Goal: Task Accomplishment & Management: Manage account settings

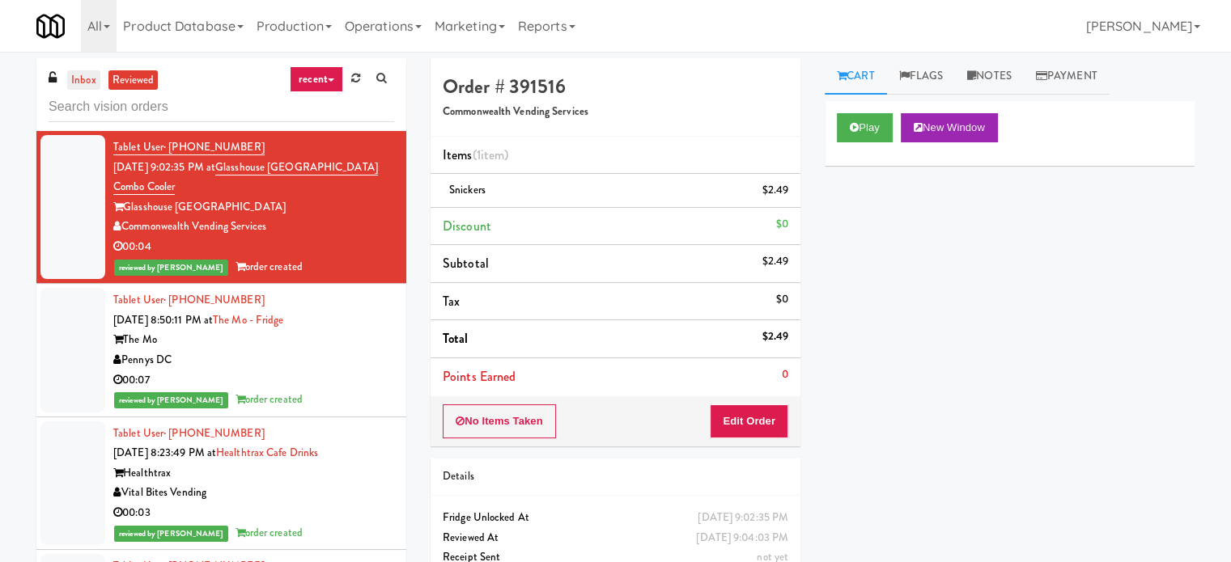
click at [82, 73] on link "inbox" at bounding box center [83, 80] width 33 height 20
click at [65, 82] on ul "inbox reviewed" at bounding box center [112, 80] width 99 height 20
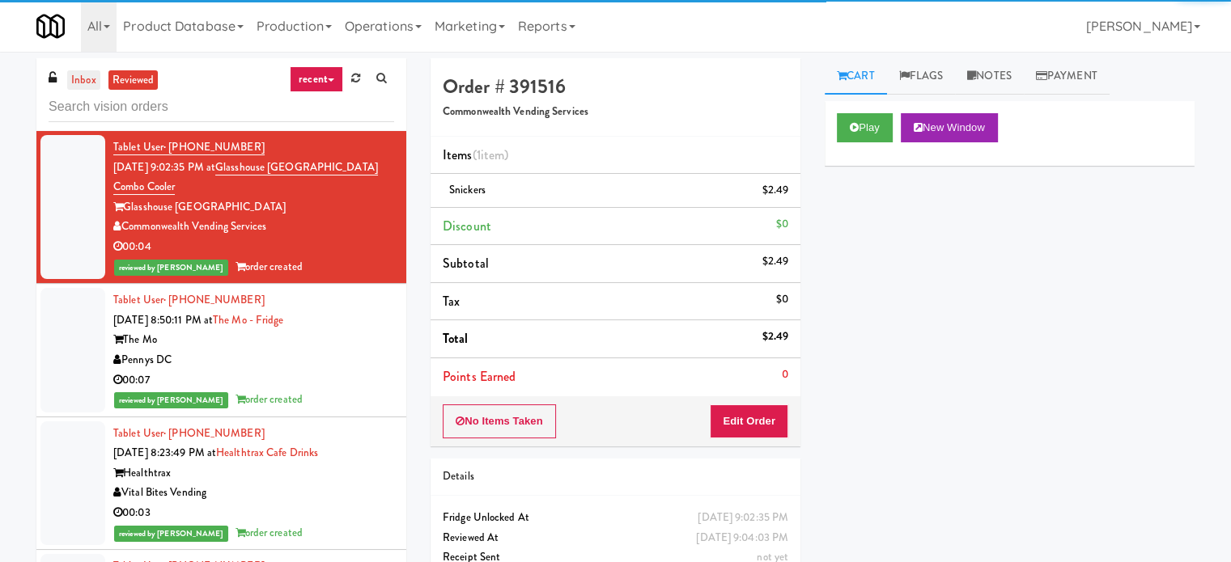
click at [74, 76] on link "inbox" at bounding box center [83, 80] width 33 height 20
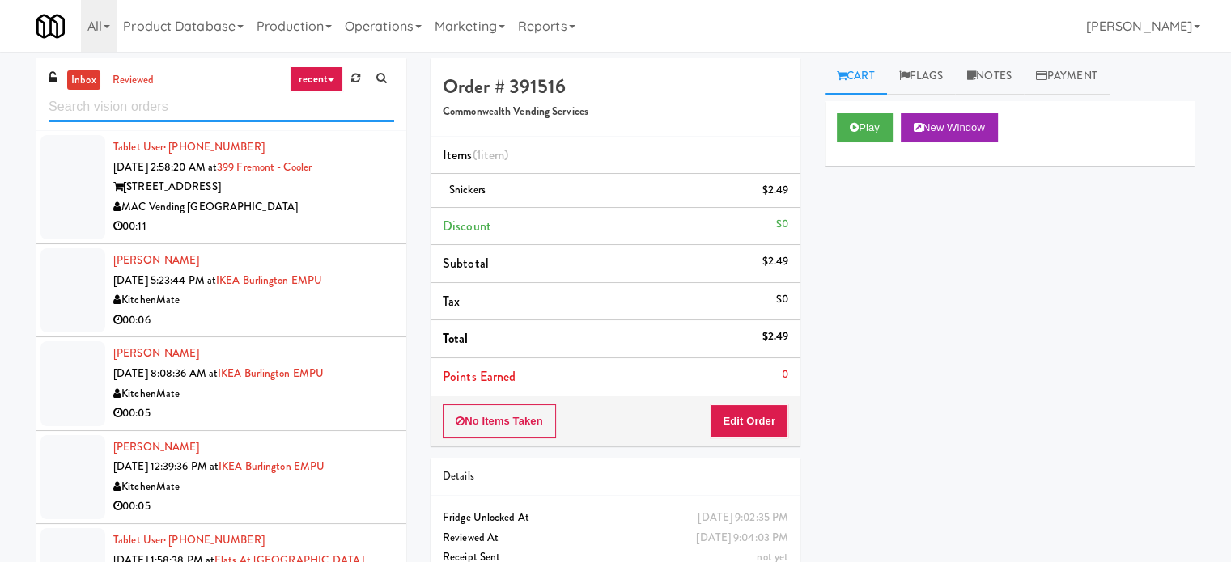
click at [194, 95] on input "text" at bounding box center [221, 107] width 345 height 30
click at [193, 95] on input "text" at bounding box center [221, 107] width 345 height 30
paste input "Hale - Pantry - Left"
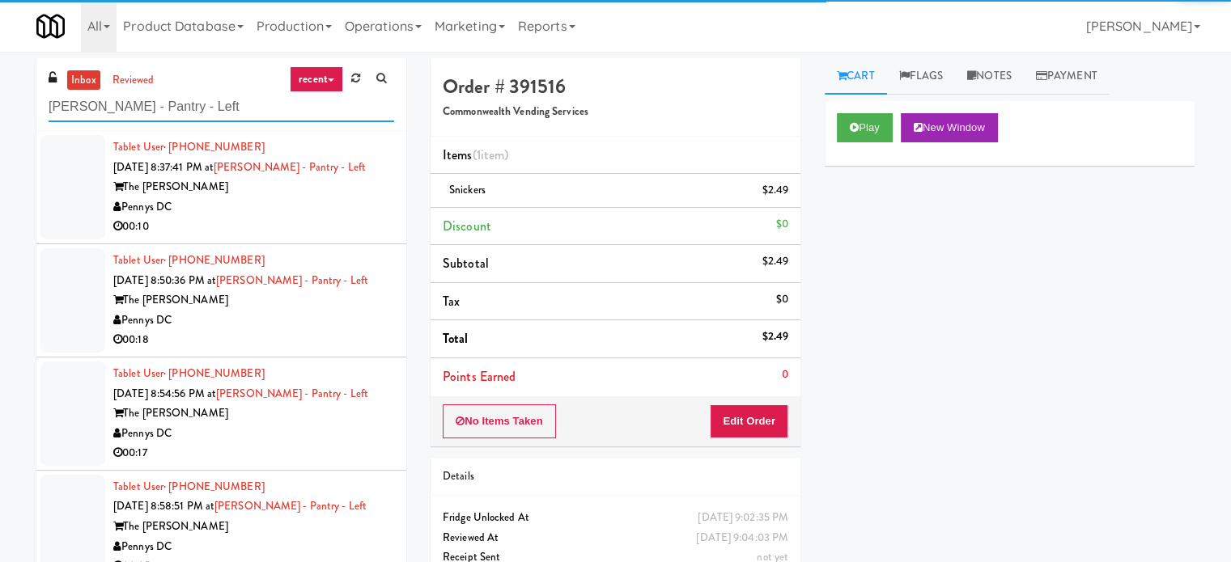
type input "Hale - Pantry - Left"
click at [306, 241] on li "Tablet User · (240) 200-2182 Aug 14, 2025 8:37:41 PM at Hale - Pantry - Left Th…" at bounding box center [221, 187] width 370 height 113
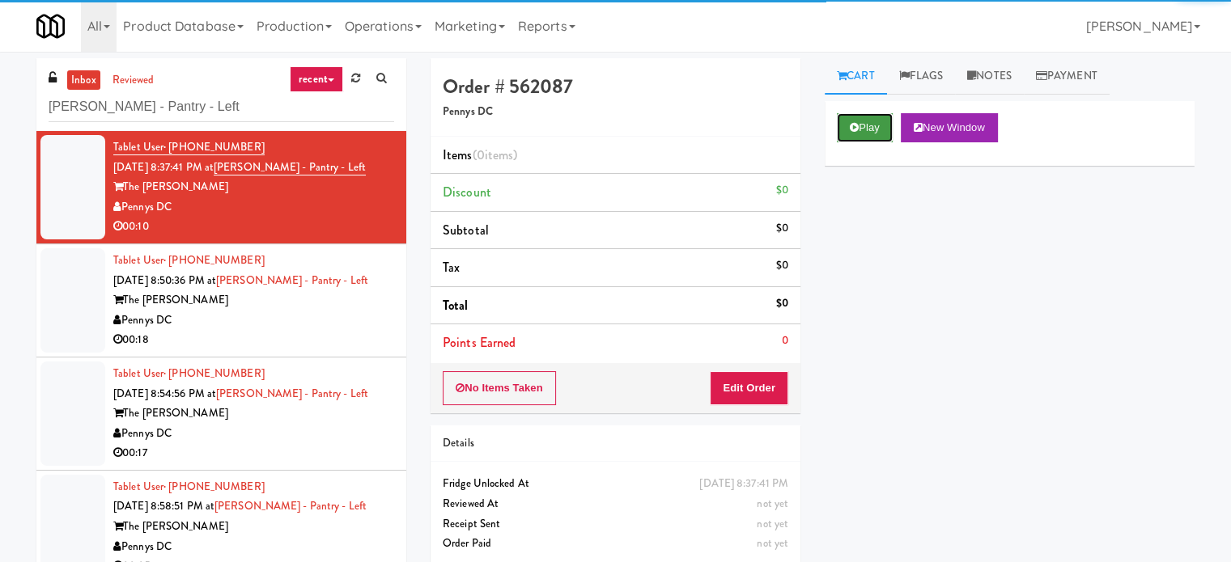
click at [872, 127] on button "Play" at bounding box center [865, 127] width 56 height 29
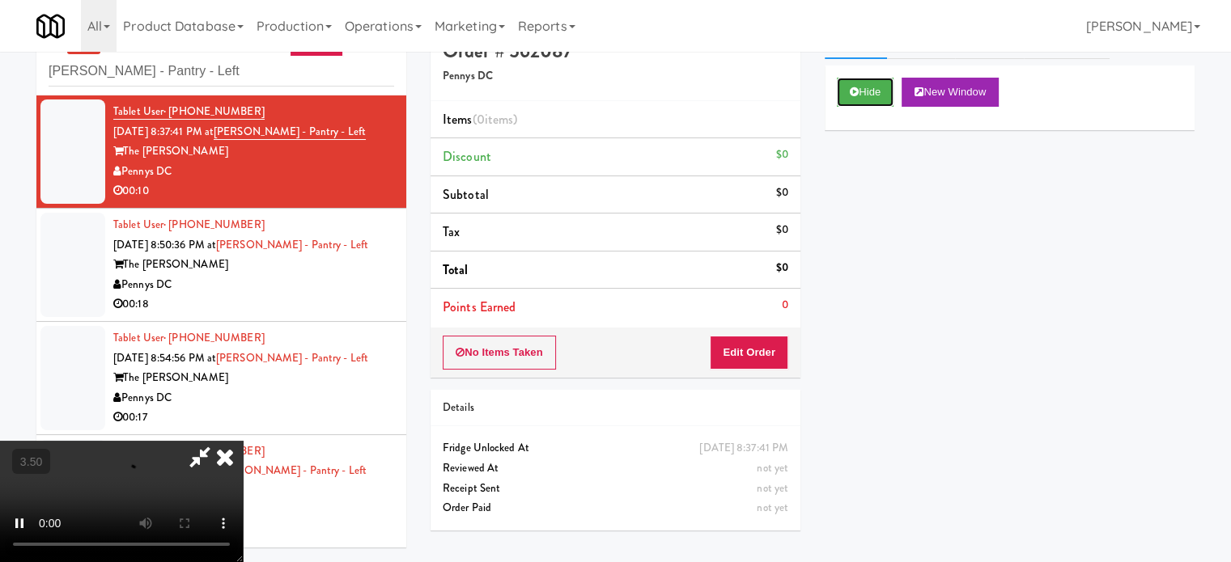
scroll to position [52, 0]
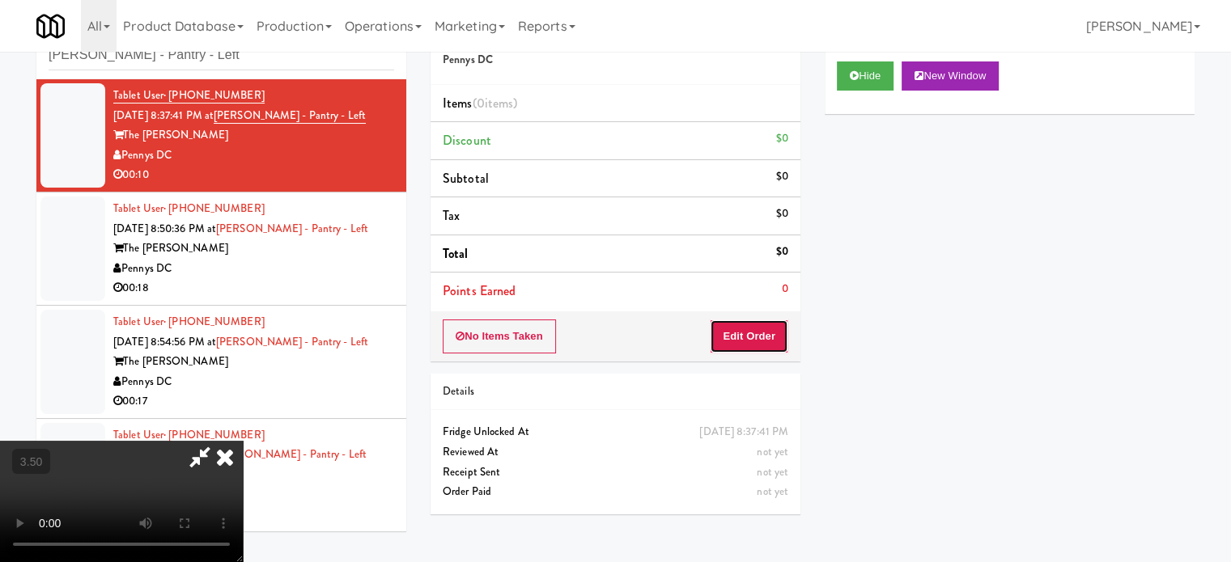
click at [722, 333] on button "Edit Order" at bounding box center [749, 337] width 78 height 34
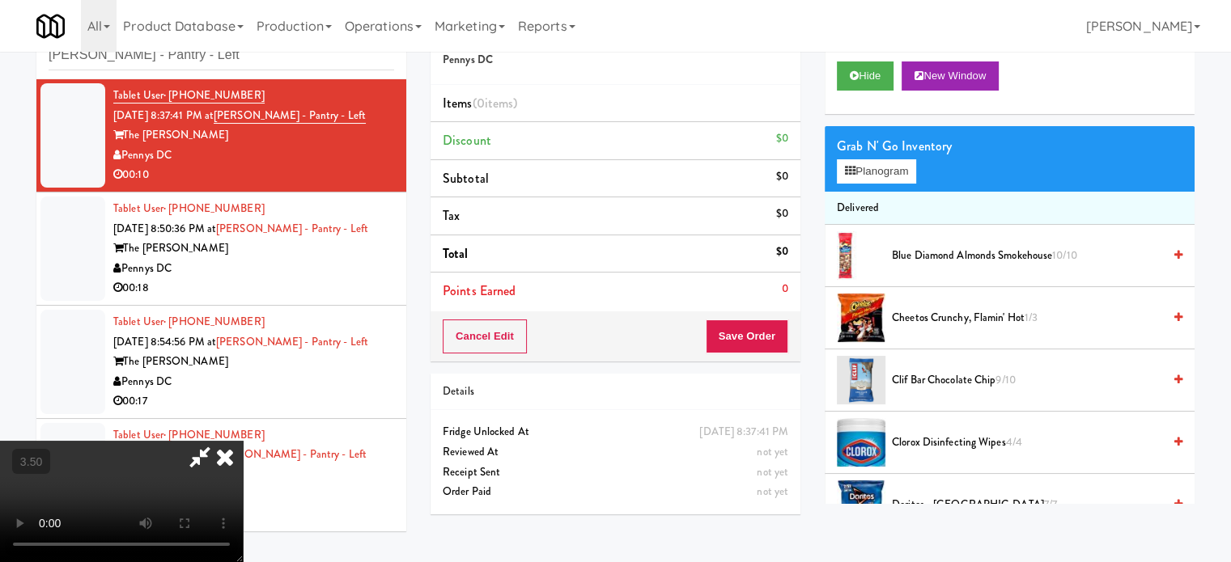
click at [243, 441] on video at bounding box center [121, 501] width 243 height 121
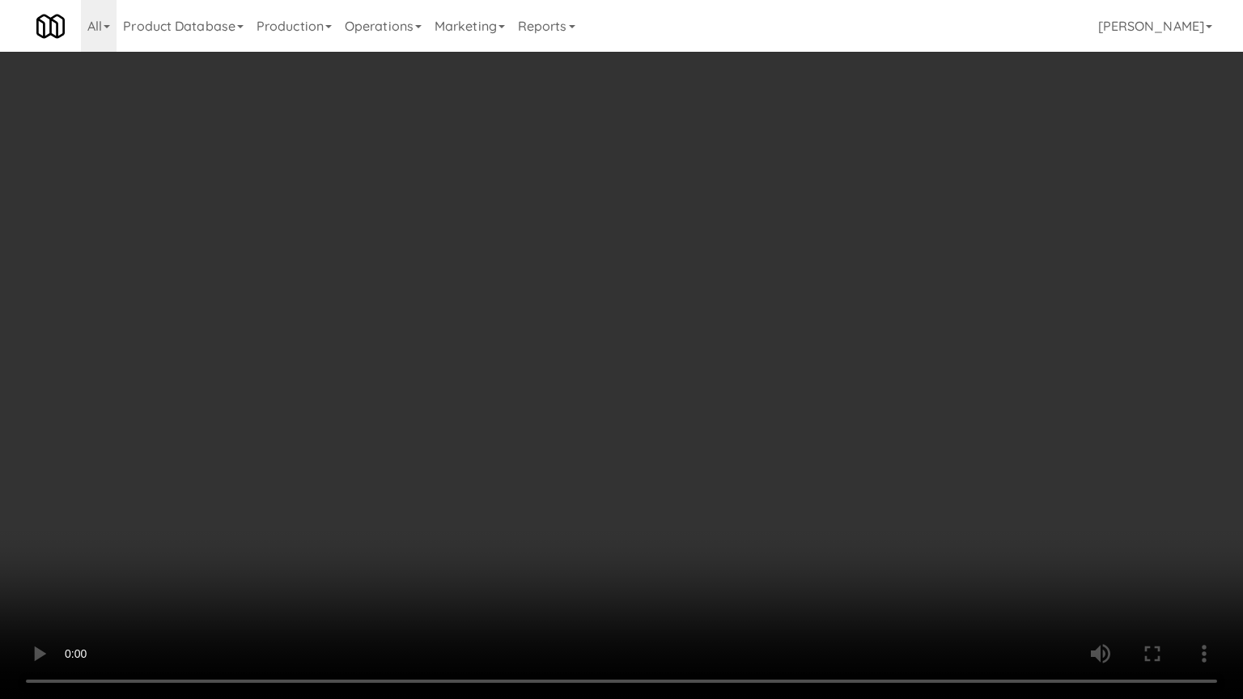
click at [614, 324] on video at bounding box center [621, 349] width 1243 height 699
click at [593, 332] on video at bounding box center [621, 349] width 1243 height 699
click at [628, 337] on video at bounding box center [621, 349] width 1243 height 699
click at [420, 294] on video at bounding box center [621, 349] width 1243 height 699
click at [530, 324] on video at bounding box center [621, 349] width 1243 height 699
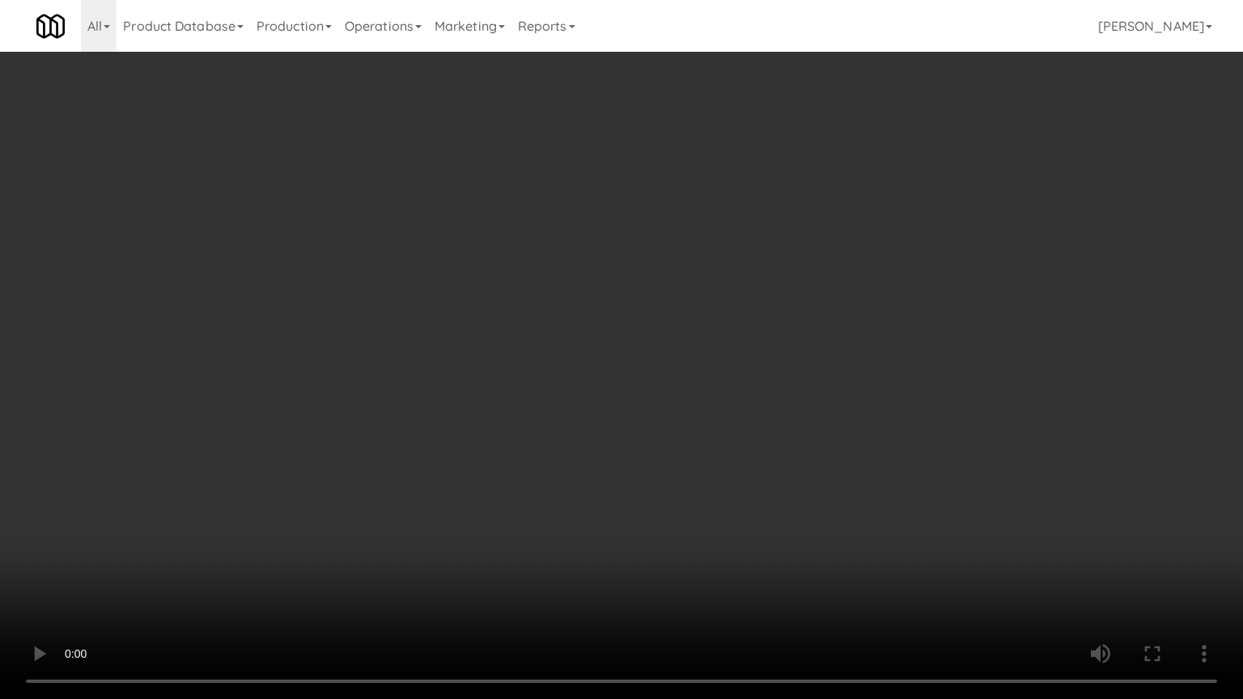
click at [320, 324] on video at bounding box center [621, 349] width 1243 height 699
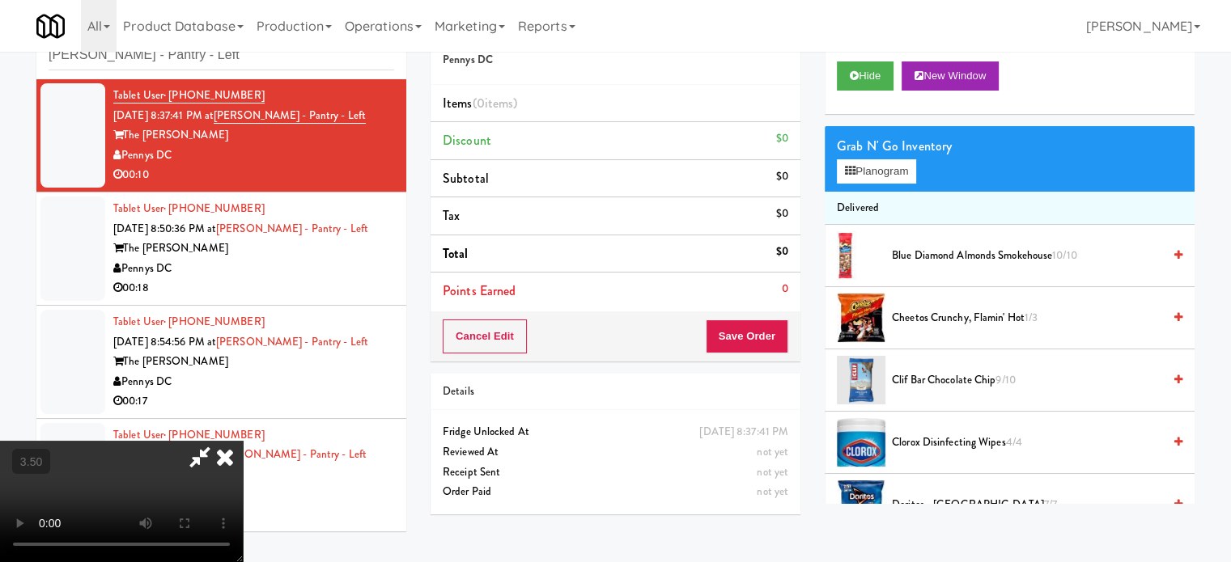
click at [243, 441] on video at bounding box center [121, 501] width 243 height 121
click at [209, 441] on video at bounding box center [121, 501] width 243 height 121
click at [214, 441] on video at bounding box center [121, 501] width 243 height 121
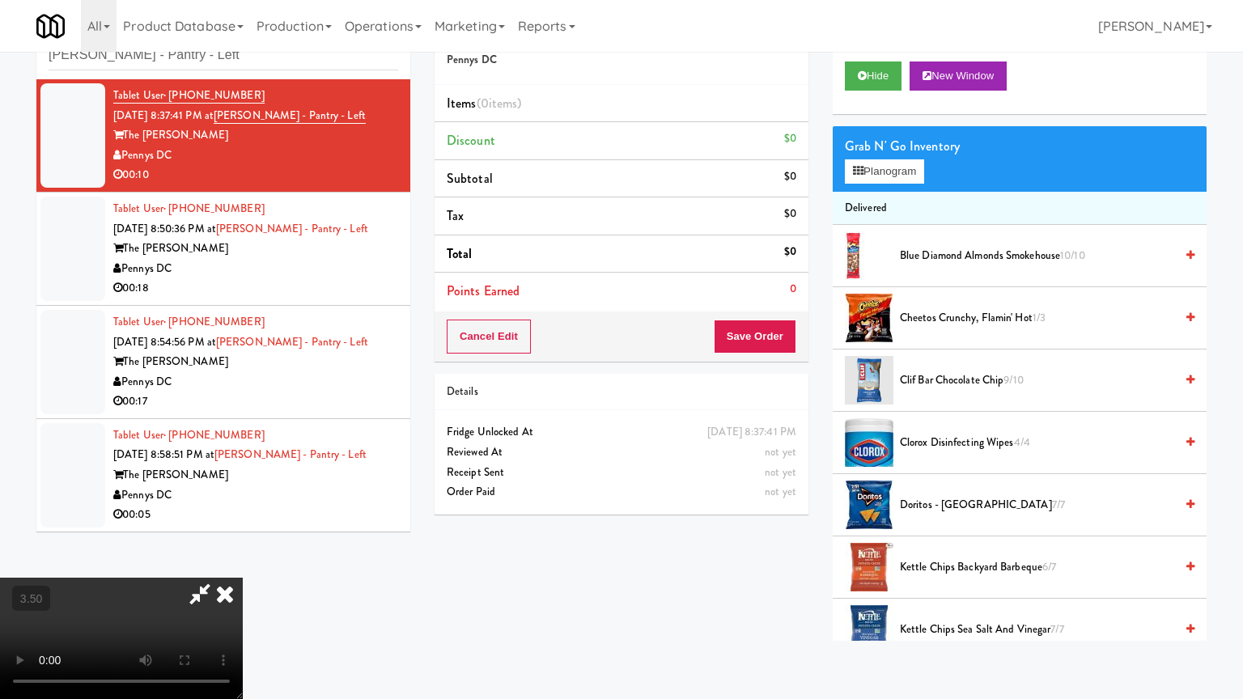
drag, startPoint x: 341, startPoint y: 442, endPoint x: 455, endPoint y: 392, distance: 124.6
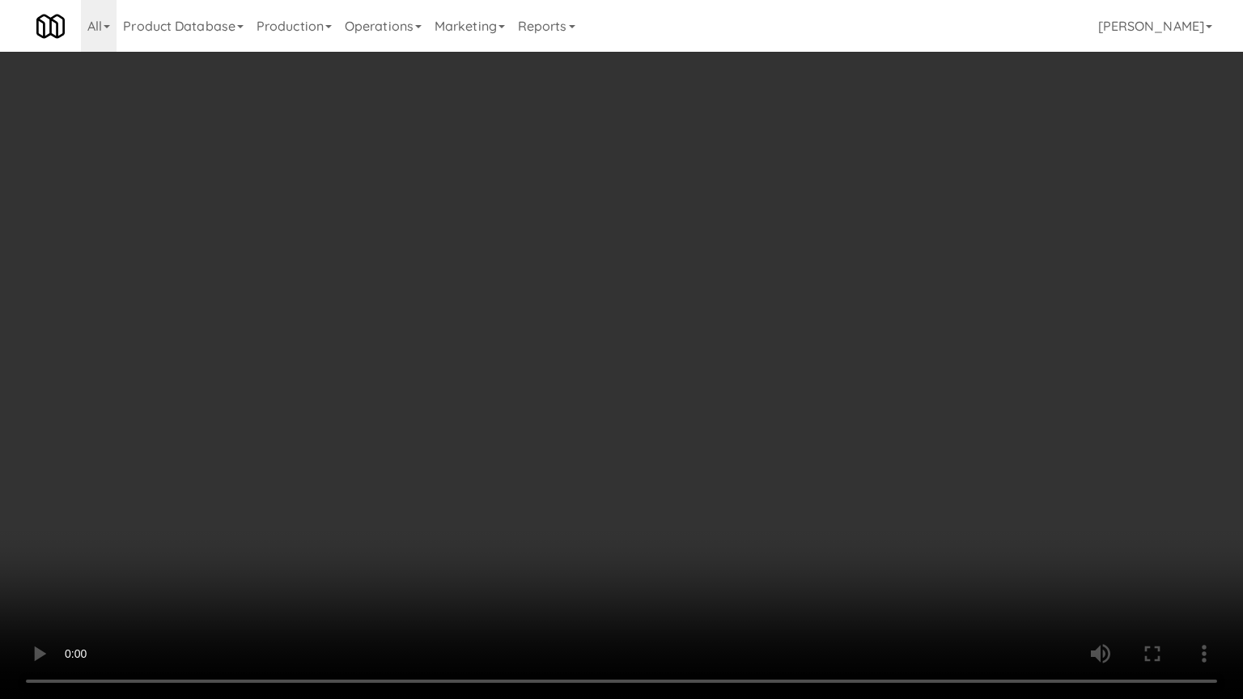
click at [345, 441] on video at bounding box center [621, 349] width 1243 height 699
click at [464, 385] on video at bounding box center [621, 349] width 1243 height 699
click at [463, 382] on video at bounding box center [621, 349] width 1243 height 699
click at [548, 384] on video at bounding box center [621, 349] width 1243 height 699
click at [542, 383] on video at bounding box center [621, 349] width 1243 height 699
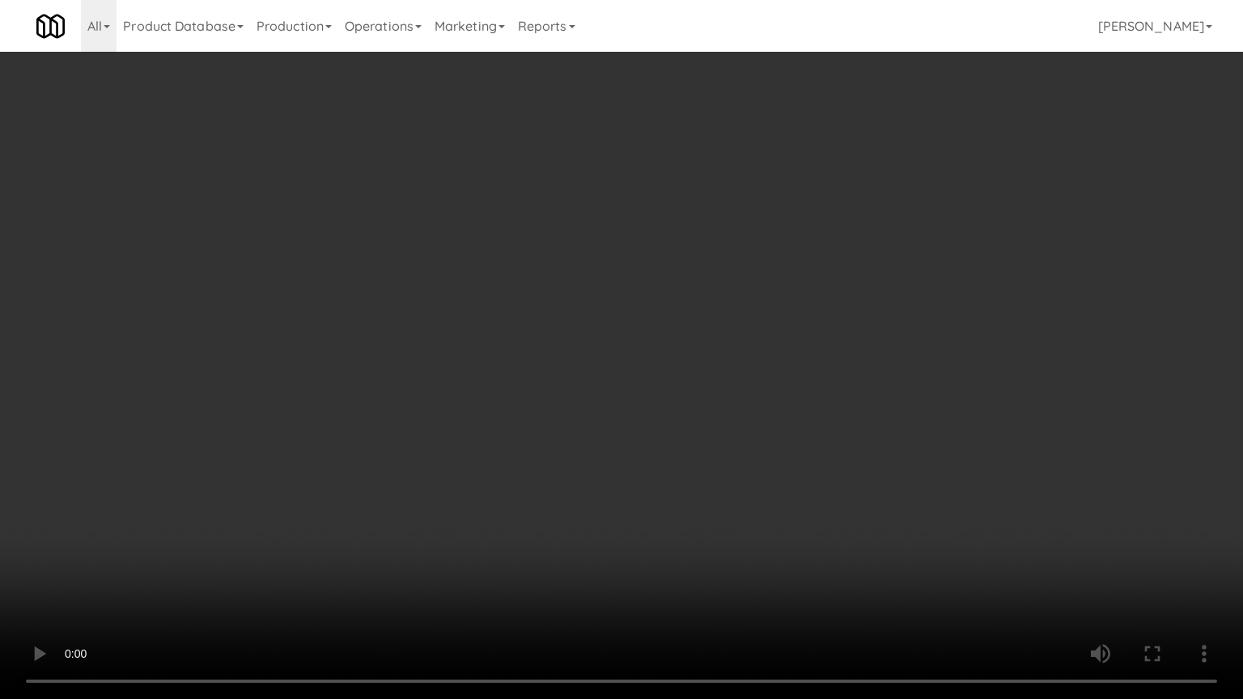
click at [544, 372] on video at bounding box center [621, 349] width 1243 height 699
click at [544, 368] on video at bounding box center [621, 349] width 1243 height 699
click at [549, 365] on video at bounding box center [621, 349] width 1243 height 699
click at [537, 365] on video at bounding box center [621, 349] width 1243 height 699
click at [773, 408] on video at bounding box center [621, 349] width 1243 height 699
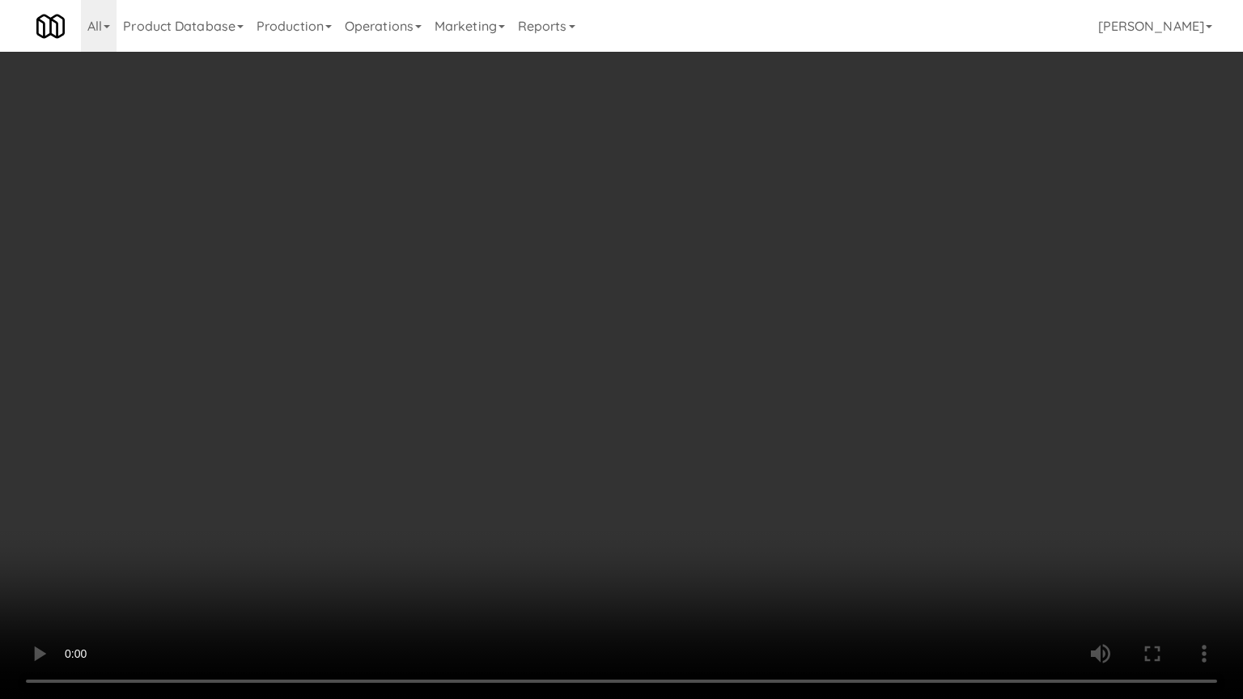
click at [612, 392] on video at bounding box center [621, 349] width 1243 height 699
drag, startPoint x: 612, startPoint y: 392, endPoint x: 864, endPoint y: 252, distance: 288.6
click at [618, 389] on video at bounding box center [621, 349] width 1243 height 699
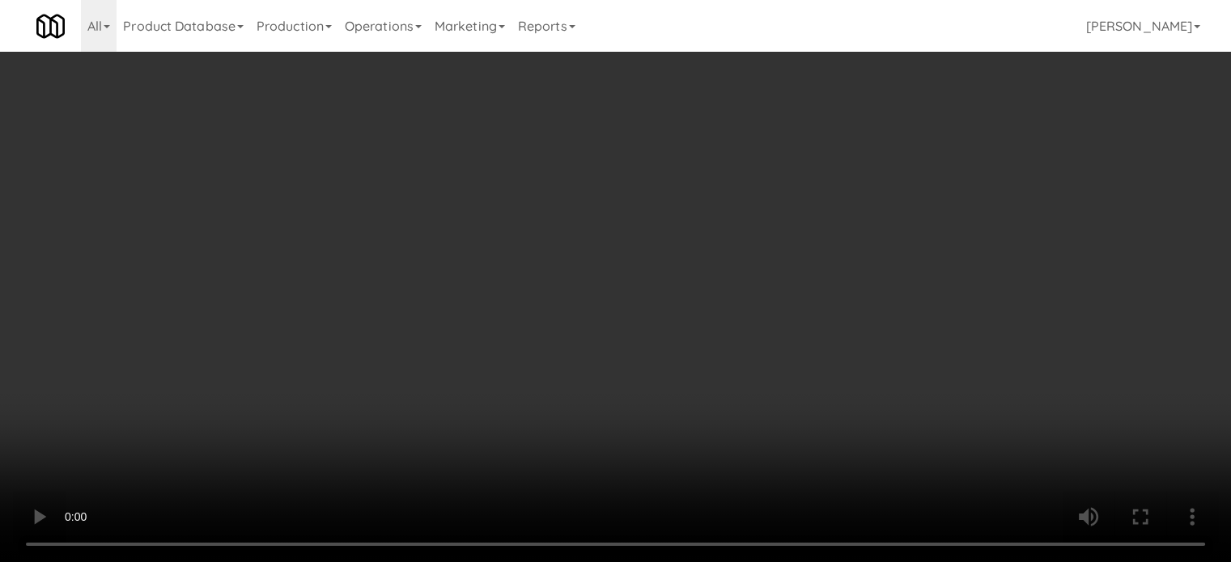
scroll to position [0, 0]
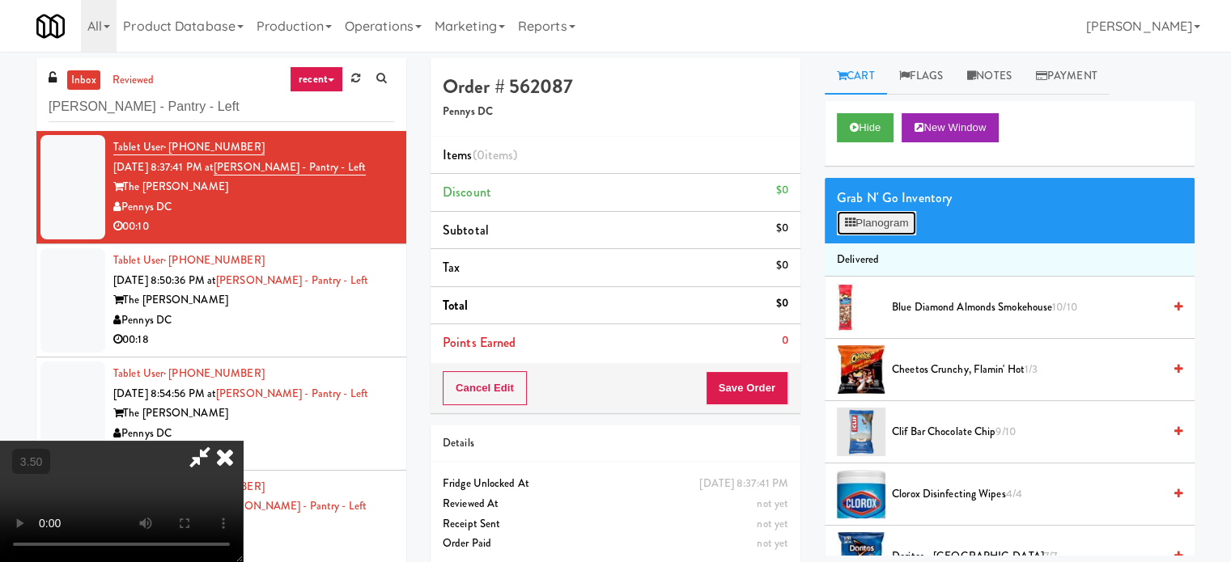
click at [884, 224] on button "Planogram" at bounding box center [876, 223] width 79 height 24
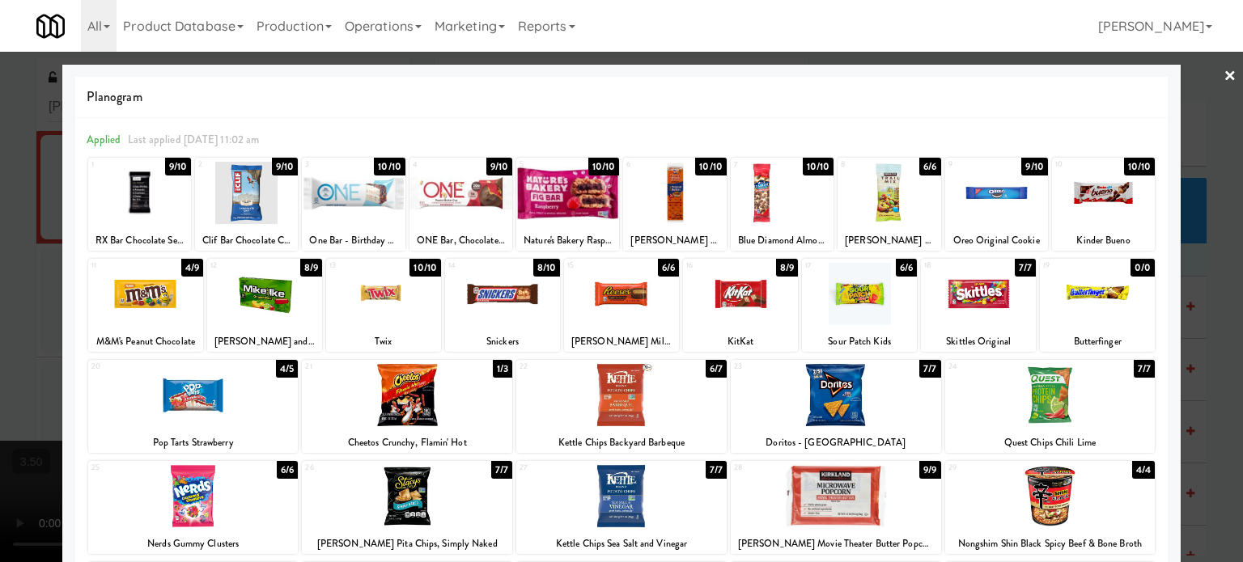
click at [428, 269] on div "10/10" at bounding box center [425, 268] width 32 height 18
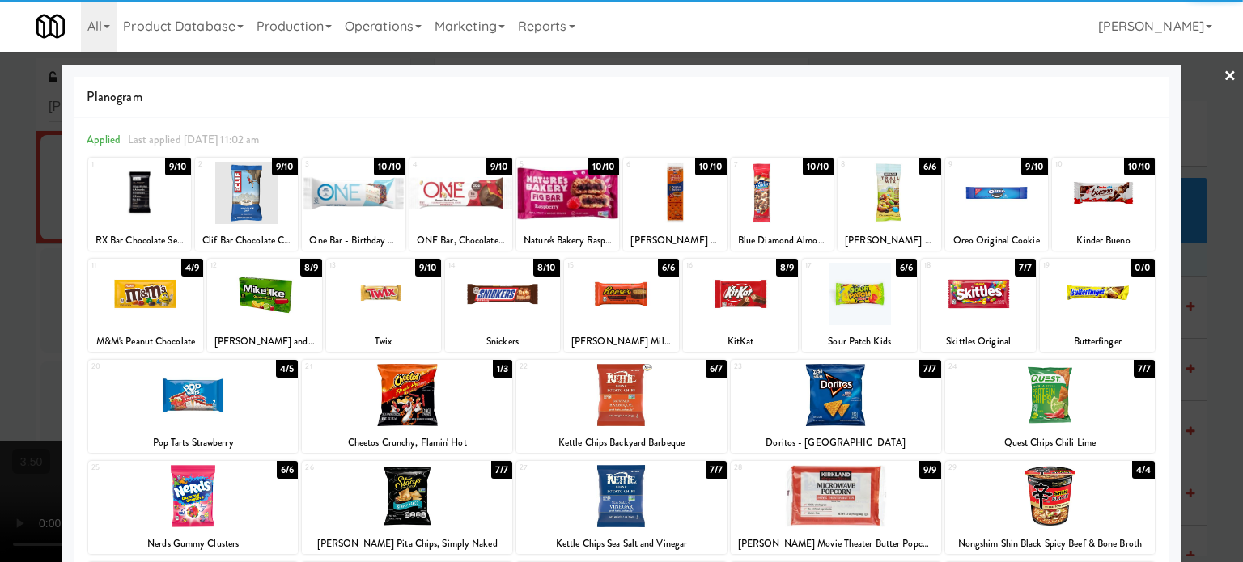
click at [777, 272] on div "8/9" at bounding box center [787, 268] width 22 height 18
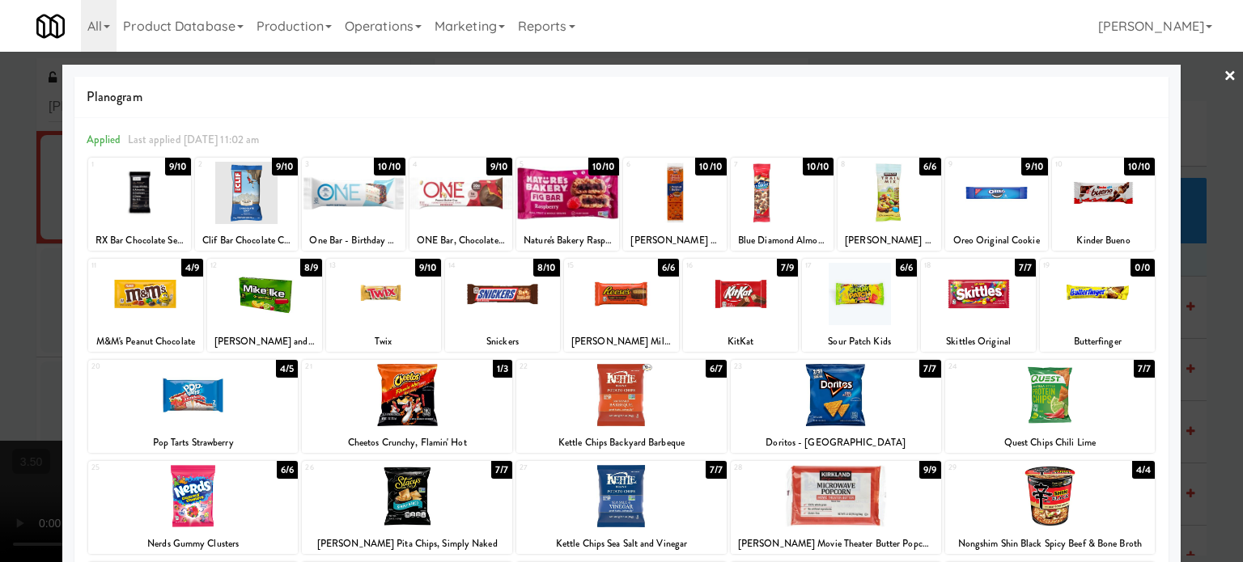
click at [1193, 300] on div at bounding box center [621, 281] width 1243 height 562
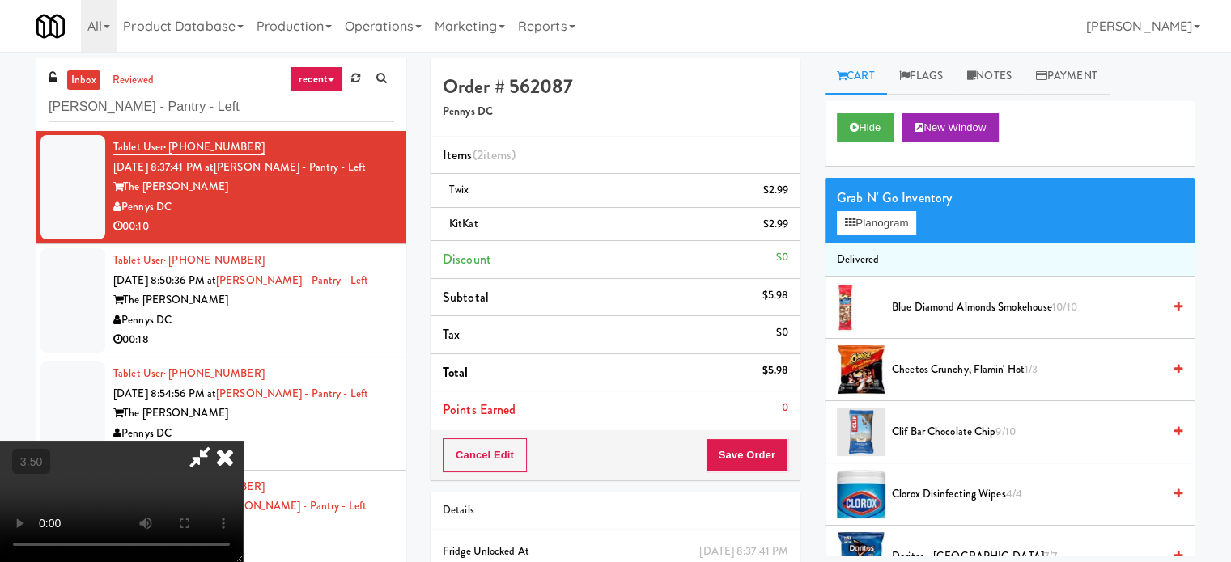
click at [243, 441] on video at bounding box center [121, 501] width 243 height 121
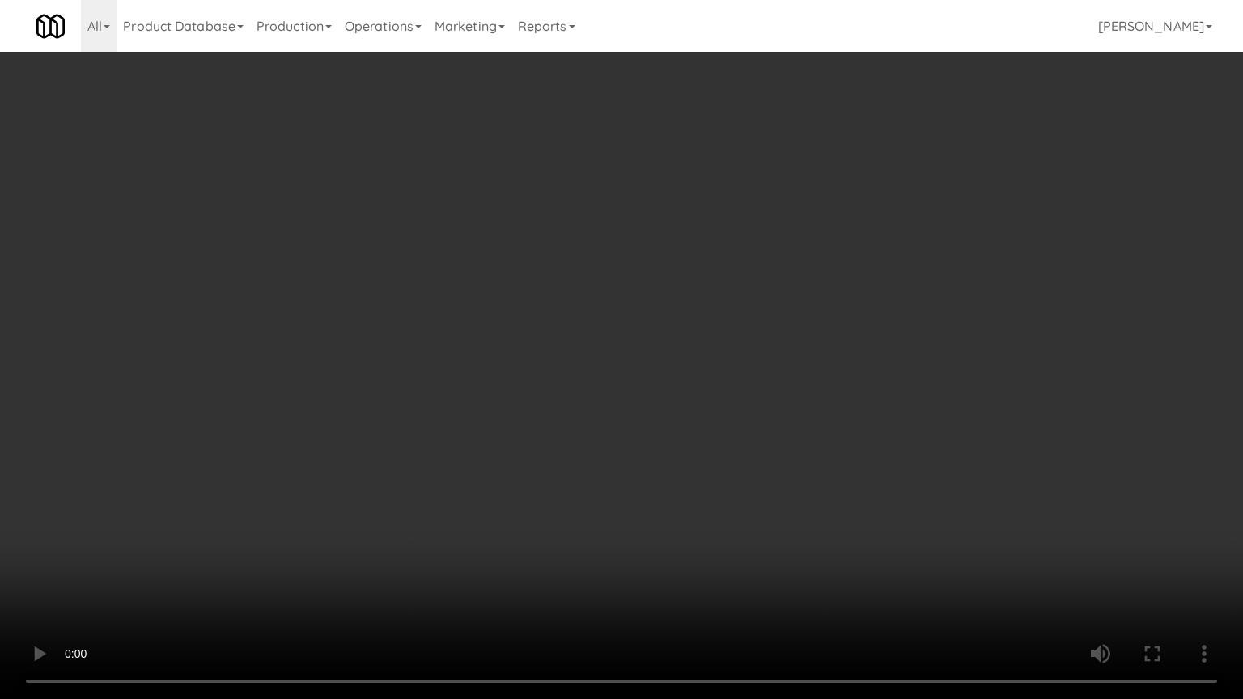
drag, startPoint x: 506, startPoint y: 320, endPoint x: 1132, endPoint y: 61, distance: 676.9
click at [511, 317] on video at bounding box center [621, 349] width 1243 height 699
drag, startPoint x: 793, startPoint y: 155, endPoint x: 800, endPoint y: 149, distance: 9.7
click at [793, 155] on video at bounding box center [621, 349] width 1243 height 699
click at [815, 143] on video at bounding box center [621, 349] width 1243 height 699
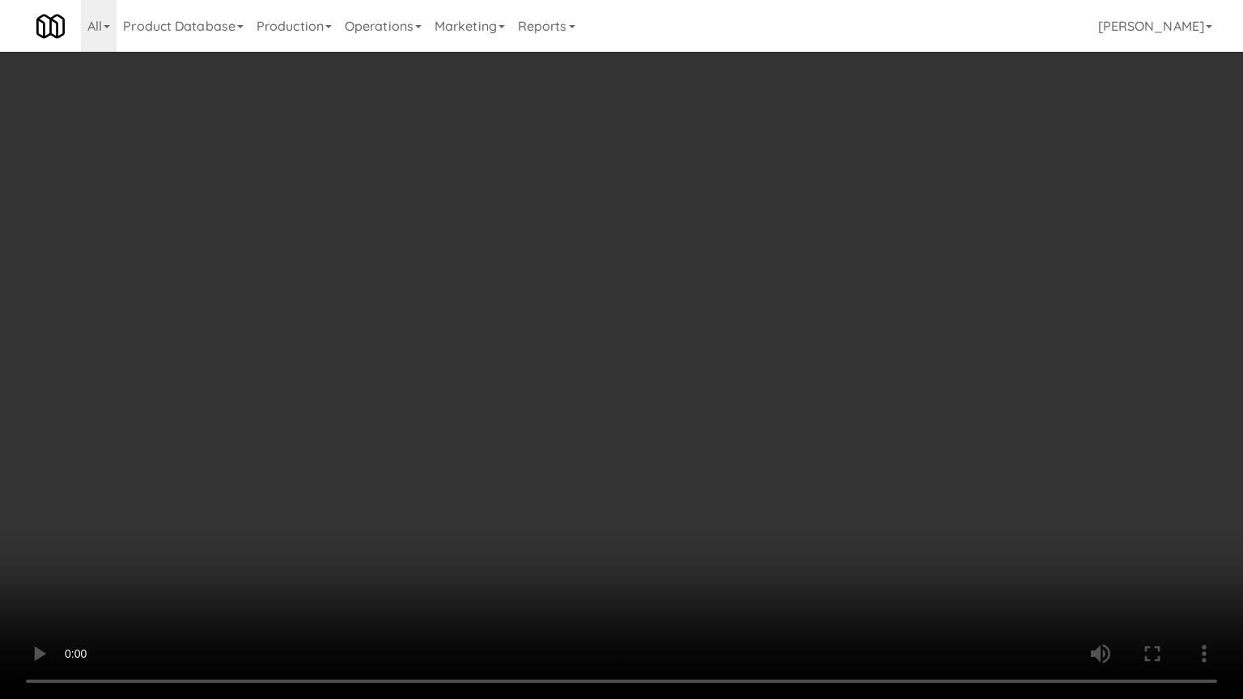
click at [874, 113] on video at bounding box center [621, 349] width 1243 height 699
click at [763, 129] on video at bounding box center [621, 349] width 1243 height 699
click at [770, 122] on video at bounding box center [621, 349] width 1243 height 699
click at [764, 117] on video at bounding box center [621, 349] width 1243 height 699
click at [773, 112] on video at bounding box center [621, 349] width 1243 height 699
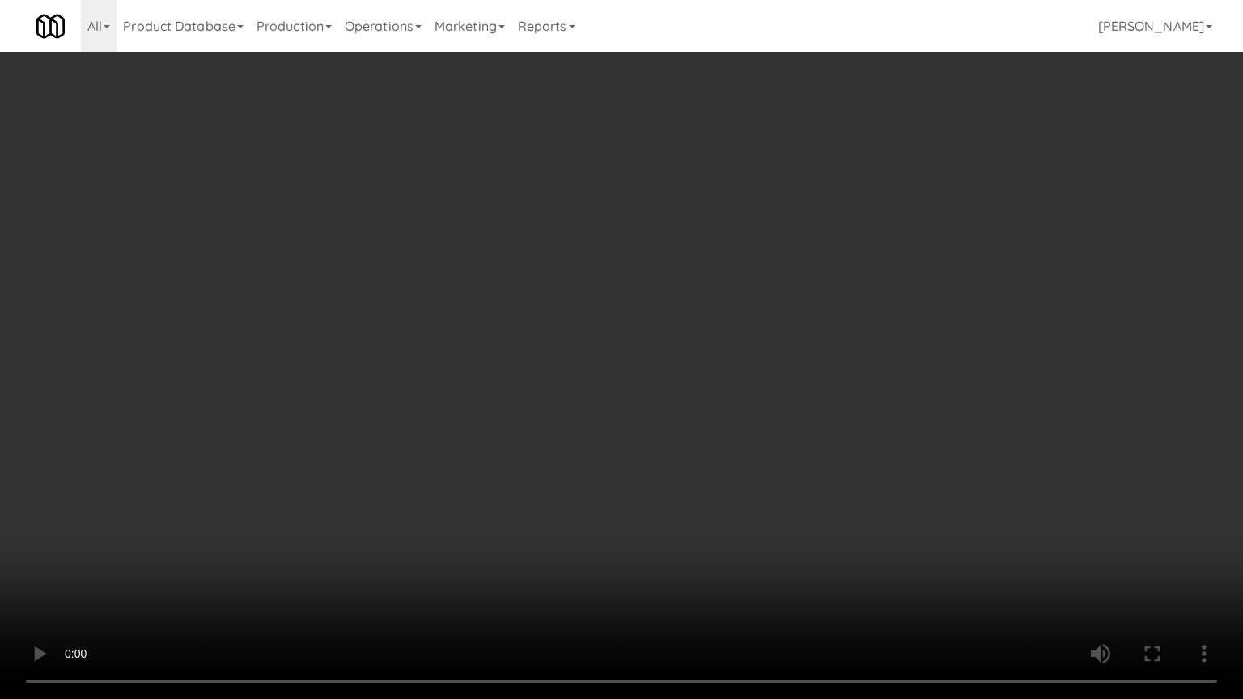
click at [773, 112] on video at bounding box center [621, 349] width 1243 height 699
click at [820, 117] on video at bounding box center [621, 349] width 1243 height 699
click at [835, 112] on video at bounding box center [621, 349] width 1243 height 699
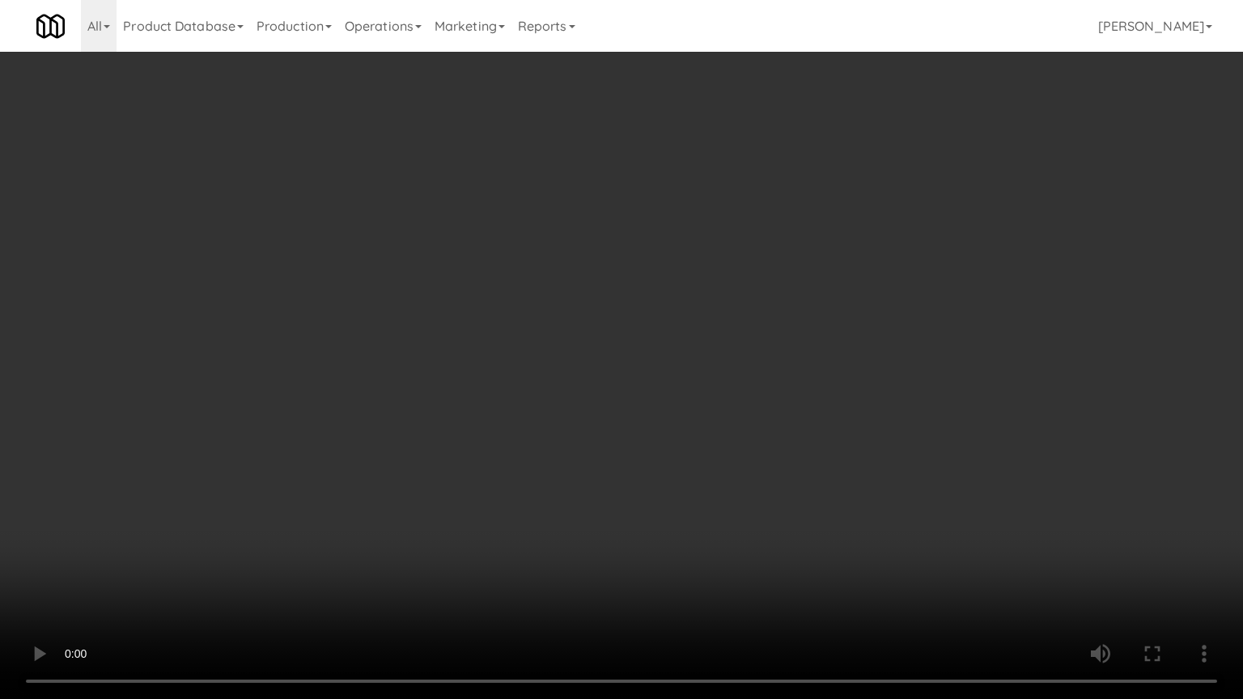
click at [857, 112] on video at bounding box center [621, 349] width 1243 height 699
click at [846, 117] on video at bounding box center [621, 349] width 1243 height 699
click at [900, 127] on video at bounding box center [621, 349] width 1243 height 699
click at [877, 117] on video at bounding box center [621, 349] width 1243 height 699
click at [612, 210] on video at bounding box center [621, 349] width 1243 height 699
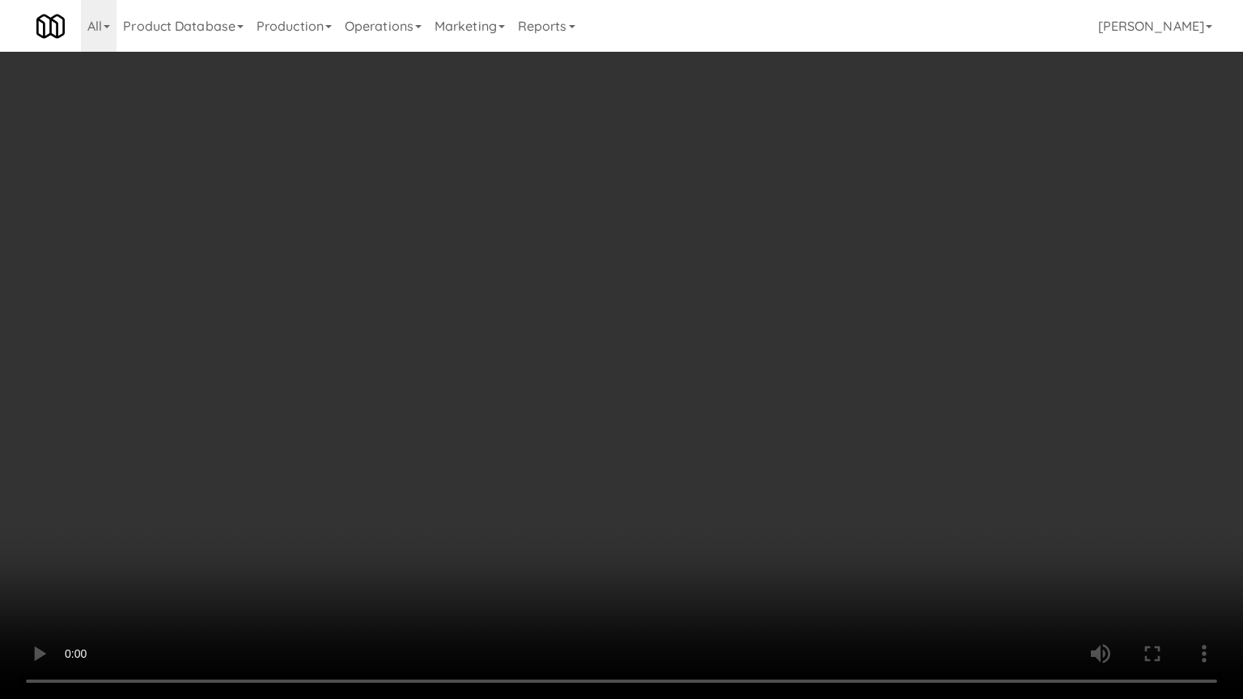
click at [613, 206] on video at bounding box center [621, 349] width 1243 height 699
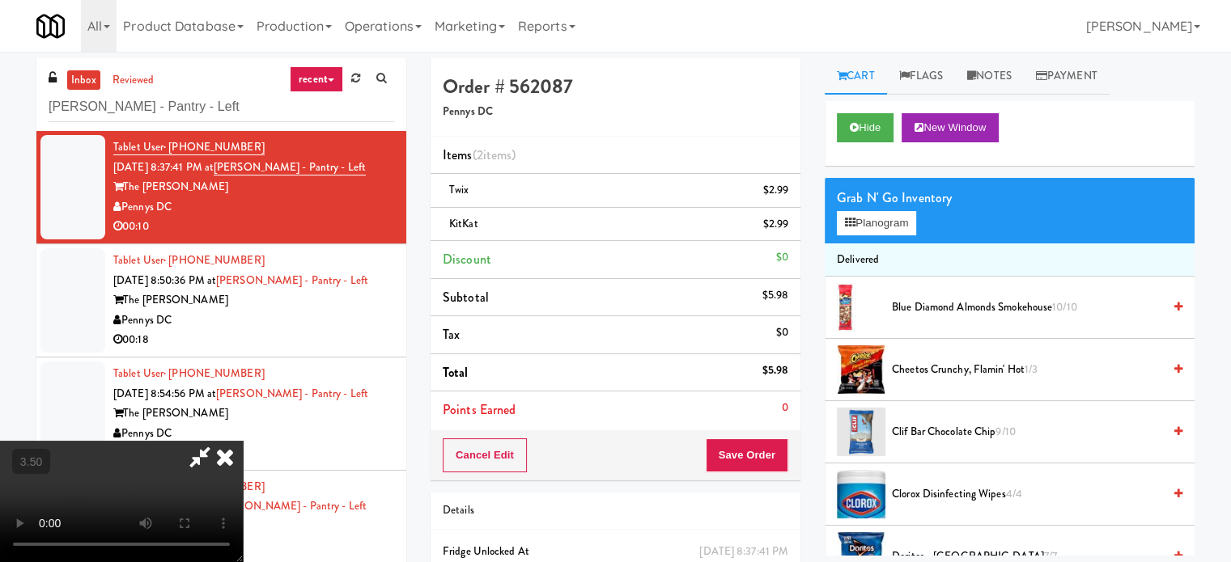
click at [243, 441] on icon at bounding box center [225, 457] width 36 height 32
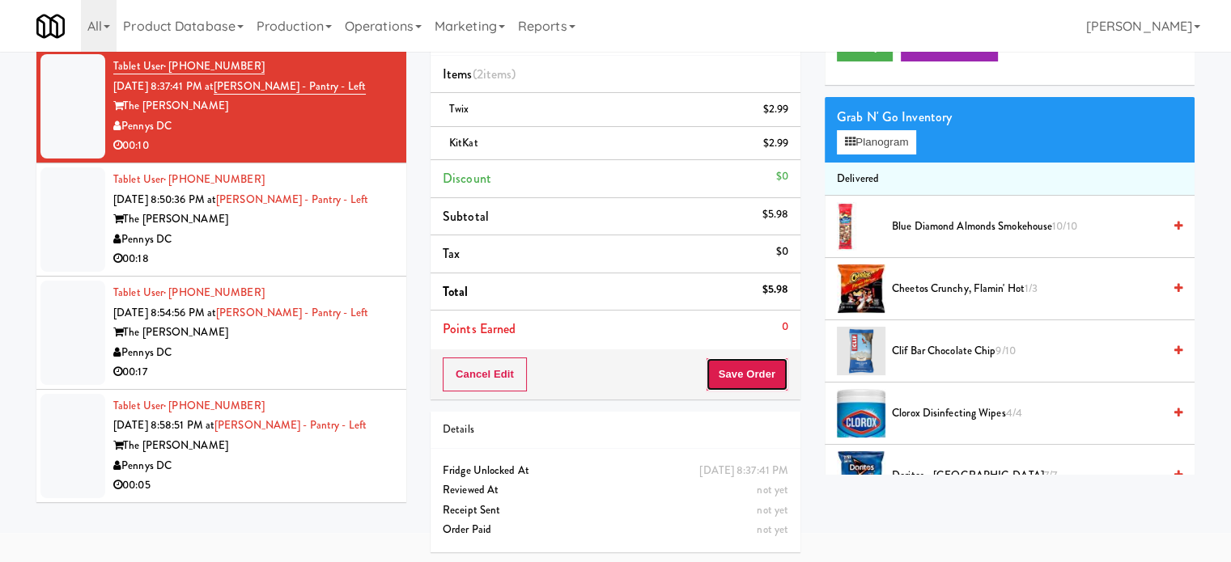
click at [739, 371] on button "Save Order" at bounding box center [747, 375] width 83 height 34
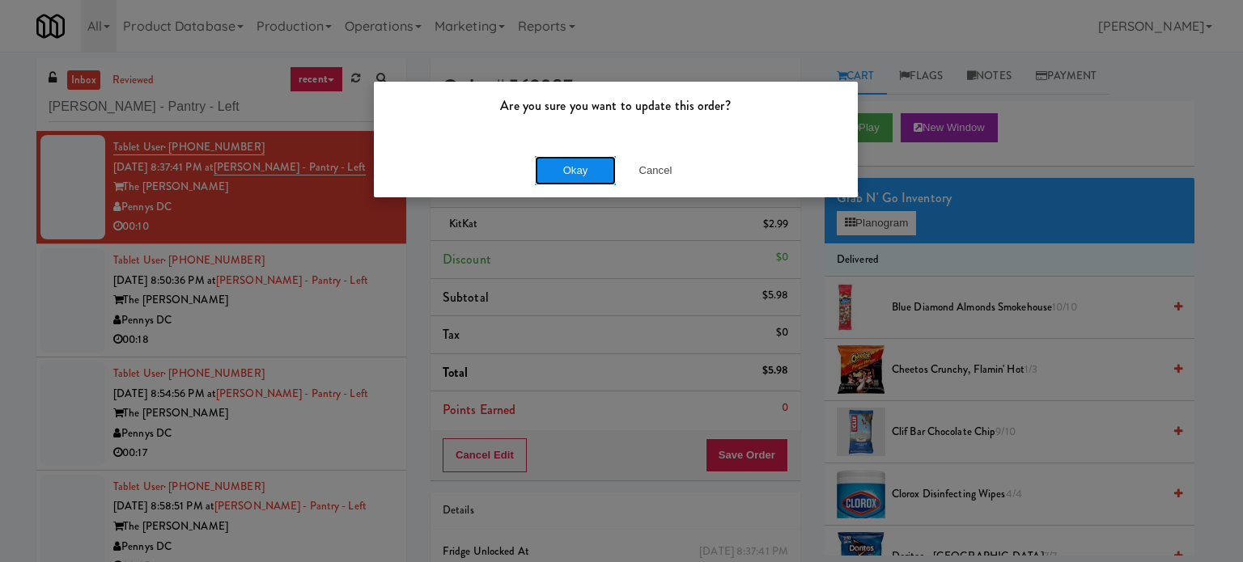
click at [578, 175] on button "Okay" at bounding box center [575, 170] width 81 height 29
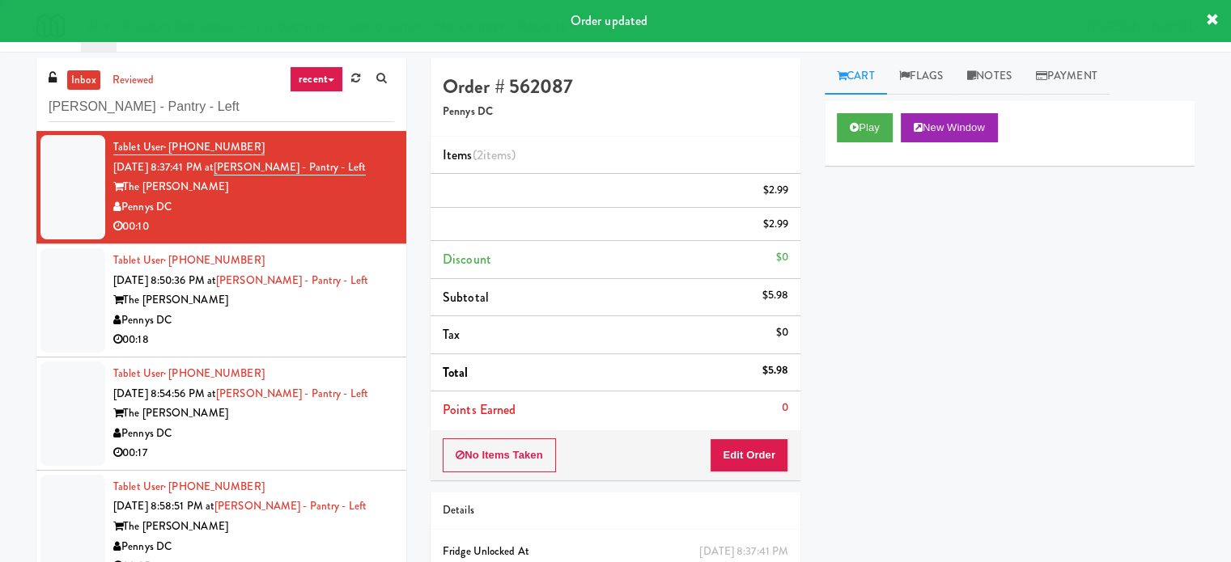
drag, startPoint x: 350, startPoint y: 327, endPoint x: 368, endPoint y: 324, distance: 18.9
click at [354, 327] on div "Pennys DC" at bounding box center [253, 321] width 281 height 20
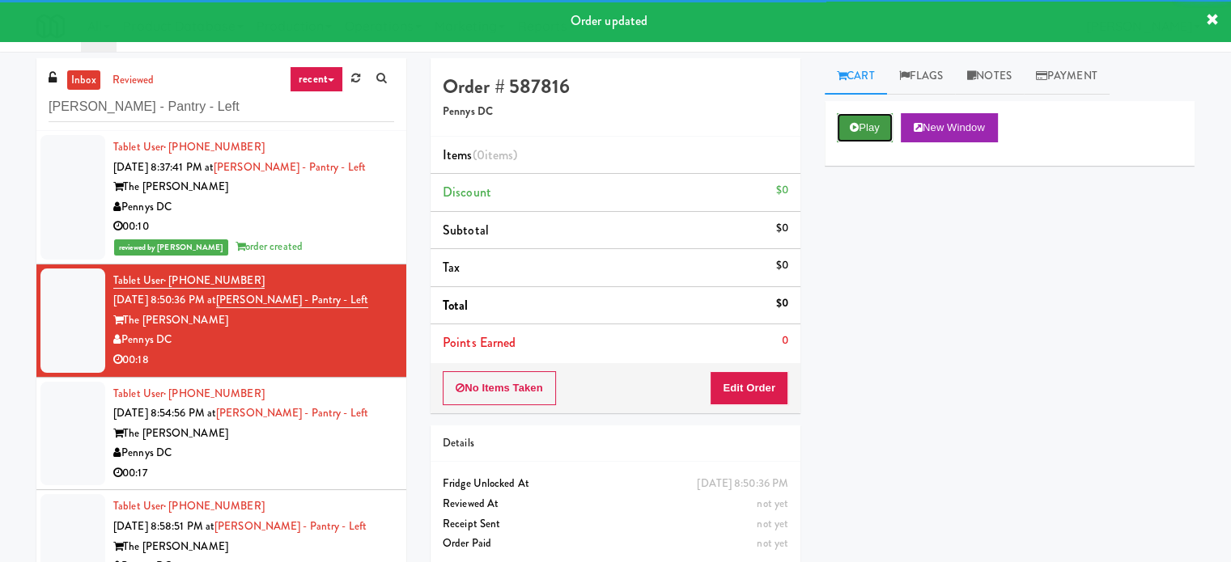
click at [862, 134] on button "Play" at bounding box center [865, 127] width 56 height 29
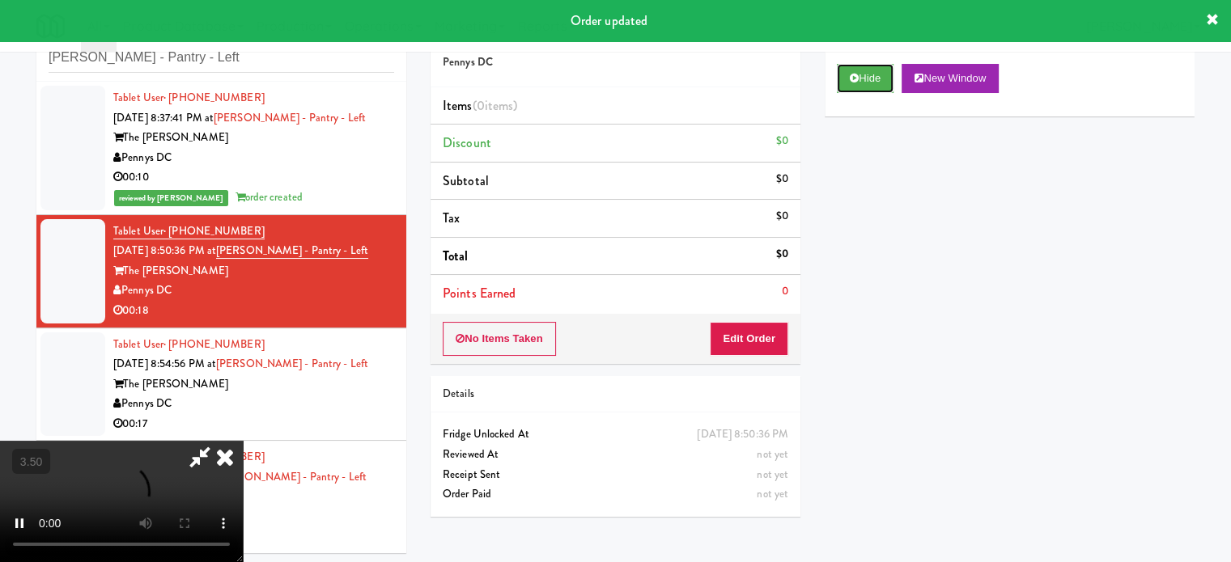
scroll to position [52, 0]
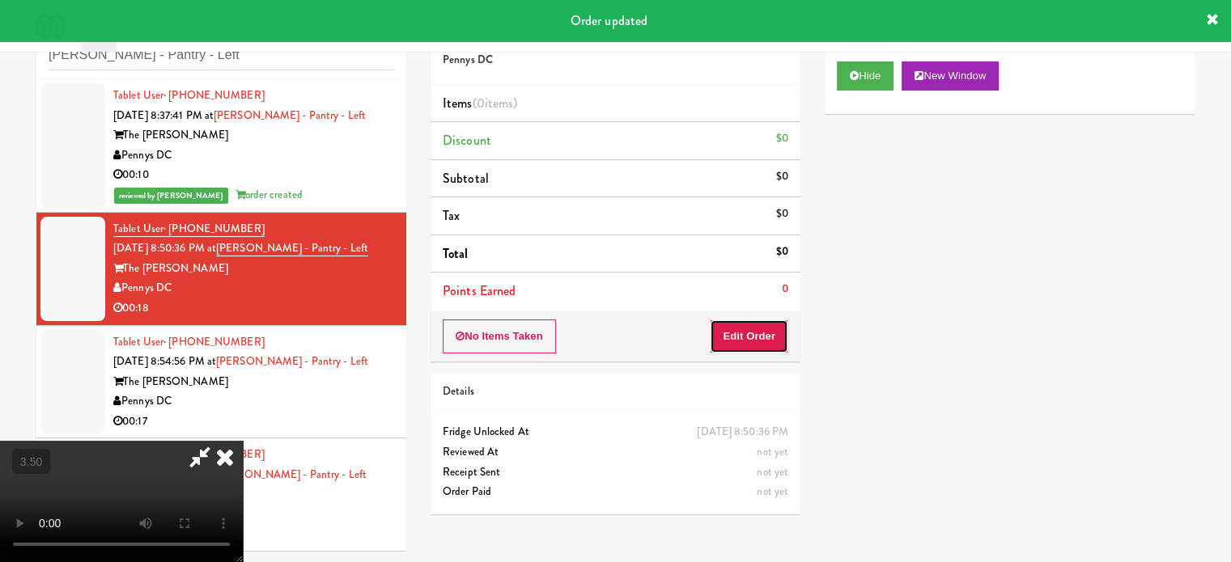
click at [772, 333] on button "Edit Order" at bounding box center [749, 337] width 78 height 34
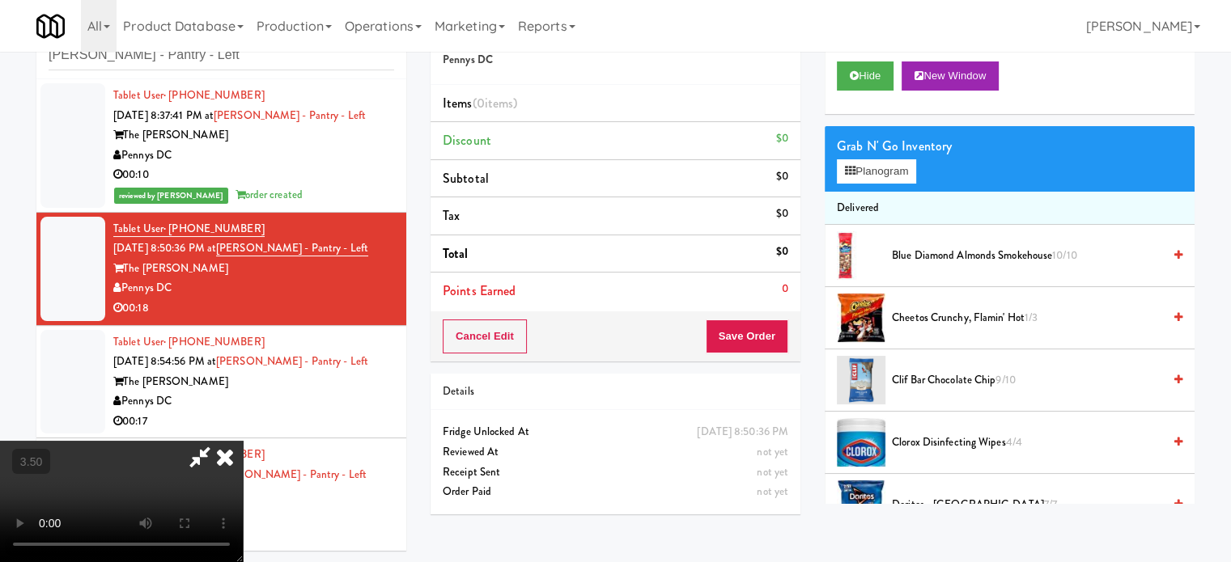
click at [243, 441] on video at bounding box center [121, 501] width 243 height 121
drag, startPoint x: 419, startPoint y: 409, endPoint x: 851, endPoint y: 363, distance: 434.4
click at [243, 441] on video at bounding box center [121, 501] width 243 height 121
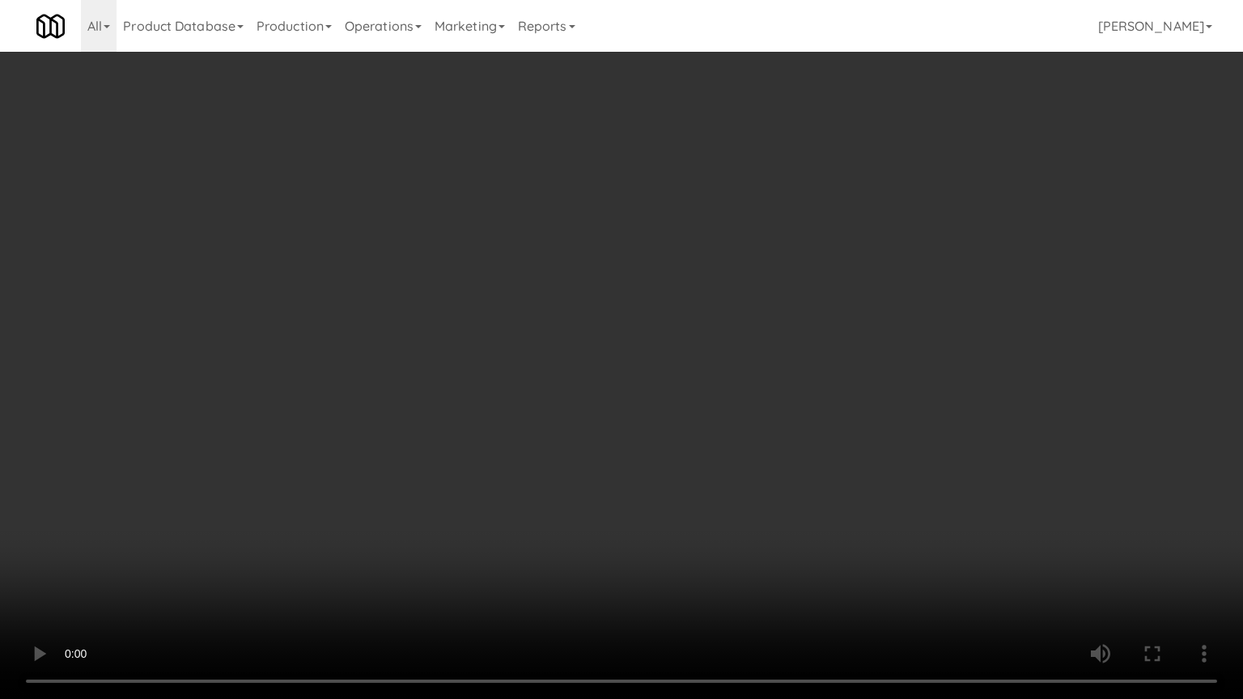
click at [634, 333] on video at bounding box center [621, 349] width 1243 height 699
click at [710, 333] on video at bounding box center [621, 349] width 1243 height 699
click at [694, 330] on video at bounding box center [621, 349] width 1243 height 699
click at [694, 327] on video at bounding box center [621, 349] width 1243 height 699
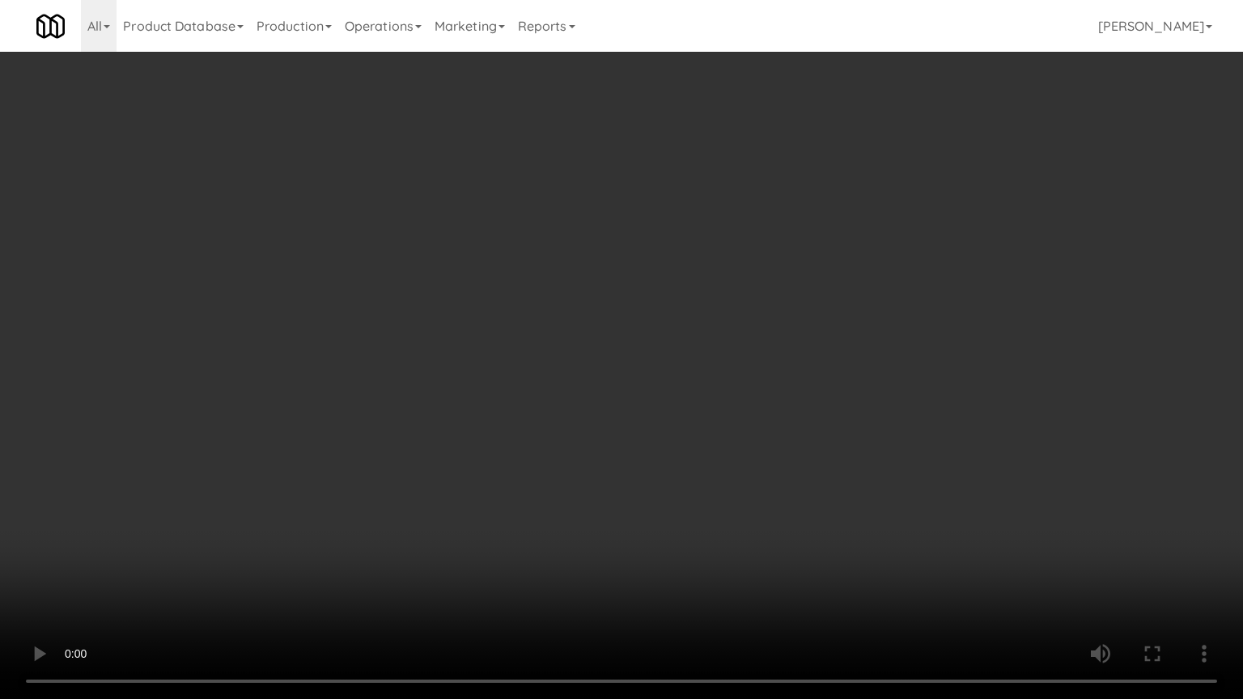
click at [694, 327] on video at bounding box center [621, 349] width 1243 height 699
click at [697, 327] on video at bounding box center [621, 349] width 1243 height 699
click at [699, 324] on video at bounding box center [621, 349] width 1243 height 699
click at [708, 320] on video at bounding box center [621, 349] width 1243 height 699
click at [706, 324] on video at bounding box center [621, 349] width 1243 height 699
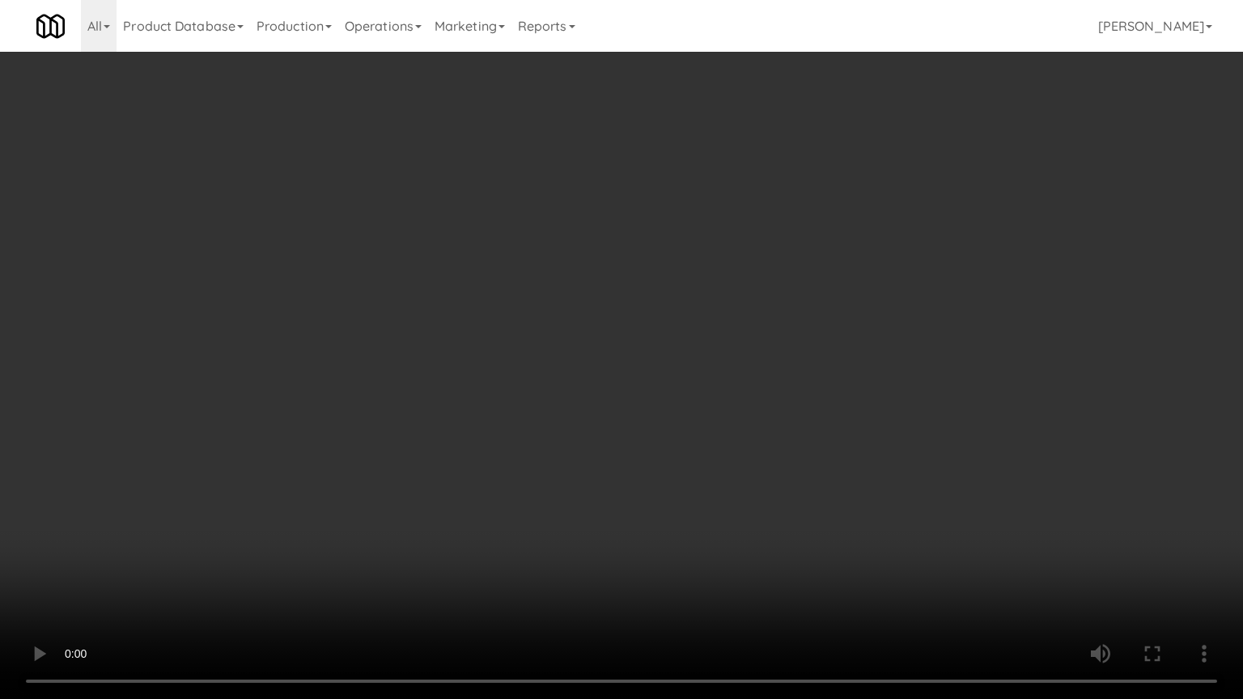
click at [796, 333] on video at bounding box center [621, 349] width 1243 height 699
click at [753, 333] on video at bounding box center [621, 349] width 1243 height 699
click at [764, 325] on video at bounding box center [621, 349] width 1243 height 699
click at [795, 302] on video at bounding box center [621, 349] width 1243 height 699
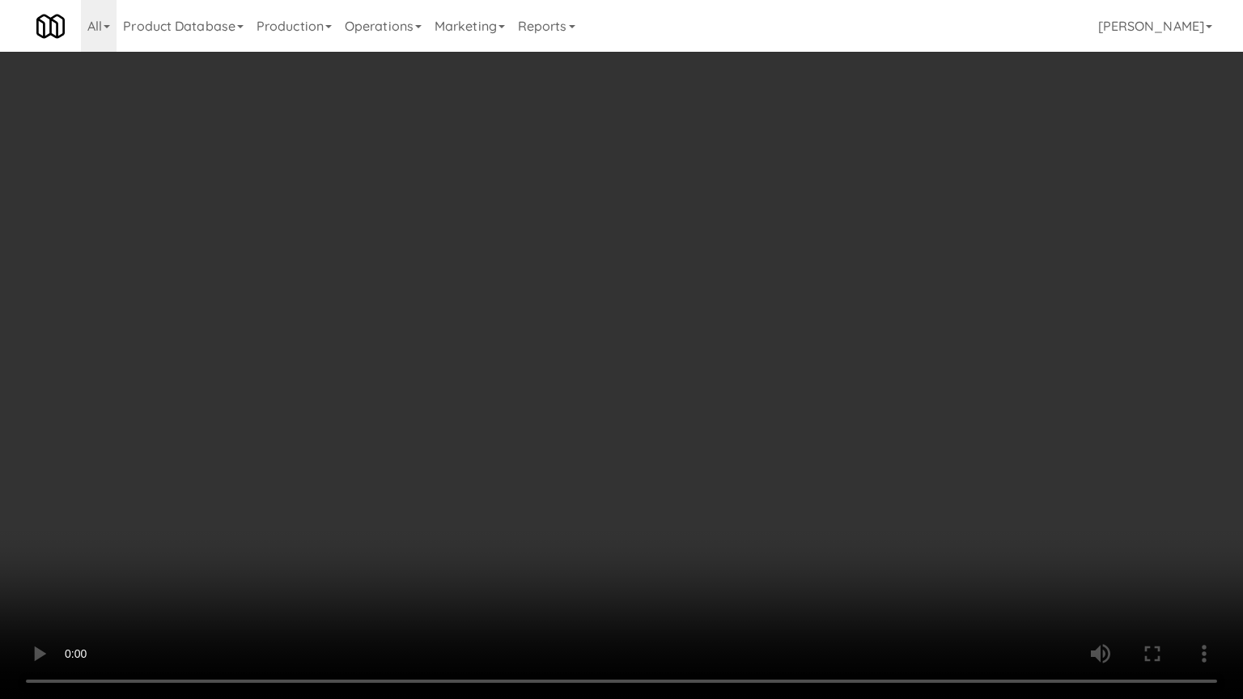
click at [795, 302] on video at bounding box center [621, 349] width 1243 height 699
click at [816, 273] on video at bounding box center [621, 349] width 1243 height 699
click at [823, 267] on video at bounding box center [621, 349] width 1243 height 699
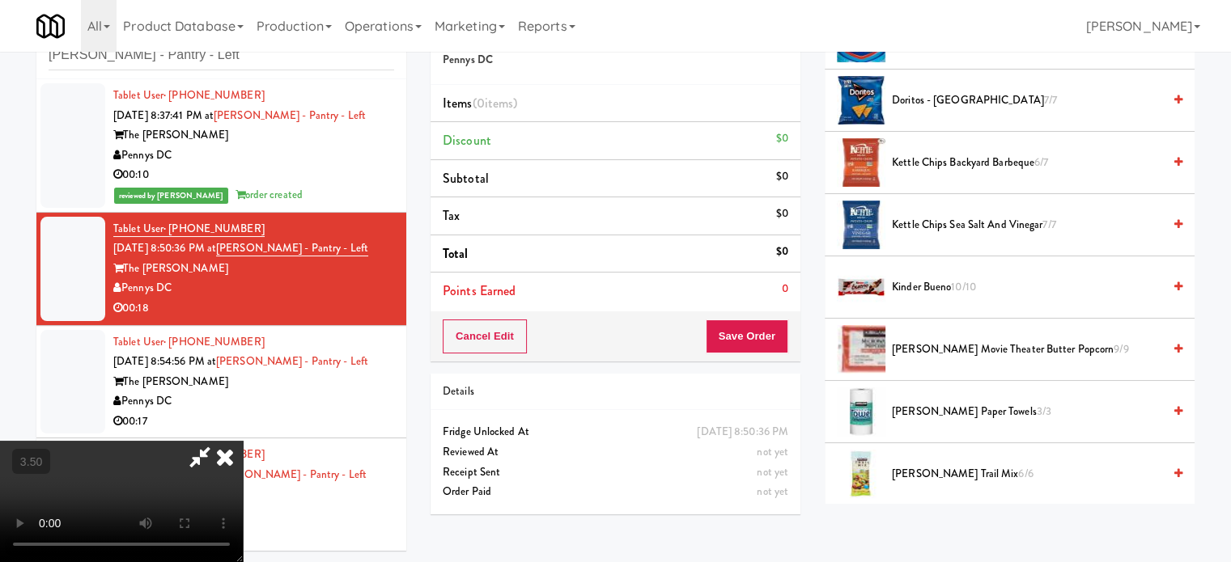
scroll to position [809, 0]
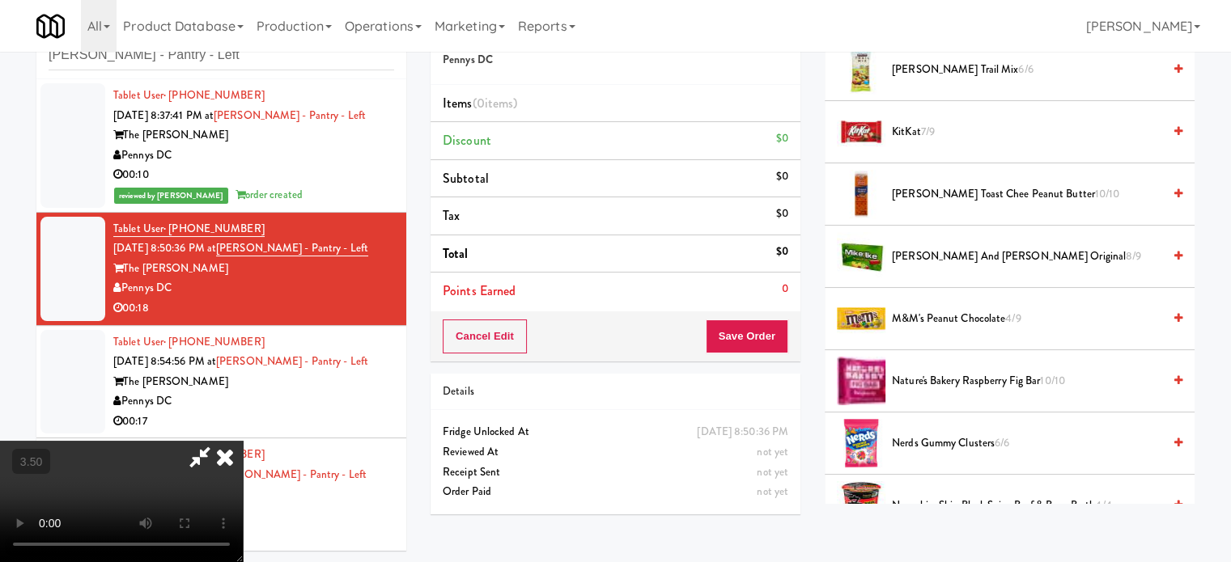
click at [934, 127] on span "7/9" at bounding box center [928, 131] width 14 height 15
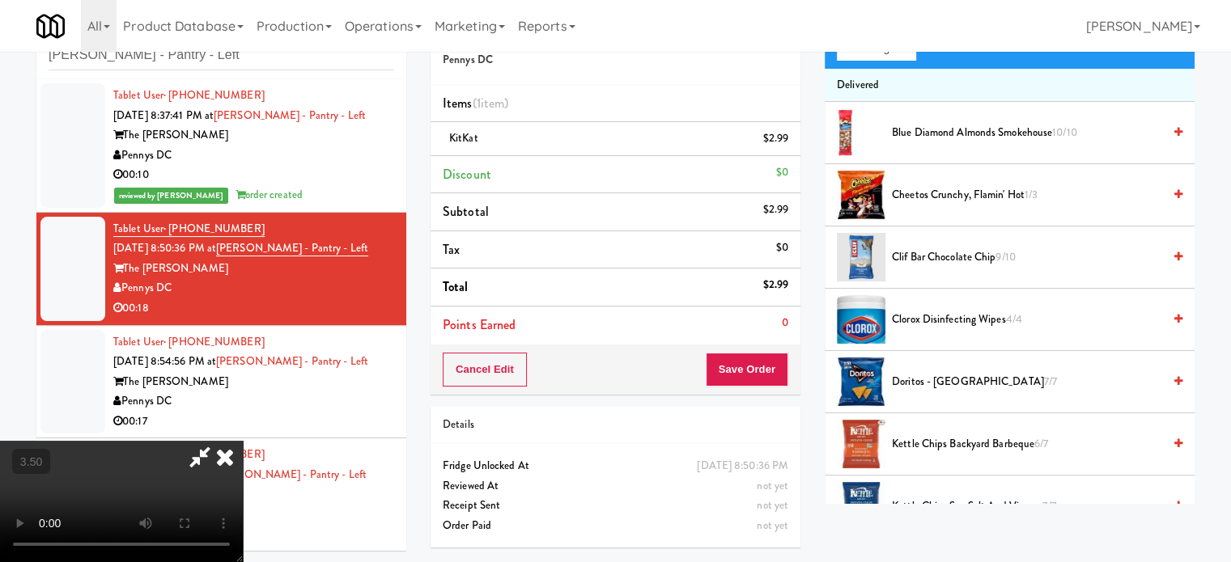
scroll to position [201, 0]
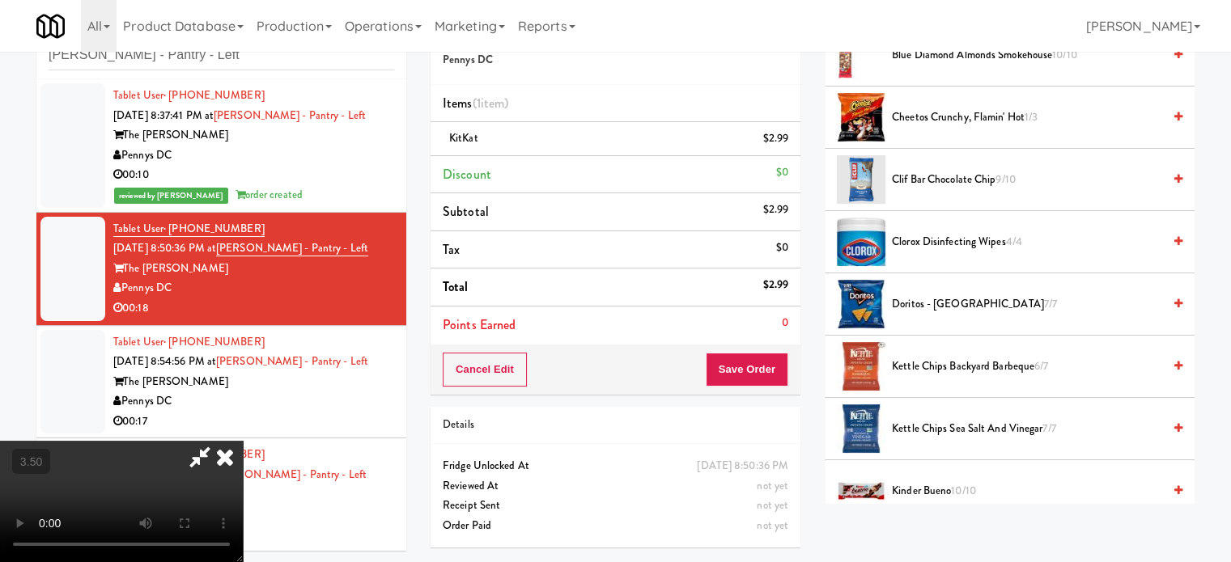
click at [1044, 299] on span "7/7" at bounding box center [1050, 303] width 13 height 15
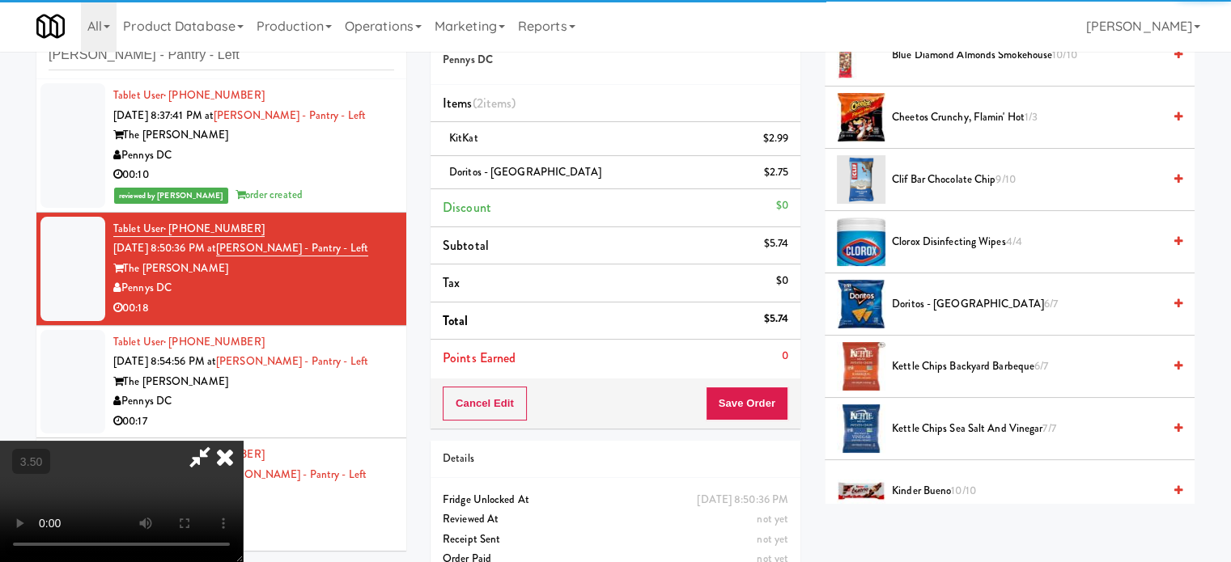
click at [243, 441] on icon at bounding box center [225, 457] width 36 height 32
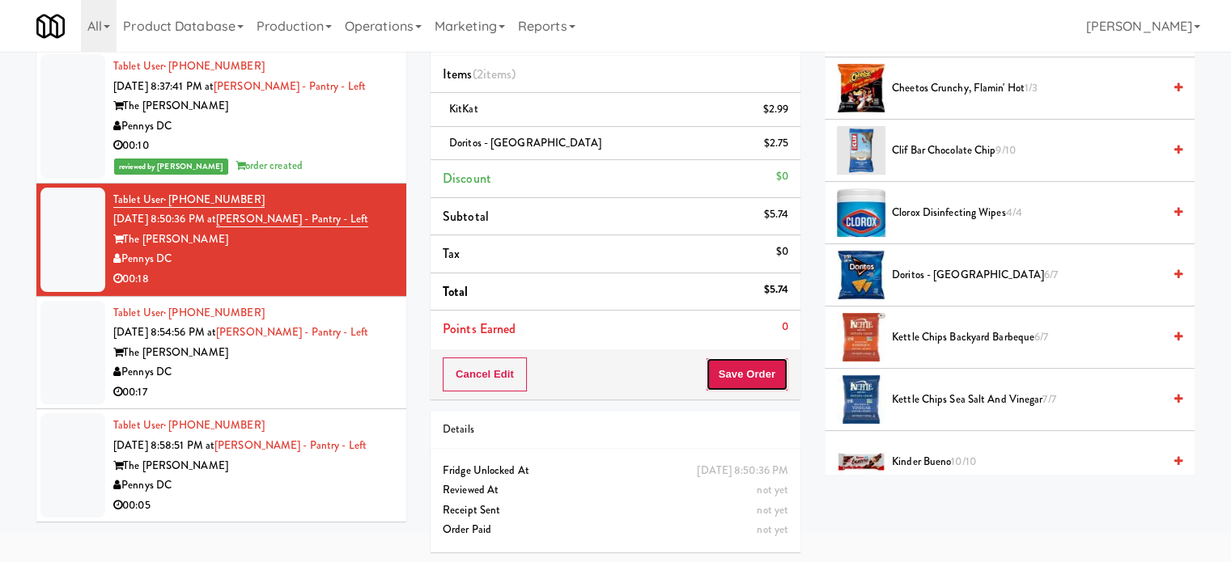
drag, startPoint x: 728, startPoint y: 376, endPoint x: 663, endPoint y: 378, distance: 64.7
click at [730, 376] on button "Save Order" at bounding box center [747, 375] width 83 height 34
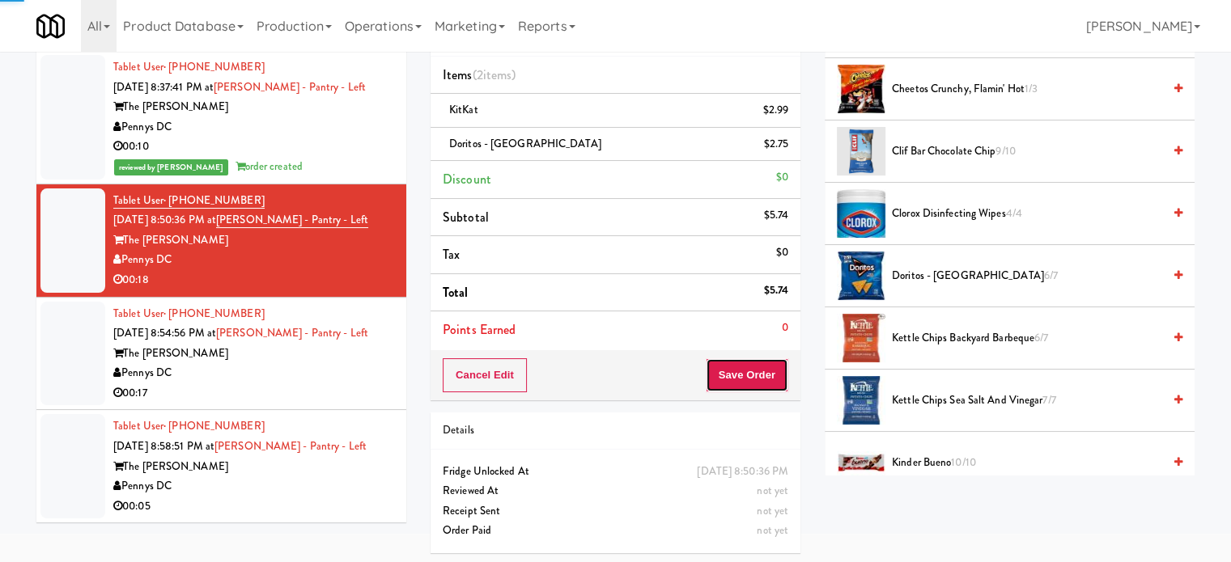
scroll to position [0, 0]
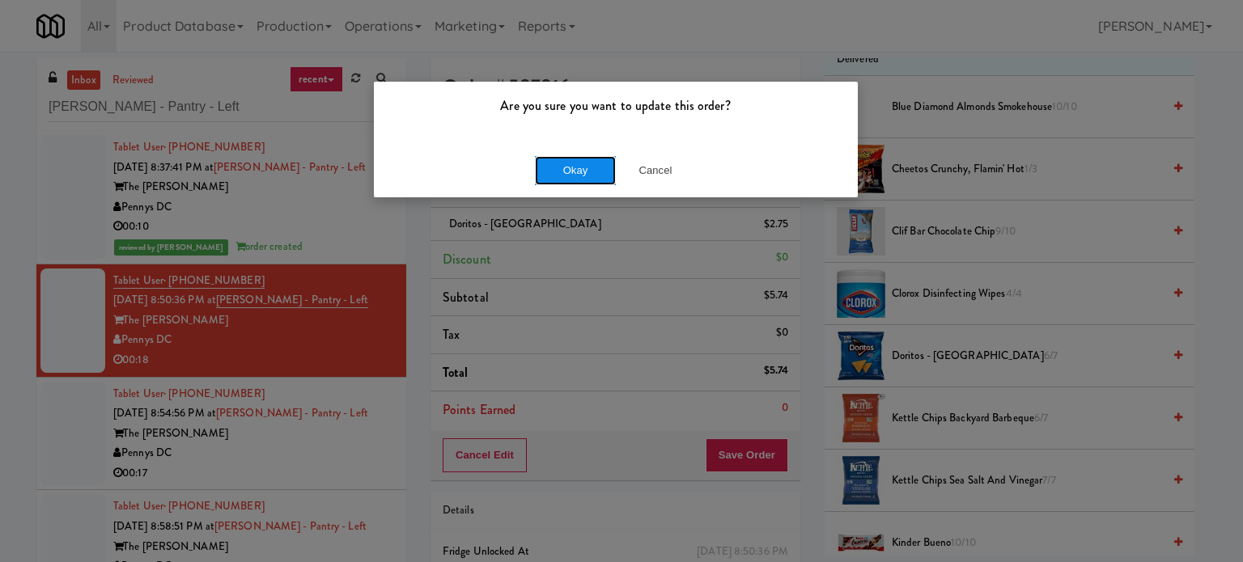
click at [561, 164] on button "Okay" at bounding box center [575, 170] width 81 height 29
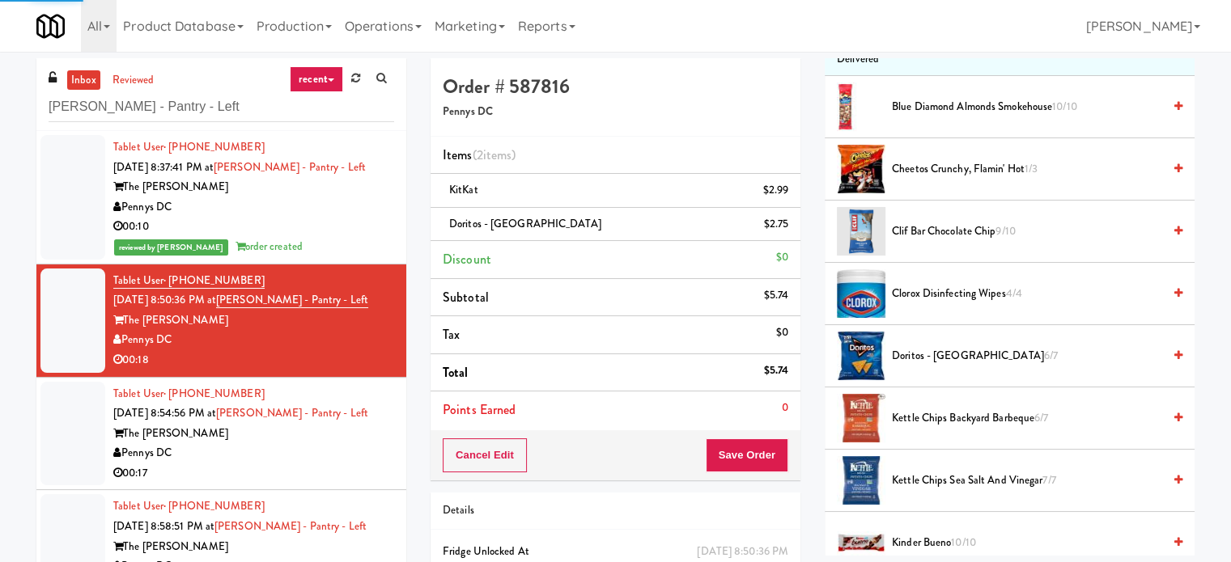
drag, startPoint x: 326, startPoint y: 474, endPoint x: 453, endPoint y: 410, distance: 142.2
click at [347, 459] on div "Tablet User · (240) 688-7329 Aug 14, 2025 8:54:56 PM at Hale - Pantry - Left Th…" at bounding box center [253, 434] width 281 height 100
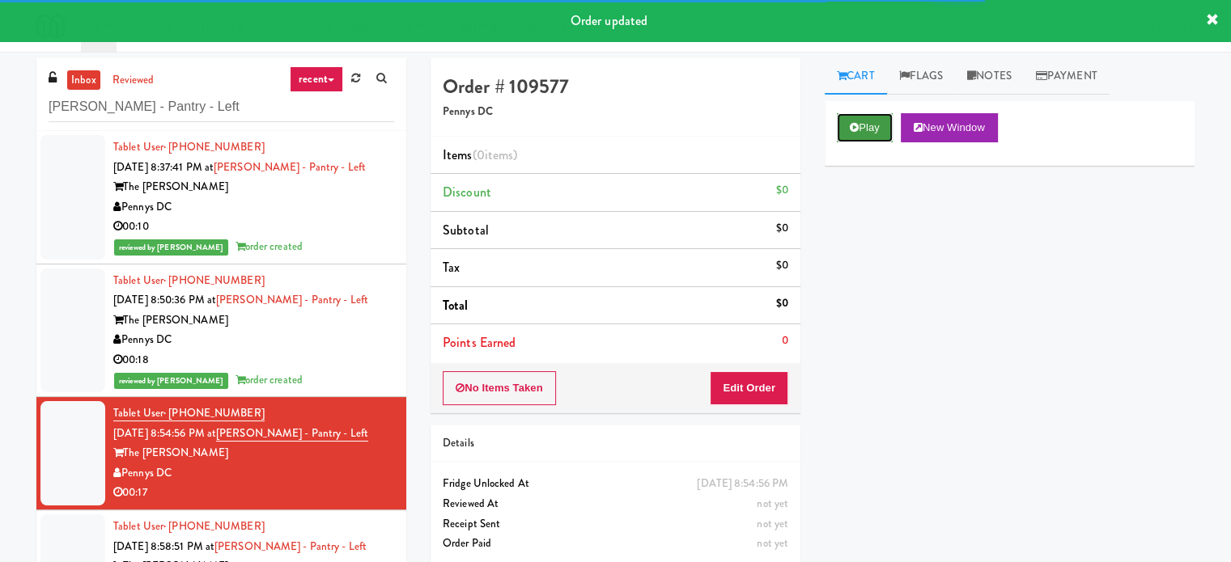
click at [875, 136] on button "Play" at bounding box center [865, 127] width 56 height 29
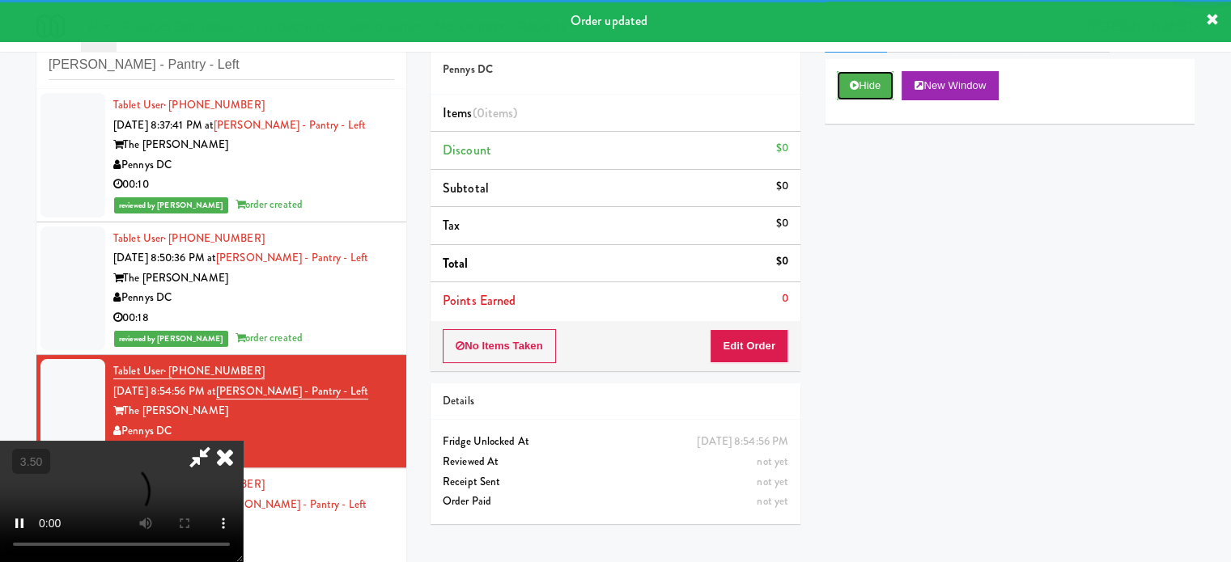
scroll to position [66, 0]
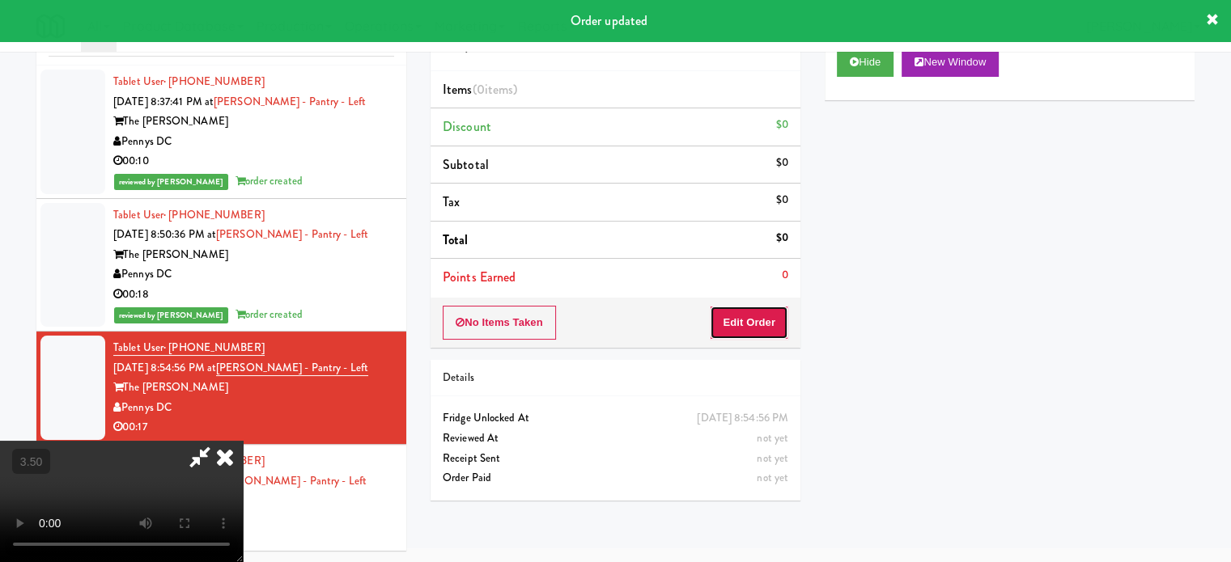
click at [757, 334] on button "Edit Order" at bounding box center [749, 323] width 78 height 34
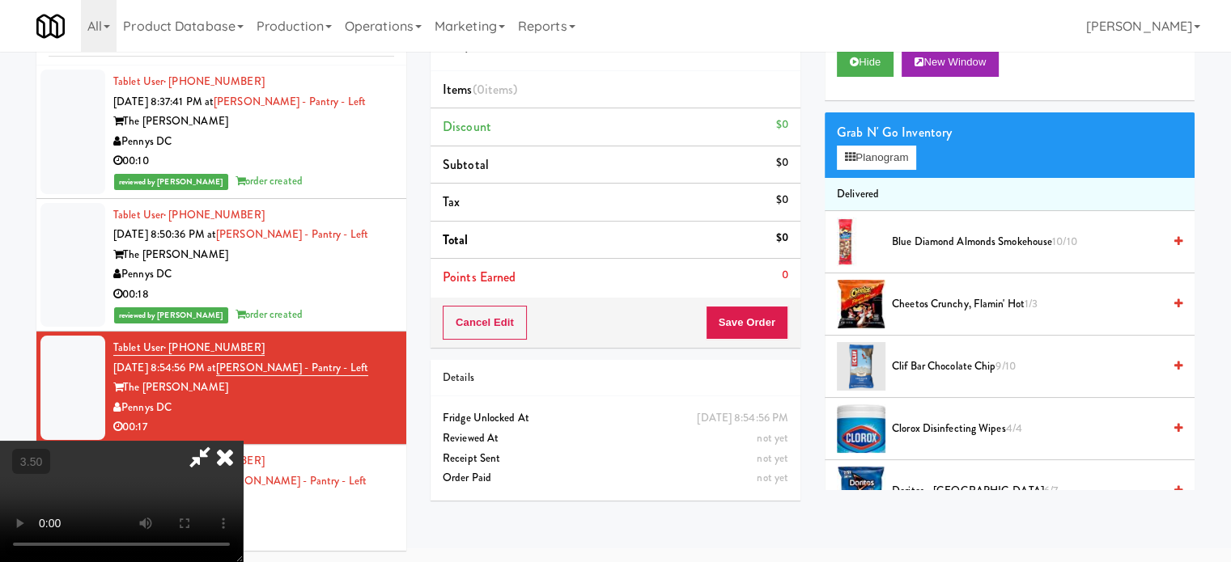
drag, startPoint x: 483, startPoint y: 365, endPoint x: 487, endPoint y: 347, distance: 18.3
click at [243, 441] on video at bounding box center [121, 501] width 243 height 121
drag, startPoint x: 487, startPoint y: 347, endPoint x: 612, endPoint y: 343, distance: 125.5
click at [243, 441] on video at bounding box center [121, 501] width 243 height 121
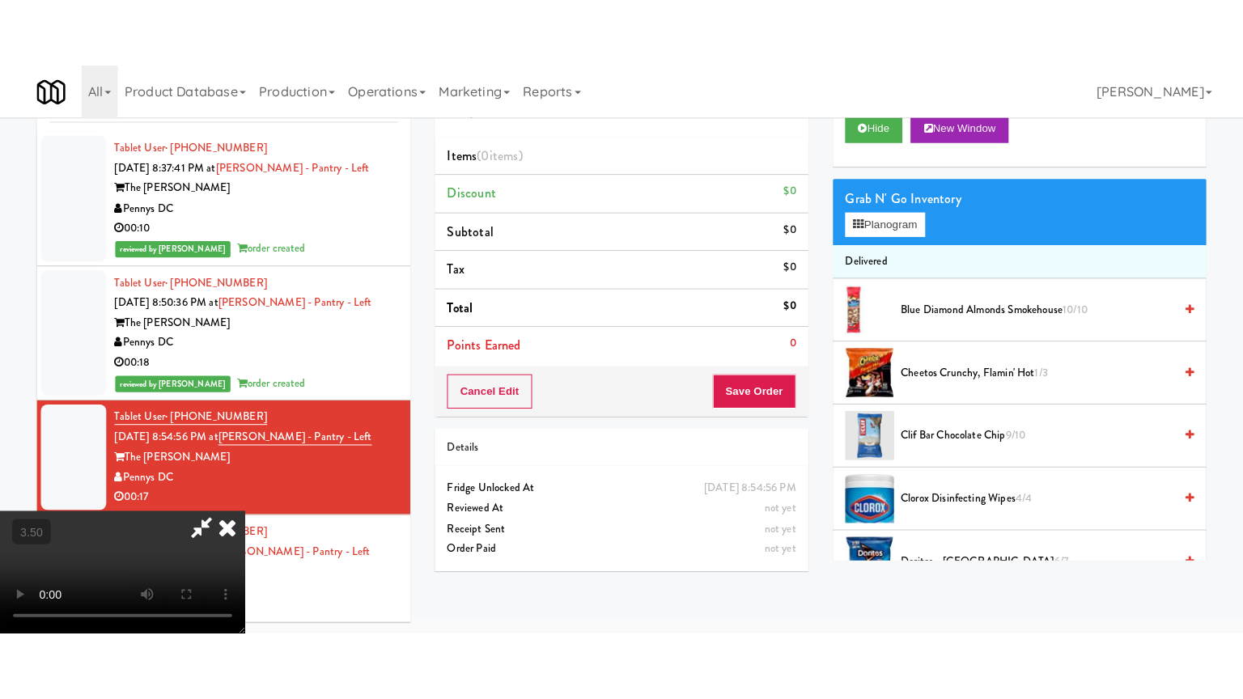
scroll to position [52, 0]
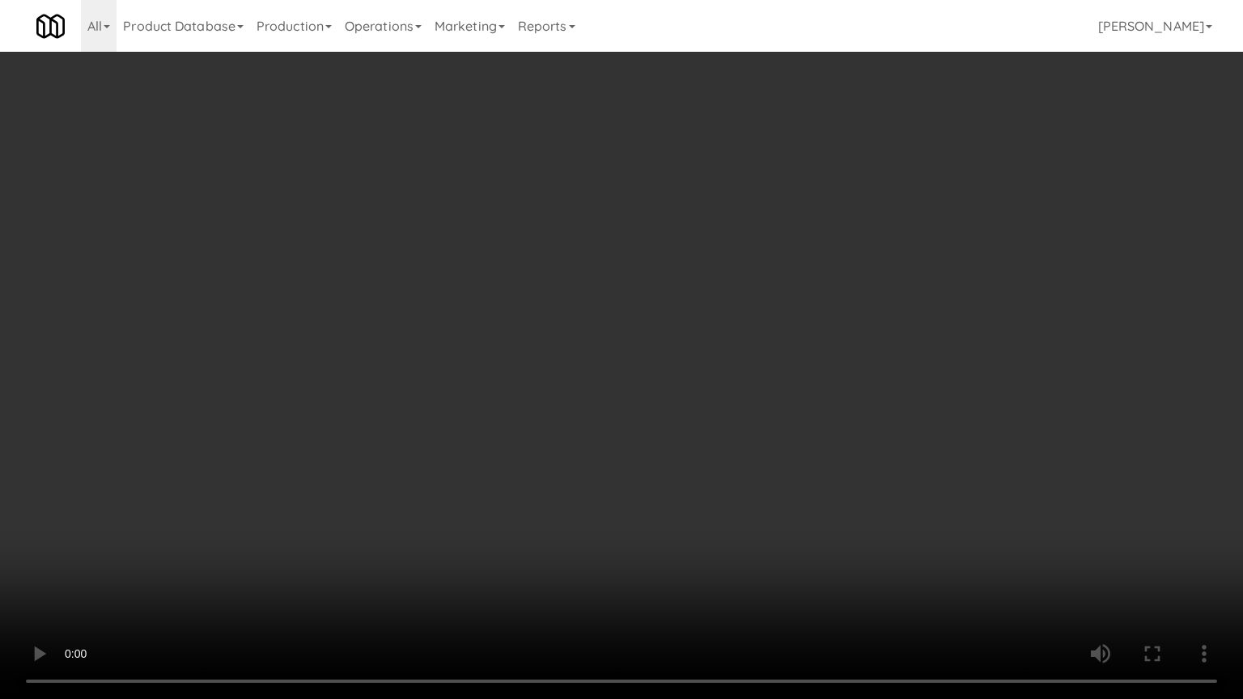
click at [608, 339] on video at bounding box center [621, 349] width 1243 height 699
click at [611, 339] on video at bounding box center [621, 349] width 1243 height 699
click at [689, 353] on video at bounding box center [621, 349] width 1243 height 699
click at [646, 375] on video at bounding box center [621, 349] width 1243 height 699
click at [867, 413] on video at bounding box center [621, 349] width 1243 height 699
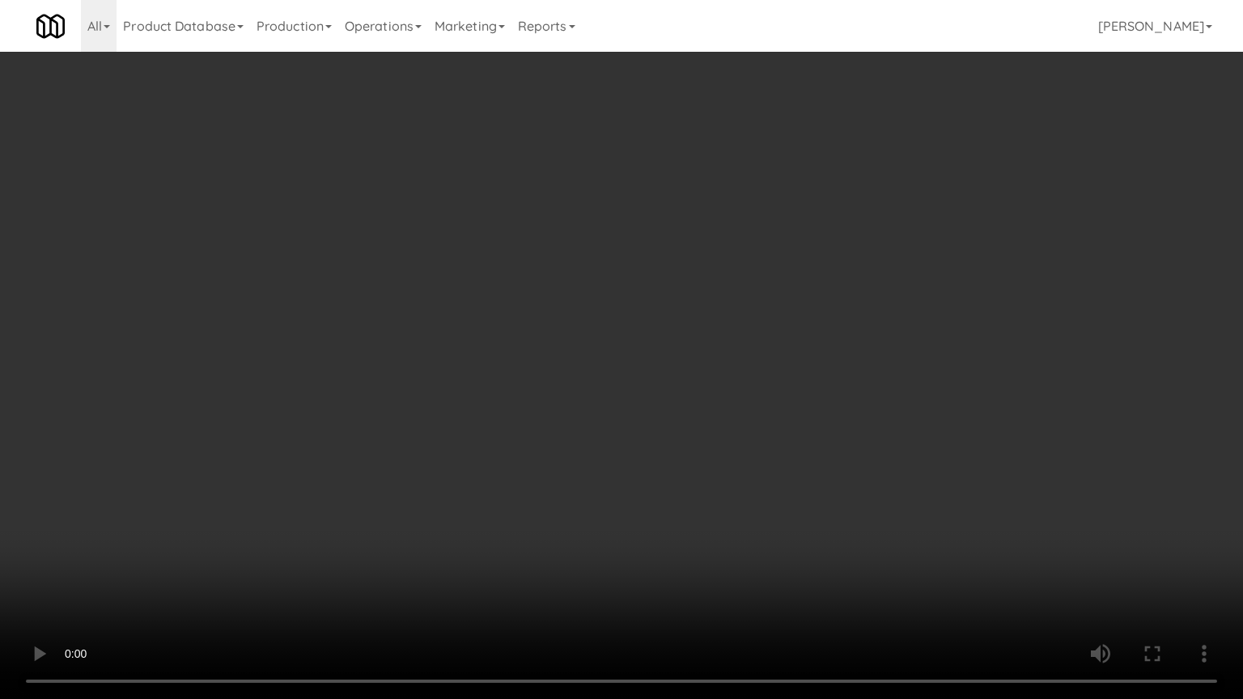
click at [489, 417] on video at bounding box center [621, 349] width 1243 height 699
click at [700, 453] on video at bounding box center [621, 349] width 1243 height 699
click at [53, 440] on video at bounding box center [621, 349] width 1243 height 699
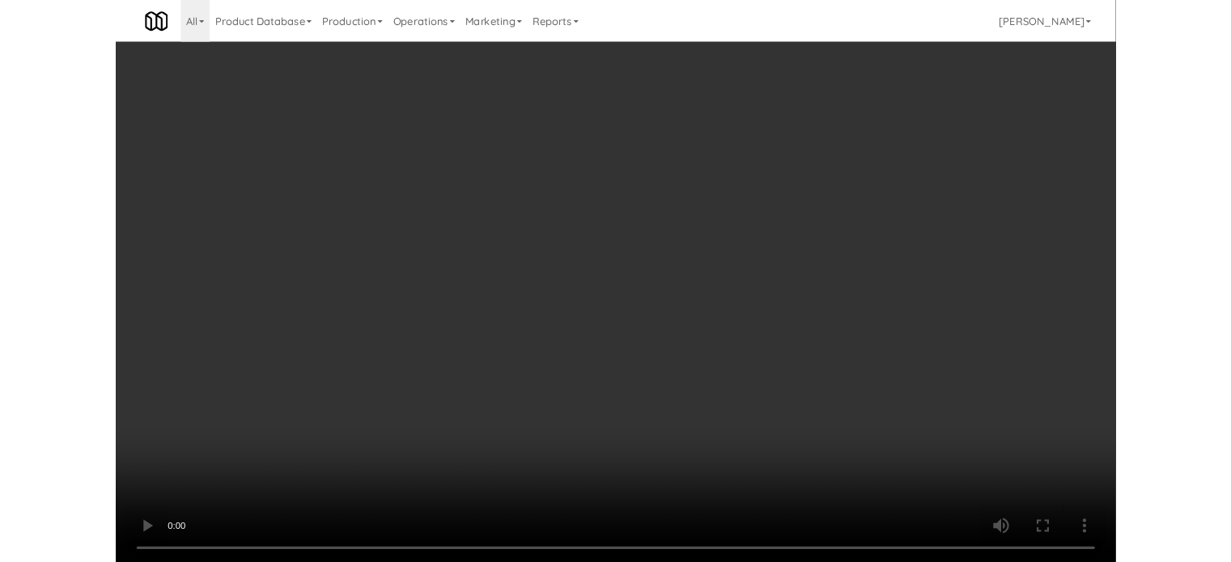
scroll to position [66, 0]
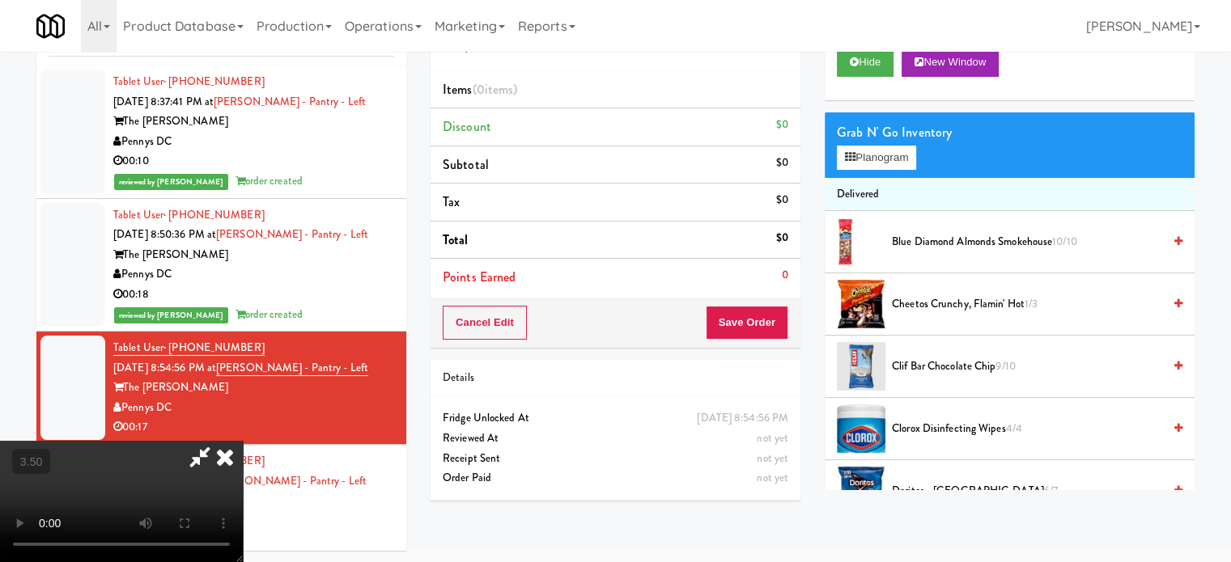
click at [243, 441] on video at bounding box center [121, 501] width 243 height 121
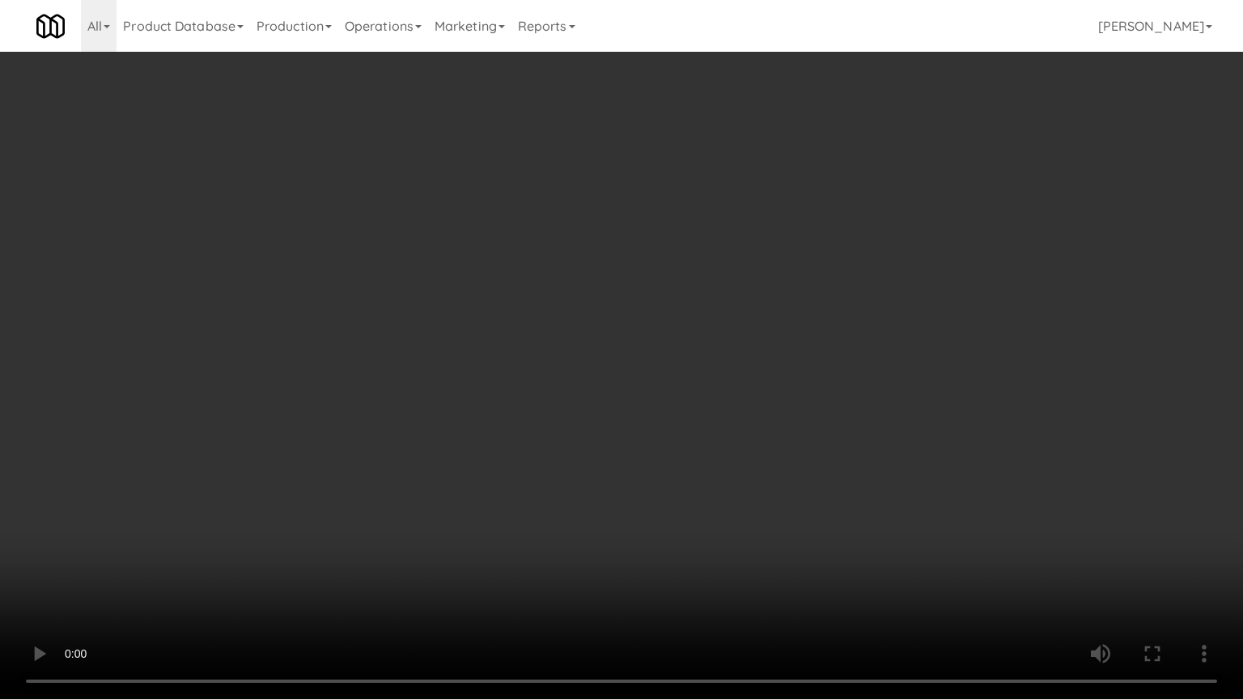
click at [540, 371] on video at bounding box center [621, 349] width 1243 height 699
click at [553, 394] on video at bounding box center [621, 349] width 1243 height 699
drag, startPoint x: 552, startPoint y: 401, endPoint x: 580, endPoint y: 405, distance: 28.5
click at [557, 407] on video at bounding box center [621, 349] width 1243 height 699
click at [591, 409] on video at bounding box center [621, 349] width 1243 height 699
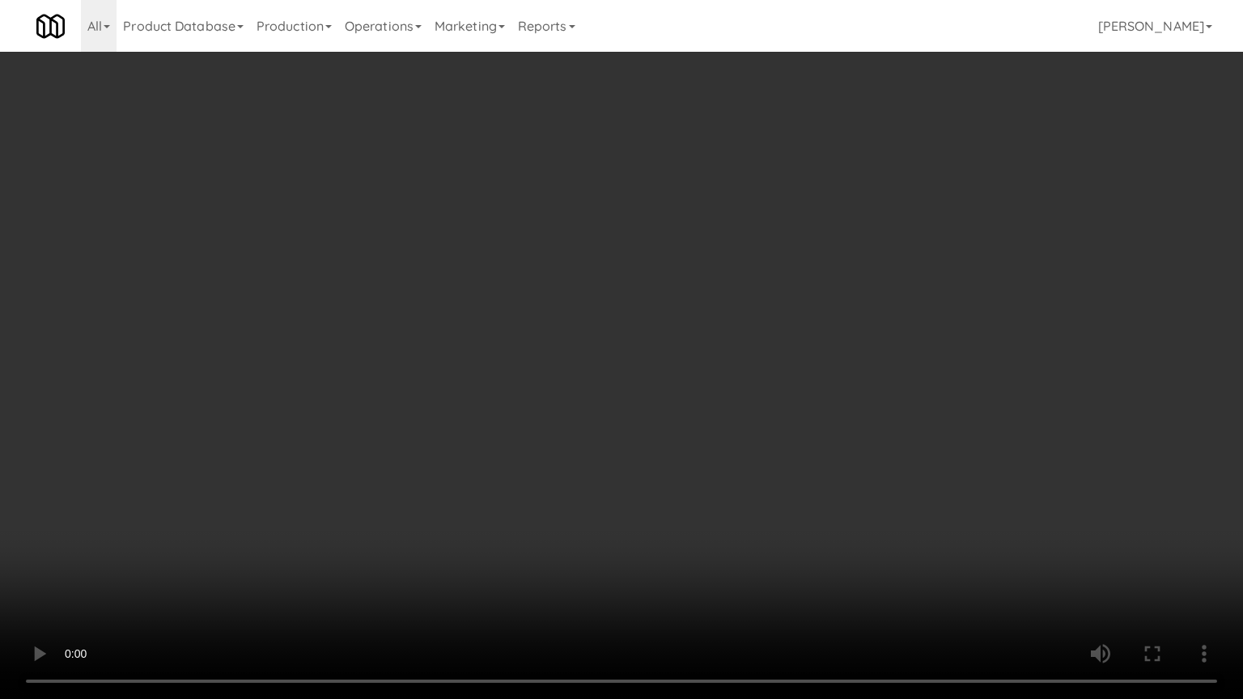
drag, startPoint x: 502, startPoint y: 492, endPoint x: 593, endPoint y: 402, distance: 128.2
click at [505, 492] on video at bounding box center [621, 349] width 1243 height 699
click at [650, 323] on video at bounding box center [621, 349] width 1243 height 699
drag, startPoint x: 663, startPoint y: 322, endPoint x: 699, endPoint y: 322, distance: 35.6
click at [663, 322] on video at bounding box center [621, 349] width 1243 height 699
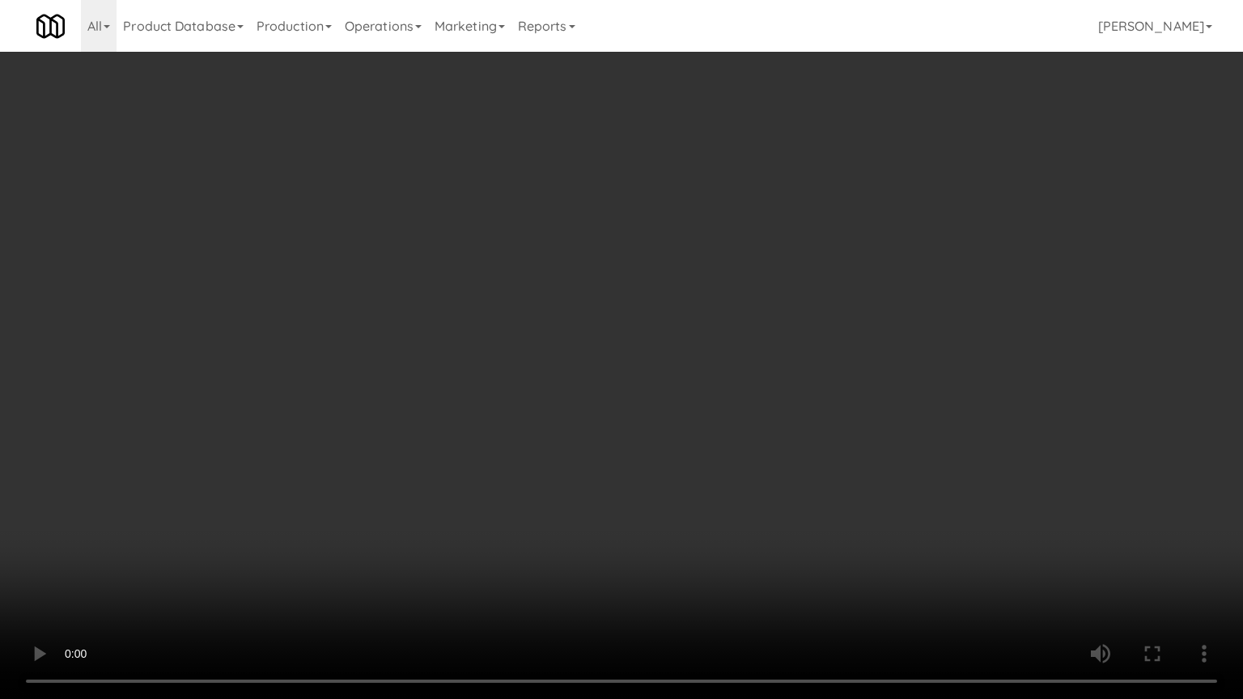
click at [744, 341] on video at bounding box center [621, 349] width 1243 height 699
click at [694, 350] on video at bounding box center [621, 349] width 1243 height 699
click at [745, 360] on video at bounding box center [621, 349] width 1243 height 699
click at [524, 356] on video at bounding box center [621, 349] width 1243 height 699
click at [745, 367] on video at bounding box center [621, 349] width 1243 height 699
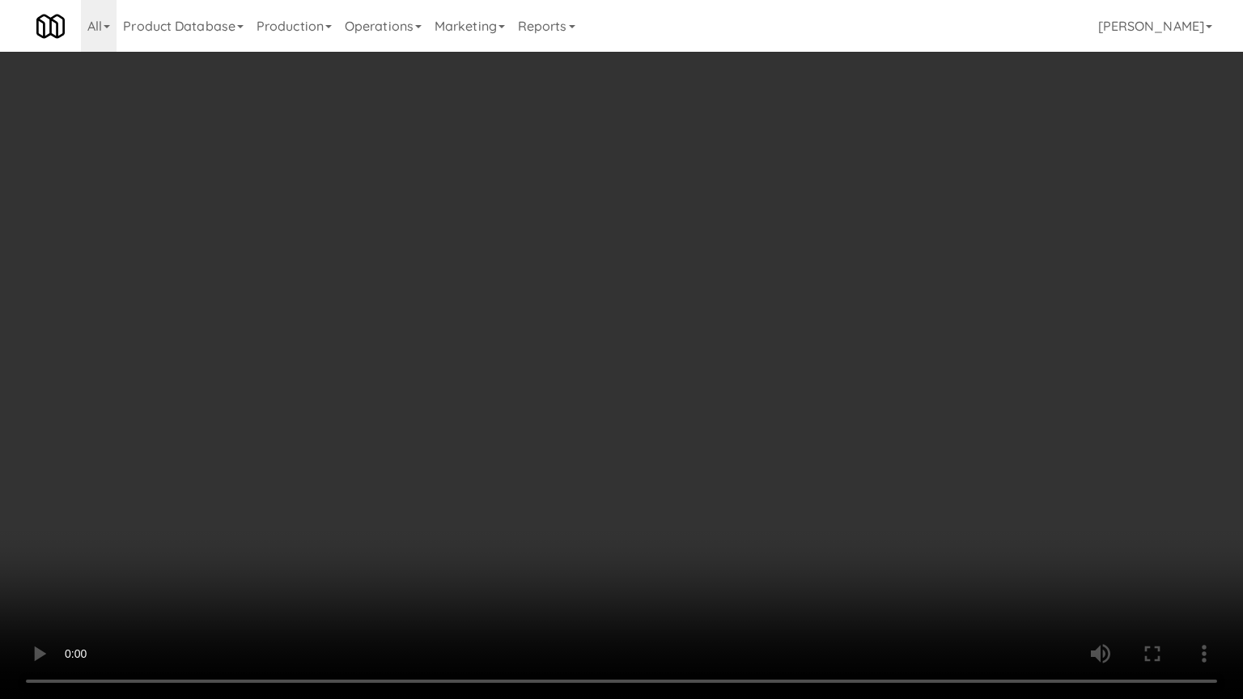
click at [595, 387] on video at bounding box center [621, 349] width 1243 height 699
click at [574, 371] on video at bounding box center [621, 349] width 1243 height 699
click at [594, 371] on video at bounding box center [621, 349] width 1243 height 699
click at [725, 395] on video at bounding box center [621, 349] width 1243 height 699
click at [477, 398] on video at bounding box center [621, 349] width 1243 height 699
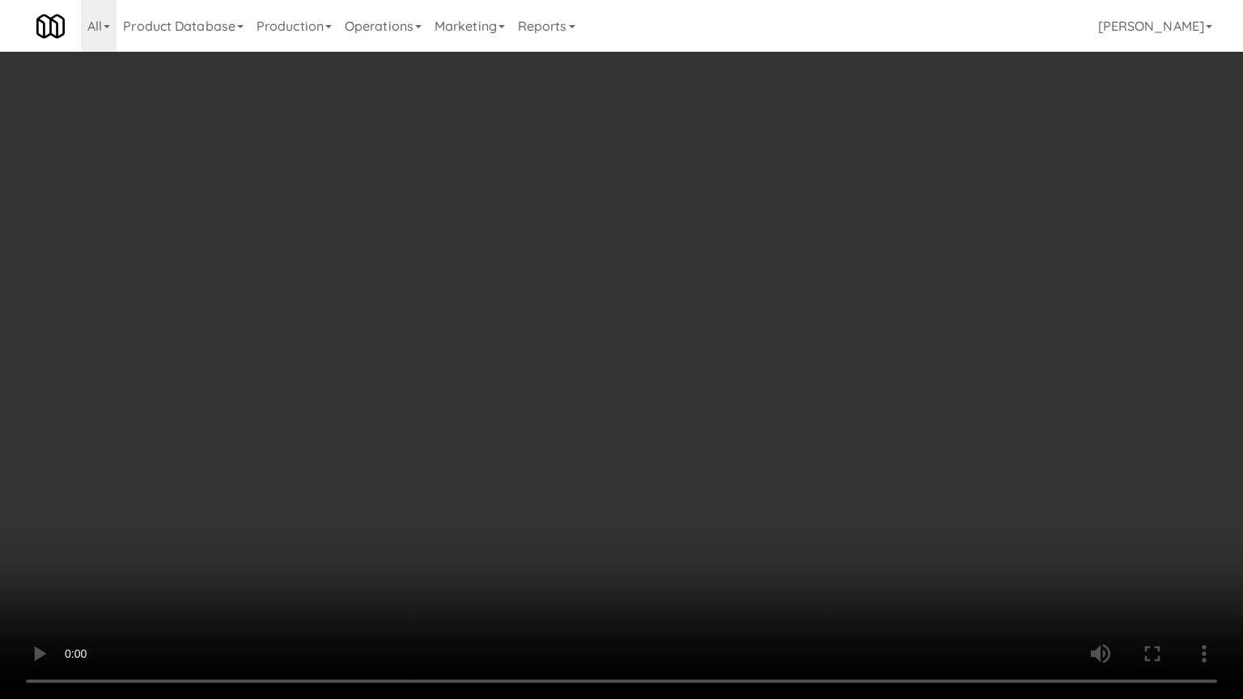
drag, startPoint x: 433, startPoint y: 405, endPoint x: 576, endPoint y: 406, distance: 143.2
click at [433, 406] on video at bounding box center [621, 349] width 1243 height 699
click at [587, 443] on video at bounding box center [621, 349] width 1243 height 699
click at [555, 374] on video at bounding box center [621, 349] width 1243 height 699
click at [587, 375] on video at bounding box center [621, 349] width 1243 height 699
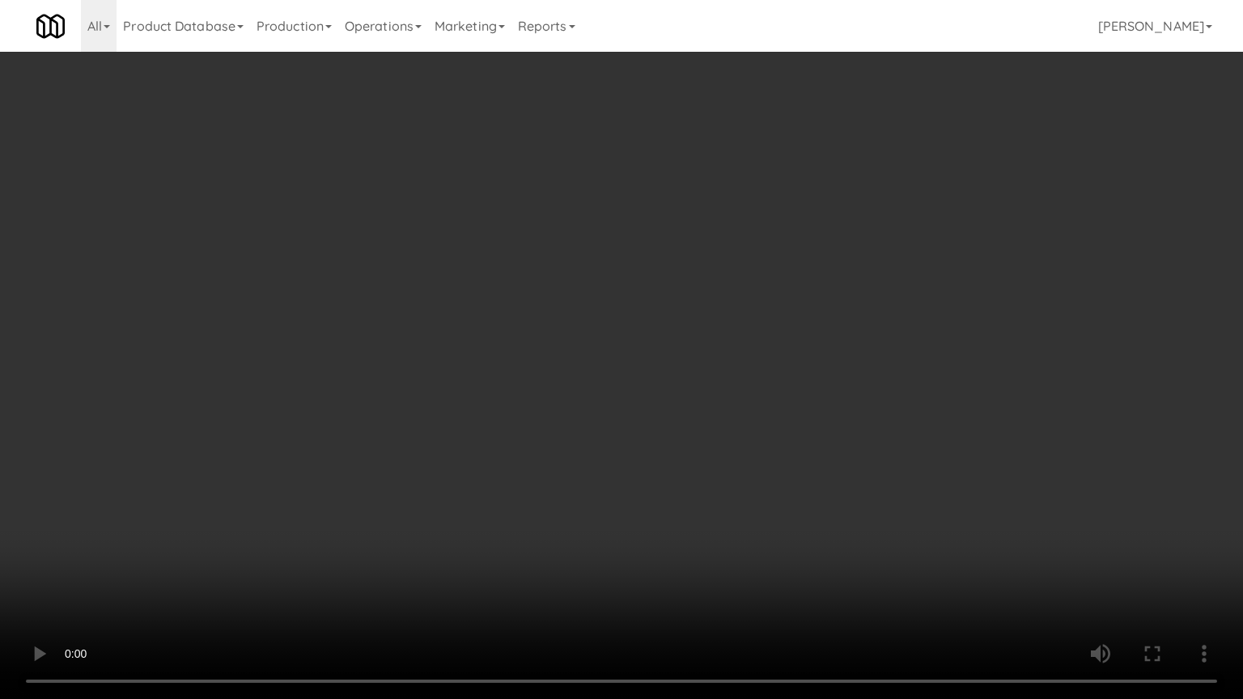
click at [595, 370] on video at bounding box center [621, 349] width 1243 height 699
click at [597, 366] on video at bounding box center [621, 349] width 1243 height 699
click at [605, 356] on video at bounding box center [621, 349] width 1243 height 699
click at [615, 349] on video at bounding box center [621, 349] width 1243 height 699
click at [618, 317] on video at bounding box center [621, 349] width 1243 height 699
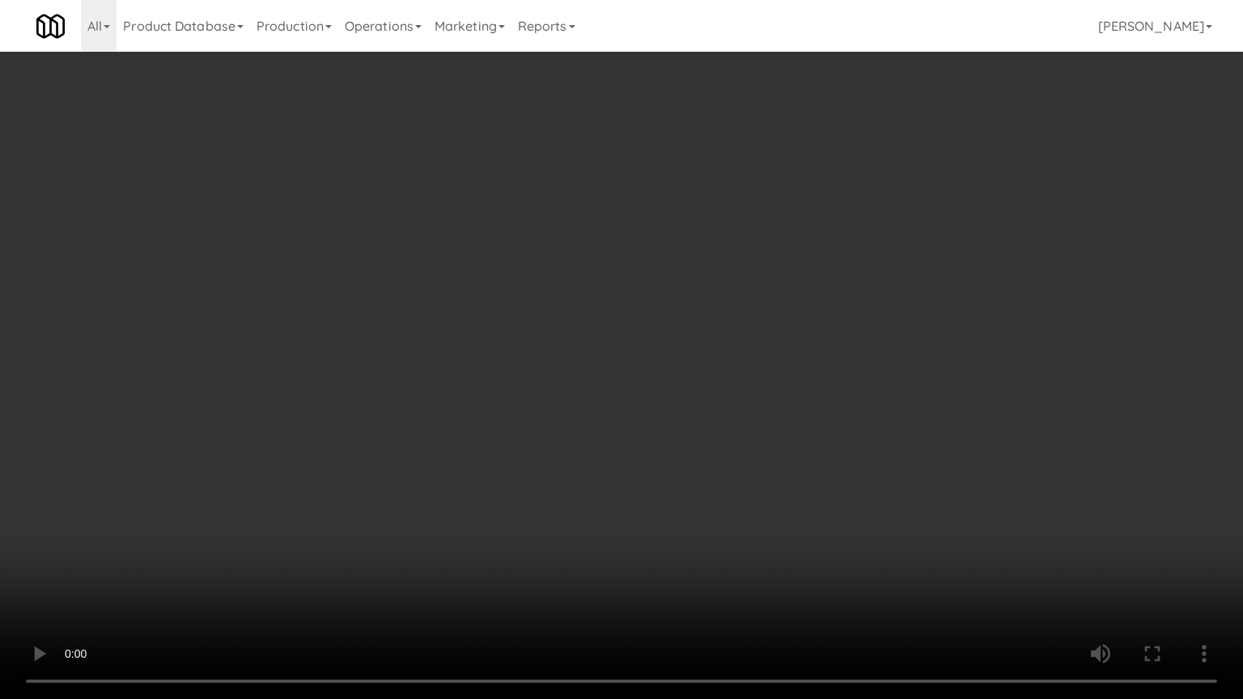
click at [618, 317] on video at bounding box center [621, 349] width 1243 height 699
click at [622, 315] on video at bounding box center [621, 349] width 1243 height 699
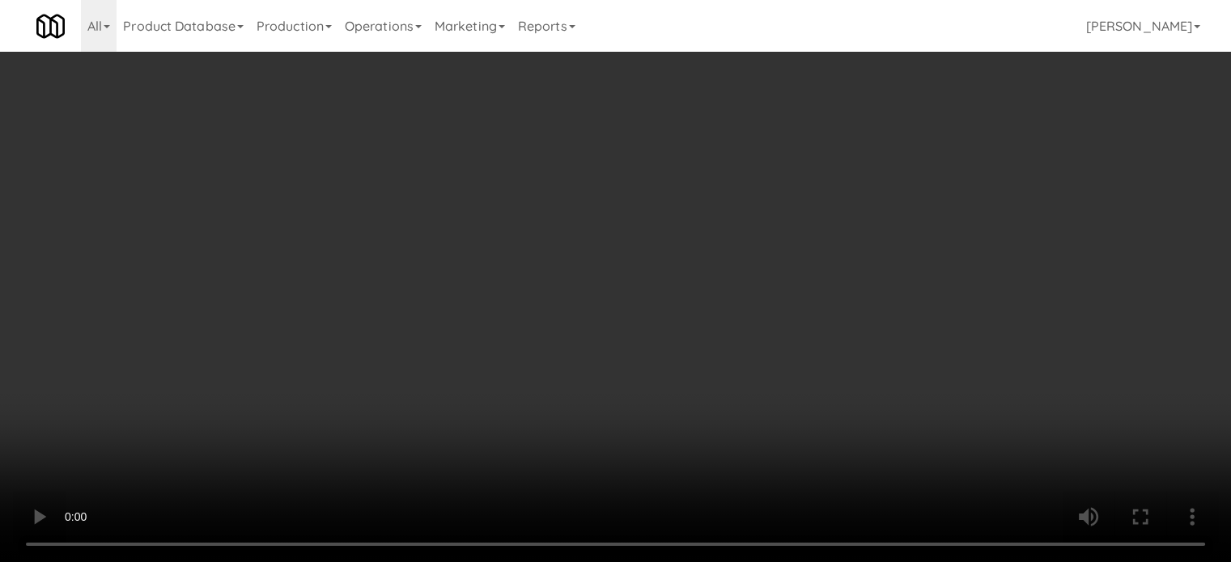
scroll to position [405, 0]
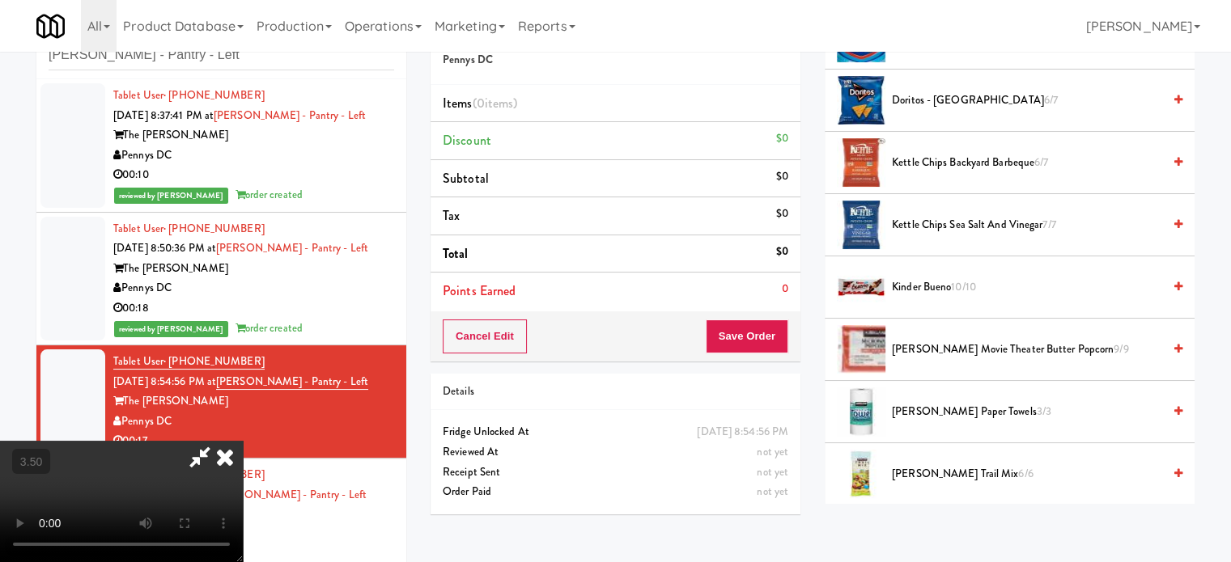
click at [968, 351] on span "Kirkland Movie Theater Butter Popcorn 9/9" at bounding box center [1027, 350] width 270 height 20
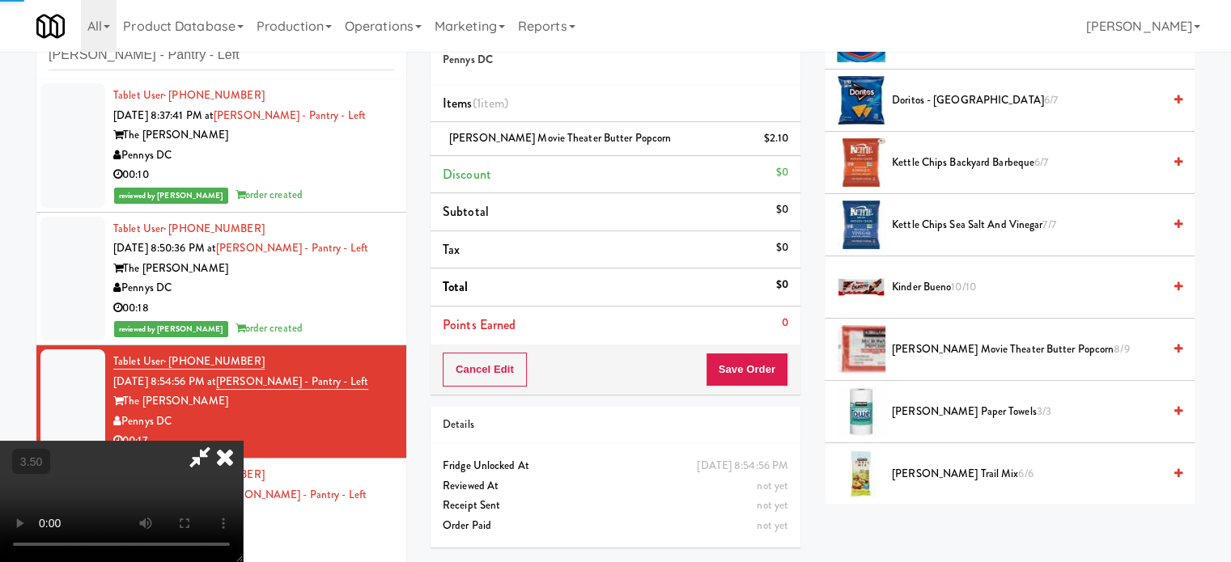
drag, startPoint x: 220, startPoint y: 388, endPoint x: 226, endPoint y: 378, distance: 11.2
click at [221, 441] on video at bounding box center [121, 501] width 243 height 121
click at [227, 441] on video at bounding box center [121, 501] width 243 height 121
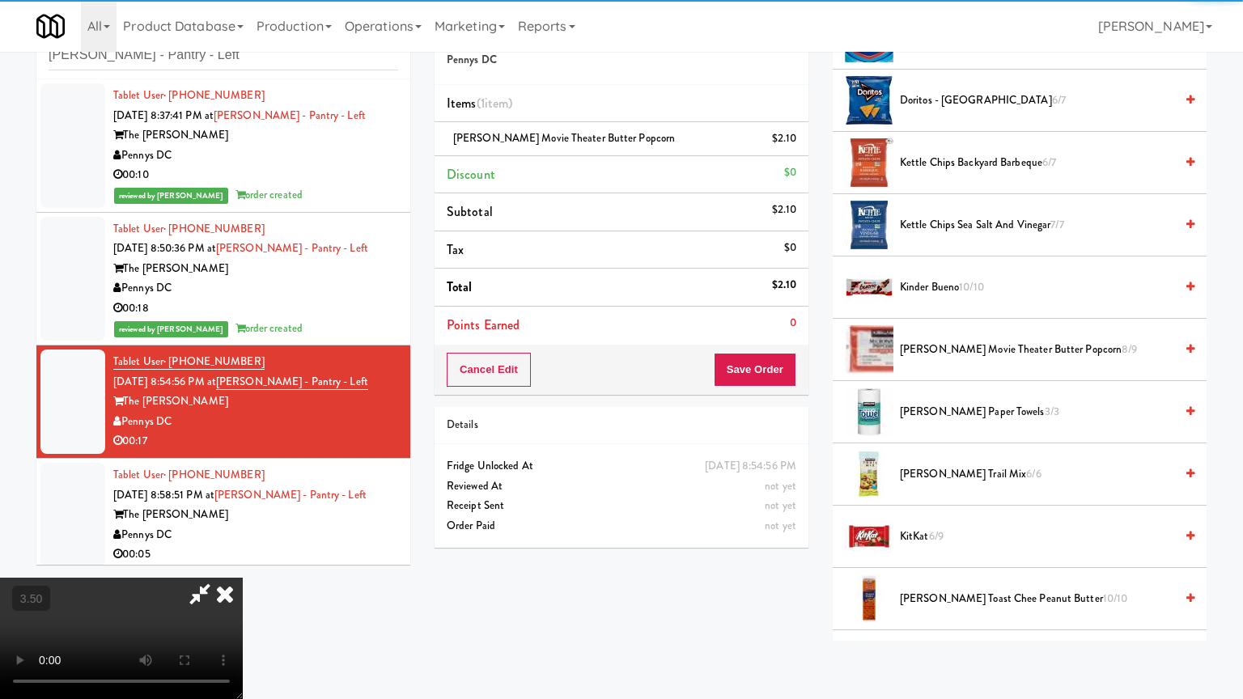
click at [243, 561] on video at bounding box center [121, 638] width 243 height 121
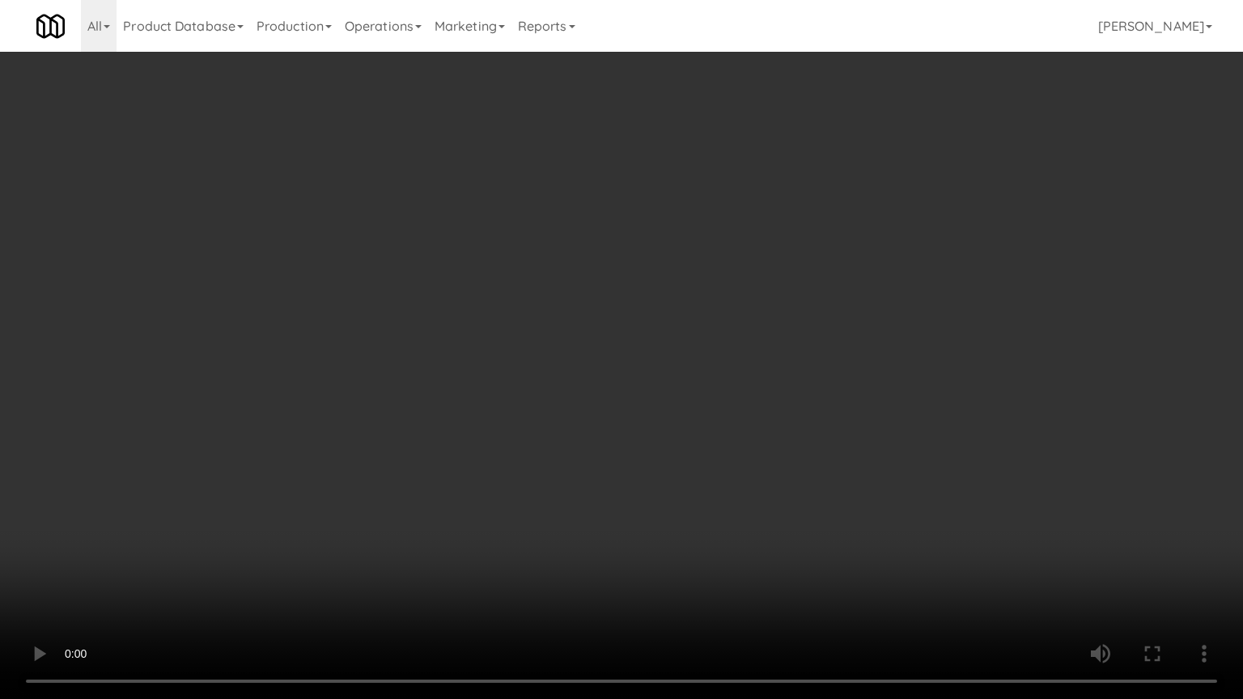
click at [665, 293] on video at bounding box center [621, 349] width 1243 height 699
click at [667, 294] on video at bounding box center [621, 349] width 1243 height 699
click at [725, 290] on video at bounding box center [621, 349] width 1243 height 699
click at [591, 304] on video at bounding box center [621, 349] width 1243 height 699
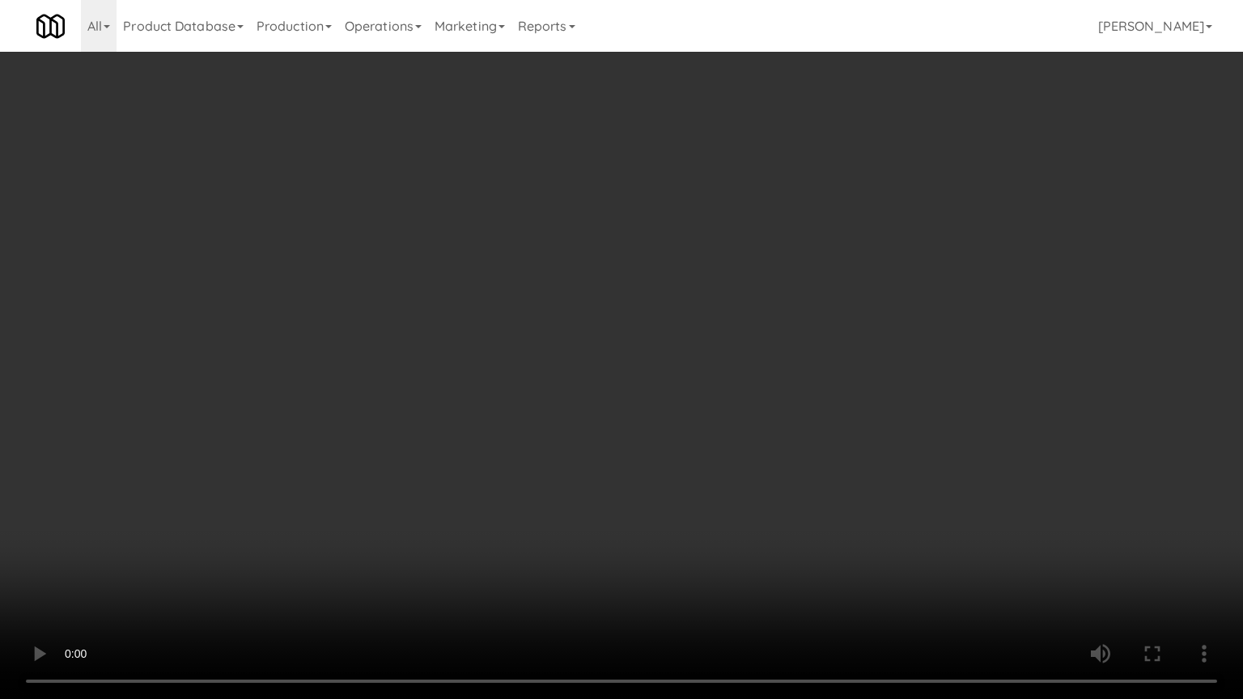
click at [590, 303] on video at bounding box center [621, 349] width 1243 height 699
drag, startPoint x: 562, startPoint y: 360, endPoint x: 591, endPoint y: 366, distance: 28.9
click at [562, 362] on video at bounding box center [621, 349] width 1243 height 699
click at [610, 369] on video at bounding box center [621, 349] width 1243 height 699
click at [643, 350] on video at bounding box center [621, 349] width 1243 height 699
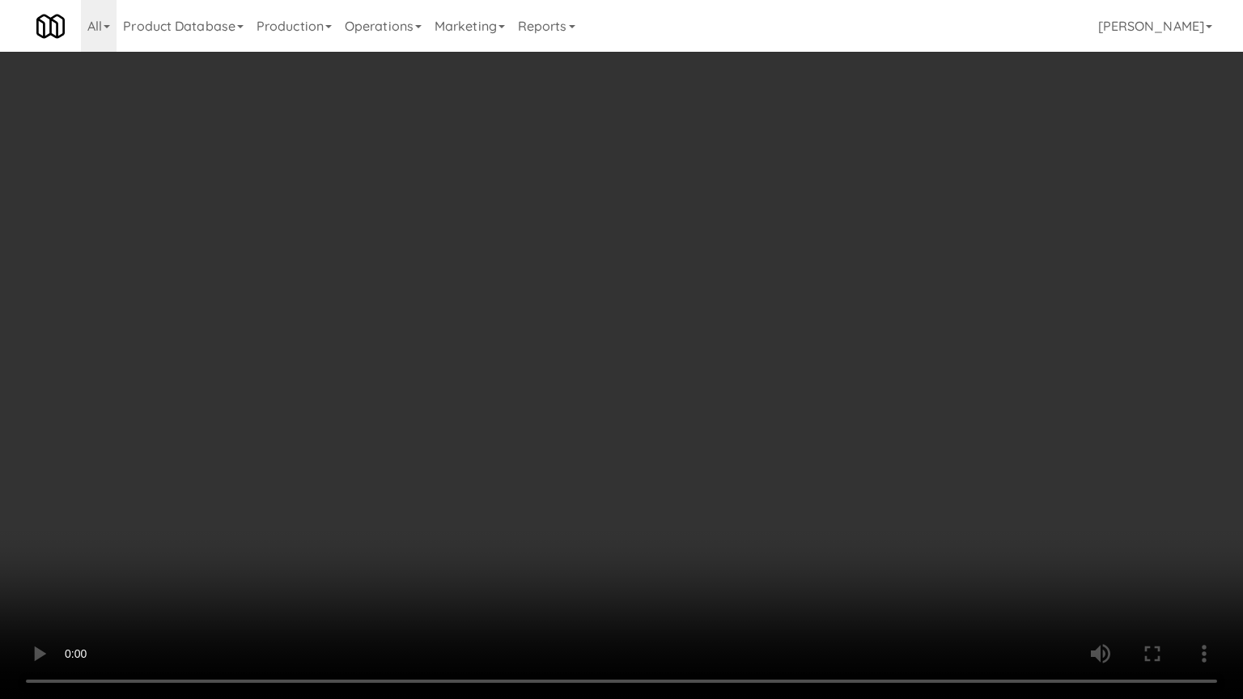
click at [651, 340] on video at bounding box center [621, 349] width 1243 height 699
click at [703, 333] on video at bounding box center [621, 349] width 1243 height 699
click at [699, 331] on video at bounding box center [621, 349] width 1243 height 699
click at [671, 315] on video at bounding box center [621, 349] width 1243 height 699
drag, startPoint x: 672, startPoint y: 313, endPoint x: 715, endPoint y: 204, distance: 117.3
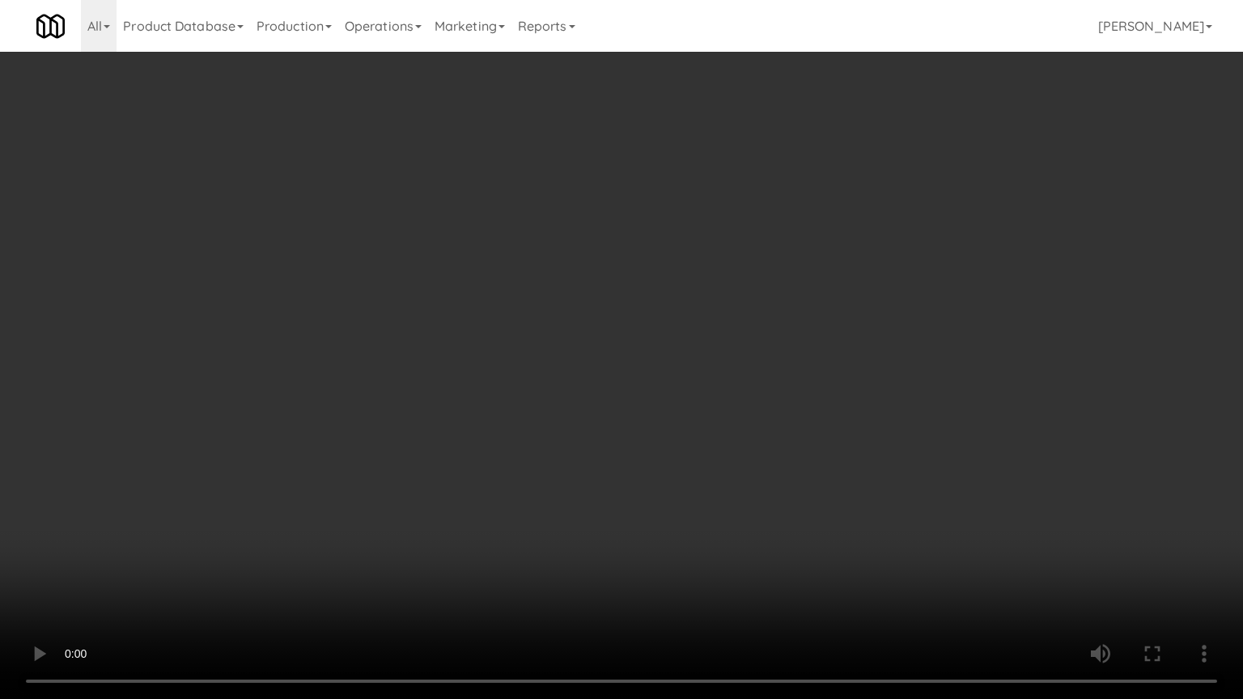
click at [673, 313] on video at bounding box center [621, 349] width 1243 height 699
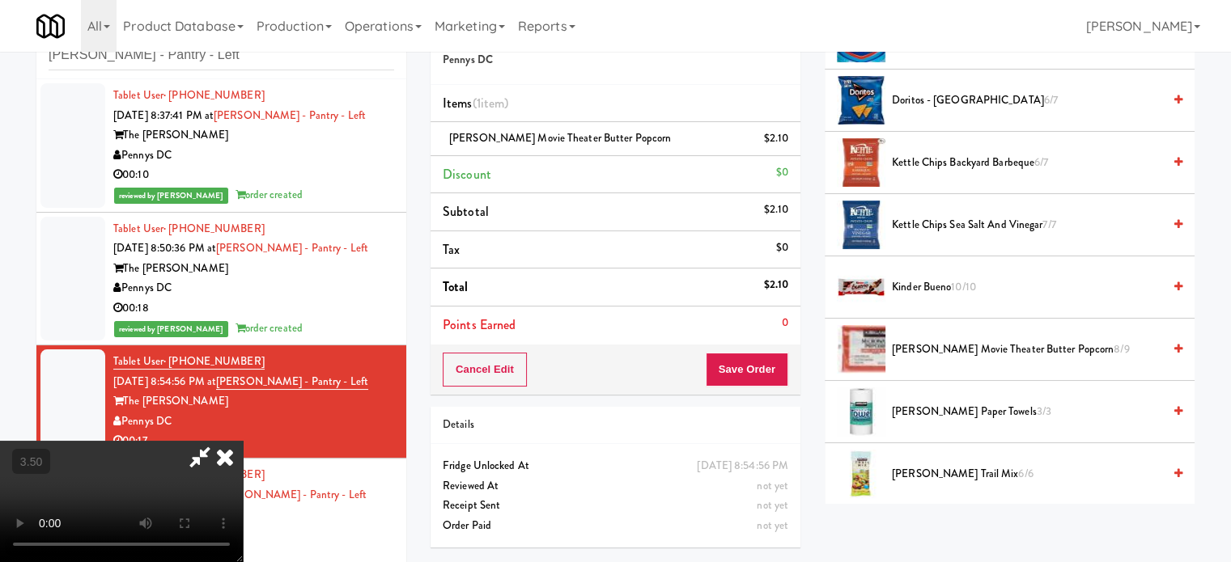
click at [243, 441] on icon at bounding box center [225, 457] width 36 height 32
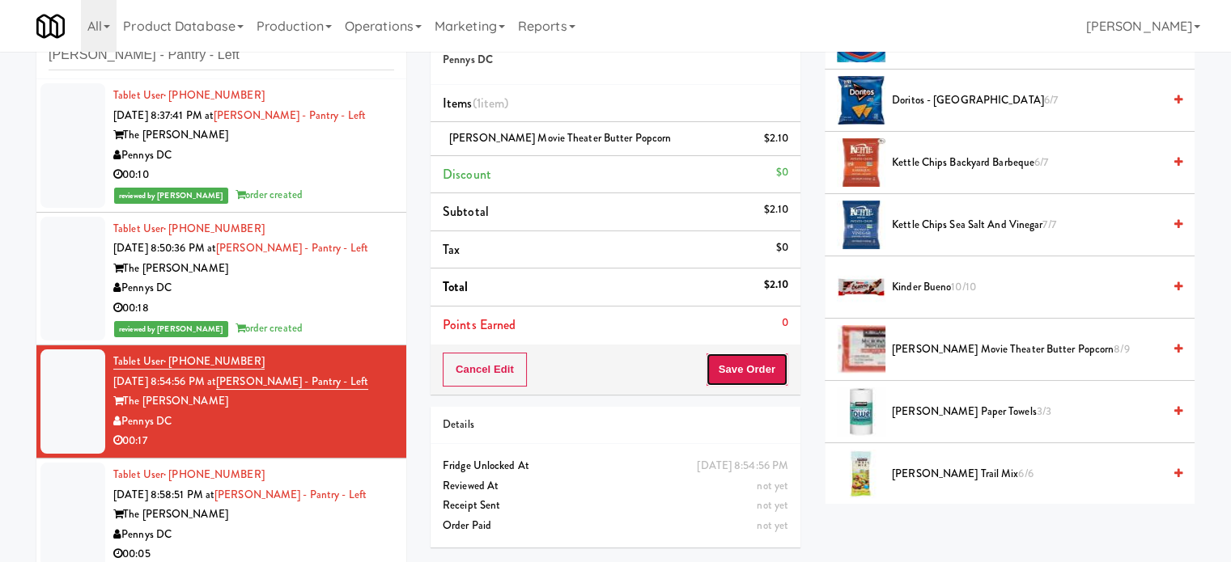
click at [745, 368] on button "Save Order" at bounding box center [747, 370] width 83 height 34
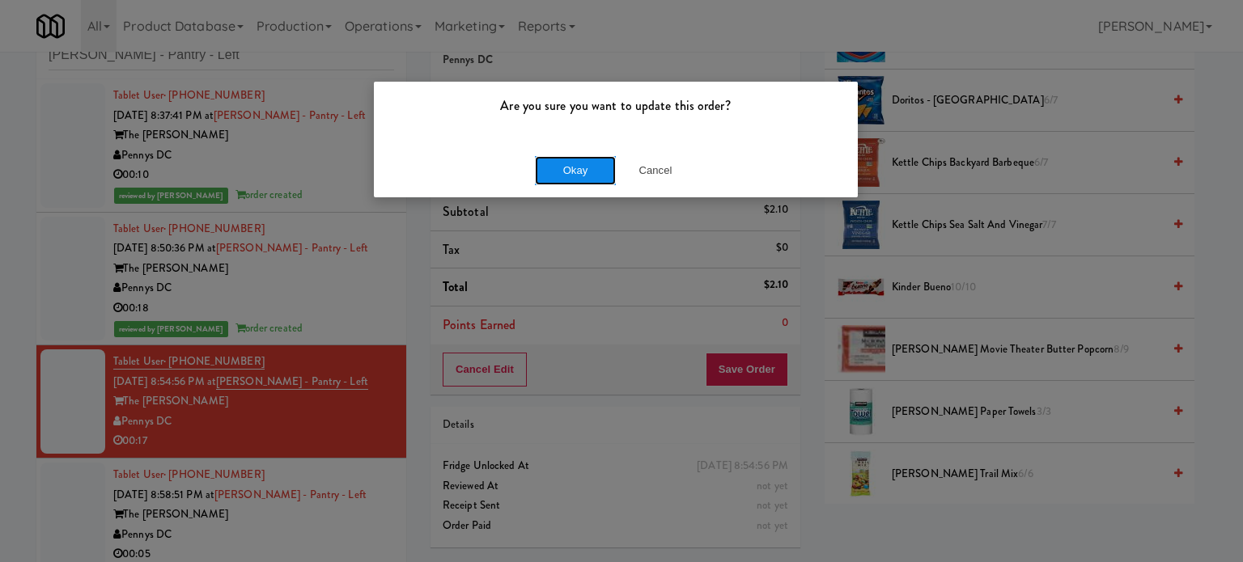
click at [561, 177] on button "Okay" at bounding box center [575, 170] width 81 height 29
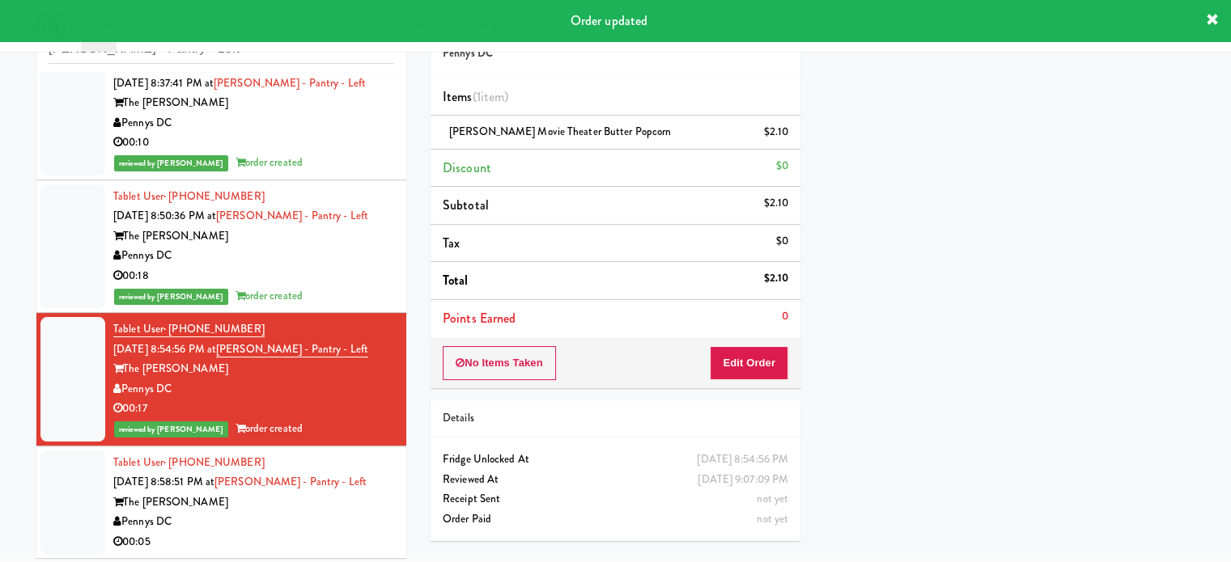
scroll to position [66, 0]
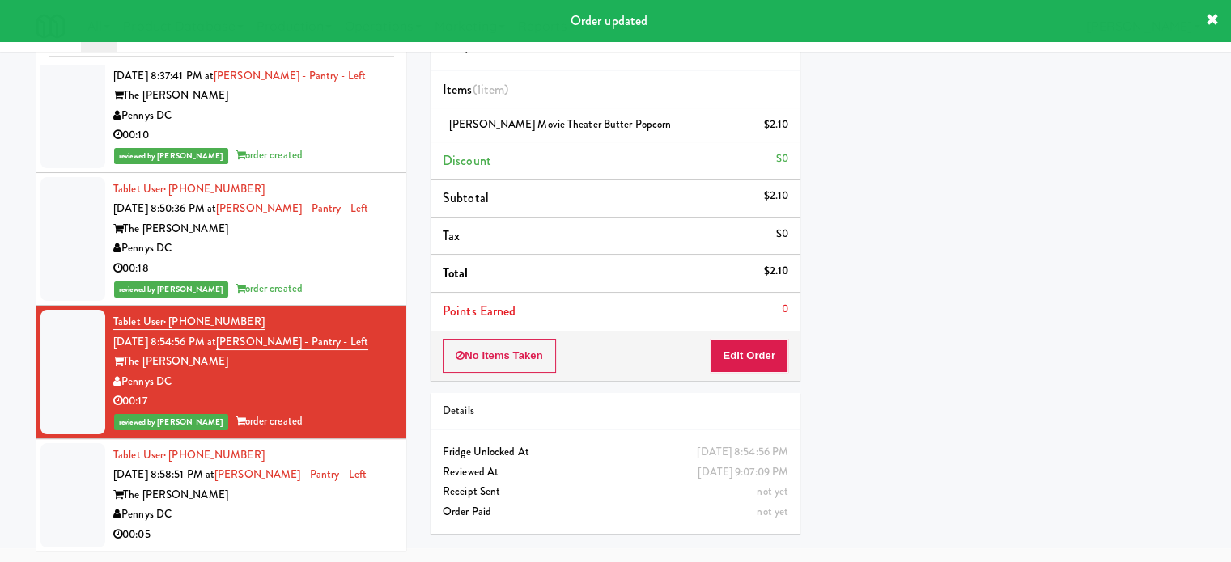
click at [350, 489] on div "The Hale" at bounding box center [253, 495] width 281 height 20
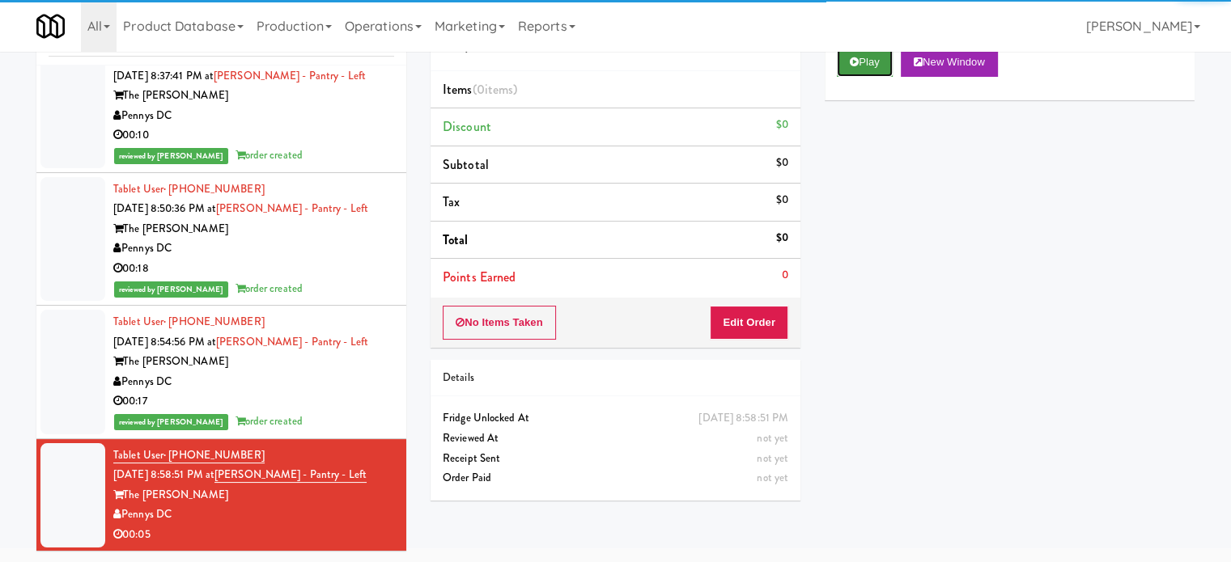
click at [871, 73] on button "Play" at bounding box center [865, 62] width 56 height 29
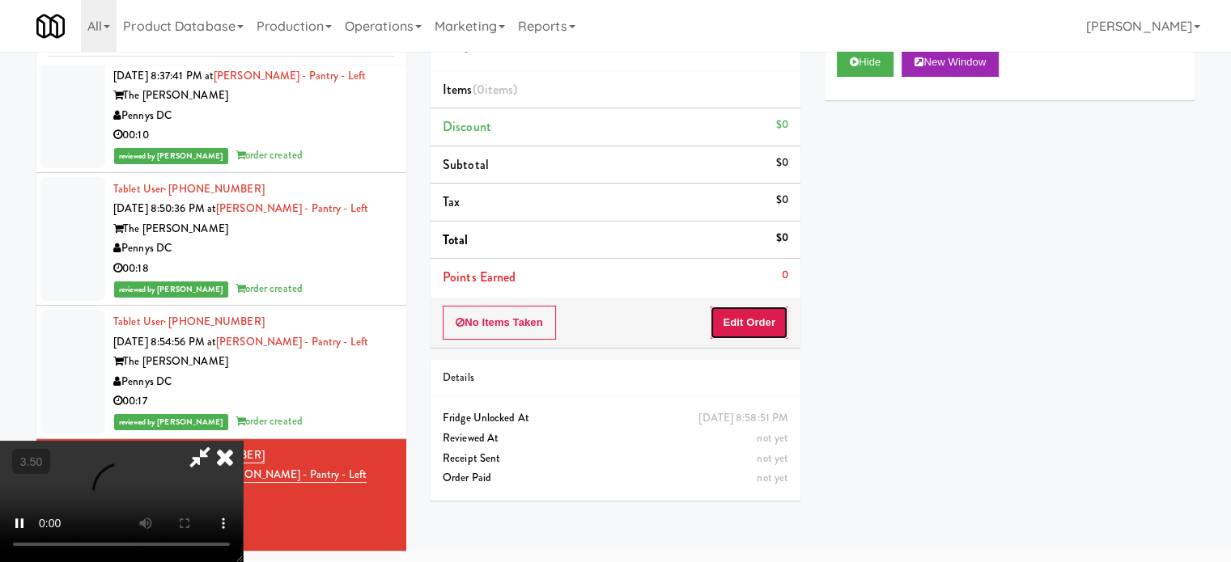
click at [759, 320] on button "Edit Order" at bounding box center [749, 323] width 78 height 34
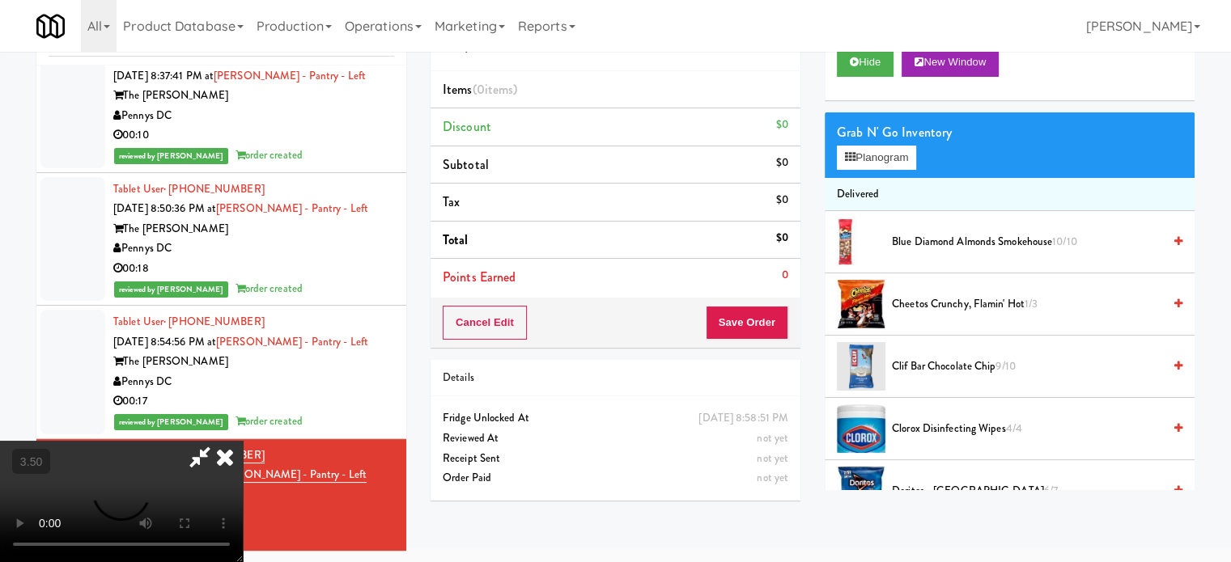
click at [243, 441] on video at bounding box center [121, 501] width 243 height 121
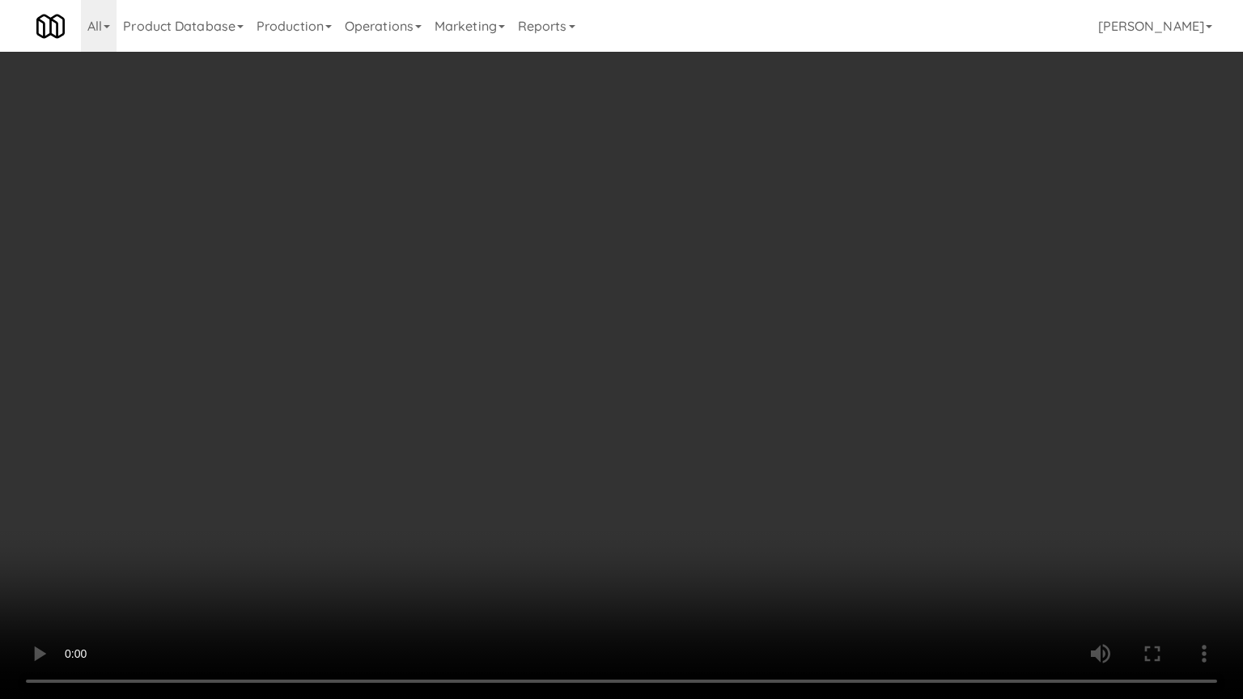
click at [566, 340] on video at bounding box center [621, 349] width 1243 height 699
click at [504, 332] on video at bounding box center [621, 349] width 1243 height 699
click at [401, 345] on video at bounding box center [621, 349] width 1243 height 699
drag, startPoint x: 401, startPoint y: 345, endPoint x: 684, endPoint y: 222, distance: 308.3
click at [402, 345] on video at bounding box center [621, 349] width 1243 height 699
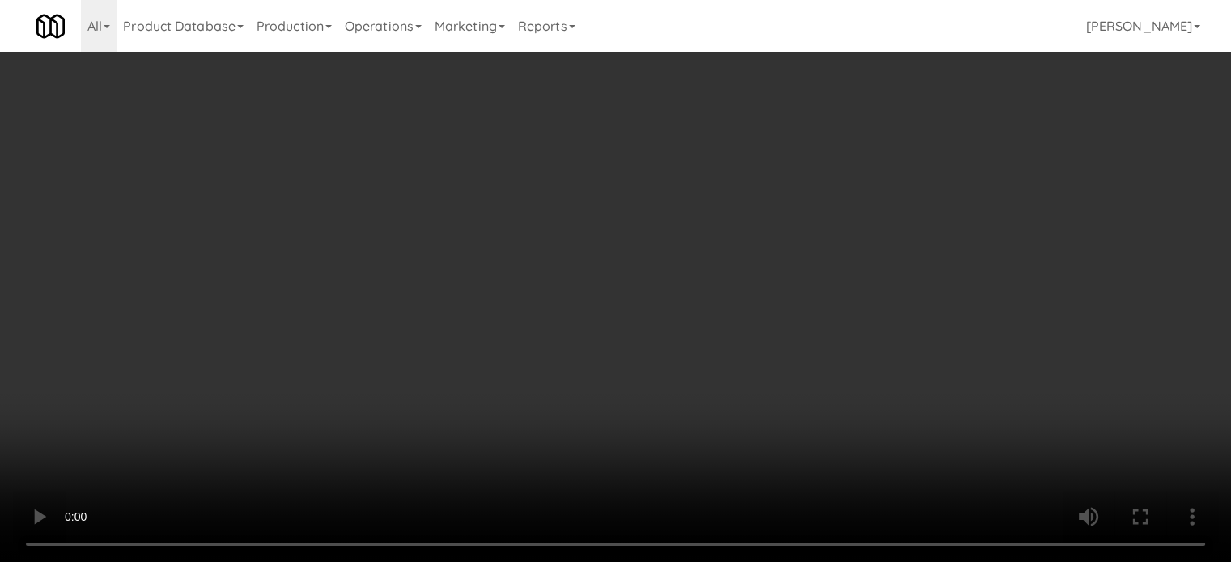
scroll to position [809, 0]
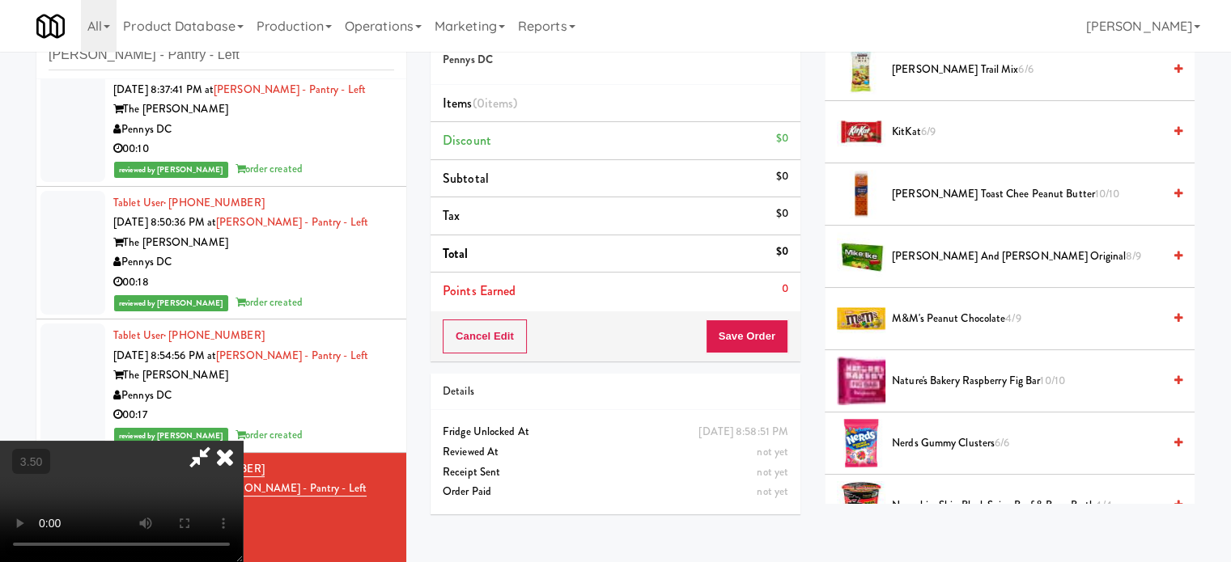
click at [941, 319] on span "M&M's Peanut Chocolate 4/9" at bounding box center [1027, 319] width 270 height 20
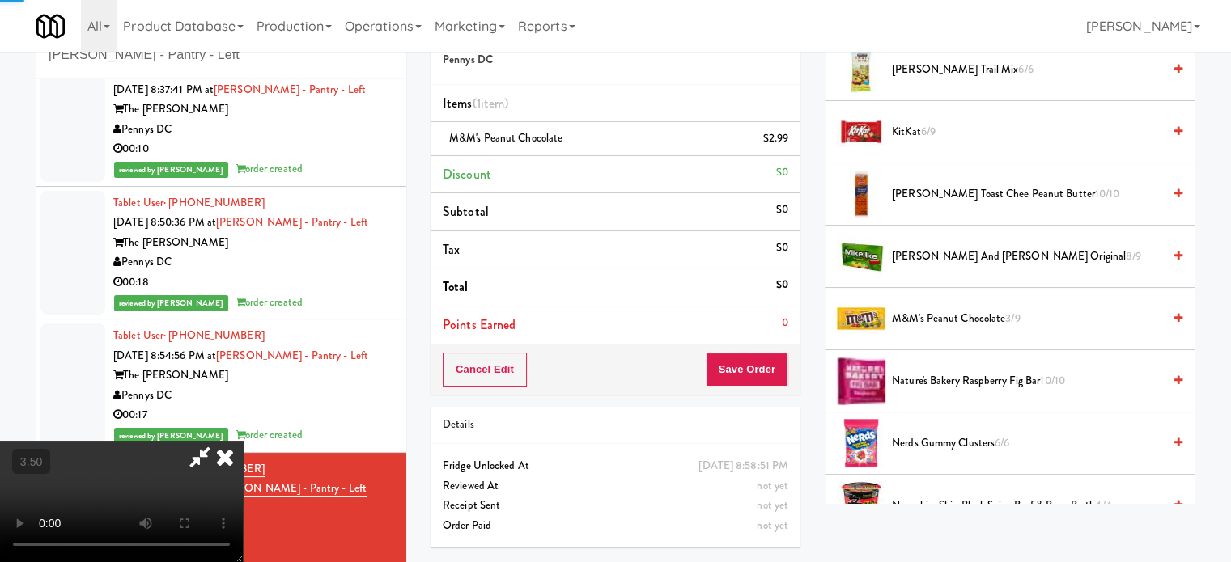
click at [243, 441] on video at bounding box center [121, 501] width 243 height 121
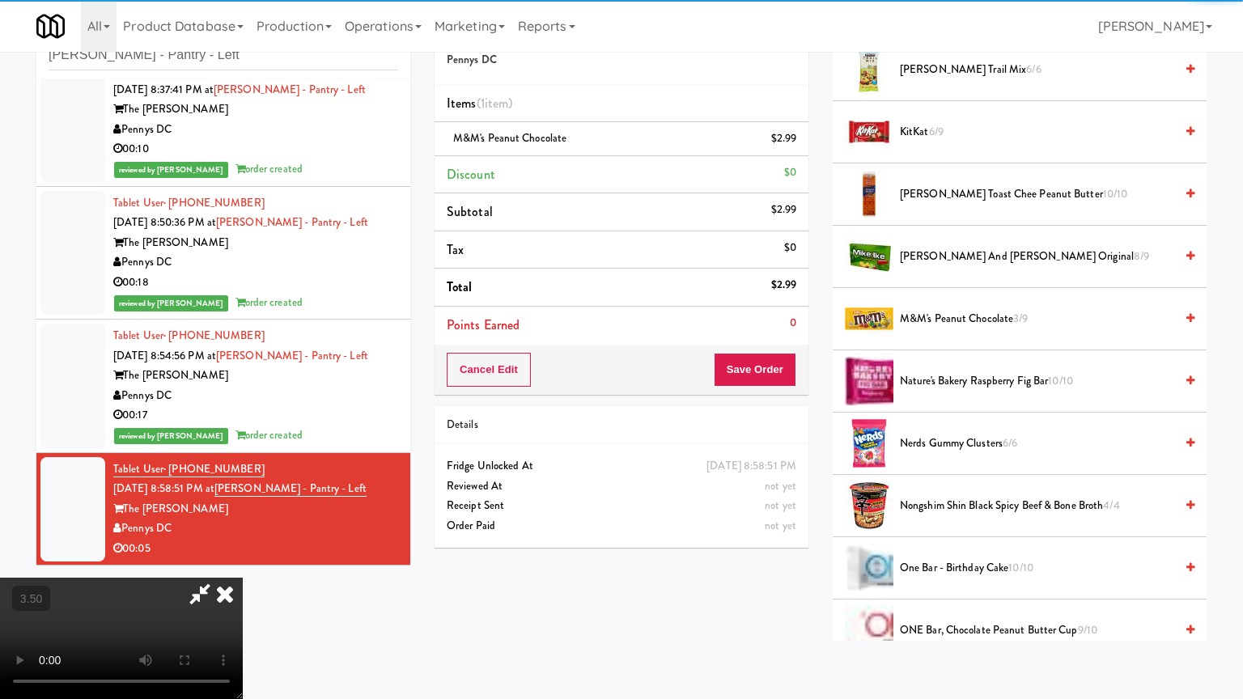
drag, startPoint x: 285, startPoint y: 444, endPoint x: 524, endPoint y: 278, distance: 291.8
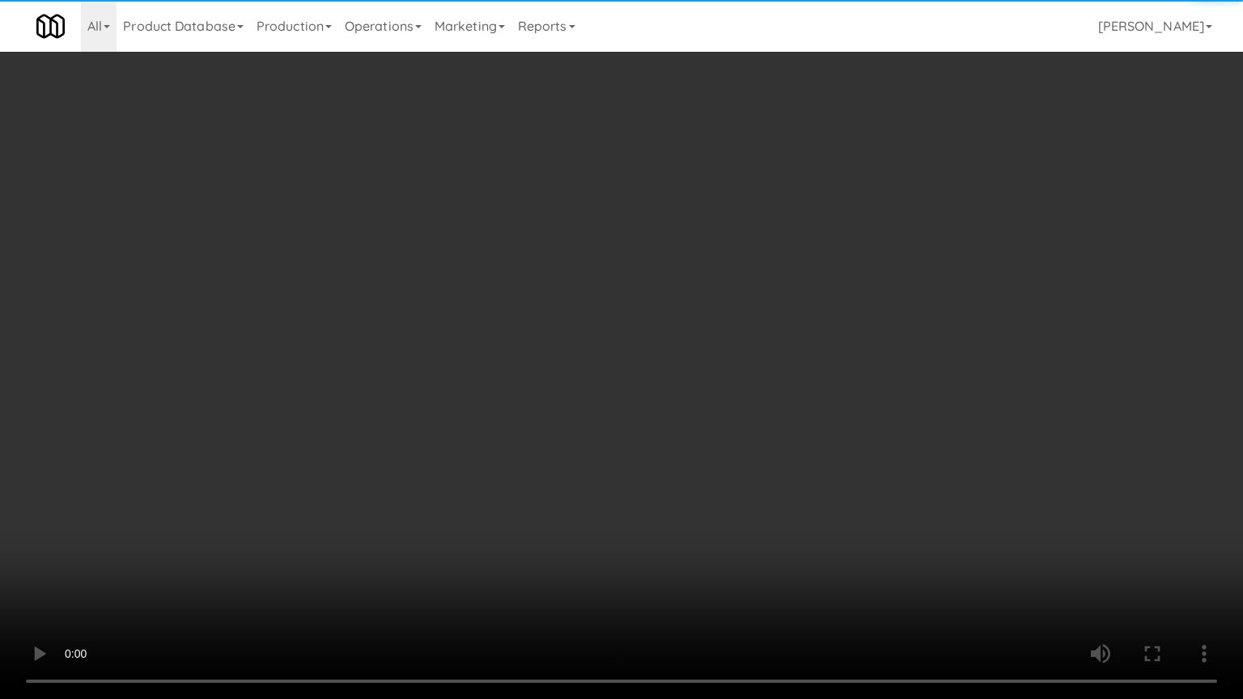
click at [312, 431] on video at bounding box center [621, 349] width 1243 height 699
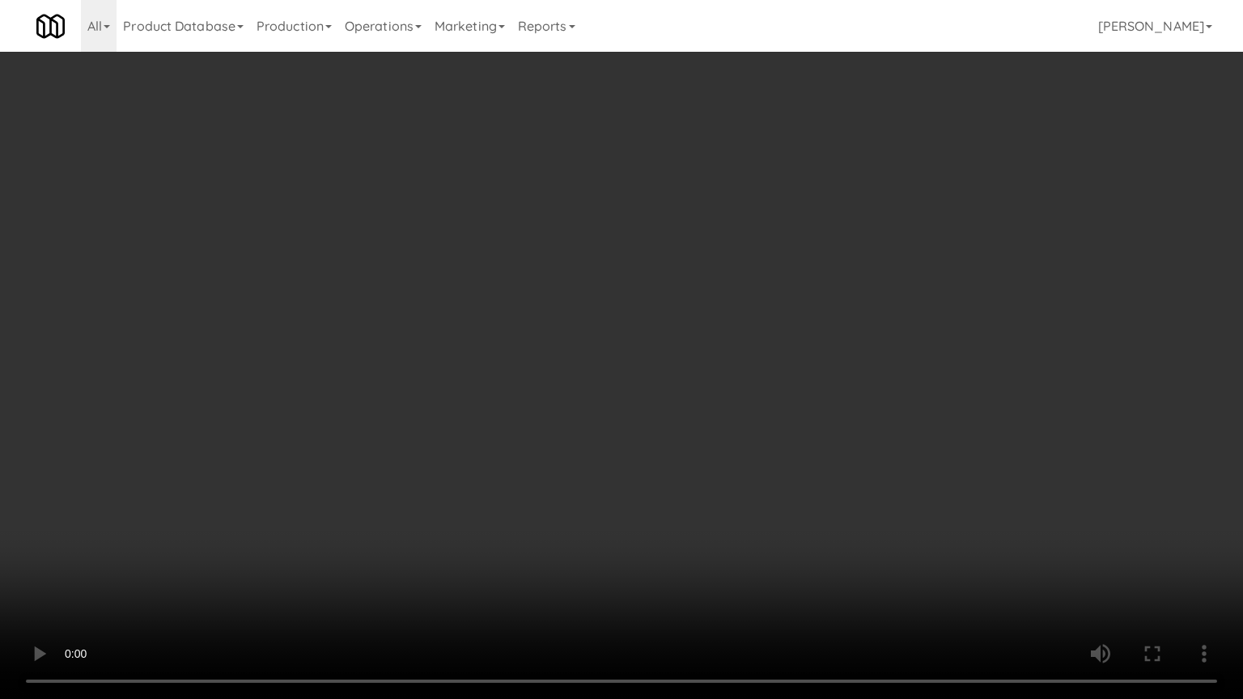
click at [752, 257] on video at bounding box center [621, 349] width 1243 height 699
click at [755, 259] on video at bounding box center [621, 349] width 1243 height 699
drag, startPoint x: 713, startPoint y: 282, endPoint x: 726, endPoint y: 177, distance: 105.2
click at [714, 282] on video at bounding box center [621, 349] width 1243 height 699
click at [715, 283] on video at bounding box center [621, 349] width 1243 height 699
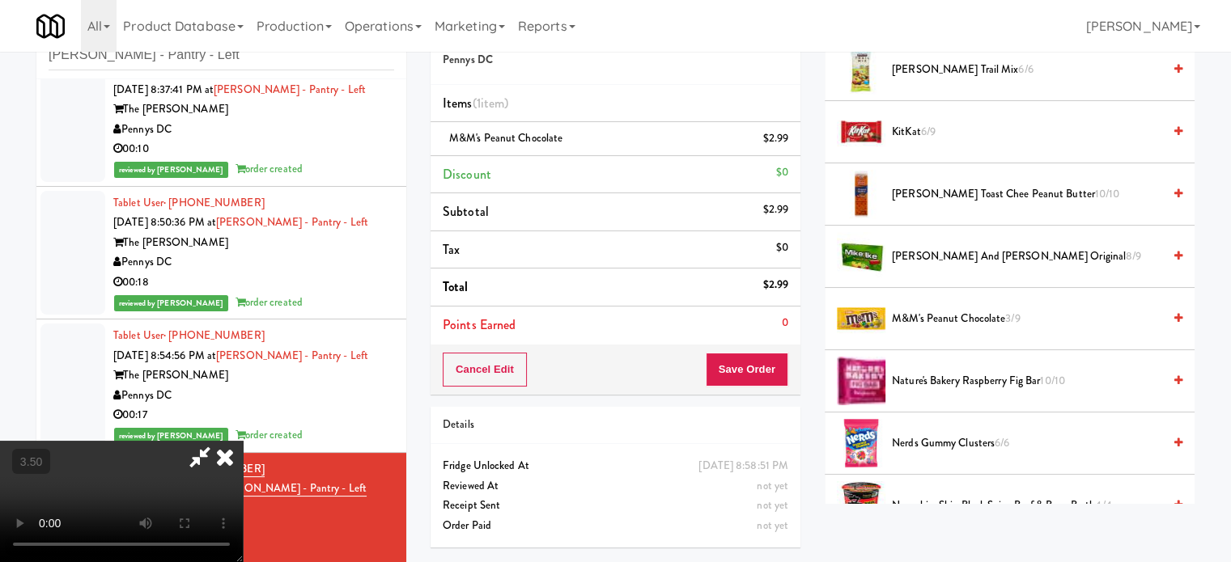
click at [243, 441] on icon at bounding box center [225, 457] width 36 height 32
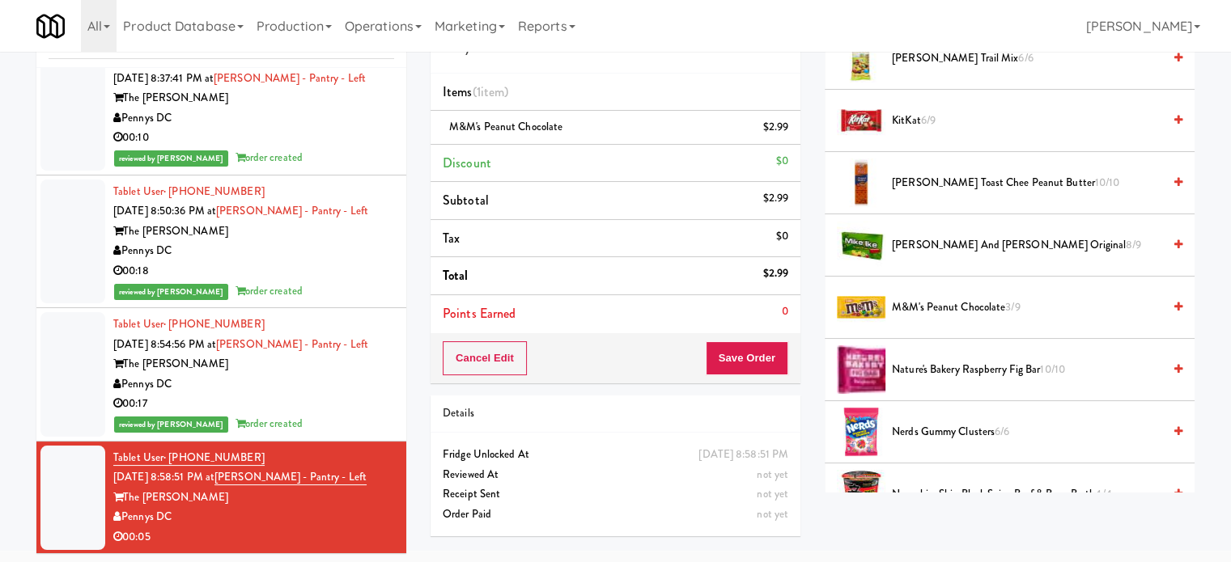
scroll to position [66, 0]
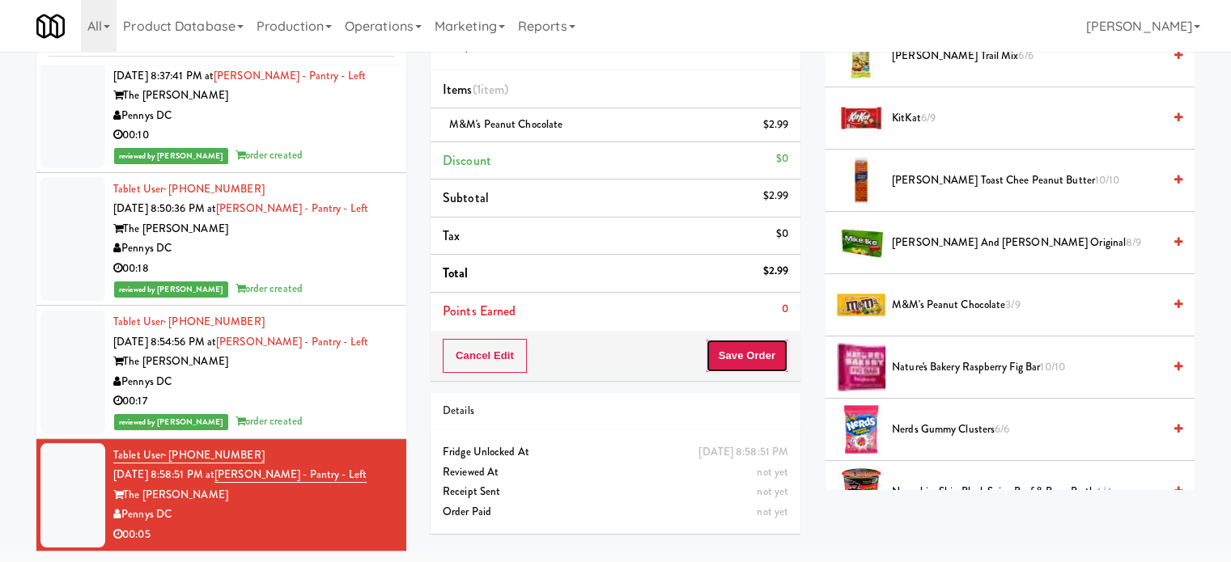
click at [744, 341] on button "Save Order" at bounding box center [747, 356] width 83 height 34
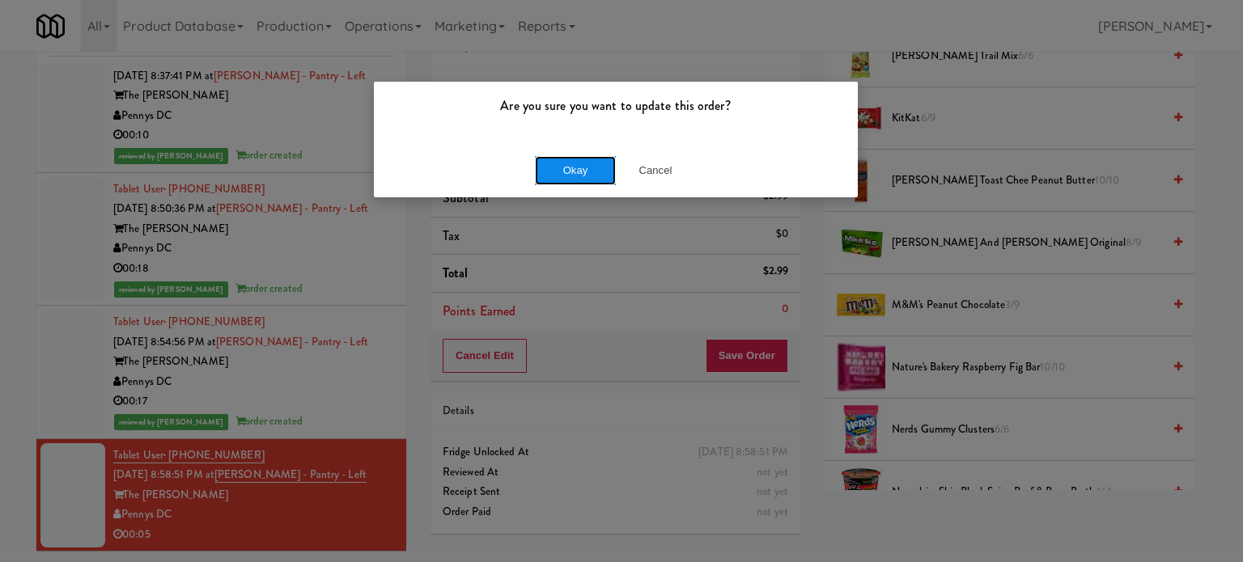
click at [570, 171] on button "Okay" at bounding box center [575, 170] width 81 height 29
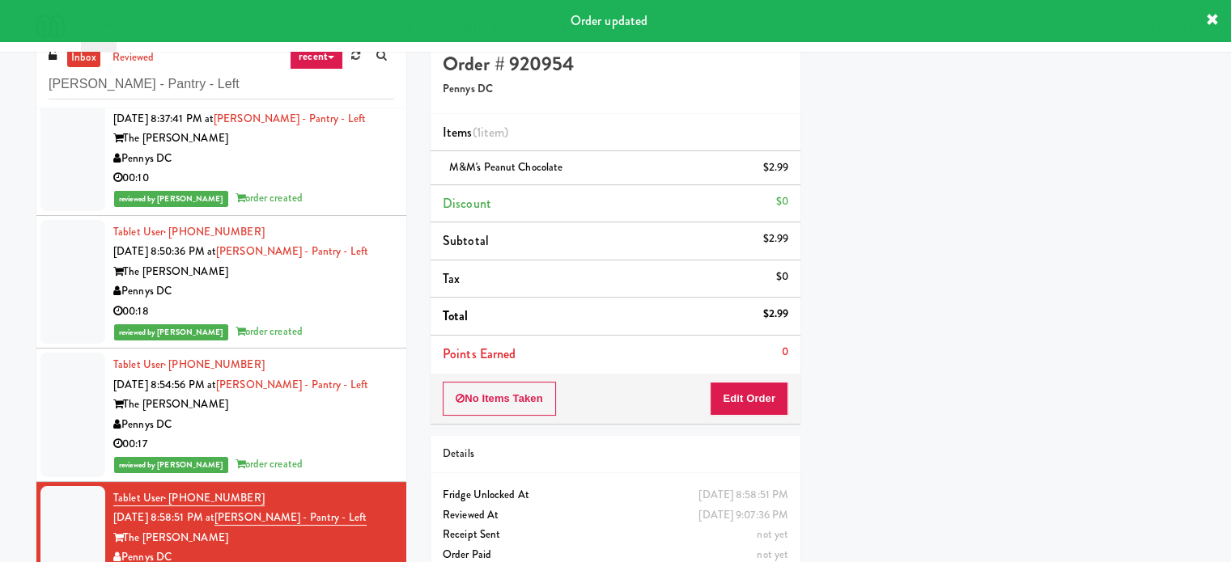
scroll to position [0, 0]
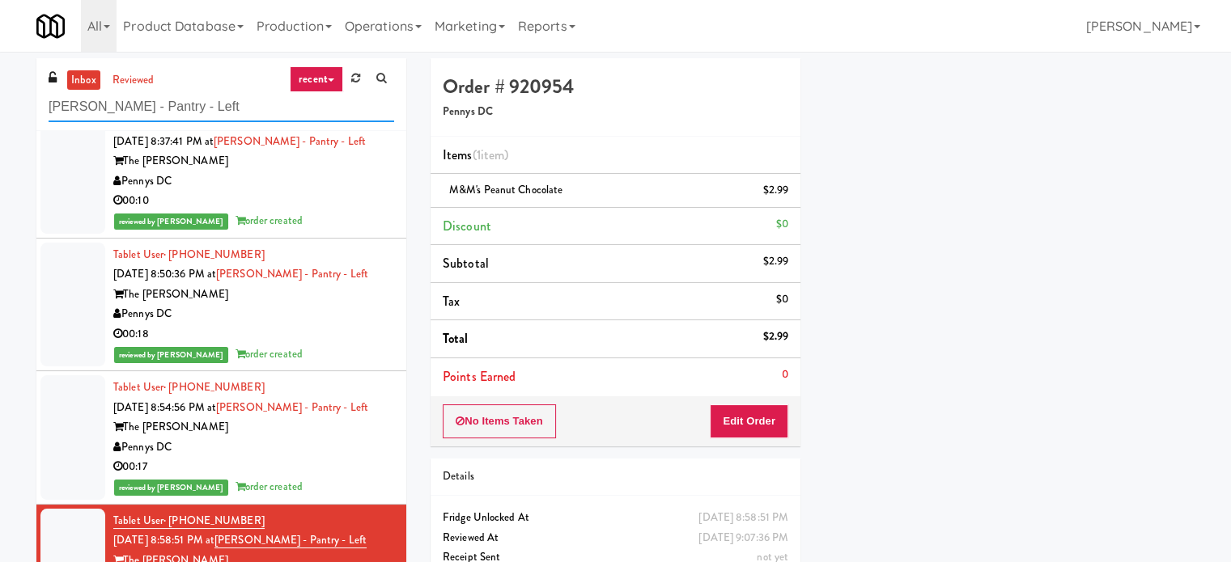
click at [204, 100] on input "Hale - Pantry - Left" at bounding box center [221, 107] width 345 height 30
click at [204, 99] on input "Hale - Pantry - Left" at bounding box center [221, 107] width 345 height 30
paste input "IKEA CDC Mississauga"
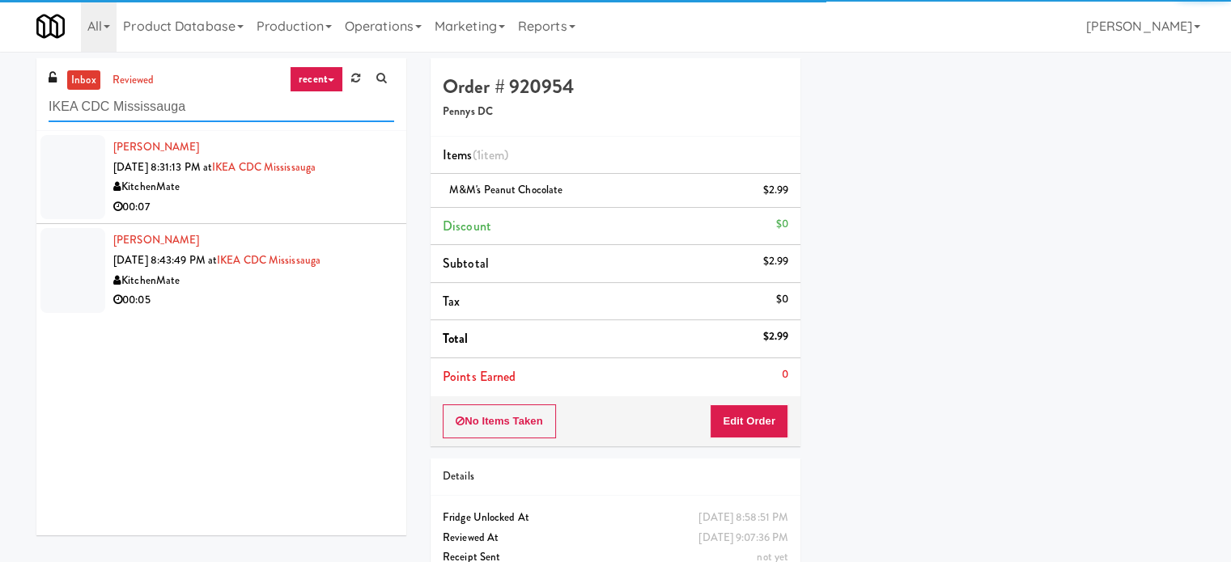
type input "IKEA CDC Mississauga"
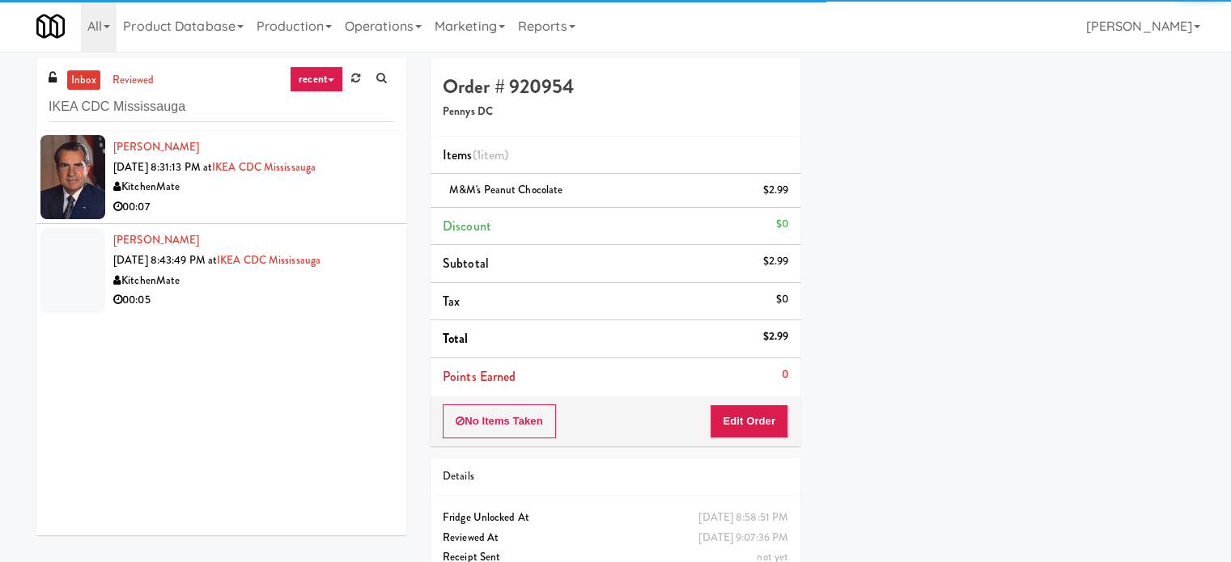
drag, startPoint x: 314, startPoint y: 218, endPoint x: 401, endPoint y: 217, distance: 87.4
click at [330, 221] on li "Nicholas Wawrow Aug 14, 2025 8:31:13 PM at IKEA CDC Mississauga KitchenMate 00:…" at bounding box center [221, 177] width 370 height 93
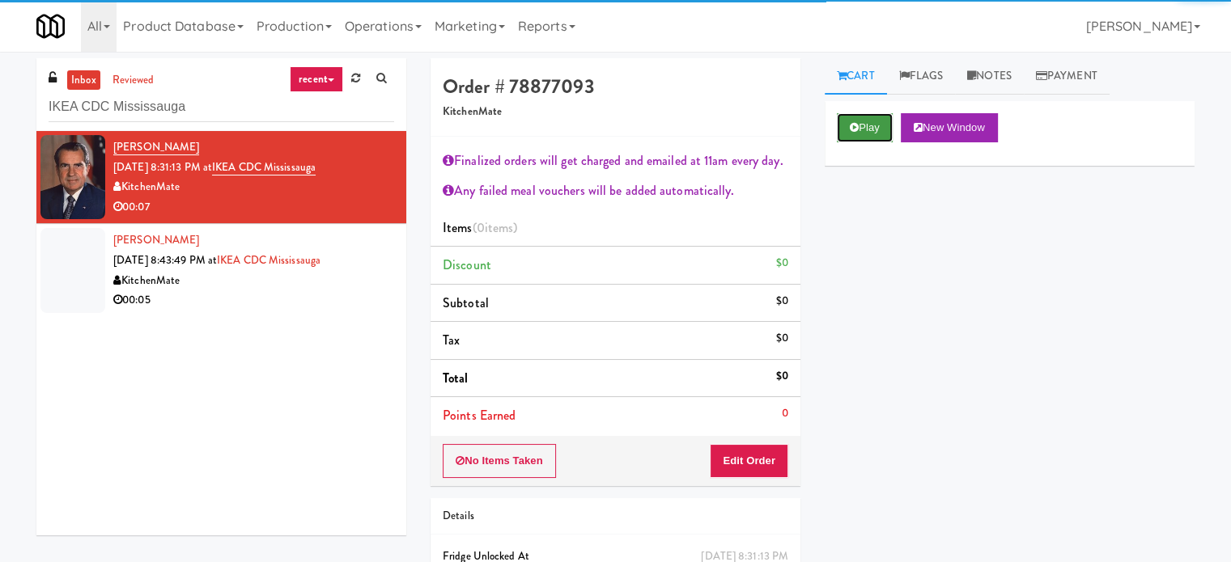
click at [864, 129] on button "Play" at bounding box center [865, 127] width 56 height 29
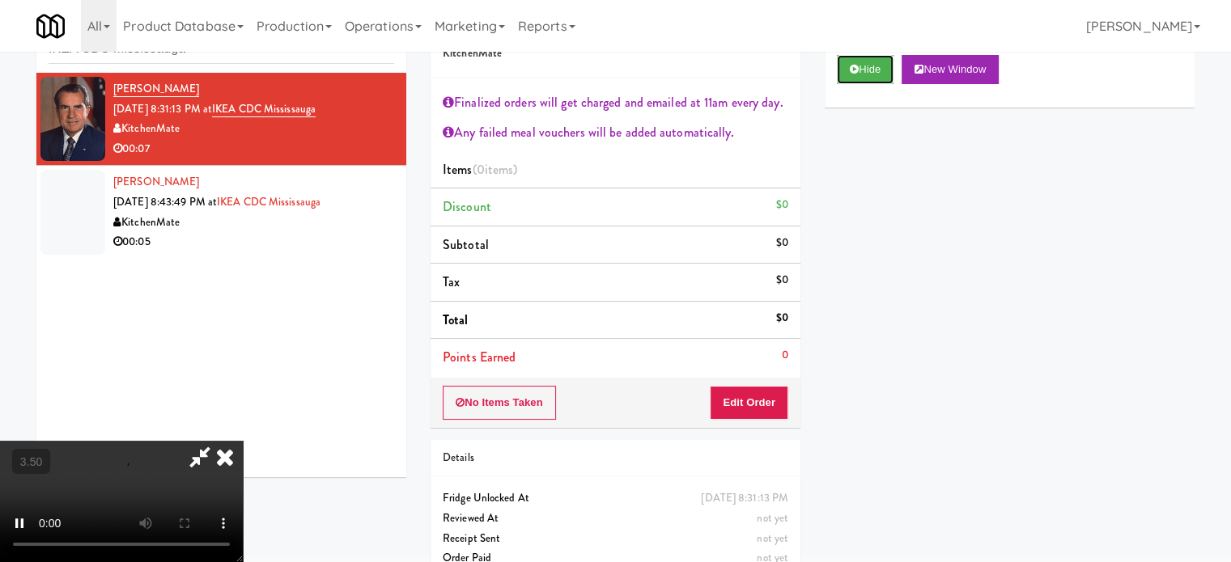
scroll to position [87, 0]
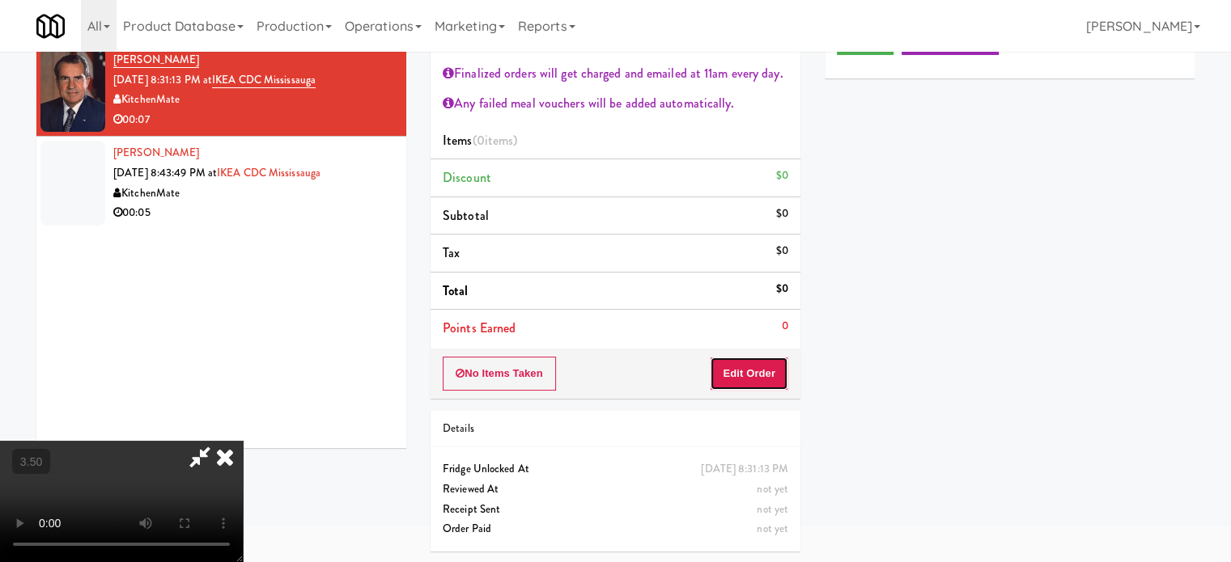
click at [776, 363] on button "Edit Order" at bounding box center [749, 374] width 78 height 34
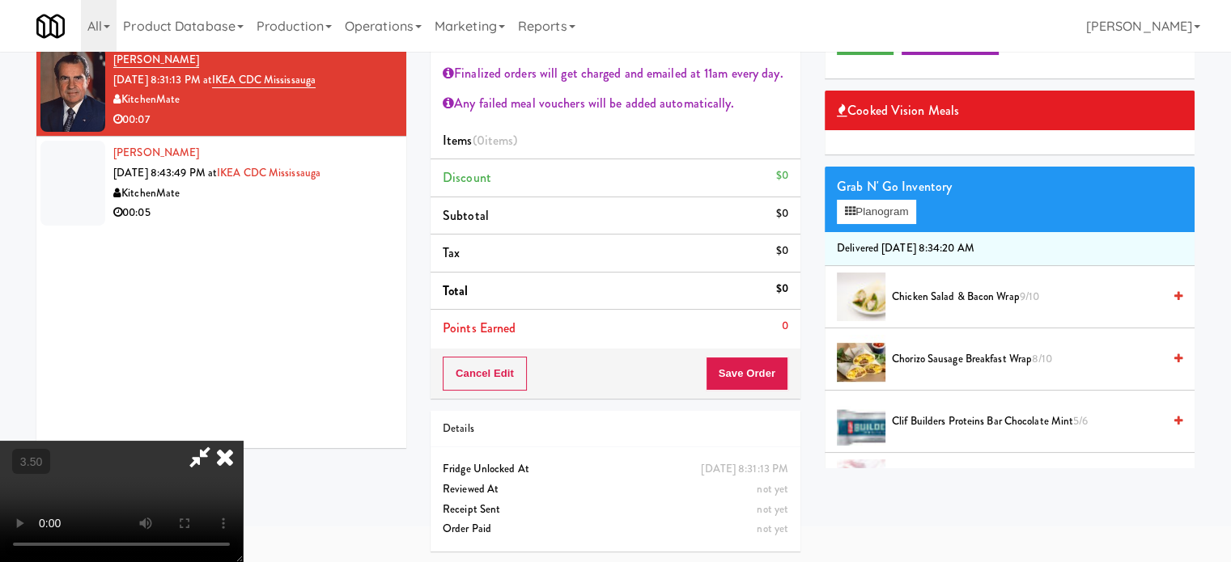
click at [243, 441] on video at bounding box center [121, 501] width 243 height 121
drag, startPoint x: 497, startPoint y: 380, endPoint x: 676, endPoint y: 435, distance: 187.8
click at [243, 441] on video at bounding box center [121, 501] width 243 height 121
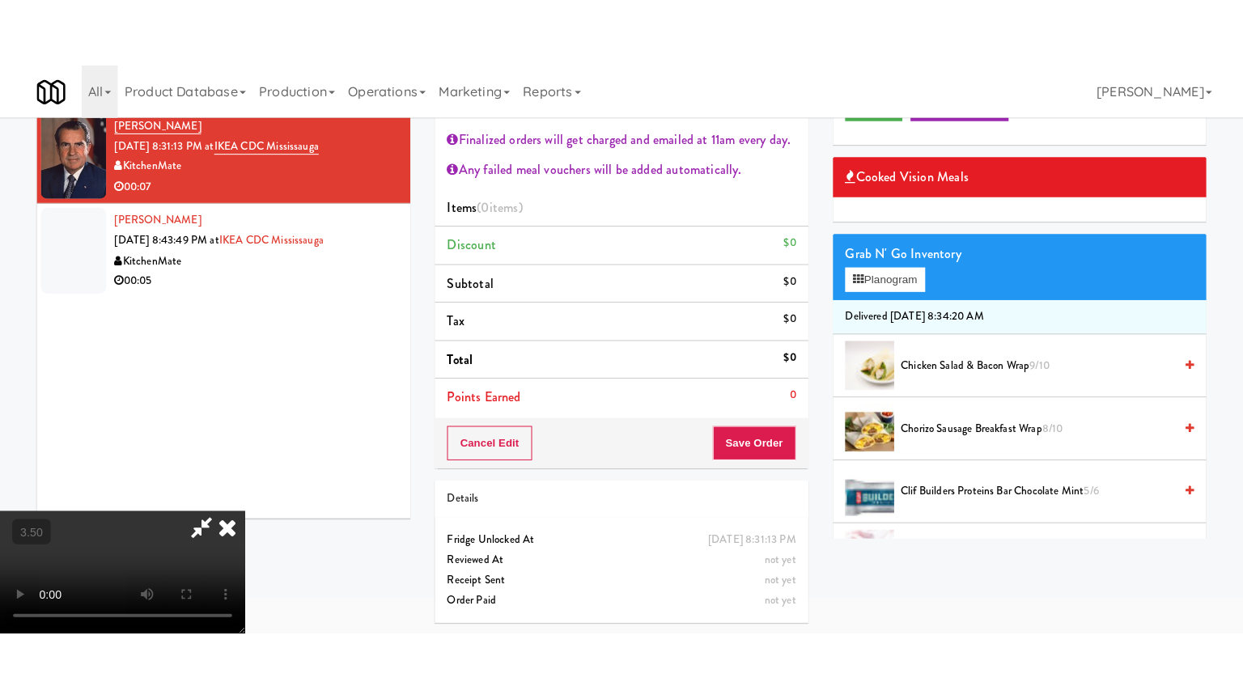
scroll to position [52, 0]
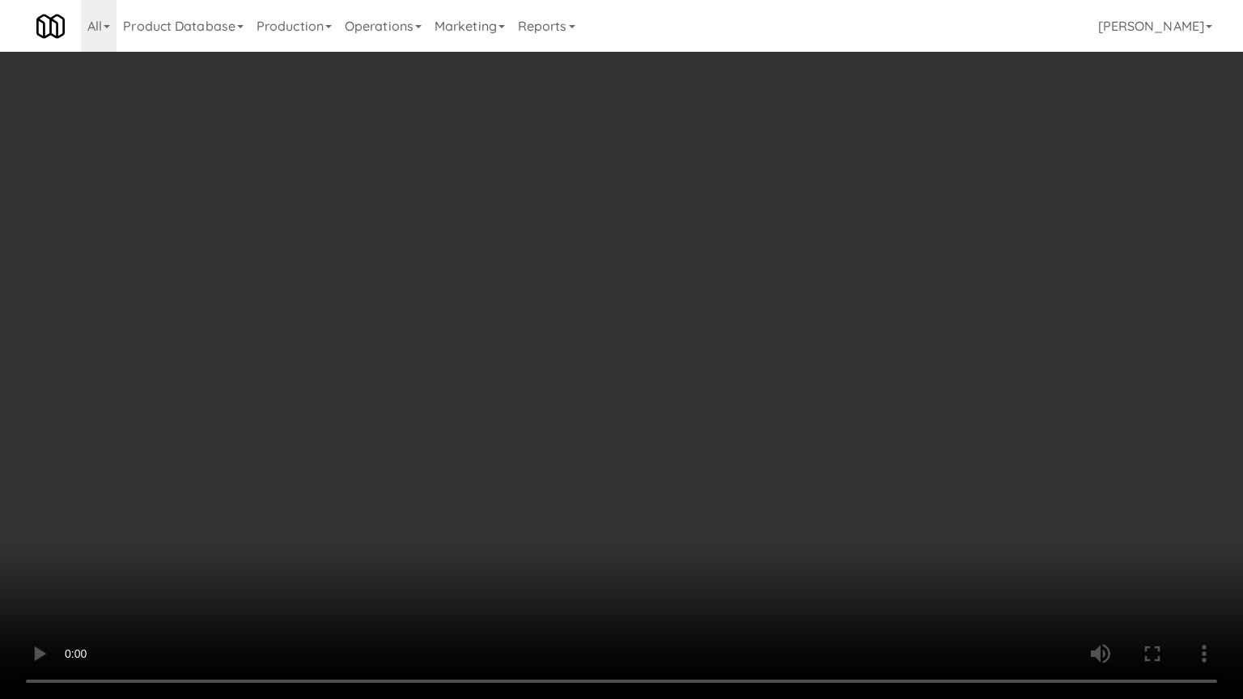
click at [719, 354] on video at bounding box center [621, 349] width 1243 height 699
click at [719, 355] on video at bounding box center [621, 349] width 1243 height 699
click at [765, 366] on video at bounding box center [621, 349] width 1243 height 699
click at [706, 379] on video at bounding box center [621, 349] width 1243 height 699
click at [823, 391] on video at bounding box center [621, 349] width 1243 height 699
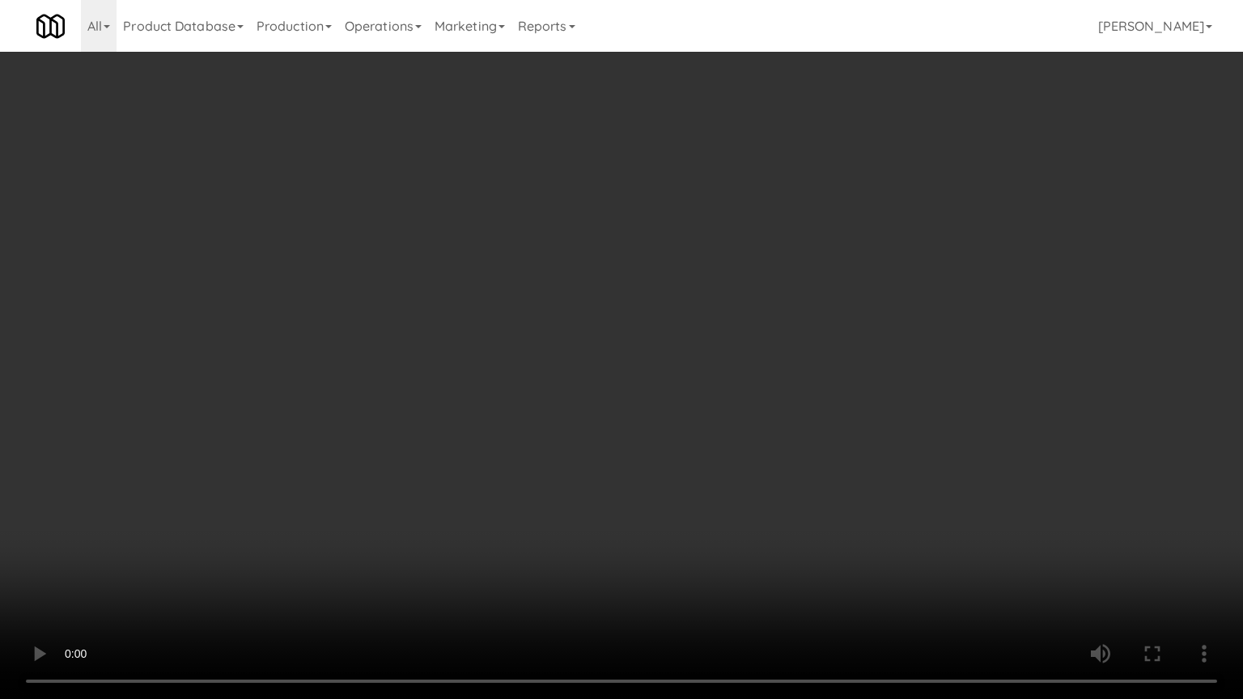
click at [745, 392] on video at bounding box center [621, 349] width 1243 height 699
click at [880, 410] on video at bounding box center [621, 349] width 1243 height 699
click at [700, 414] on video at bounding box center [621, 349] width 1243 height 699
click at [808, 398] on video at bounding box center [621, 349] width 1243 height 699
click at [589, 395] on video at bounding box center [621, 349] width 1243 height 699
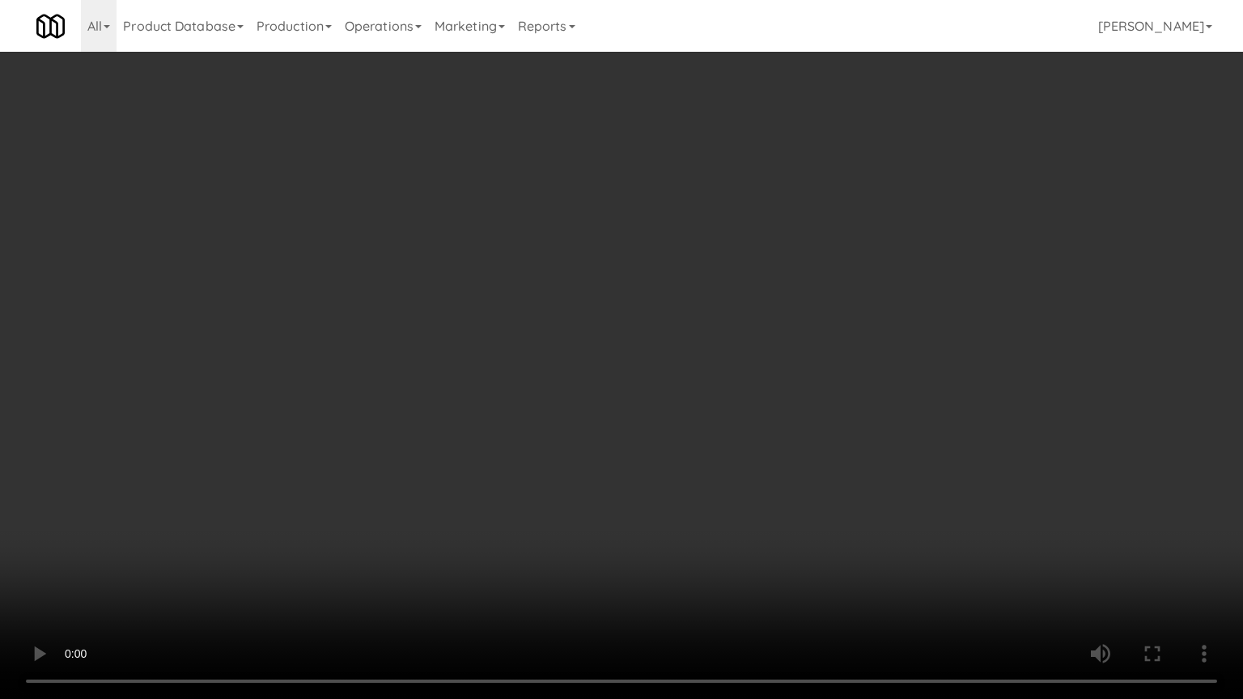
click at [651, 415] on video at bounding box center [621, 349] width 1243 height 699
click at [492, 392] on video at bounding box center [621, 349] width 1243 height 699
click at [752, 392] on video at bounding box center [621, 349] width 1243 height 699
click at [648, 390] on video at bounding box center [621, 349] width 1243 height 699
click at [655, 379] on video at bounding box center [621, 349] width 1243 height 699
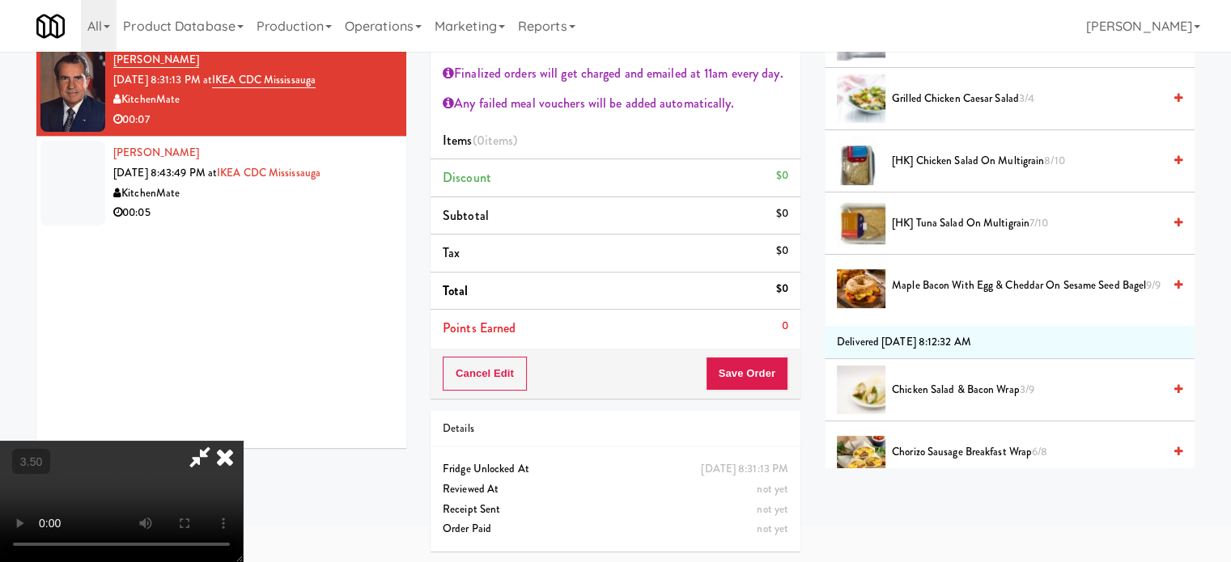
scroll to position [405, 0]
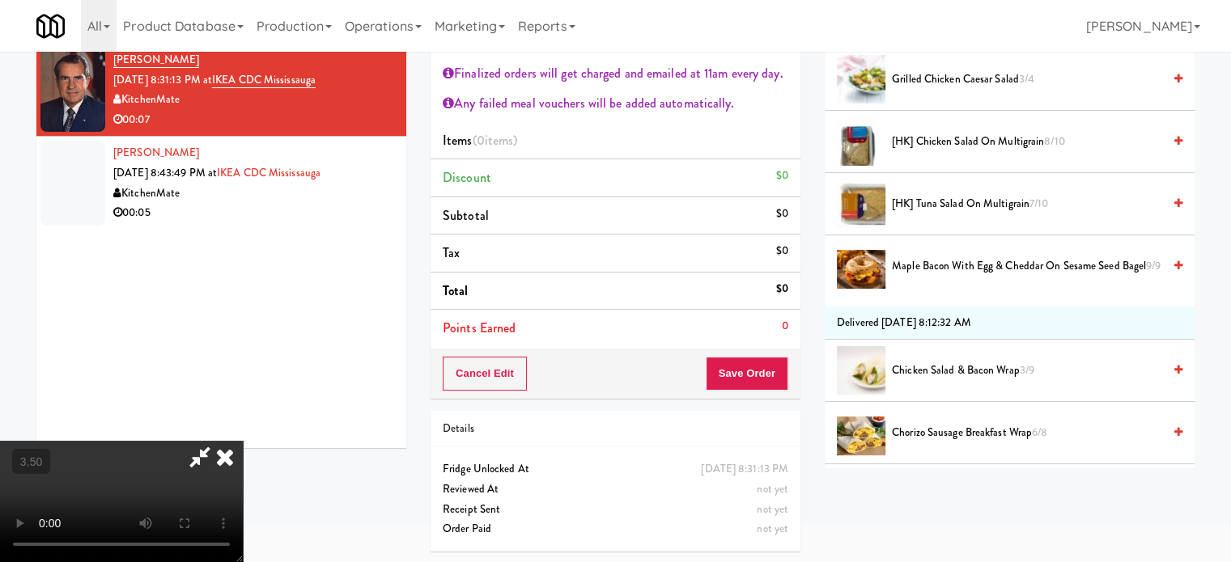
click at [919, 71] on span "Grilled Chicken Caesar Salad 3/4" at bounding box center [1027, 80] width 270 height 20
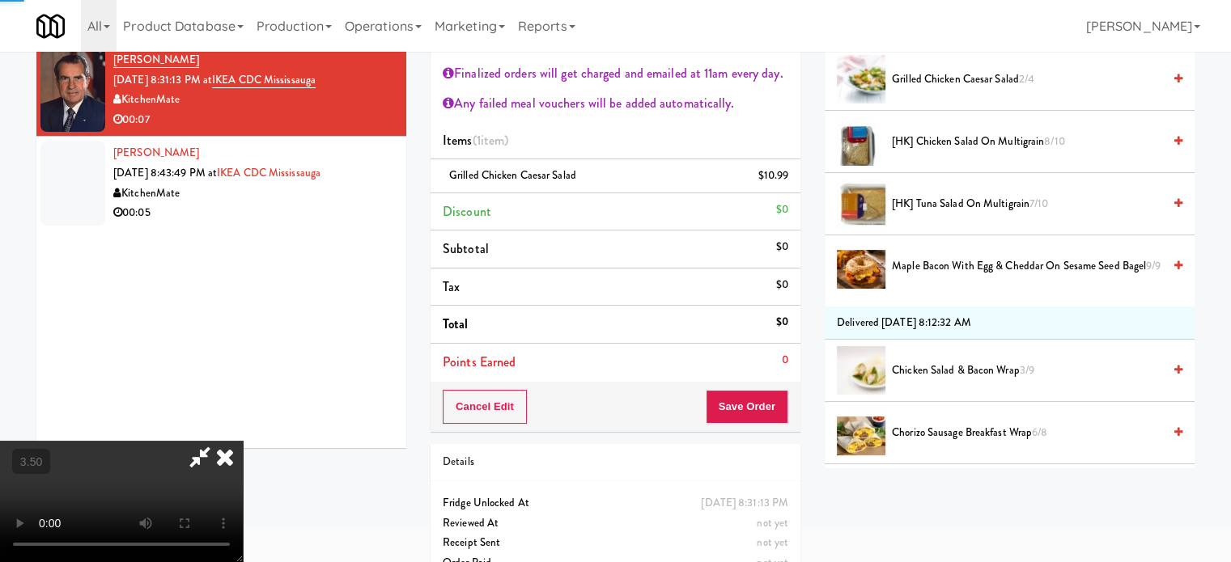
click at [243, 441] on video at bounding box center [121, 501] width 243 height 121
drag, startPoint x: 402, startPoint y: 214, endPoint x: 421, endPoint y: 311, distance: 98.9
click at [243, 441] on video at bounding box center [121, 501] width 243 height 121
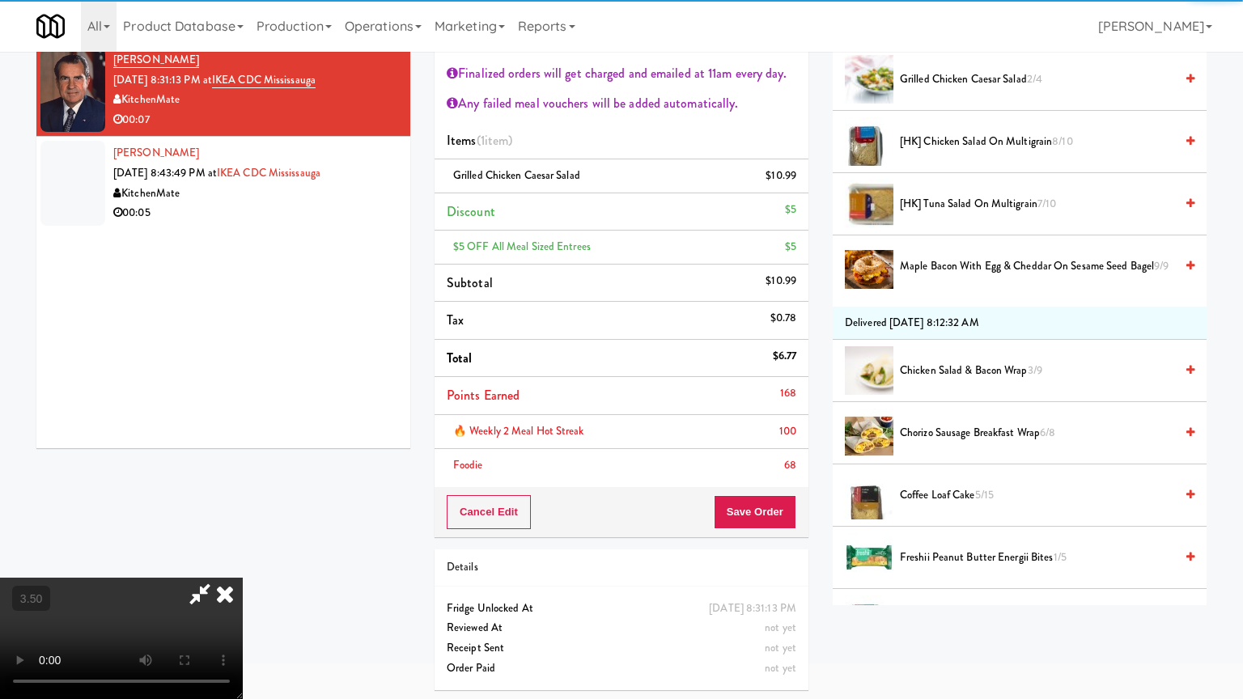
drag, startPoint x: 426, startPoint y: 311, endPoint x: 712, endPoint y: 235, distance: 296.3
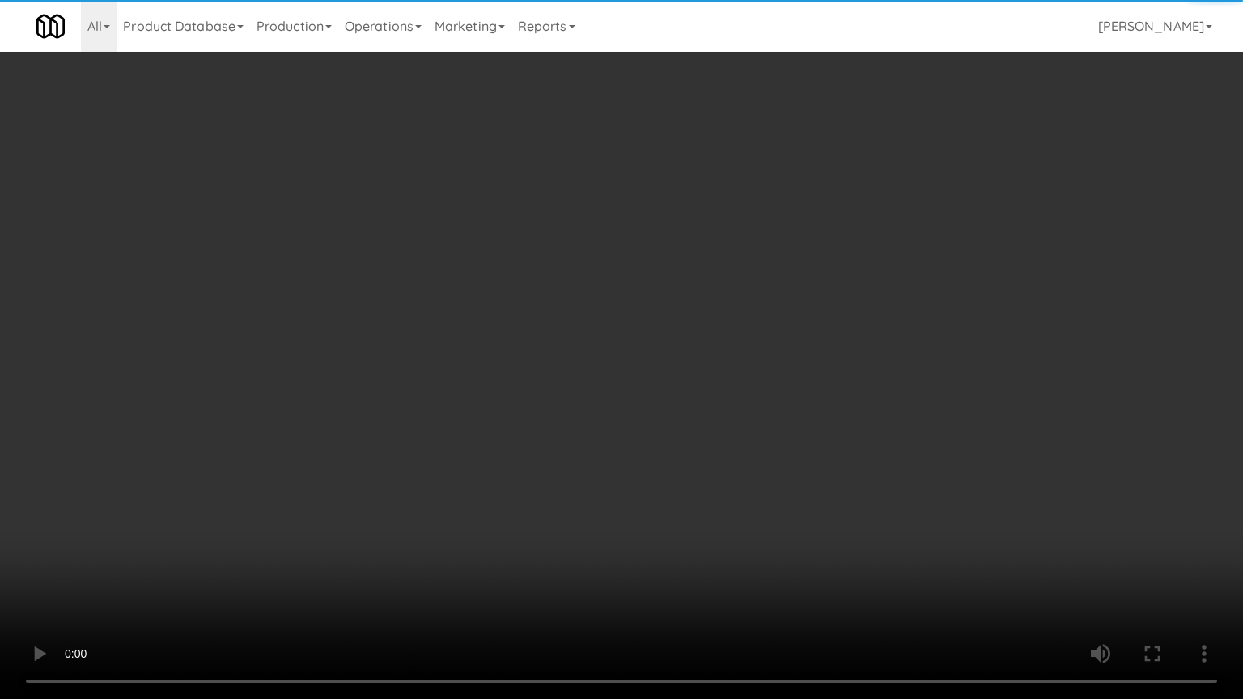
click at [430, 309] on video at bounding box center [621, 349] width 1243 height 699
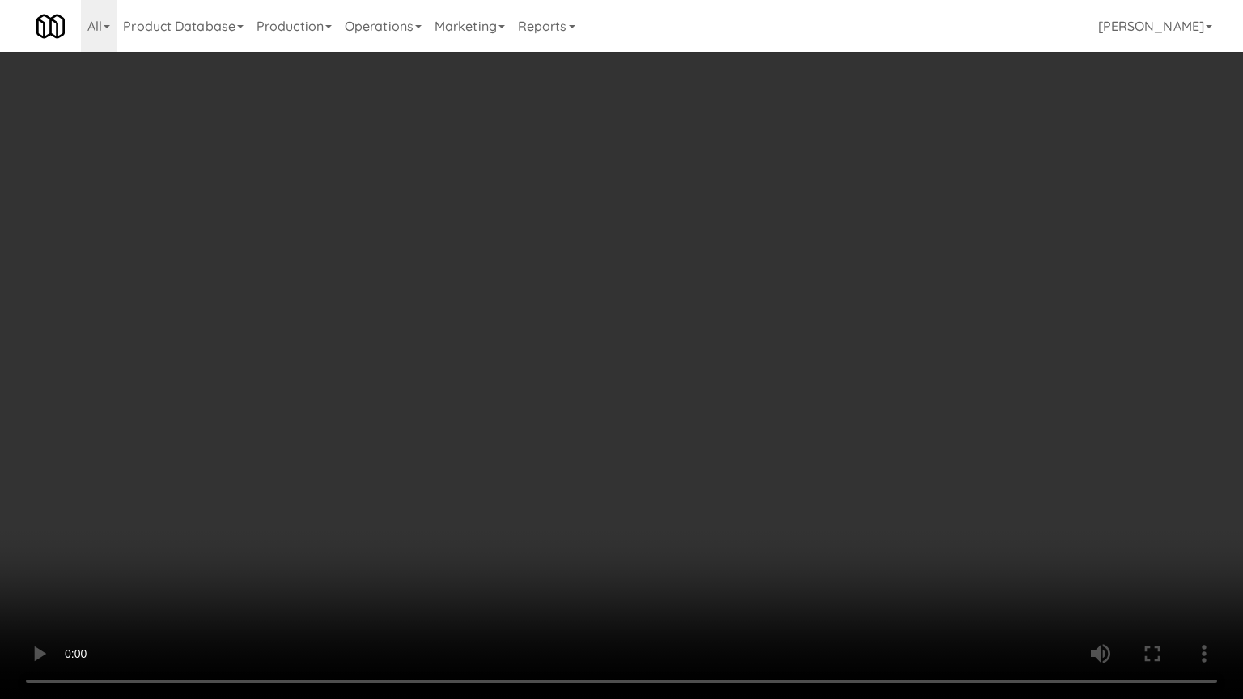
click at [756, 322] on video at bounding box center [621, 349] width 1243 height 699
click at [757, 324] on video at bounding box center [621, 349] width 1243 height 699
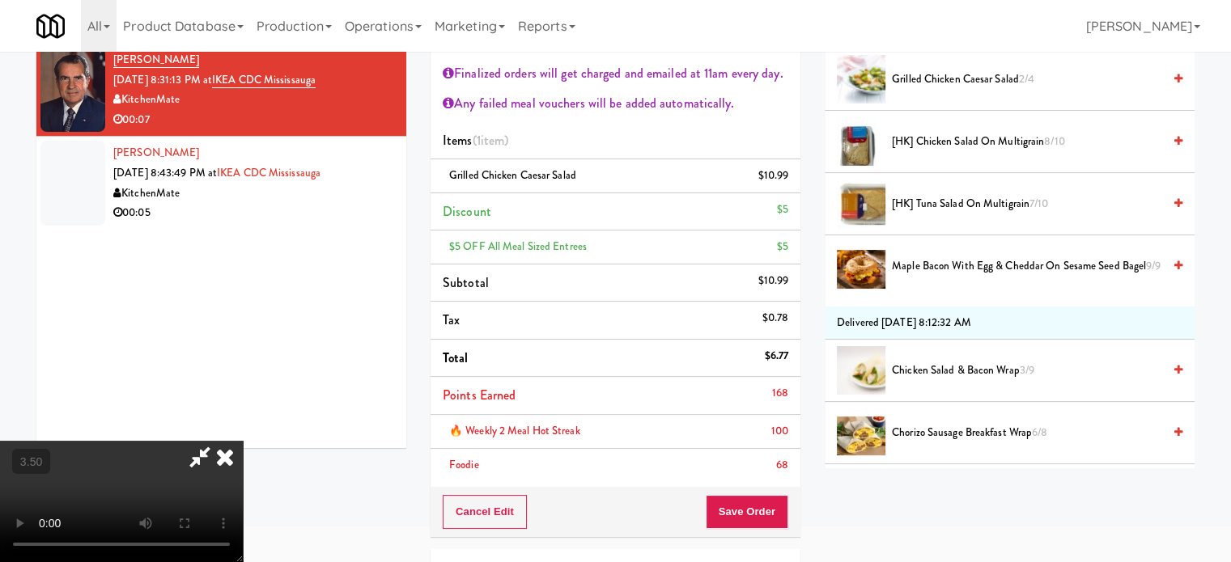
click at [243, 441] on icon at bounding box center [225, 457] width 36 height 32
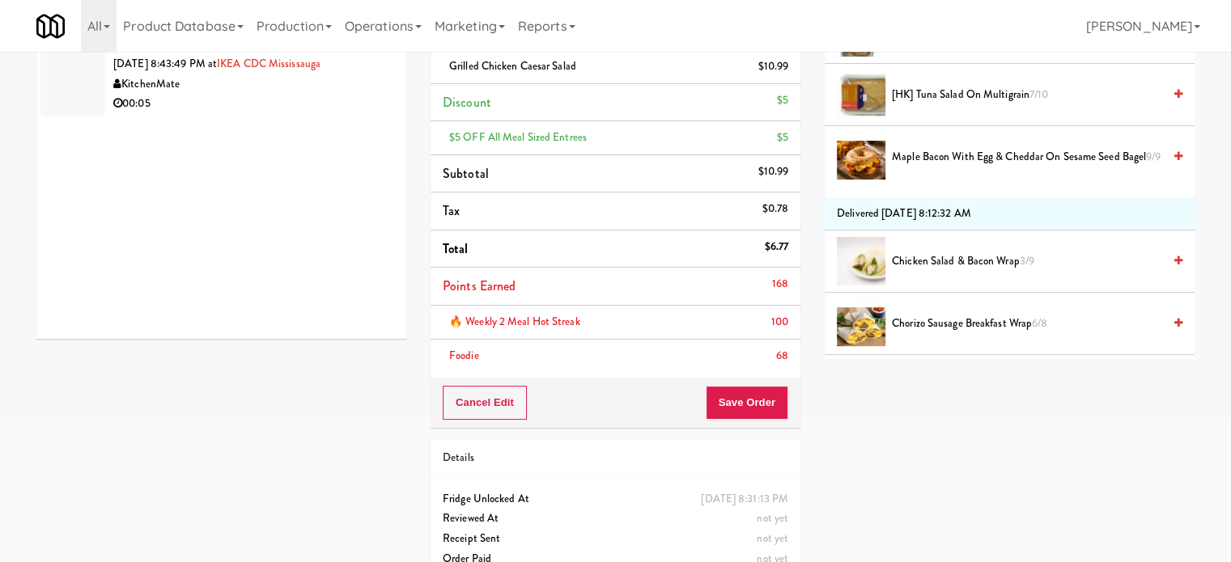
scroll to position [225, 0]
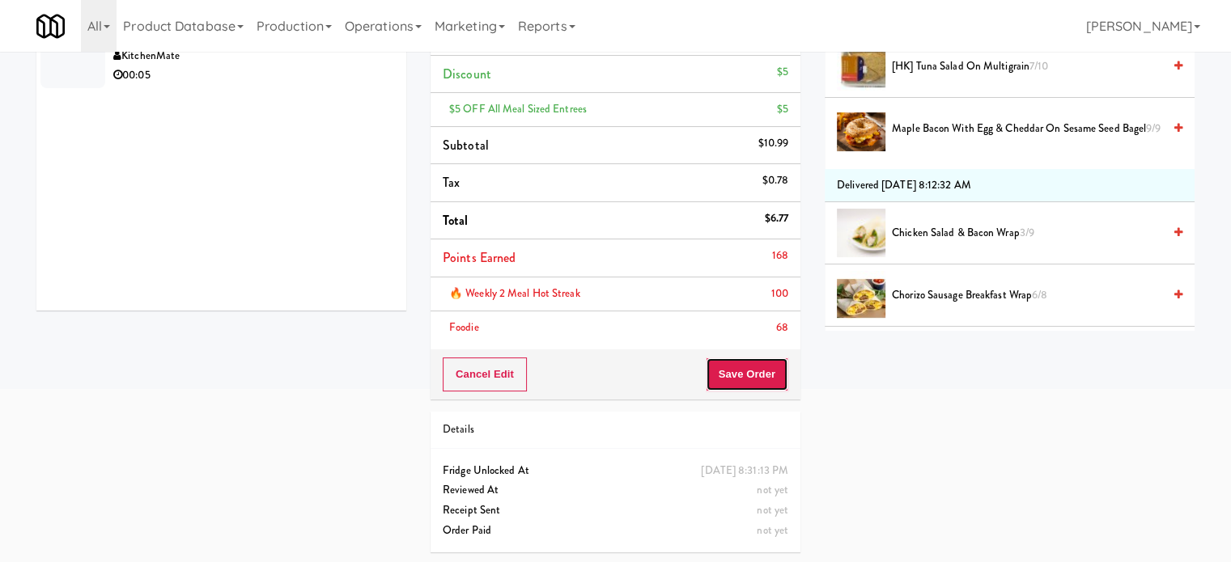
click at [763, 391] on div "Cancel Edit Save Order" at bounding box center [615, 375] width 370 height 50
click at [756, 371] on button "Save Order" at bounding box center [747, 375] width 83 height 34
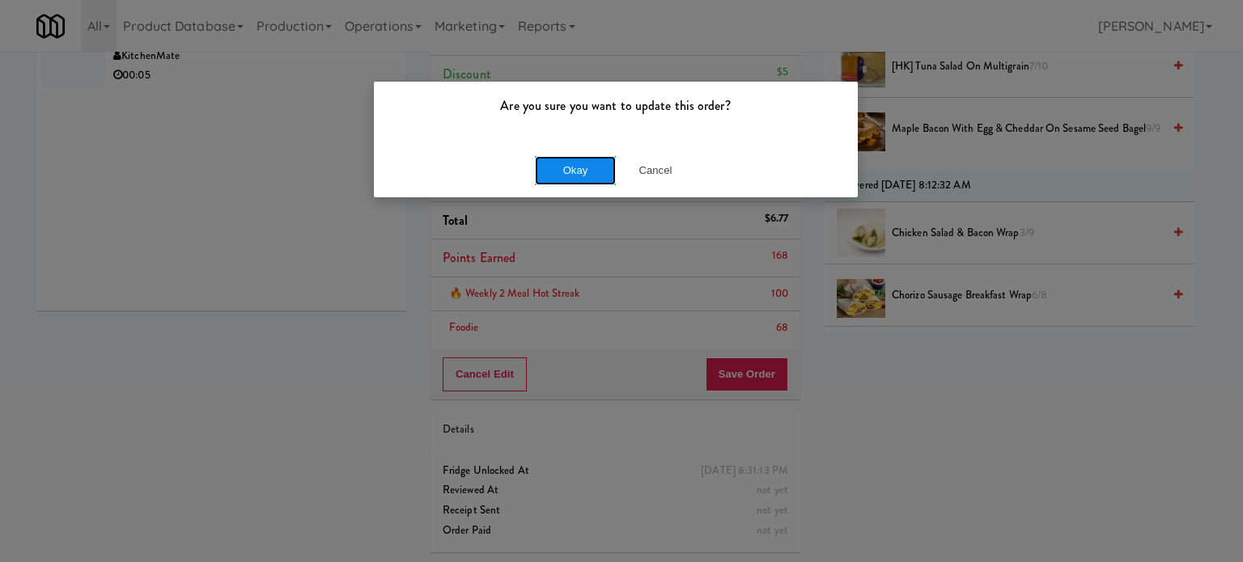
click at [579, 177] on button "Okay" at bounding box center [575, 170] width 81 height 29
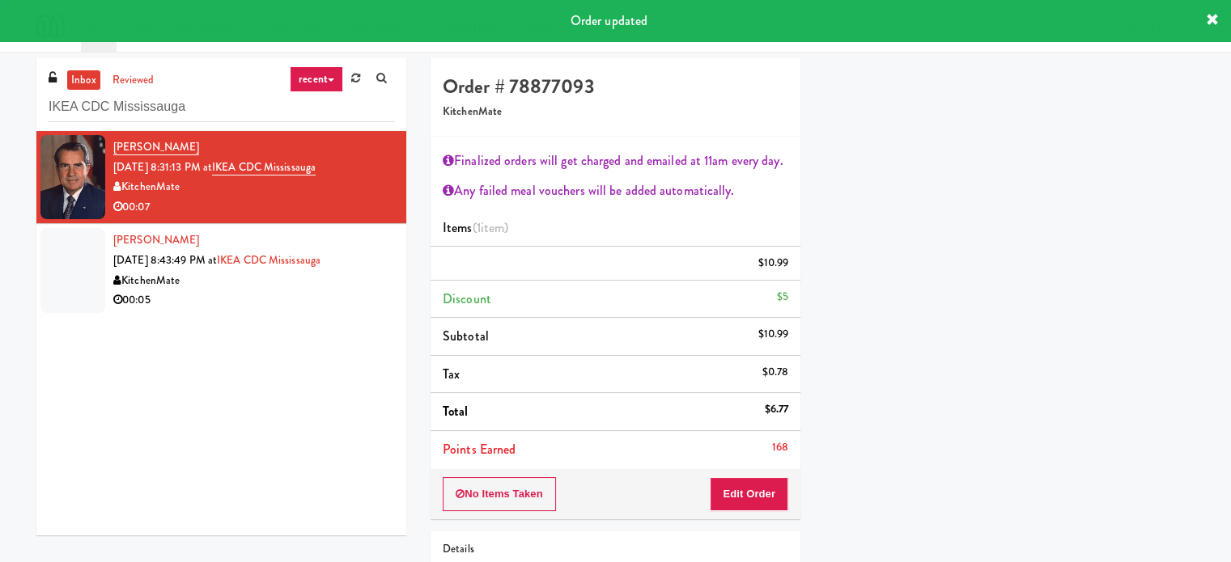
scroll to position [151, 0]
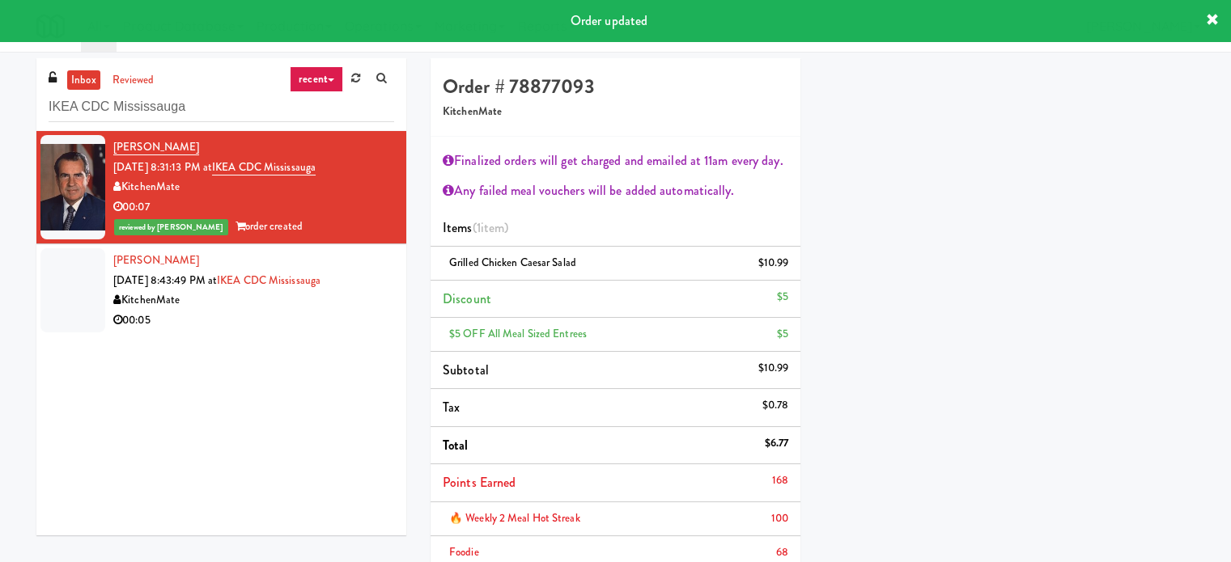
click at [298, 312] on div "00:05" at bounding box center [253, 321] width 281 height 20
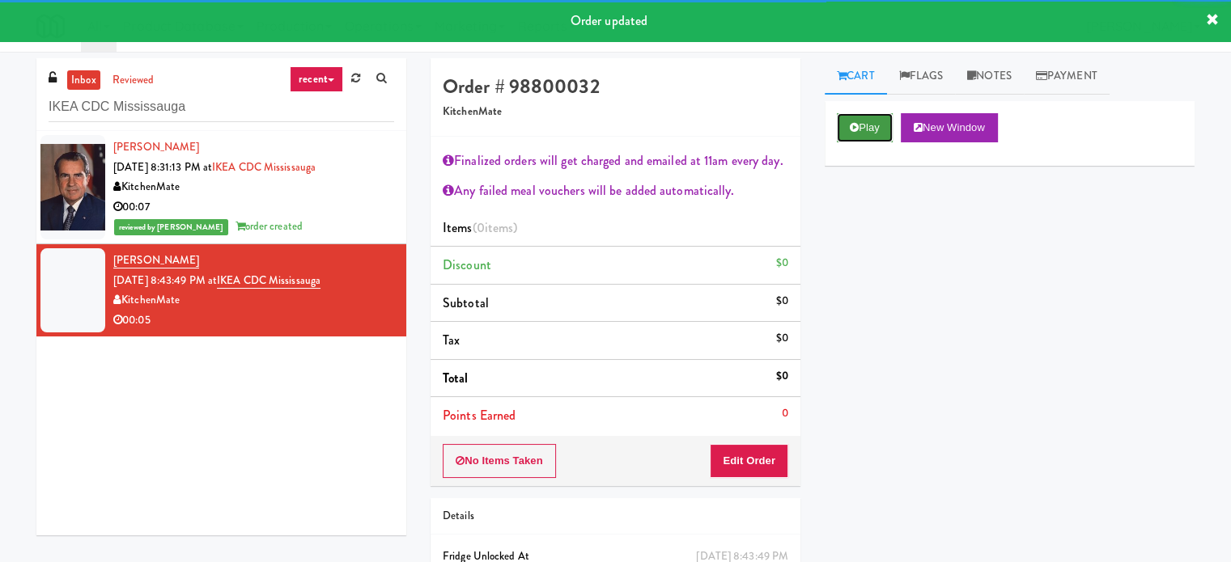
click at [875, 129] on button "Play" at bounding box center [865, 127] width 56 height 29
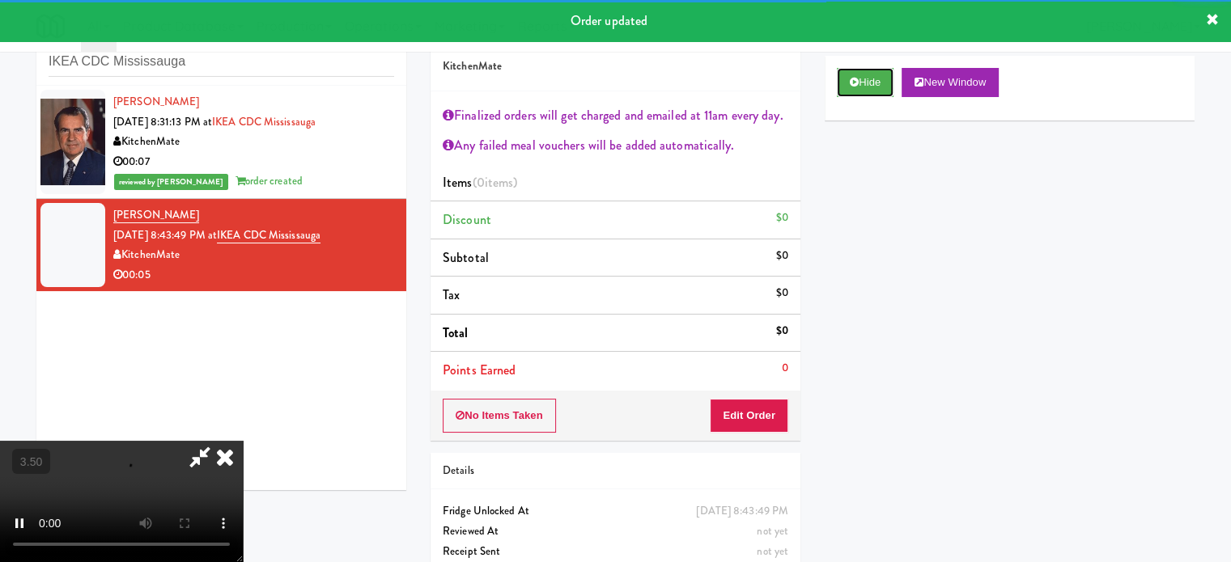
scroll to position [87, 0]
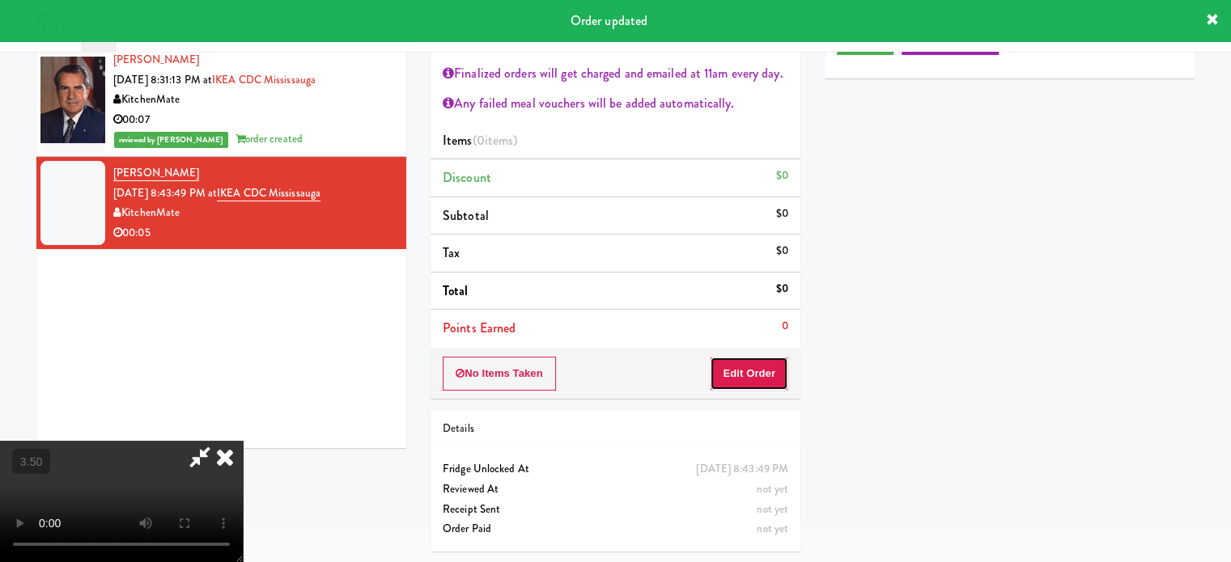
click at [744, 378] on button "Edit Order" at bounding box center [749, 374] width 78 height 34
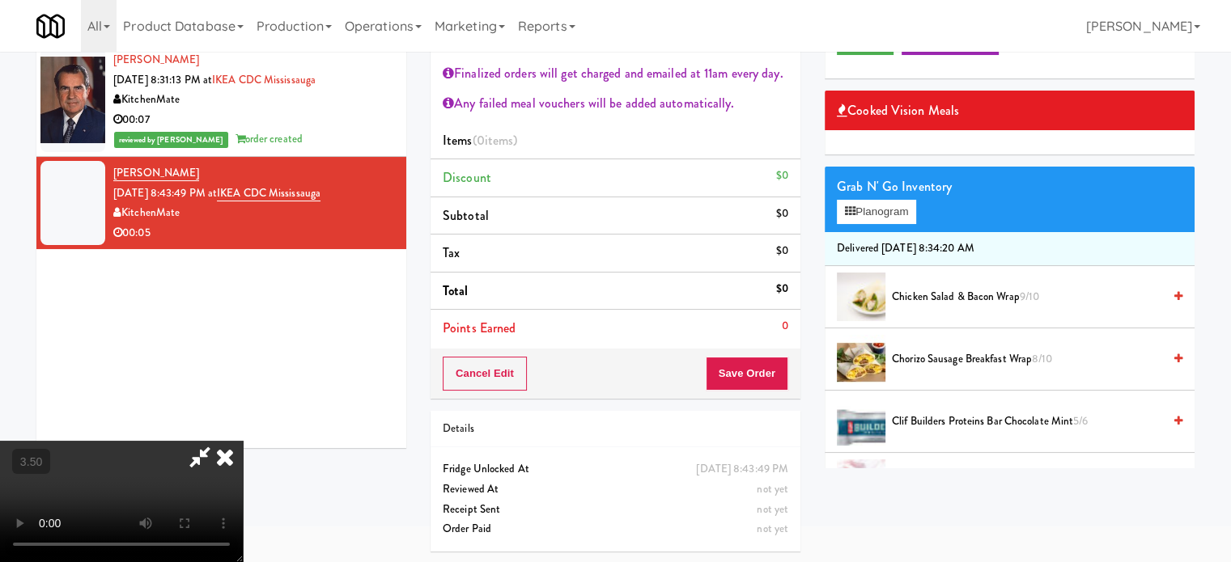
drag, startPoint x: 424, startPoint y: 391, endPoint x: 434, endPoint y: 388, distance: 10.2
click at [243, 441] on video at bounding box center [121, 501] width 243 height 121
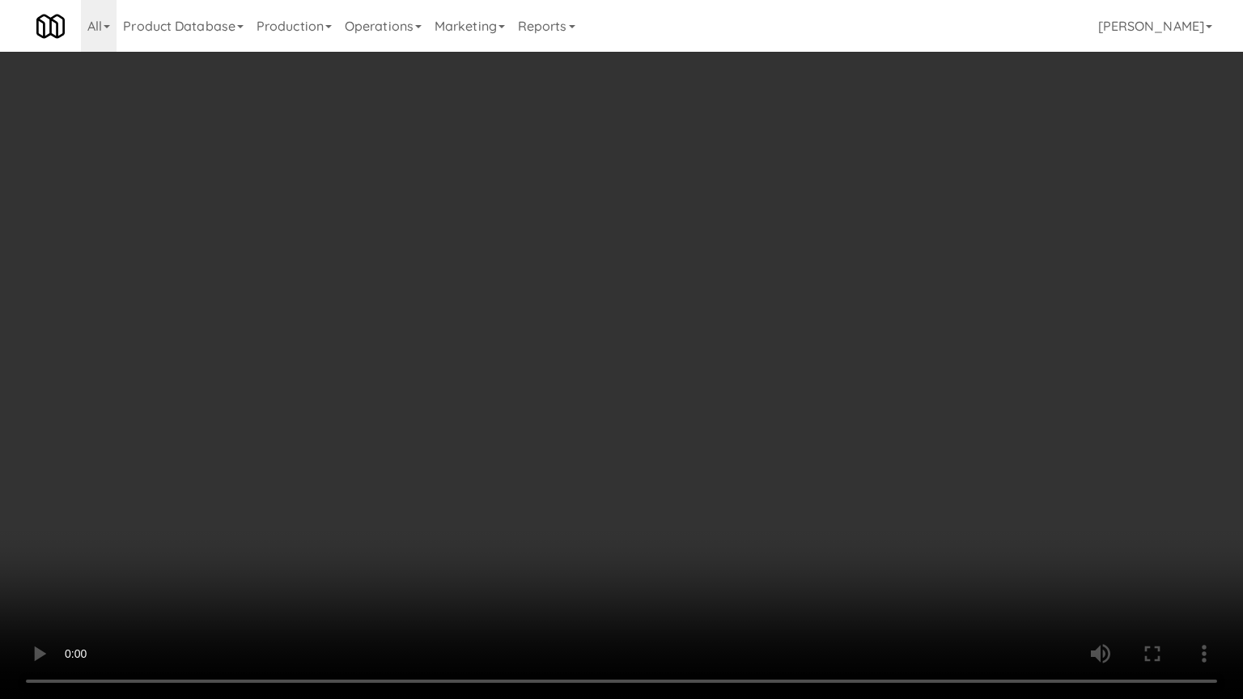
click at [777, 371] on video at bounding box center [621, 349] width 1243 height 699
drag, startPoint x: 298, startPoint y: 566, endPoint x: 375, endPoint y: 476, distance: 119.3
click at [301, 561] on video at bounding box center [621, 349] width 1243 height 699
click at [503, 423] on video at bounding box center [621, 349] width 1243 height 699
click at [500, 424] on video at bounding box center [621, 349] width 1243 height 699
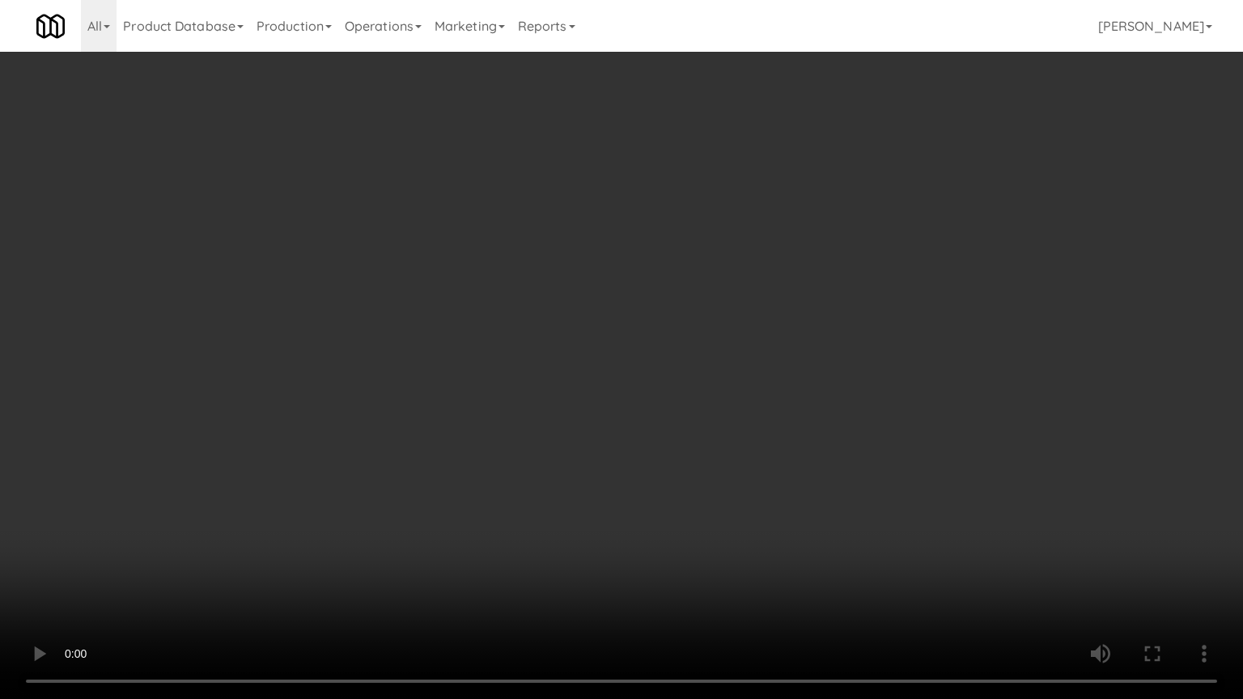
click at [503, 427] on video at bounding box center [621, 349] width 1243 height 699
click at [427, 378] on video at bounding box center [621, 349] width 1243 height 699
click at [427, 390] on video at bounding box center [621, 349] width 1243 height 699
click at [438, 395] on video at bounding box center [621, 349] width 1243 height 699
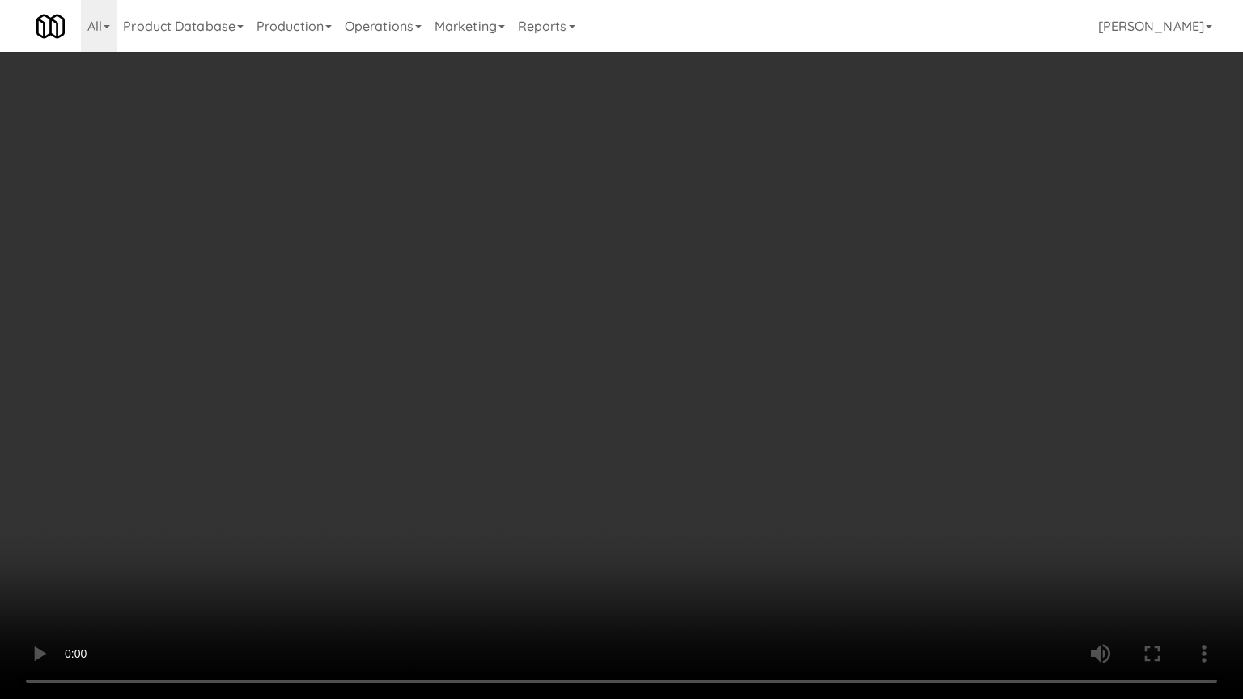
click at [424, 406] on video at bounding box center [621, 349] width 1243 height 699
click at [519, 425] on video at bounding box center [621, 349] width 1243 height 699
click at [472, 426] on video at bounding box center [621, 349] width 1243 height 699
drag, startPoint x: 506, startPoint y: 430, endPoint x: 511, endPoint y: 421, distance: 10.1
click at [506, 430] on video at bounding box center [621, 349] width 1243 height 699
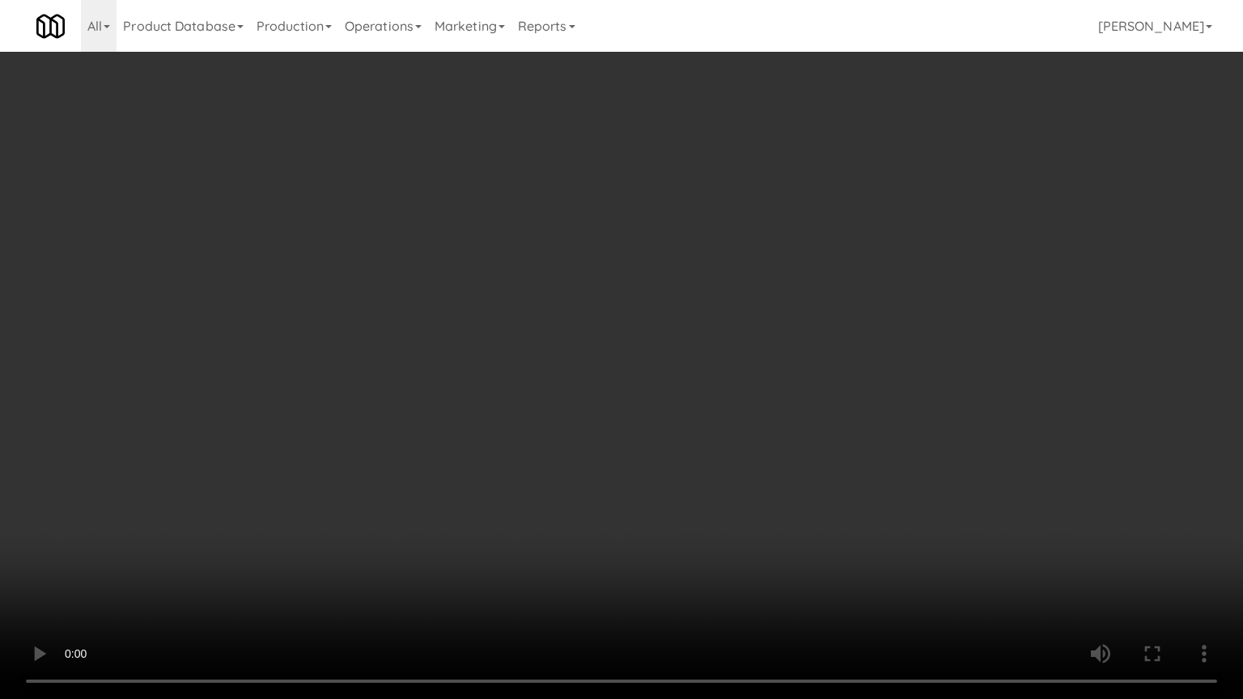
click at [427, 424] on video at bounding box center [621, 349] width 1243 height 699
click at [528, 424] on video at bounding box center [621, 349] width 1243 height 699
click at [520, 422] on video at bounding box center [621, 349] width 1243 height 699
click at [430, 458] on video at bounding box center [621, 349] width 1243 height 699
click at [436, 456] on video at bounding box center [621, 349] width 1243 height 699
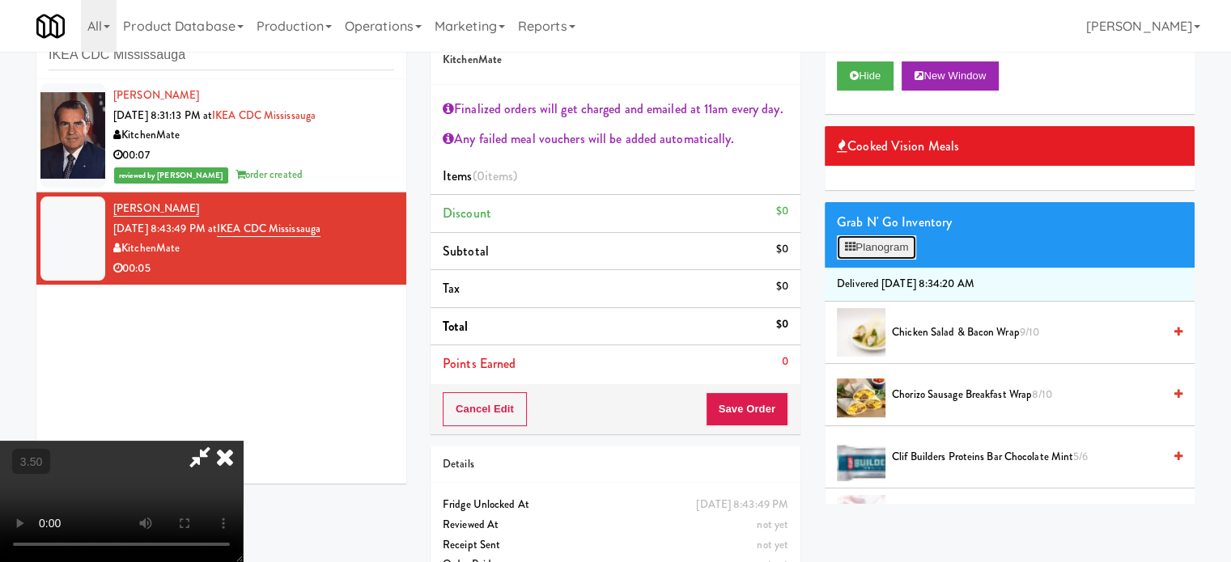
click at [879, 242] on button "Planogram" at bounding box center [876, 247] width 79 height 24
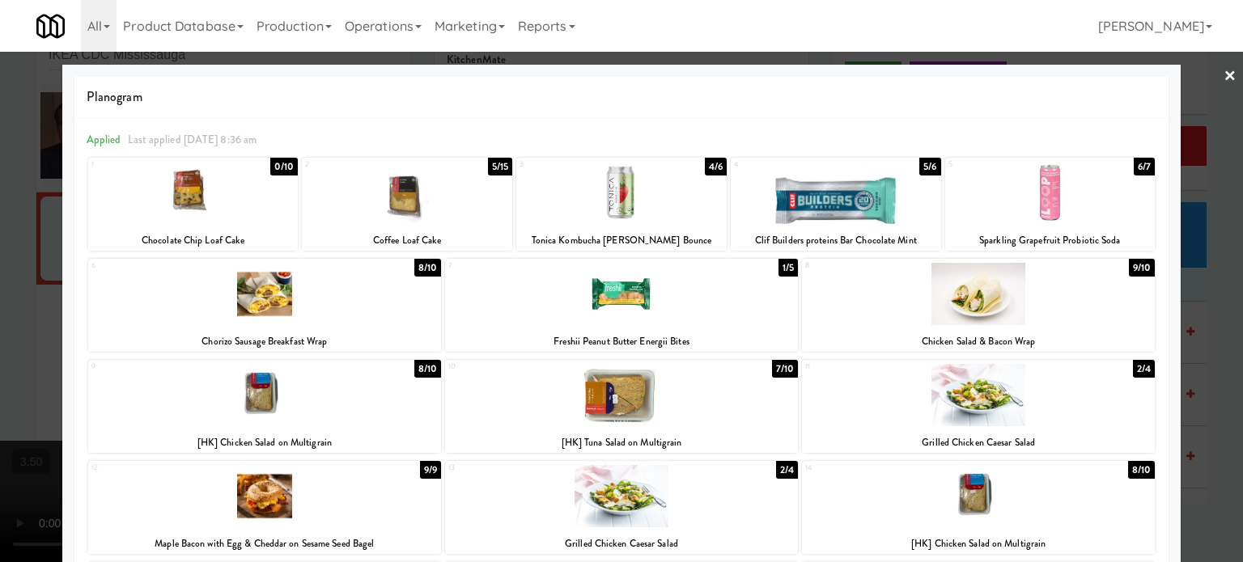
click at [489, 164] on div "5/15" at bounding box center [500, 167] width 24 height 18
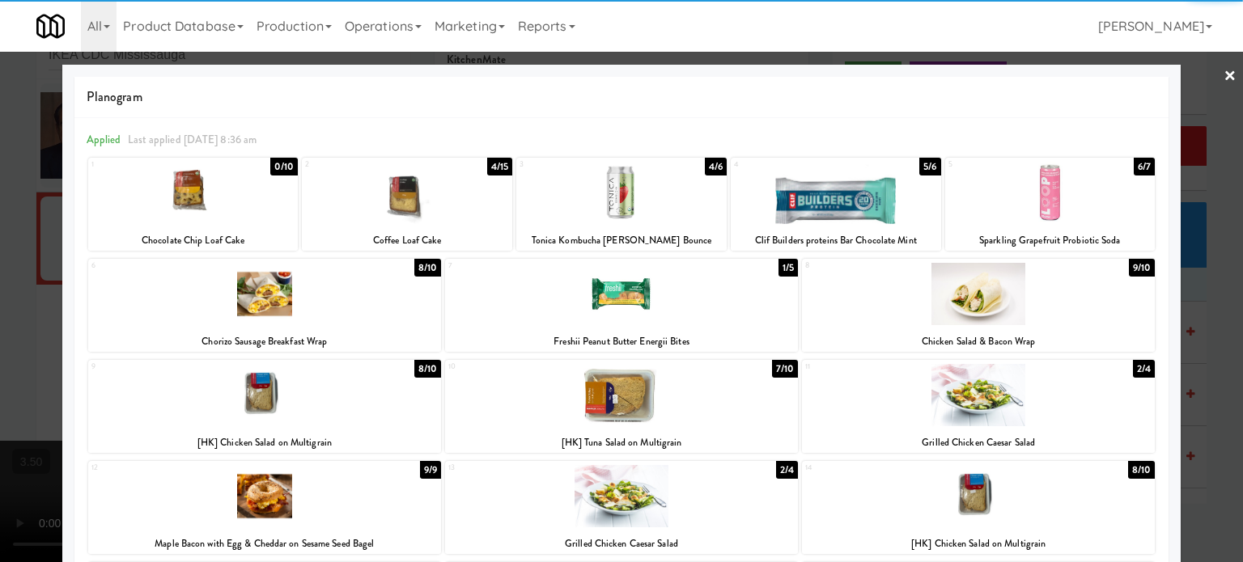
click at [1220, 233] on div at bounding box center [621, 281] width 1243 height 562
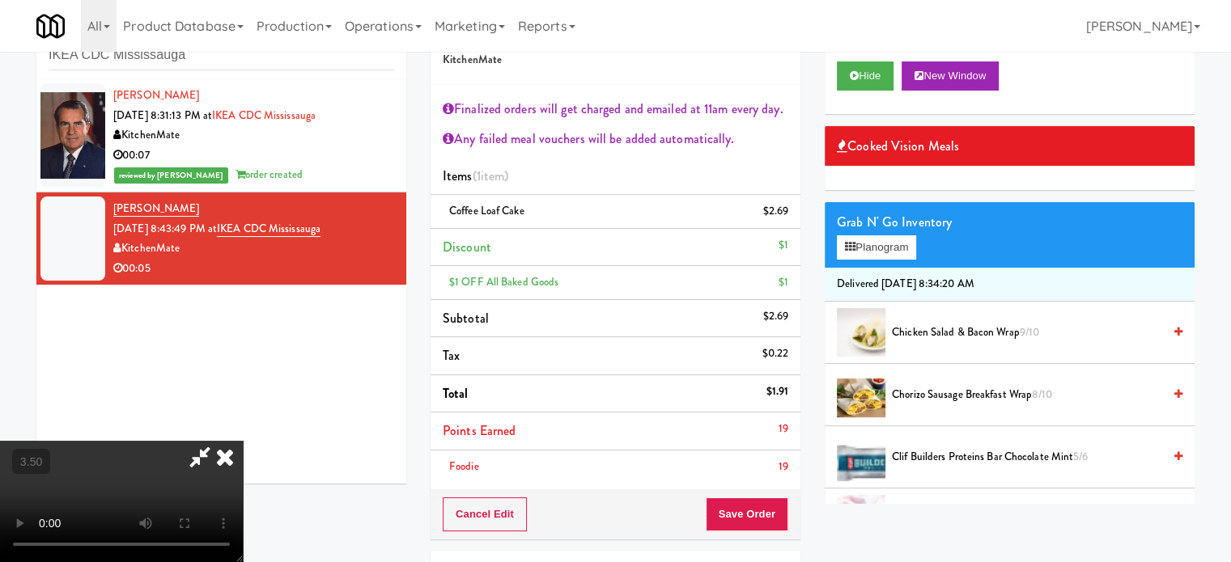
click at [243, 441] on video at bounding box center [121, 501] width 243 height 121
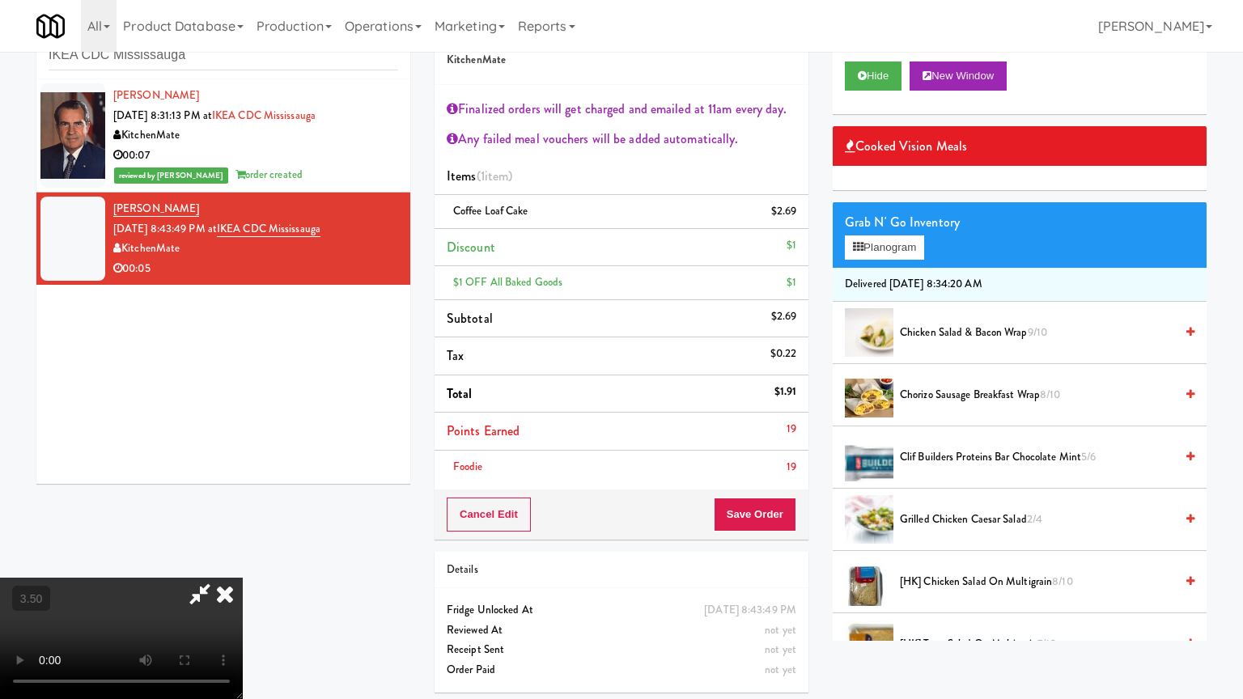
click at [243, 561] on video at bounding box center [121, 638] width 243 height 121
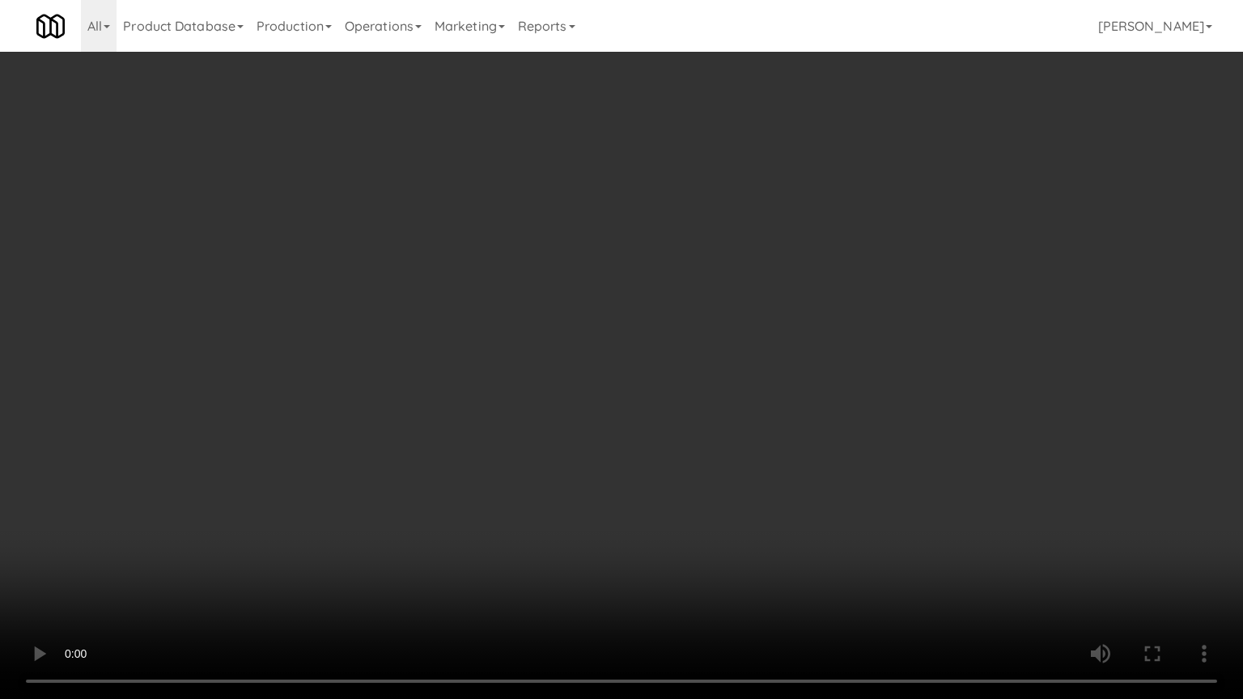
click at [587, 338] on video at bounding box center [621, 349] width 1243 height 699
click at [583, 344] on video at bounding box center [621, 349] width 1243 height 699
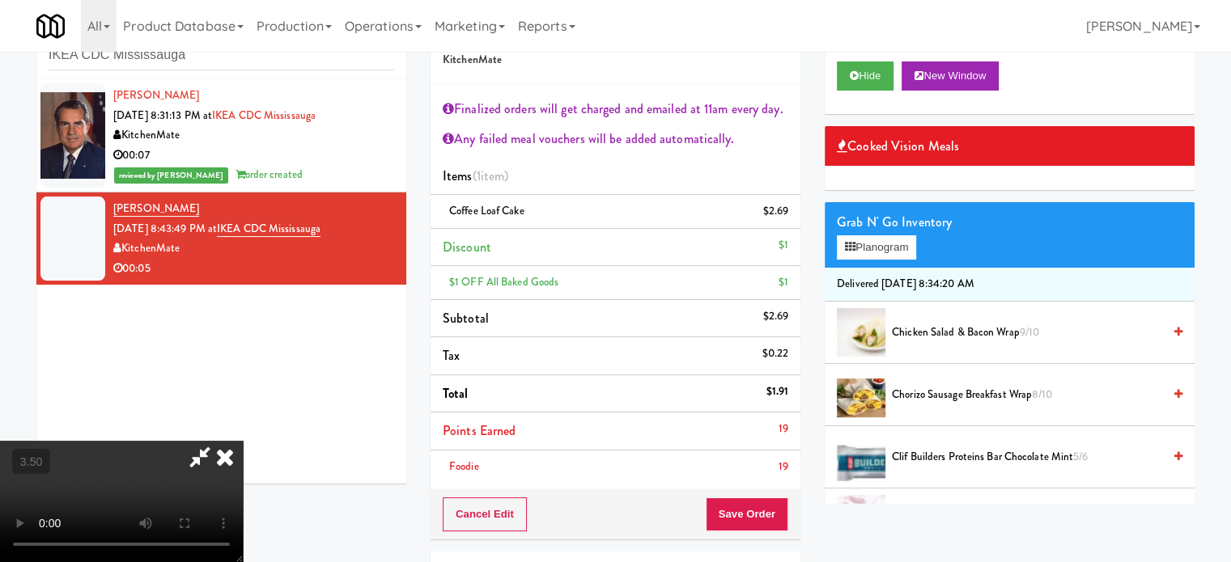
click at [243, 441] on icon at bounding box center [225, 457] width 36 height 32
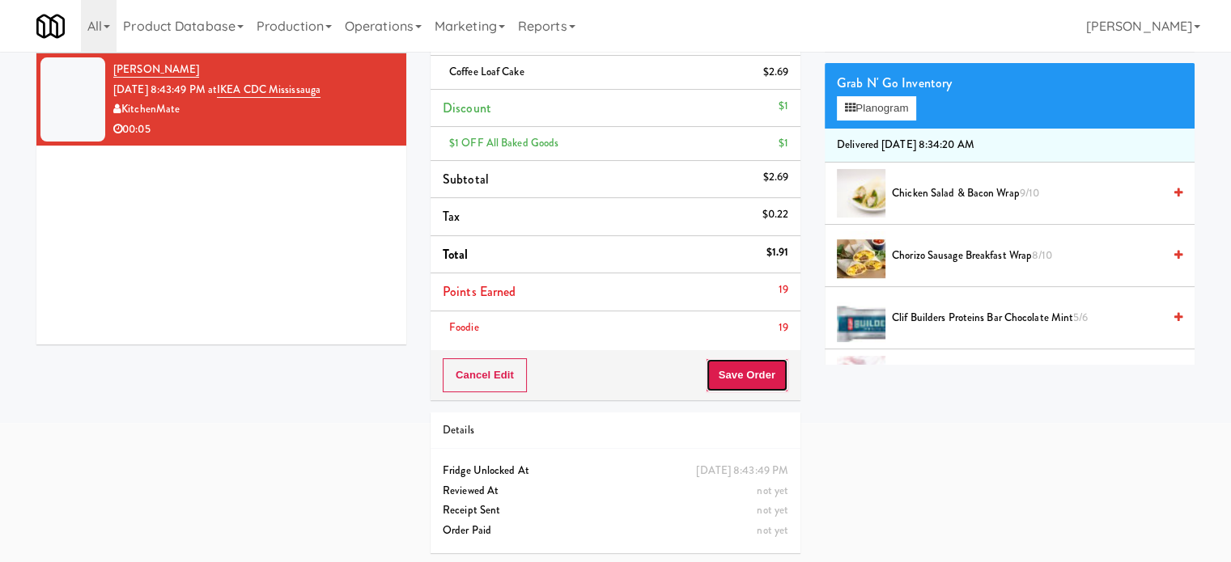
click at [766, 381] on button "Save Order" at bounding box center [747, 375] width 83 height 34
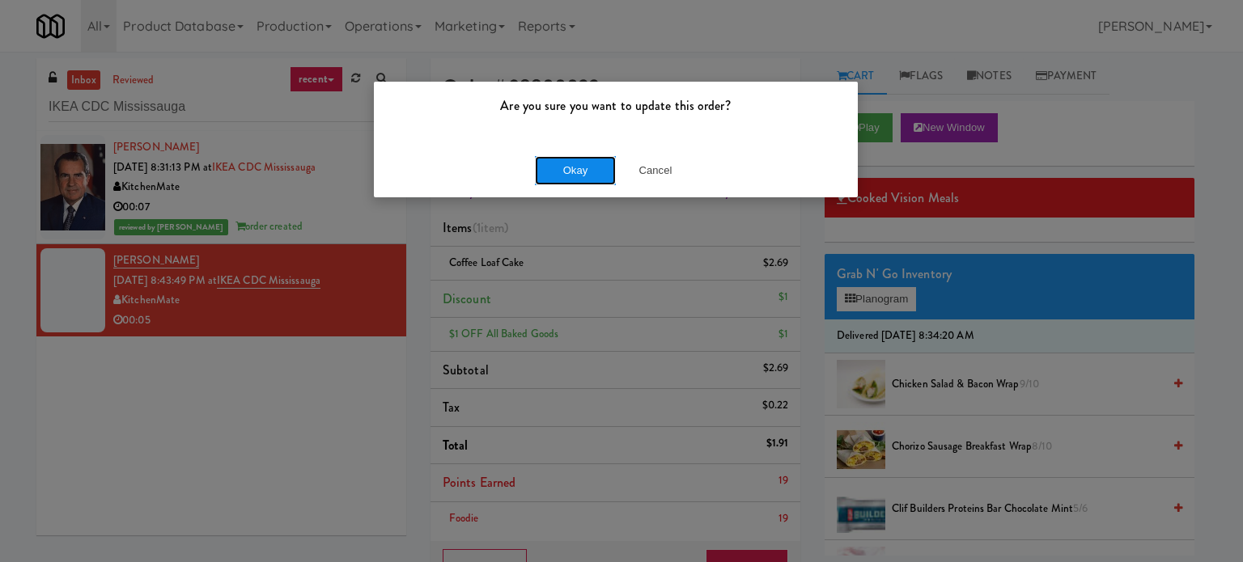
click at [577, 184] on button "Okay" at bounding box center [575, 170] width 81 height 29
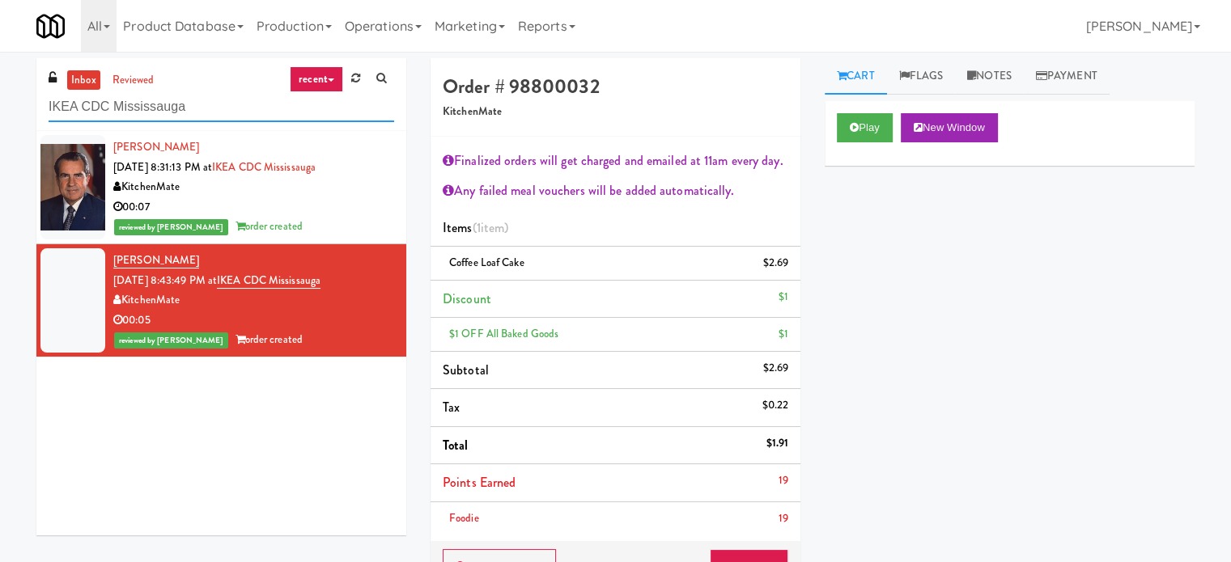
click at [201, 103] on input "IKEA CDC Mississauga" at bounding box center [221, 107] width 345 height 30
paste input "[PERSON_NAME] - Cooler - Right"
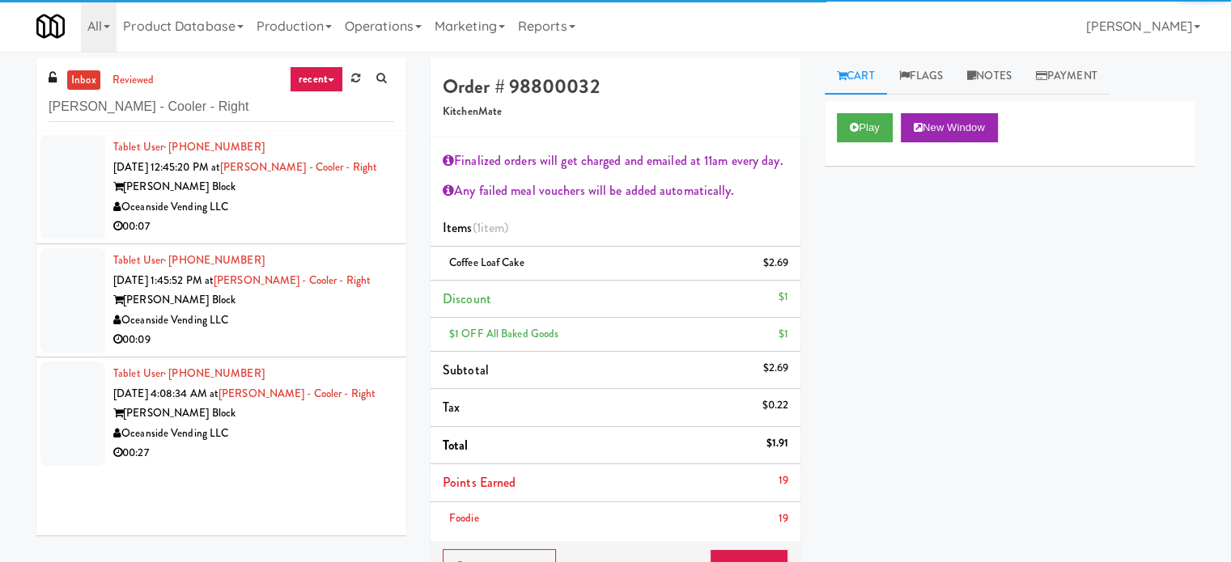
click at [277, 214] on div "Oceanside Vending LLC" at bounding box center [253, 207] width 281 height 20
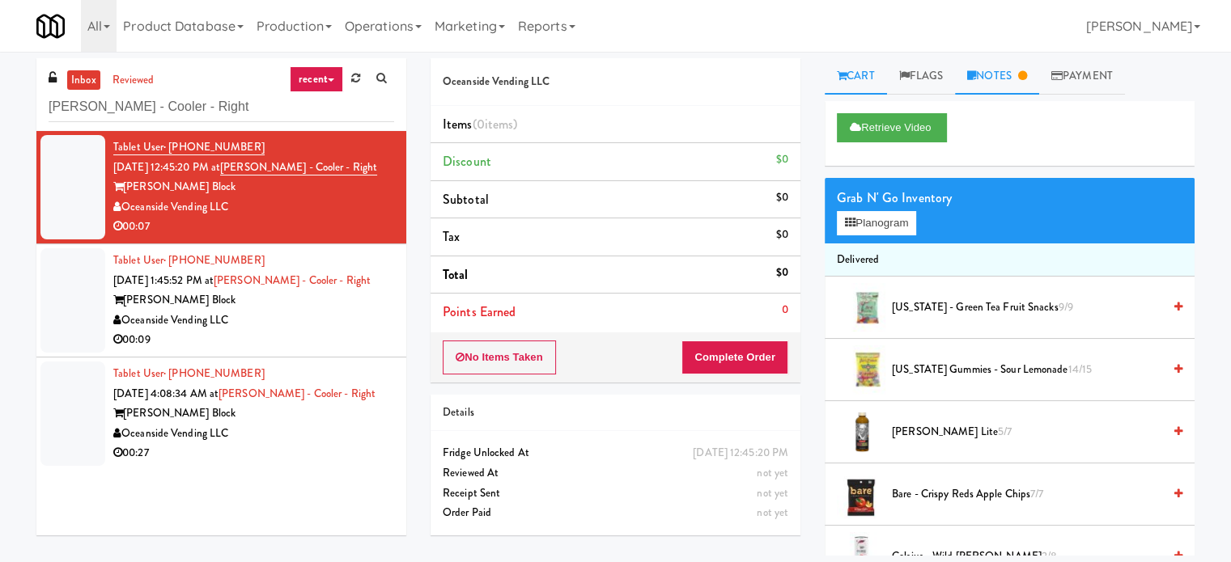
click at [1006, 75] on link "Notes" at bounding box center [997, 76] width 84 height 36
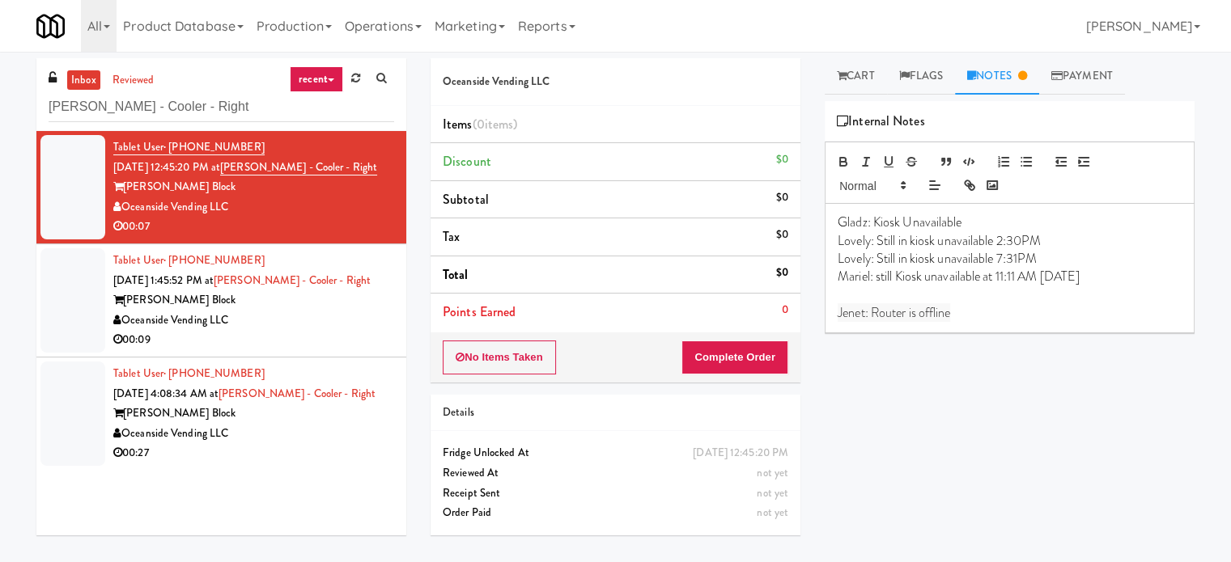
click at [333, 326] on div "Oceanside Vending LLC" at bounding box center [253, 321] width 281 height 20
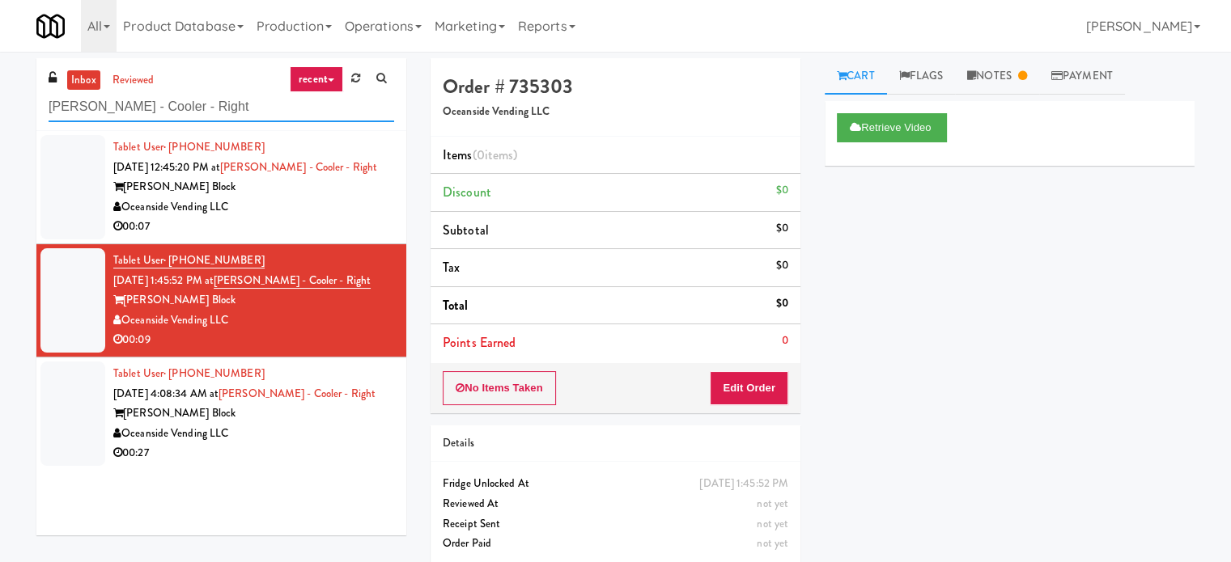
click at [209, 108] on input "[PERSON_NAME] - Cooler - Right" at bounding box center [221, 107] width 345 height 30
click at [208, 108] on input "[PERSON_NAME] - Cooler - Right" at bounding box center [221, 107] width 345 height 30
paste input "IFS Basketball - Cooler"
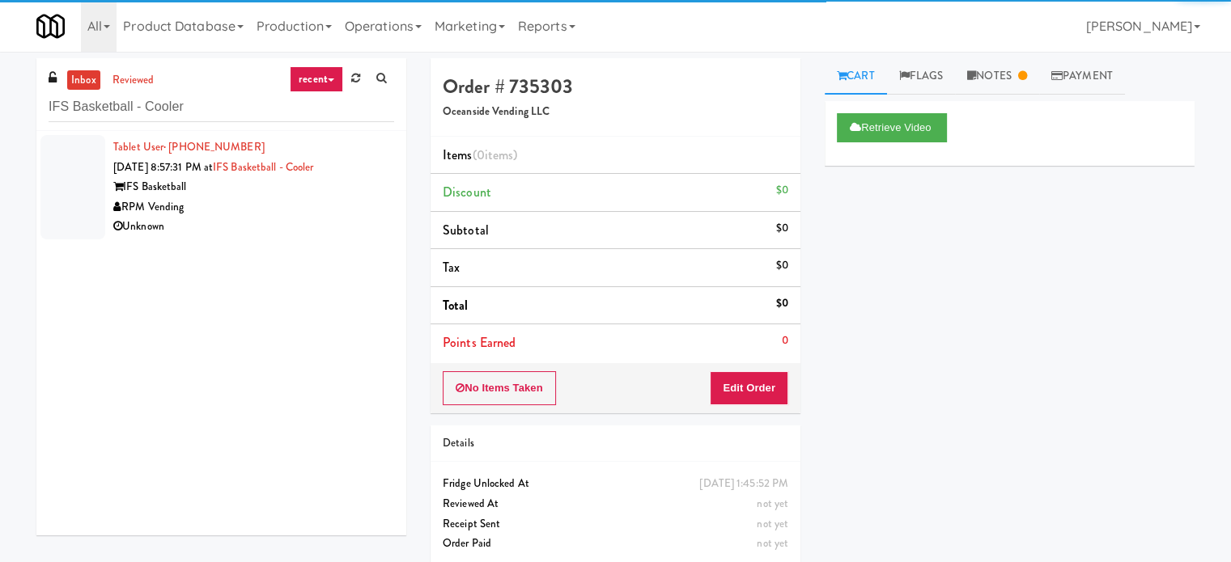
drag, startPoint x: 322, startPoint y: 203, endPoint x: 642, endPoint y: 193, distance: 320.5
click at [340, 206] on div "RPM Vending" at bounding box center [253, 207] width 281 height 20
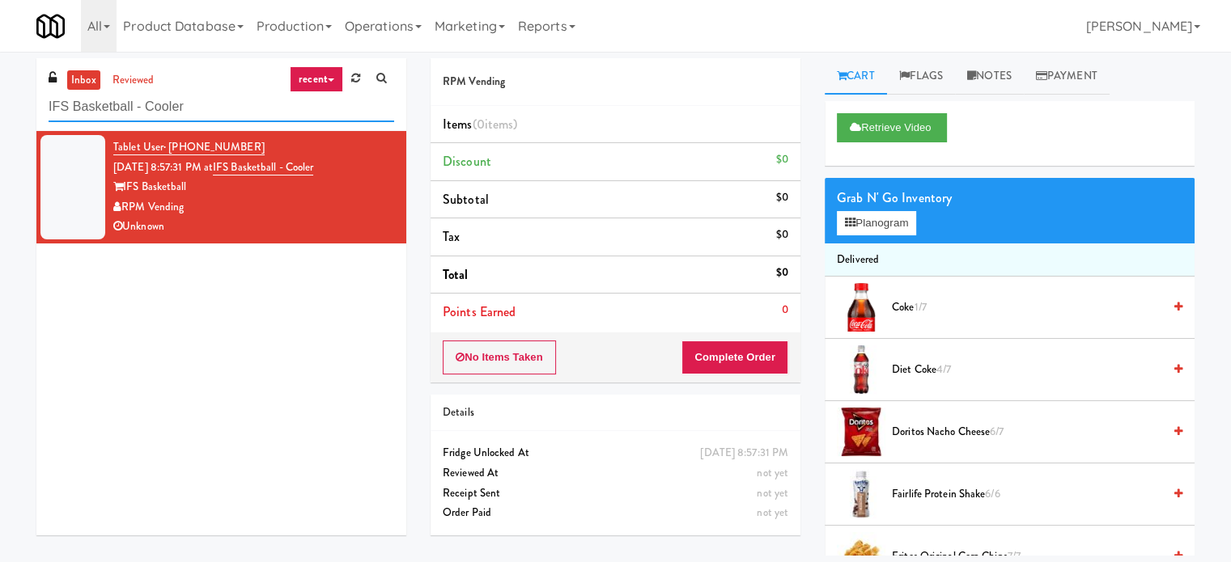
click at [195, 109] on input "IFS Basketball - Cooler" at bounding box center [221, 107] width 345 height 30
click at [194, 109] on input "IFS Basketball - Cooler" at bounding box center [221, 107] width 345 height 30
click at [193, 111] on input "IFS Basketball - Cooler" at bounding box center [221, 107] width 345 height 30
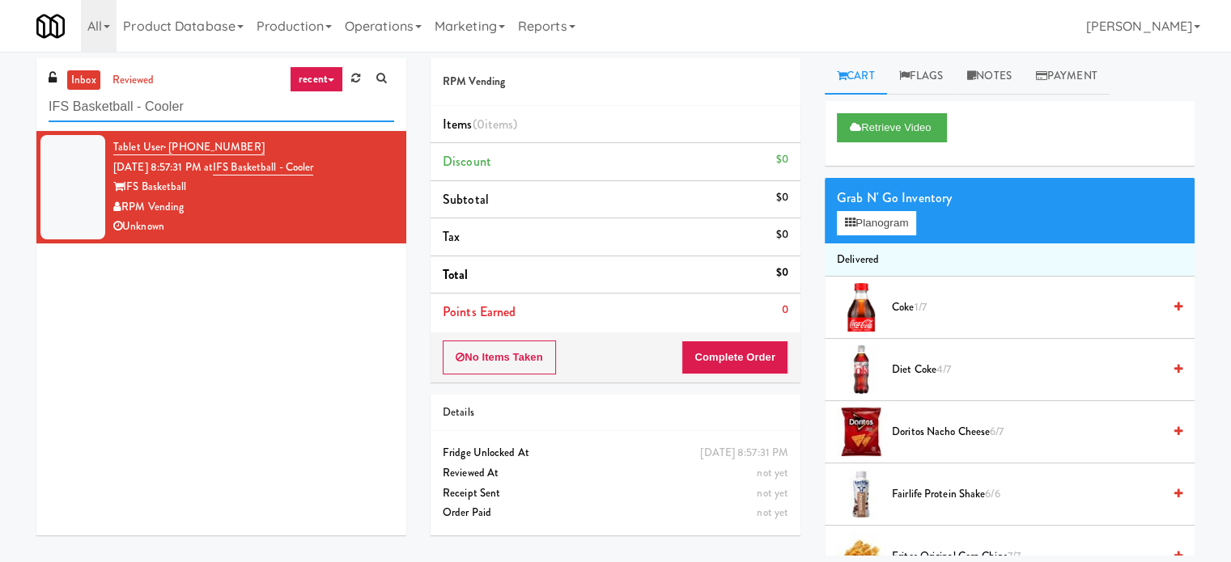
paste input "Willamette - Combo"
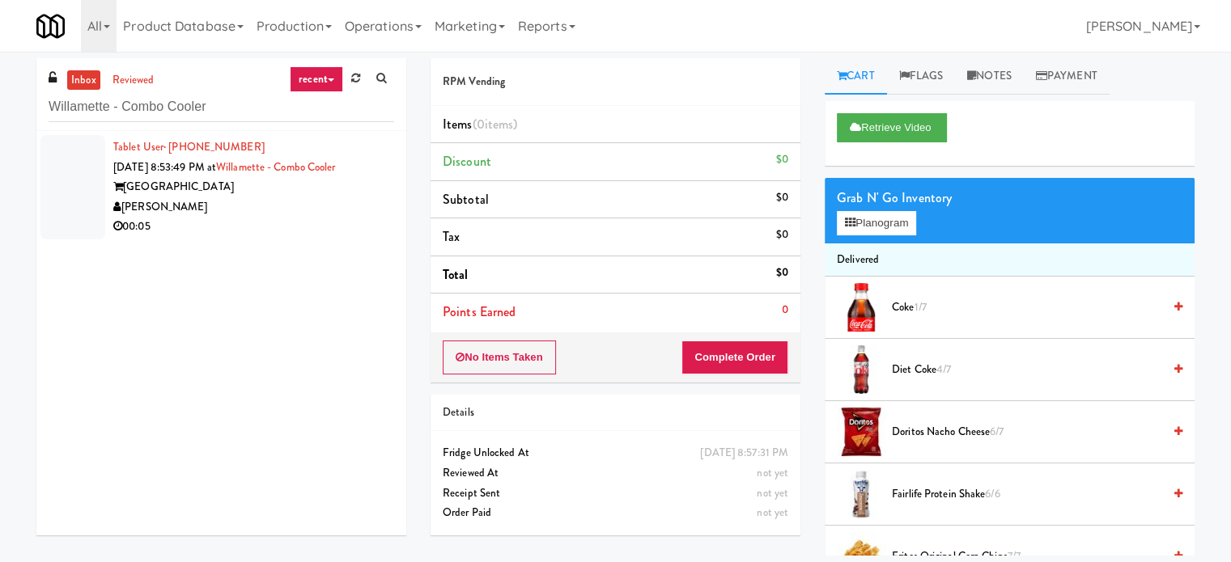
click at [210, 214] on div "[PERSON_NAME]" at bounding box center [253, 207] width 281 height 20
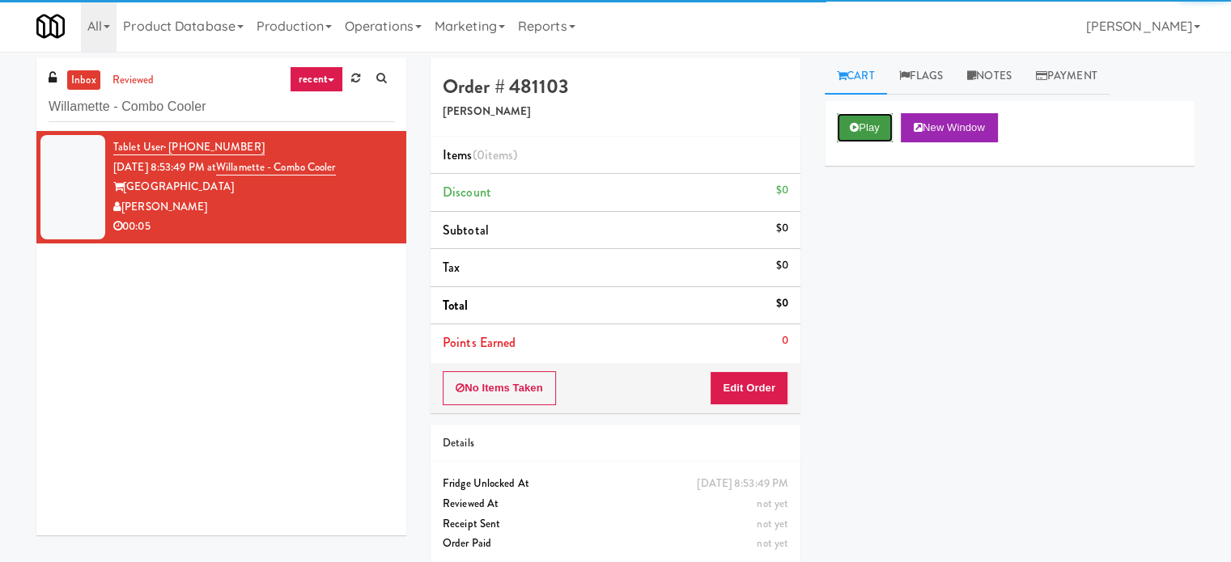
click at [874, 133] on button "Play" at bounding box center [865, 127] width 56 height 29
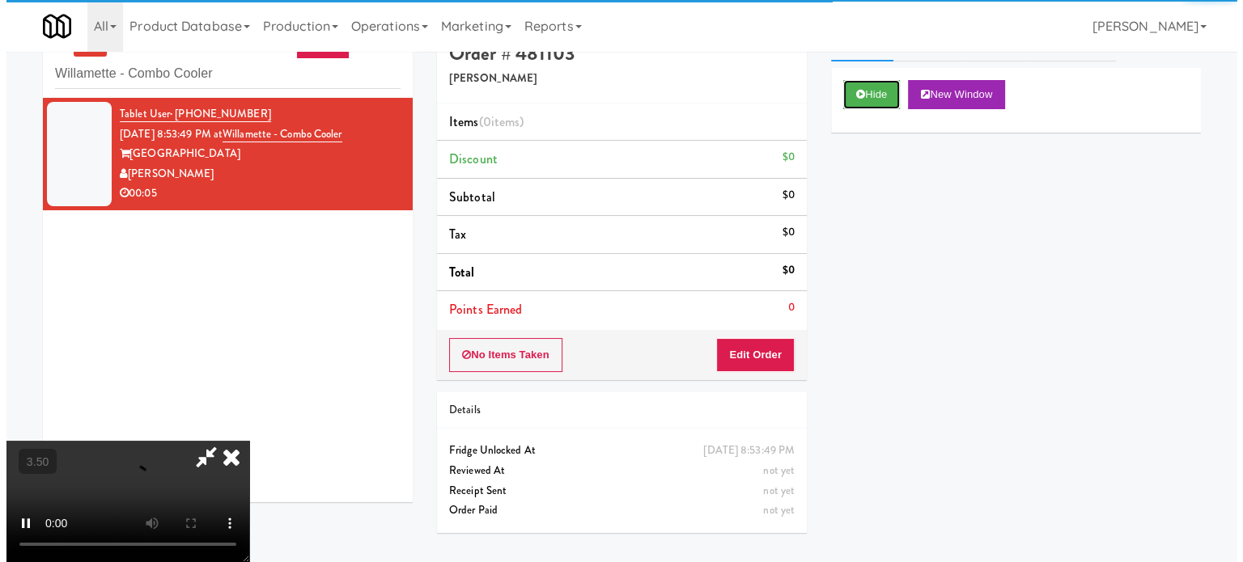
scroll to position [52, 0]
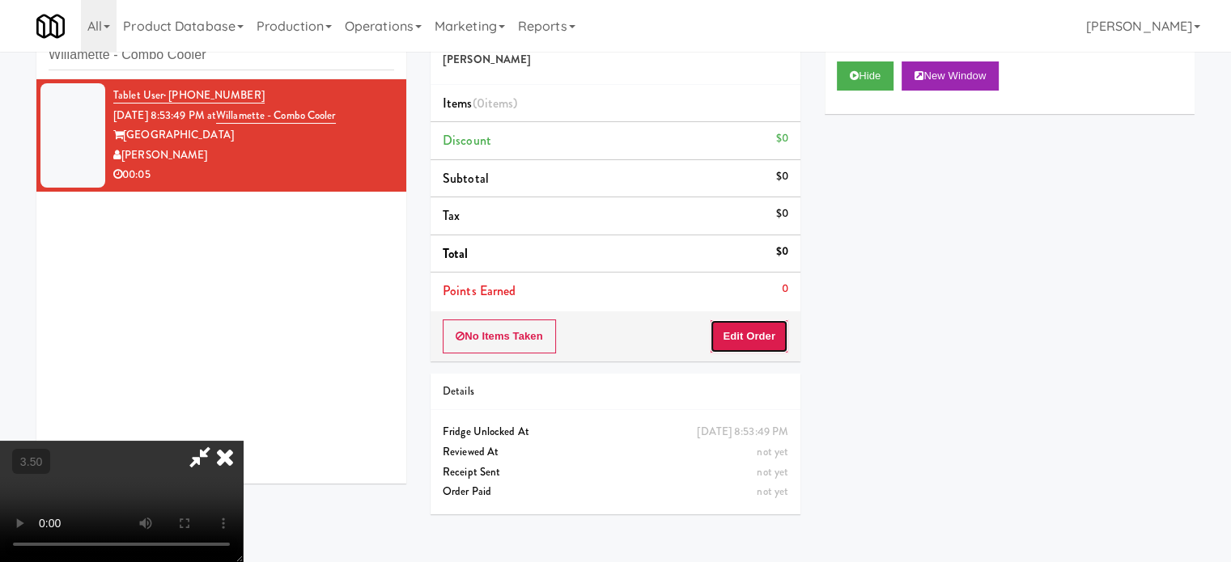
click at [731, 329] on button "Edit Order" at bounding box center [749, 337] width 78 height 34
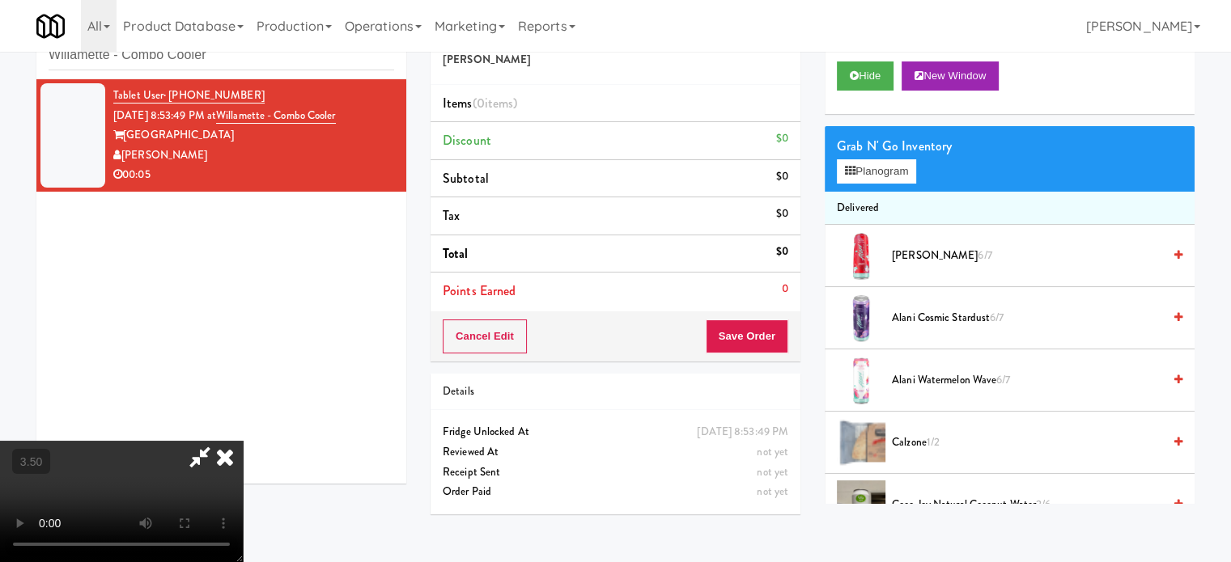
click at [243, 441] on video at bounding box center [121, 501] width 243 height 121
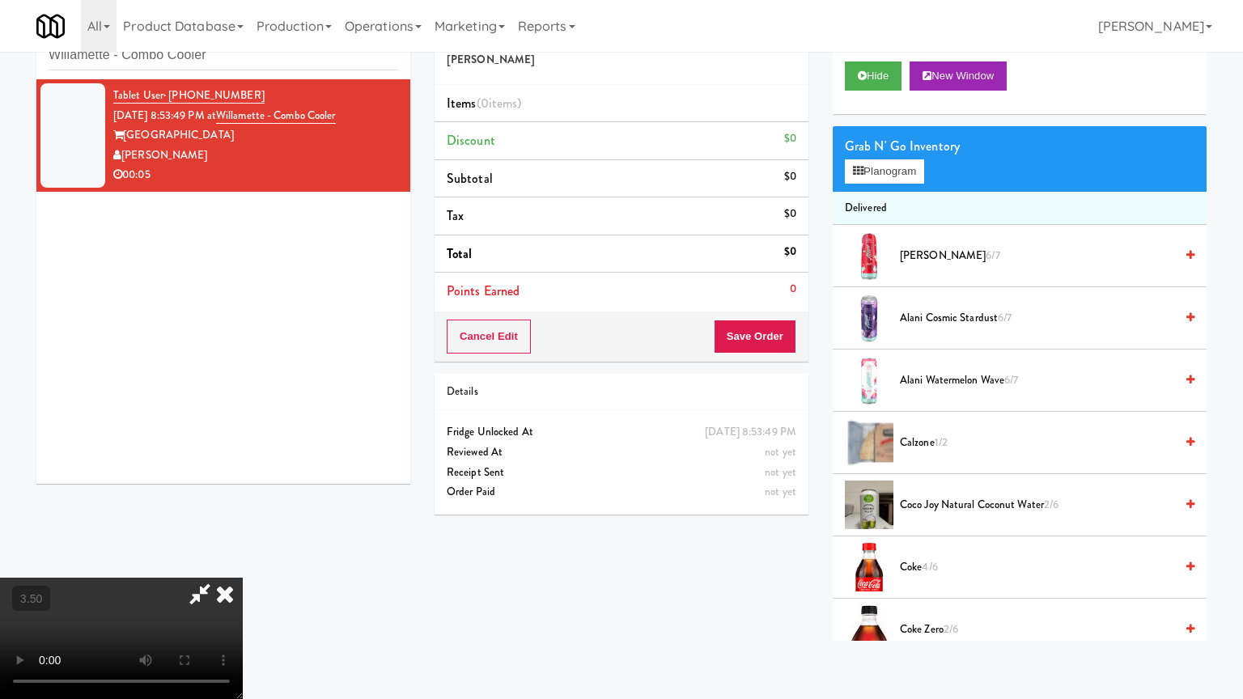
click at [243, 561] on video at bounding box center [121, 638] width 243 height 121
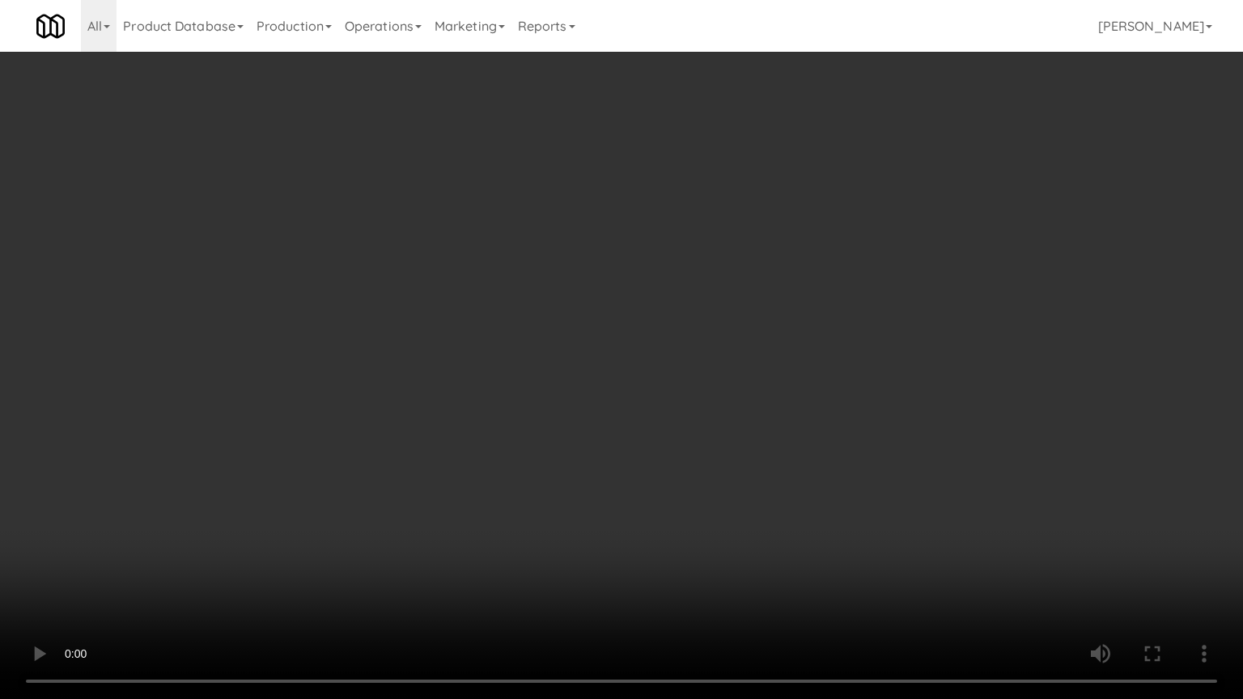
click at [598, 421] on video at bounding box center [621, 349] width 1243 height 699
drag, startPoint x: 601, startPoint y: 418, endPoint x: 1112, endPoint y: 184, distance: 561.9
click at [613, 413] on video at bounding box center [621, 349] width 1243 height 699
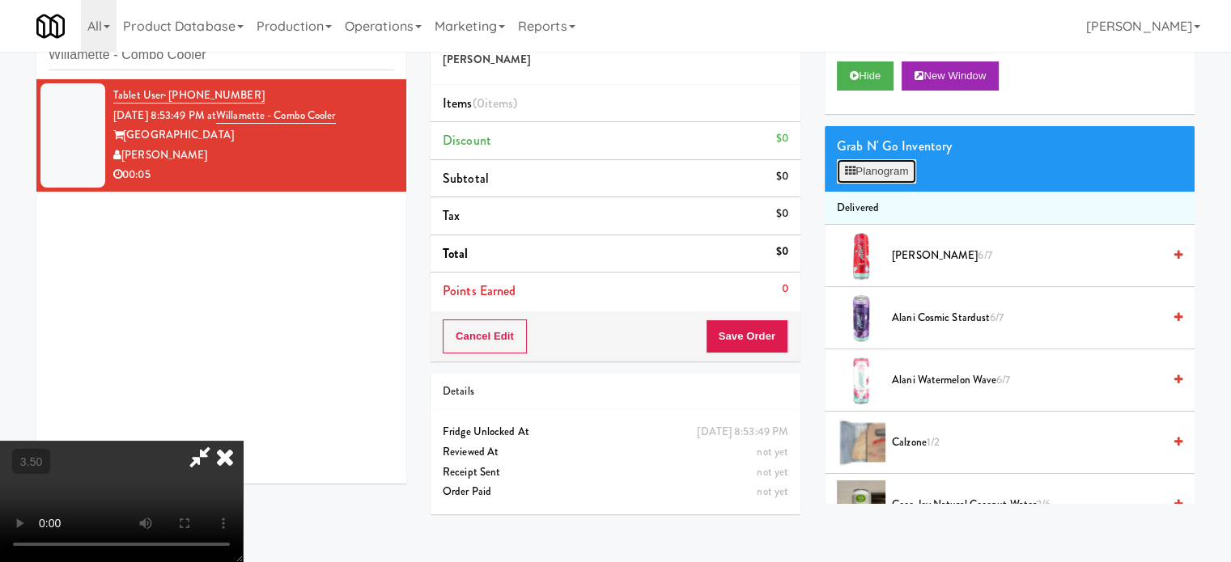
click at [868, 176] on button "Planogram" at bounding box center [876, 171] width 79 height 24
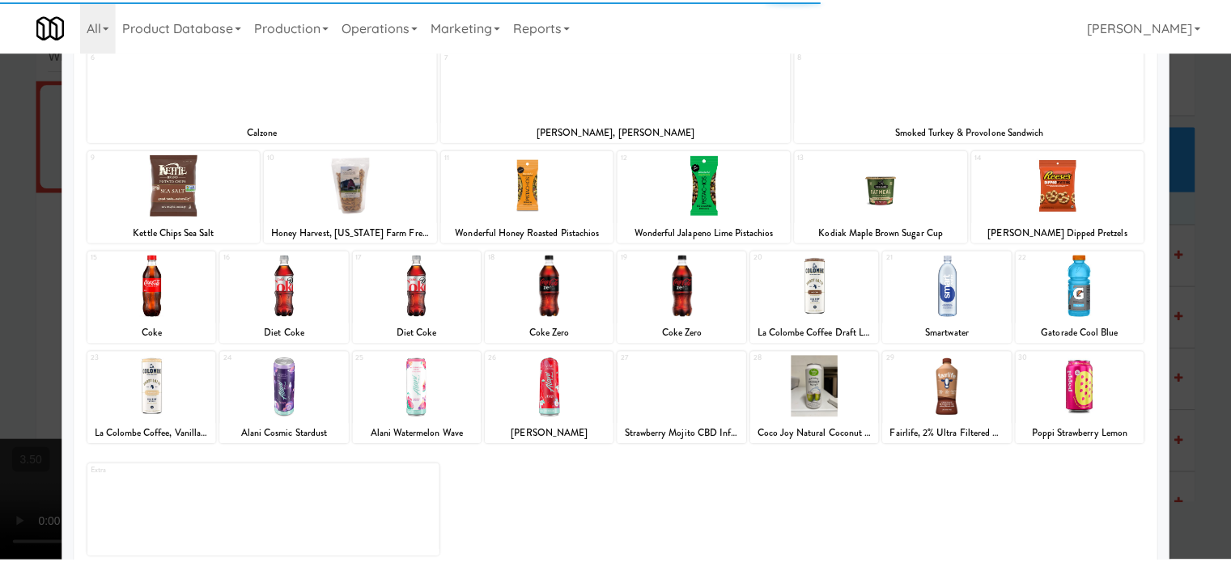
scroll to position [231, 0]
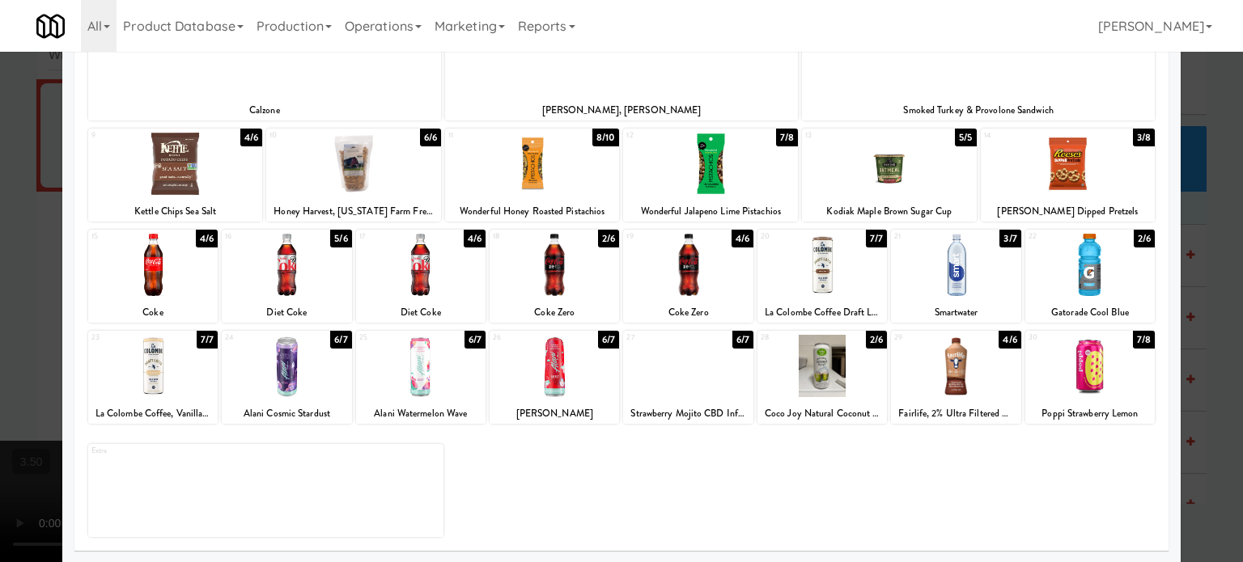
click at [868, 240] on div "7/7" at bounding box center [876, 239] width 21 height 18
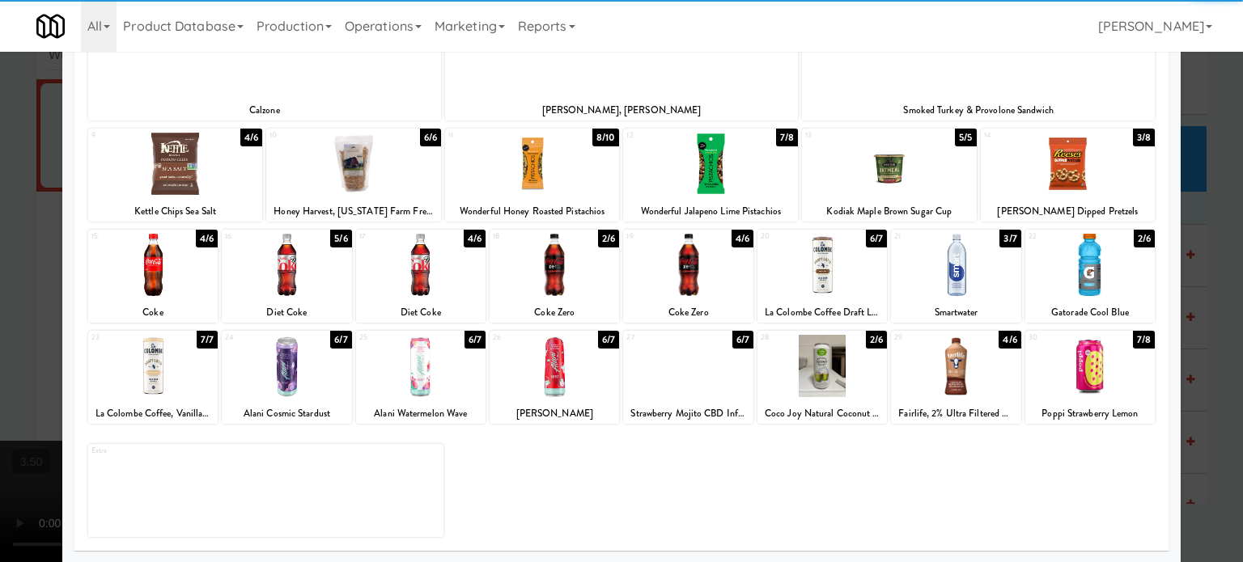
click at [1214, 266] on div at bounding box center [621, 281] width 1243 height 562
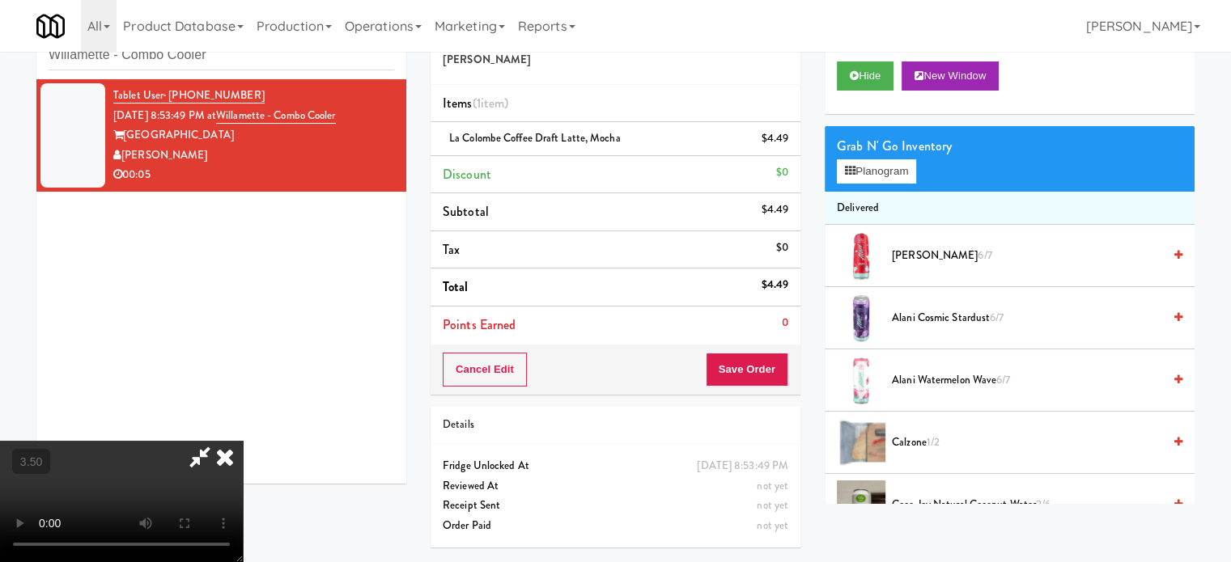
click at [243, 441] on video at bounding box center [121, 501] width 243 height 121
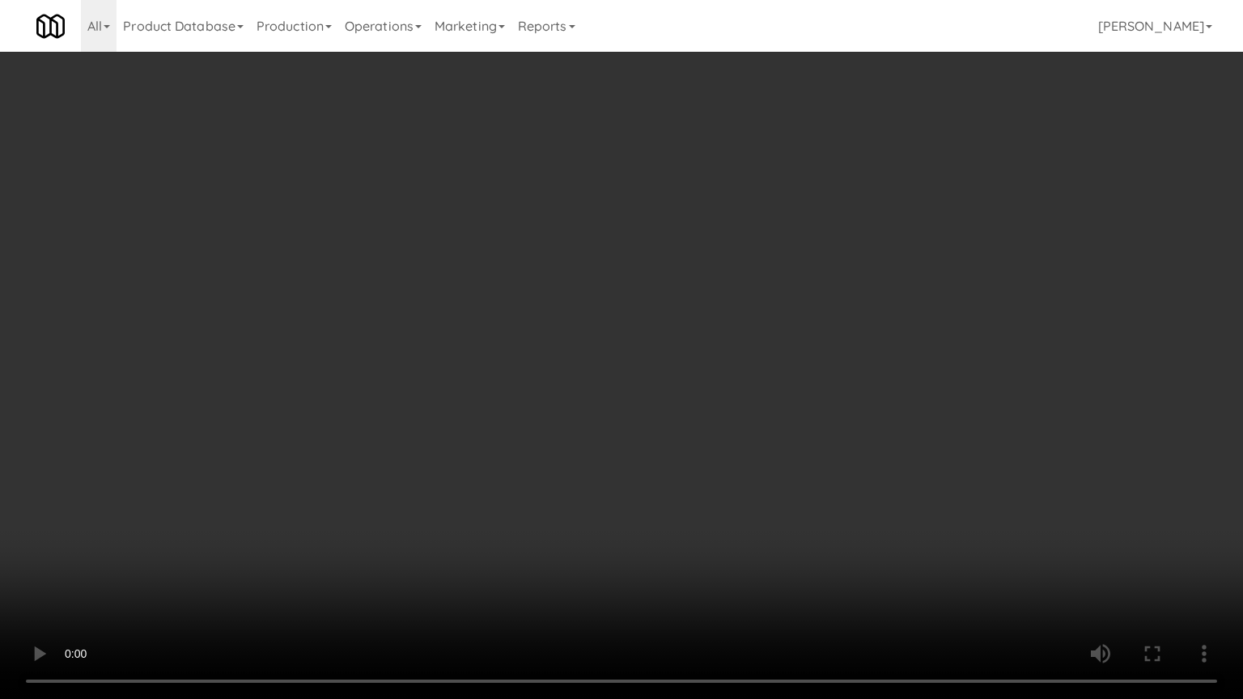
click at [604, 390] on video at bounding box center [621, 349] width 1243 height 699
click at [604, 387] on video at bounding box center [621, 349] width 1243 height 699
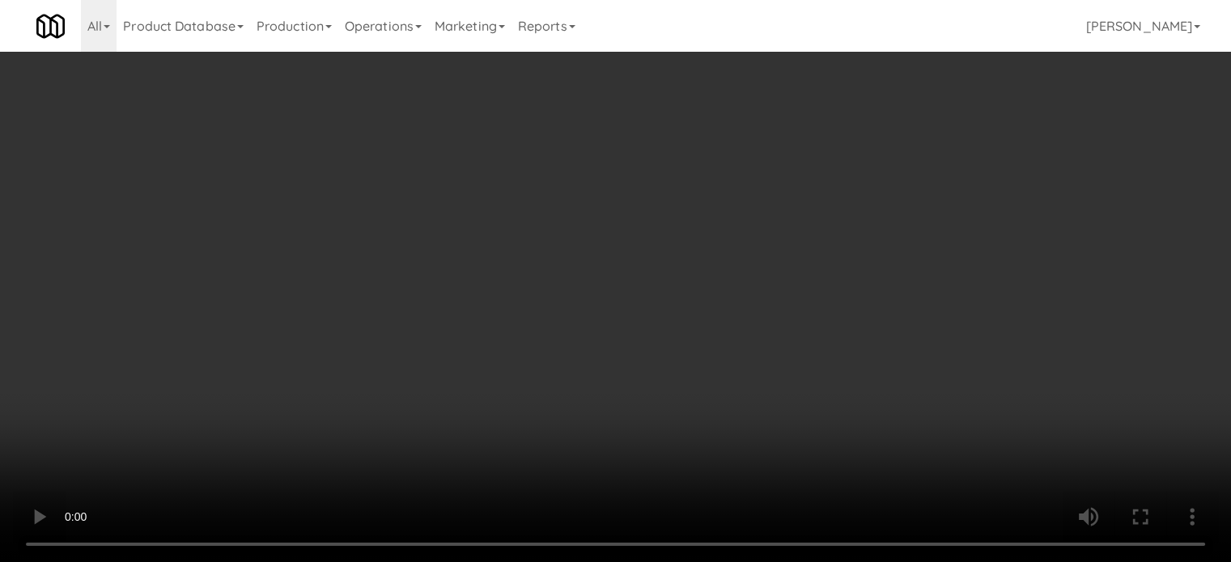
click at [604, 261] on video at bounding box center [615, 281] width 1231 height 562
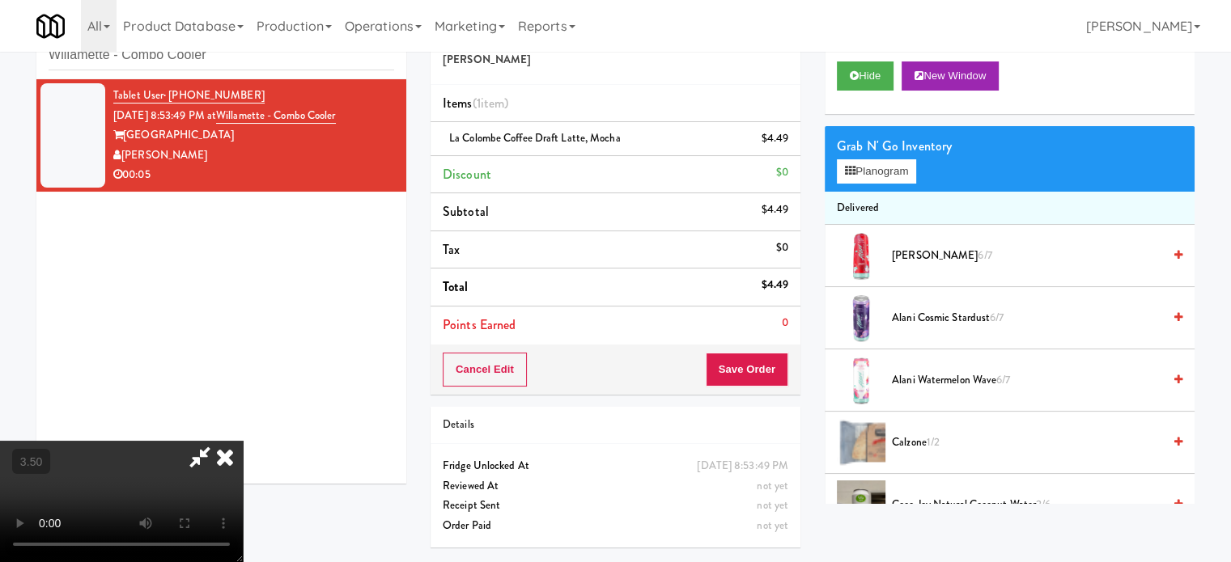
click at [243, 441] on icon at bounding box center [225, 457] width 36 height 32
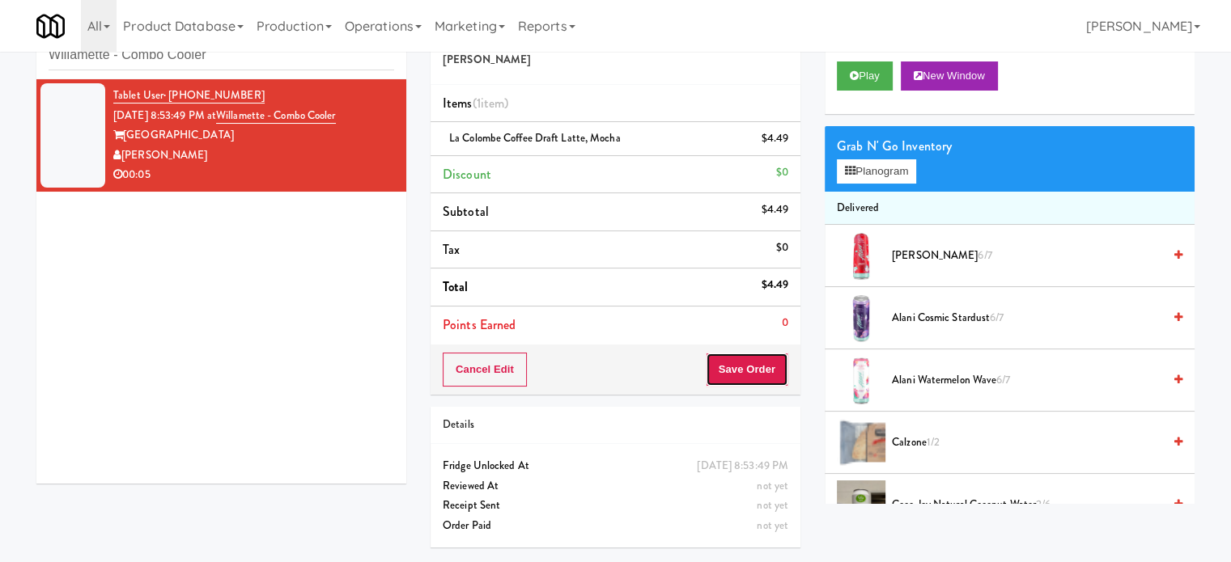
drag, startPoint x: 764, startPoint y: 360, endPoint x: 723, endPoint y: 297, distance: 75.0
click at [764, 360] on button "Save Order" at bounding box center [747, 370] width 83 height 34
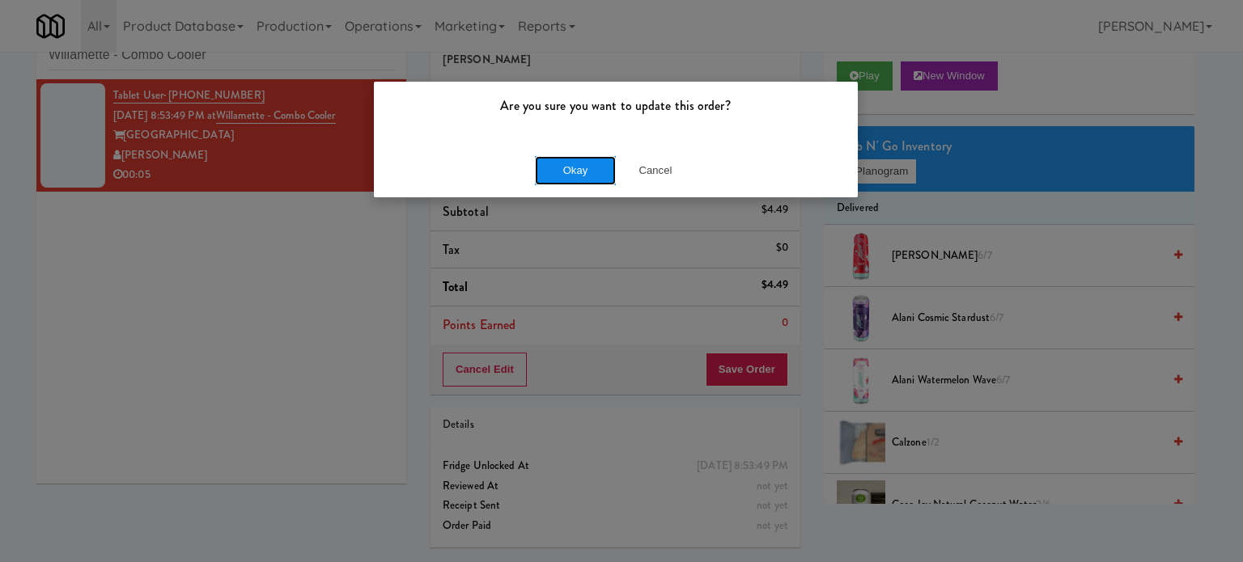
click at [589, 160] on button "Okay" at bounding box center [575, 170] width 81 height 29
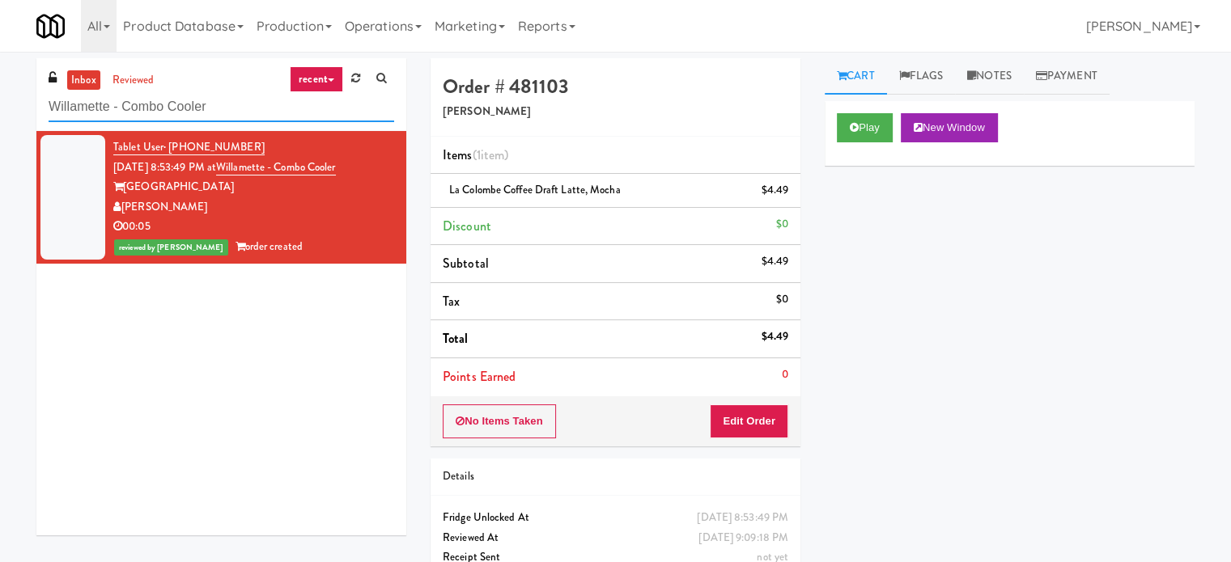
click at [218, 103] on input "Willamette - Combo Cooler" at bounding box center [221, 107] width 345 height 30
paste input "Crossing East - Ambient - Right"
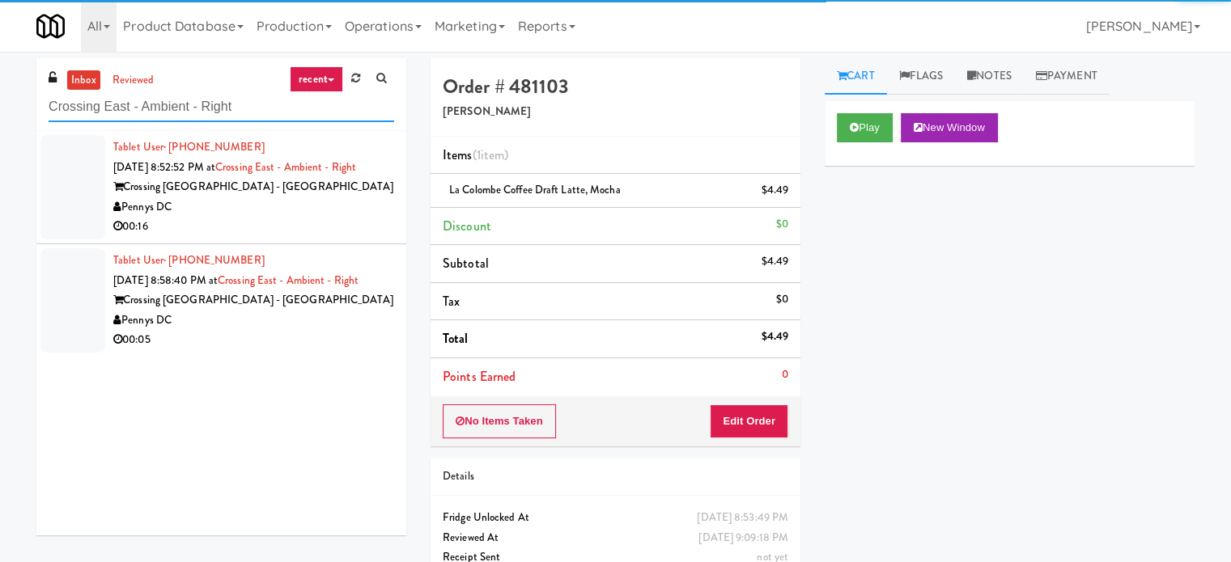
type input "Crossing East - Ambient - Right"
click at [323, 213] on div "Pennys DC" at bounding box center [253, 207] width 281 height 20
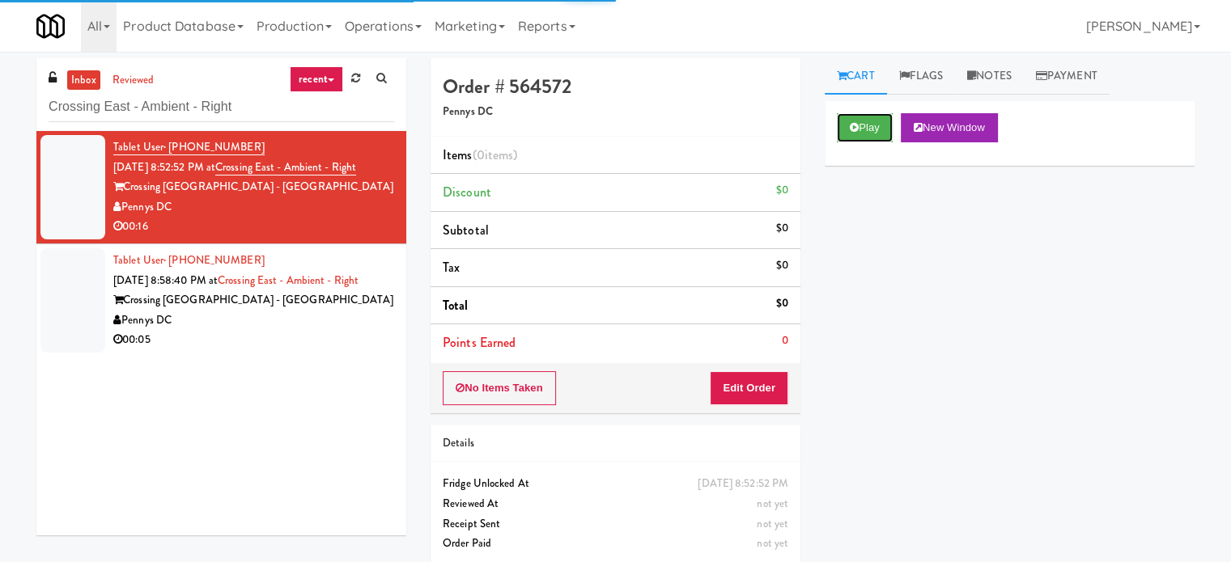
click at [874, 135] on button "Play" at bounding box center [865, 127] width 56 height 29
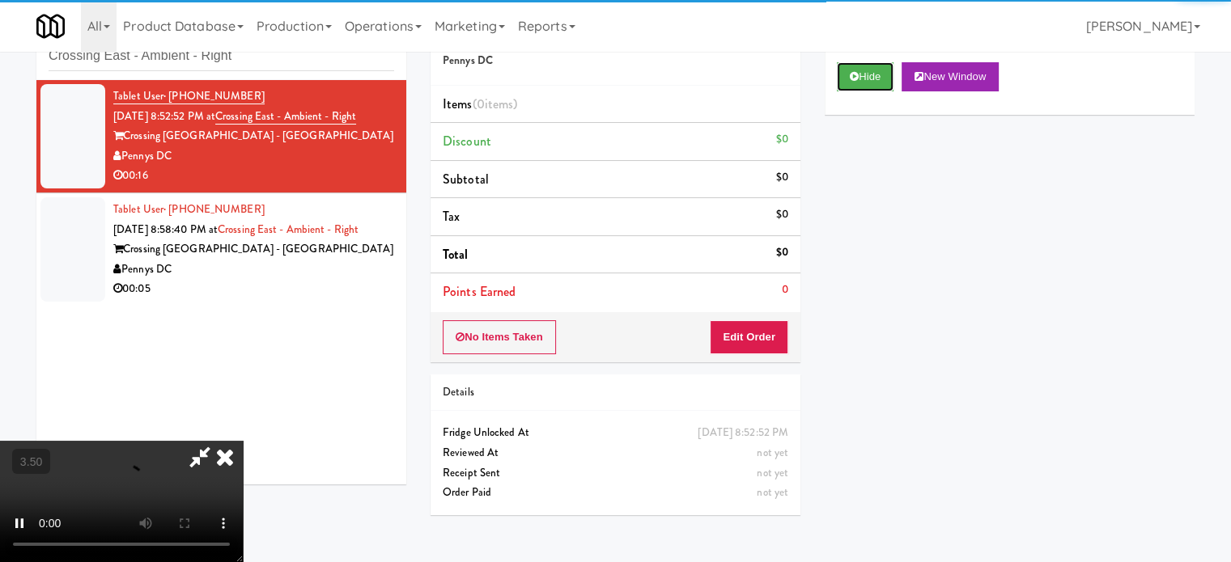
scroll to position [52, 0]
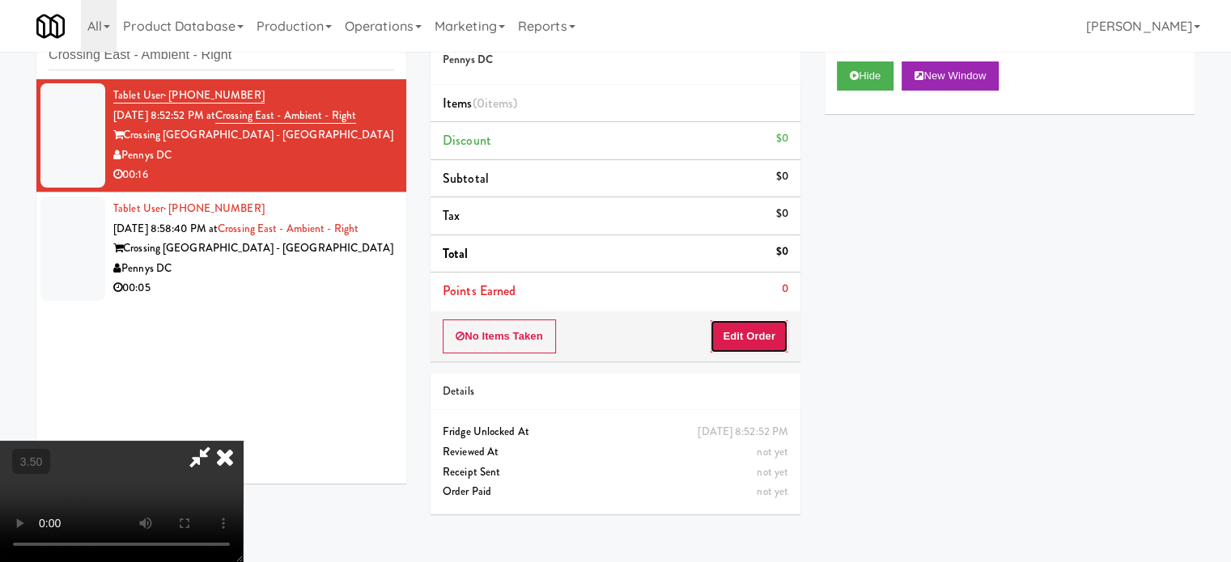
click at [757, 324] on button "Edit Order" at bounding box center [749, 337] width 78 height 34
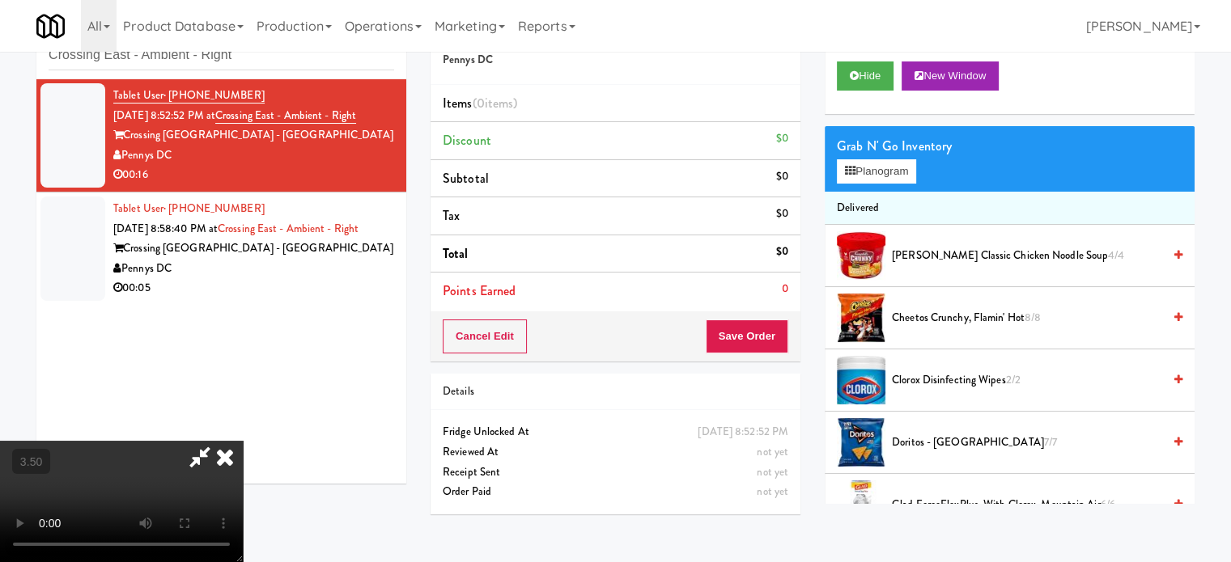
click at [243, 441] on video at bounding box center [121, 501] width 243 height 121
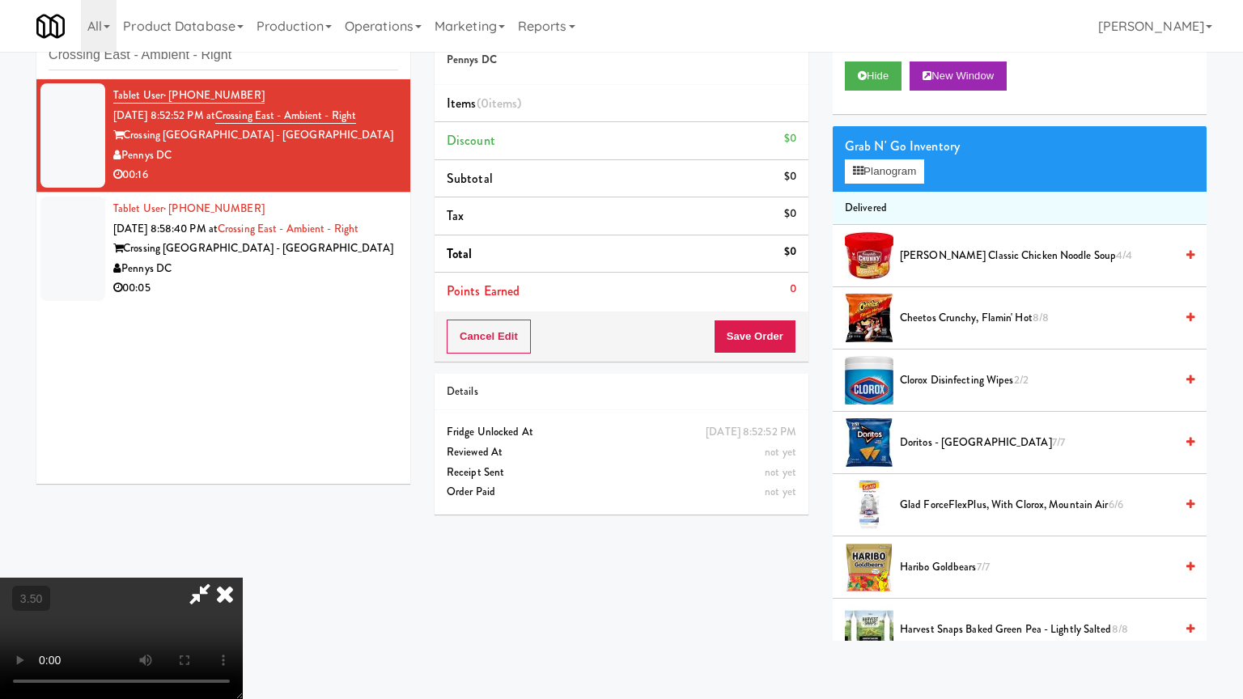
click at [243, 561] on video at bounding box center [121, 638] width 243 height 121
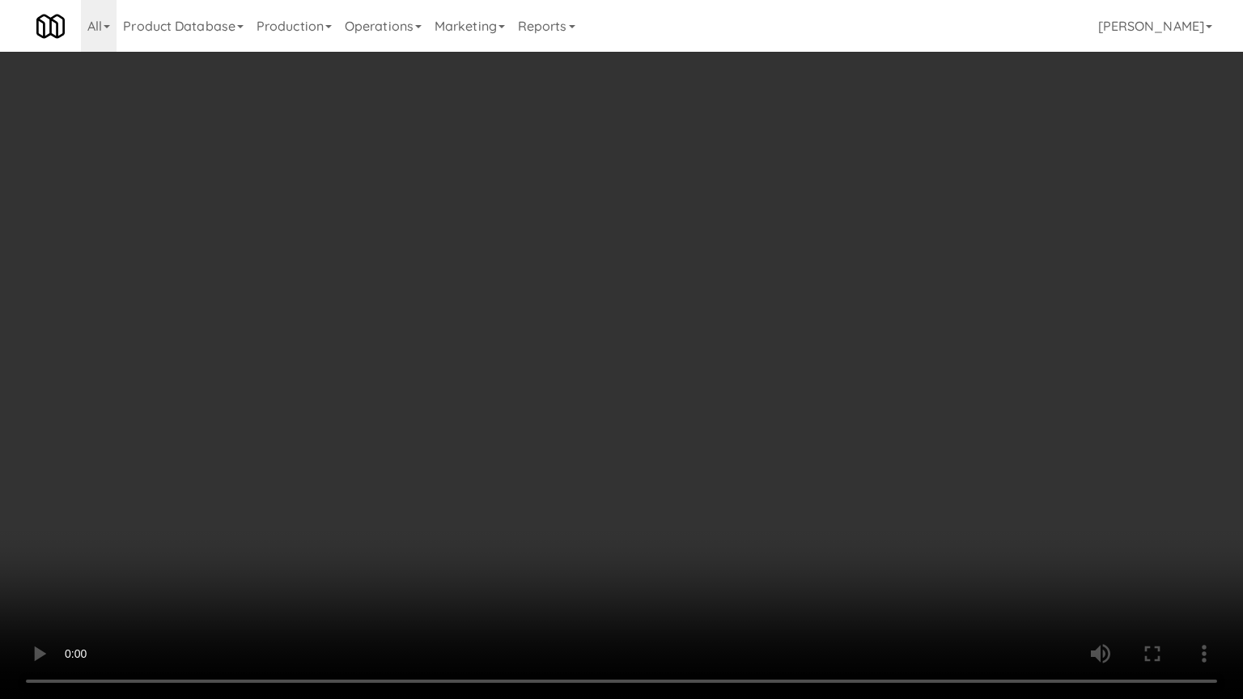
click at [630, 415] on video at bounding box center [621, 349] width 1243 height 699
click at [650, 416] on video at bounding box center [621, 349] width 1243 height 699
click at [628, 417] on video at bounding box center [621, 349] width 1243 height 699
click at [673, 425] on video at bounding box center [621, 349] width 1243 height 699
click at [556, 430] on video at bounding box center [621, 349] width 1243 height 699
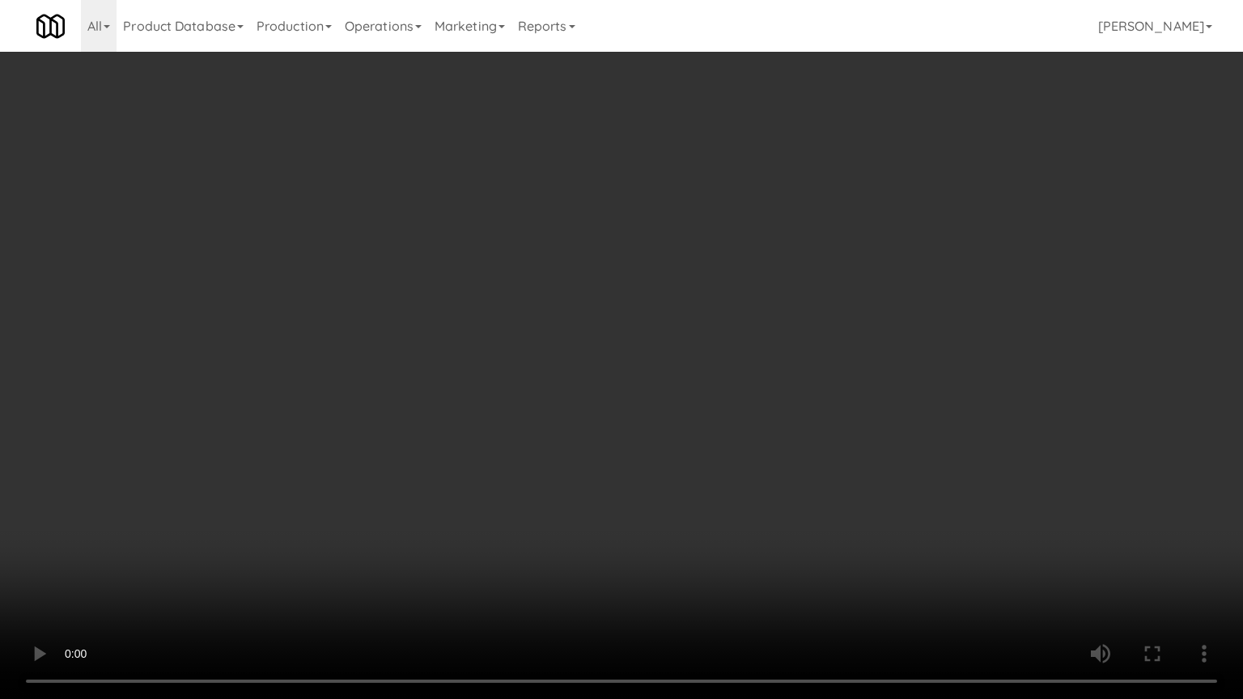
drag, startPoint x: 717, startPoint y: 451, endPoint x: 702, endPoint y: 451, distance: 14.6
click at [717, 451] on video at bounding box center [621, 349] width 1243 height 699
click at [638, 451] on video at bounding box center [621, 349] width 1243 height 699
click at [573, 434] on video at bounding box center [621, 349] width 1243 height 699
click at [660, 442] on video at bounding box center [621, 349] width 1243 height 699
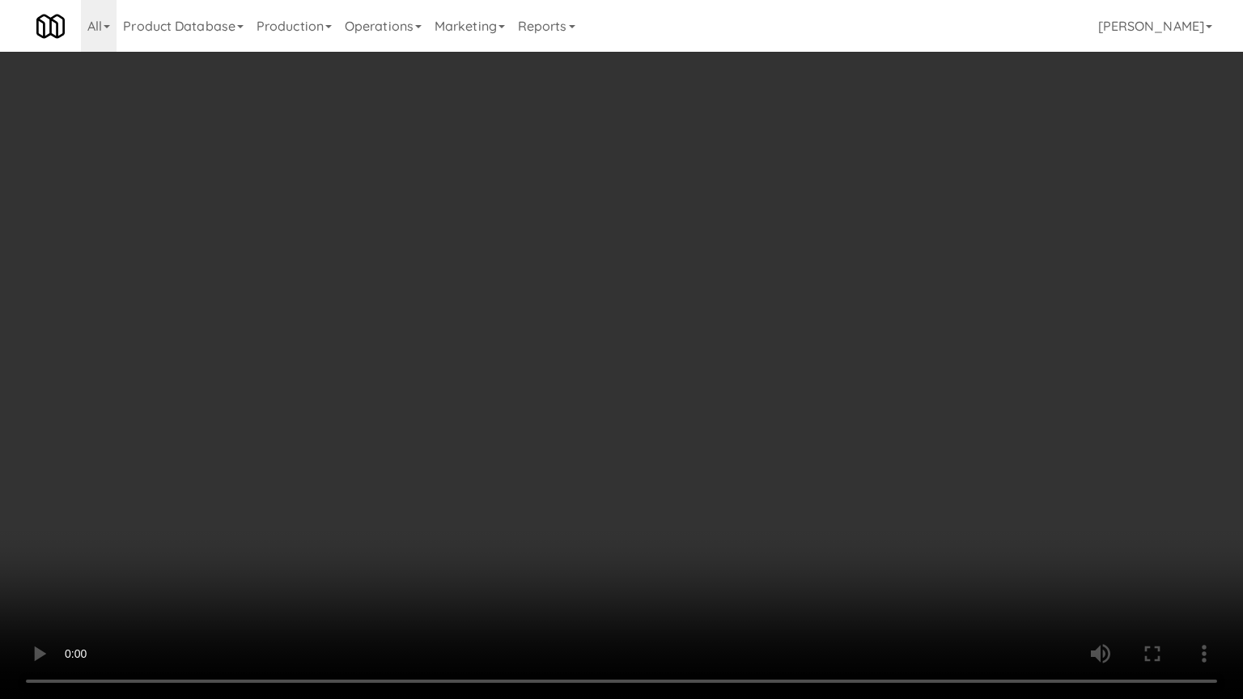
click at [583, 443] on video at bounding box center [621, 349] width 1243 height 699
drag, startPoint x: 589, startPoint y: 437, endPoint x: 615, endPoint y: 424, distance: 28.9
click at [591, 437] on video at bounding box center [621, 349] width 1243 height 699
click at [612, 432] on video at bounding box center [621, 349] width 1243 height 699
click at [612, 434] on video at bounding box center [621, 349] width 1243 height 699
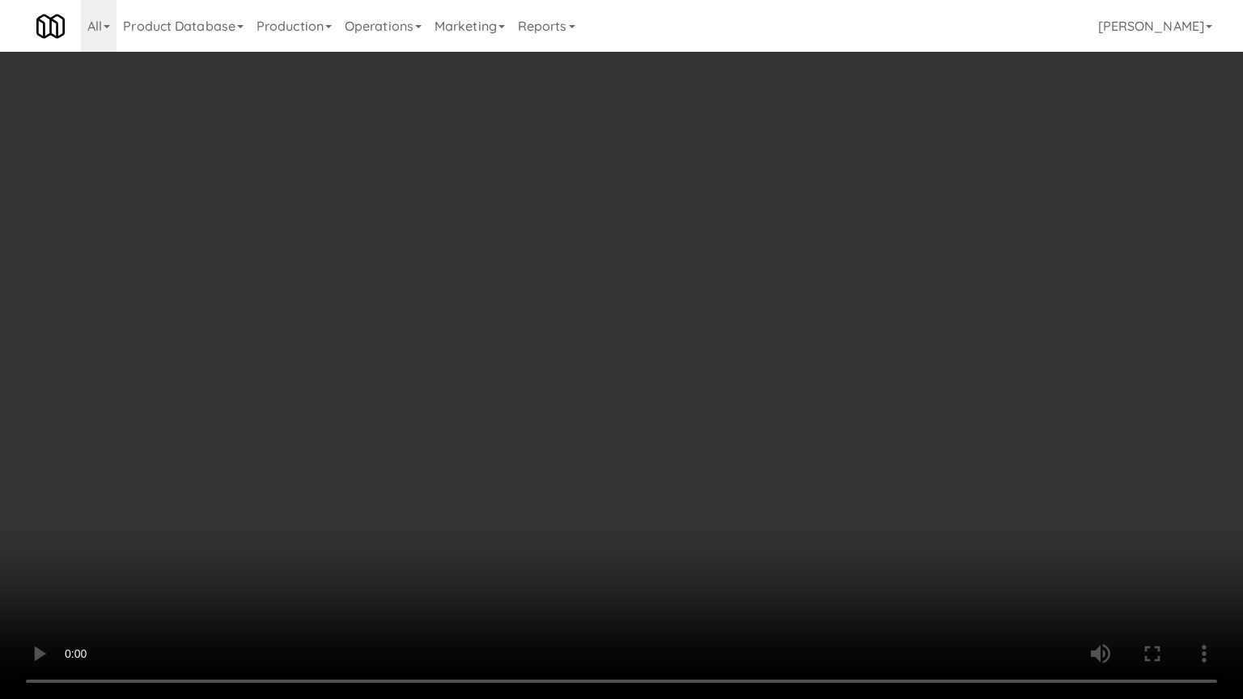
click at [709, 456] on video at bounding box center [621, 349] width 1243 height 699
click at [659, 456] on video at bounding box center [621, 349] width 1243 height 699
click at [804, 456] on video at bounding box center [621, 349] width 1243 height 699
click at [756, 457] on video at bounding box center [621, 349] width 1243 height 699
drag, startPoint x: 756, startPoint y: 457, endPoint x: 967, endPoint y: 282, distance: 274.1
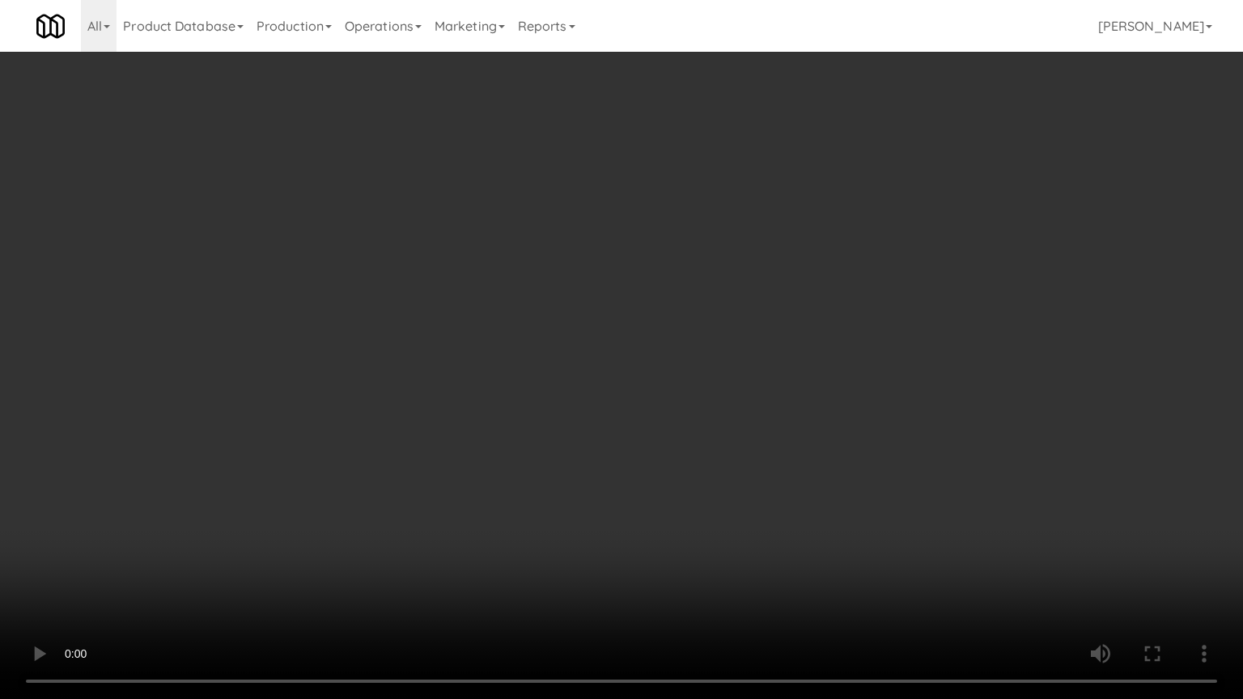
click at [756, 457] on video at bounding box center [621, 349] width 1243 height 699
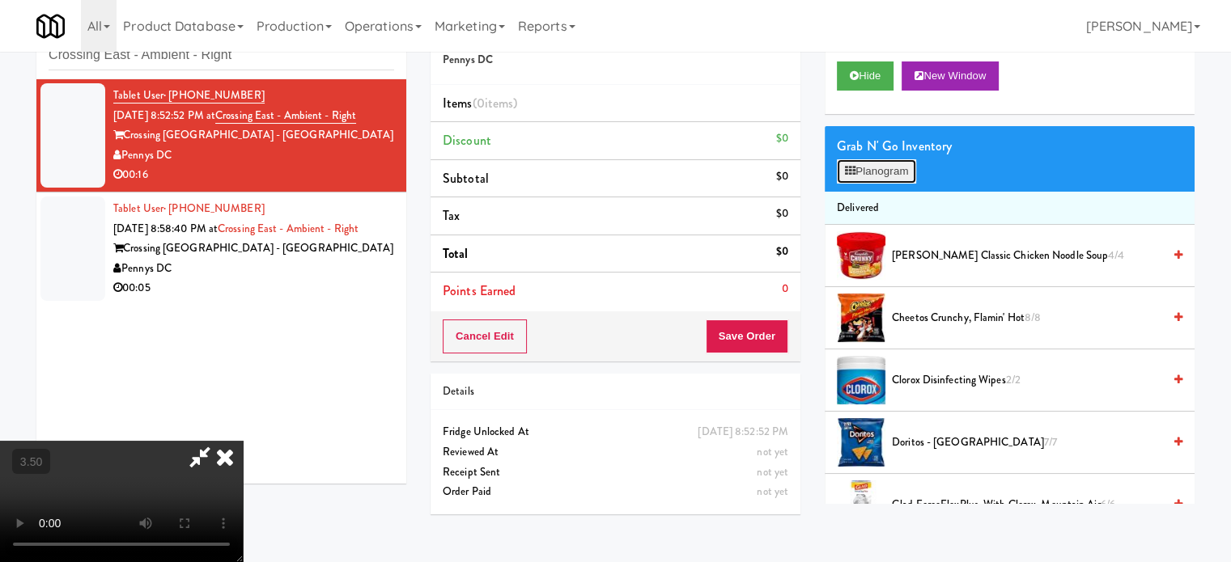
click at [873, 170] on button "Planogram" at bounding box center [876, 171] width 79 height 24
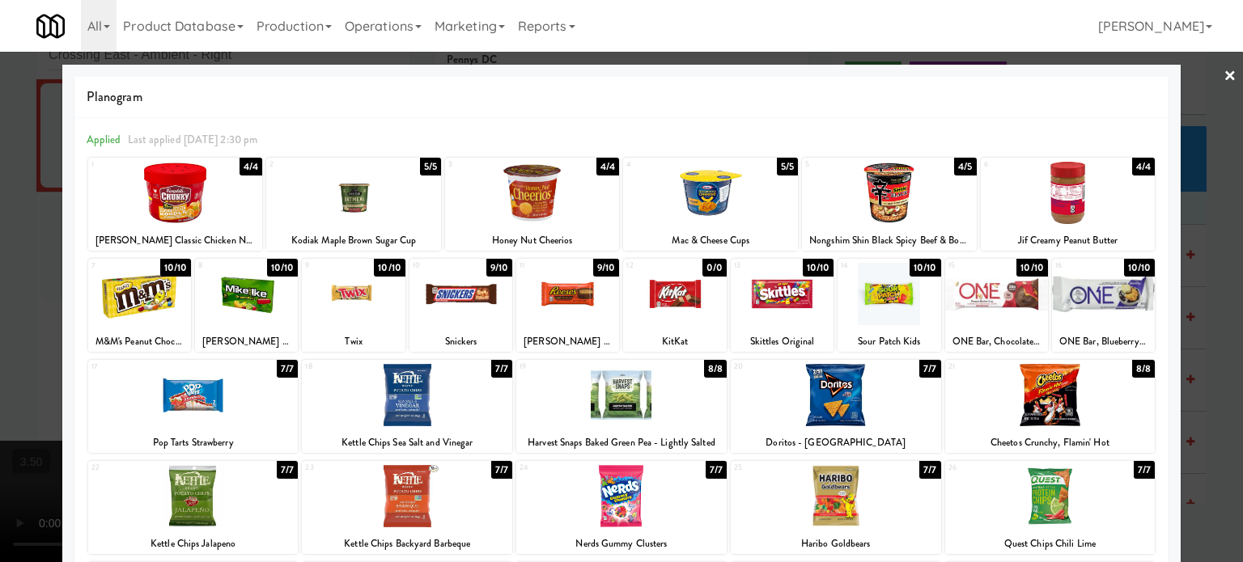
click at [286, 269] on div "10/10" at bounding box center [283, 268] width 32 height 18
click at [713, 469] on div "7/7" at bounding box center [716, 470] width 21 height 18
click at [1197, 364] on div at bounding box center [621, 281] width 1243 height 562
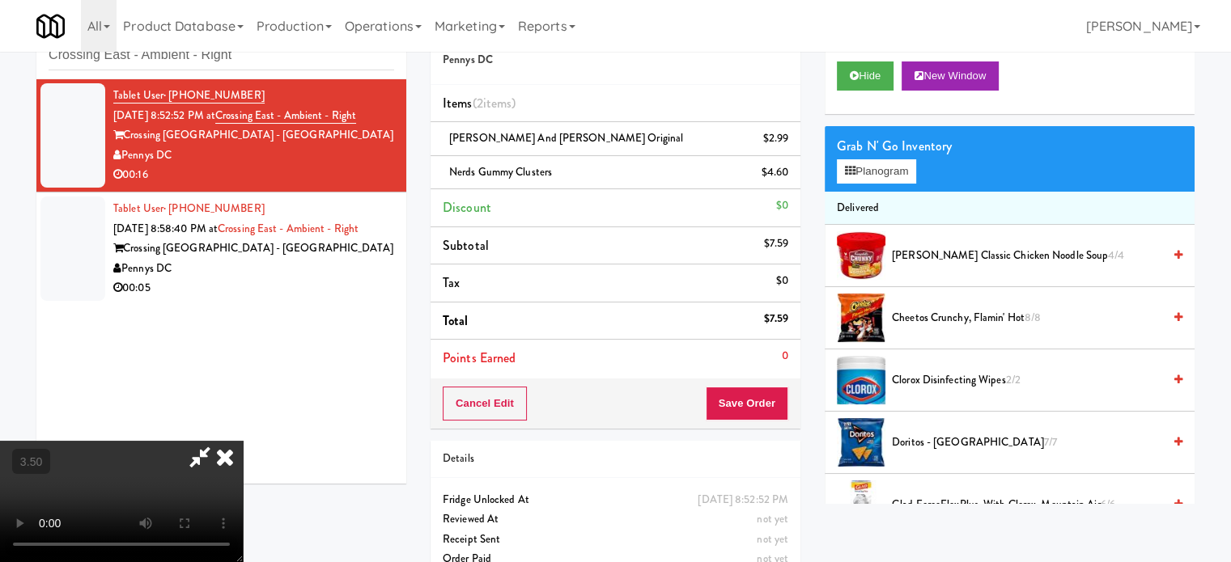
click at [243, 470] on video at bounding box center [121, 501] width 243 height 121
click at [243, 451] on video at bounding box center [121, 501] width 243 height 121
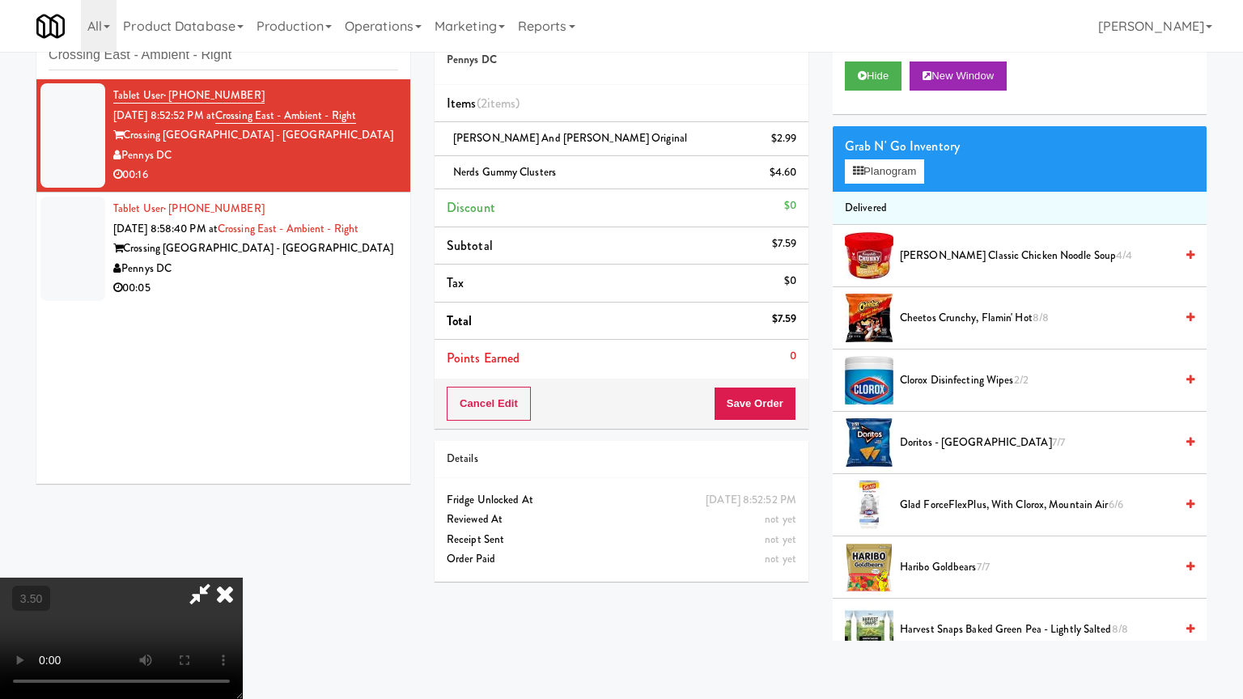
click at [243, 561] on video at bounding box center [121, 638] width 243 height 121
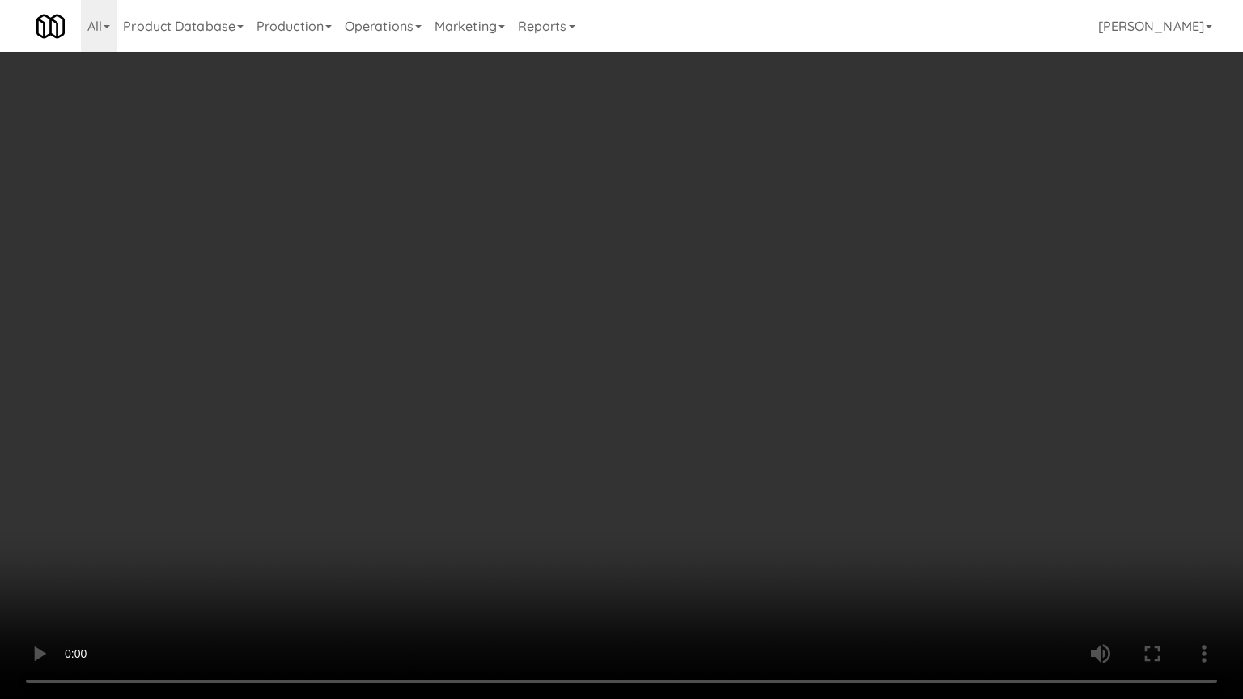
click at [593, 400] on video at bounding box center [621, 349] width 1243 height 699
drag, startPoint x: 213, startPoint y: 445, endPoint x: 706, endPoint y: 293, distance: 515.7
click at [217, 442] on video at bounding box center [621, 349] width 1243 height 699
click at [659, 404] on video at bounding box center [621, 349] width 1243 height 699
click at [689, 395] on video at bounding box center [621, 349] width 1243 height 699
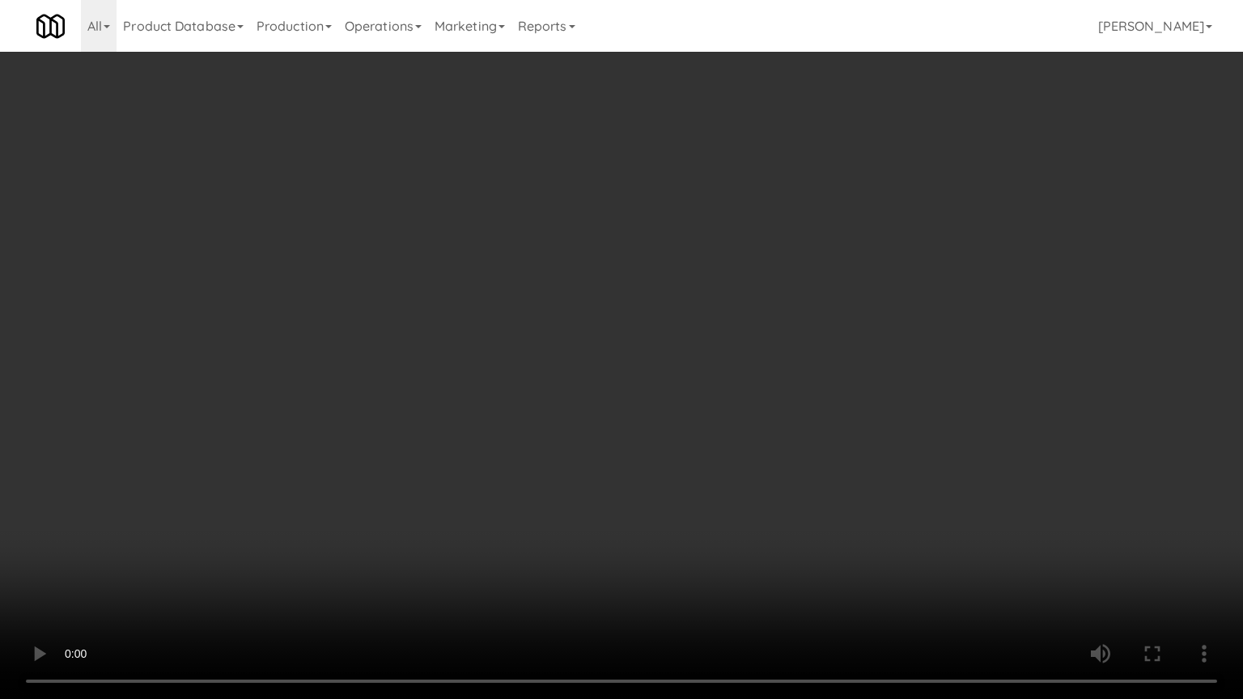
click at [691, 388] on video at bounding box center [621, 349] width 1243 height 699
click at [693, 388] on video at bounding box center [621, 349] width 1243 height 699
click at [695, 385] on video at bounding box center [621, 349] width 1243 height 699
click at [801, 379] on video at bounding box center [621, 349] width 1243 height 699
click at [807, 363] on video at bounding box center [621, 349] width 1243 height 699
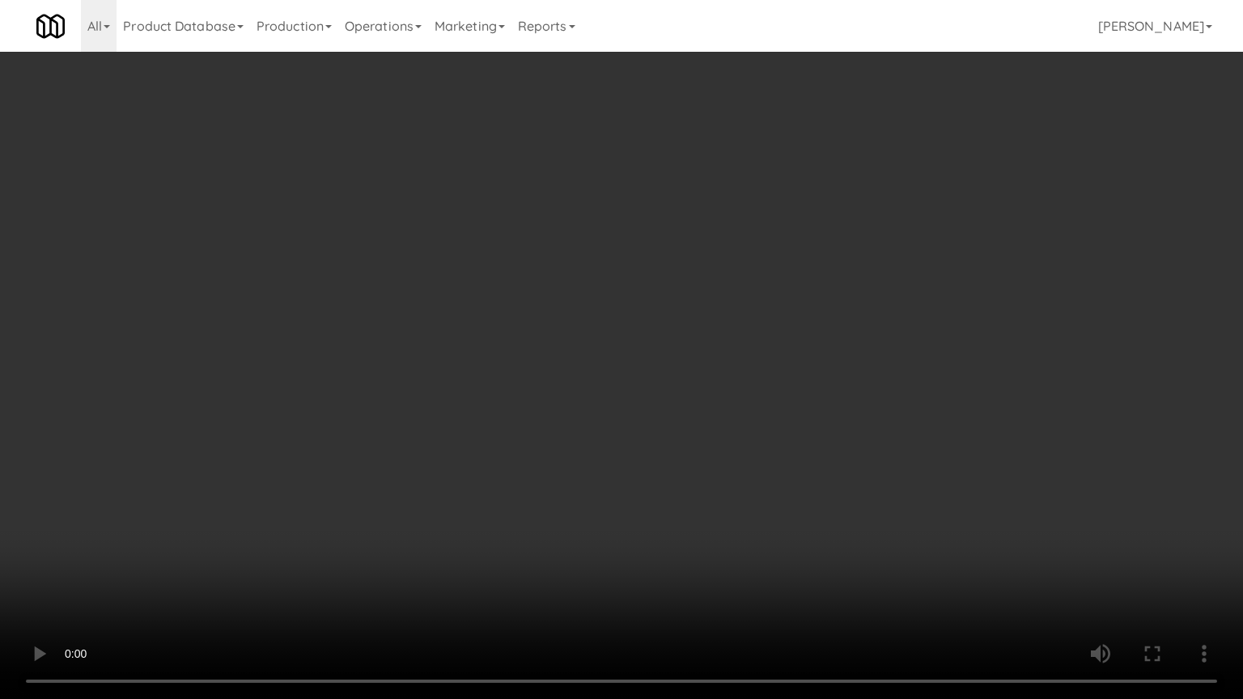
click at [839, 364] on video at bounding box center [621, 349] width 1243 height 699
click at [891, 373] on video at bounding box center [621, 349] width 1243 height 699
click at [887, 379] on video at bounding box center [621, 349] width 1243 height 699
click at [798, 375] on video at bounding box center [621, 349] width 1243 height 699
click at [799, 374] on video at bounding box center [621, 349] width 1243 height 699
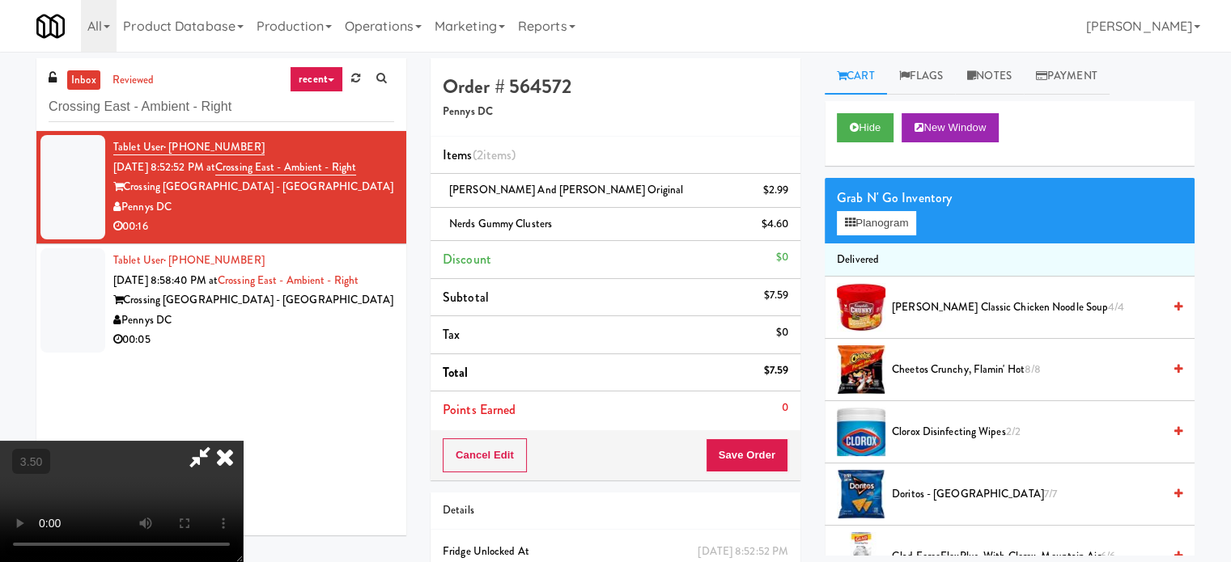
click at [243, 441] on icon at bounding box center [225, 457] width 36 height 32
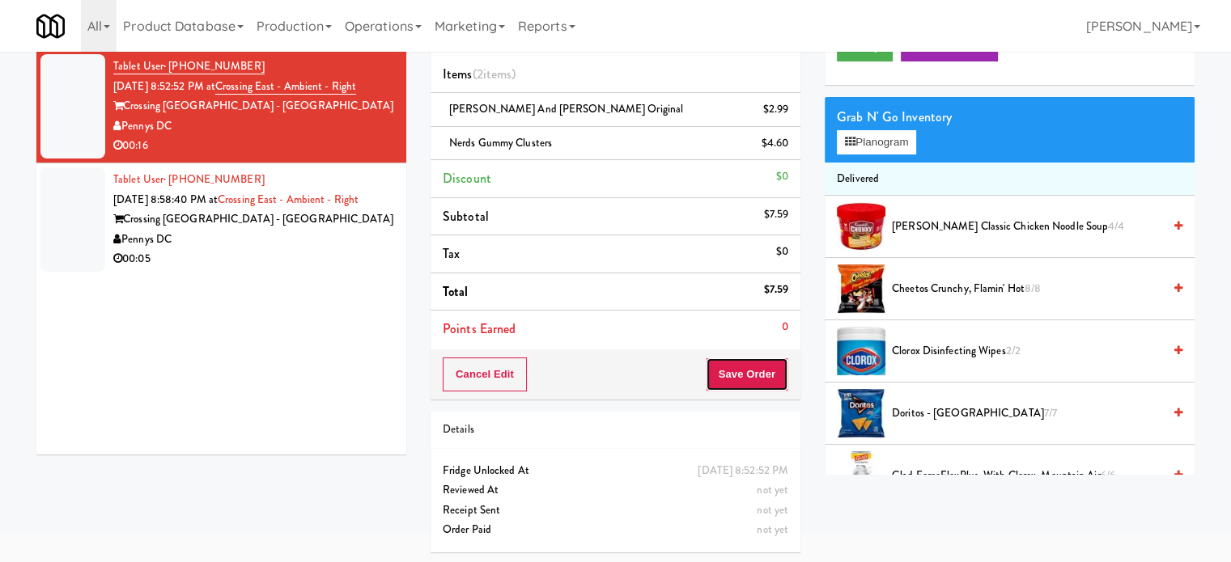
click at [737, 373] on button "Save Order" at bounding box center [747, 375] width 83 height 34
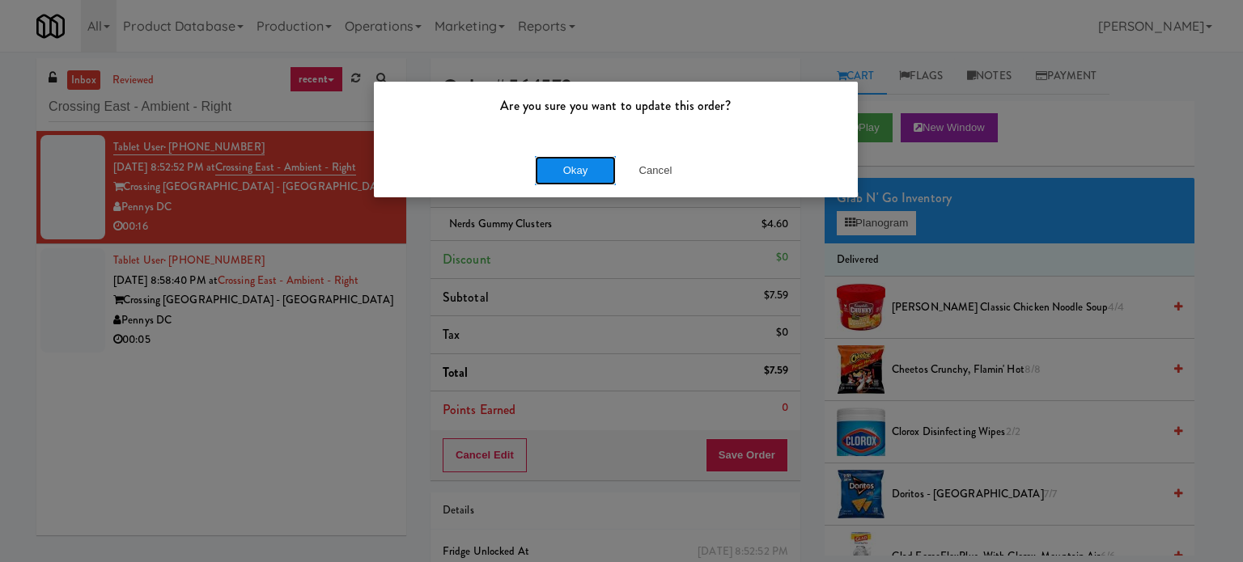
click at [571, 175] on button "Okay" at bounding box center [575, 170] width 81 height 29
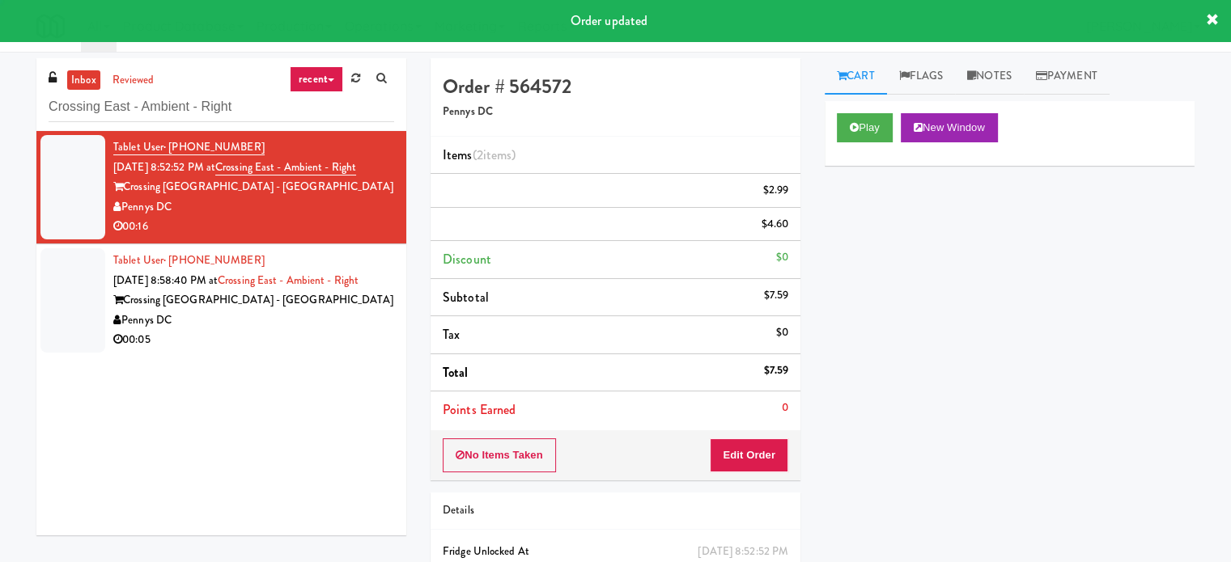
click at [299, 329] on div "Tablet User · (332) 250-0992 Aug 14, 2025 8:58:40 PM at Crossing East - Ambient…" at bounding box center [253, 301] width 281 height 100
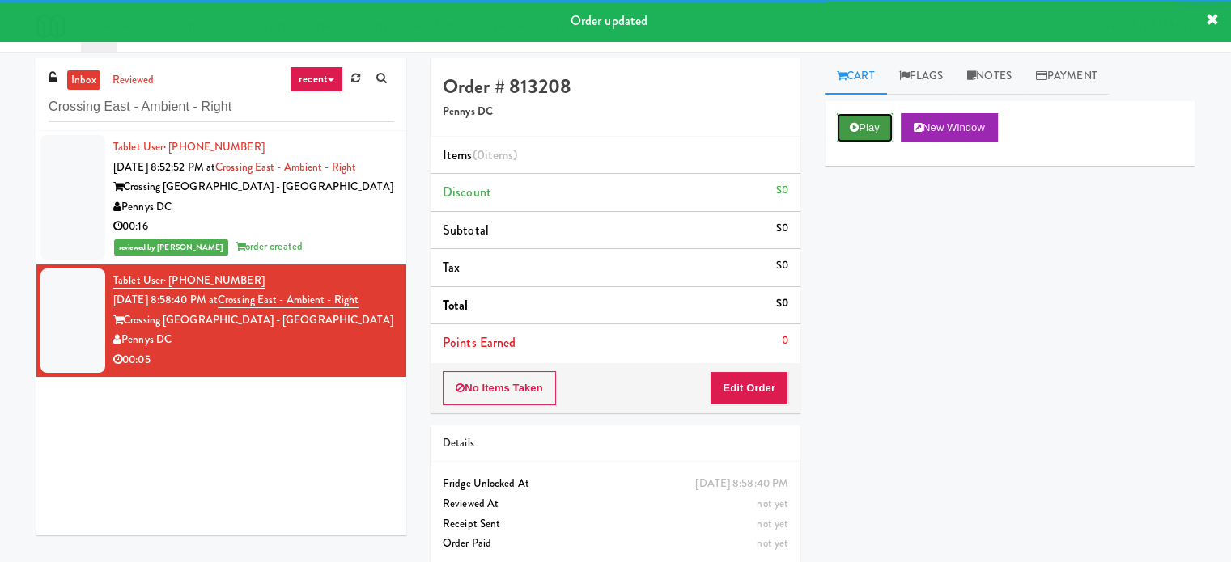
click at [856, 122] on icon at bounding box center [854, 127] width 9 height 11
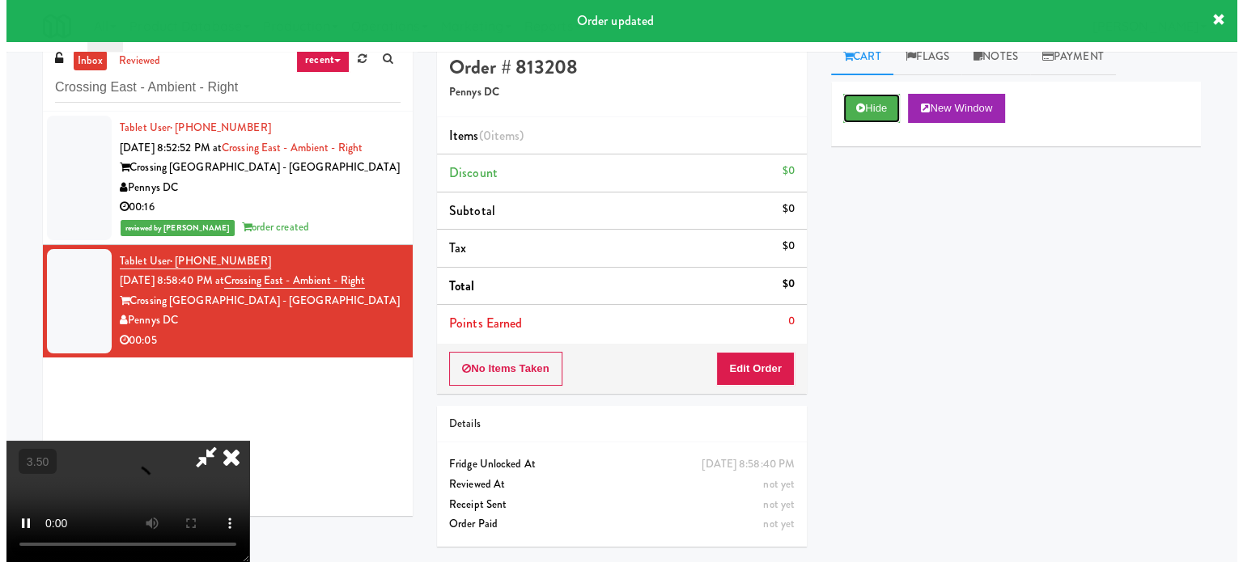
scroll to position [52, 0]
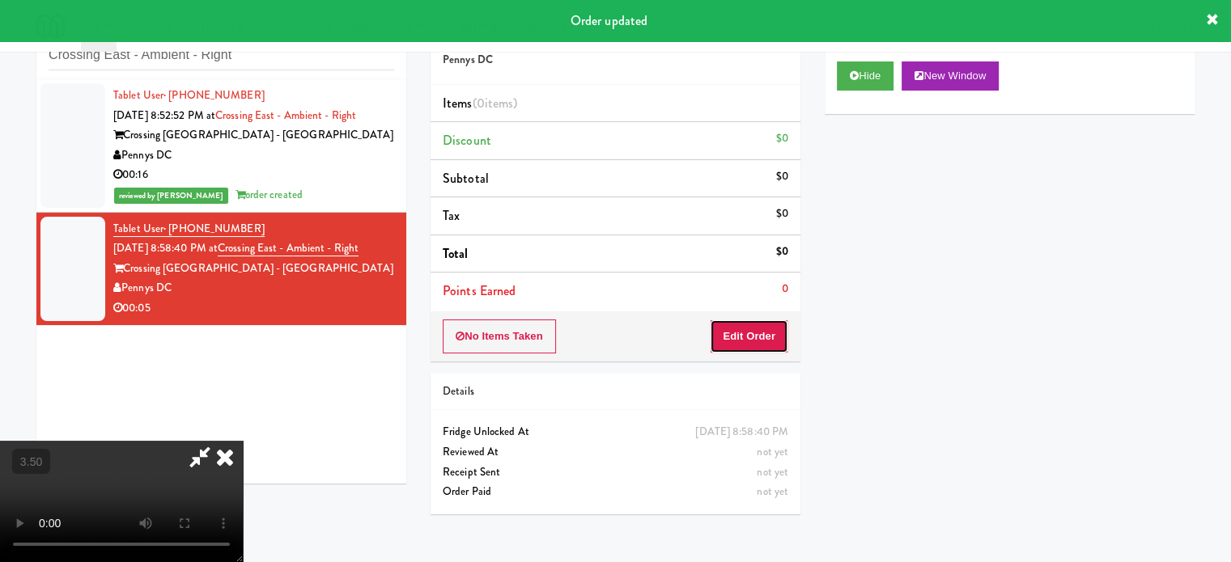
click at [737, 337] on button "Edit Order" at bounding box center [749, 337] width 78 height 34
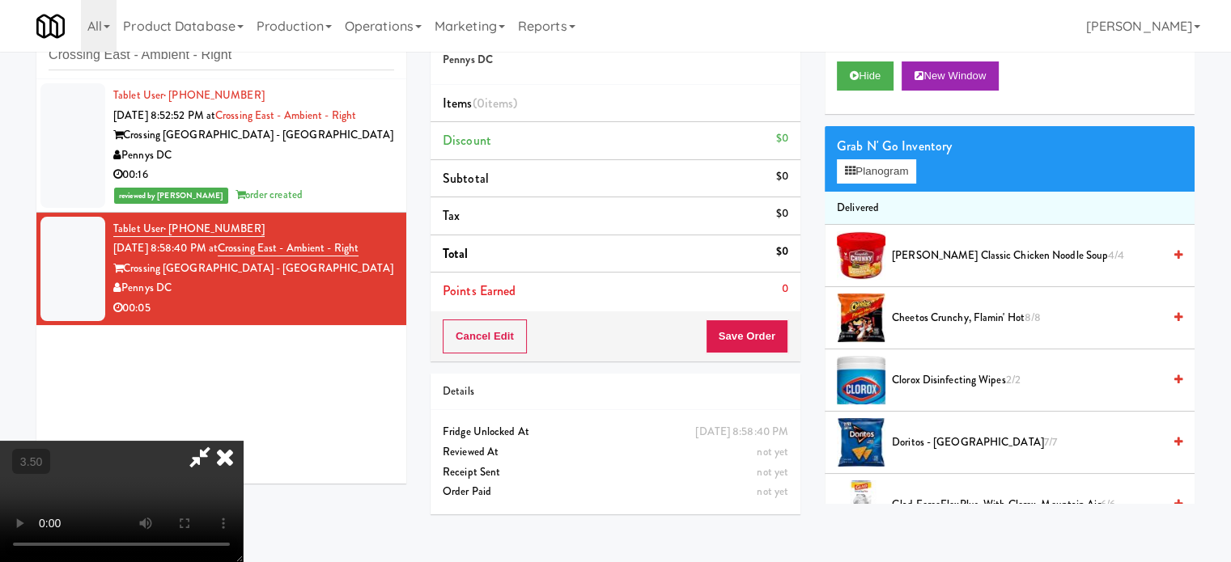
click at [243, 441] on video at bounding box center [121, 501] width 243 height 121
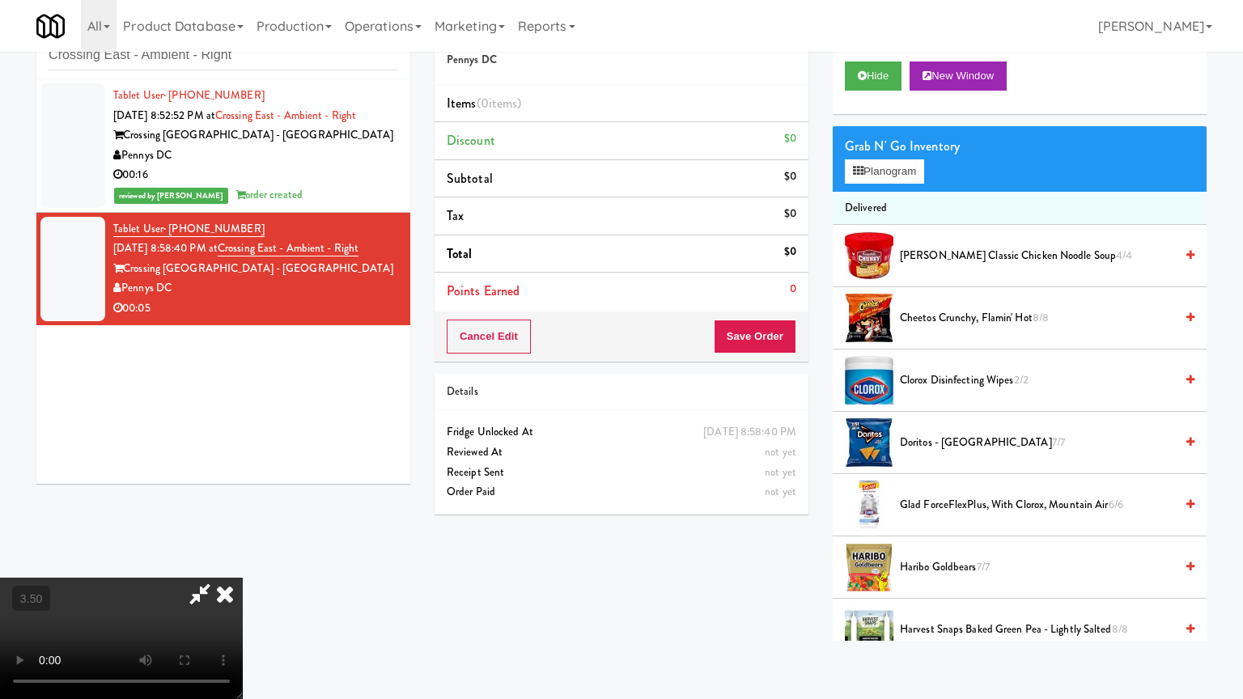
click at [243, 561] on video at bounding box center [121, 638] width 243 height 121
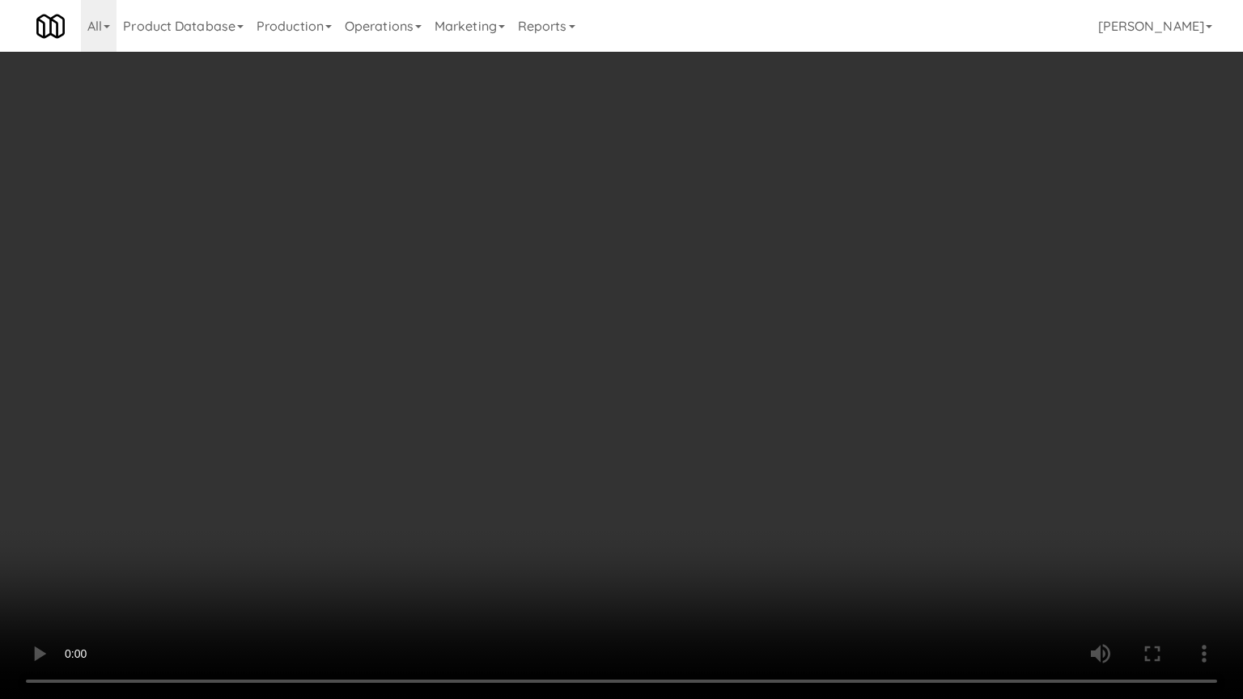
click at [662, 290] on video at bounding box center [621, 349] width 1243 height 699
click at [887, 306] on video at bounding box center [621, 349] width 1243 height 699
click at [660, 308] on video at bounding box center [621, 349] width 1243 height 699
click at [726, 301] on video at bounding box center [621, 349] width 1243 height 699
drag, startPoint x: 697, startPoint y: 332, endPoint x: 713, endPoint y: 327, distance: 16.9
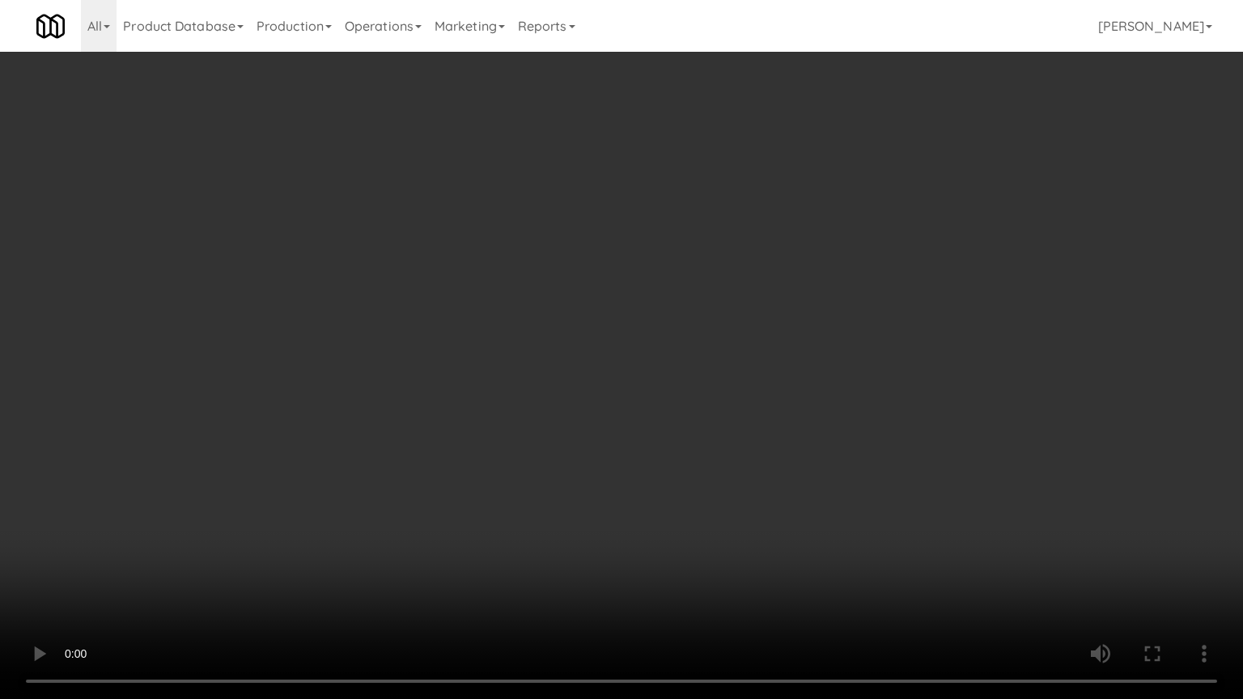
click at [698, 332] on video at bounding box center [621, 349] width 1243 height 699
click at [713, 327] on video at bounding box center [621, 349] width 1243 height 699
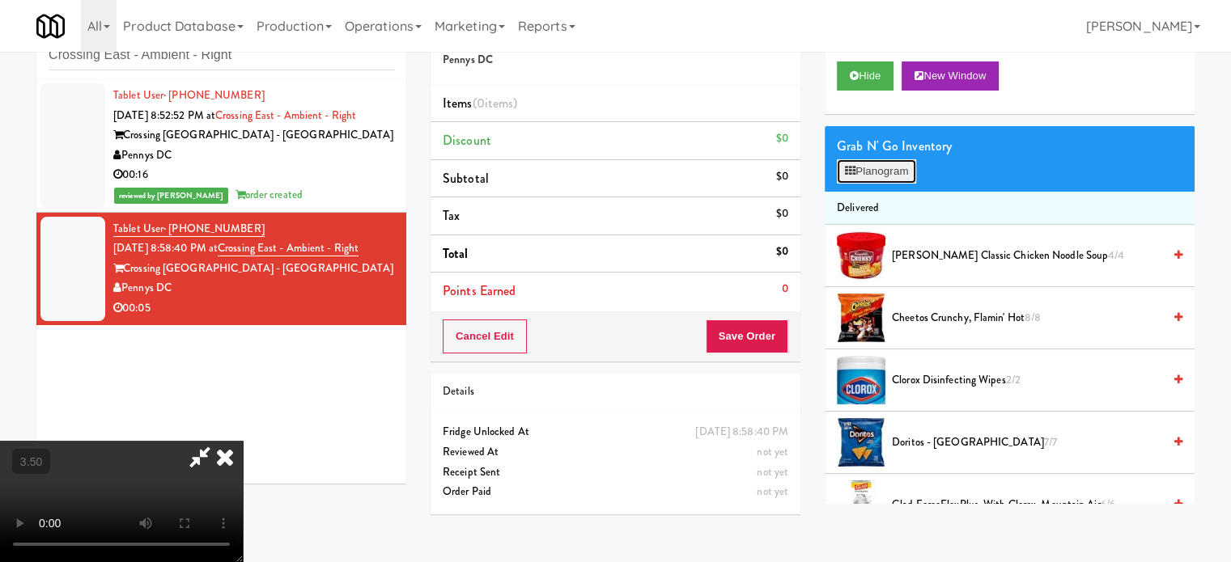
click at [903, 167] on button "Planogram" at bounding box center [876, 171] width 79 height 24
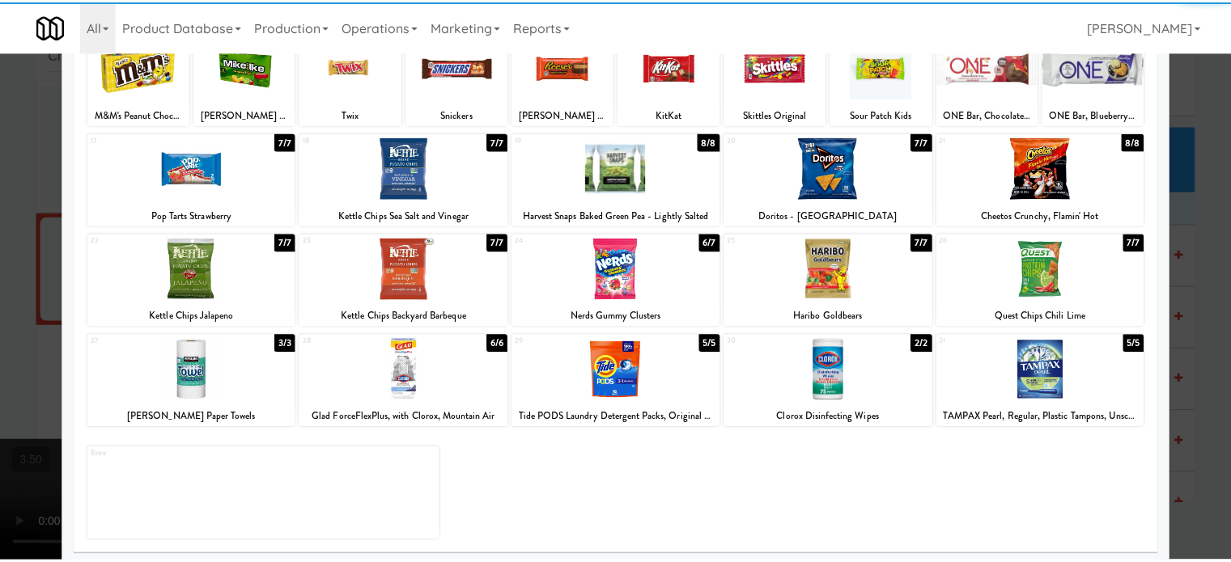
scroll to position [231, 0]
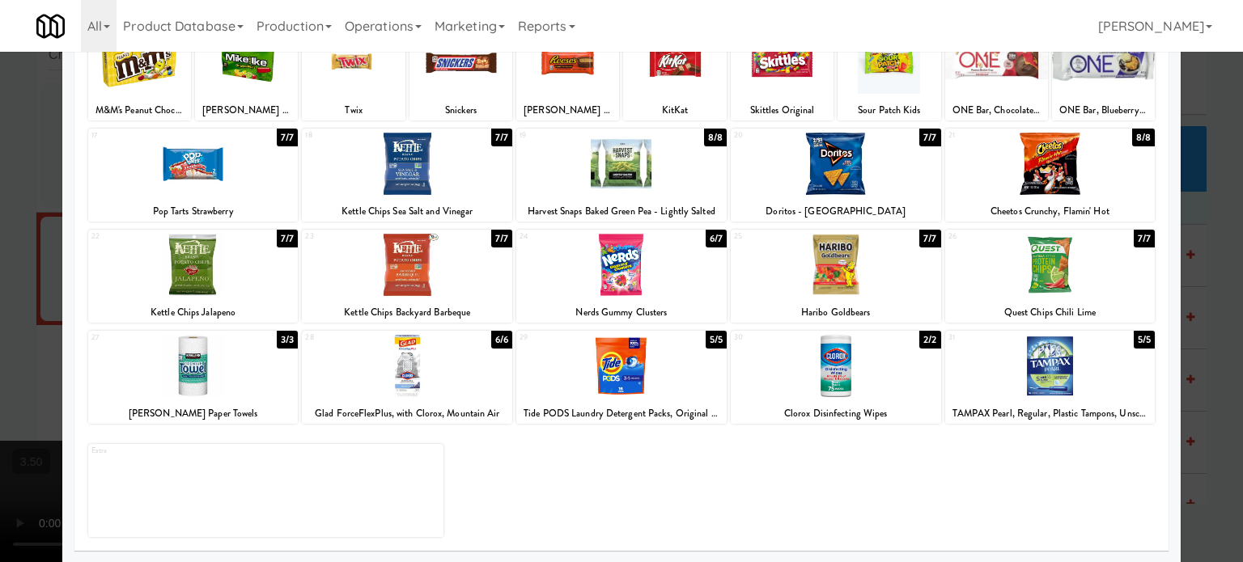
click at [706, 239] on div "6/7" at bounding box center [716, 239] width 21 height 18
click at [1219, 229] on div at bounding box center [621, 281] width 1243 height 562
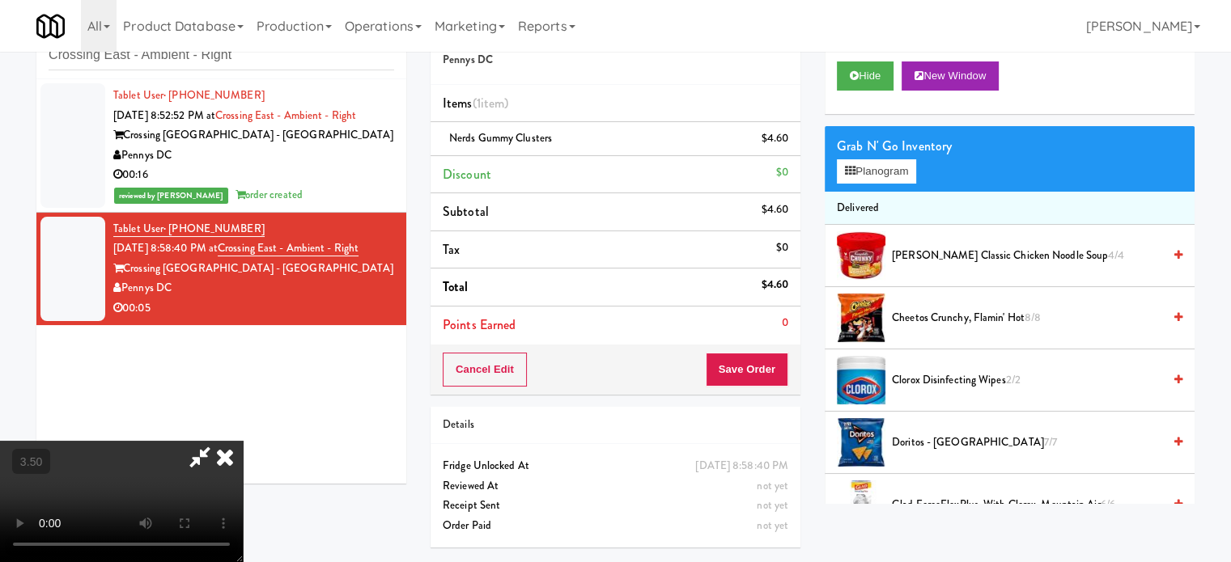
click at [243, 441] on video at bounding box center [121, 501] width 243 height 121
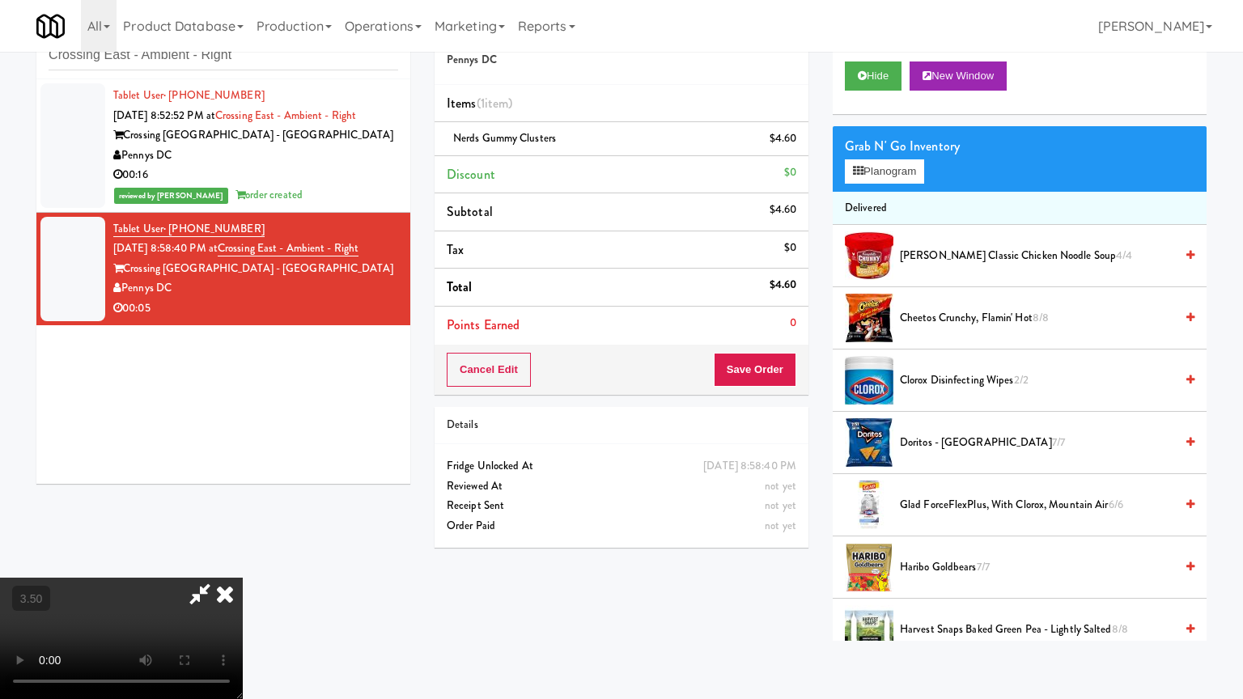
click at [243, 561] on video at bounding box center [121, 638] width 243 height 121
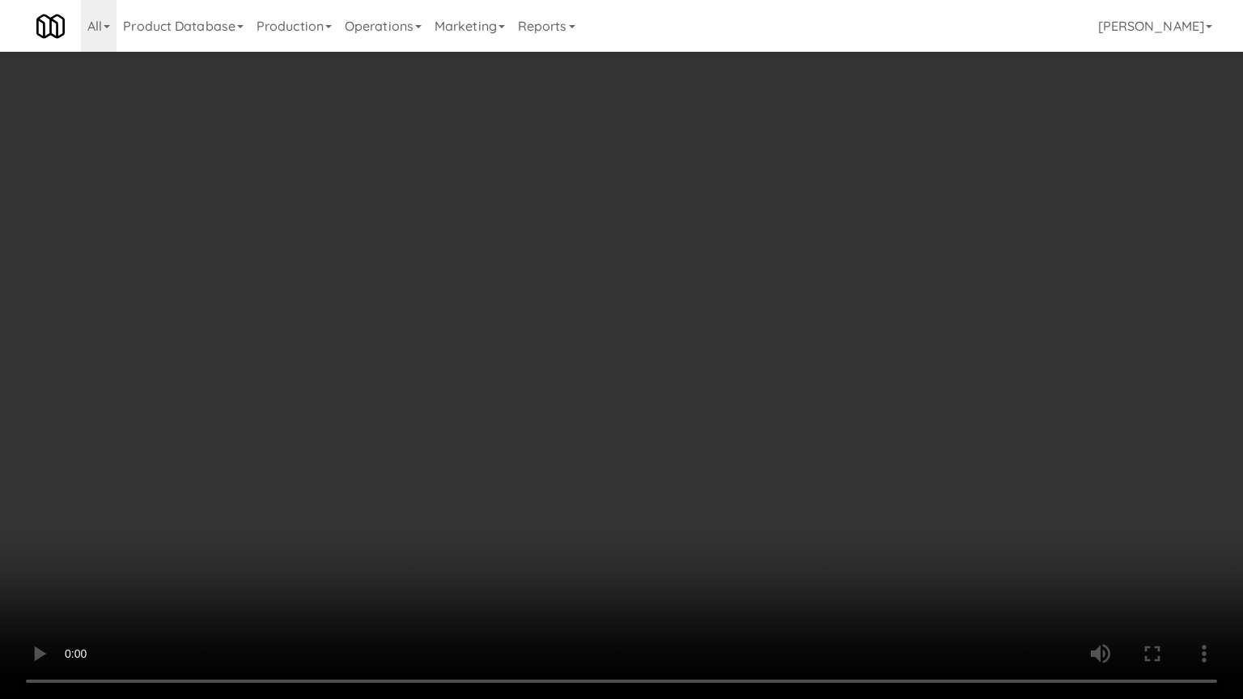
click at [625, 381] on video at bounding box center [621, 349] width 1243 height 699
click at [626, 375] on video at bounding box center [621, 349] width 1243 height 699
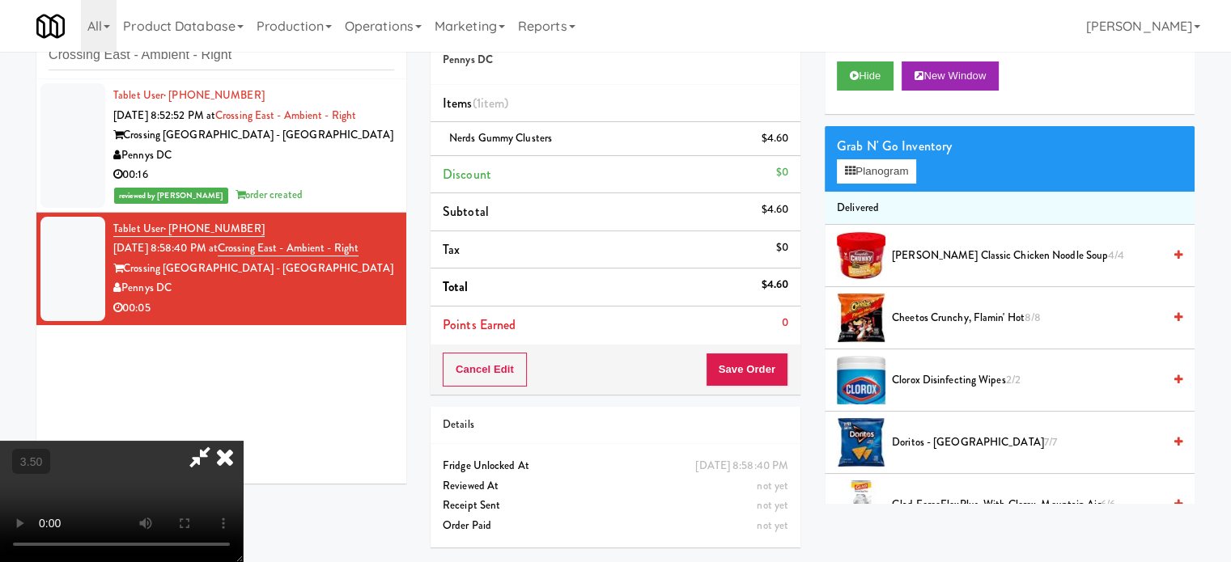
click at [243, 441] on icon at bounding box center [225, 457] width 36 height 32
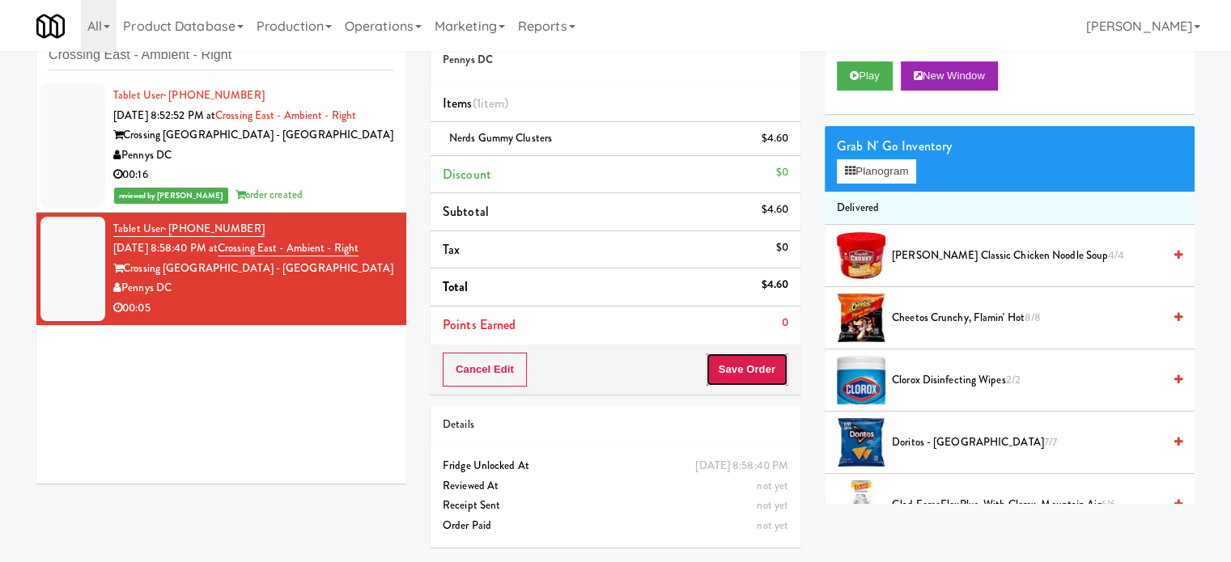
click at [726, 363] on button "Save Order" at bounding box center [747, 370] width 83 height 34
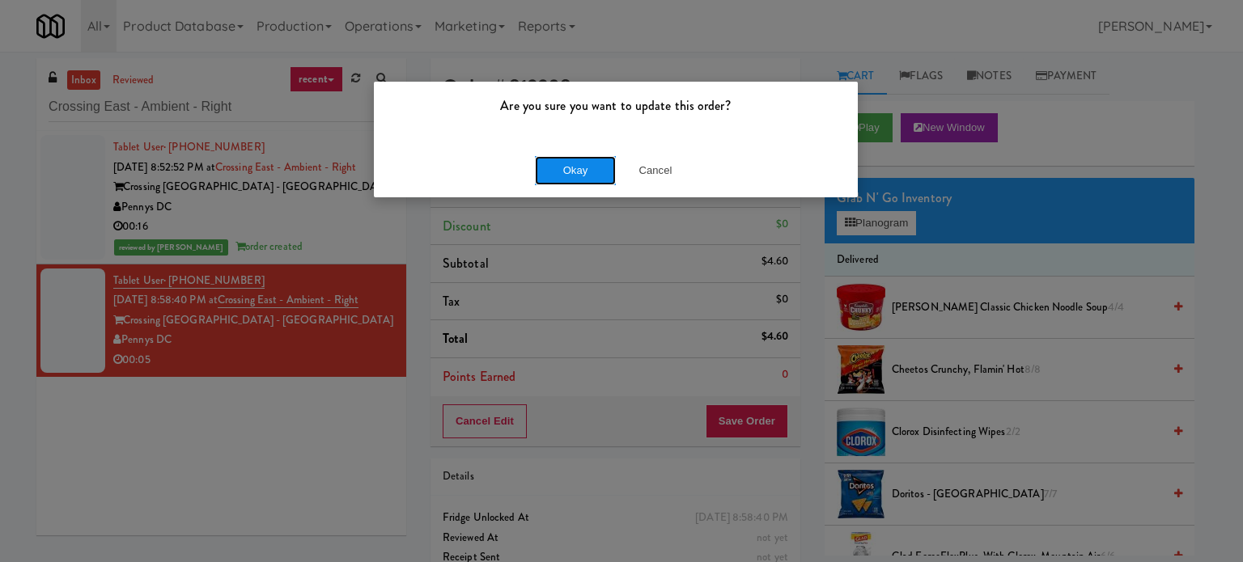
click at [557, 167] on button "Okay" at bounding box center [575, 170] width 81 height 29
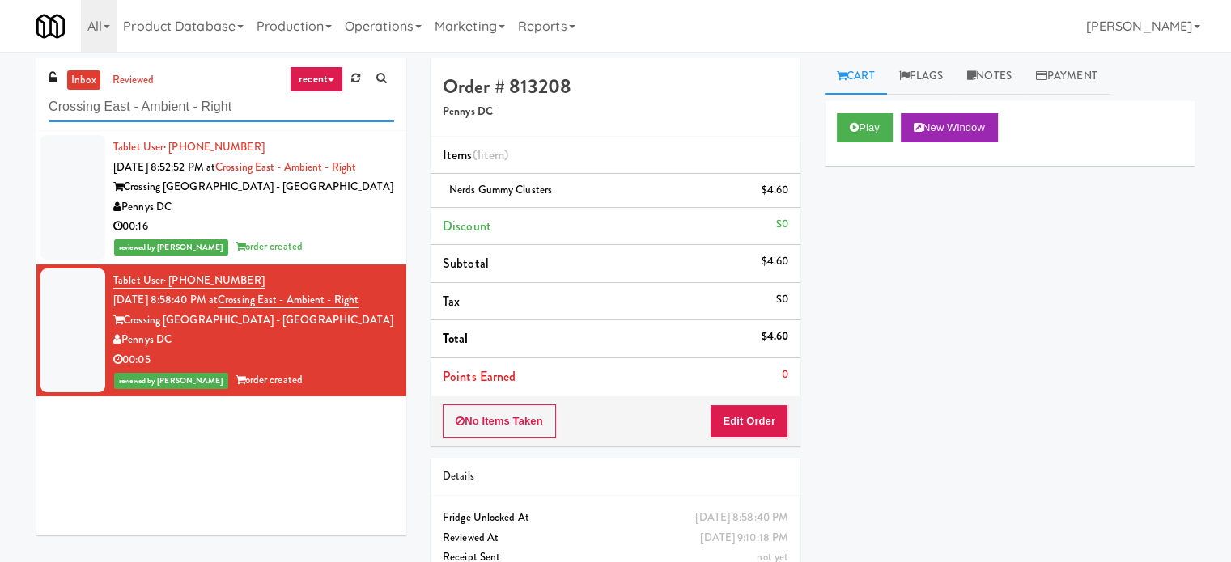
click at [223, 110] on input "Crossing East - Ambient - Right" at bounding box center [221, 107] width 345 height 30
click at [227, 108] on input "Crossing East - Ambient - Right" at bounding box center [221, 107] width 345 height 30
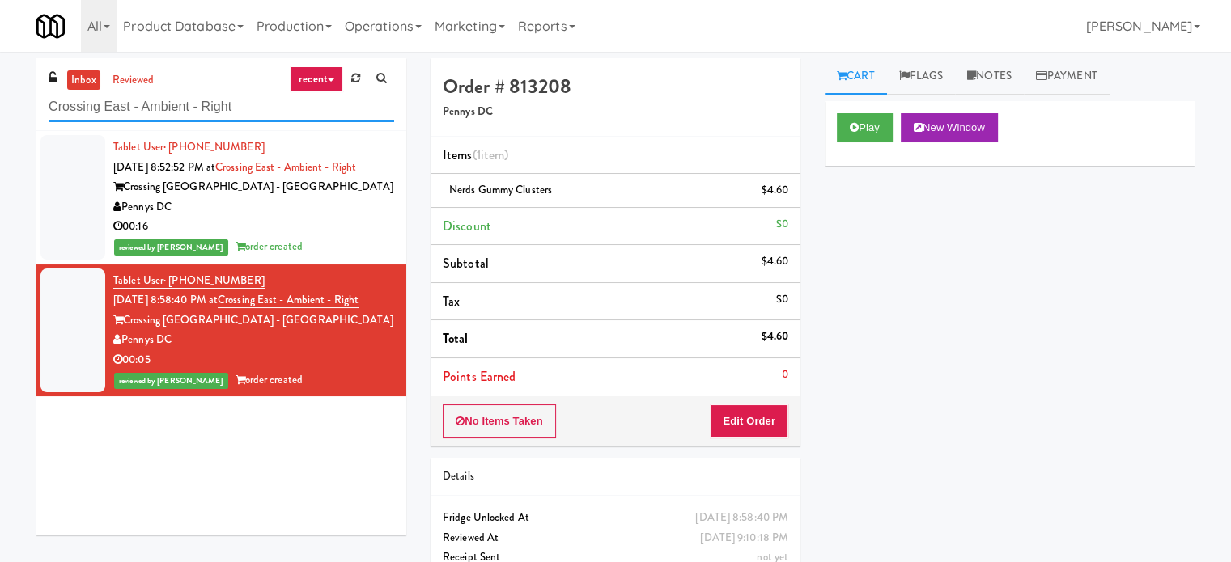
click at [228, 108] on input "Crossing East - Ambient - Right" at bounding box center [221, 107] width 345 height 30
paste input "Cooler - Lef"
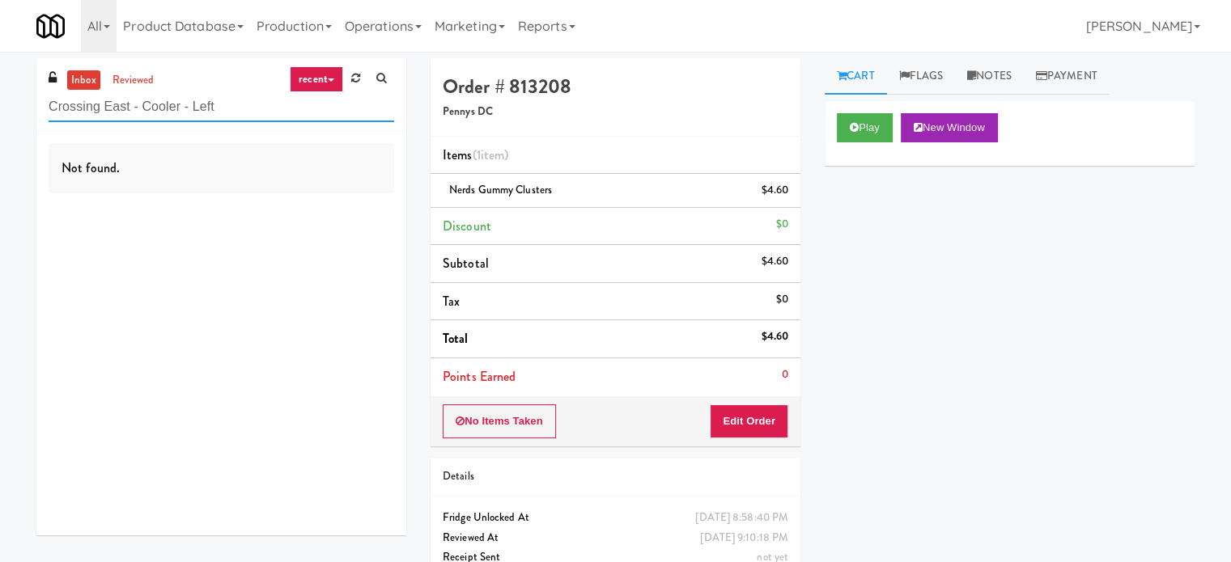
click at [169, 107] on input "Crossing East - Cooler - Left" at bounding box center [221, 107] width 345 height 30
paste input "Drink Cooler"
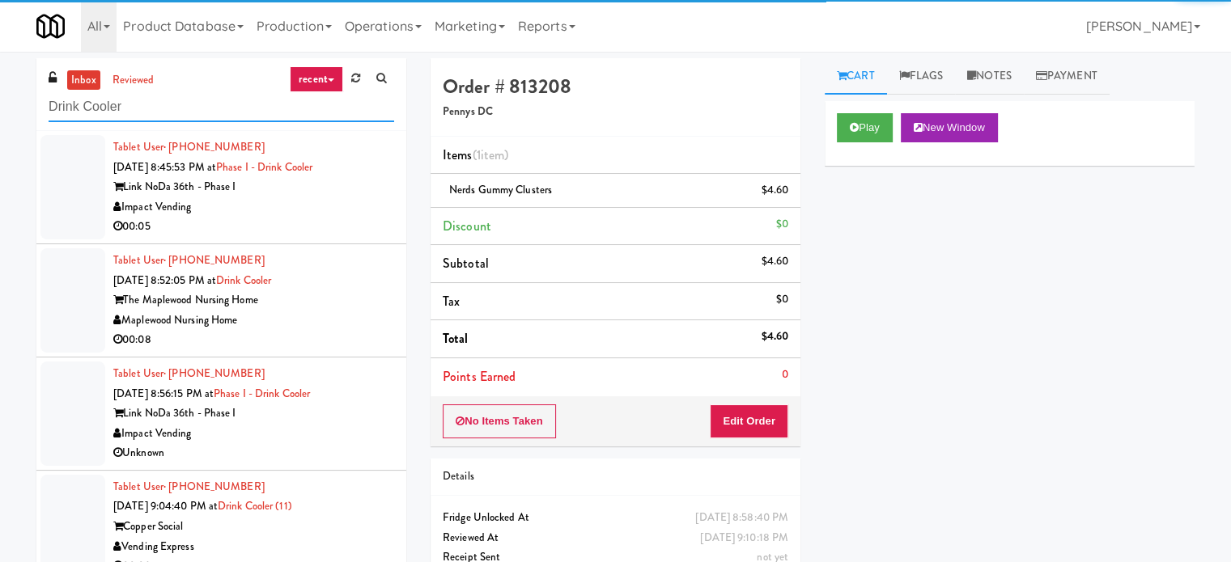
type input "Drink Cooler"
click at [304, 216] on div "Tablet User · (843) 530-1786 Aug 14, 2025 8:45:53 PM at Phase I - Drink Cooler …" at bounding box center [253, 188] width 281 height 100
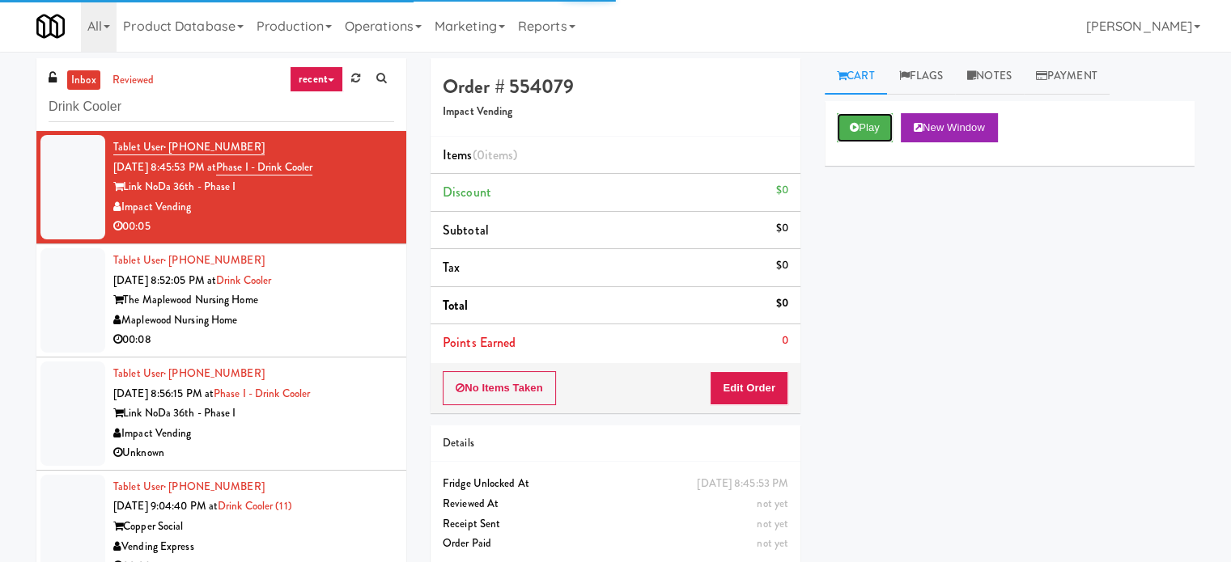
drag, startPoint x: 861, startPoint y: 128, endPoint x: 790, endPoint y: 228, distance: 122.6
click at [862, 128] on button "Play" at bounding box center [865, 127] width 56 height 29
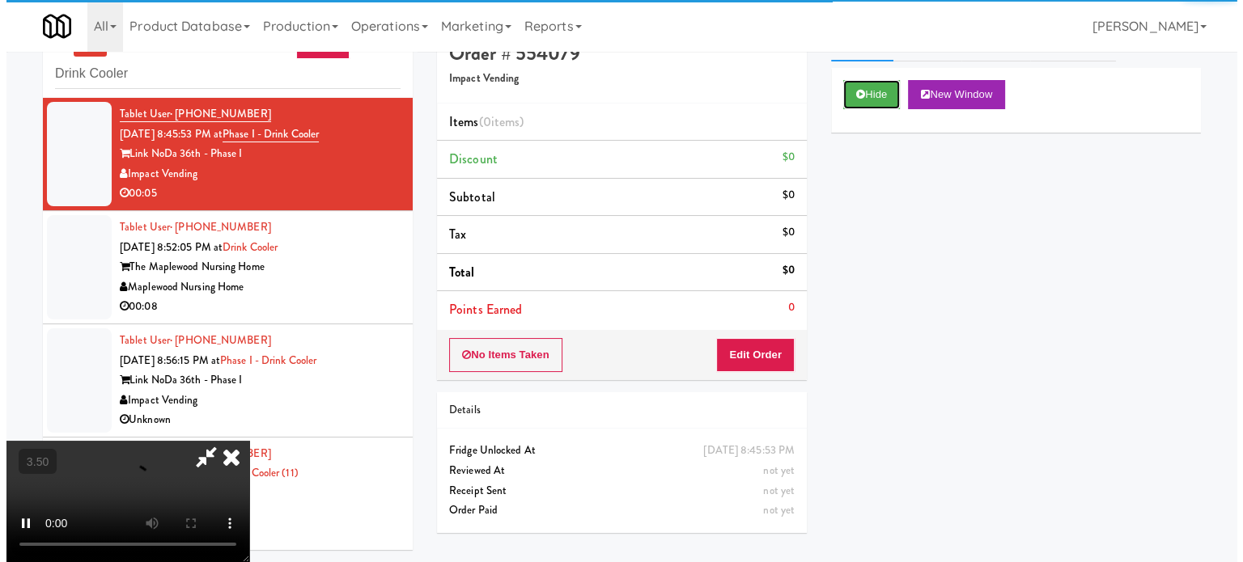
scroll to position [52, 0]
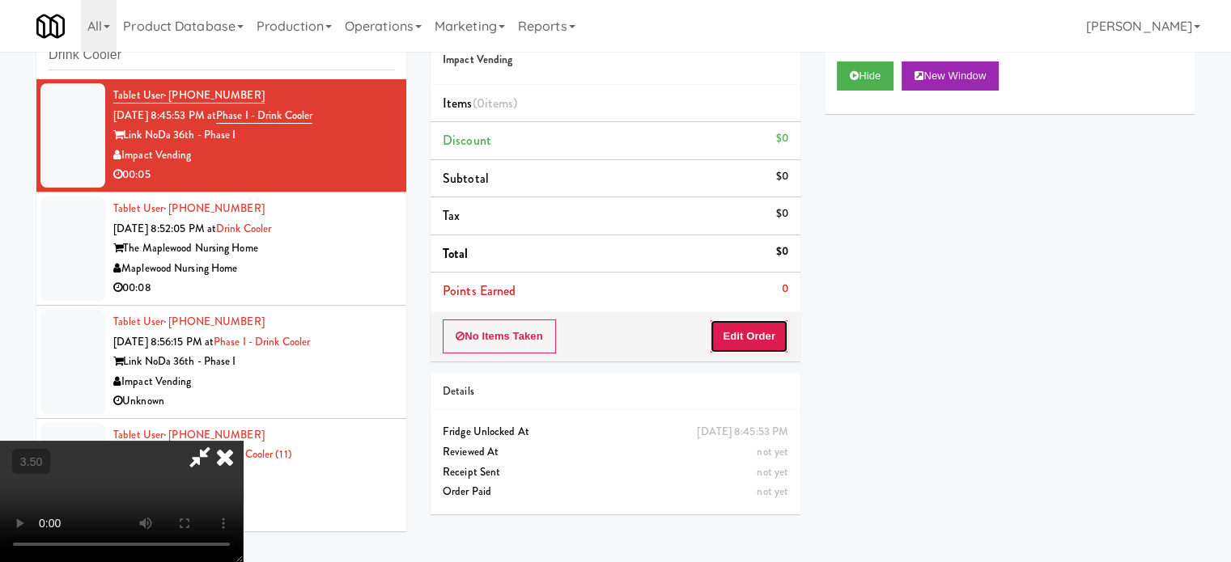
click at [765, 346] on button "Edit Order" at bounding box center [749, 337] width 78 height 34
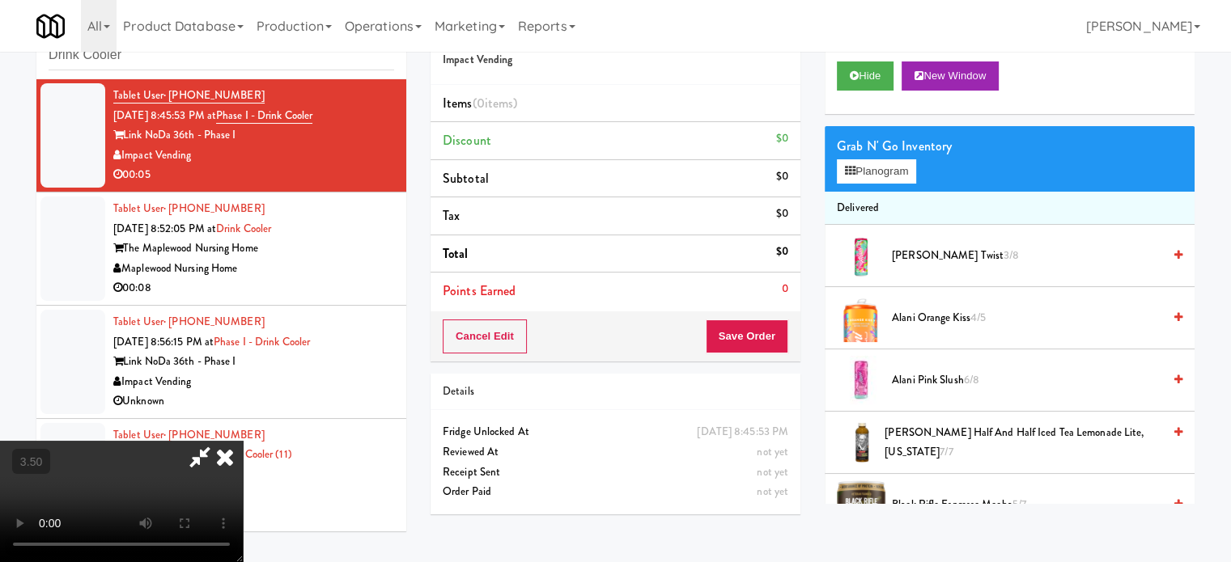
drag, startPoint x: 479, startPoint y: 367, endPoint x: 493, endPoint y: 363, distance: 14.1
click at [243, 441] on video at bounding box center [121, 501] width 243 height 121
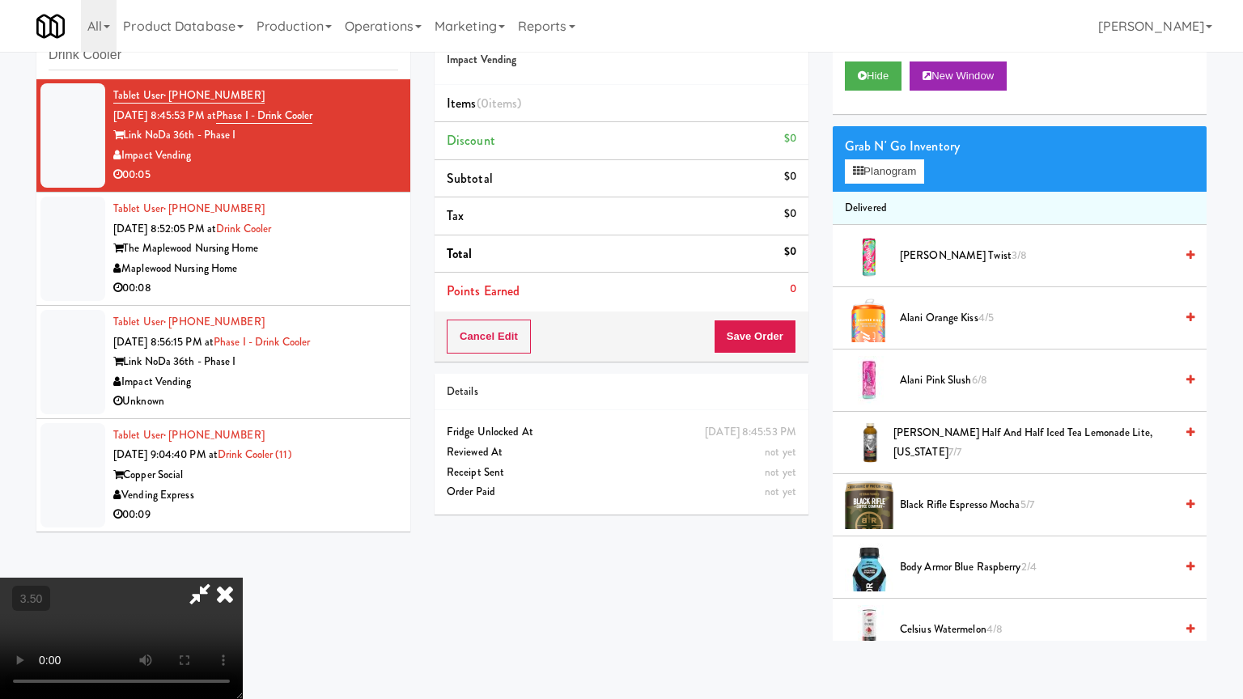
click at [243, 561] on video at bounding box center [121, 638] width 243 height 121
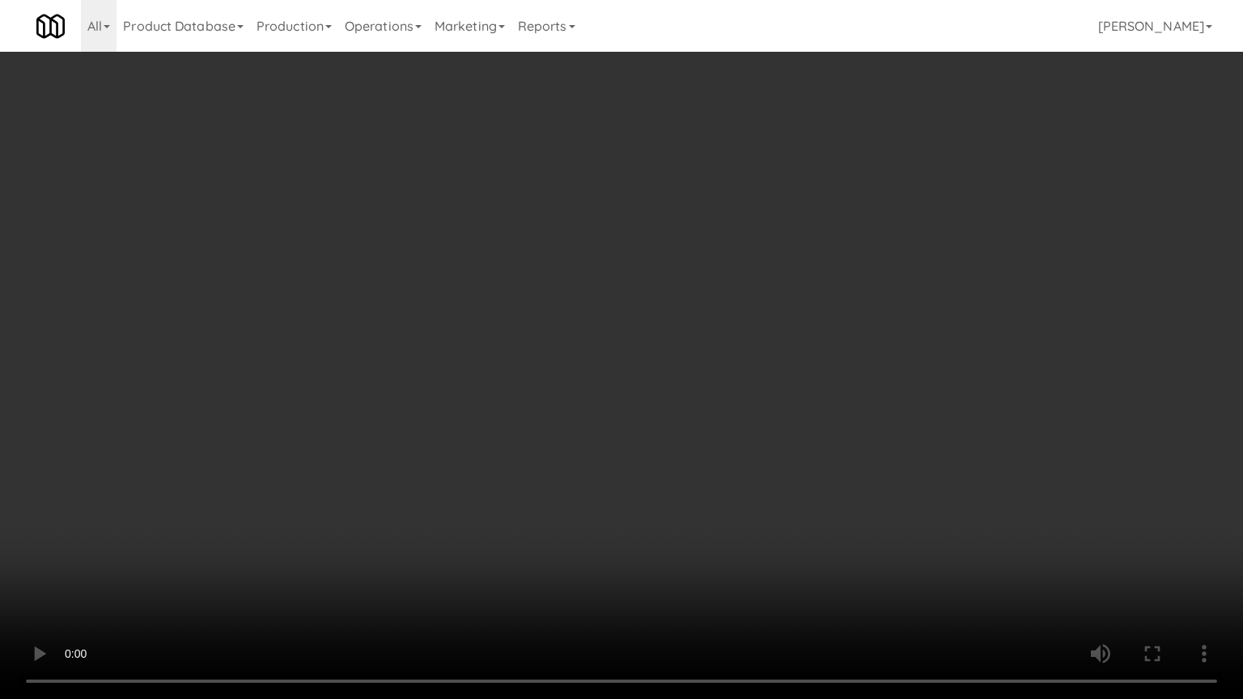
click at [593, 394] on video at bounding box center [621, 349] width 1243 height 699
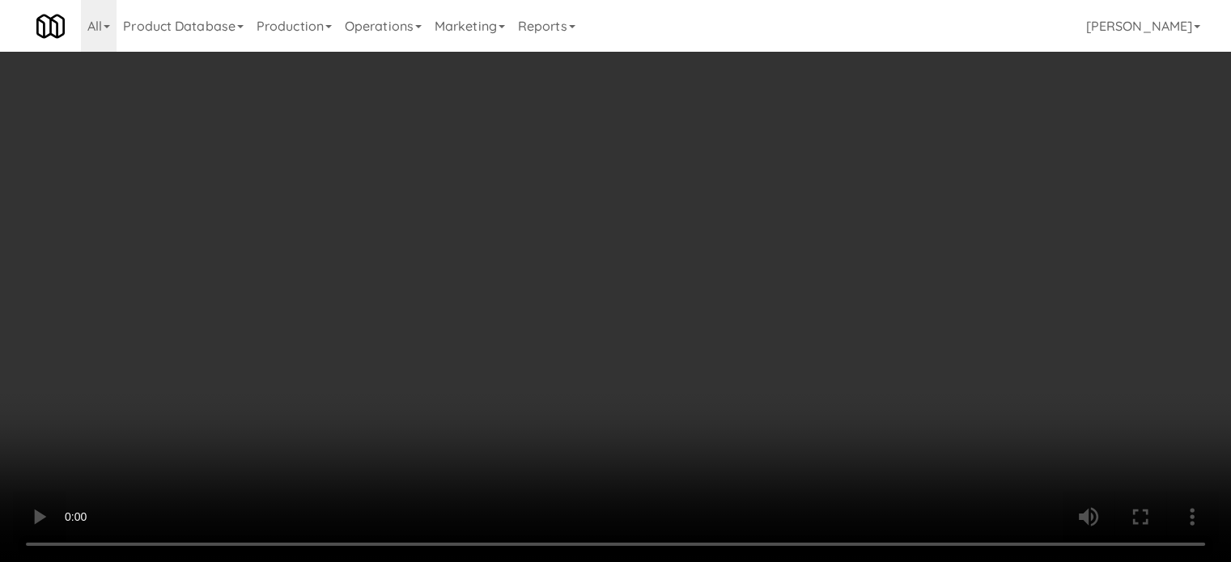
click at [618, 310] on video at bounding box center [615, 281] width 1231 height 562
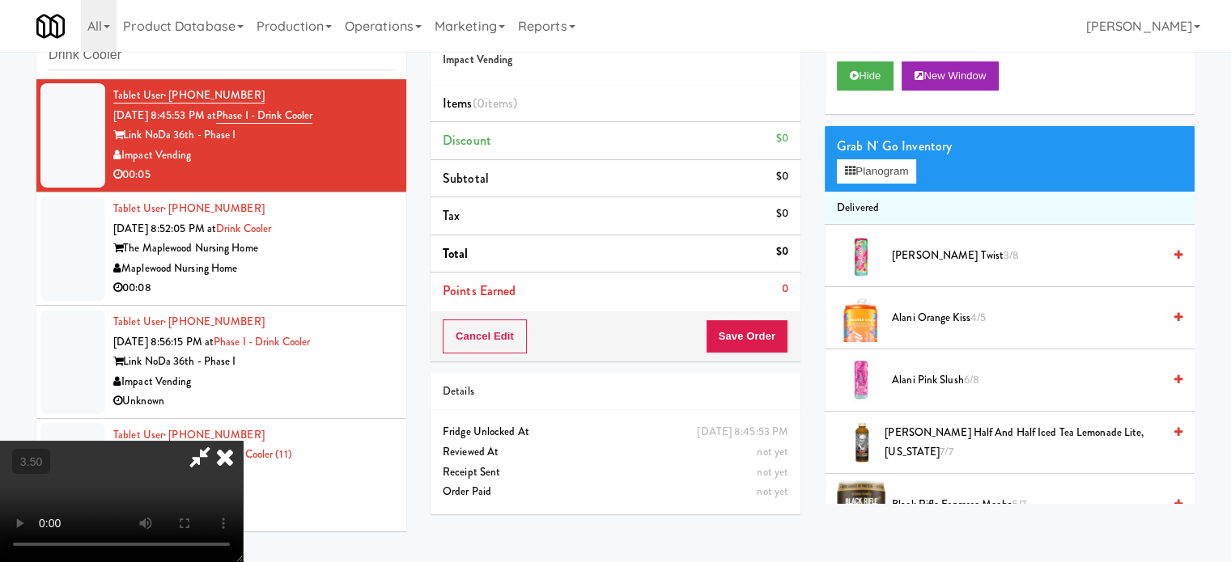
click at [243, 441] on video at bounding box center [121, 501] width 243 height 121
drag, startPoint x: 511, startPoint y: 318, endPoint x: 437, endPoint y: 465, distance: 165.0
click at [243, 441] on video at bounding box center [121, 501] width 243 height 121
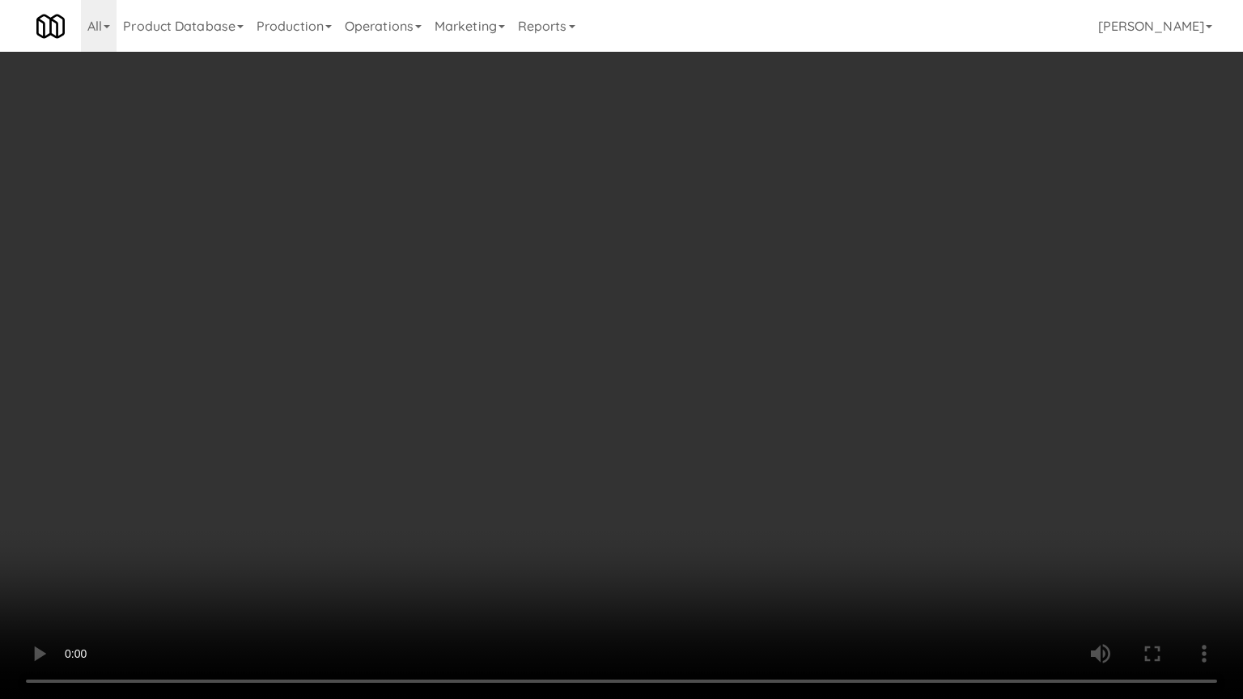
drag, startPoint x: 379, startPoint y: 519, endPoint x: 468, endPoint y: 456, distance: 109.8
click at [379, 518] on video at bounding box center [621, 349] width 1243 height 699
click at [485, 444] on video at bounding box center [621, 349] width 1243 height 699
click at [548, 448] on video at bounding box center [621, 349] width 1243 height 699
click at [680, 451] on video at bounding box center [621, 349] width 1243 height 699
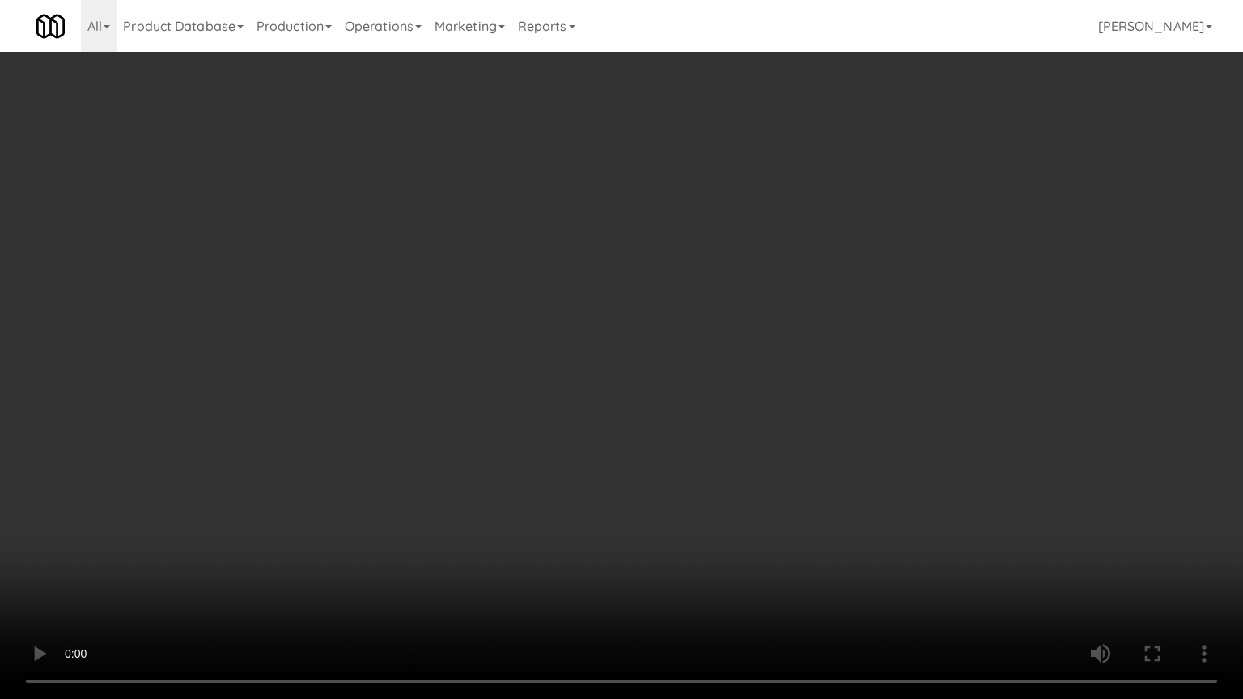
click at [654, 447] on video at bounding box center [621, 349] width 1243 height 699
click at [653, 448] on video at bounding box center [621, 349] width 1243 height 699
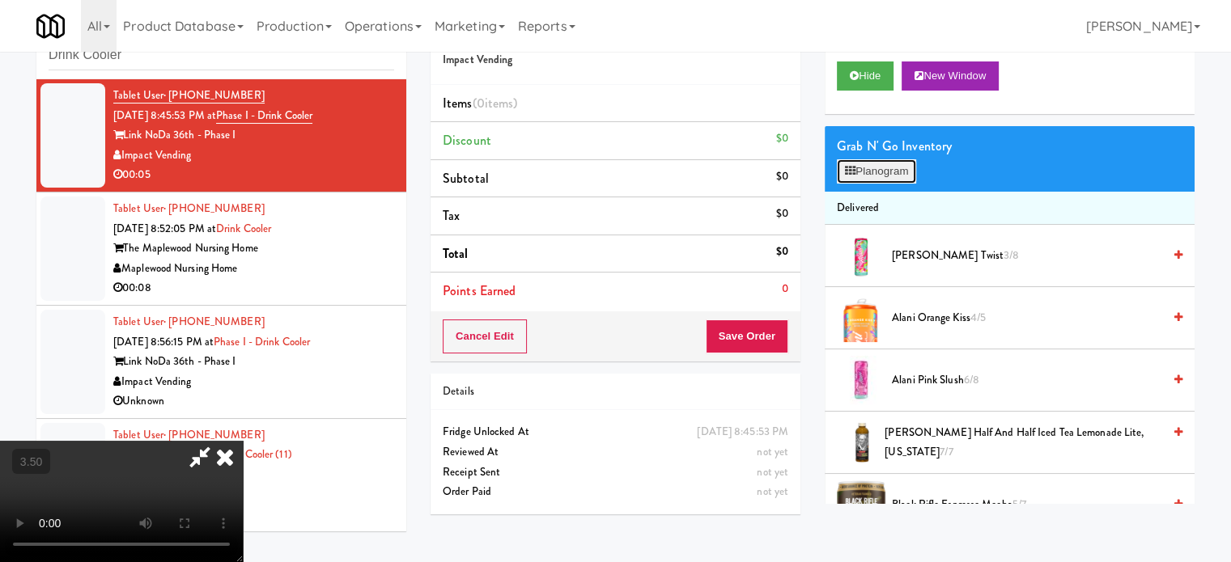
click at [884, 166] on button "Planogram" at bounding box center [876, 171] width 79 height 24
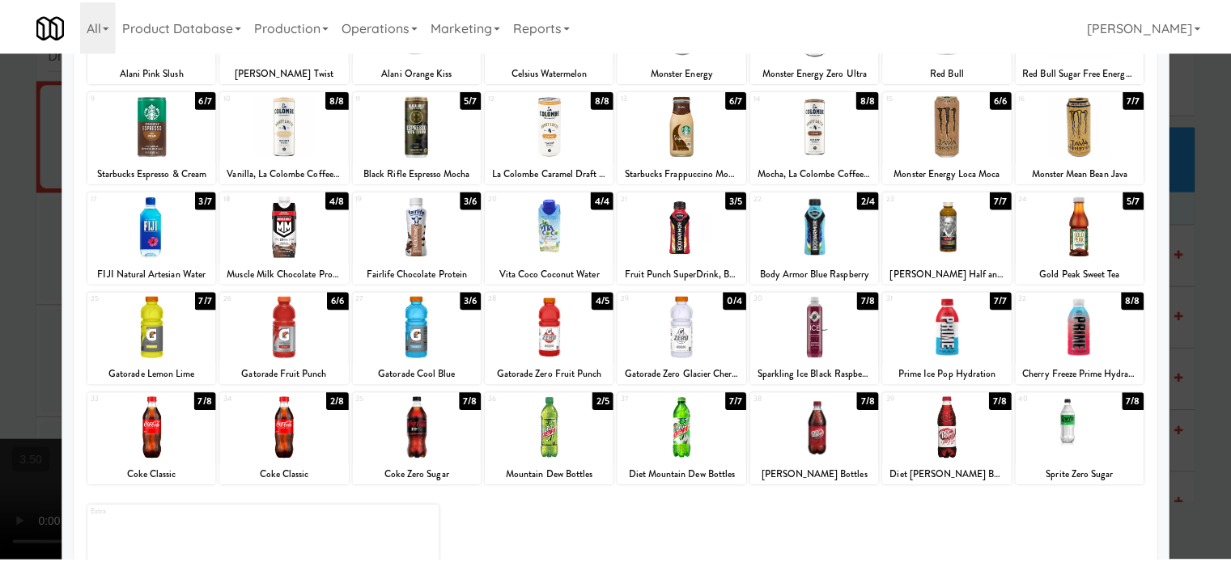
scroll to position [231, 0]
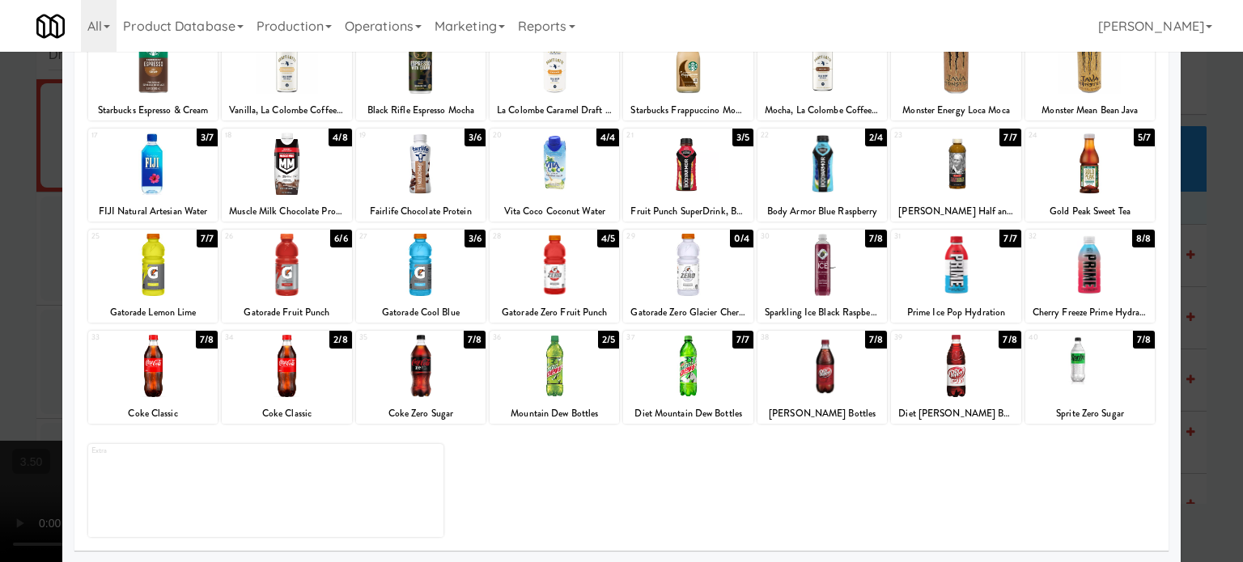
drag, startPoint x: 202, startPoint y: 343, endPoint x: 868, endPoint y: 329, distance: 666.0
click at [204, 343] on div "7/8" at bounding box center [207, 340] width 22 height 18
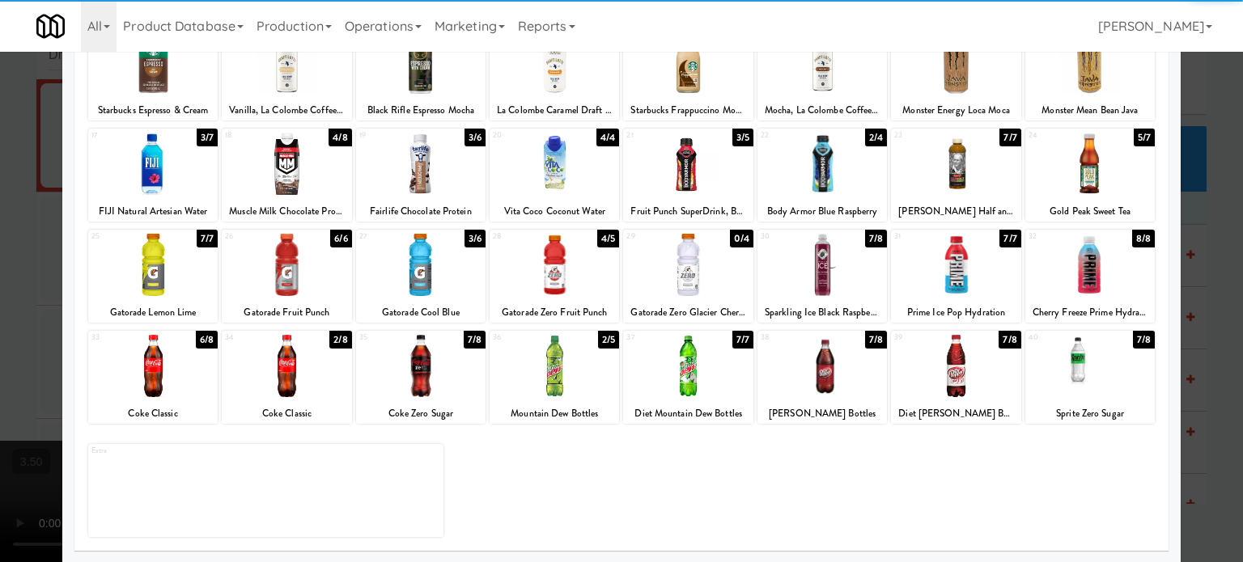
click at [1207, 332] on div at bounding box center [621, 281] width 1243 height 562
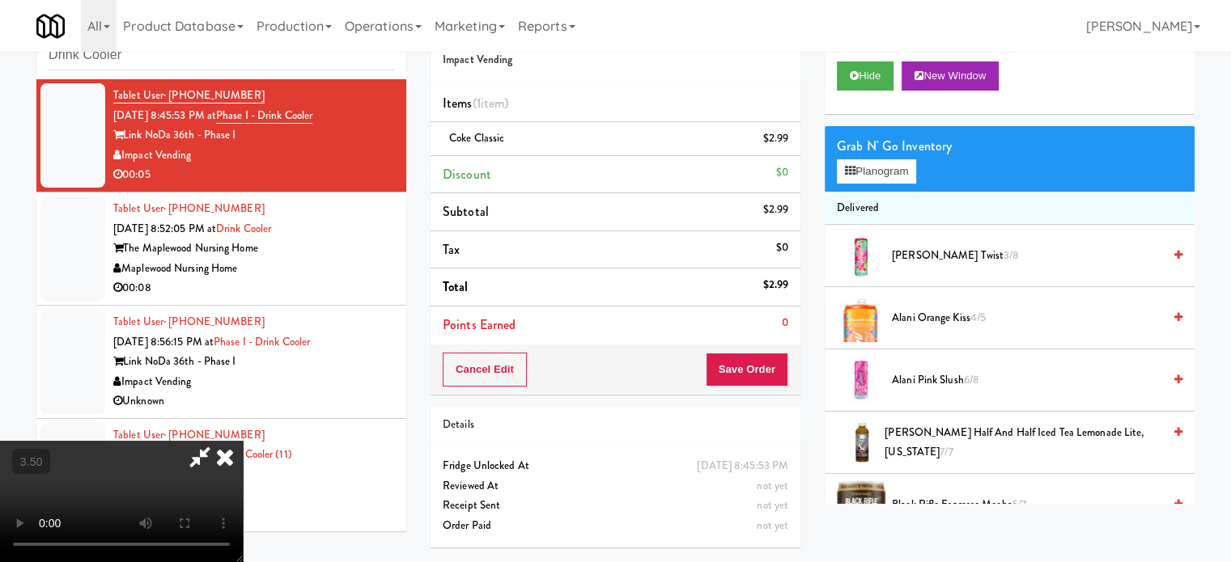
drag, startPoint x: 14, startPoint y: 358, endPoint x: 66, endPoint y: 345, distance: 53.6
click at [16, 441] on video at bounding box center [121, 501] width 243 height 121
click at [243, 441] on video at bounding box center [121, 501] width 243 height 121
drag, startPoint x: 362, startPoint y: 329, endPoint x: 417, endPoint y: 383, distance: 76.7
click at [243, 441] on video at bounding box center [121, 501] width 243 height 121
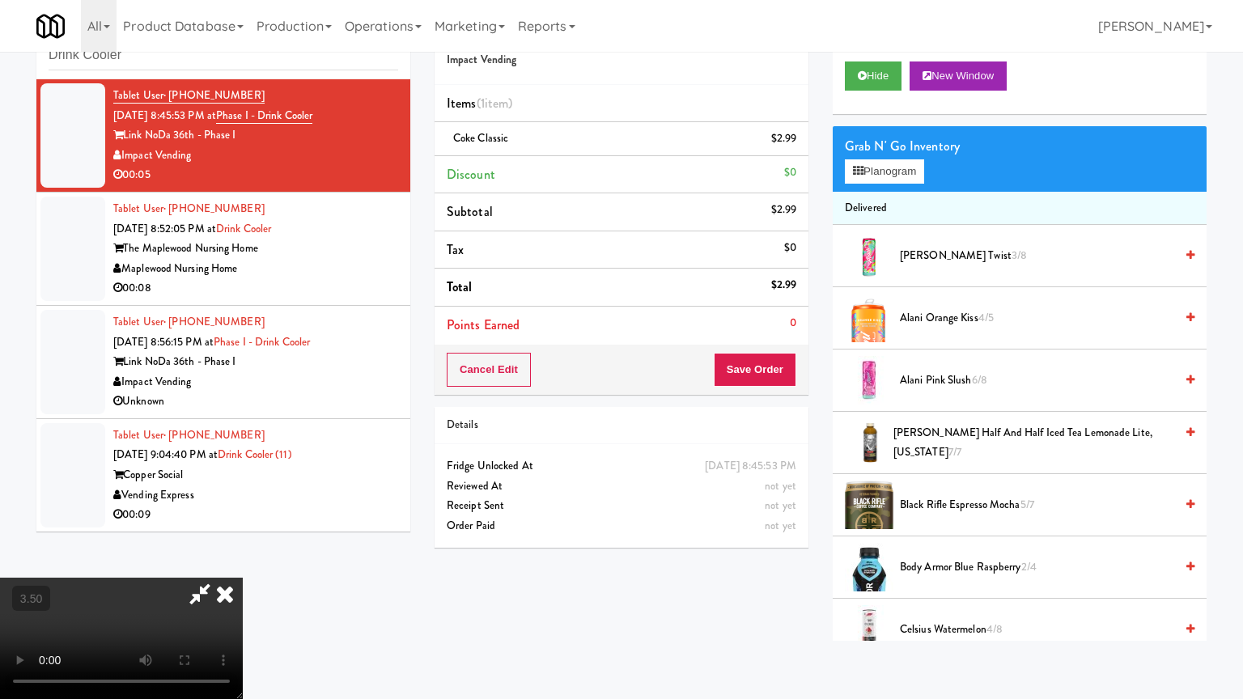
click at [243, 561] on video at bounding box center [121, 638] width 243 height 121
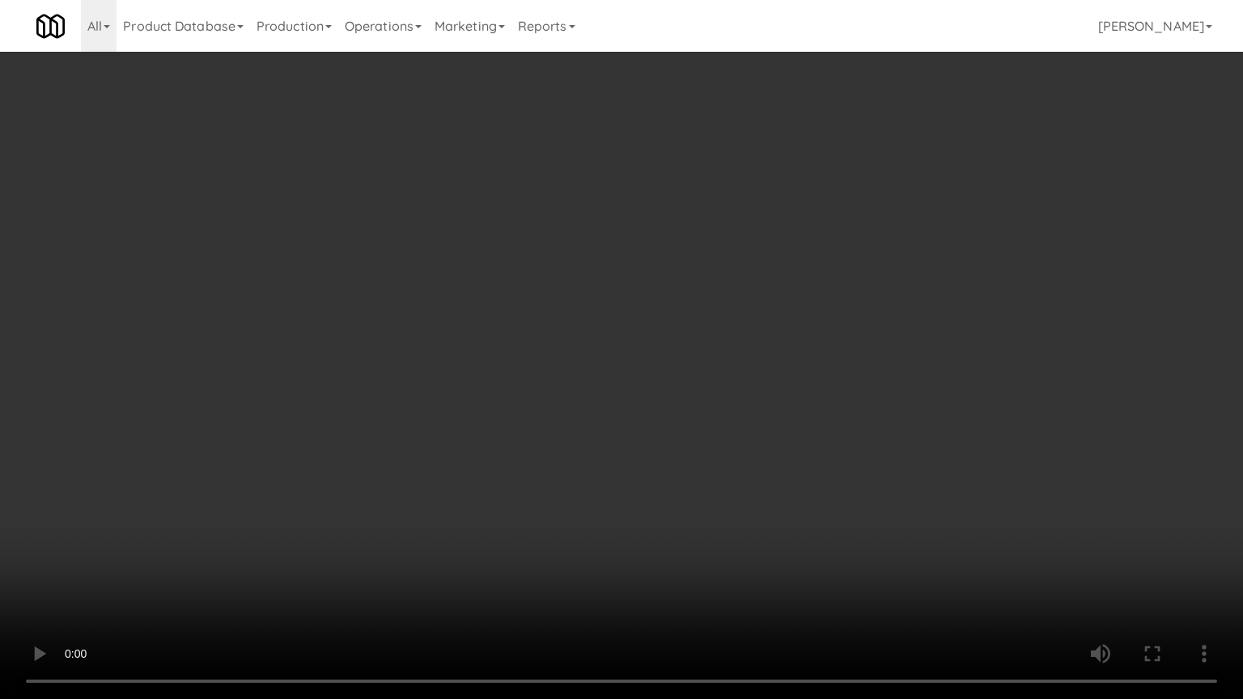
click at [368, 483] on video at bounding box center [621, 349] width 1243 height 699
click at [655, 451] on video at bounding box center [621, 349] width 1243 height 699
click at [670, 447] on video at bounding box center [621, 349] width 1243 height 699
click at [684, 408] on video at bounding box center [621, 349] width 1243 height 699
click at [709, 405] on video at bounding box center [621, 349] width 1243 height 699
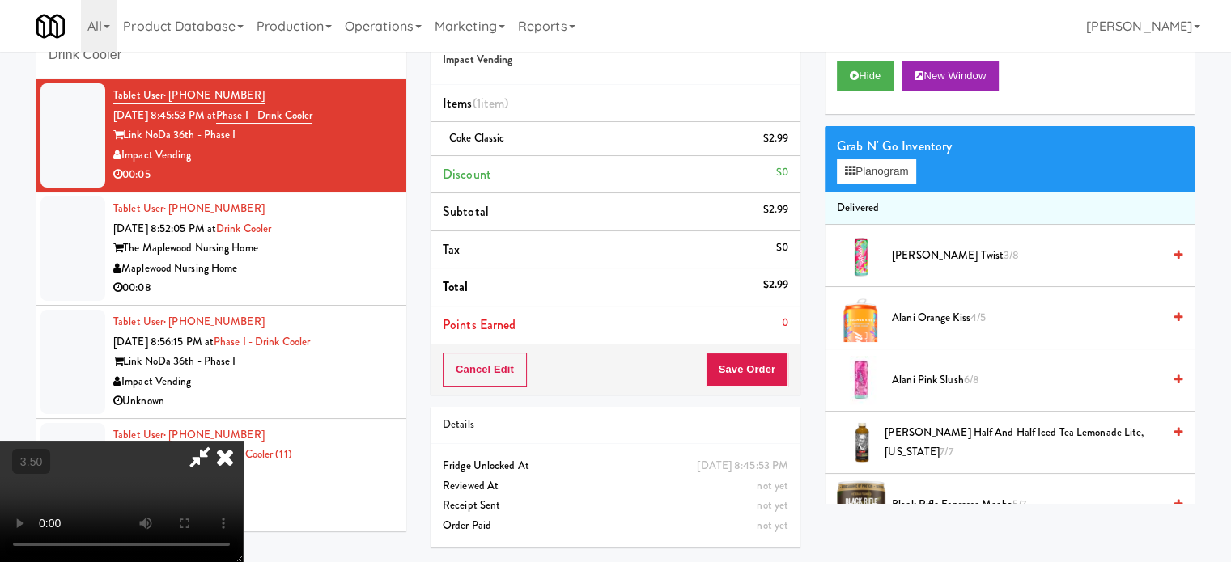
click at [243, 441] on icon at bounding box center [225, 457] width 36 height 32
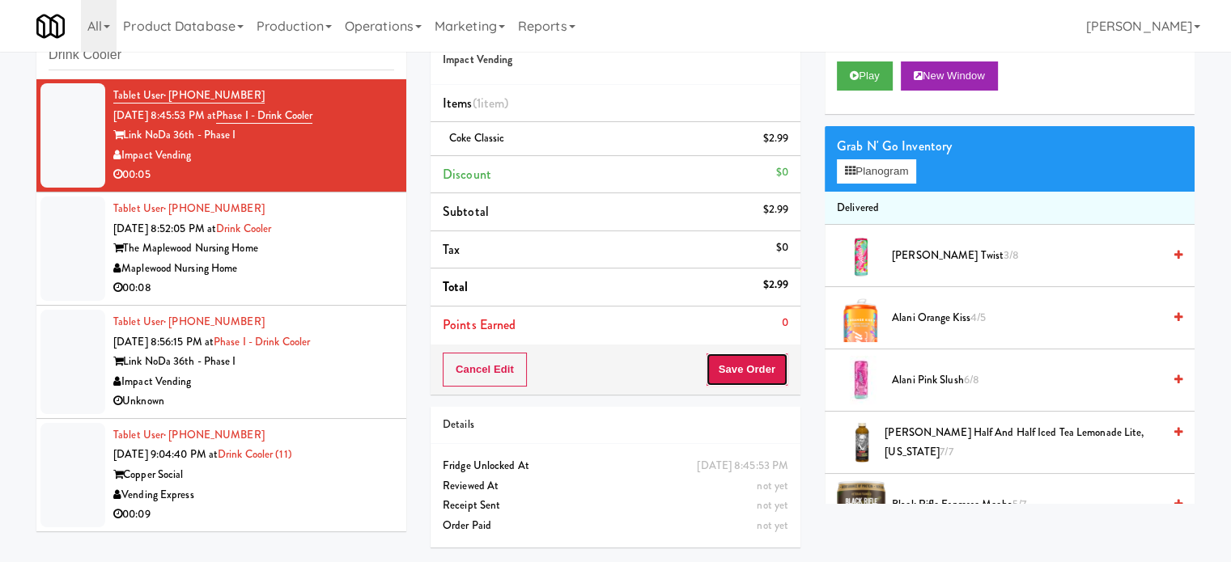
click at [753, 368] on button "Save Order" at bounding box center [747, 370] width 83 height 34
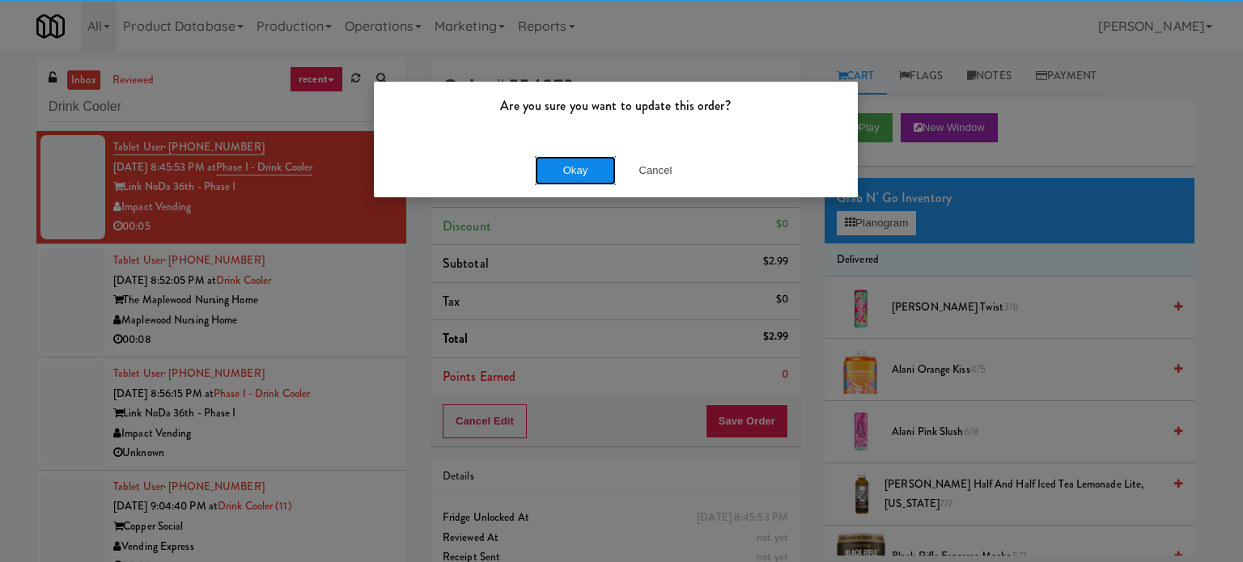
click at [558, 164] on button "Okay" at bounding box center [575, 170] width 81 height 29
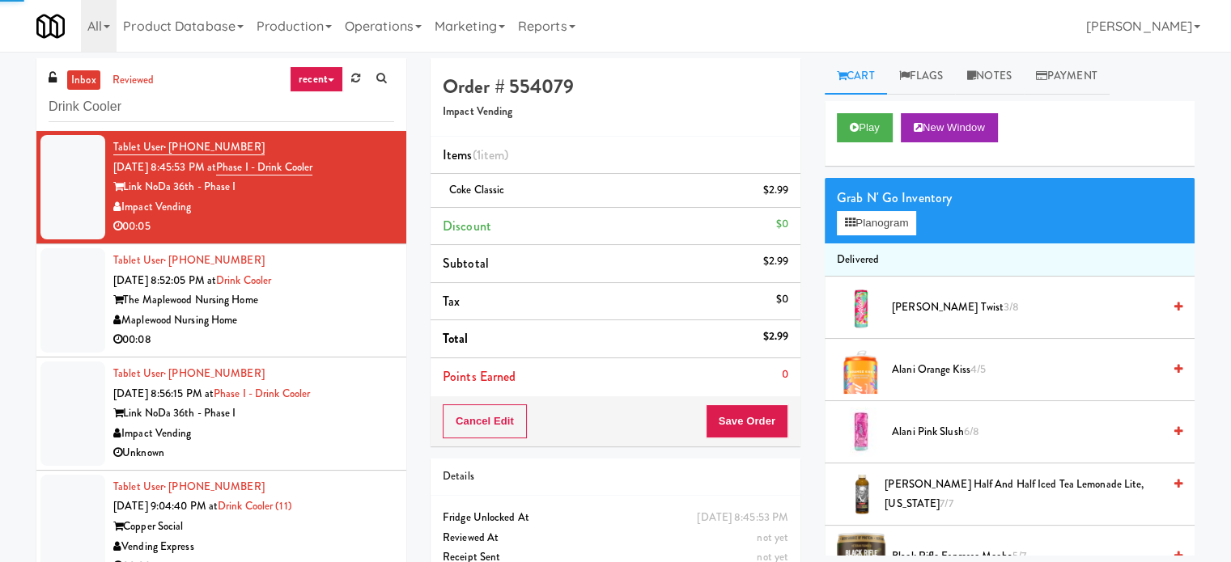
click at [355, 333] on div "00:08" at bounding box center [253, 340] width 281 height 20
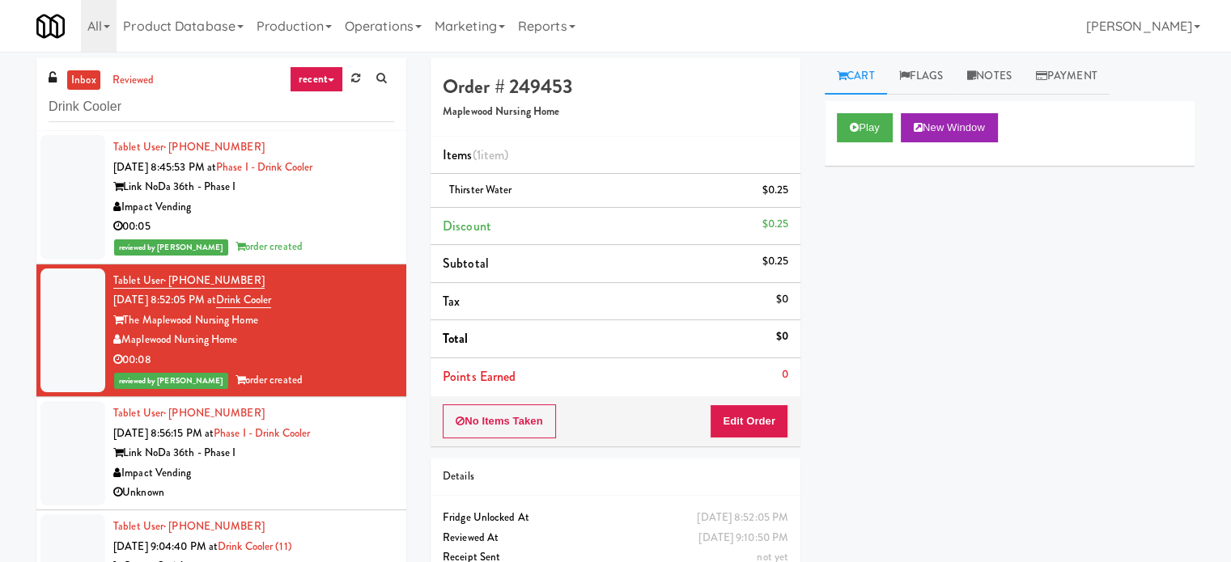
click at [334, 456] on div "Link NoDa 36th - Phase I" at bounding box center [253, 453] width 281 height 20
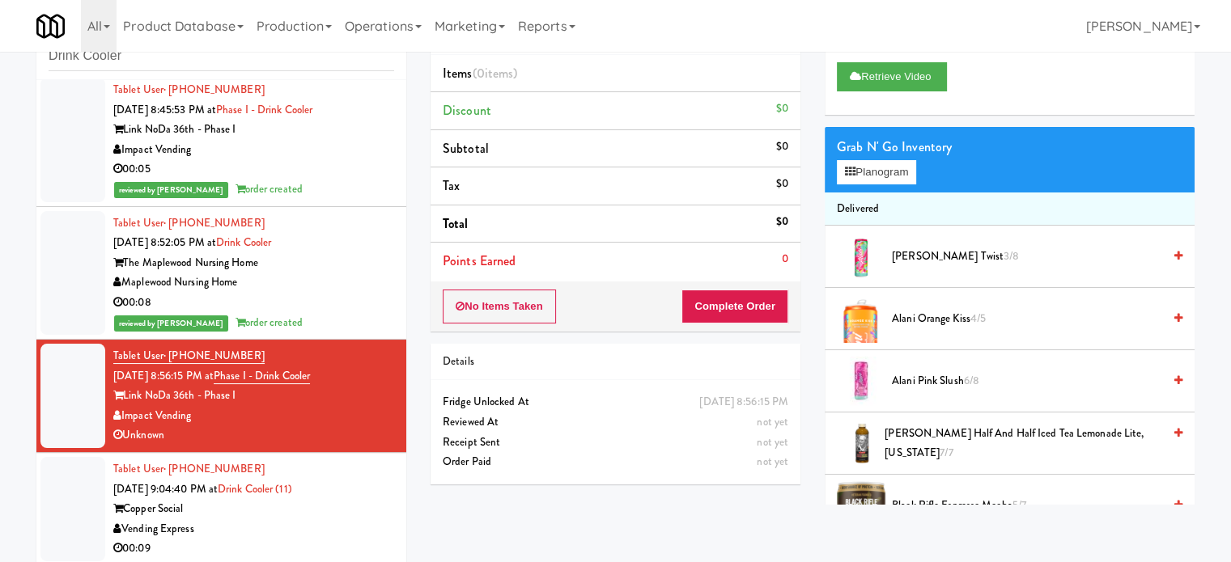
scroll to position [66, 0]
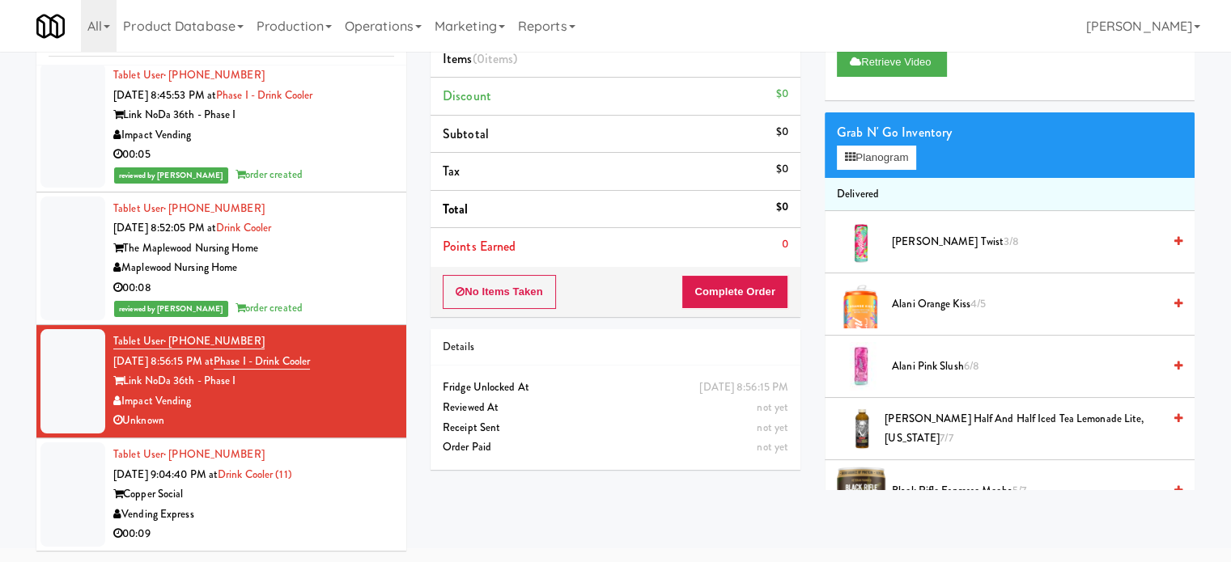
drag, startPoint x: 356, startPoint y: 482, endPoint x: 378, endPoint y: 439, distance: 48.8
click at [357, 481] on div "Tablet User · (404) 809-7626 Aug 14, 2025 9:04:40 PM at Drink Cooler (11) Coppe…" at bounding box center [253, 495] width 281 height 100
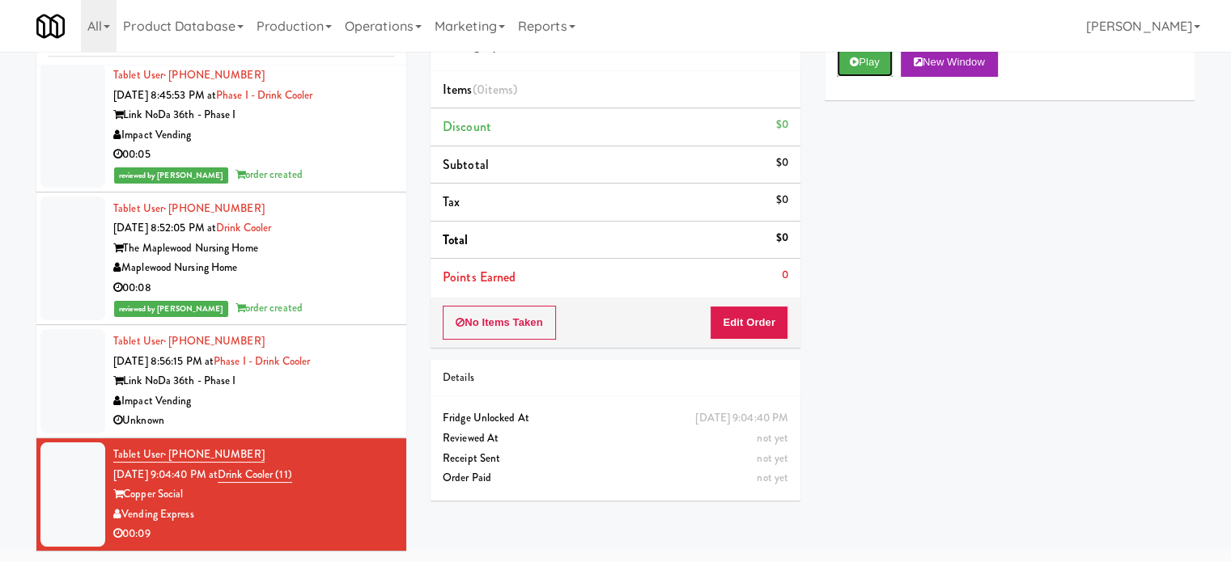
drag, startPoint x: 870, startPoint y: 60, endPoint x: 690, endPoint y: 231, distance: 247.8
click at [870, 61] on button "Play" at bounding box center [865, 62] width 56 height 29
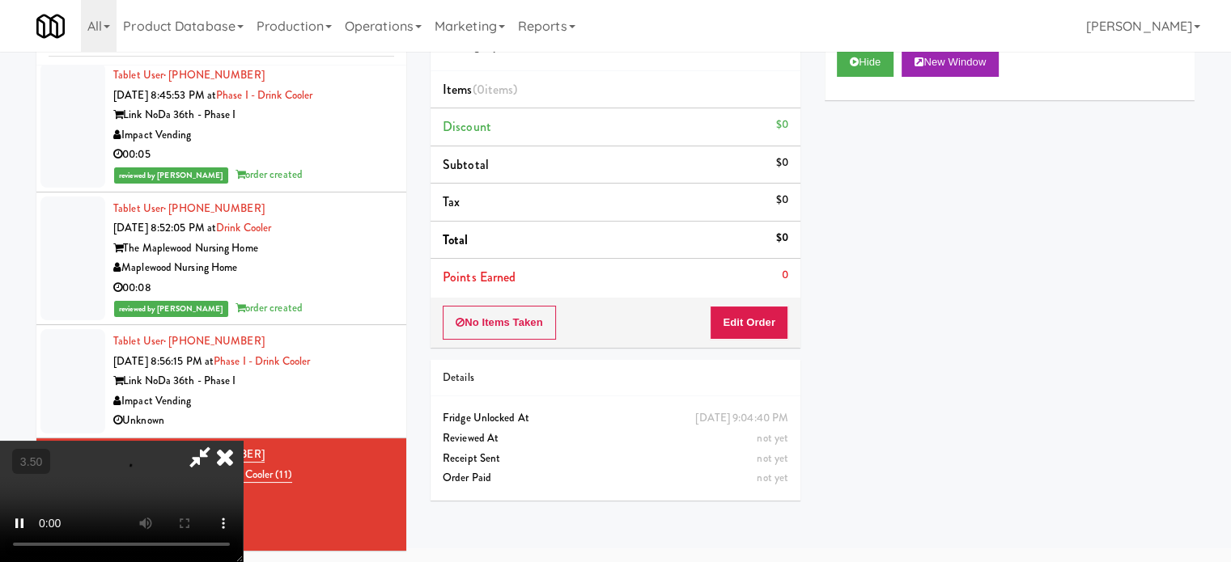
click at [711, 294] on li "Points Earned 0" at bounding box center [615, 277] width 370 height 37
click at [718, 322] on button "Edit Order" at bounding box center [749, 323] width 78 height 34
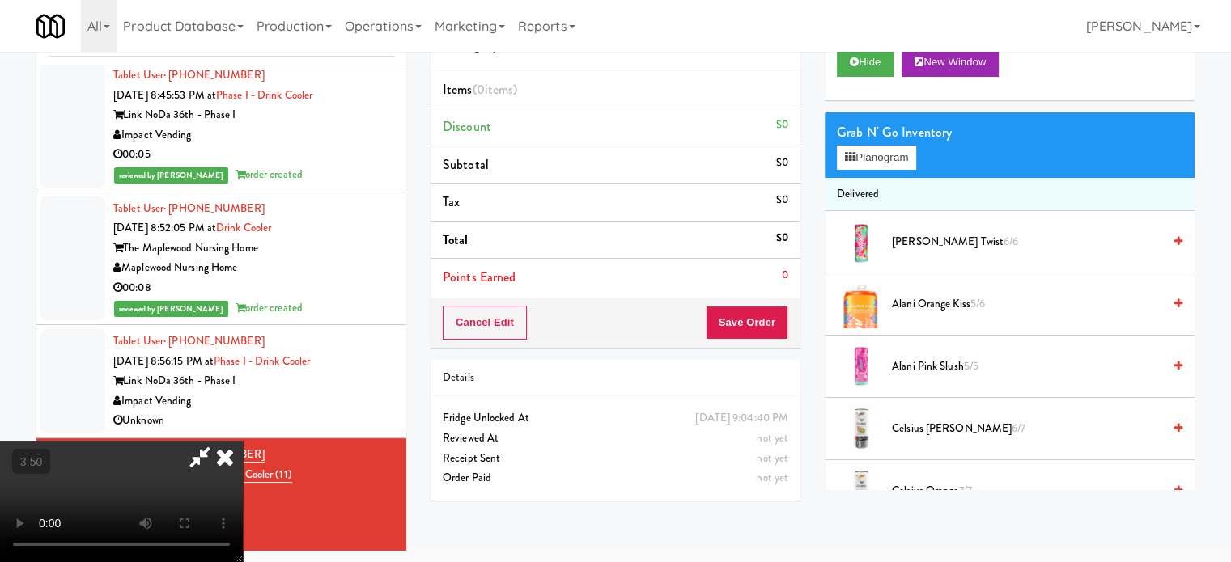
click at [243, 441] on video at bounding box center [121, 501] width 243 height 121
drag, startPoint x: 390, startPoint y: 362, endPoint x: 725, endPoint y: 437, distance: 343.3
click at [243, 441] on video at bounding box center [121, 501] width 243 height 121
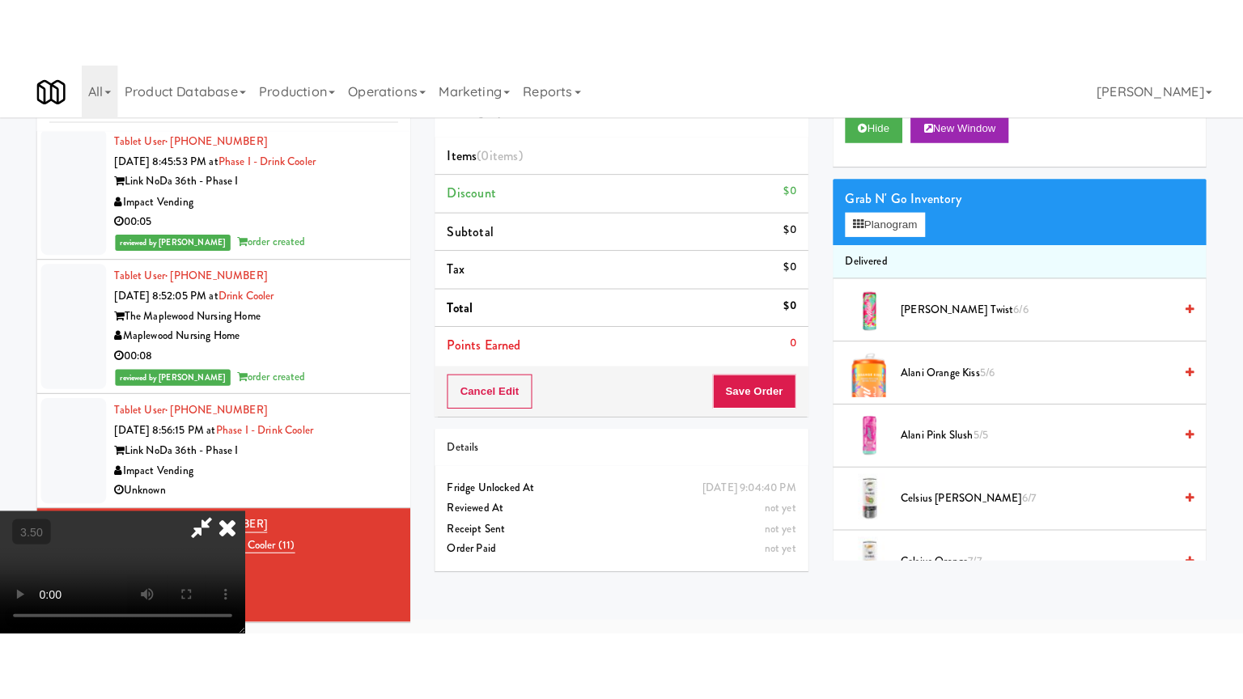
scroll to position [52, 0]
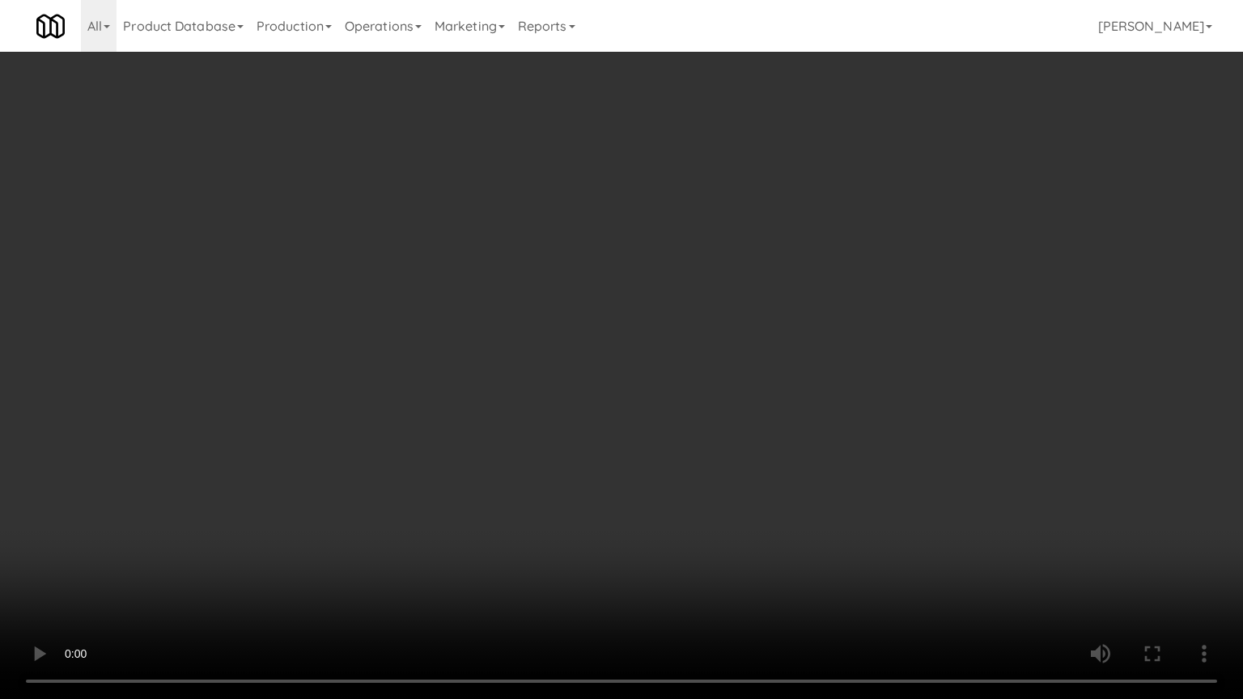
click at [612, 409] on video at bounding box center [621, 349] width 1243 height 699
click at [614, 410] on video at bounding box center [621, 349] width 1243 height 699
click at [712, 406] on video at bounding box center [621, 349] width 1243 height 699
click at [663, 406] on video at bounding box center [621, 349] width 1243 height 699
drag, startPoint x: 664, startPoint y: 307, endPoint x: 715, endPoint y: 296, distance: 52.0
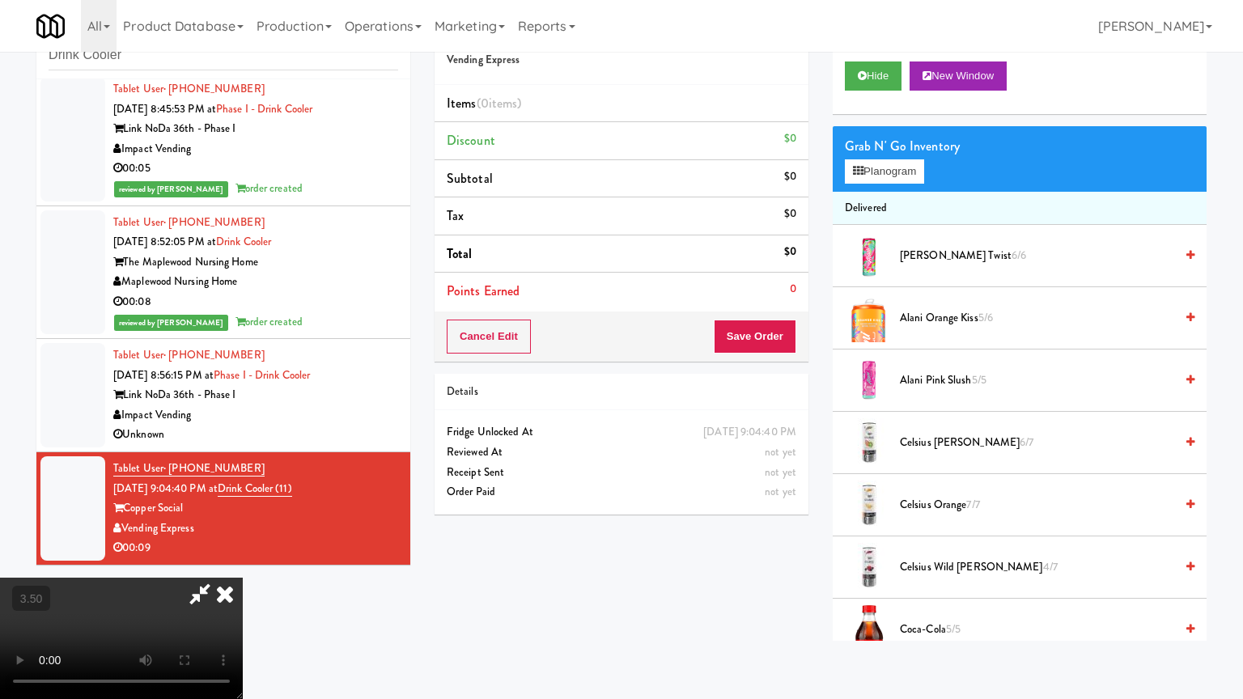
click at [243, 561] on video at bounding box center [121, 638] width 243 height 121
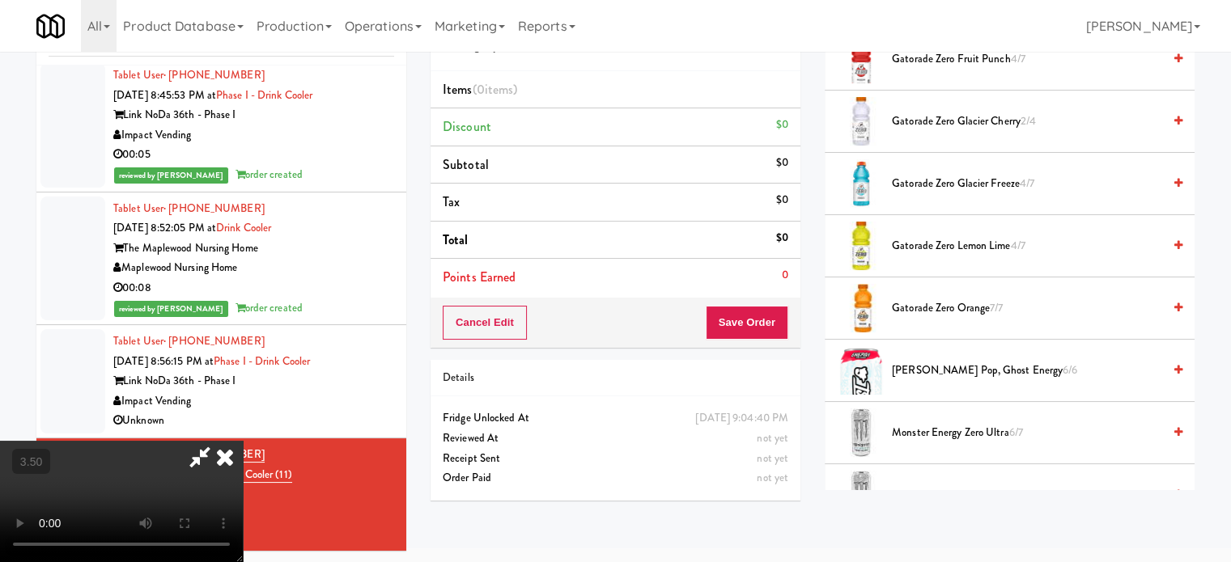
scroll to position [650, 0]
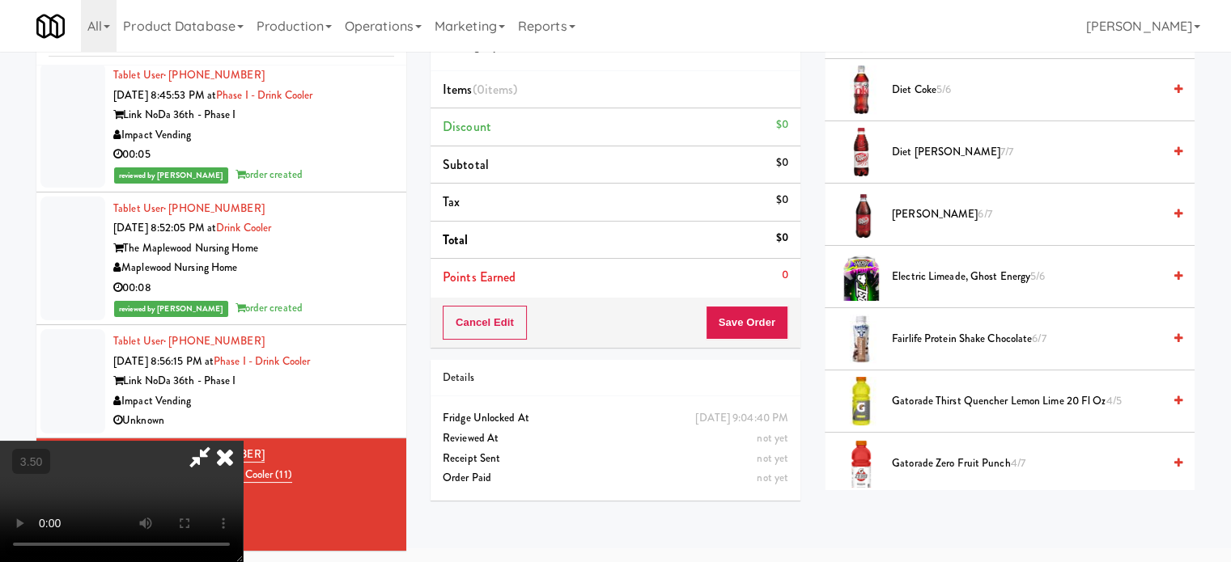
click at [929, 394] on span "Gatorade Thirst Quencher Lemon Lime 20 Fl Oz 4/5" at bounding box center [1027, 402] width 270 height 20
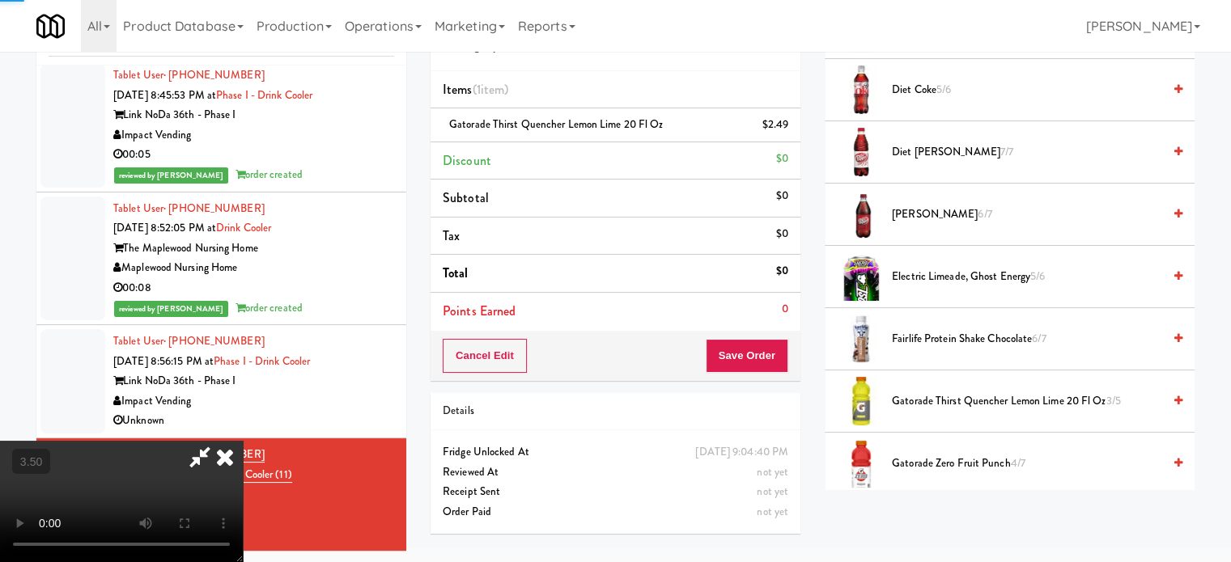
click at [243, 441] on video at bounding box center [121, 501] width 243 height 121
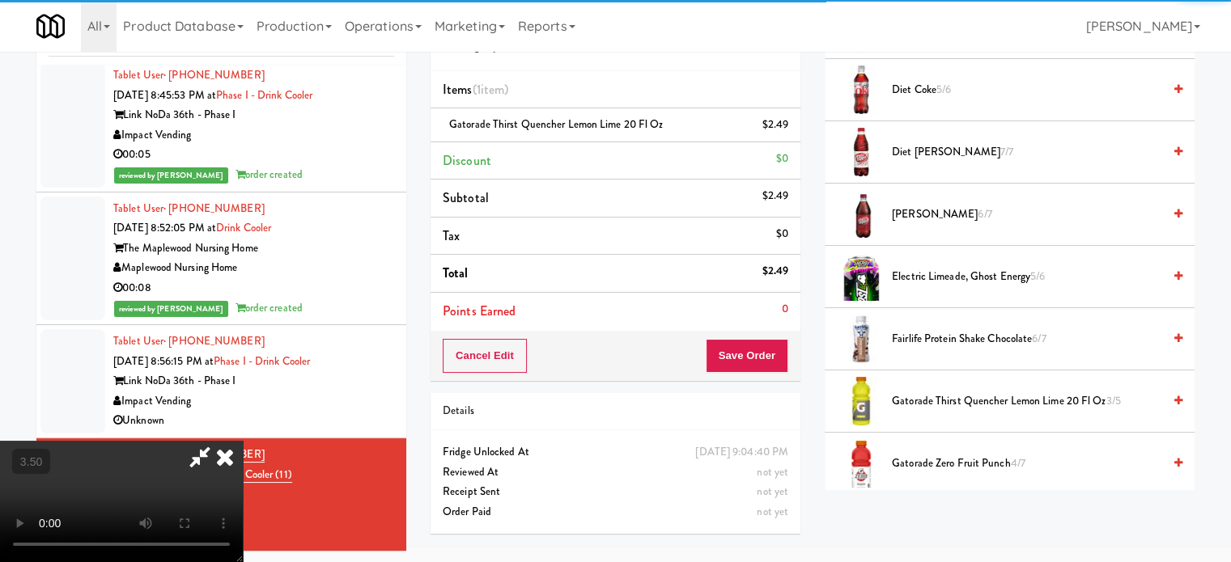
click at [243, 441] on video at bounding box center [121, 501] width 243 height 121
click at [243, 485] on video at bounding box center [121, 501] width 243 height 121
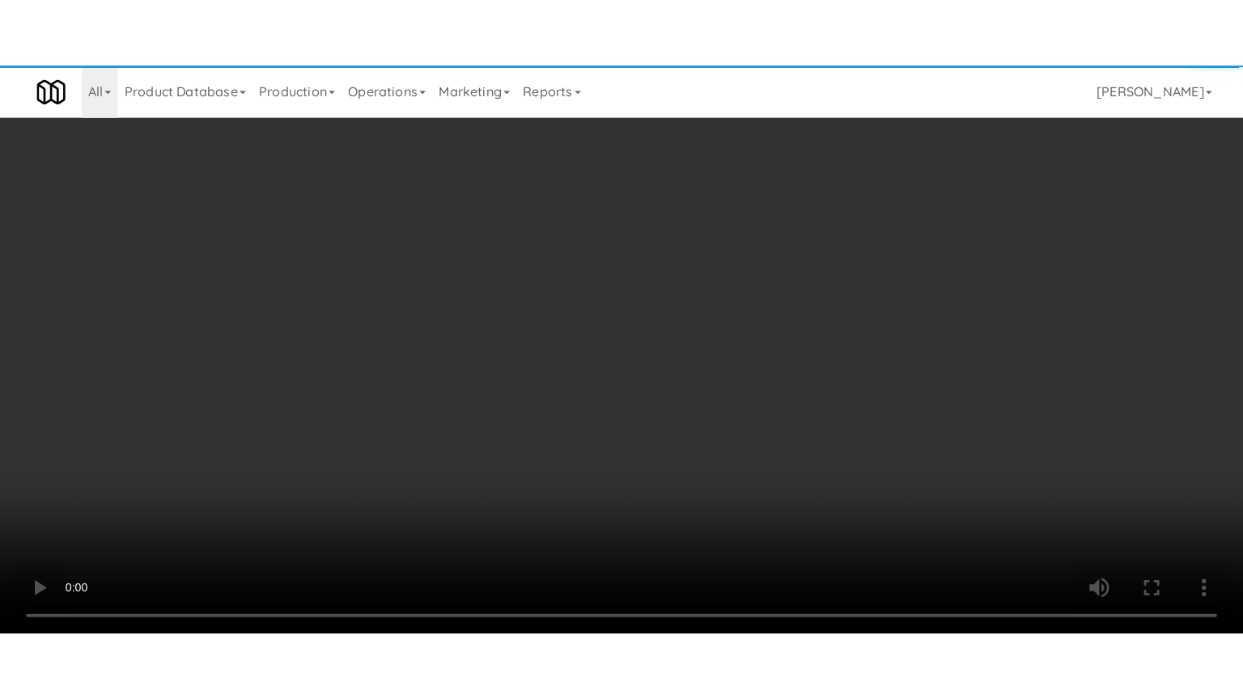
scroll to position [52, 0]
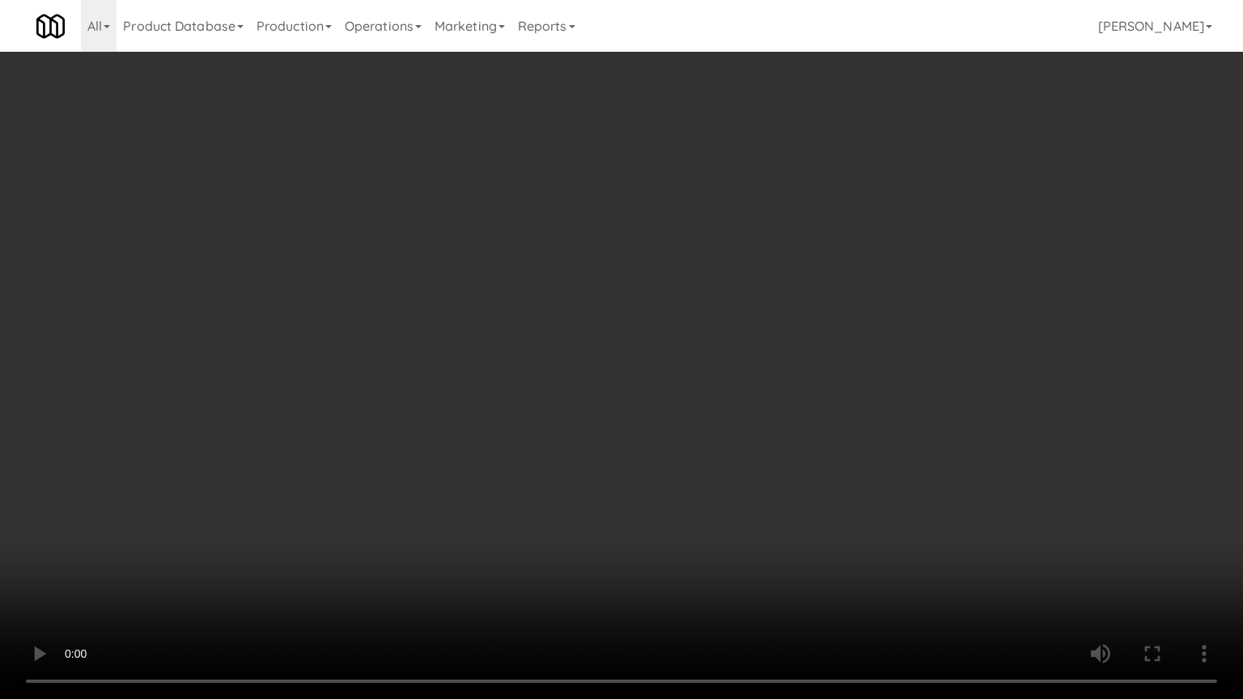
click at [621, 410] on video at bounding box center [621, 349] width 1243 height 699
click at [623, 412] on video at bounding box center [621, 349] width 1243 height 699
click at [657, 409] on video at bounding box center [621, 349] width 1243 height 699
click at [659, 408] on video at bounding box center [621, 349] width 1243 height 699
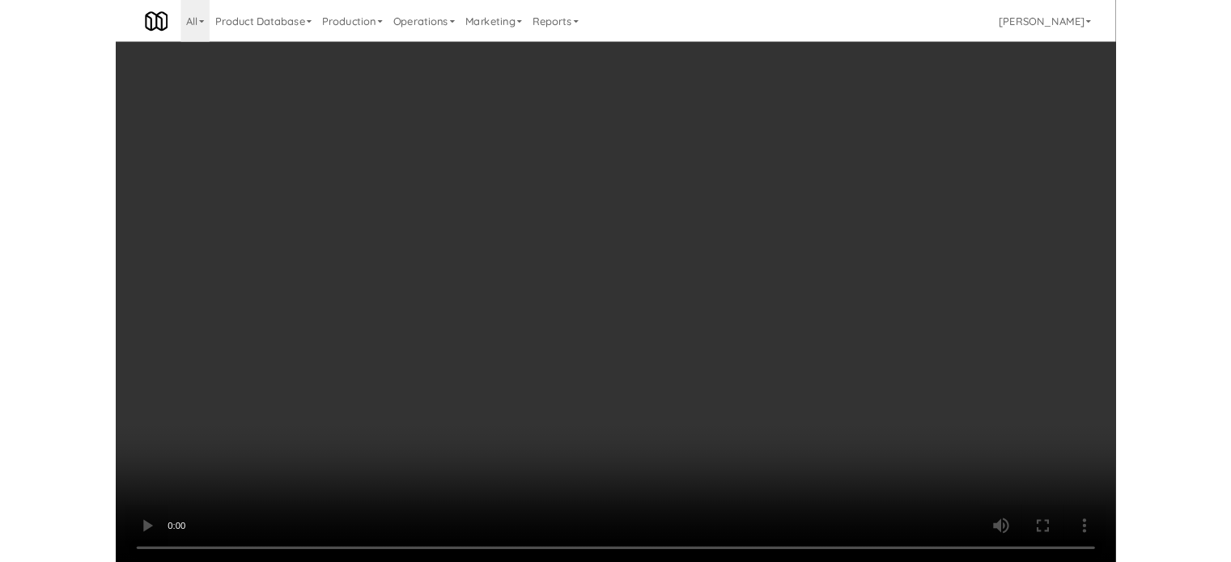
scroll to position [66, 0]
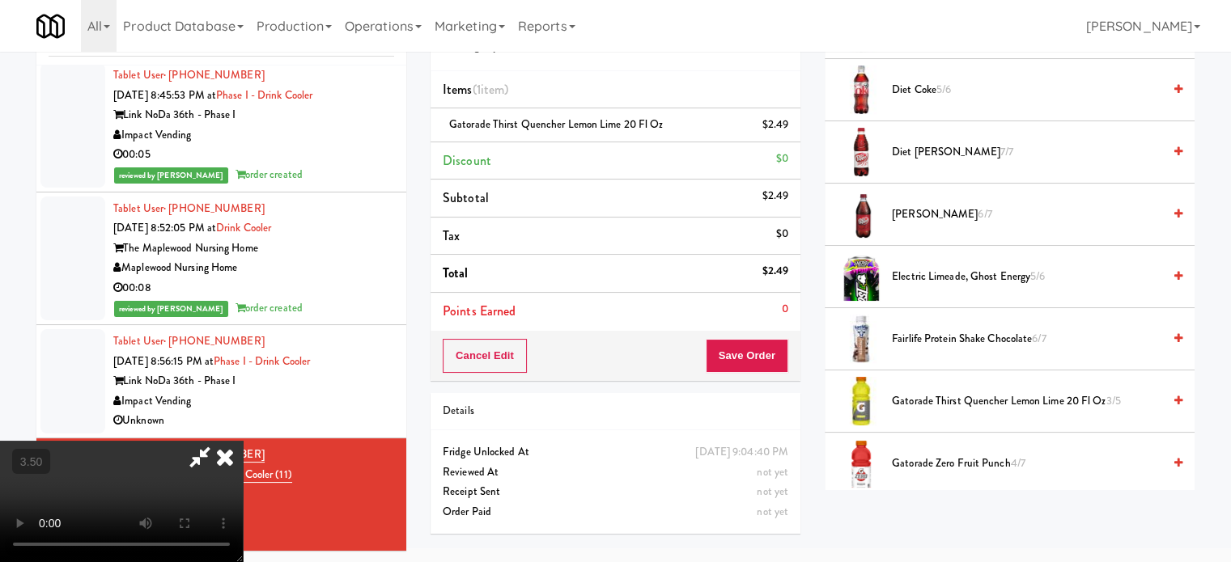
click at [947, 397] on span "Gatorade Thirst Quencher Lemon Lime 20 Fl Oz 3/5" at bounding box center [1027, 402] width 270 height 20
click at [243, 441] on video at bounding box center [121, 501] width 243 height 121
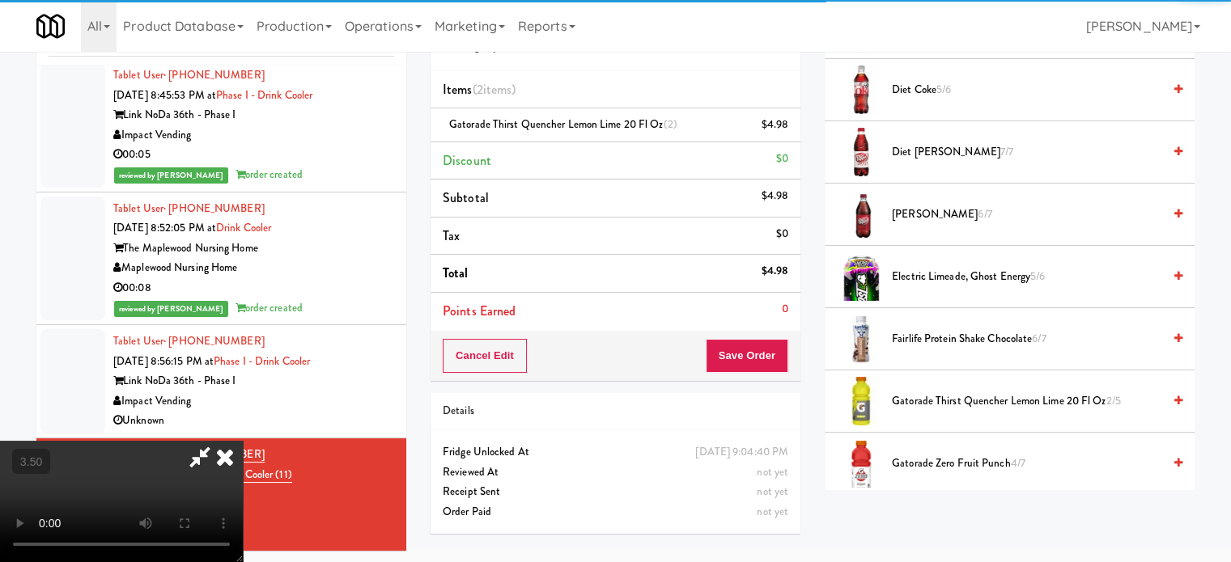
click at [243, 446] on video at bounding box center [121, 501] width 243 height 121
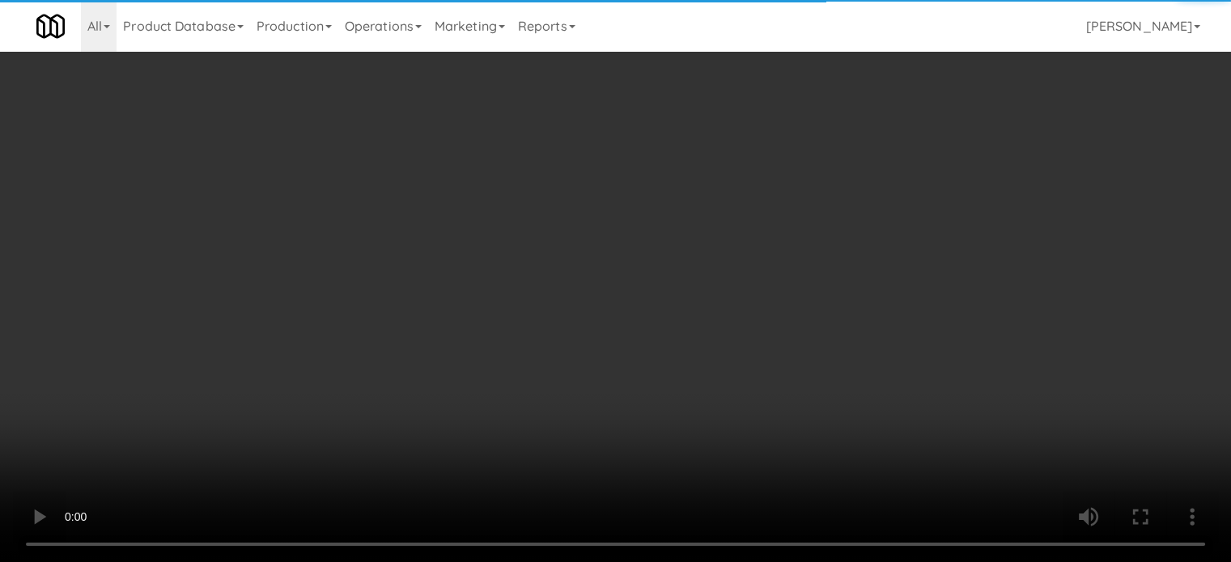
scroll to position [52, 0]
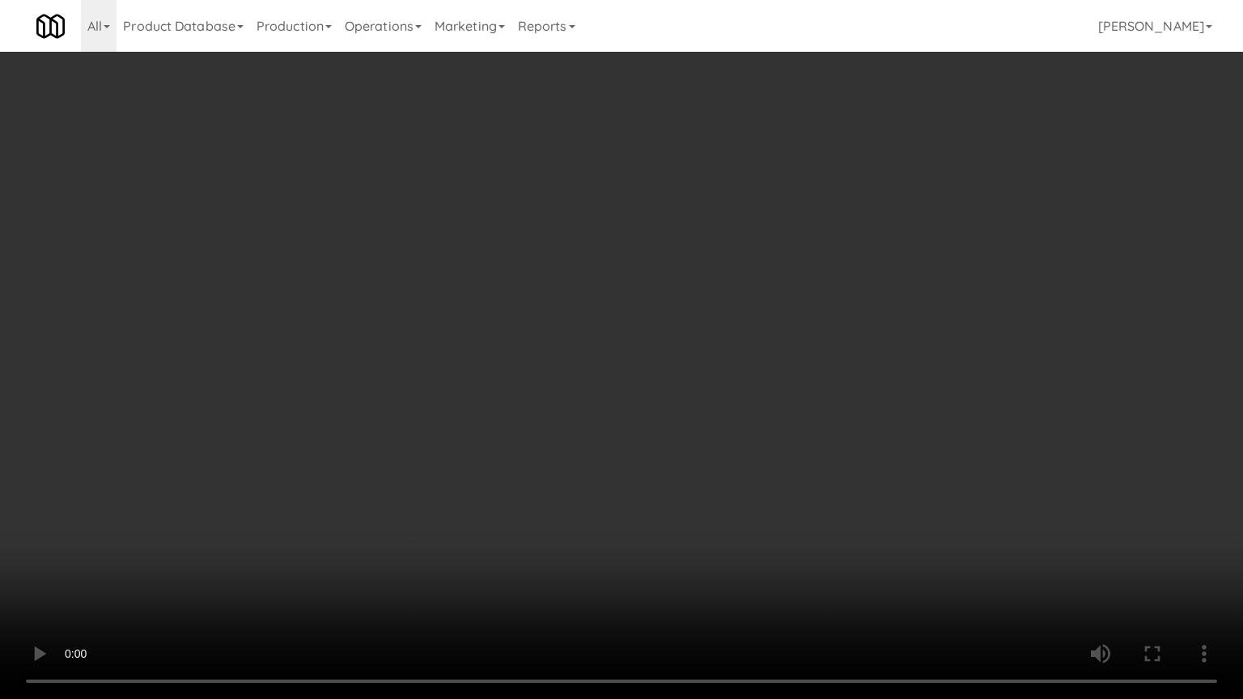
click at [486, 462] on video at bounding box center [621, 349] width 1243 height 699
click at [624, 429] on video at bounding box center [621, 349] width 1243 height 699
click at [631, 382] on video at bounding box center [621, 349] width 1243 height 699
click at [697, 362] on video at bounding box center [621, 349] width 1243 height 699
click at [689, 353] on video at bounding box center [621, 349] width 1243 height 699
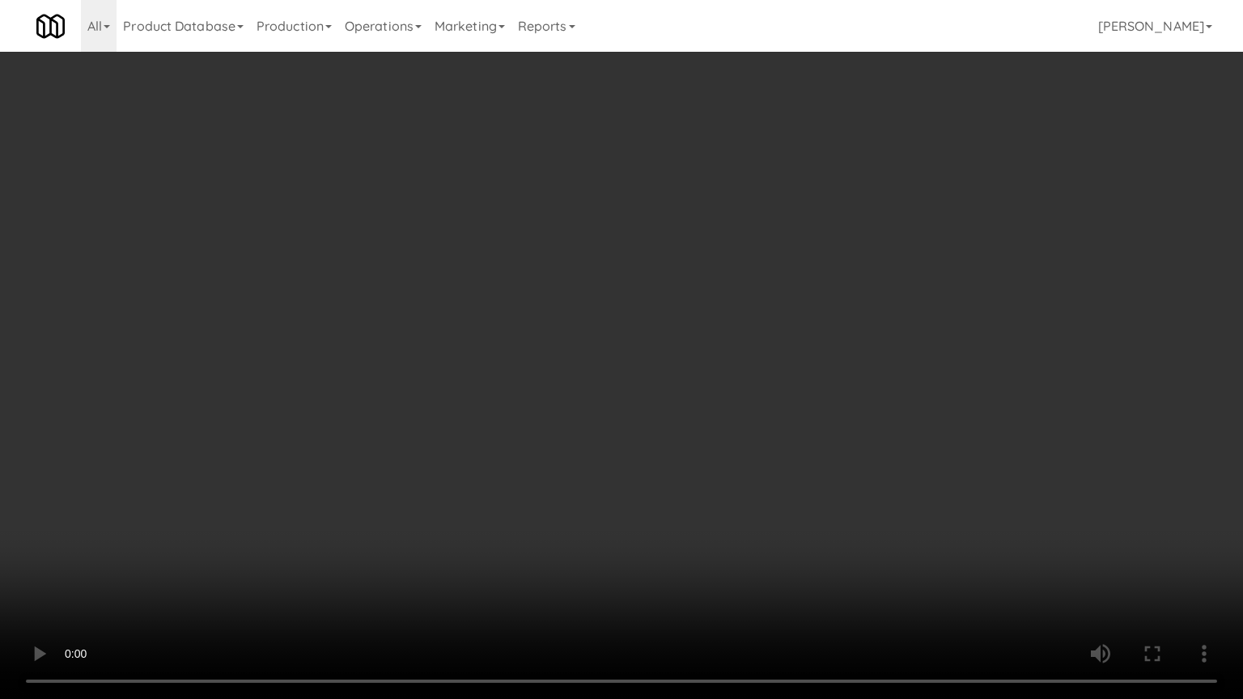
drag, startPoint x: 693, startPoint y: 349, endPoint x: 706, endPoint y: 220, distance: 129.3
click at [693, 347] on video at bounding box center [621, 349] width 1243 height 699
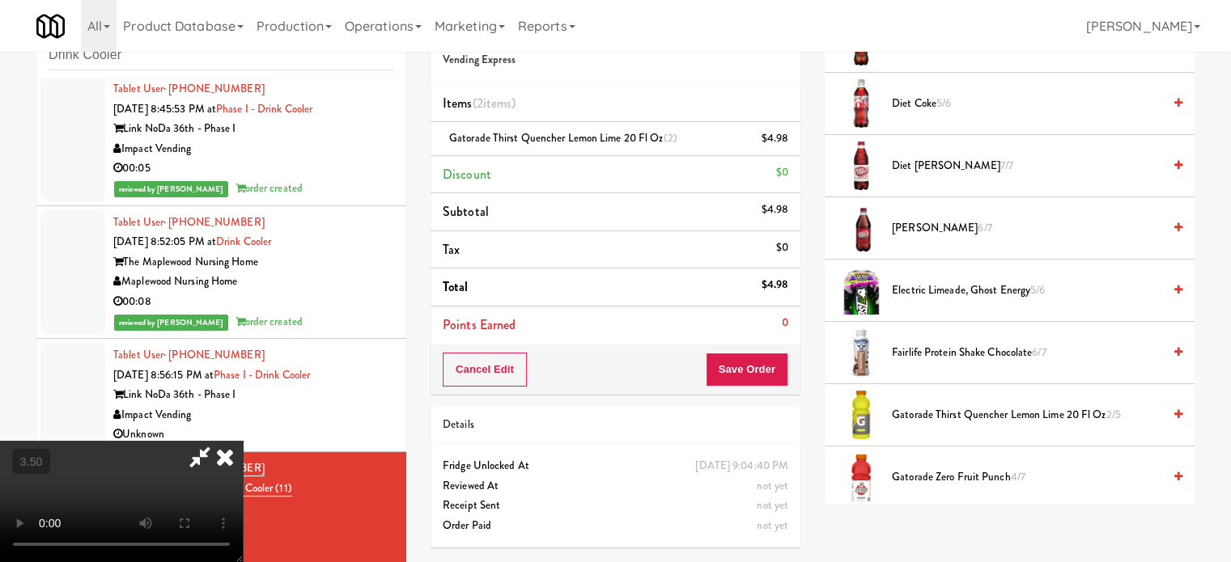
drag, startPoint x: 712, startPoint y: 64, endPoint x: 712, endPoint y: 74, distance: 9.7
click at [243, 441] on icon at bounding box center [225, 457] width 36 height 32
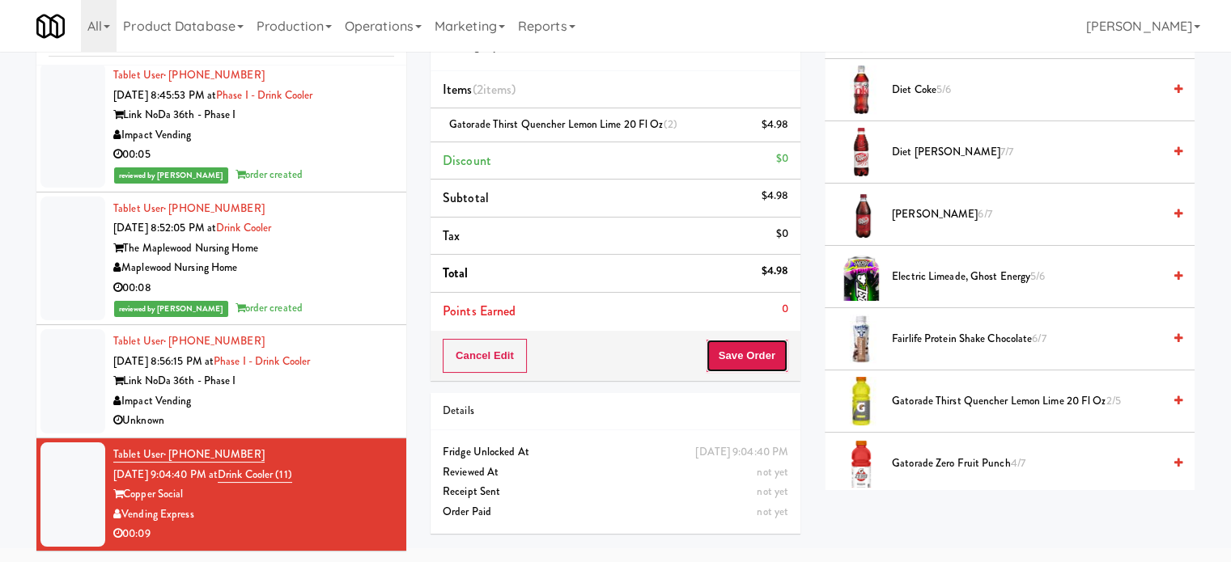
click at [740, 355] on button "Save Order" at bounding box center [747, 356] width 83 height 34
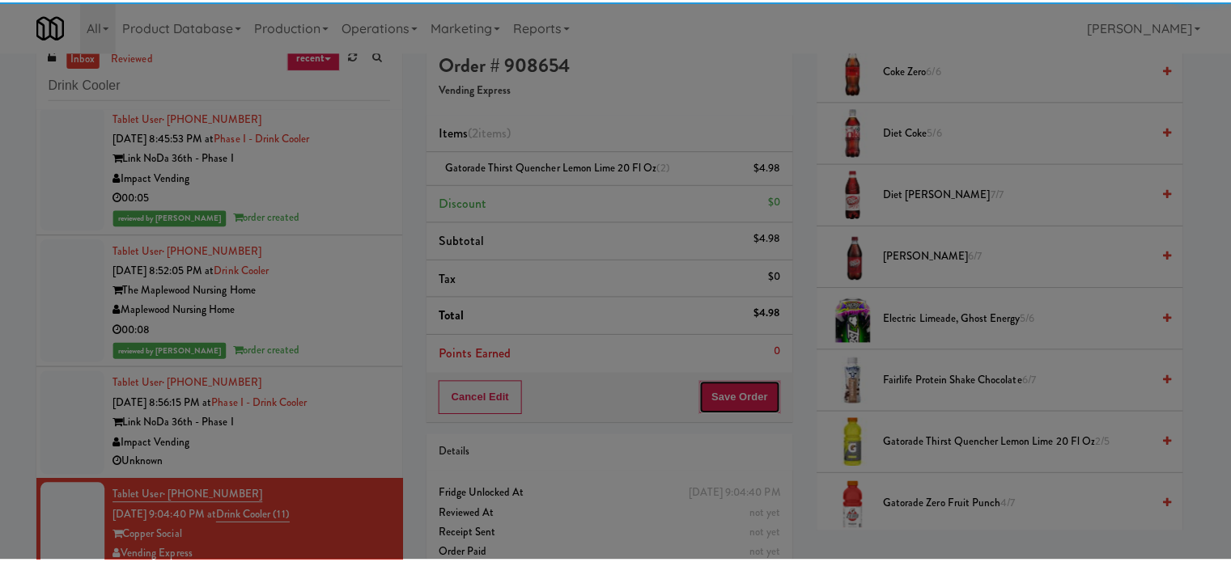
scroll to position [0, 0]
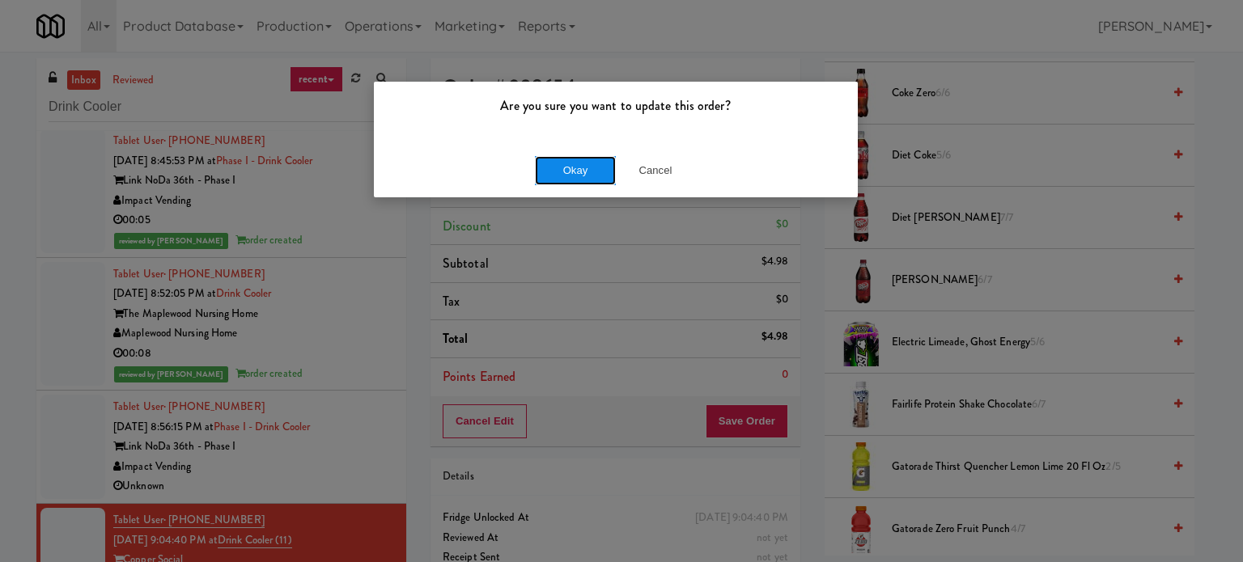
click at [558, 169] on button "Okay" at bounding box center [575, 170] width 81 height 29
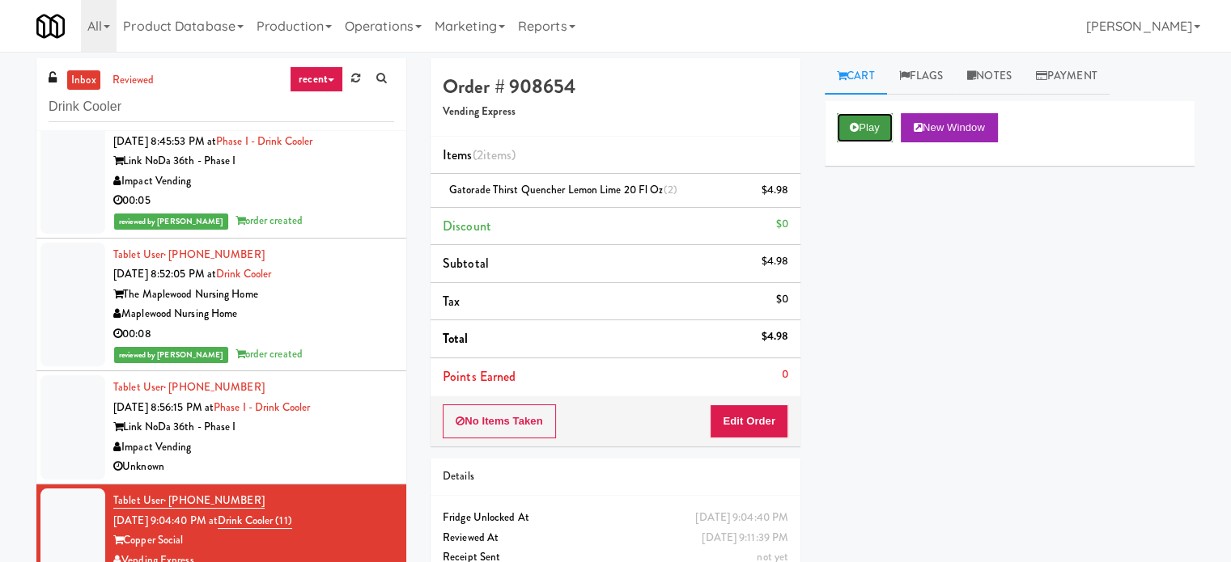
click at [862, 123] on button "Play" at bounding box center [865, 127] width 56 height 29
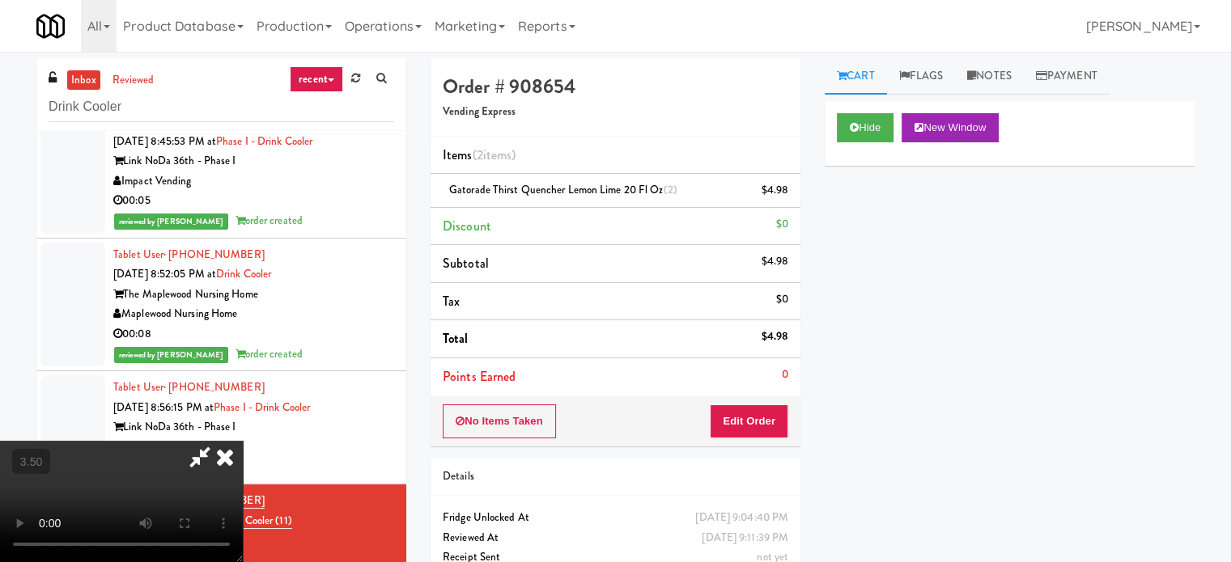
click at [243, 441] on video at bounding box center [121, 501] width 243 height 121
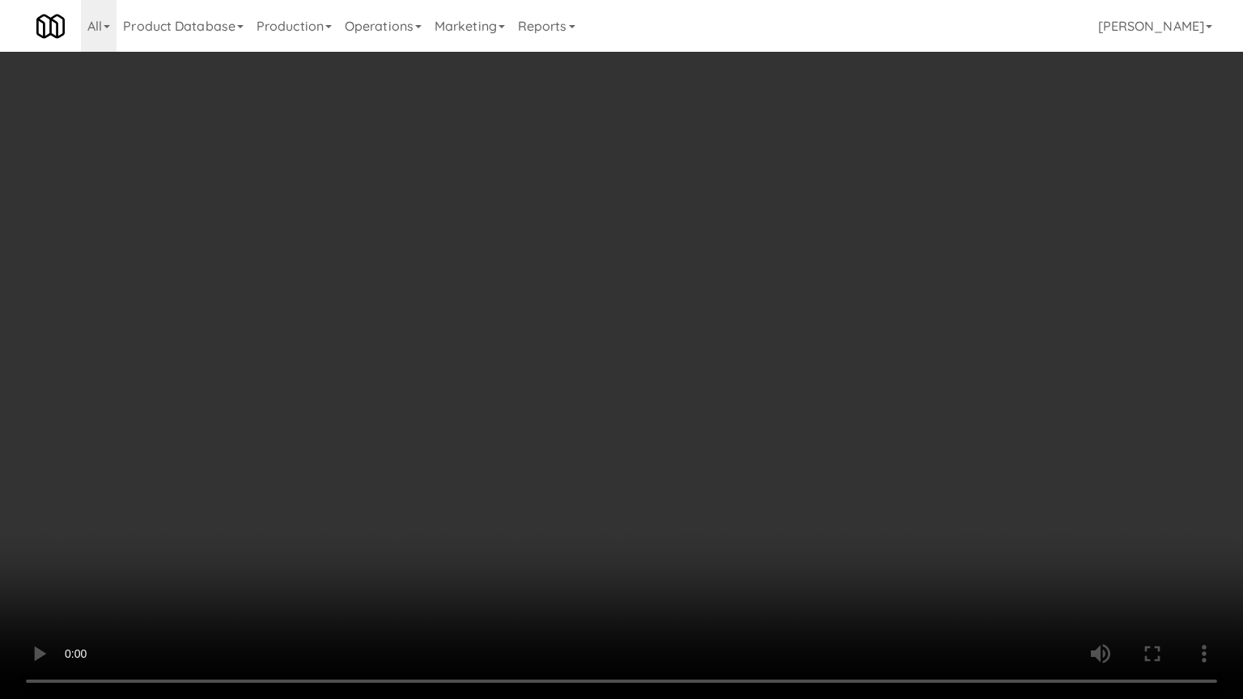
click at [526, 393] on video at bounding box center [621, 349] width 1243 height 699
click at [531, 384] on video at bounding box center [621, 349] width 1243 height 699
click at [530, 367] on video at bounding box center [621, 349] width 1243 height 699
click at [540, 340] on video at bounding box center [621, 349] width 1243 height 699
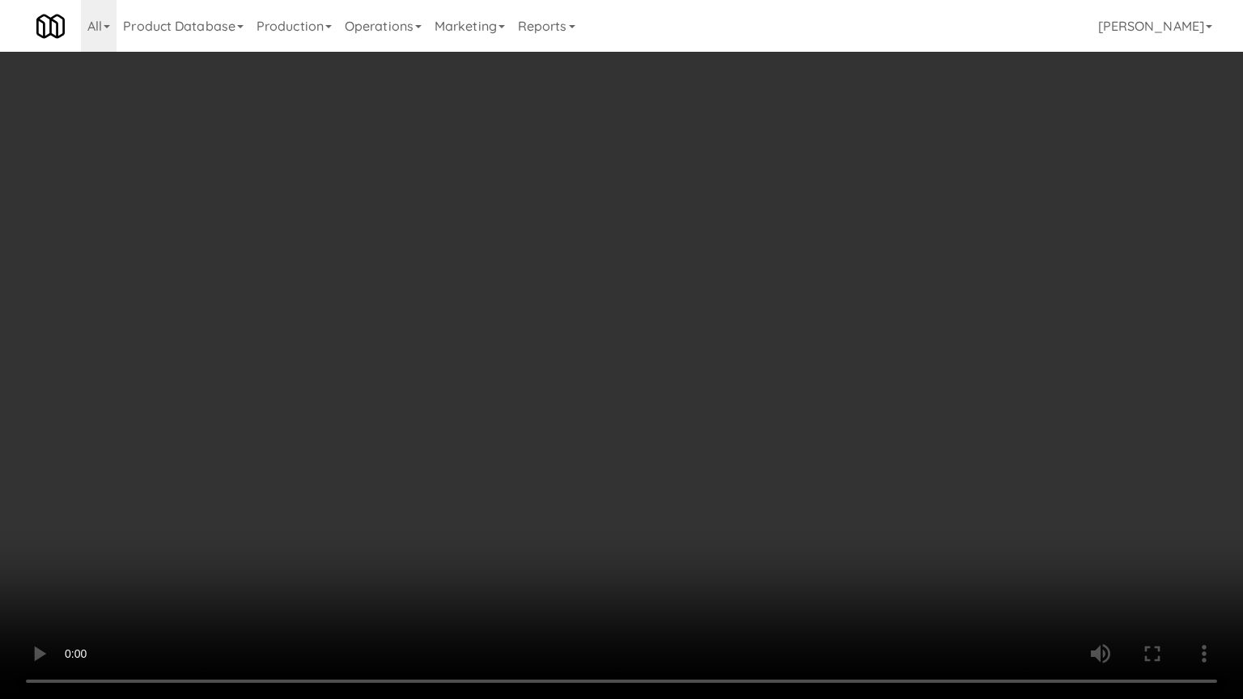
click at [542, 340] on video at bounding box center [621, 349] width 1243 height 699
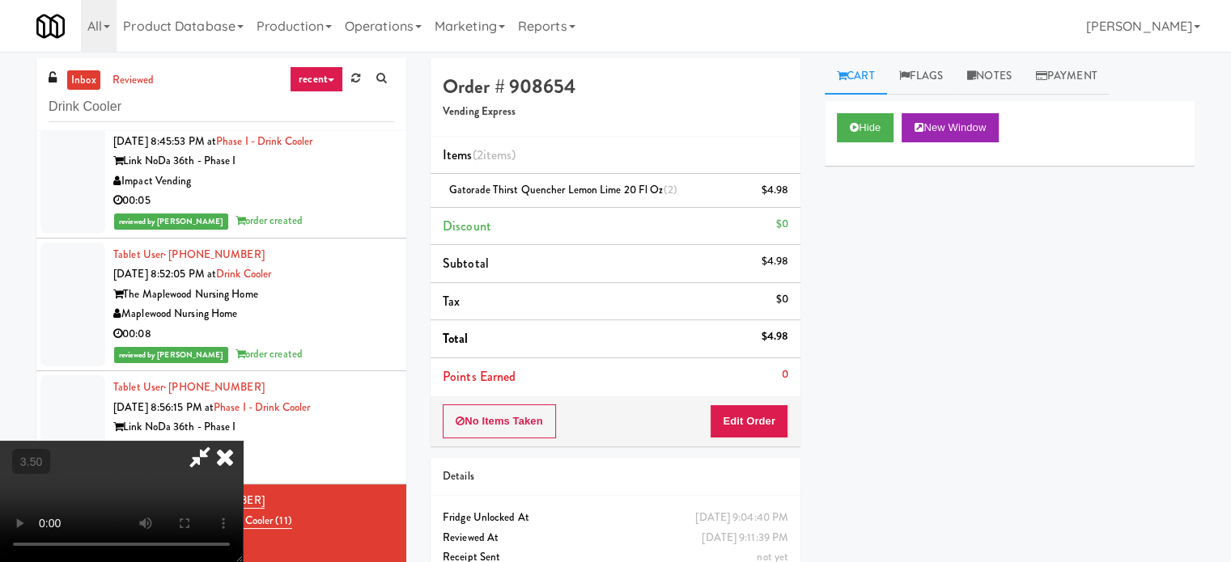
click at [243, 441] on icon at bounding box center [225, 457] width 36 height 32
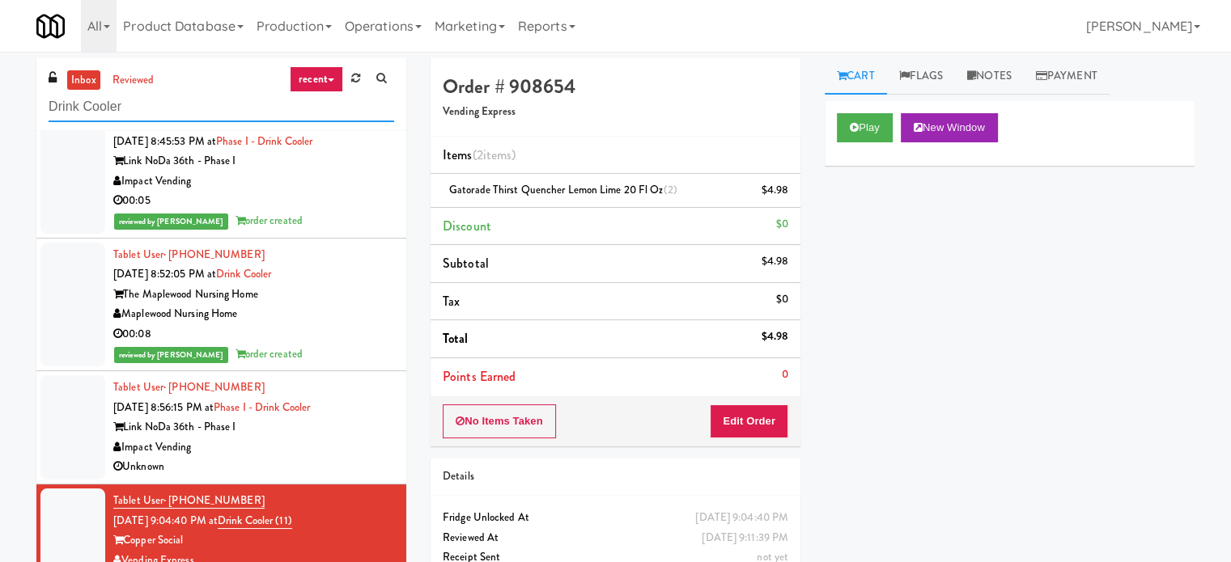
click at [189, 98] on input "Drink Cooler" at bounding box center [221, 107] width 345 height 30
click at [189, 99] on input "Drink Cooler" at bounding box center [221, 107] width 345 height 30
click at [189, 100] on input "Drink Cooler" at bounding box center [221, 107] width 345 height 30
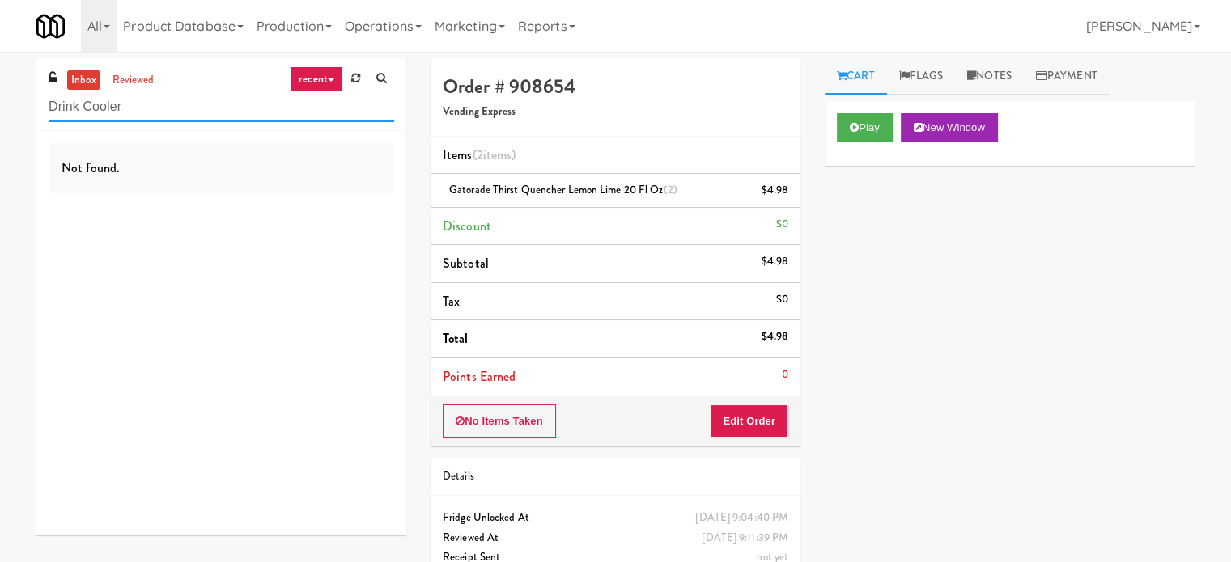
paste input "The Monarch Combo"
click at [248, 109] on input "Drink Cooler The Monarch Combo" at bounding box center [221, 107] width 345 height 30
click at [247, 109] on input "Drink Cooler The Monarch Combo" at bounding box center [221, 107] width 345 height 30
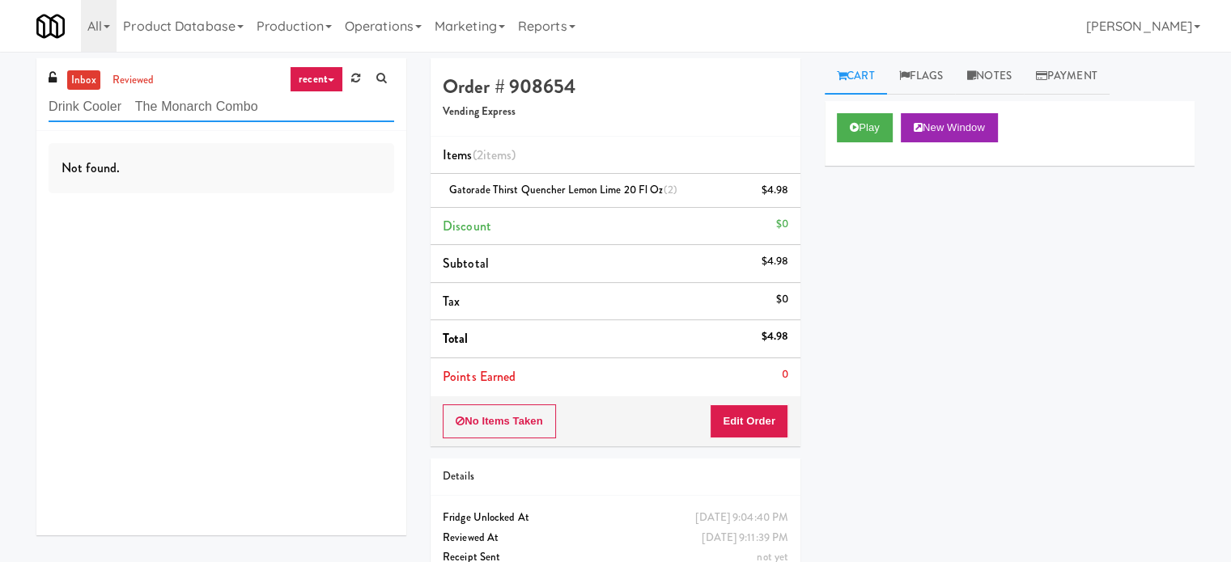
paste input "text"
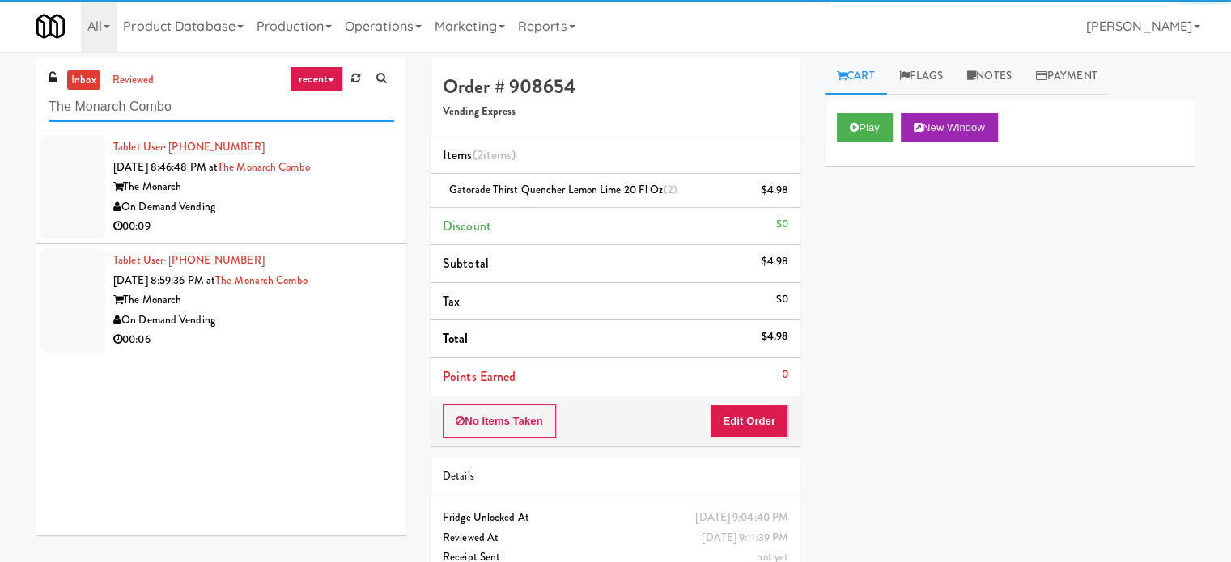
type input "The Monarch Combo"
click at [272, 213] on div "On Demand Vending" at bounding box center [253, 207] width 281 height 20
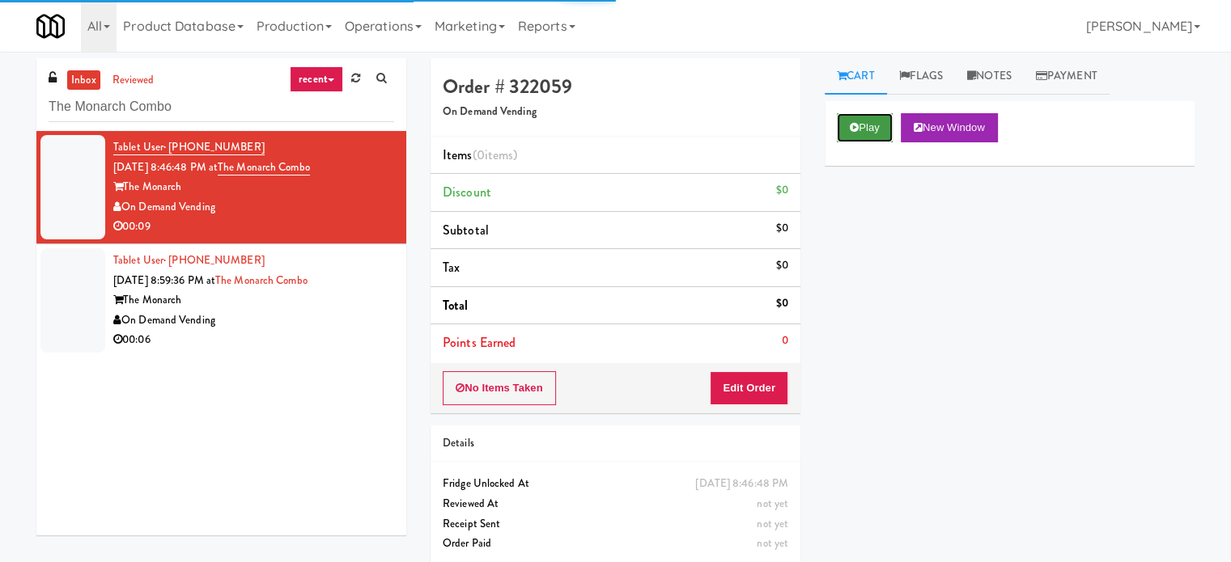
click at [887, 119] on button "Play" at bounding box center [865, 127] width 56 height 29
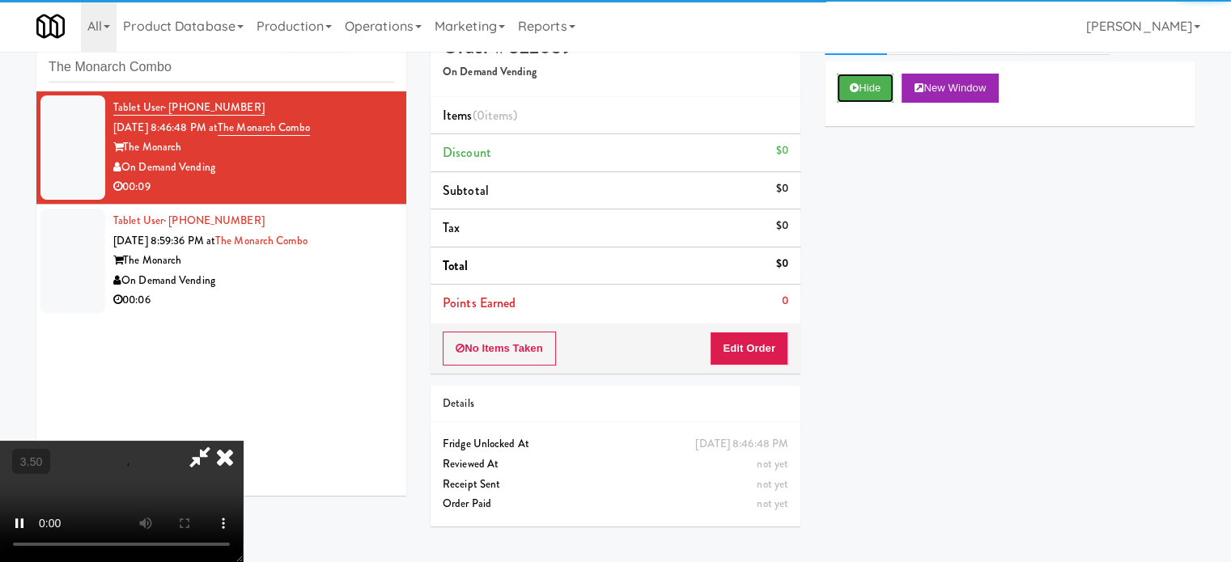
scroll to position [52, 0]
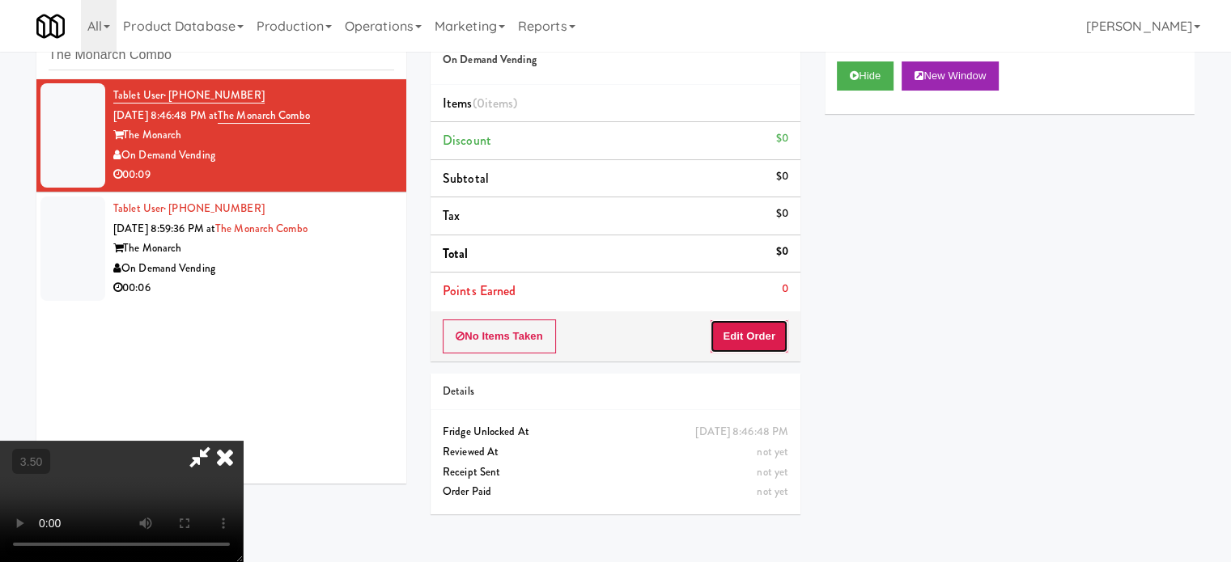
drag, startPoint x: 760, startPoint y: 340, endPoint x: 734, endPoint y: 300, distance: 47.3
click at [761, 333] on button "Edit Order" at bounding box center [749, 337] width 78 height 34
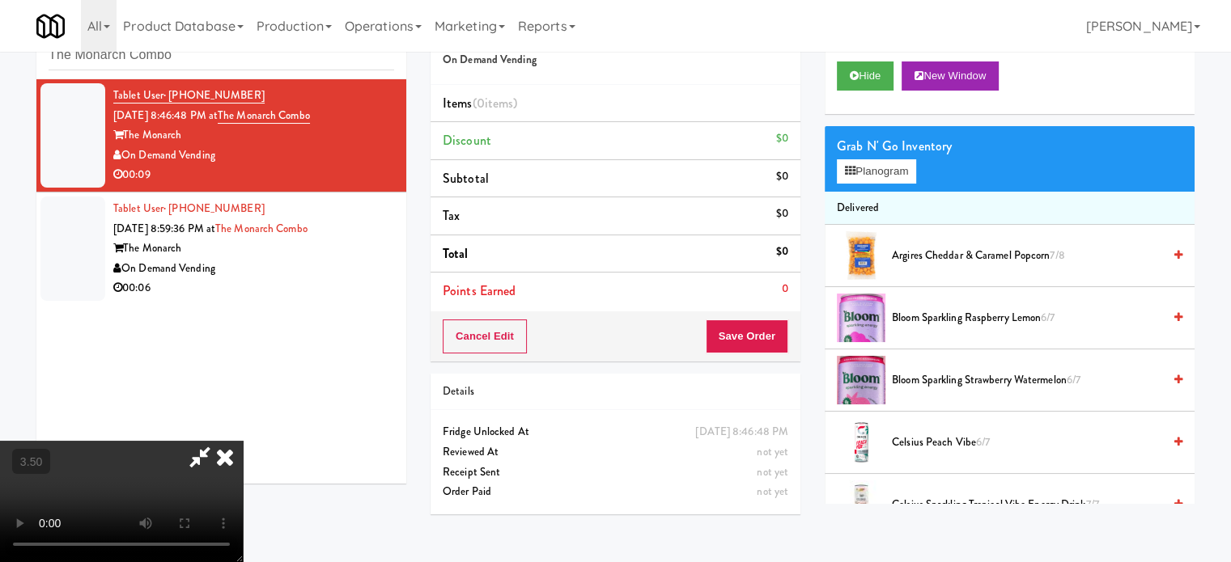
click at [243, 441] on video at bounding box center [121, 501] width 243 height 121
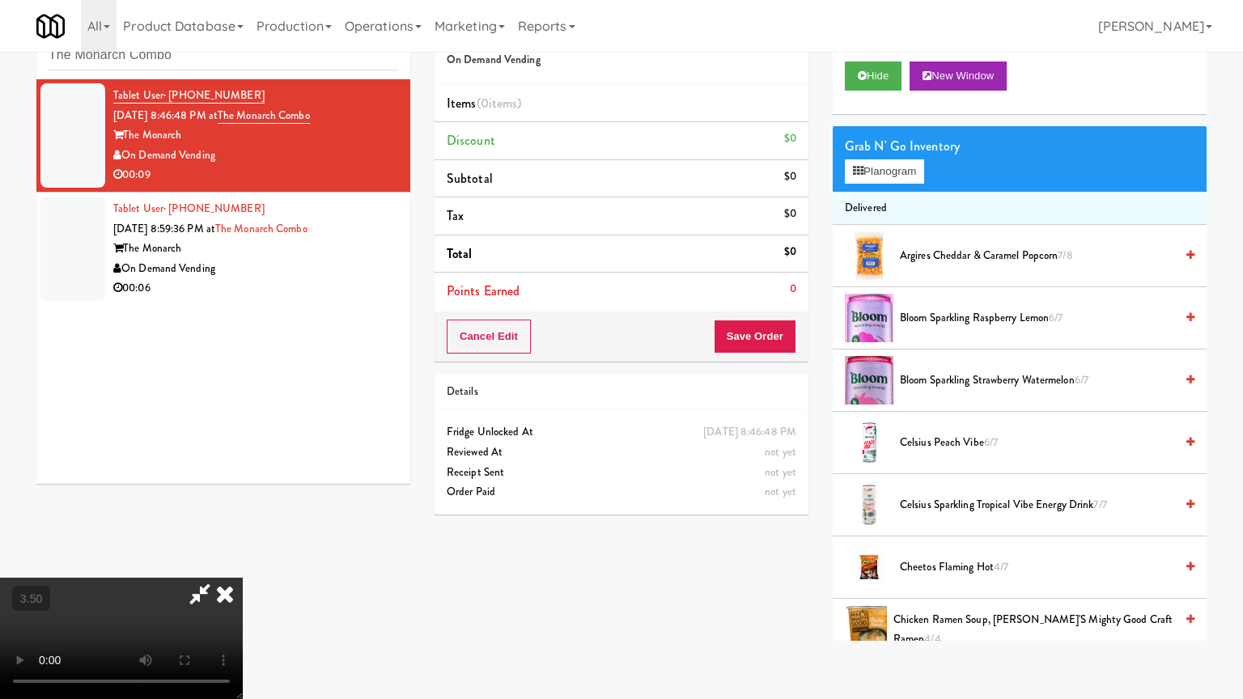
click at [243, 561] on video at bounding box center [121, 638] width 243 height 121
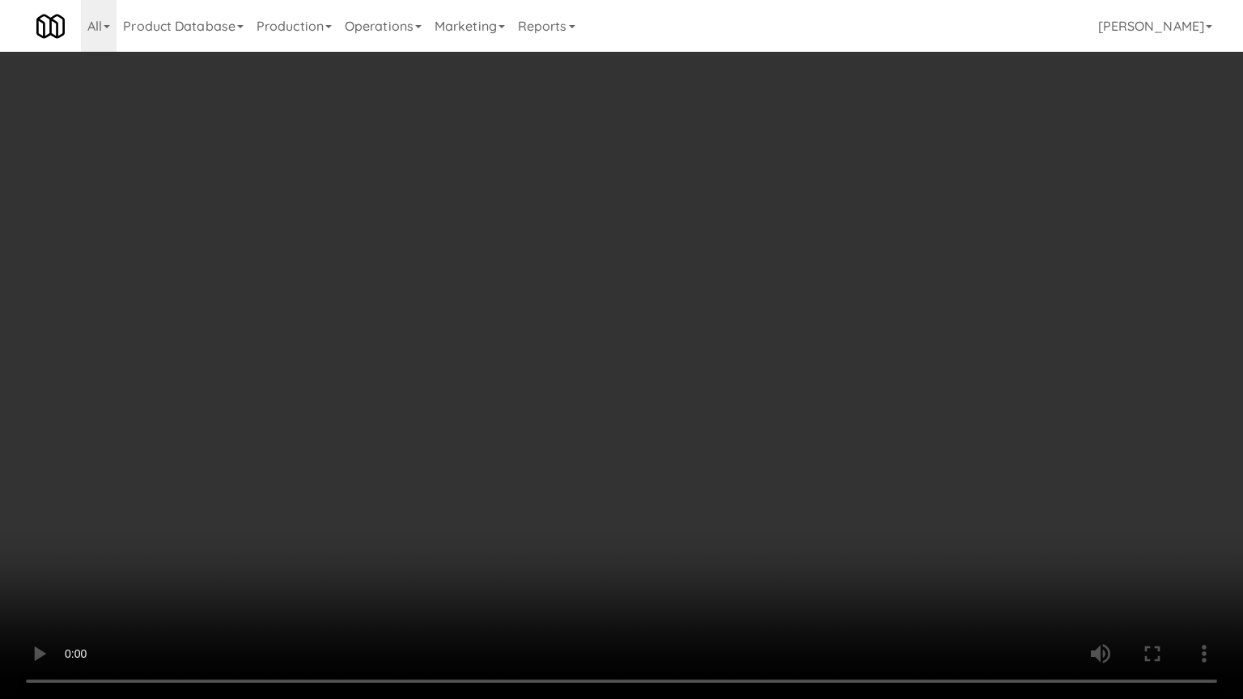
click at [637, 371] on video at bounding box center [621, 349] width 1243 height 699
click at [637, 370] on video at bounding box center [621, 349] width 1243 height 699
click at [697, 362] on video at bounding box center [621, 349] width 1243 height 699
click at [764, 374] on video at bounding box center [621, 349] width 1243 height 699
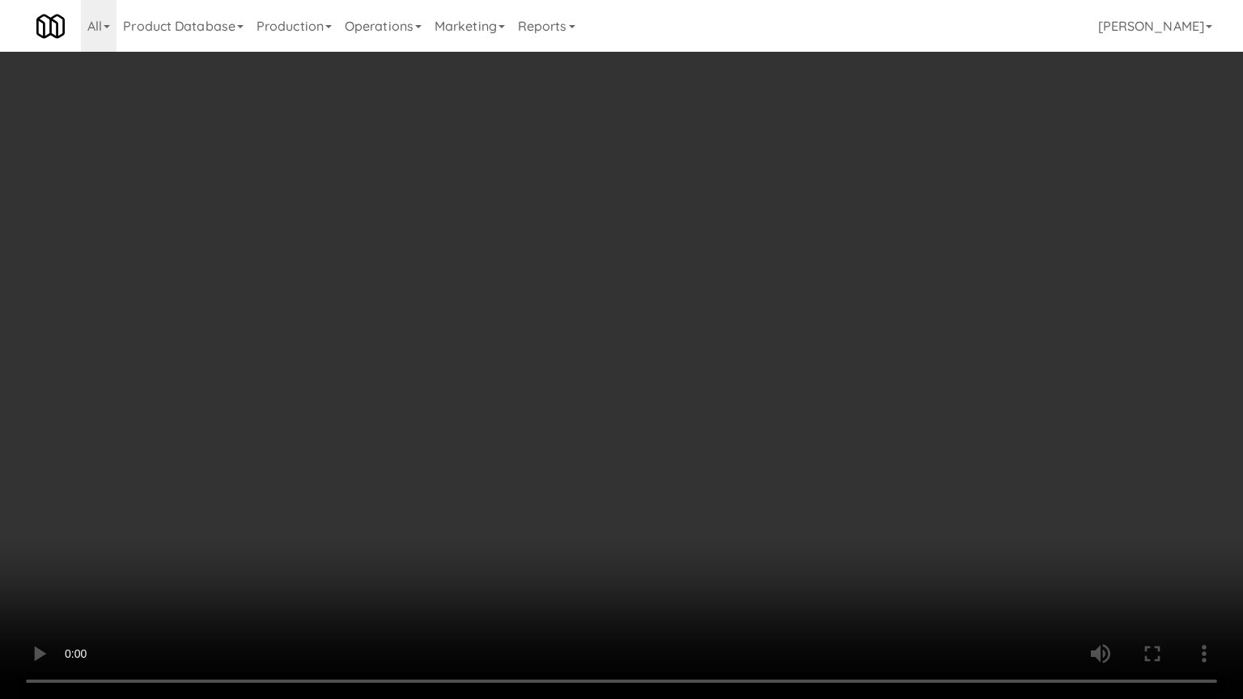
click at [734, 362] on video at bounding box center [621, 349] width 1243 height 699
click at [718, 367] on video at bounding box center [621, 349] width 1243 height 699
click at [725, 362] on video at bounding box center [621, 349] width 1243 height 699
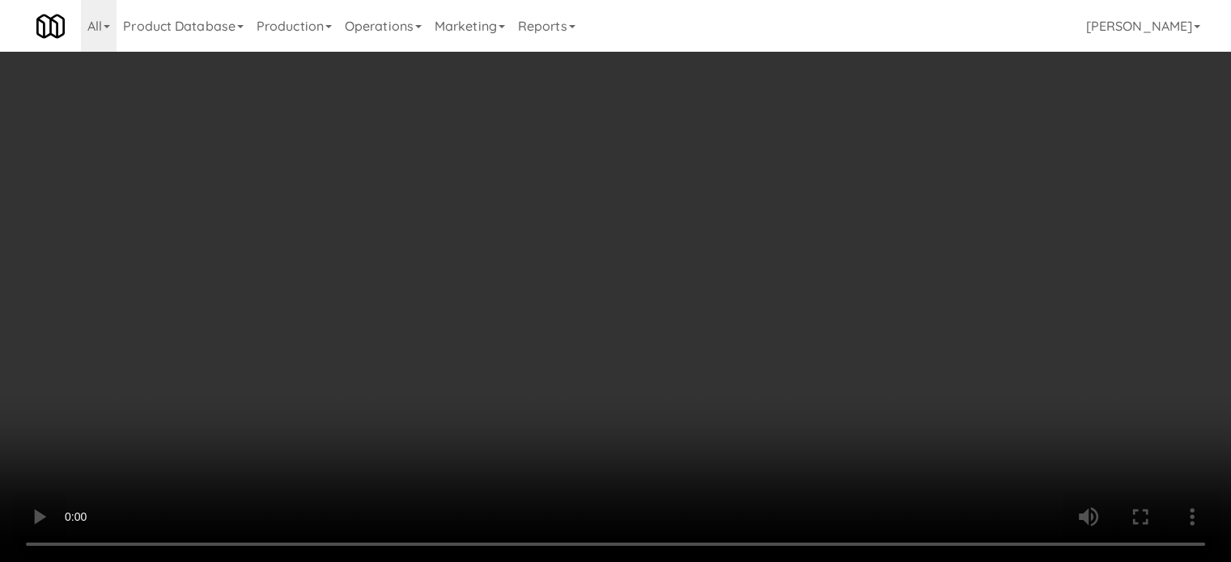
scroll to position [2144, 0]
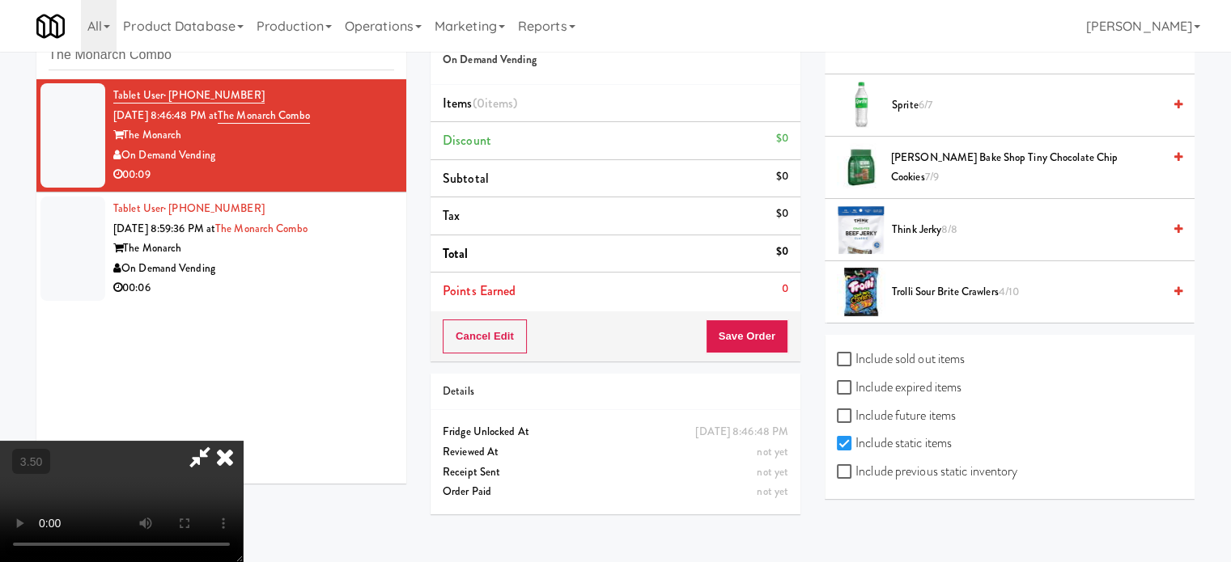
click at [927, 100] on span "6/7" at bounding box center [925, 104] width 14 height 15
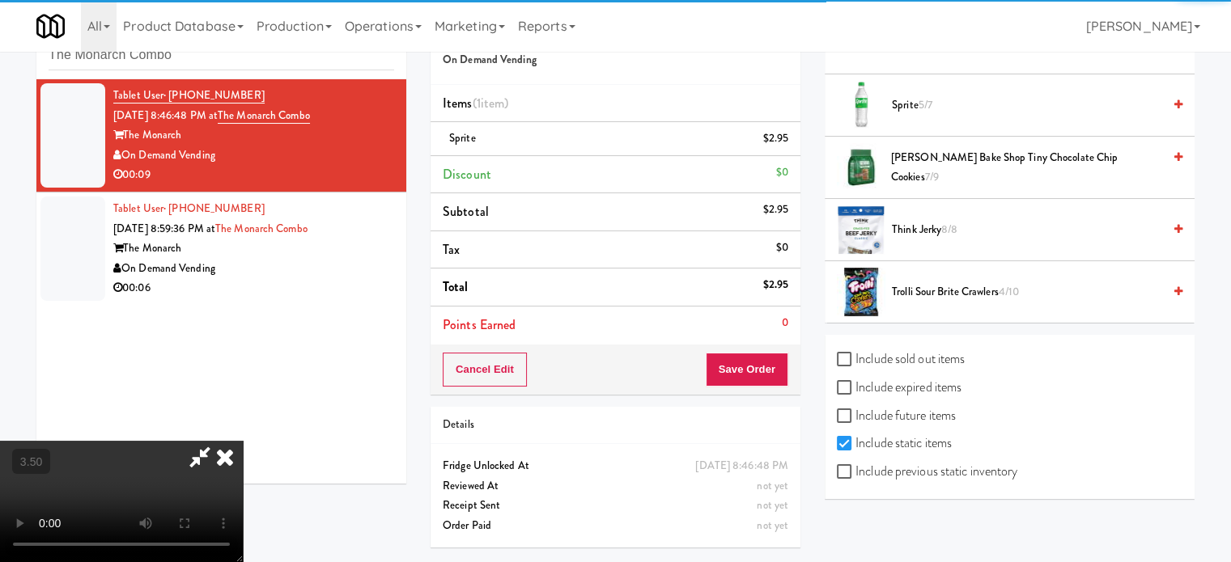
drag, startPoint x: 601, startPoint y: 193, endPoint x: 608, endPoint y: 186, distance: 9.7
click at [243, 441] on video at bounding box center [121, 501] width 243 height 121
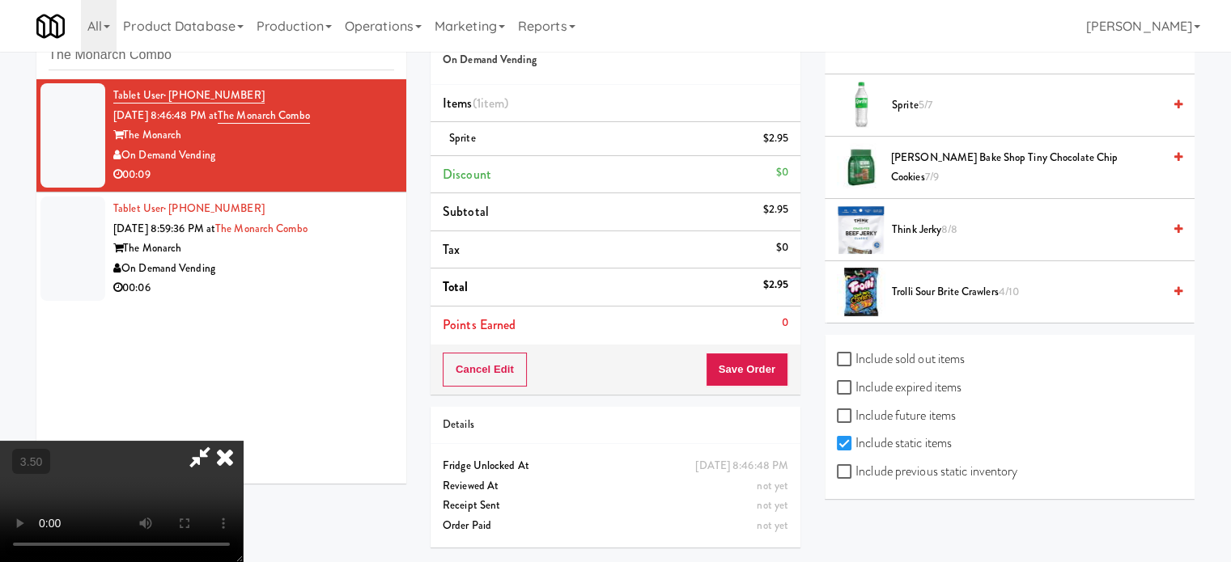
click at [243, 441] on icon at bounding box center [225, 457] width 36 height 32
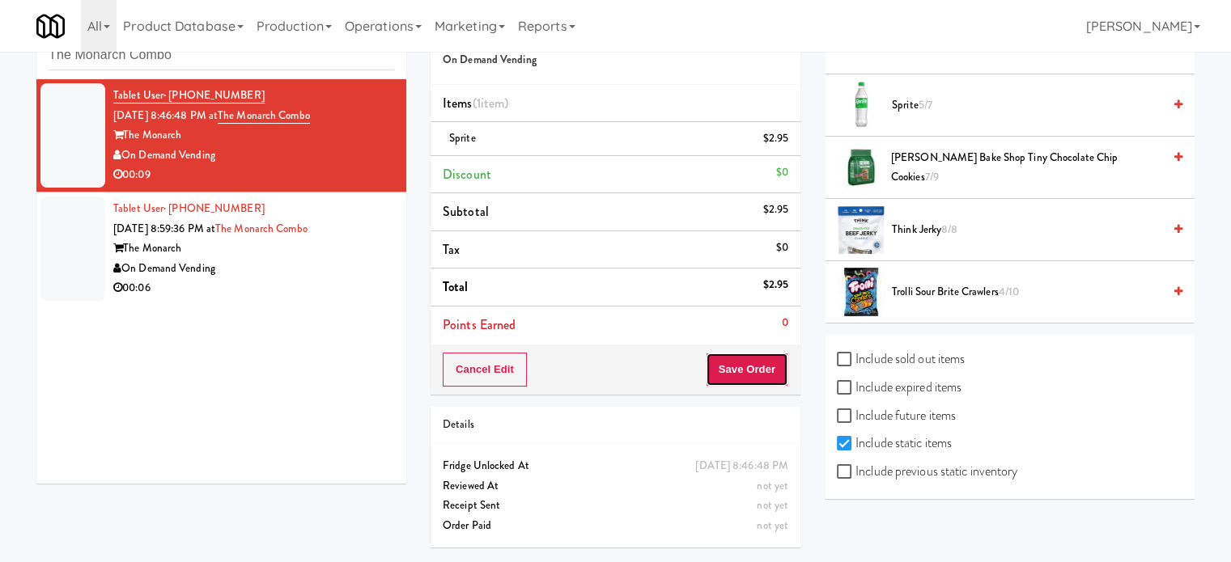
click at [731, 368] on button "Save Order" at bounding box center [747, 370] width 83 height 34
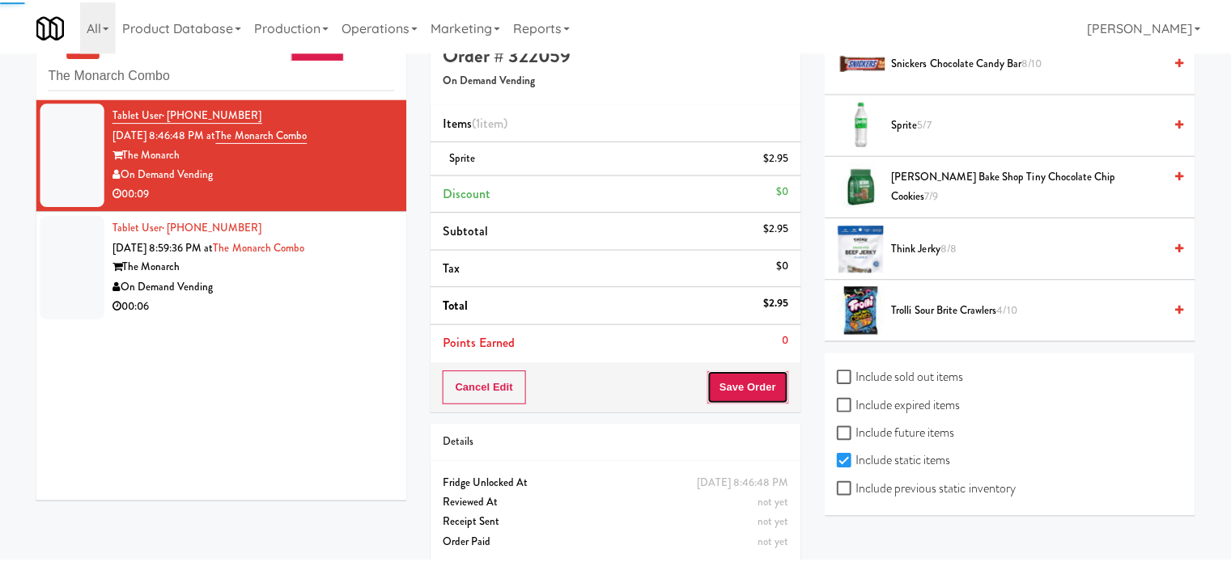
scroll to position [0, 0]
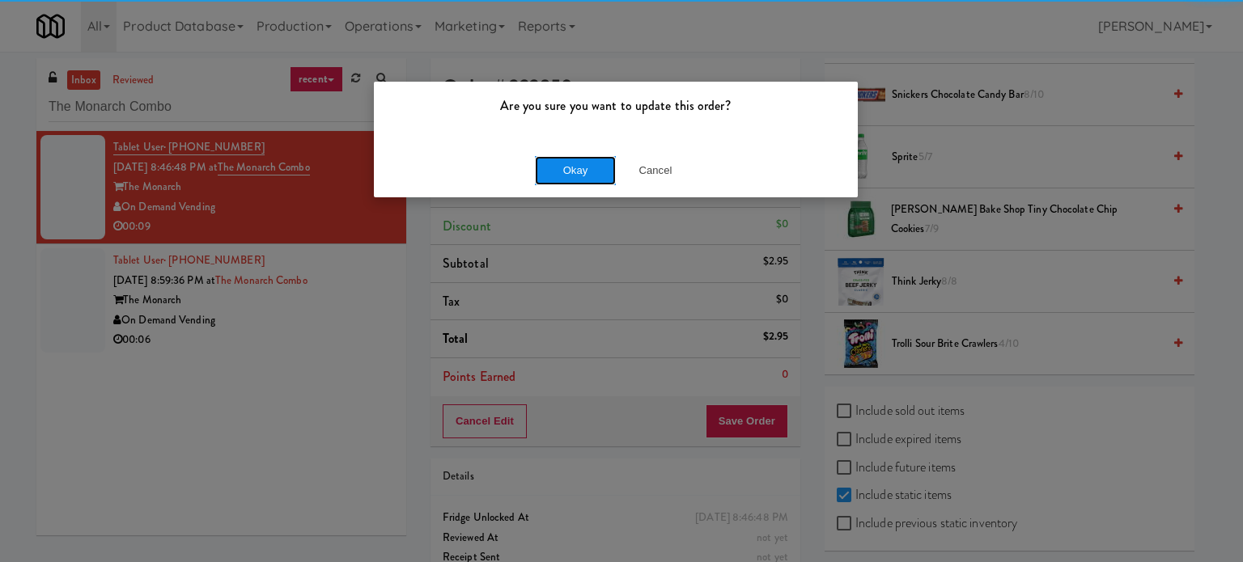
click at [554, 168] on button "Okay" at bounding box center [575, 170] width 81 height 29
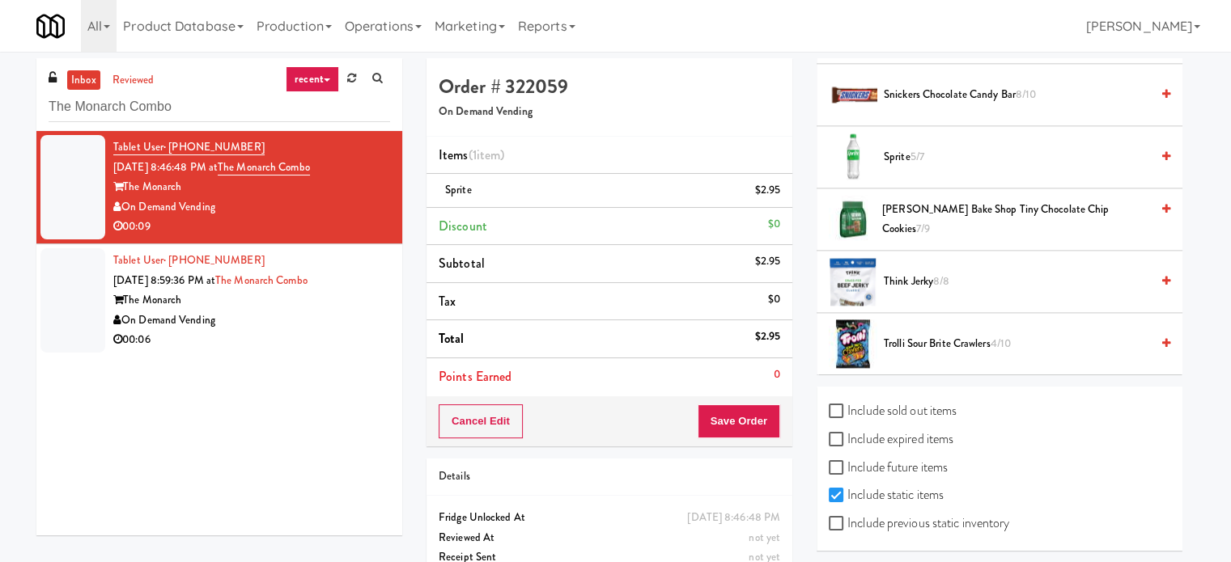
click at [340, 328] on div "Tablet User · (224) 522-0050 Aug 14, 2025 8:59:36 PM at The Monarch Combo The M…" at bounding box center [251, 301] width 277 height 100
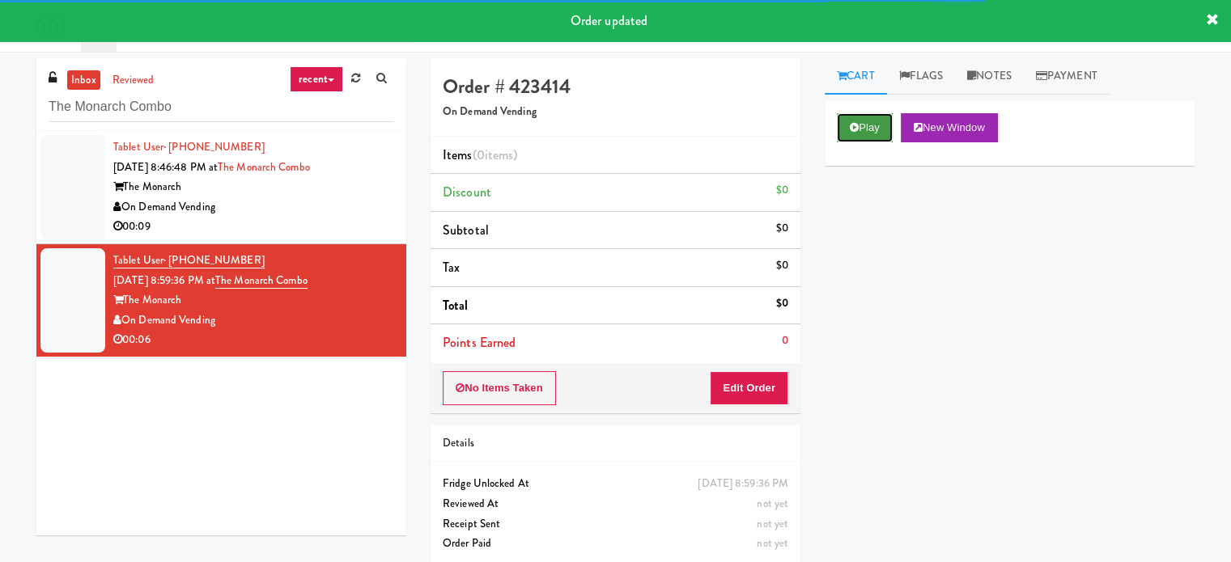
click at [883, 122] on button "Play" at bounding box center [865, 127] width 56 height 29
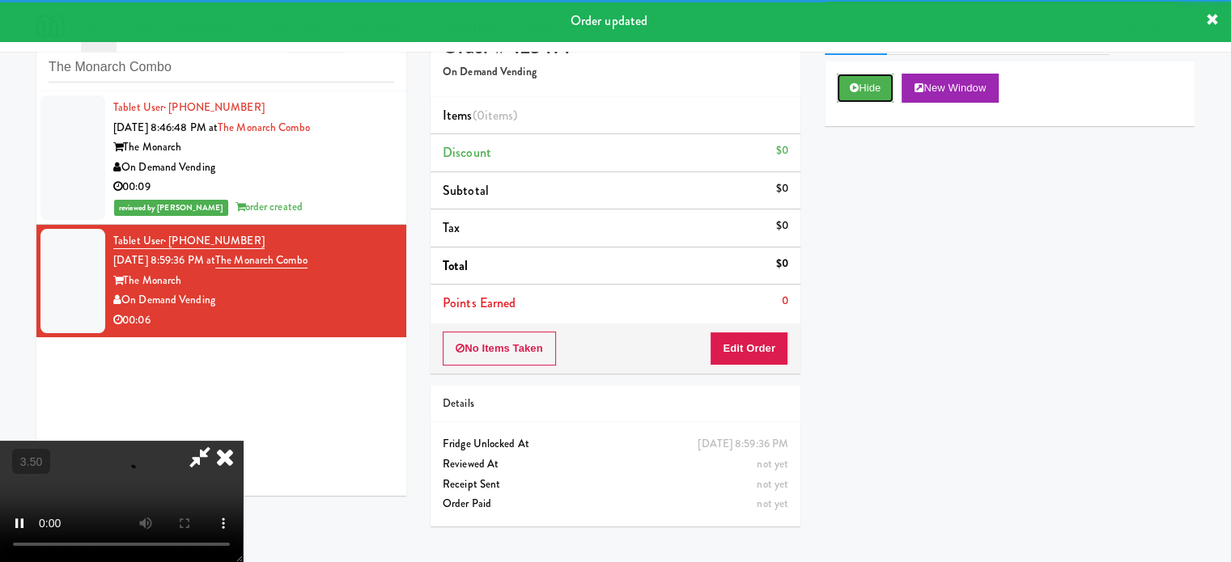
scroll to position [52, 0]
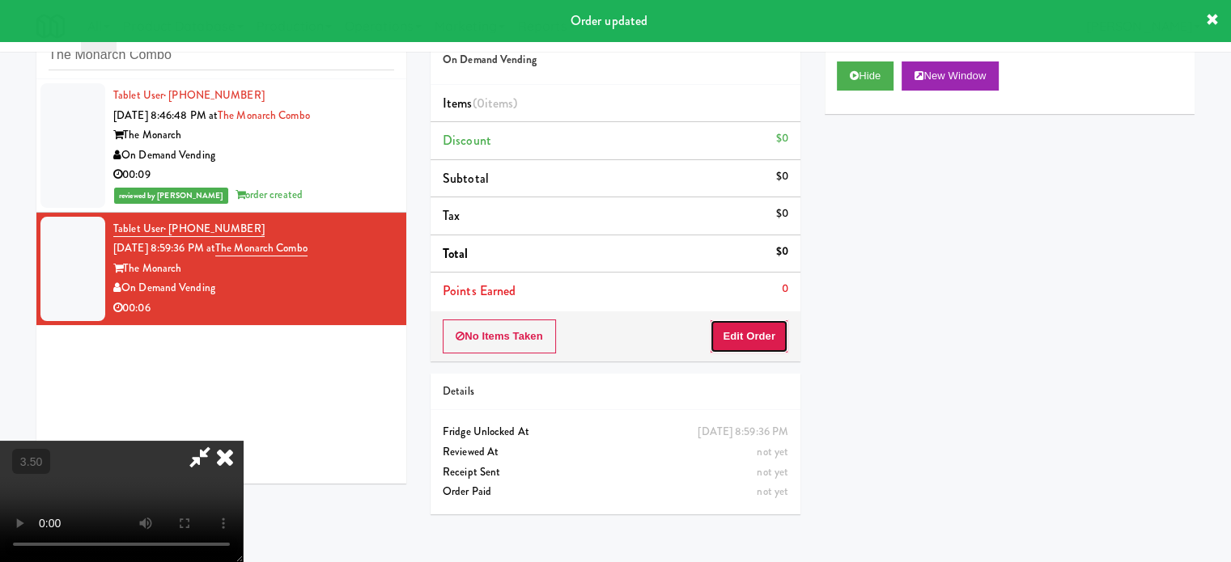
click at [775, 328] on button "Edit Order" at bounding box center [749, 337] width 78 height 34
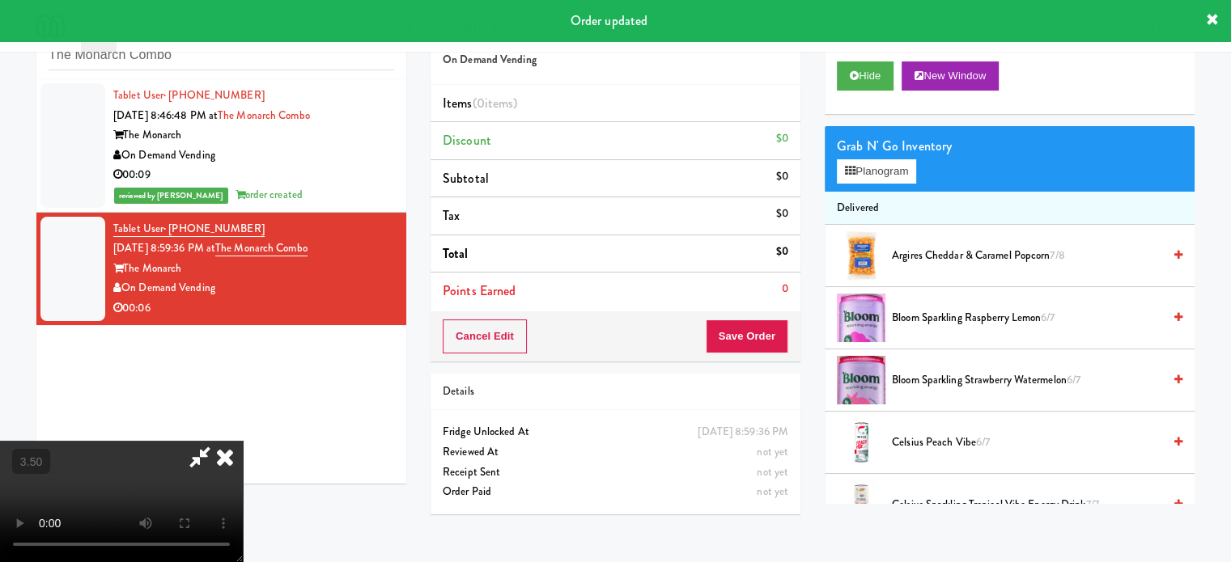
drag, startPoint x: 297, startPoint y: 369, endPoint x: 316, endPoint y: 298, distance: 73.8
click at [243, 441] on video at bounding box center [121, 501] width 243 height 121
drag, startPoint x: 316, startPoint y: 298, endPoint x: 489, endPoint y: 384, distance: 192.9
click at [243, 441] on video at bounding box center [121, 501] width 243 height 121
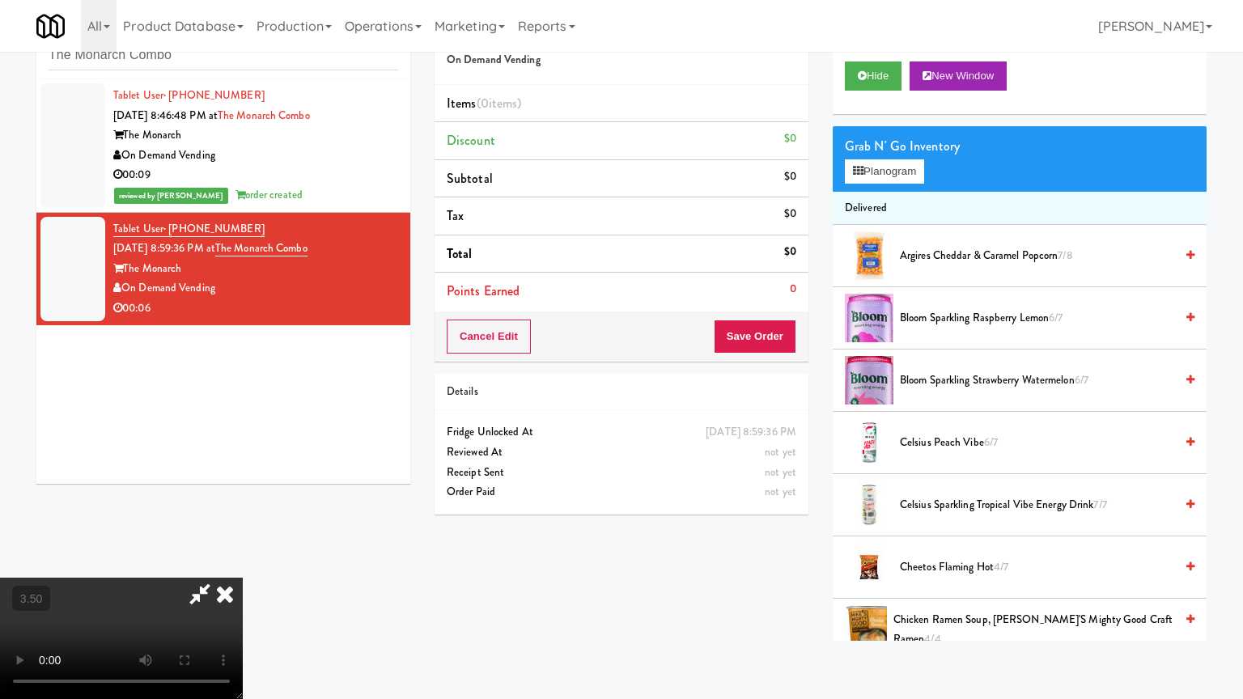
click at [243, 561] on video at bounding box center [121, 638] width 243 height 121
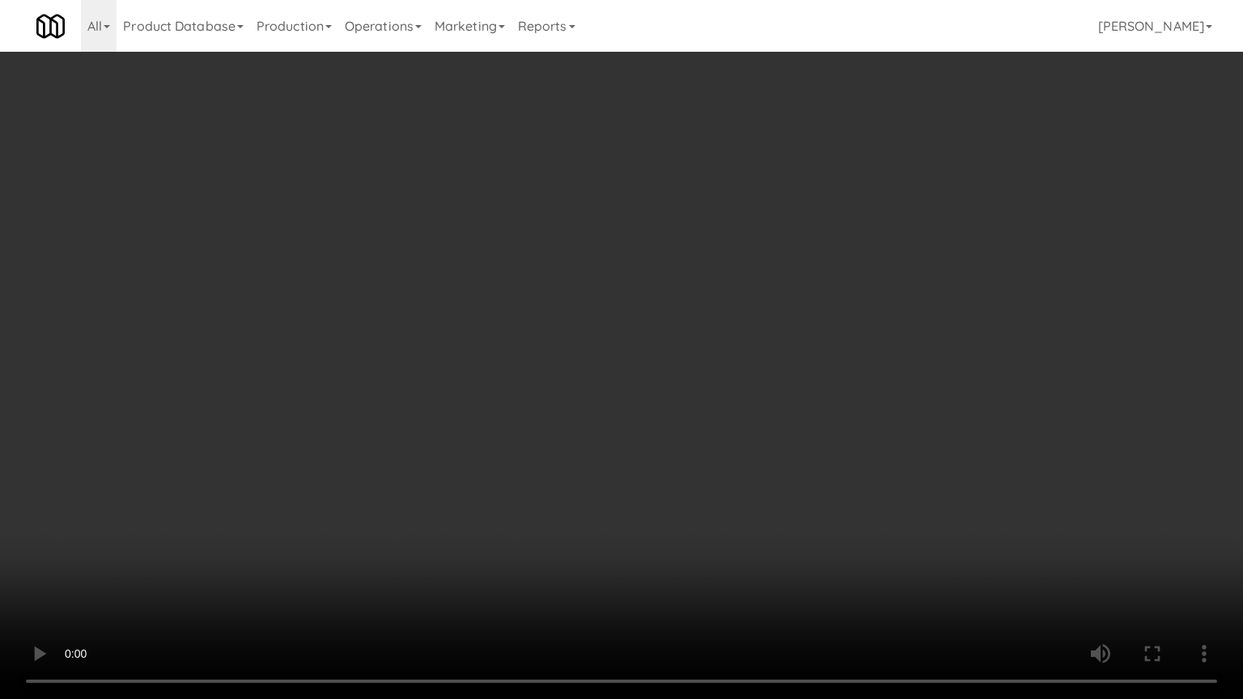
click at [608, 398] on video at bounding box center [621, 349] width 1243 height 699
click at [626, 413] on video at bounding box center [621, 349] width 1243 height 699
click at [385, 426] on video at bounding box center [621, 349] width 1243 height 699
click at [531, 344] on video at bounding box center [621, 349] width 1243 height 699
click at [531, 345] on video at bounding box center [621, 349] width 1243 height 699
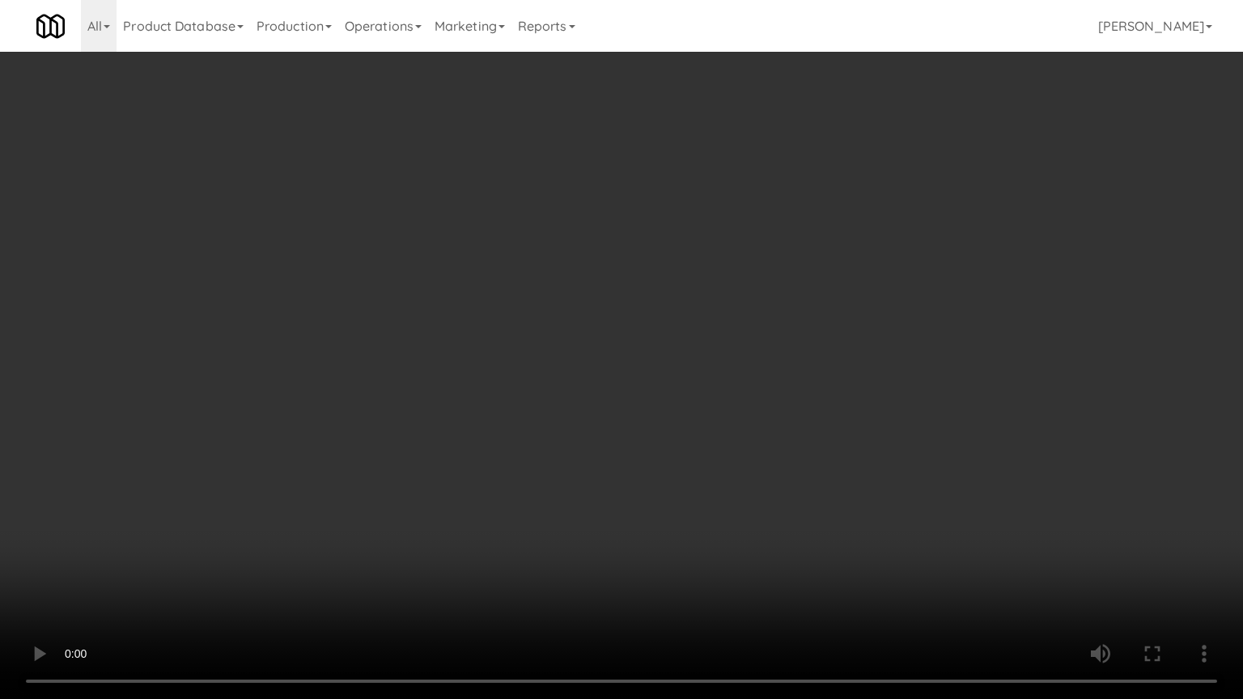
click at [643, 317] on video at bounding box center [621, 349] width 1243 height 699
click at [592, 312] on video at bounding box center [621, 349] width 1243 height 699
click at [709, 317] on video at bounding box center [621, 349] width 1243 height 699
click at [686, 324] on video at bounding box center [621, 349] width 1243 height 699
click at [871, 300] on video at bounding box center [621, 349] width 1243 height 699
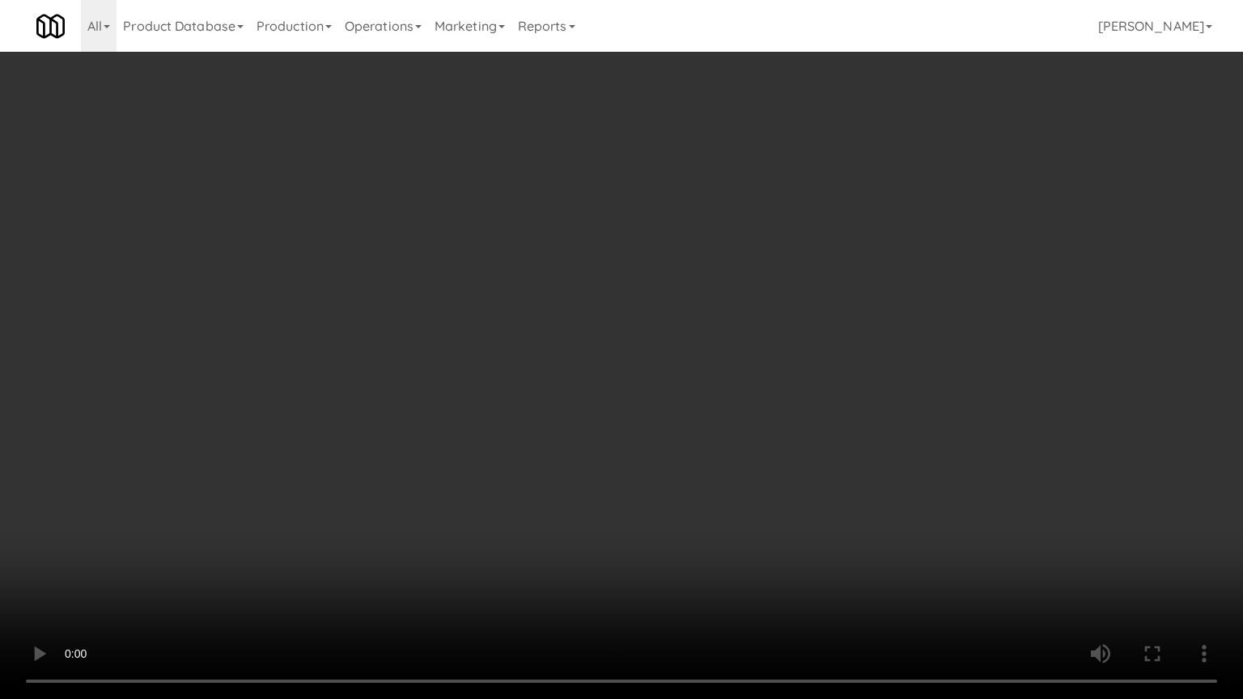
drag, startPoint x: 833, startPoint y: 309, endPoint x: 841, endPoint y: 305, distance: 8.3
click at [834, 308] on video at bounding box center [621, 349] width 1243 height 699
click at [878, 290] on video at bounding box center [621, 349] width 1243 height 699
drag, startPoint x: 744, startPoint y: 299, endPoint x: 812, endPoint y: 272, distance: 73.0
click at [752, 295] on video at bounding box center [621, 349] width 1243 height 699
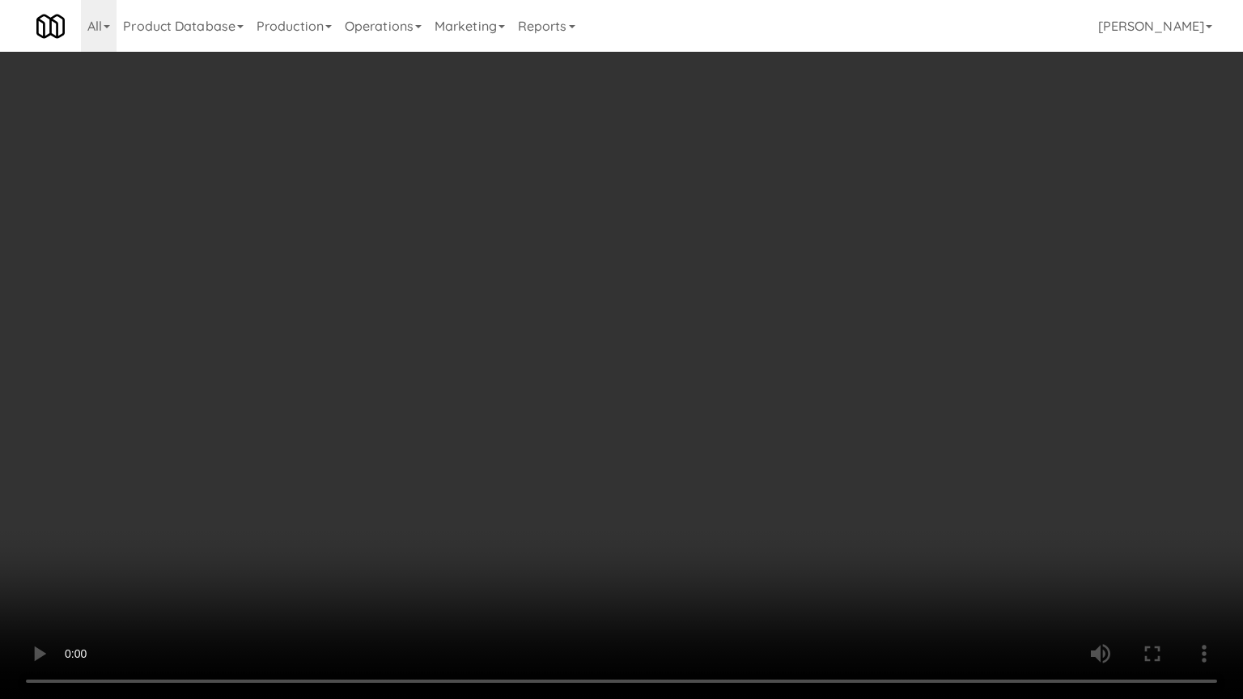
click at [861, 269] on video at bounding box center [621, 349] width 1243 height 699
drag, startPoint x: 816, startPoint y: 286, endPoint x: 825, endPoint y: 286, distance: 9.7
click at [816, 286] on video at bounding box center [621, 349] width 1243 height 699
click at [840, 300] on video at bounding box center [621, 349] width 1243 height 699
click at [842, 301] on video at bounding box center [621, 349] width 1243 height 699
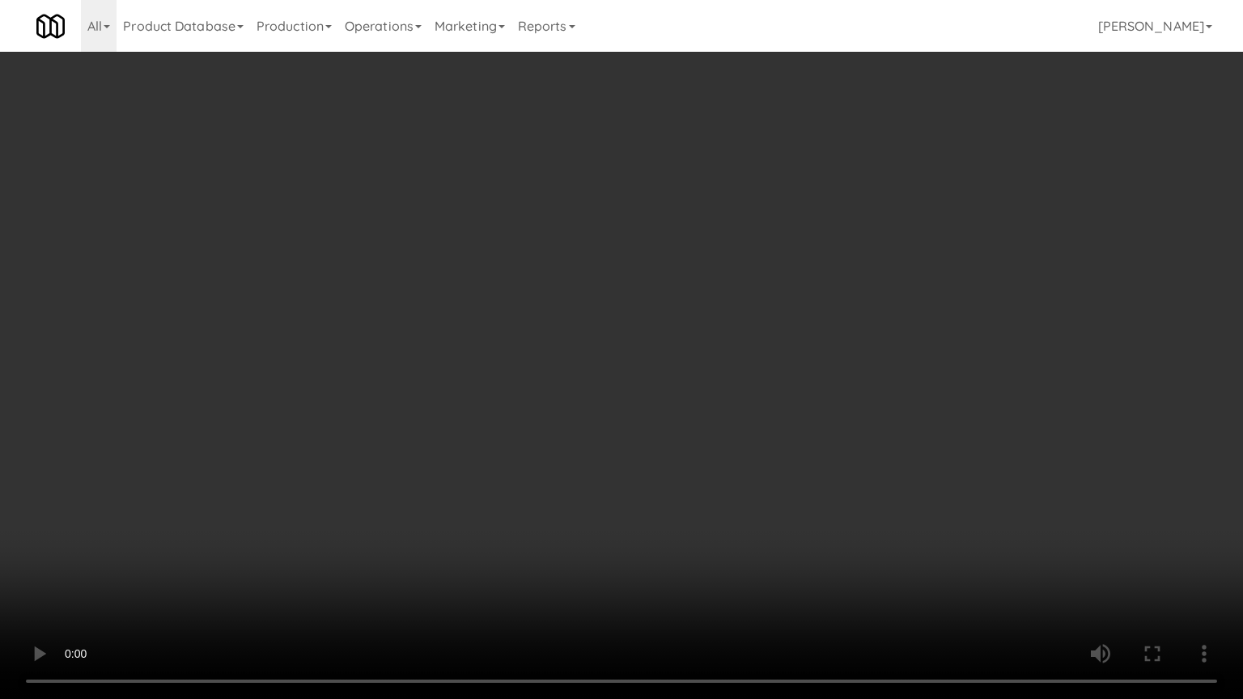
drag, startPoint x: 541, startPoint y: 397, endPoint x: 553, endPoint y: 388, distance: 15.0
click at [544, 397] on video at bounding box center [621, 349] width 1243 height 699
click at [553, 388] on video at bounding box center [621, 349] width 1243 height 699
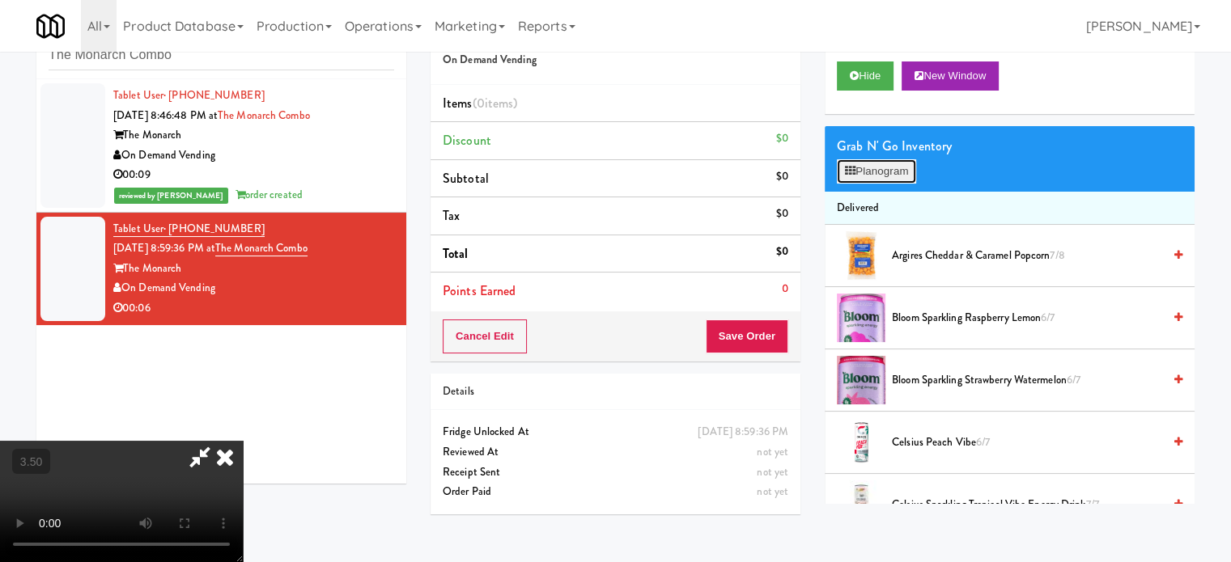
click at [879, 176] on button "Planogram" at bounding box center [876, 171] width 79 height 24
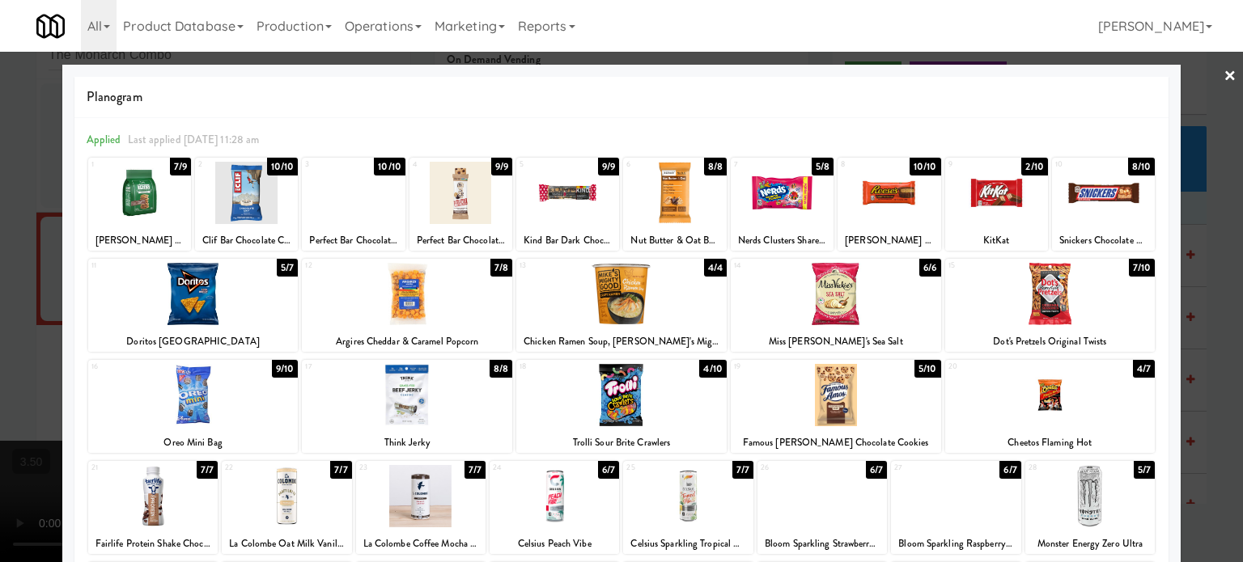
drag, startPoint x: 176, startPoint y: 167, endPoint x: 715, endPoint y: 167, distance: 539.6
click at [176, 167] on div "7/9" at bounding box center [180, 167] width 21 height 18
click at [1193, 289] on div at bounding box center [621, 281] width 1243 height 562
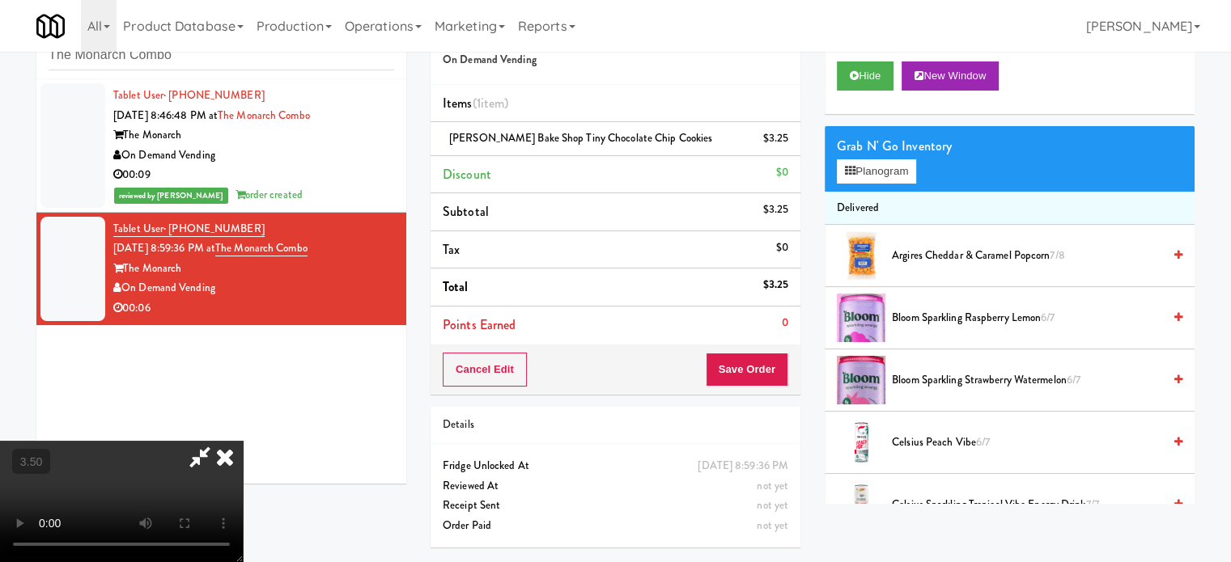
click at [243, 441] on icon at bounding box center [225, 457] width 36 height 32
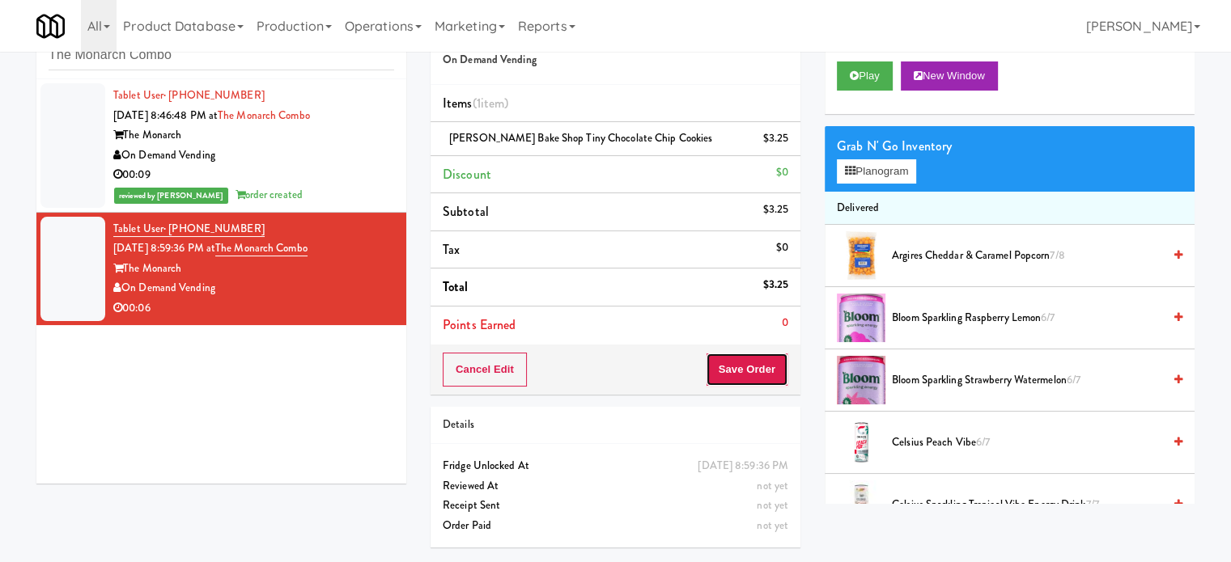
drag, startPoint x: 766, startPoint y: 382, endPoint x: 752, endPoint y: 369, distance: 18.9
click at [766, 380] on button "Save Order" at bounding box center [747, 370] width 83 height 34
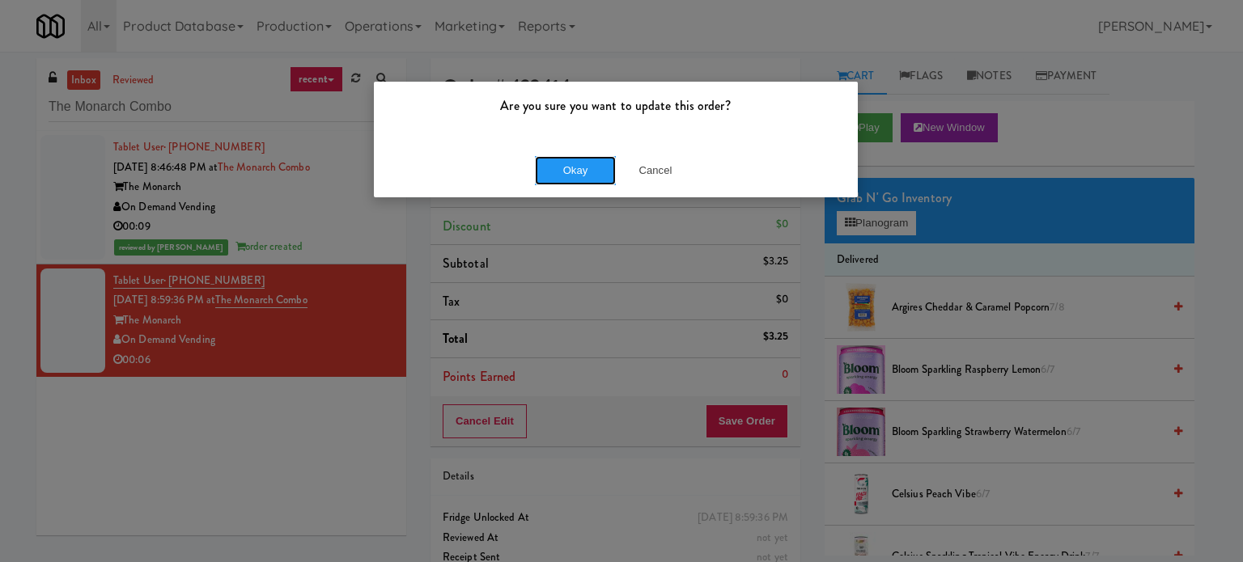
drag, startPoint x: 585, startPoint y: 164, endPoint x: 611, endPoint y: 168, distance: 26.2
click at [588, 161] on button "Okay" at bounding box center [575, 170] width 81 height 29
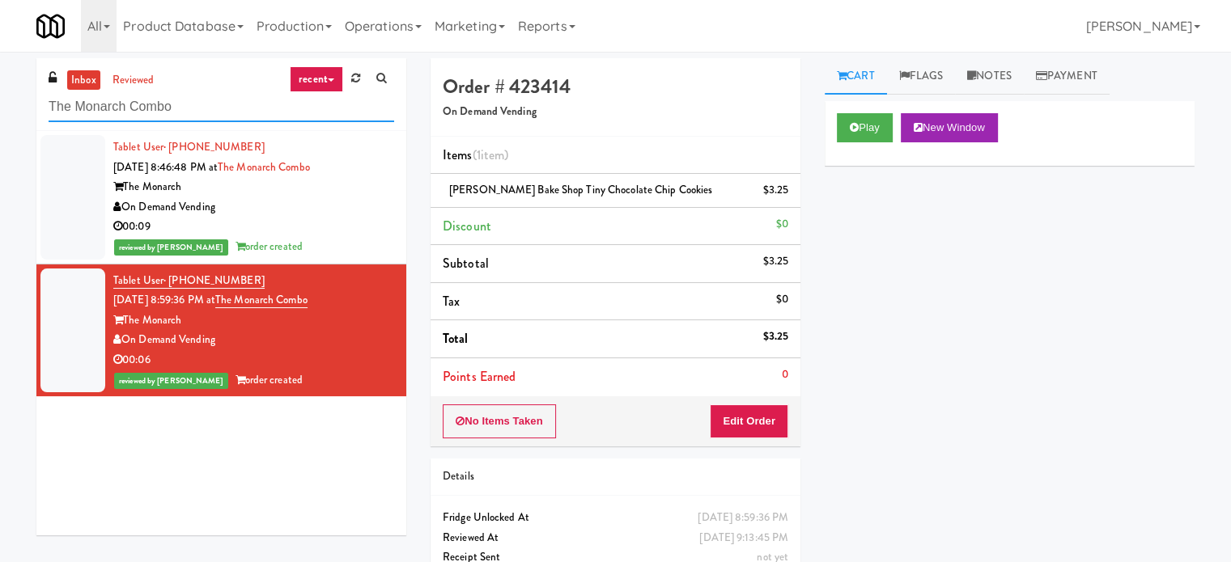
click at [184, 108] on input "The Monarch Combo" at bounding box center [221, 107] width 345 height 30
paste input "Phase I - Drink Cooler"
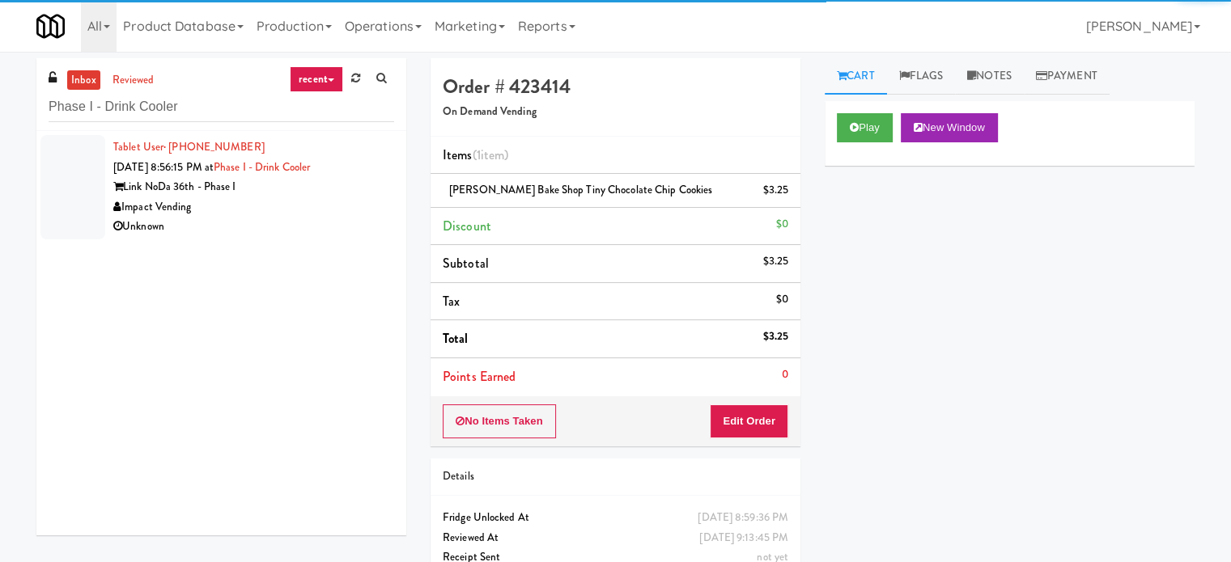
click at [283, 204] on div "Impact Vending" at bounding box center [253, 207] width 281 height 20
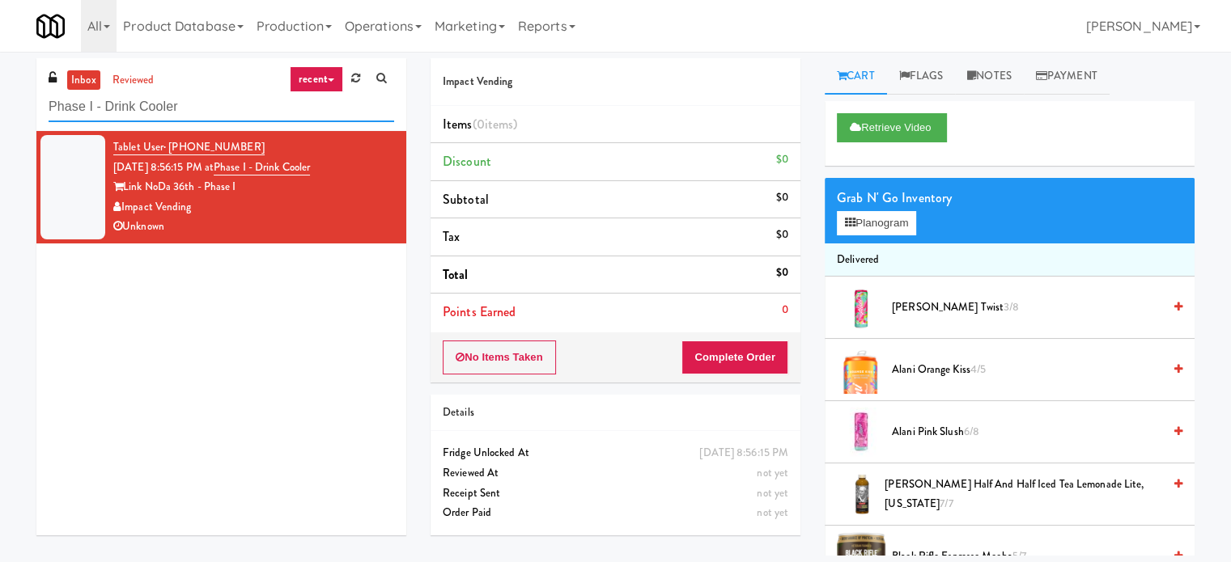
click at [248, 97] on input "Phase I - Drink Cooler" at bounding box center [221, 107] width 345 height 30
paste input "Reotown Apartments - Cooler 2"
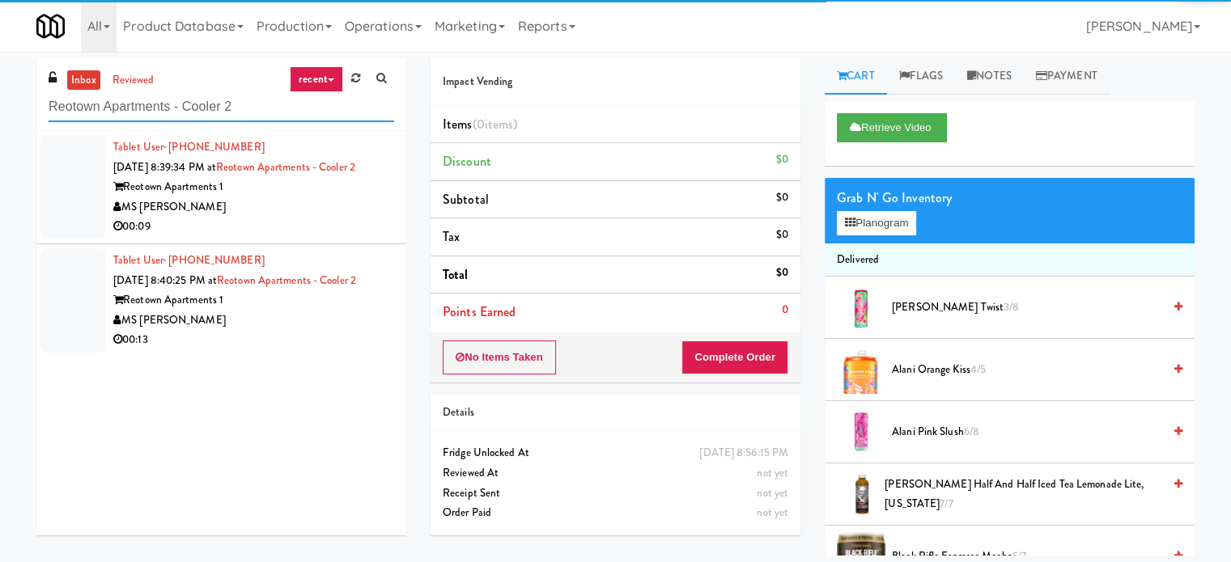
type input "Reotown Apartments - Cooler 2"
drag, startPoint x: 288, startPoint y: 213, endPoint x: 424, endPoint y: 196, distance: 137.0
click at [297, 213] on div "MS [PERSON_NAME]" at bounding box center [253, 207] width 281 height 20
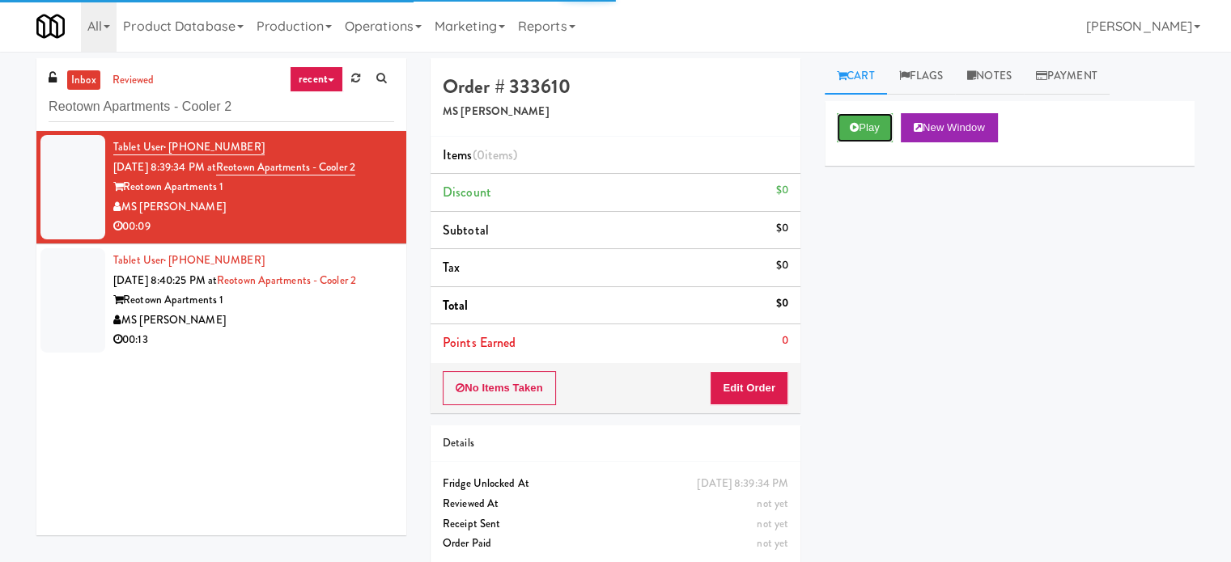
click at [877, 129] on button "Play" at bounding box center [865, 127] width 56 height 29
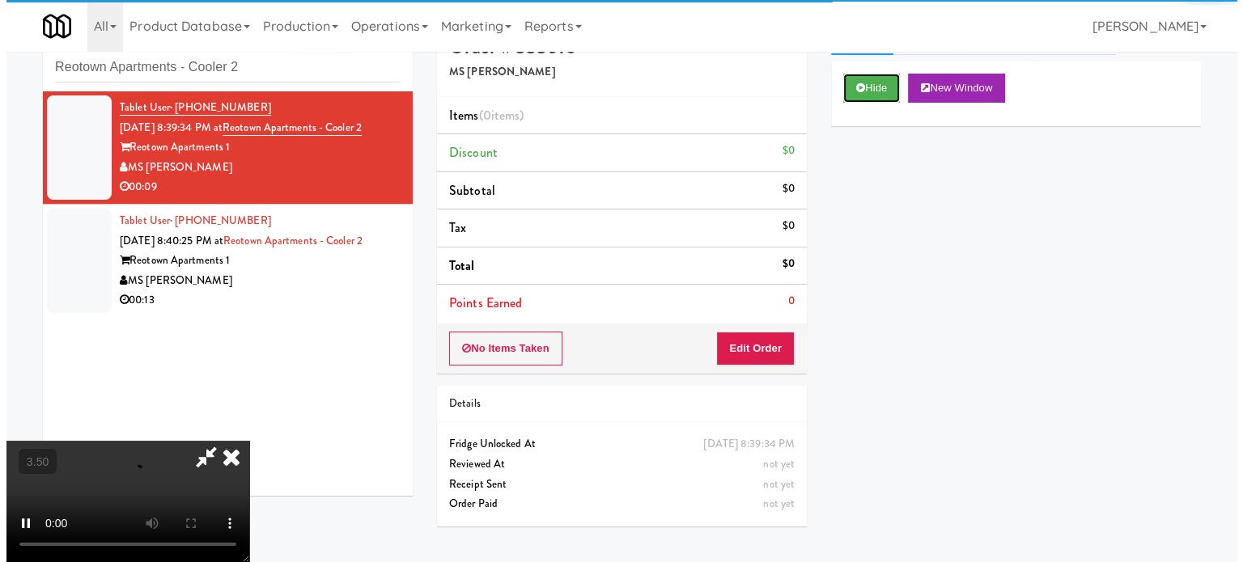
scroll to position [52, 0]
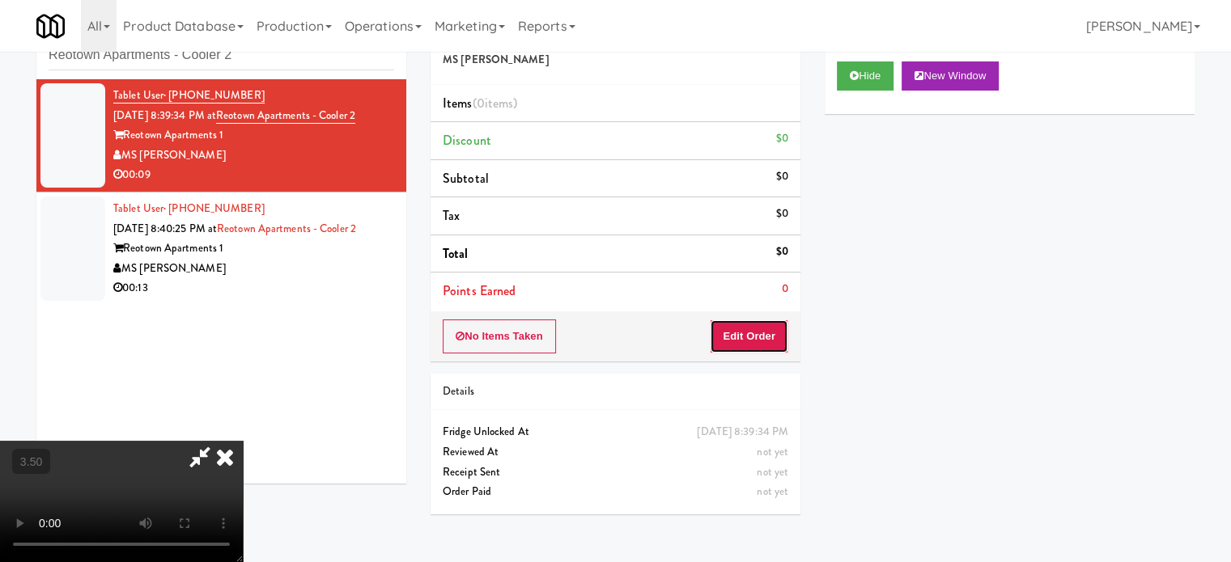
click at [750, 336] on button "Edit Order" at bounding box center [749, 337] width 78 height 34
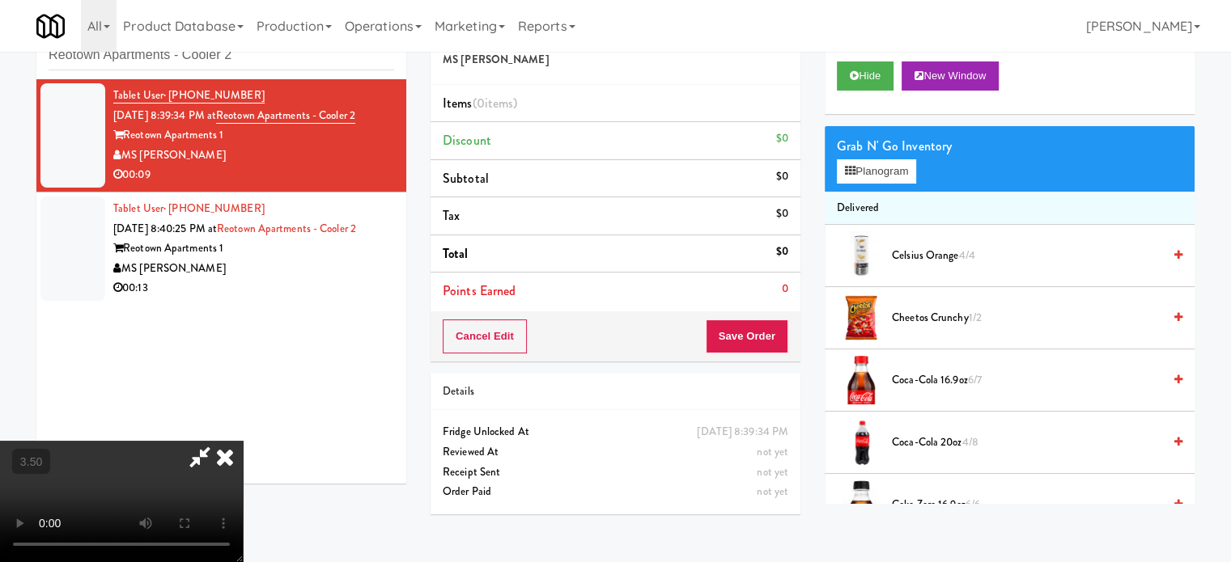
drag, startPoint x: 358, startPoint y: 411, endPoint x: 358, endPoint y: 403, distance: 8.1
click at [243, 441] on video at bounding box center [121, 501] width 243 height 121
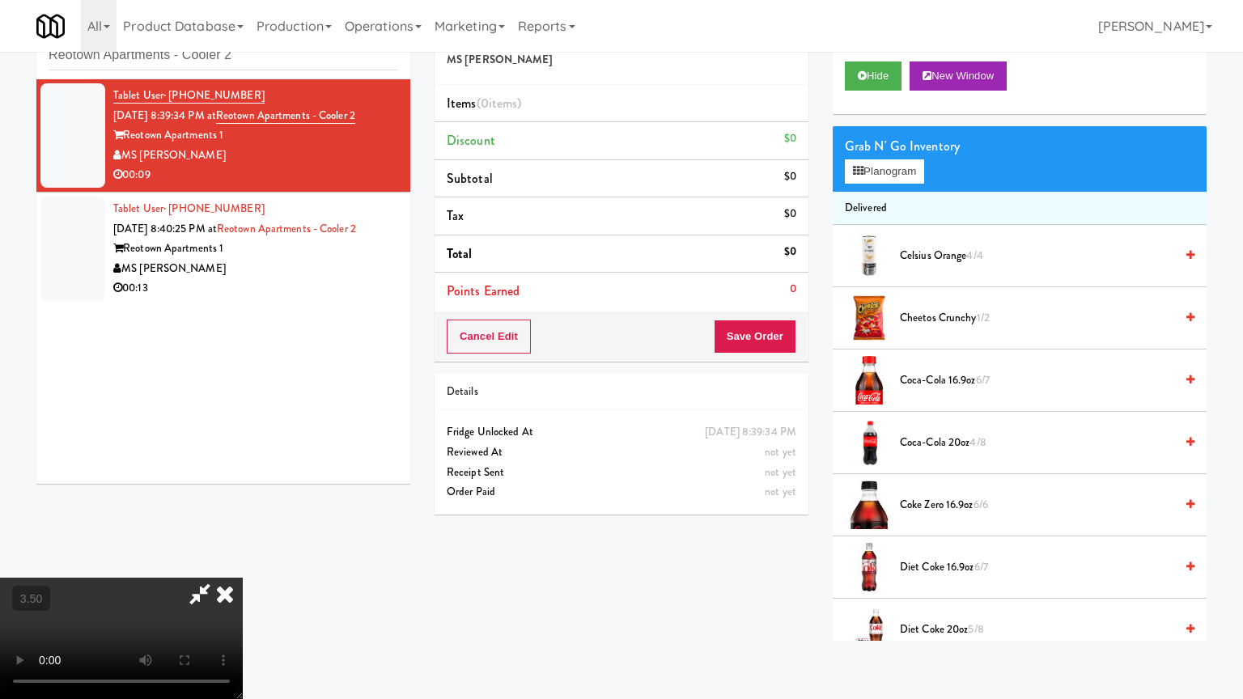
click at [243, 561] on video at bounding box center [121, 638] width 243 height 121
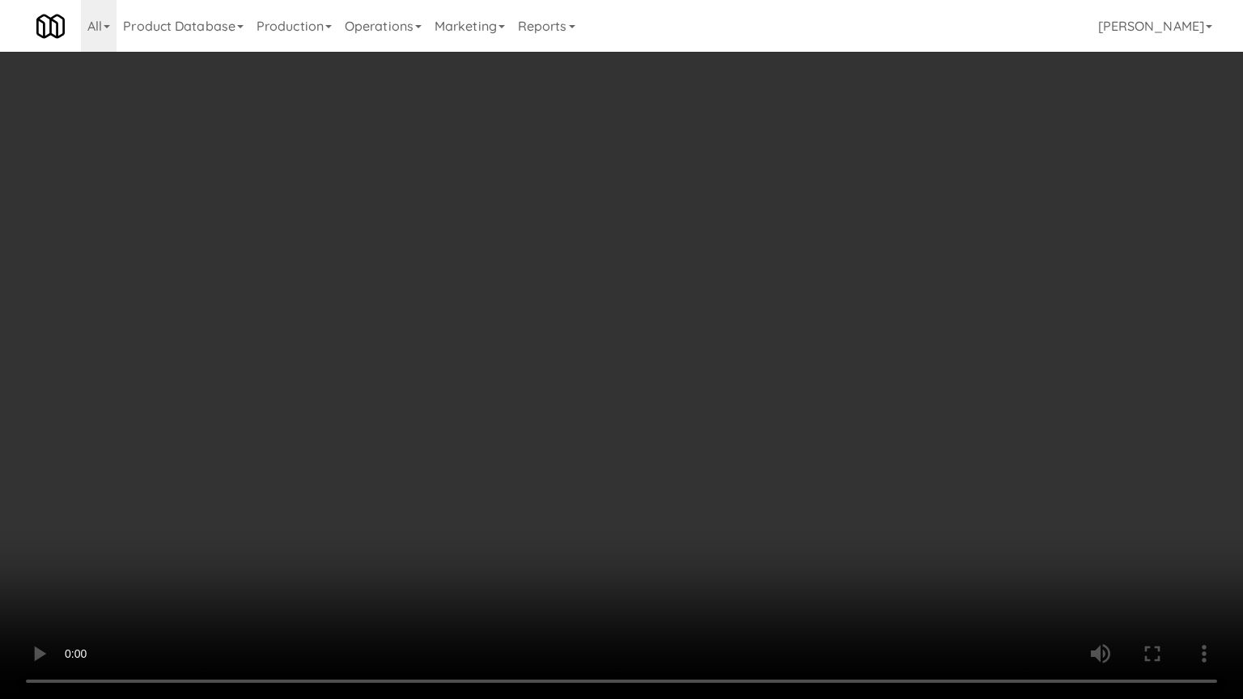
click at [641, 427] on video at bounding box center [621, 349] width 1243 height 699
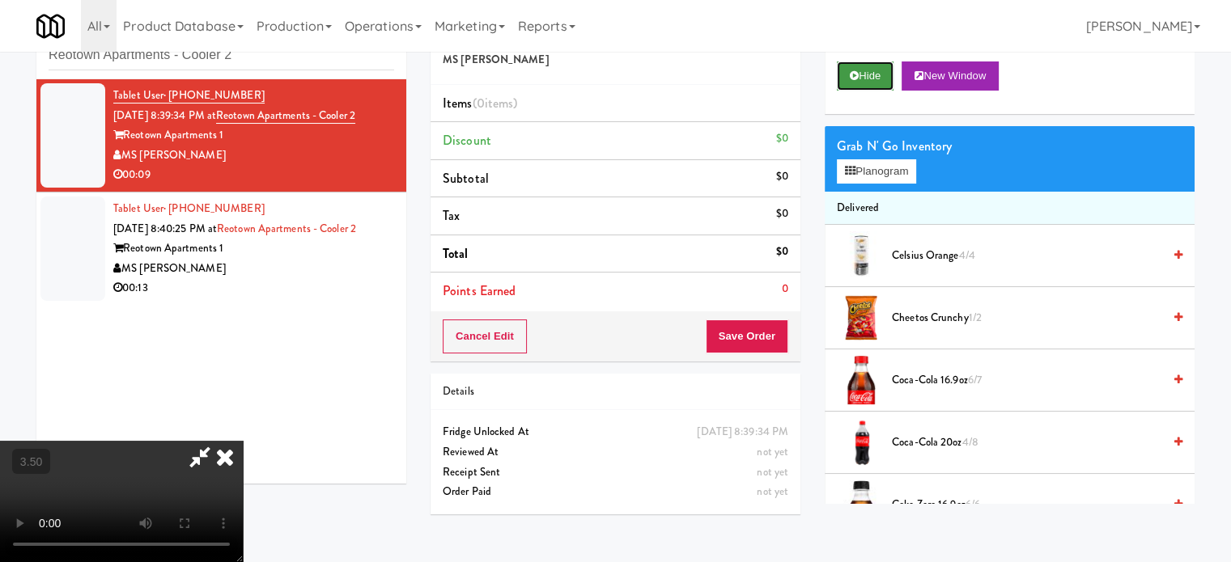
click at [869, 75] on button "Hide" at bounding box center [865, 75] width 57 height 29
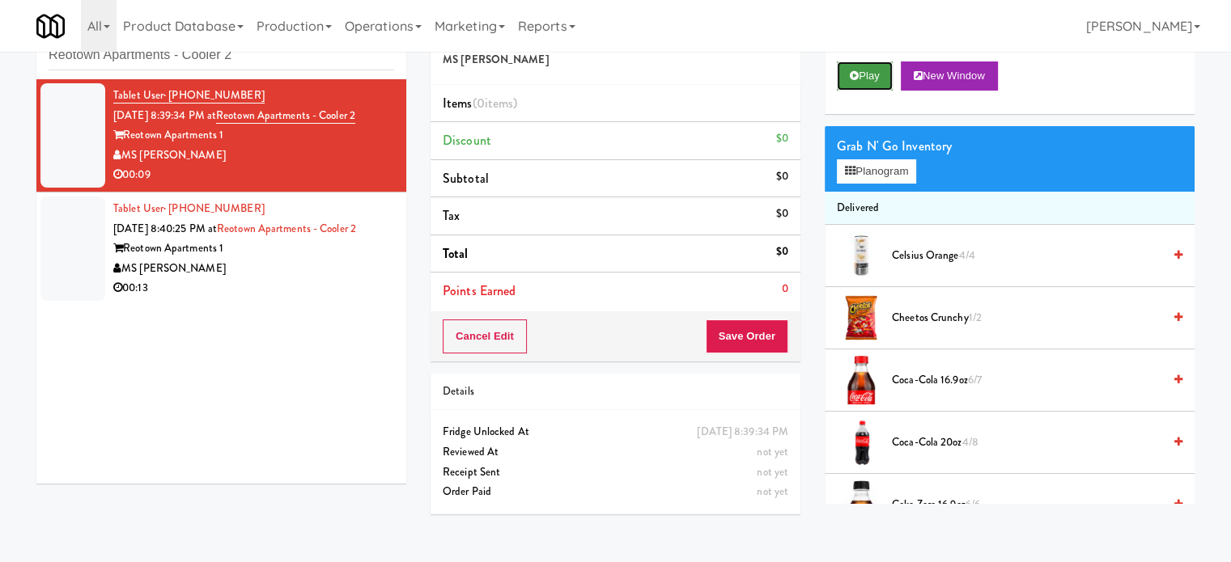
click at [869, 74] on button "Play" at bounding box center [865, 75] width 56 height 29
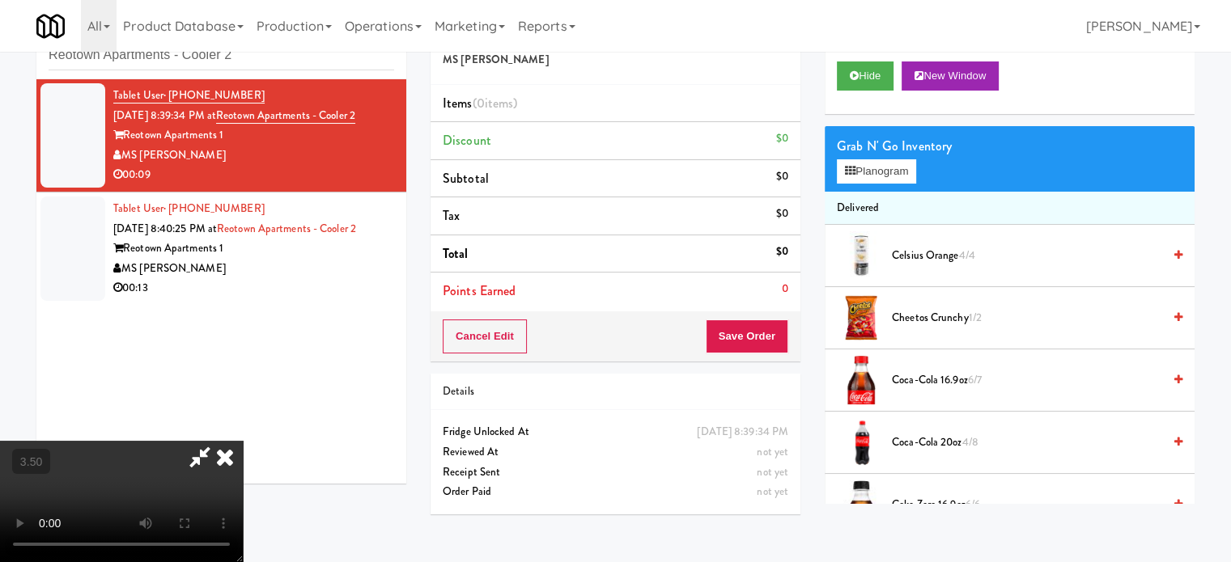
click at [243, 441] on video at bounding box center [121, 501] width 243 height 121
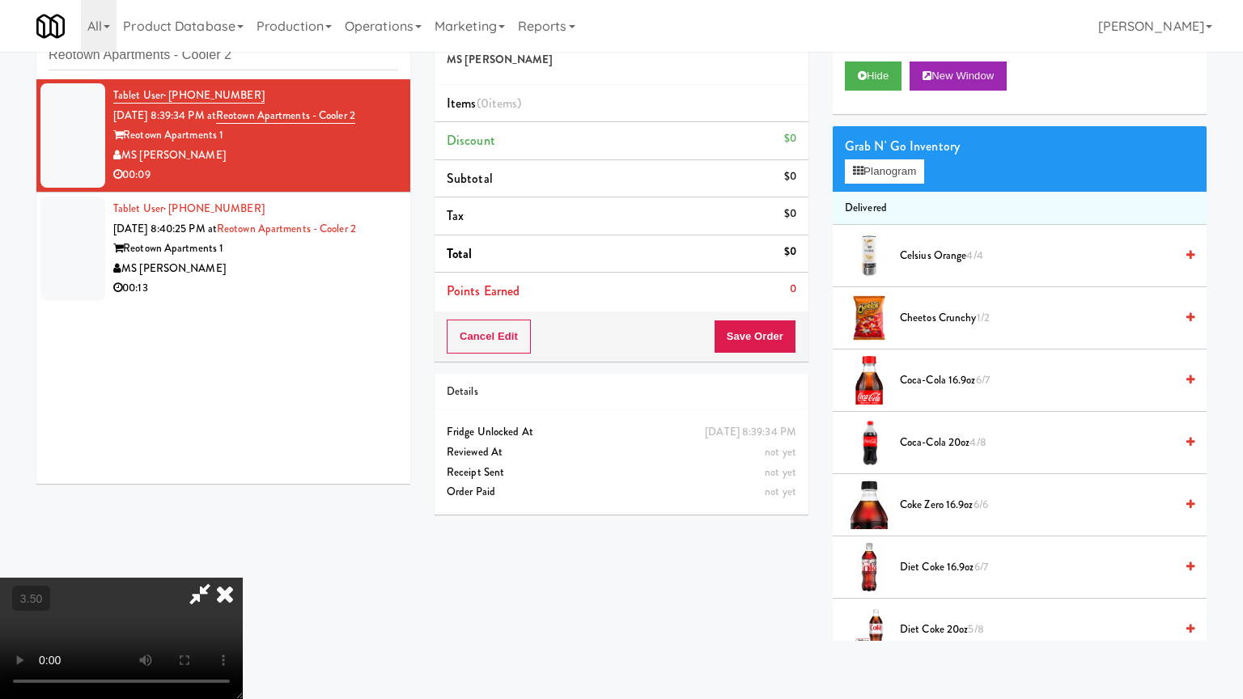
click at [243, 561] on video at bounding box center [121, 638] width 243 height 121
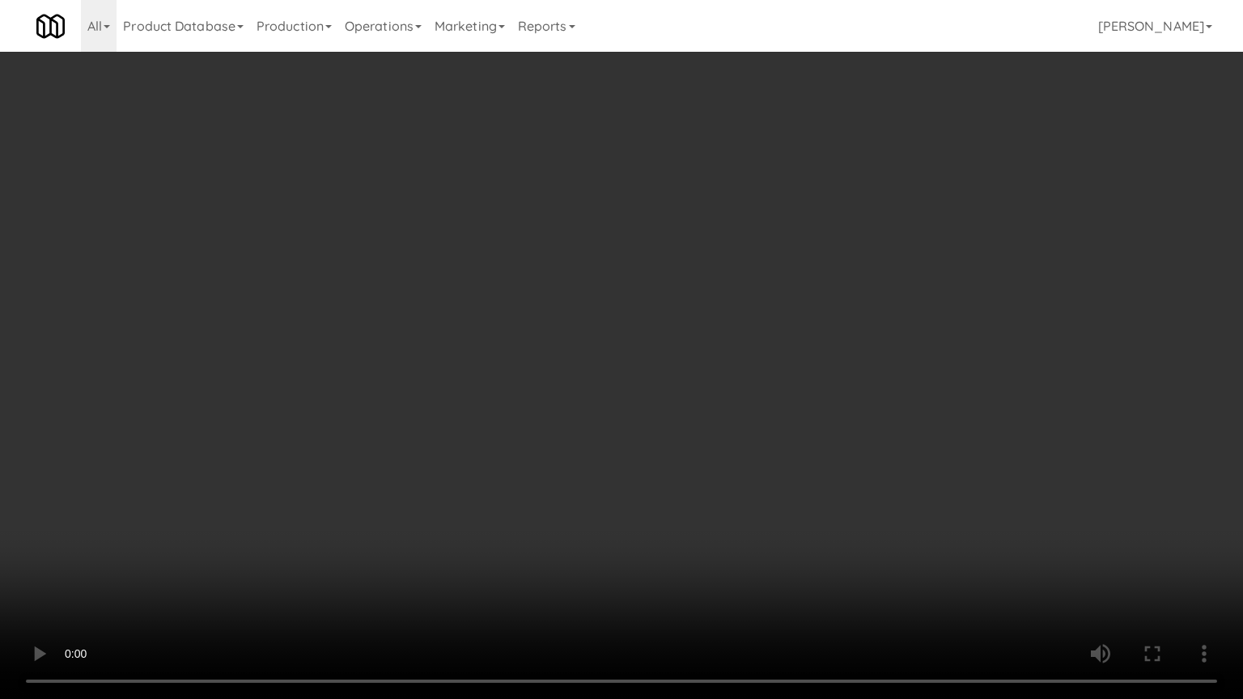
drag, startPoint x: 379, startPoint y: 439, endPoint x: 385, endPoint y: 432, distance: 8.6
click at [381, 438] on video at bounding box center [621, 349] width 1243 height 699
click at [485, 230] on video at bounding box center [621, 349] width 1243 height 699
click at [492, 208] on video at bounding box center [621, 349] width 1243 height 699
click at [498, 207] on video at bounding box center [621, 349] width 1243 height 699
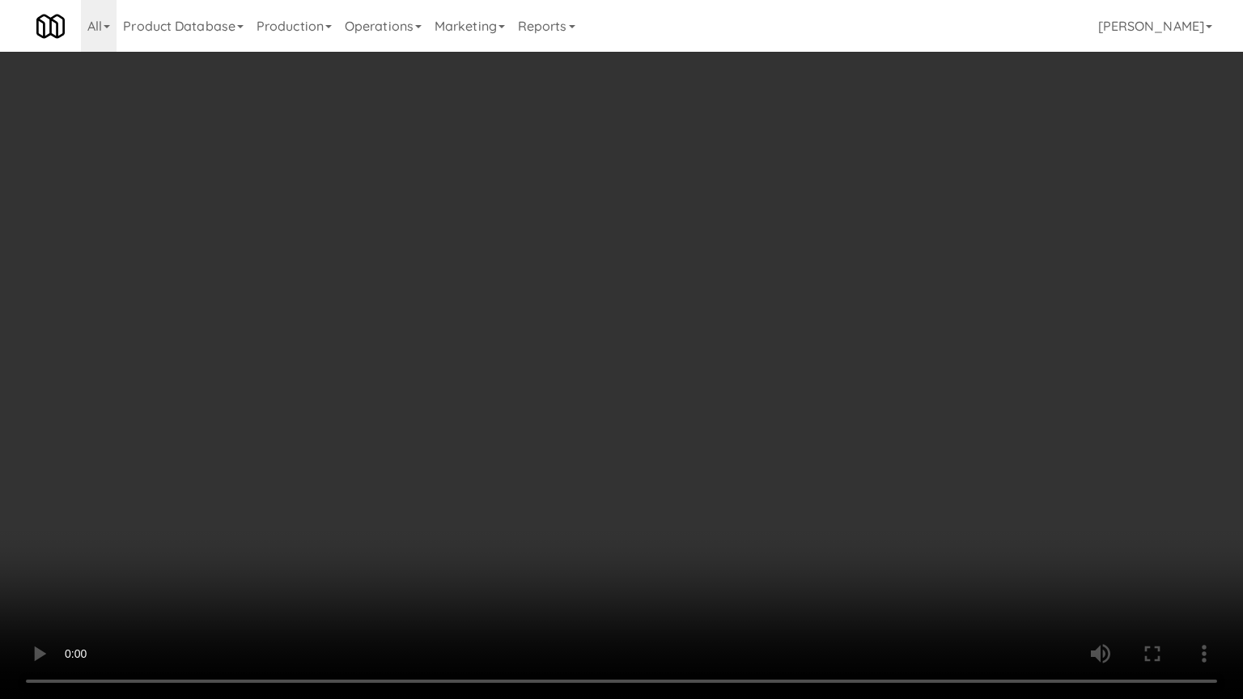
drag, startPoint x: 502, startPoint y: 223, endPoint x: 505, endPoint y: 233, distance: 10.2
click at [504, 231] on video at bounding box center [621, 349] width 1243 height 699
click at [537, 243] on video at bounding box center [621, 349] width 1243 height 699
click at [538, 243] on video at bounding box center [621, 349] width 1243 height 699
click at [545, 246] on video at bounding box center [621, 349] width 1243 height 699
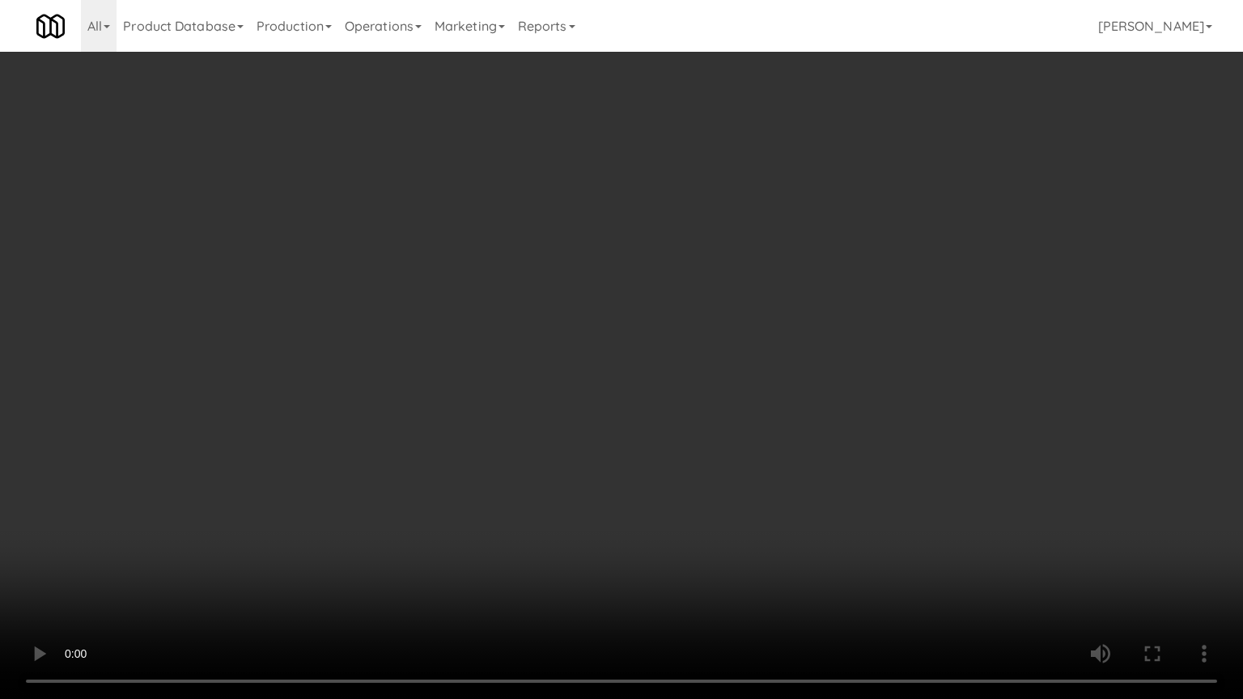
click at [561, 379] on video at bounding box center [621, 349] width 1243 height 699
click at [678, 282] on video at bounding box center [621, 349] width 1243 height 699
click at [676, 279] on video at bounding box center [621, 349] width 1243 height 699
click at [656, 372] on video at bounding box center [621, 349] width 1243 height 699
click at [666, 362] on video at bounding box center [621, 349] width 1243 height 699
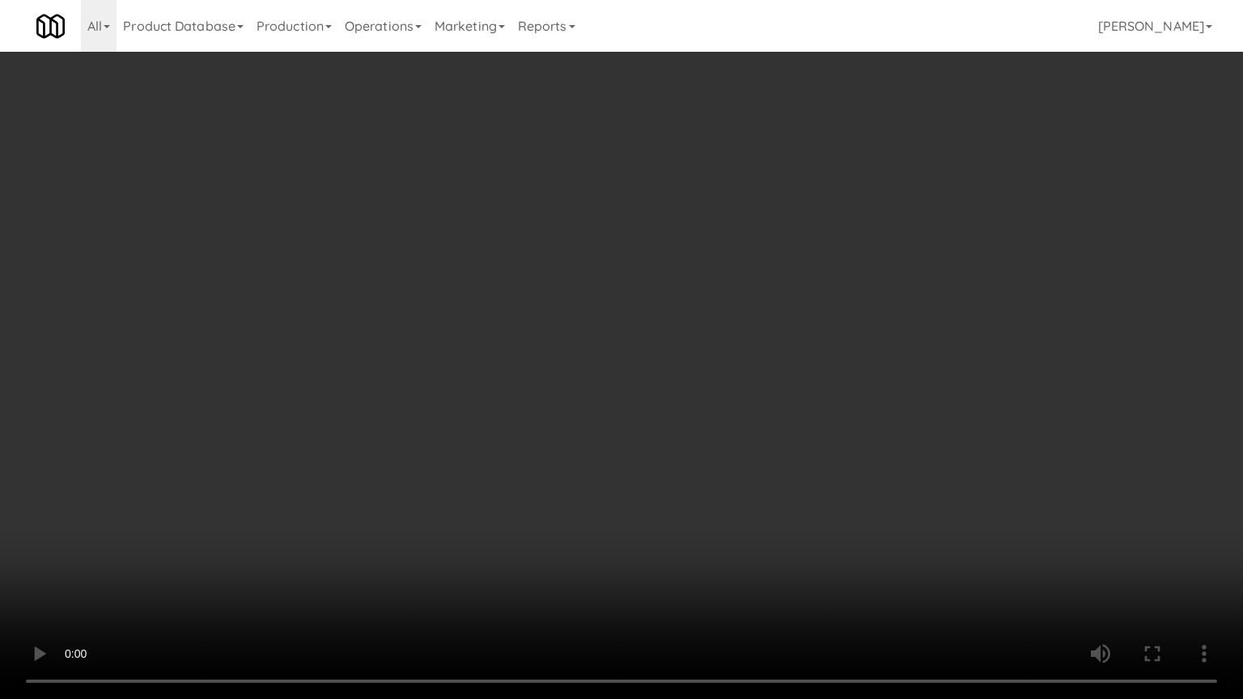
click at [802, 367] on video at bounding box center [621, 349] width 1243 height 699
click at [786, 353] on video at bounding box center [621, 349] width 1243 height 699
drag, startPoint x: 786, startPoint y: 352, endPoint x: 815, endPoint y: 235, distance: 119.9
click at [787, 352] on video at bounding box center [621, 349] width 1243 height 699
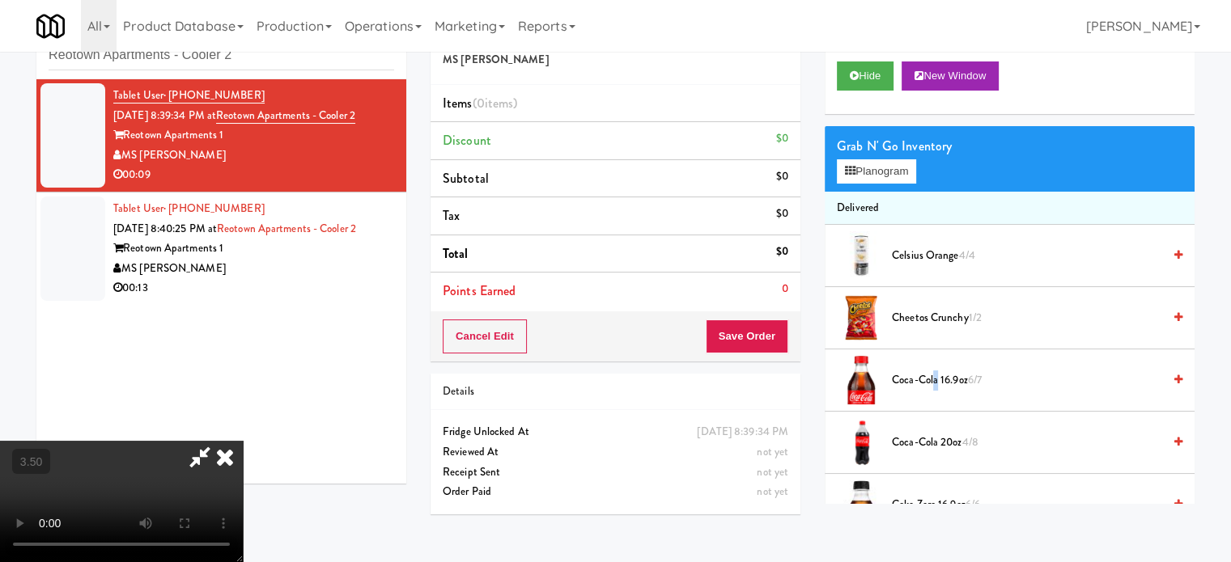
drag, startPoint x: 932, startPoint y: 381, endPoint x: 777, endPoint y: 378, distance: 155.4
click at [929, 380] on span "Coca-Cola 16.9oz 6/7" at bounding box center [1027, 381] width 270 height 20
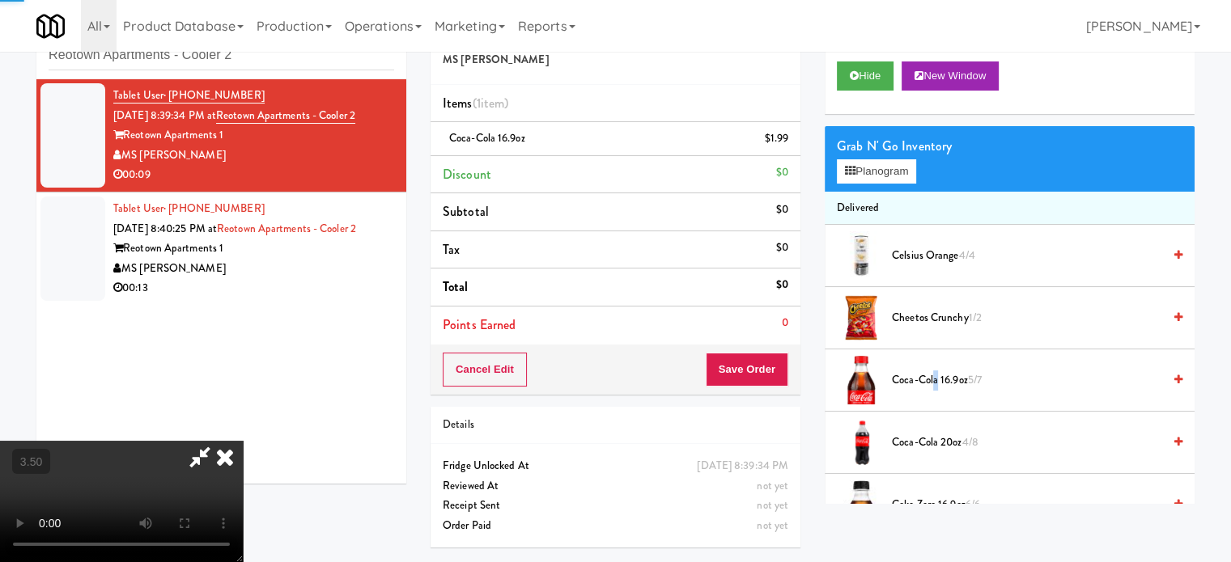
drag, startPoint x: 307, startPoint y: 378, endPoint x: 324, endPoint y: 360, distance: 24.6
click at [243, 441] on video at bounding box center [121, 501] width 243 height 121
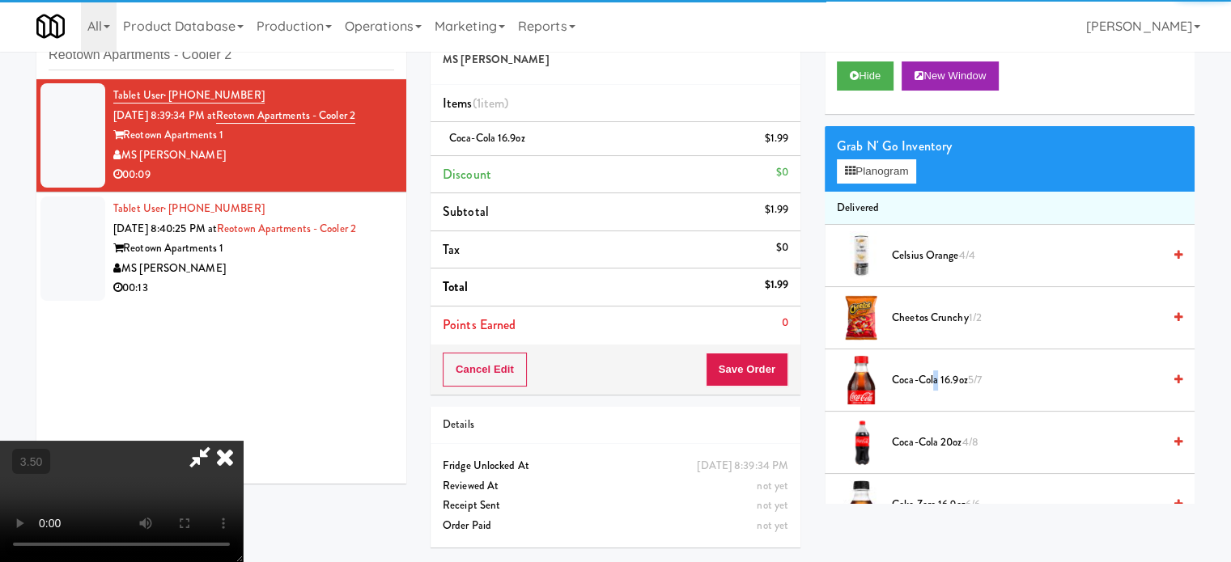
drag, startPoint x: 324, startPoint y: 360, endPoint x: 329, endPoint y: 456, distance: 96.4
click at [243, 441] on video at bounding box center [121, 501] width 243 height 121
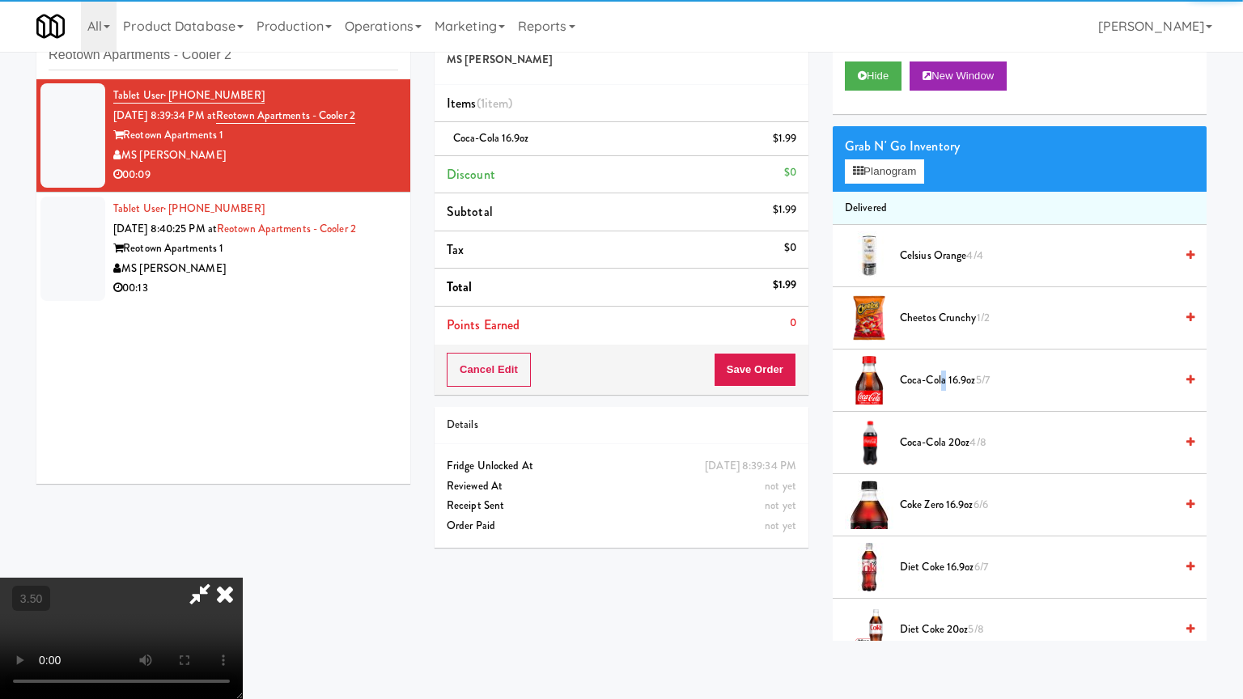
drag, startPoint x: 329, startPoint y: 456, endPoint x: 574, endPoint y: 345, distance: 268.6
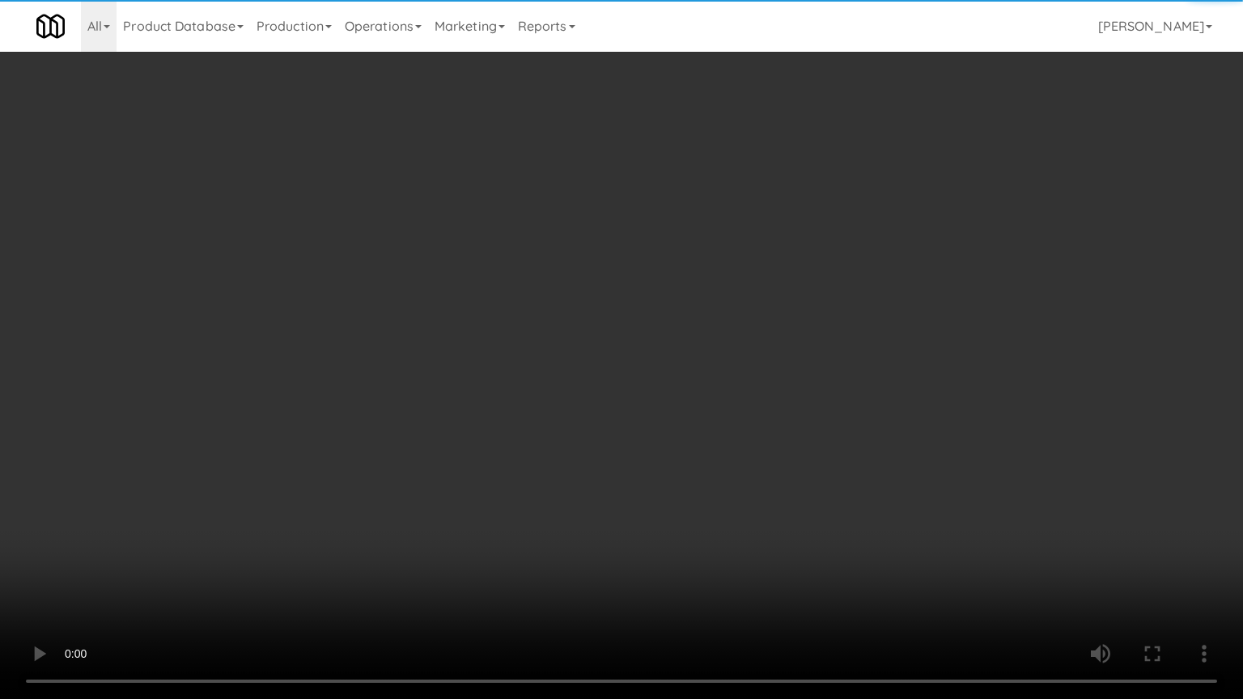
click at [330, 456] on video at bounding box center [621, 349] width 1243 height 699
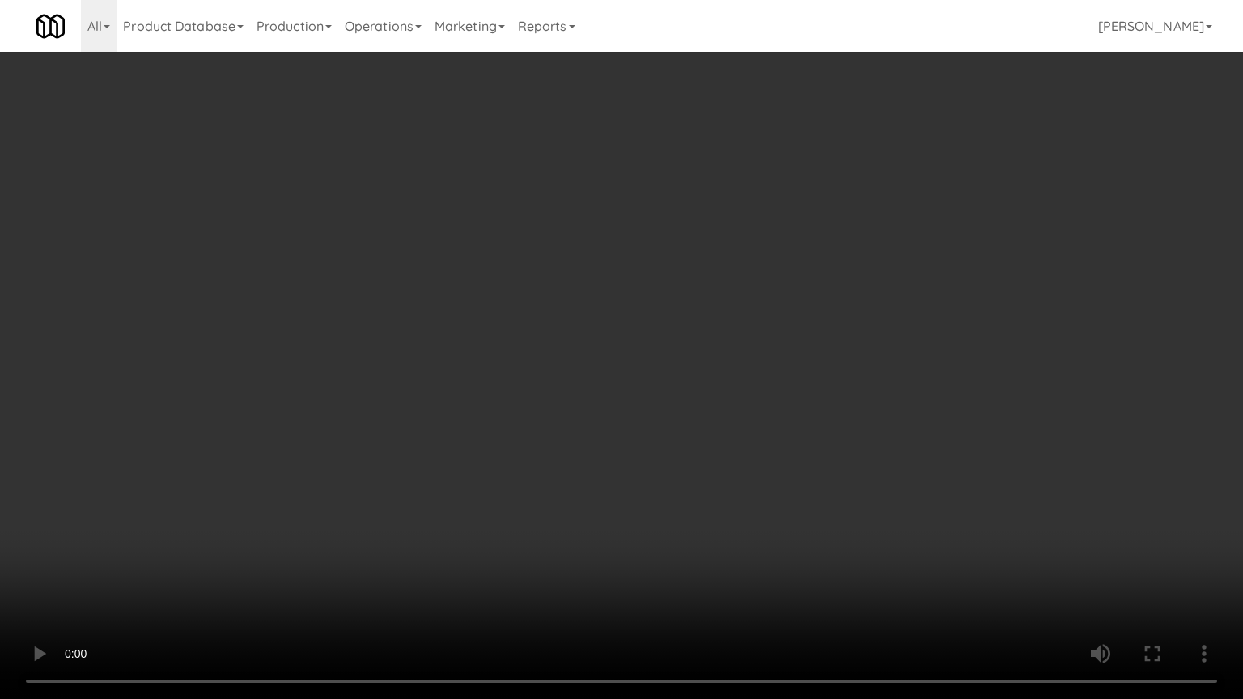
click at [544, 408] on video at bounding box center [621, 349] width 1243 height 699
click at [578, 382] on video at bounding box center [621, 349] width 1243 height 699
click at [581, 380] on video at bounding box center [621, 349] width 1243 height 699
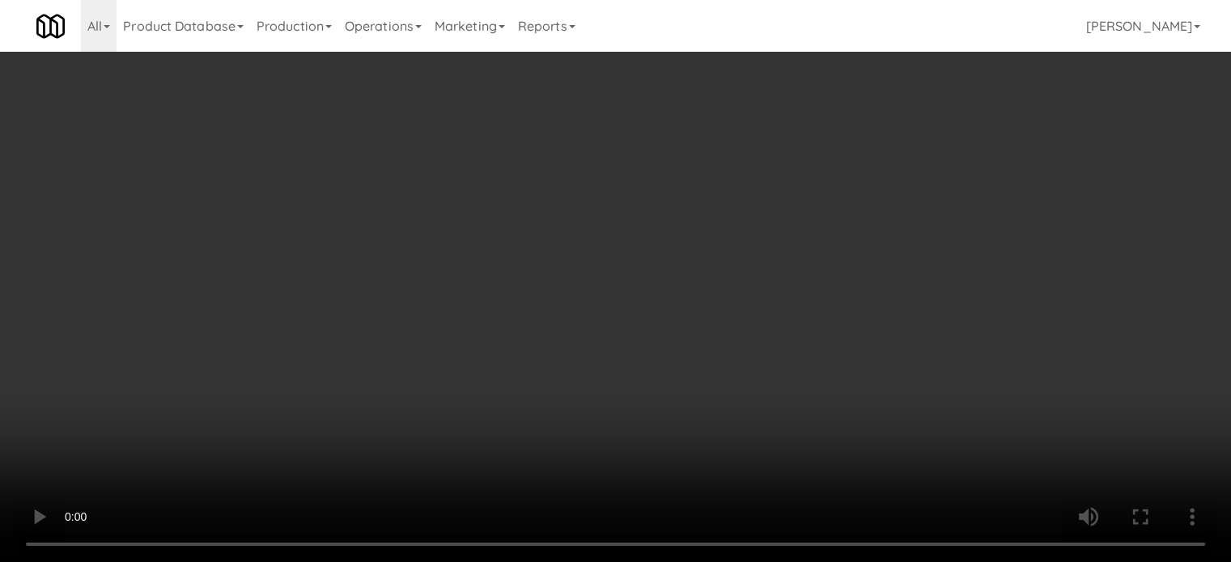
click at [790, 146] on icon at bounding box center [790, 144] width 8 height 11
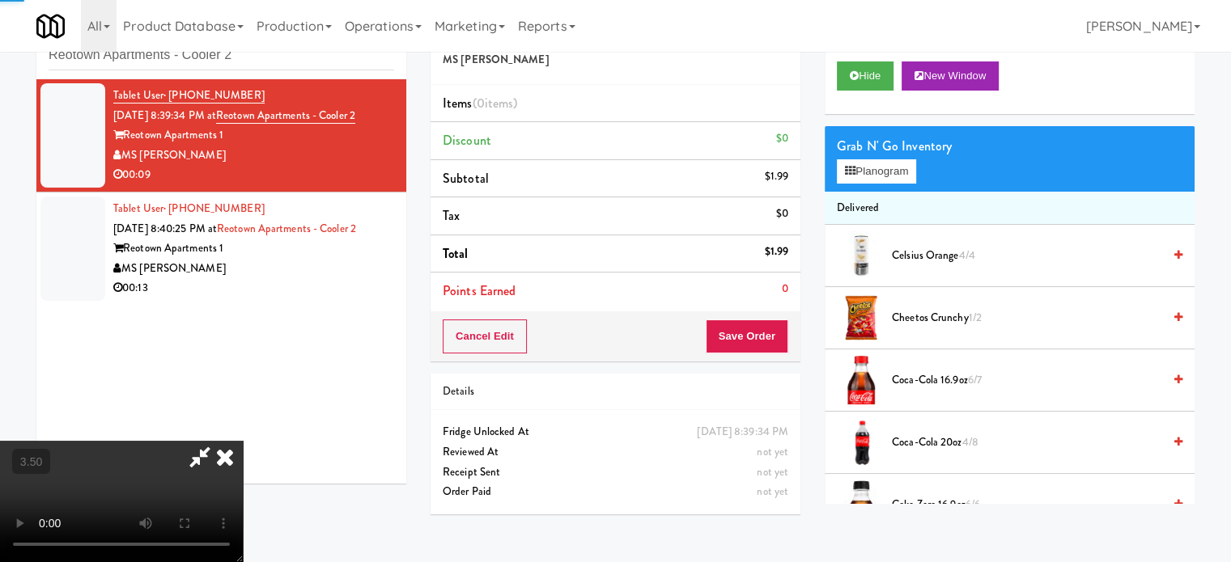
drag, startPoint x: 320, startPoint y: 340, endPoint x: 324, endPoint y: 332, distance: 8.7
click at [243, 441] on video at bounding box center [121, 501] width 243 height 121
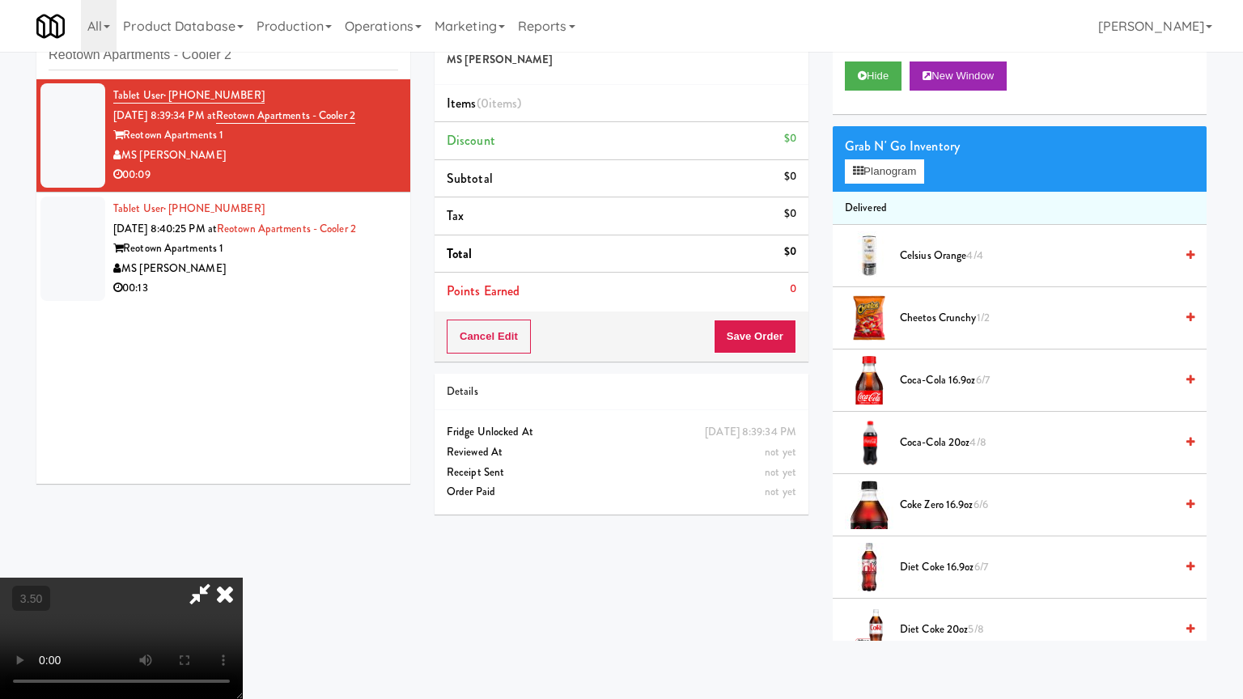
click at [243, 561] on video at bounding box center [121, 638] width 243 height 121
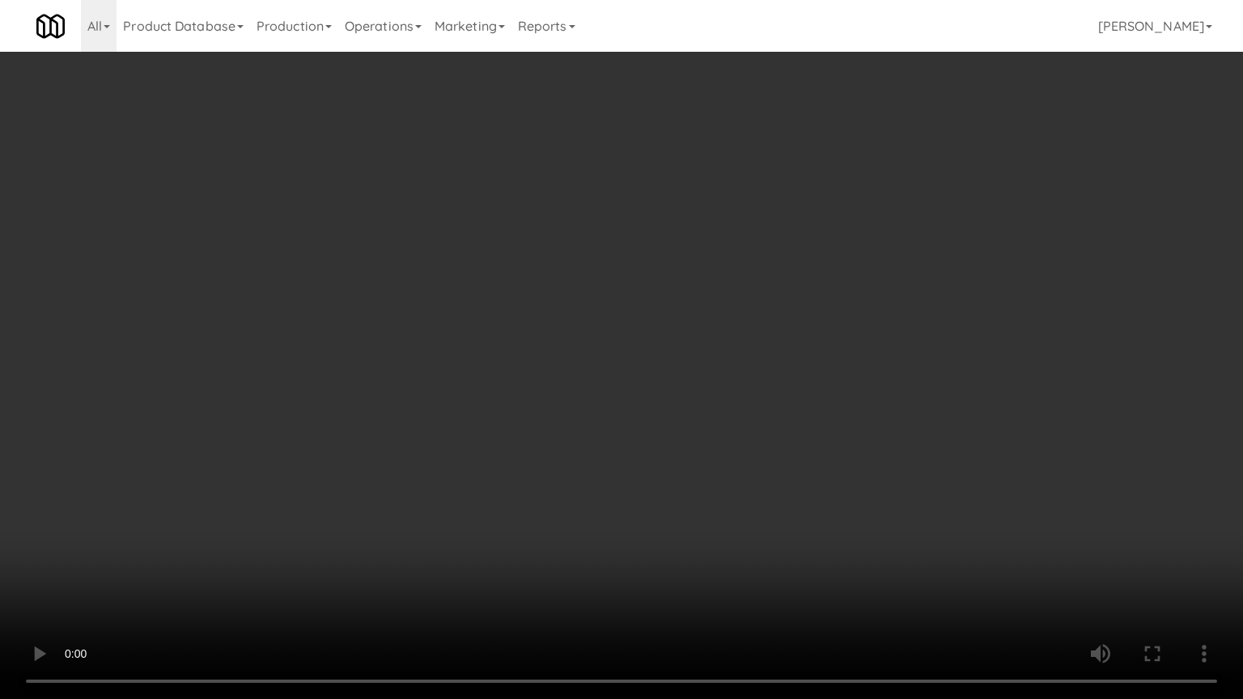
click at [632, 386] on video at bounding box center [621, 349] width 1243 height 699
click at [553, 511] on video at bounding box center [621, 349] width 1243 height 699
click at [549, 423] on video at bounding box center [621, 349] width 1243 height 699
click at [537, 372] on video at bounding box center [621, 349] width 1243 height 699
click at [537, 366] on video at bounding box center [621, 349] width 1243 height 699
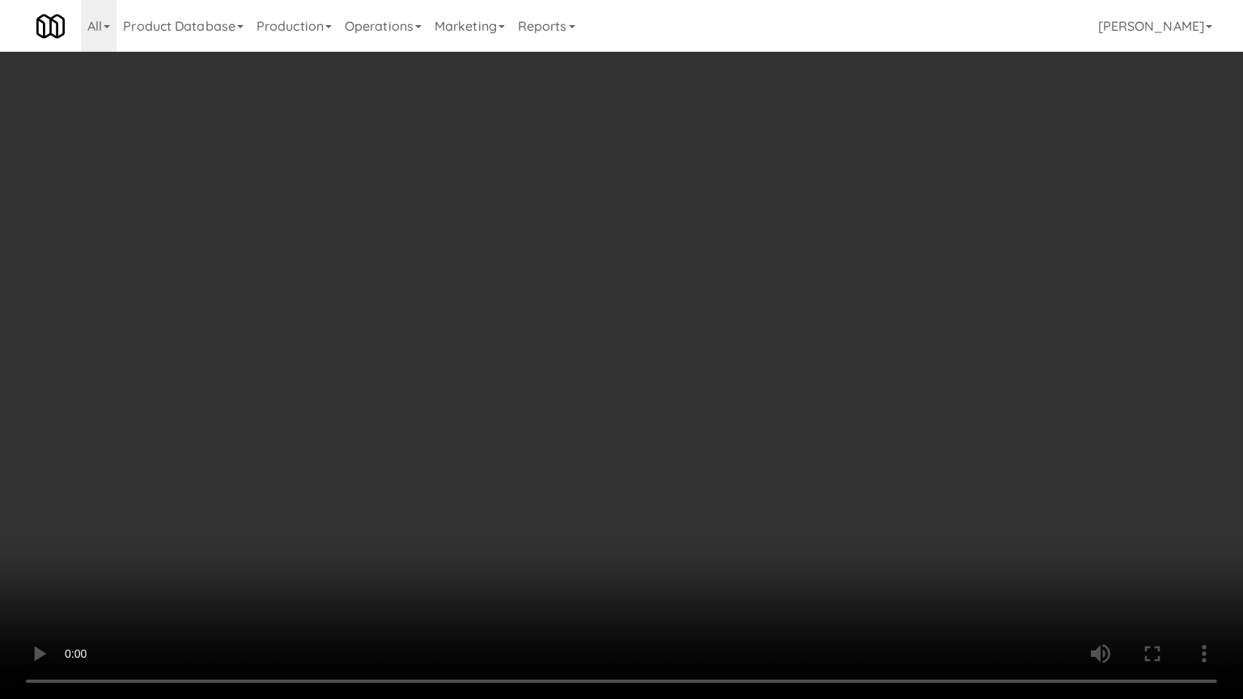
click at [547, 322] on video at bounding box center [621, 349] width 1243 height 699
click at [550, 311] on video at bounding box center [621, 349] width 1243 height 699
click at [550, 310] on video at bounding box center [621, 349] width 1243 height 699
click at [560, 298] on video at bounding box center [621, 349] width 1243 height 699
click at [506, 349] on video at bounding box center [621, 349] width 1243 height 699
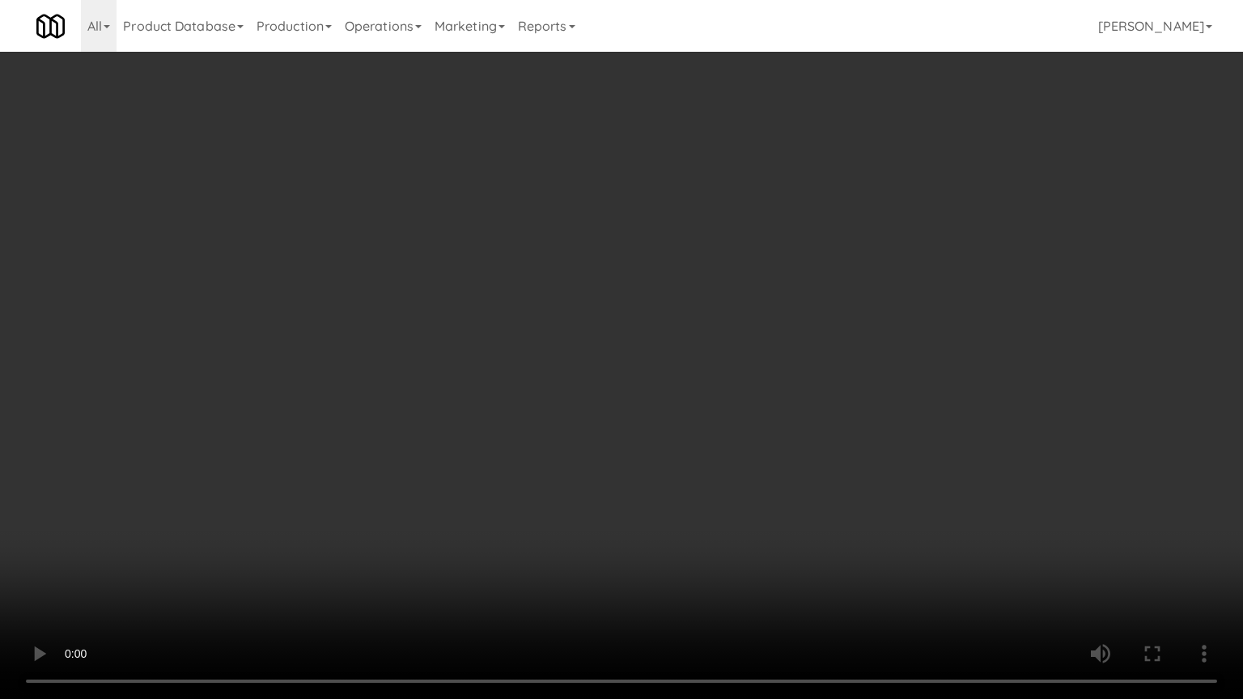
click at [532, 340] on video at bounding box center [621, 349] width 1243 height 699
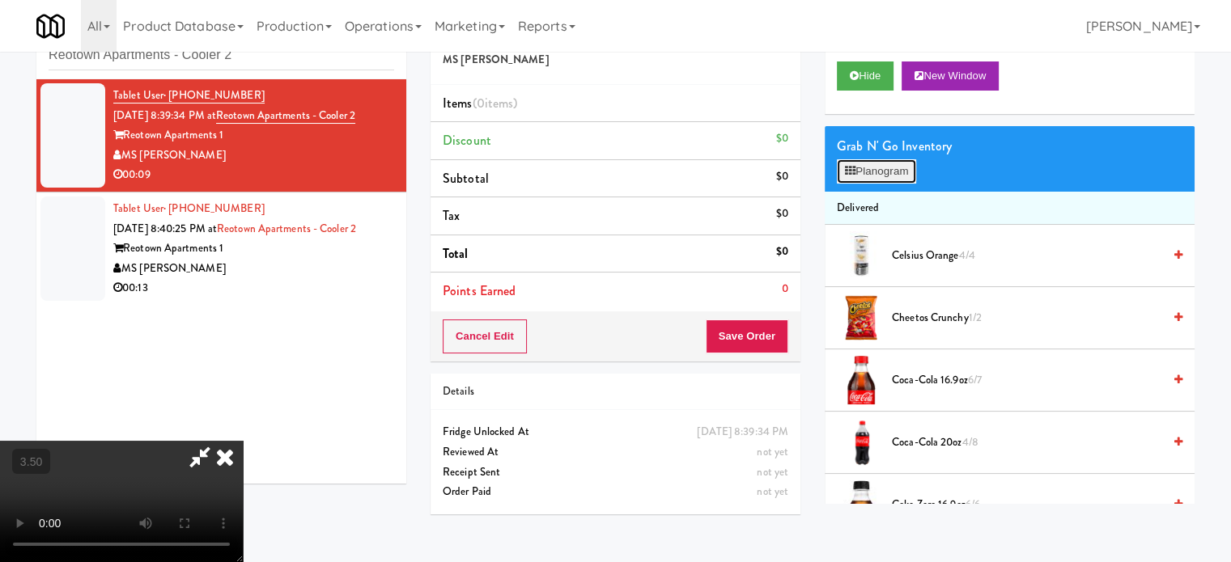
click at [890, 172] on button "Planogram" at bounding box center [876, 171] width 79 height 24
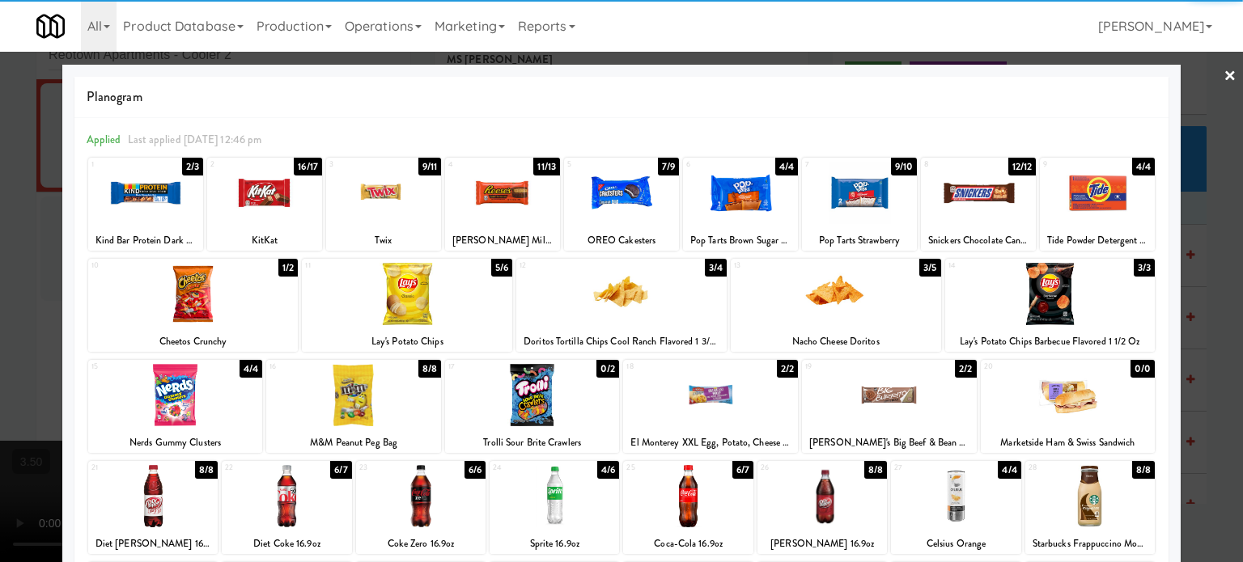
scroll to position [231, 0]
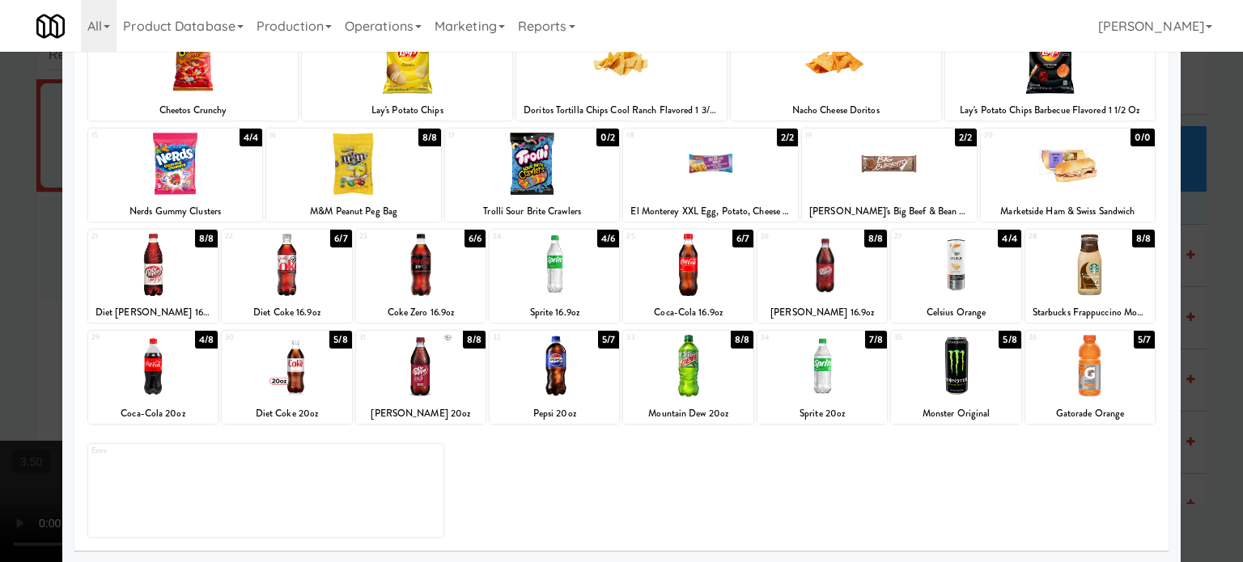
click at [733, 239] on div "6/7" at bounding box center [742, 239] width 21 height 18
click at [1214, 253] on div at bounding box center [621, 281] width 1243 height 562
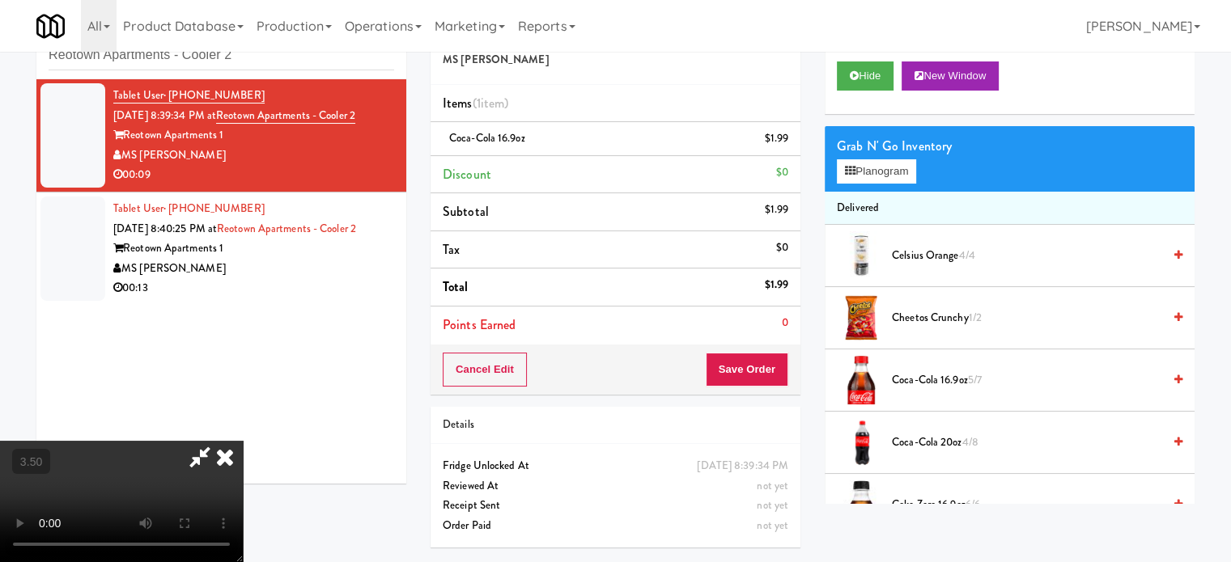
click at [243, 441] on video at bounding box center [121, 501] width 243 height 121
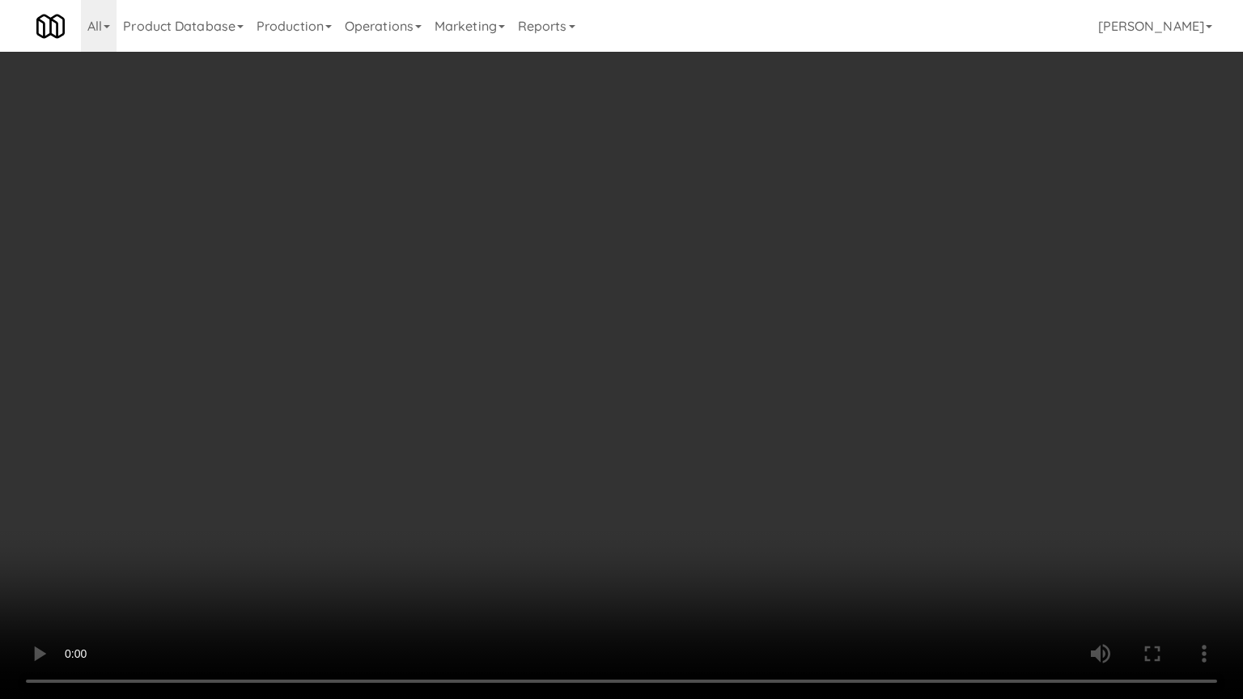
click at [585, 386] on video at bounding box center [621, 349] width 1243 height 699
click at [566, 368] on video at bounding box center [621, 349] width 1243 height 699
click at [613, 371] on video at bounding box center [621, 349] width 1243 height 699
click at [663, 504] on video at bounding box center [621, 349] width 1243 height 699
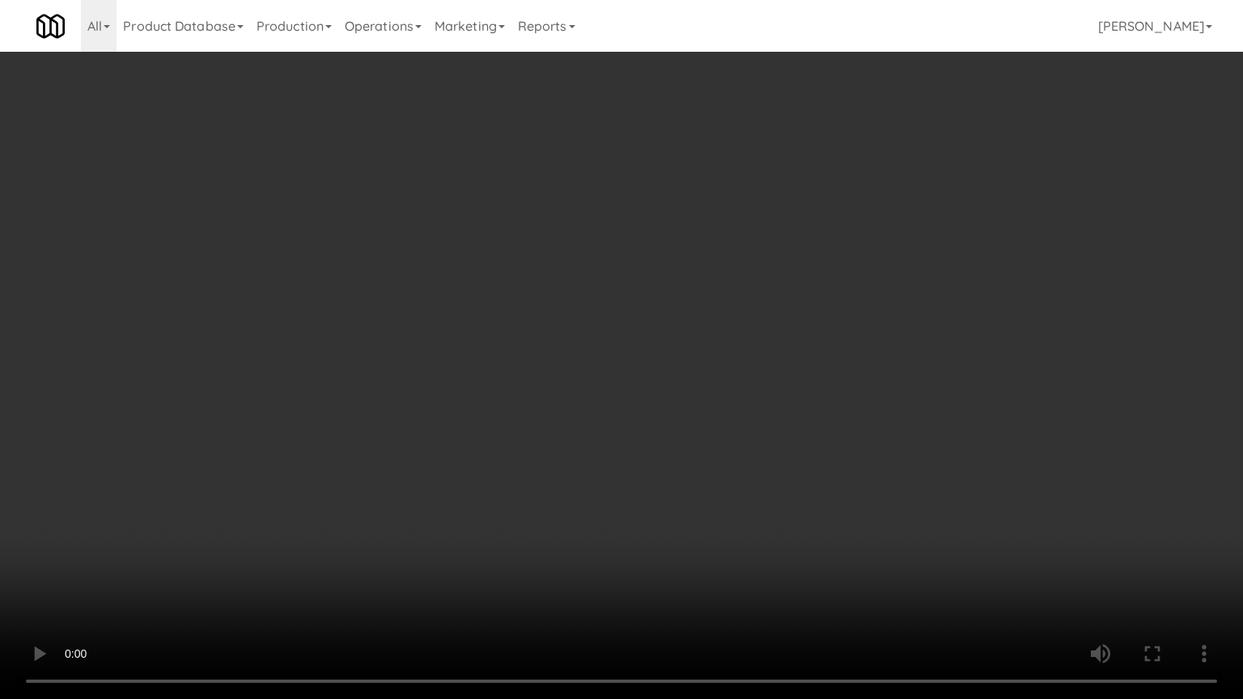
click at [664, 502] on video at bounding box center [621, 349] width 1243 height 699
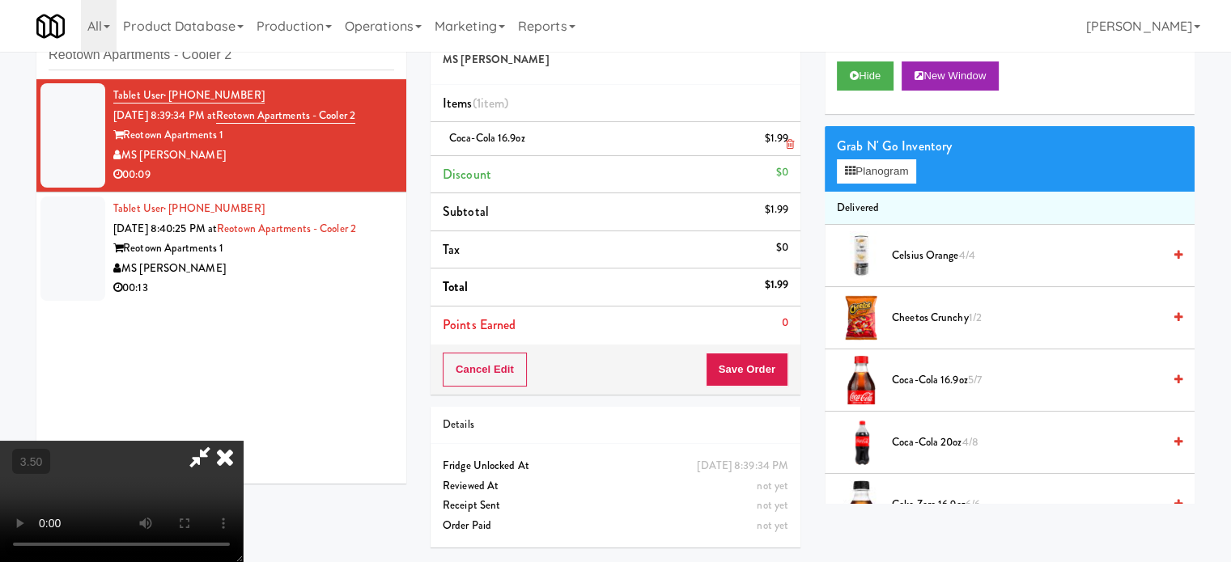
click at [790, 145] on icon at bounding box center [790, 144] width 8 height 11
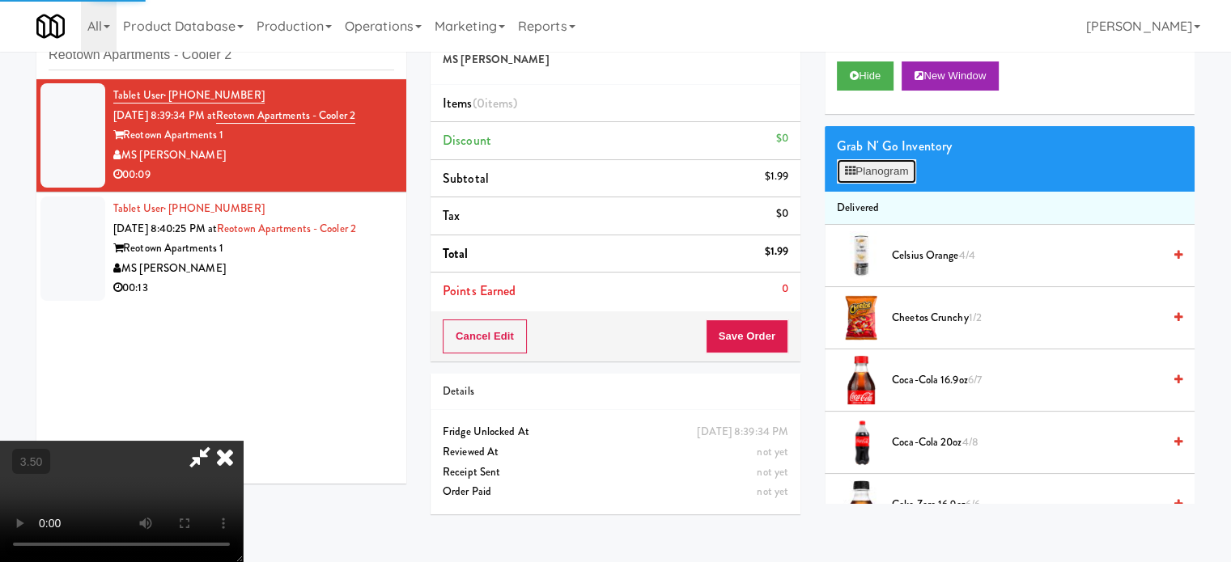
click at [896, 171] on button "Planogram" at bounding box center [876, 171] width 79 height 24
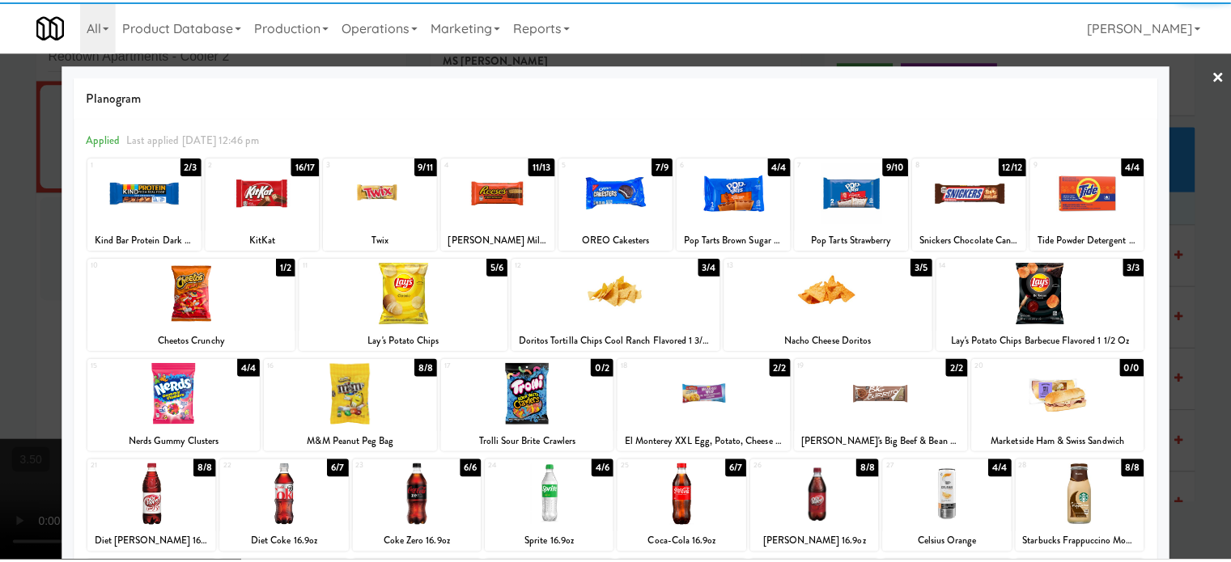
scroll to position [231, 0]
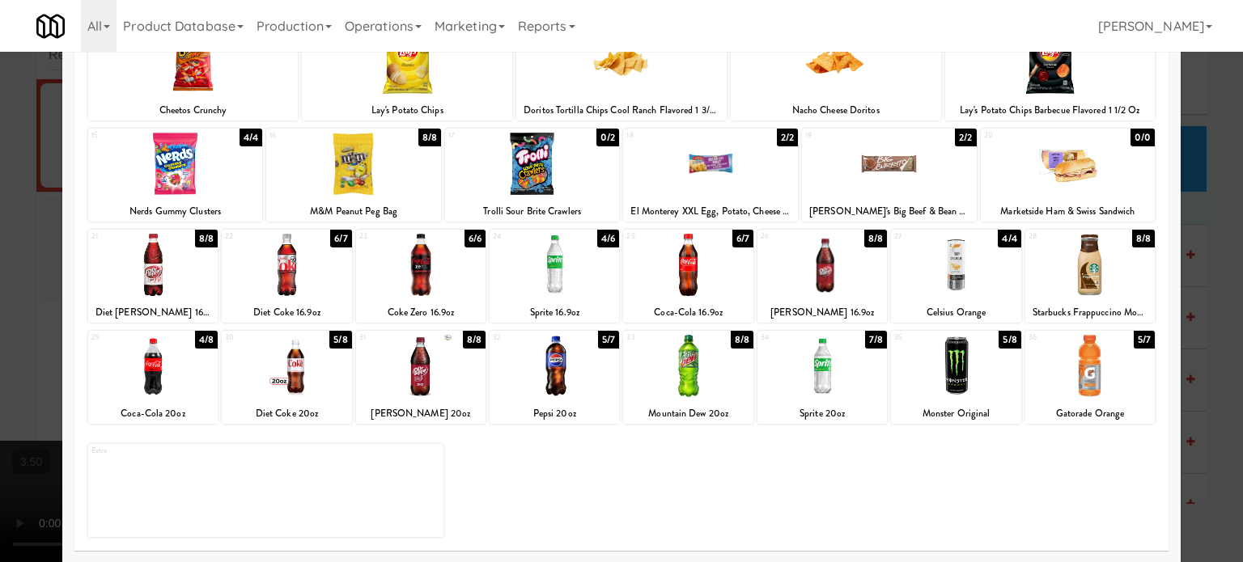
click at [741, 235] on div "6/7" at bounding box center [742, 239] width 21 height 18
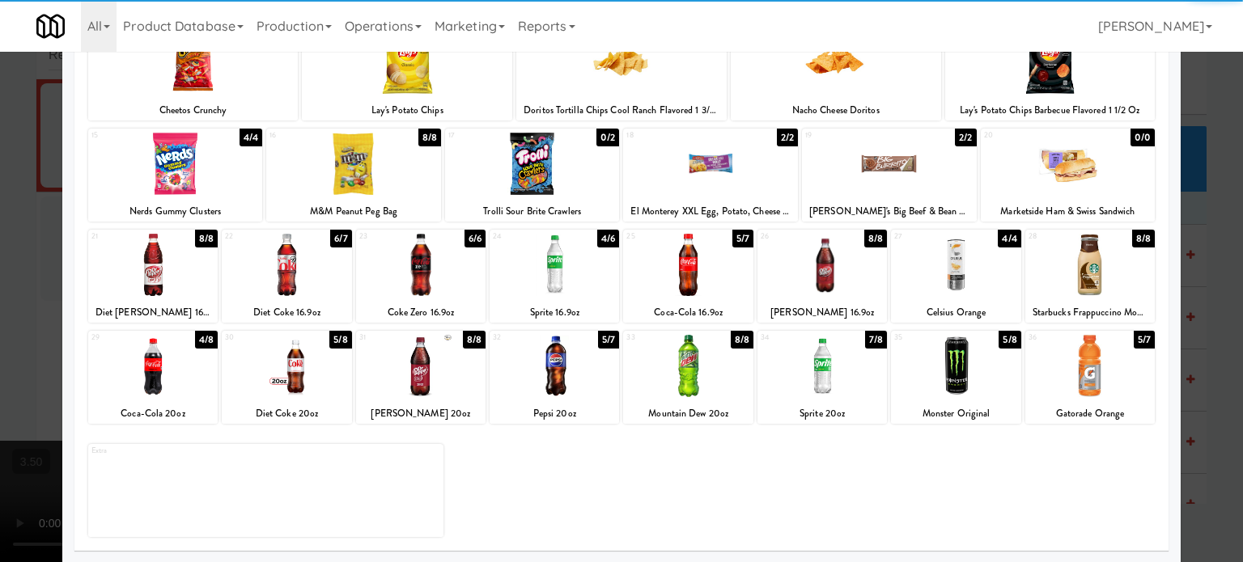
drag, startPoint x: 1189, startPoint y: 297, endPoint x: 1119, endPoint y: 268, distance: 75.4
click at [1189, 297] on div at bounding box center [621, 281] width 1243 height 562
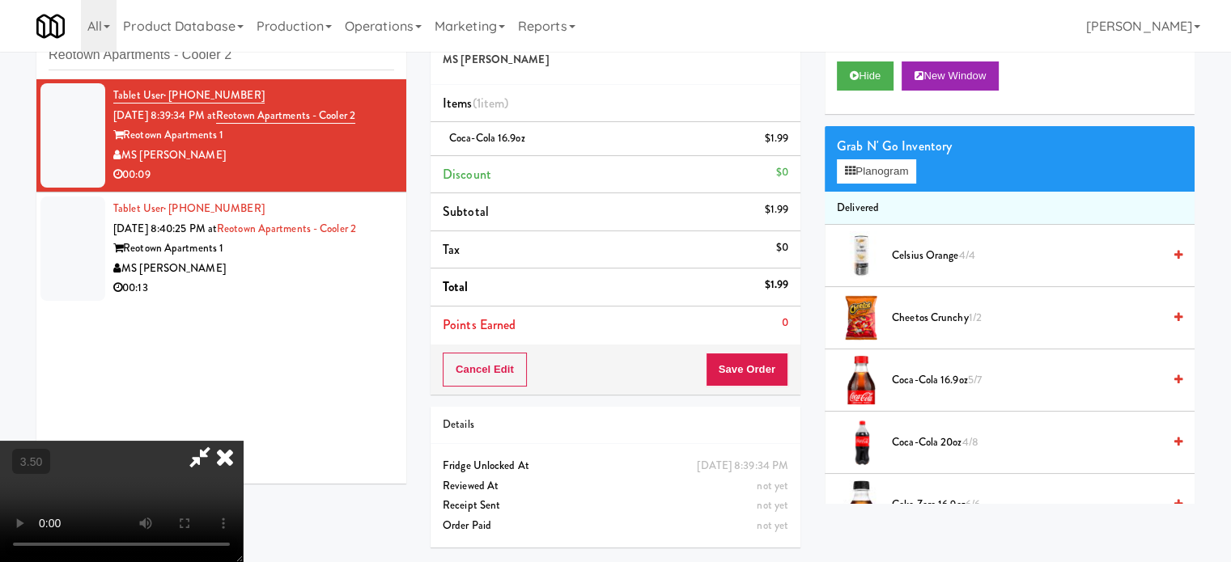
click at [243, 441] on video at bounding box center [121, 501] width 243 height 121
click at [243, 441] on icon at bounding box center [225, 457] width 36 height 32
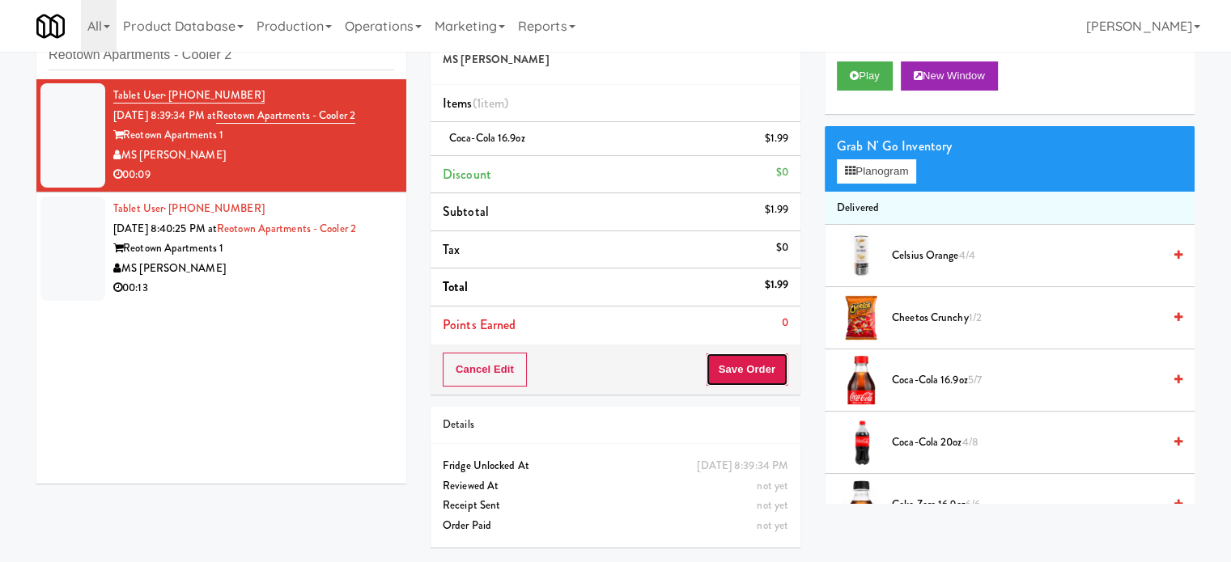
click at [761, 358] on button "Save Order" at bounding box center [747, 370] width 83 height 34
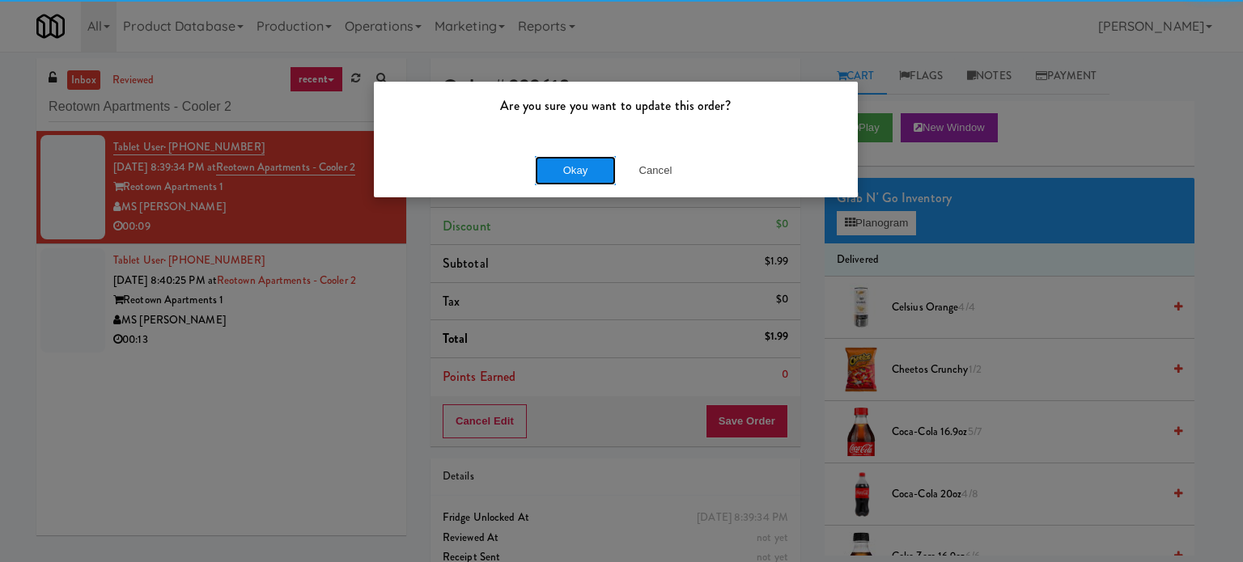
click at [553, 164] on button "Okay" at bounding box center [575, 170] width 81 height 29
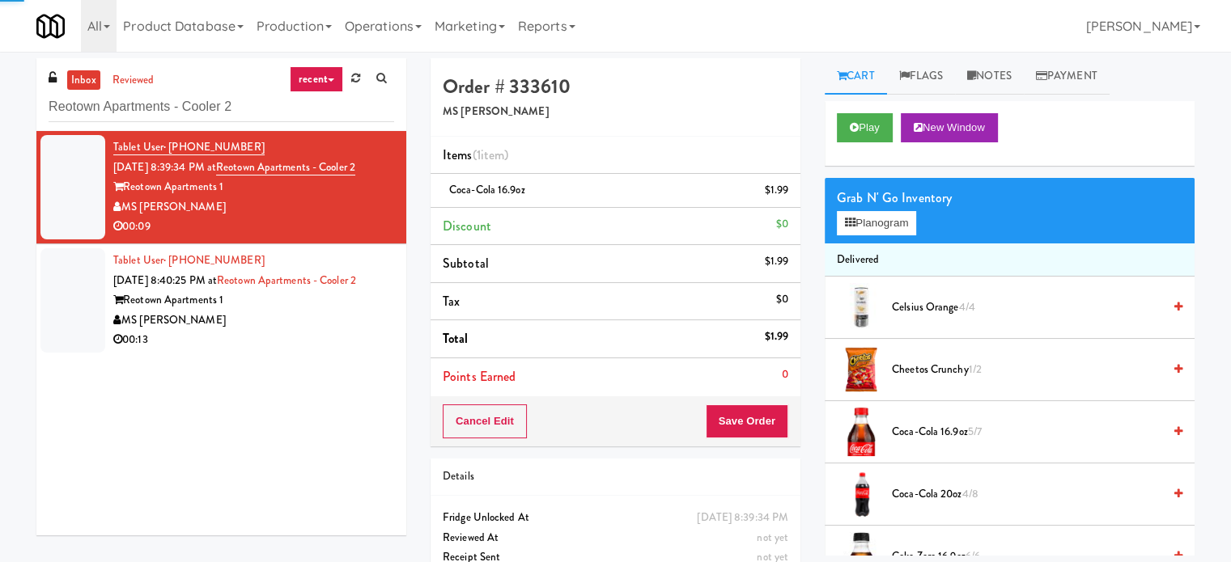
drag, startPoint x: 317, startPoint y: 349, endPoint x: 333, endPoint y: 340, distance: 17.8
click at [320, 347] on div "Tablet User · (231) 420-6095 Aug 14, 2025 8:40:25 PM at Reotown Apartments - Co…" at bounding box center [253, 301] width 281 height 100
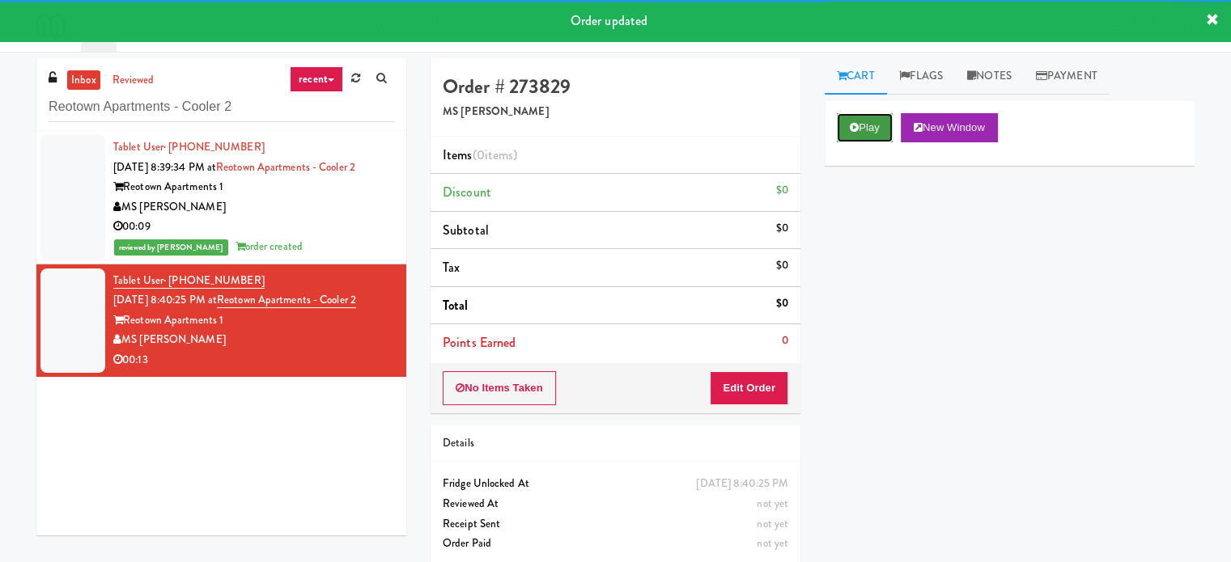
click at [875, 128] on button "Play" at bounding box center [865, 127] width 56 height 29
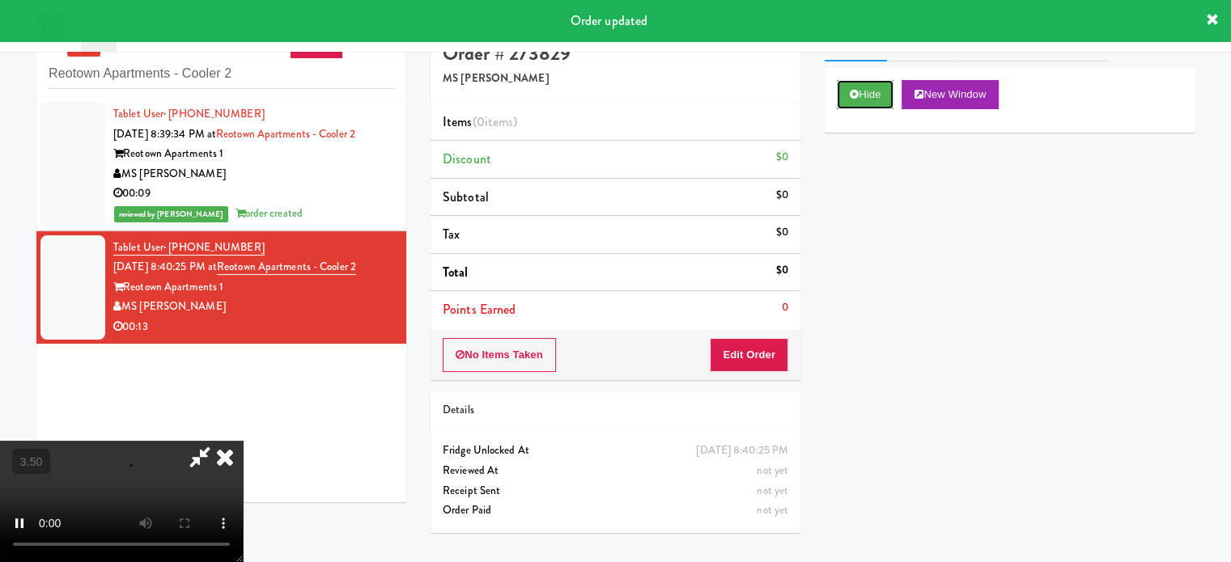
scroll to position [52, 0]
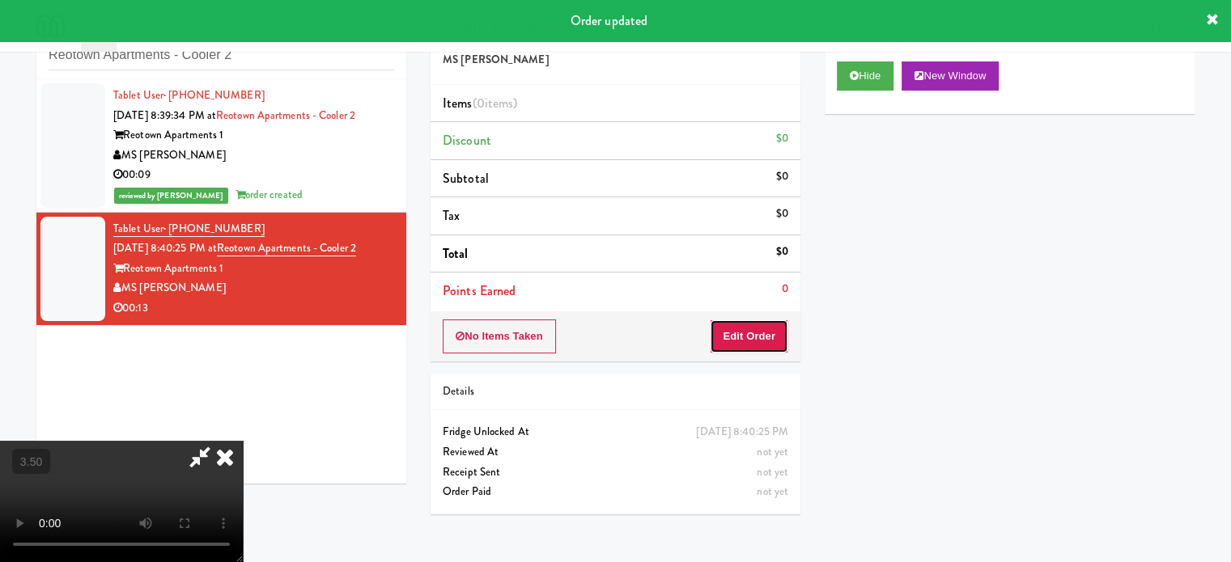
click at [777, 327] on button "Edit Order" at bounding box center [749, 337] width 78 height 34
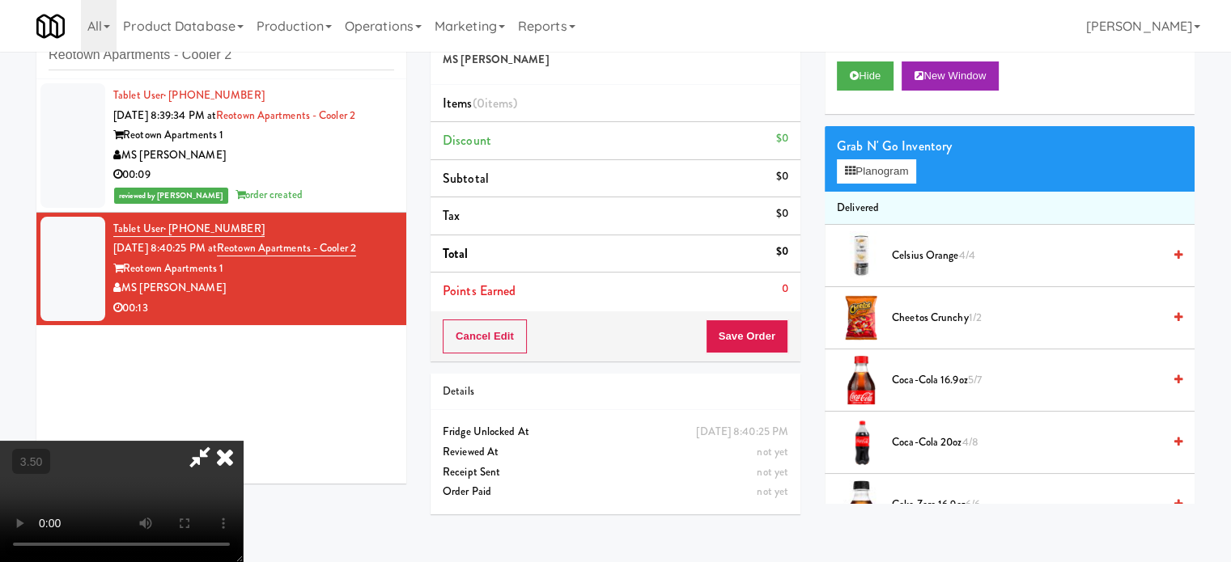
click at [243, 441] on video at bounding box center [121, 501] width 243 height 121
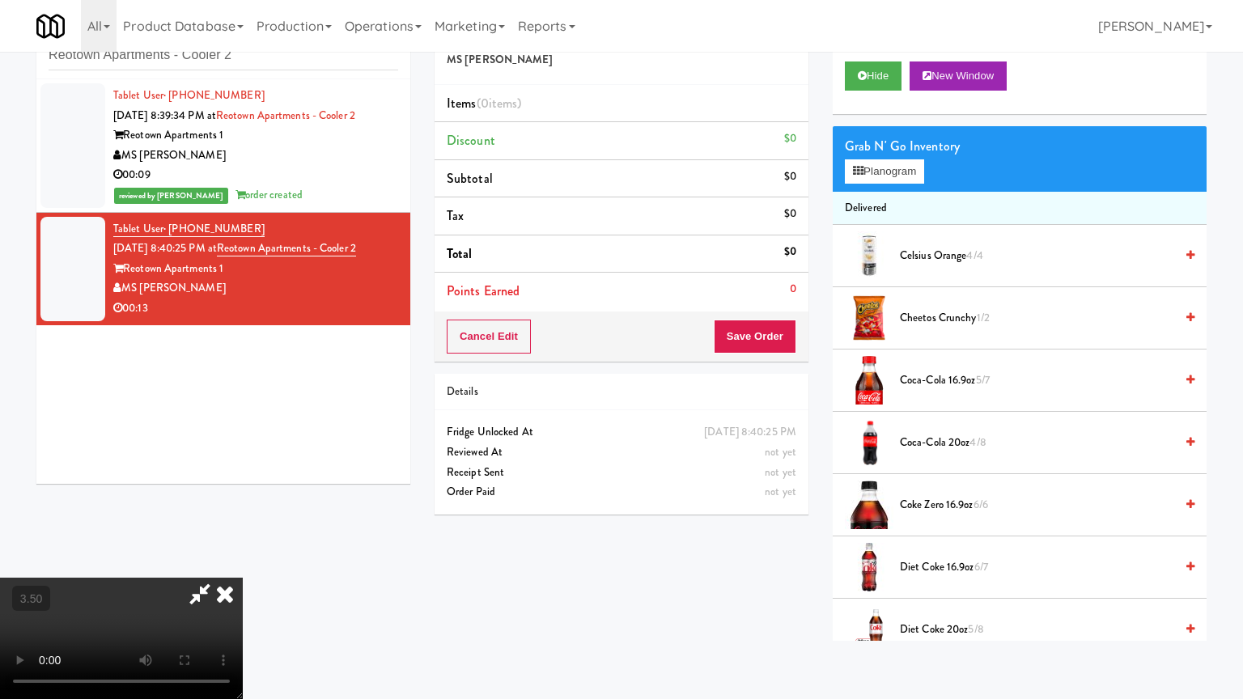
click at [243, 561] on video at bounding box center [121, 638] width 243 height 121
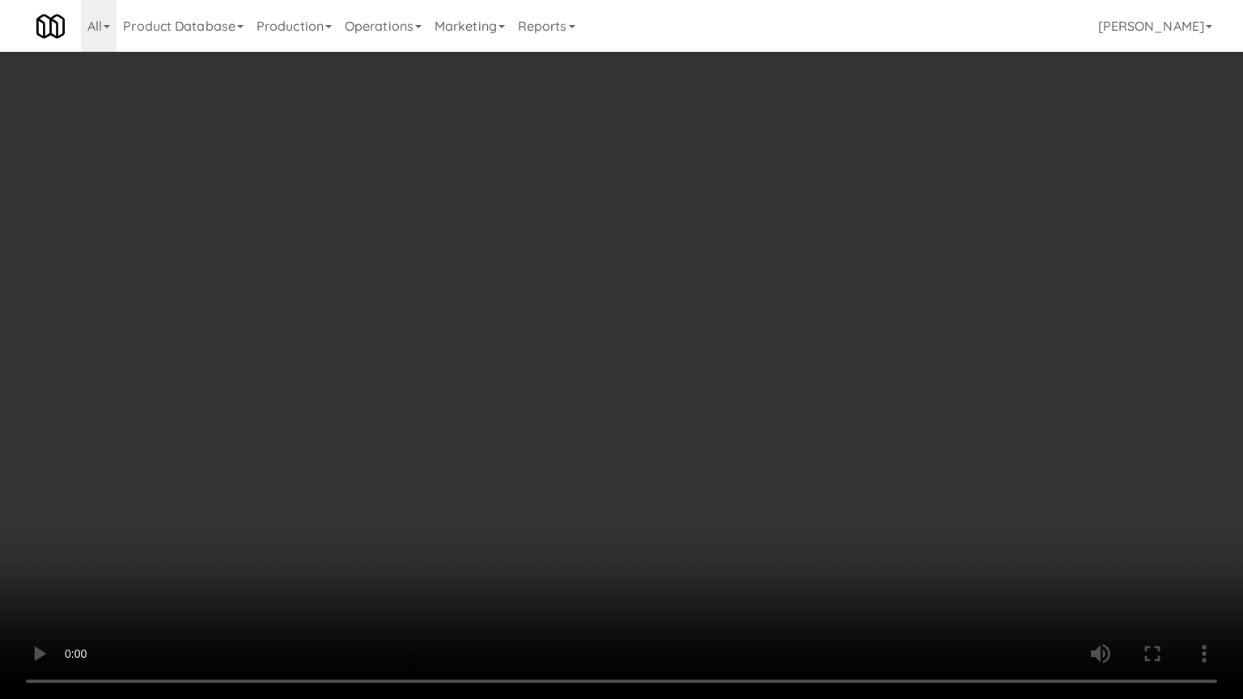
click at [521, 422] on video at bounding box center [621, 349] width 1243 height 699
click at [574, 431] on video at bounding box center [621, 349] width 1243 height 699
drag, startPoint x: 573, startPoint y: 434, endPoint x: 599, endPoint y: 428, distance: 26.7
click at [577, 434] on video at bounding box center [621, 349] width 1243 height 699
click at [599, 428] on video at bounding box center [621, 349] width 1243 height 699
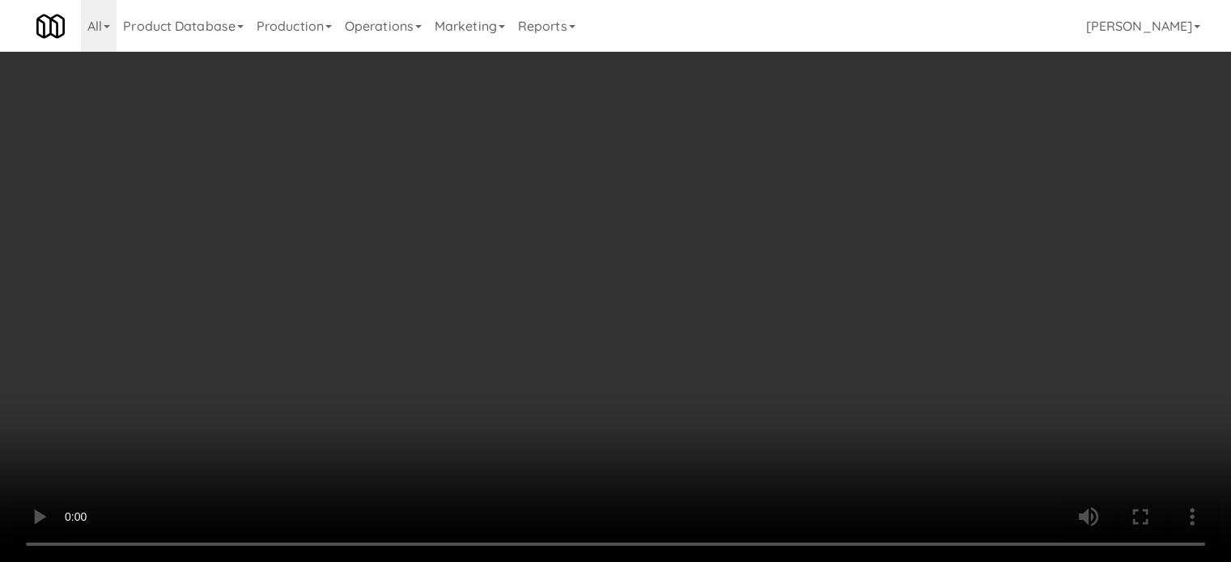
scroll to position [1618, 0]
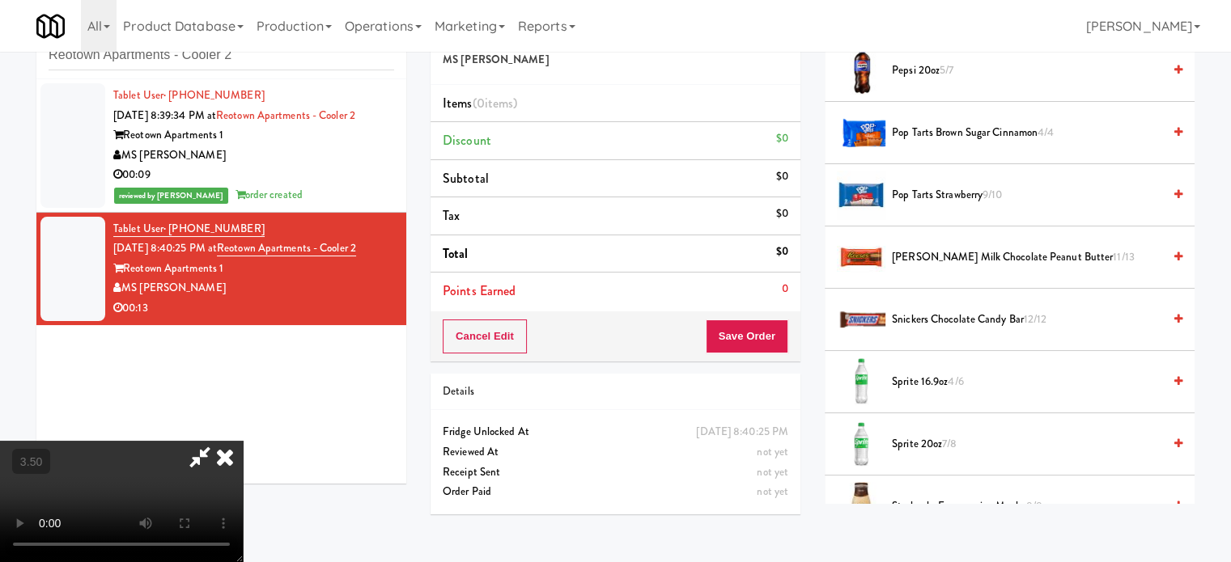
click at [947, 375] on span "Sprite 16.9oz 4/6" at bounding box center [1027, 382] width 270 height 20
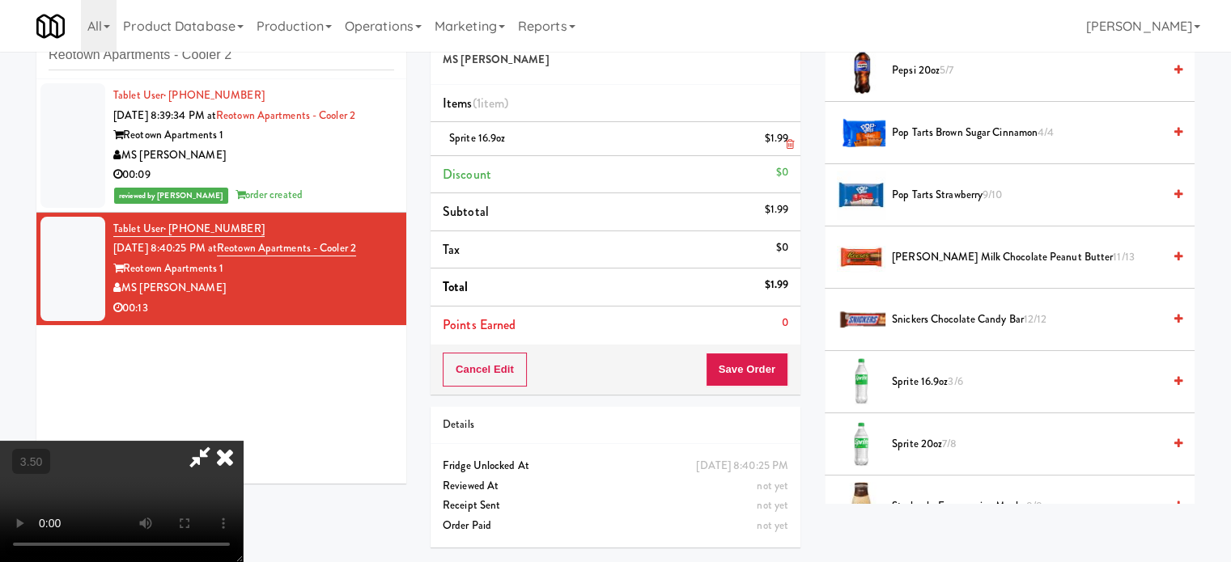
click at [791, 142] on icon at bounding box center [790, 144] width 8 height 11
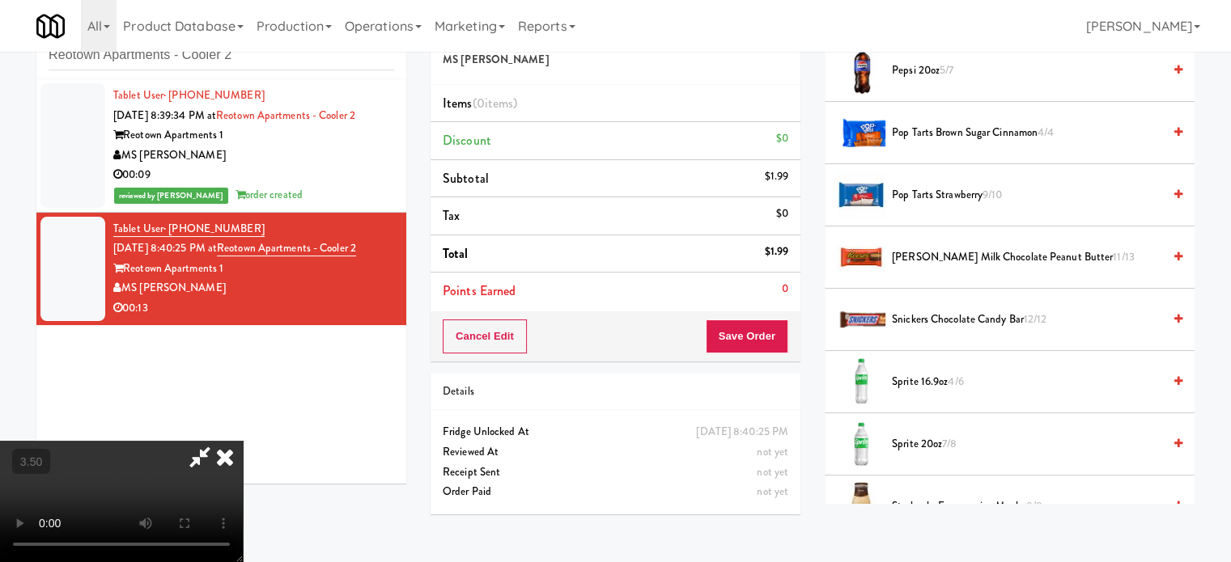
click at [243, 441] on video at bounding box center [121, 501] width 243 height 121
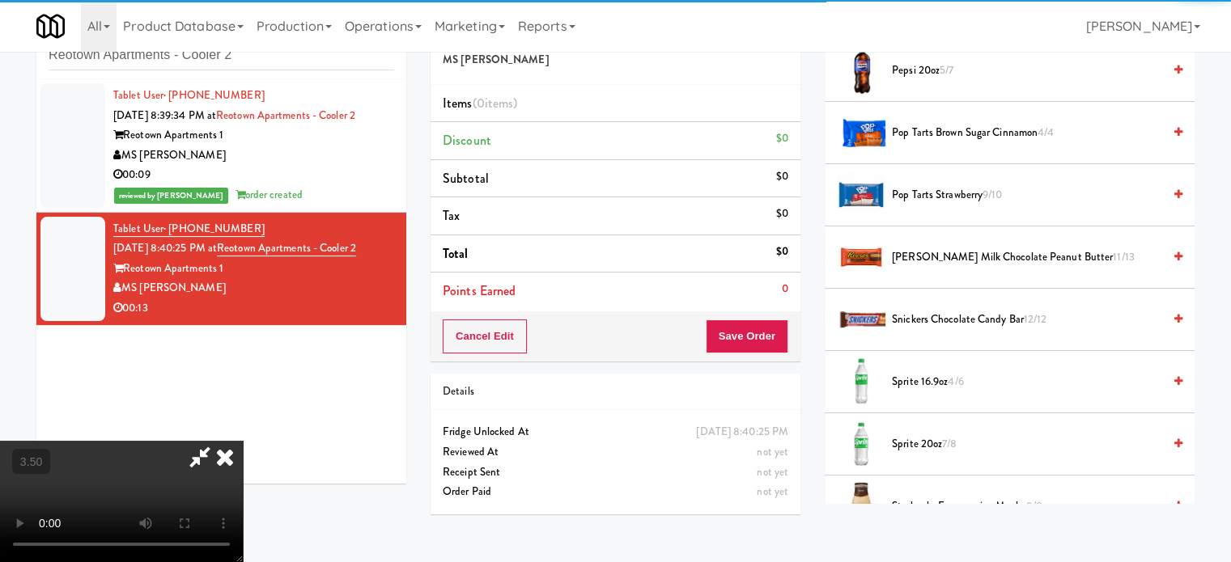
click at [243, 441] on video at bounding box center [121, 501] width 243 height 121
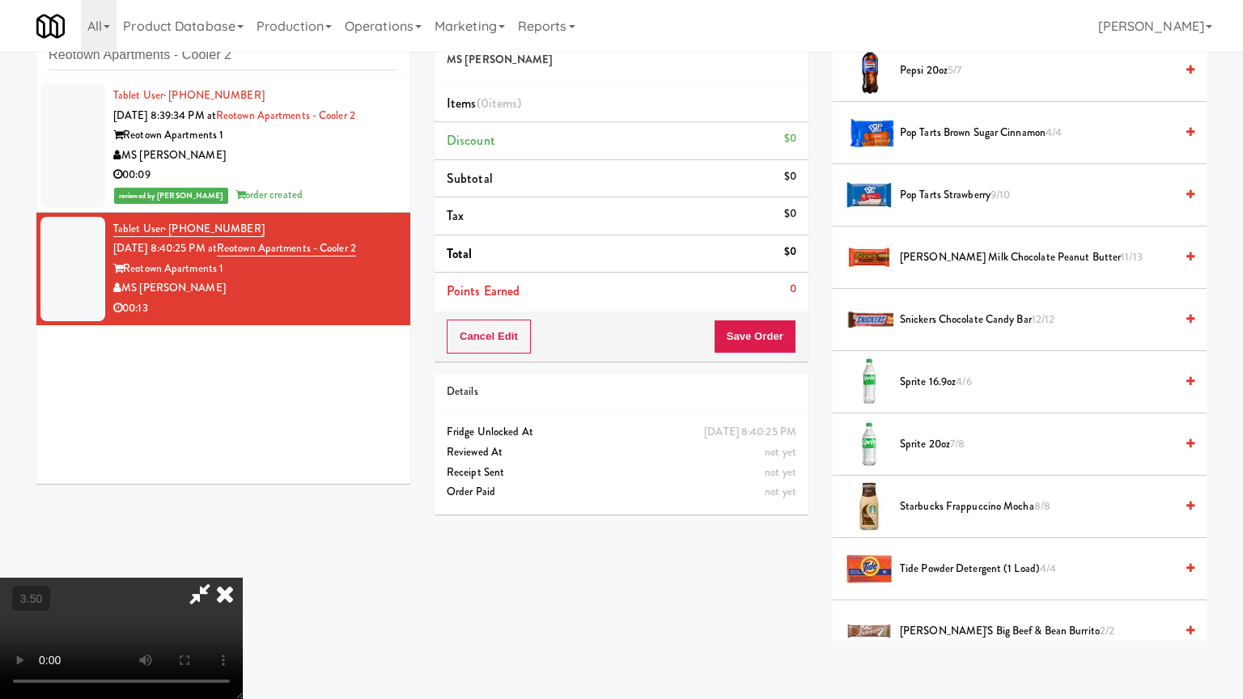
click at [243, 561] on video at bounding box center [121, 638] width 243 height 121
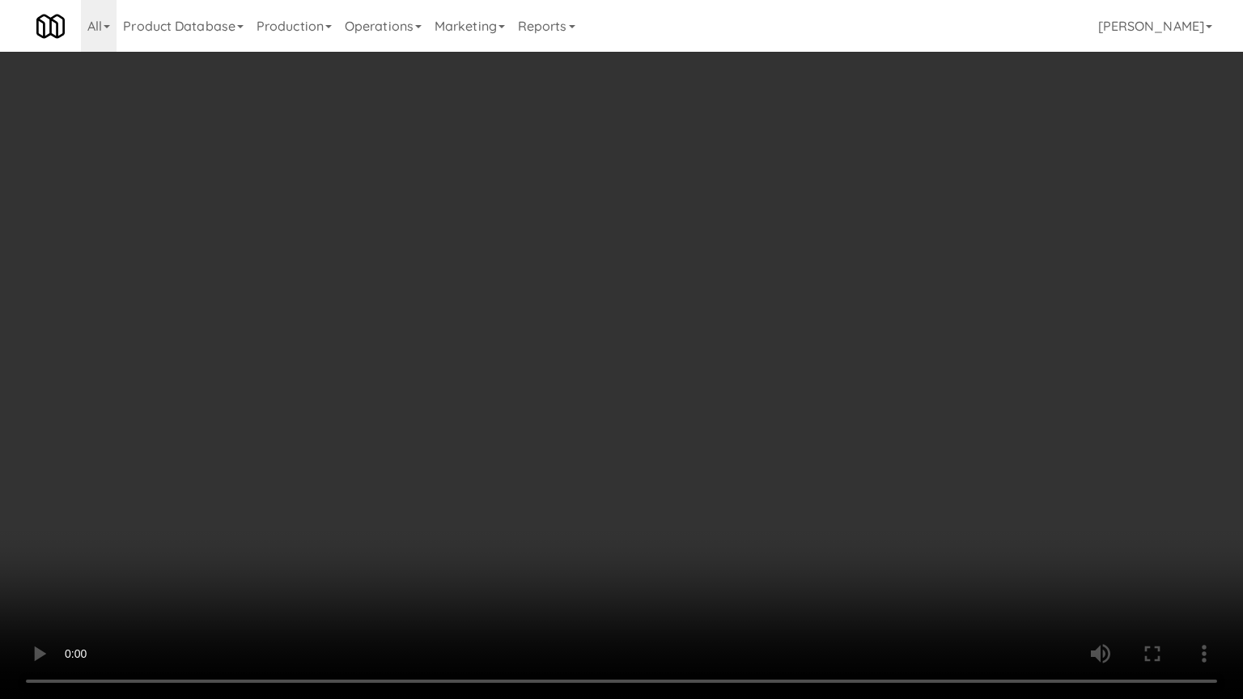
click at [530, 434] on video at bounding box center [621, 349] width 1243 height 699
click at [608, 419] on video at bounding box center [621, 349] width 1243 height 699
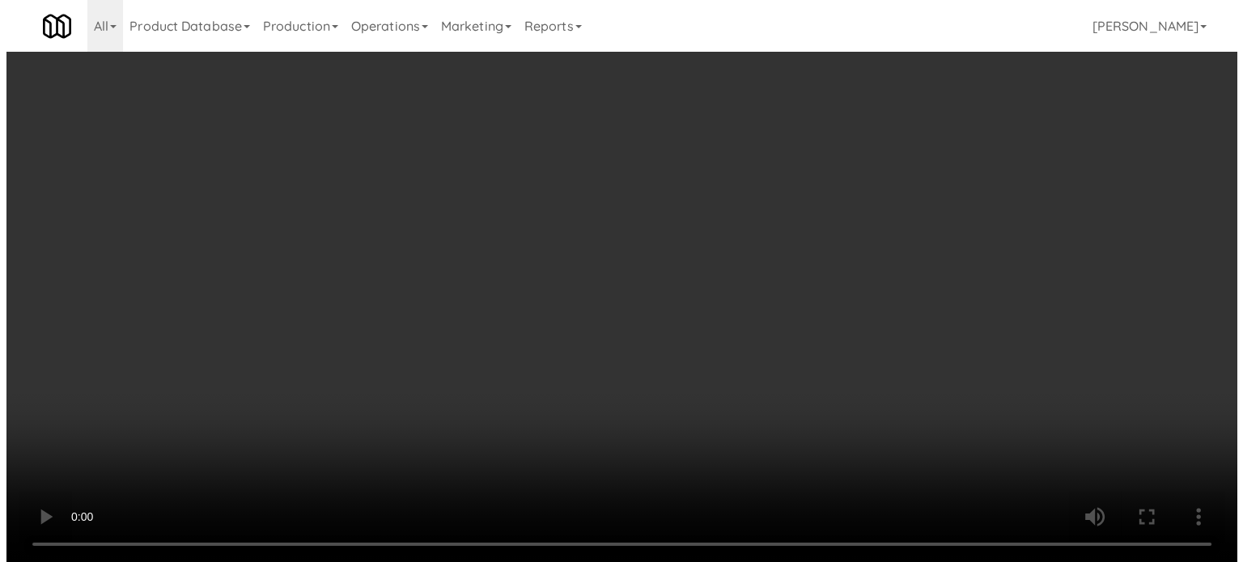
scroll to position [0, 0]
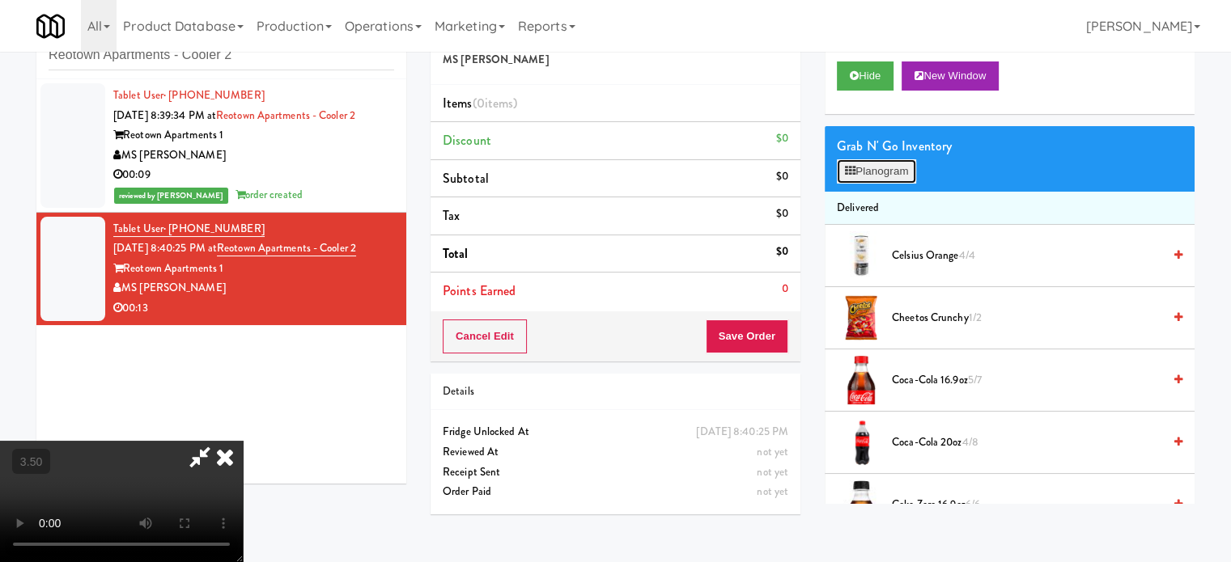
click at [906, 159] on button "Planogram" at bounding box center [876, 171] width 79 height 24
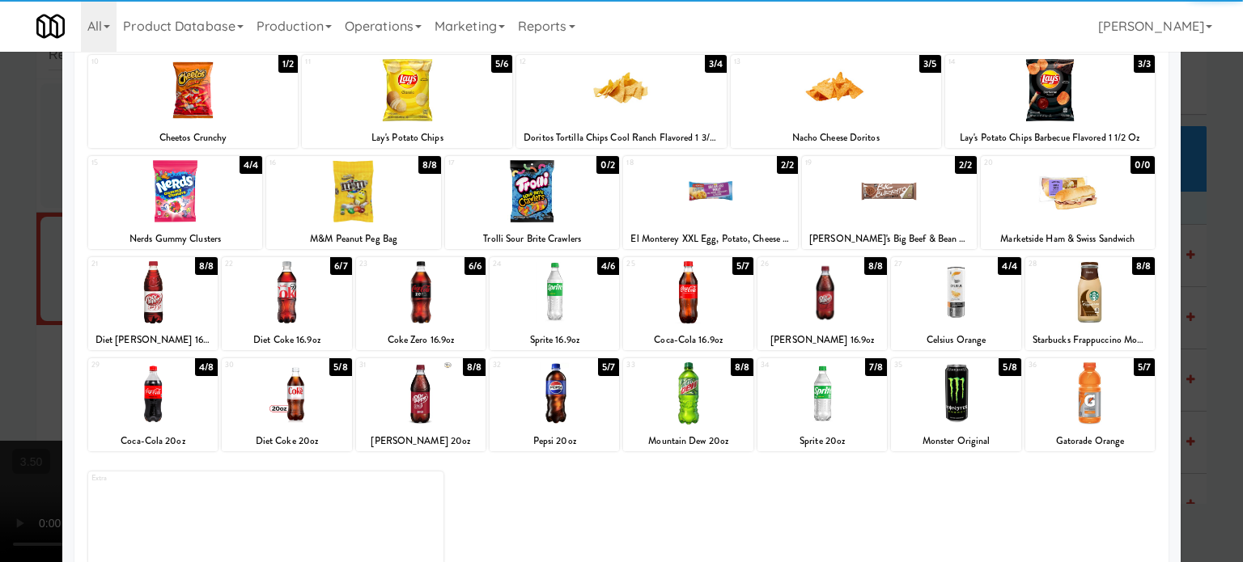
scroll to position [231, 0]
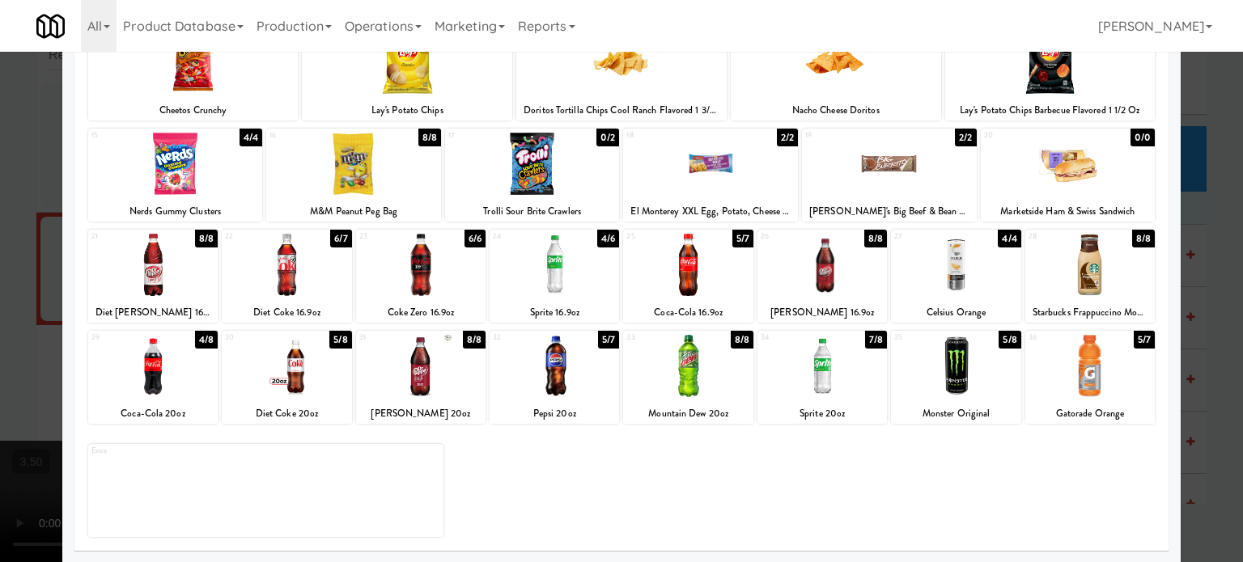
click at [865, 337] on div "7/8" at bounding box center [876, 340] width 22 height 18
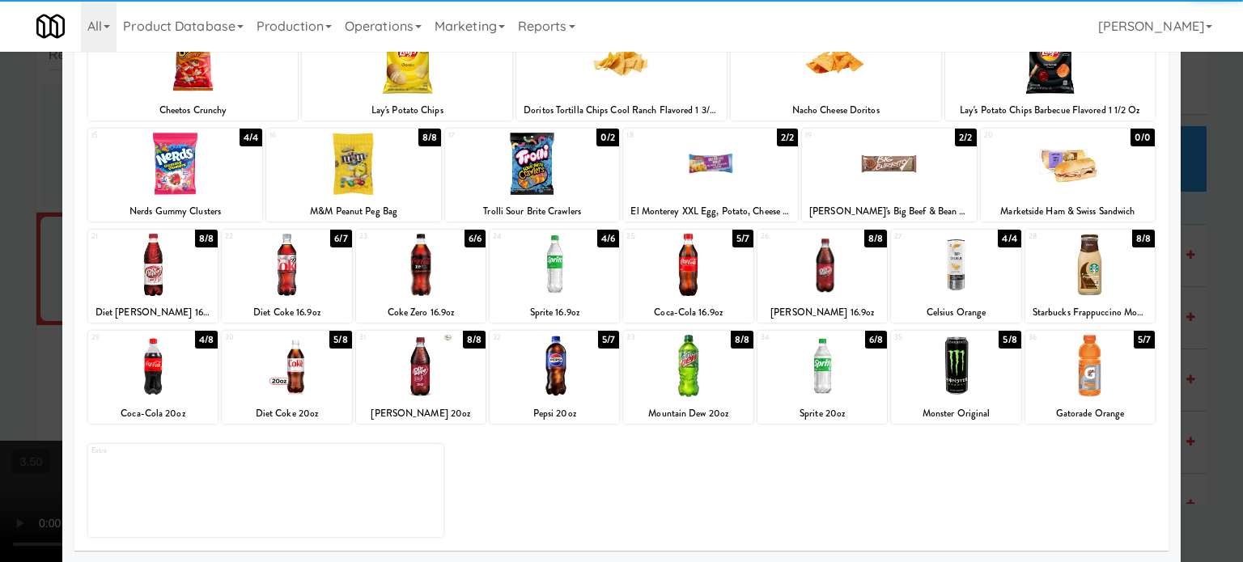
click at [1217, 311] on div at bounding box center [621, 281] width 1243 height 562
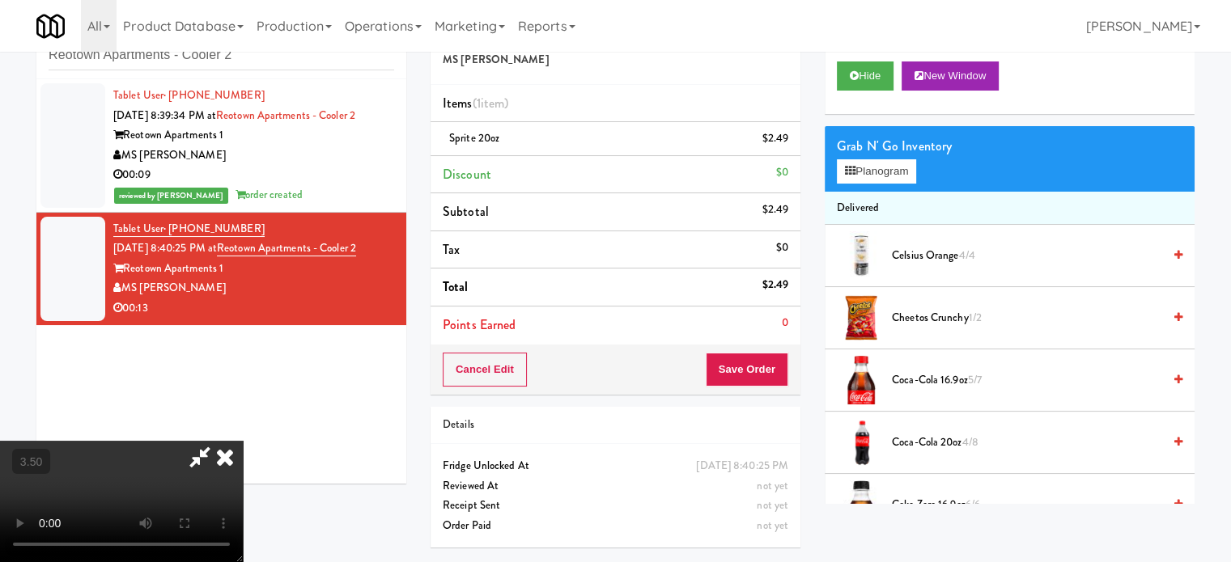
click at [243, 441] on video at bounding box center [121, 501] width 243 height 121
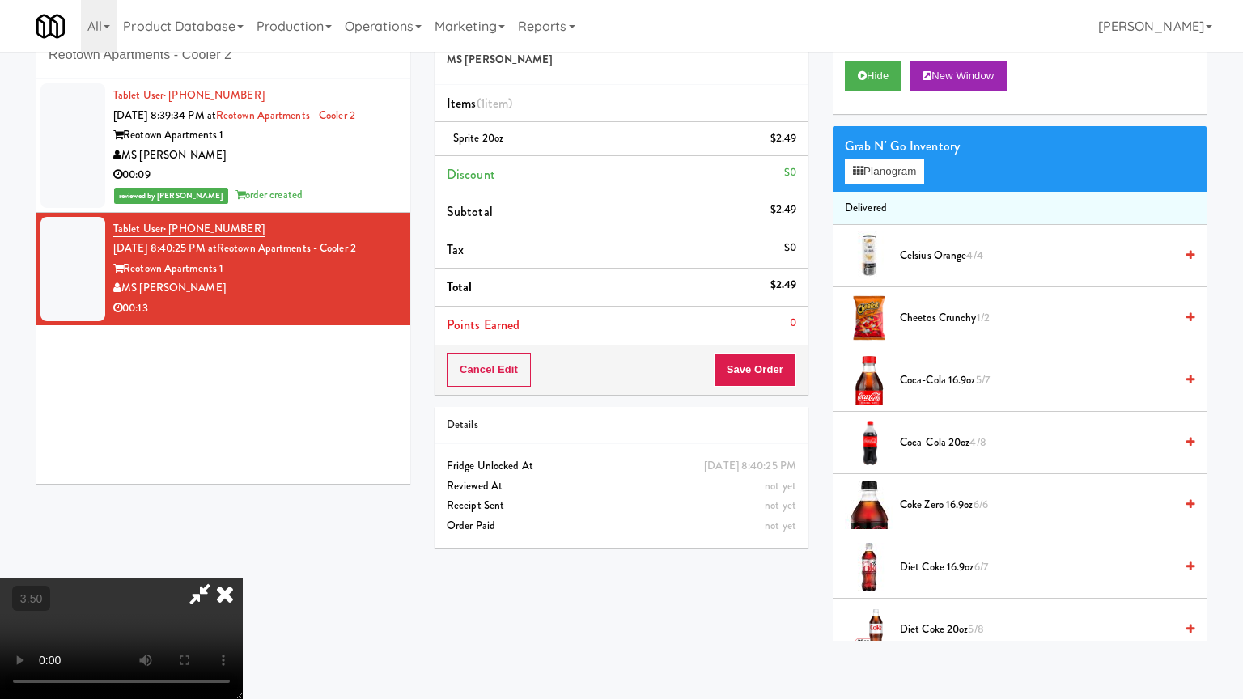
click at [243, 561] on video at bounding box center [121, 638] width 243 height 121
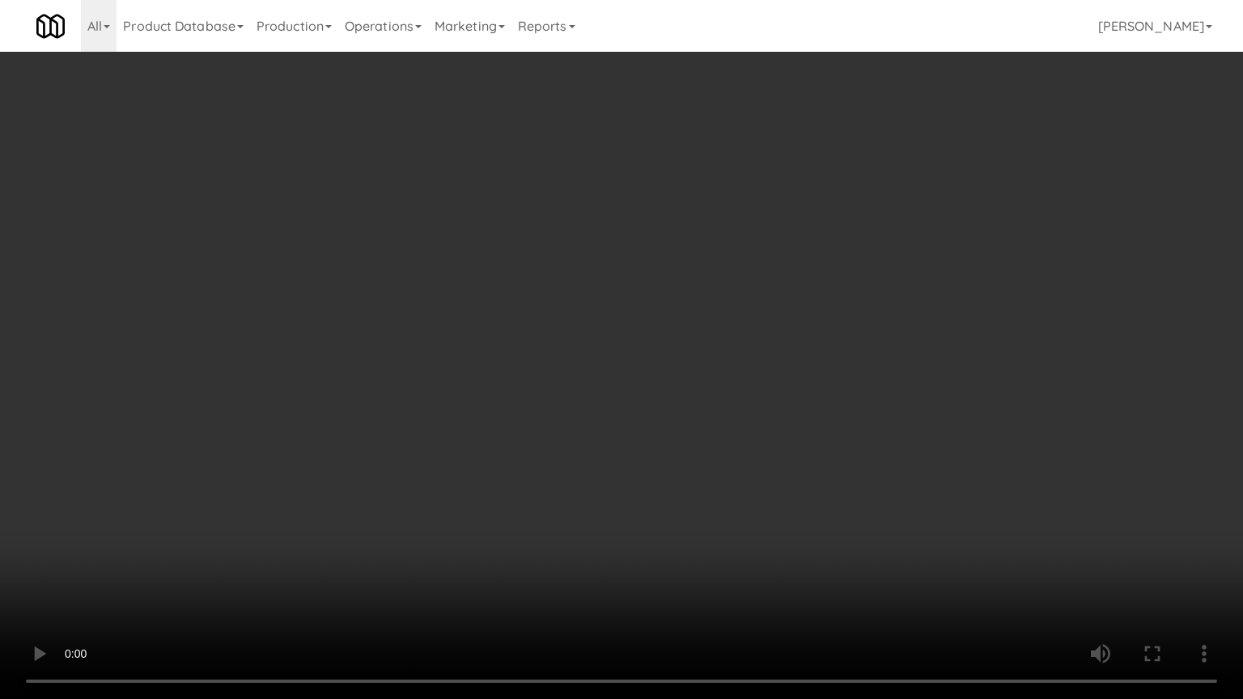
click at [658, 366] on video at bounding box center [621, 349] width 1243 height 699
click at [672, 373] on video at bounding box center [621, 349] width 1243 height 699
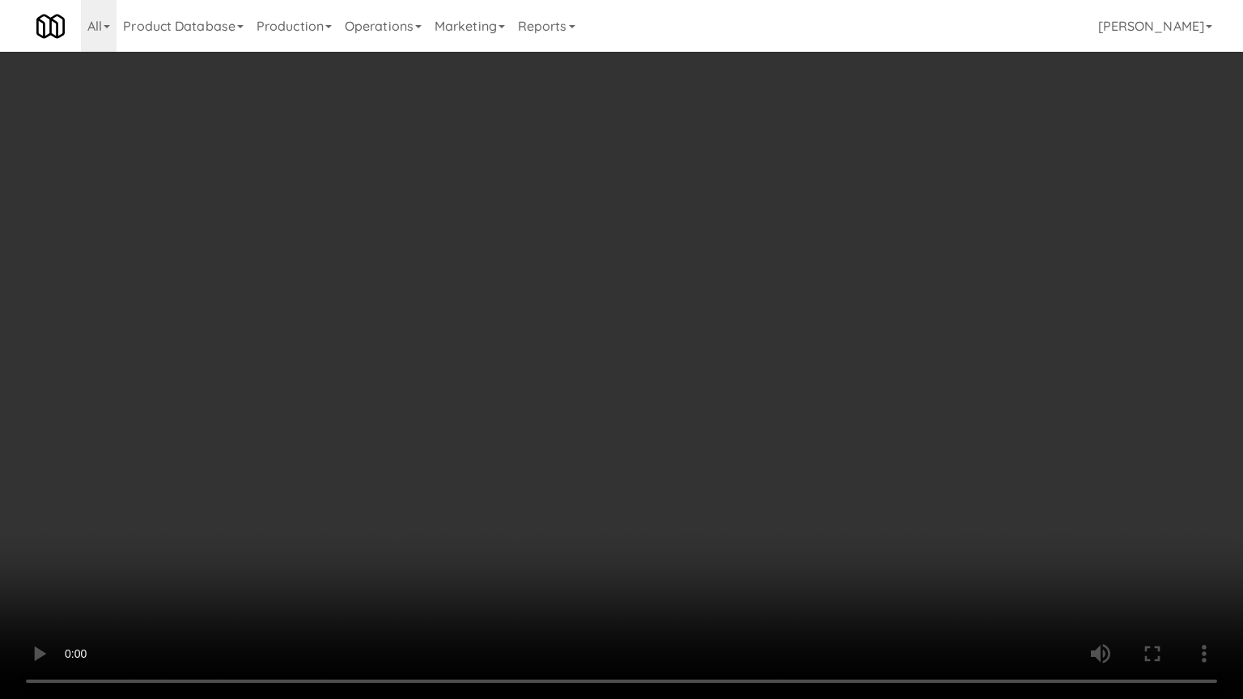
drag, startPoint x: 671, startPoint y: 375, endPoint x: 679, endPoint y: 375, distance: 8.1
click at [671, 375] on video at bounding box center [621, 349] width 1243 height 699
click at [762, 392] on video at bounding box center [621, 349] width 1243 height 699
click at [718, 389] on video at bounding box center [621, 349] width 1243 height 699
click at [719, 389] on video at bounding box center [621, 349] width 1243 height 699
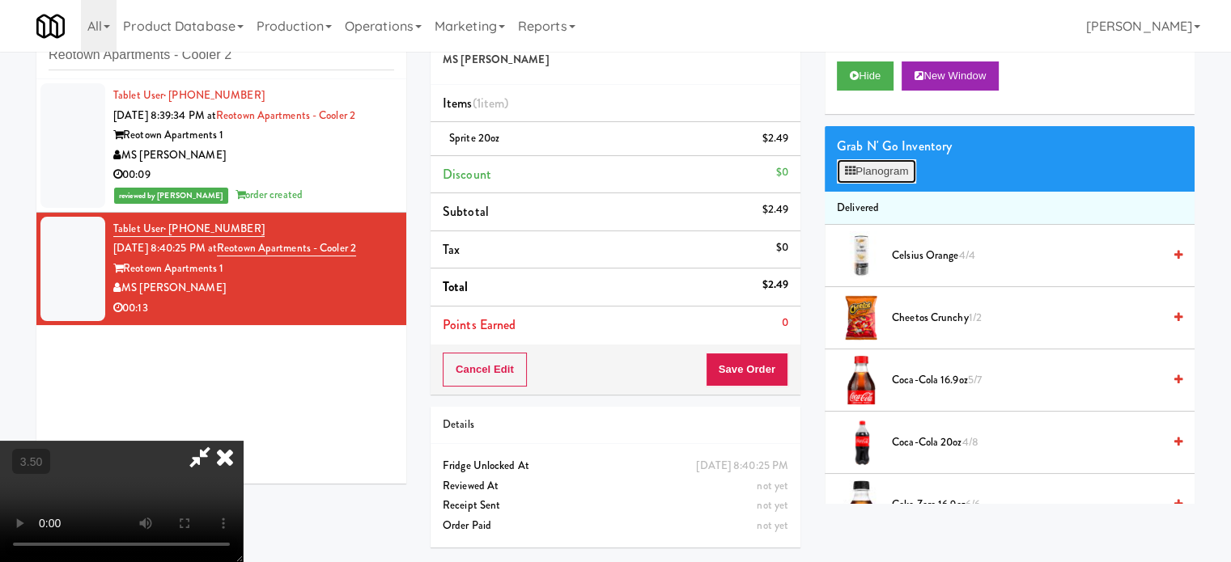
click at [875, 172] on button "Planogram" at bounding box center [876, 171] width 79 height 24
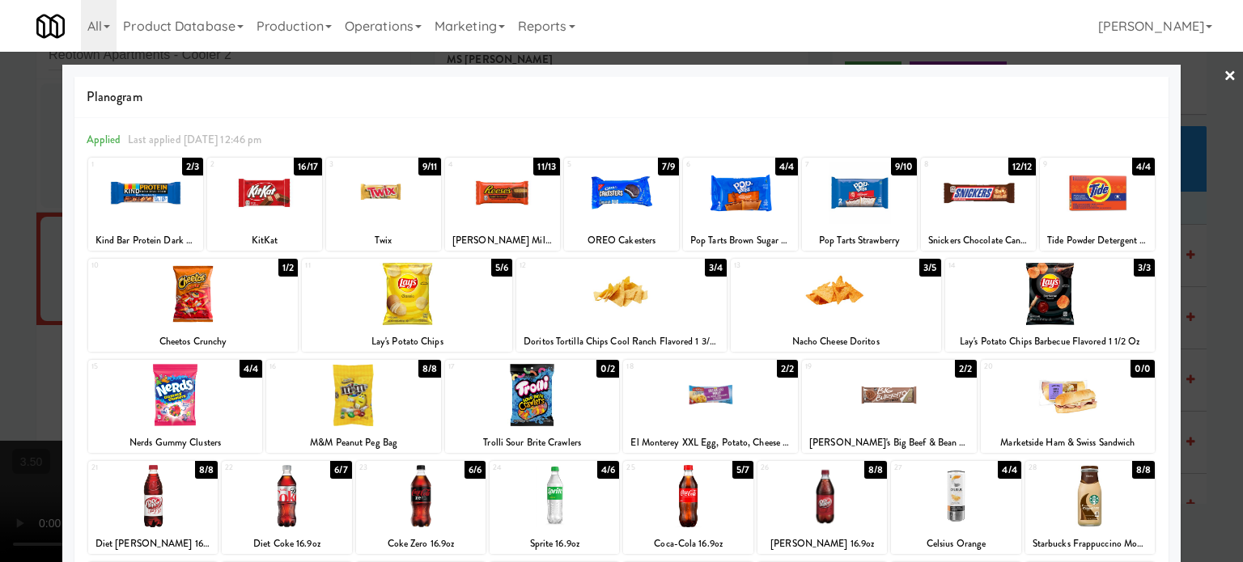
click at [925, 269] on div "3/5" at bounding box center [929, 268] width 21 height 18
click at [495, 273] on div "5/6" at bounding box center [501, 268] width 21 height 18
click at [1217, 293] on div at bounding box center [621, 281] width 1243 height 562
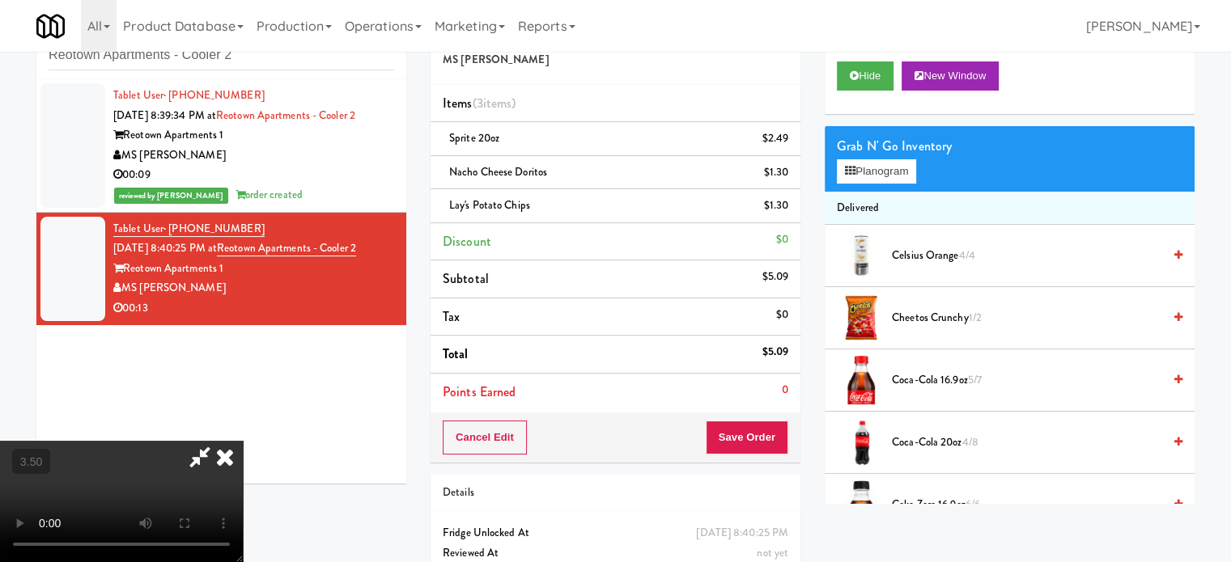
click at [243, 441] on video at bounding box center [121, 501] width 243 height 121
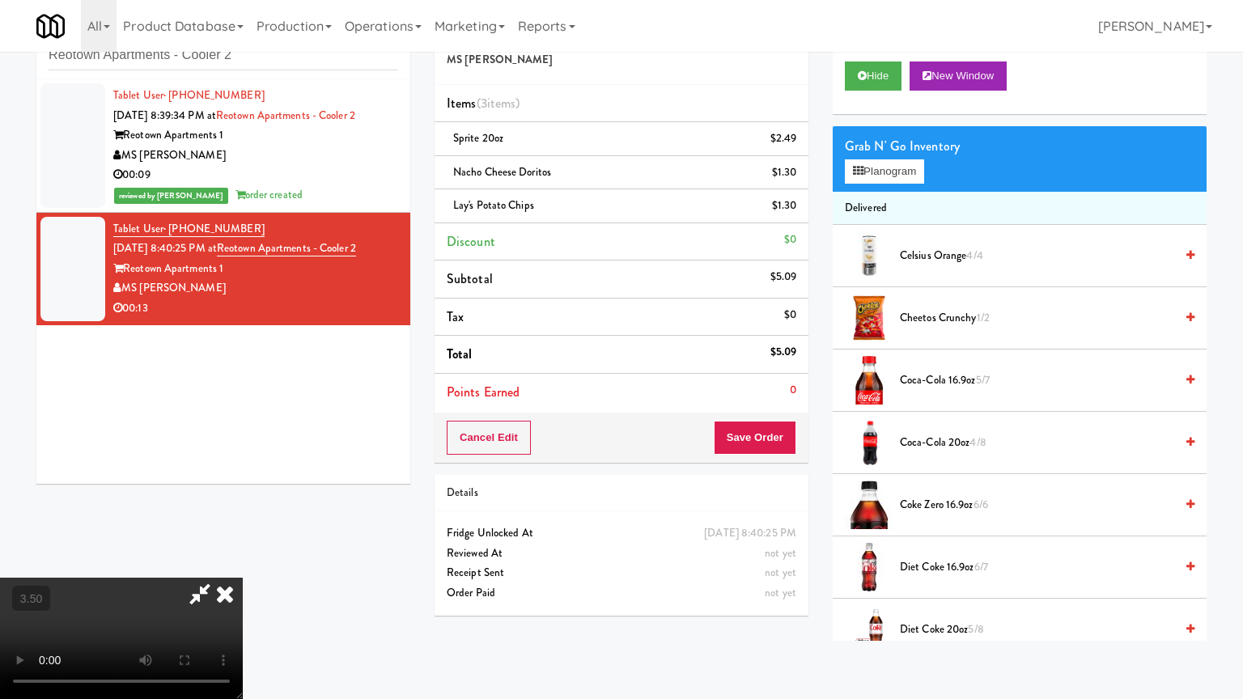
click at [243, 561] on video at bounding box center [121, 638] width 243 height 121
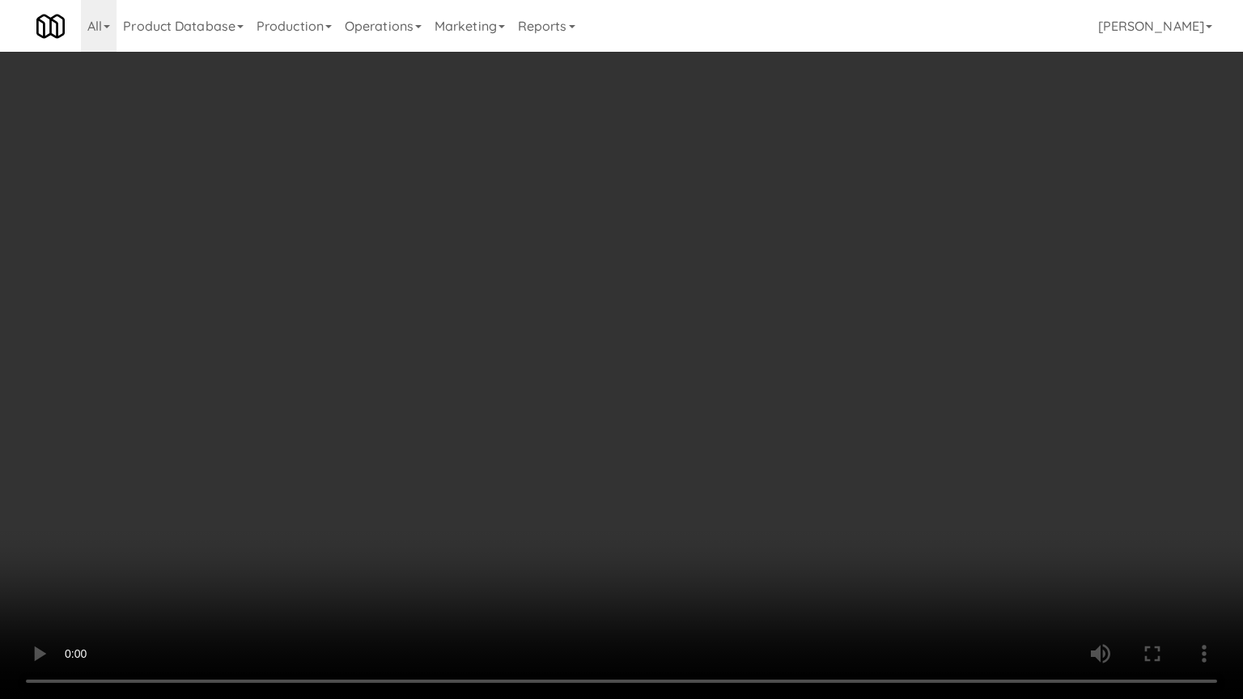
click at [616, 369] on video at bounding box center [621, 349] width 1243 height 699
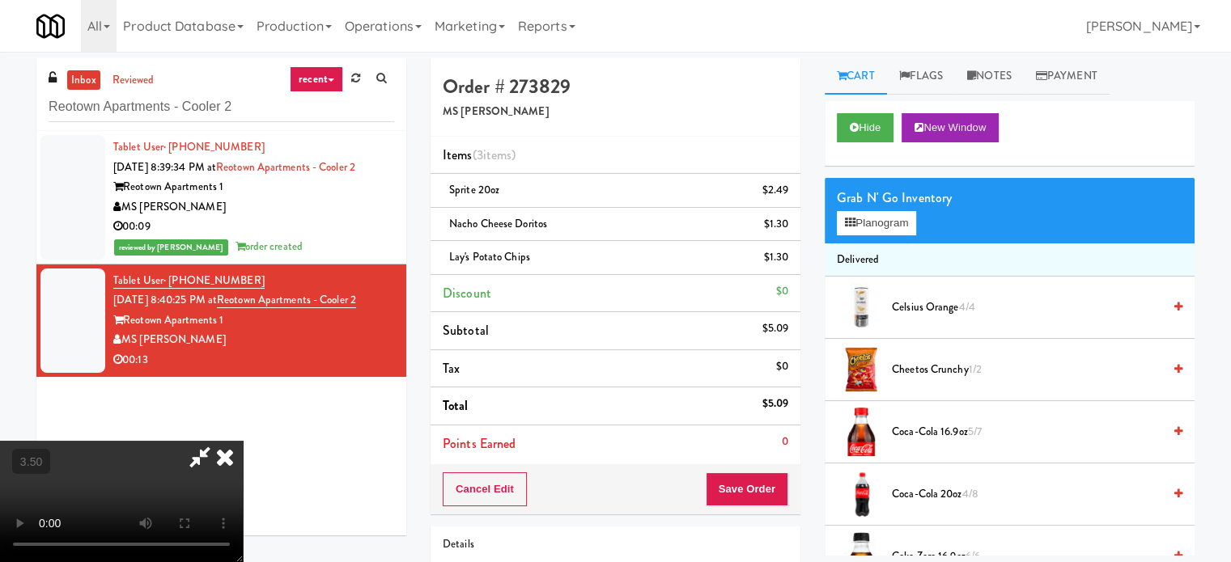
click at [243, 441] on icon at bounding box center [225, 457] width 36 height 32
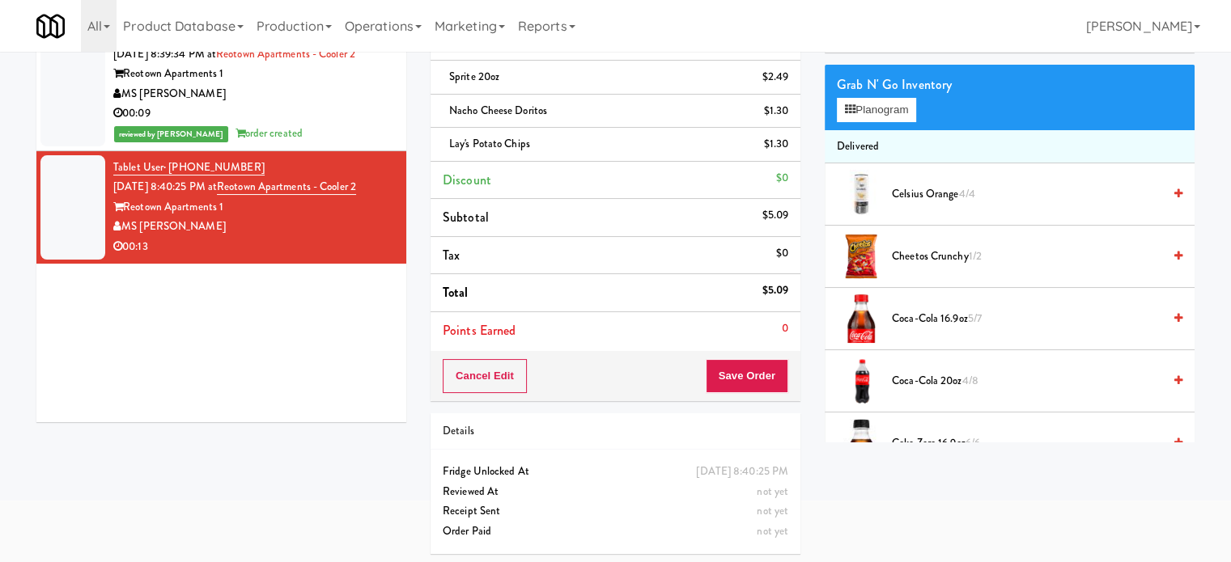
scroll to position [115, 0]
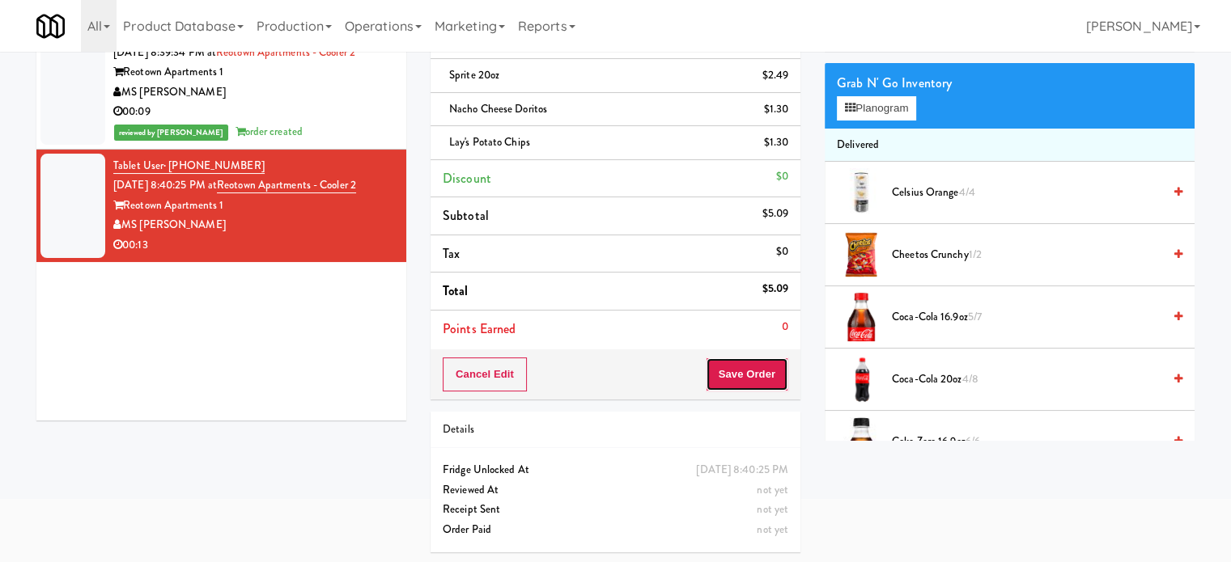
click at [739, 370] on button "Save Order" at bounding box center [747, 375] width 83 height 34
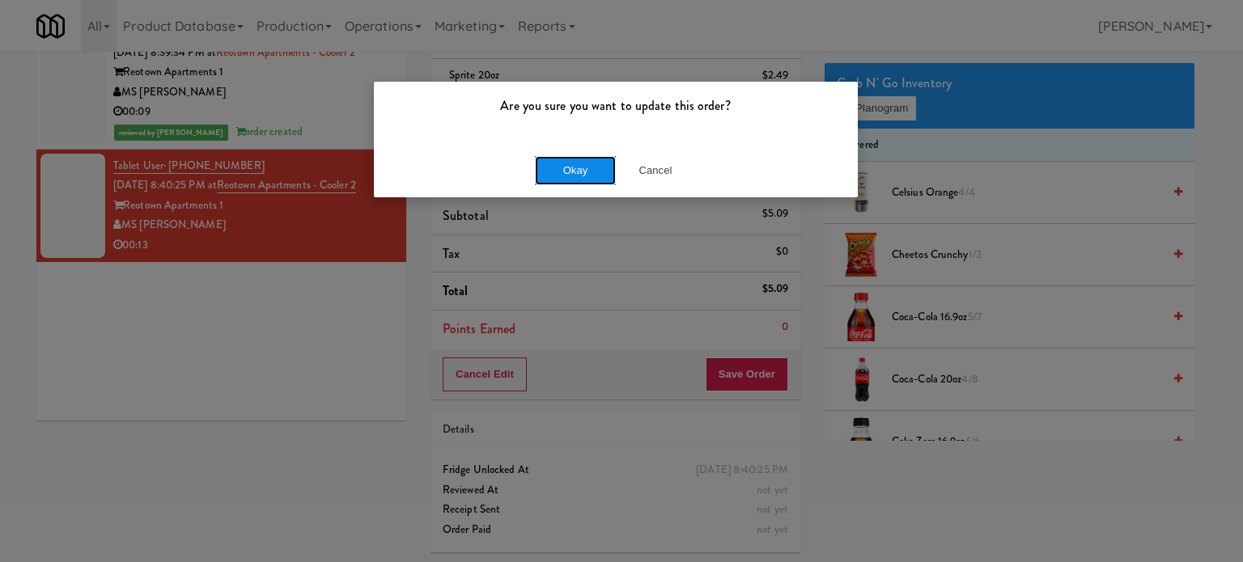
click at [580, 172] on button "Okay" at bounding box center [575, 170] width 81 height 29
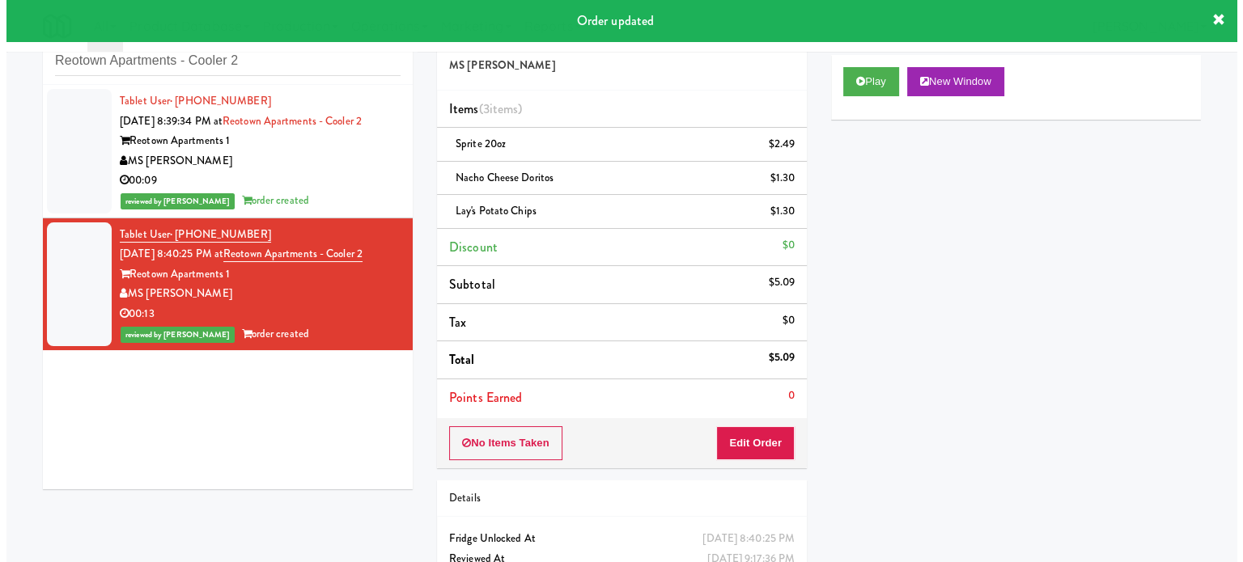
scroll to position [0, 0]
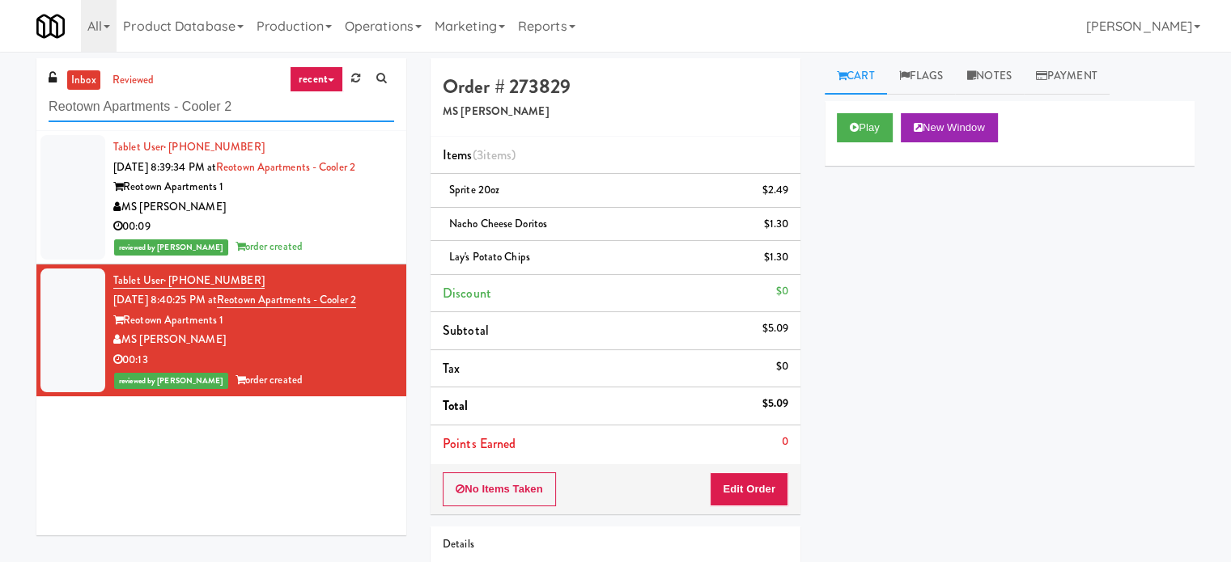
click at [174, 108] on input "Reotown Apartments - Cooler 2" at bounding box center [221, 107] width 345 height 30
paste input "800 Penn-Fridge"
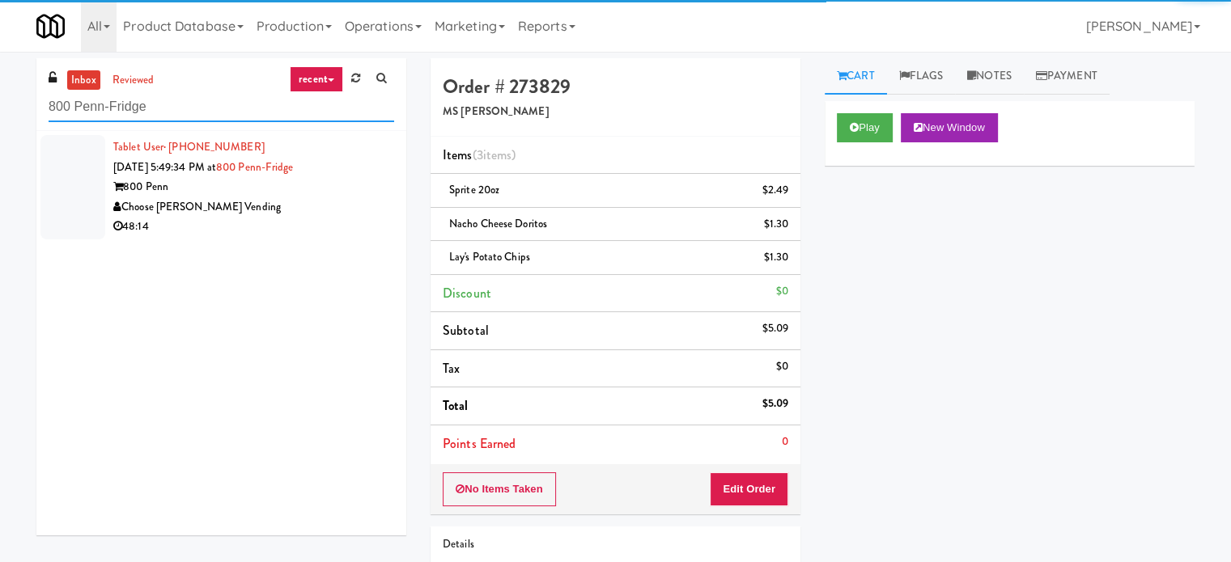
type input "800 Penn-Fridge"
drag, startPoint x: 282, startPoint y: 213, endPoint x: 673, endPoint y: 150, distance: 395.7
click at [324, 213] on div "Choose [PERSON_NAME] Vending" at bounding box center [253, 207] width 281 height 20
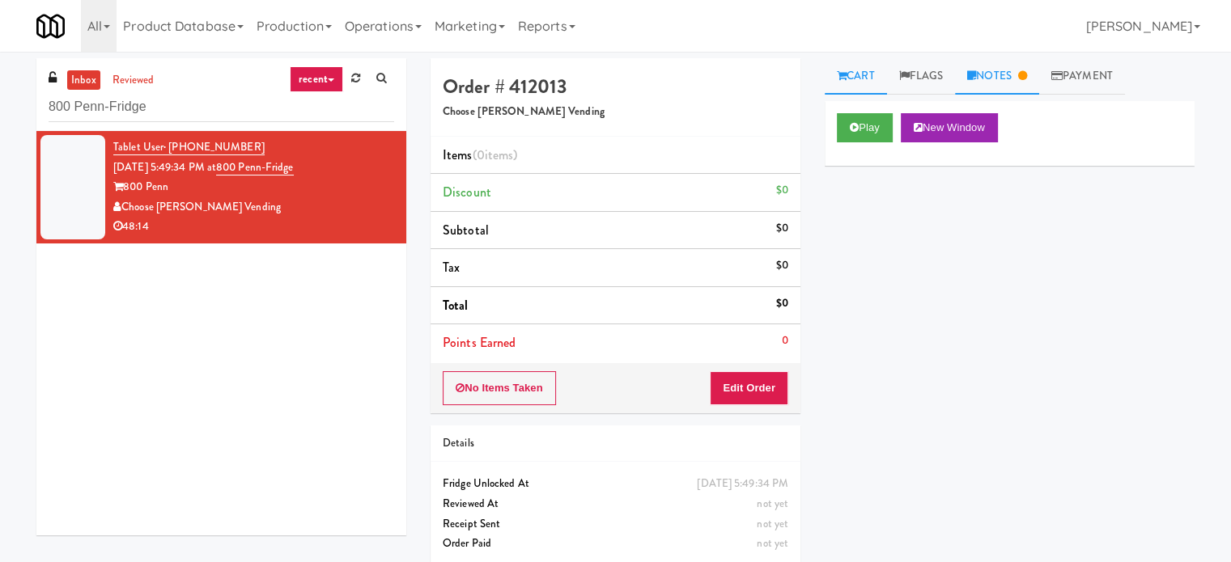
click at [992, 81] on link "Notes" at bounding box center [997, 76] width 84 height 36
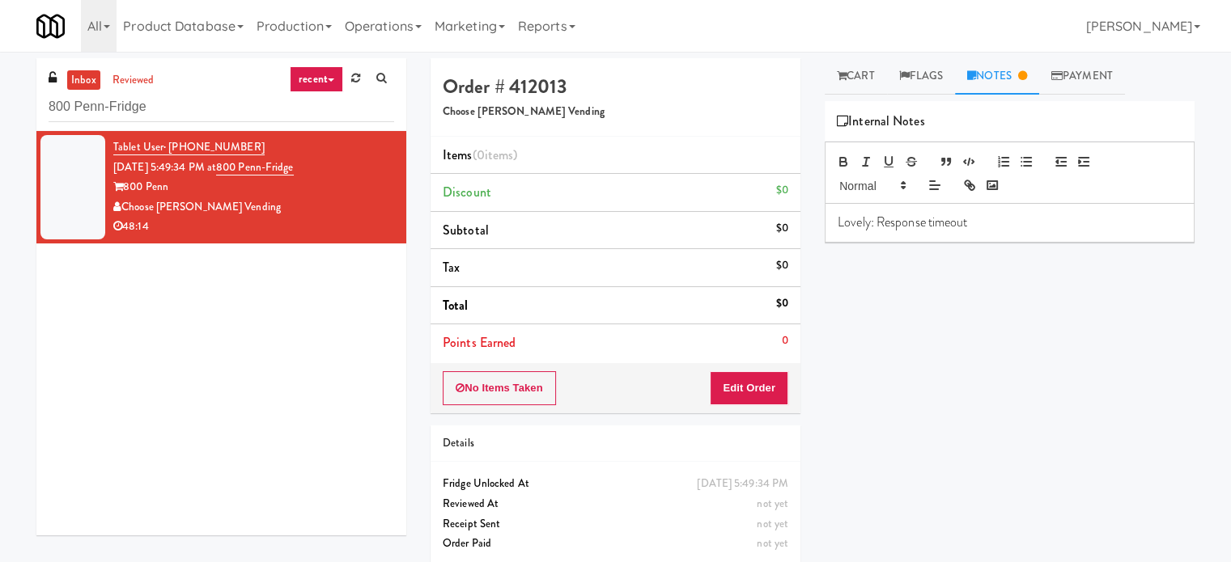
click at [854, 75] on link "Cart" at bounding box center [855, 76] width 62 height 36
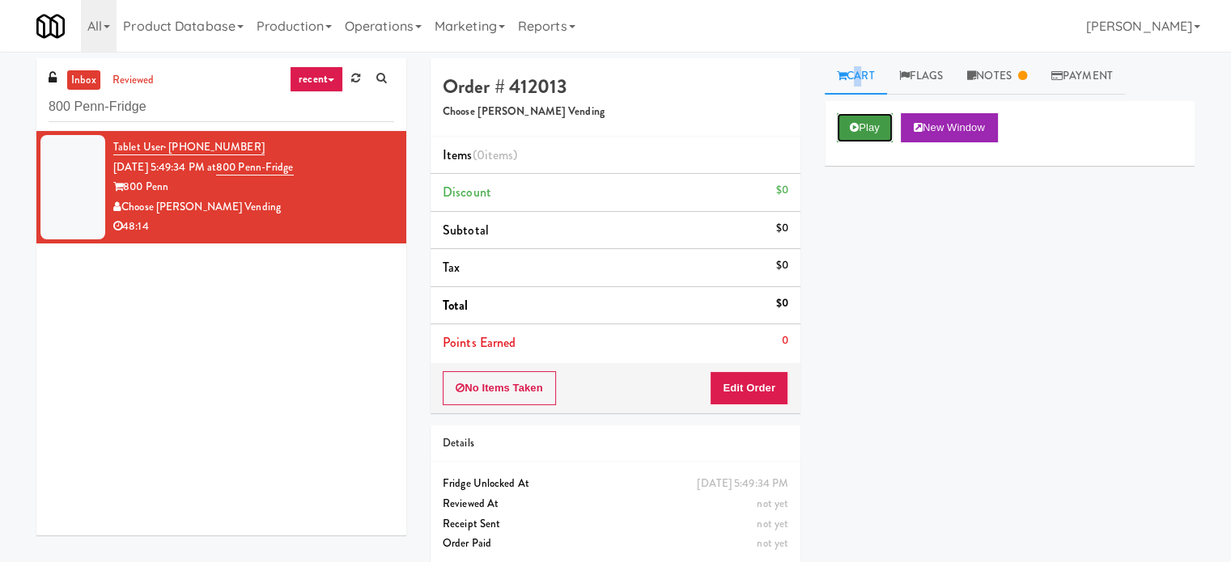
click at [868, 134] on button "Play" at bounding box center [865, 127] width 56 height 29
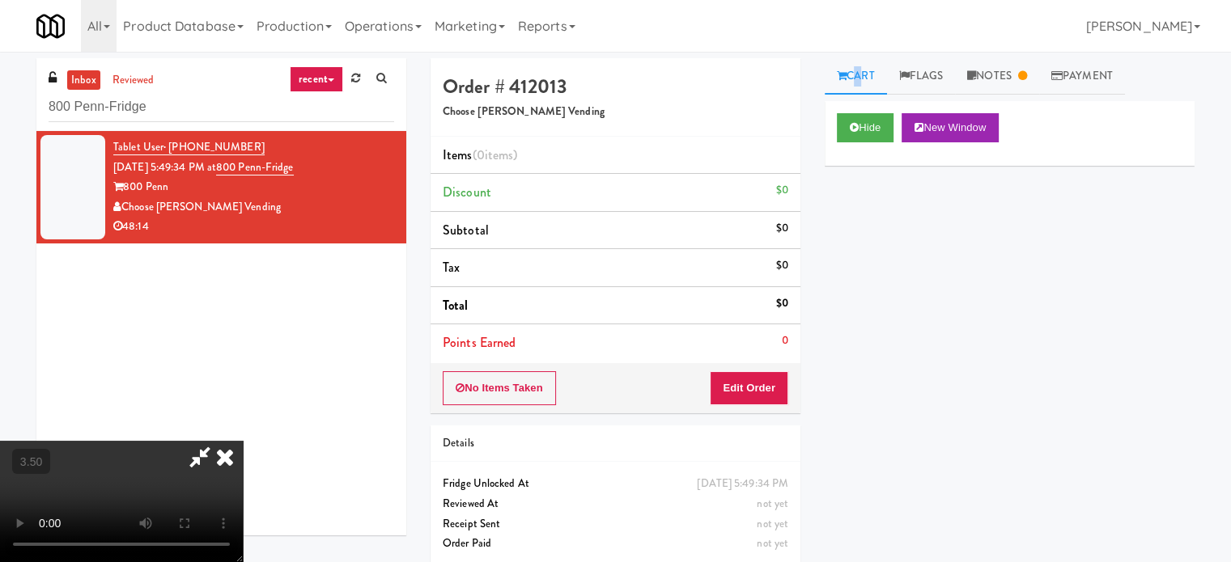
click at [243, 441] on video at bounding box center [121, 501] width 243 height 121
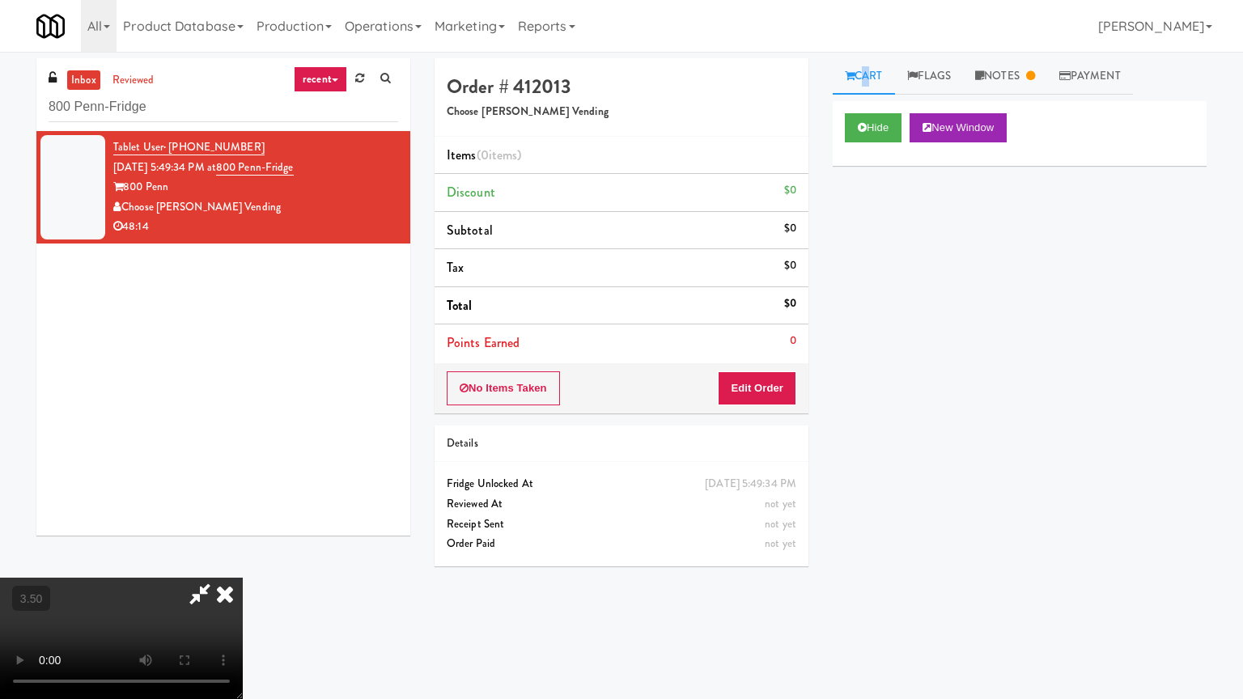
click at [243, 561] on video at bounding box center [121, 638] width 243 height 121
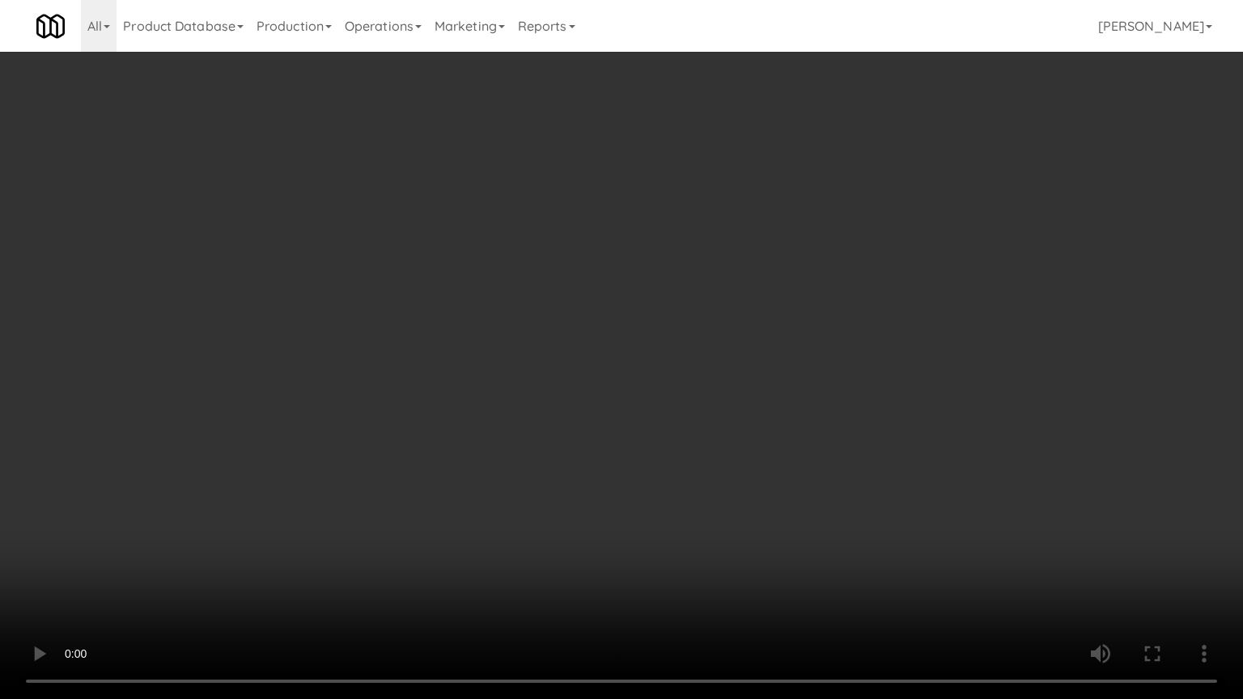
click at [312, 546] on video at bounding box center [621, 349] width 1243 height 699
click at [460, 454] on video at bounding box center [621, 349] width 1243 height 699
click at [405, 473] on video at bounding box center [621, 349] width 1243 height 699
click at [600, 424] on video at bounding box center [621, 349] width 1243 height 699
click at [606, 418] on video at bounding box center [621, 349] width 1243 height 699
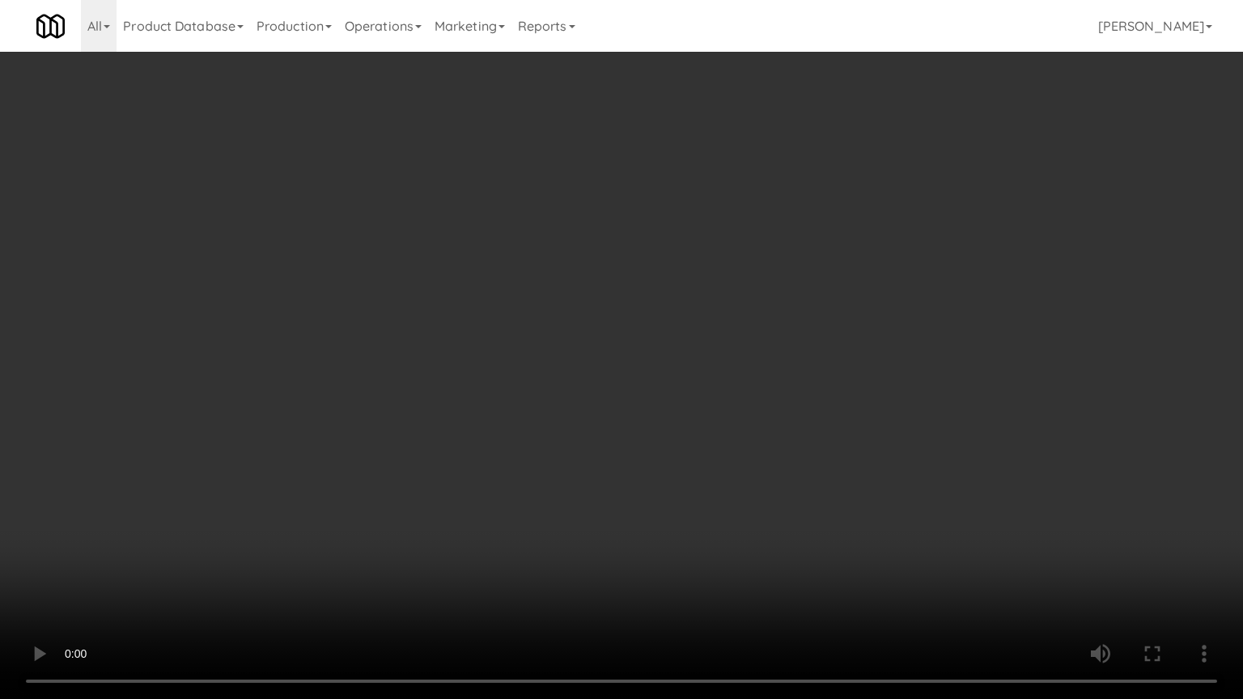
drag, startPoint x: 625, startPoint y: 419, endPoint x: 605, endPoint y: 420, distance: 20.2
click at [625, 421] on video at bounding box center [621, 349] width 1243 height 699
click at [588, 430] on video at bounding box center [621, 349] width 1243 height 699
click at [593, 434] on video at bounding box center [621, 349] width 1243 height 699
click at [572, 434] on video at bounding box center [621, 349] width 1243 height 699
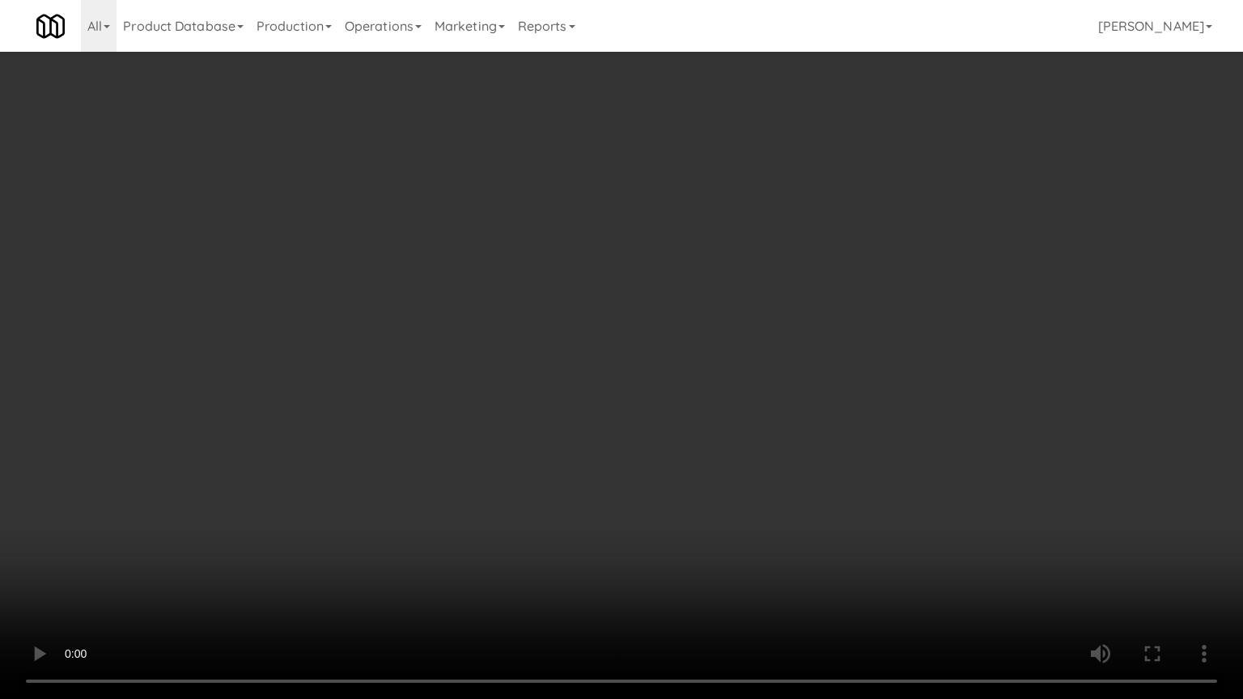
click at [681, 440] on video at bounding box center [621, 349] width 1243 height 699
click at [591, 443] on video at bounding box center [621, 349] width 1243 height 699
drag, startPoint x: 684, startPoint y: 451, endPoint x: 665, endPoint y: 451, distance: 18.6
click at [684, 452] on video at bounding box center [621, 349] width 1243 height 699
click at [644, 447] on video at bounding box center [621, 349] width 1243 height 699
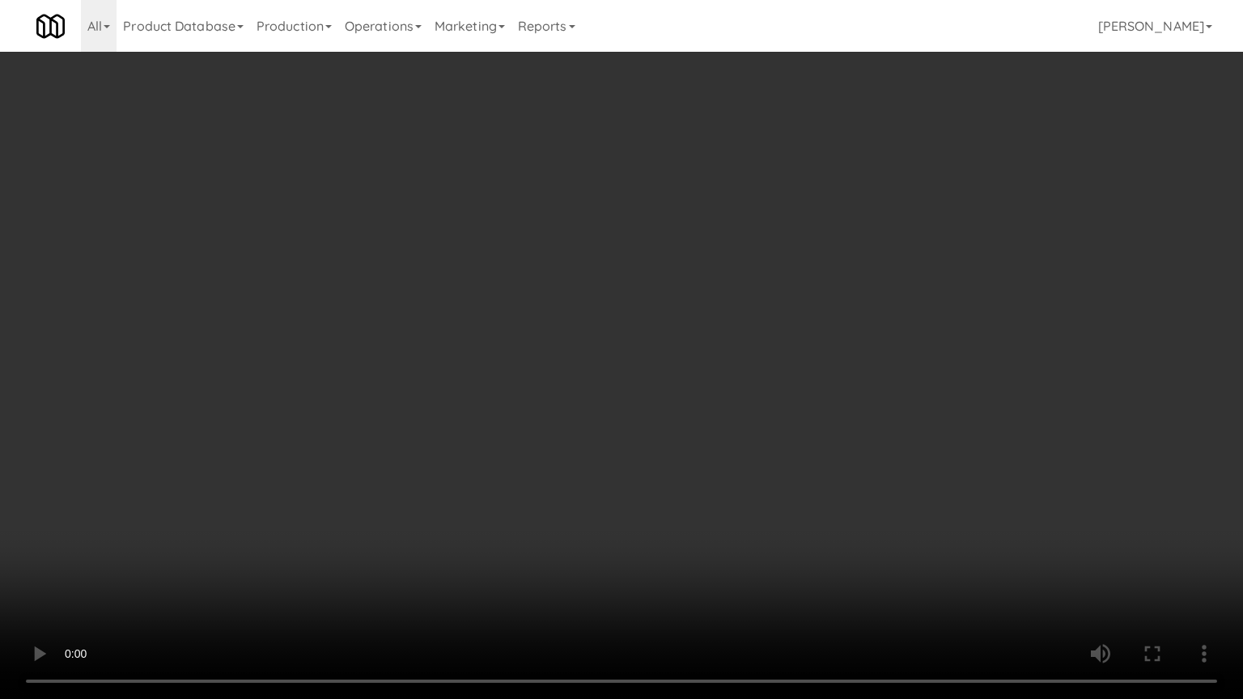
click at [646, 445] on video at bounding box center [621, 349] width 1243 height 699
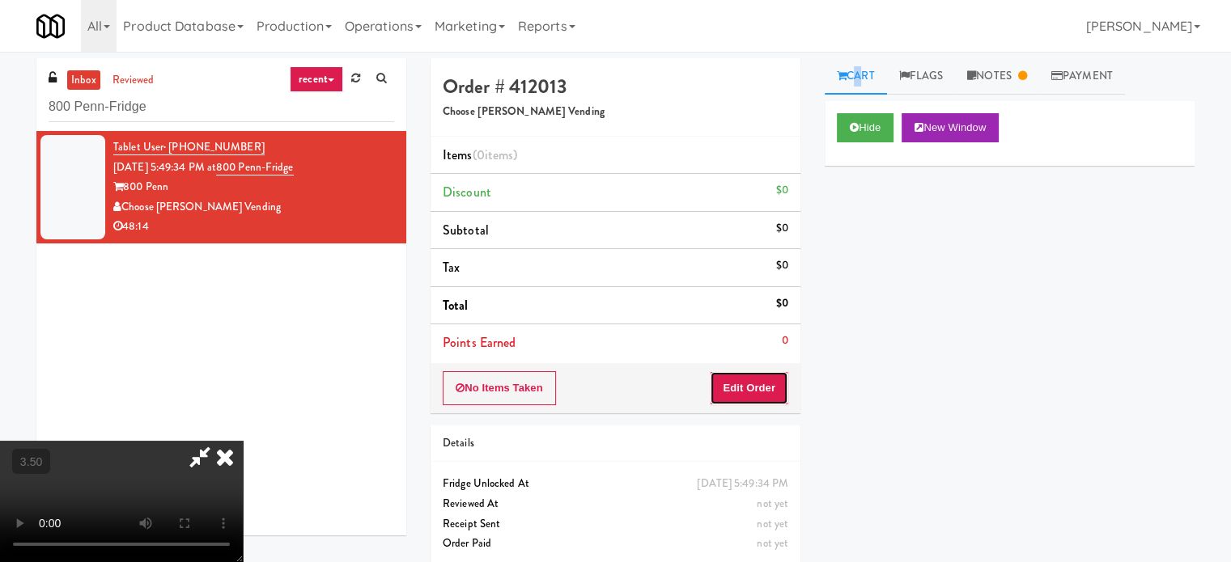
click at [763, 388] on button "Edit Order" at bounding box center [749, 388] width 78 height 34
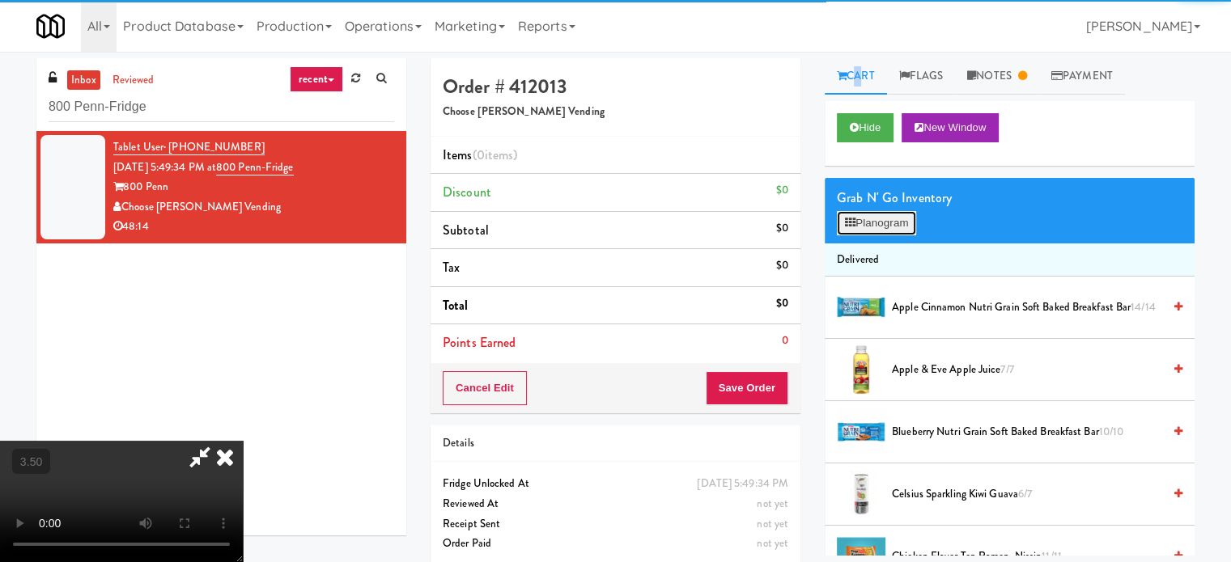
click at [886, 224] on button "Planogram" at bounding box center [876, 223] width 79 height 24
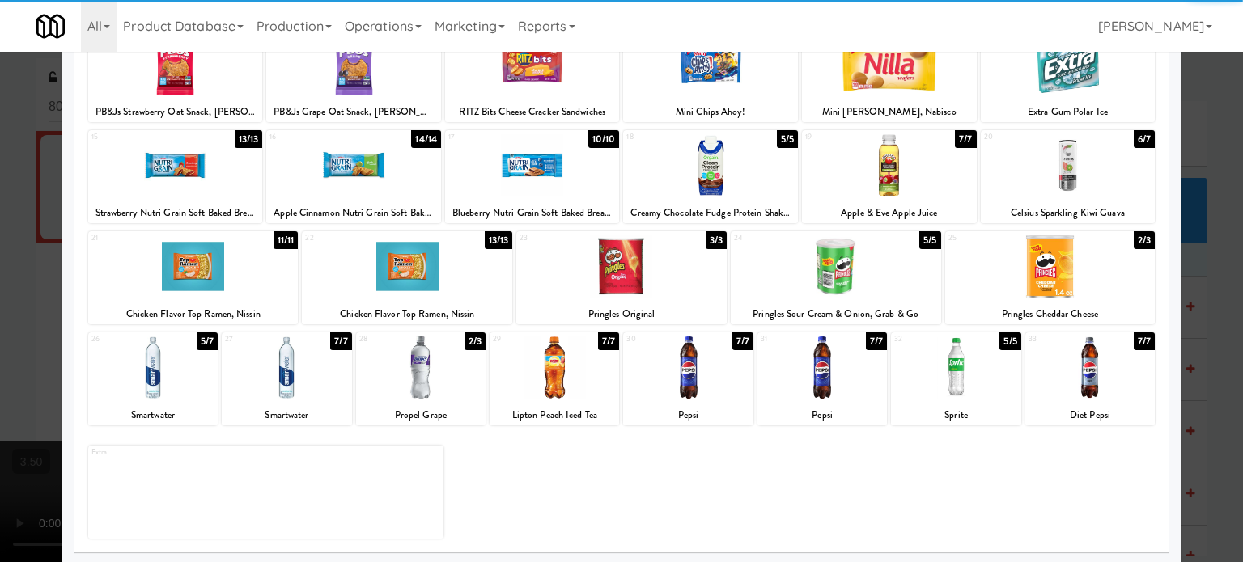
scroll to position [231, 0]
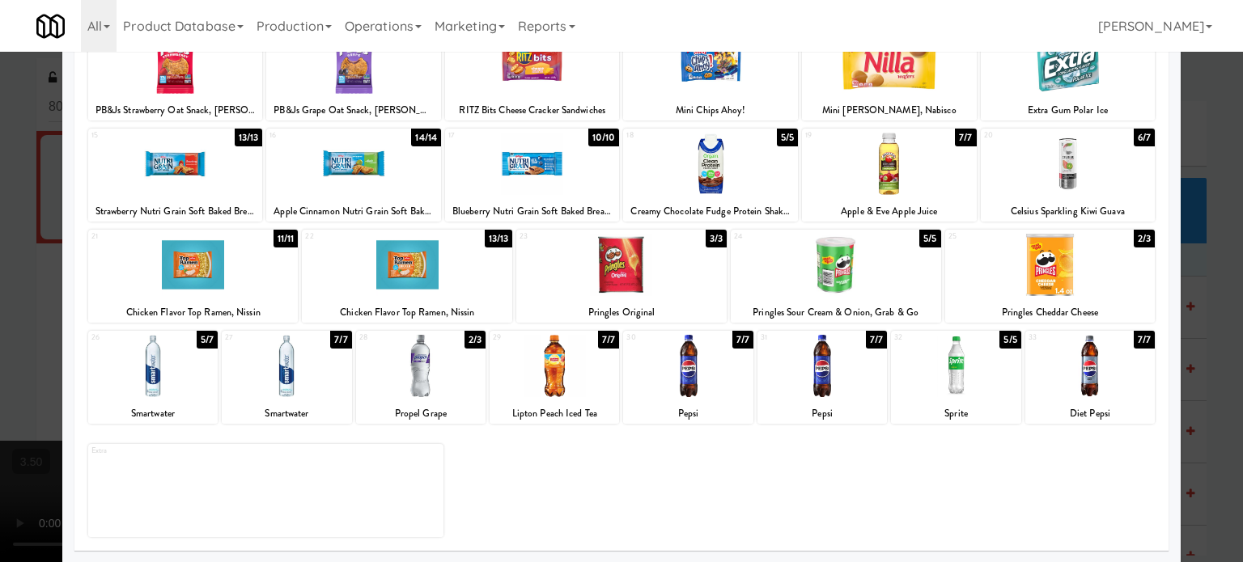
drag, startPoint x: 1132, startPoint y: 341, endPoint x: 1188, endPoint y: 343, distance: 55.9
click at [1133, 341] on div "7/7" at bounding box center [1143, 340] width 21 height 18
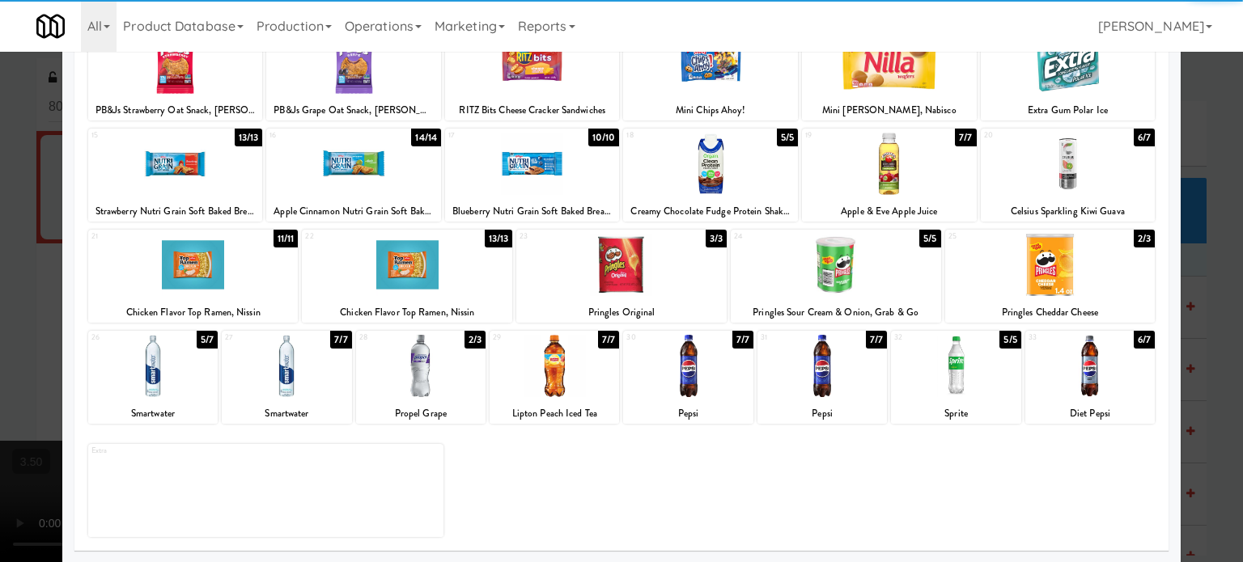
drag, startPoint x: 1191, startPoint y: 361, endPoint x: 1146, endPoint y: 365, distance: 45.5
click at [1191, 362] on div at bounding box center [621, 281] width 1243 height 562
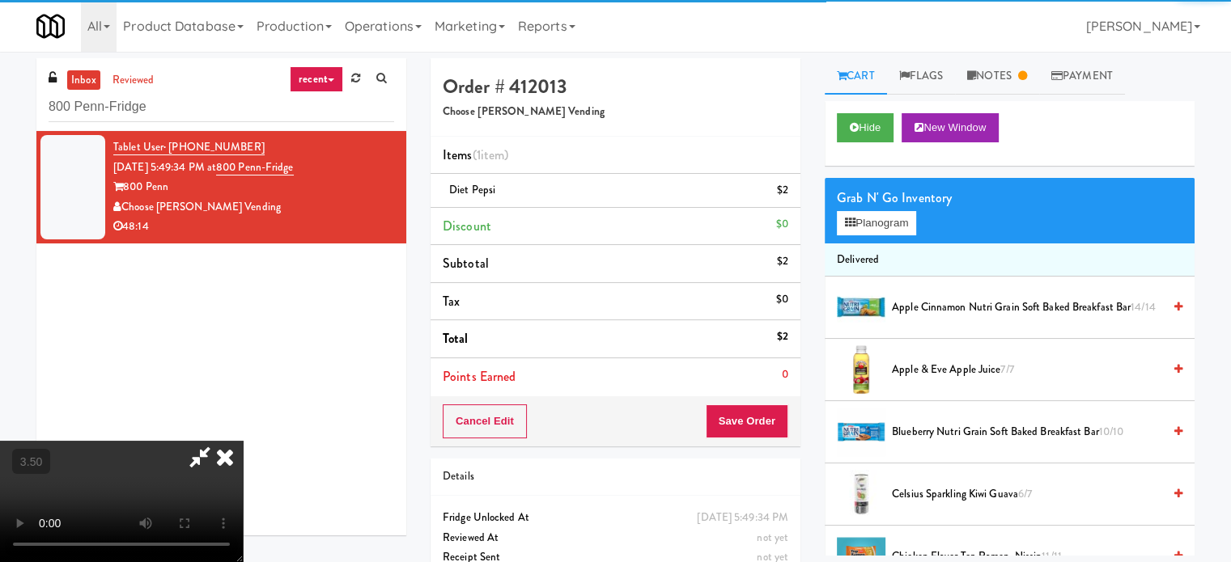
click at [243, 441] on video at bounding box center [121, 501] width 243 height 121
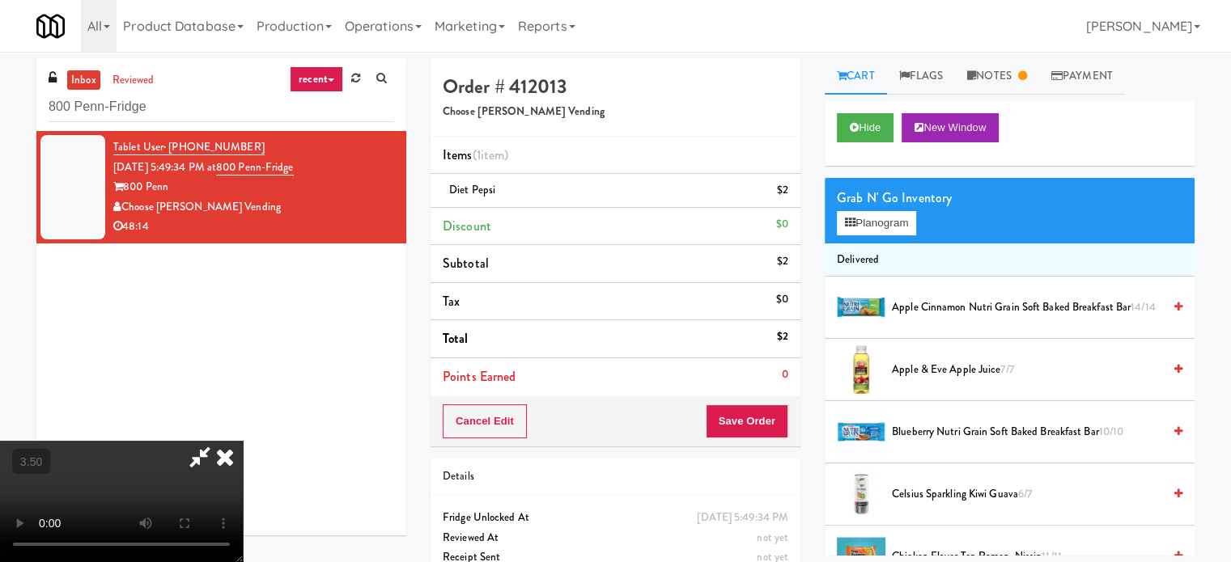
drag, startPoint x: 362, startPoint y: 339, endPoint x: 606, endPoint y: 374, distance: 246.0
click at [243, 441] on video at bounding box center [121, 501] width 243 height 121
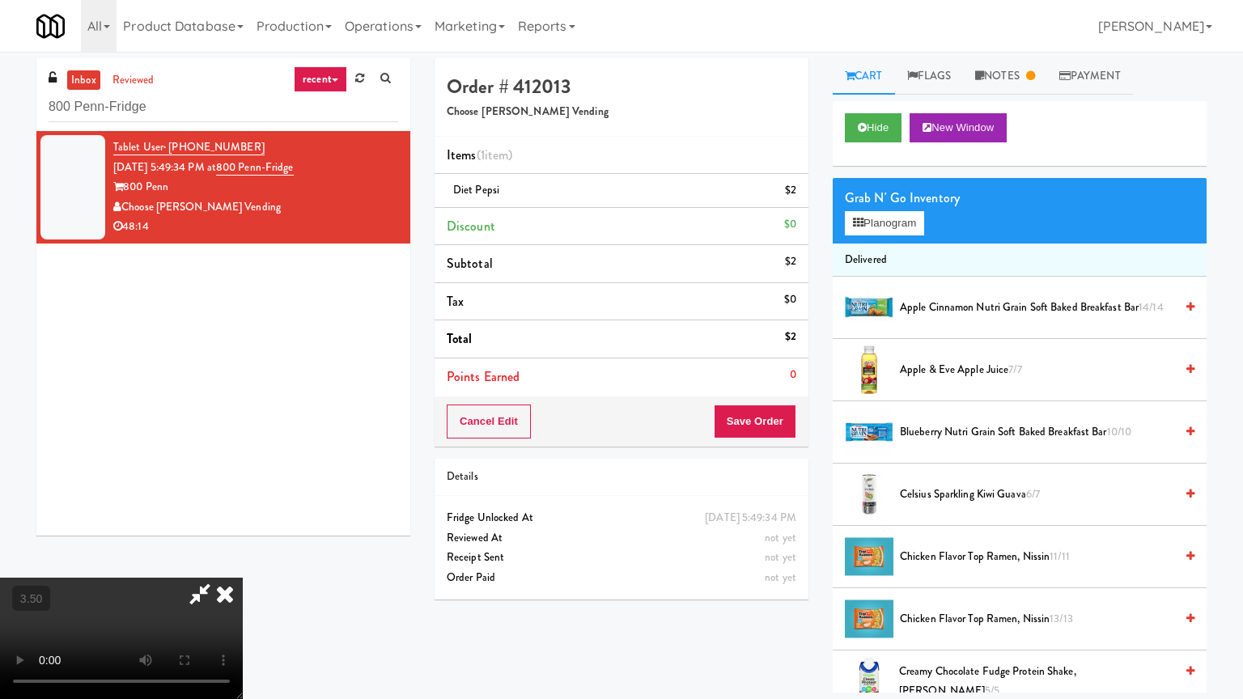
click at [243, 561] on video at bounding box center [121, 638] width 243 height 121
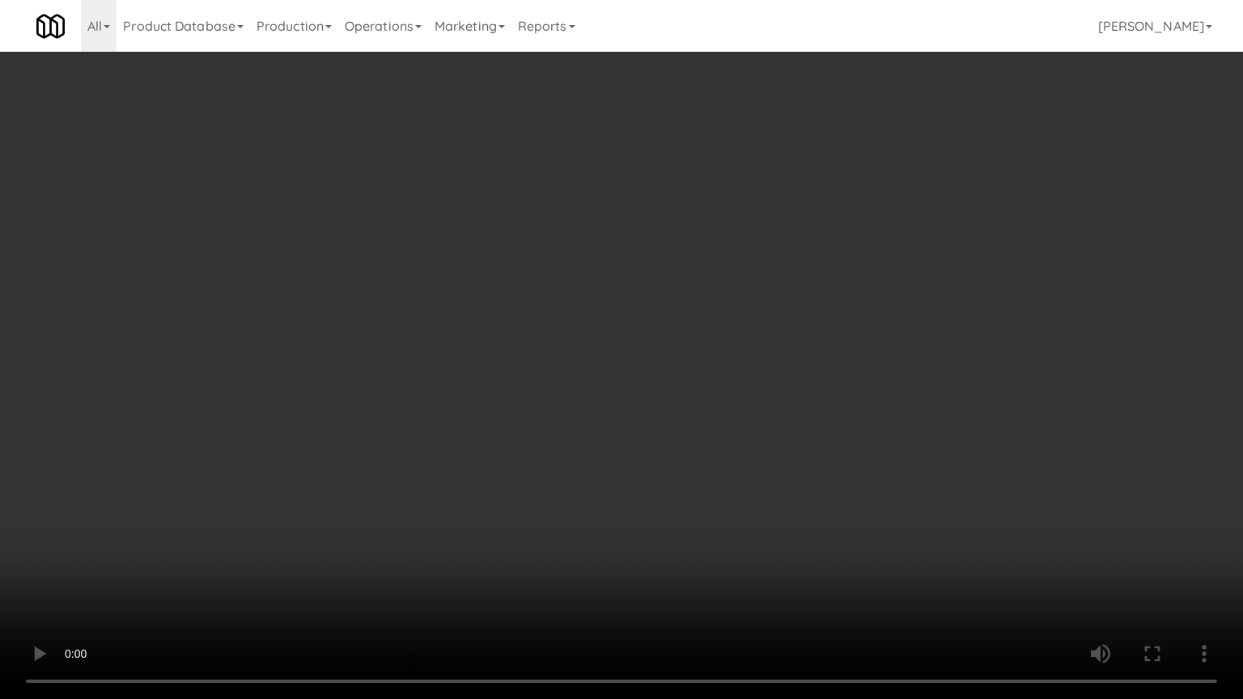
click at [640, 436] on video at bounding box center [621, 349] width 1243 height 699
click at [642, 447] on video at bounding box center [621, 349] width 1243 height 699
click at [649, 443] on video at bounding box center [621, 349] width 1243 height 699
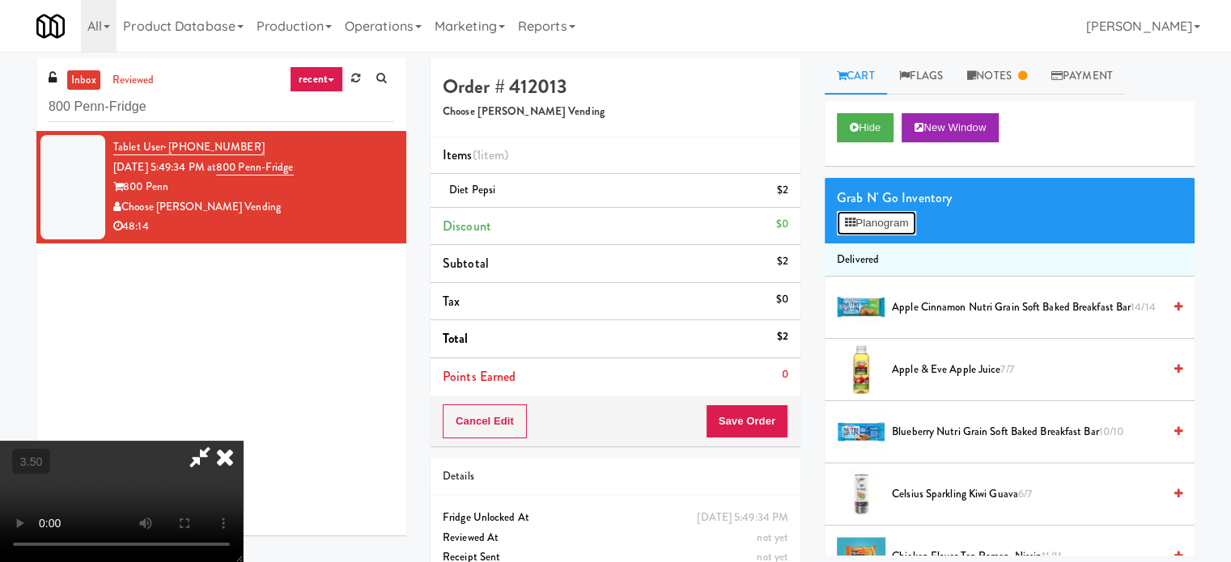
click at [885, 222] on button "Planogram" at bounding box center [876, 223] width 79 height 24
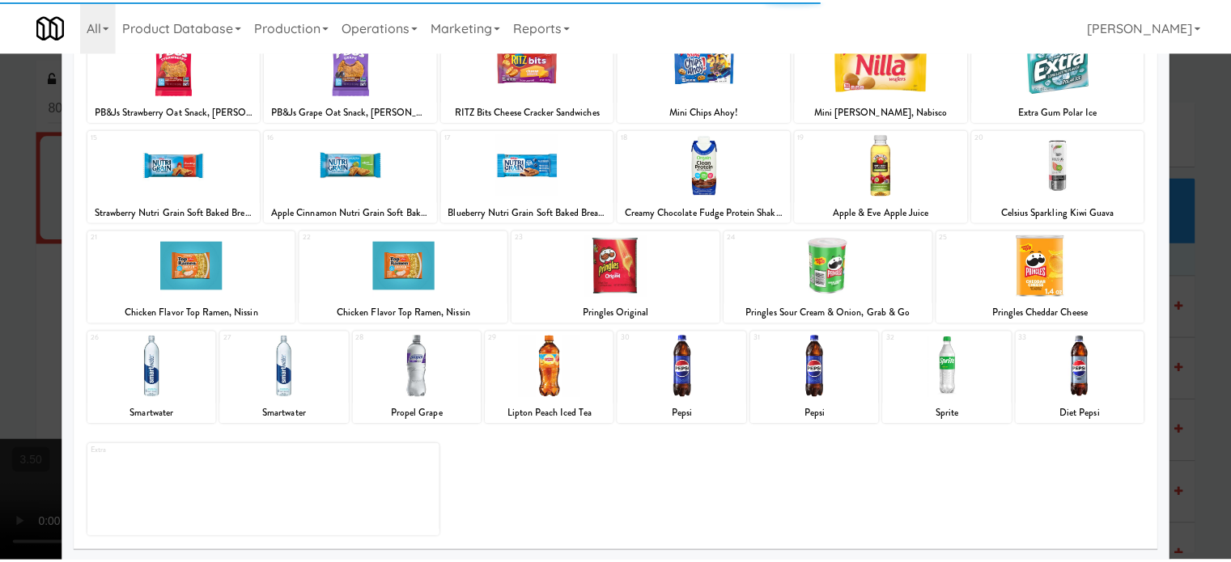
scroll to position [231, 0]
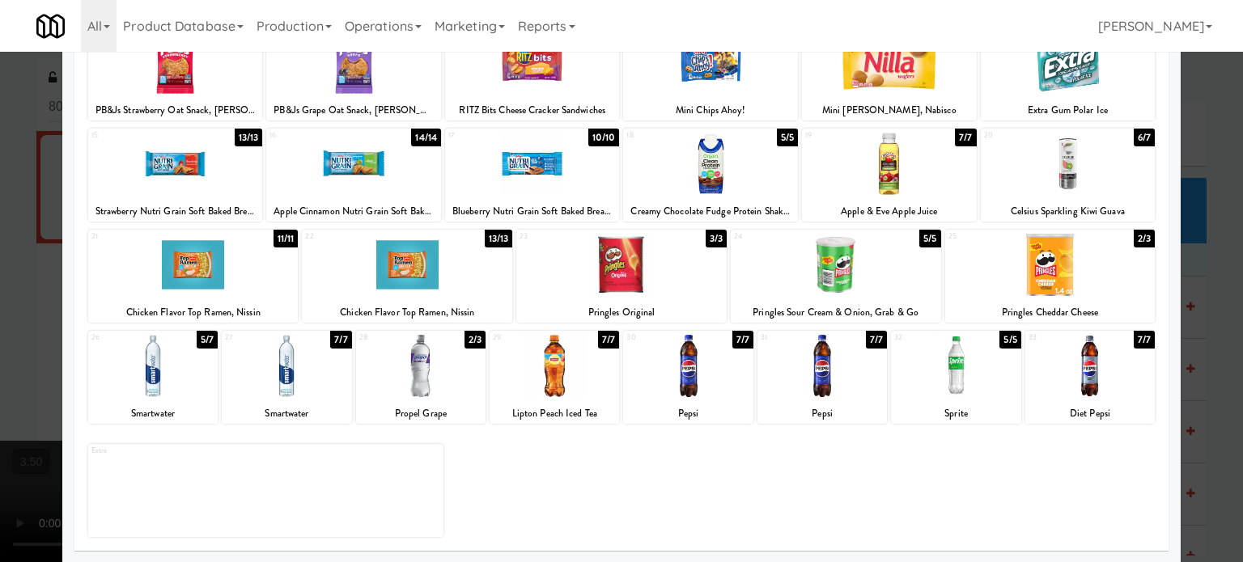
click at [871, 341] on div "7/7" at bounding box center [876, 340] width 21 height 18
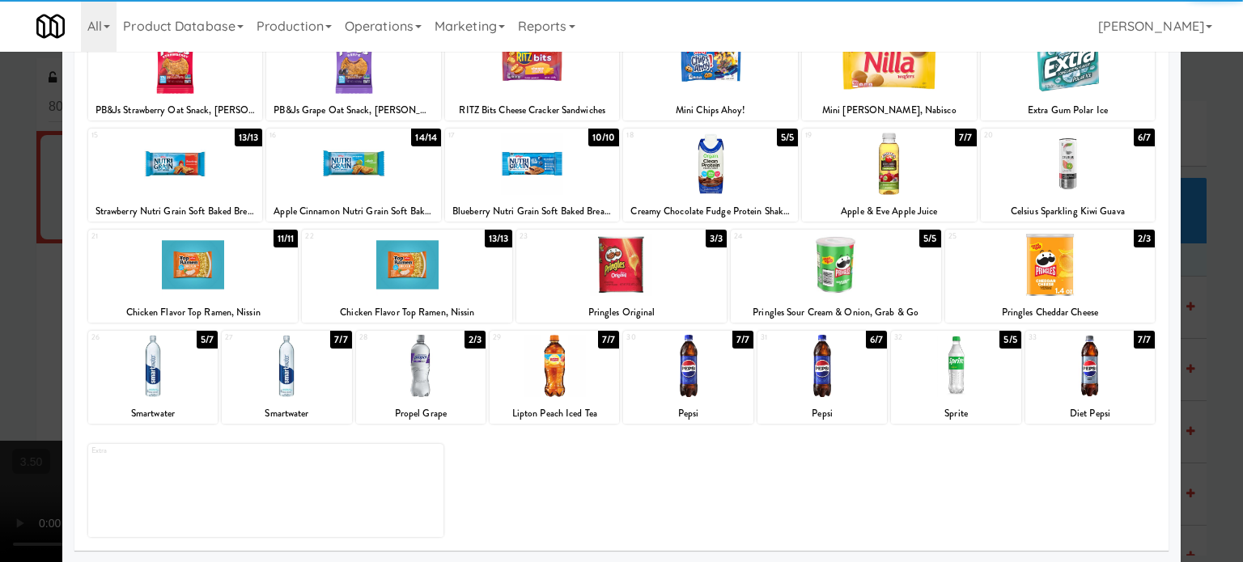
drag, startPoint x: 1191, startPoint y: 355, endPoint x: 1030, endPoint y: 359, distance: 161.1
click at [1189, 358] on div at bounding box center [621, 281] width 1243 height 562
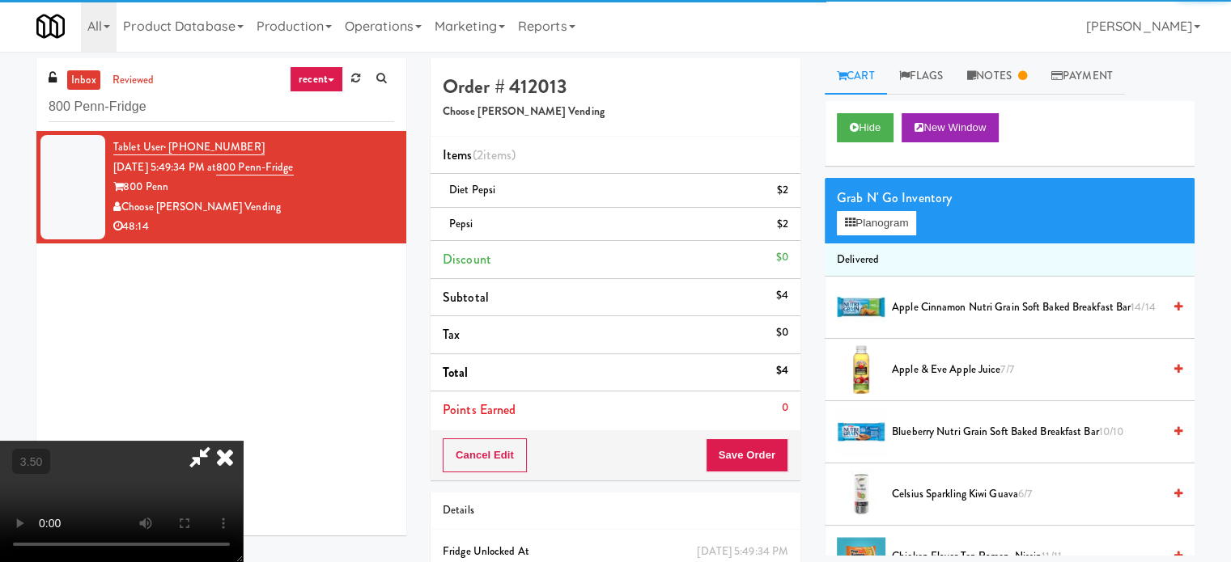
drag, startPoint x: 569, startPoint y: 333, endPoint x: 569, endPoint y: 324, distance: 9.7
click at [243, 441] on video at bounding box center [121, 501] width 243 height 121
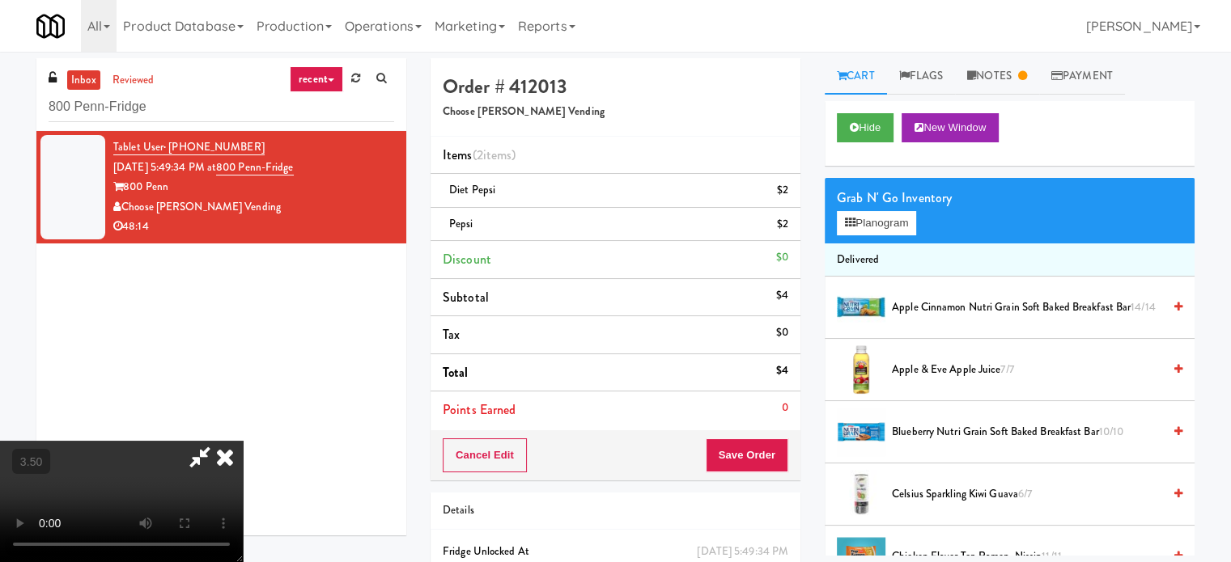
drag, startPoint x: 569, startPoint y: 323, endPoint x: 638, endPoint y: 361, distance: 78.6
click at [243, 441] on video at bounding box center [121, 501] width 243 height 121
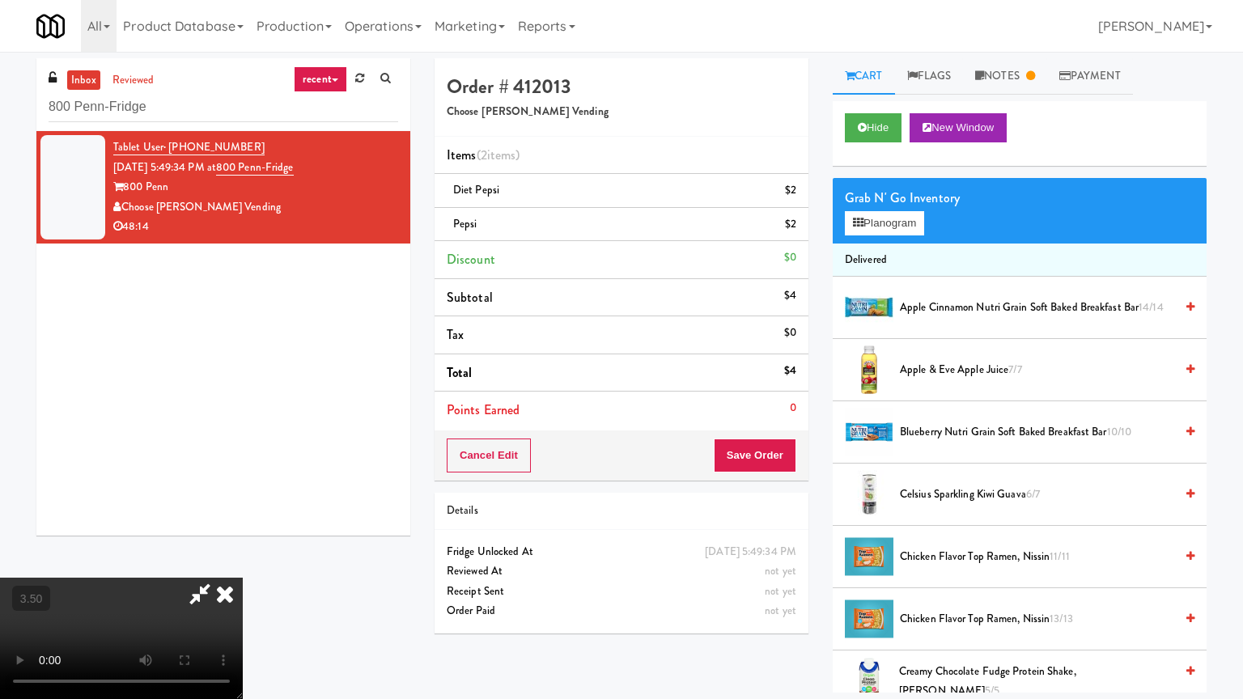
drag, startPoint x: 638, startPoint y: 361, endPoint x: 643, endPoint y: 354, distance: 8.6
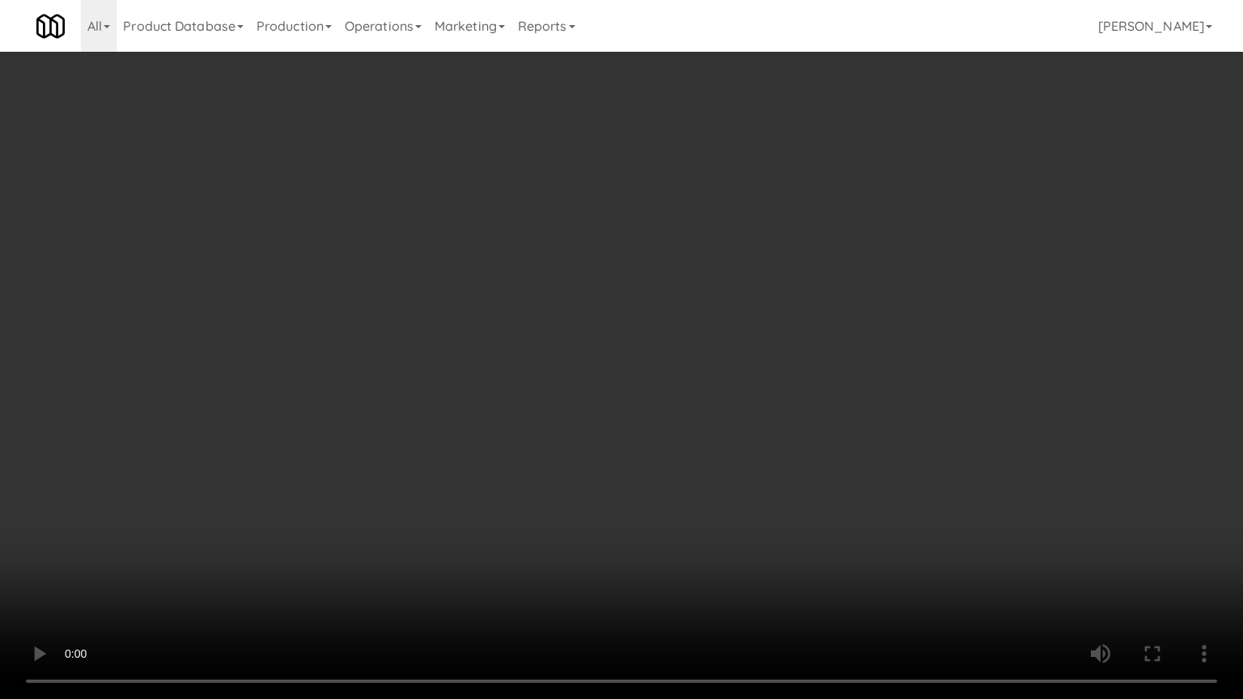
click at [638, 362] on video at bounding box center [621, 349] width 1243 height 699
click at [644, 352] on video at bounding box center [621, 349] width 1243 height 699
click at [644, 362] on video at bounding box center [621, 349] width 1243 height 699
click at [670, 371] on video at bounding box center [621, 349] width 1243 height 699
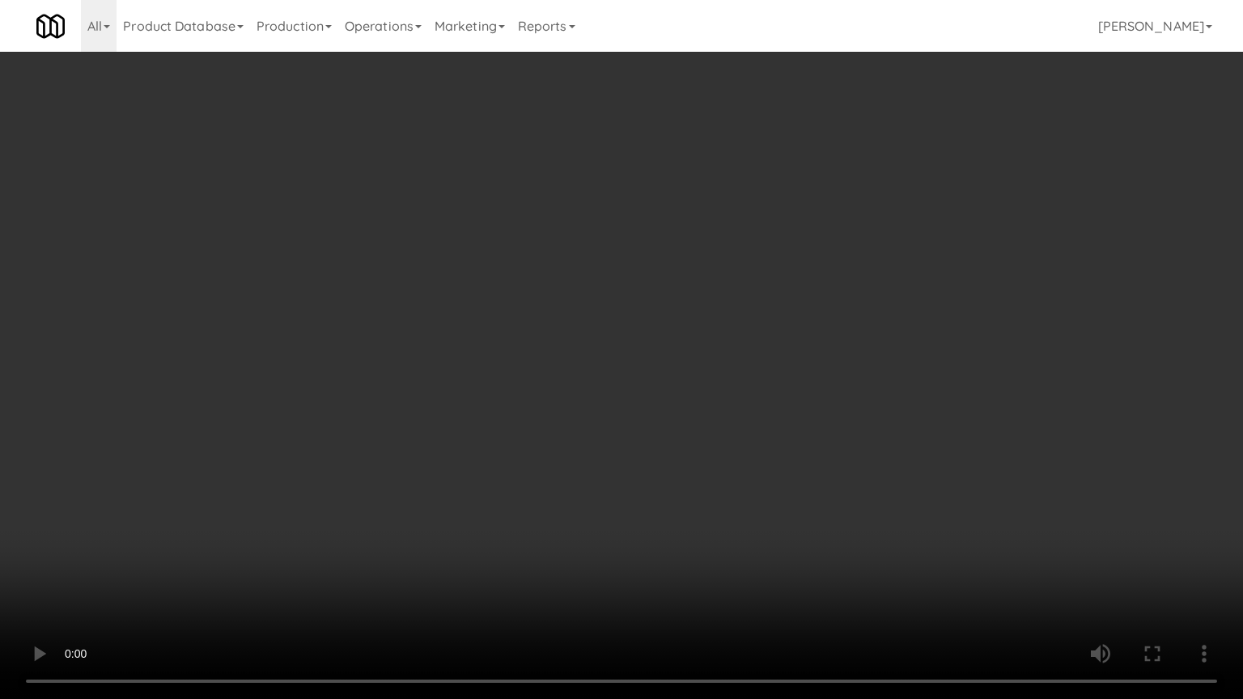
click at [701, 375] on video at bounding box center [621, 349] width 1243 height 699
click at [701, 382] on video at bounding box center [621, 349] width 1243 height 699
click at [702, 375] on video at bounding box center [621, 349] width 1243 height 699
click at [704, 377] on video at bounding box center [621, 349] width 1243 height 699
click at [770, 375] on video at bounding box center [621, 349] width 1243 height 699
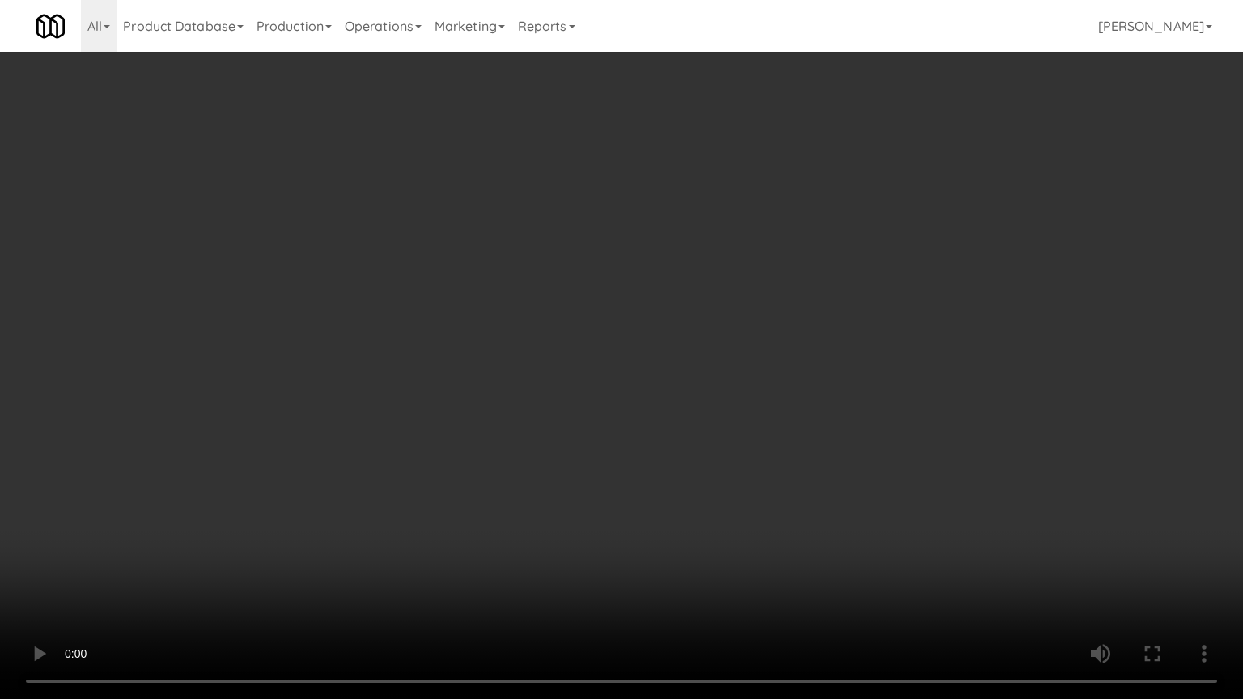
click at [753, 378] on video at bounding box center [621, 349] width 1243 height 699
click at [757, 378] on video at bounding box center [621, 349] width 1243 height 699
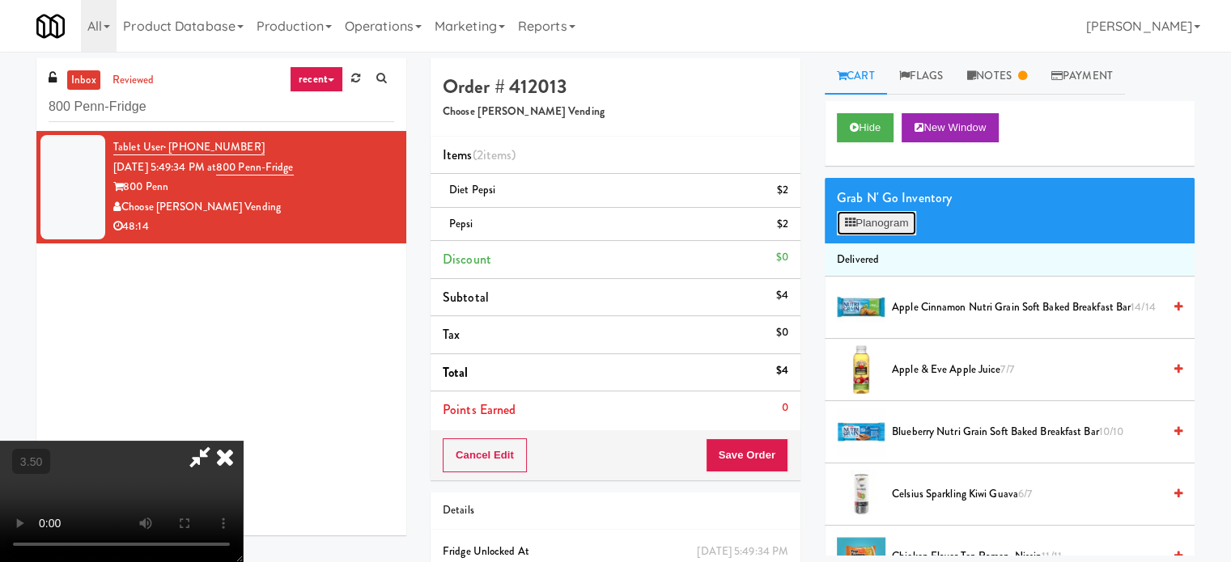
click at [883, 222] on button "Planogram" at bounding box center [876, 223] width 79 height 24
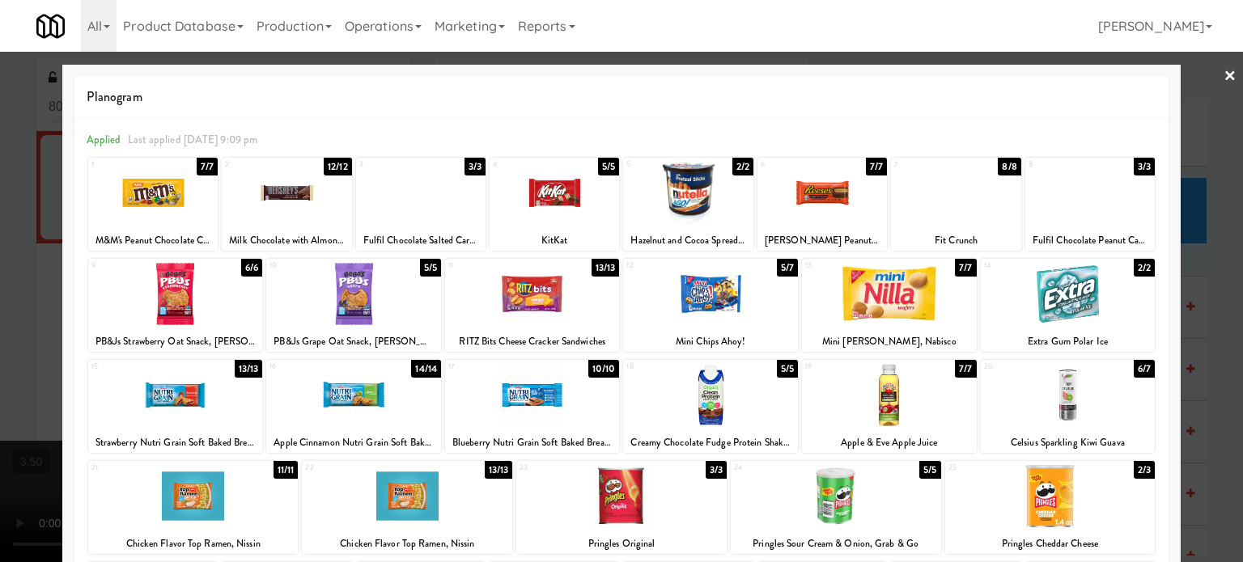
click at [602, 271] on div "13/13" at bounding box center [605, 268] width 28 height 18
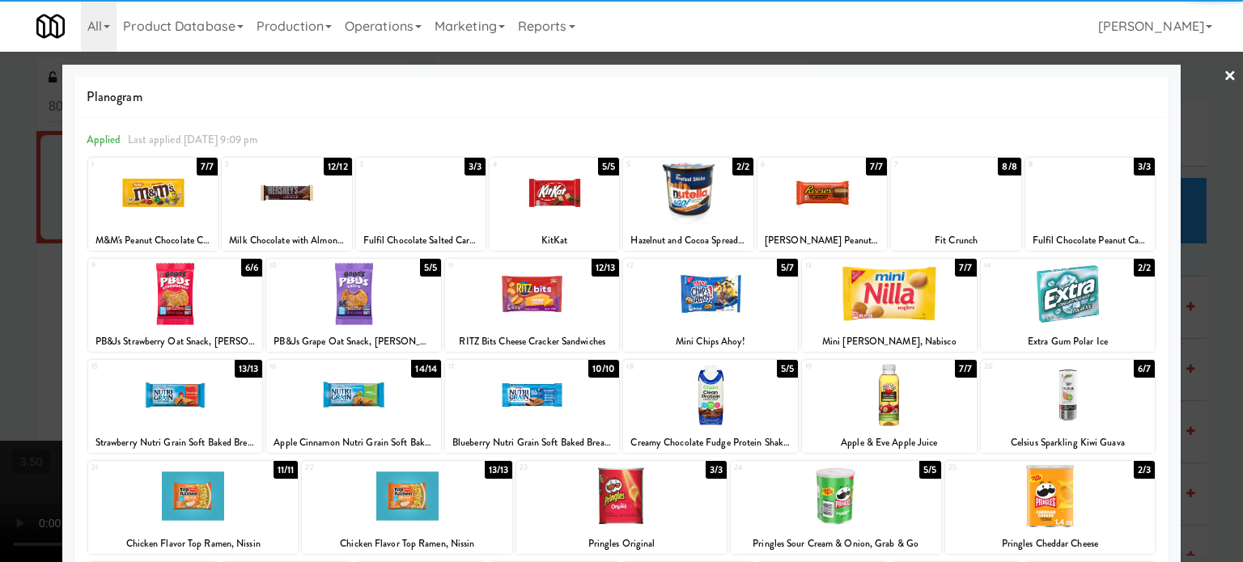
drag, startPoint x: 1214, startPoint y: 307, endPoint x: 1163, endPoint y: 300, distance: 51.5
click at [1213, 309] on div at bounding box center [621, 281] width 1243 height 562
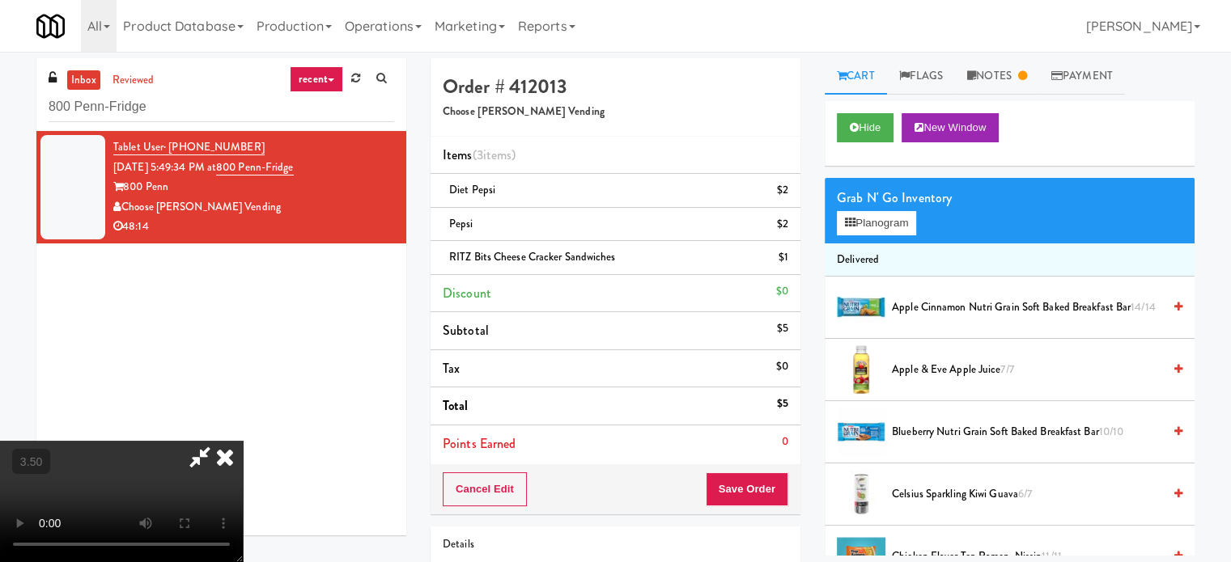
click at [243, 441] on video at bounding box center [121, 501] width 243 height 121
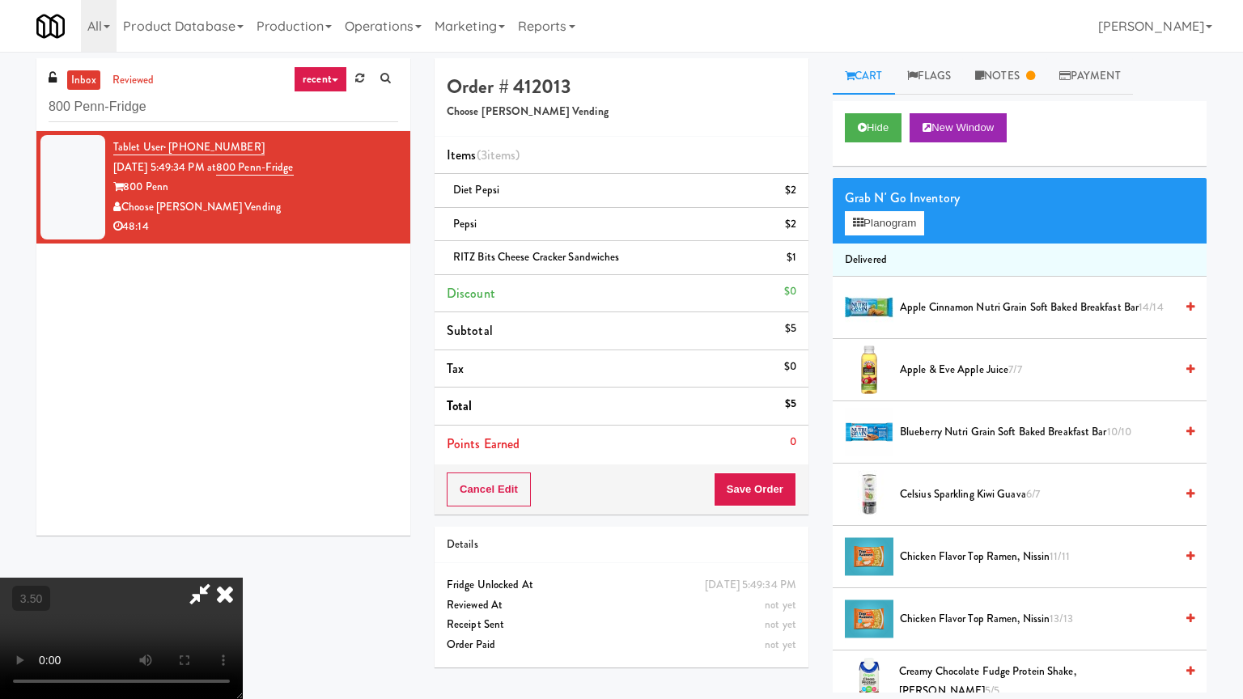
click at [243, 561] on video at bounding box center [121, 638] width 243 height 121
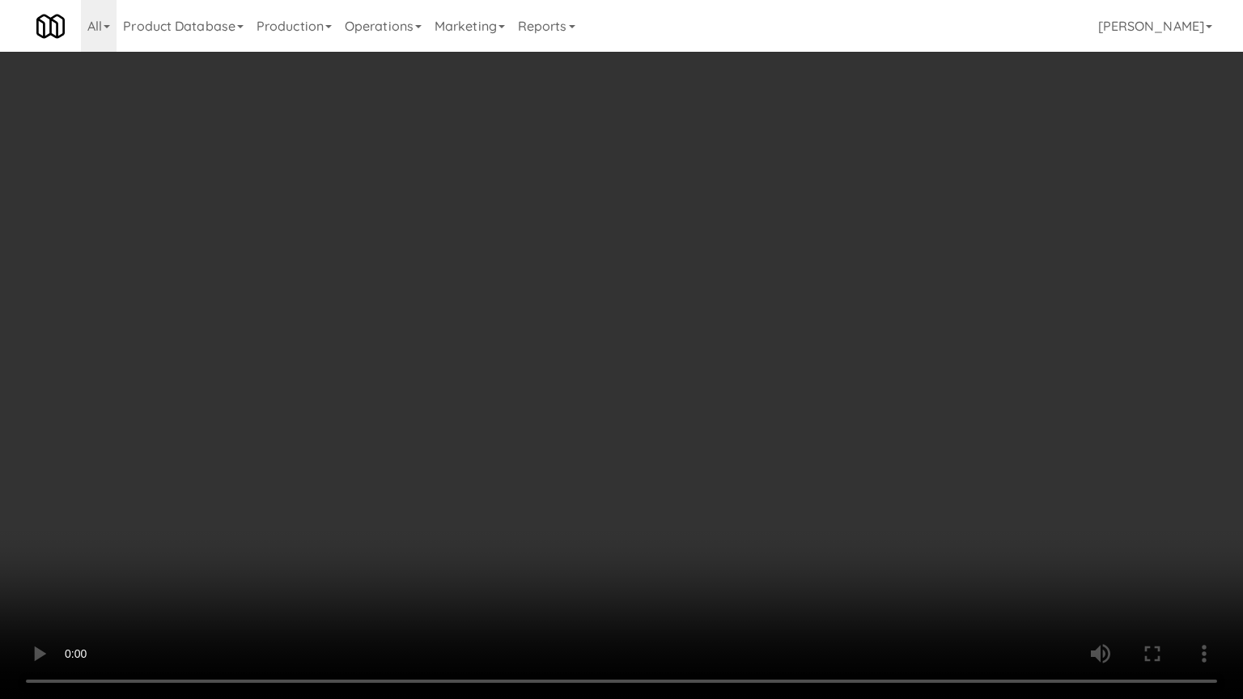
click at [614, 372] on video at bounding box center [621, 349] width 1243 height 699
click at [615, 374] on video at bounding box center [621, 349] width 1243 height 699
drag, startPoint x: 643, startPoint y: 380, endPoint x: 693, endPoint y: 276, distance: 115.8
click at [650, 380] on video at bounding box center [621, 349] width 1243 height 699
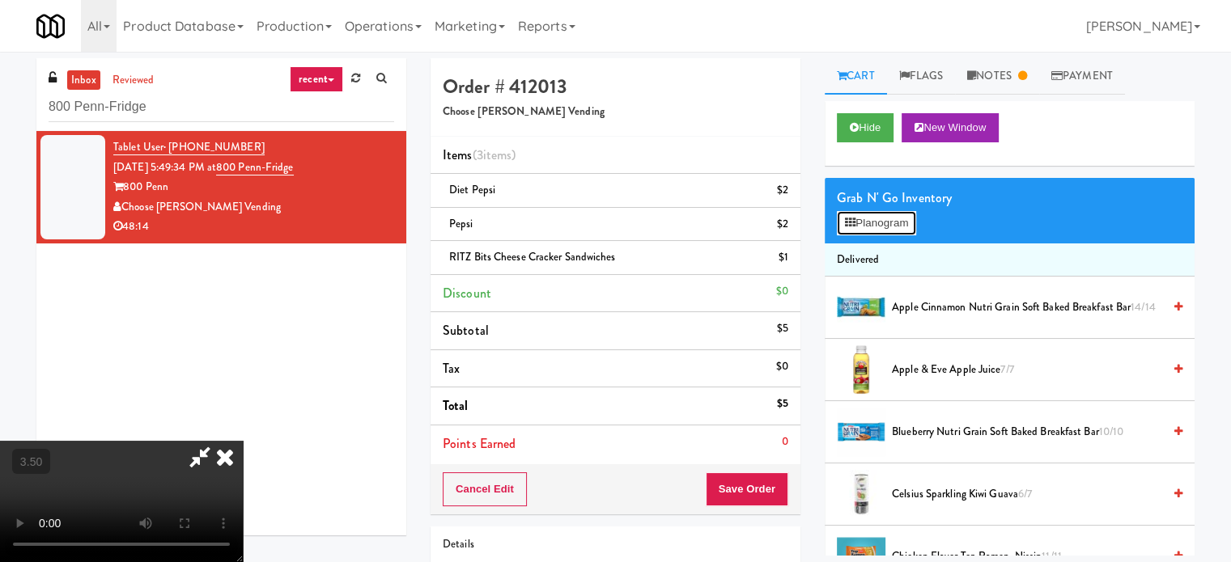
click at [880, 231] on button "Planogram" at bounding box center [876, 223] width 79 height 24
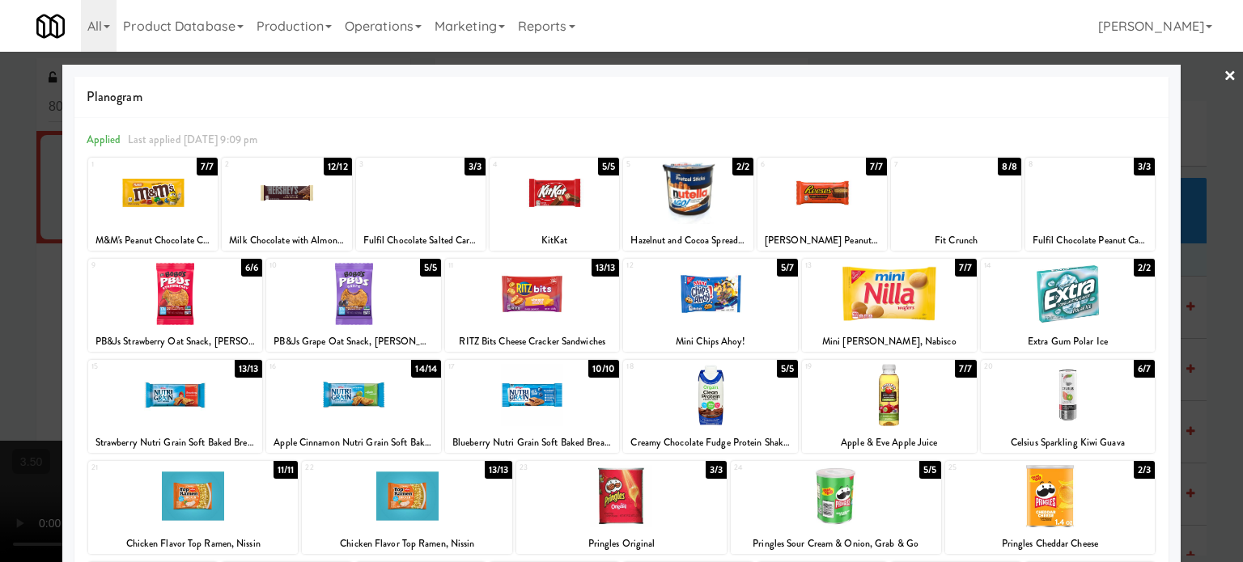
click at [591, 266] on div "13/13" at bounding box center [605, 268] width 28 height 18
click at [1201, 291] on div at bounding box center [621, 281] width 1243 height 562
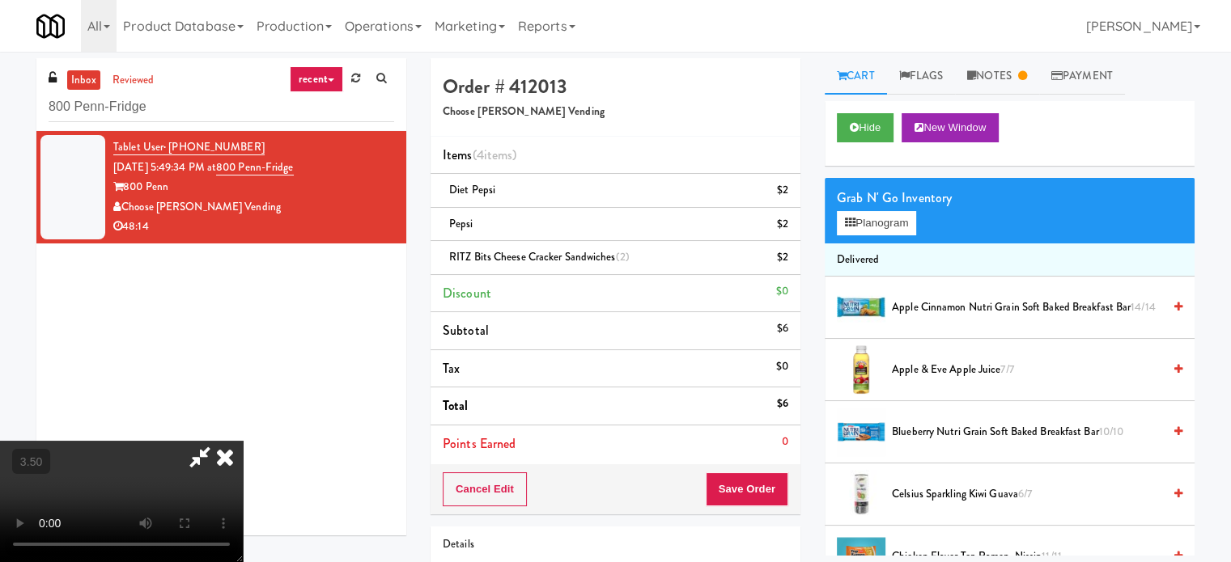
click at [243, 441] on video at bounding box center [121, 501] width 243 height 121
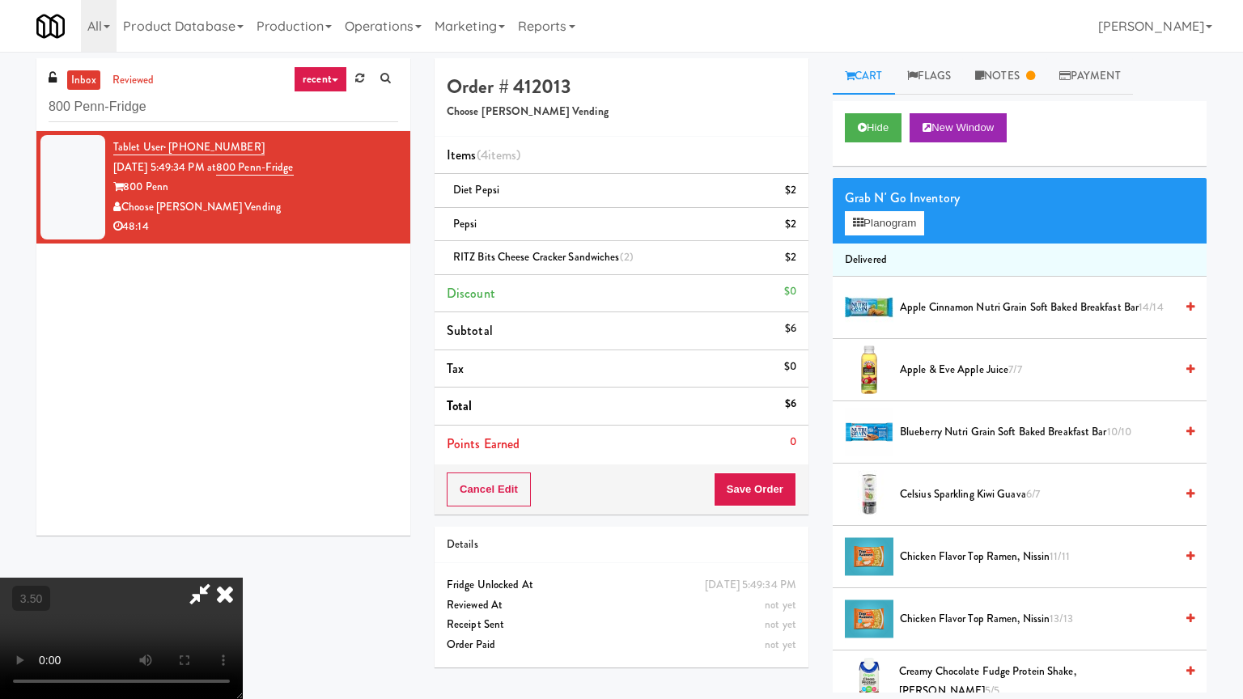
click at [243, 561] on video at bounding box center [121, 638] width 243 height 121
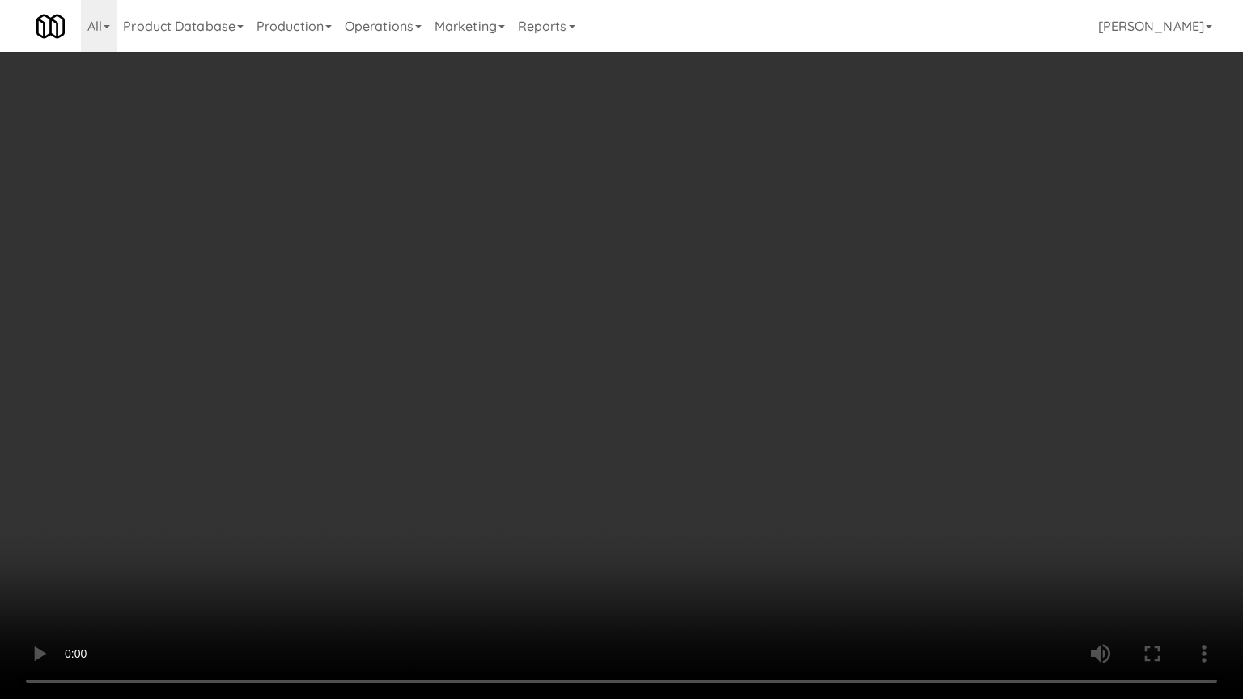
click at [660, 361] on video at bounding box center [621, 349] width 1243 height 699
click at [659, 366] on video at bounding box center [621, 349] width 1243 height 699
click at [729, 336] on video at bounding box center [621, 349] width 1243 height 699
drag, startPoint x: 616, startPoint y: 343, endPoint x: 621, endPoint y: 351, distance: 9.9
click at [616, 345] on video at bounding box center [621, 349] width 1243 height 699
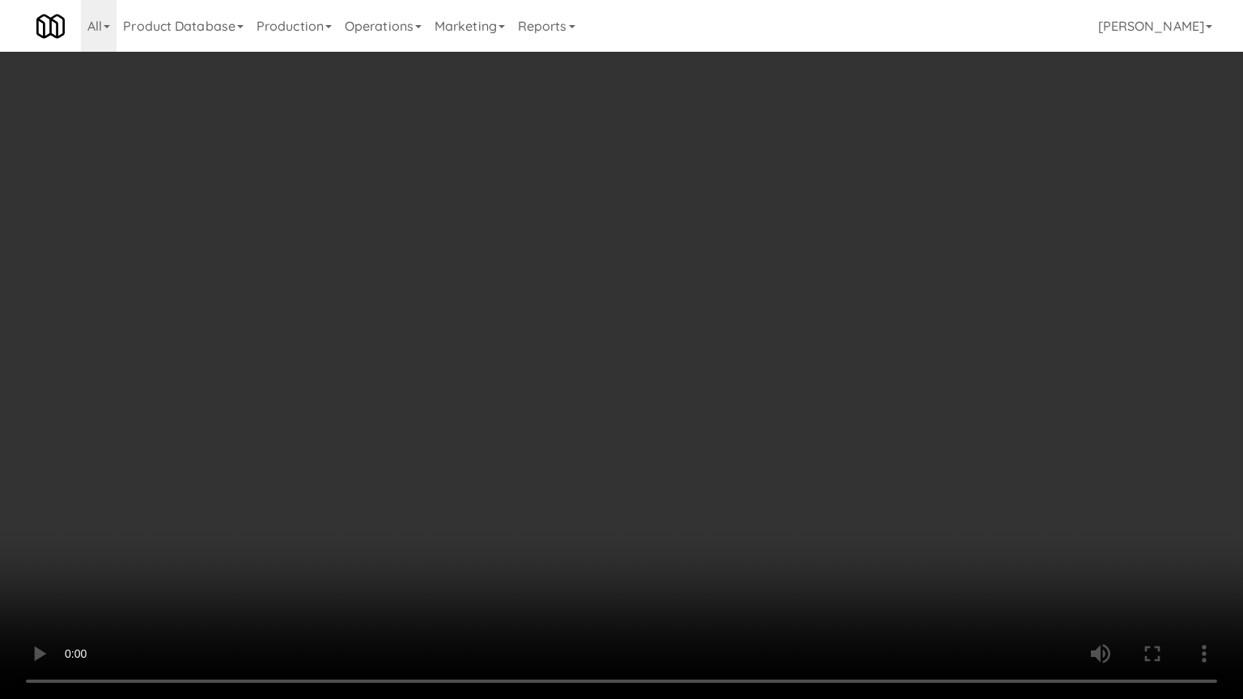
click at [718, 375] on video at bounding box center [621, 349] width 1243 height 699
click at [497, 483] on video at bounding box center [621, 349] width 1243 height 699
click at [527, 456] on video at bounding box center [621, 349] width 1243 height 699
click at [554, 440] on video at bounding box center [621, 349] width 1243 height 699
click at [597, 437] on video at bounding box center [621, 349] width 1243 height 699
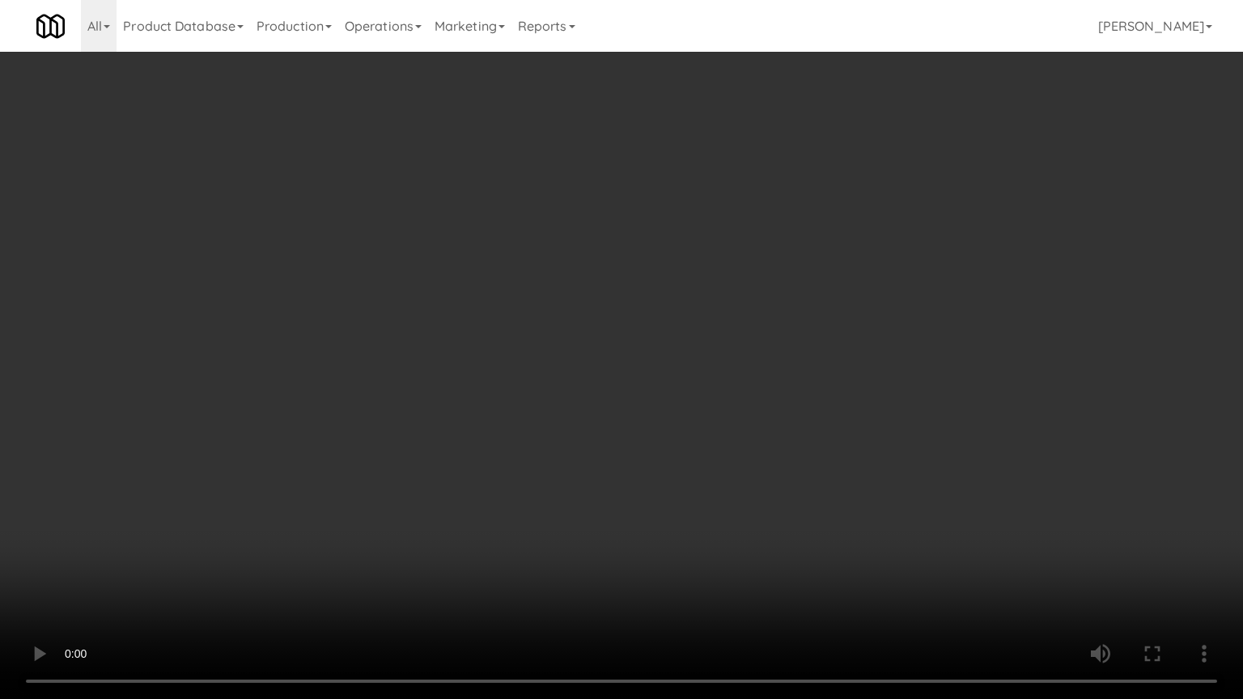
click at [602, 439] on video at bounding box center [621, 349] width 1243 height 699
click at [668, 405] on video at bounding box center [621, 349] width 1243 height 699
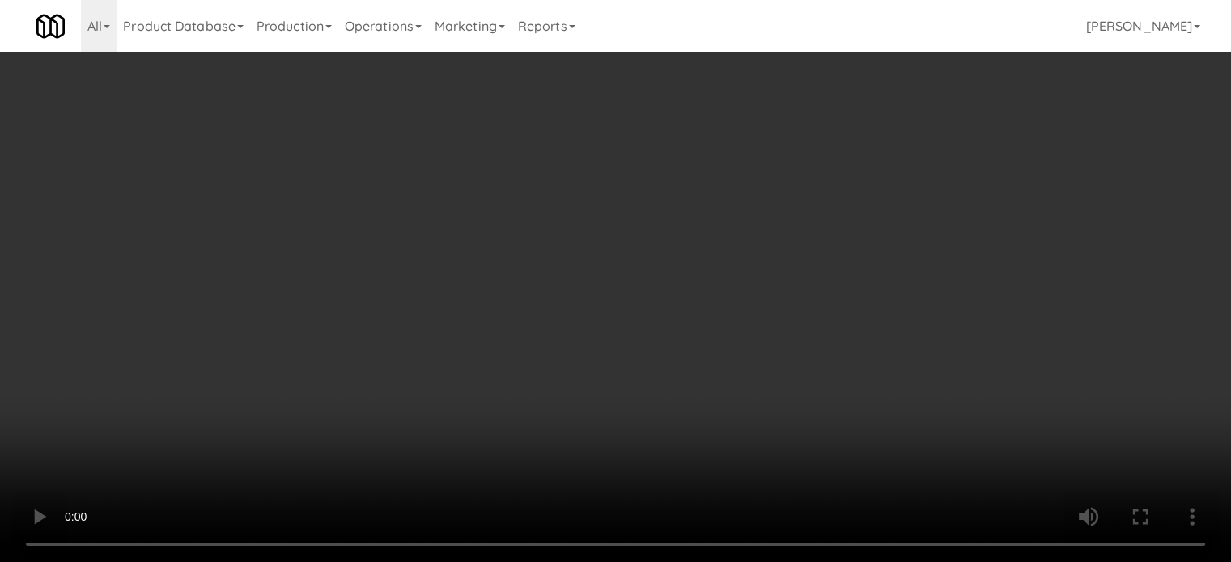
click at [696, 330] on video at bounding box center [615, 281] width 1231 height 562
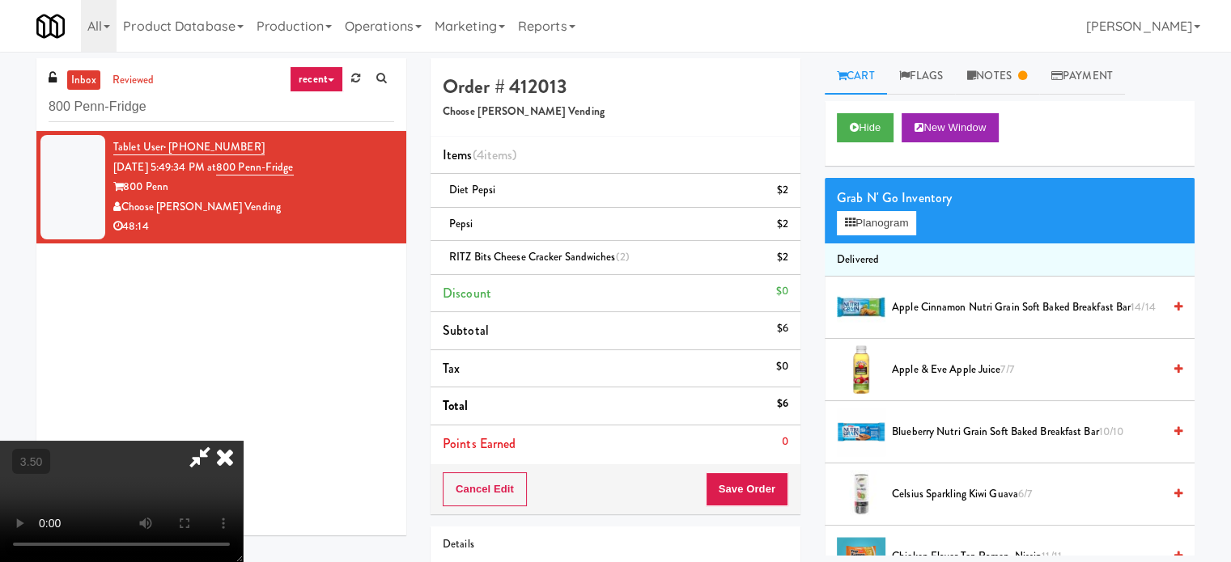
click at [243, 494] on video at bounding box center [121, 501] width 243 height 121
click at [243, 477] on video at bounding box center [121, 501] width 243 height 121
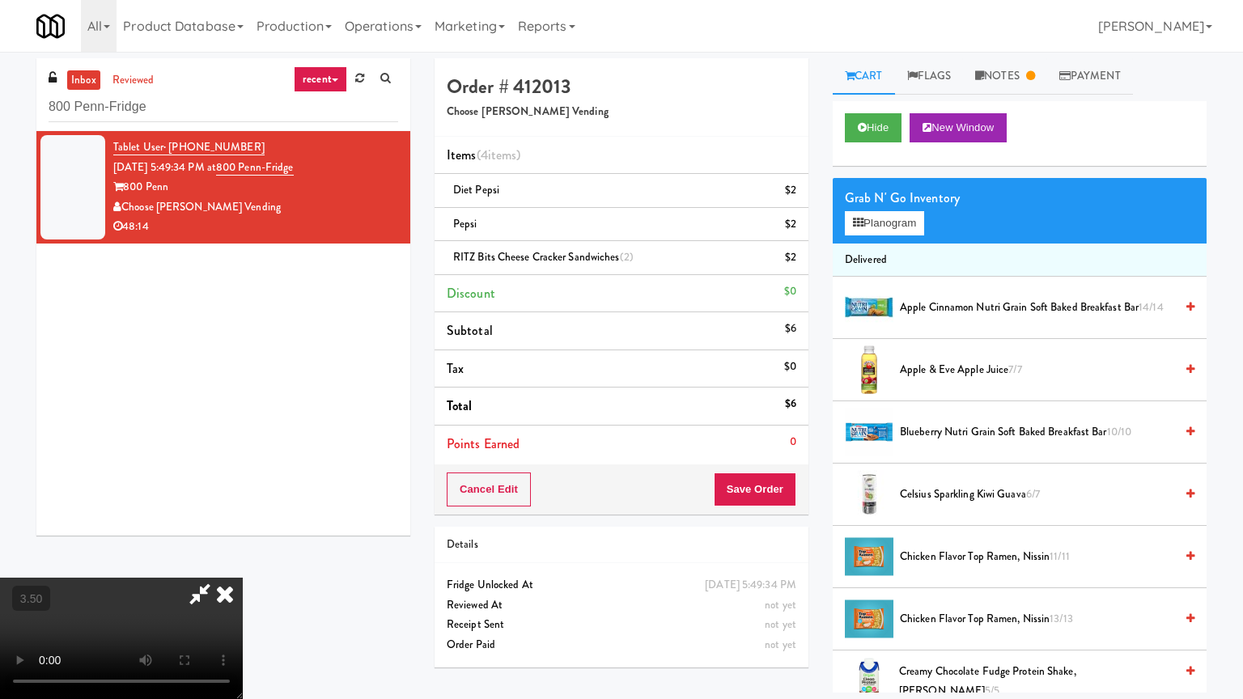
drag, startPoint x: 467, startPoint y: 417, endPoint x: 492, endPoint y: 379, distance: 45.6
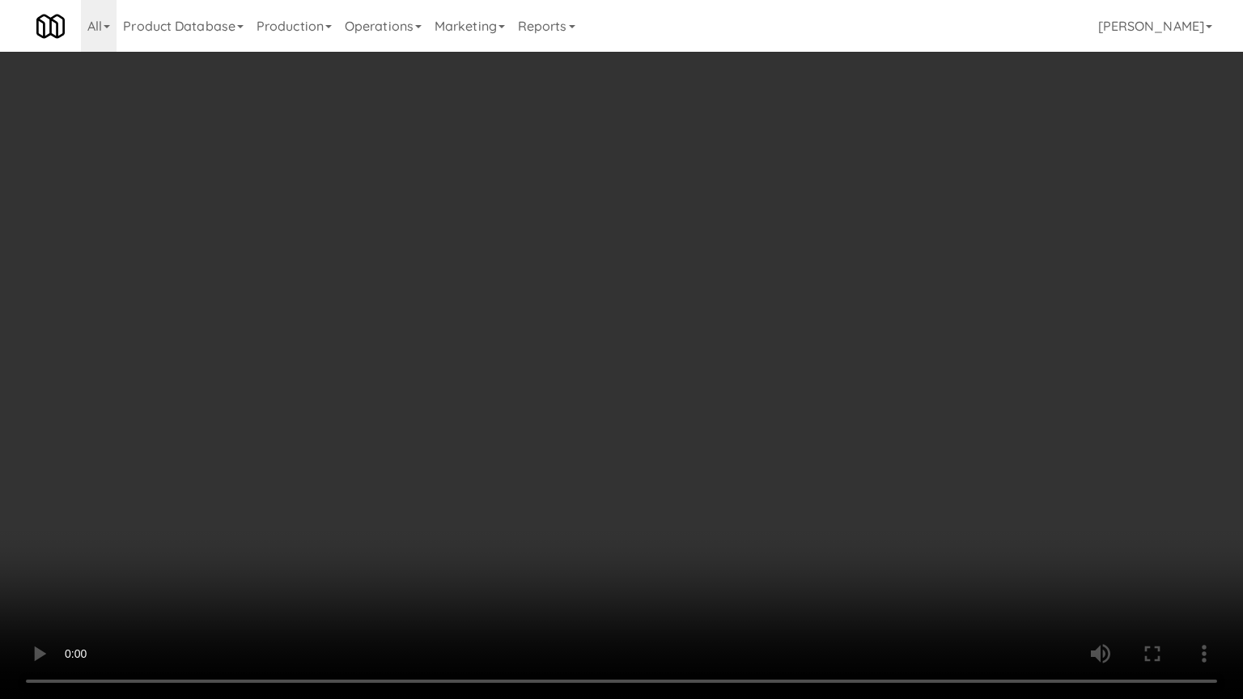
click at [470, 415] on video at bounding box center [621, 349] width 1243 height 699
drag, startPoint x: 600, startPoint y: 320, endPoint x: 608, endPoint y: 328, distance: 10.9
click at [605, 326] on video at bounding box center [621, 349] width 1243 height 699
click at [609, 328] on video at bounding box center [621, 349] width 1243 height 699
click at [744, 320] on video at bounding box center [621, 349] width 1243 height 699
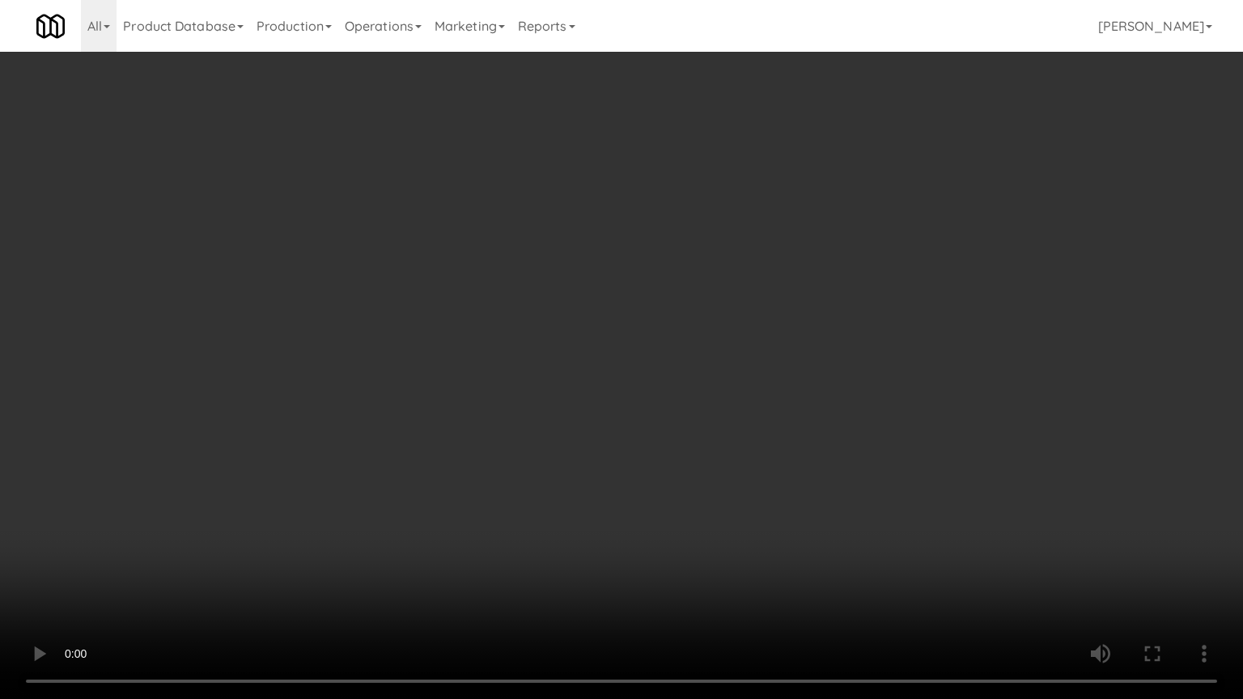
click at [680, 335] on video at bounding box center [621, 349] width 1243 height 699
click at [767, 346] on video at bounding box center [621, 349] width 1243 height 699
click at [754, 359] on video at bounding box center [621, 349] width 1243 height 699
click at [816, 362] on video at bounding box center [621, 349] width 1243 height 699
click at [803, 367] on video at bounding box center [621, 349] width 1243 height 699
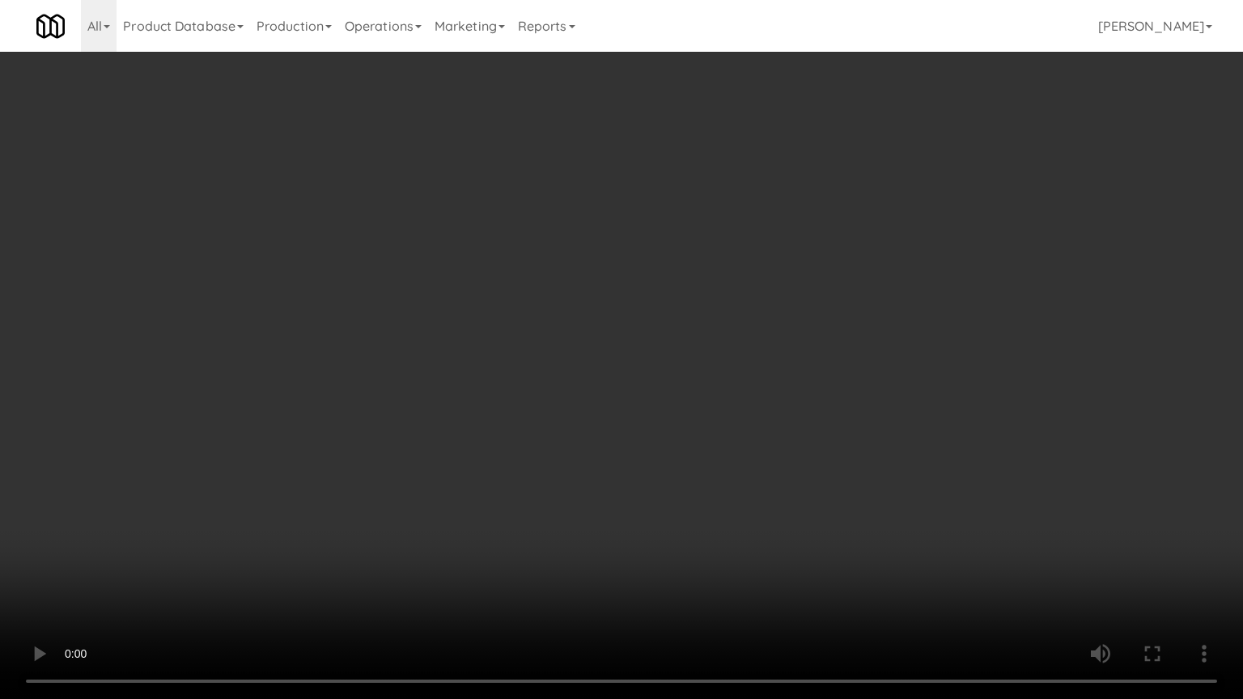
click at [901, 369] on video at bounding box center [621, 349] width 1243 height 699
click at [804, 383] on video at bounding box center [621, 349] width 1243 height 699
click at [882, 401] on video at bounding box center [621, 349] width 1243 height 699
click at [453, 507] on video at bounding box center [621, 349] width 1243 height 699
click at [621, 446] on video at bounding box center [621, 349] width 1243 height 699
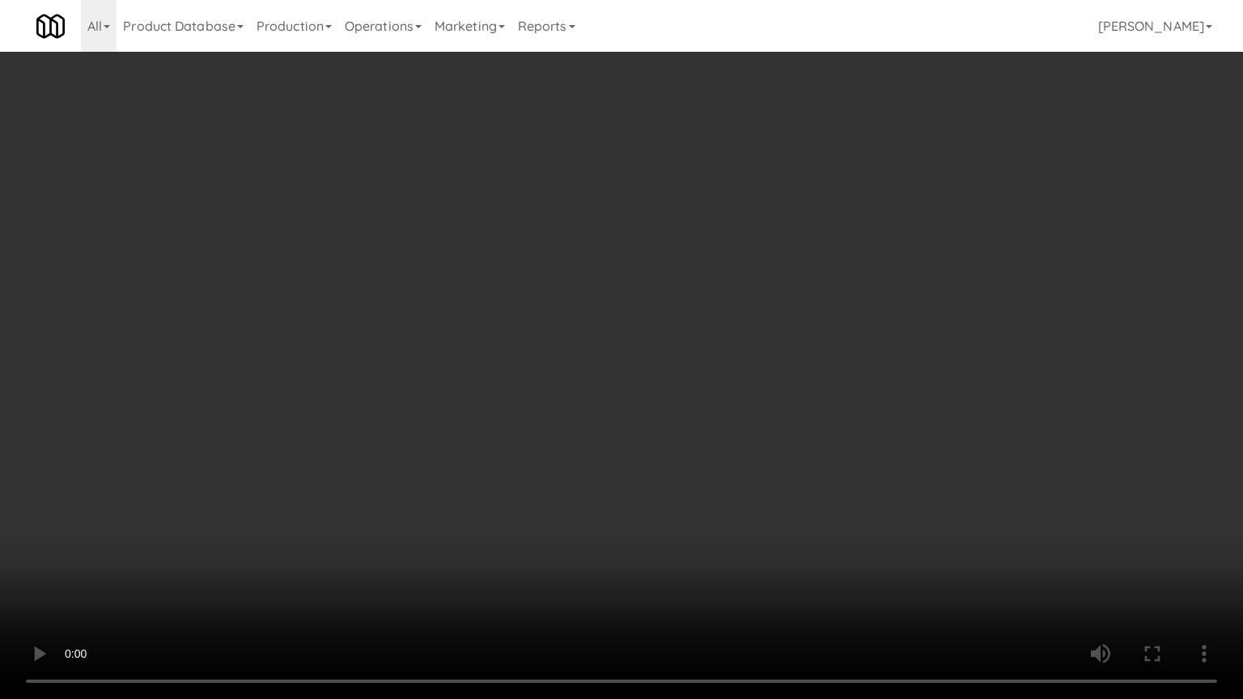
click at [625, 449] on video at bounding box center [621, 349] width 1243 height 699
click at [626, 451] on video at bounding box center [621, 349] width 1243 height 699
click at [749, 440] on video at bounding box center [621, 349] width 1243 height 699
click at [651, 438] on video at bounding box center [621, 349] width 1243 height 699
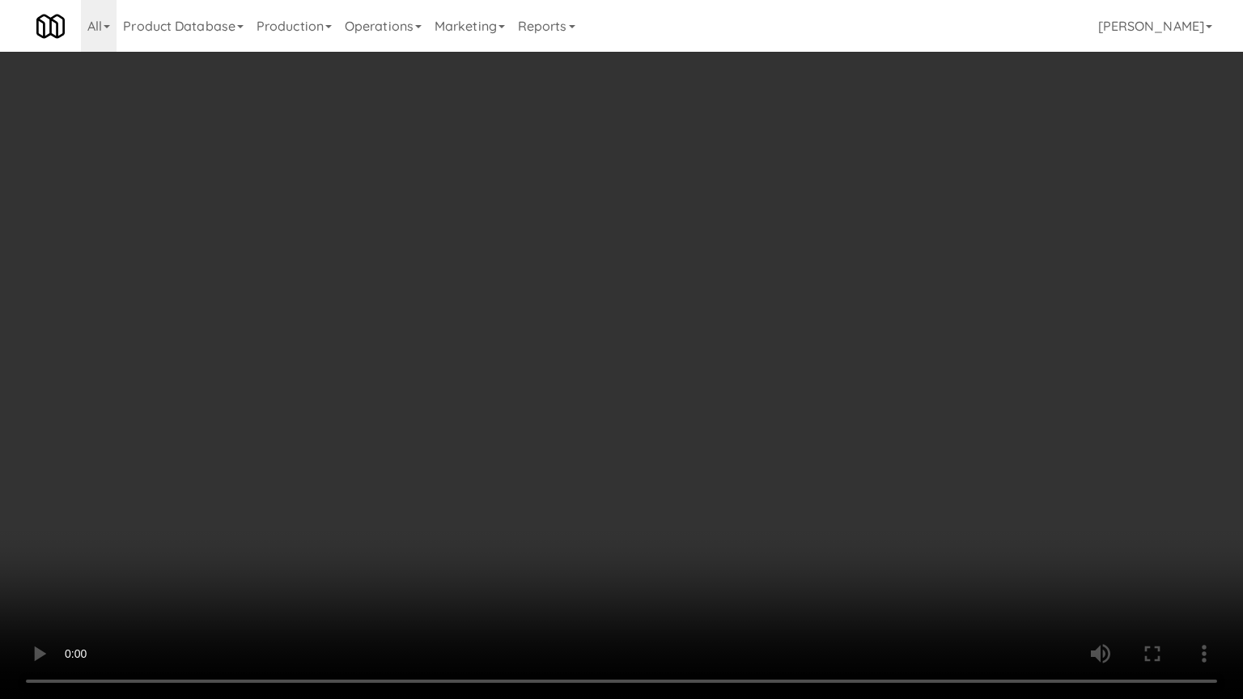
drag, startPoint x: 712, startPoint y: 443, endPoint x: 701, endPoint y: 447, distance: 11.3
click at [712, 444] on video at bounding box center [621, 349] width 1243 height 699
click at [683, 452] on video at bounding box center [621, 349] width 1243 height 699
click at [699, 460] on video at bounding box center [621, 349] width 1243 height 699
drag, startPoint x: 679, startPoint y: 449, endPoint x: 685, endPoint y: 443, distance: 8.6
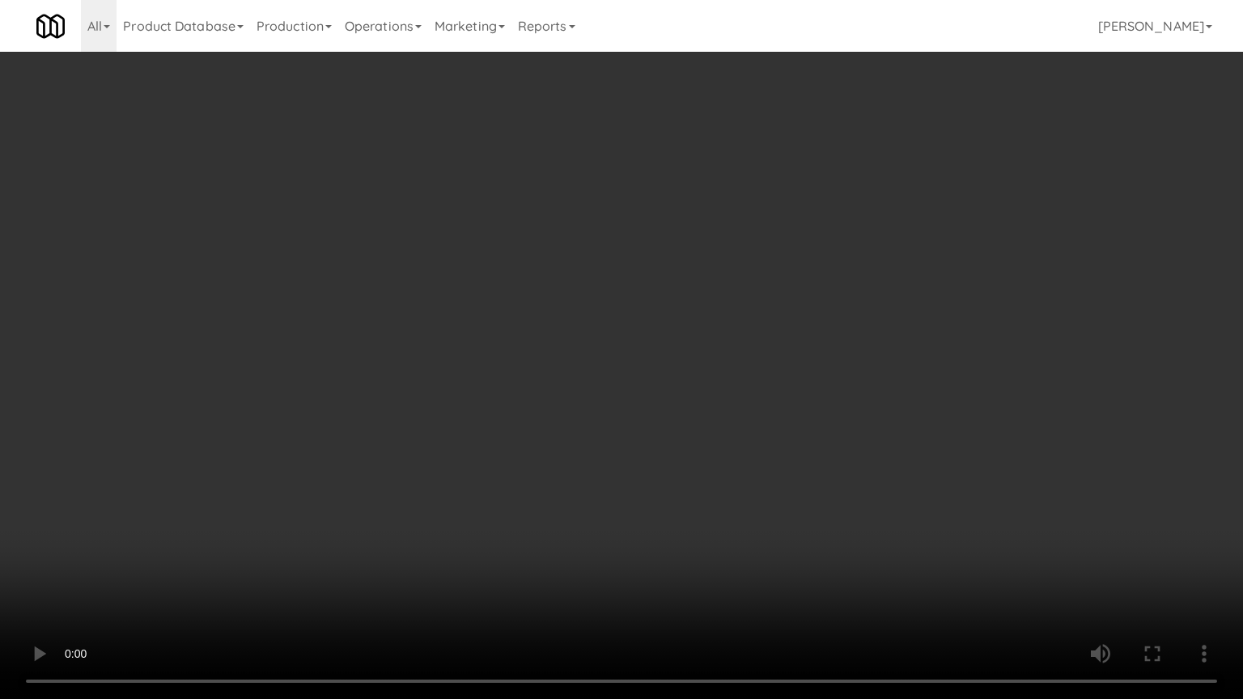
click at [684, 444] on video at bounding box center [621, 349] width 1243 height 699
click at [685, 446] on video at bounding box center [621, 349] width 1243 height 699
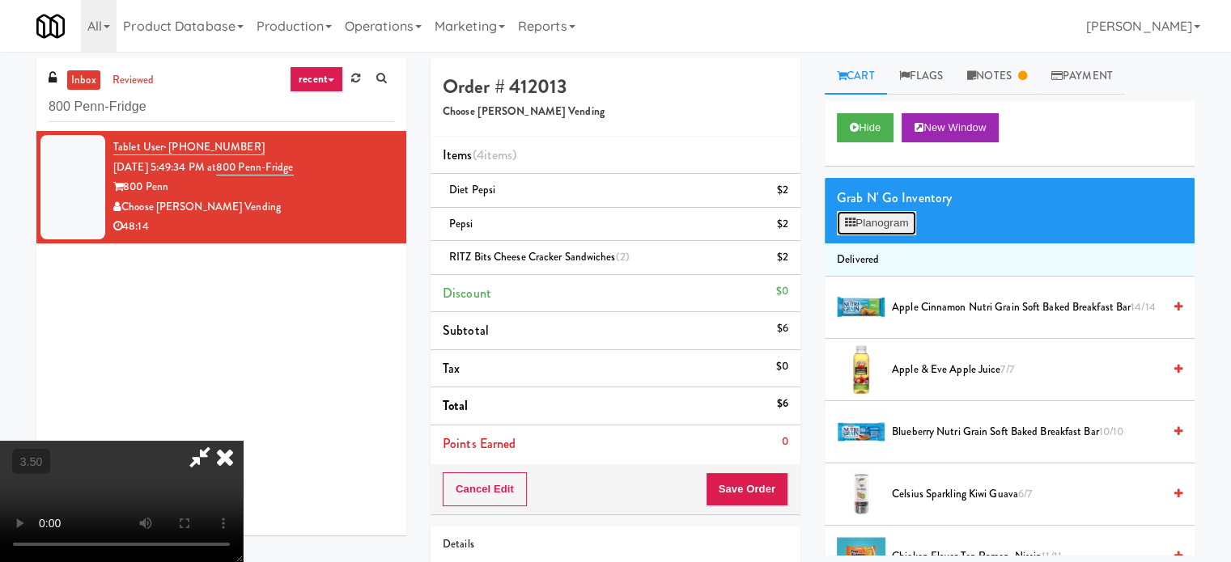
click at [865, 223] on button "Planogram" at bounding box center [876, 223] width 79 height 24
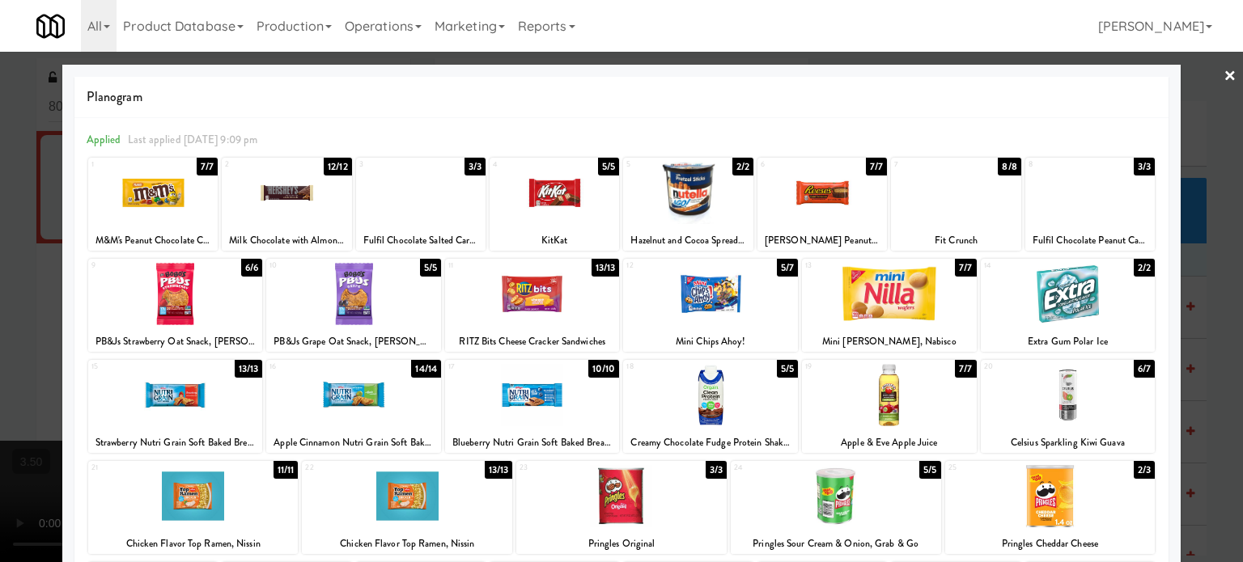
click at [1214, 327] on div at bounding box center [621, 281] width 1243 height 562
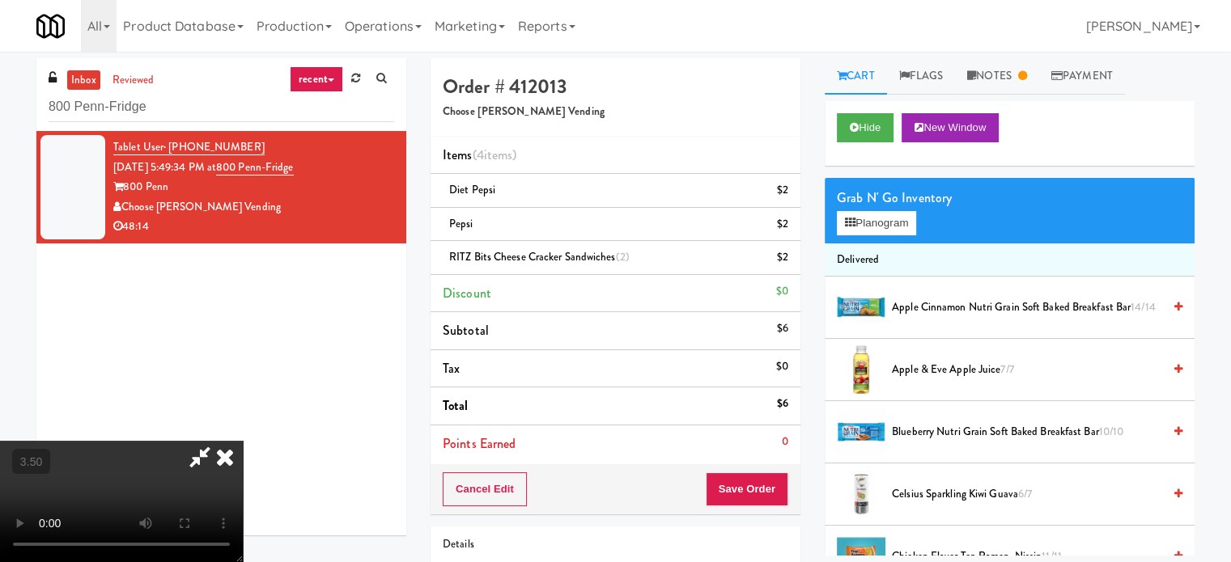
click at [243, 441] on video at bounding box center [121, 501] width 243 height 121
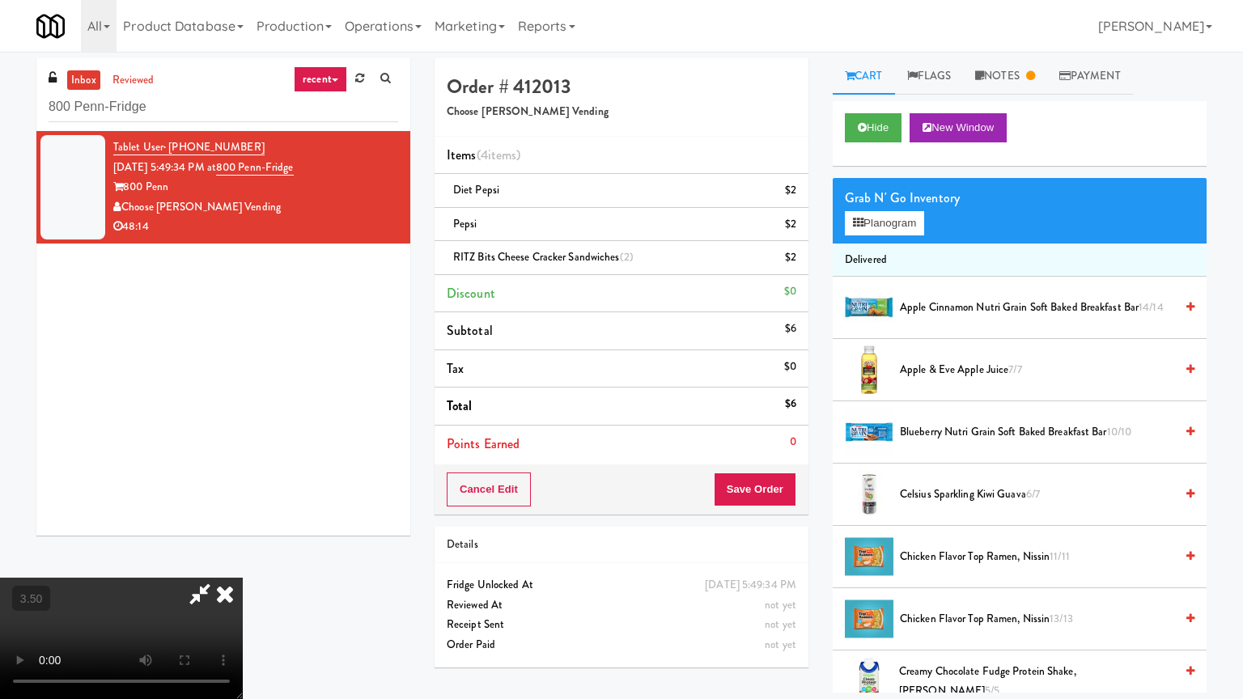
drag, startPoint x: 263, startPoint y: 559, endPoint x: 271, endPoint y: 544, distance: 17.4
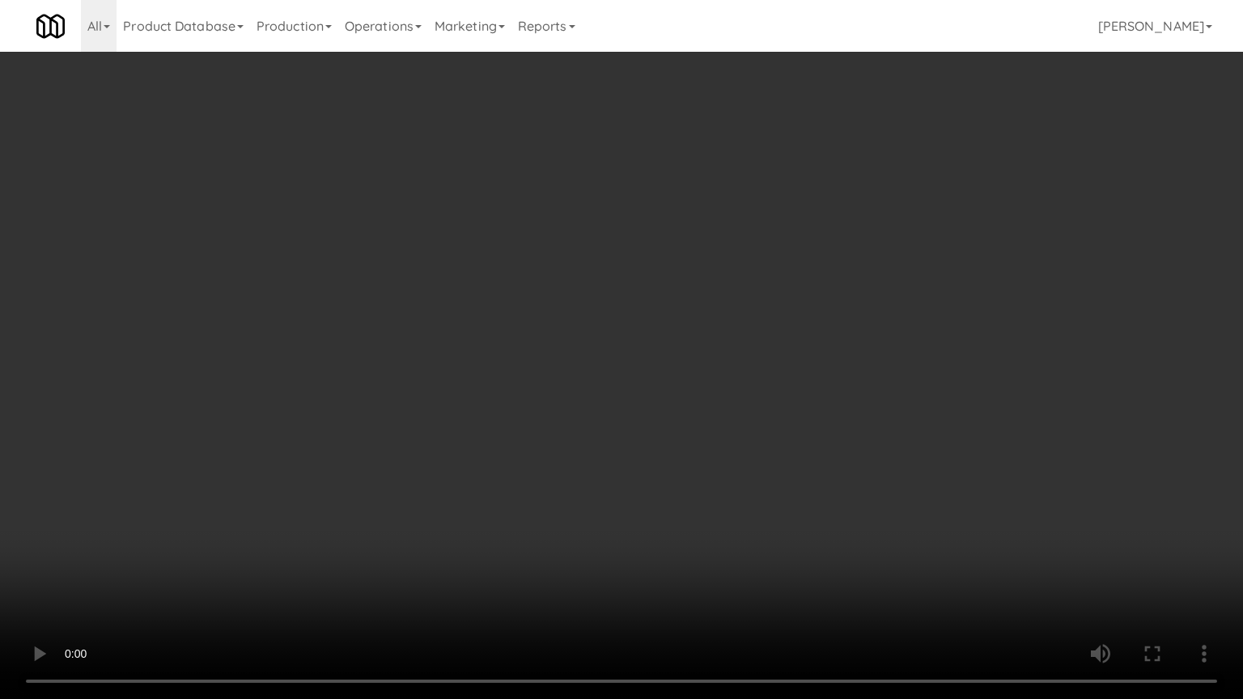
click at [271, 544] on video at bounding box center [621, 349] width 1243 height 699
click at [320, 418] on video at bounding box center [621, 349] width 1243 height 699
click at [324, 408] on video at bounding box center [621, 349] width 1243 height 699
click at [395, 410] on video at bounding box center [621, 349] width 1243 height 699
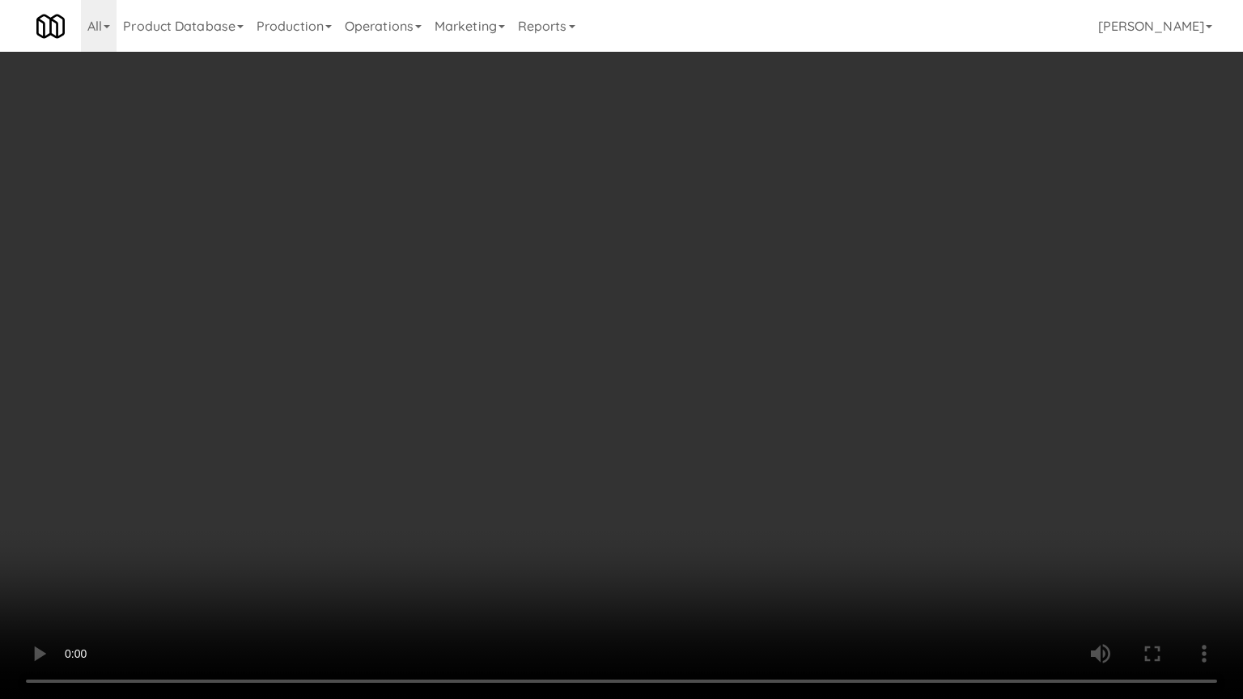
click at [395, 410] on video at bounding box center [621, 349] width 1243 height 699
click at [440, 372] on video at bounding box center [621, 349] width 1243 height 699
click at [472, 360] on video at bounding box center [621, 349] width 1243 height 699
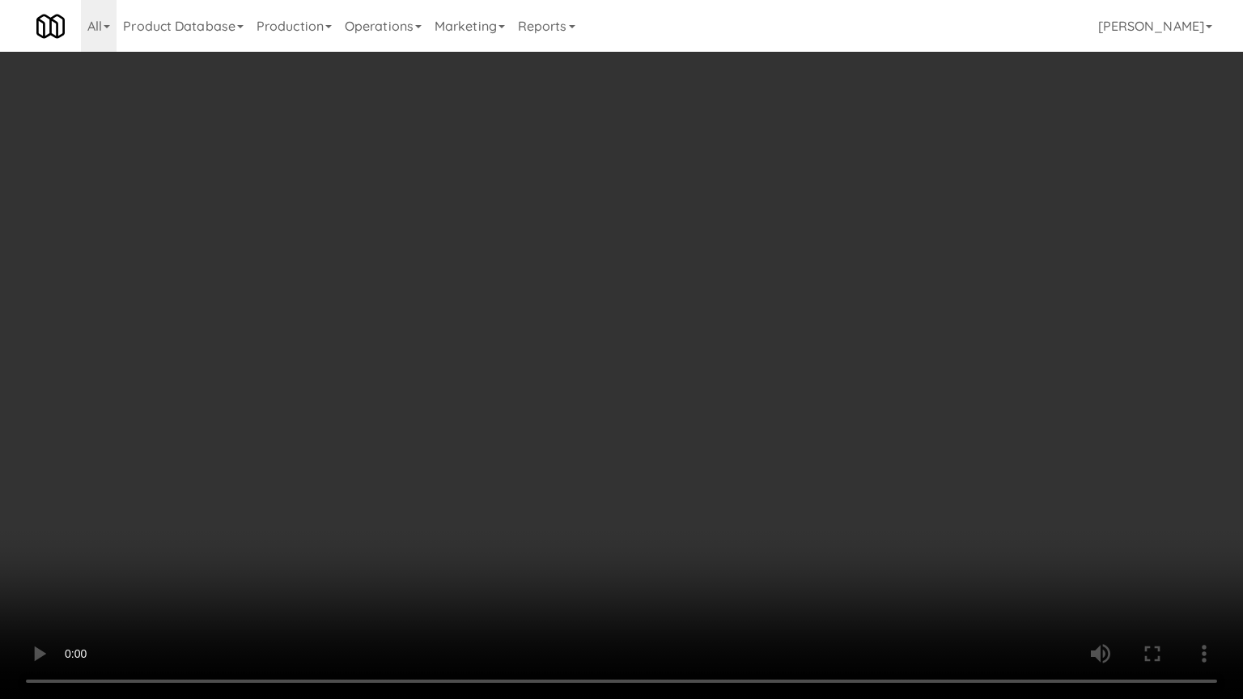
click at [474, 360] on video at bounding box center [621, 349] width 1243 height 699
click at [490, 343] on video at bounding box center [621, 349] width 1243 height 699
click at [490, 341] on video at bounding box center [621, 349] width 1243 height 699
click at [540, 334] on video at bounding box center [621, 349] width 1243 height 699
click at [536, 338] on video at bounding box center [621, 349] width 1243 height 699
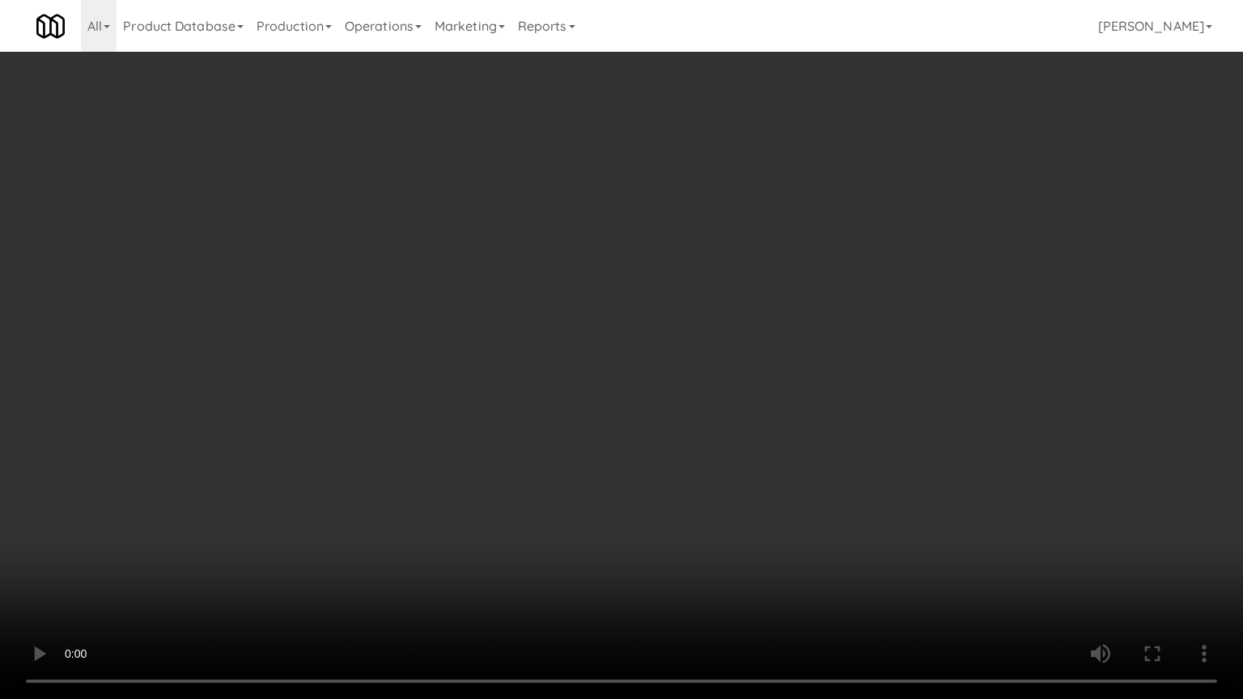
click at [541, 339] on video at bounding box center [621, 349] width 1243 height 699
click at [542, 339] on video at bounding box center [621, 349] width 1243 height 699
click at [575, 348] on video at bounding box center [621, 349] width 1243 height 699
drag, startPoint x: 560, startPoint y: 330, endPoint x: 573, endPoint y: 318, distance: 17.7
click at [560, 331] on video at bounding box center [621, 349] width 1243 height 699
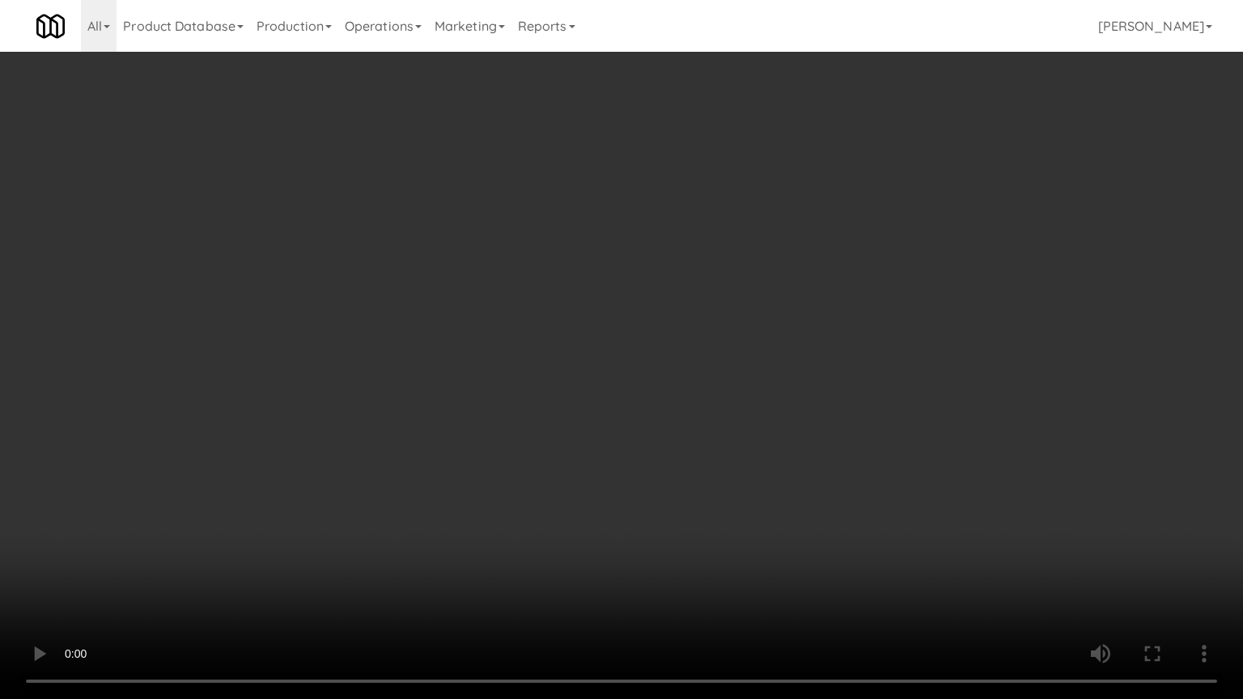
click at [566, 349] on video at bounding box center [621, 349] width 1243 height 699
click at [566, 352] on video at bounding box center [621, 349] width 1243 height 699
click at [585, 354] on video at bounding box center [621, 349] width 1243 height 699
click at [587, 354] on video at bounding box center [621, 349] width 1243 height 699
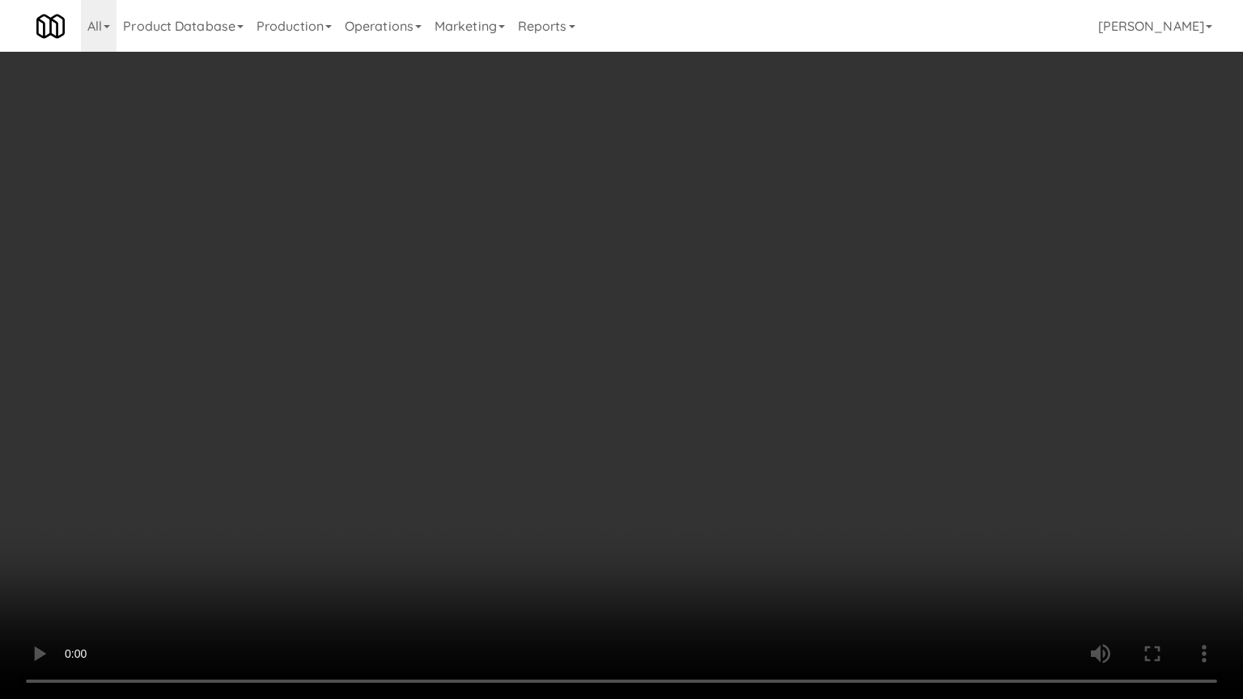
click at [587, 353] on video at bounding box center [621, 349] width 1243 height 699
click at [612, 343] on video at bounding box center [621, 349] width 1243 height 699
click at [651, 320] on video at bounding box center [621, 349] width 1243 height 699
drag, startPoint x: 672, startPoint y: 312, endPoint x: 754, endPoint y: 177, distance: 158.3
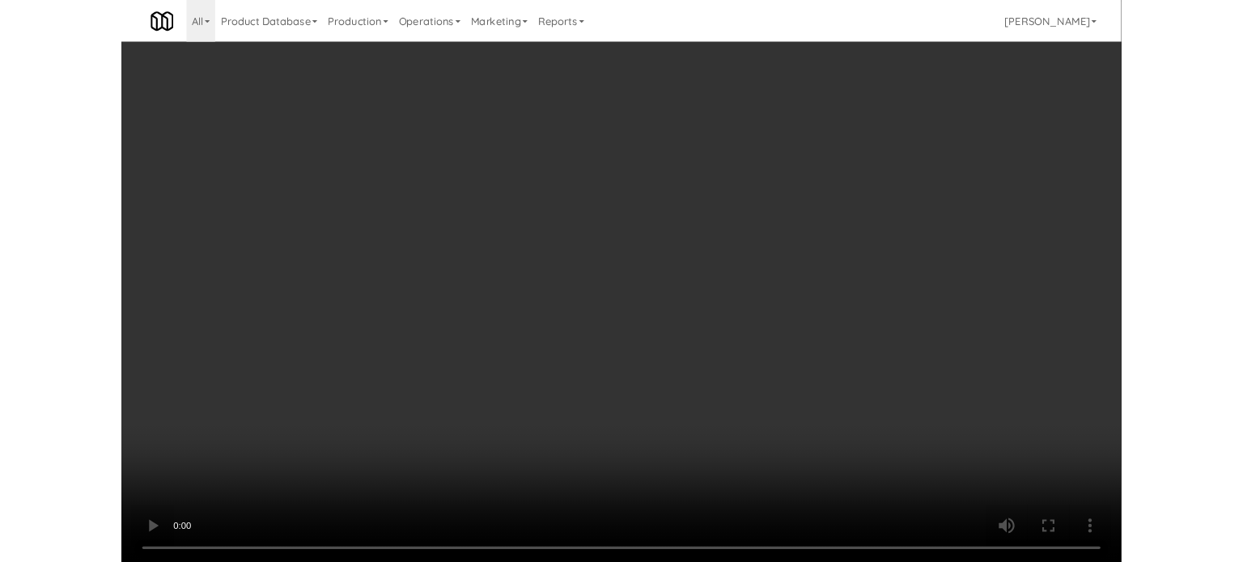
click
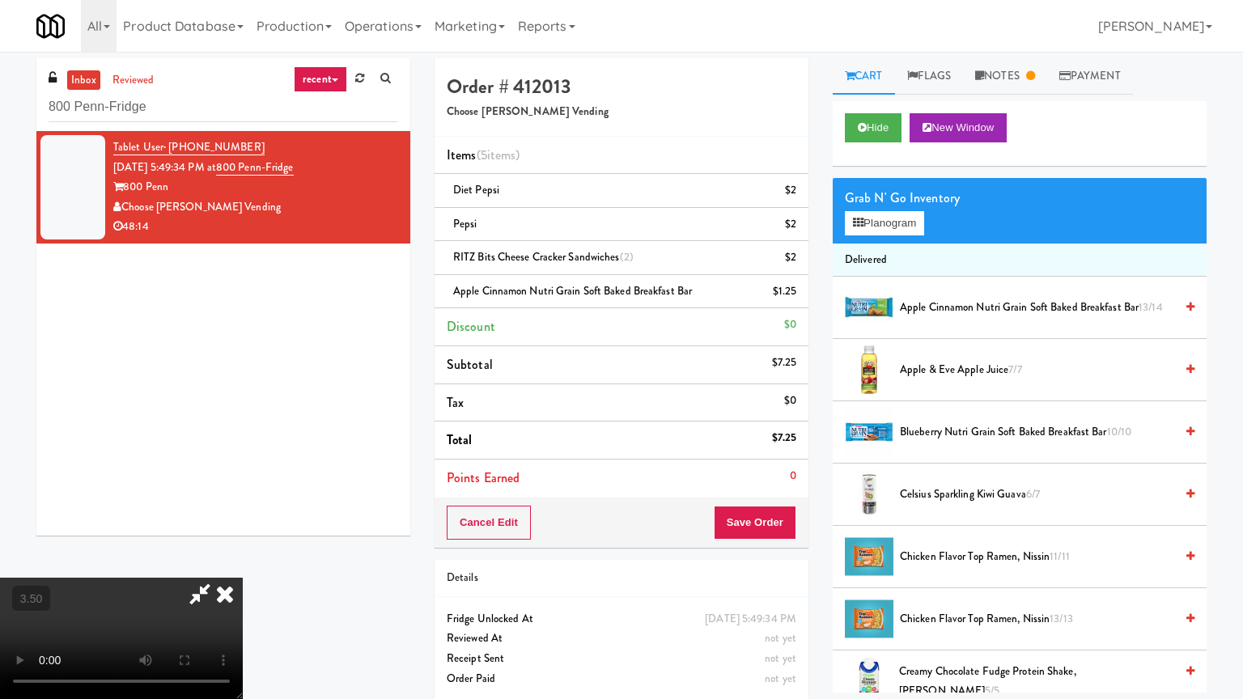
drag, startPoint x: 469, startPoint y: 377, endPoint x: 498, endPoint y: 359, distance: 33.4
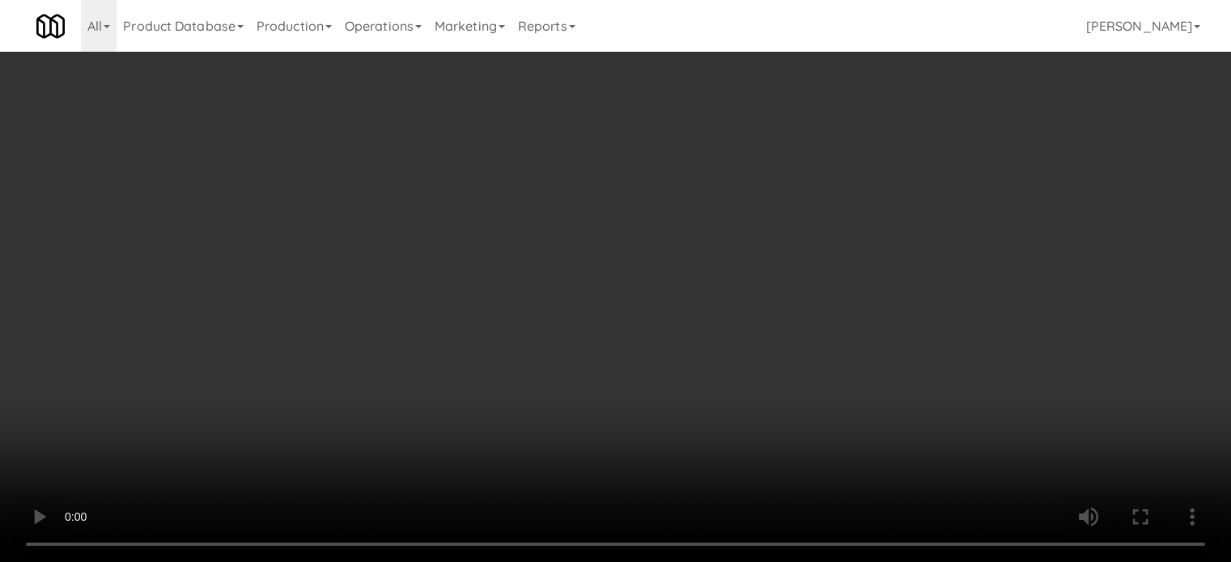
drag, startPoint x: 612, startPoint y: 287, endPoint x: 688, endPoint y: 256, distance: 81.6
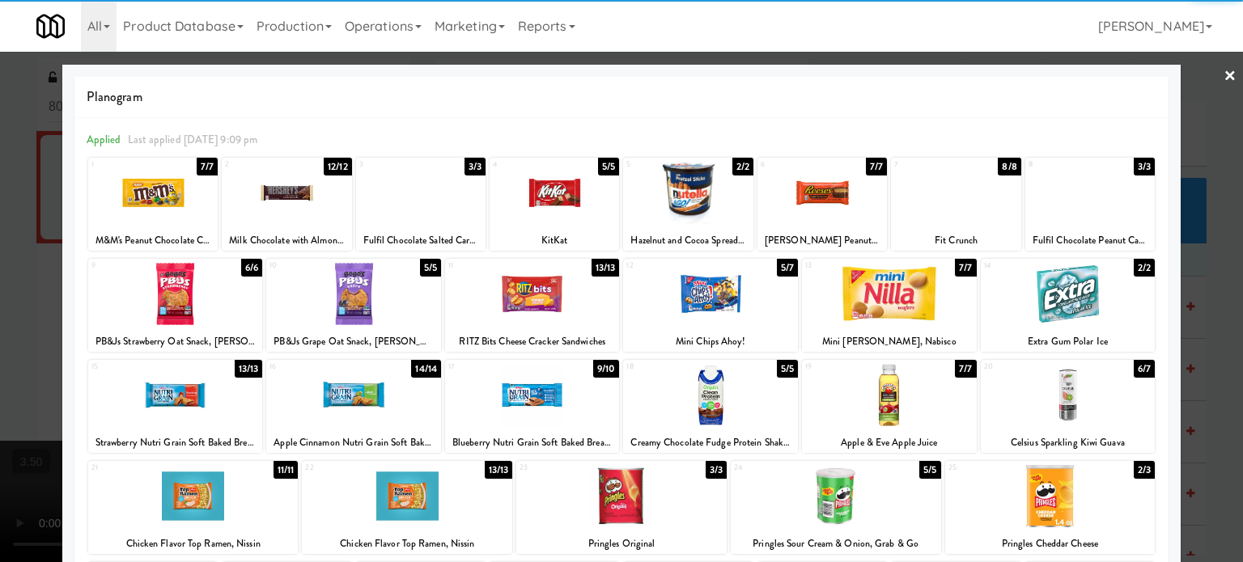
drag, startPoint x: 1207, startPoint y: 362, endPoint x: 938, endPoint y: 346, distance: 269.9
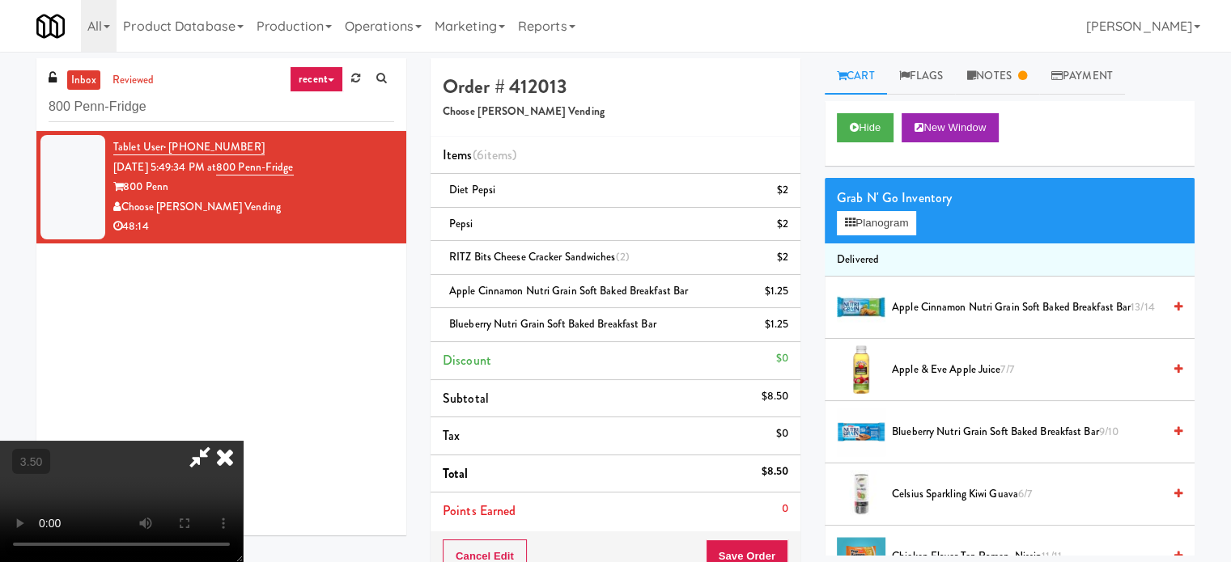
drag, startPoint x: 313, startPoint y: 345, endPoint x: 317, endPoint y: 333, distance: 13.6
drag, startPoint x: 317, startPoint y: 333, endPoint x: 562, endPoint y: 424, distance: 261.6
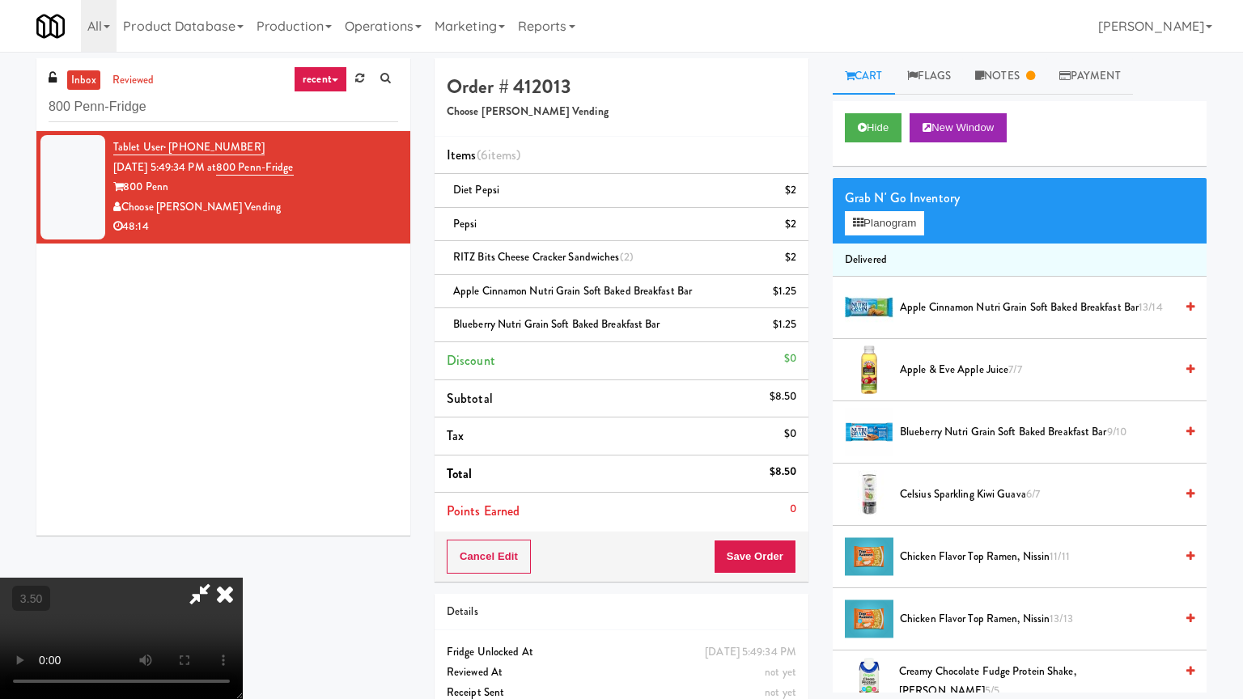
drag, startPoint x: 599, startPoint y: 304, endPoint x: 512, endPoint y: 308, distance: 86.7
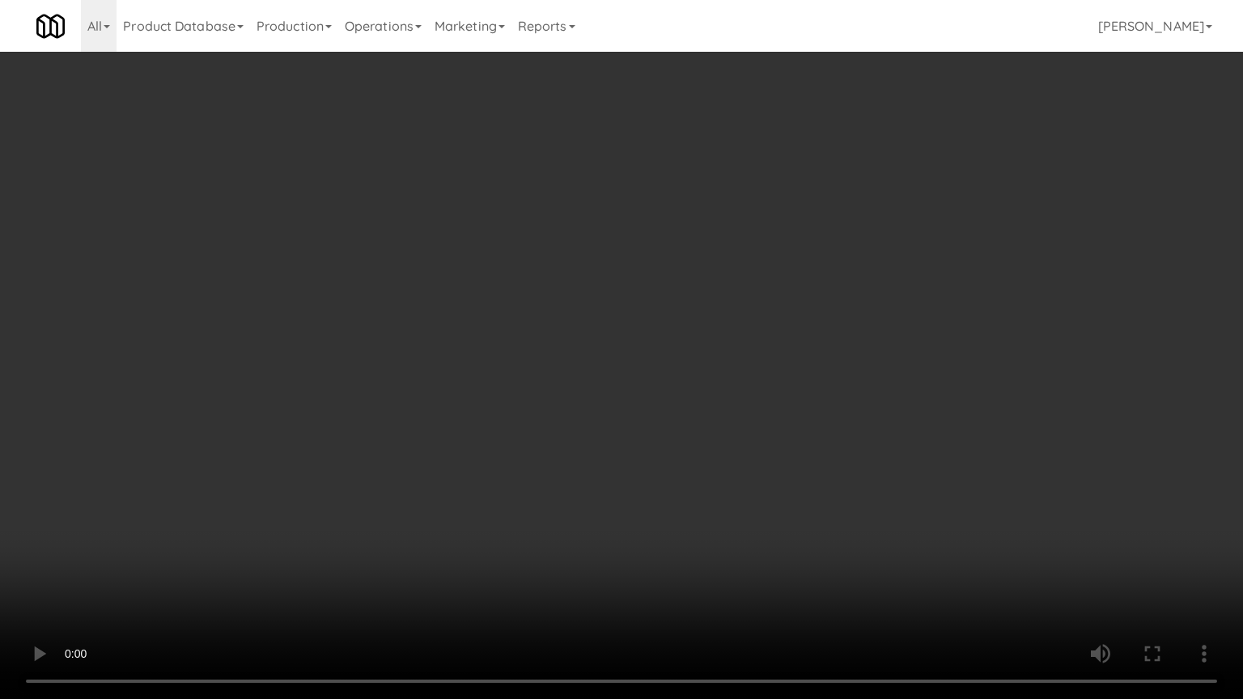
drag, startPoint x: 508, startPoint y: 308, endPoint x: 502, endPoint y: 299, distance: 10.5
drag, startPoint x: 443, startPoint y: 304, endPoint x: 435, endPoint y: 297, distance: 10.9
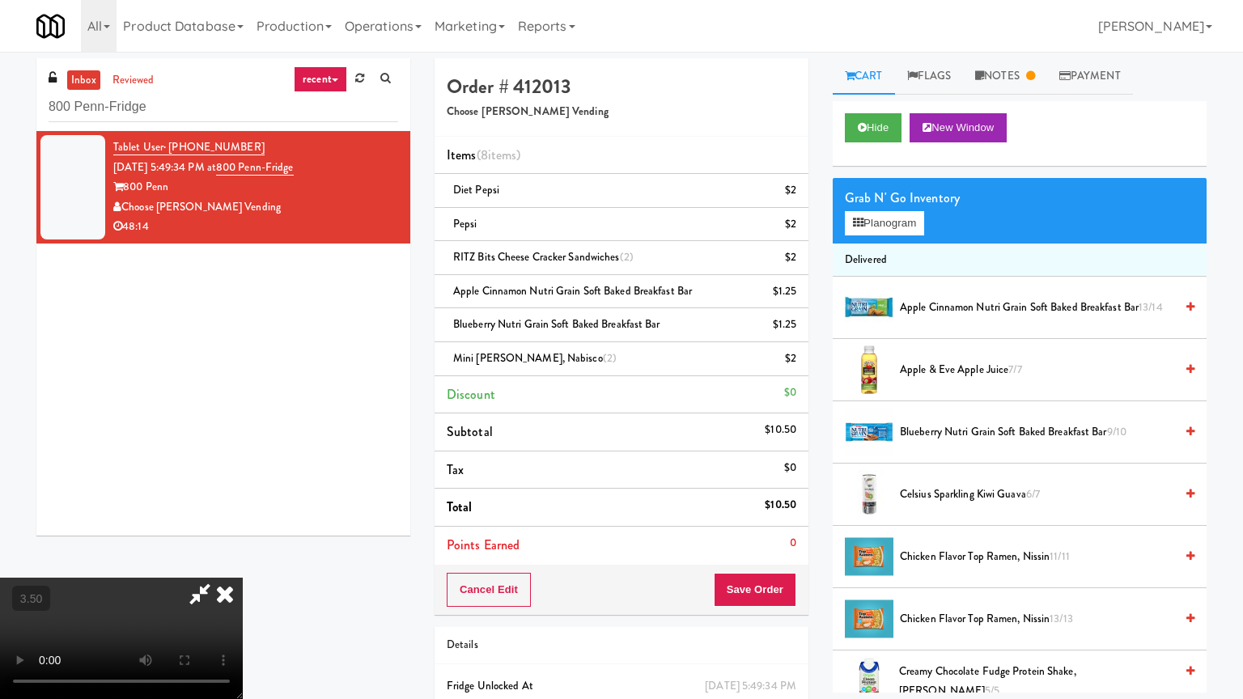
drag, startPoint x: 424, startPoint y: 370, endPoint x: 467, endPoint y: 345, distance: 49.3
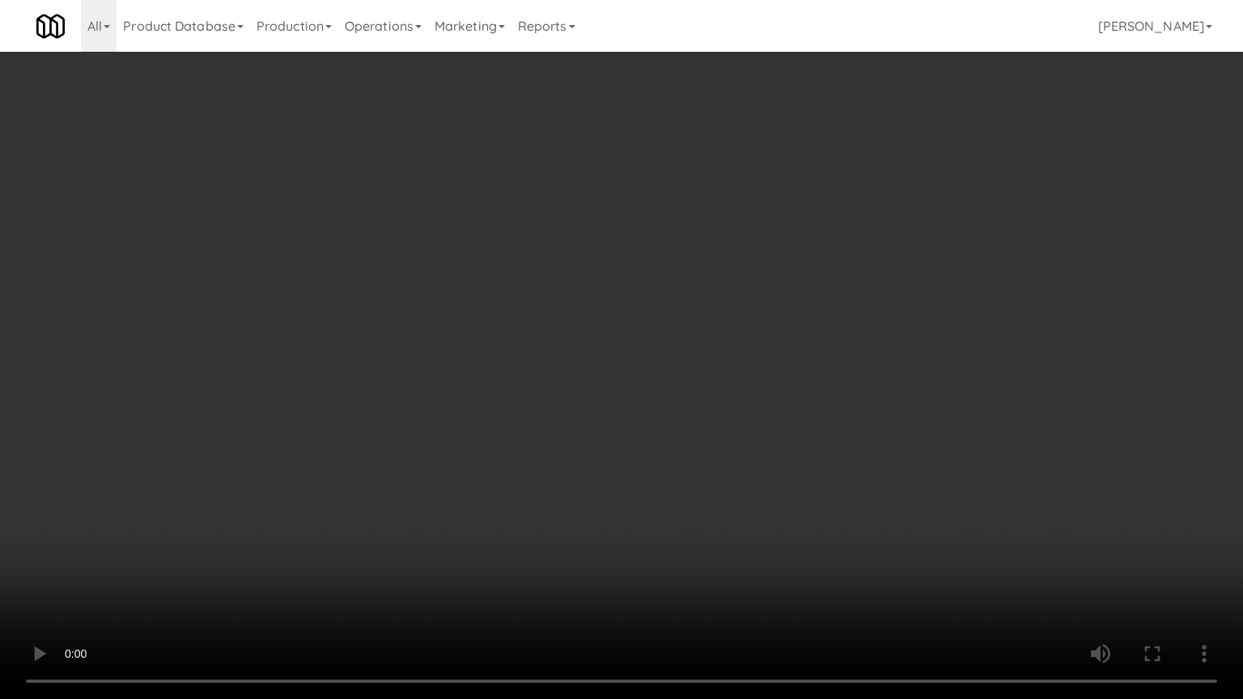
drag, startPoint x: 667, startPoint y: 330, endPoint x: 670, endPoint y: 230, distance: 100.4
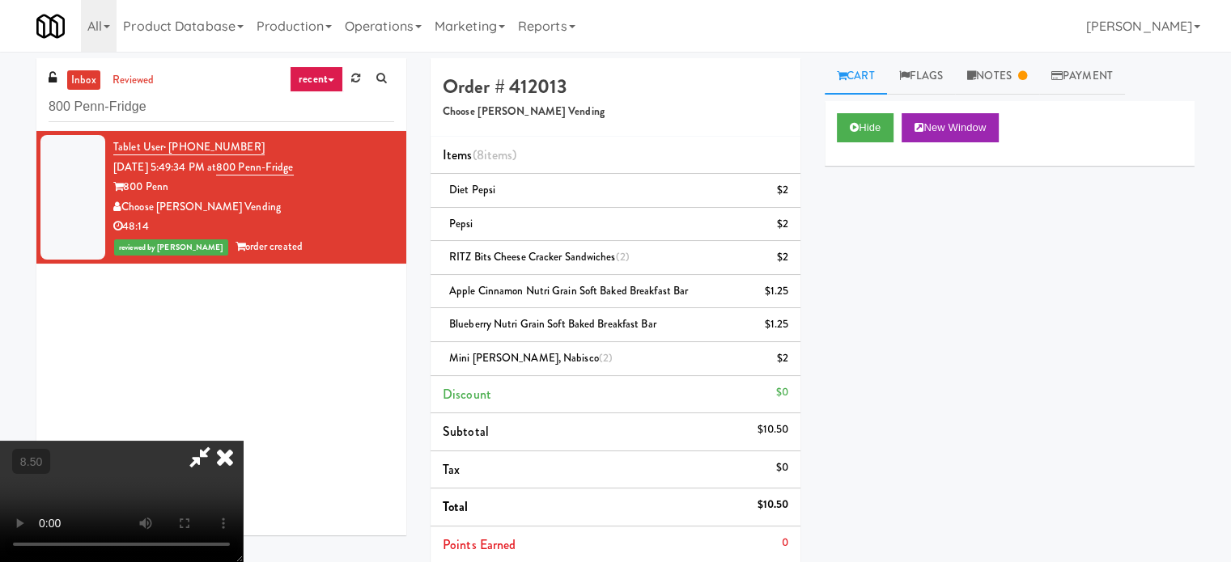
drag, startPoint x: 456, startPoint y: 354, endPoint x: 463, endPoint y: 343, distance: 13.0
drag, startPoint x: 463, startPoint y: 343, endPoint x: 507, endPoint y: 340, distance: 44.6
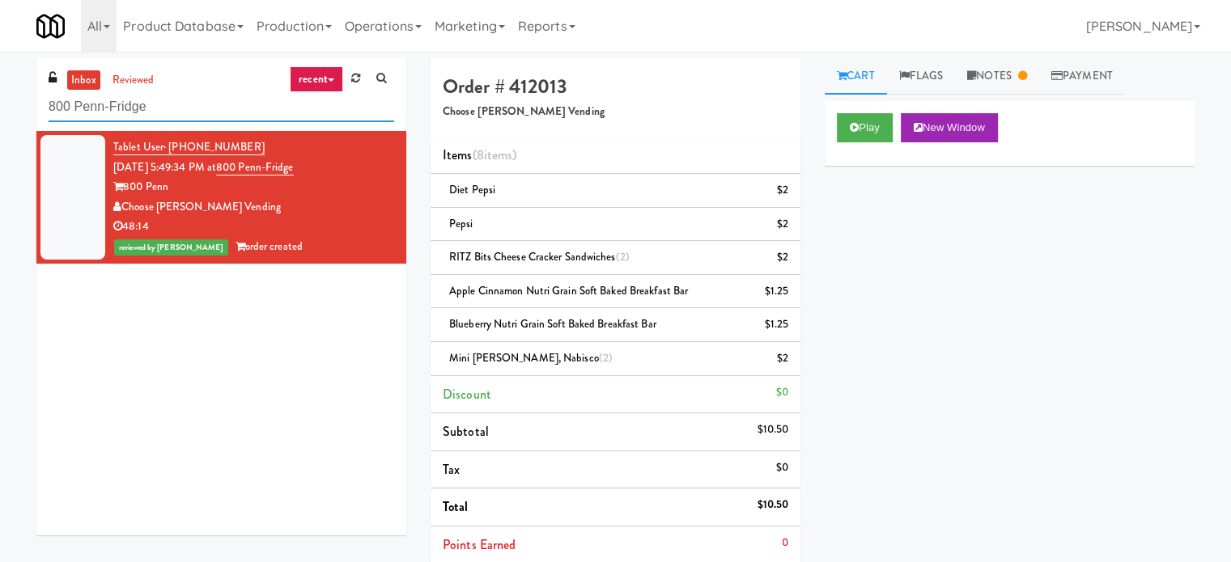
paste input "UHN - Bickle Center - The Meeting Plac"
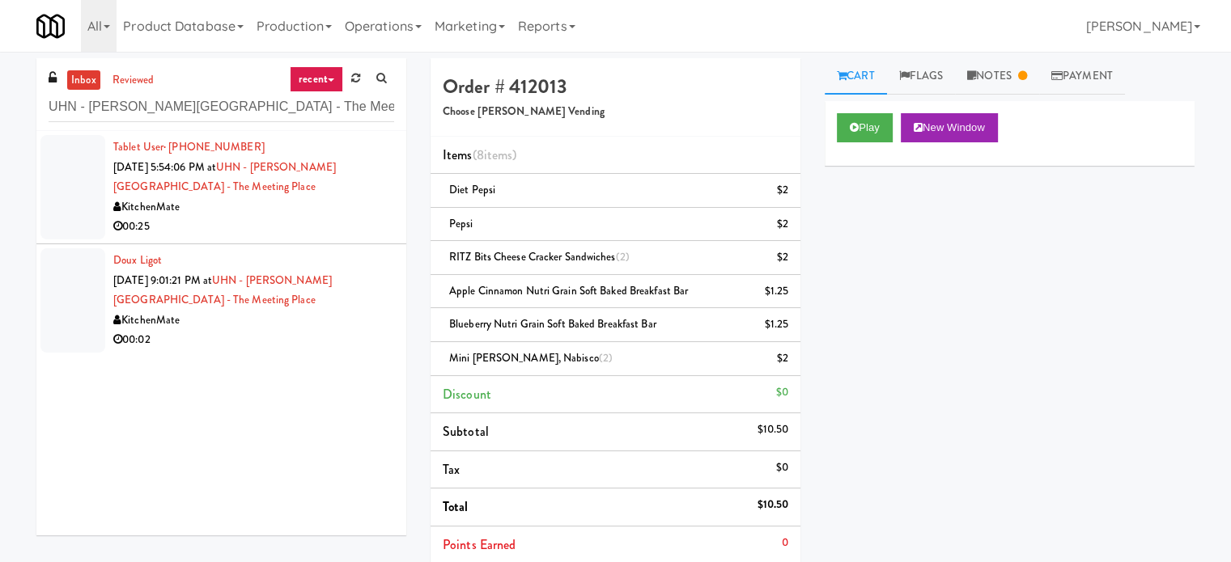
drag, startPoint x: 180, startPoint y: 218, endPoint x: 528, endPoint y: 209, distance: 348.0
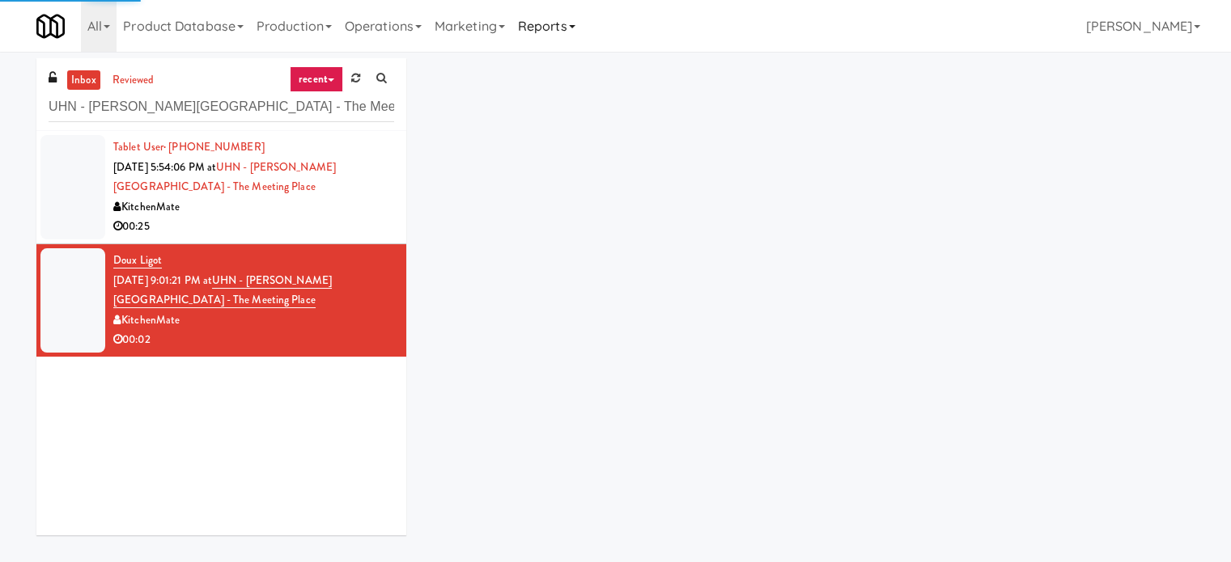
drag, startPoint x: 348, startPoint y: 223, endPoint x: 579, endPoint y: 18, distance: 309.5
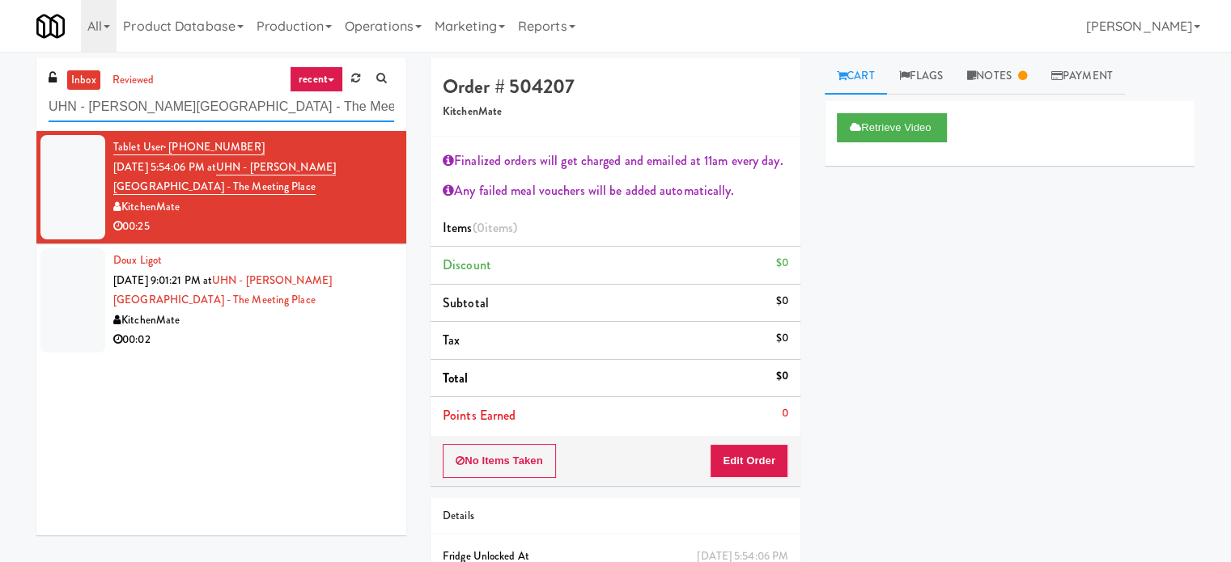
paste input "Illume - Ambient - Right"
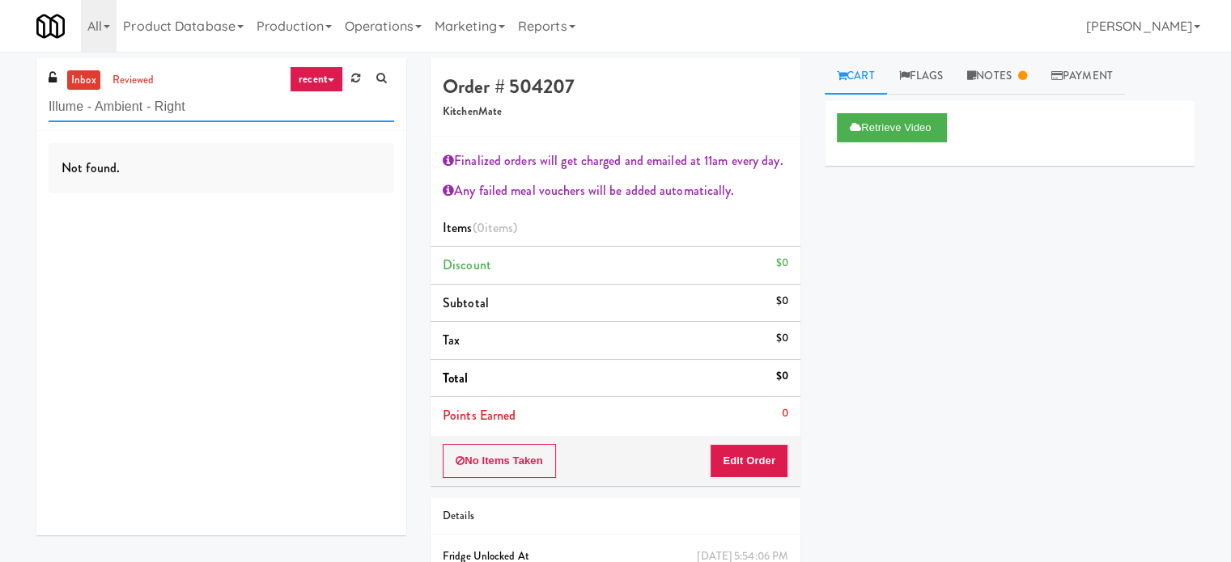
paste input "Rock Solid Reboot (Right)"
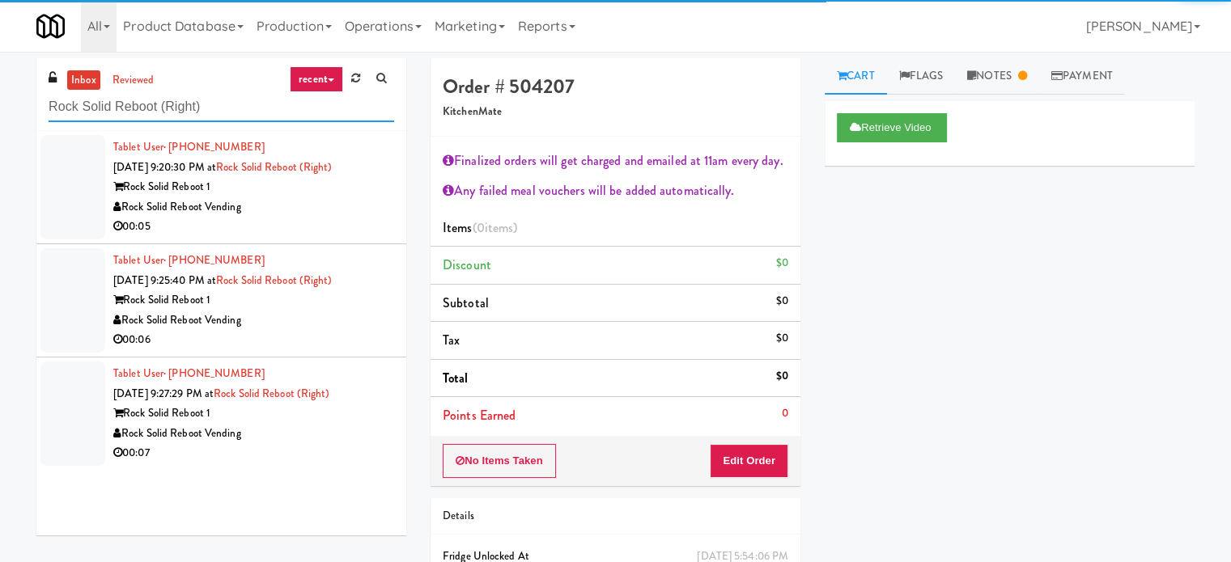
type input "Rock Solid Reboot (Right)"
drag, startPoint x: 346, startPoint y: 202, endPoint x: 667, endPoint y: 201, distance: 321.2
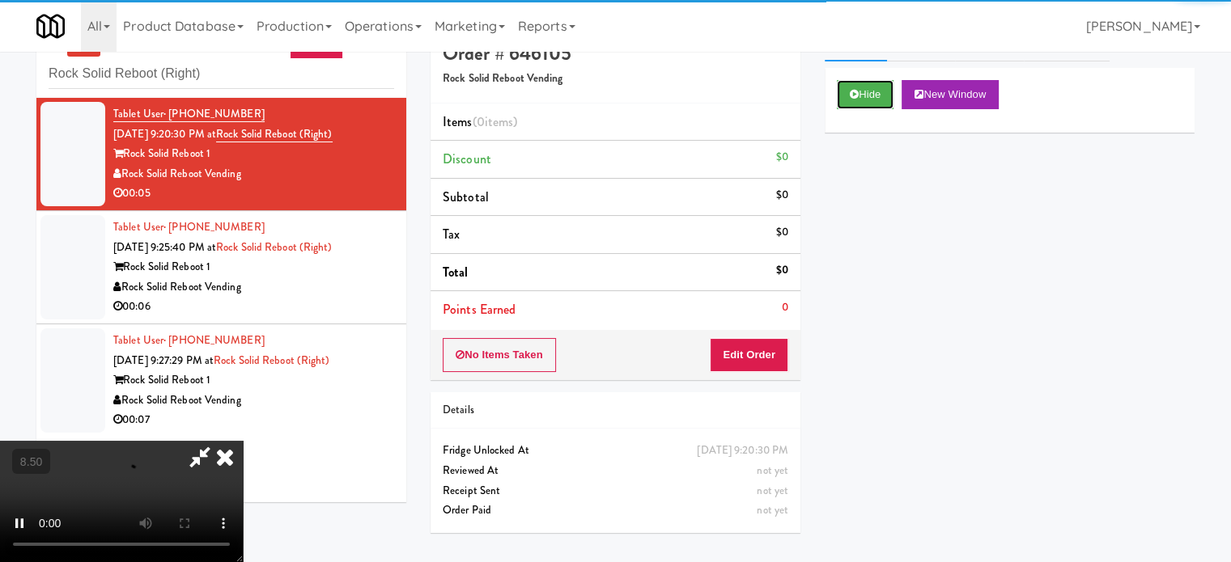
scroll to position [52, 0]
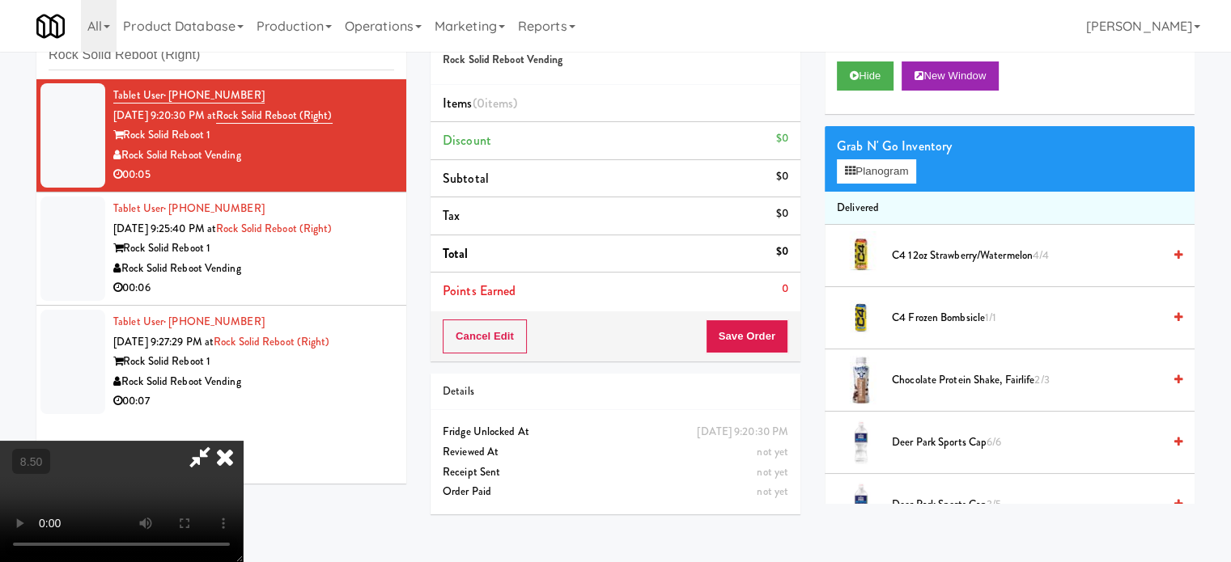
drag, startPoint x: 425, startPoint y: 419, endPoint x: 520, endPoint y: 359, distance: 112.7
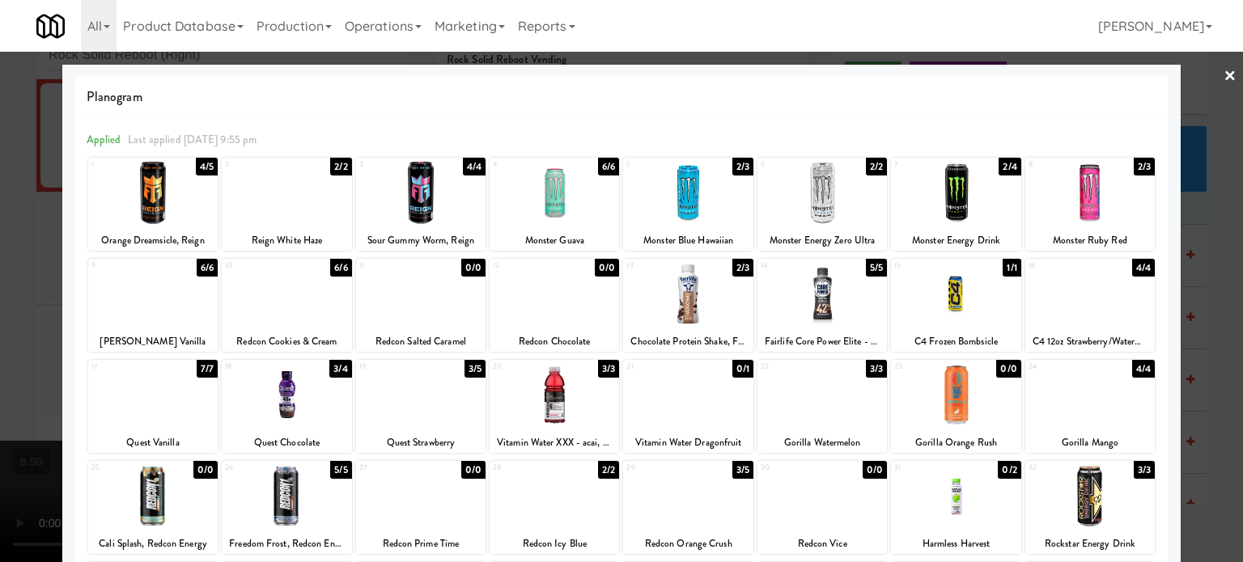
drag, startPoint x: 1003, startPoint y: 269, endPoint x: 1029, endPoint y: 268, distance: 25.9
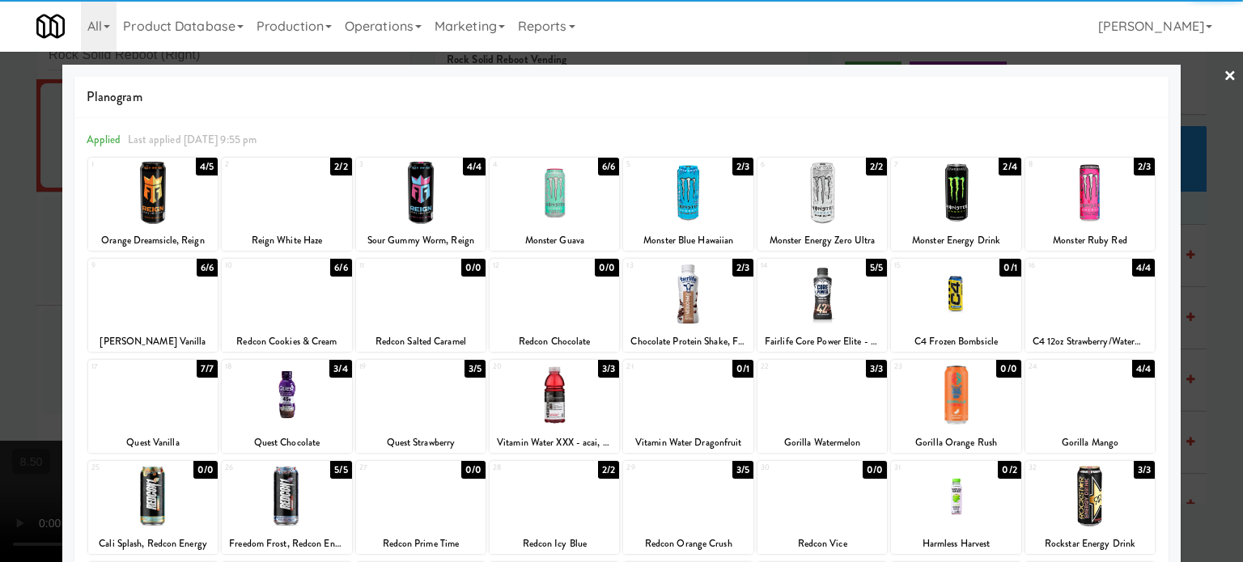
drag, startPoint x: 1201, startPoint y: 340, endPoint x: 976, endPoint y: 292, distance: 230.7
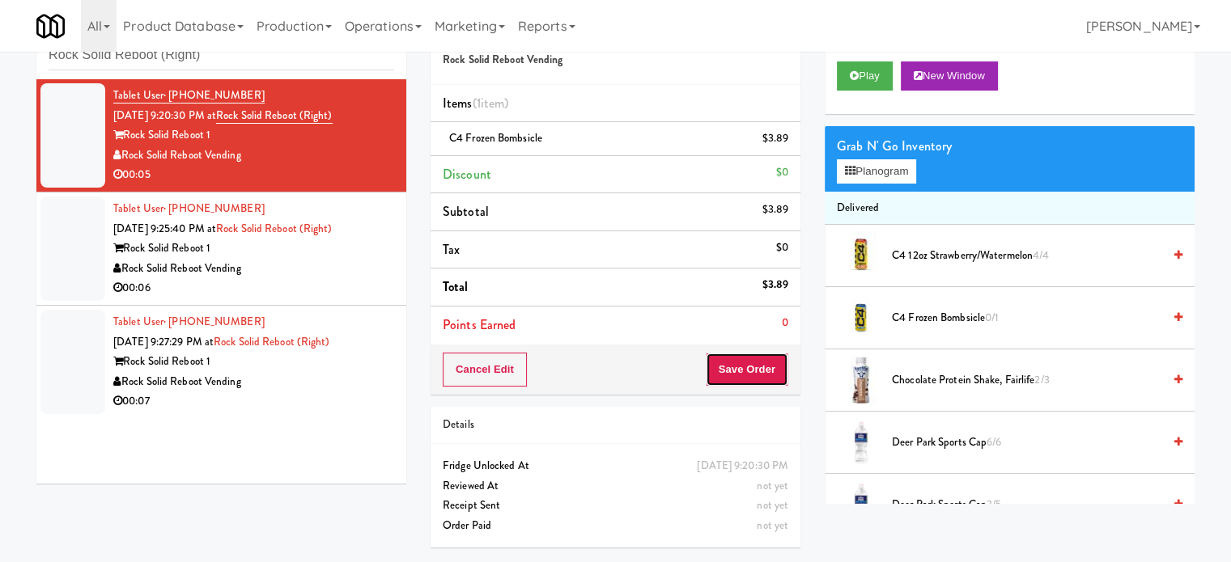
drag, startPoint x: 745, startPoint y: 371, endPoint x: 631, endPoint y: 320, distance: 124.6
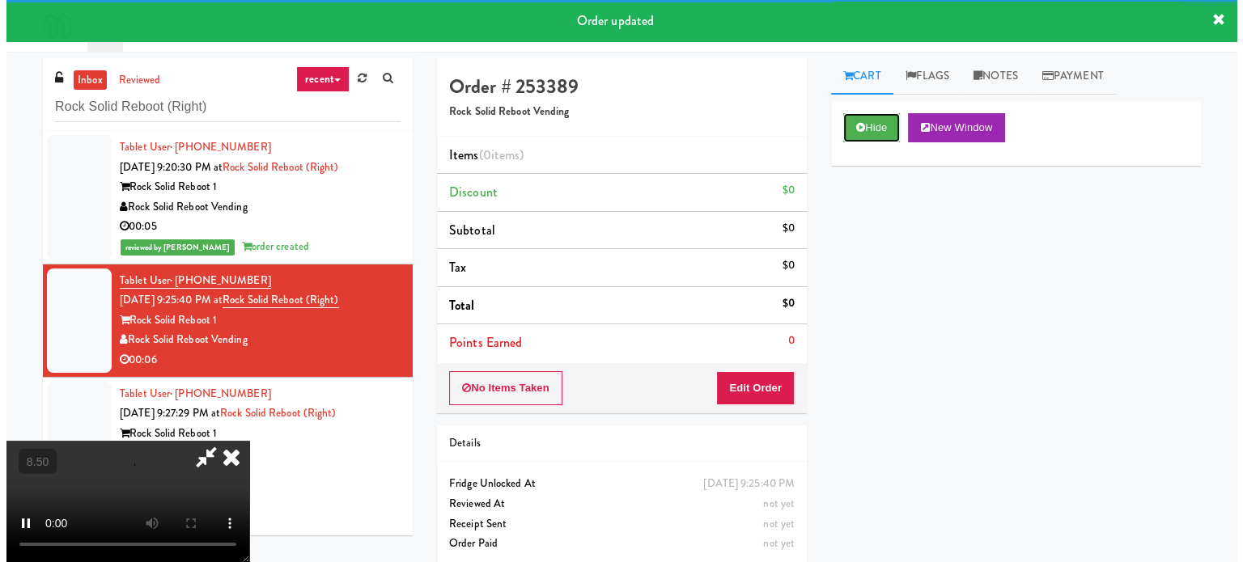
scroll to position [52, 0]
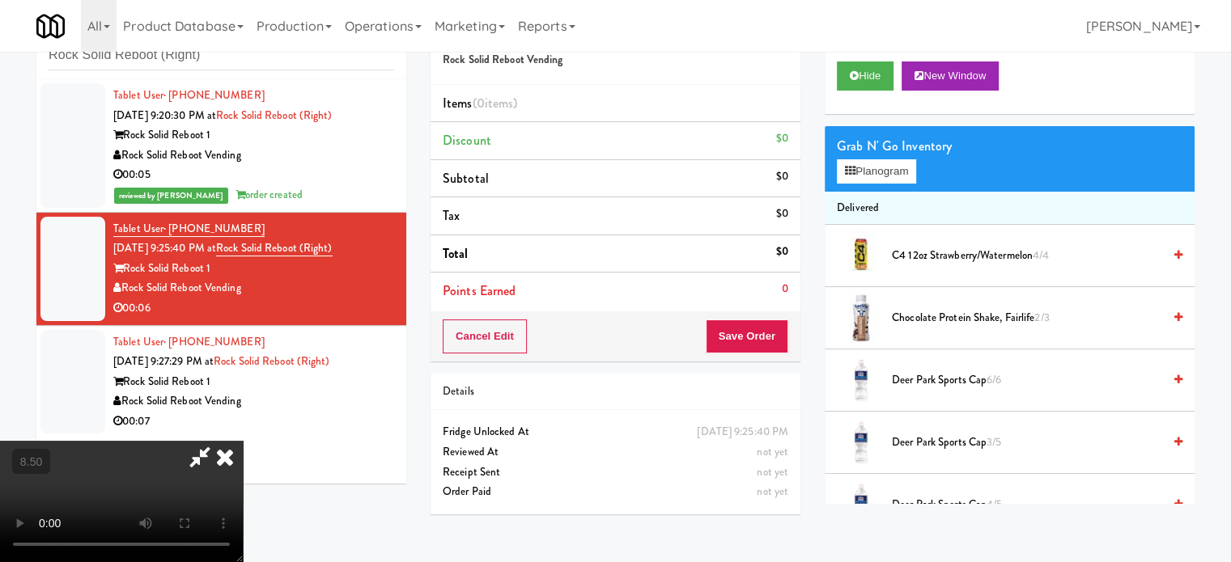
drag, startPoint x: 481, startPoint y: 380, endPoint x: 479, endPoint y: 361, distance: 19.5
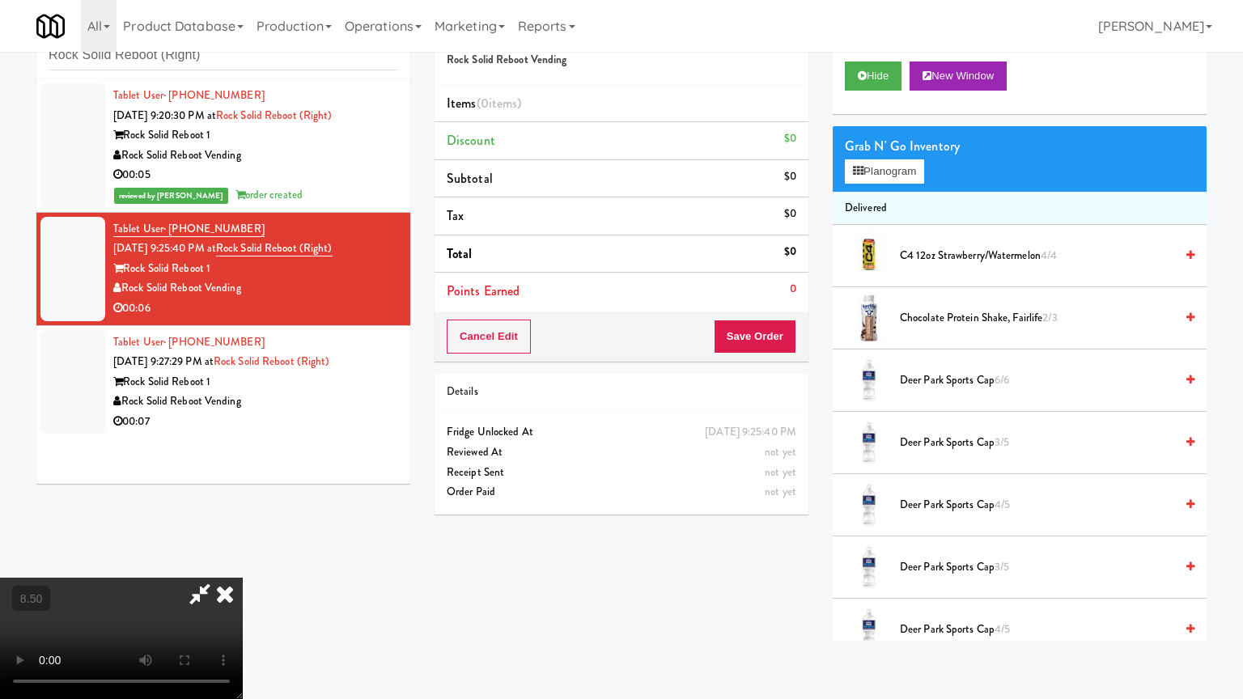
drag, startPoint x: 533, startPoint y: 365, endPoint x: 553, endPoint y: 372, distance: 20.7
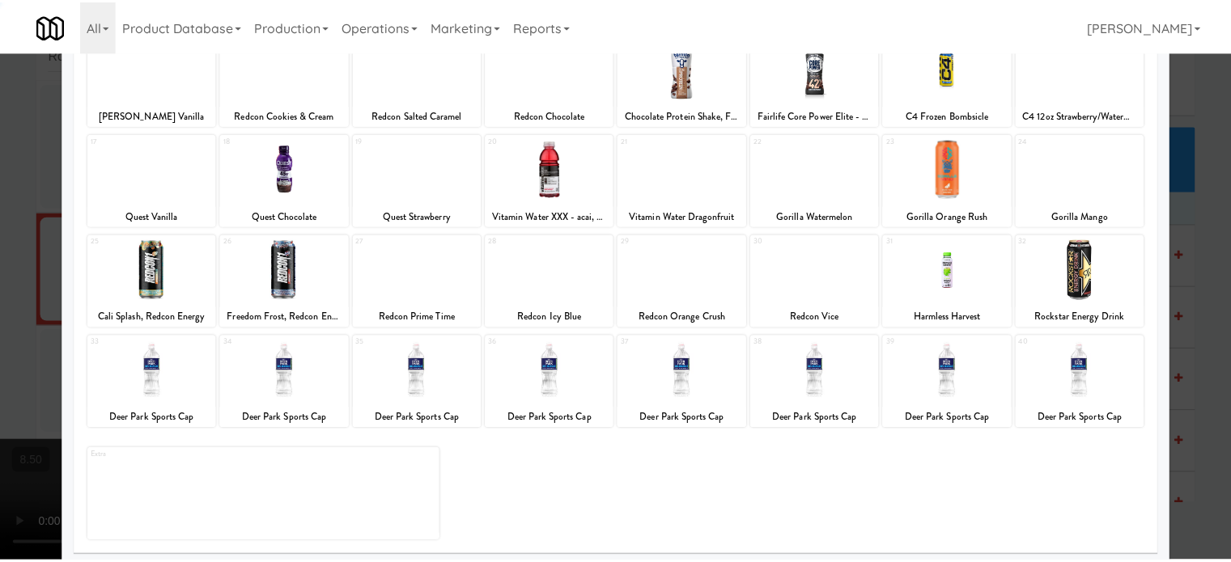
scroll to position [231, 0]
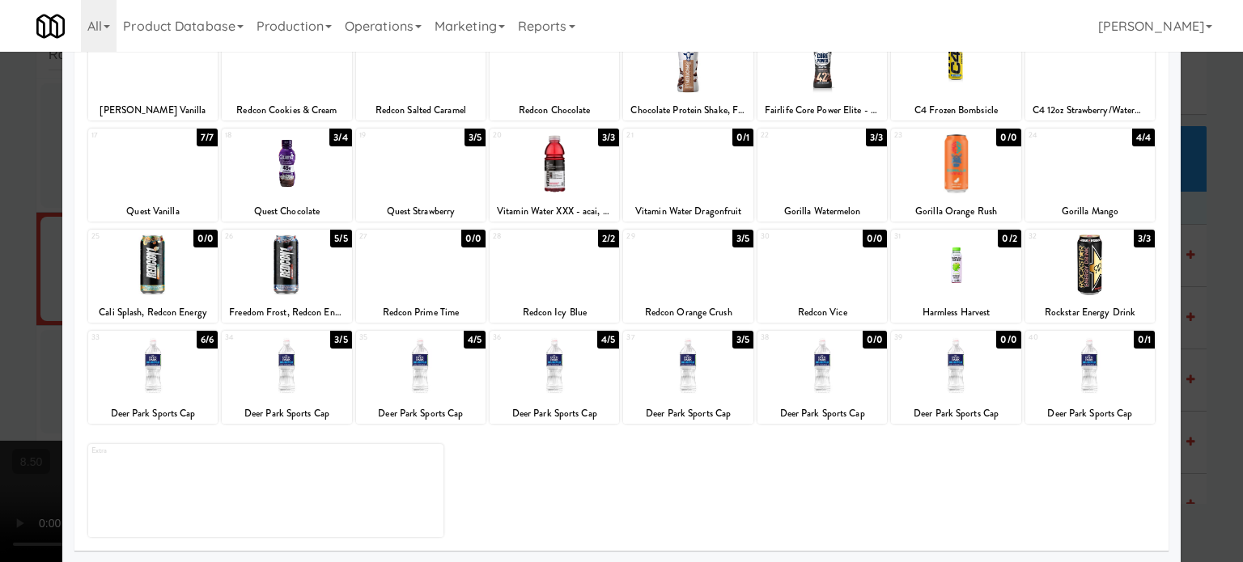
drag, startPoint x: 735, startPoint y: 237, endPoint x: 746, endPoint y: 245, distance: 13.9
drag, startPoint x: 1176, startPoint y: 358, endPoint x: 1084, endPoint y: 350, distance: 92.6
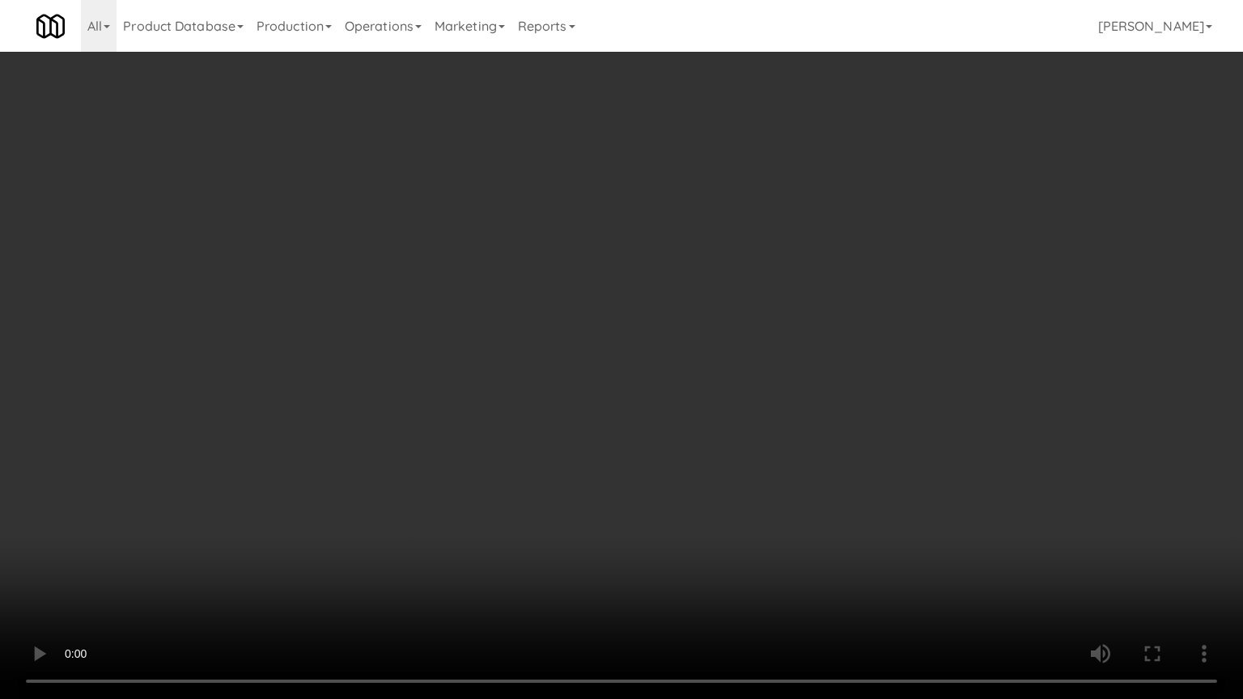
drag, startPoint x: 748, startPoint y: 479, endPoint x: 805, endPoint y: 416, distance: 84.8
drag, startPoint x: 780, startPoint y: 426, endPoint x: 922, endPoint y: 427, distance: 142.4
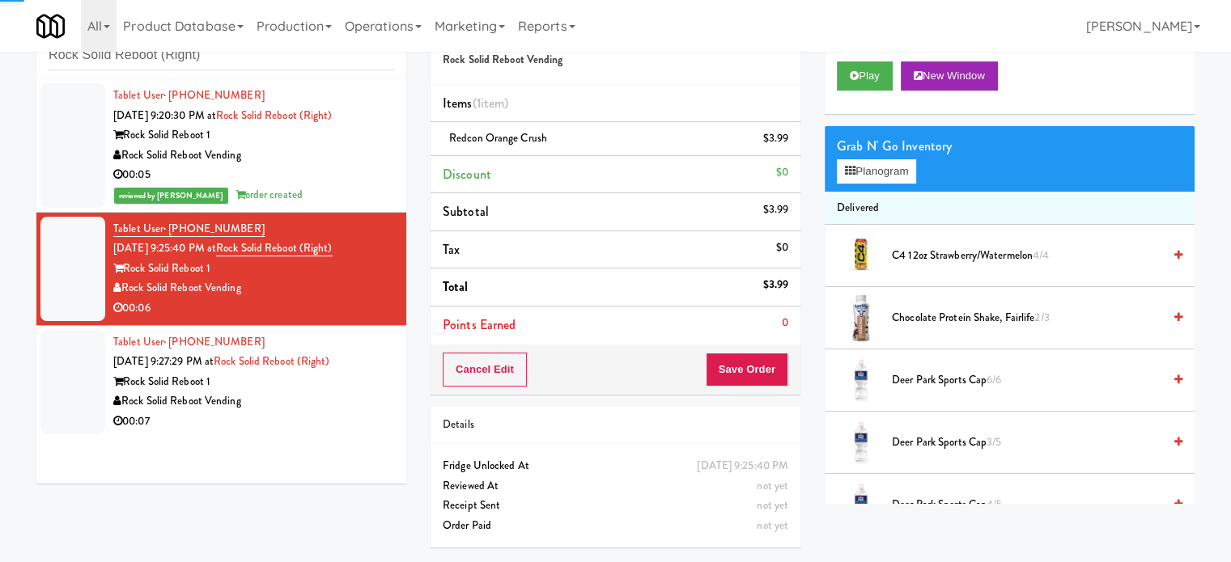
drag, startPoint x: 315, startPoint y: 436, endPoint x: 327, endPoint y: 423, distance: 17.7
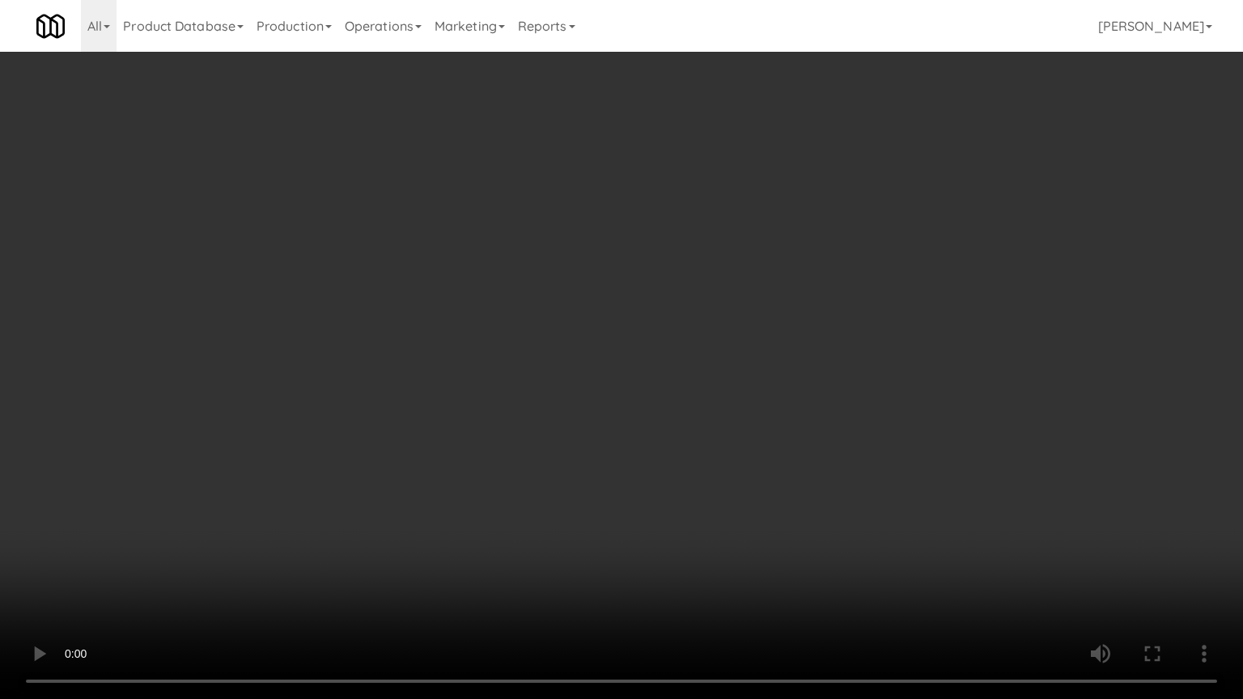
drag, startPoint x: 580, startPoint y: 256, endPoint x: 599, endPoint y: 257, distance: 18.7
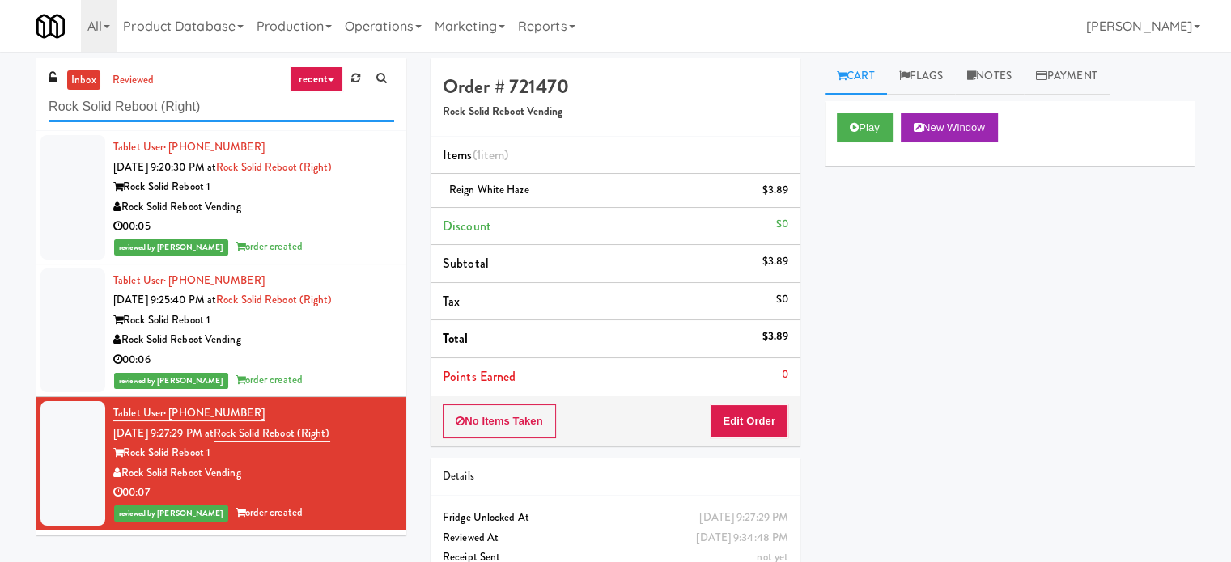
paste input "(Snack & Drink) EWR 5-TB-PUBLIC"
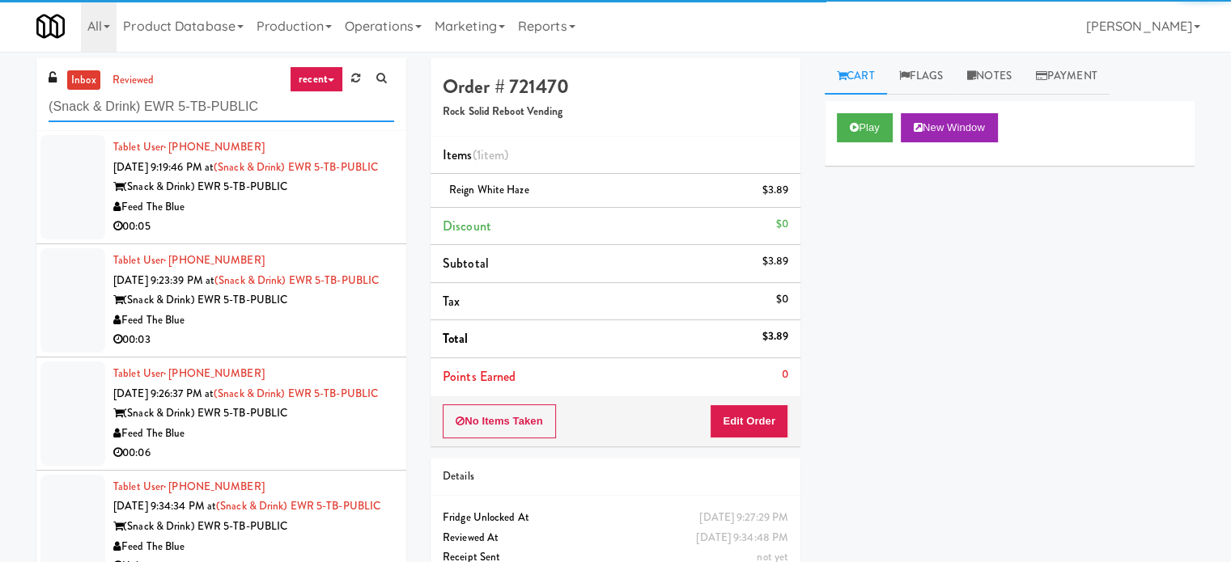
type input "(Snack & Drink) EWR 5-TB-PUBLIC"
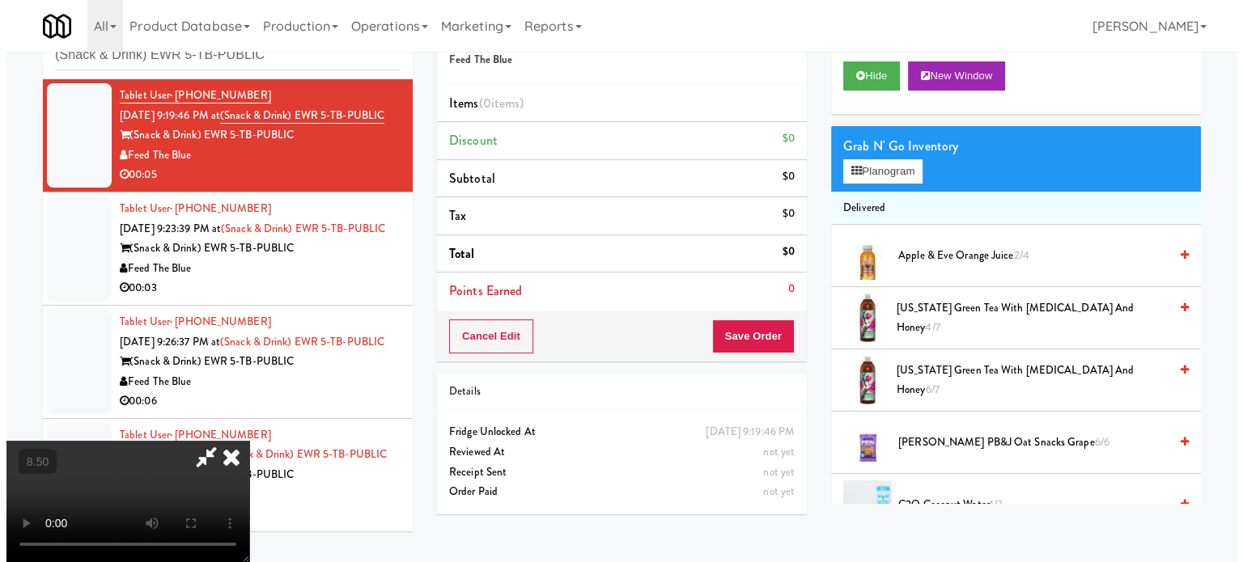
scroll to position [52, 0]
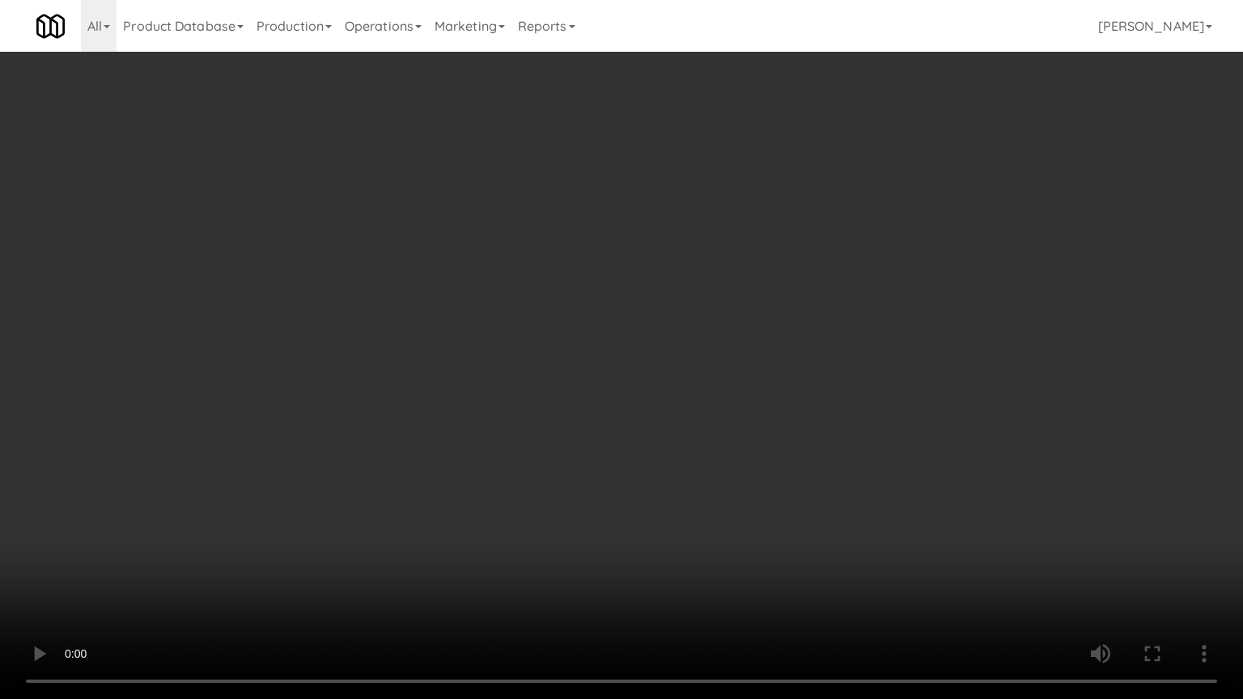
drag, startPoint x: 353, startPoint y: 551, endPoint x: 416, endPoint y: 510, distance: 75.4
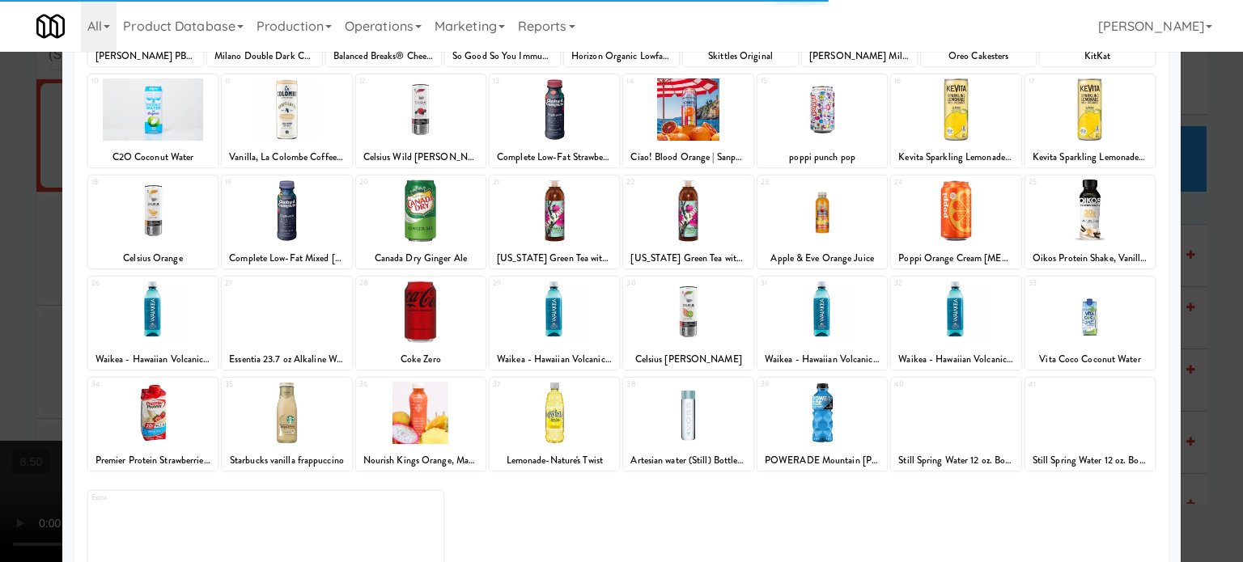
scroll to position [231, 0]
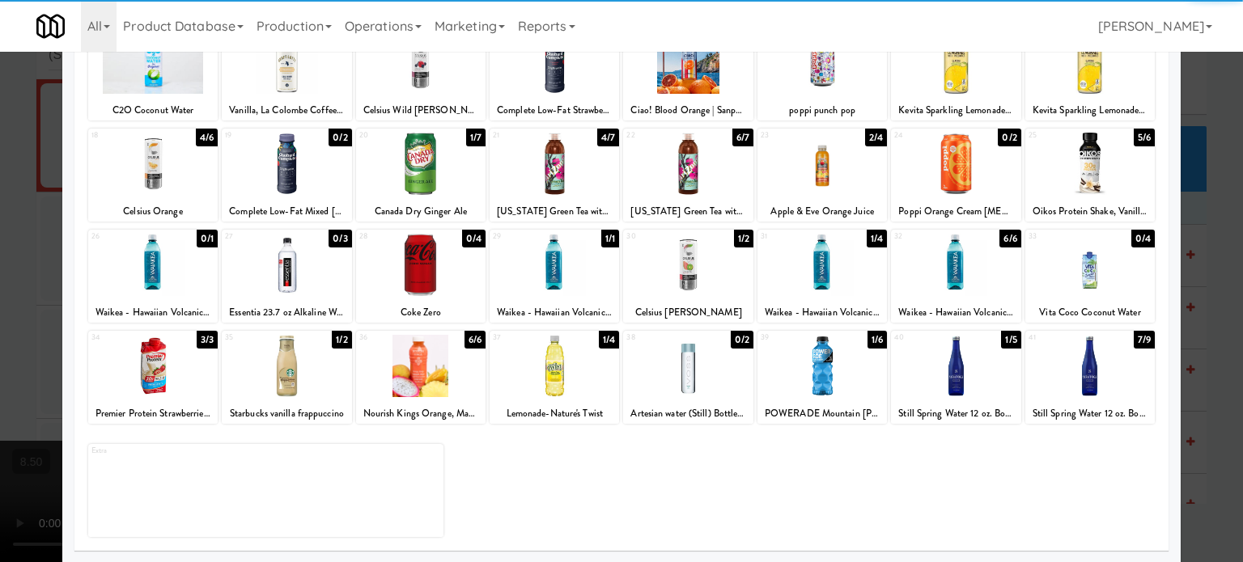
drag, startPoint x: 1194, startPoint y: 355, endPoint x: 1178, endPoint y: 360, distance: 16.9
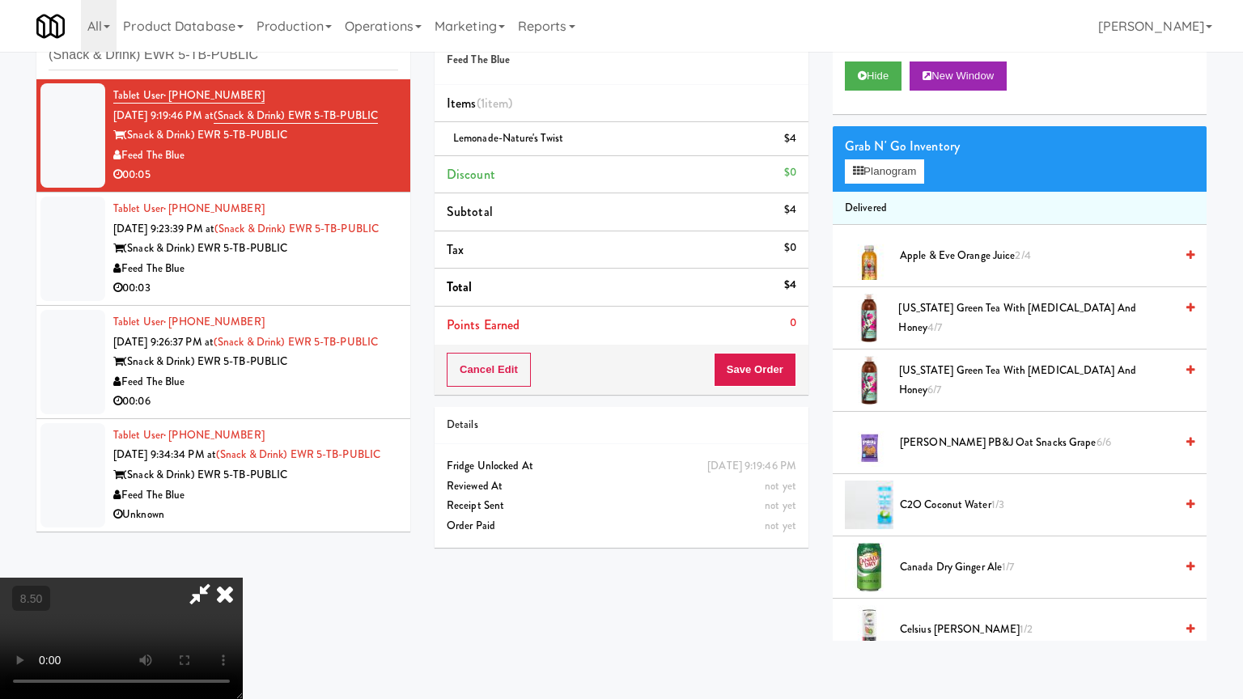
drag, startPoint x: 655, startPoint y: 390, endPoint x: 631, endPoint y: 396, distance: 24.9
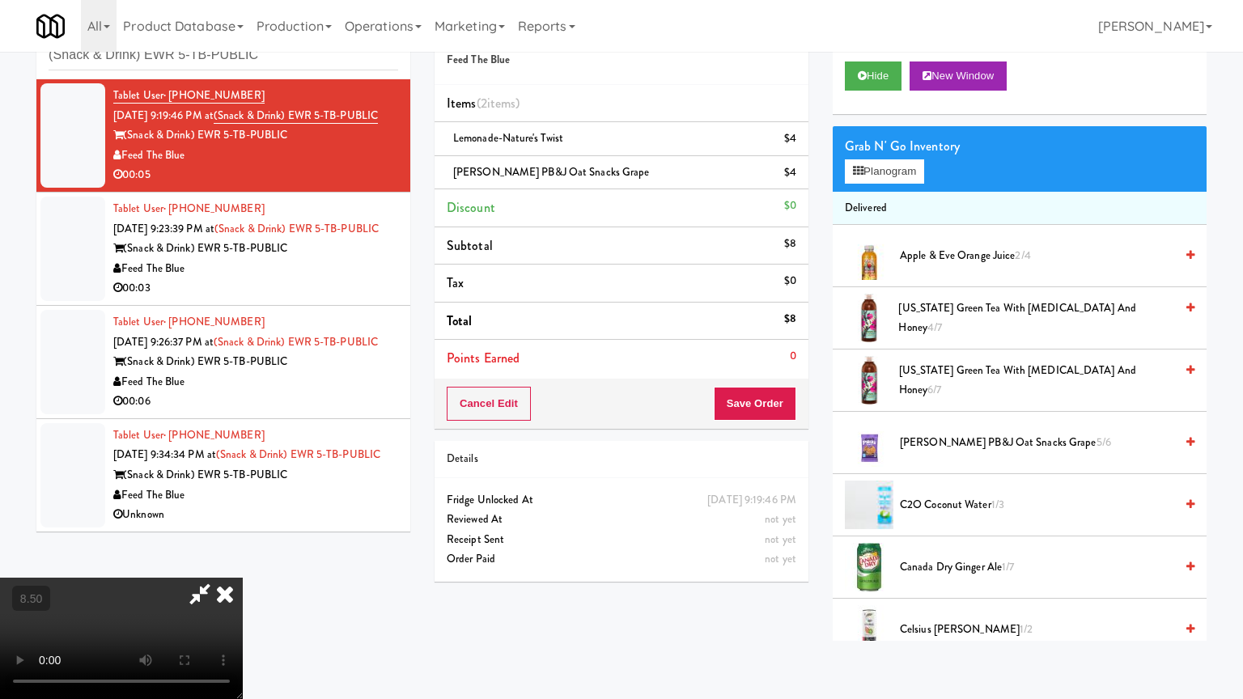
drag, startPoint x: 525, startPoint y: 316, endPoint x: 561, endPoint y: 314, distance: 36.5
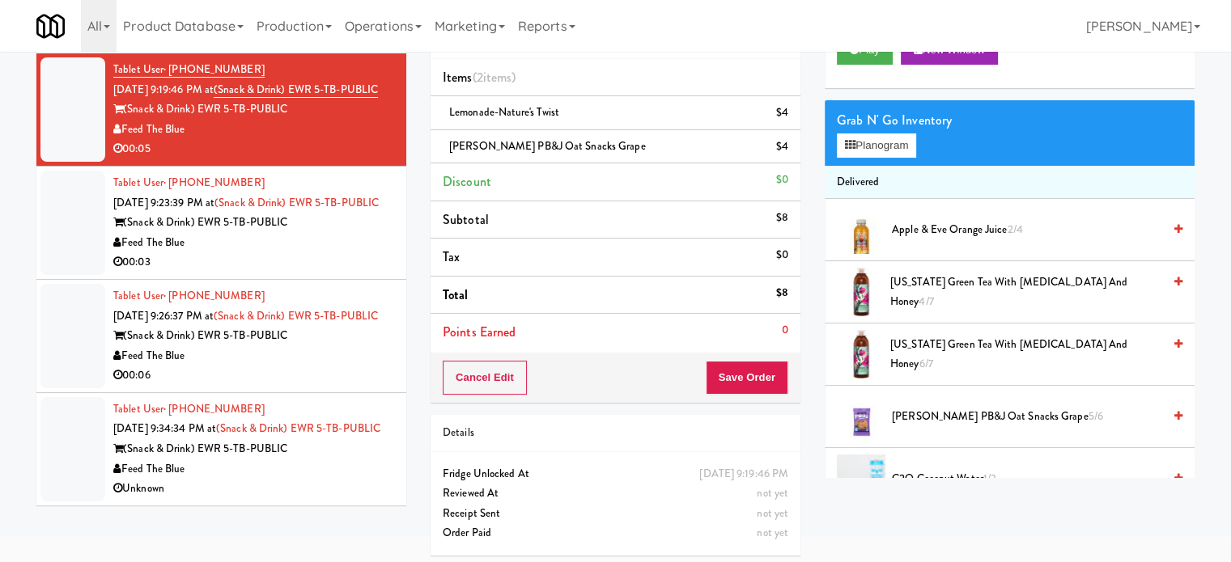
scroll to position [81, 0]
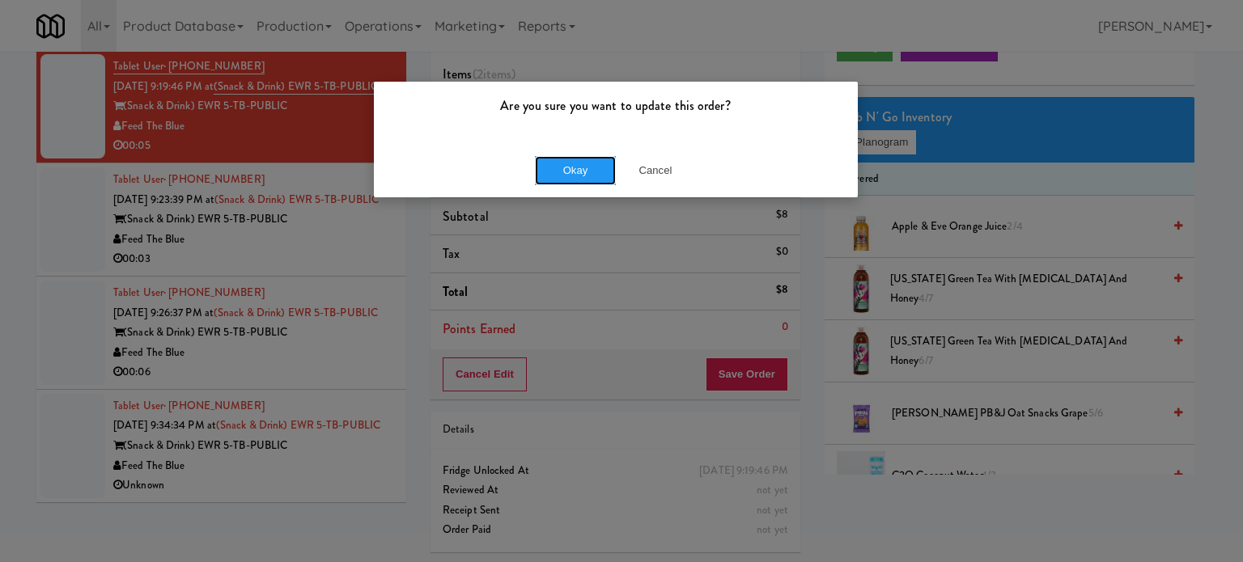
drag, startPoint x: 557, startPoint y: 171, endPoint x: 475, endPoint y: 258, distance: 120.2
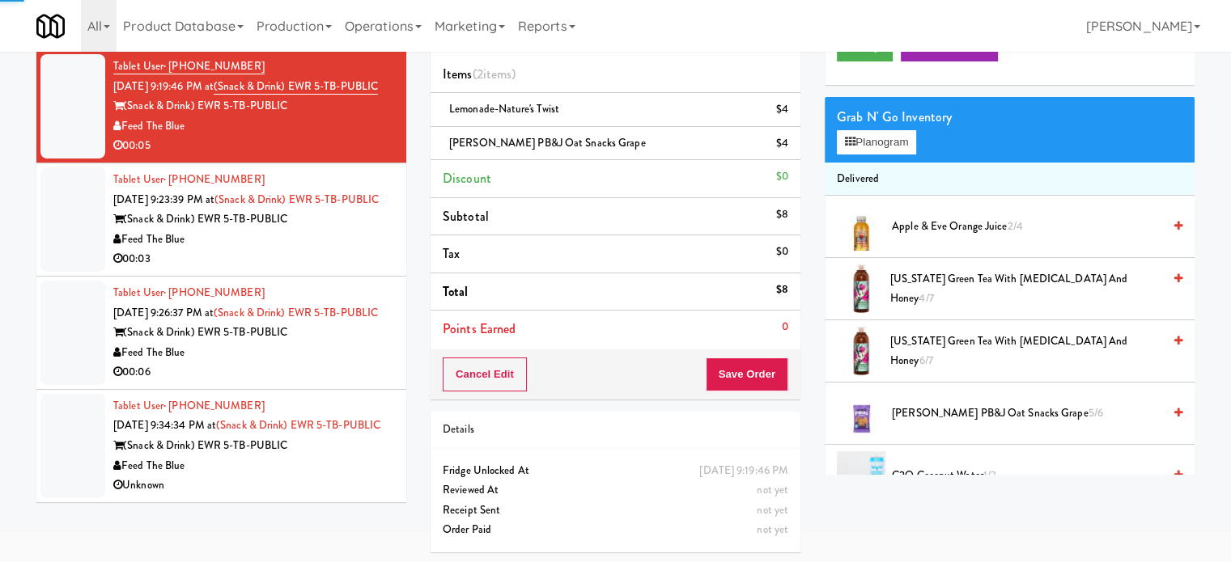
scroll to position [66, 0]
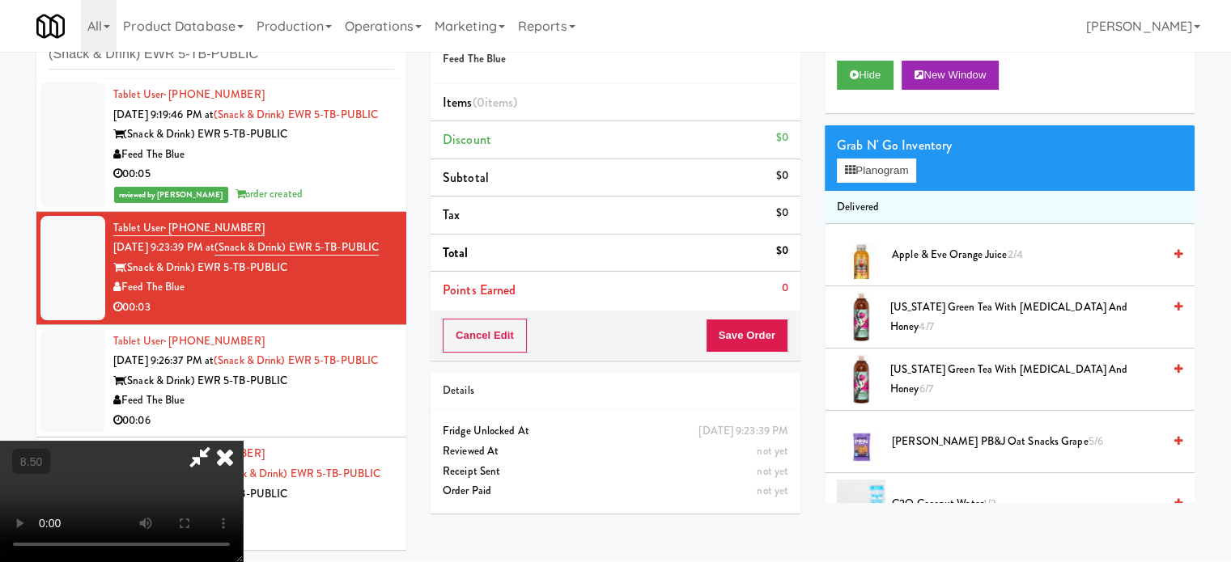
drag, startPoint x: 529, startPoint y: 382, endPoint x: 626, endPoint y: 333, distance: 108.5
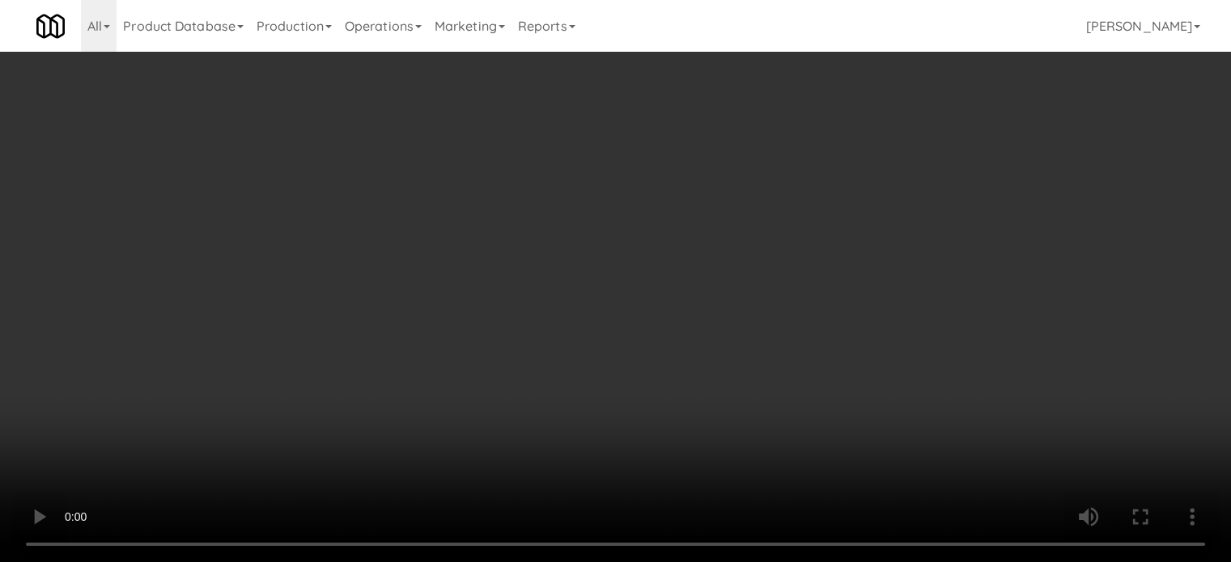
scroll to position [405, 0]
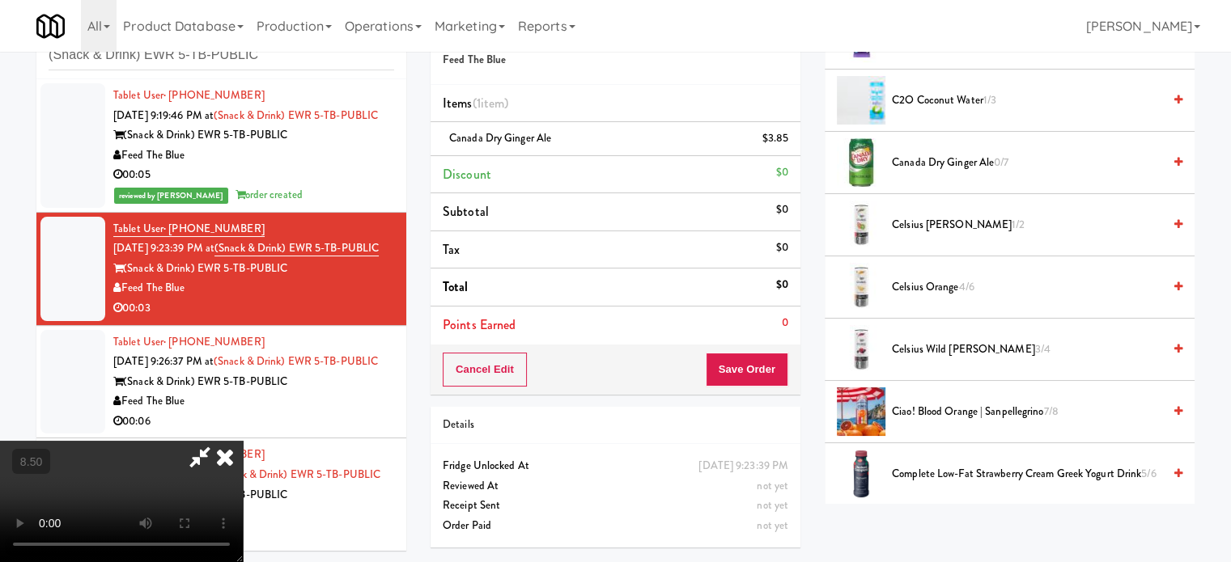
drag, startPoint x: 374, startPoint y: 341, endPoint x: 381, endPoint y: 336, distance: 9.2
drag, startPoint x: 385, startPoint y: 333, endPoint x: 699, endPoint y: 325, distance: 314.0
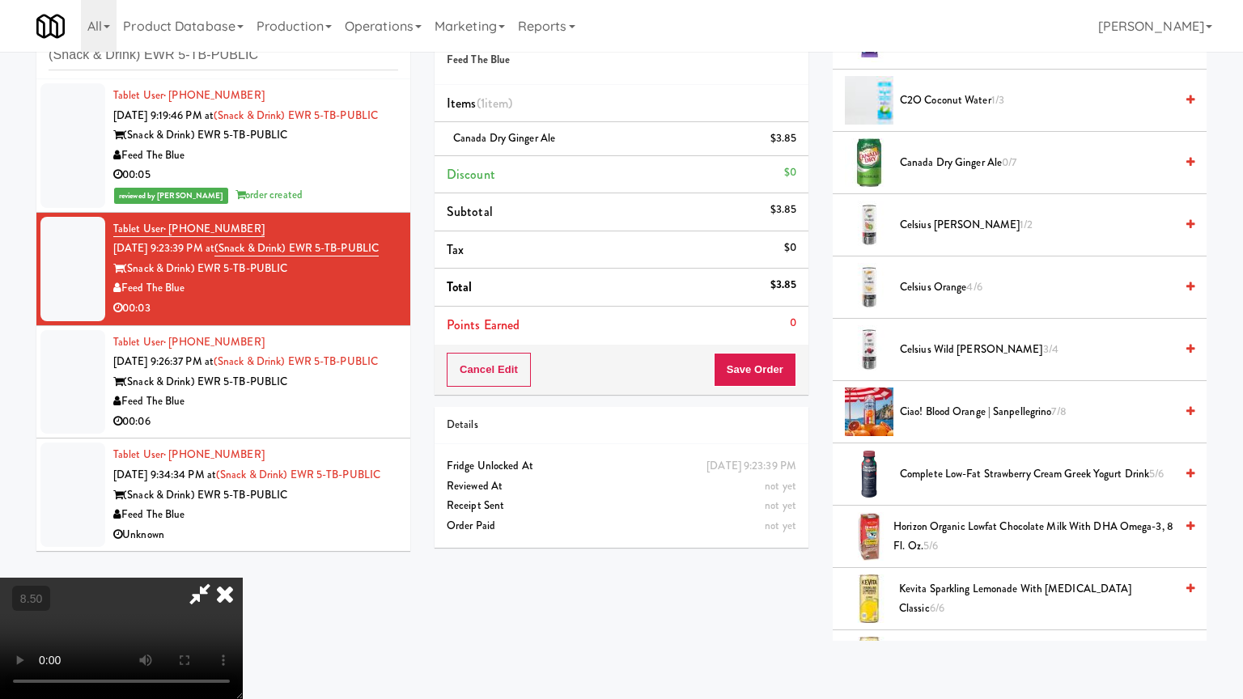
drag, startPoint x: 773, startPoint y: 286, endPoint x: 770, endPoint y: 177, distance: 109.3
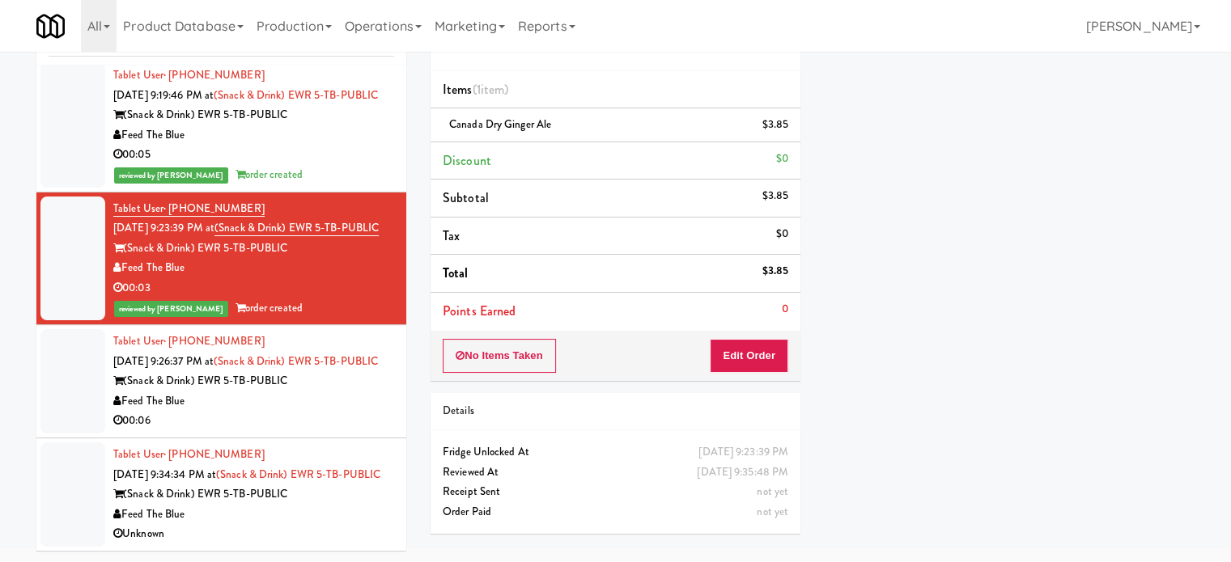
scroll to position [86, 0]
click at [348, 392] on div "Feed The Blue" at bounding box center [253, 402] width 281 height 20
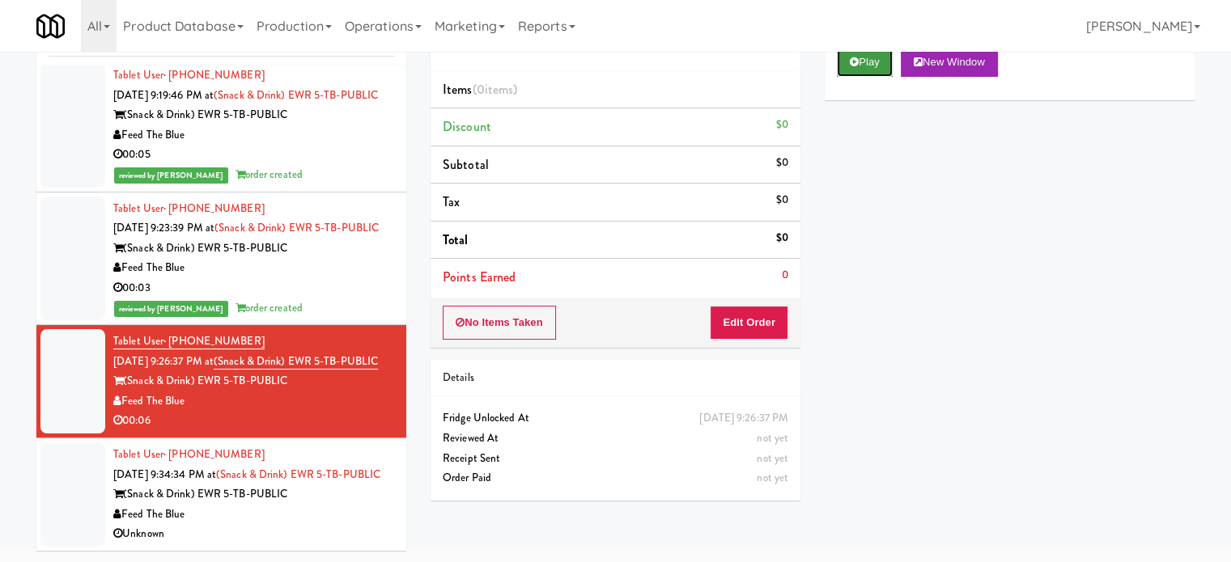
click at [867, 61] on button "Play" at bounding box center [865, 62] width 56 height 29
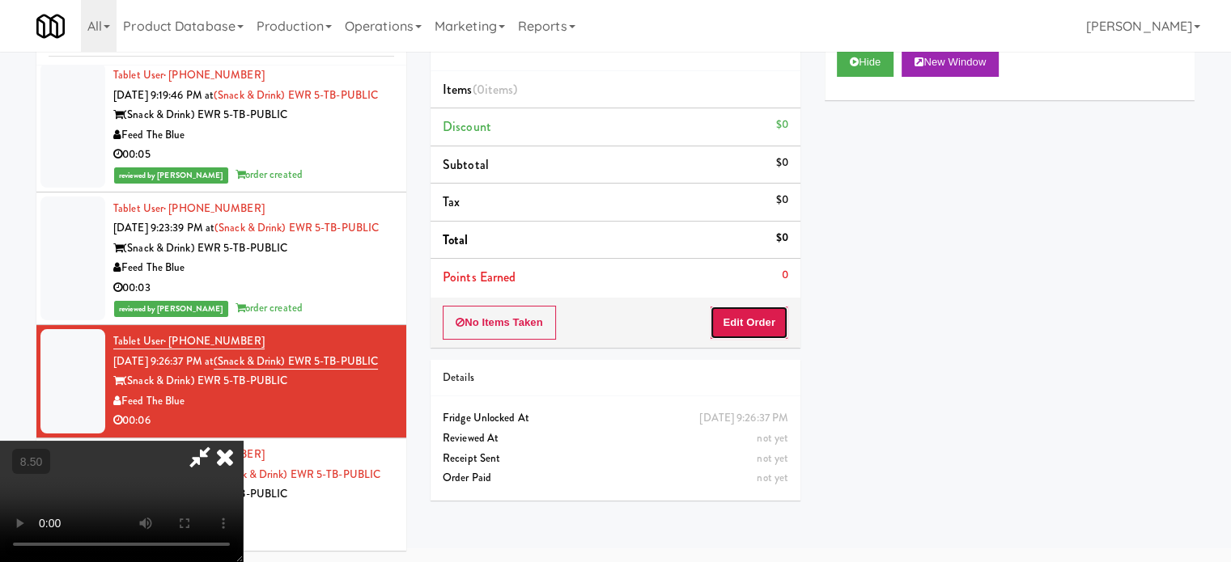
click at [763, 321] on button "Edit Order" at bounding box center [749, 323] width 78 height 34
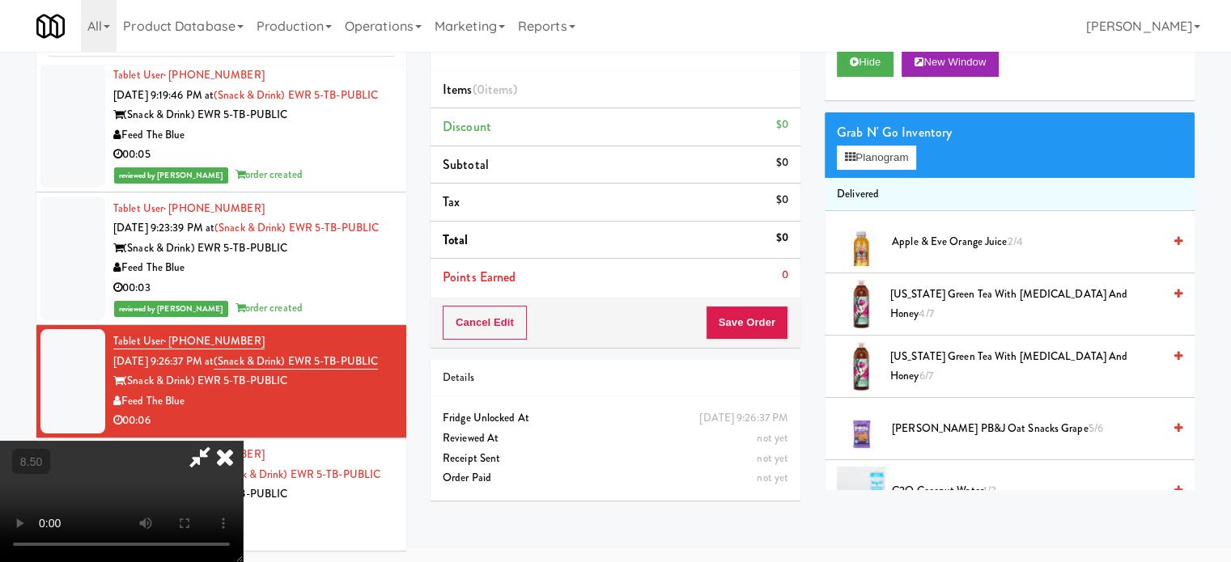
click at [243, 441] on video at bounding box center [121, 501] width 243 height 121
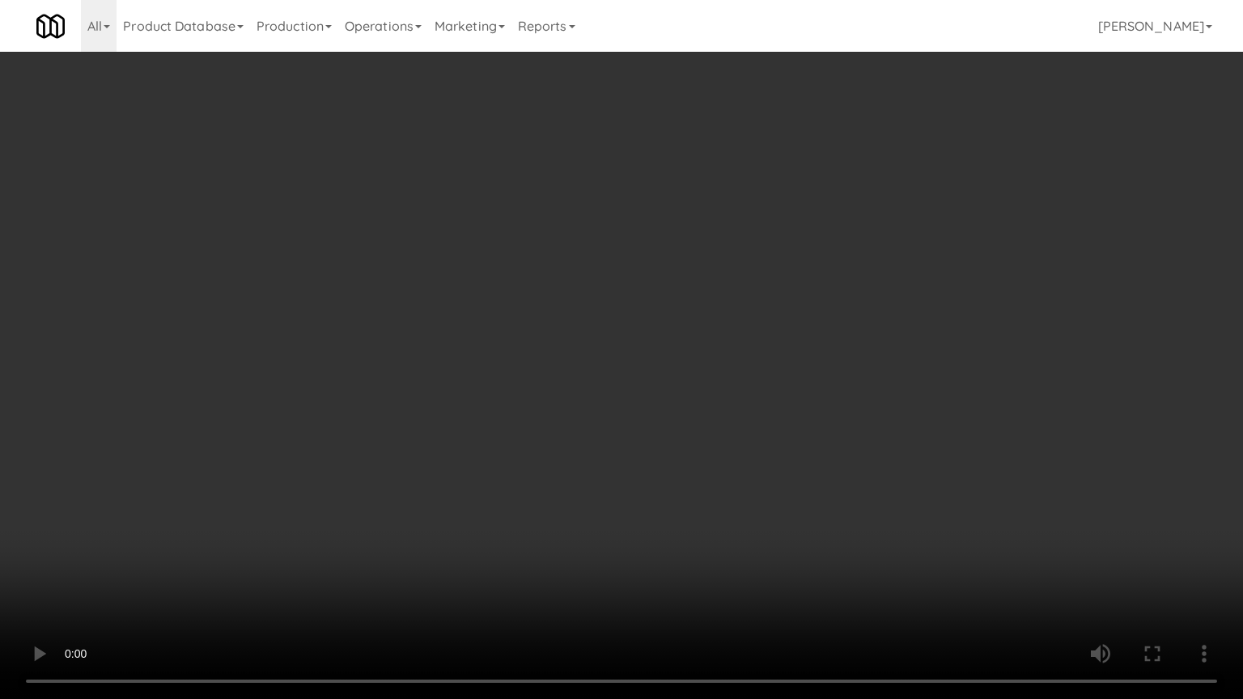
click at [532, 320] on video at bounding box center [621, 349] width 1243 height 699
click at [456, 475] on video at bounding box center [621, 349] width 1243 height 699
click at [524, 414] on video at bounding box center [621, 349] width 1243 height 699
click at [595, 408] on video at bounding box center [621, 349] width 1243 height 699
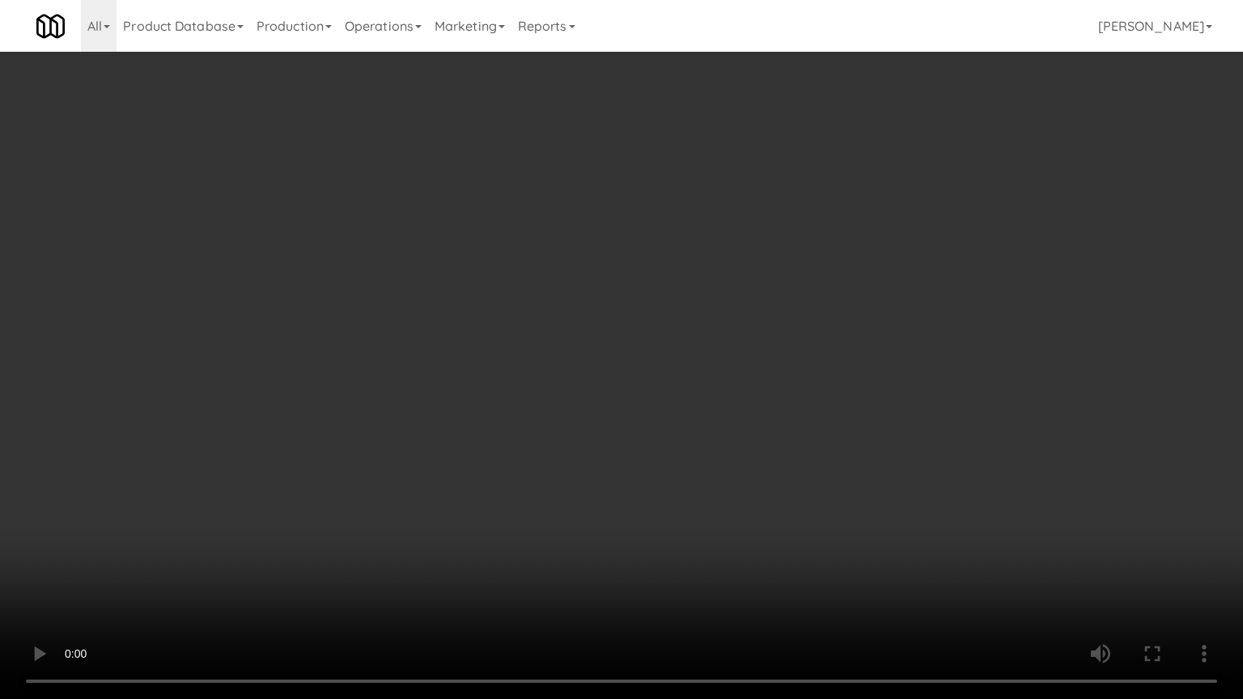
click at [587, 400] on video at bounding box center [621, 349] width 1243 height 699
click at [591, 397] on video at bounding box center [621, 349] width 1243 height 699
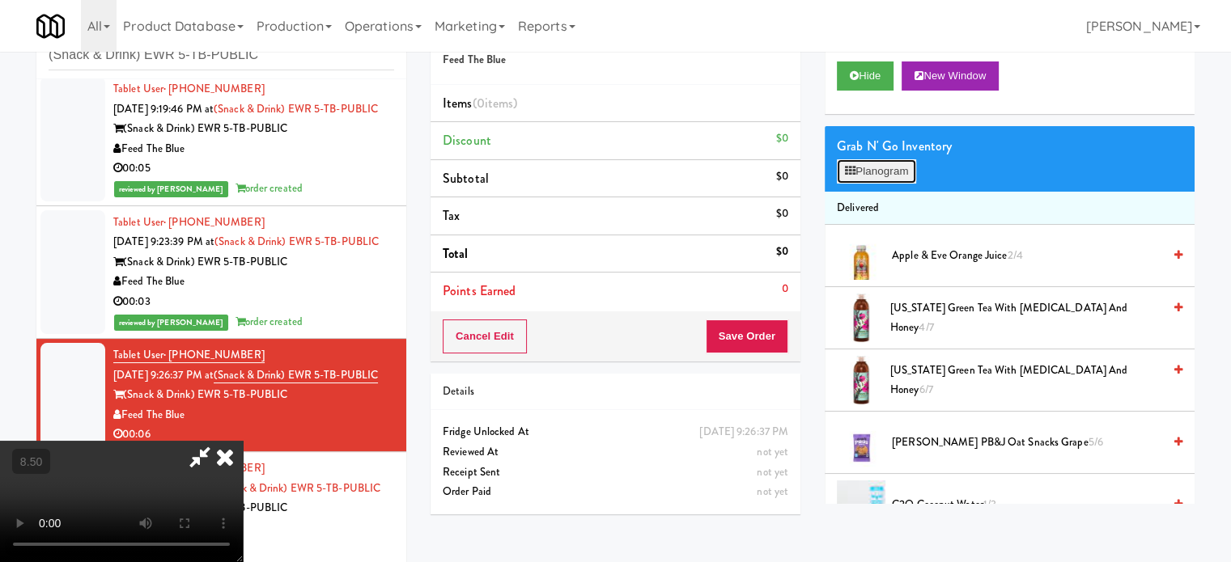
click at [877, 166] on button "Planogram" at bounding box center [876, 171] width 79 height 24
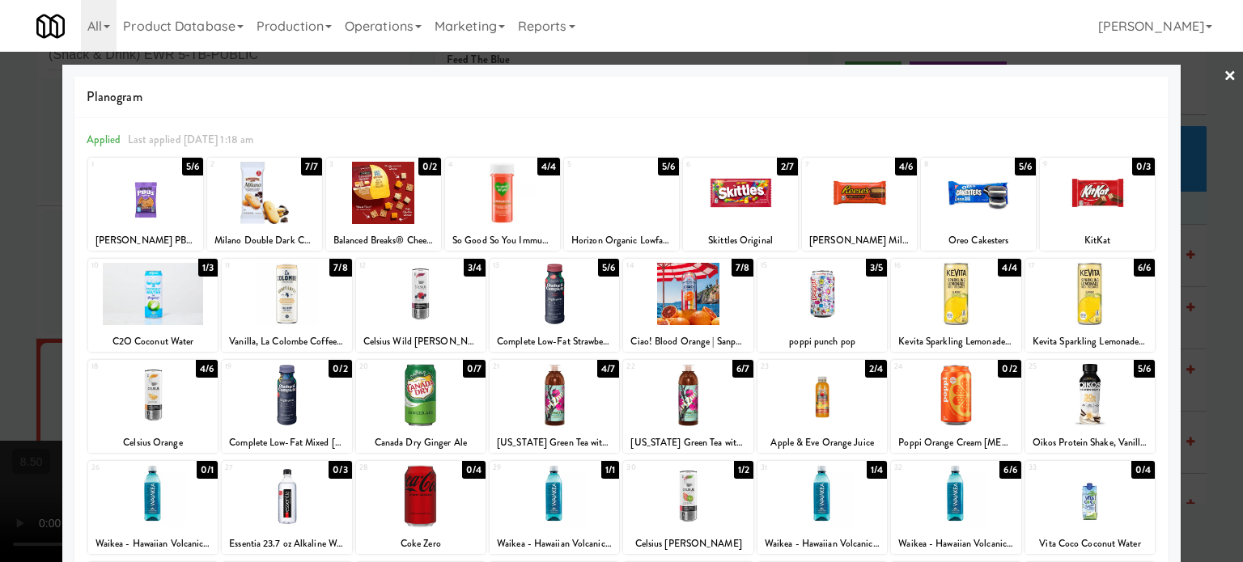
click at [468, 269] on div "3/4" at bounding box center [475, 268] width 22 height 18
click at [1210, 282] on div at bounding box center [621, 281] width 1243 height 562
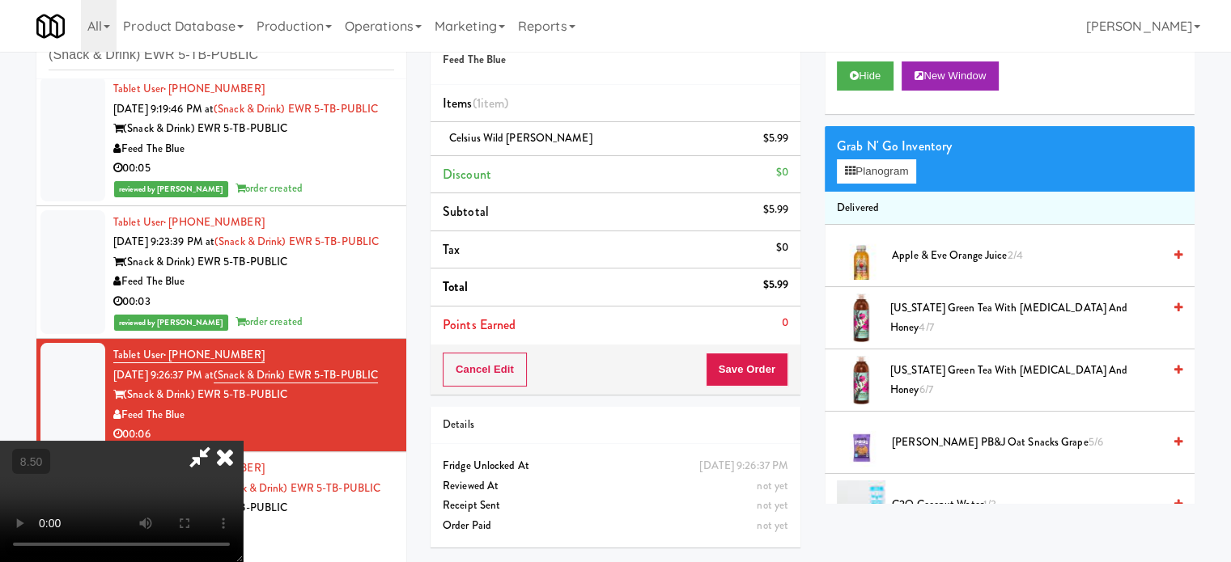
click at [243, 441] on video at bounding box center [121, 501] width 243 height 121
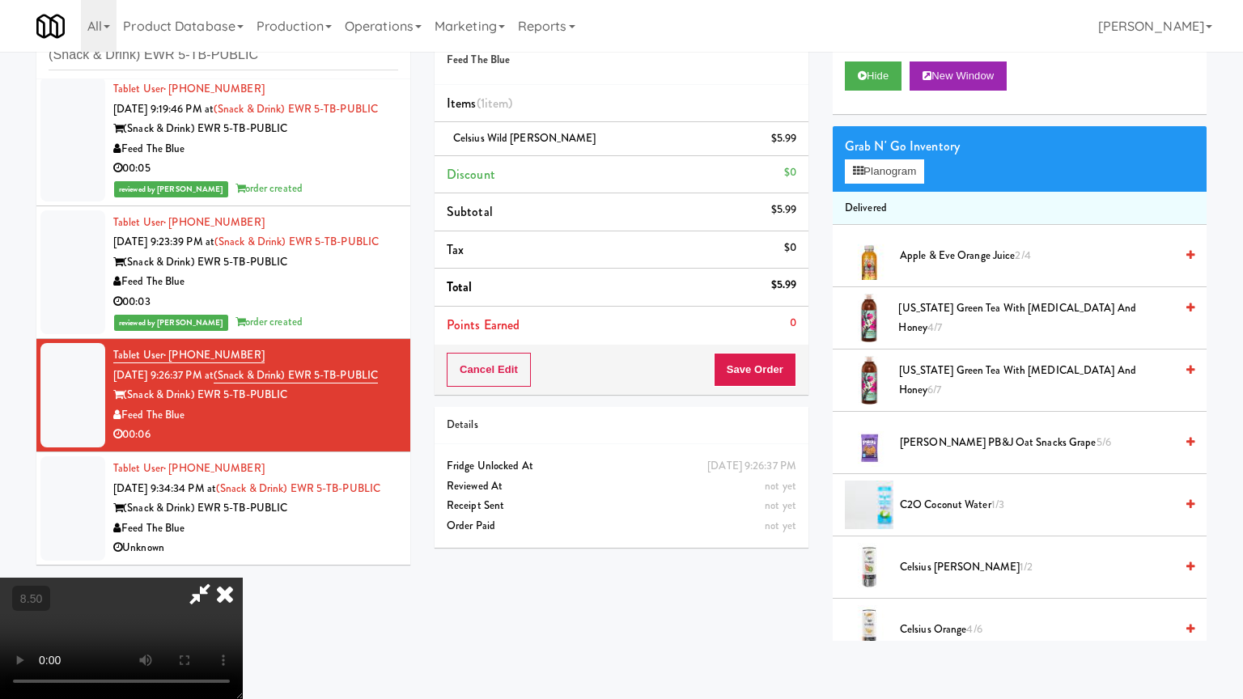
click at [243, 561] on video at bounding box center [121, 638] width 243 height 121
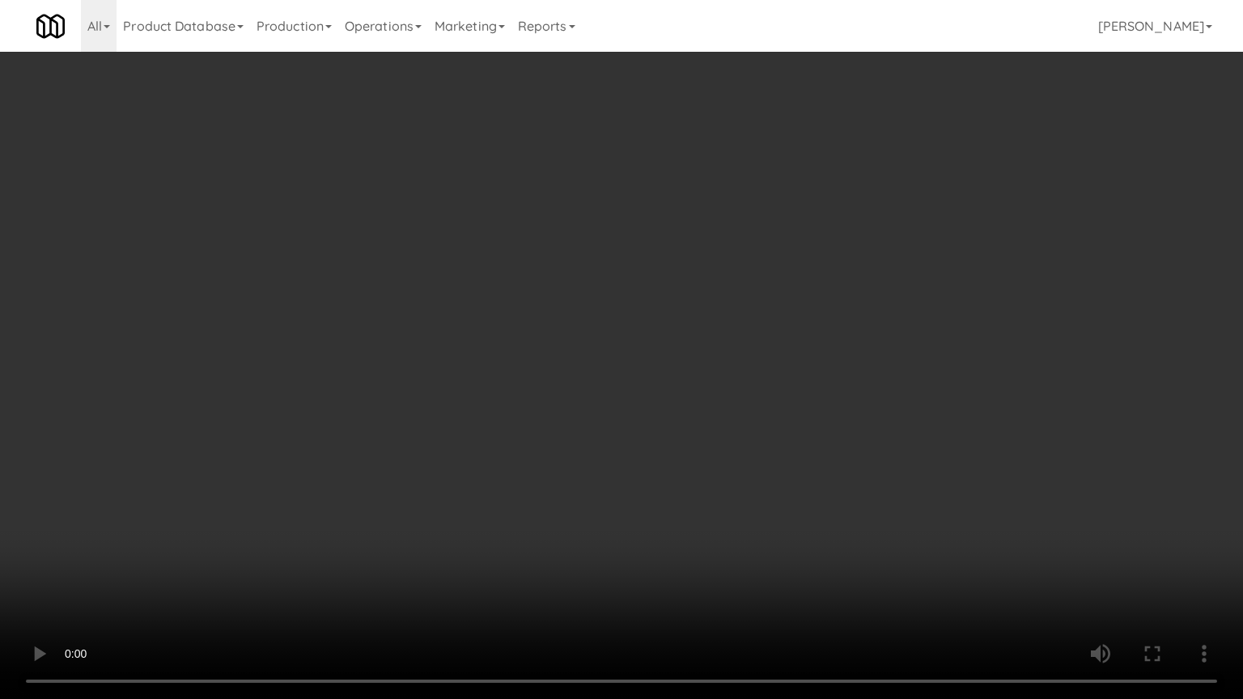
click at [501, 316] on video at bounding box center [621, 349] width 1243 height 699
drag, startPoint x: 282, startPoint y: 563, endPoint x: 490, endPoint y: 418, distance: 253.4
click at [283, 561] on video at bounding box center [621, 349] width 1243 height 699
click at [505, 366] on video at bounding box center [621, 349] width 1243 height 699
click at [507, 366] on video at bounding box center [621, 349] width 1243 height 699
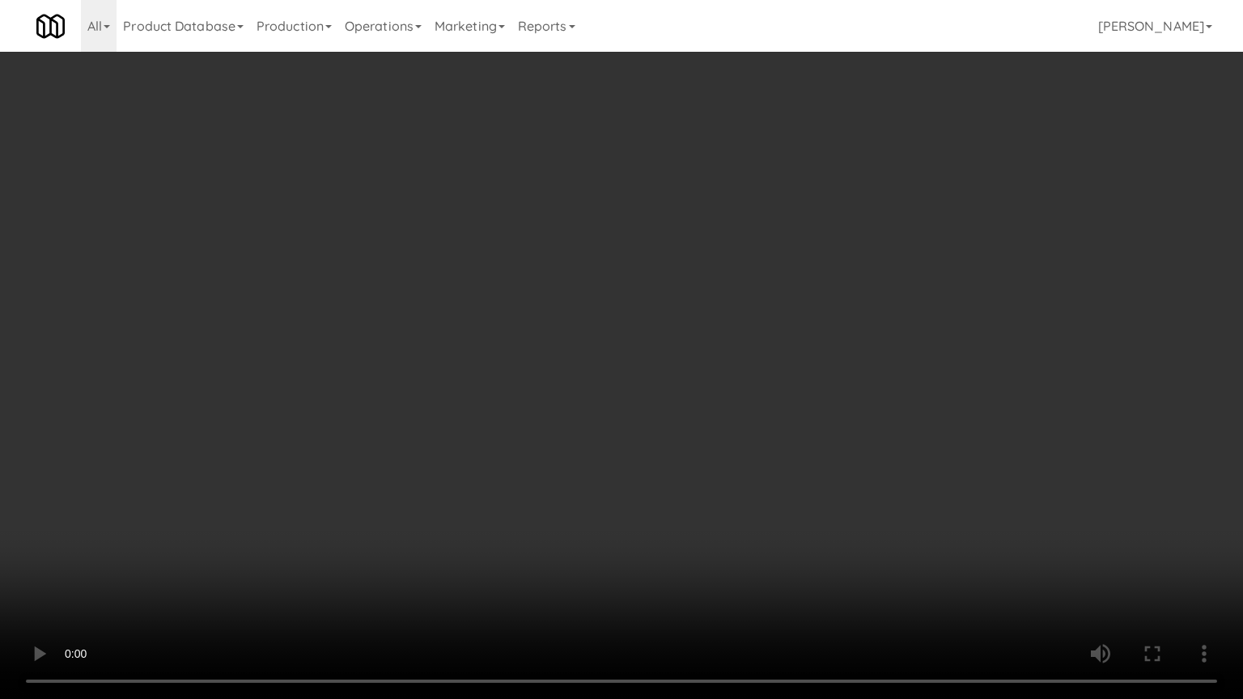
click at [678, 376] on video at bounding box center [621, 349] width 1243 height 699
click at [434, 290] on video at bounding box center [621, 349] width 1243 height 699
click at [528, 265] on video at bounding box center [621, 349] width 1243 height 699
click at [599, 255] on video at bounding box center [621, 349] width 1243 height 699
click at [521, 269] on video at bounding box center [621, 349] width 1243 height 699
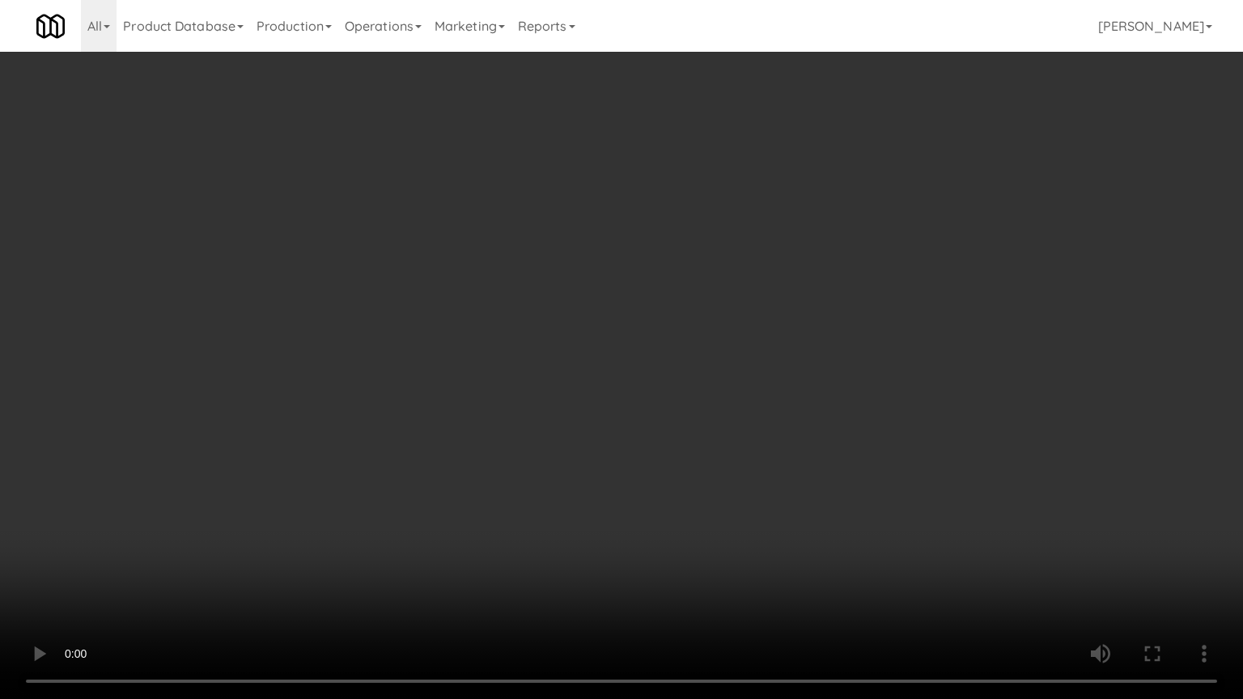
click at [521, 269] on video at bounding box center [621, 349] width 1243 height 699
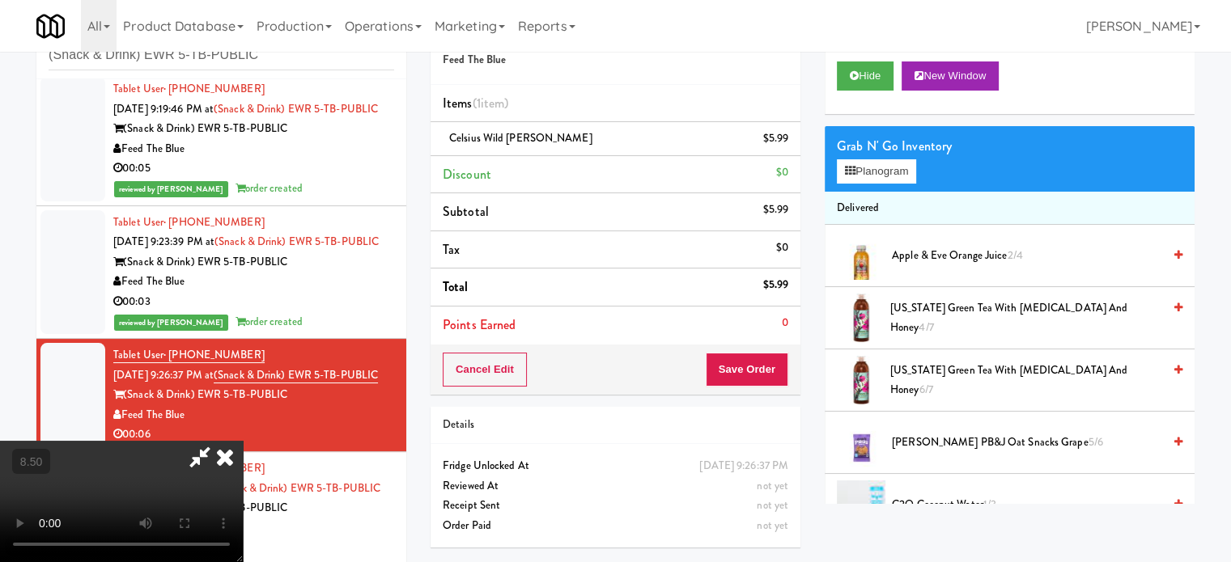
click at [243, 441] on icon at bounding box center [225, 457] width 36 height 32
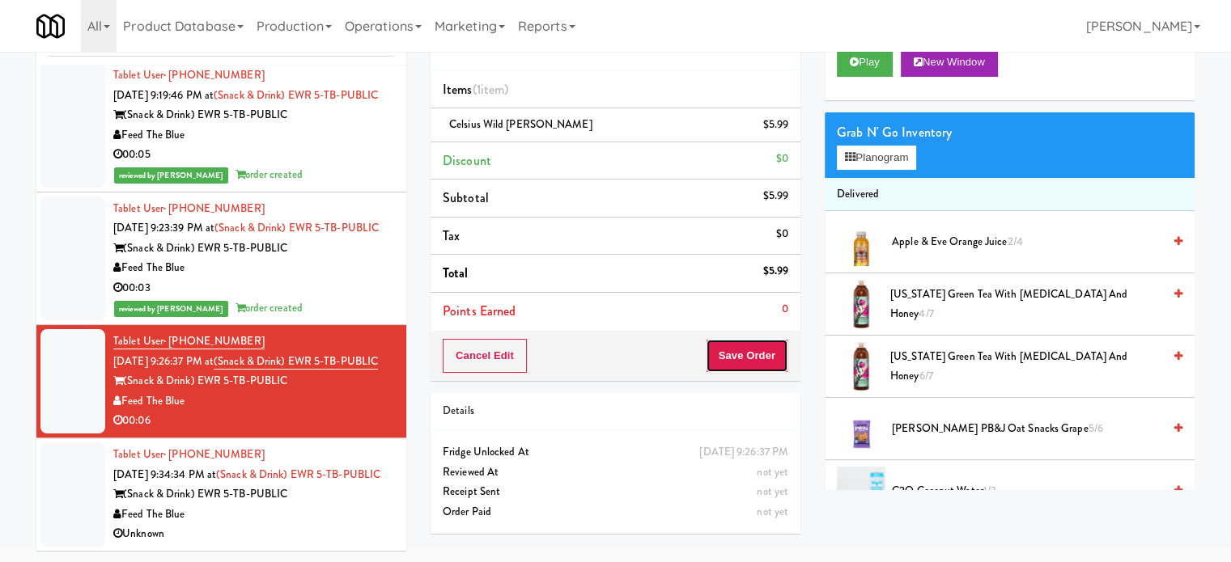
click at [736, 358] on button "Save Order" at bounding box center [747, 356] width 83 height 34
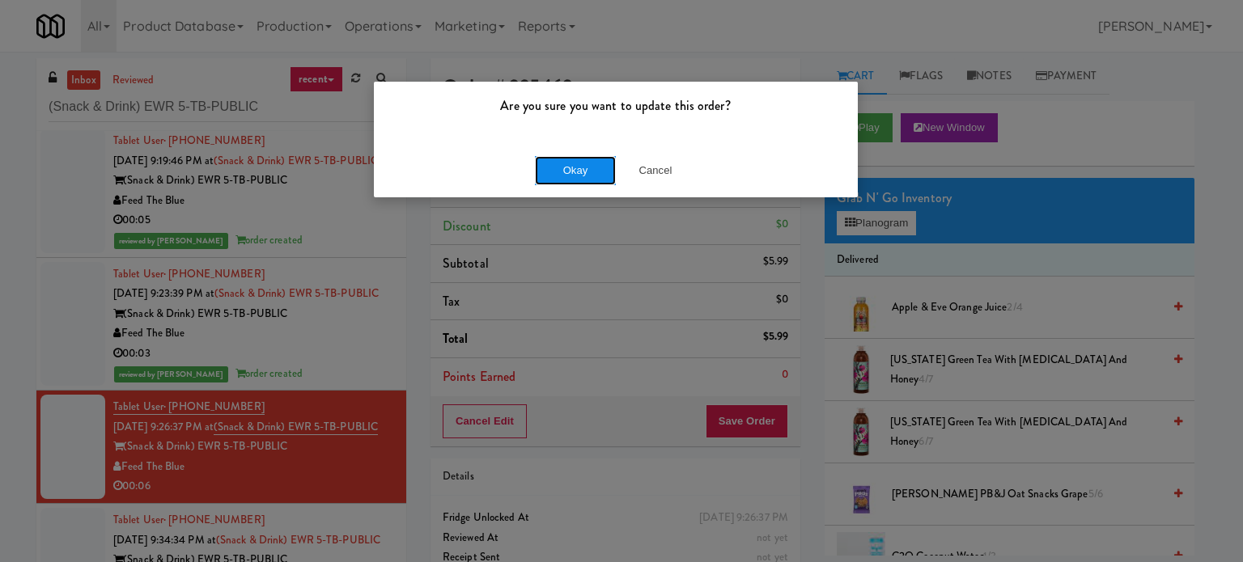
click at [584, 172] on button "Okay" at bounding box center [575, 170] width 81 height 29
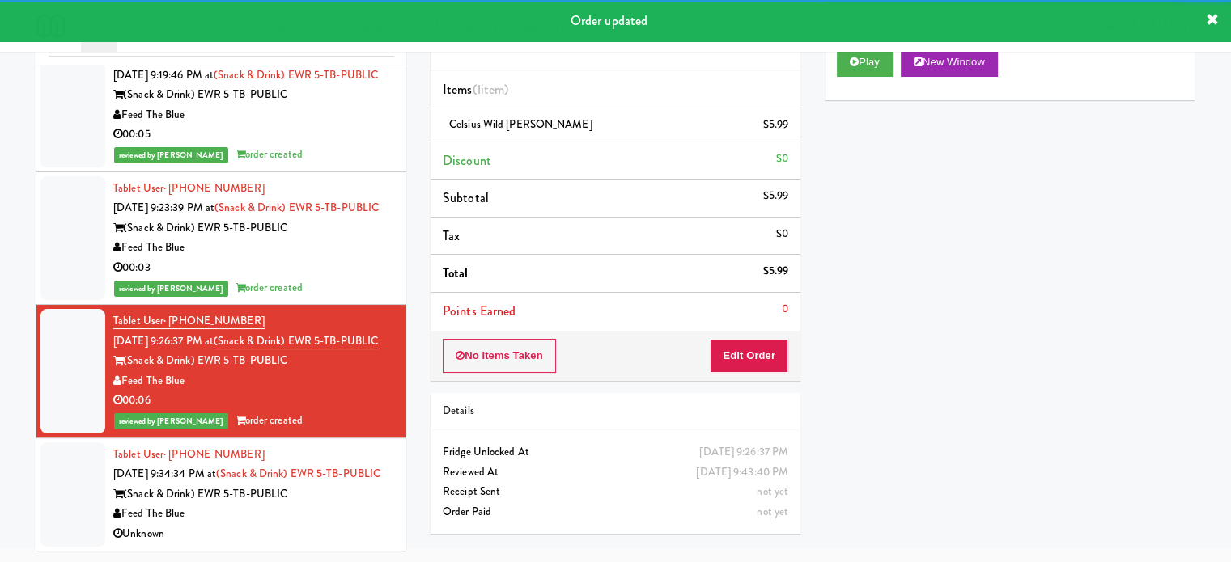
scroll to position [105, 0]
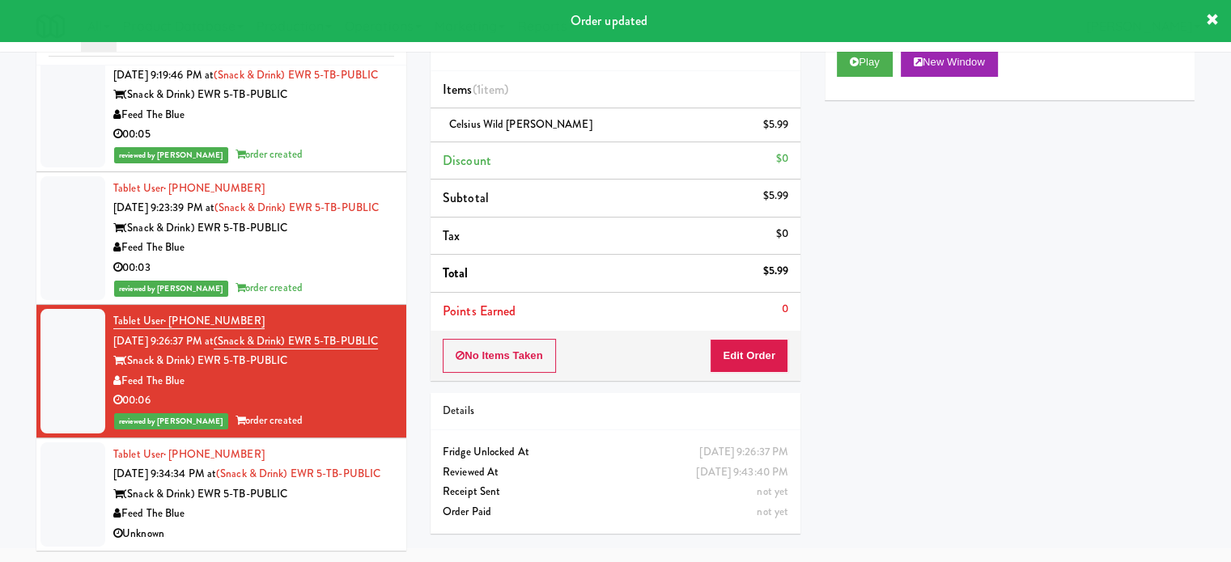
drag, startPoint x: 350, startPoint y: 491, endPoint x: 375, endPoint y: 426, distance: 70.2
click at [350, 491] on div "(Snack & Drink) EWR 5-TB-PUBLIC" at bounding box center [253, 495] width 281 height 20
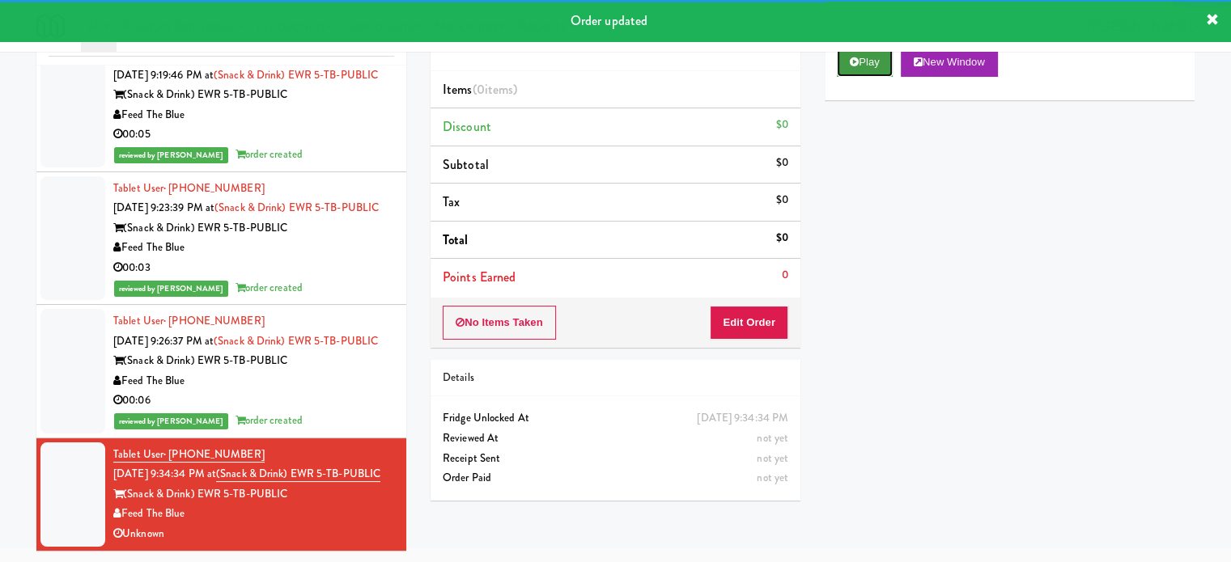
click at [877, 57] on button "Play" at bounding box center [865, 62] width 56 height 29
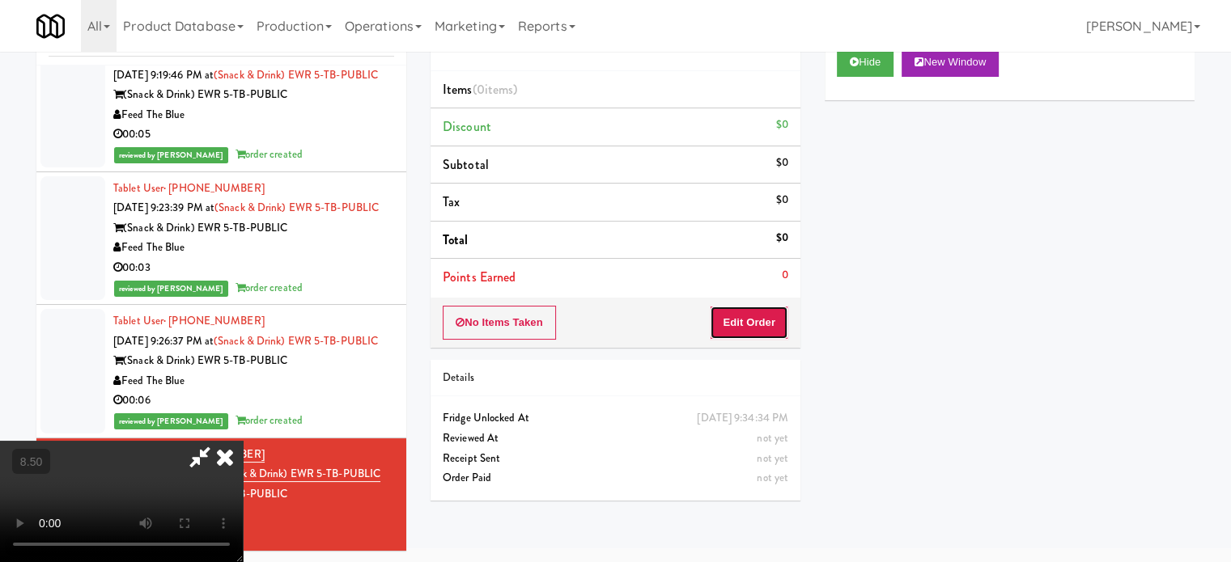
click at [773, 329] on button "Edit Order" at bounding box center [749, 323] width 78 height 34
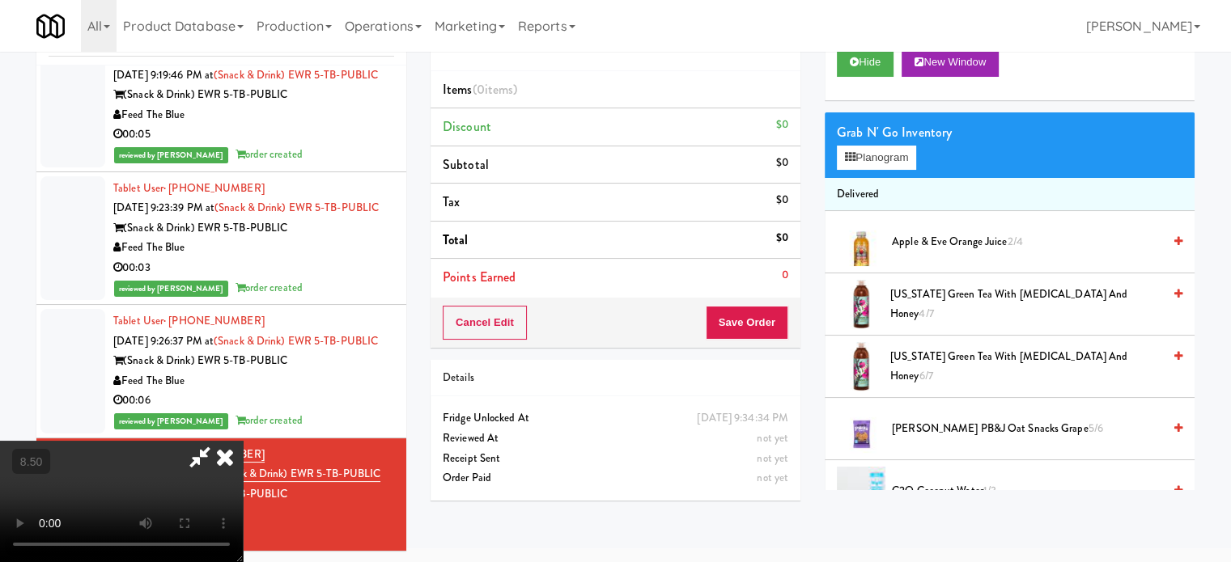
click at [243, 441] on video at bounding box center [121, 501] width 243 height 121
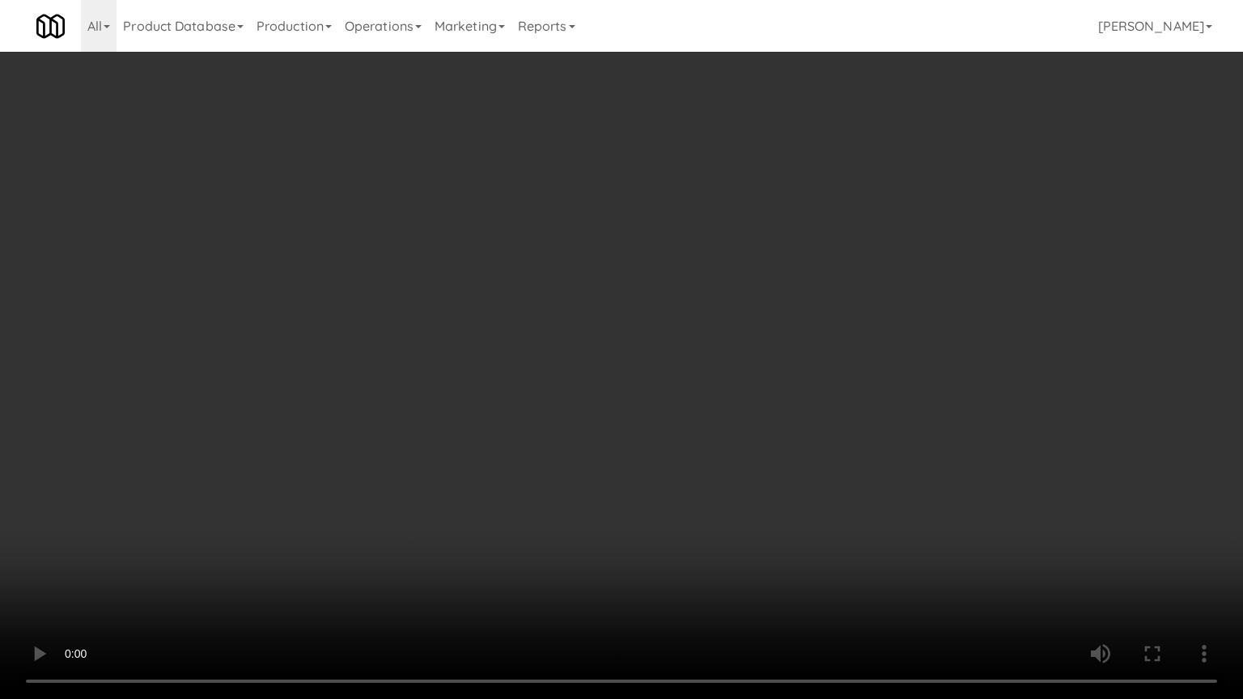
click at [561, 353] on video at bounding box center [621, 349] width 1243 height 699
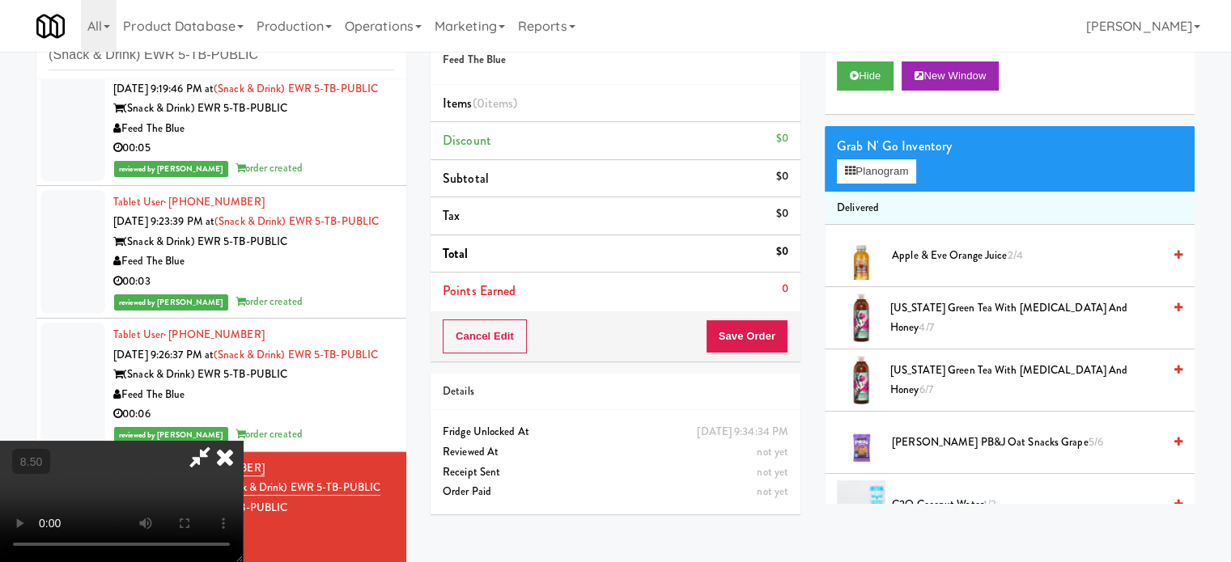
click at [243, 441] on icon at bounding box center [225, 457] width 36 height 32
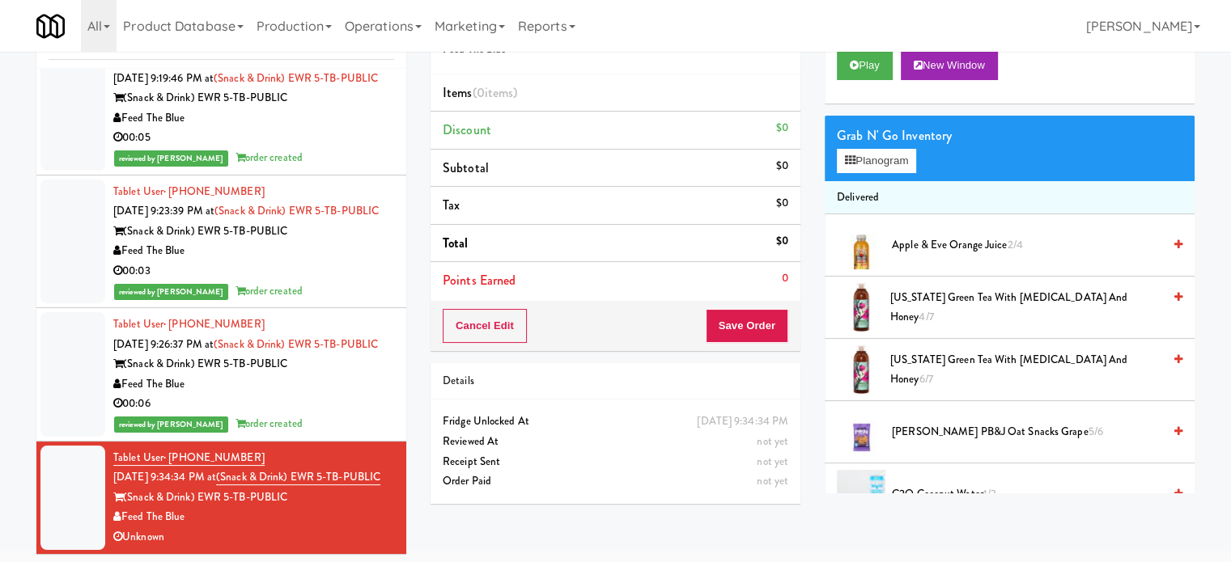
scroll to position [66, 0]
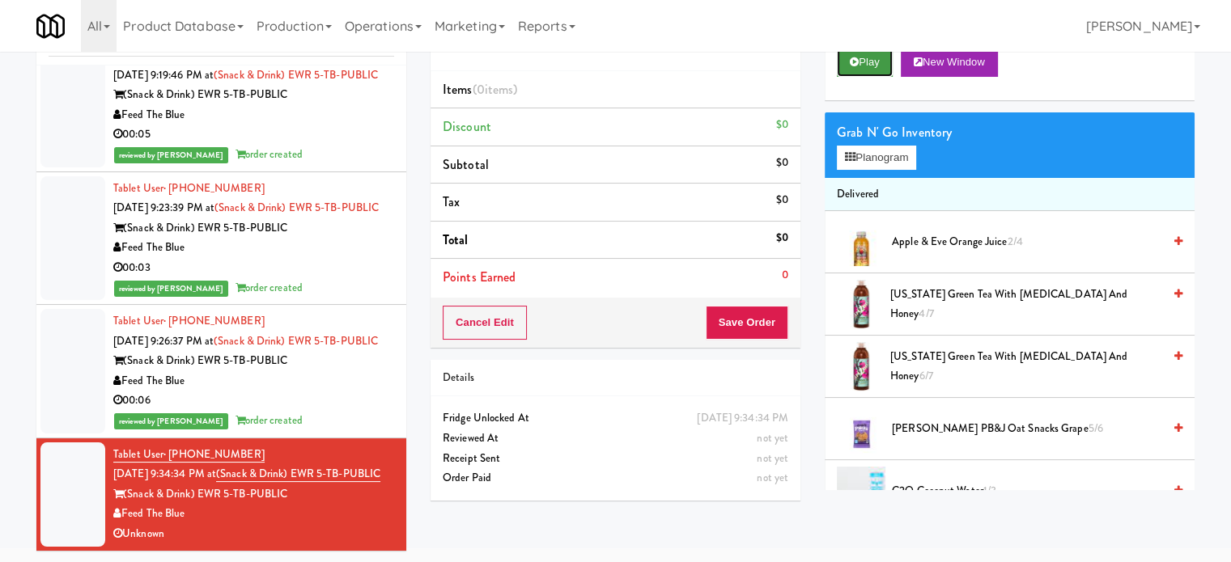
click at [871, 61] on button "Play" at bounding box center [865, 62] width 56 height 29
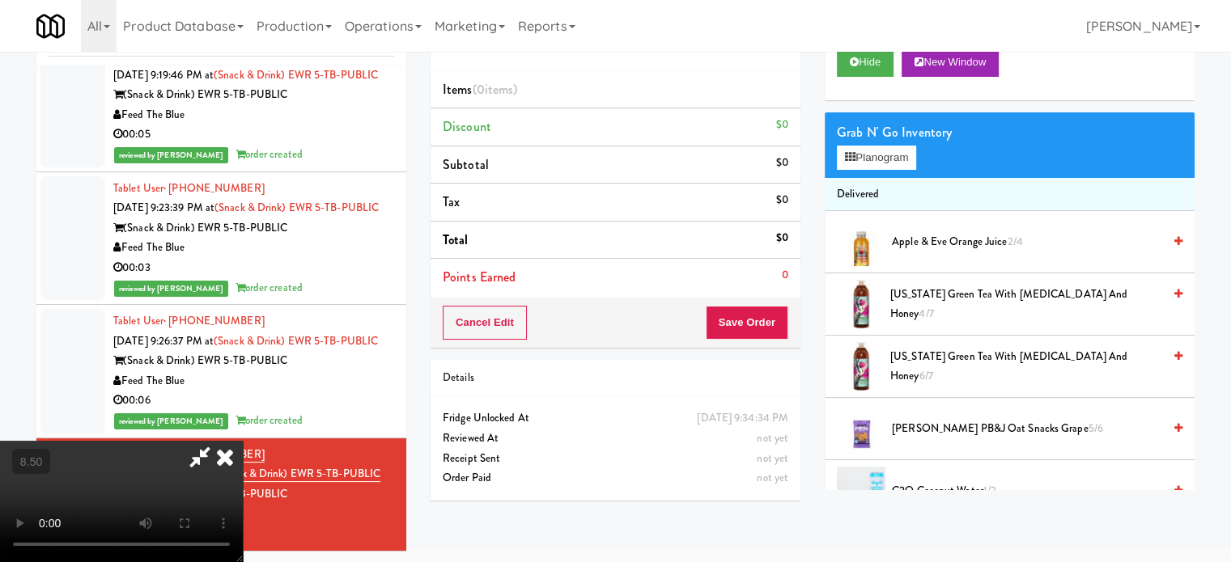
click at [243, 441] on video at bounding box center [121, 501] width 243 height 121
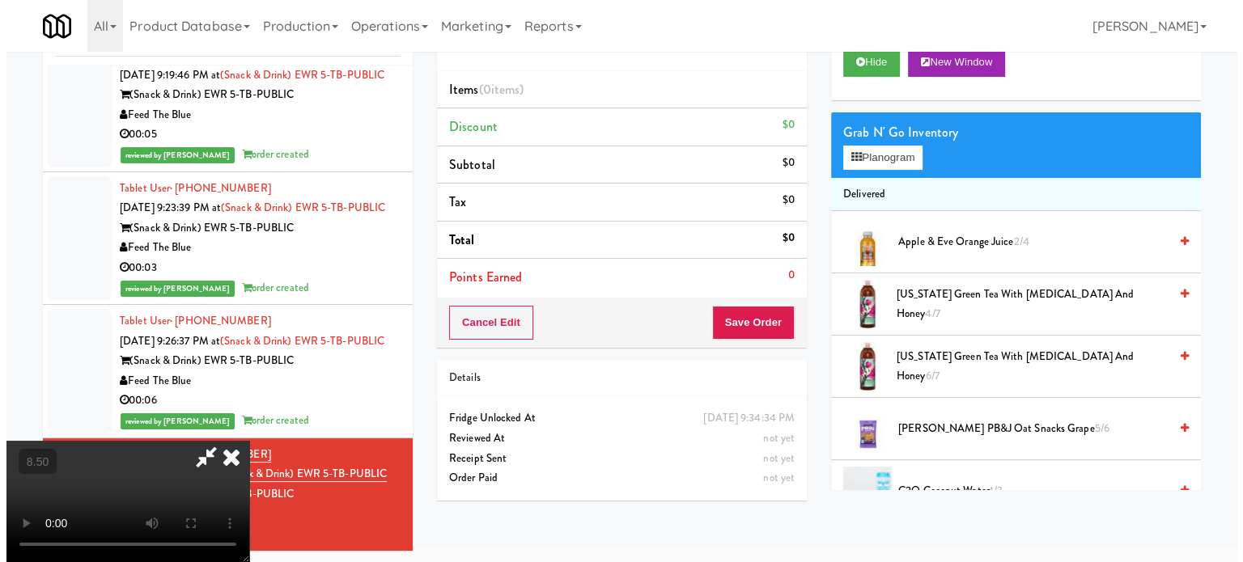
scroll to position [52, 0]
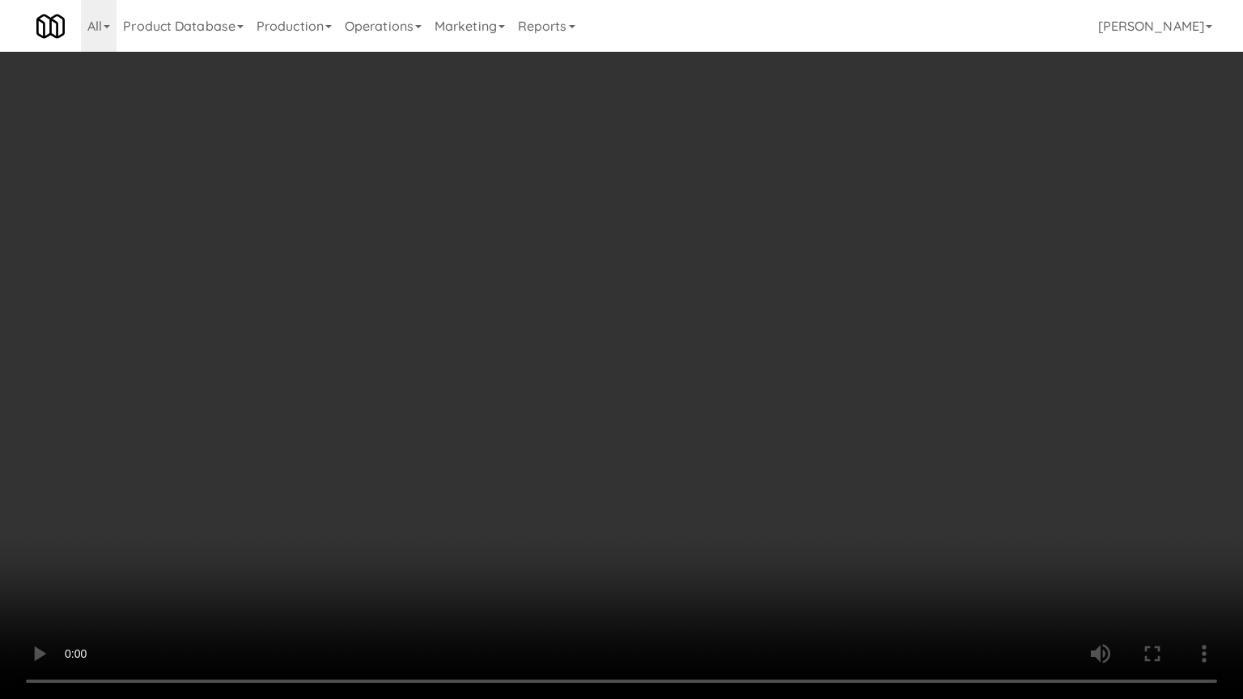
click at [465, 317] on video at bounding box center [621, 349] width 1243 height 699
click at [684, 359] on video at bounding box center [621, 349] width 1243 height 699
drag, startPoint x: 298, startPoint y: 481, endPoint x: 555, endPoint y: 362, distance: 283.4
click at [304, 479] on video at bounding box center [621, 349] width 1243 height 699
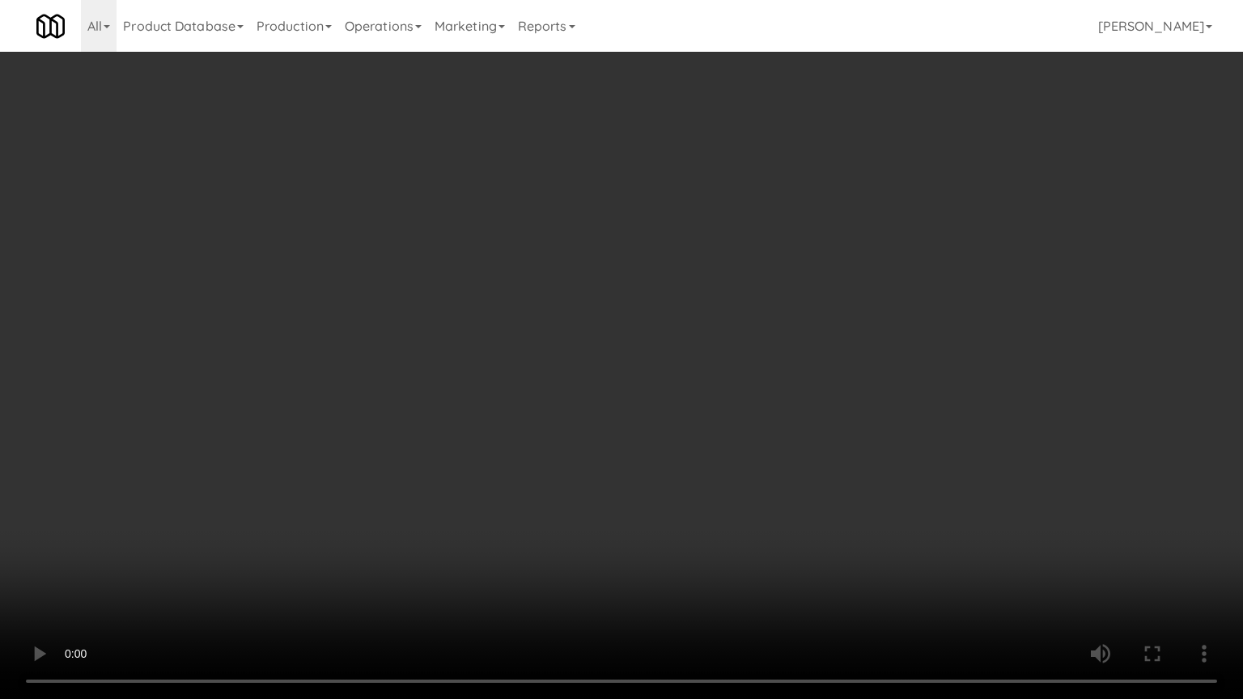
click at [552, 365] on video at bounding box center [621, 349] width 1243 height 699
click at [689, 382] on video at bounding box center [621, 349] width 1243 height 699
click at [683, 371] on video at bounding box center [621, 349] width 1243 height 699
click at [693, 414] on video at bounding box center [621, 349] width 1243 height 699
click at [608, 386] on video at bounding box center [621, 349] width 1243 height 699
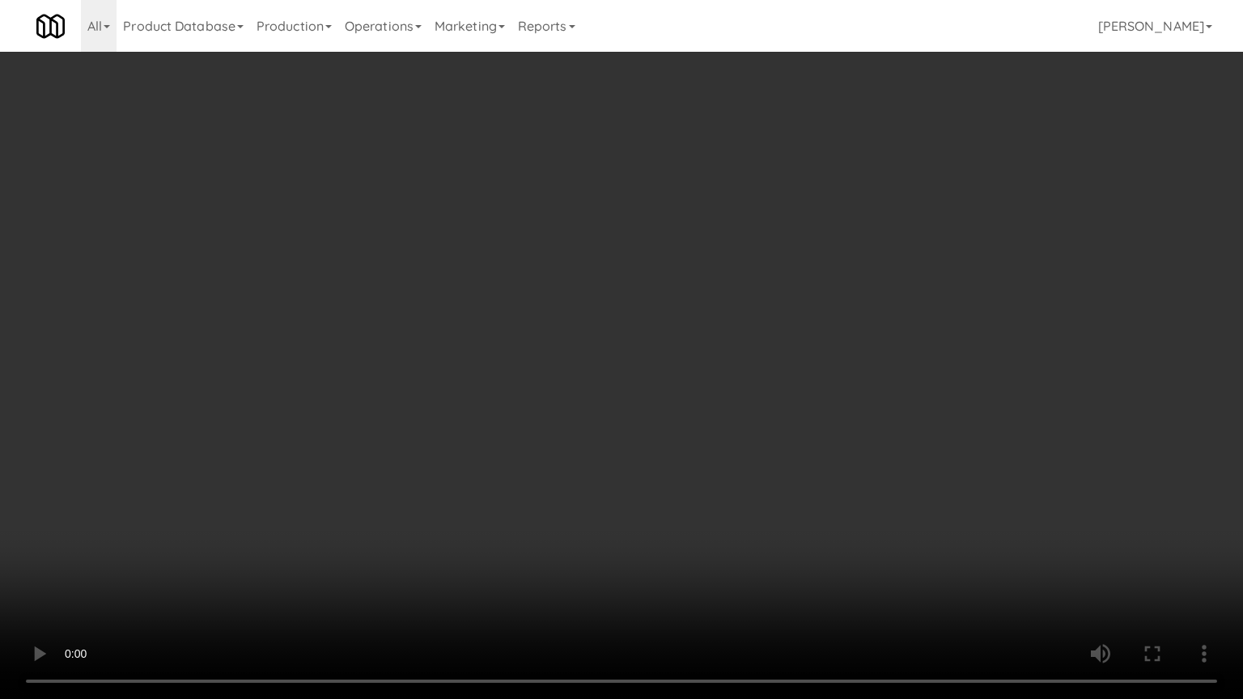
click at [609, 387] on video at bounding box center [621, 349] width 1243 height 699
click at [638, 375] on video at bounding box center [621, 349] width 1243 height 699
click at [636, 373] on video at bounding box center [621, 349] width 1243 height 699
click at [646, 377] on video at bounding box center [621, 349] width 1243 height 699
drag, startPoint x: 650, startPoint y: 327, endPoint x: 663, endPoint y: 328, distance: 12.2
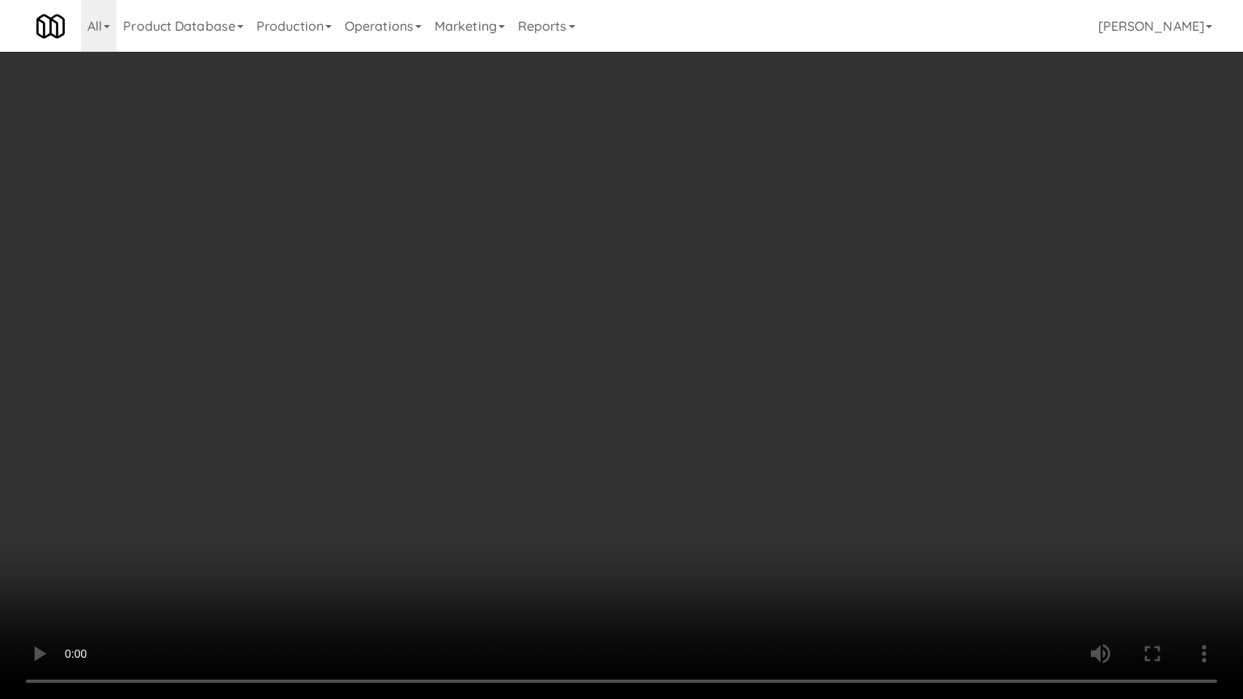
click at [659, 328] on video at bounding box center [621, 349] width 1243 height 699
drag, startPoint x: 663, startPoint y: 328, endPoint x: 671, endPoint y: 326, distance: 8.3
click at [671, 326] on video at bounding box center [621, 349] width 1243 height 699
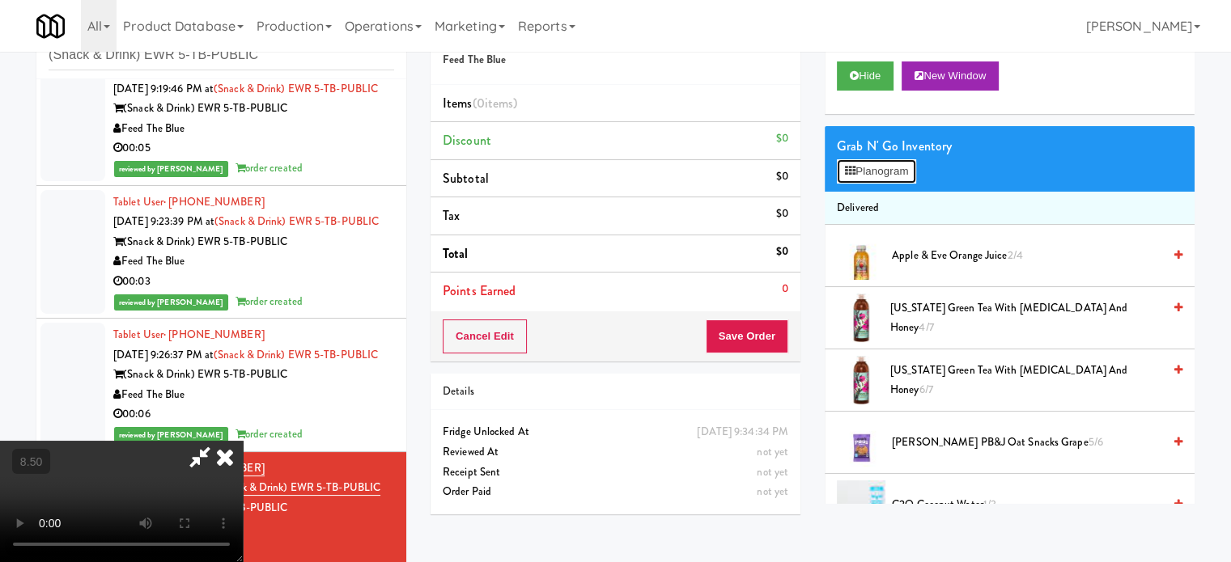
click at [896, 177] on button "Planogram" at bounding box center [876, 171] width 79 height 24
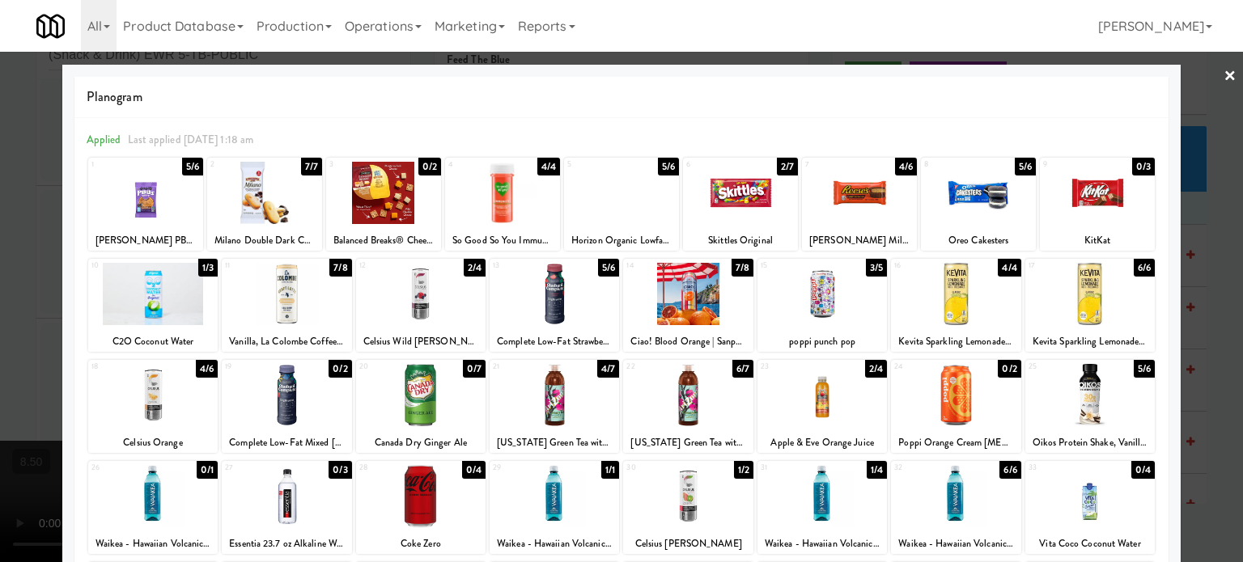
drag, startPoint x: 204, startPoint y: 264, endPoint x: 220, endPoint y: 264, distance: 16.2
click at [205, 264] on div "1/3" at bounding box center [207, 268] width 19 height 18
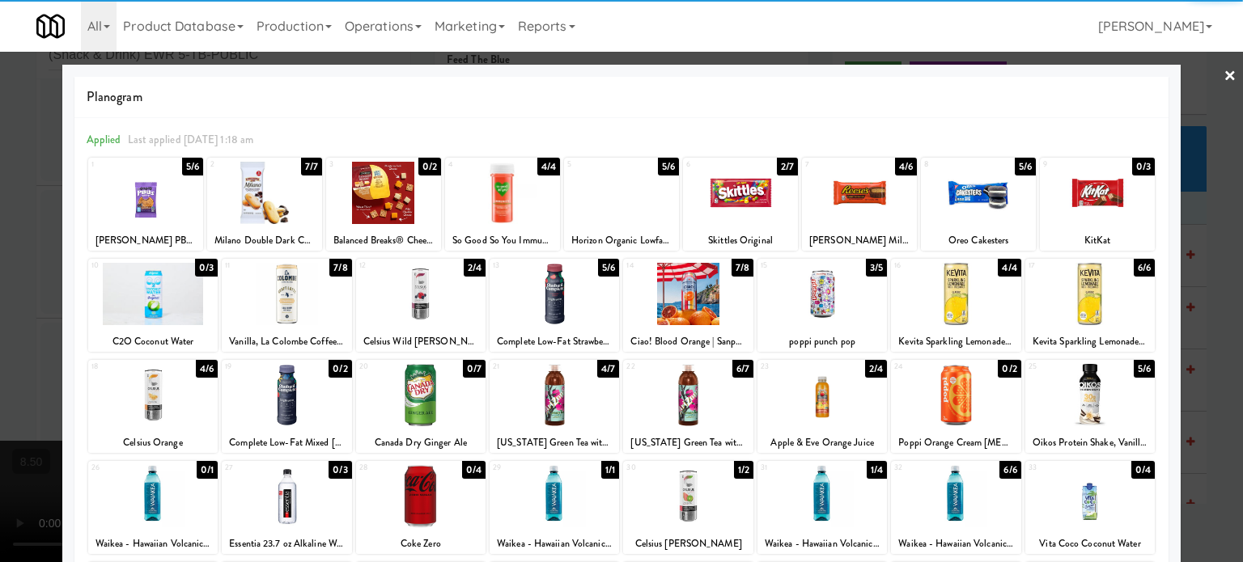
click at [1206, 278] on div at bounding box center [621, 281] width 1243 height 562
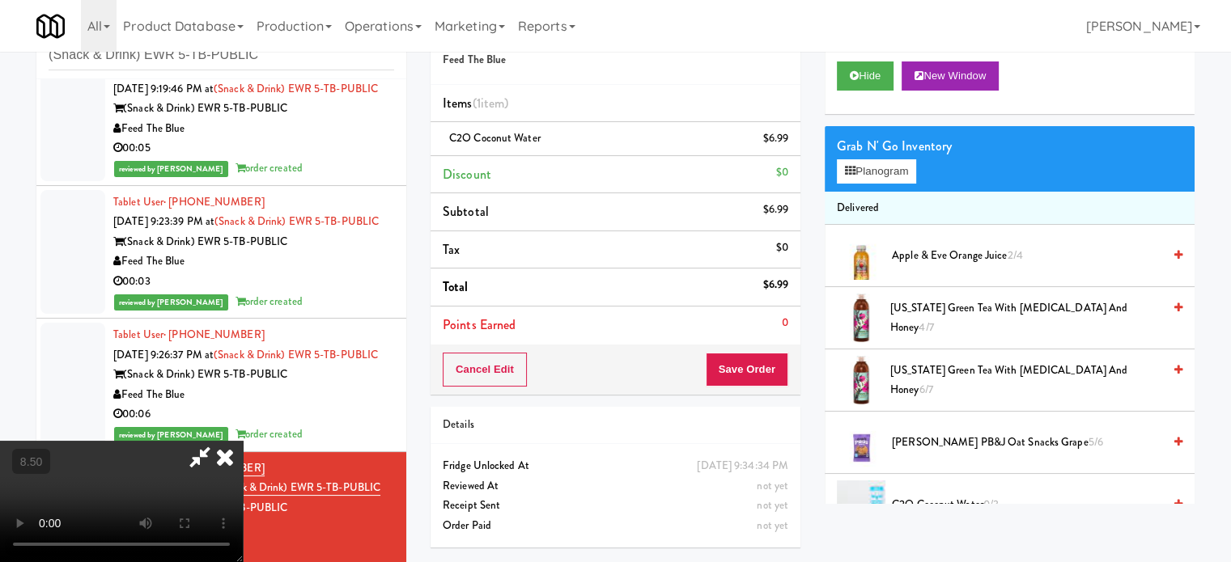
click at [243, 441] on video at bounding box center [121, 501] width 243 height 121
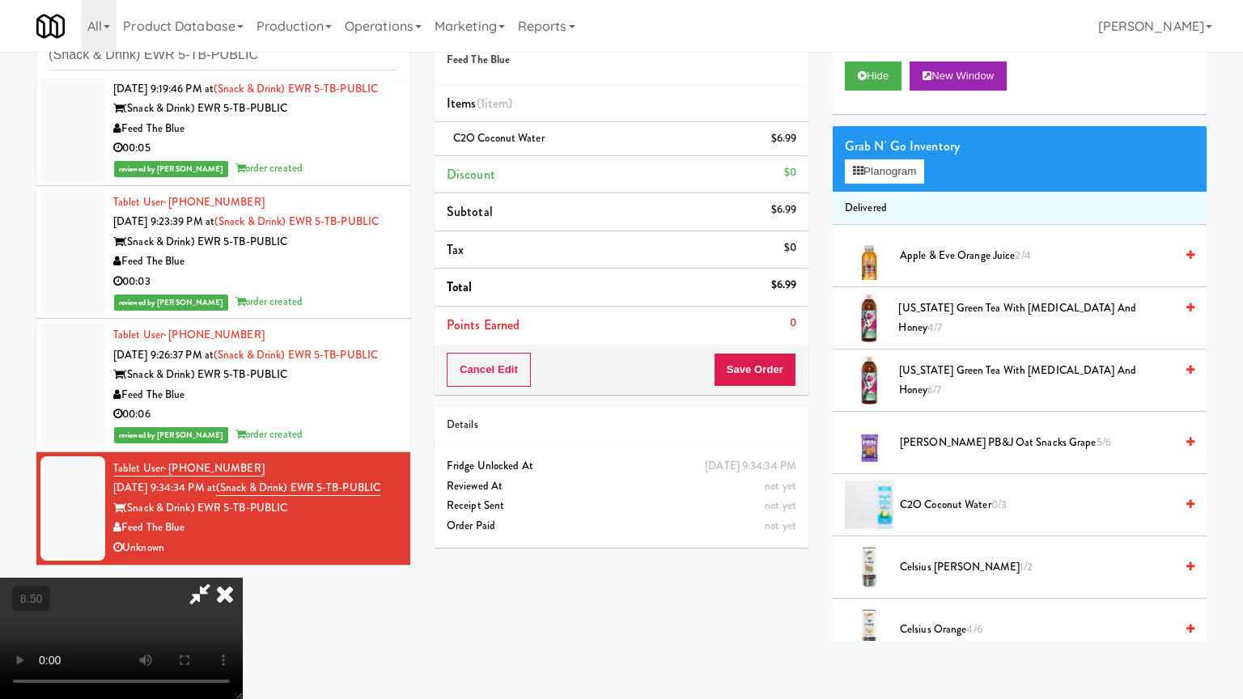
click at [243, 561] on video at bounding box center [121, 638] width 243 height 121
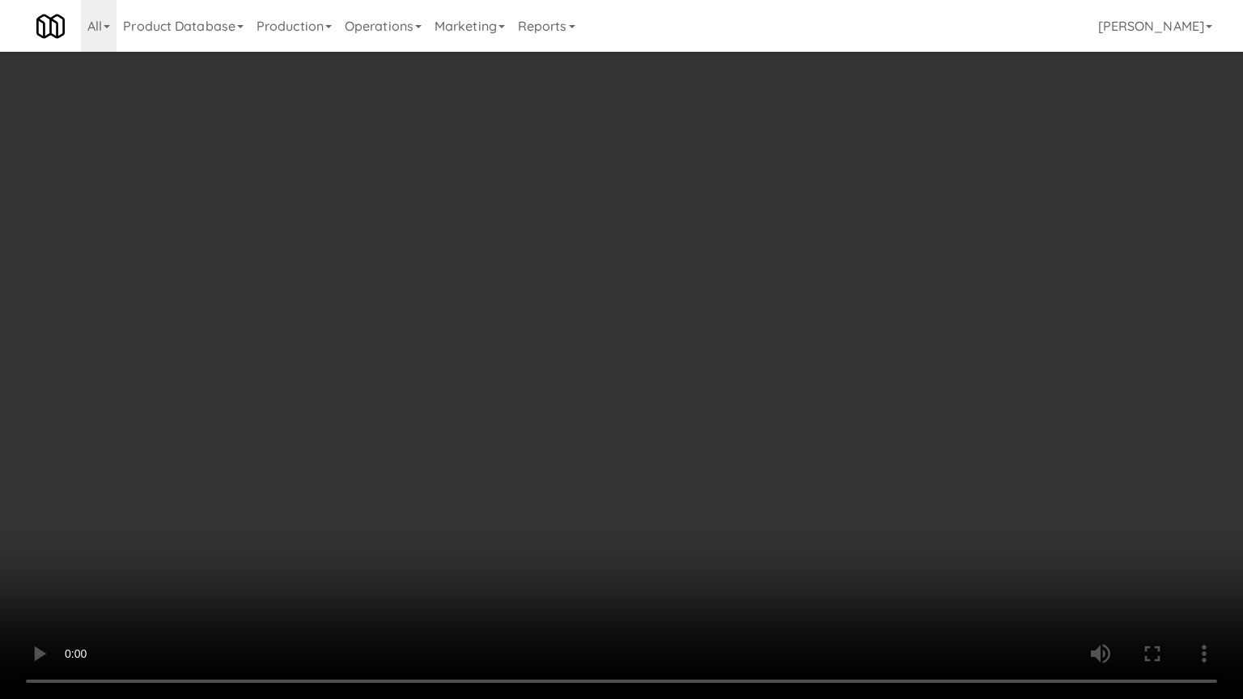
click at [552, 293] on video at bounding box center [621, 349] width 1243 height 699
click at [554, 290] on video at bounding box center [621, 349] width 1243 height 699
click at [557, 288] on video at bounding box center [621, 349] width 1243 height 699
click at [570, 291] on video at bounding box center [621, 349] width 1243 height 699
click at [589, 291] on video at bounding box center [621, 349] width 1243 height 699
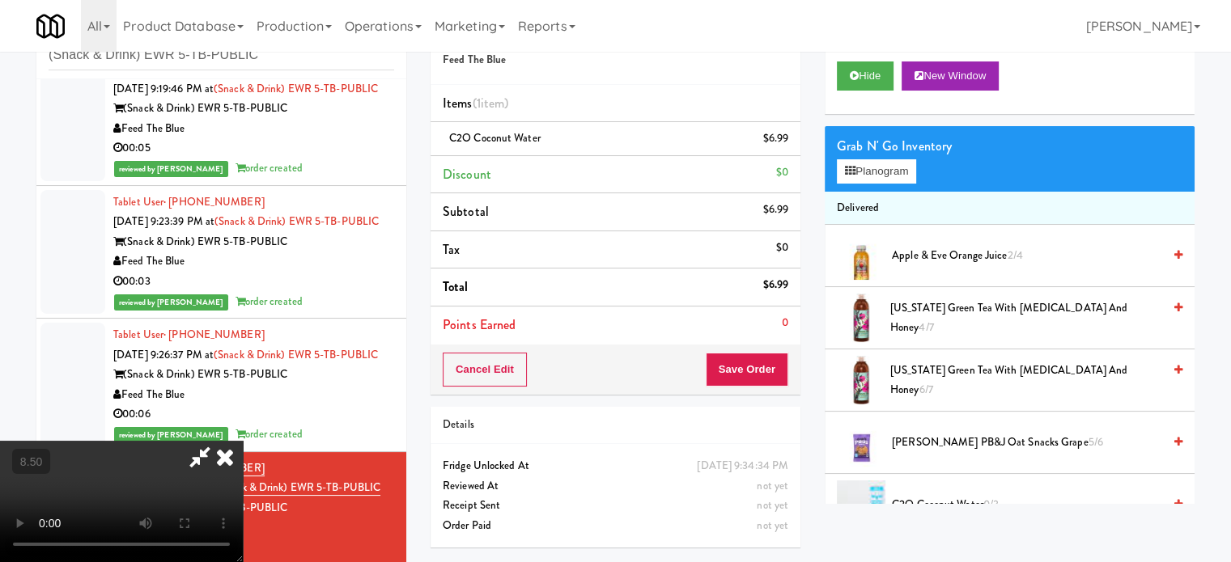
click at [926, 317] on span "Arizona Green Tea with Ginseng and Honey 4/7" at bounding box center [1026, 319] width 272 height 40
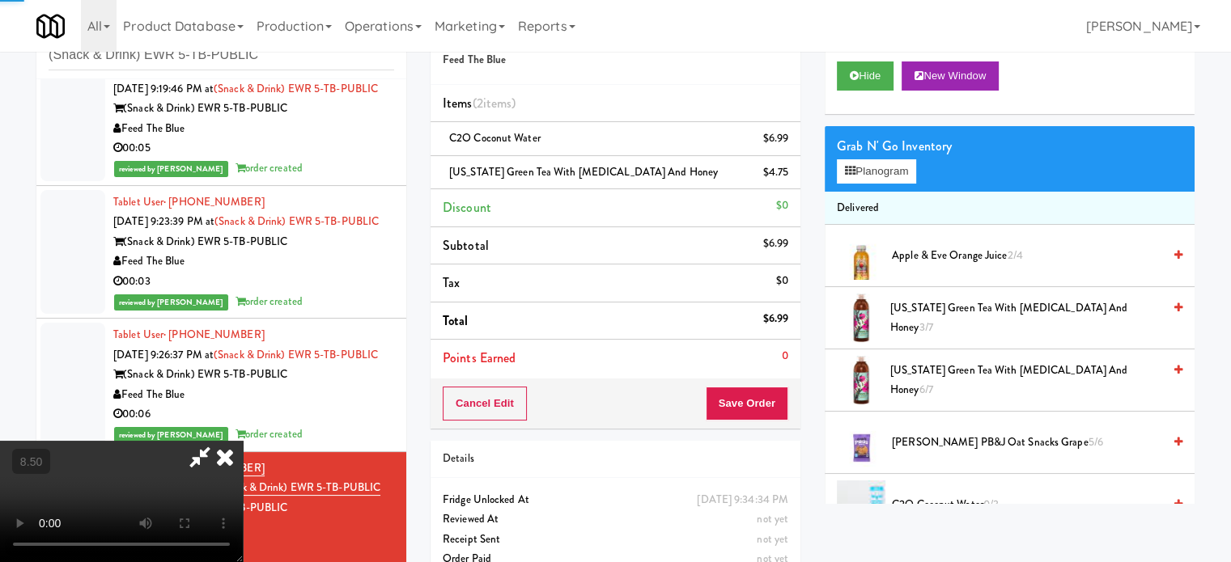
click at [243, 441] on video at bounding box center [121, 501] width 243 height 121
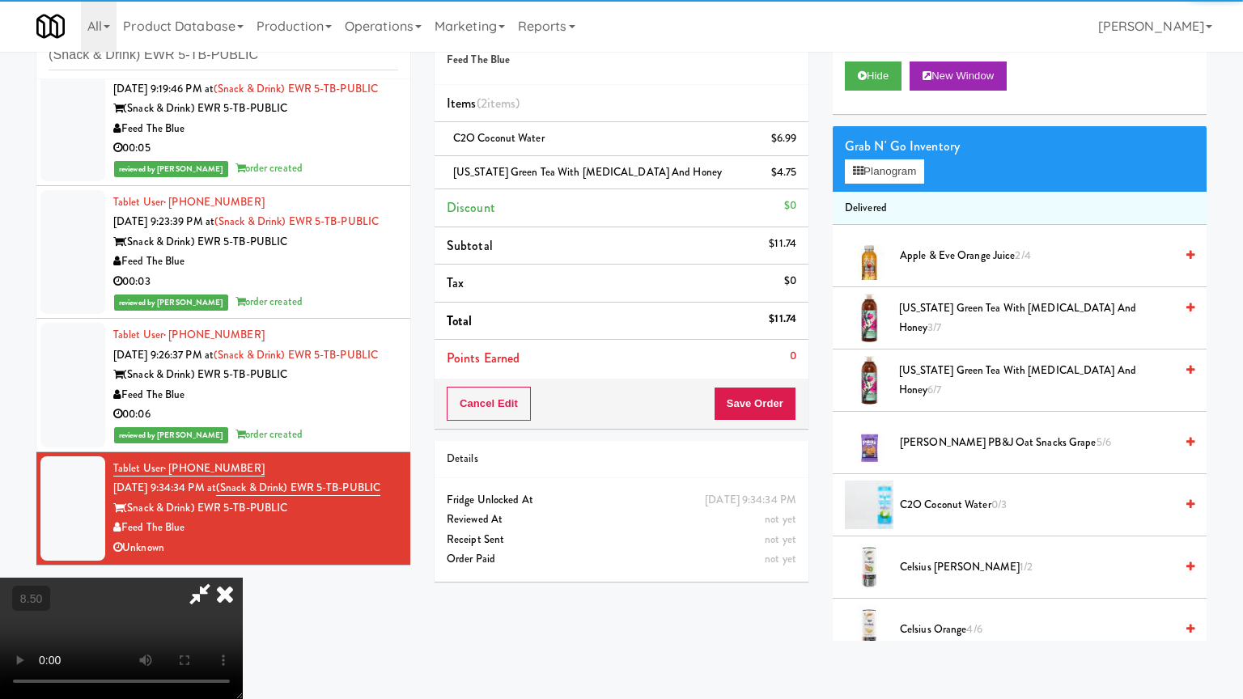
click at [243, 561] on video at bounding box center [121, 638] width 243 height 121
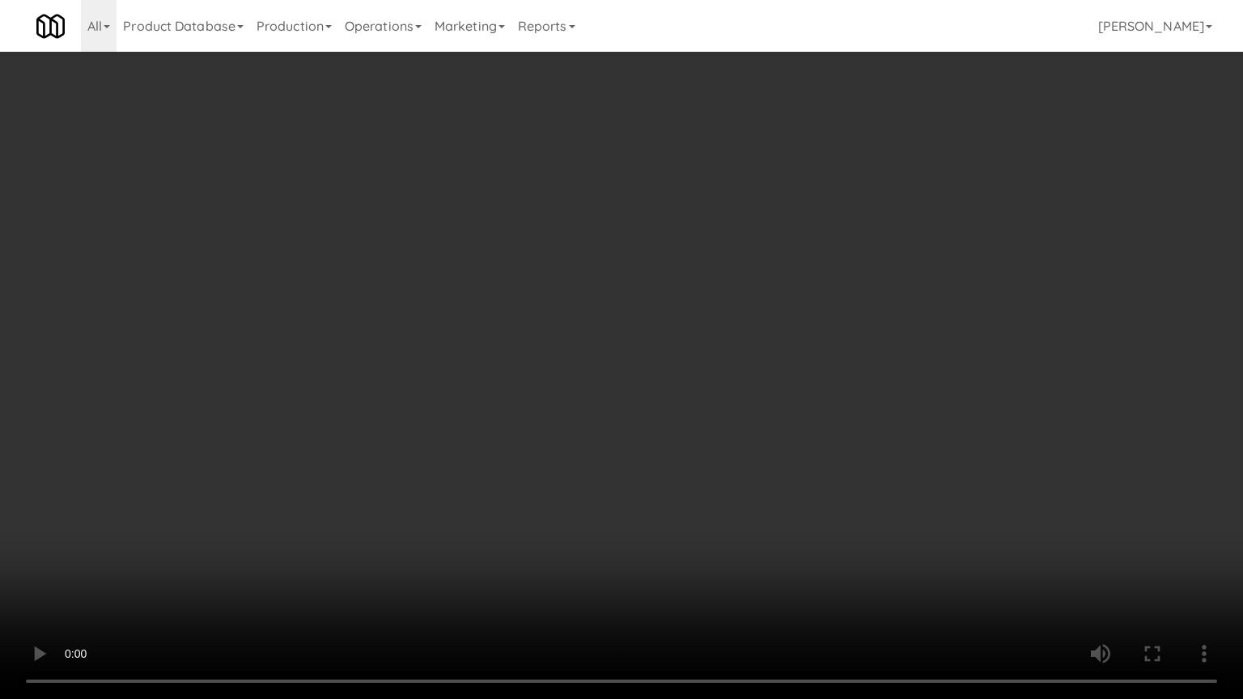
click at [498, 249] on video at bounding box center [621, 349] width 1243 height 699
click at [603, 255] on video at bounding box center [621, 349] width 1243 height 699
click at [570, 254] on video at bounding box center [621, 349] width 1243 height 699
click at [618, 262] on video at bounding box center [621, 349] width 1243 height 699
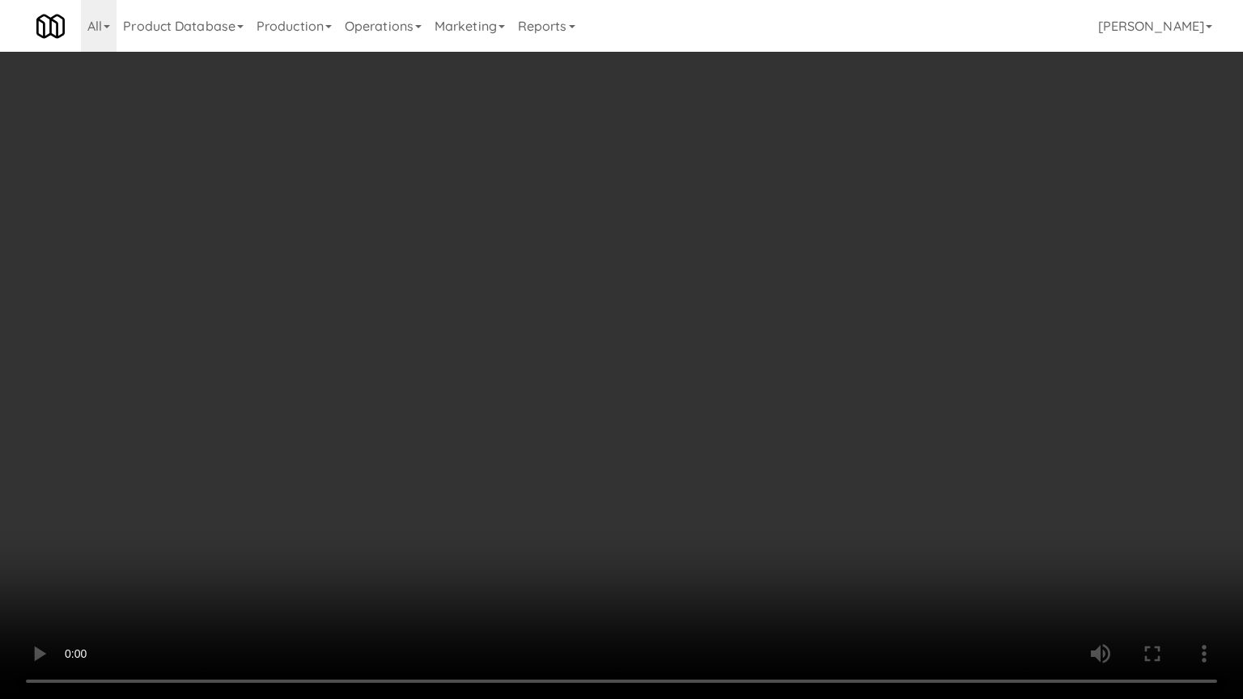
click at [615, 261] on video at bounding box center [621, 349] width 1243 height 699
click at [625, 258] on video at bounding box center [621, 349] width 1243 height 699
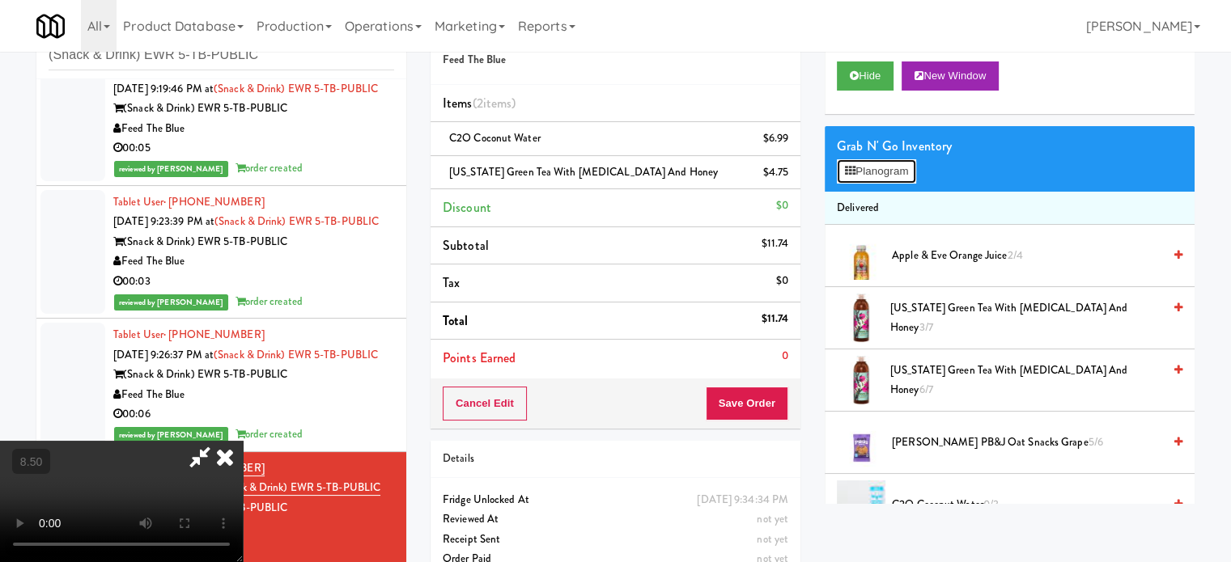
click at [882, 173] on button "Planogram" at bounding box center [876, 171] width 79 height 24
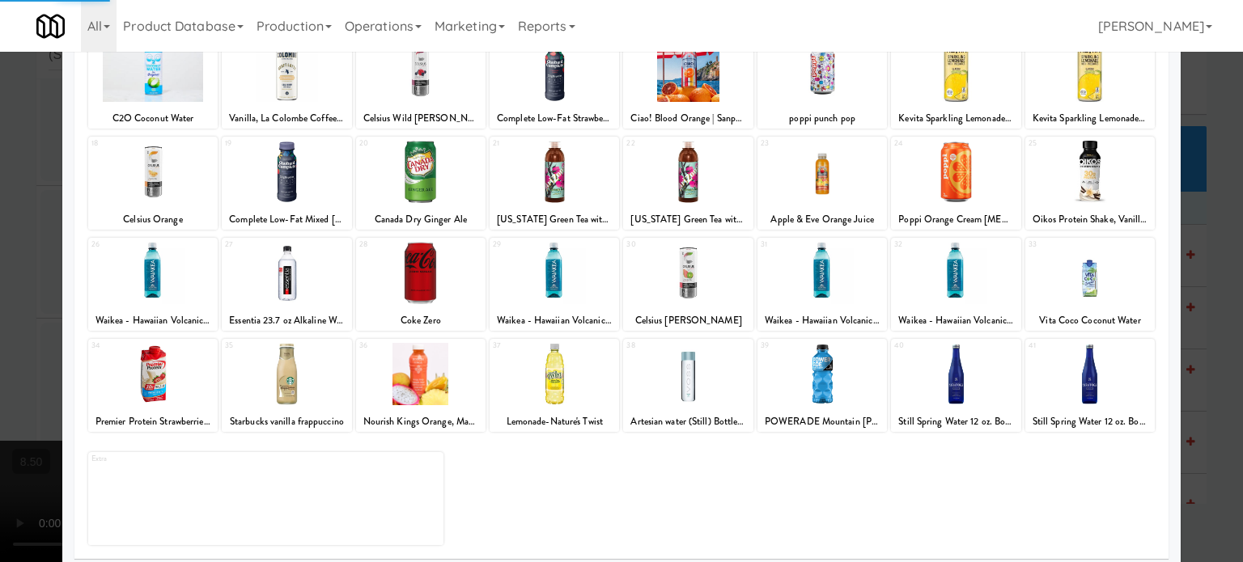
scroll to position [231, 0]
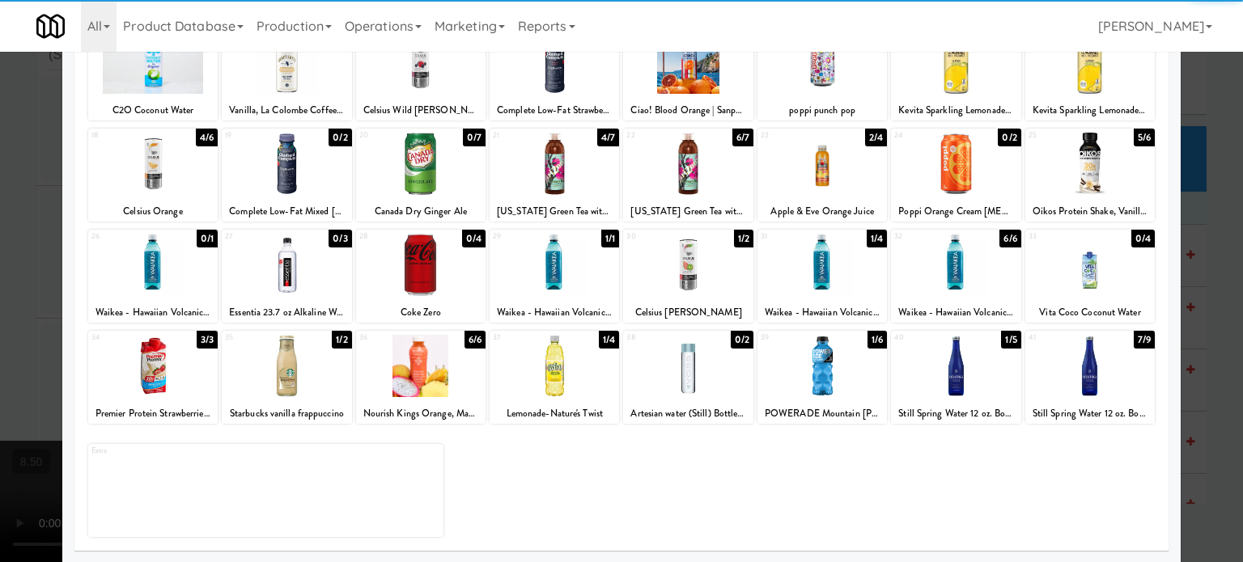
click at [1133, 342] on div "7/9" at bounding box center [1143, 340] width 21 height 18
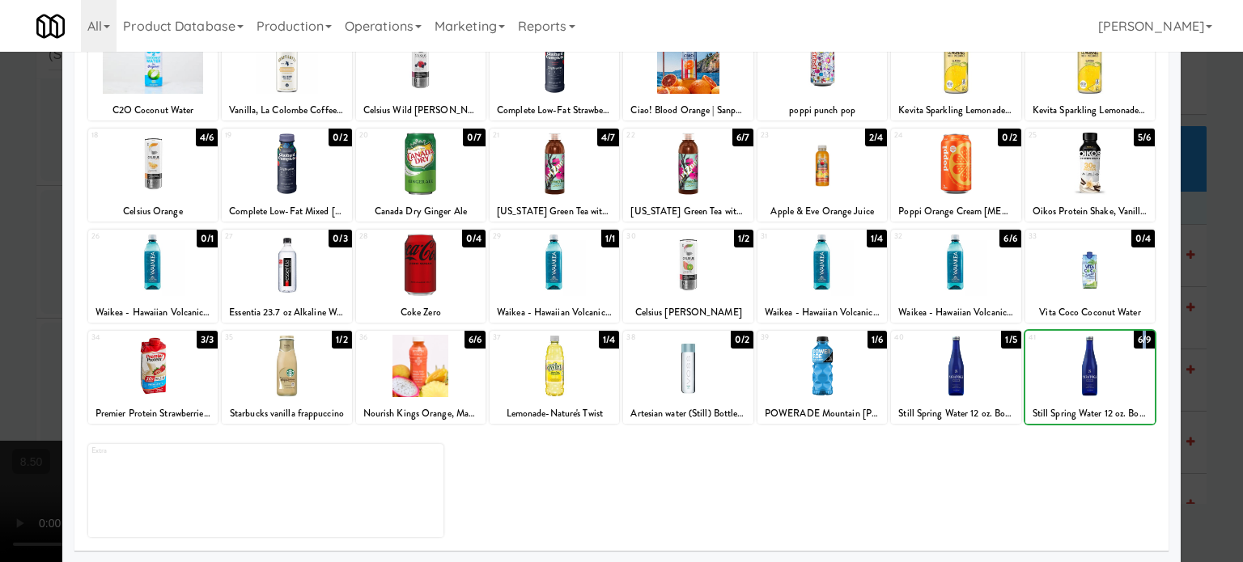
click at [1133, 342] on div "6/9" at bounding box center [1143, 340] width 21 height 18
click at [1197, 345] on div at bounding box center [621, 281] width 1243 height 562
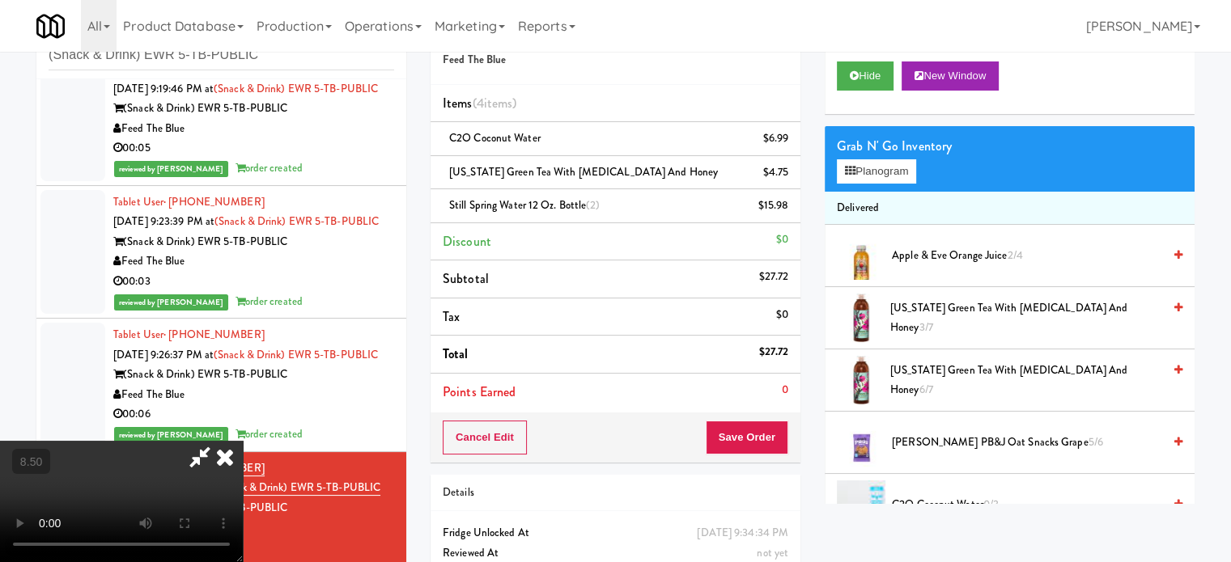
drag, startPoint x: 430, startPoint y: 427, endPoint x: 434, endPoint y: 400, distance: 27.1
click at [243, 441] on video at bounding box center [121, 501] width 243 height 121
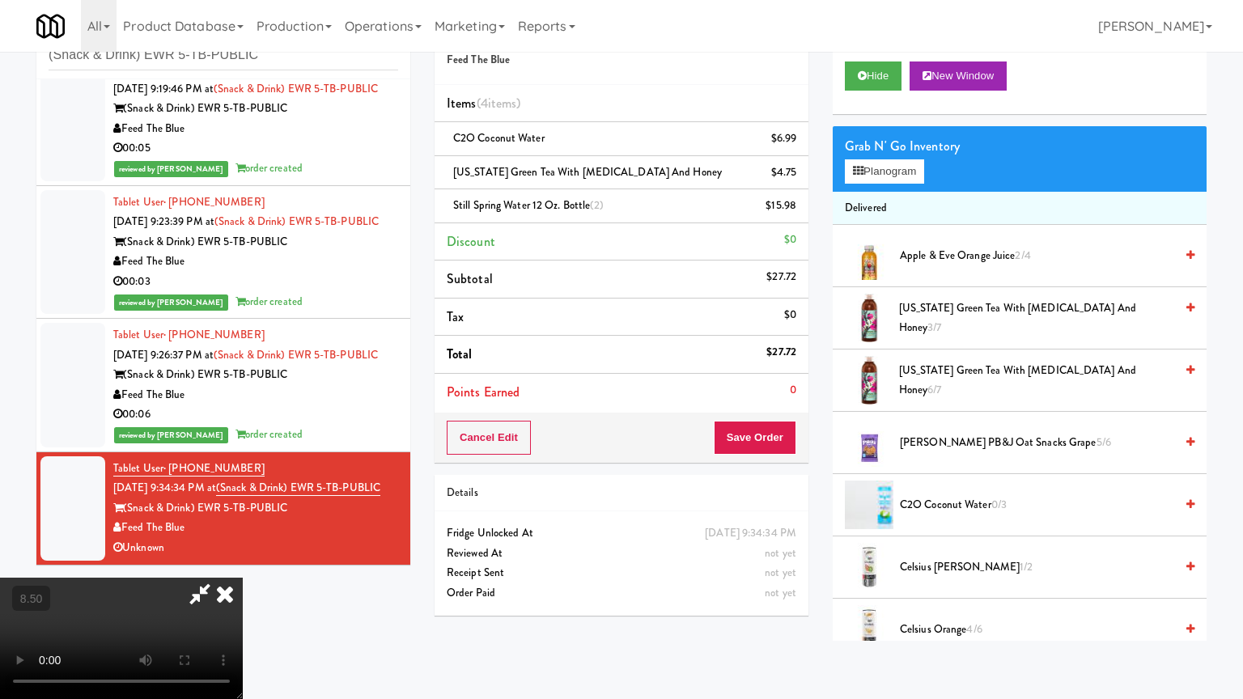
click at [243, 561] on video at bounding box center [121, 638] width 243 height 121
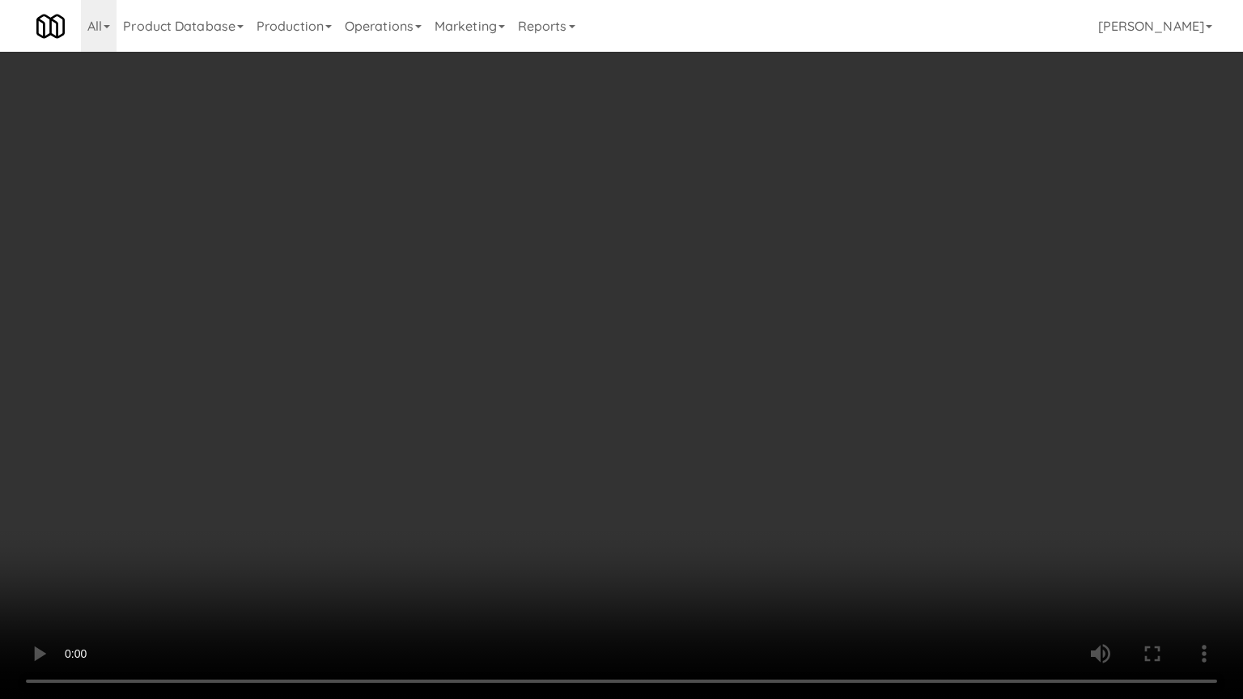
click at [678, 135] on video at bounding box center [621, 349] width 1243 height 699
click at [701, 129] on video at bounding box center [621, 349] width 1243 height 699
click at [731, 125] on video at bounding box center [621, 349] width 1243 height 699
drag, startPoint x: 665, startPoint y: 199, endPoint x: 732, endPoint y: 202, distance: 67.2
click at [665, 201] on video at bounding box center [621, 349] width 1243 height 699
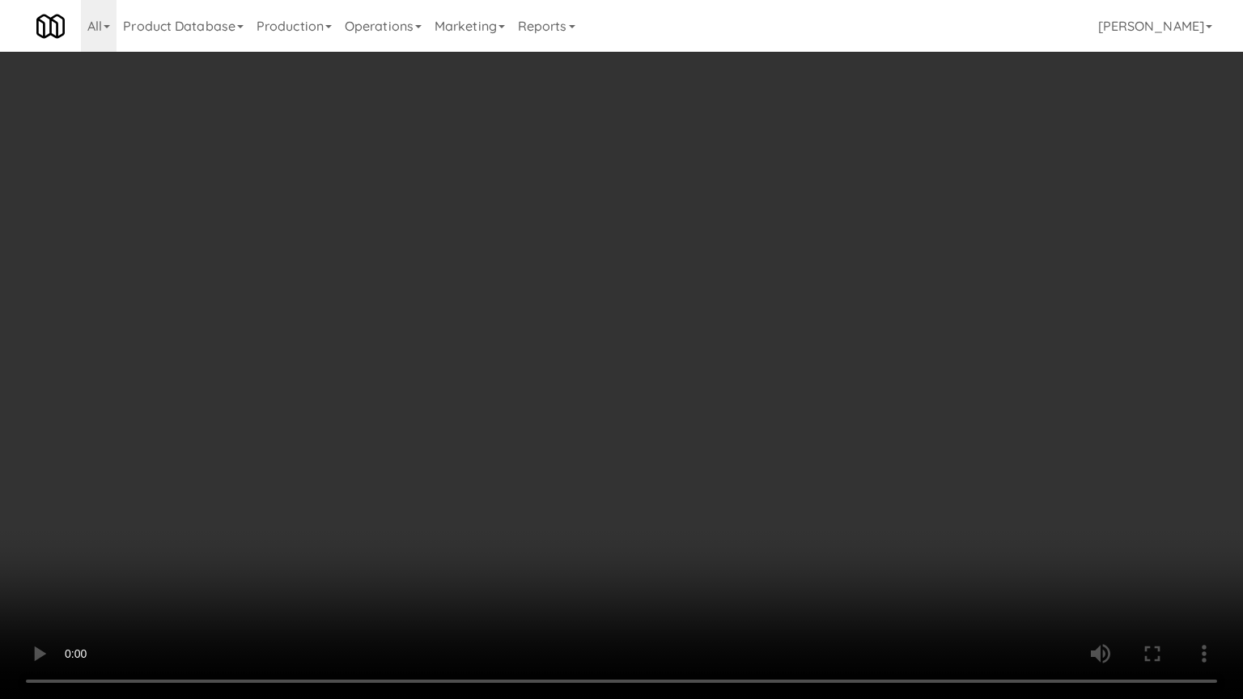
click at [743, 327] on video at bounding box center [621, 349] width 1243 height 699
click at [716, 320] on video at bounding box center [621, 349] width 1243 height 699
click at [715, 307] on video at bounding box center [621, 349] width 1243 height 699
click at [714, 306] on video at bounding box center [621, 349] width 1243 height 699
click at [703, 297] on video at bounding box center [621, 349] width 1243 height 699
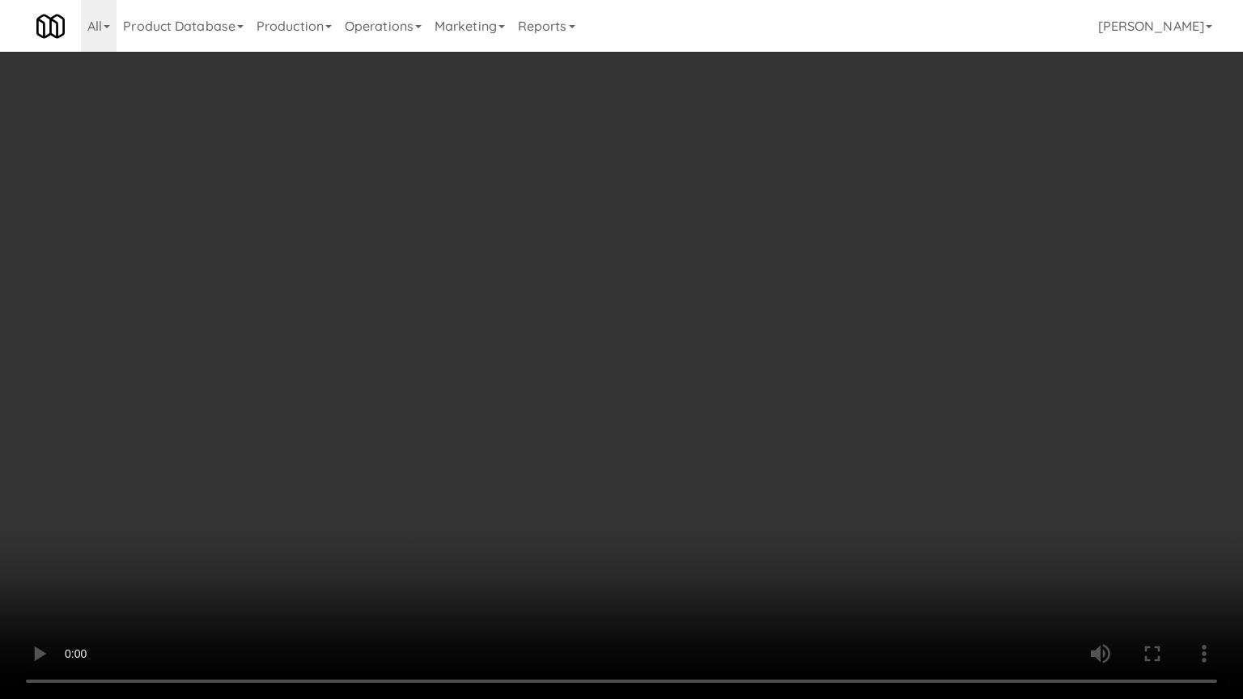
click at [703, 297] on video at bounding box center [621, 349] width 1243 height 699
drag, startPoint x: 767, startPoint y: 311, endPoint x: 728, endPoint y: 311, distance: 38.8
click at [769, 311] on video at bounding box center [621, 349] width 1243 height 699
click at [720, 311] on video at bounding box center [621, 349] width 1243 height 699
click at [718, 306] on video at bounding box center [621, 349] width 1243 height 699
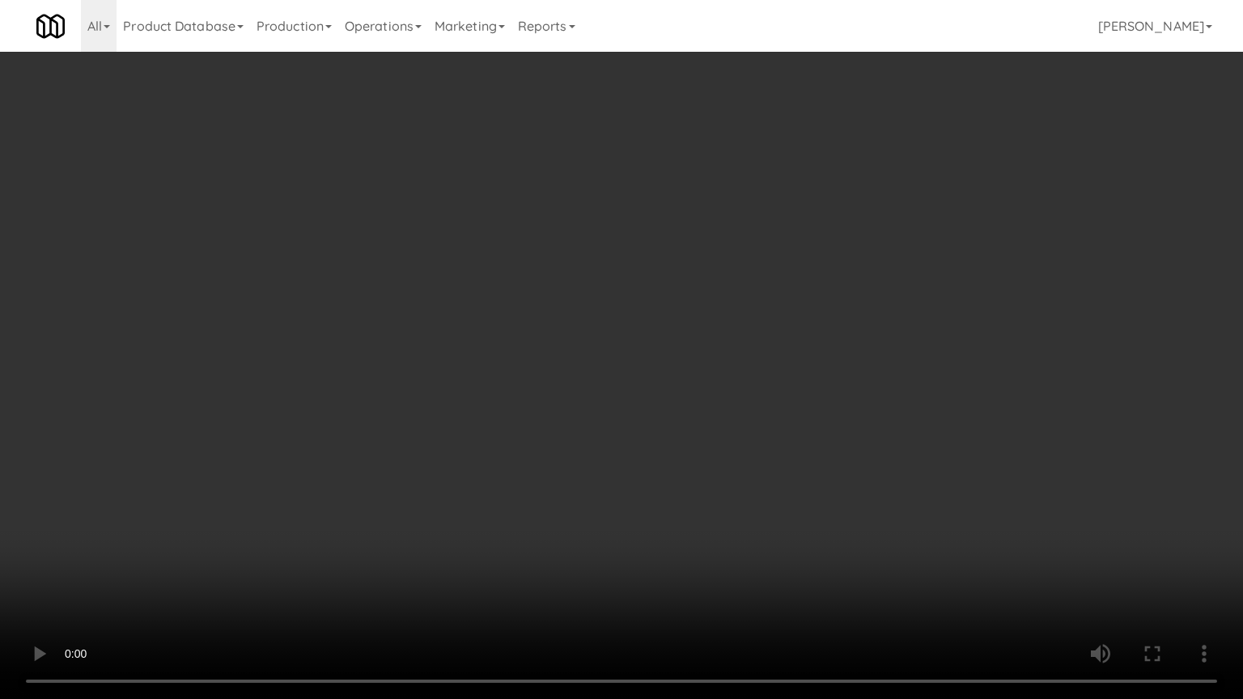
drag, startPoint x: 728, startPoint y: 297, endPoint x: 736, endPoint y: 294, distance: 8.4
click at [734, 296] on video at bounding box center [621, 349] width 1243 height 699
click at [736, 294] on video at bounding box center [621, 349] width 1243 height 699
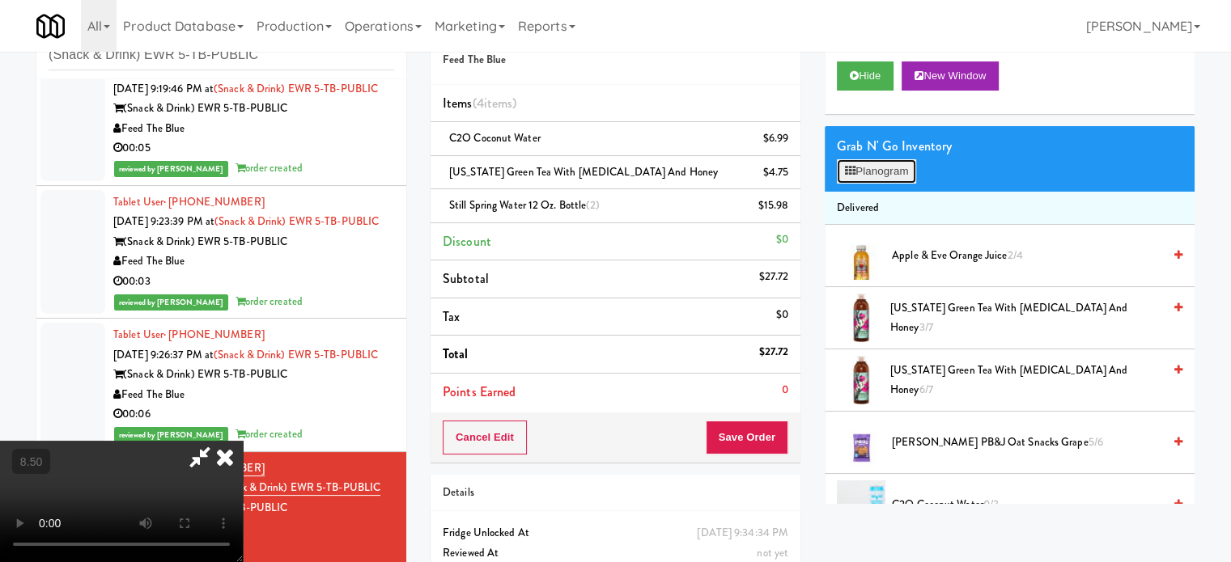
click at [905, 170] on button "Planogram" at bounding box center [876, 171] width 79 height 24
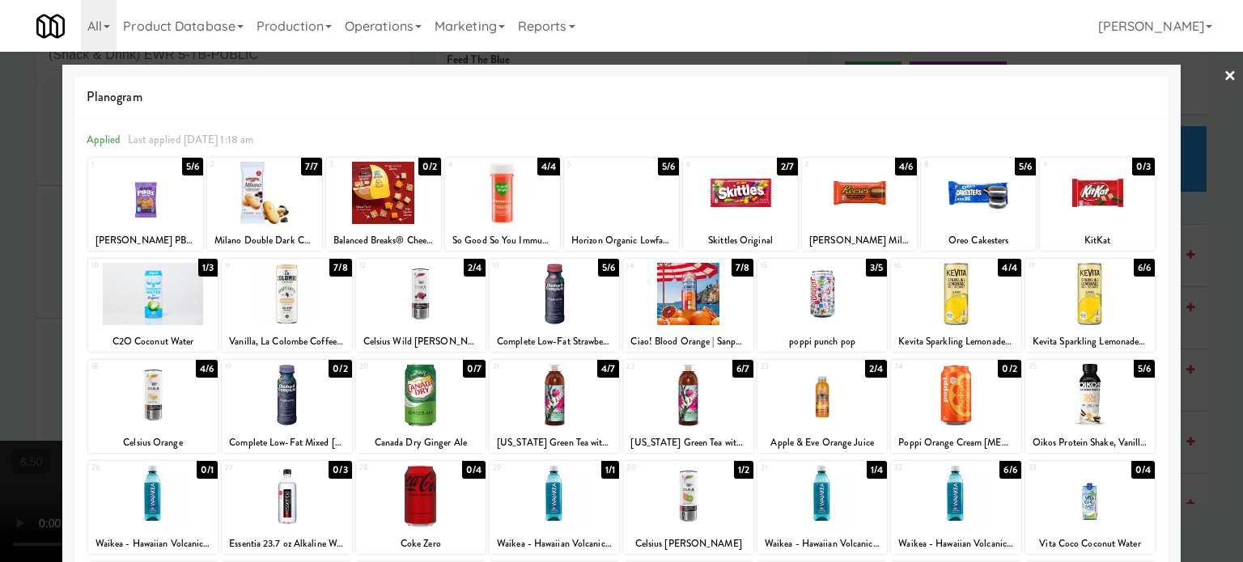
click at [866, 267] on div "3/5" at bounding box center [876, 268] width 21 height 18
click at [1208, 309] on div at bounding box center [621, 281] width 1243 height 562
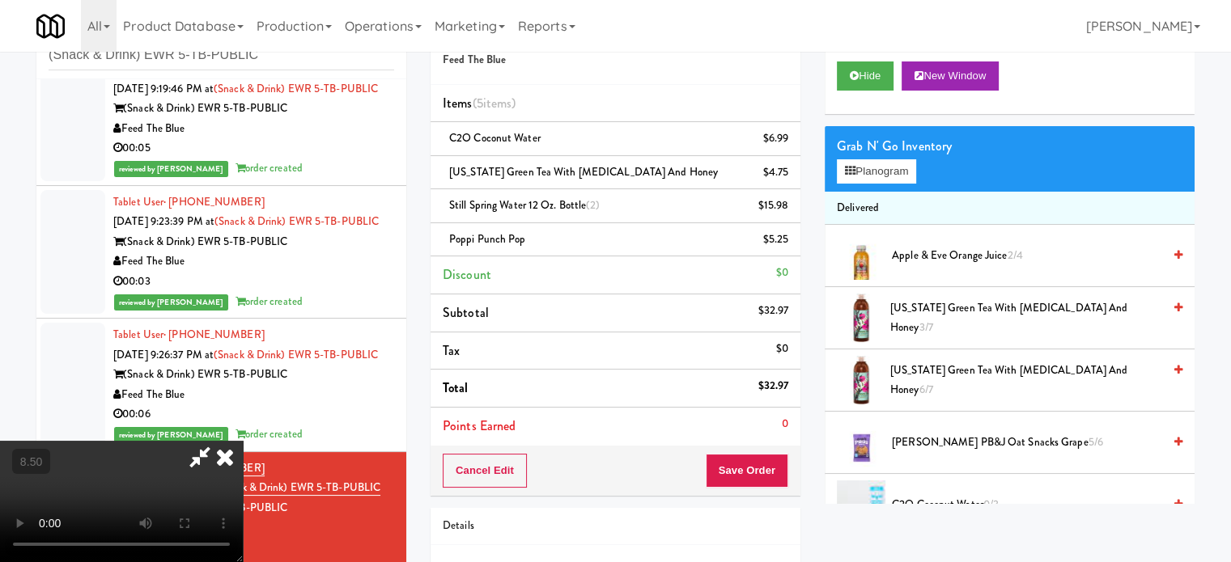
click at [243, 441] on video at bounding box center [121, 501] width 243 height 121
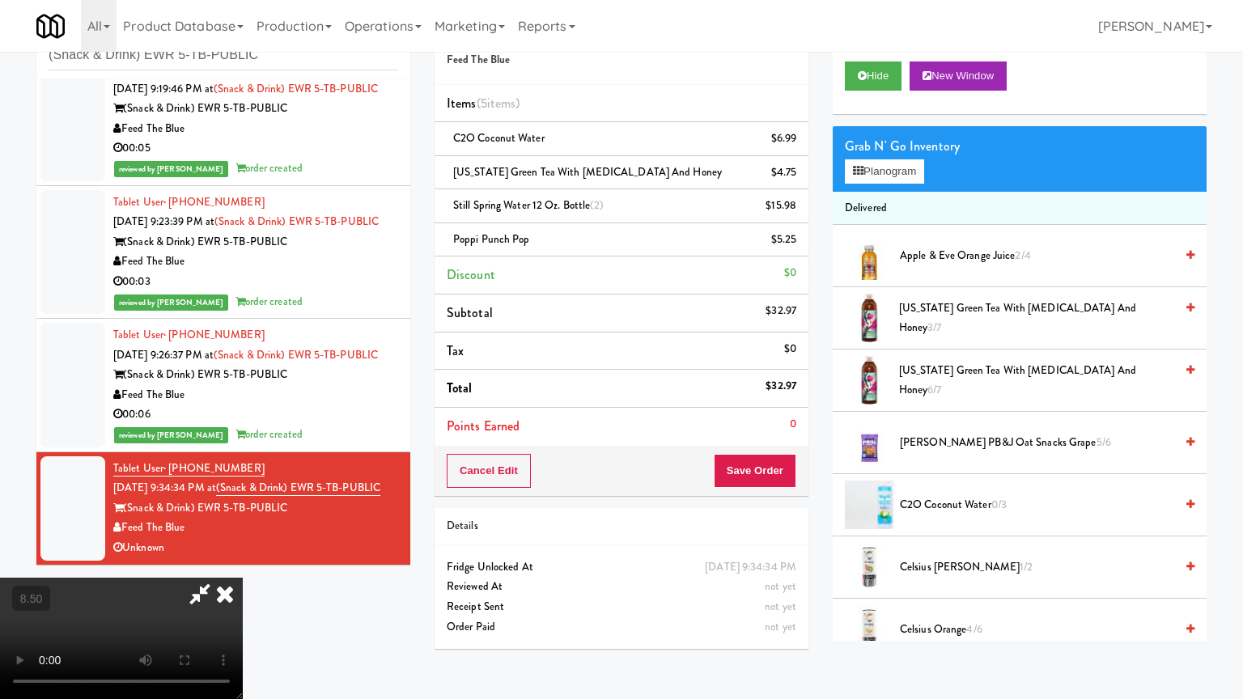
click at [243, 561] on video at bounding box center [121, 638] width 243 height 121
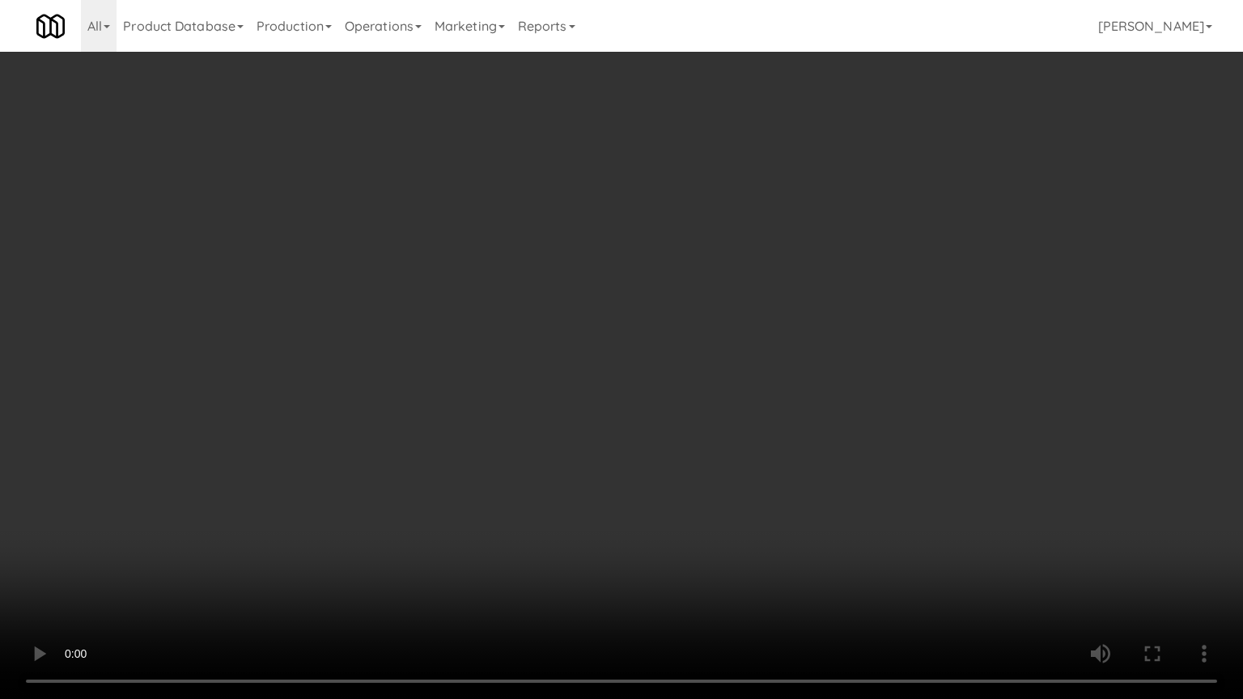
click at [370, 517] on video at bounding box center [621, 349] width 1243 height 699
click at [615, 412] on video at bounding box center [621, 349] width 1243 height 699
click at [615, 413] on video at bounding box center [621, 349] width 1243 height 699
click at [616, 409] on video at bounding box center [621, 349] width 1243 height 699
click at [617, 413] on video at bounding box center [621, 349] width 1243 height 699
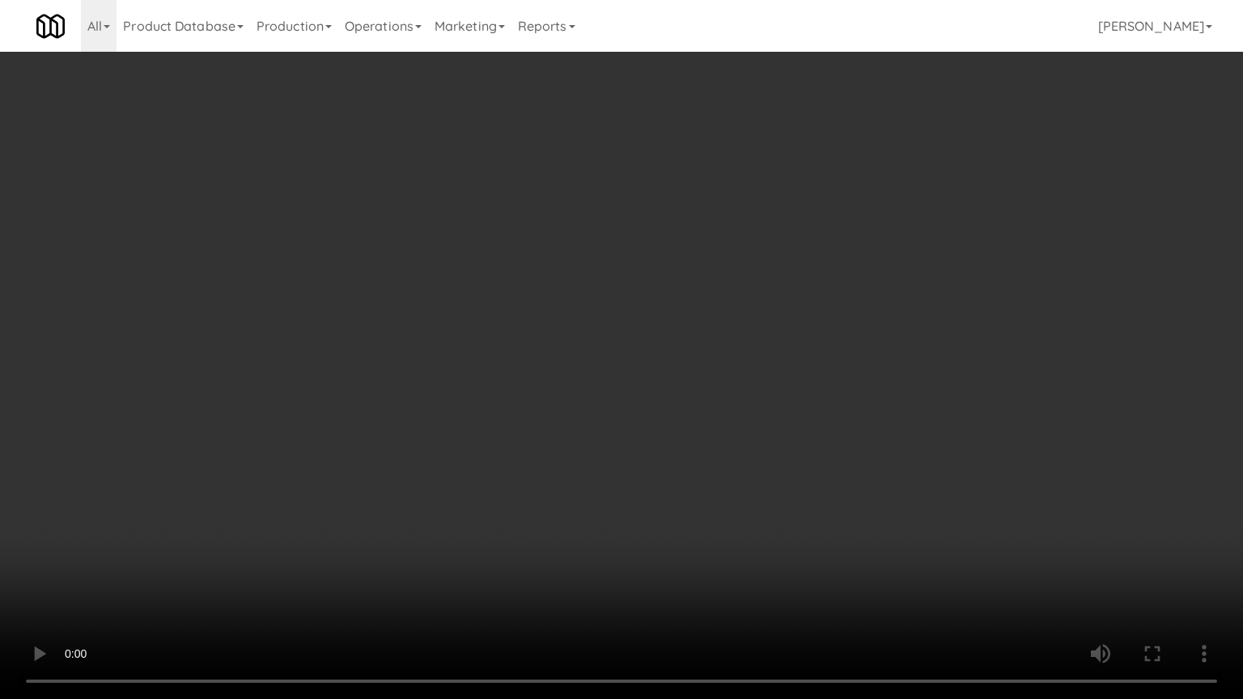
click at [626, 400] on video at bounding box center [621, 349] width 1243 height 699
click at [625, 395] on video at bounding box center [621, 349] width 1243 height 699
click at [651, 401] on video at bounding box center [621, 349] width 1243 height 699
click at [642, 401] on video at bounding box center [621, 349] width 1243 height 699
click at [715, 392] on video at bounding box center [621, 349] width 1243 height 699
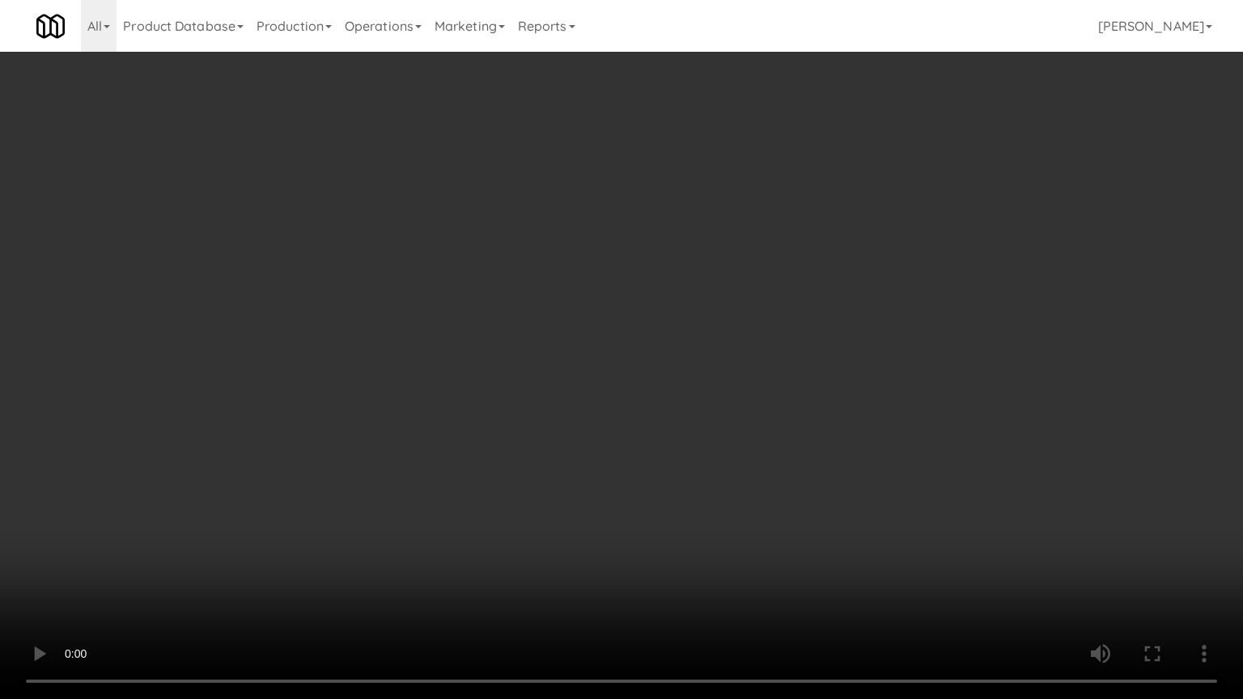
drag, startPoint x: 687, startPoint y: 390, endPoint x: 696, endPoint y: 388, distance: 9.2
click at [688, 389] on video at bounding box center [621, 349] width 1243 height 699
click at [706, 368] on video at bounding box center [621, 349] width 1243 height 699
click at [703, 365] on video at bounding box center [621, 349] width 1243 height 699
click at [682, 352] on video at bounding box center [621, 349] width 1243 height 699
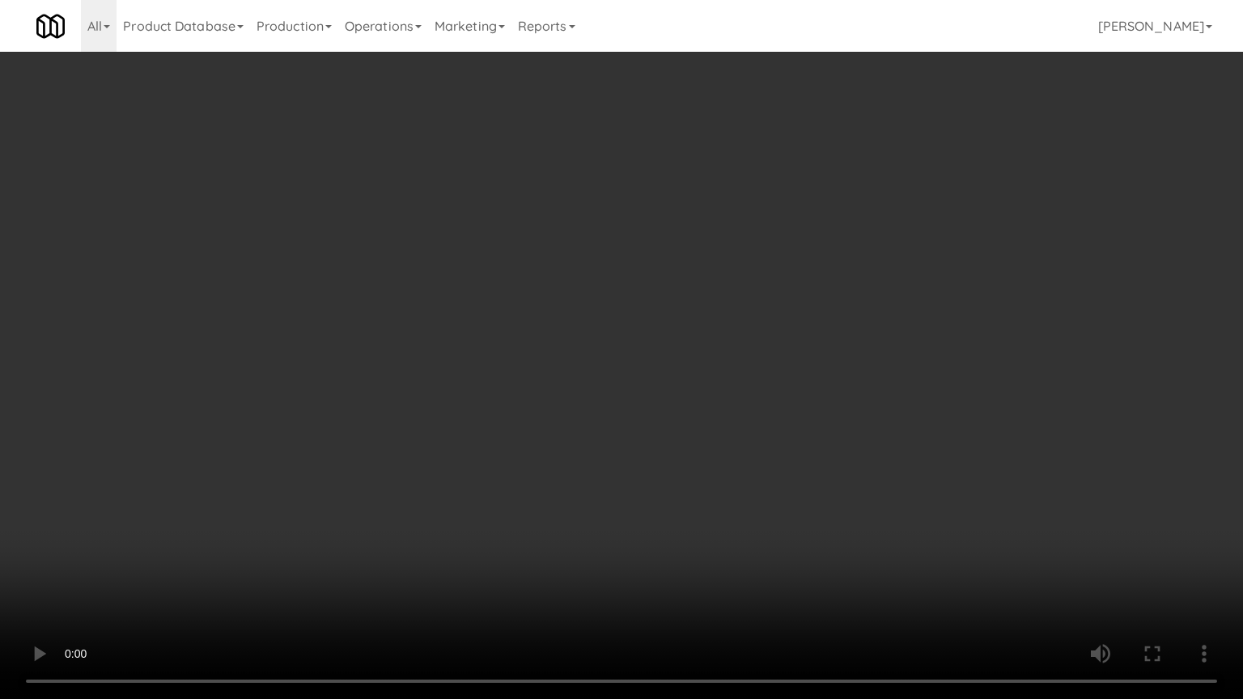
click at [682, 352] on video at bounding box center [621, 349] width 1243 height 699
click at [682, 351] on video at bounding box center [621, 349] width 1243 height 699
click at [712, 358] on video at bounding box center [621, 349] width 1243 height 699
click at [706, 358] on video at bounding box center [621, 349] width 1243 height 699
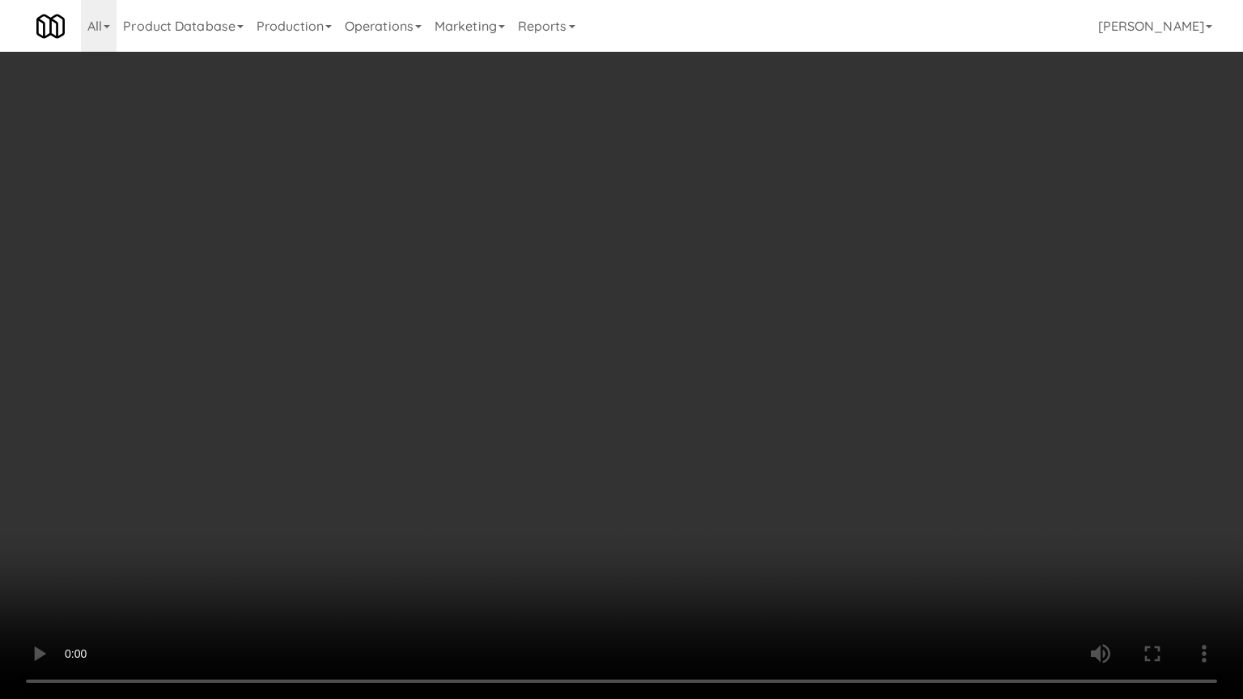
drag, startPoint x: 686, startPoint y: 356, endPoint x: 694, endPoint y: 348, distance: 11.4
click at [689, 356] on video at bounding box center [621, 349] width 1243 height 699
click at [694, 348] on video at bounding box center [621, 349] width 1243 height 699
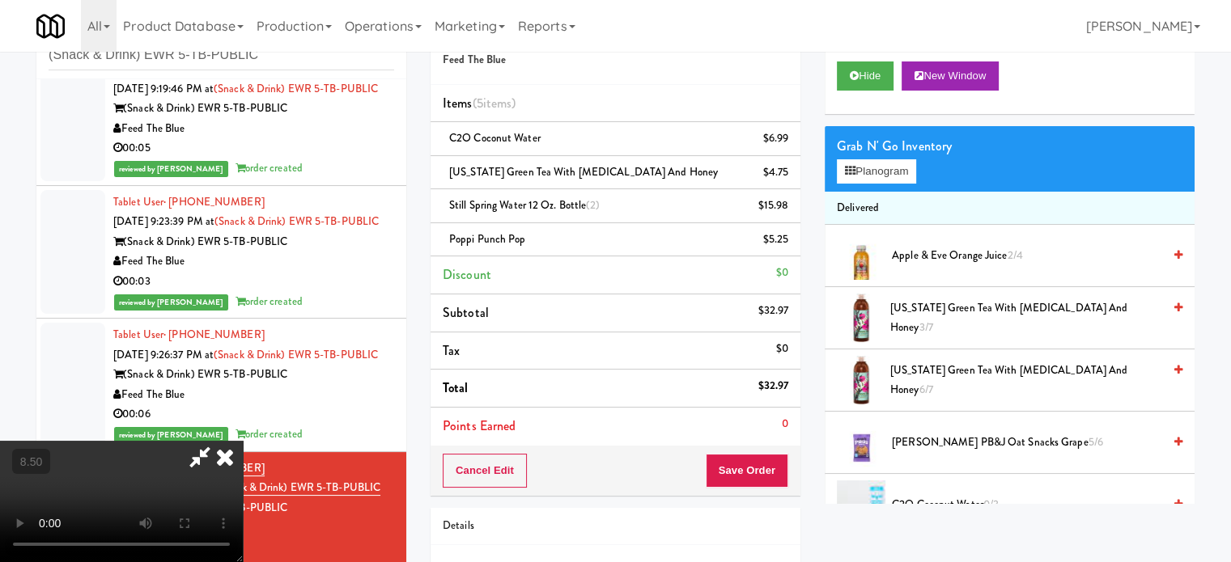
click at [243, 441] on icon at bounding box center [225, 457] width 36 height 32
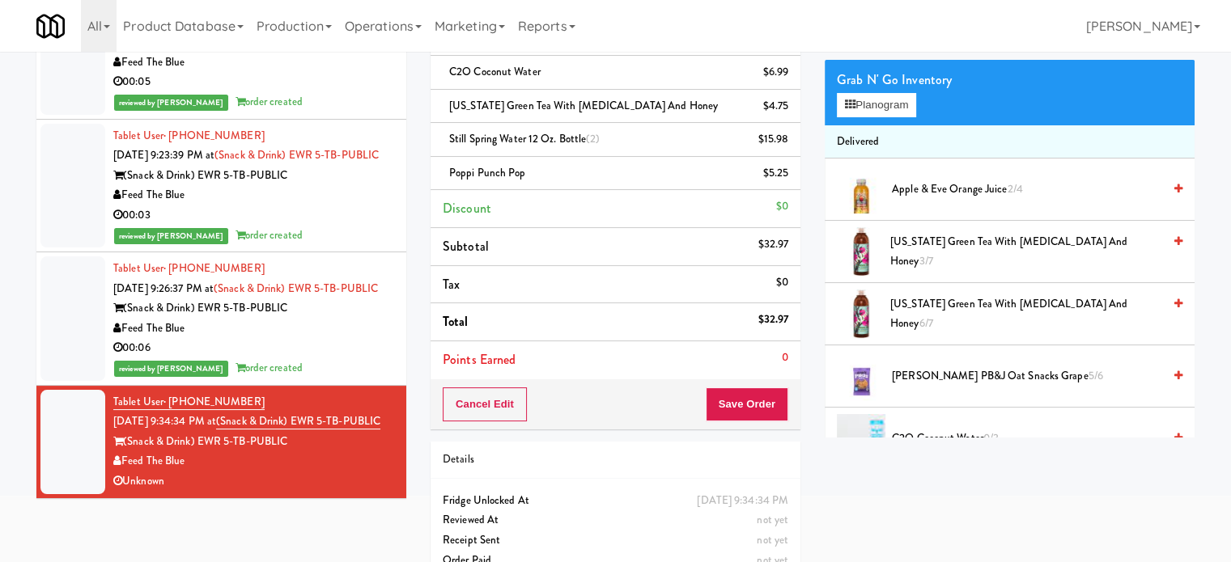
scroll to position [148, 0]
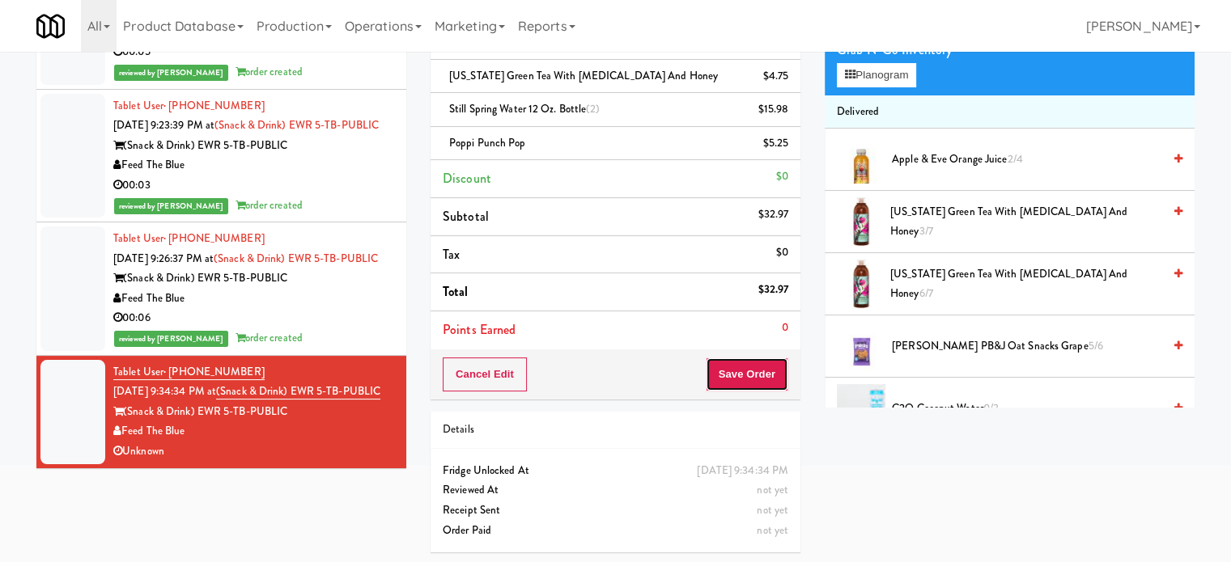
click at [750, 374] on button "Save Order" at bounding box center [747, 375] width 83 height 34
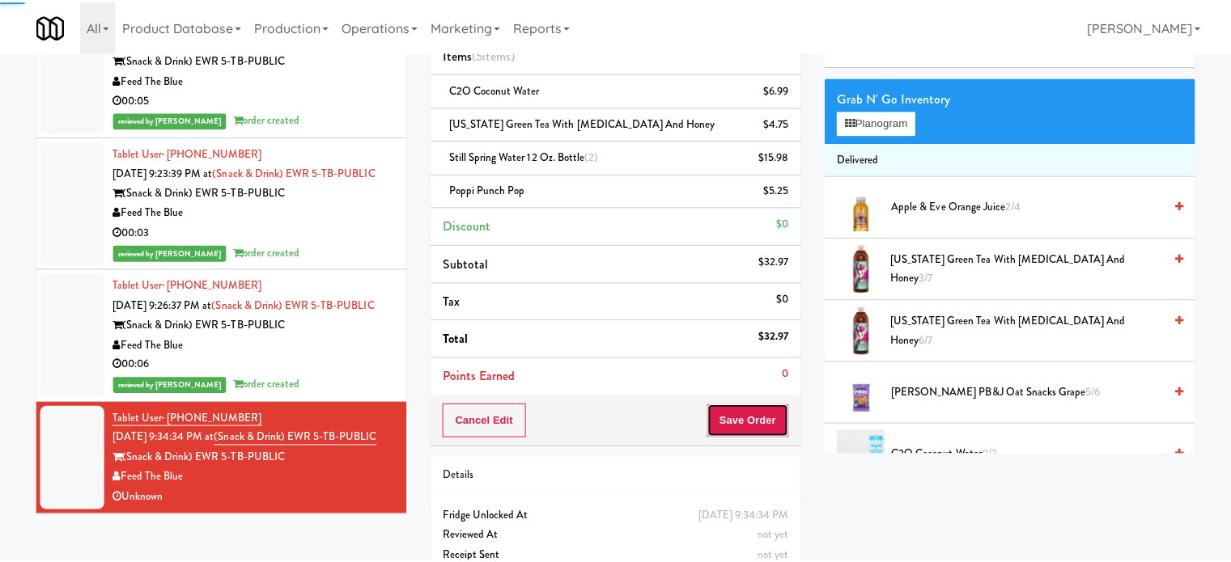
scroll to position [0, 0]
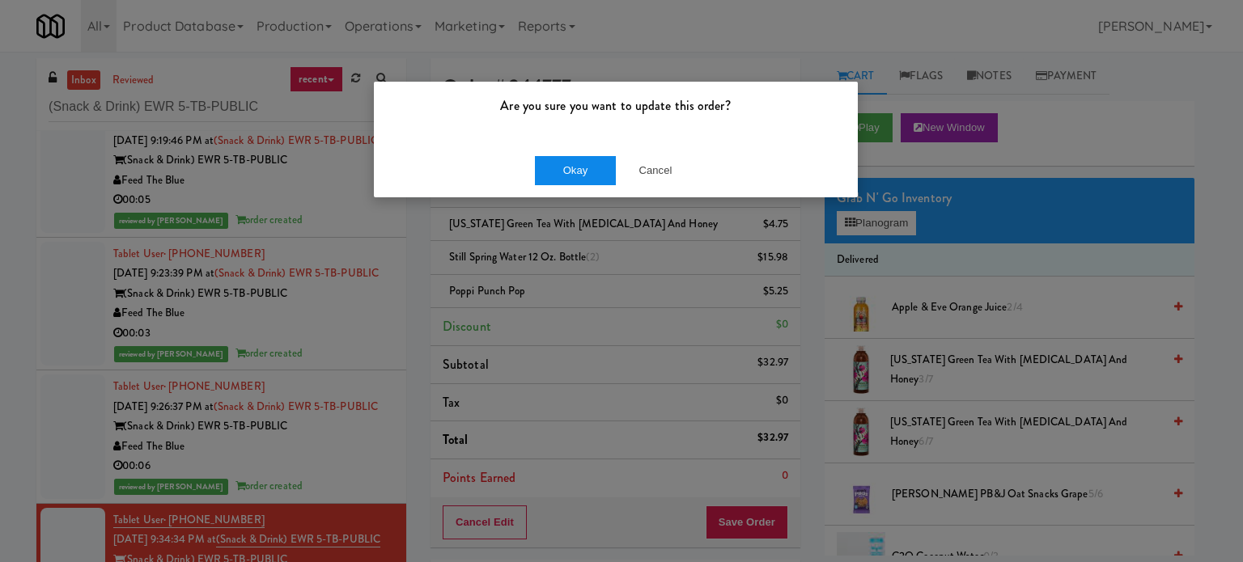
click at [588, 153] on div "Okay Cancel" at bounding box center [616, 170] width 484 height 54
click at [587, 167] on button "Okay" at bounding box center [575, 170] width 81 height 29
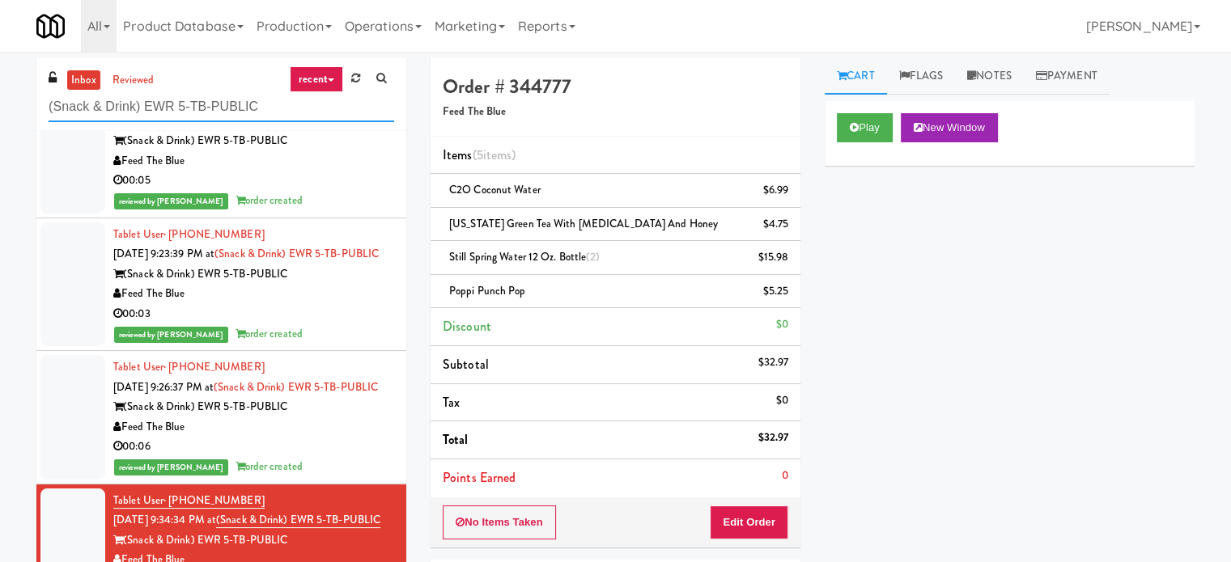
click at [282, 105] on input "(Snack & Drink) EWR 5-TB-PUBLIC" at bounding box center [221, 107] width 345 height 30
paste input "Combo Cooler"
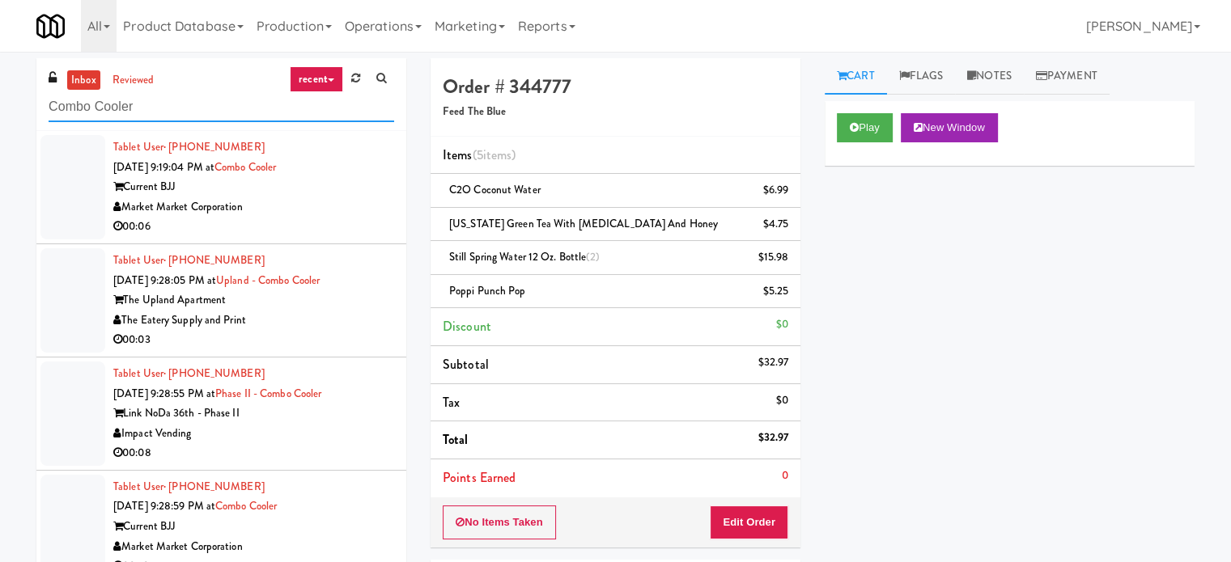
type input "Combo Cooler"
click at [314, 232] on div "00:06" at bounding box center [253, 227] width 281 height 20
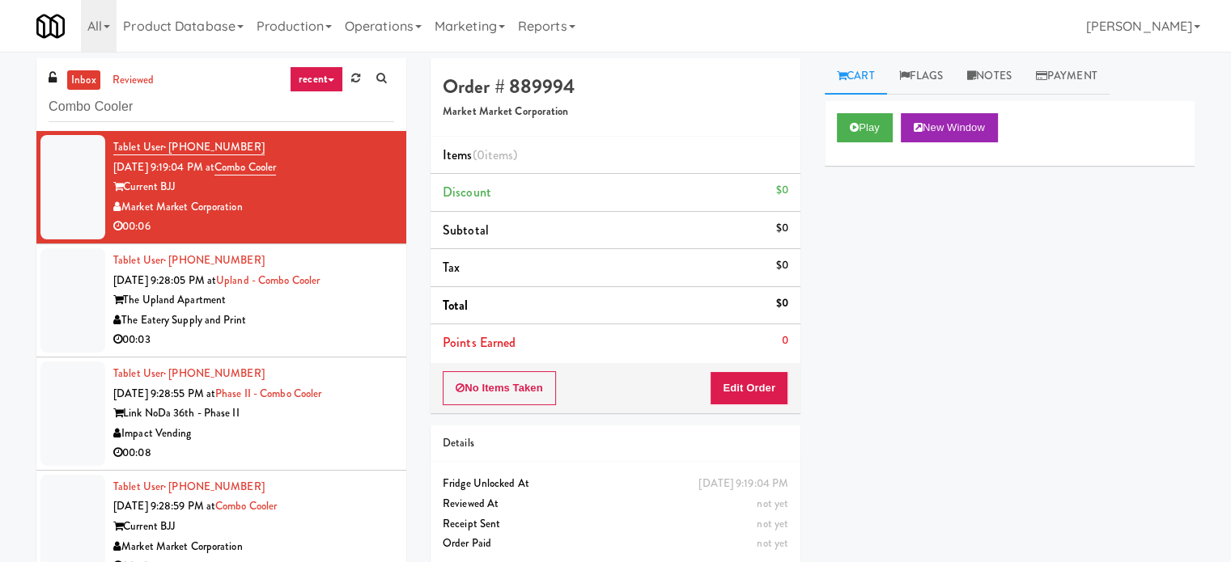
drag, startPoint x: 873, startPoint y: 95, endPoint x: 869, endPoint y: 104, distance: 9.0
click at [871, 100] on div "Cart Flags Notes Payment Play New Window Primary Flag Clear Flag if unable to d…" at bounding box center [1009, 307] width 394 height 498
click at [868, 121] on button "Play" at bounding box center [865, 127] width 56 height 29
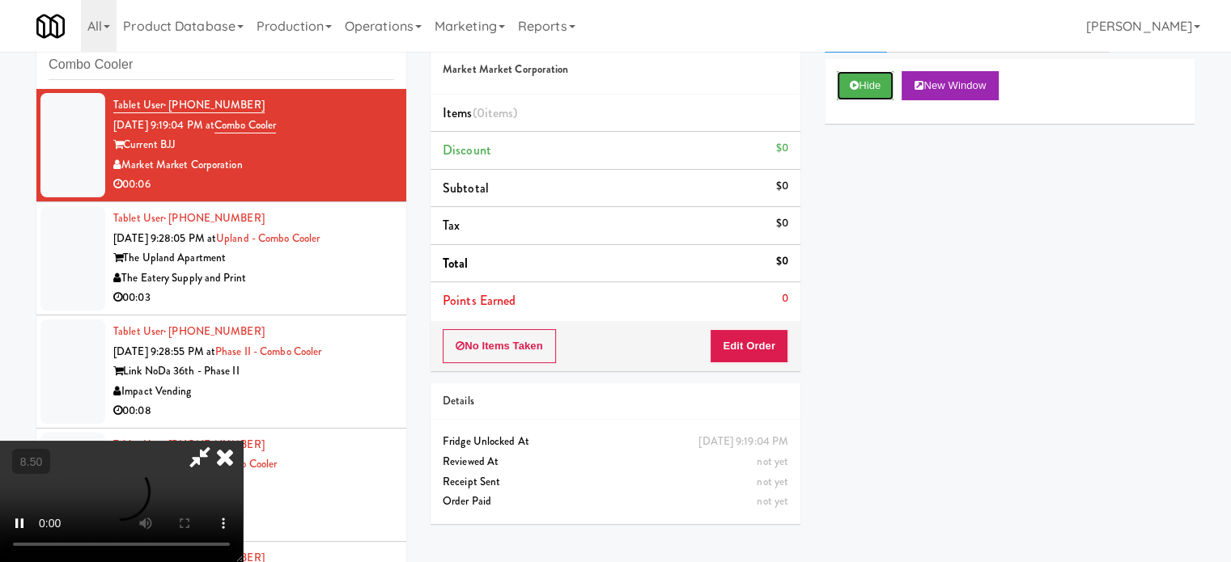
scroll to position [66, 0]
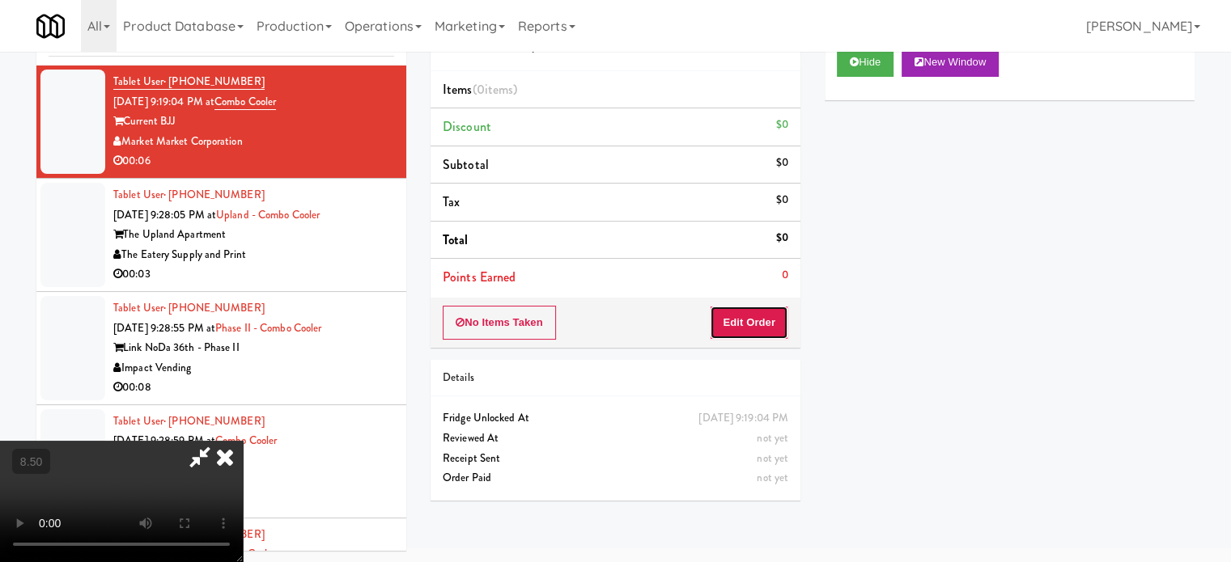
click at [744, 328] on button "Edit Order" at bounding box center [749, 323] width 78 height 34
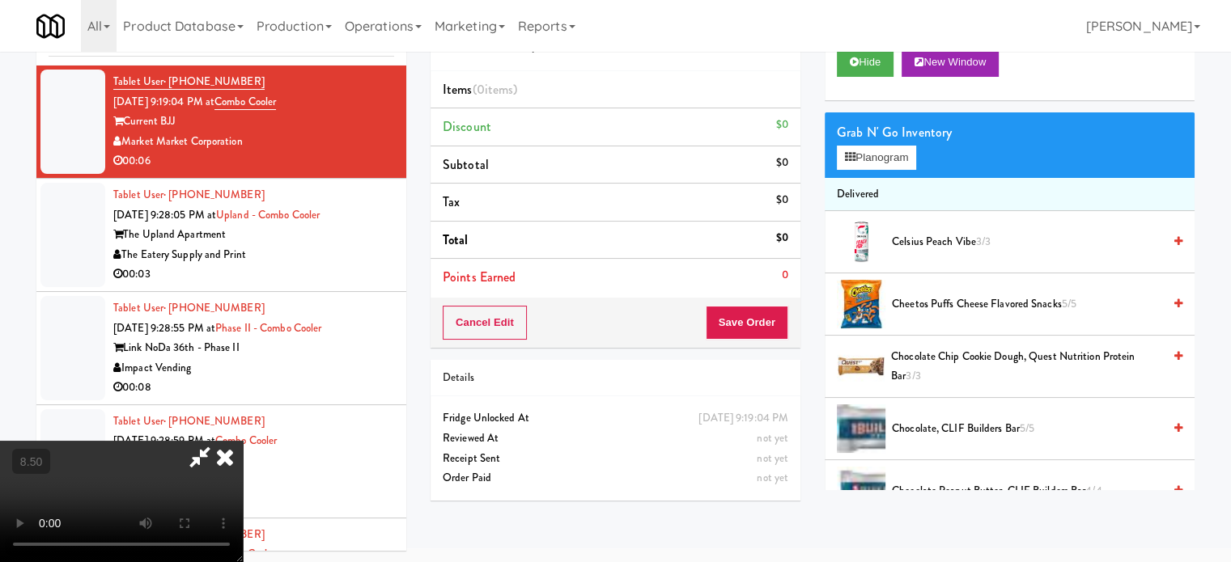
click at [243, 441] on video at bounding box center [121, 501] width 243 height 121
drag, startPoint x: 383, startPoint y: 338, endPoint x: 464, endPoint y: 330, distance: 81.3
click at [243, 441] on video at bounding box center [121, 501] width 243 height 121
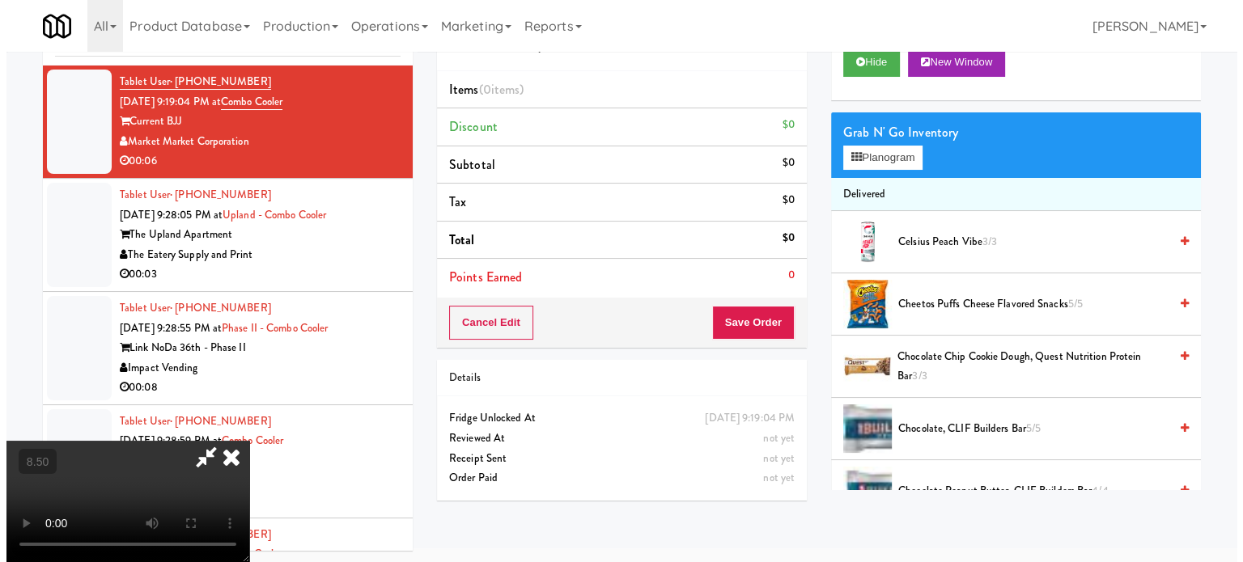
scroll to position [52, 0]
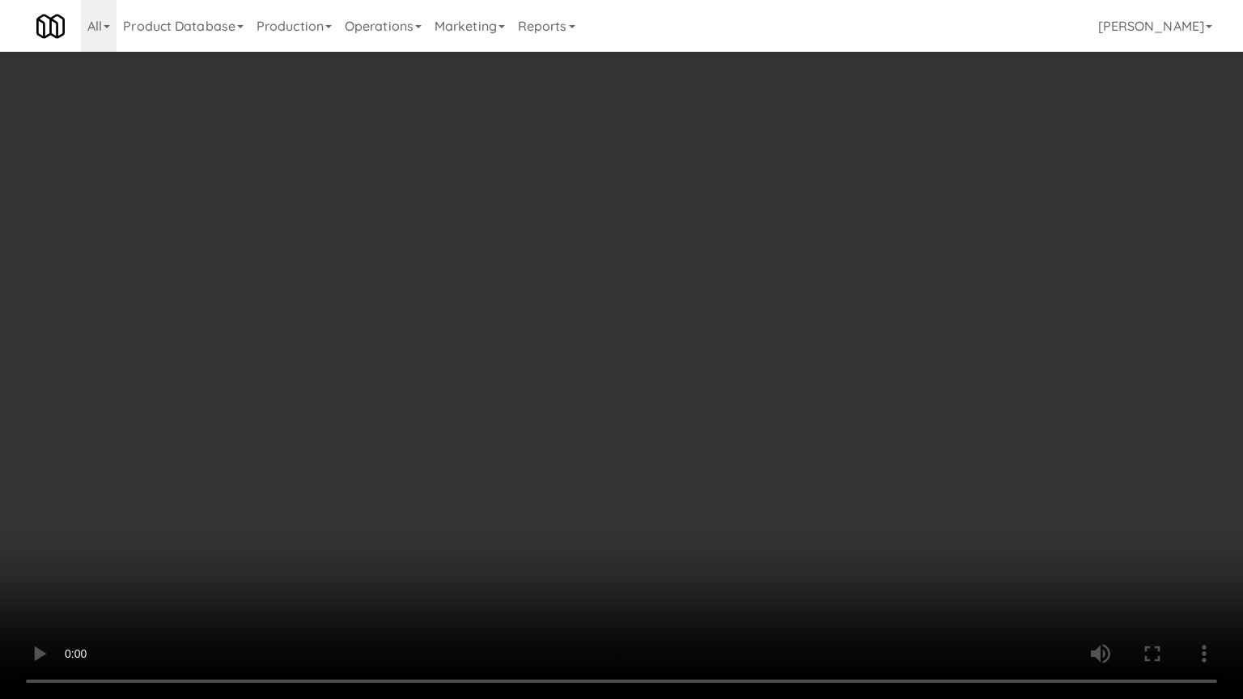
click at [720, 266] on video at bounding box center [621, 349] width 1243 height 699
click at [558, 301] on video at bounding box center [621, 349] width 1243 height 699
drag, startPoint x: 566, startPoint y: 337, endPoint x: 588, endPoint y: 326, distance: 24.2
click at [566, 337] on video at bounding box center [621, 349] width 1243 height 699
click at [590, 324] on video at bounding box center [621, 349] width 1243 height 699
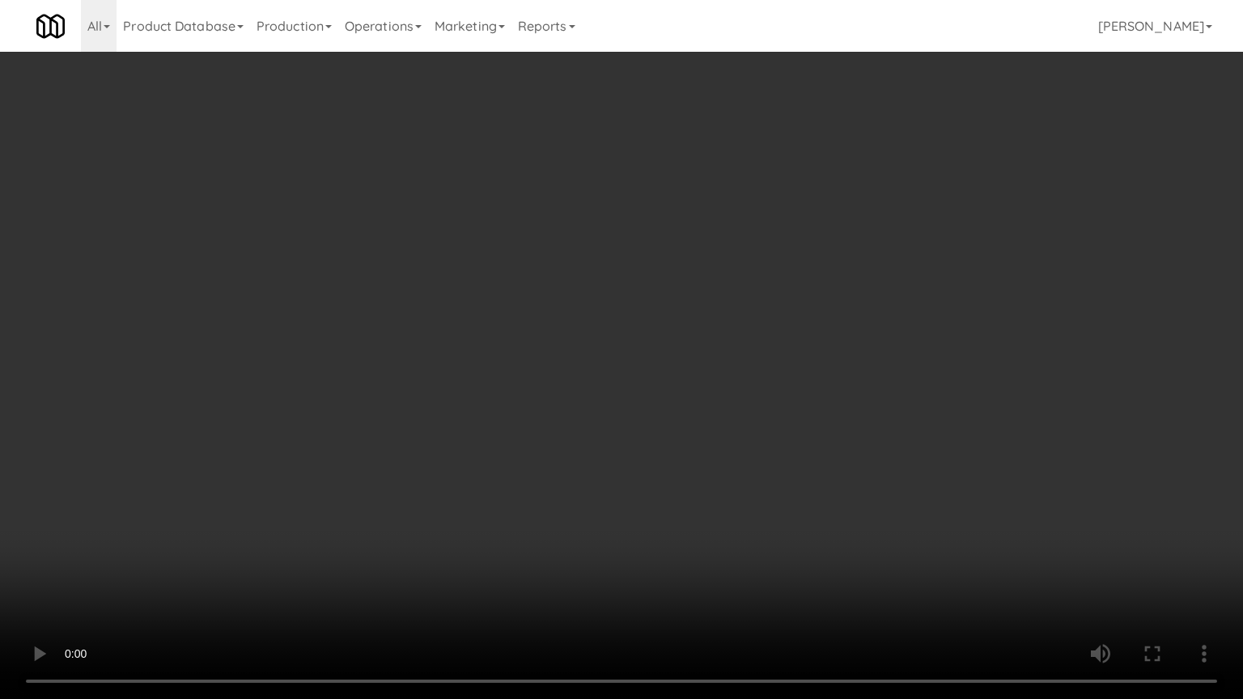
drag, startPoint x: 594, startPoint y: 316, endPoint x: 597, endPoint y: 304, distance: 12.6
click at [593, 316] on video at bounding box center [621, 349] width 1243 height 699
click at [603, 313] on video at bounding box center [621, 349] width 1243 height 699
drag, startPoint x: 605, startPoint y: 313, endPoint x: 702, endPoint y: 193, distance: 154.2
click at [608, 313] on video at bounding box center [621, 349] width 1243 height 699
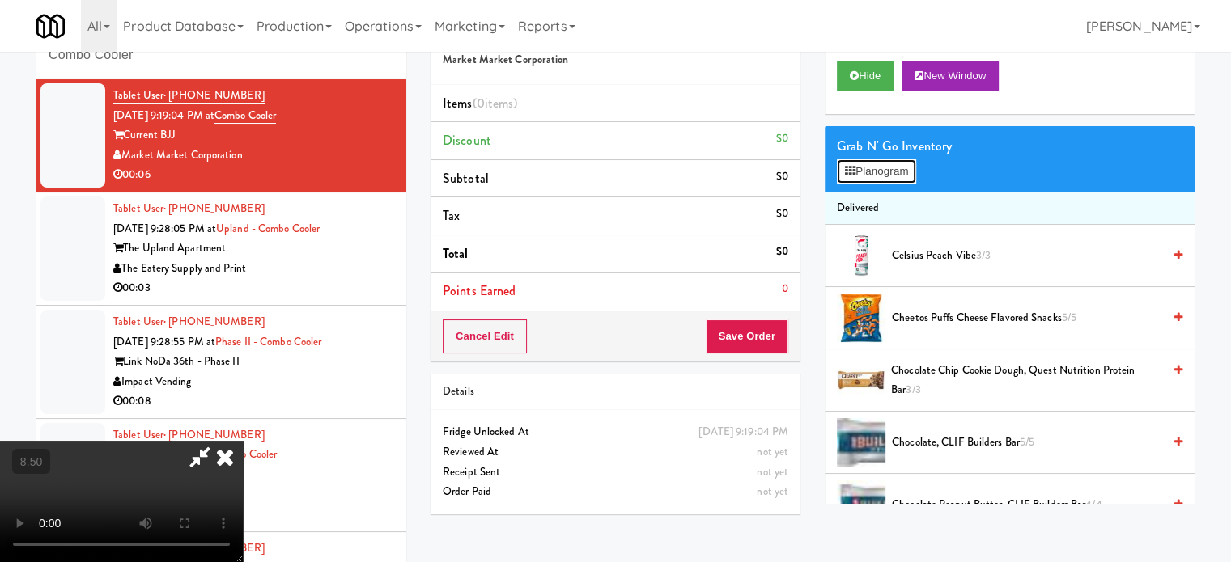
click at [883, 165] on button "Planogram" at bounding box center [876, 171] width 79 height 24
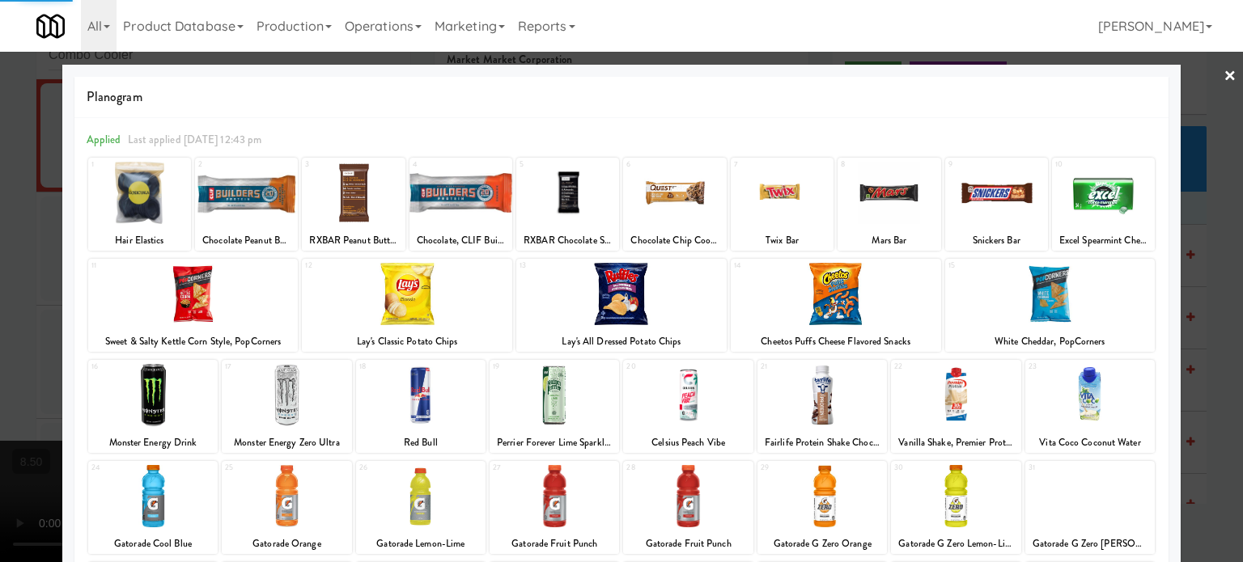
scroll to position [231, 0]
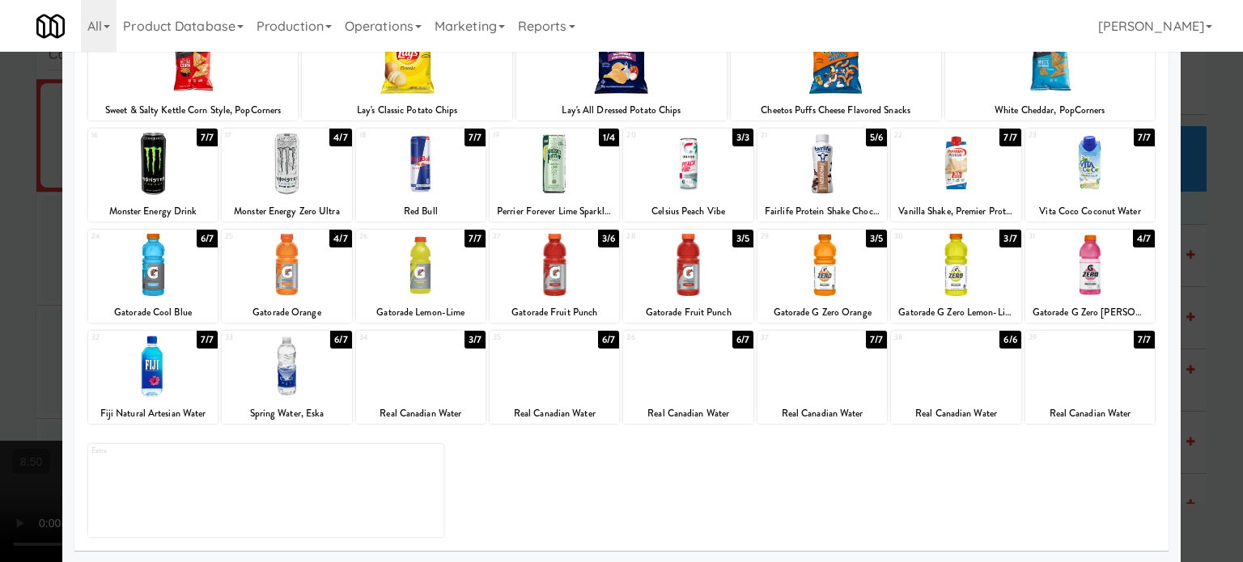
click at [473, 341] on div "3/7" at bounding box center [474, 340] width 21 height 18
click at [1204, 281] on div at bounding box center [621, 281] width 1243 height 562
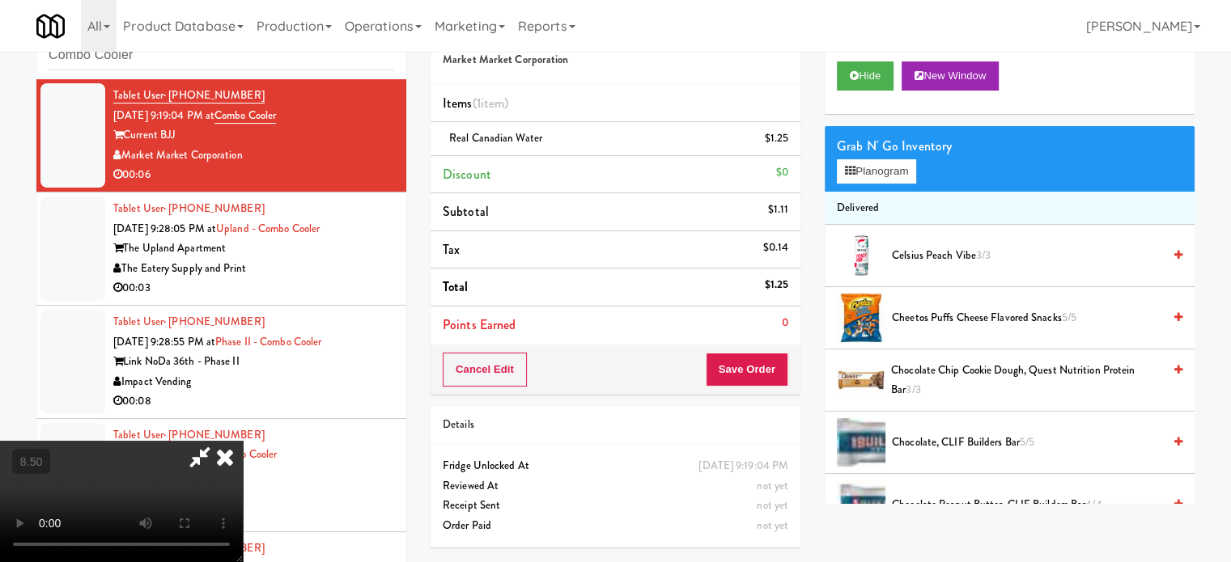
drag, startPoint x: 396, startPoint y: 443, endPoint x: 392, endPoint y: 435, distance: 8.3
click at [243, 443] on video at bounding box center [121, 501] width 243 height 121
click at [243, 441] on video at bounding box center [121, 501] width 243 height 121
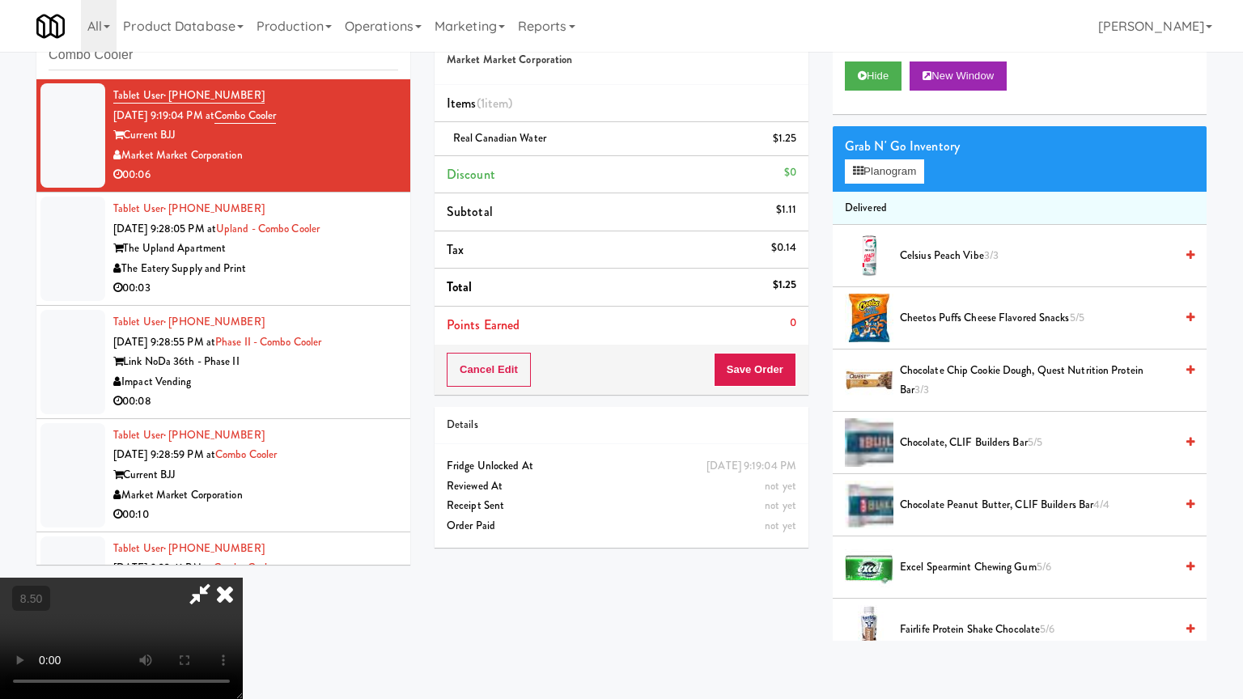
click at [243, 561] on video at bounding box center [121, 638] width 243 height 121
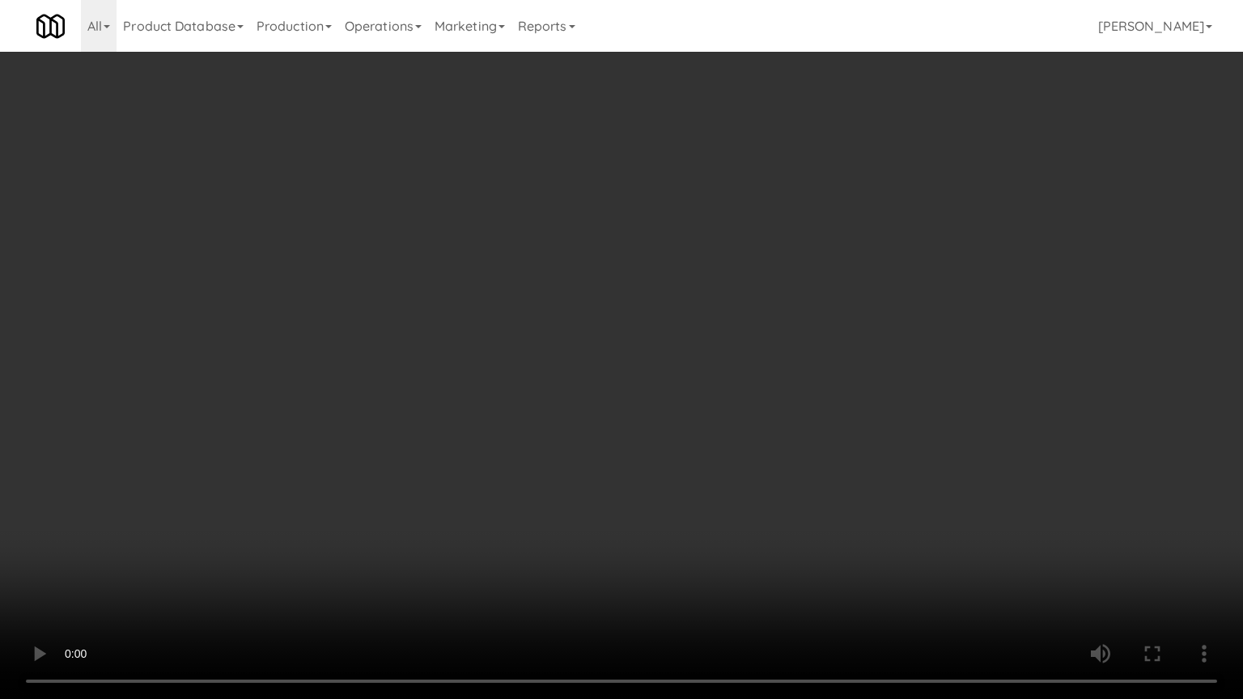
click at [503, 438] on video at bounding box center [621, 349] width 1243 height 699
click at [417, 414] on video at bounding box center [621, 349] width 1243 height 699
click at [574, 433] on video at bounding box center [621, 349] width 1243 height 699
click at [581, 422] on video at bounding box center [621, 349] width 1243 height 699
click at [628, 405] on video at bounding box center [621, 349] width 1243 height 699
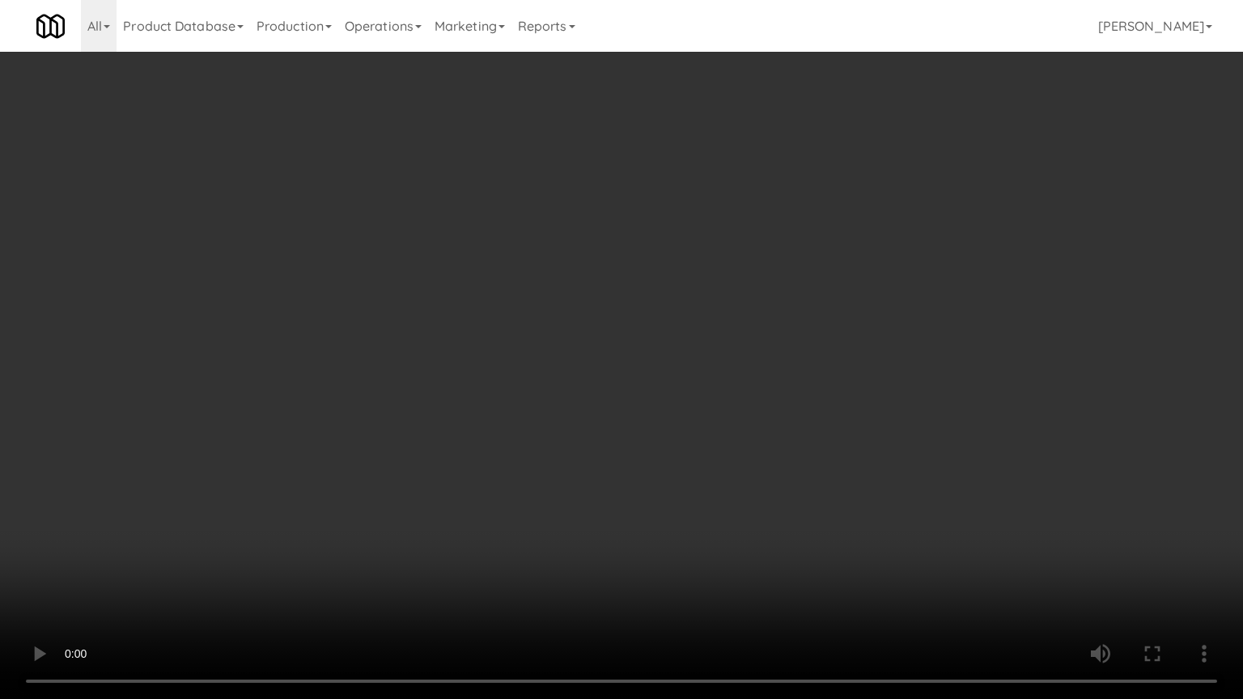
drag, startPoint x: 632, startPoint y: 400, endPoint x: 790, endPoint y: 200, distance: 255.2
click at [638, 395] on video at bounding box center [621, 349] width 1243 height 699
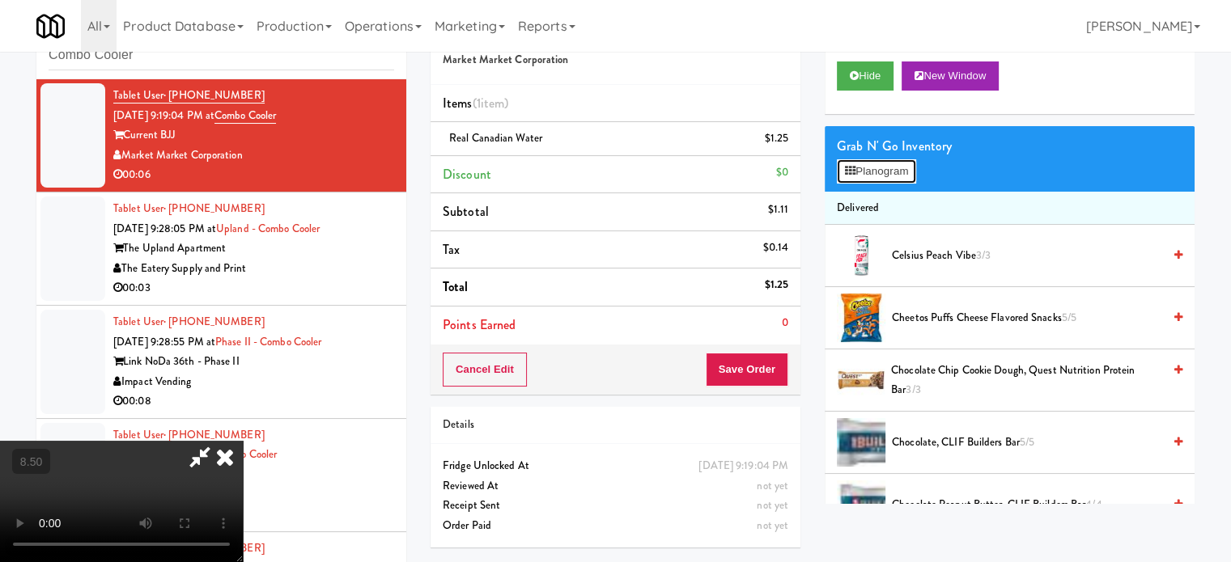
click at [914, 172] on button "Planogram" at bounding box center [876, 171] width 79 height 24
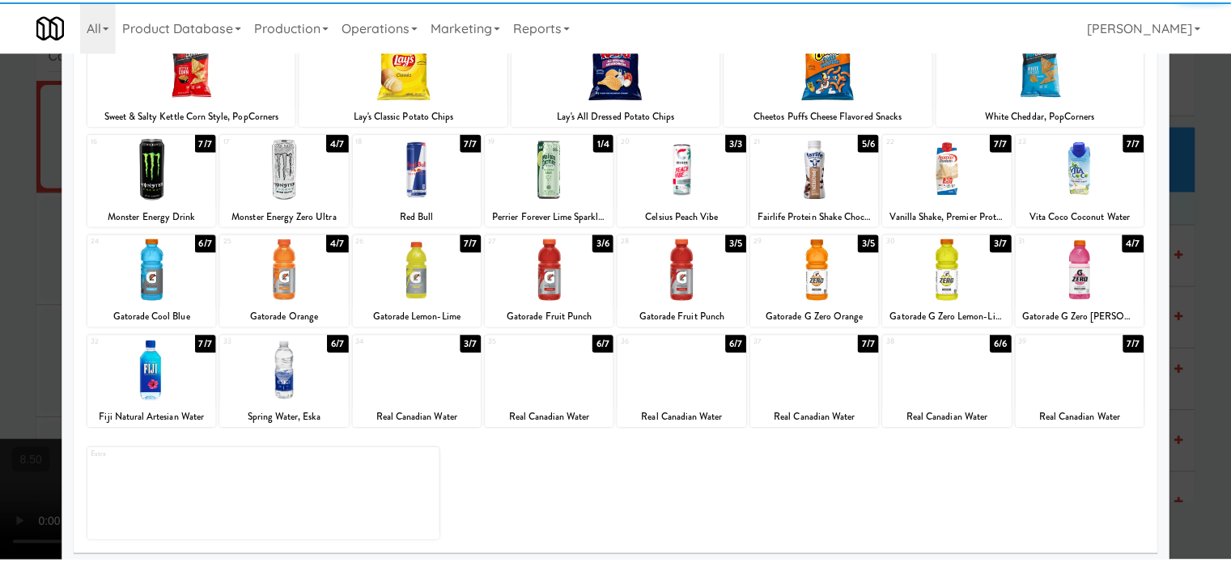
scroll to position [231, 0]
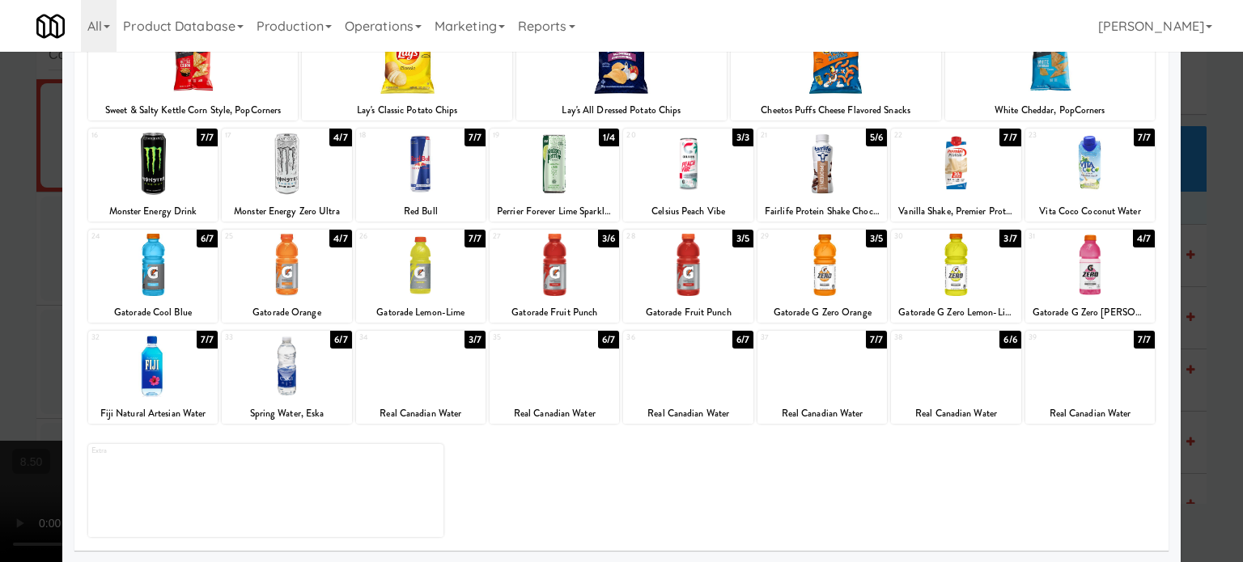
drag, startPoint x: 462, startPoint y: 345, endPoint x: 470, endPoint y: 340, distance: 9.4
click at [464, 345] on div "3/7" at bounding box center [474, 340] width 21 height 18
click at [1194, 333] on div at bounding box center [621, 281] width 1243 height 562
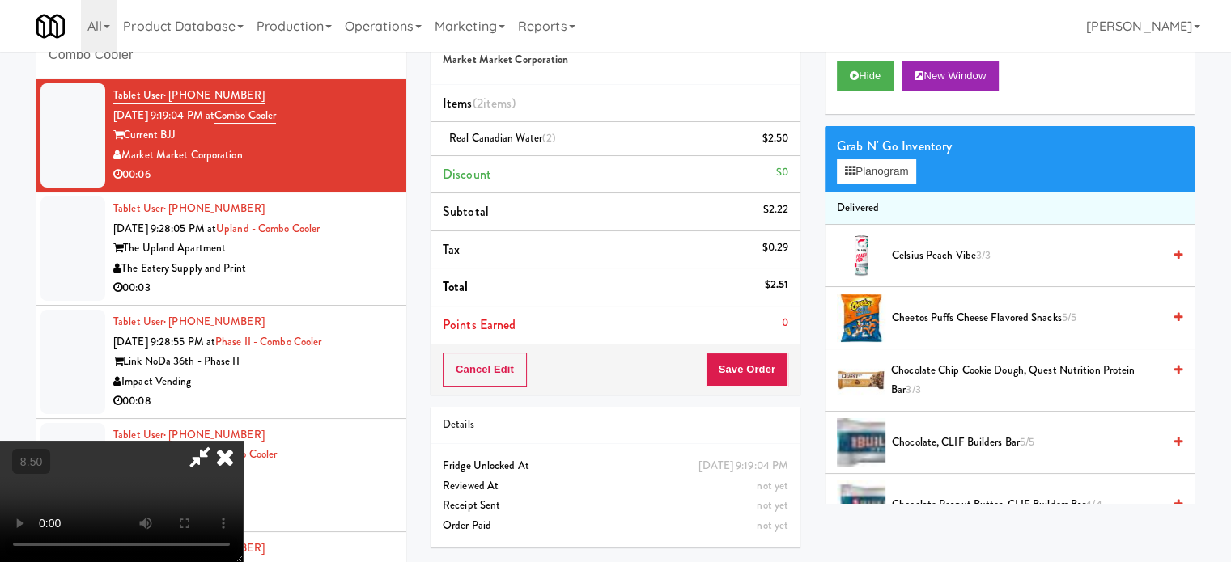
click at [243, 441] on video at bounding box center [121, 501] width 243 height 121
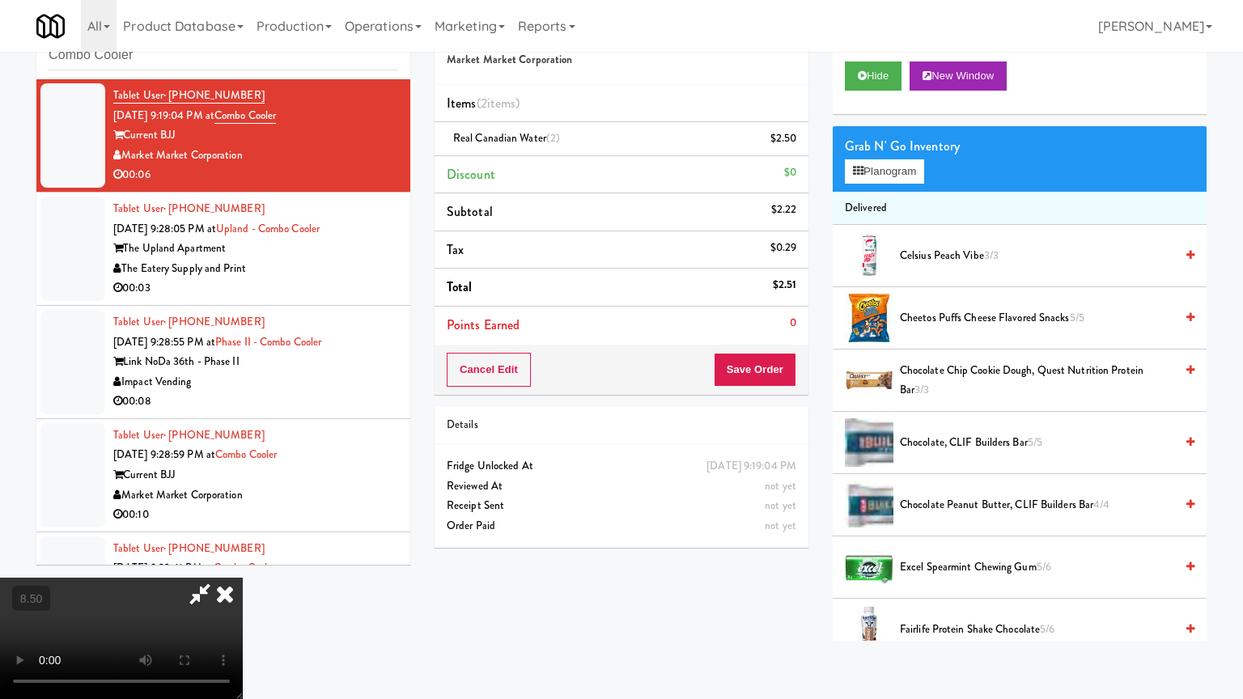
click at [243, 561] on video at bounding box center [121, 638] width 243 height 121
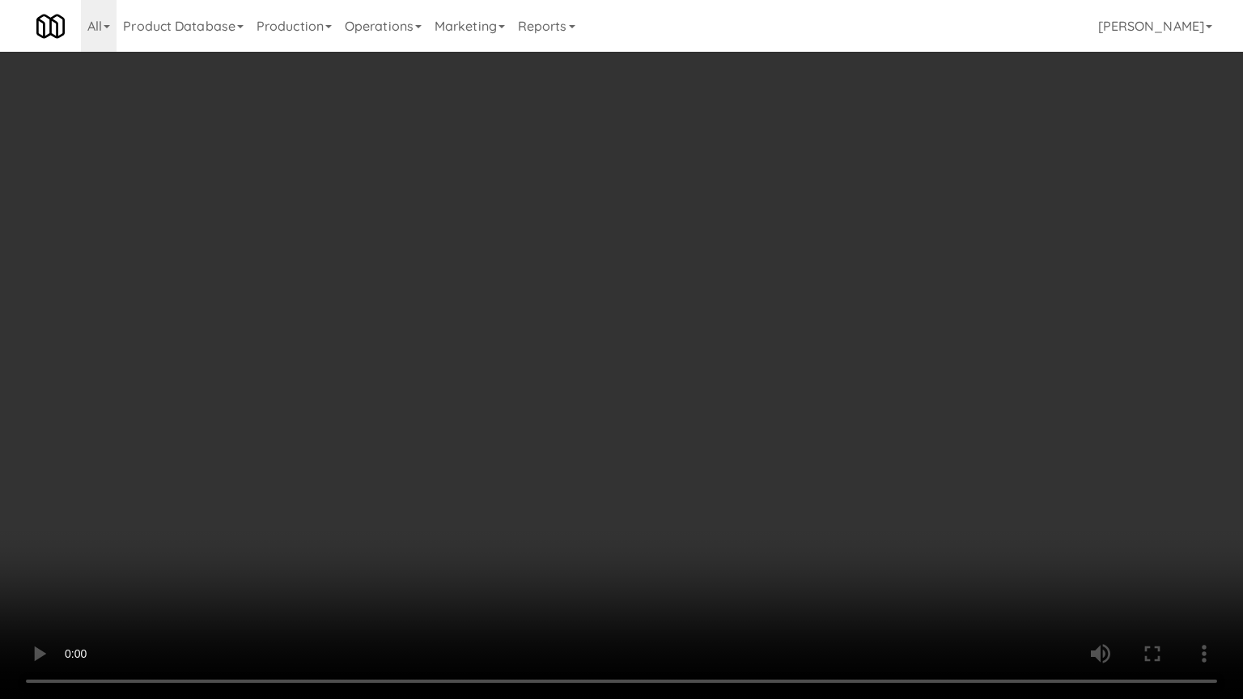
click at [537, 330] on video at bounding box center [621, 349] width 1243 height 699
click at [540, 330] on video at bounding box center [621, 349] width 1243 height 699
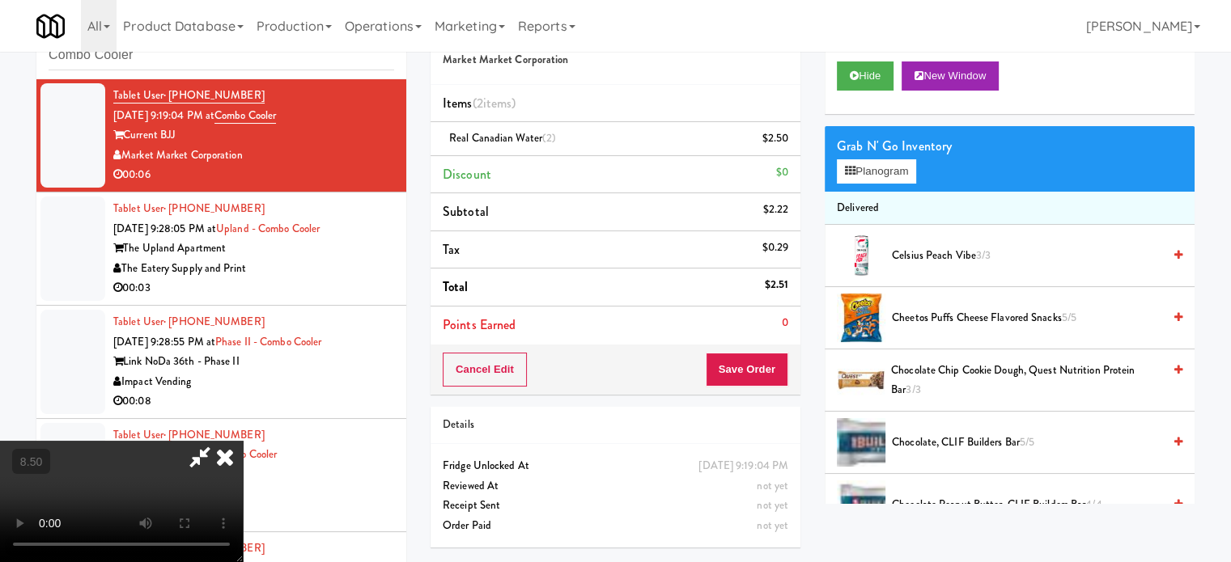
drag, startPoint x: 714, startPoint y: 69, endPoint x: 715, endPoint y: 103, distance: 34.0
click at [243, 441] on icon at bounding box center [225, 457] width 36 height 32
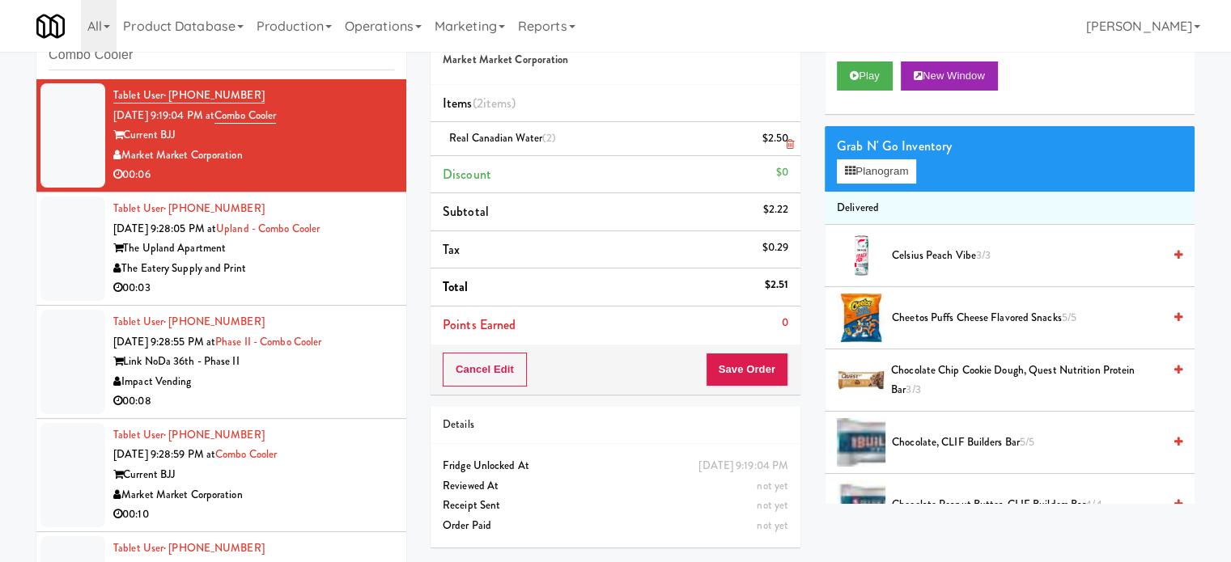
click at [794, 145] on li "Real Canadian Water (2) $2.50" at bounding box center [615, 139] width 370 height 34
click at [790, 150] on link at bounding box center [786, 145] width 15 height 20
click at [858, 79] on button "Play" at bounding box center [865, 75] width 56 height 29
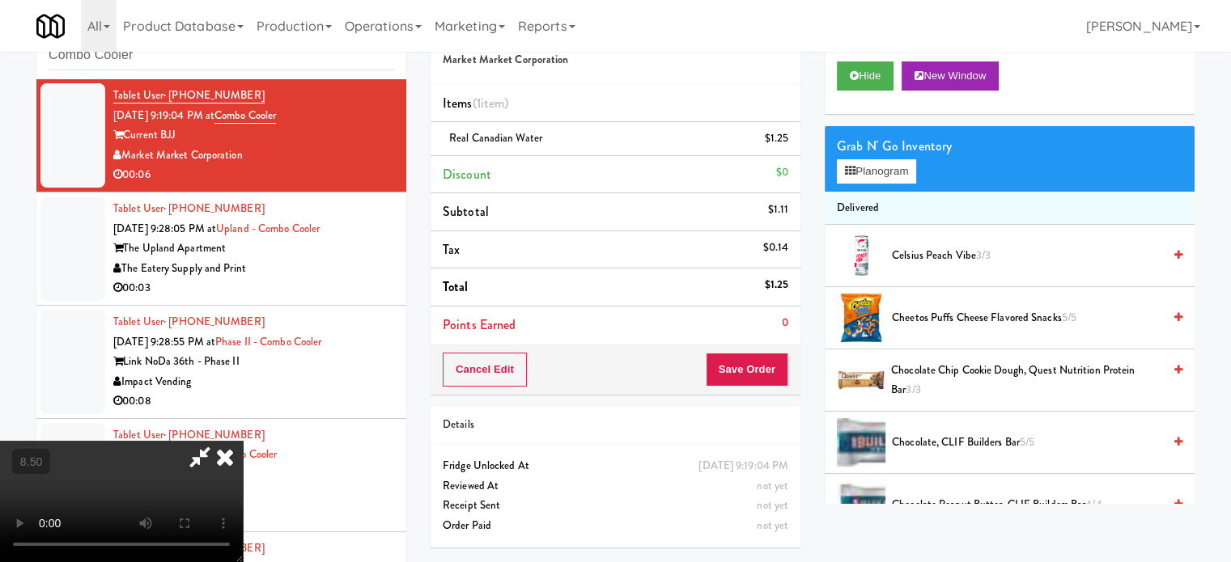
drag, startPoint x: 256, startPoint y: 507, endPoint x: 249, endPoint y: 481, distance: 27.5
click at [243, 496] on video at bounding box center [121, 501] width 243 height 121
drag, startPoint x: 249, startPoint y: 481, endPoint x: 249, endPoint y: 468, distance: 12.1
click at [243, 475] on video at bounding box center [121, 501] width 243 height 121
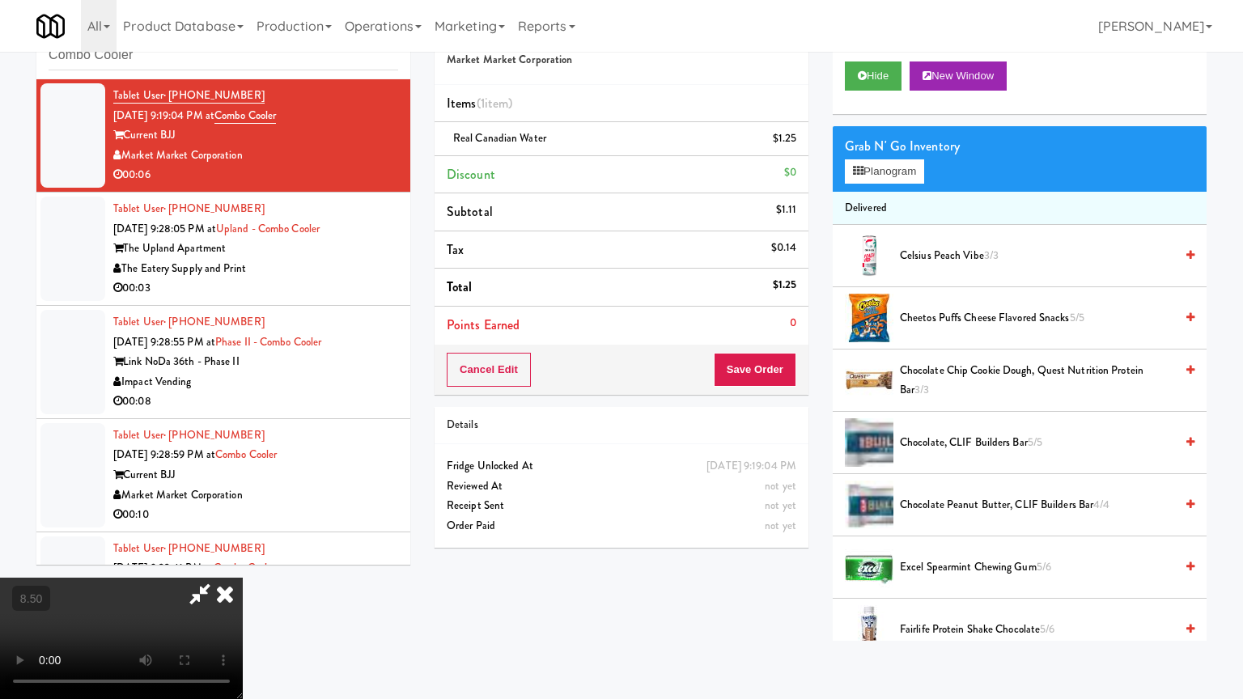
click at [243, 561] on video at bounding box center [121, 638] width 243 height 121
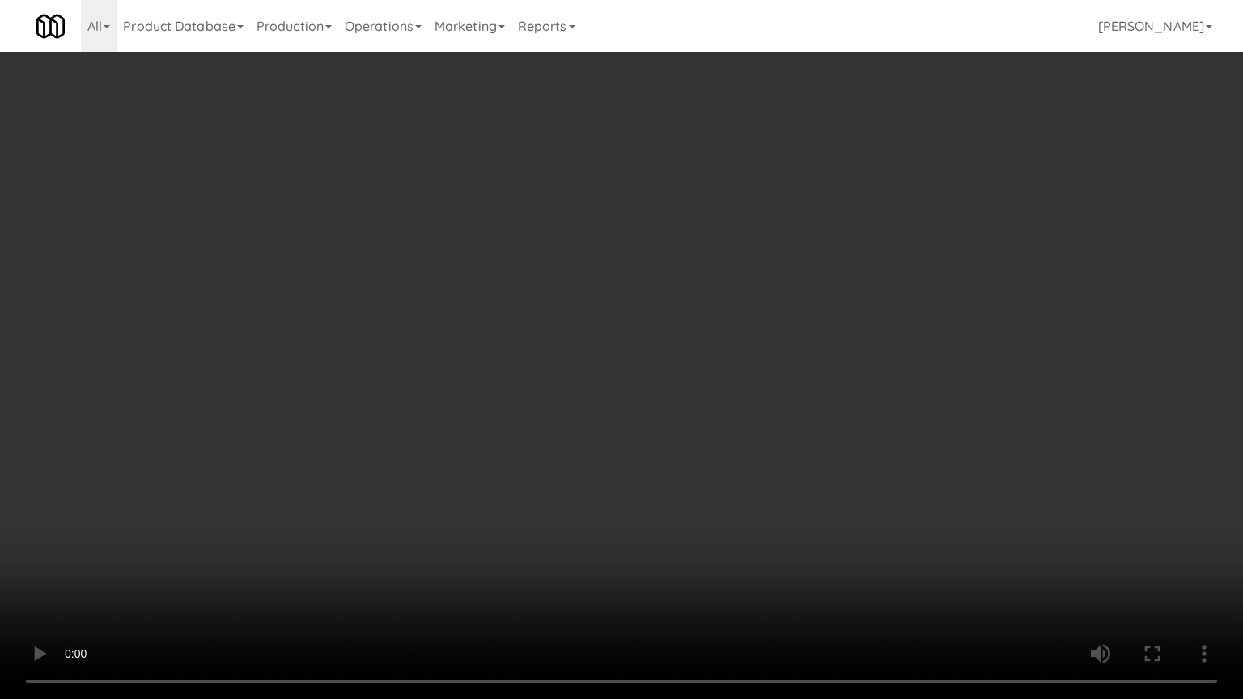
drag, startPoint x: 346, startPoint y: 563, endPoint x: 356, endPoint y: 553, distance: 14.3
click at [349, 561] on video at bounding box center [621, 349] width 1243 height 699
click at [491, 411] on video at bounding box center [621, 349] width 1243 height 699
click at [492, 410] on video at bounding box center [621, 349] width 1243 height 699
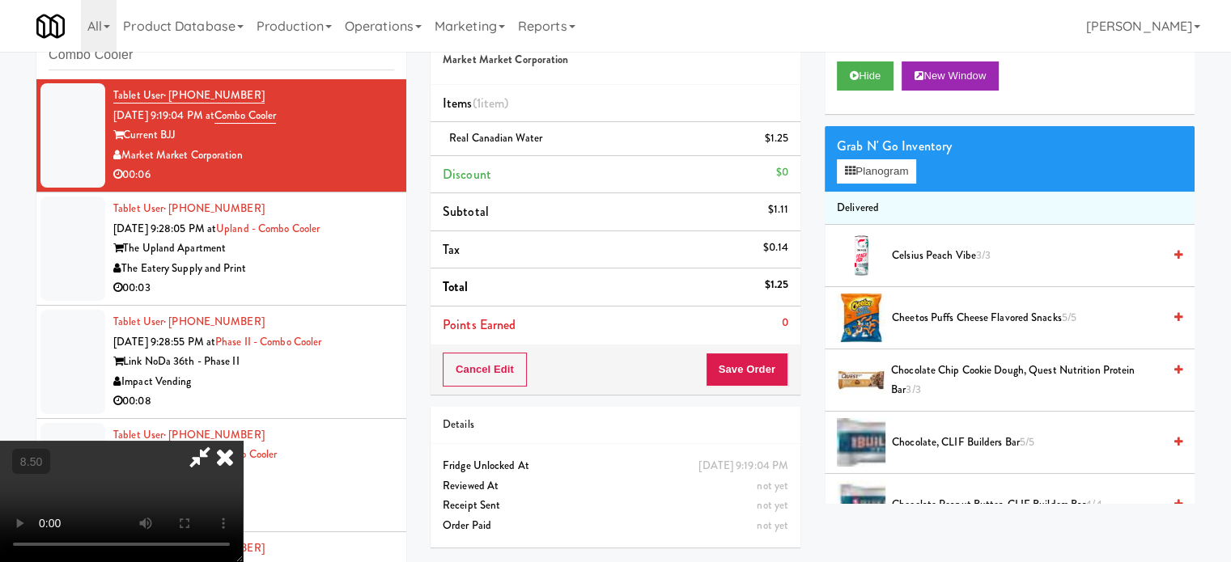
click at [243, 441] on icon at bounding box center [225, 457] width 36 height 32
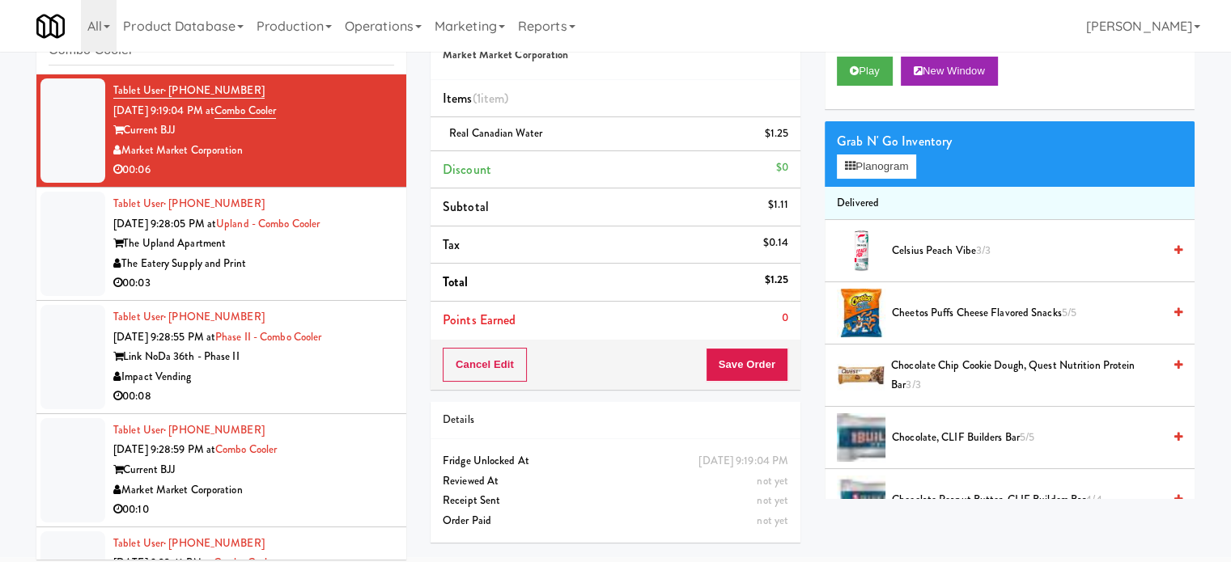
scroll to position [66, 0]
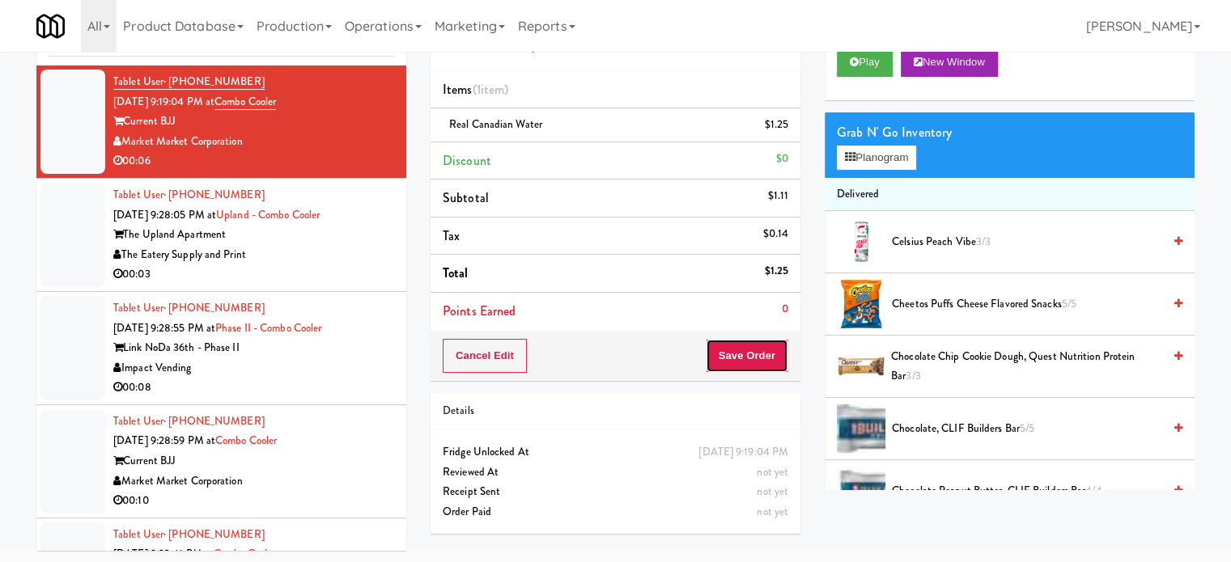
click at [746, 350] on button "Save Order" at bounding box center [747, 356] width 83 height 34
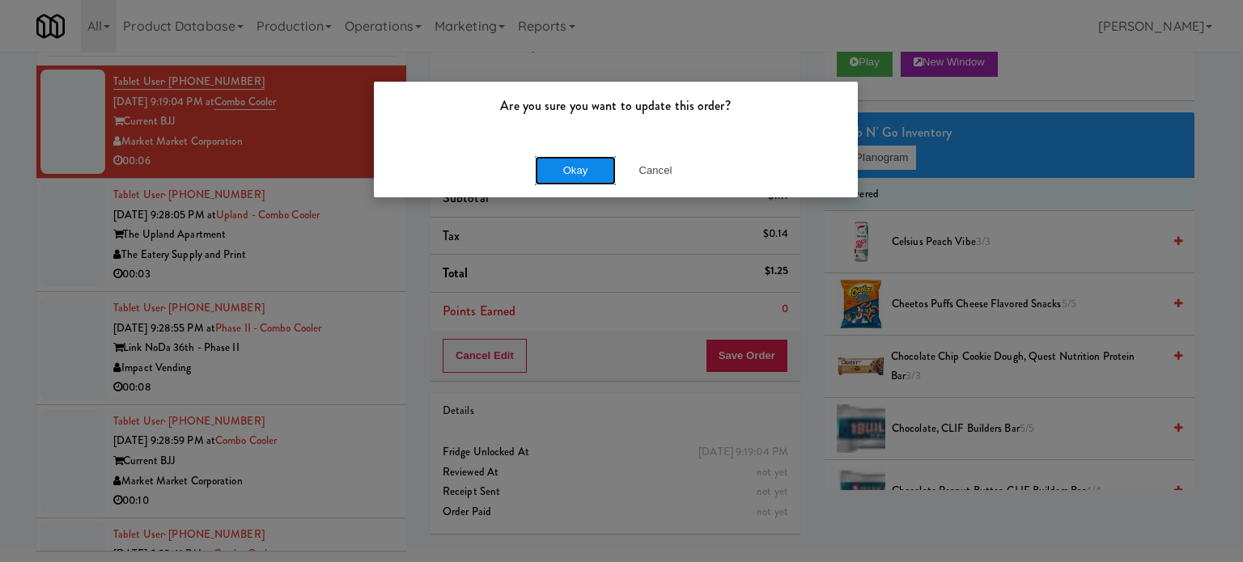
click at [549, 168] on button "Okay" at bounding box center [575, 170] width 81 height 29
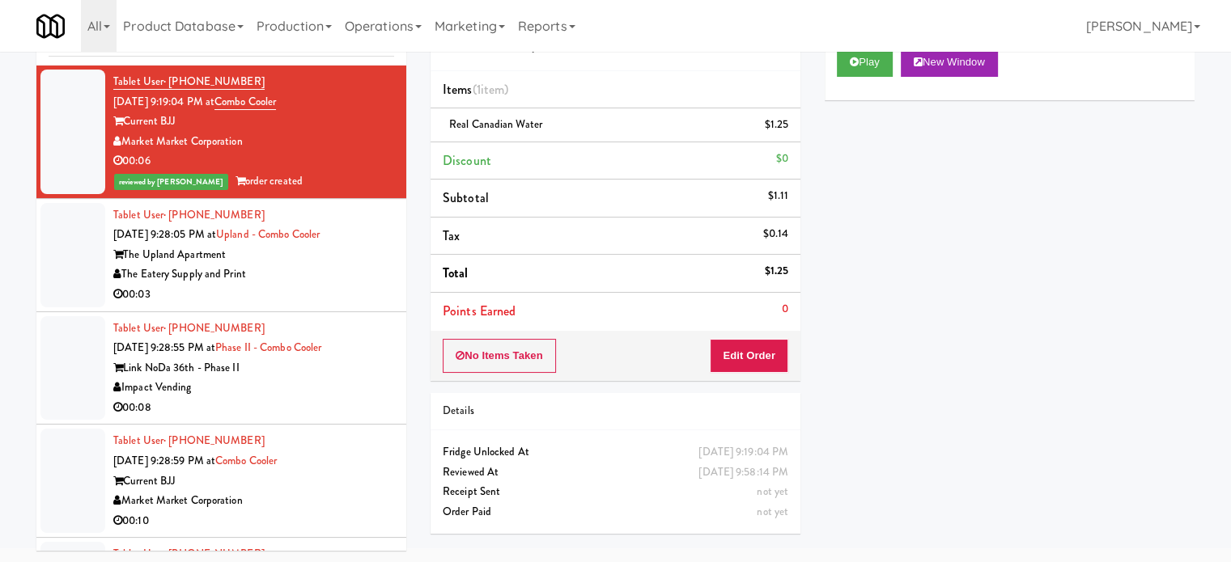
click at [317, 270] on div "The Eatery Supply and Print" at bounding box center [253, 275] width 281 height 20
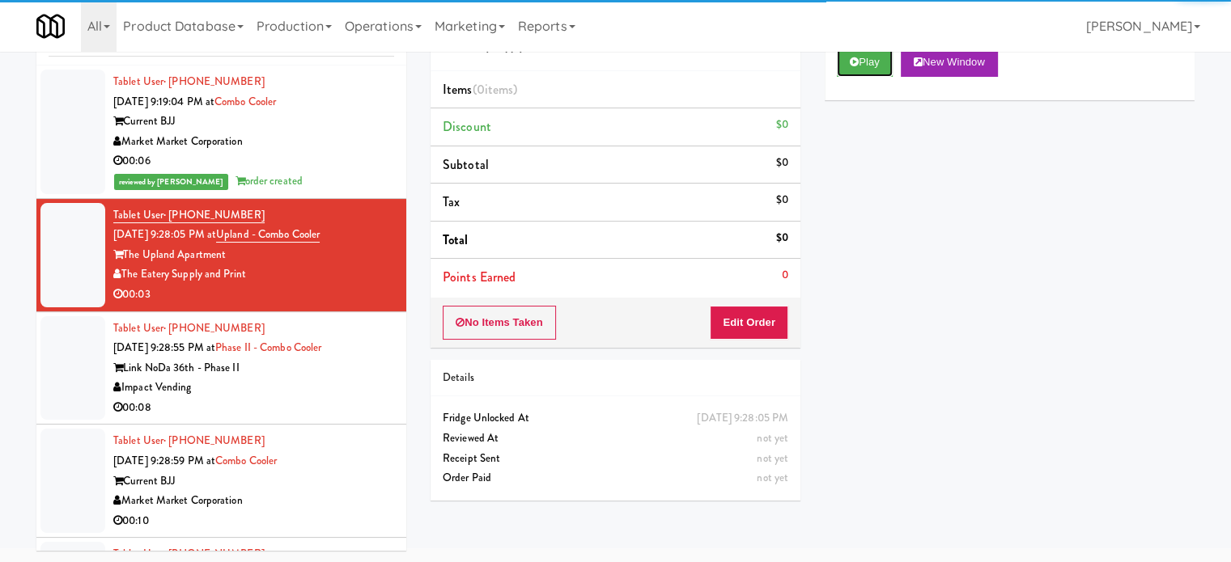
drag, startPoint x: 876, startPoint y: 59, endPoint x: 728, endPoint y: 323, distance: 302.5
click at [876, 61] on button "Play" at bounding box center [865, 62] width 56 height 29
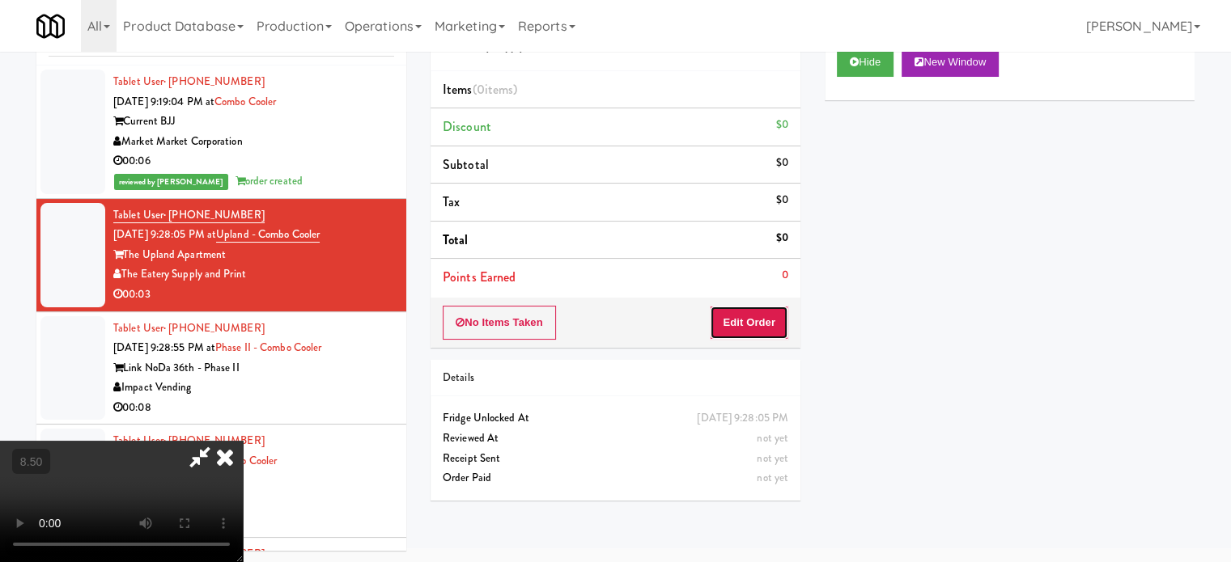
click at [768, 329] on button "Edit Order" at bounding box center [749, 323] width 78 height 34
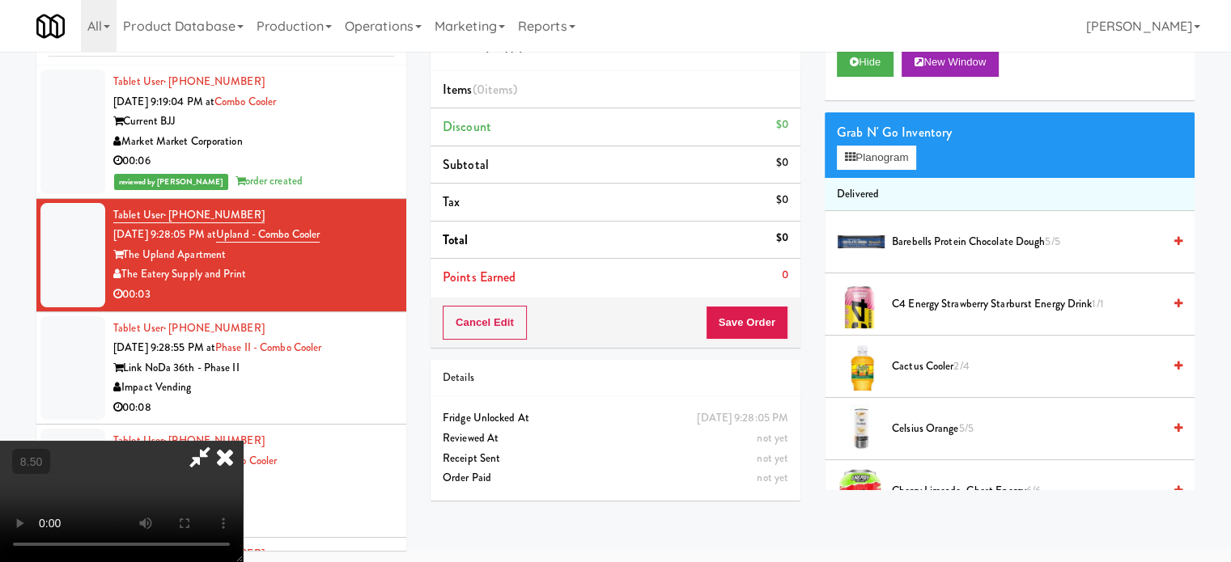
click at [243, 441] on video at bounding box center [121, 501] width 243 height 121
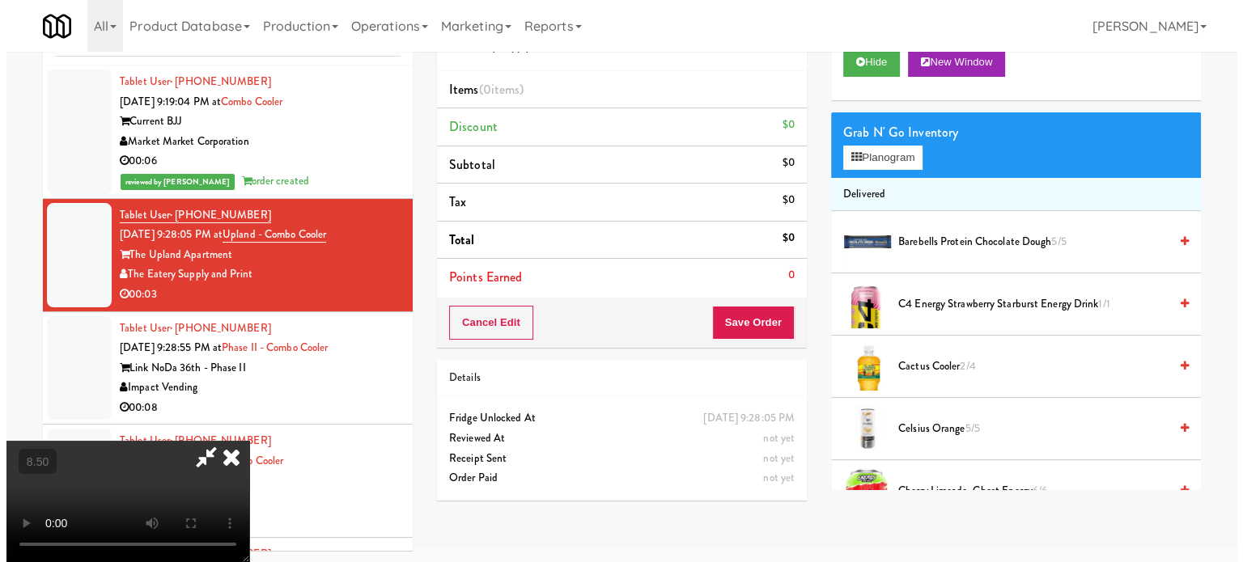
scroll to position [52, 0]
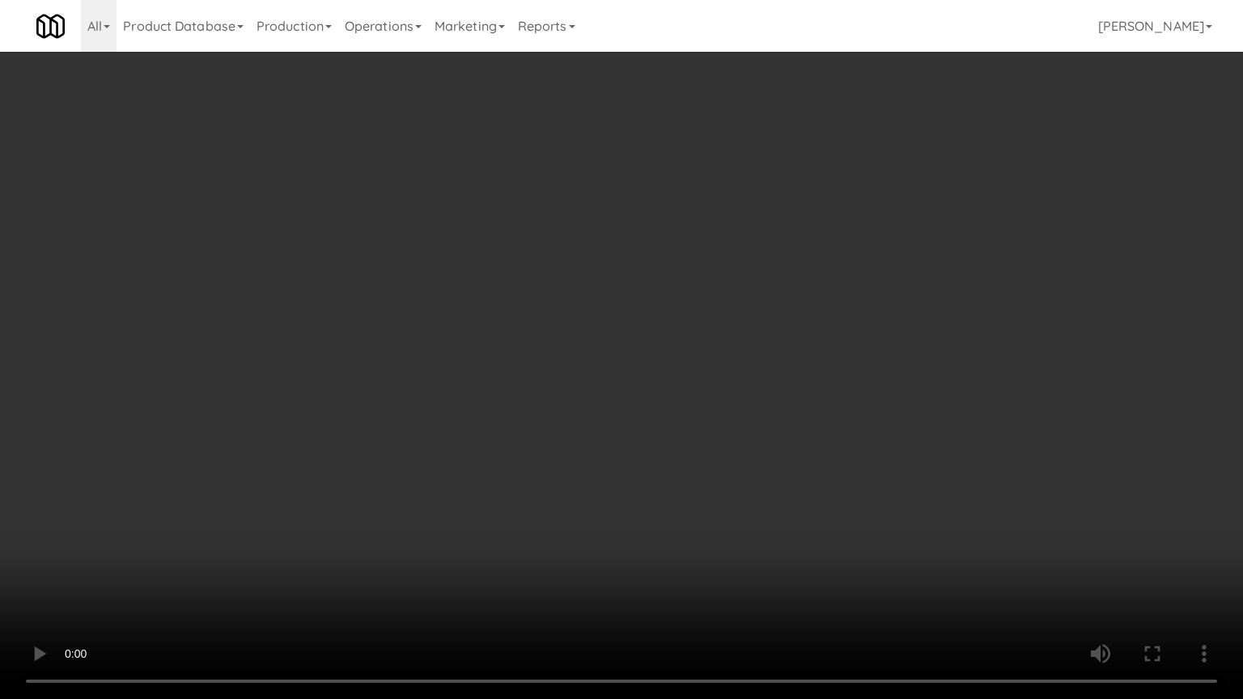
click at [392, 422] on video at bounding box center [621, 349] width 1243 height 699
drag, startPoint x: 249, startPoint y: 518, endPoint x: 271, endPoint y: 501, distance: 27.7
click at [251, 517] on video at bounding box center [621, 349] width 1243 height 699
click at [744, 420] on video at bounding box center [621, 349] width 1243 height 699
click at [741, 412] on video at bounding box center [621, 349] width 1243 height 699
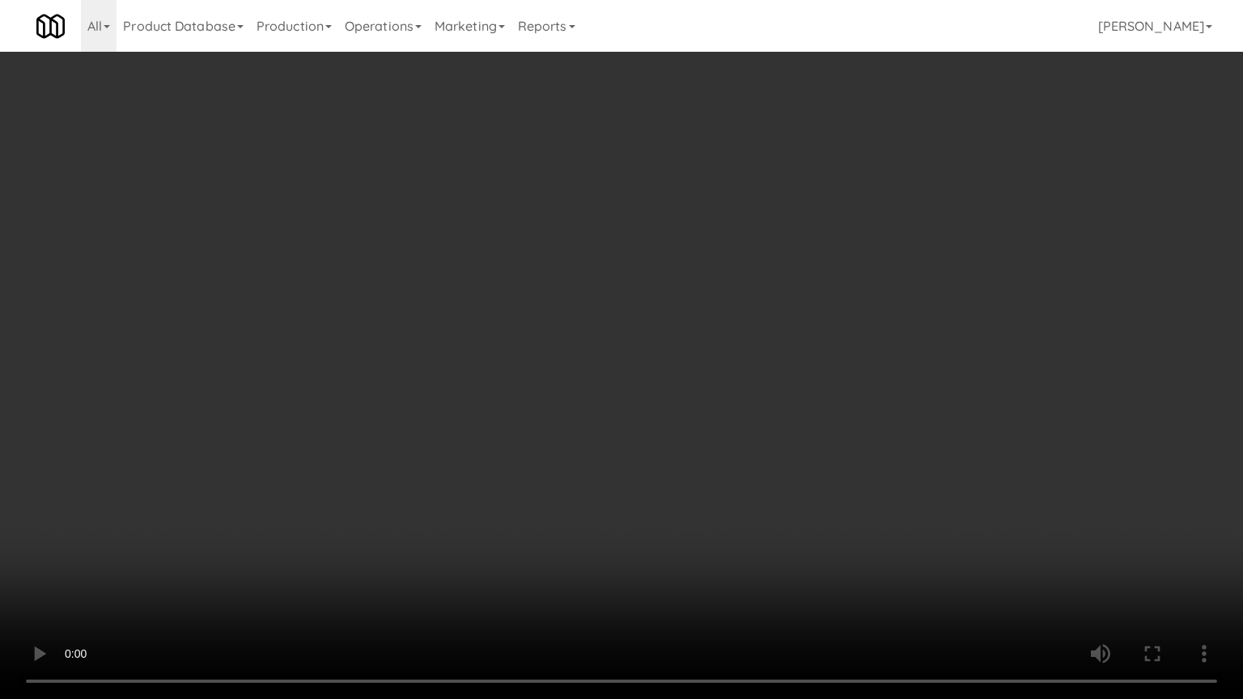
click at [744, 405] on video at bounding box center [621, 349] width 1243 height 699
click at [737, 405] on video at bounding box center [621, 349] width 1243 height 699
click at [741, 401] on video at bounding box center [621, 349] width 1243 height 699
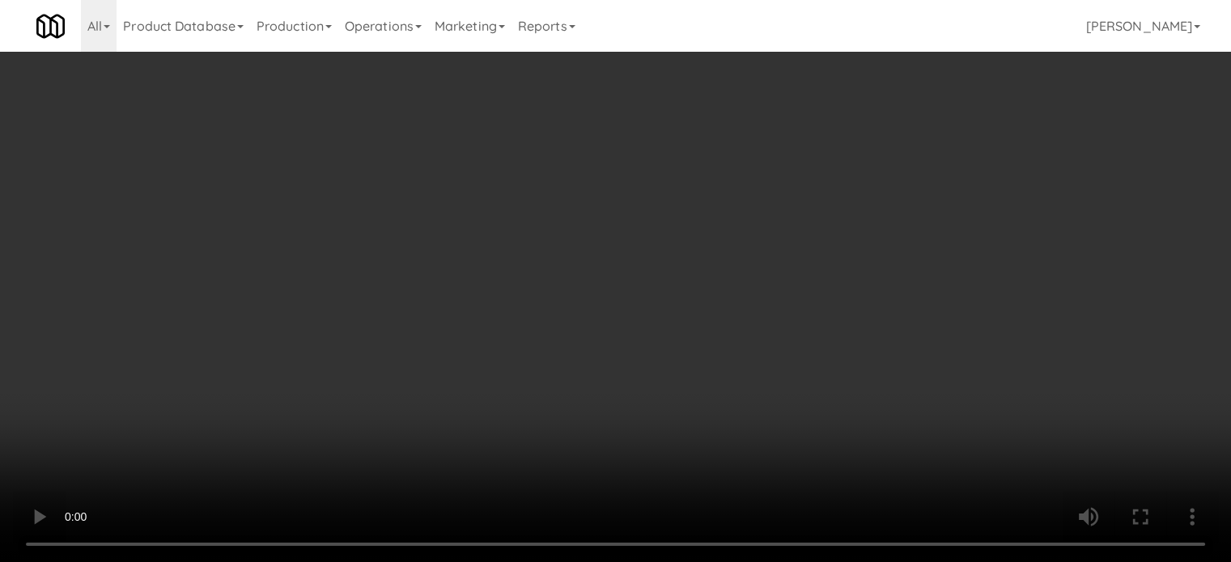
click at [508, 317] on video at bounding box center [615, 281] width 1231 height 562
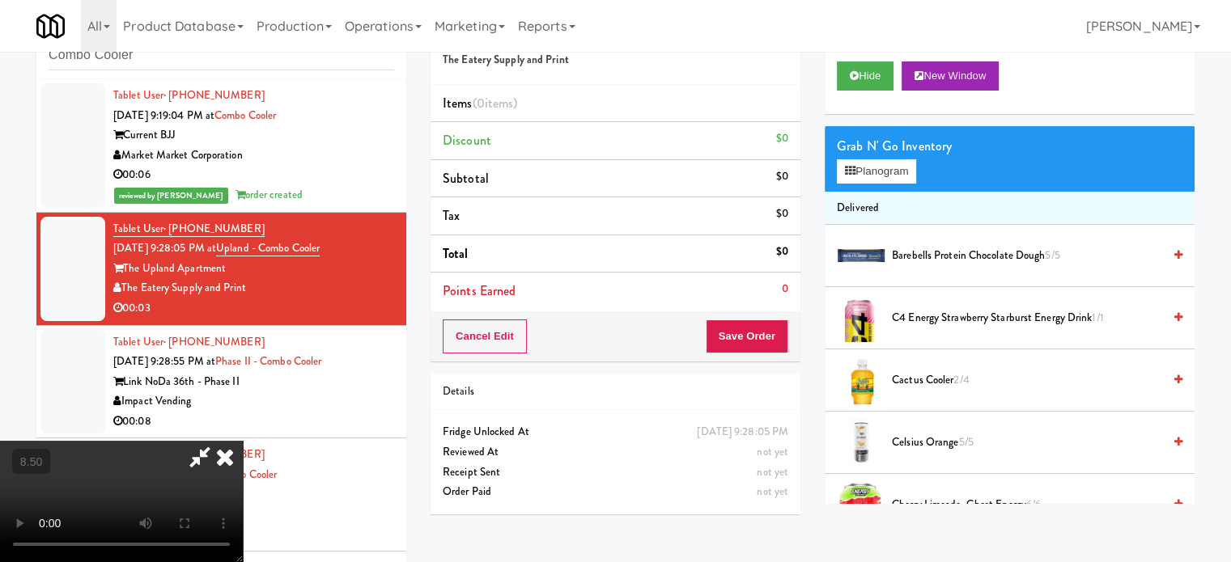
drag, startPoint x: 511, startPoint y: 311, endPoint x: 413, endPoint y: 540, distance: 250.1
click at [243, 441] on video at bounding box center [121, 501] width 243 height 121
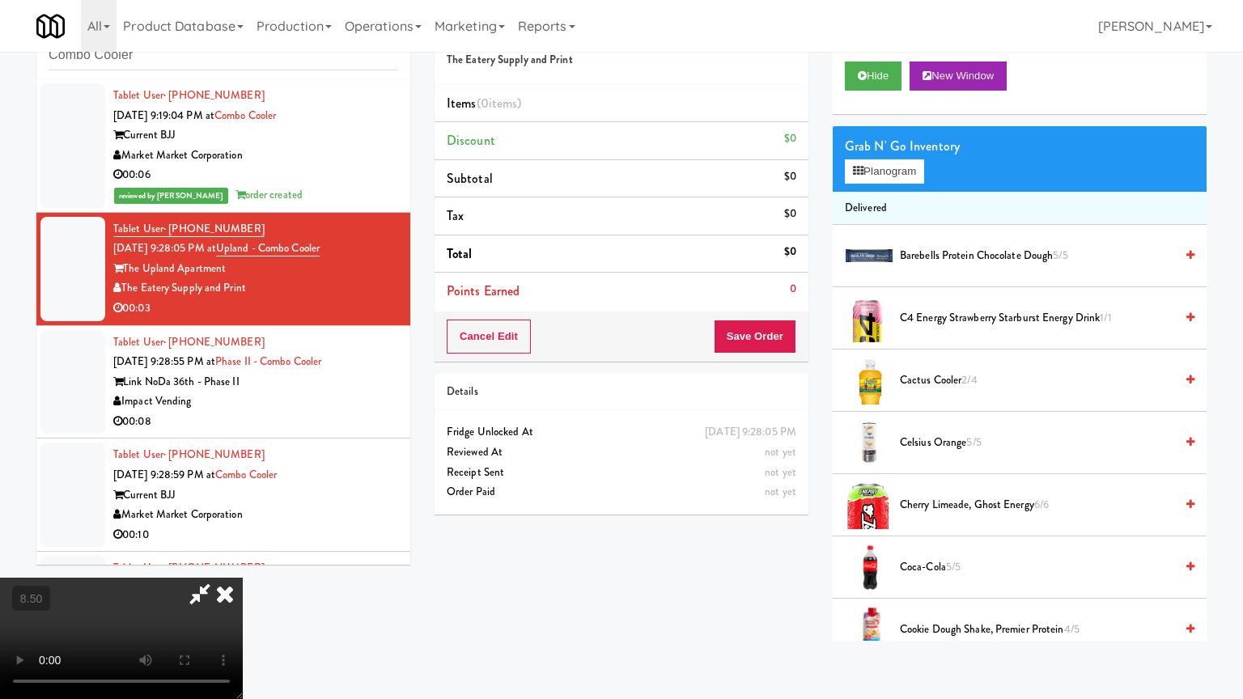
click at [243, 561] on video at bounding box center [121, 638] width 243 height 121
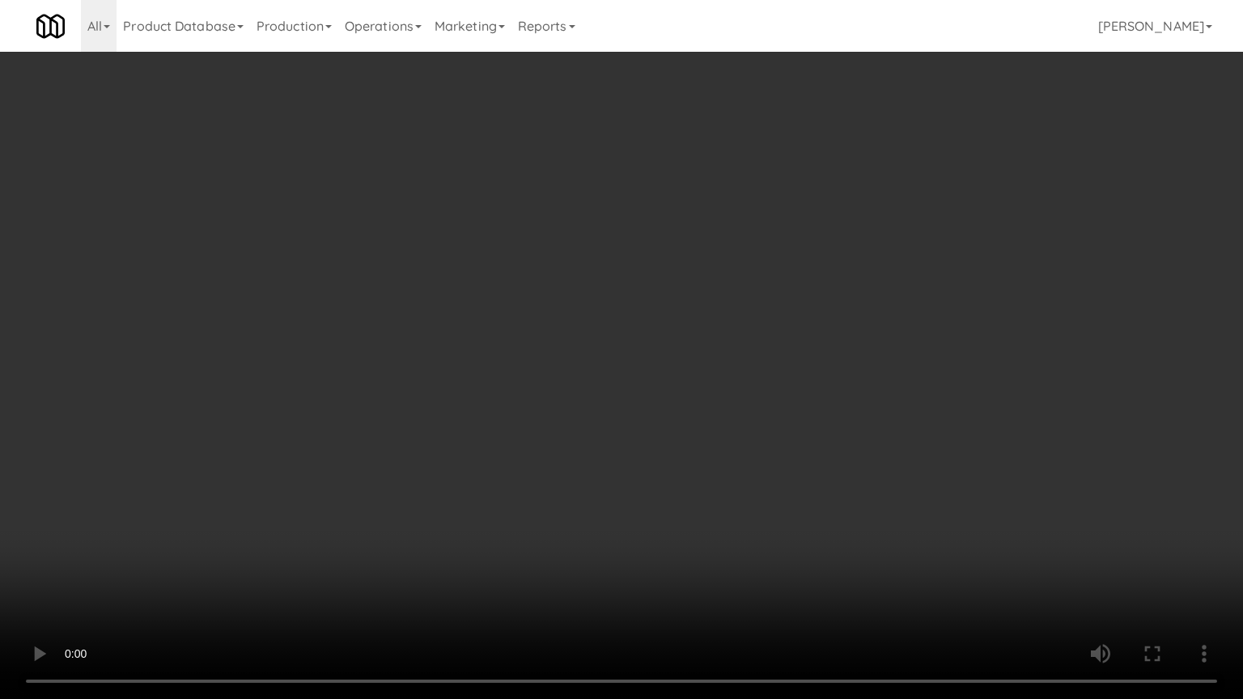
click at [563, 403] on video at bounding box center [621, 349] width 1243 height 699
click at [566, 395] on video at bounding box center [621, 349] width 1243 height 699
click at [657, 391] on video at bounding box center [621, 349] width 1243 height 699
click at [636, 385] on video at bounding box center [621, 349] width 1243 height 699
click at [638, 383] on video at bounding box center [621, 349] width 1243 height 699
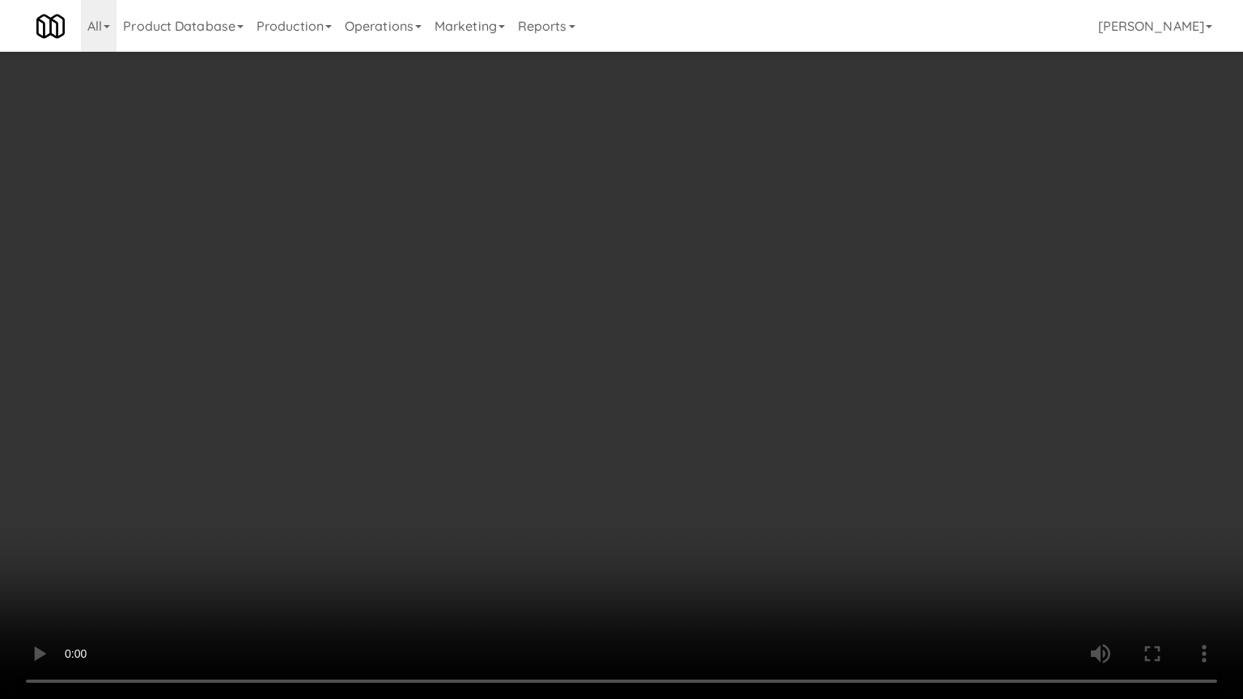
click at [608, 377] on video at bounding box center [621, 349] width 1243 height 699
click at [647, 373] on video at bounding box center [621, 349] width 1243 height 699
click at [641, 372] on video at bounding box center [621, 349] width 1243 height 699
click at [643, 375] on video at bounding box center [621, 349] width 1243 height 699
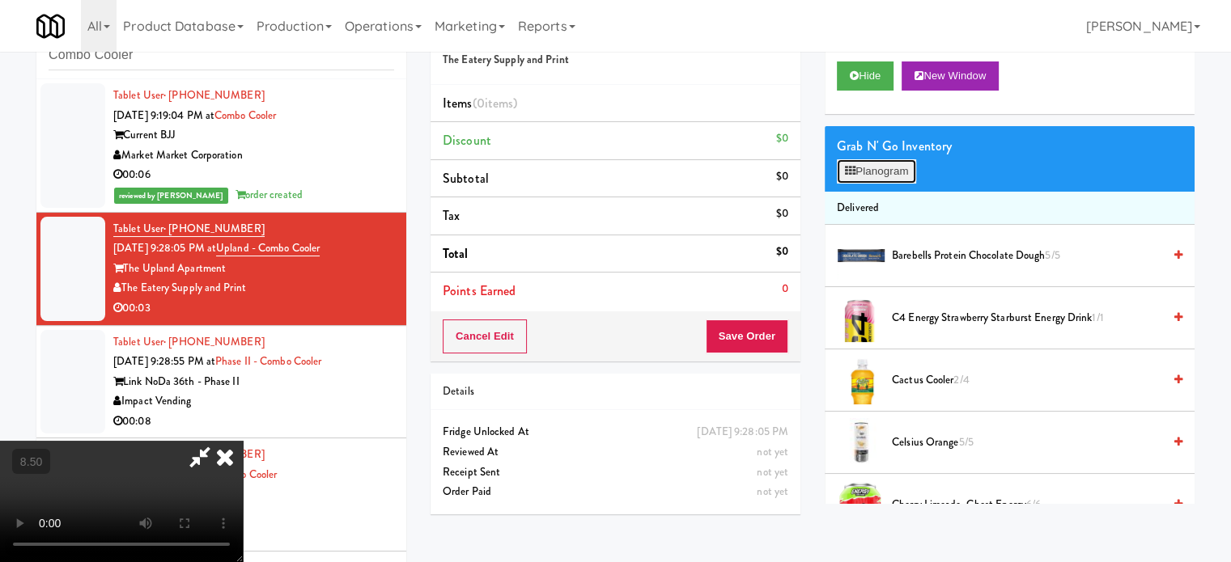
click at [884, 172] on button "Planogram" at bounding box center [876, 171] width 79 height 24
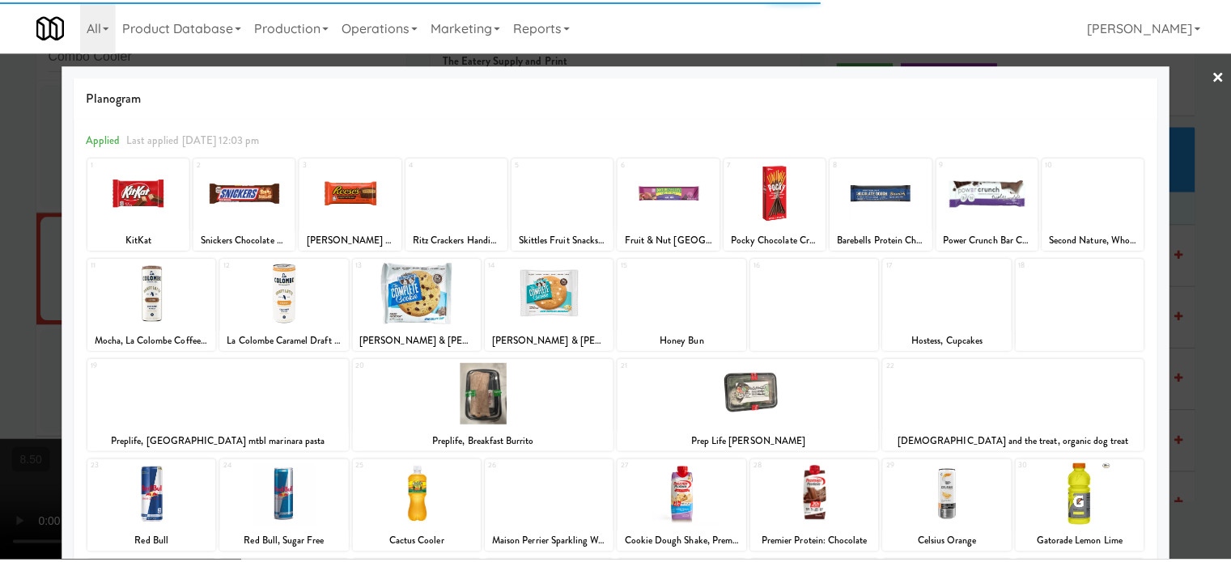
scroll to position [231, 0]
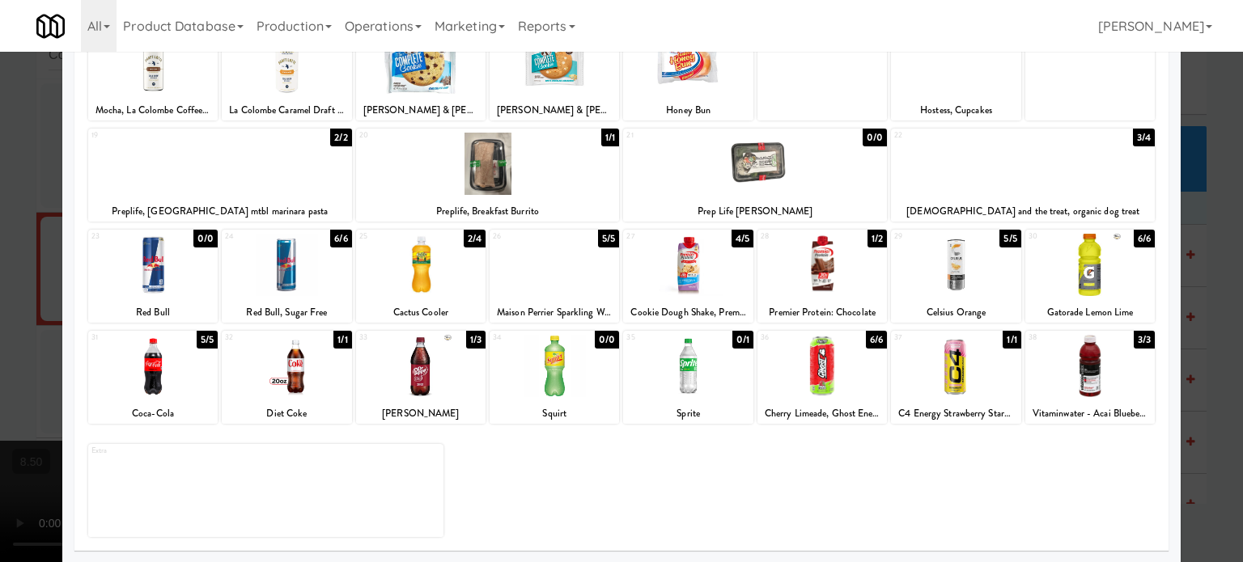
click at [871, 339] on div "6/6" at bounding box center [876, 340] width 21 height 18
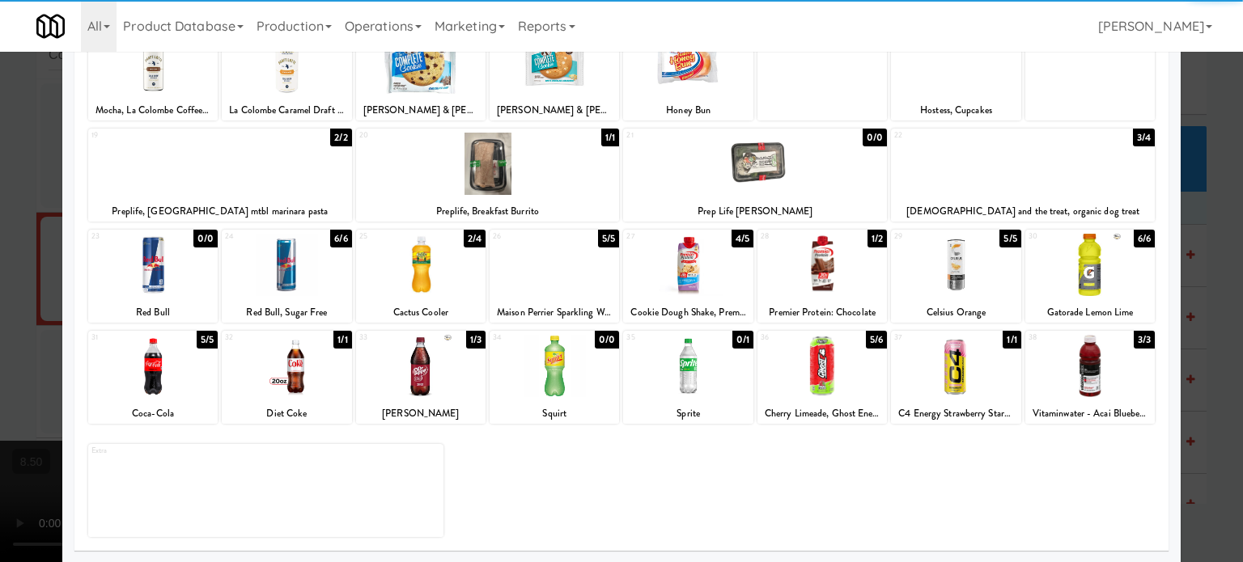
click at [1203, 280] on div at bounding box center [621, 281] width 1243 height 562
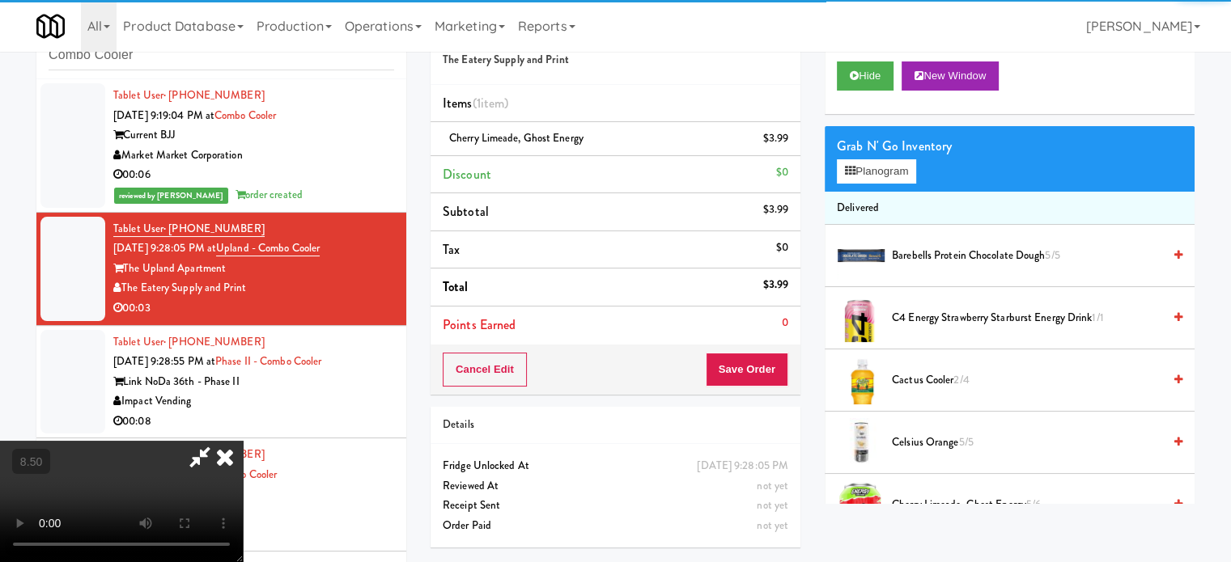
click at [243, 441] on video at bounding box center [121, 501] width 243 height 121
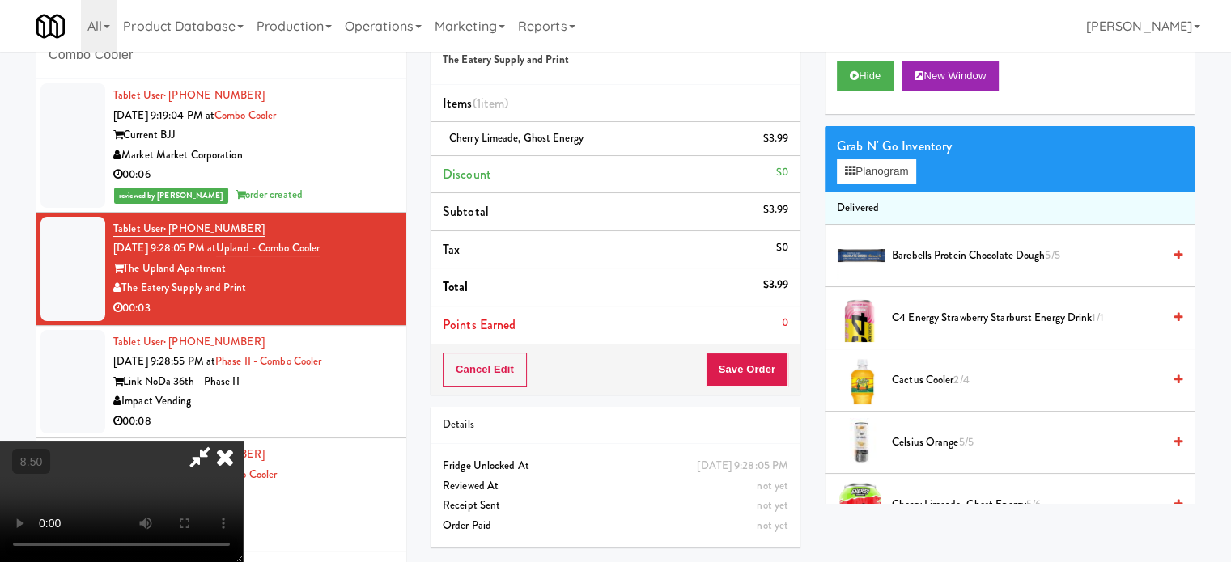
click at [243, 441] on video at bounding box center [121, 501] width 243 height 121
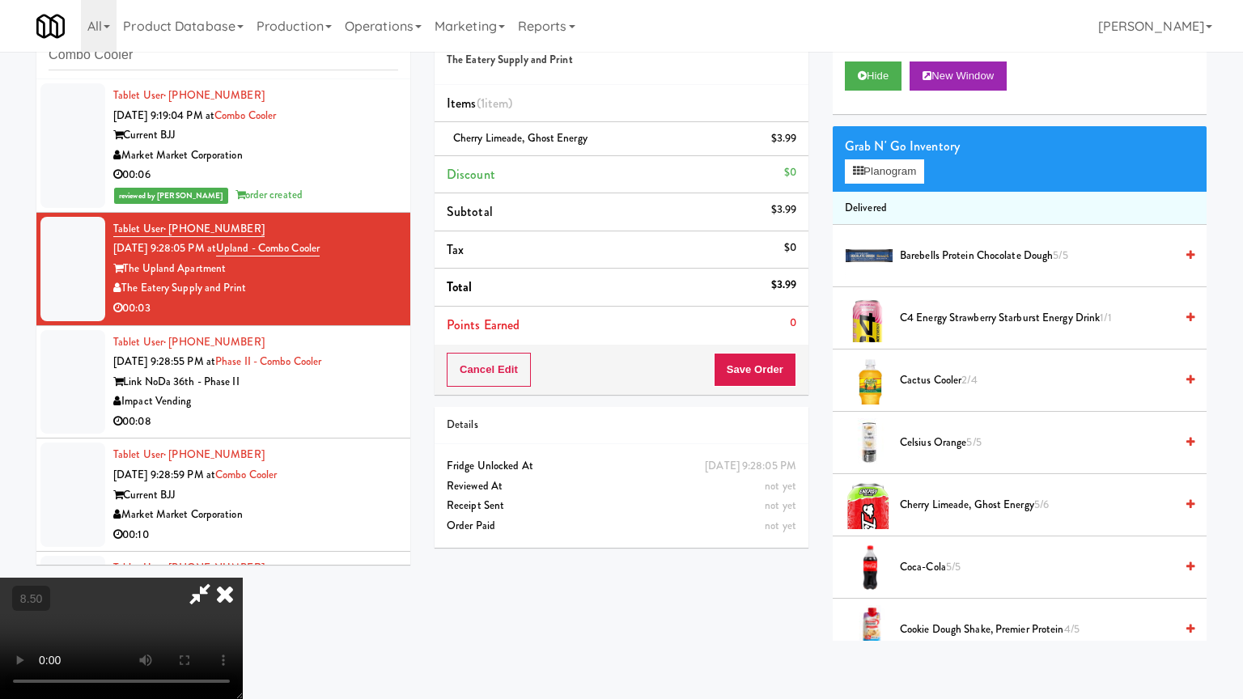
drag, startPoint x: 272, startPoint y: 570, endPoint x: 319, endPoint y: 479, distance: 102.8
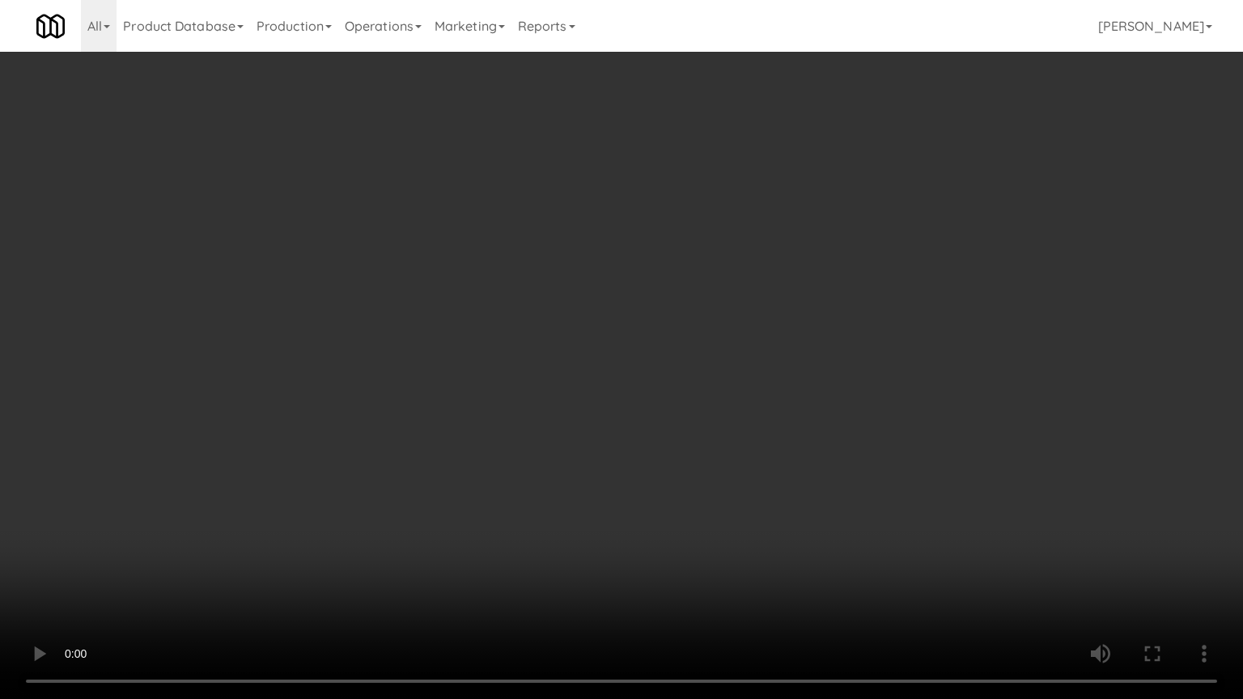
click at [272, 561] on video at bounding box center [621, 349] width 1243 height 699
click at [388, 421] on video at bounding box center [621, 349] width 1243 height 699
click at [467, 410] on video at bounding box center [621, 349] width 1243 height 699
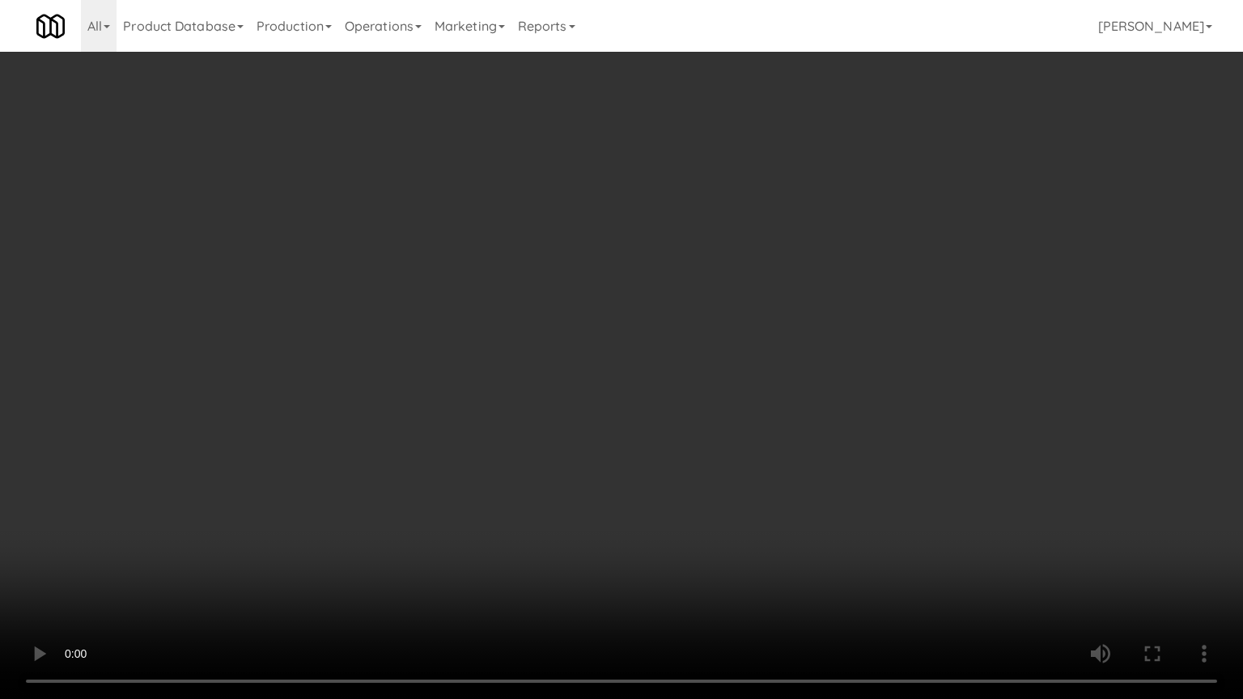
click at [498, 409] on video at bounding box center [621, 349] width 1243 height 699
click at [512, 401] on video at bounding box center [621, 349] width 1243 height 699
drag, startPoint x: 512, startPoint y: 401, endPoint x: 557, endPoint y: 373, distance: 52.7
click at [515, 401] on video at bounding box center [621, 349] width 1243 height 699
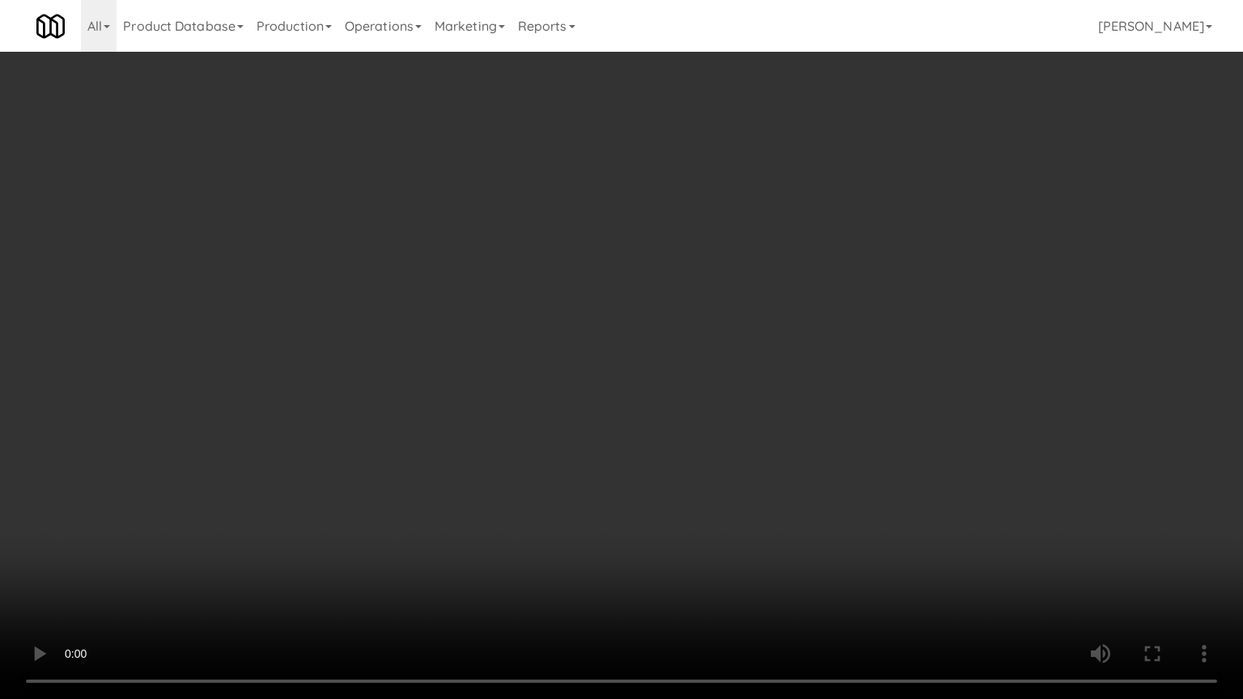
drag, startPoint x: 442, startPoint y: 462, endPoint x: 517, endPoint y: 337, distance: 145.6
click at [456, 437] on video at bounding box center [621, 349] width 1243 height 699
click at [564, 355] on video at bounding box center [621, 349] width 1243 height 699
click at [604, 350] on video at bounding box center [621, 349] width 1243 height 699
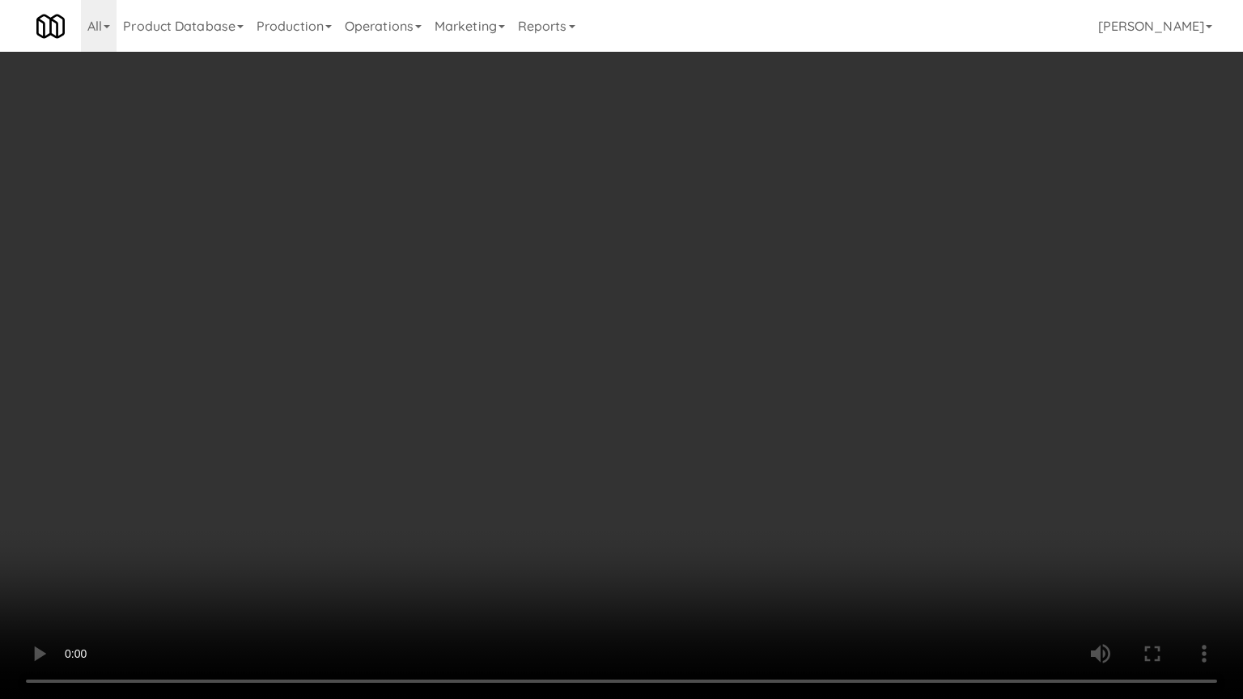
drag, startPoint x: 603, startPoint y: 350, endPoint x: 607, endPoint y: 339, distance: 11.3
click at [604, 348] on video at bounding box center [621, 349] width 1243 height 699
click at [617, 331] on video at bounding box center [621, 349] width 1243 height 699
click at [617, 333] on video at bounding box center [621, 349] width 1243 height 699
drag, startPoint x: 396, startPoint y: 555, endPoint x: 421, endPoint y: 533, distance: 32.7
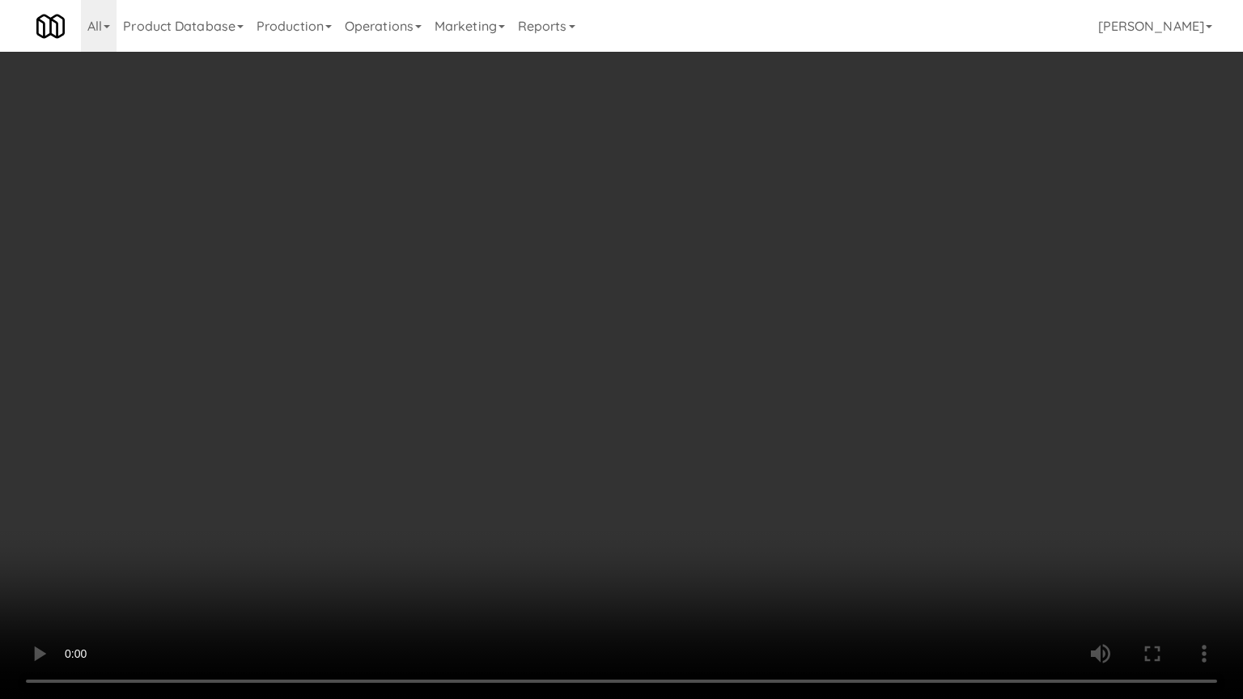
click at [397, 553] on video at bounding box center [621, 349] width 1243 height 699
click at [479, 459] on video at bounding box center [621, 349] width 1243 height 699
click at [604, 413] on video at bounding box center [621, 349] width 1243 height 699
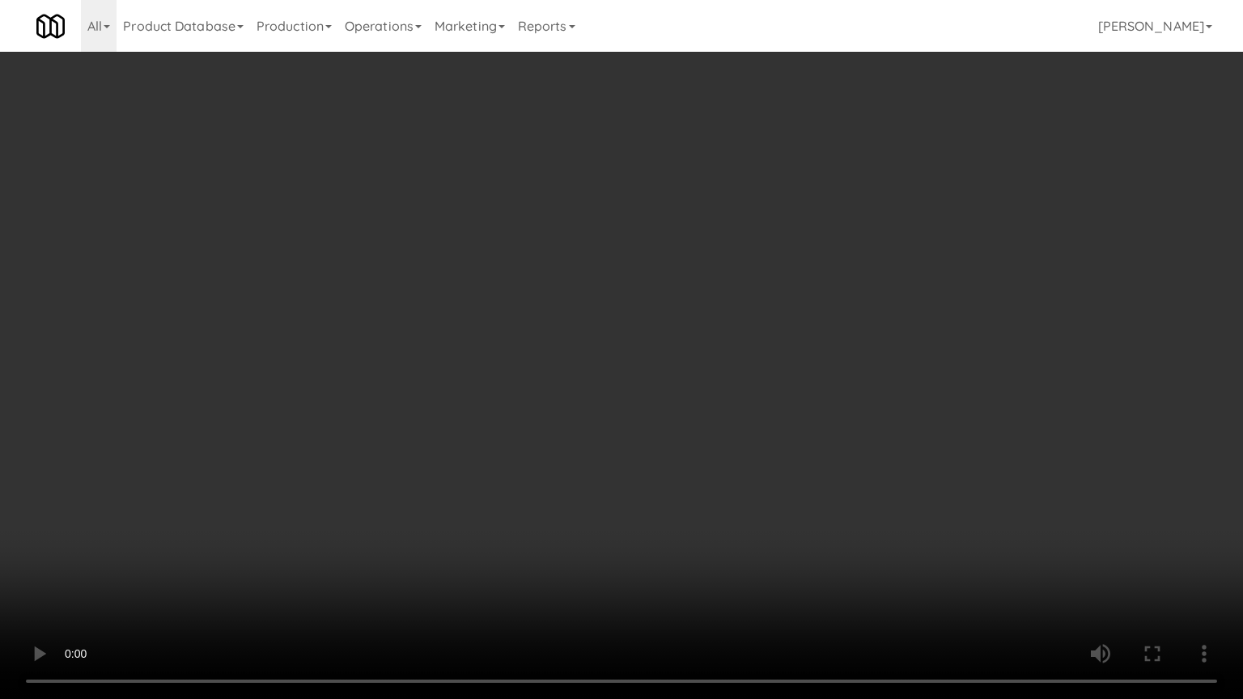
click at [604, 413] on video at bounding box center [621, 349] width 1243 height 699
click at [610, 405] on video at bounding box center [621, 349] width 1243 height 699
drag, startPoint x: 554, startPoint y: 400, endPoint x: 617, endPoint y: 383, distance: 64.6
click at [567, 398] on video at bounding box center [621, 349] width 1243 height 699
click at [648, 361] on video at bounding box center [621, 349] width 1243 height 699
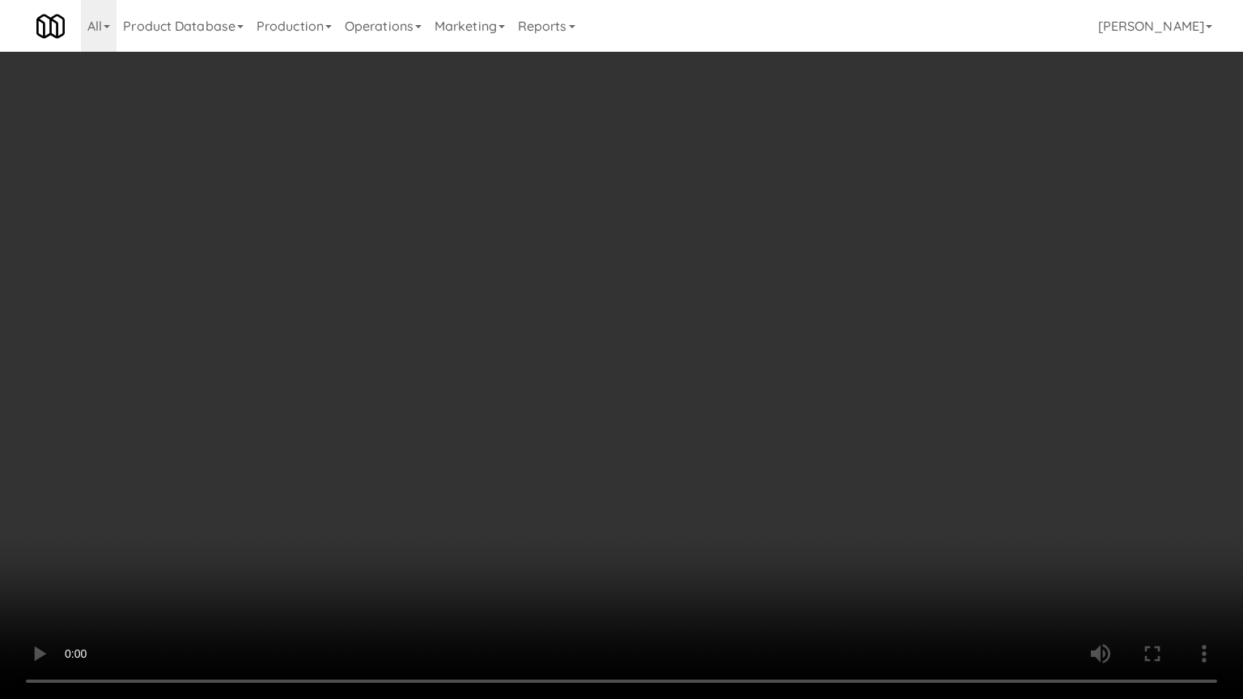
click at [650, 360] on video at bounding box center [621, 349] width 1243 height 699
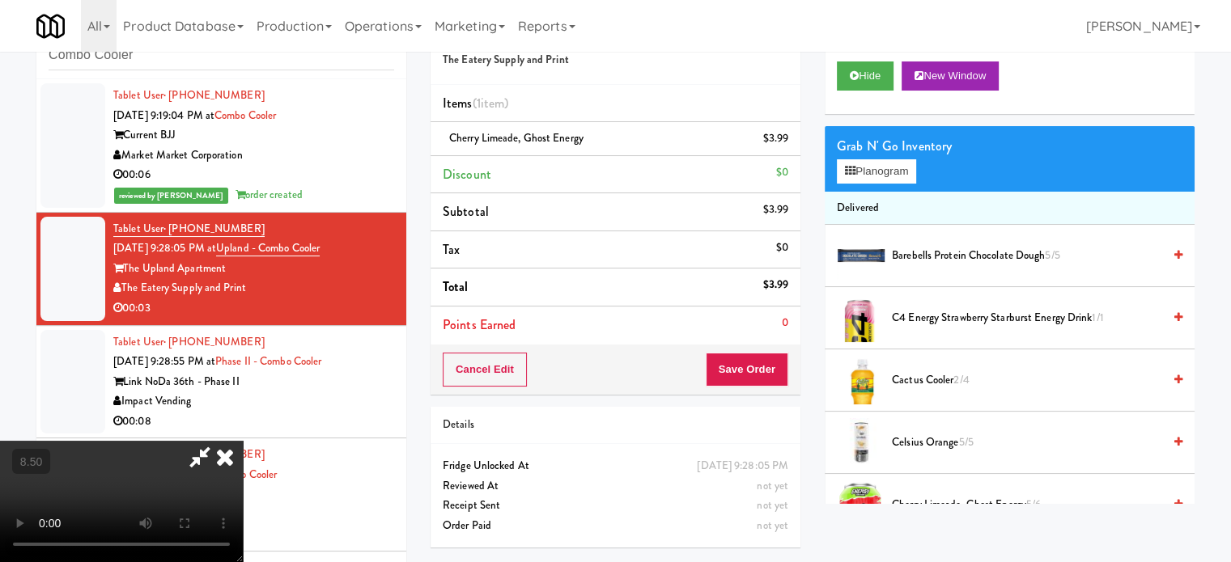
click at [243, 441] on icon at bounding box center [225, 457] width 36 height 32
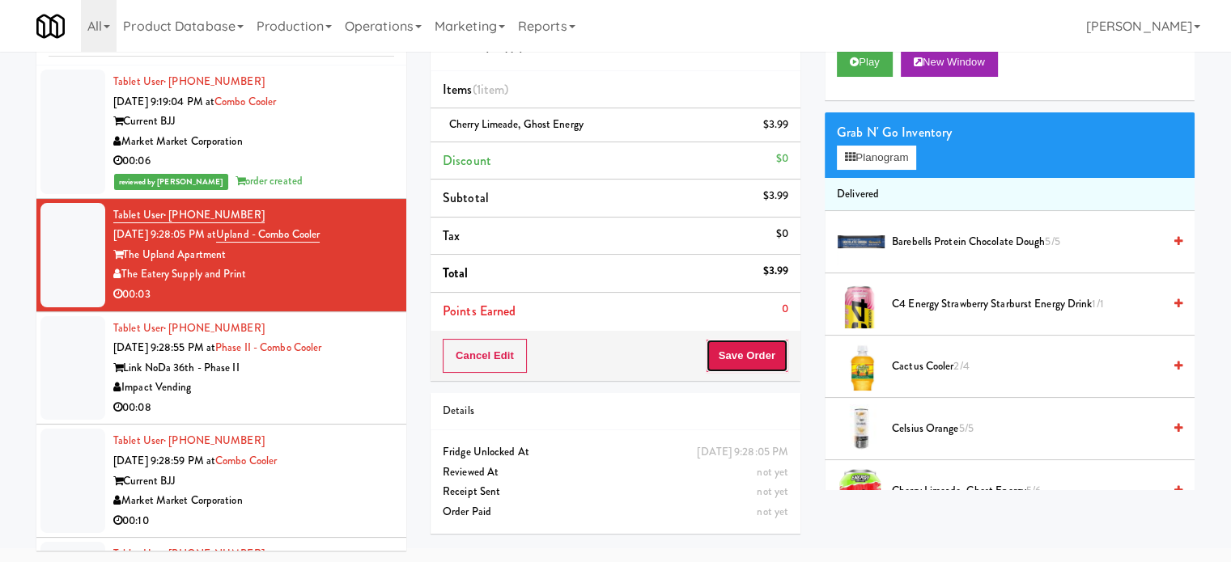
drag, startPoint x: 735, startPoint y: 349, endPoint x: 730, endPoint y: 340, distance: 10.1
click at [735, 349] on button "Save Order" at bounding box center [747, 356] width 83 height 34
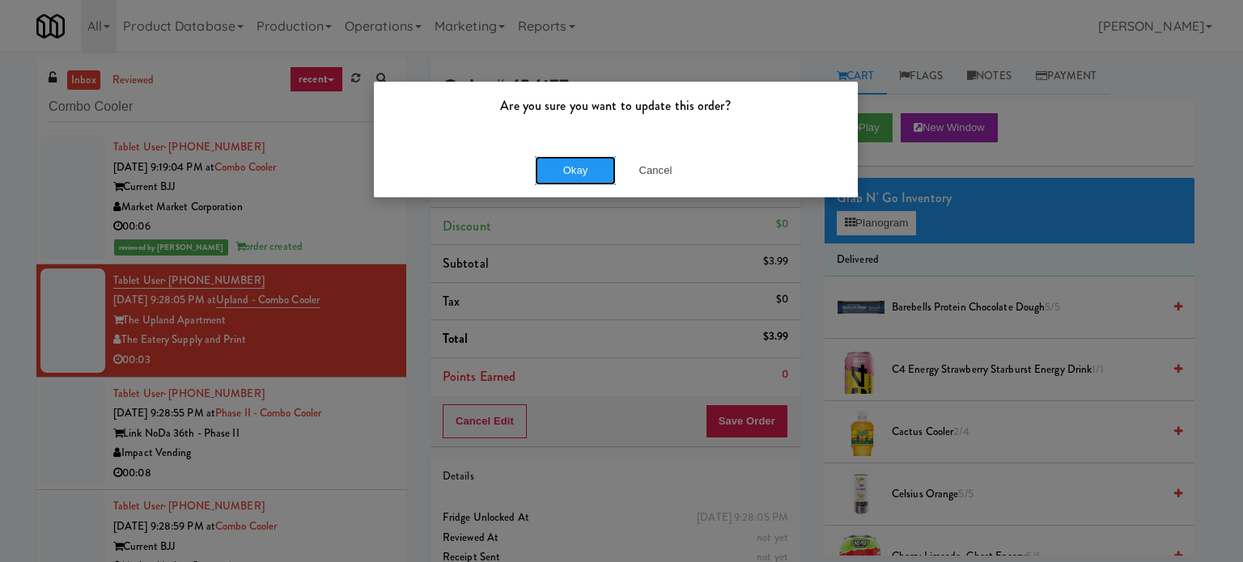
drag, startPoint x: 586, startPoint y: 168, endPoint x: 469, endPoint y: 267, distance: 152.7
click at [586, 167] on button "Okay" at bounding box center [575, 170] width 81 height 29
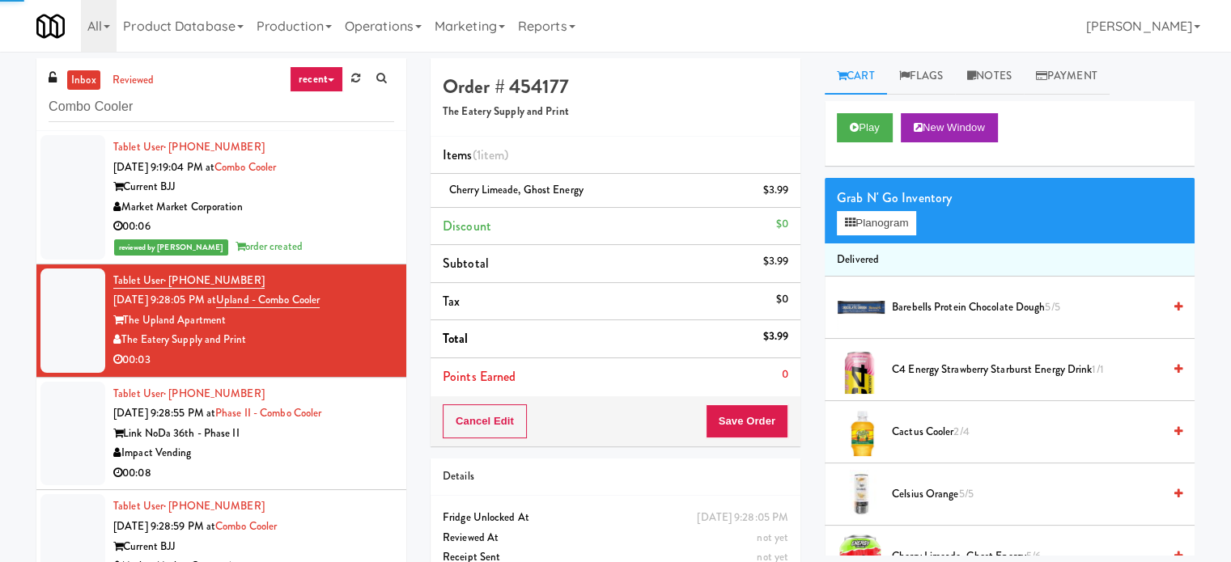
drag, startPoint x: 298, startPoint y: 461, endPoint x: 322, endPoint y: 459, distance: 24.4
click at [301, 462] on div "Impact Vending" at bounding box center [253, 453] width 281 height 20
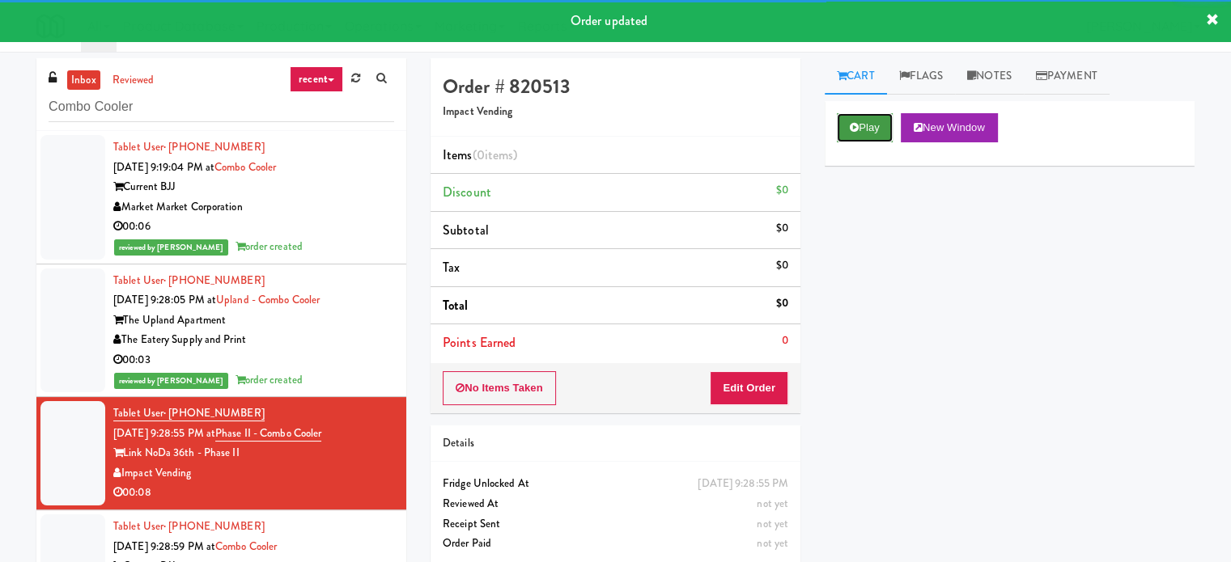
click at [874, 120] on button "Play" at bounding box center [865, 127] width 56 height 29
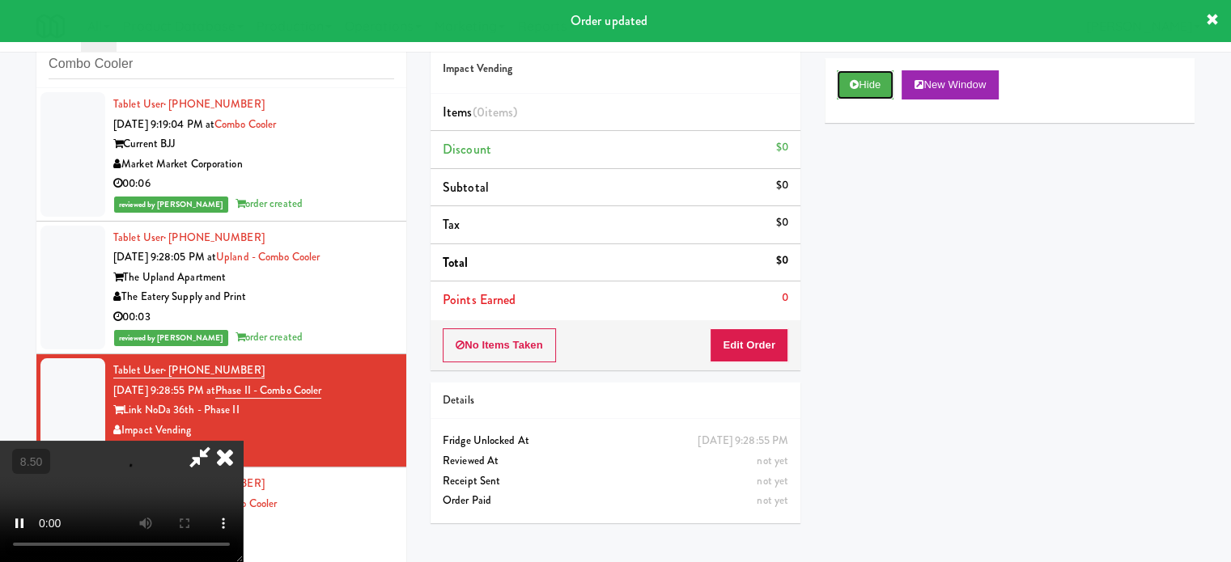
scroll to position [66, 0]
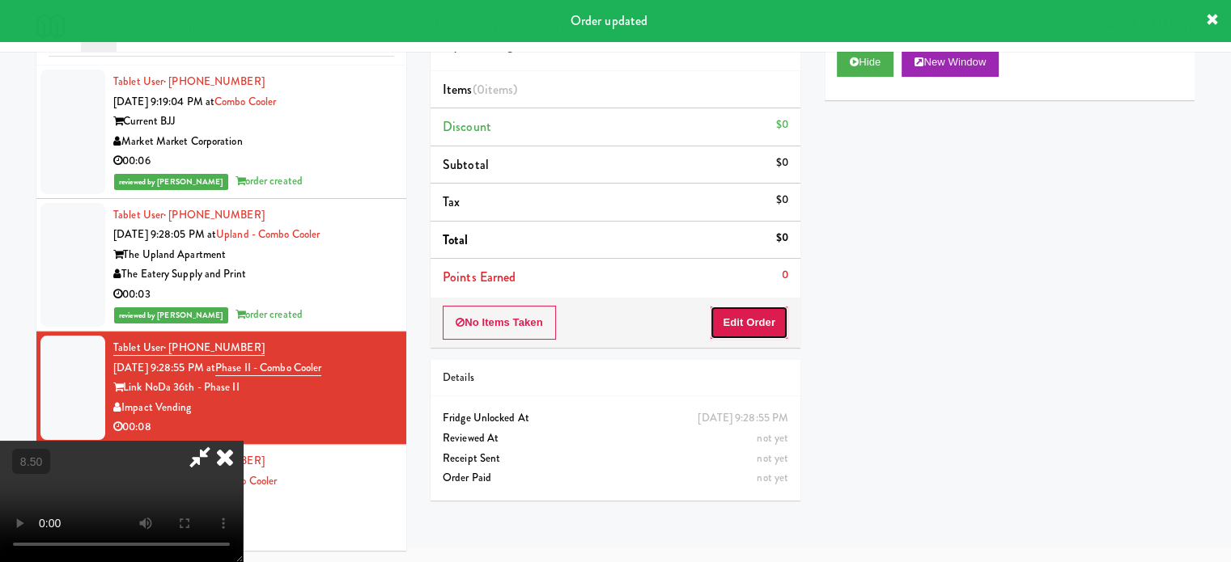
click at [769, 318] on button "Edit Order" at bounding box center [749, 323] width 78 height 34
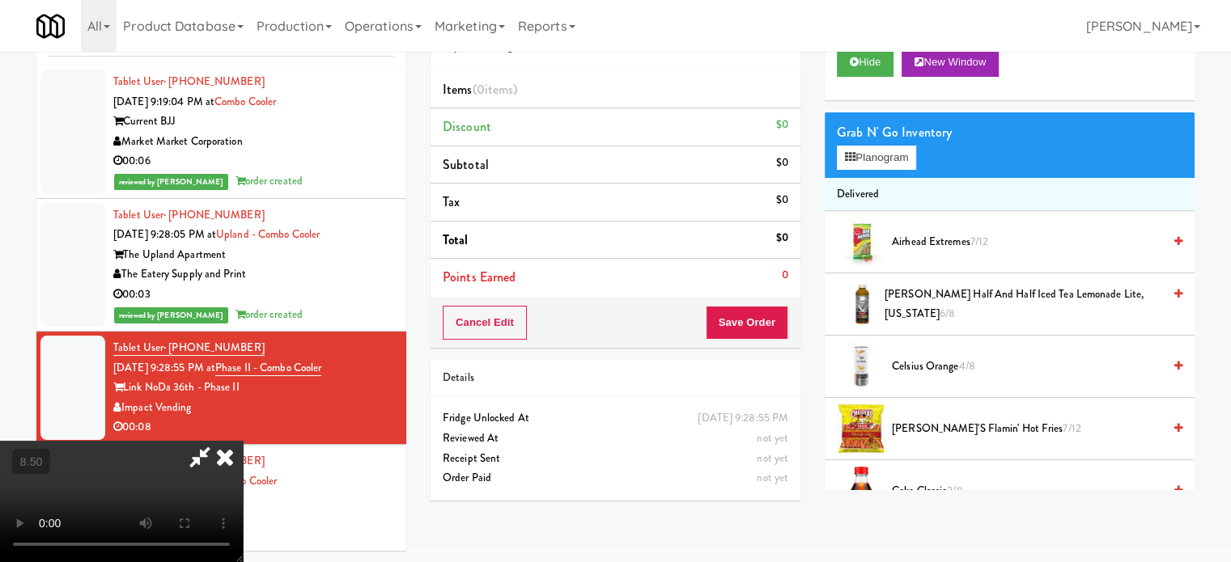
click at [243, 441] on video at bounding box center [121, 501] width 243 height 121
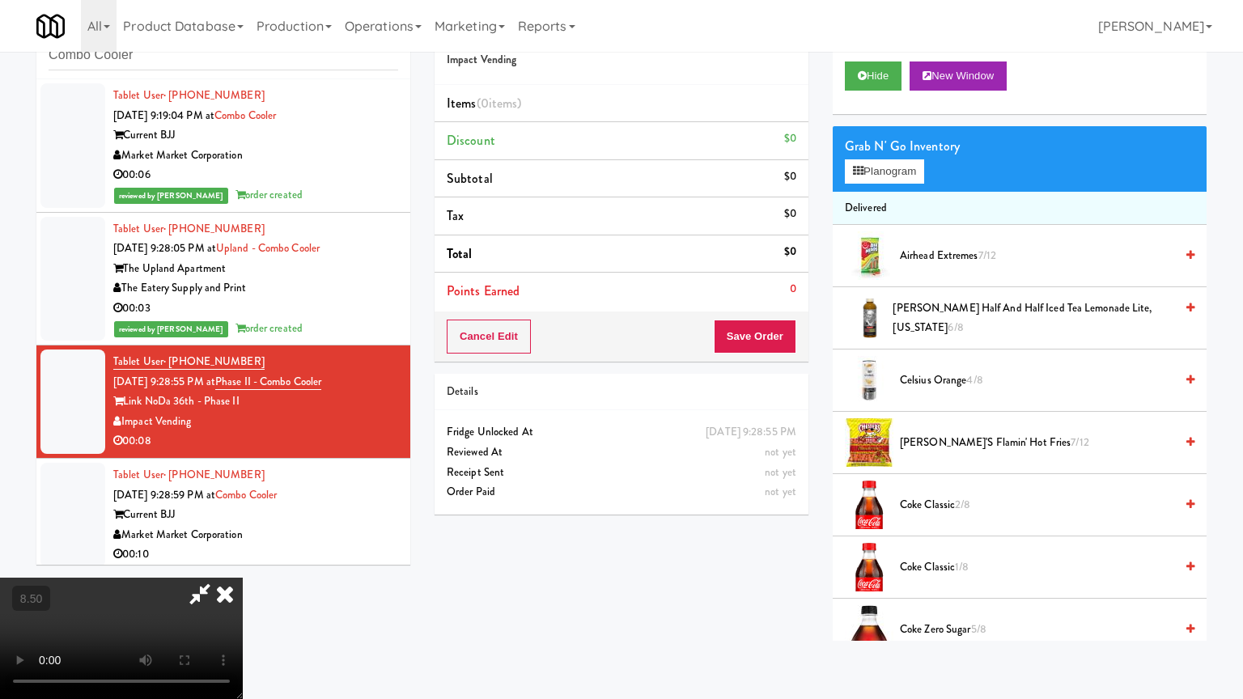
click at [243, 561] on video at bounding box center [121, 638] width 243 height 121
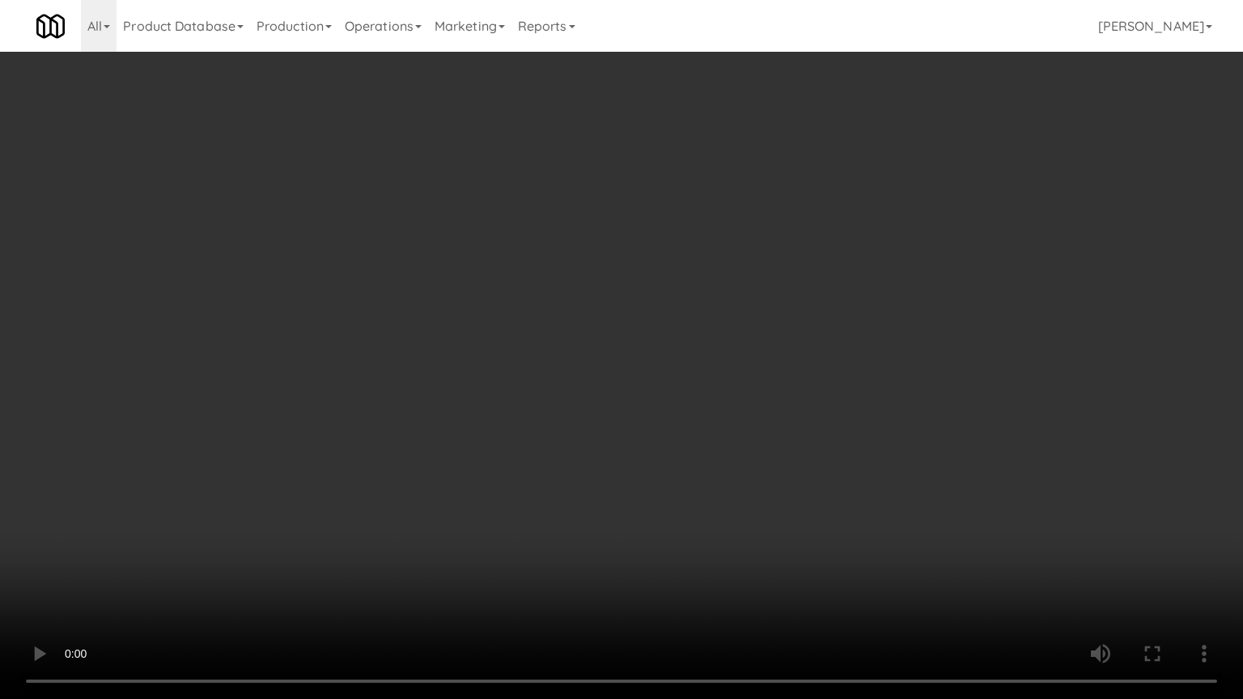
click at [699, 352] on video at bounding box center [621, 349] width 1243 height 699
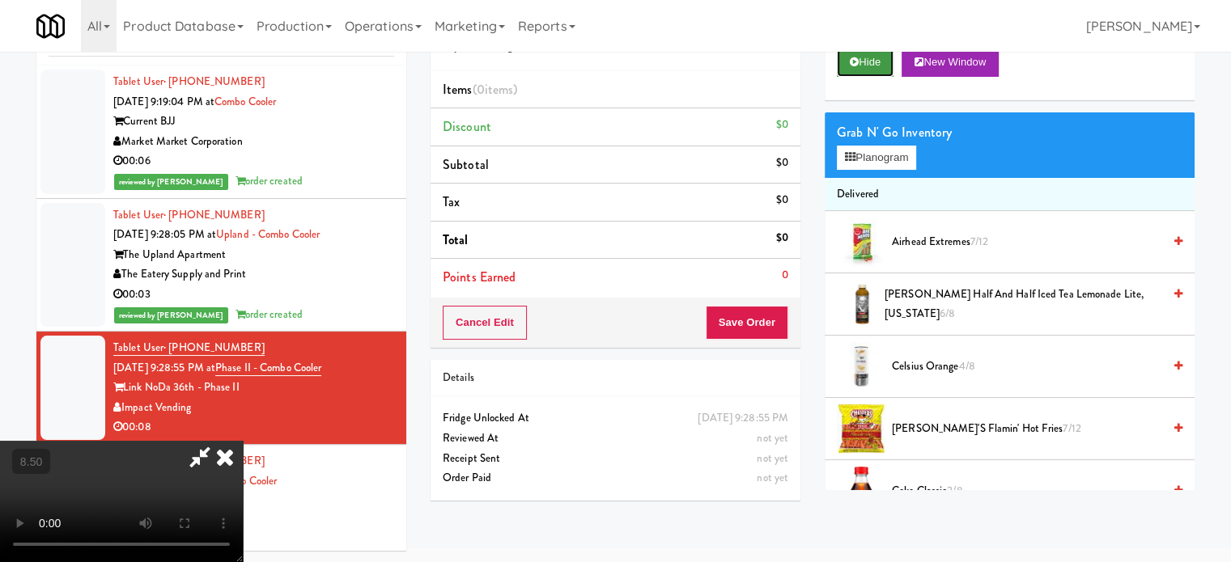
click at [867, 57] on button "Hide" at bounding box center [865, 62] width 57 height 29
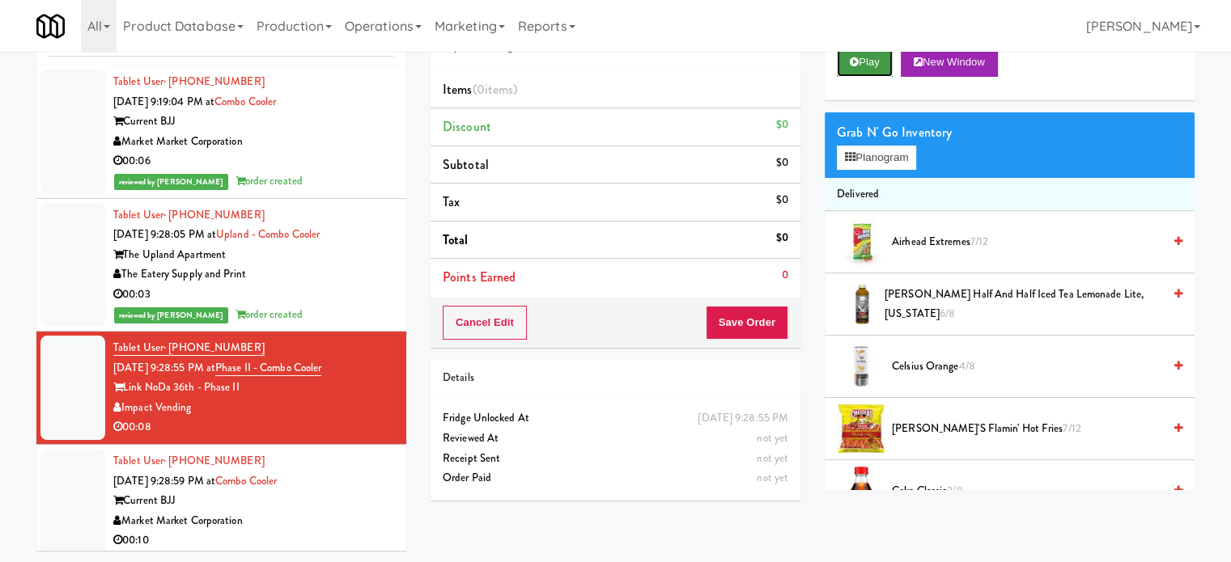
click at [867, 59] on button "Play" at bounding box center [865, 62] width 56 height 29
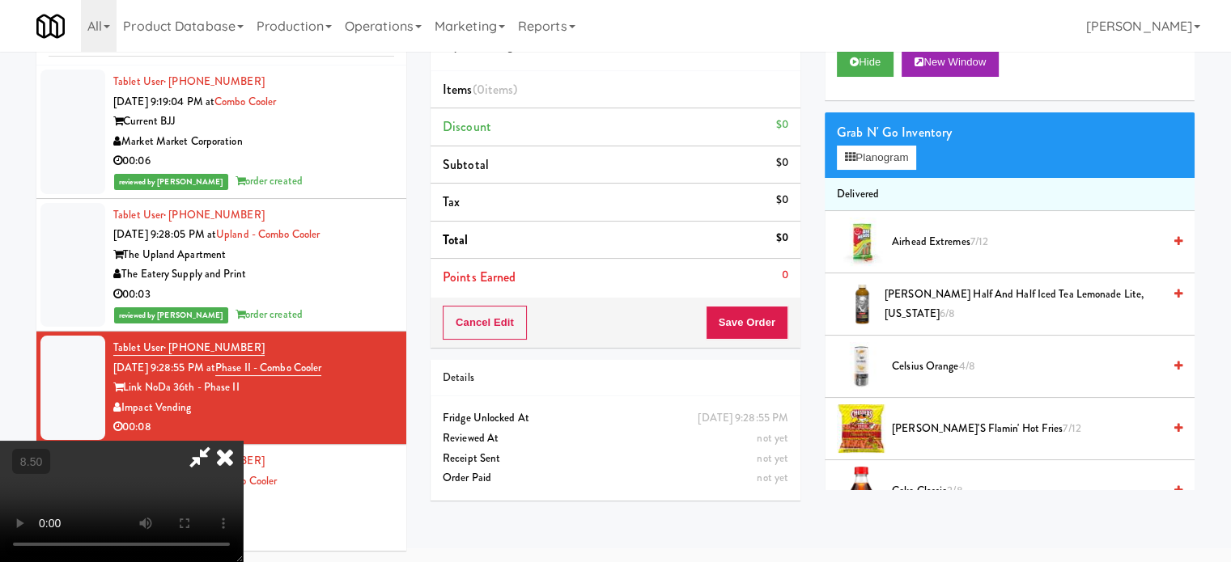
click at [243, 441] on video at bounding box center [121, 501] width 243 height 121
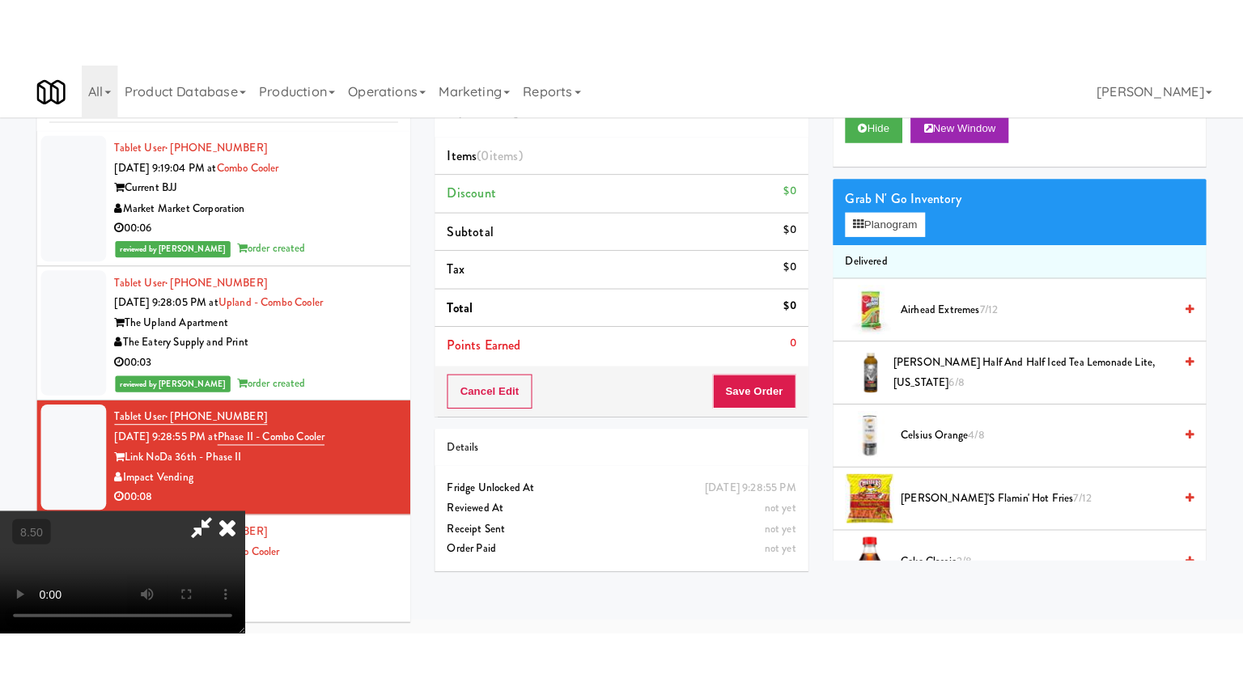
scroll to position [52, 0]
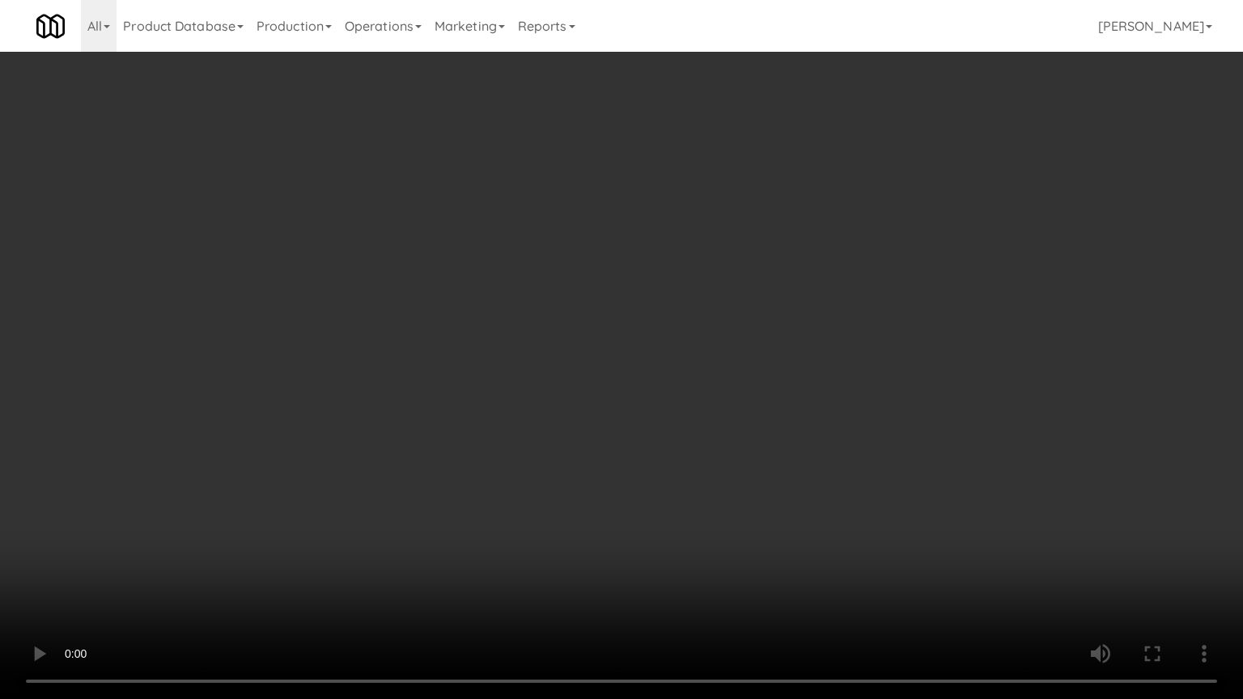
click at [613, 278] on video at bounding box center [621, 349] width 1243 height 699
click at [613, 280] on video at bounding box center [621, 349] width 1243 height 699
click at [633, 278] on video at bounding box center [621, 349] width 1243 height 699
click at [632, 278] on video at bounding box center [621, 349] width 1243 height 699
click at [646, 283] on video at bounding box center [621, 349] width 1243 height 699
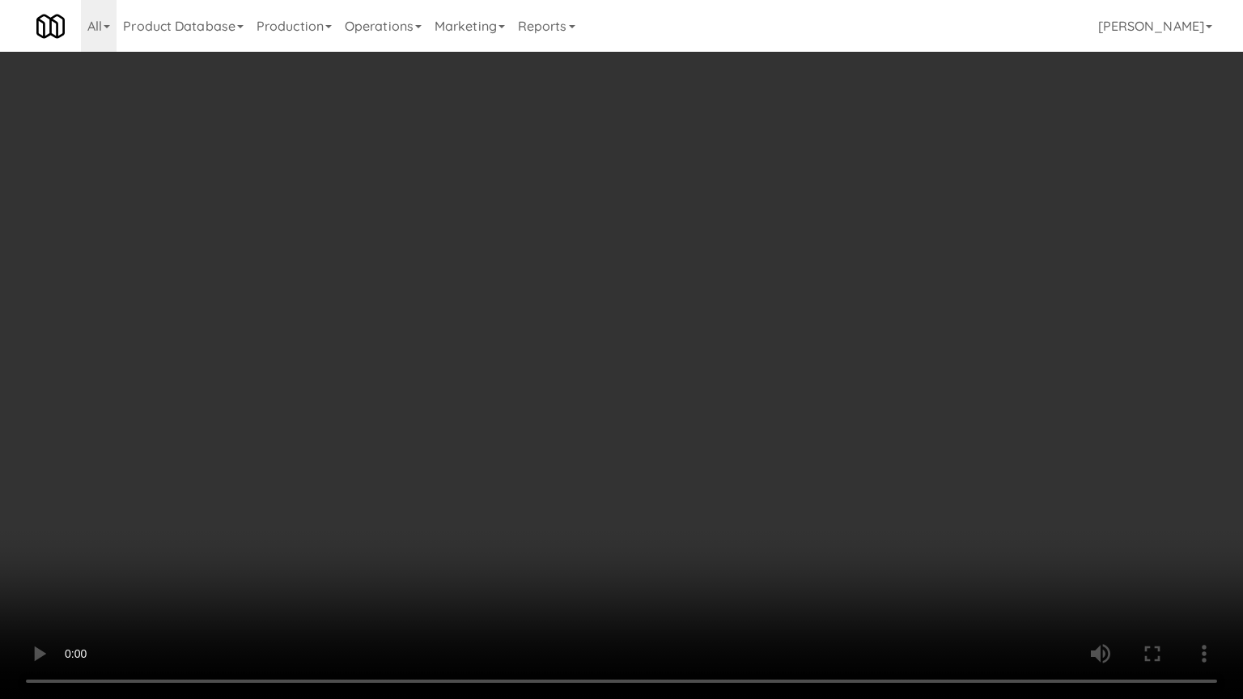
click at [629, 295] on video at bounding box center [621, 349] width 1243 height 699
click at [638, 288] on video at bounding box center [621, 349] width 1243 height 699
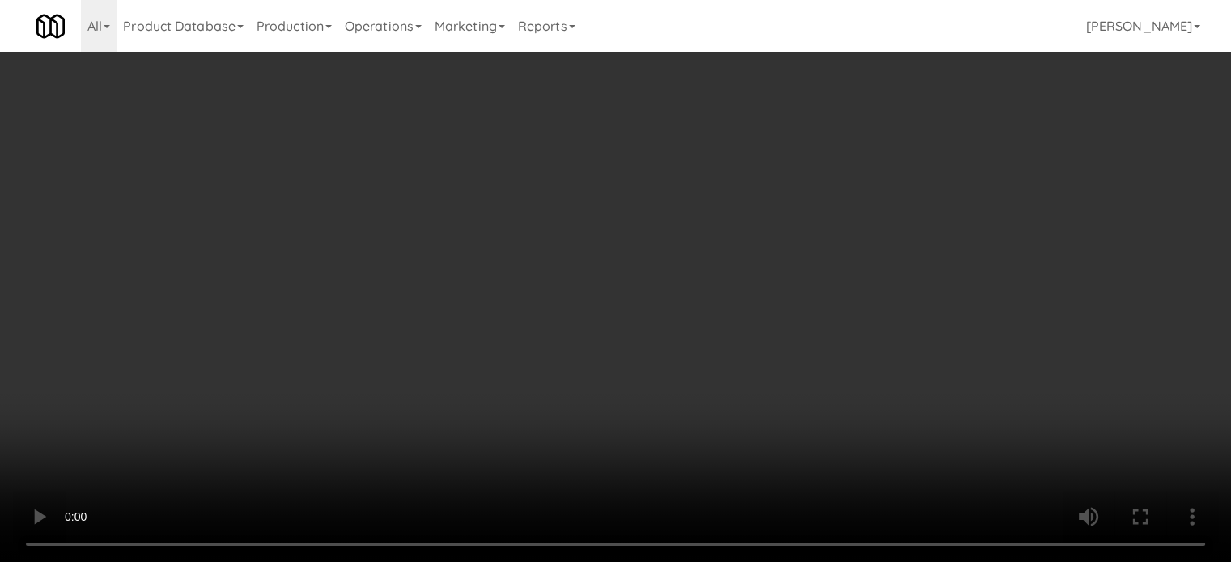
scroll to position [0, 0]
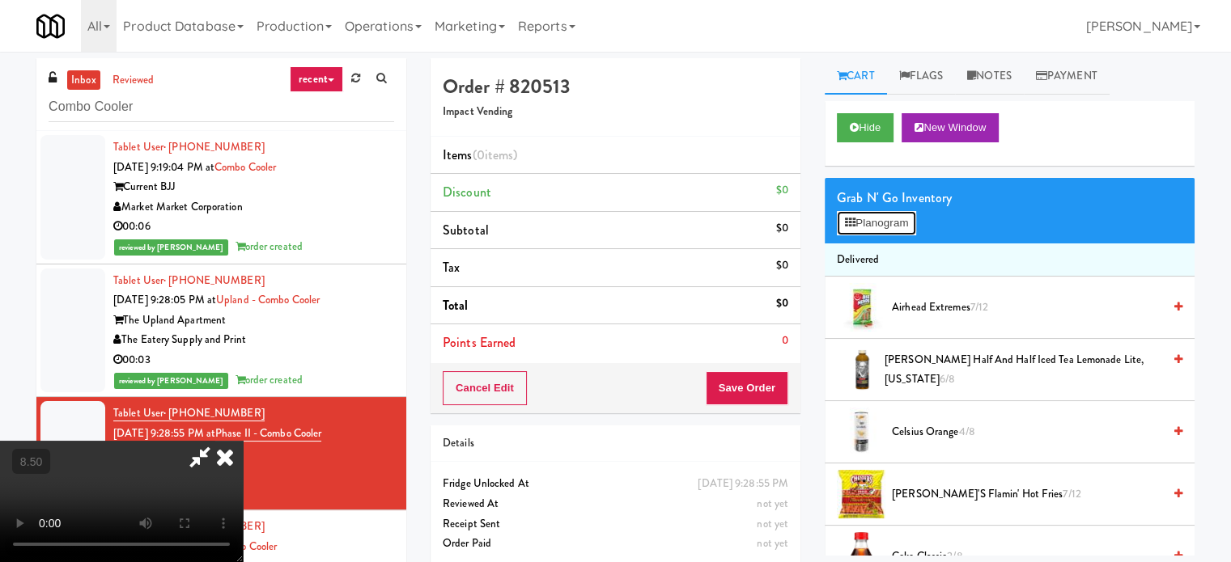
click at [873, 216] on button "Planogram" at bounding box center [876, 223] width 79 height 24
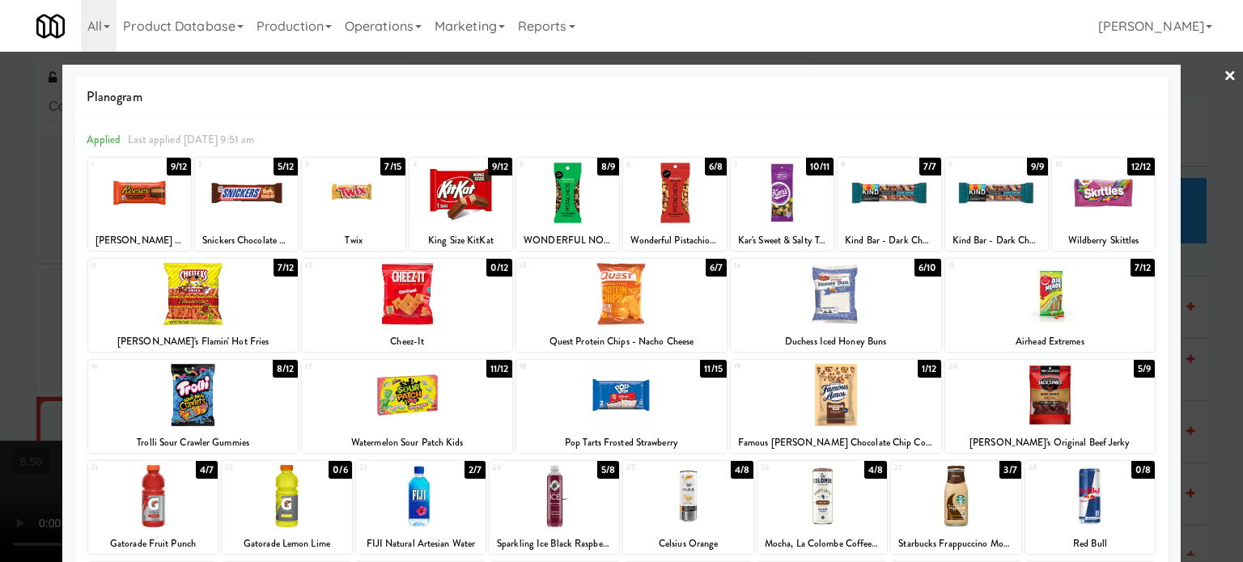
drag, startPoint x: 283, startPoint y: 272, endPoint x: 421, endPoint y: 242, distance: 140.8
click at [284, 274] on div "7/12" at bounding box center [285, 268] width 24 height 18
click at [1199, 290] on div at bounding box center [621, 281] width 1243 height 562
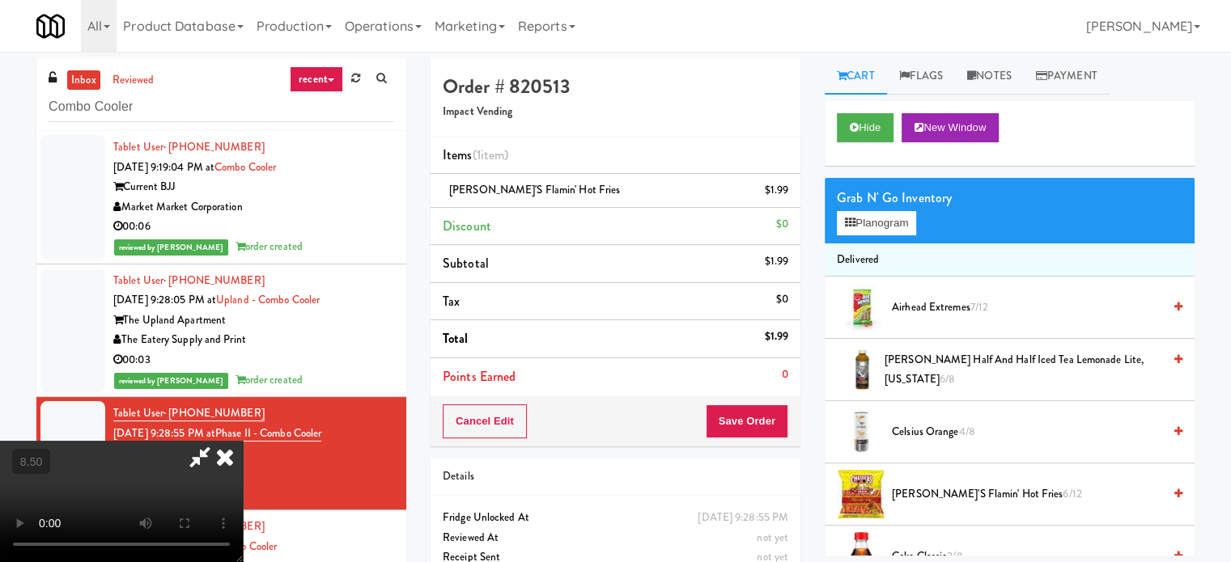
click at [243, 441] on video at bounding box center [121, 501] width 243 height 121
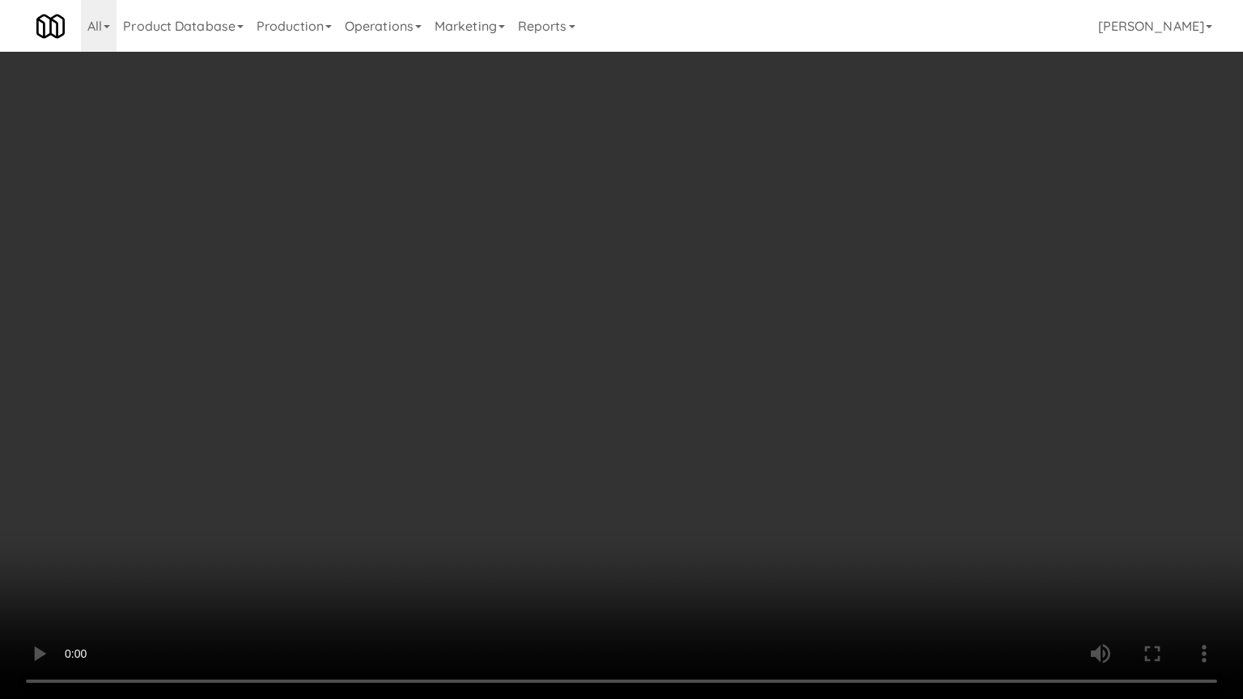
click at [311, 560] on video at bounding box center [621, 349] width 1243 height 699
click at [480, 358] on video at bounding box center [621, 349] width 1243 height 699
click at [489, 353] on video at bounding box center [621, 349] width 1243 height 699
click at [561, 350] on video at bounding box center [621, 349] width 1243 height 699
click at [560, 350] on video at bounding box center [621, 349] width 1243 height 699
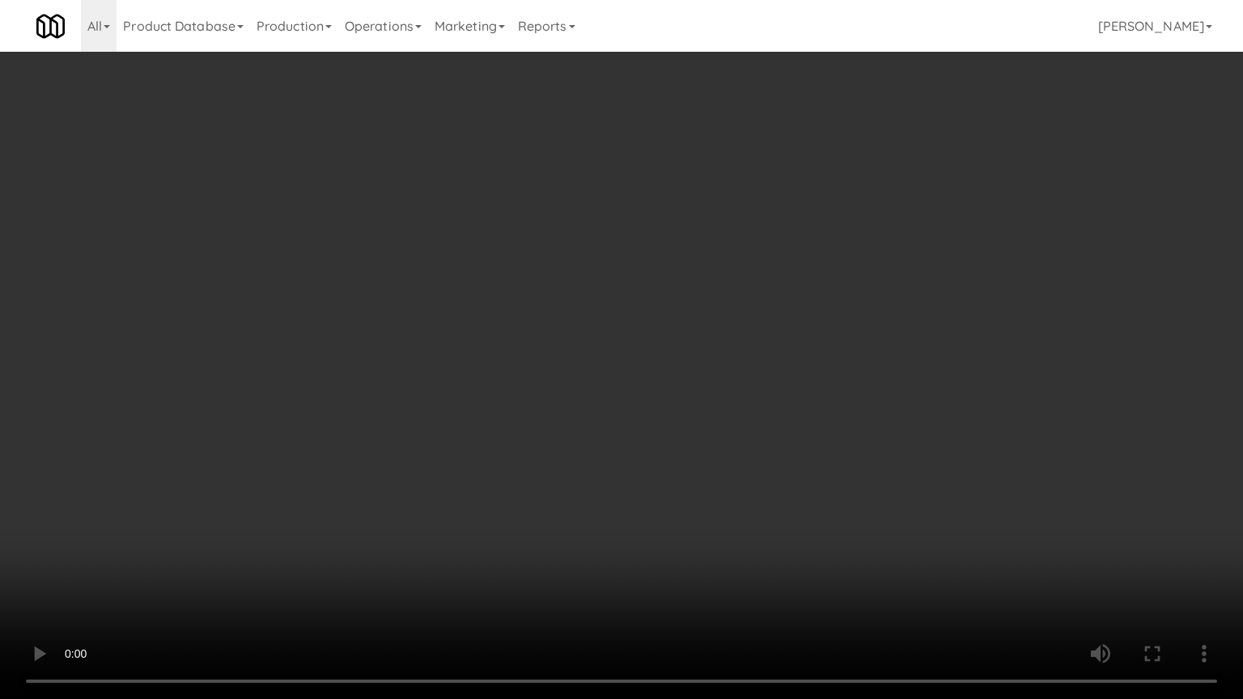
click at [762, 358] on video at bounding box center [621, 349] width 1243 height 699
click at [739, 350] on video at bounding box center [621, 349] width 1243 height 699
click at [811, 354] on video at bounding box center [621, 349] width 1243 height 699
click at [807, 359] on video at bounding box center [621, 349] width 1243 height 699
click at [808, 359] on video at bounding box center [621, 349] width 1243 height 699
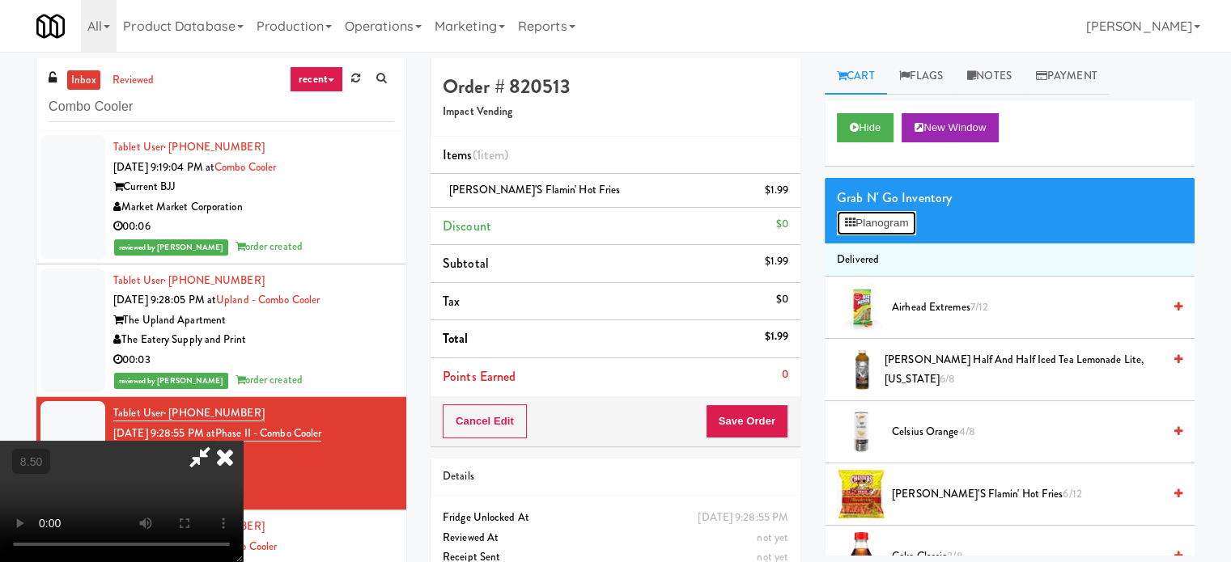
drag, startPoint x: 851, startPoint y: 228, endPoint x: 843, endPoint y: 224, distance: 9.0
click at [853, 228] on button "Planogram" at bounding box center [876, 223] width 79 height 24
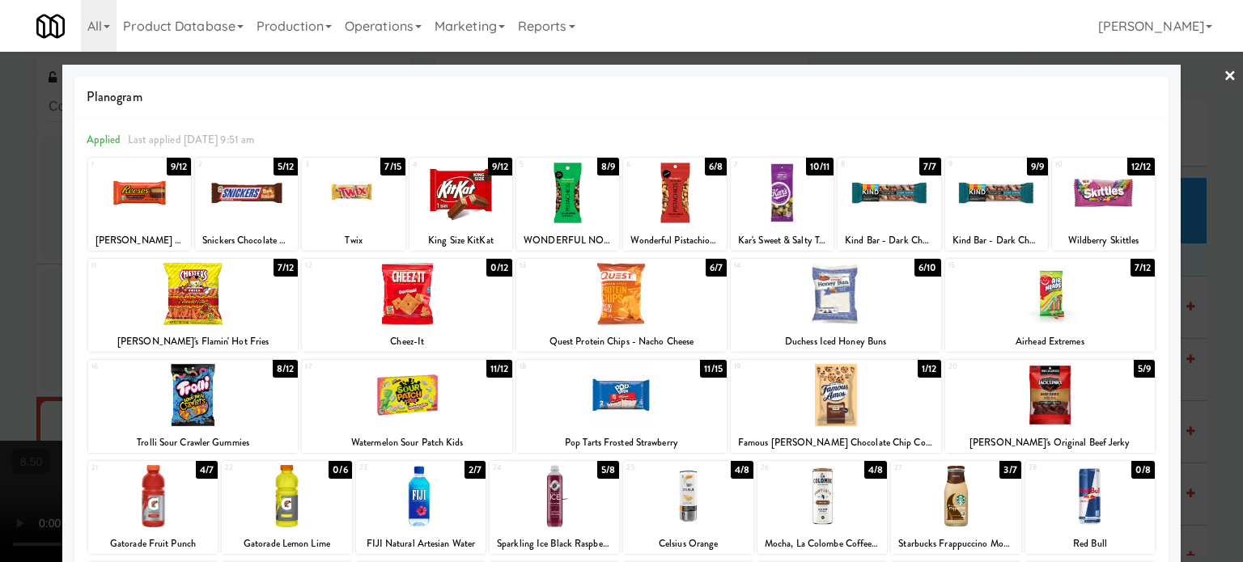
click at [284, 171] on div "5/12" at bounding box center [285, 167] width 24 height 18
click at [1210, 261] on div at bounding box center [621, 281] width 1243 height 562
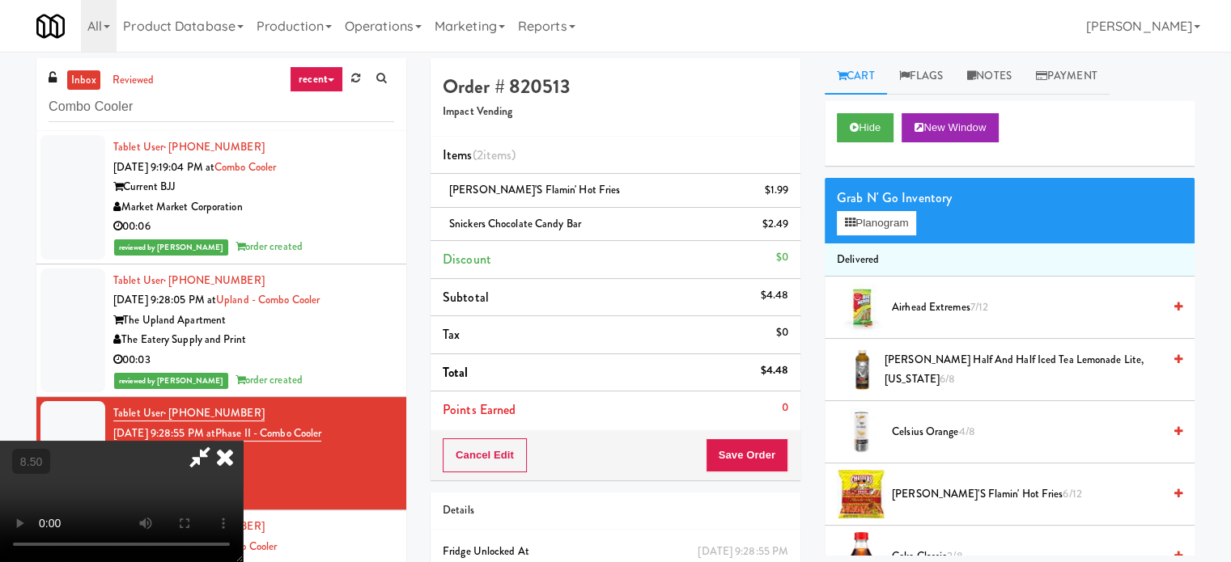
click at [241, 441] on video at bounding box center [121, 501] width 243 height 121
click at [243, 441] on video at bounding box center [121, 501] width 243 height 121
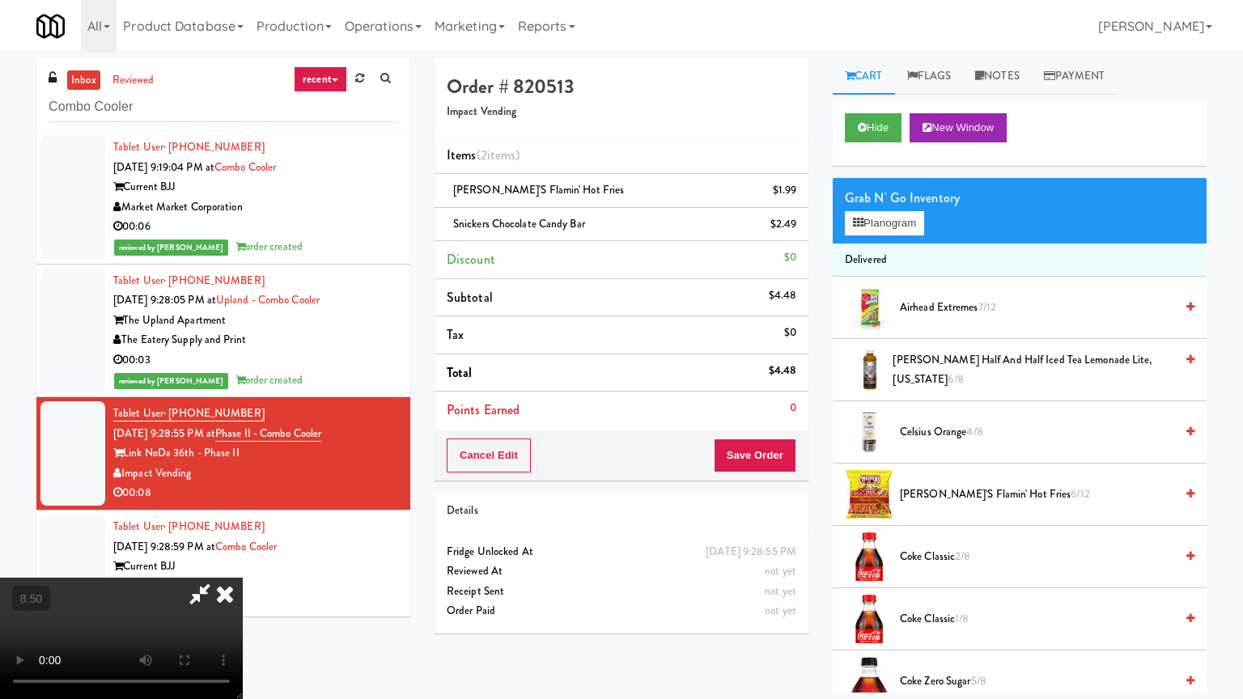
drag, startPoint x: 322, startPoint y: 540, endPoint x: 396, endPoint y: 491, distance: 88.6
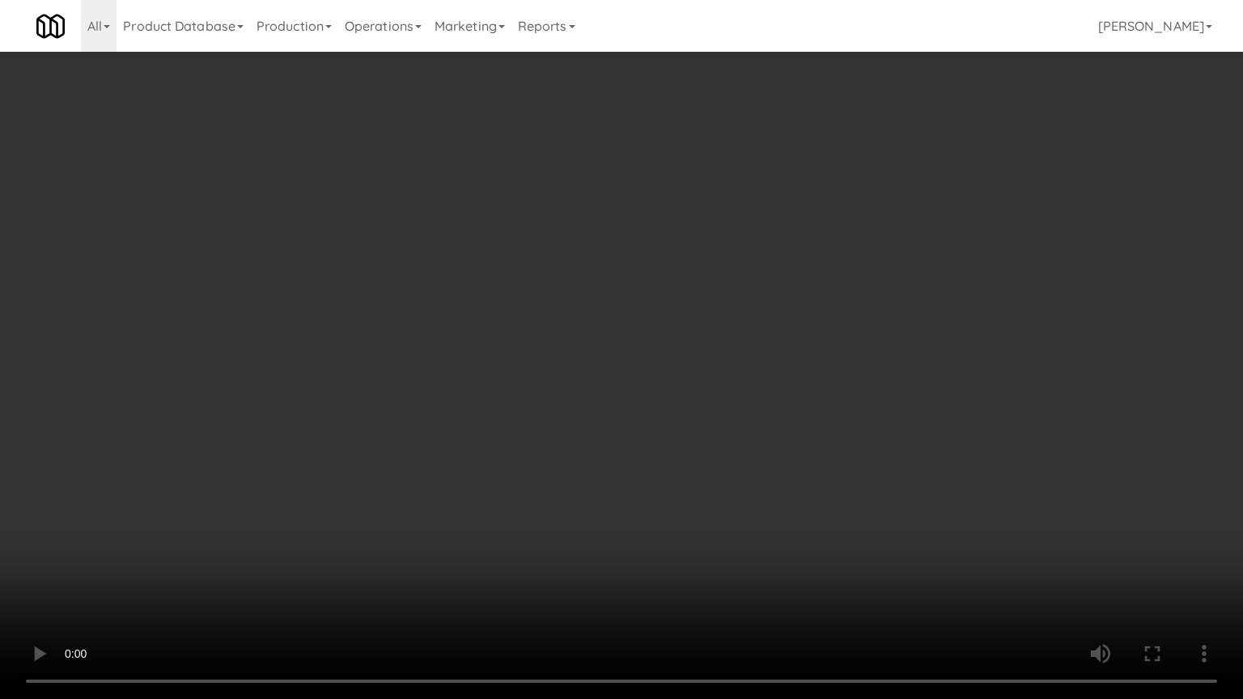
click at [328, 538] on video at bounding box center [621, 349] width 1243 height 699
click at [414, 470] on video at bounding box center [621, 349] width 1243 height 699
drag, startPoint x: 439, startPoint y: 386, endPoint x: 479, endPoint y: 290, distance: 104.4
click at [444, 381] on video at bounding box center [621, 349] width 1243 height 699
click at [479, 305] on video at bounding box center [621, 349] width 1243 height 699
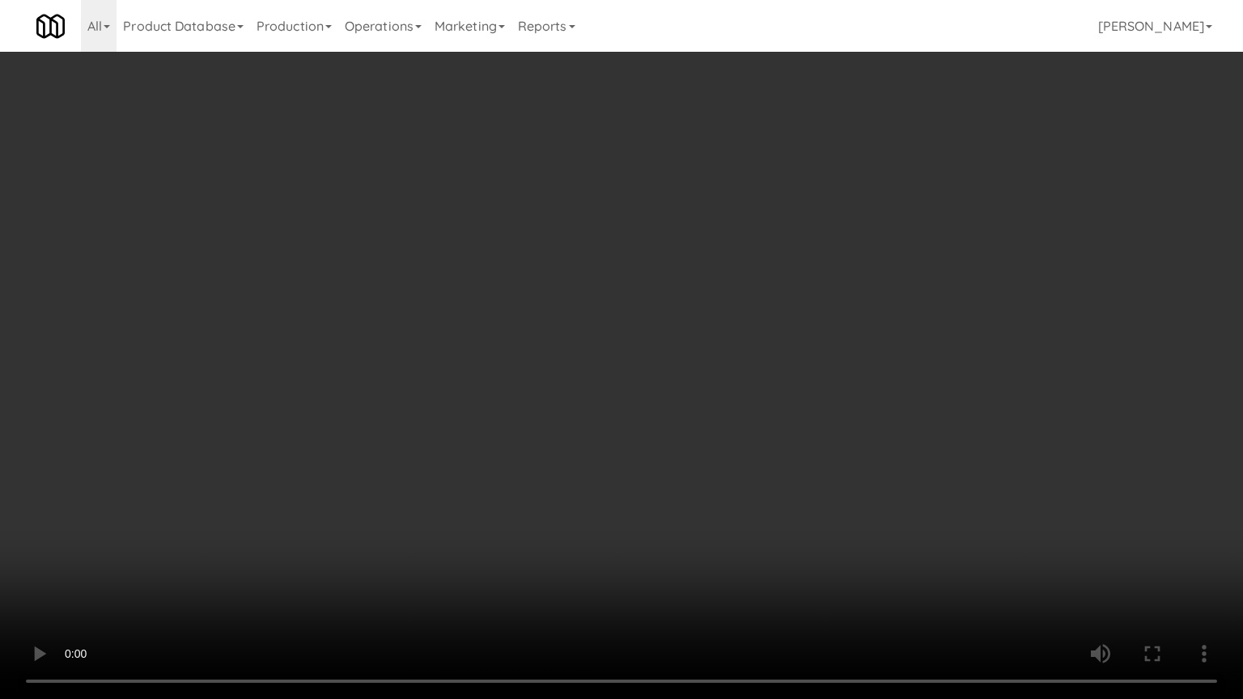
click at [480, 304] on video at bounding box center [621, 349] width 1243 height 699
click at [523, 308] on video at bounding box center [621, 349] width 1243 height 699
click at [607, 327] on video at bounding box center [621, 349] width 1243 height 699
click at [616, 332] on video at bounding box center [621, 349] width 1243 height 699
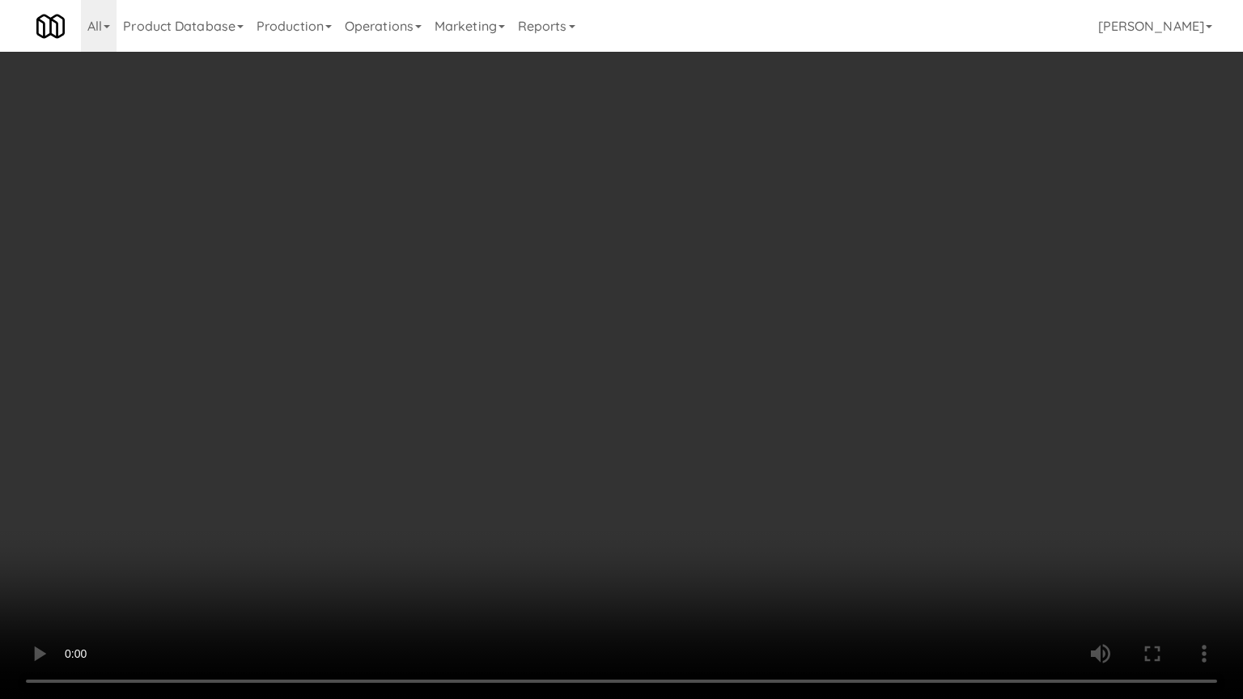
click at [743, 330] on video at bounding box center [621, 349] width 1243 height 699
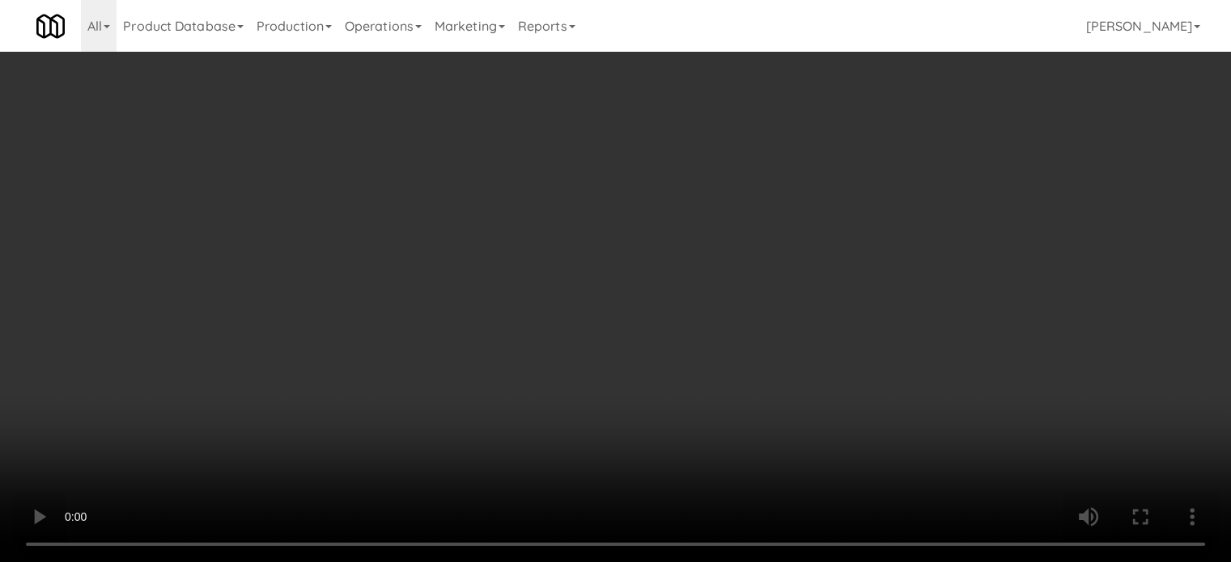
click at [450, 281] on video at bounding box center [615, 281] width 1231 height 562
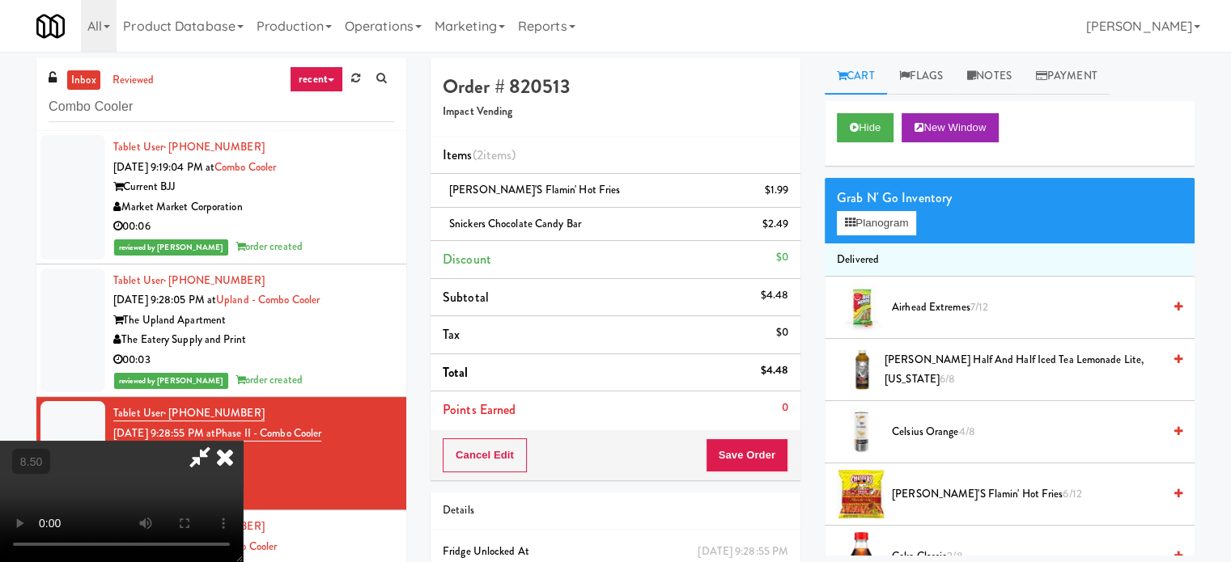
click at [243, 441] on video at bounding box center [121, 501] width 243 height 121
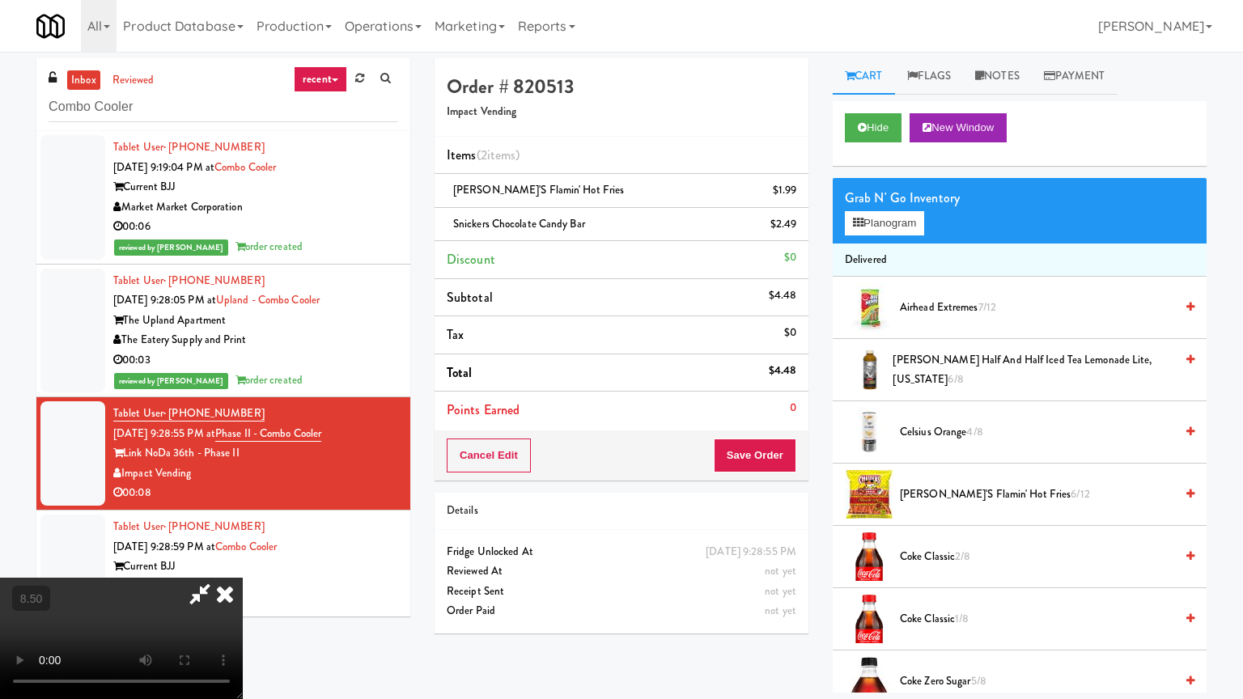
click at [243, 561] on video at bounding box center [121, 638] width 243 height 121
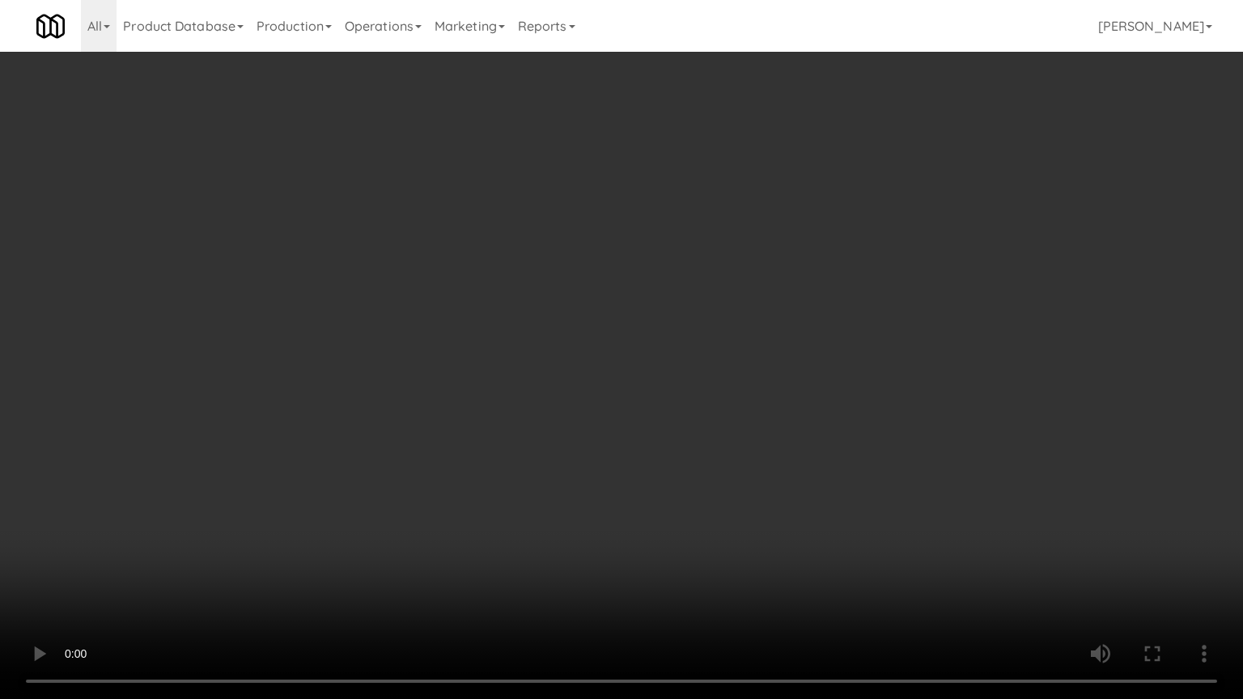
click at [527, 343] on video at bounding box center [621, 349] width 1243 height 699
click at [526, 345] on video at bounding box center [621, 349] width 1243 height 699
click at [544, 345] on video at bounding box center [621, 349] width 1243 height 699
click at [741, 289] on video at bounding box center [621, 349] width 1243 height 699
drag, startPoint x: 526, startPoint y: 356, endPoint x: 536, endPoint y: 349, distance: 12.8
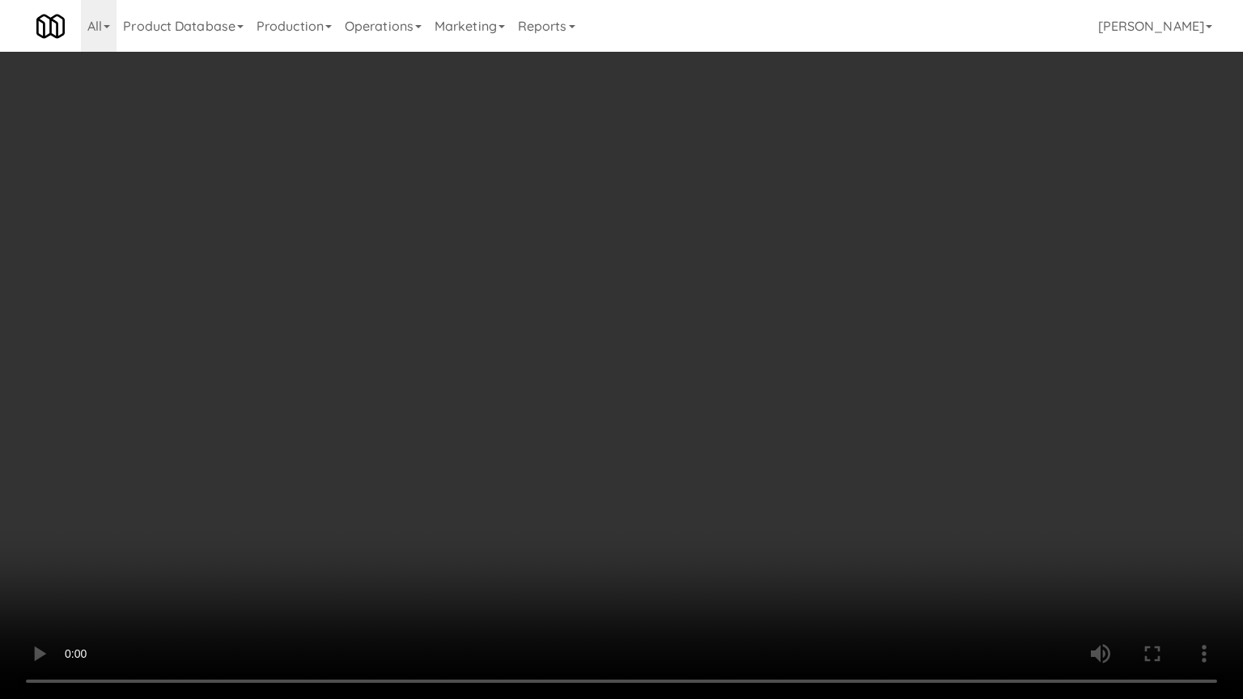
click at [528, 356] on video at bounding box center [621, 349] width 1243 height 699
drag, startPoint x: 586, startPoint y: 504, endPoint x: 595, endPoint y: 498, distance: 11.0
click at [591, 500] on video at bounding box center [621, 349] width 1243 height 699
click at [684, 402] on video at bounding box center [621, 349] width 1243 height 699
click at [689, 401] on video at bounding box center [621, 349] width 1243 height 699
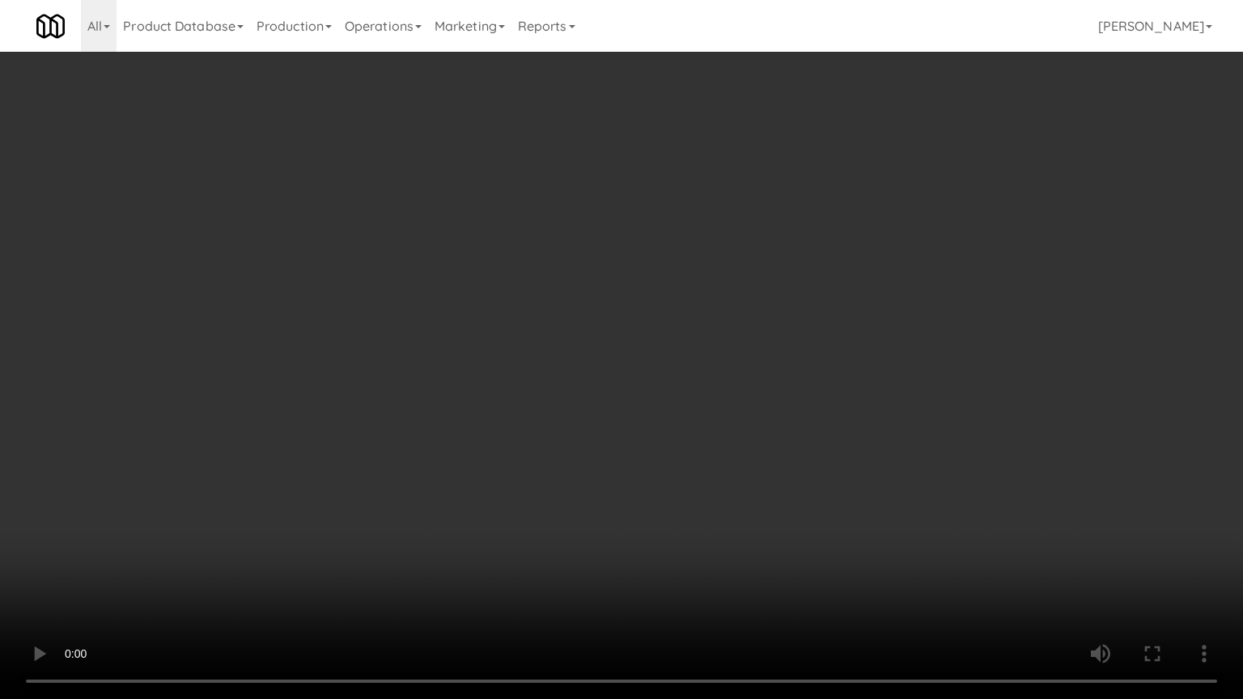
click at [752, 404] on video at bounding box center [621, 349] width 1243 height 699
click at [731, 398] on video at bounding box center [621, 349] width 1243 height 699
click at [749, 400] on video at bounding box center [621, 349] width 1243 height 699
click at [749, 394] on video at bounding box center [621, 349] width 1243 height 699
click at [760, 386] on video at bounding box center [621, 349] width 1243 height 699
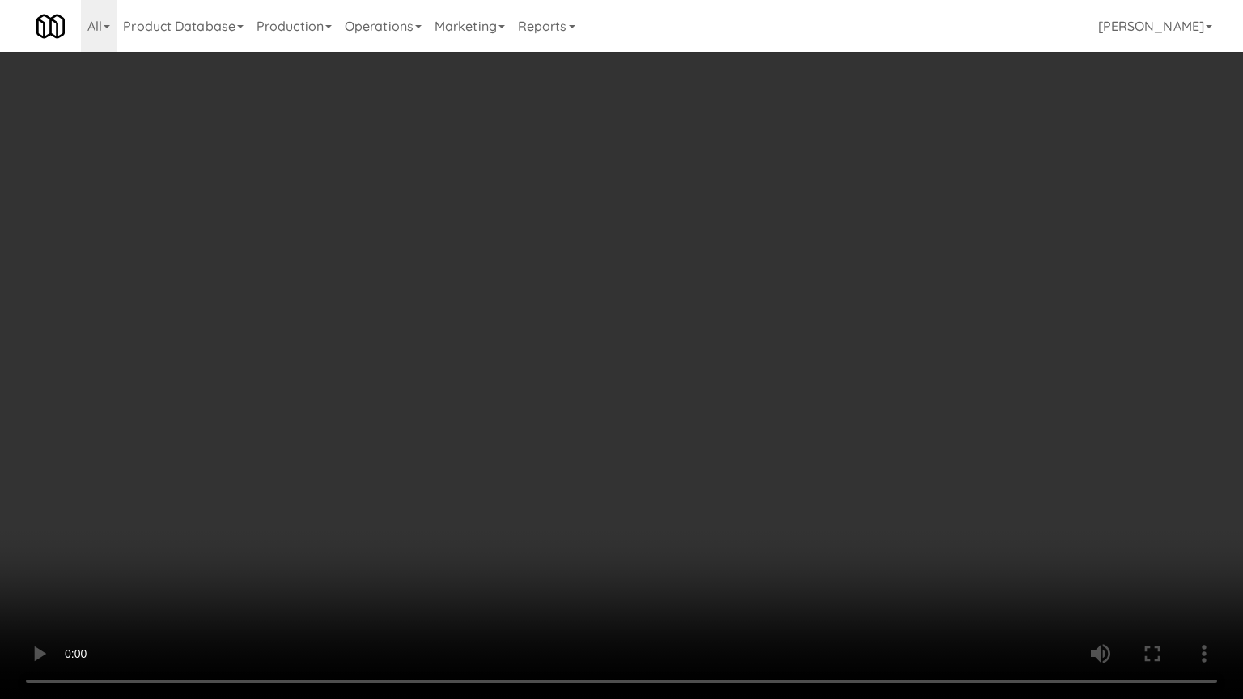
click at [757, 388] on video at bounding box center [621, 349] width 1243 height 699
click at [753, 389] on video at bounding box center [621, 349] width 1243 height 699
click at [806, 400] on video at bounding box center [621, 349] width 1243 height 699
click at [735, 411] on video at bounding box center [621, 349] width 1243 height 699
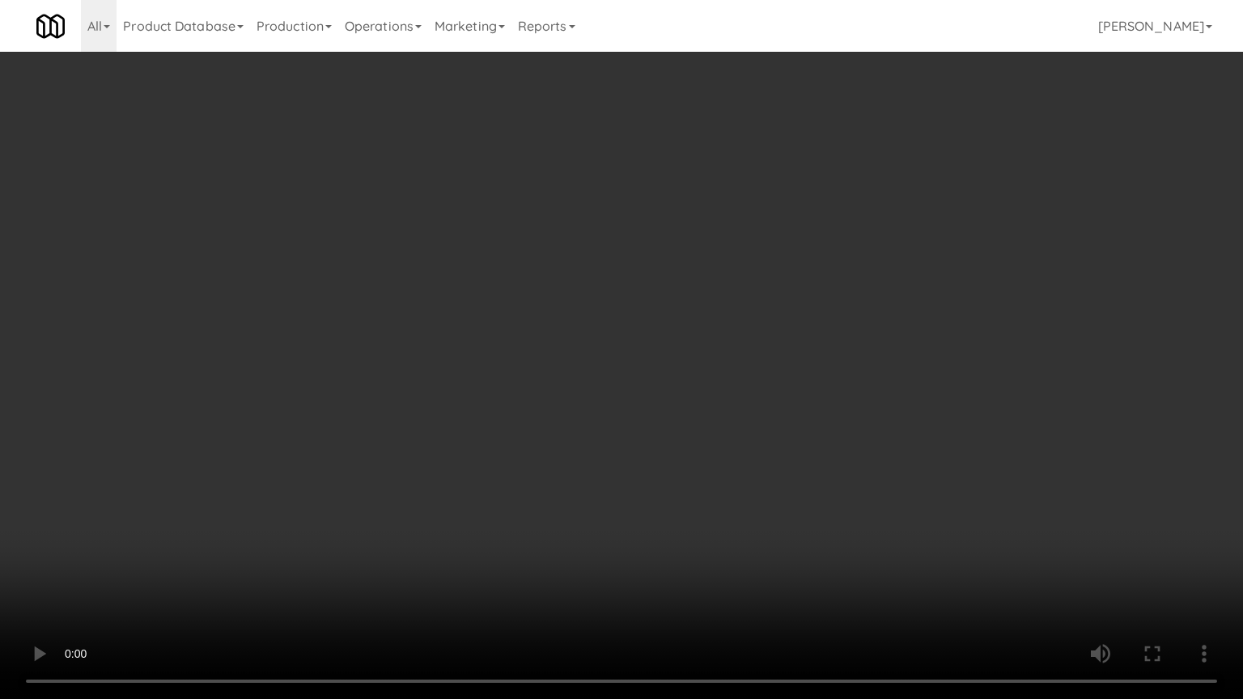
drag, startPoint x: 753, startPoint y: 412, endPoint x: 720, endPoint y: 424, distance: 35.3
click at [754, 412] on video at bounding box center [621, 349] width 1243 height 699
click at [600, 443] on video at bounding box center [621, 349] width 1243 height 699
click at [699, 445] on video at bounding box center [621, 349] width 1243 height 699
click at [724, 427] on video at bounding box center [621, 349] width 1243 height 699
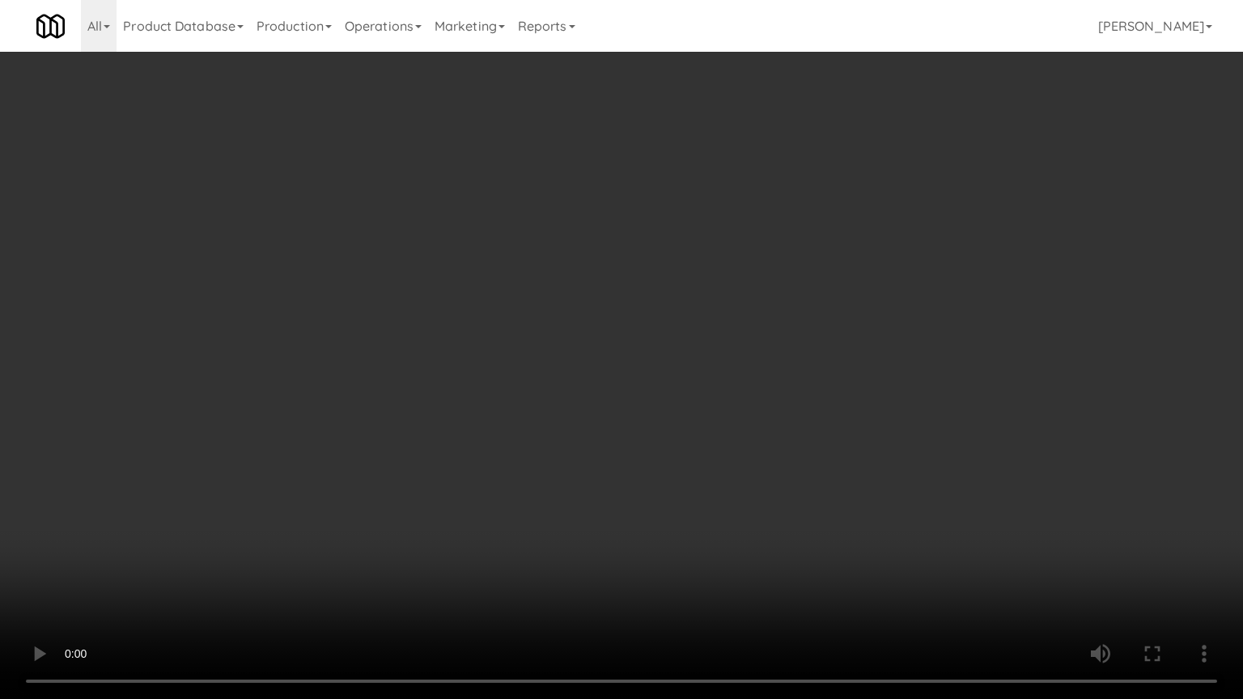
click at [785, 437] on video at bounding box center [621, 349] width 1243 height 699
drag, startPoint x: 755, startPoint y: 435, endPoint x: 764, endPoint y: 432, distance: 9.5
click at [759, 434] on video at bounding box center [621, 349] width 1243 height 699
drag, startPoint x: 764, startPoint y: 432, endPoint x: 867, endPoint y: 294, distance: 172.8
click at [773, 431] on video at bounding box center [621, 349] width 1243 height 699
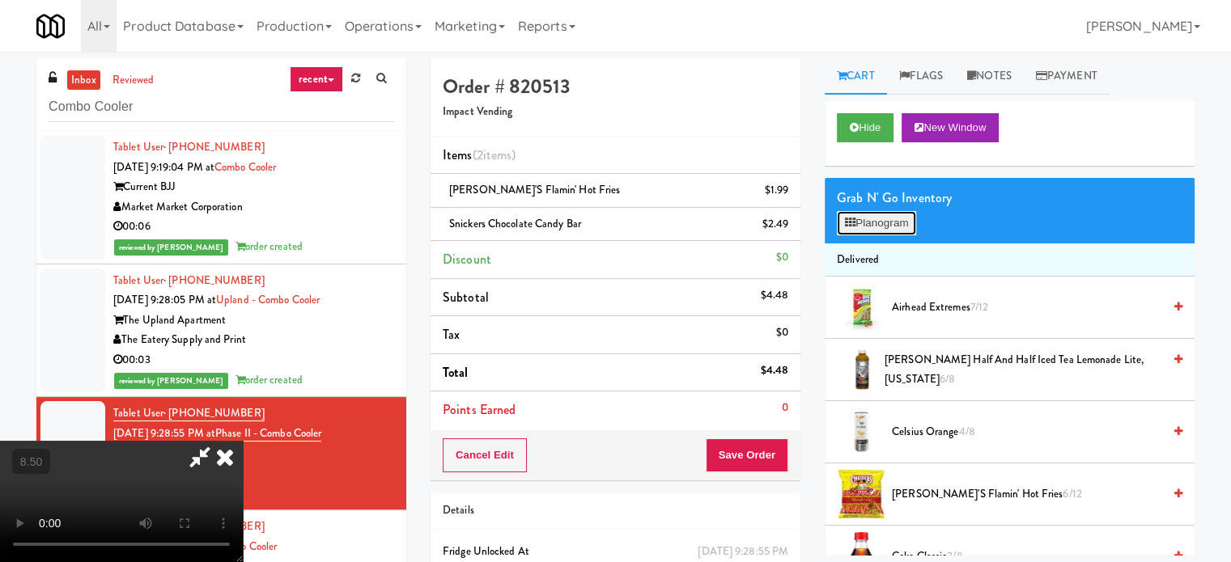
click at [896, 232] on button "Planogram" at bounding box center [876, 223] width 79 height 24
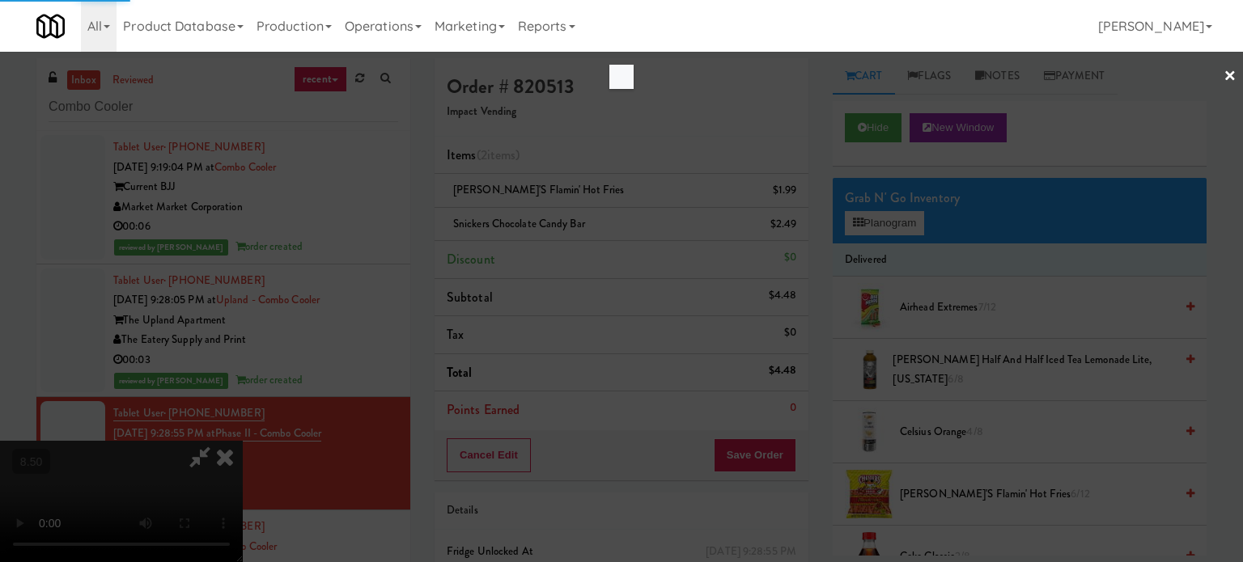
click at [900, 227] on div at bounding box center [621, 281] width 1243 height 562
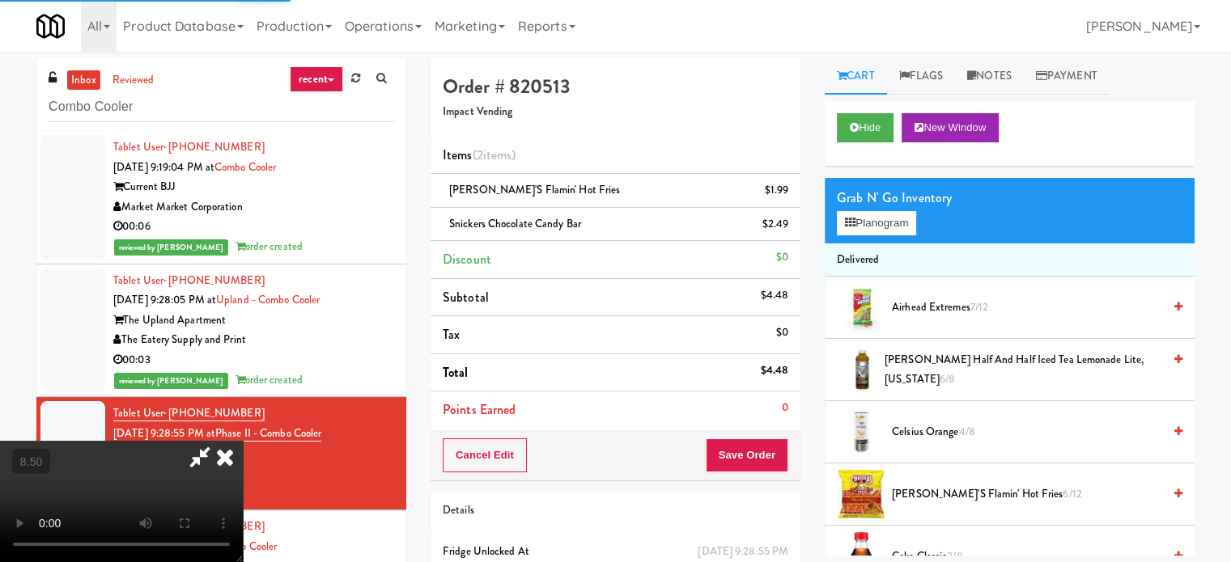
click at [243, 441] on video at bounding box center [121, 501] width 243 height 121
drag, startPoint x: 393, startPoint y: 318, endPoint x: 721, endPoint y: 484, distance: 367.3
click at [243, 441] on video at bounding box center [121, 501] width 243 height 121
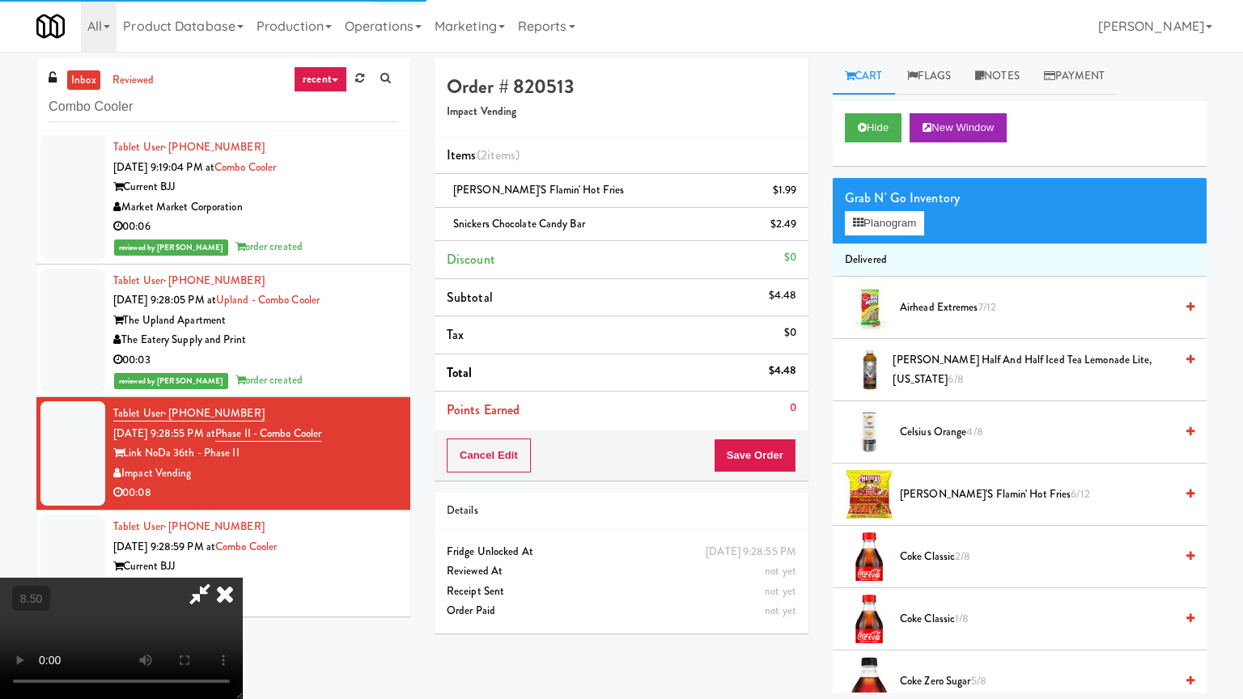
click at [243, 561] on video at bounding box center [121, 638] width 243 height 121
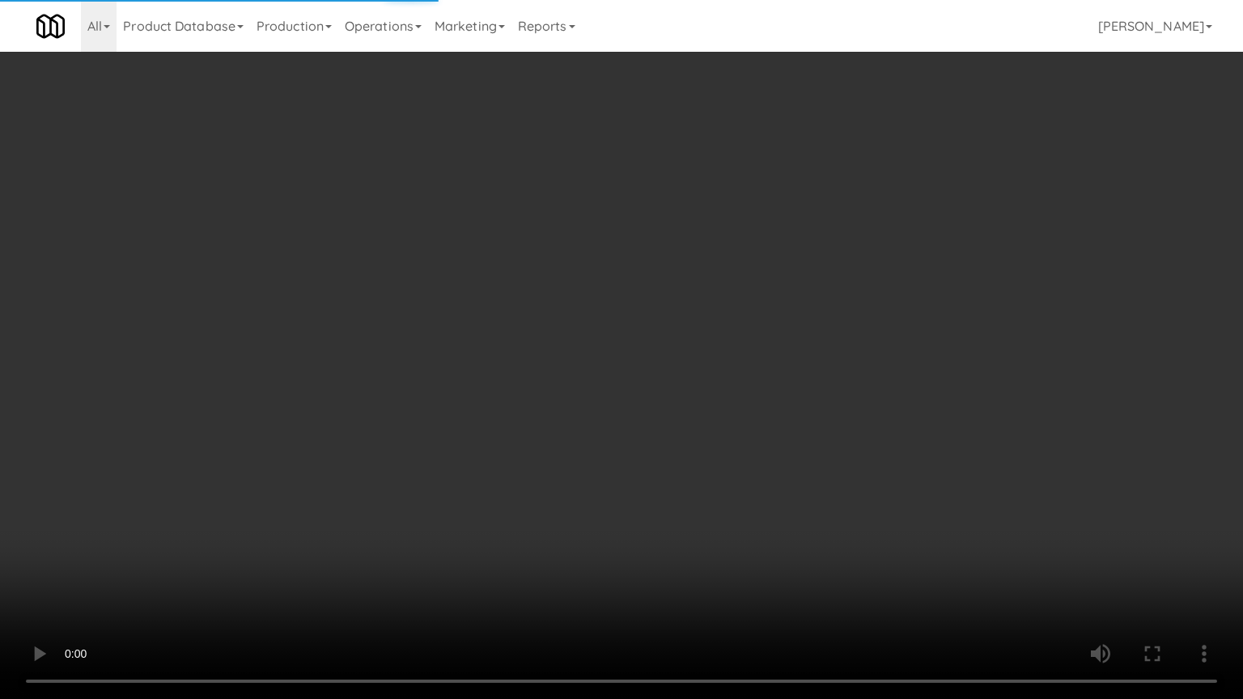
drag, startPoint x: 662, startPoint y: 515, endPoint x: 666, endPoint y: 508, distance: 8.3
click at [662, 515] on video at bounding box center [621, 349] width 1243 height 699
drag, startPoint x: 668, startPoint y: 506, endPoint x: 770, endPoint y: 483, distance: 104.6
click at [672, 505] on video at bounding box center [621, 349] width 1243 height 699
click at [770, 482] on video at bounding box center [621, 349] width 1243 height 699
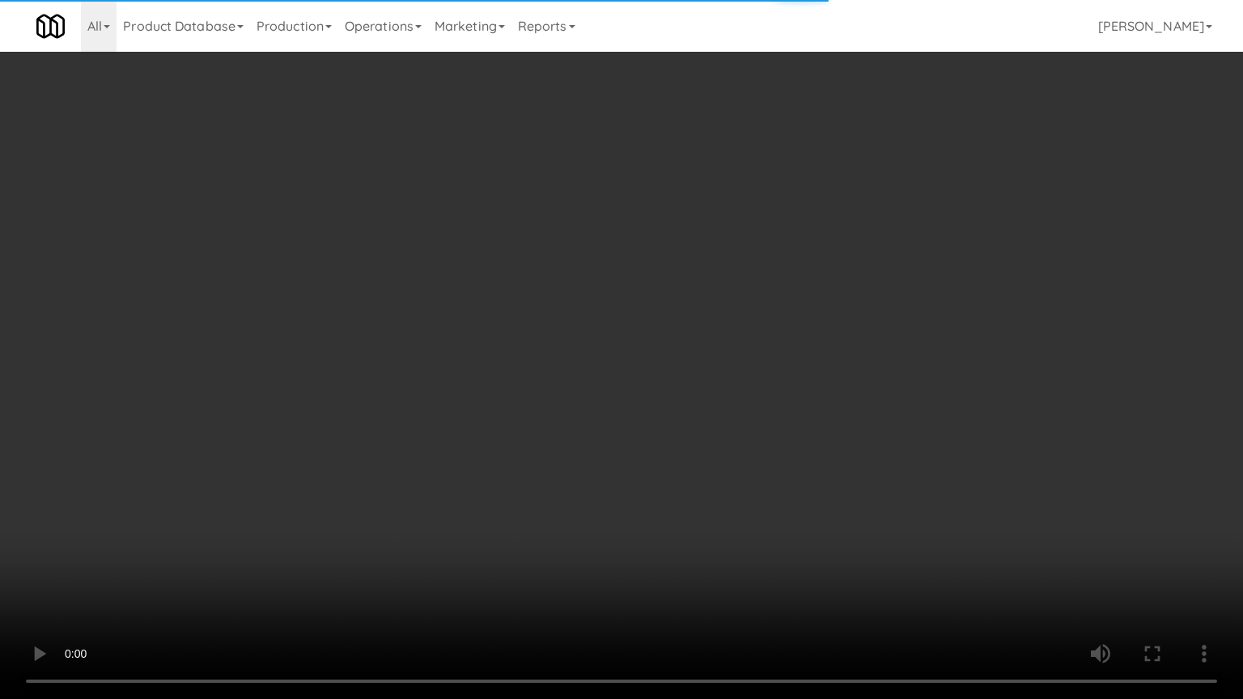
drag, startPoint x: 718, startPoint y: 483, endPoint x: 741, endPoint y: 392, distance: 93.4
click at [722, 483] on video at bounding box center [621, 349] width 1243 height 699
click at [642, 398] on video at bounding box center [621, 349] width 1243 height 699
drag, startPoint x: 646, startPoint y: 393, endPoint x: 631, endPoint y: 195, distance: 198.8
click at [646, 392] on video at bounding box center [621, 349] width 1243 height 699
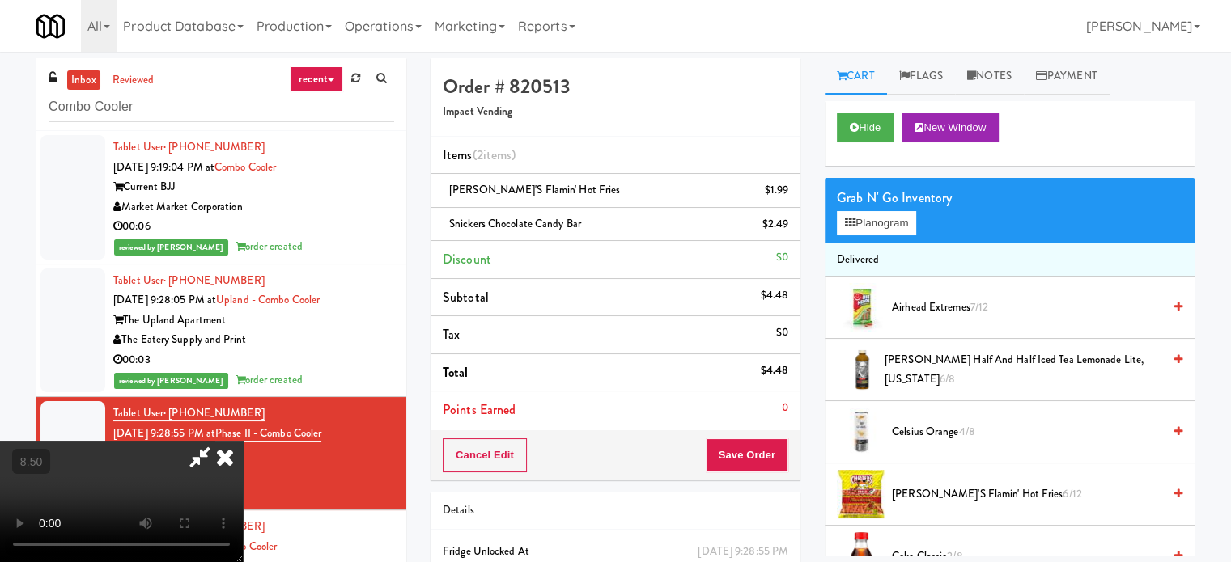
click at [243, 441] on icon at bounding box center [225, 457] width 36 height 32
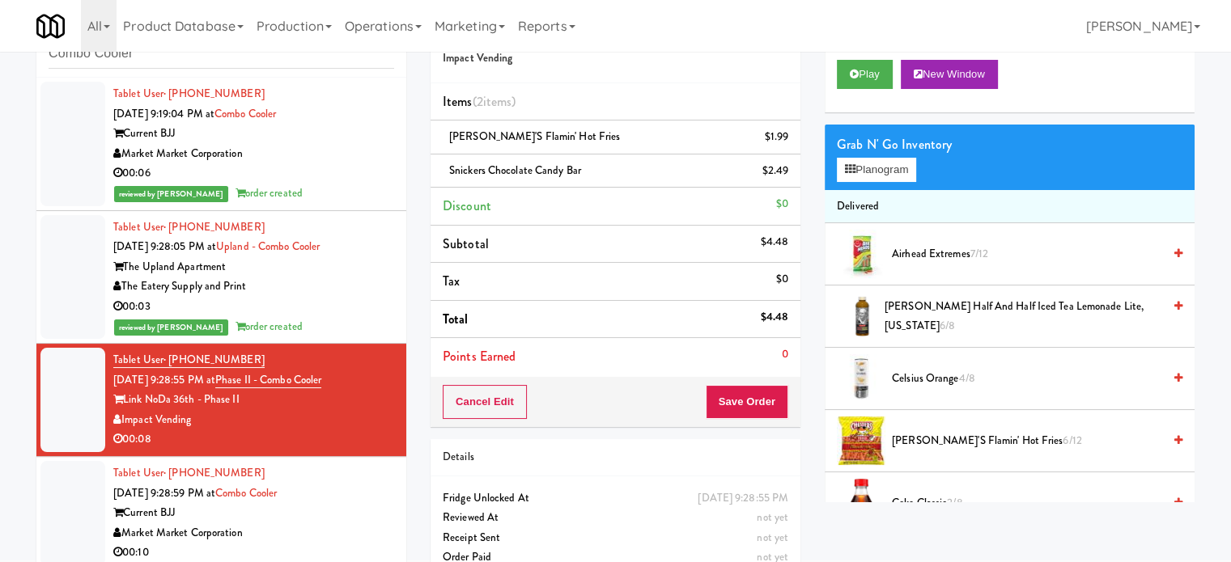
scroll to position [81, 0]
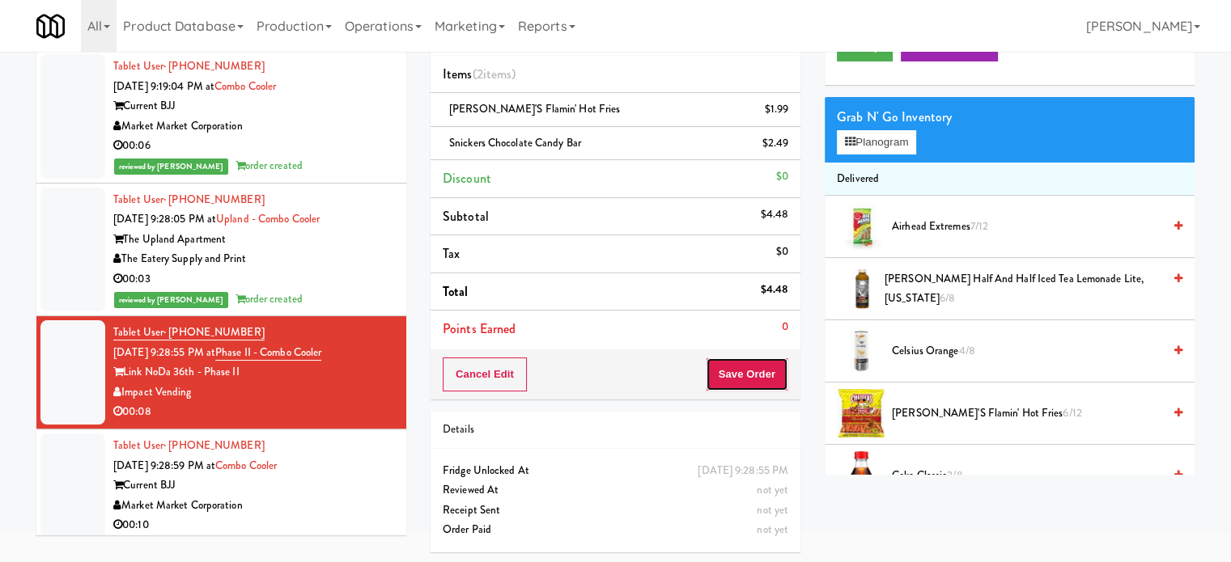
click at [756, 371] on button "Save Order" at bounding box center [747, 375] width 83 height 34
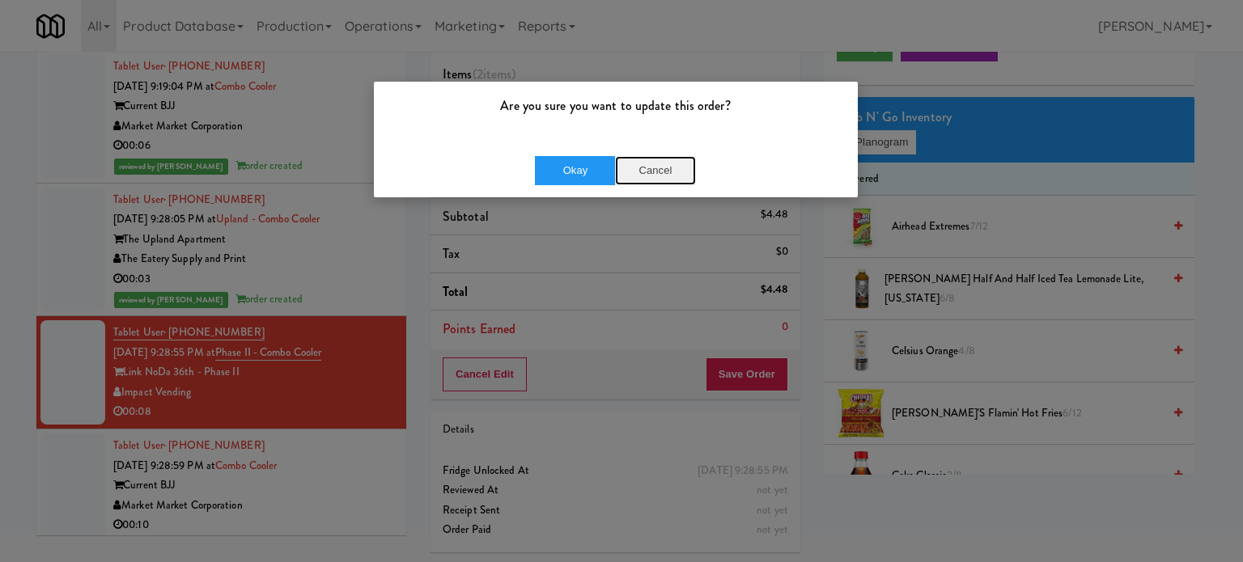
click at [663, 170] on button "Cancel" at bounding box center [655, 170] width 81 height 29
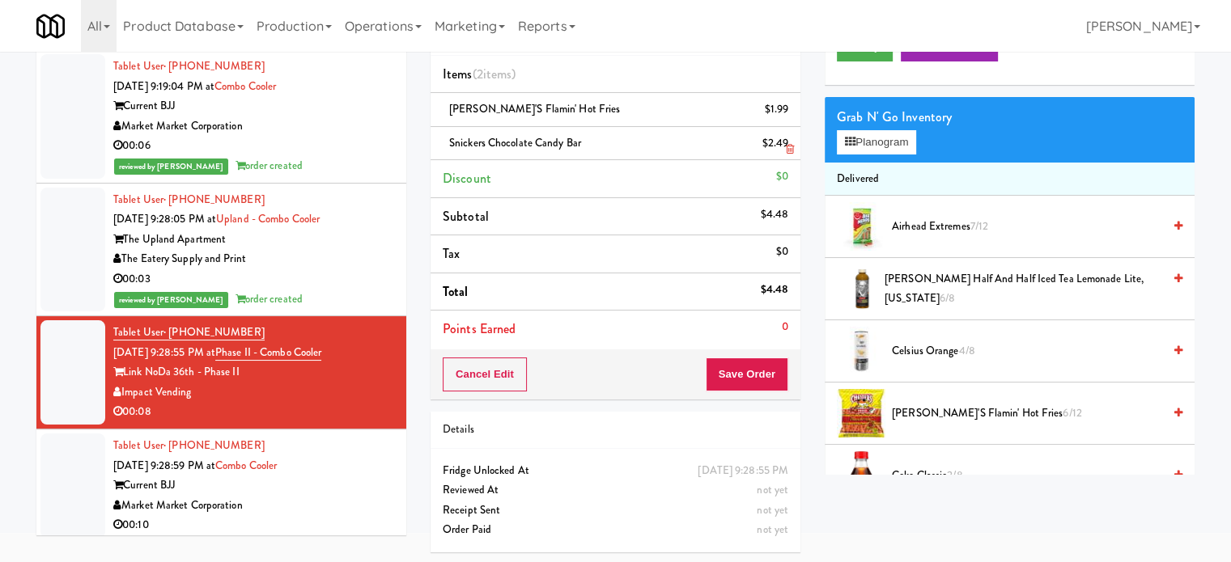
click at [788, 146] on icon at bounding box center [790, 149] width 8 height 11
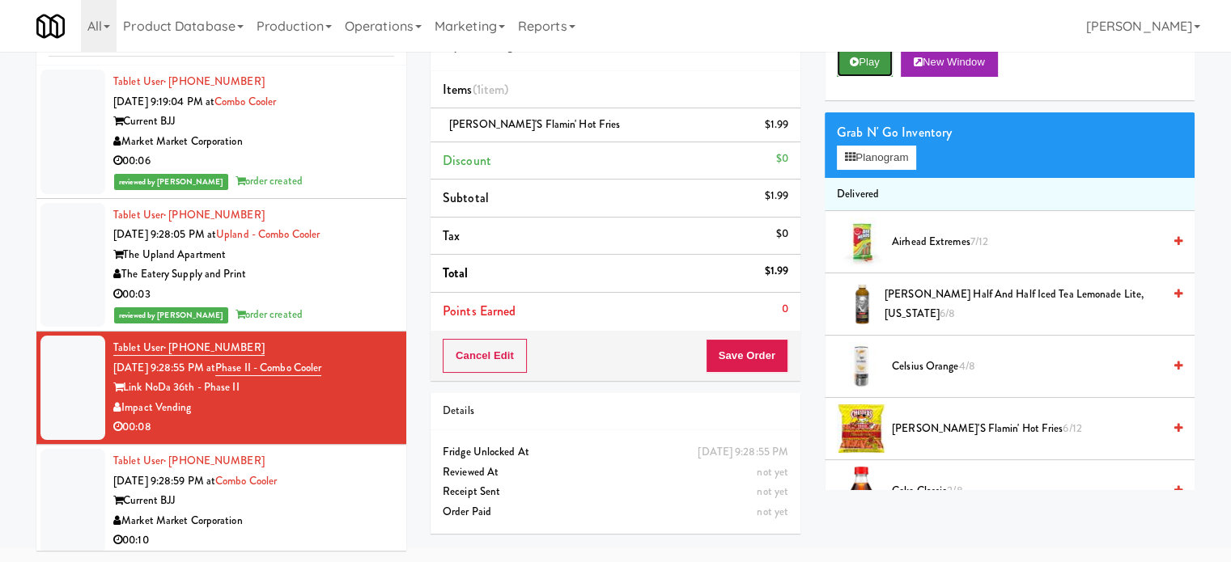
click at [862, 61] on button "Play" at bounding box center [865, 62] width 56 height 29
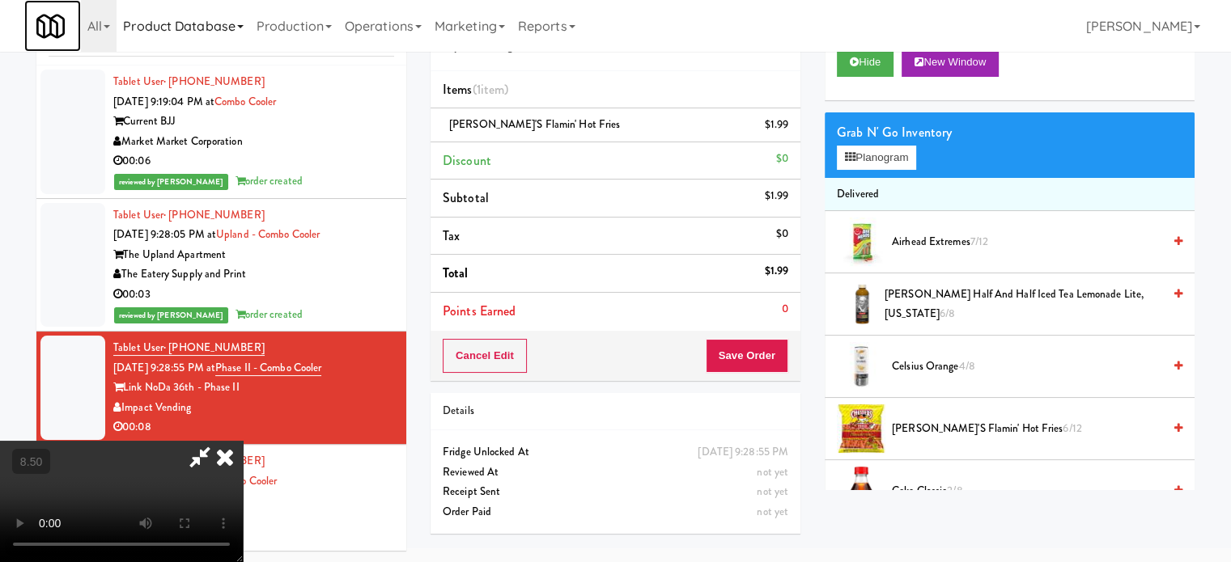
click at [61, 1] on link at bounding box center [52, 26] width 57 height 52
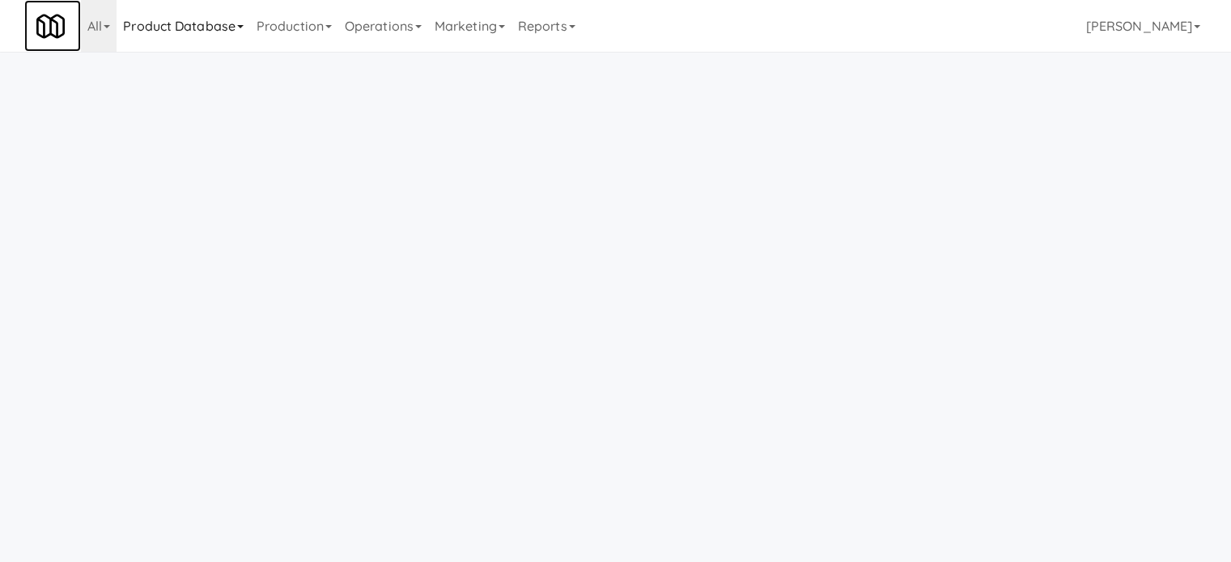
scroll to position [52, 0]
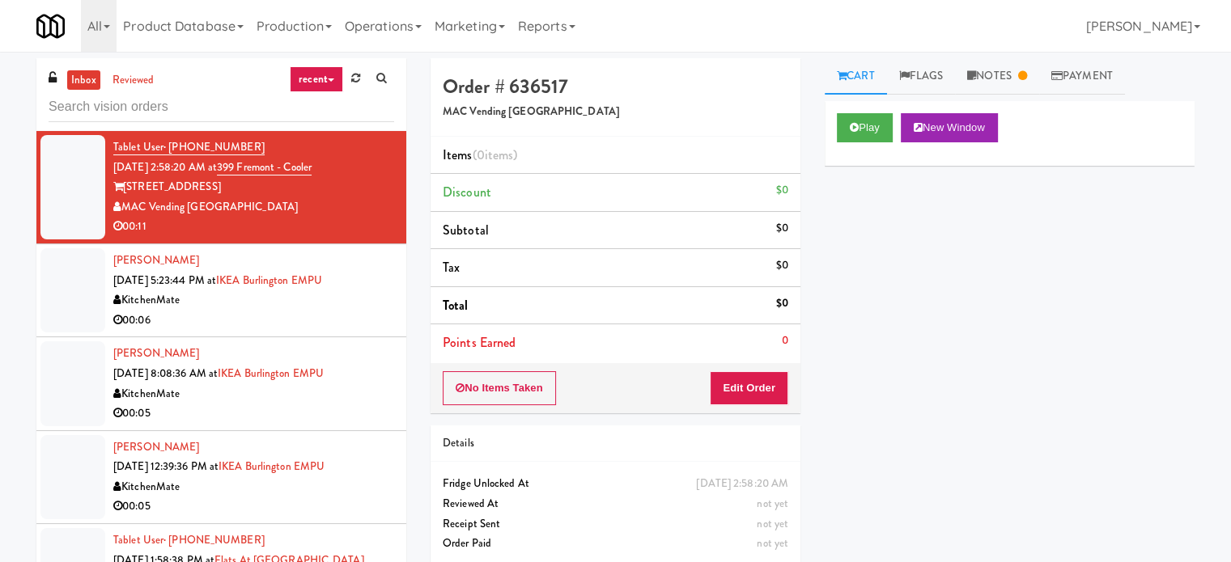
click at [333, 309] on div "Hong-yiu Tong Aug 7, 2025 5:23:44 PM at IKEA Burlington EMPU KitchenMate 00:06" at bounding box center [253, 290] width 281 height 79
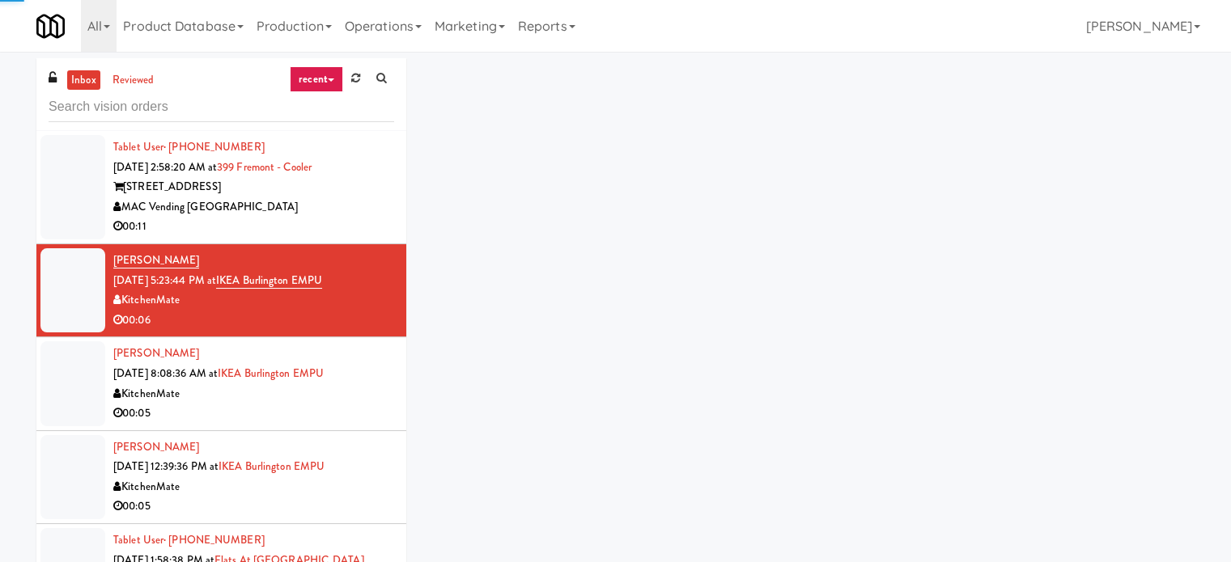
drag, startPoint x: 352, startPoint y: 227, endPoint x: 406, endPoint y: 187, distance: 67.2
click at [353, 226] on div "00:11" at bounding box center [253, 227] width 281 height 20
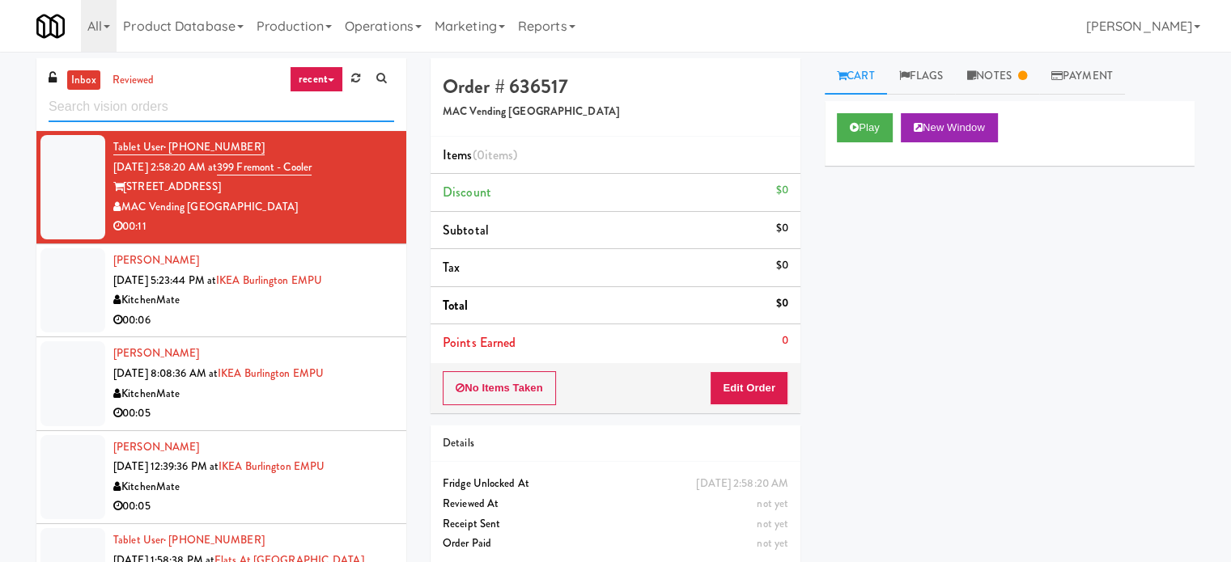
click at [198, 112] on input "text" at bounding box center [221, 107] width 345 height 30
paste input "UHN - [PERSON_NAME][GEOGRAPHIC_DATA] - The Meeting Place"
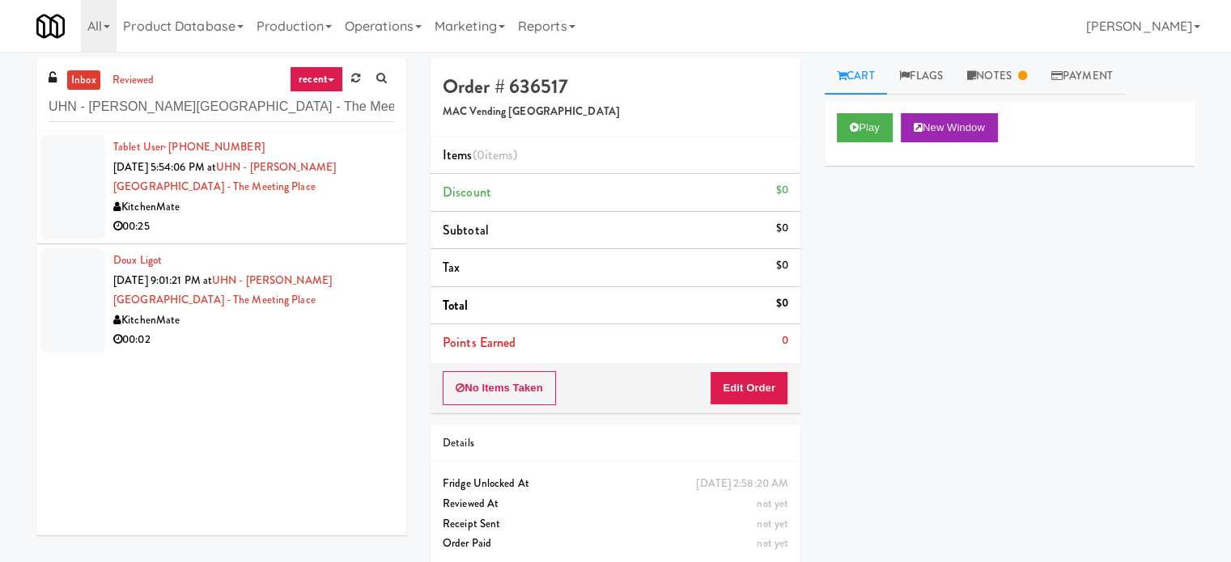
drag, startPoint x: 272, startPoint y: 216, endPoint x: 759, endPoint y: 142, distance: 492.6
click at [272, 216] on div "KitchenMate" at bounding box center [253, 207] width 281 height 20
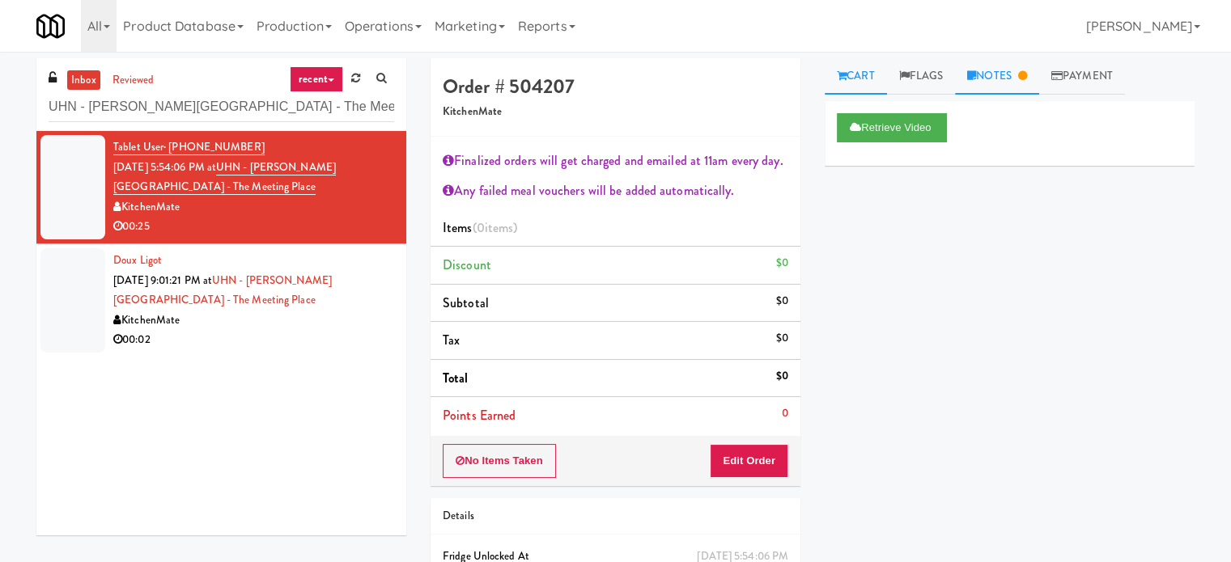
click at [1018, 80] on link "Notes" at bounding box center [997, 76] width 84 height 36
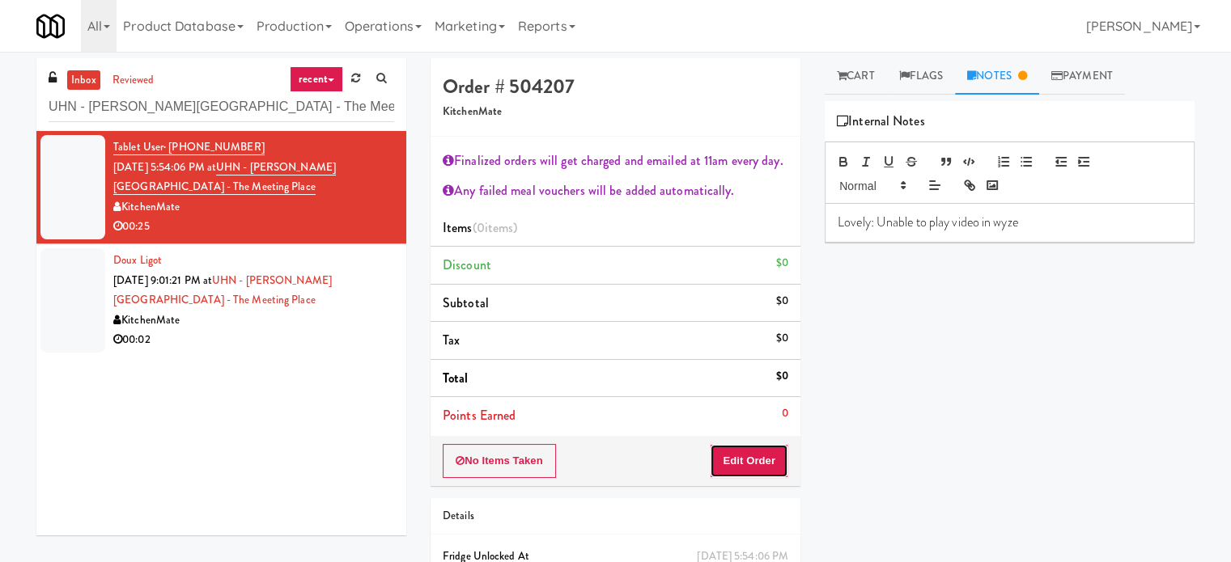
click at [769, 458] on button "Edit Order" at bounding box center [749, 461] width 78 height 34
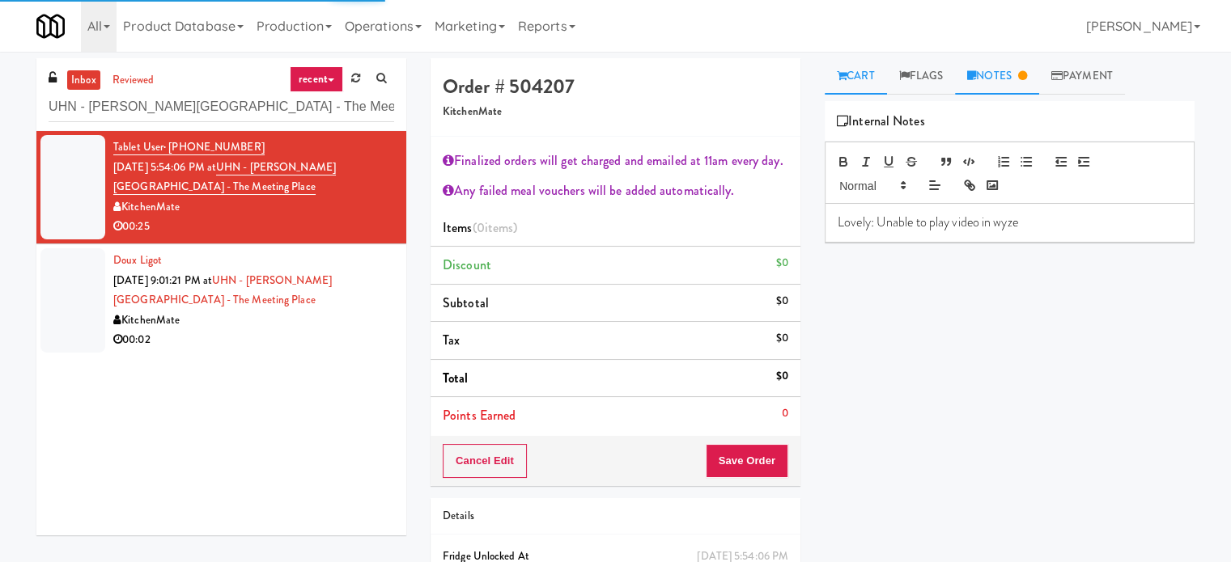
drag, startPoint x: 851, startPoint y: 62, endPoint x: 855, endPoint y: 72, distance: 10.5
click at [851, 64] on link "Cart" at bounding box center [855, 76] width 62 height 36
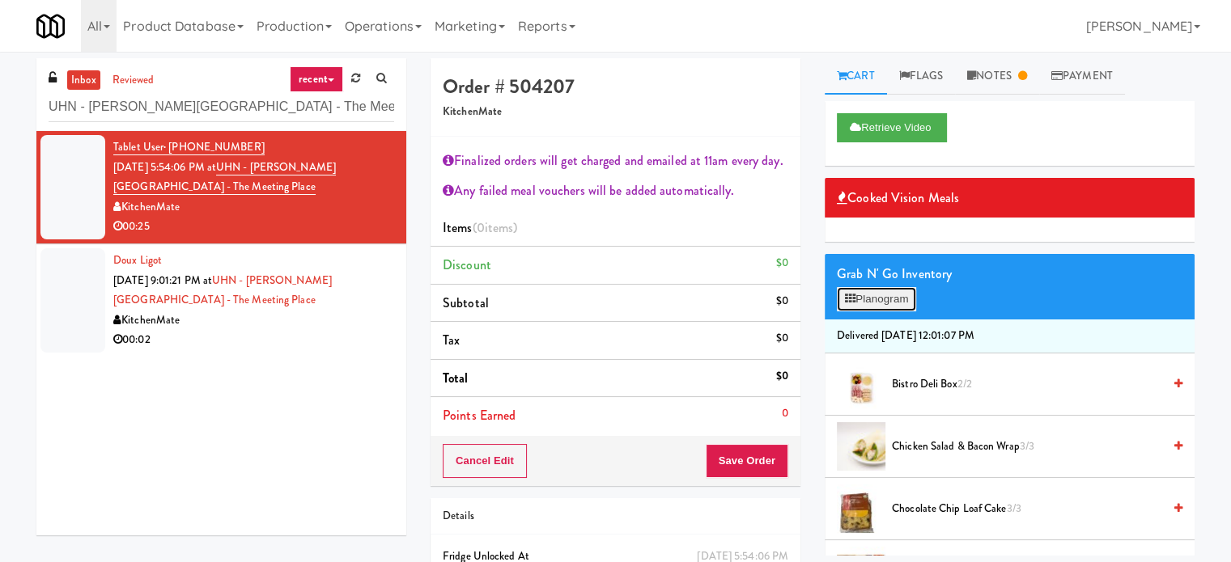
click at [887, 305] on button "Planogram" at bounding box center [876, 299] width 79 height 24
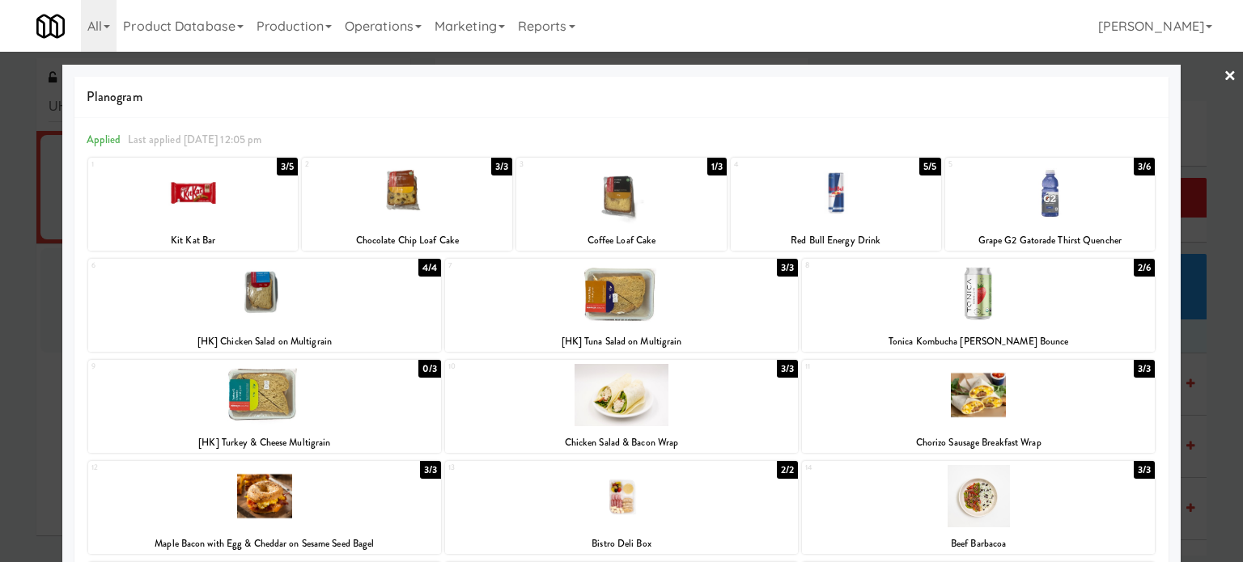
click at [426, 266] on div "4/4" at bounding box center [429, 268] width 23 height 18
click at [1206, 313] on div at bounding box center [621, 281] width 1243 height 562
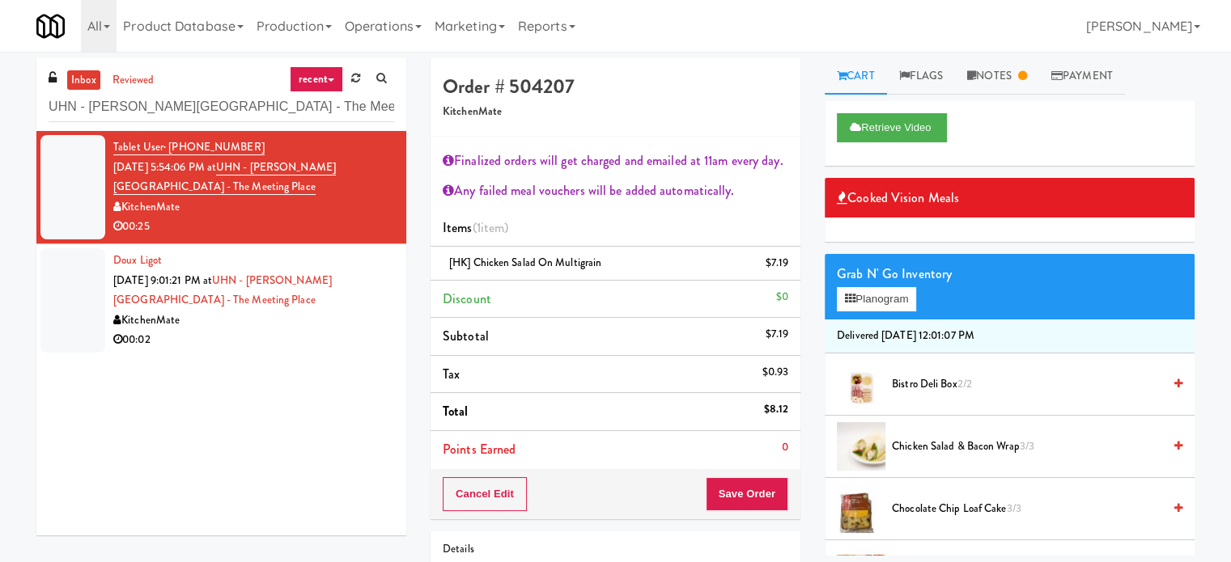
scroll to position [121, 0]
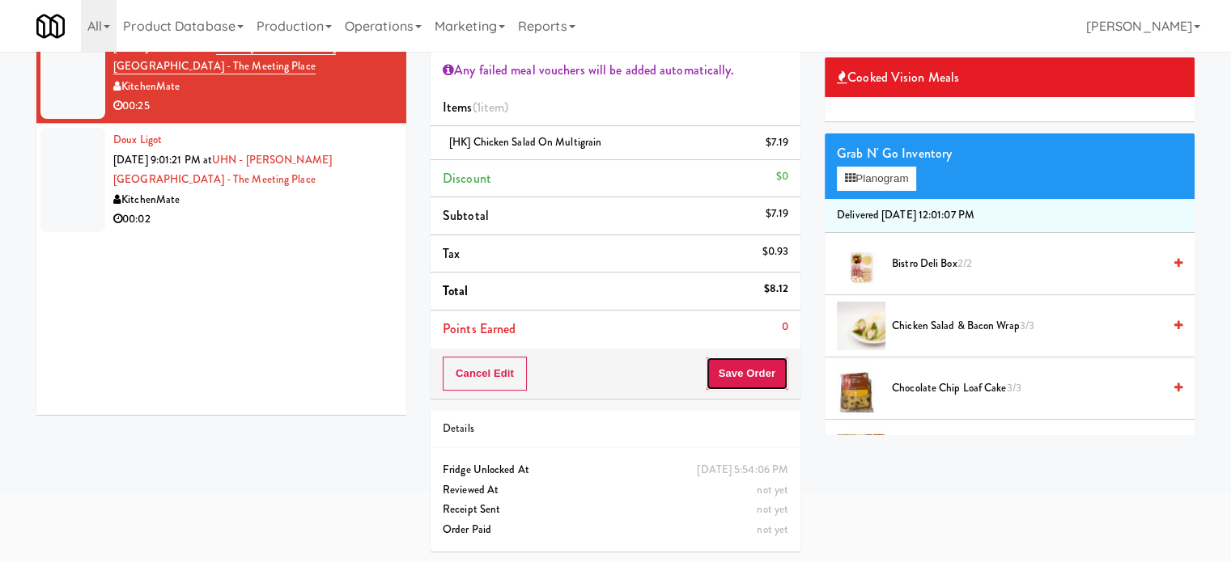
click at [741, 369] on button "Save Order" at bounding box center [747, 374] width 83 height 34
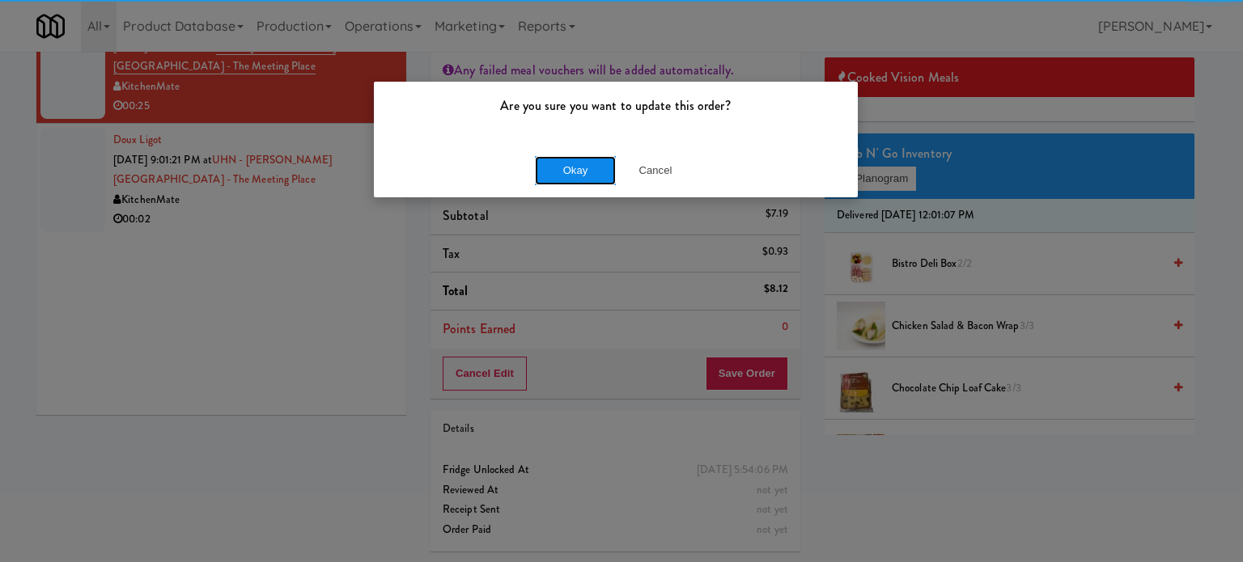
click at [579, 172] on button "Okay" at bounding box center [575, 170] width 81 height 29
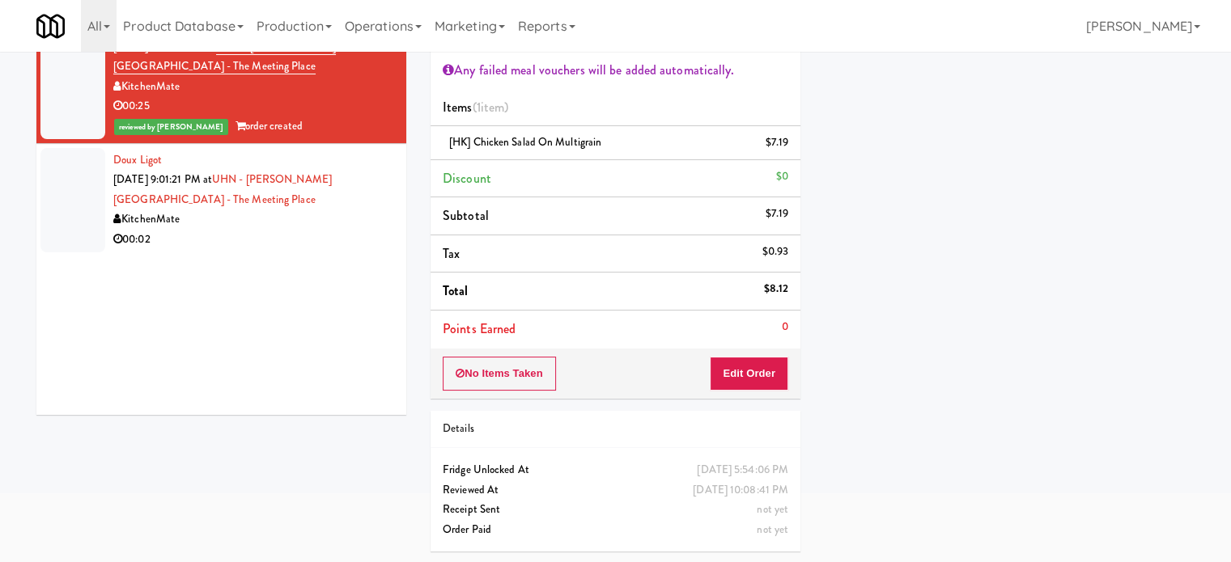
click at [353, 224] on div "KitchenMate" at bounding box center [253, 220] width 281 height 20
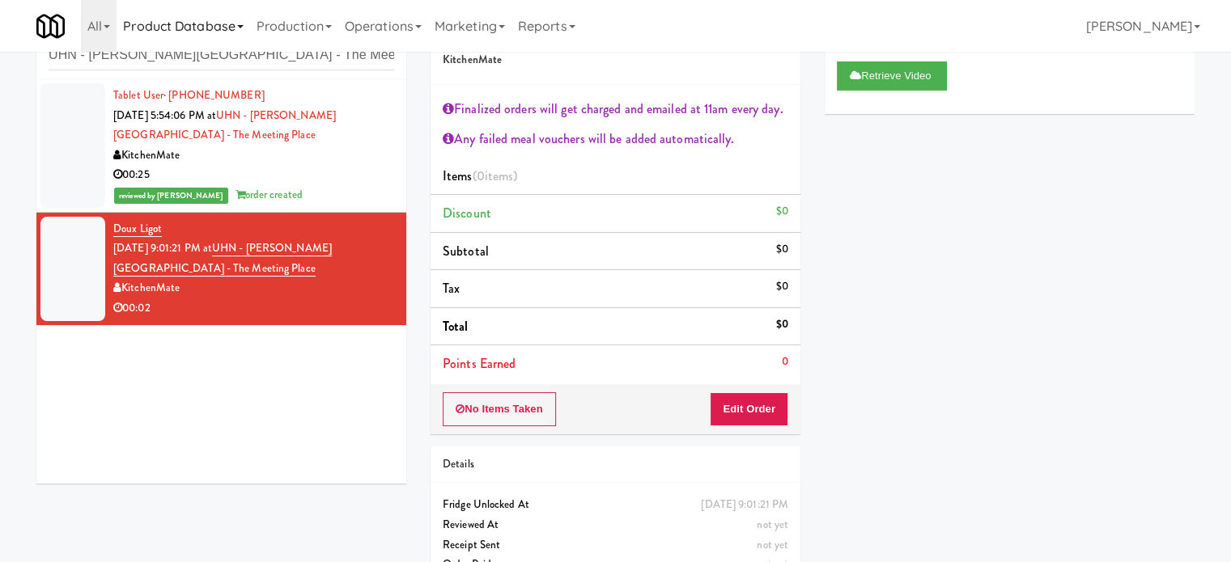
scroll to position [87, 0]
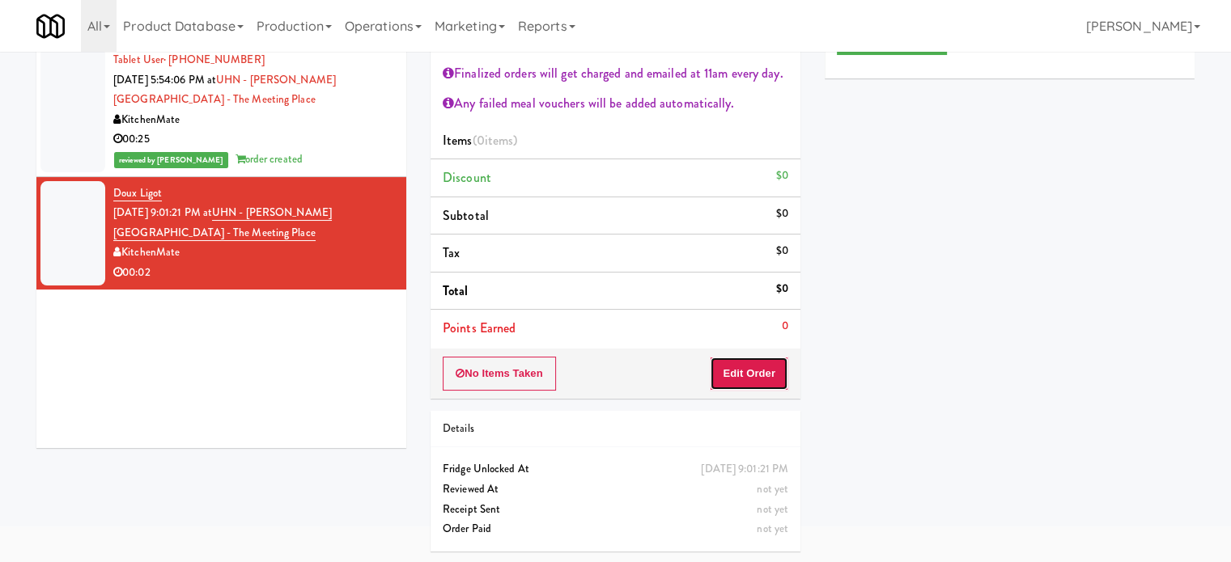
click at [759, 378] on button "Edit Order" at bounding box center [749, 374] width 78 height 34
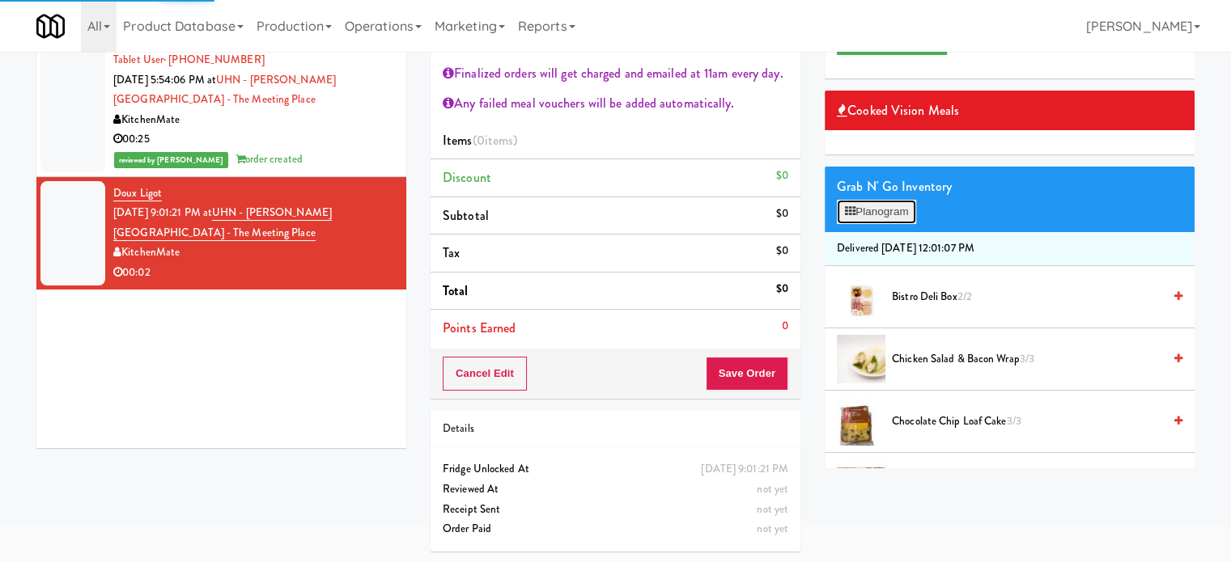
click at [888, 207] on button "Planogram" at bounding box center [876, 212] width 79 height 24
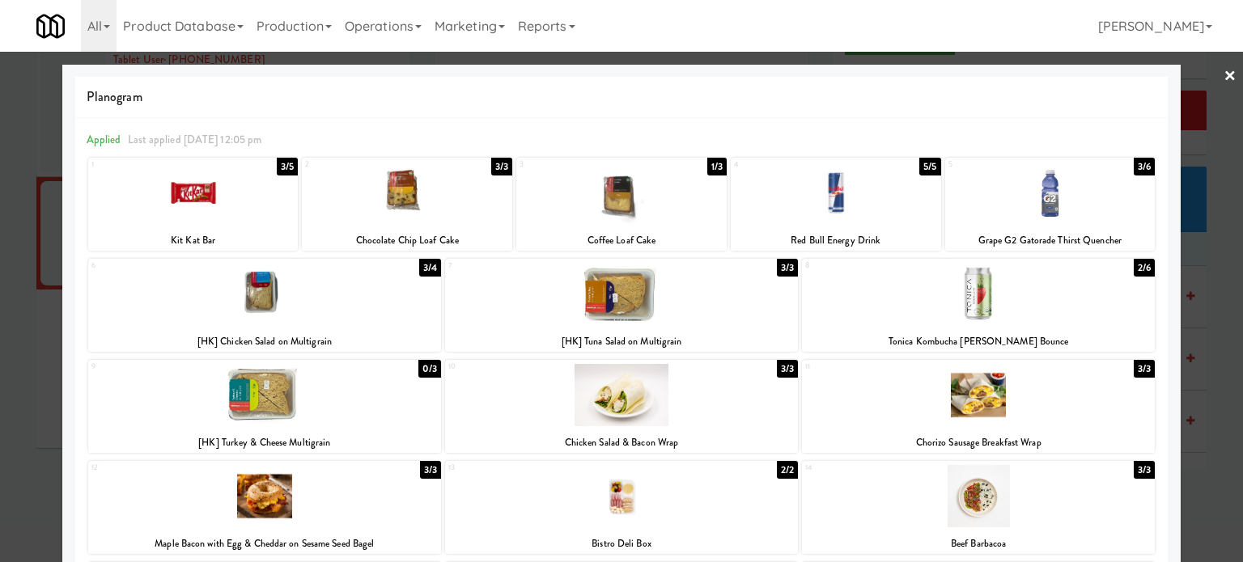
click at [1133, 268] on div "2/6" at bounding box center [1143, 268] width 21 height 18
click at [1211, 280] on div at bounding box center [621, 281] width 1243 height 562
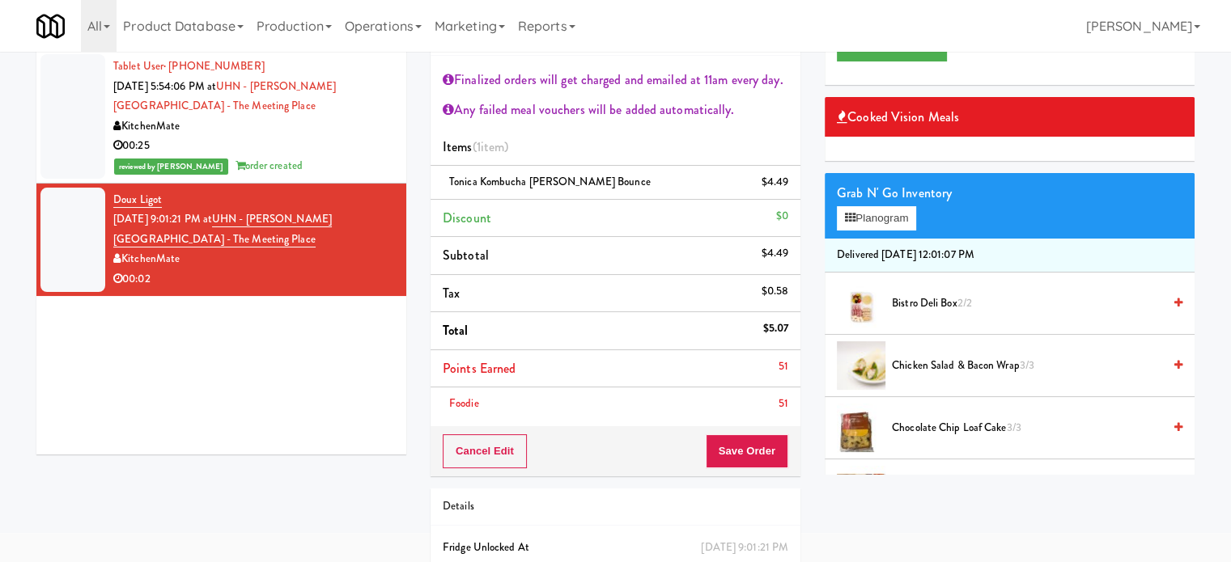
scroll to position [159, 0]
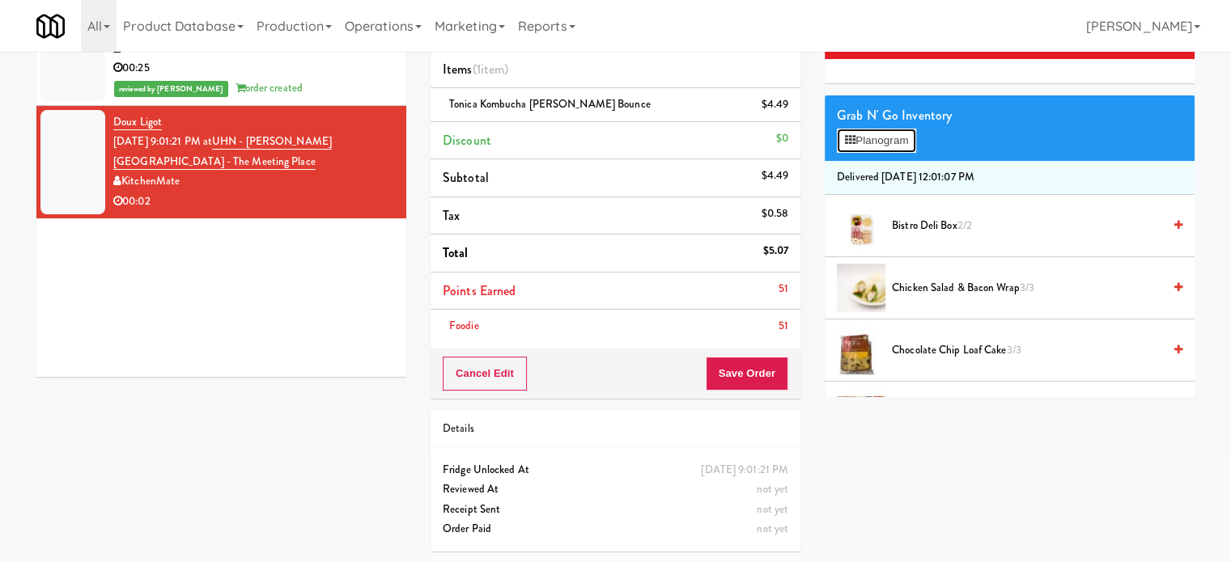
click at [867, 135] on button "Planogram" at bounding box center [876, 141] width 79 height 24
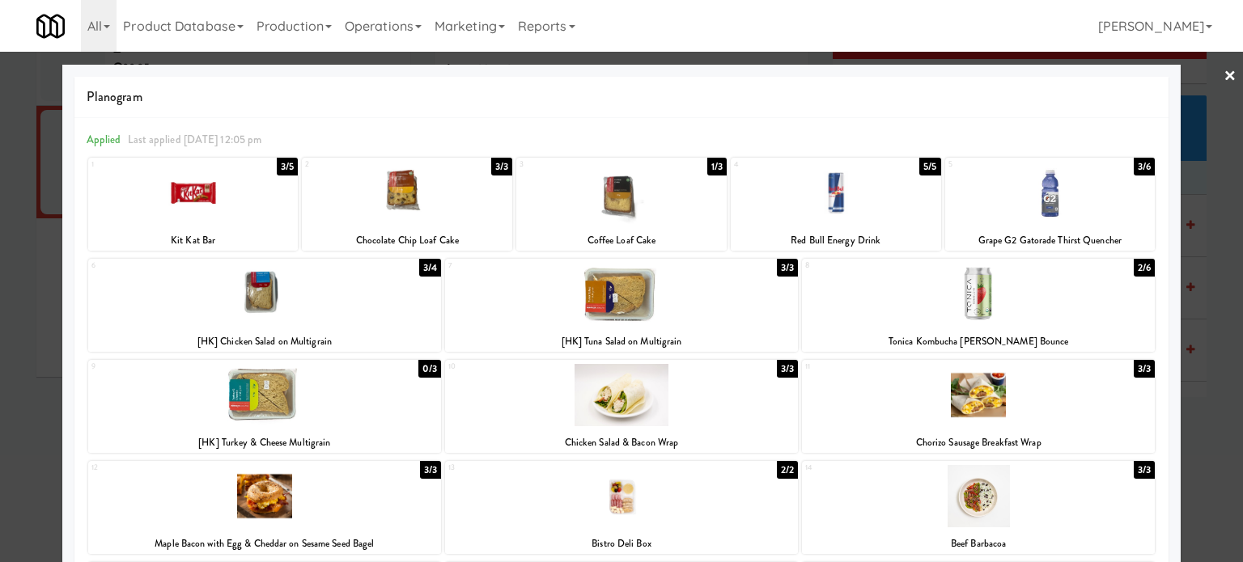
click at [1214, 348] on div at bounding box center [621, 281] width 1243 height 562
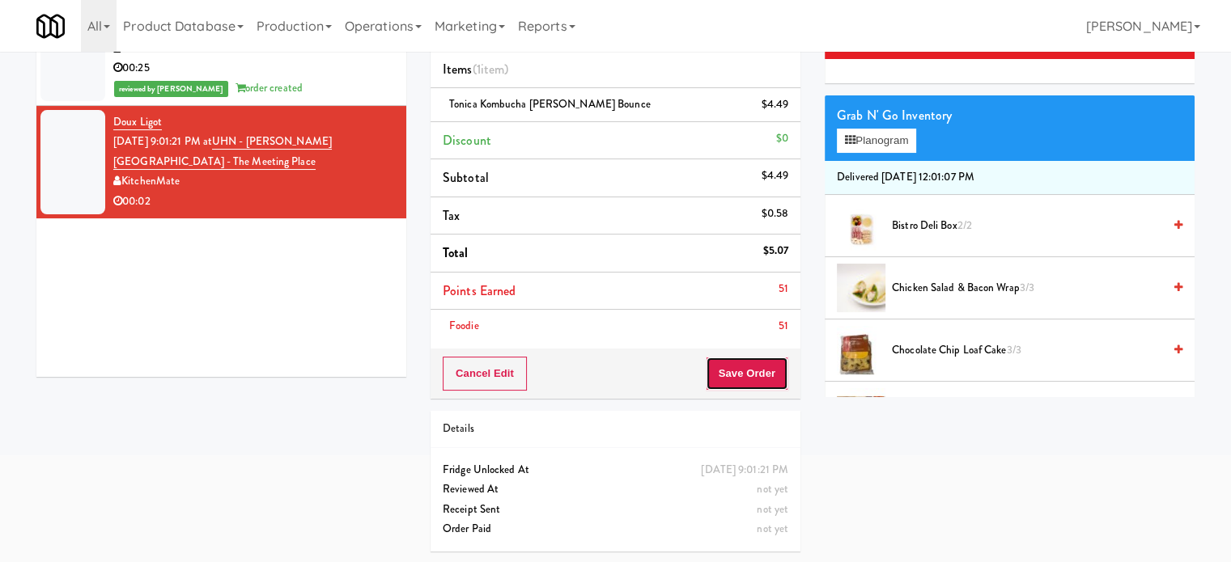
click at [744, 368] on button "Save Order" at bounding box center [747, 374] width 83 height 34
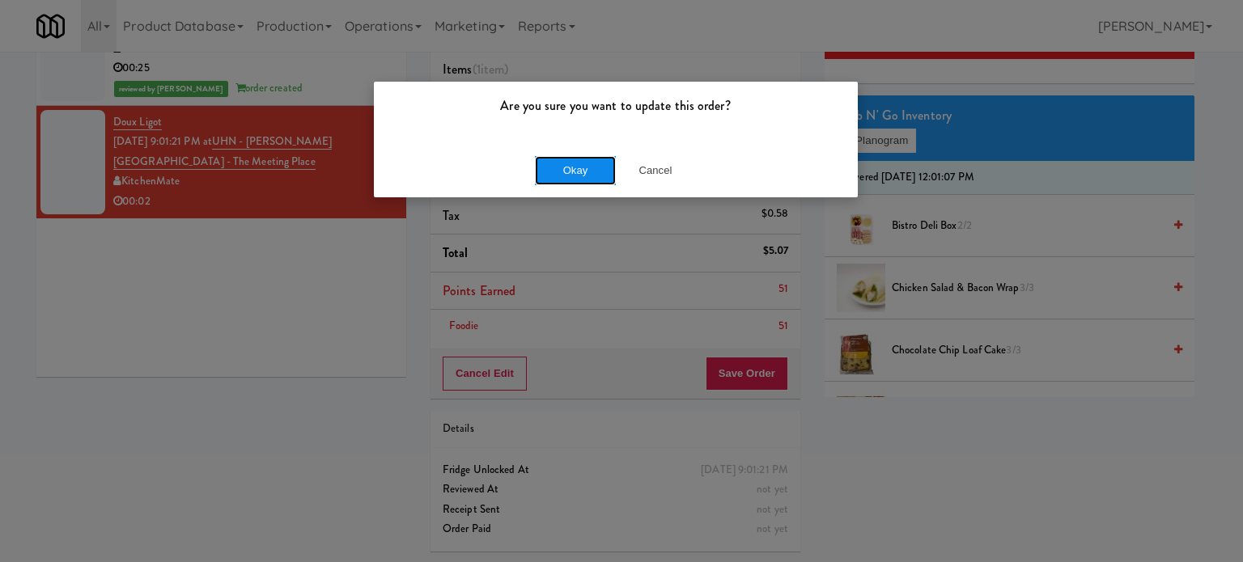
click at [584, 175] on button "Okay" at bounding box center [575, 170] width 81 height 29
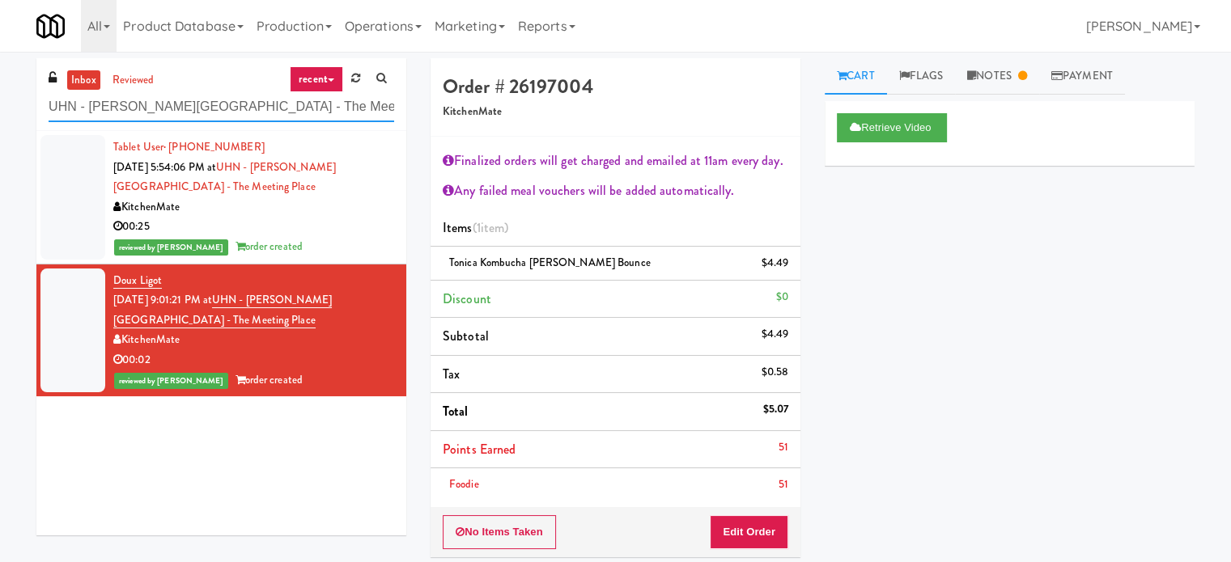
click at [212, 100] on input "UHN - [PERSON_NAME][GEOGRAPHIC_DATA] - The Meeting Place" at bounding box center [221, 107] width 345 height 30
paste input "[PERSON_NAME][GEOGRAPHIC_DATA]"
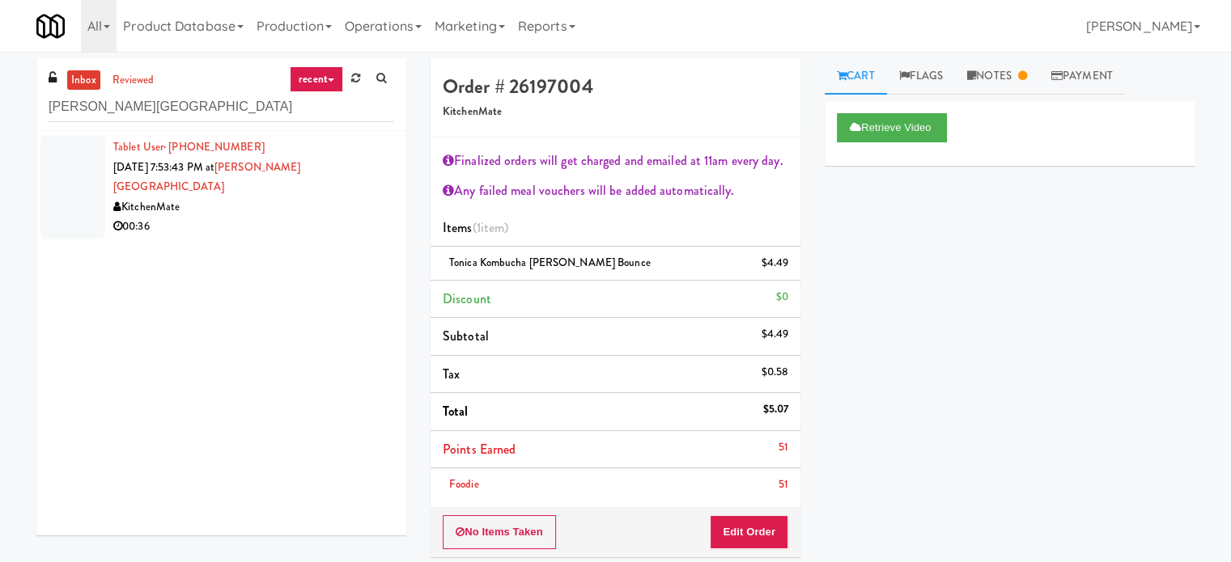
drag, startPoint x: 259, startPoint y: 206, endPoint x: 273, endPoint y: 203, distance: 14.1
click at [259, 217] on div "00:36" at bounding box center [253, 227] width 281 height 20
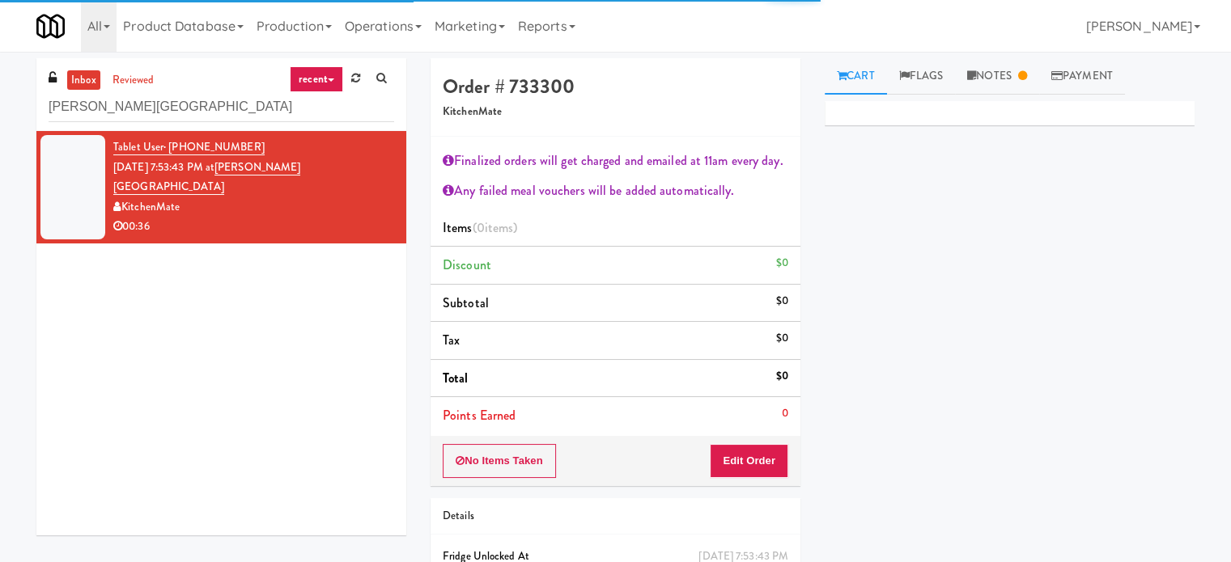
click at [1008, 104] on div "Cart Flags Notes Payment Primary Flag Clear Flag if unable to determine what wa…" at bounding box center [1009, 307] width 394 height 498
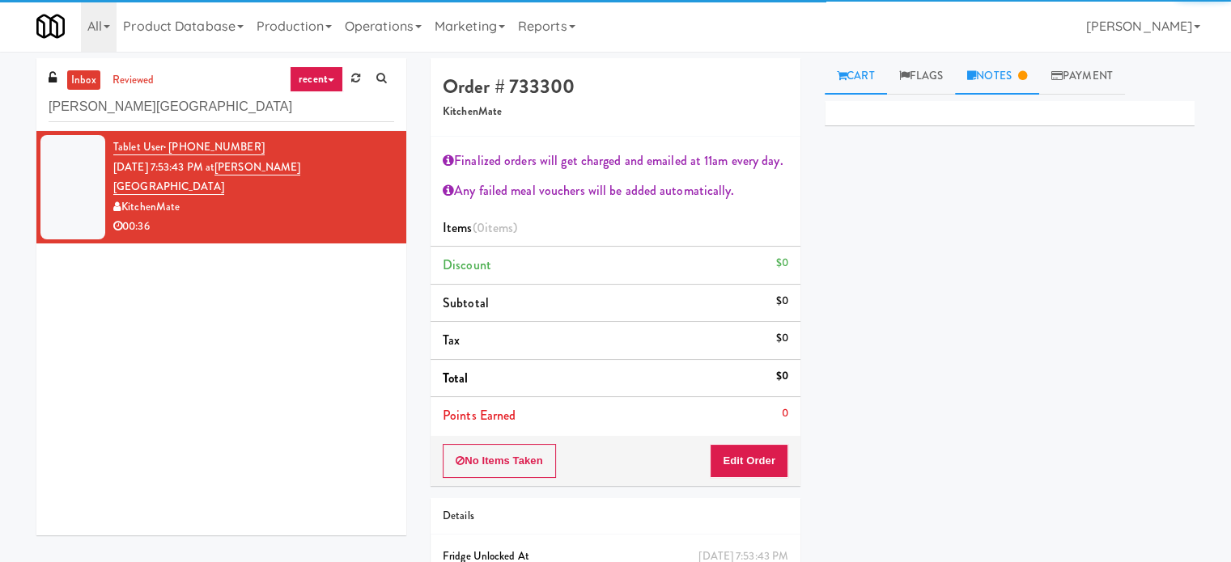
click at [1008, 83] on link "Notes" at bounding box center [997, 76] width 84 height 36
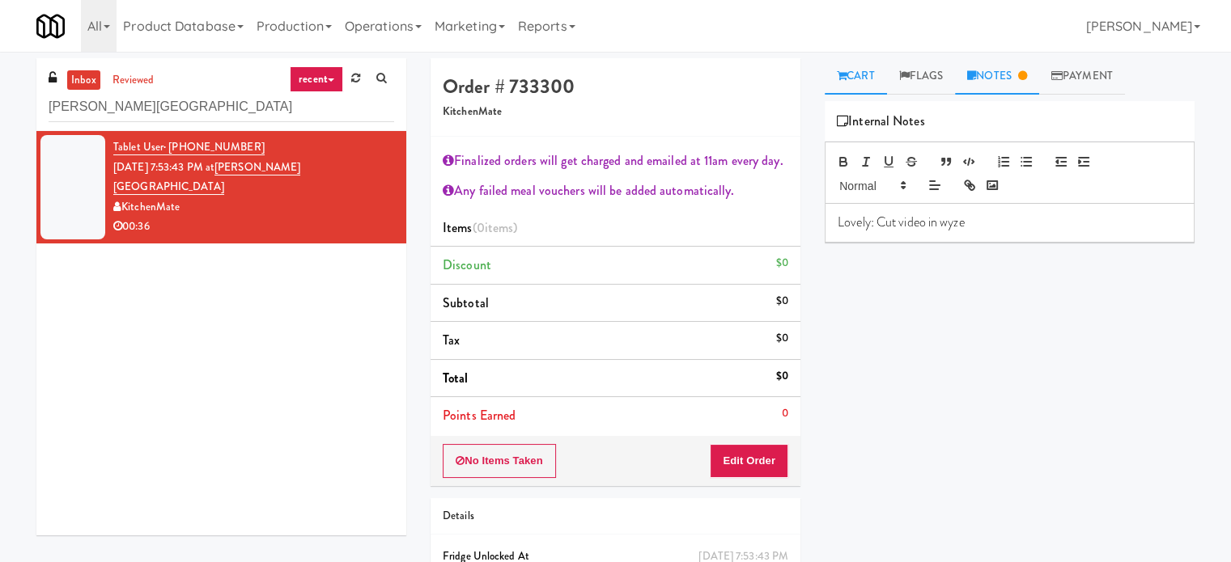
click at [862, 79] on link "Cart" at bounding box center [855, 76] width 62 height 36
drag, startPoint x: 254, startPoint y: 24, endPoint x: 141, endPoint y: 319, distance: 315.5
click at [129, 322] on div "Tablet User · (289) 795-1155 Aug 14, 2025 7:53:43 PM at Joseph Brant Hospital K…" at bounding box center [221, 333] width 370 height 405
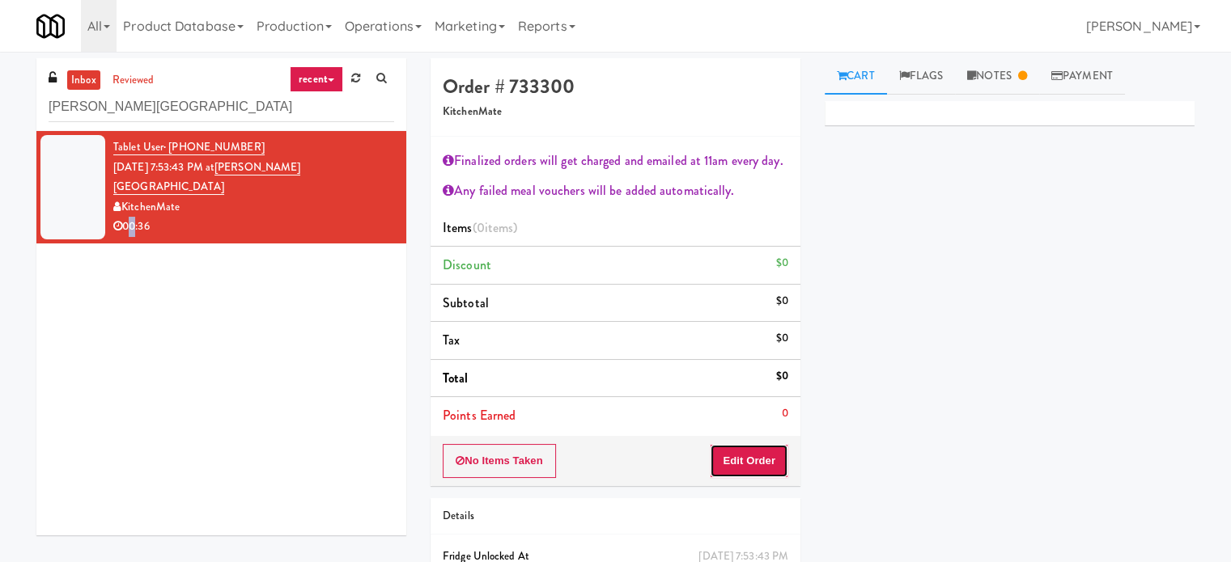
click at [741, 468] on button "Edit Order" at bounding box center [749, 461] width 78 height 34
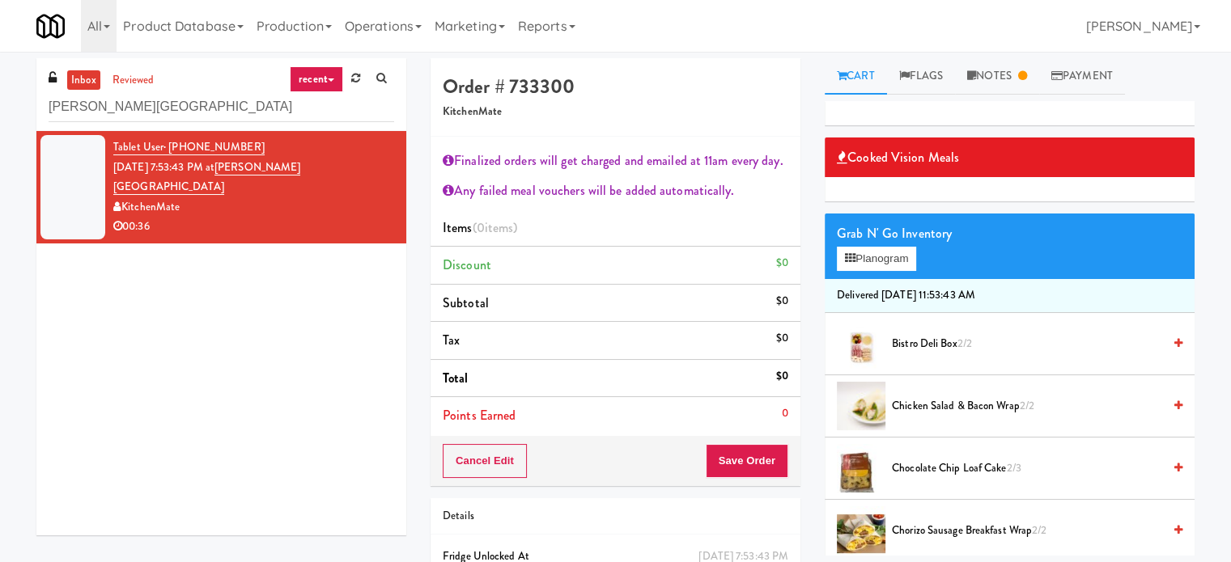
click at [943, 401] on span "Chicken Salad & Bacon Wrap 2/2" at bounding box center [1027, 406] width 270 height 20
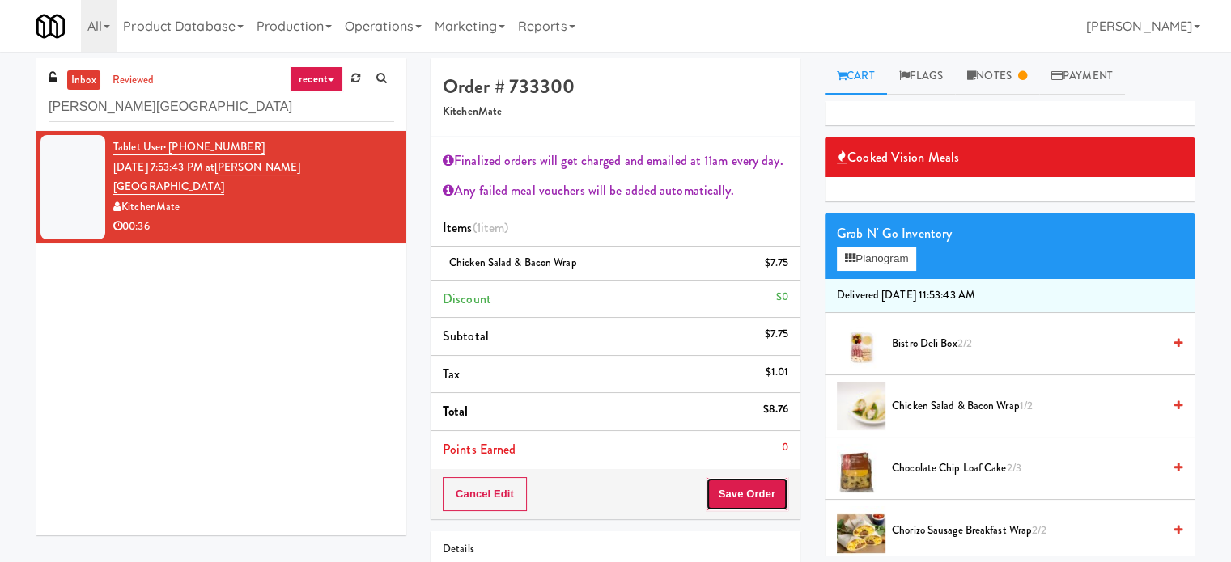
click at [752, 499] on button "Save Order" at bounding box center [747, 494] width 83 height 34
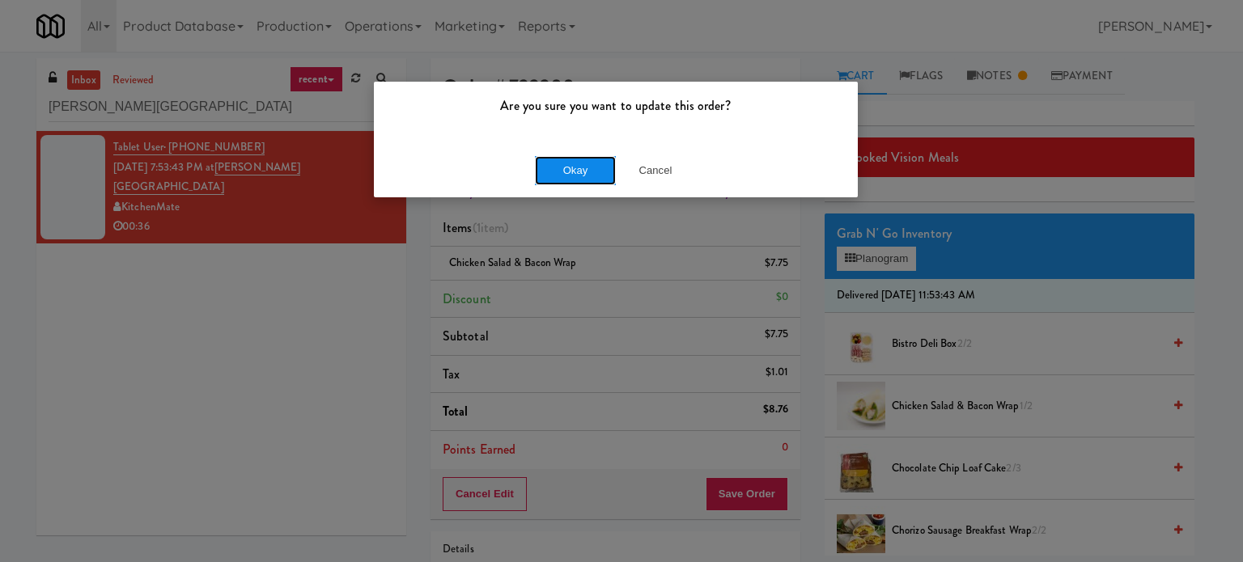
click at [573, 172] on button "Okay" at bounding box center [575, 170] width 81 height 29
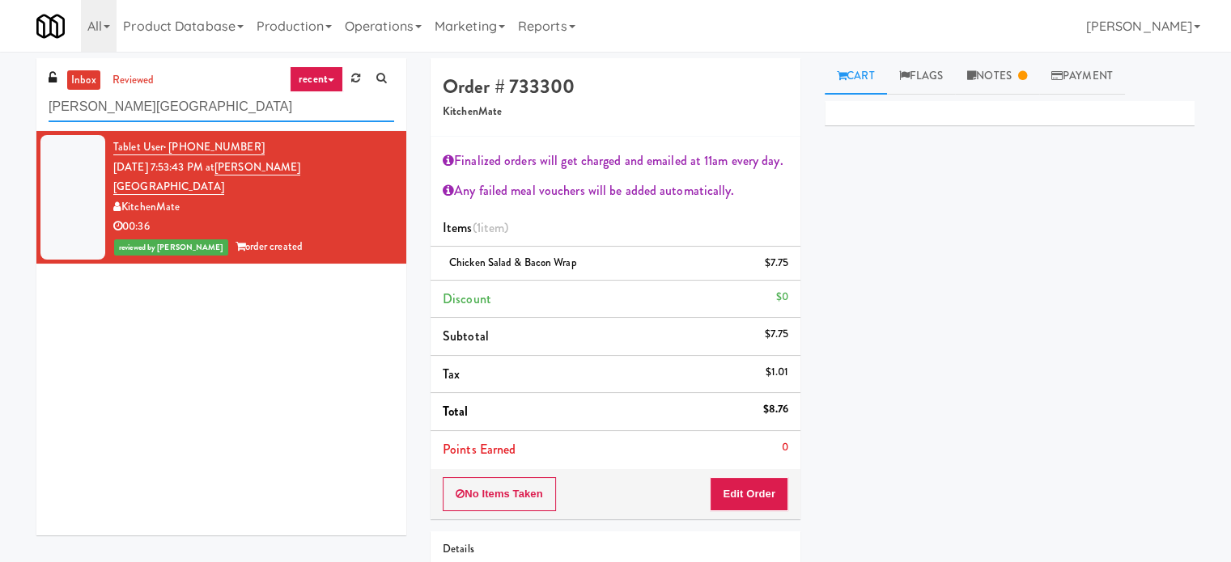
click at [162, 107] on input "[PERSON_NAME][GEOGRAPHIC_DATA]" at bounding box center [221, 107] width 345 height 30
paste input "Mattr (formerly Shawcor)"
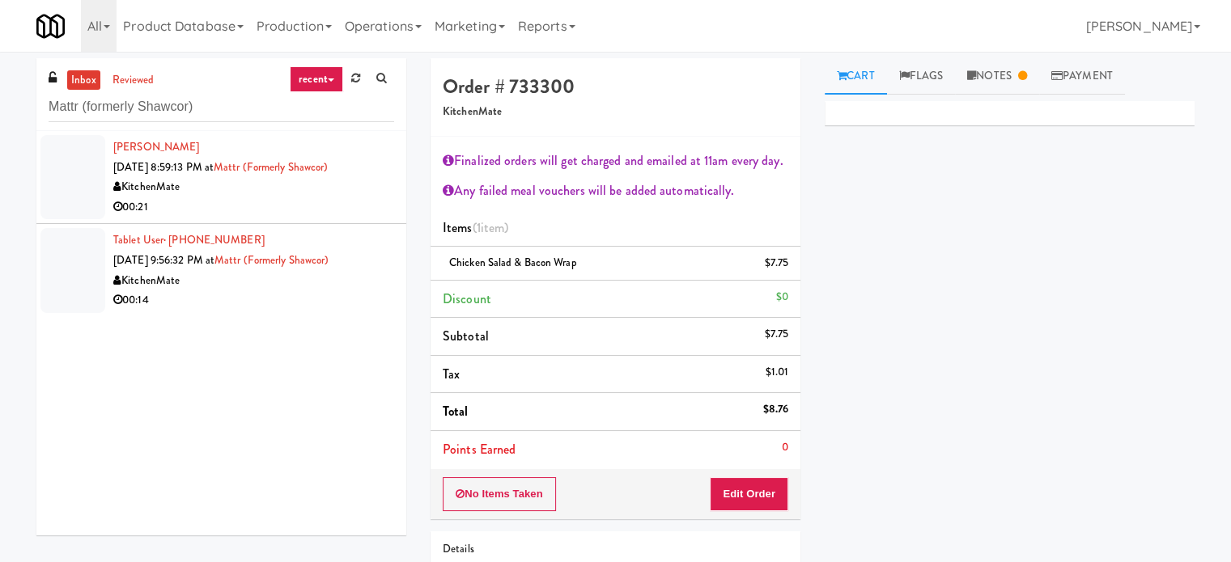
drag, startPoint x: 277, startPoint y: 210, endPoint x: 733, endPoint y: 111, distance: 466.9
click at [278, 209] on div "00:21" at bounding box center [253, 207] width 281 height 20
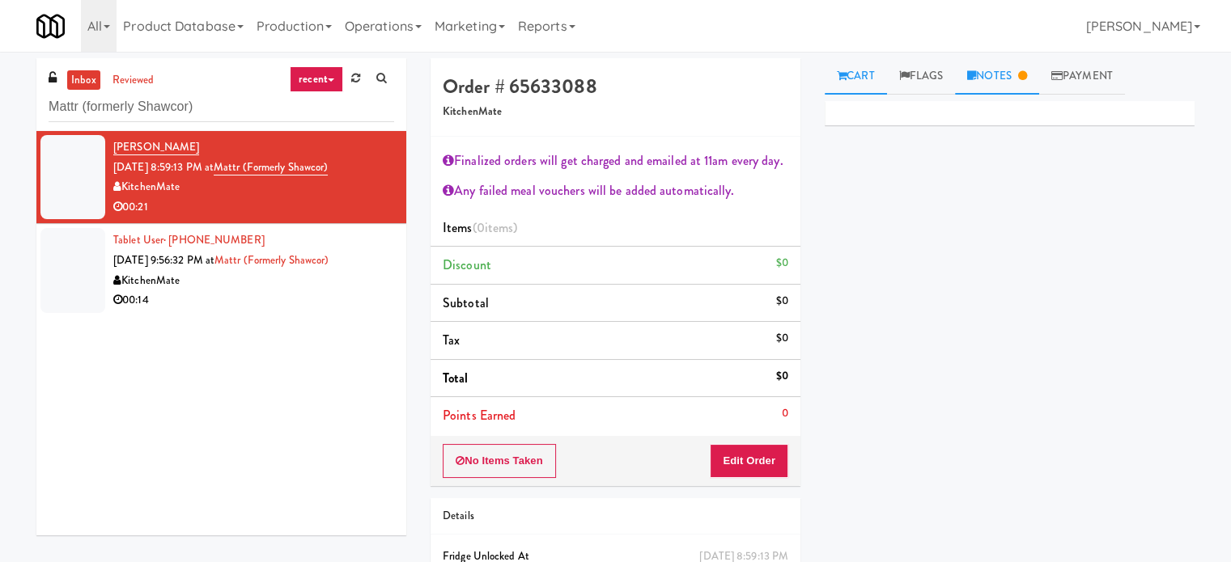
click at [1014, 63] on link "Notes" at bounding box center [997, 76] width 84 height 36
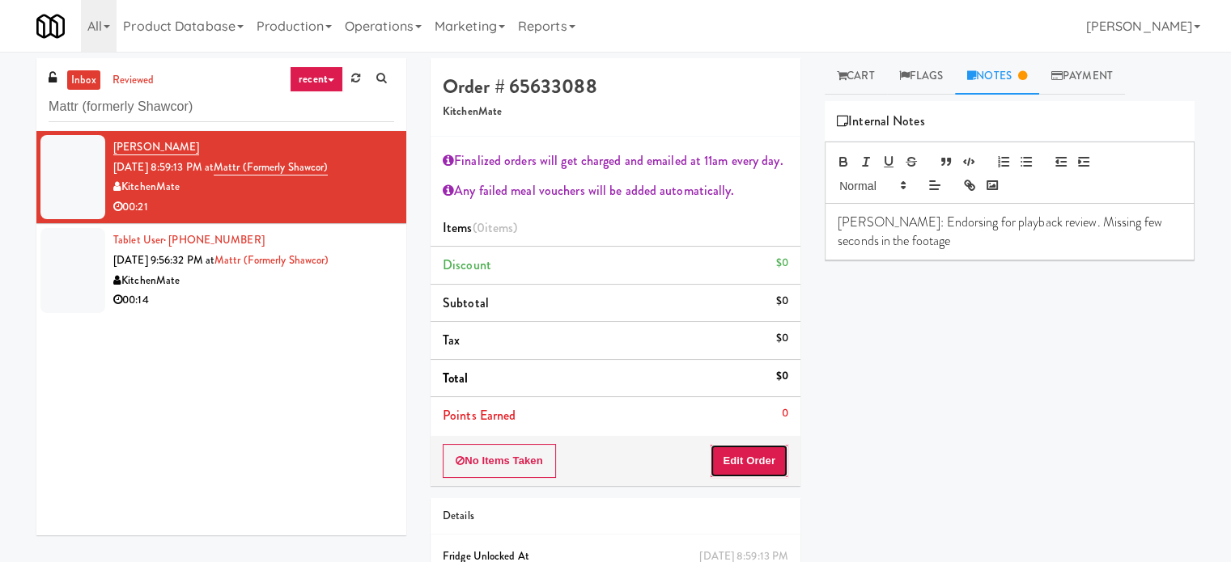
drag, startPoint x: 745, startPoint y: 456, endPoint x: 838, endPoint y: 391, distance: 113.3
click at [747, 456] on button "Edit Order" at bounding box center [749, 461] width 78 height 34
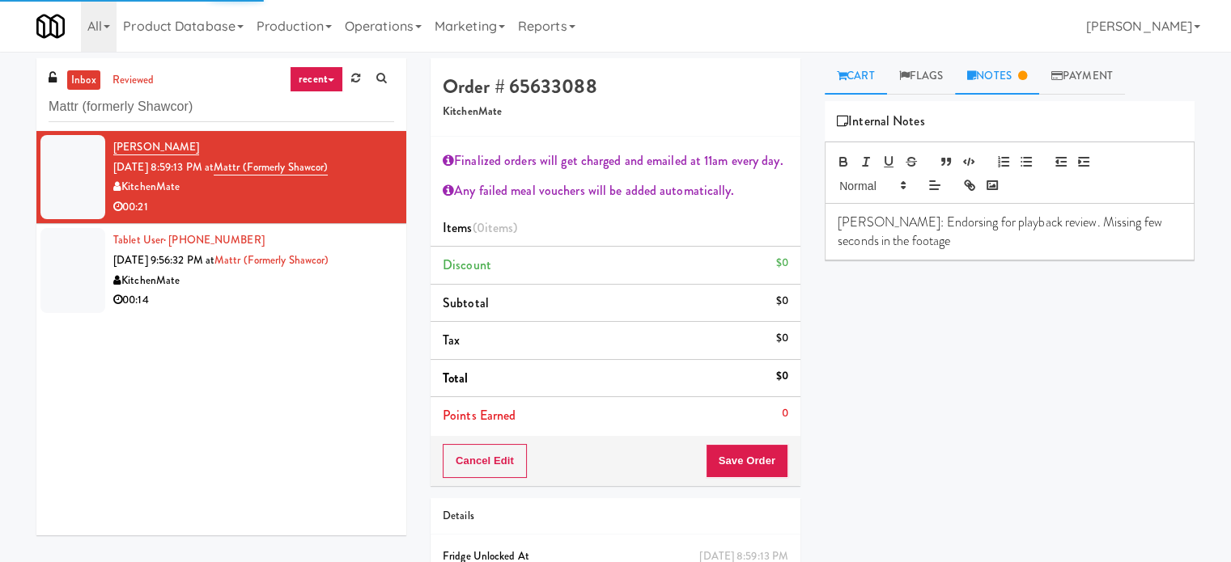
click at [863, 74] on link "Cart" at bounding box center [855, 76] width 62 height 36
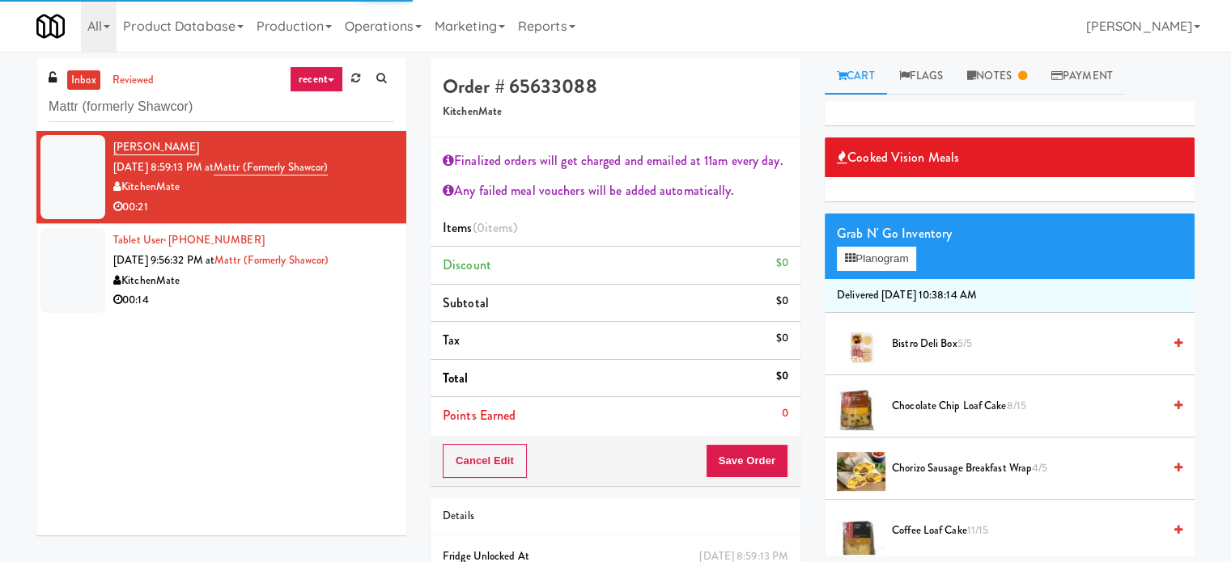
click at [917, 530] on span "Coffee Loaf Cake 11/15" at bounding box center [1027, 531] width 270 height 20
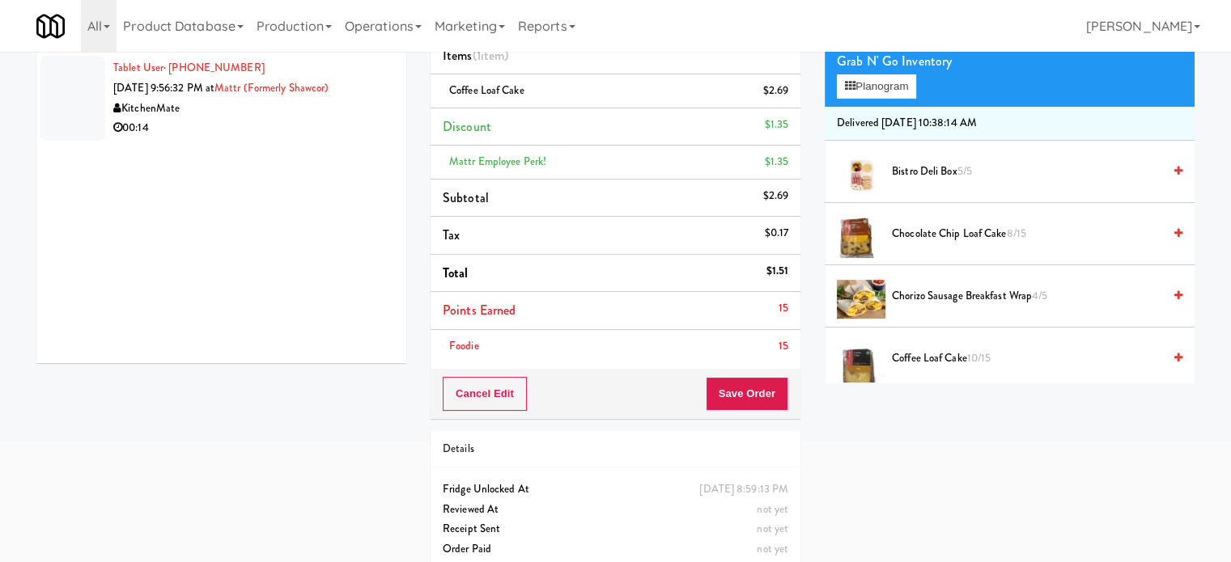
scroll to position [191, 0]
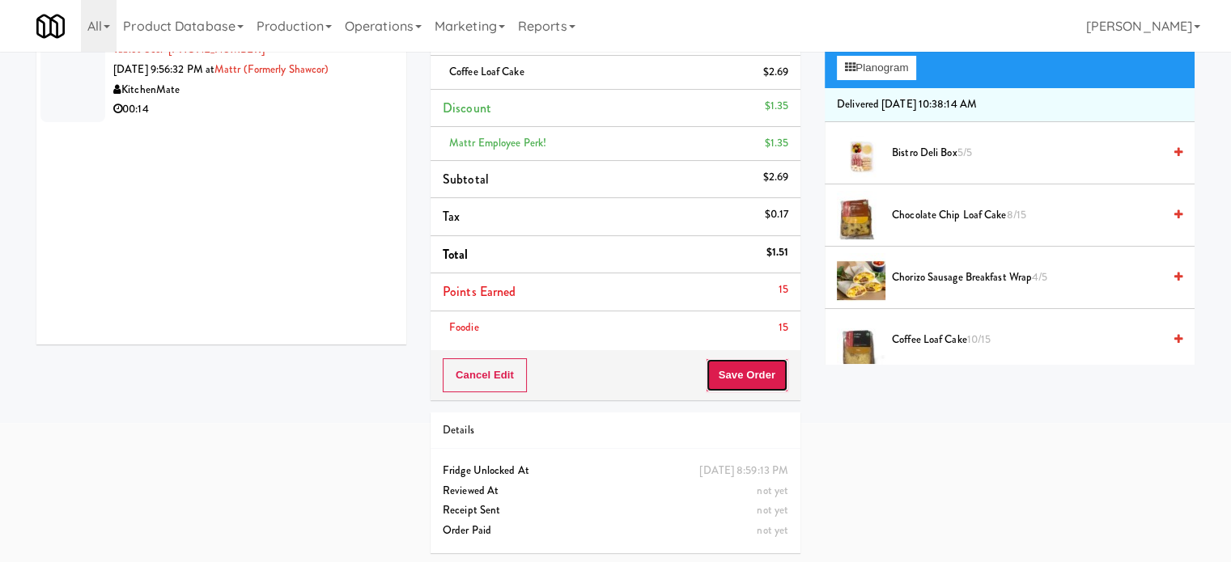
click at [733, 370] on button "Save Order" at bounding box center [747, 375] width 83 height 34
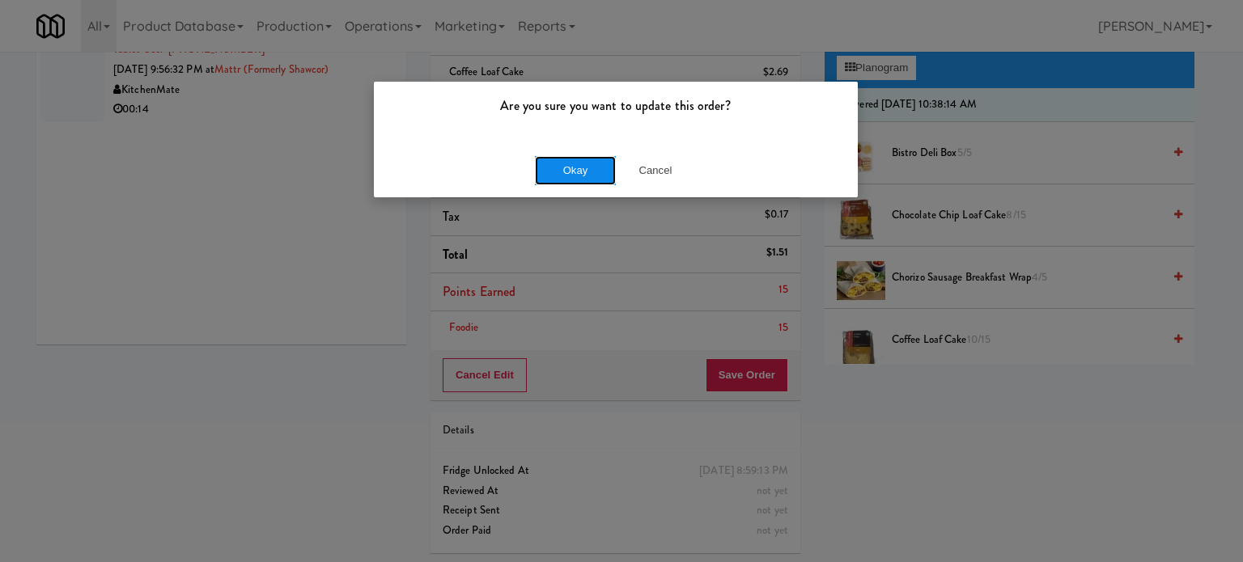
click at [587, 171] on button "Okay" at bounding box center [575, 170] width 81 height 29
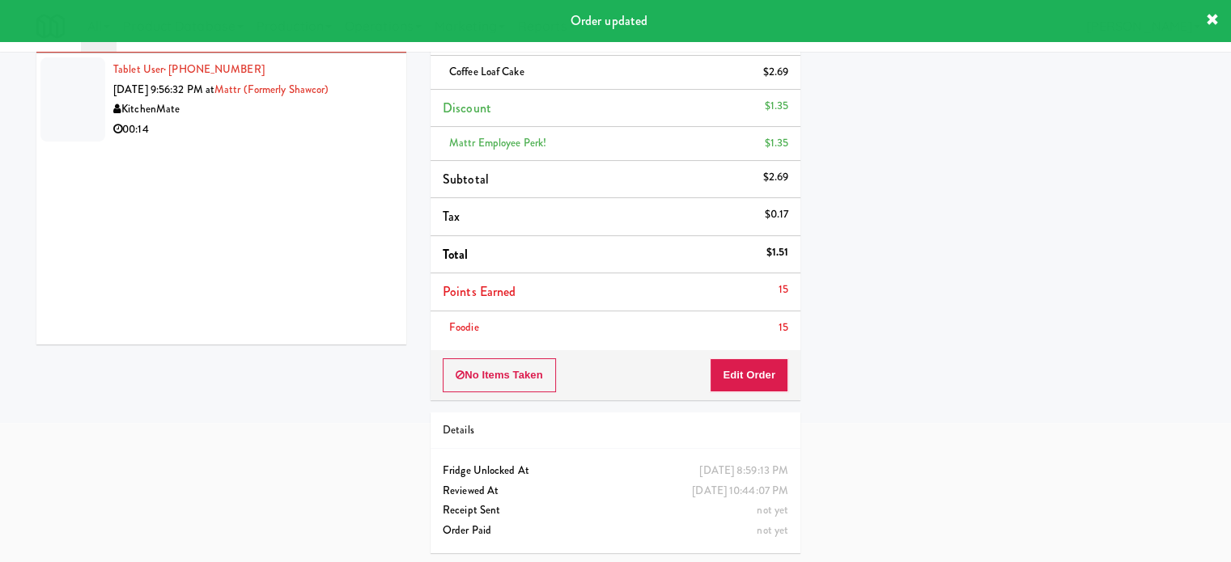
drag, startPoint x: 269, startPoint y: 142, endPoint x: 307, endPoint y: 117, distance: 46.2
click at [269, 142] on li "Tablet User · (437) 987-8670 Aug 14, 2025 9:56:32 PM at Mattr (formerly Shawcor…" at bounding box center [221, 99] width 370 height 92
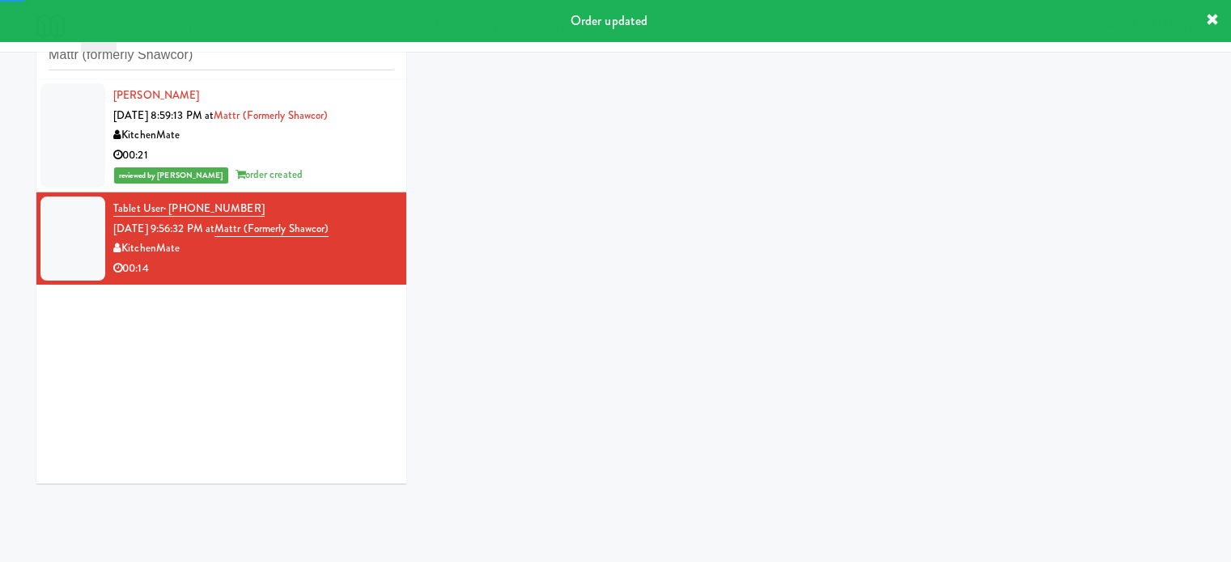
scroll to position [87, 0]
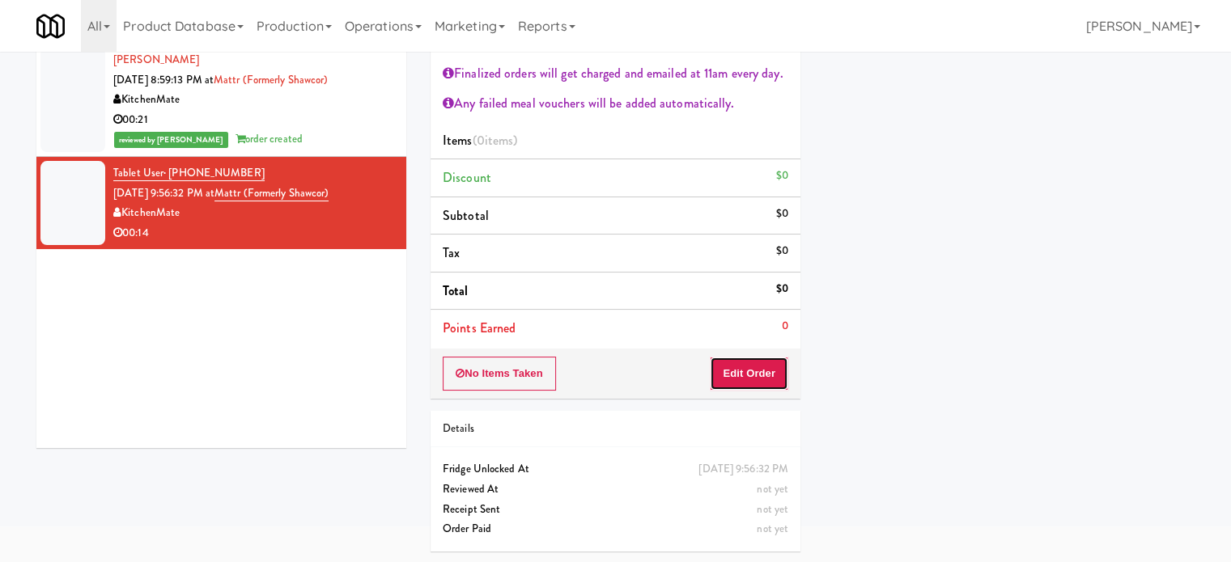
click at [762, 378] on button "Edit Order" at bounding box center [749, 374] width 78 height 34
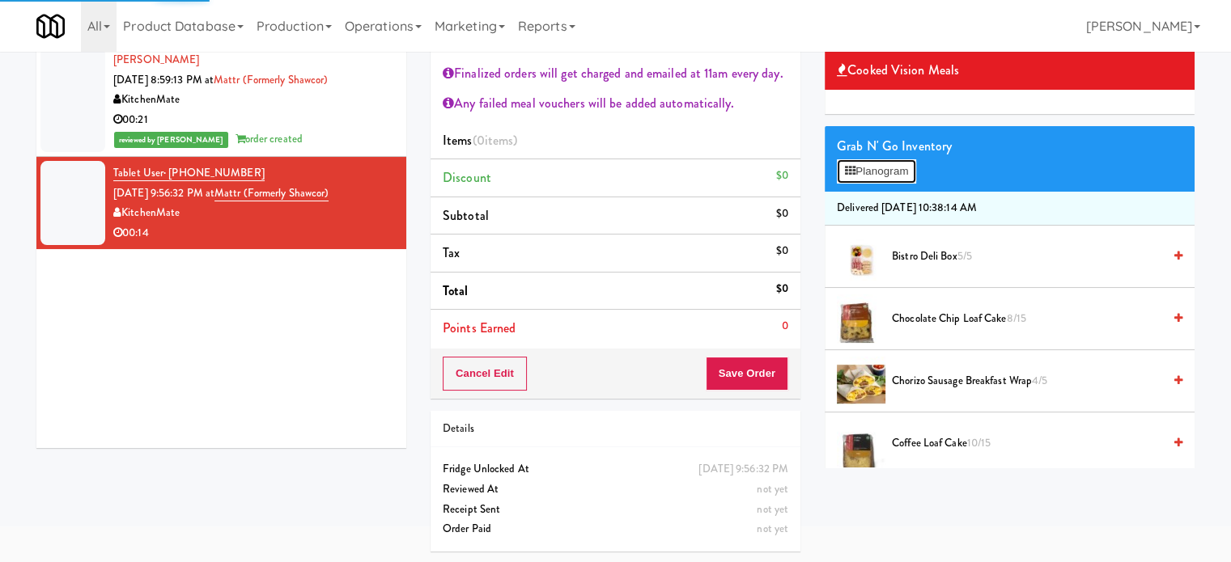
click at [885, 172] on button "Planogram" at bounding box center [876, 171] width 79 height 24
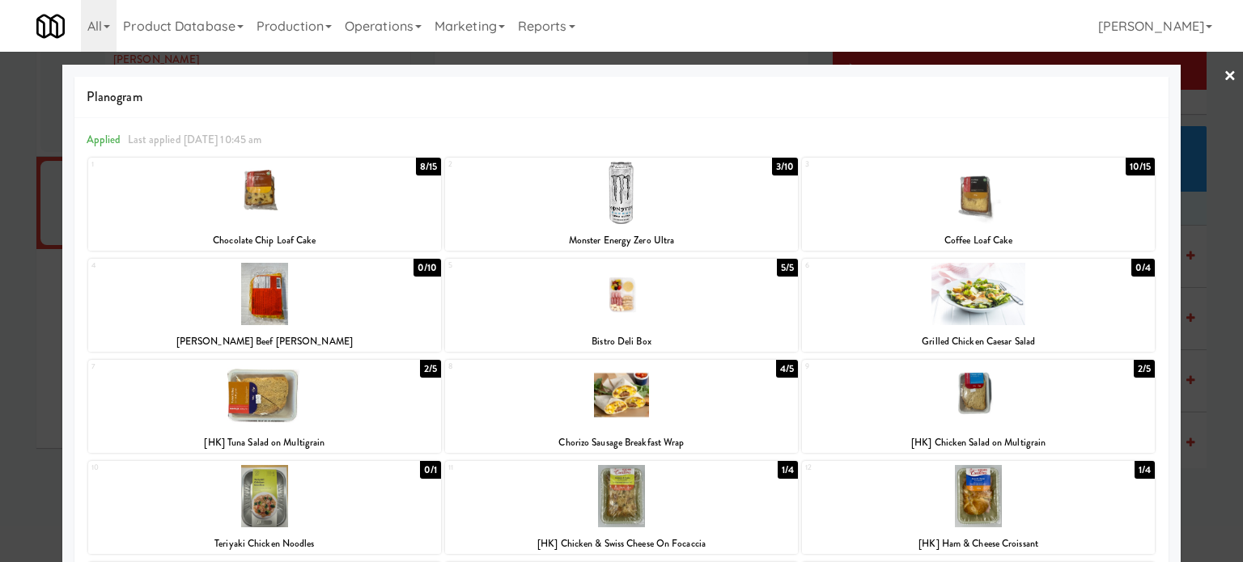
click at [773, 165] on div "3/10" at bounding box center [785, 167] width 26 height 18
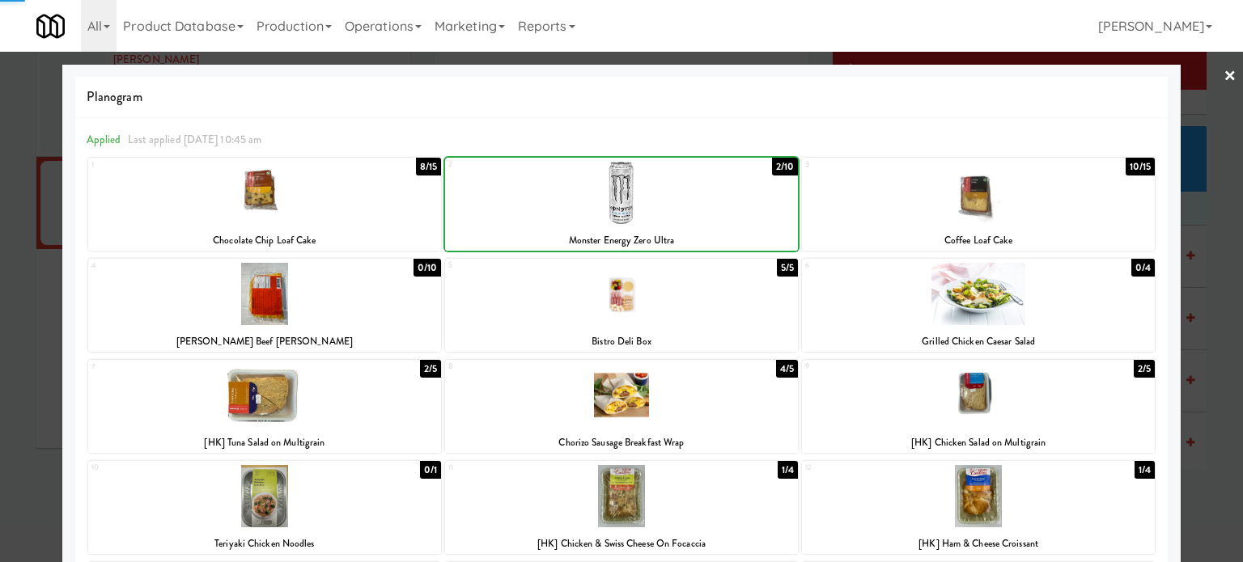
click at [773, 165] on div "2/10" at bounding box center [785, 167] width 26 height 18
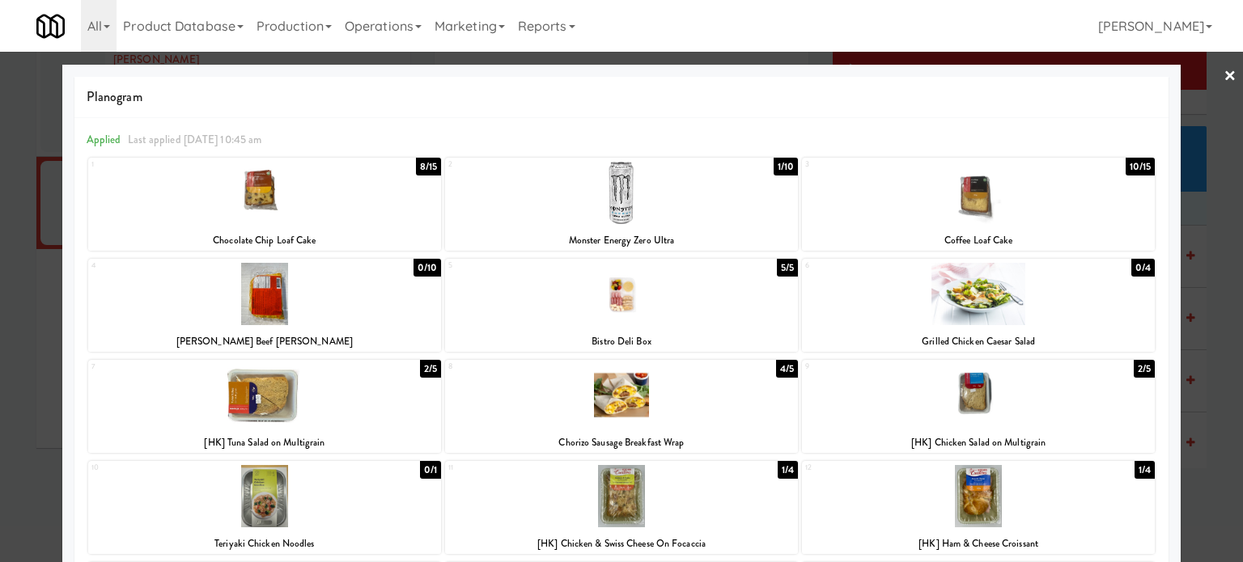
click at [1223, 267] on div at bounding box center [621, 281] width 1243 height 562
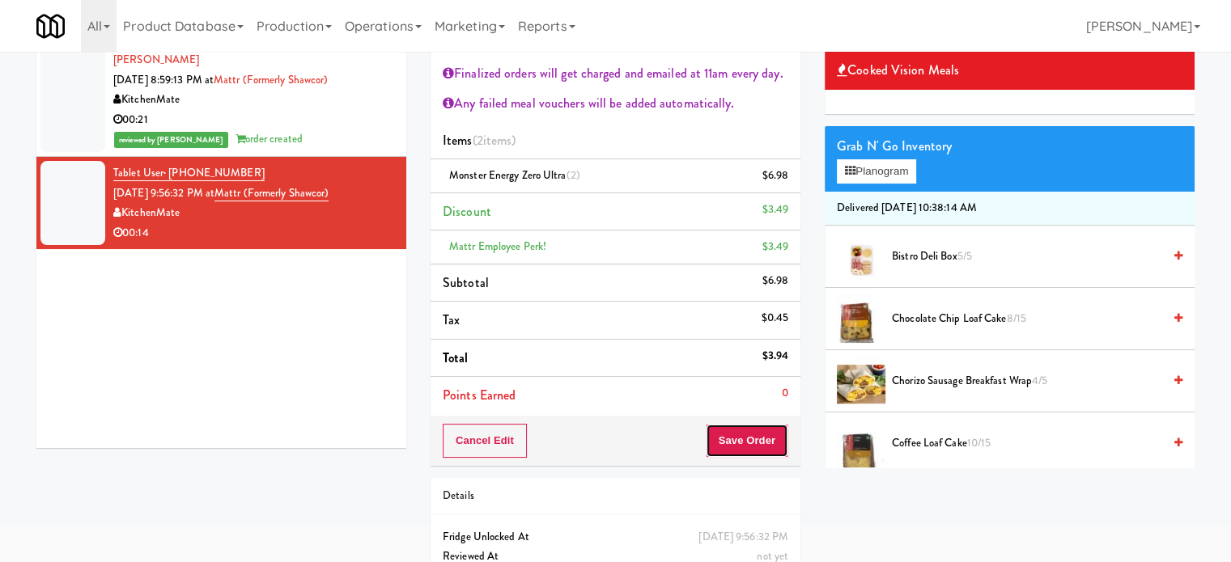
click at [756, 443] on button "Save Order" at bounding box center [747, 441] width 83 height 34
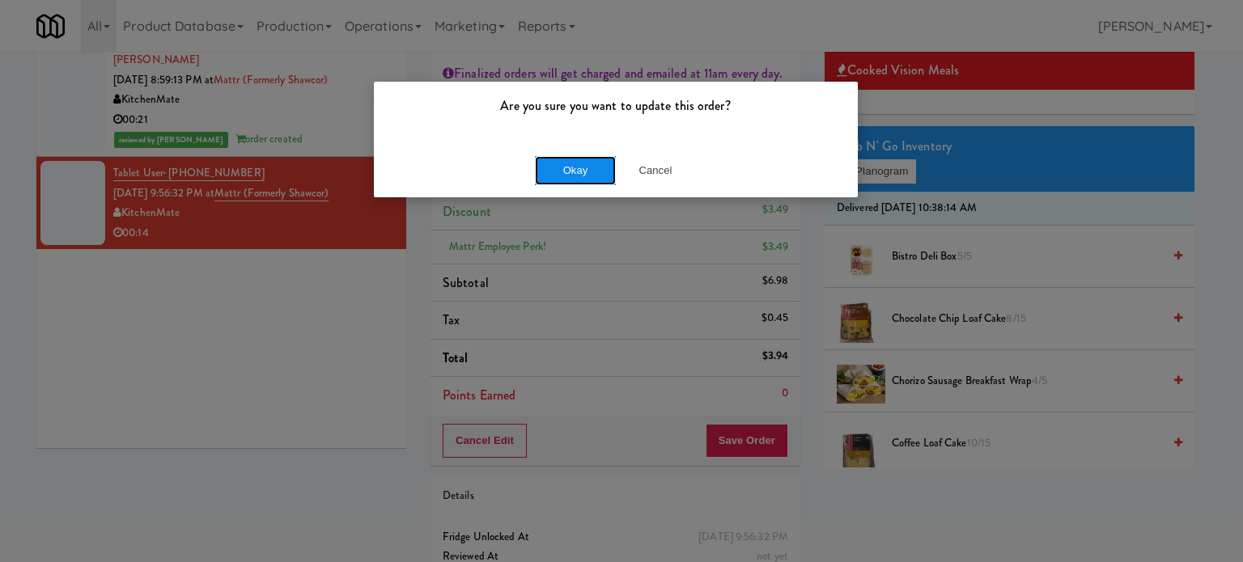
click at [579, 165] on button "Okay" at bounding box center [575, 170] width 81 height 29
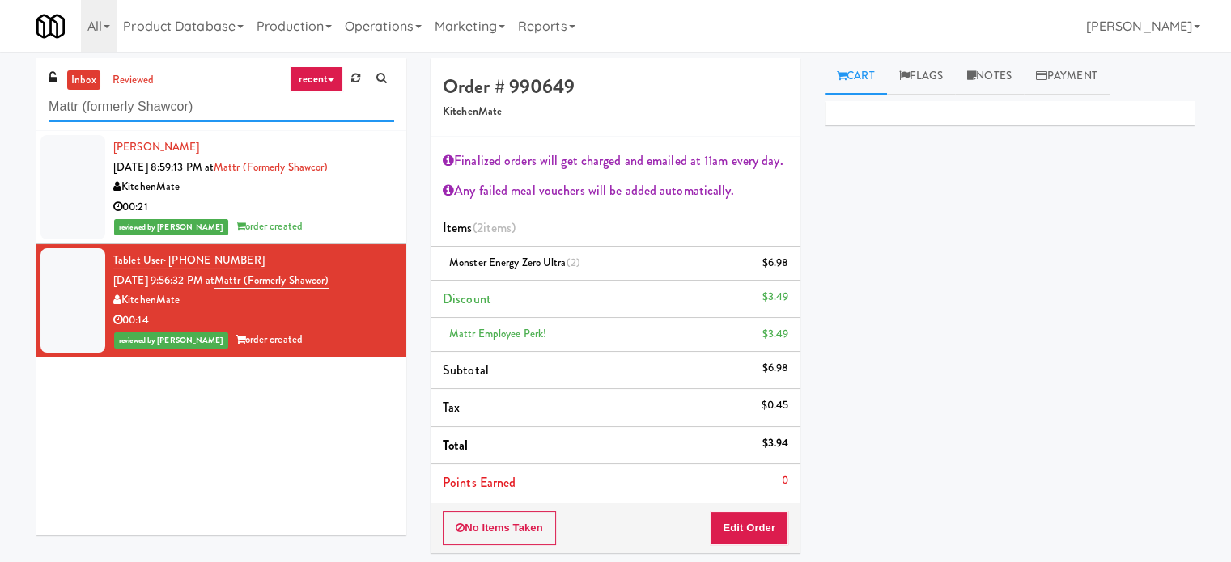
click at [191, 114] on input "Mattr (formerly Shawcor)" at bounding box center [221, 107] width 345 height 30
click at [196, 110] on input "Mattr (formerly Shawcor)" at bounding box center [221, 107] width 345 height 30
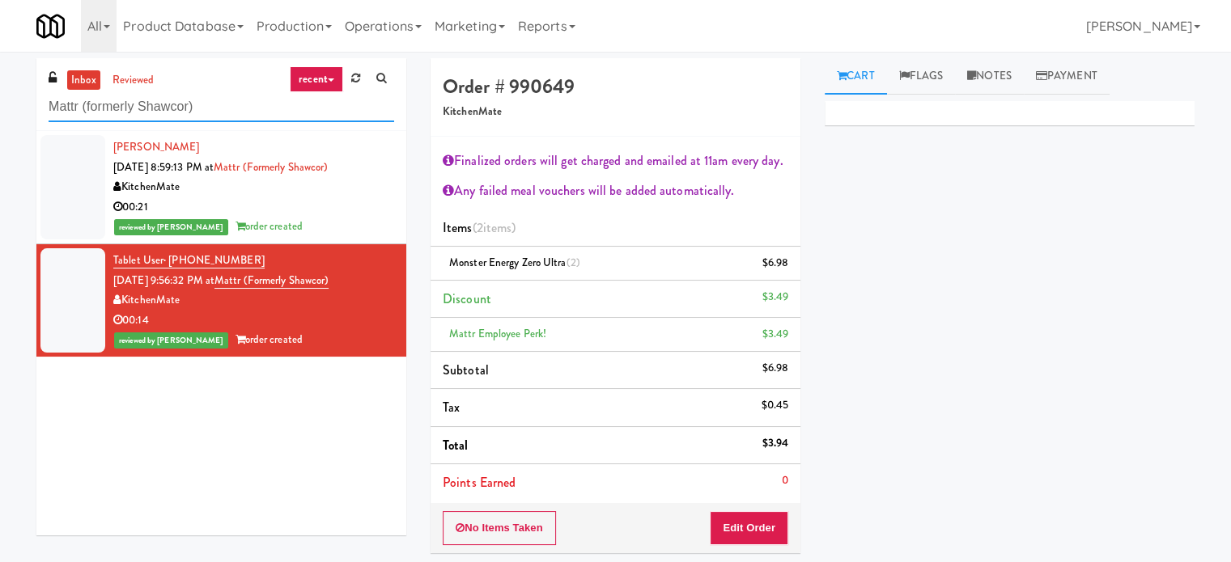
paste input "Pinnacle - Cooler M"
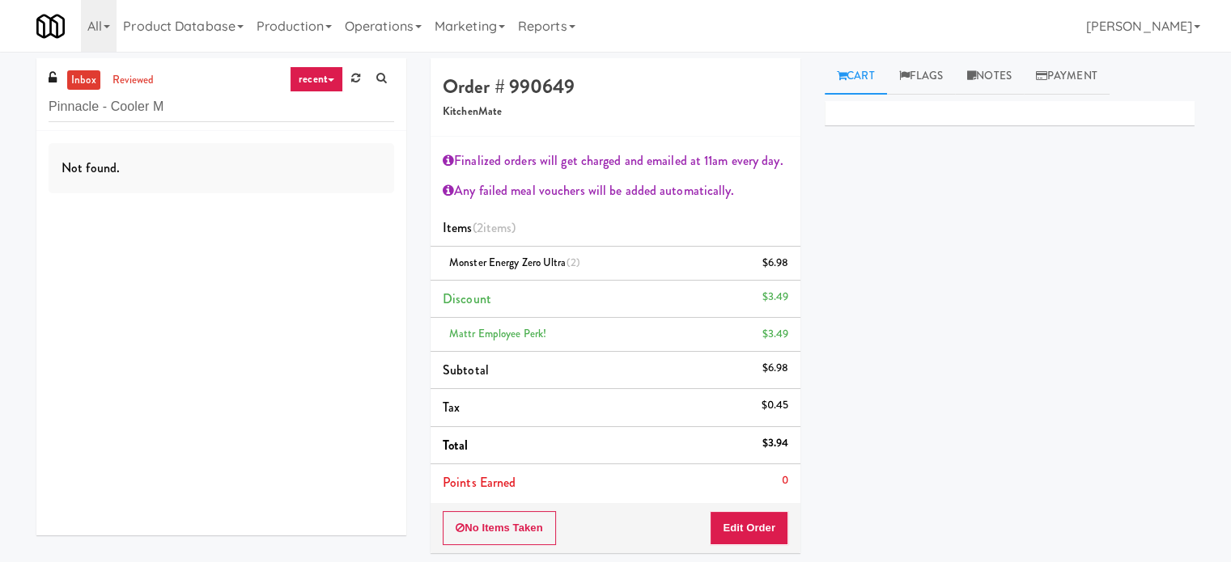
click at [272, 162] on div "Not found." at bounding box center [221, 168] width 345 height 50
click at [210, 164] on div "Not found." at bounding box center [221, 168] width 345 height 50
click at [230, 119] on input "Pinnacle - Cooler M" at bounding box center [221, 107] width 345 height 30
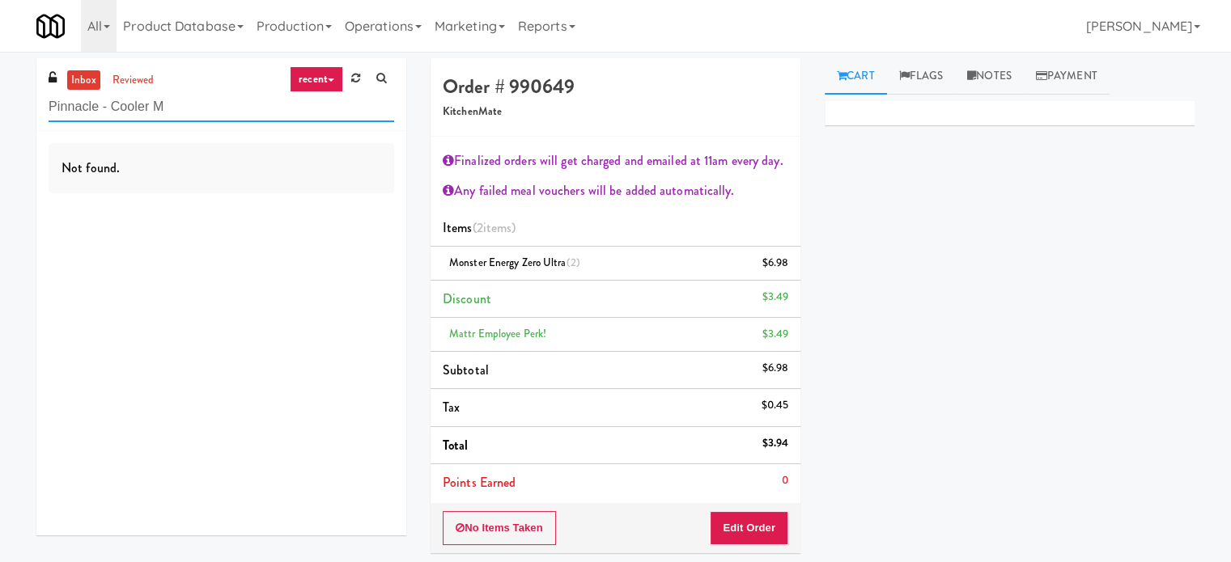
paste input "Moderne Pantry"
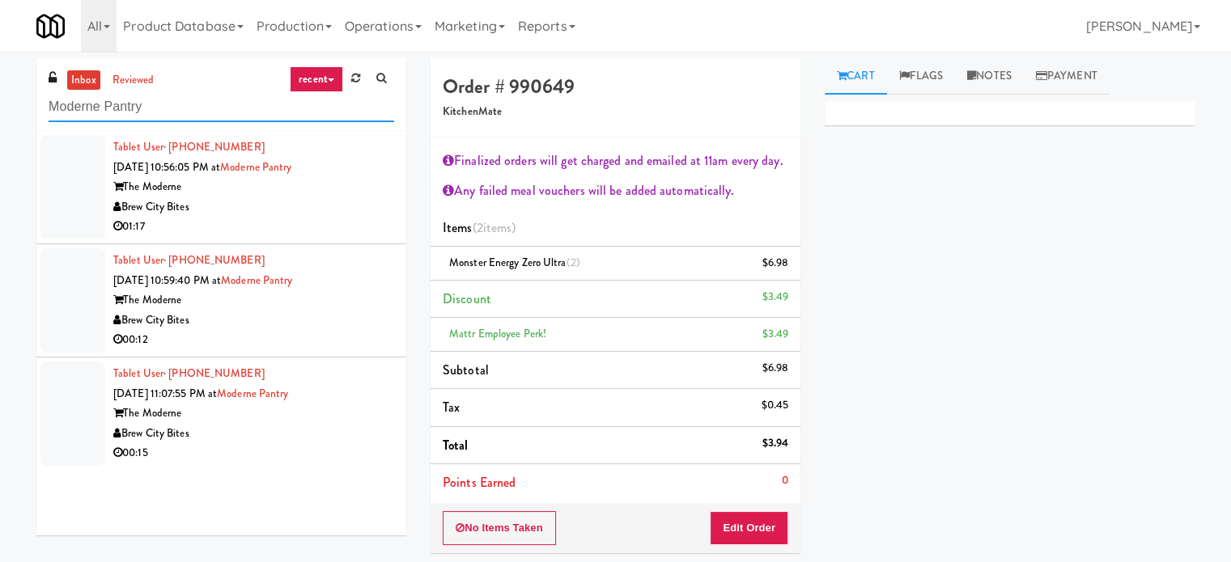
type input "Moderne Pantry"
click at [301, 215] on div "Brew City Bites" at bounding box center [253, 207] width 281 height 20
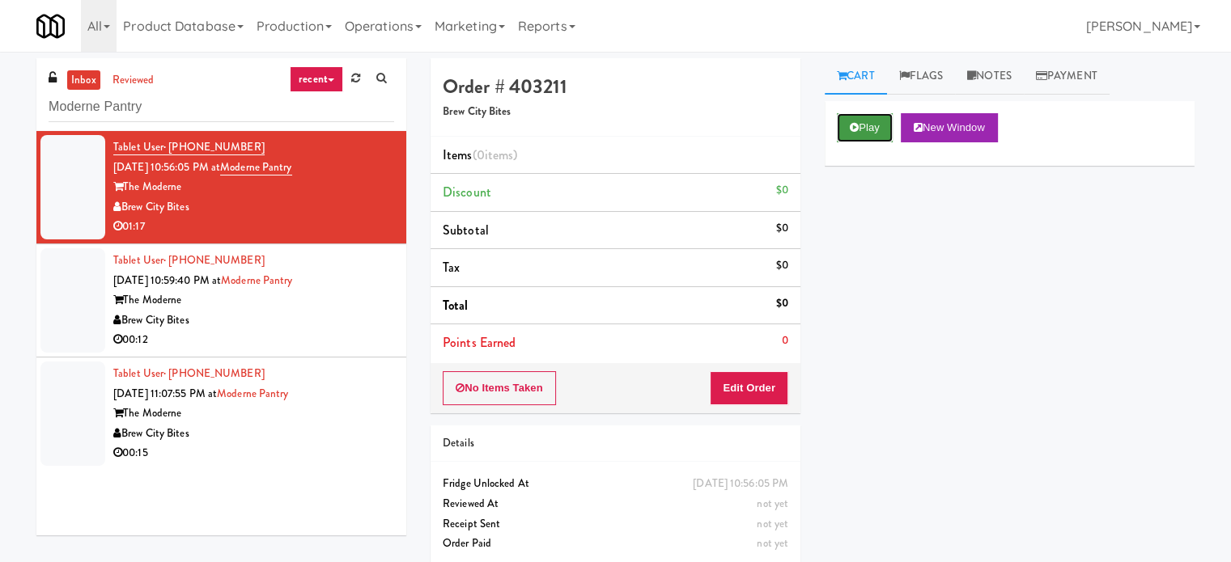
click at [871, 125] on button "Play" at bounding box center [865, 127] width 56 height 29
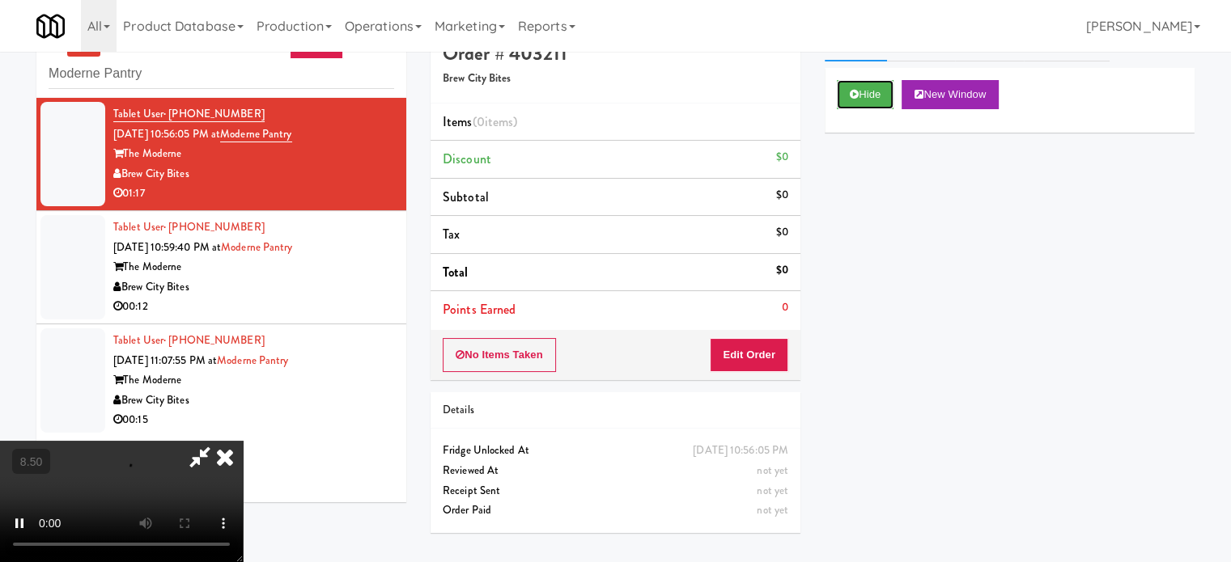
scroll to position [52, 0]
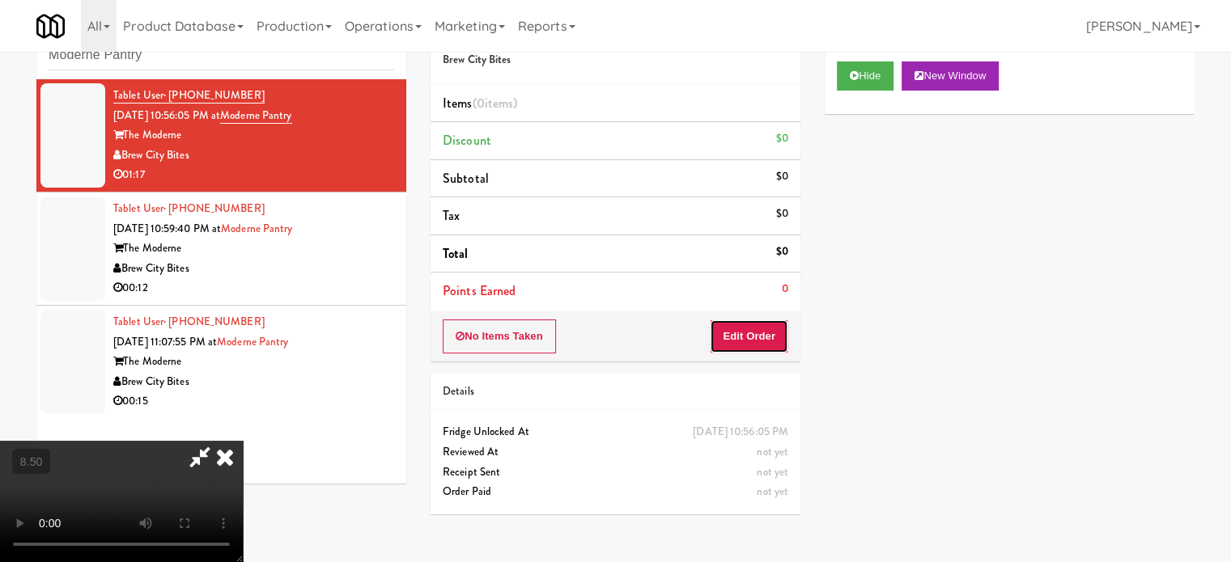
drag, startPoint x: 766, startPoint y: 338, endPoint x: 735, endPoint y: 307, distance: 44.6
click at [765, 338] on button "Edit Order" at bounding box center [749, 337] width 78 height 34
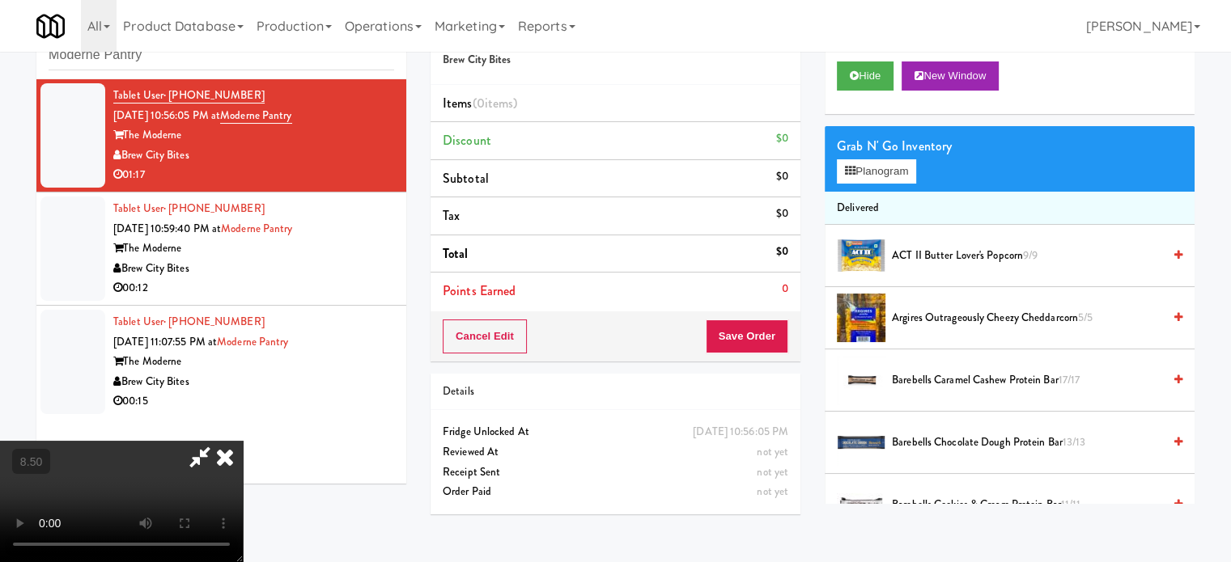
click at [243, 441] on video at bounding box center [121, 501] width 243 height 121
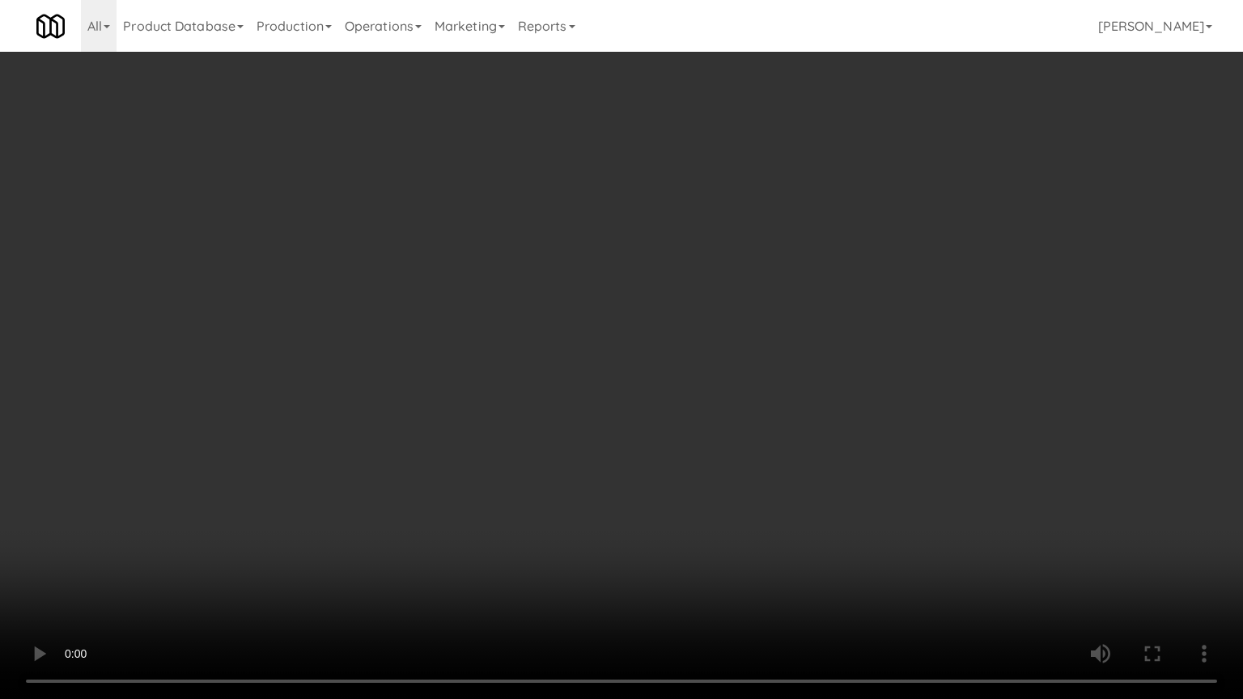
click at [499, 416] on video at bounding box center [621, 349] width 1243 height 699
click at [506, 413] on video at bounding box center [621, 349] width 1243 height 699
click at [523, 405] on video at bounding box center [621, 349] width 1243 height 699
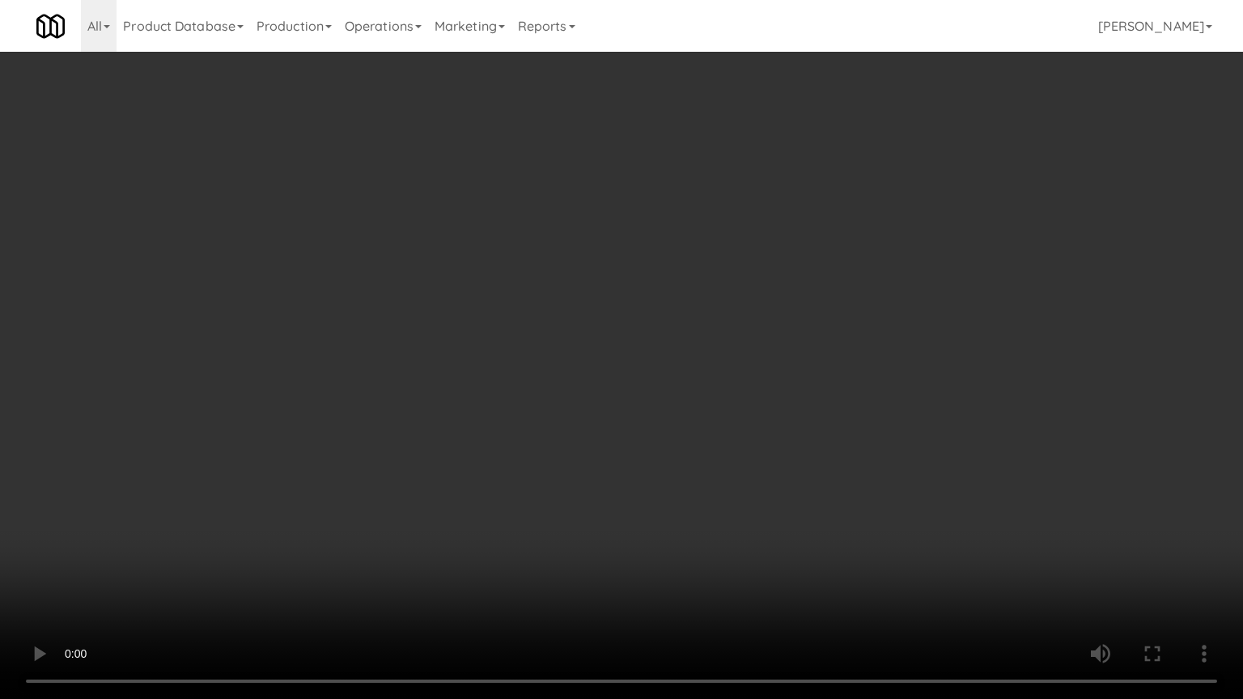
click at [523, 407] on video at bounding box center [621, 349] width 1243 height 699
click at [617, 427] on video at bounding box center [621, 349] width 1243 height 699
click at [574, 427] on video at bounding box center [621, 349] width 1243 height 699
click at [621, 419] on video at bounding box center [621, 349] width 1243 height 699
click at [583, 419] on video at bounding box center [621, 349] width 1243 height 699
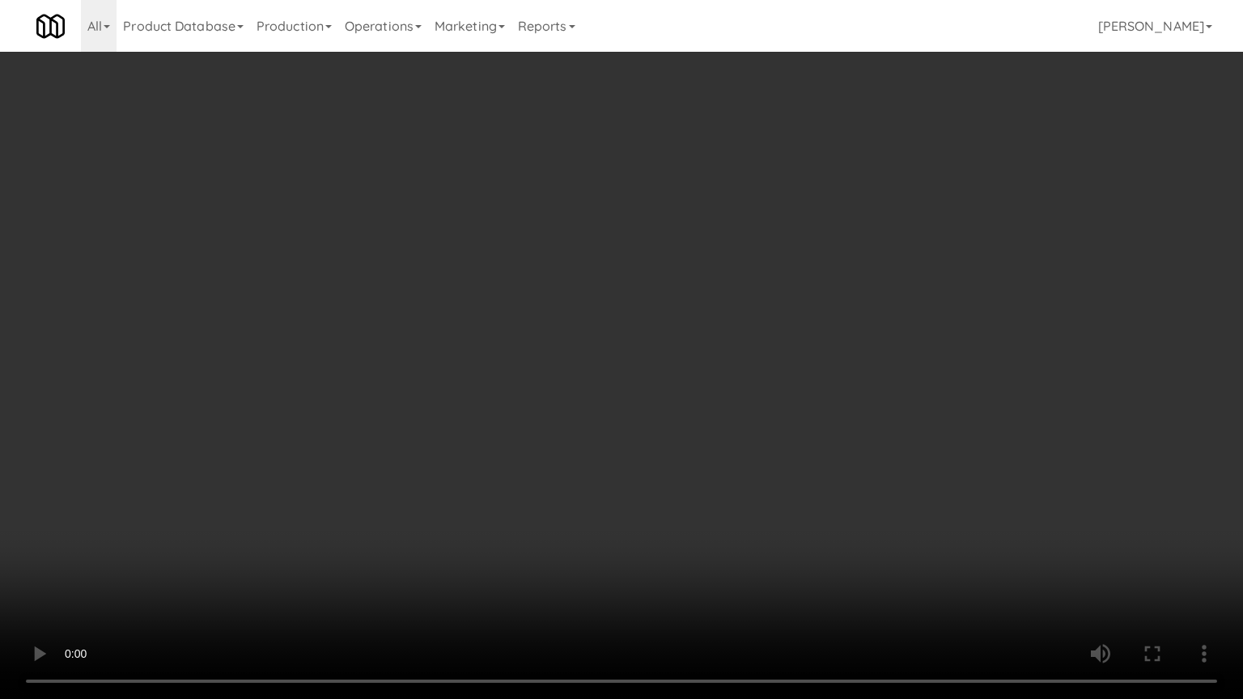
click at [585, 417] on video at bounding box center [621, 349] width 1243 height 699
click at [615, 411] on video at bounding box center [621, 349] width 1243 height 699
click at [590, 409] on video at bounding box center [621, 349] width 1243 height 699
drag, startPoint x: 589, startPoint y: 404, endPoint x: 599, endPoint y: 369, distance: 36.1
click at [590, 402] on video at bounding box center [621, 349] width 1243 height 699
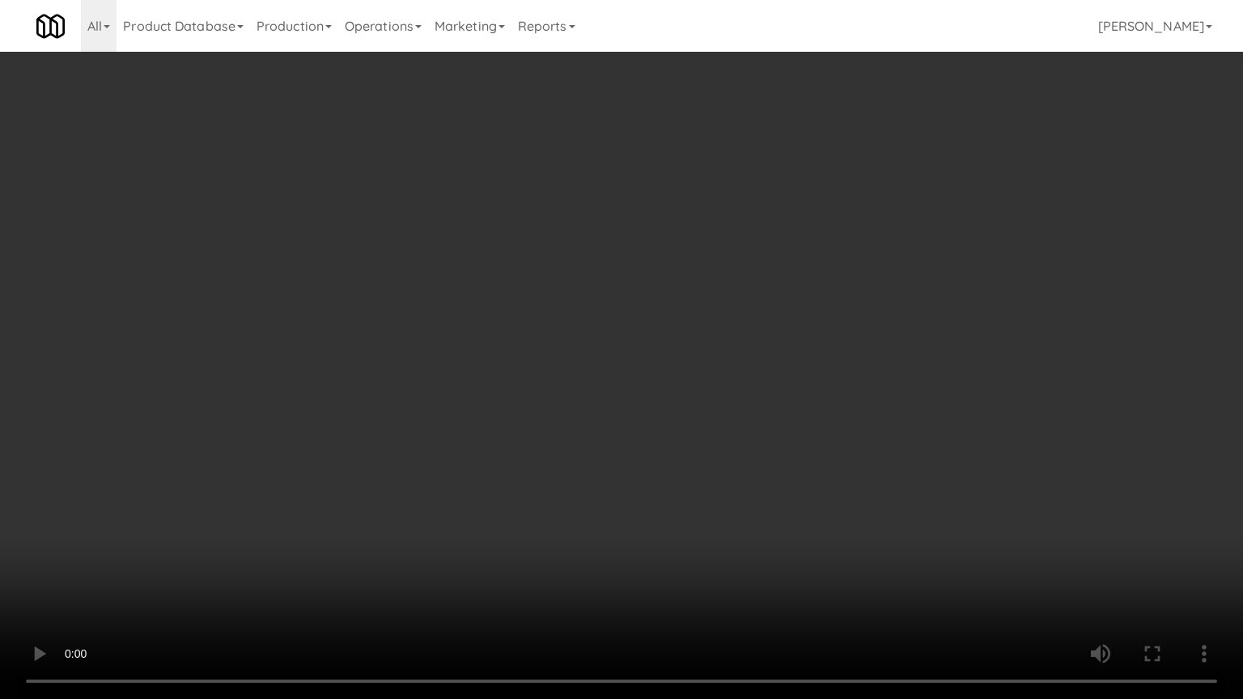
click at [599, 372] on video at bounding box center [621, 349] width 1243 height 699
click at [600, 360] on video at bounding box center [621, 349] width 1243 height 699
click at [601, 374] on video at bounding box center [621, 349] width 1243 height 699
click at [618, 363] on video at bounding box center [621, 349] width 1243 height 699
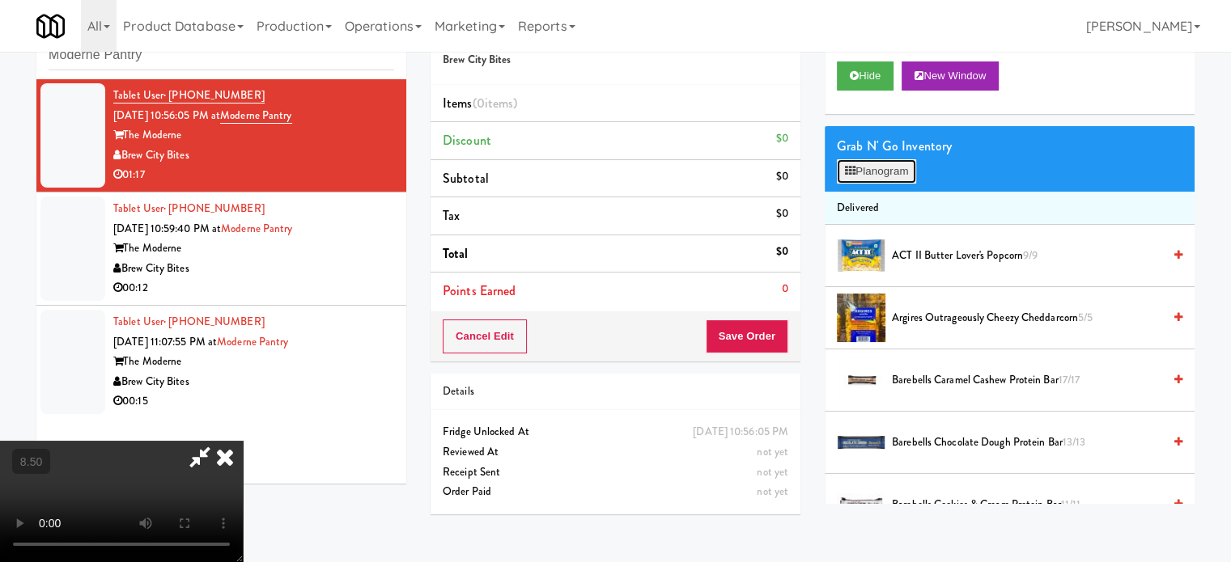
click at [899, 170] on button "Planogram" at bounding box center [876, 171] width 79 height 24
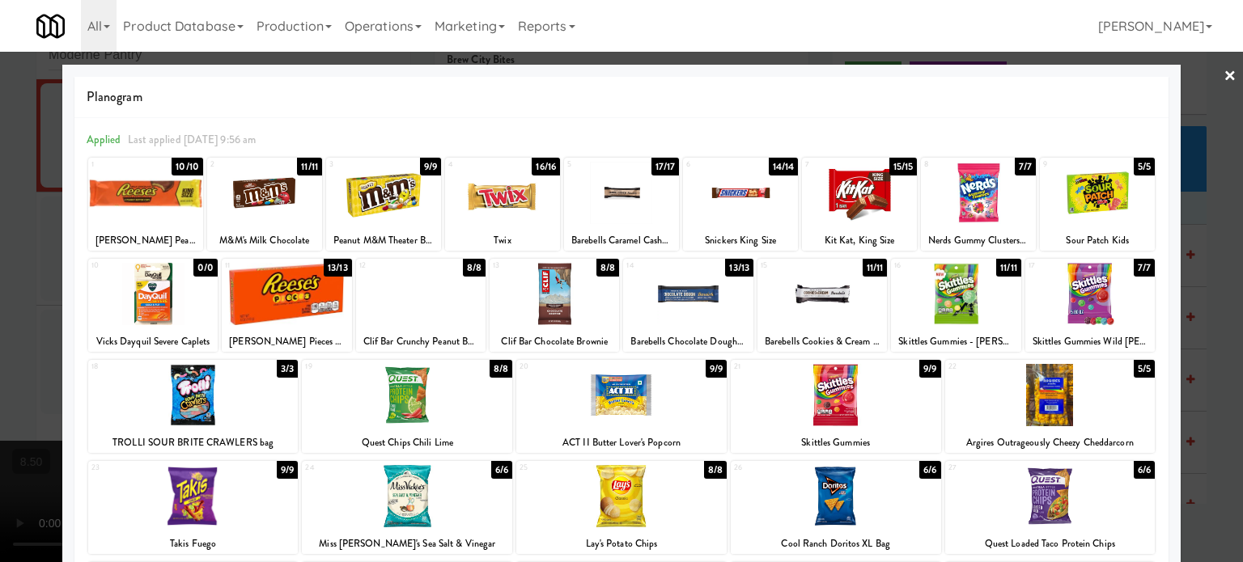
click at [188, 167] on div "10/10" at bounding box center [188, 167] width 32 height 18
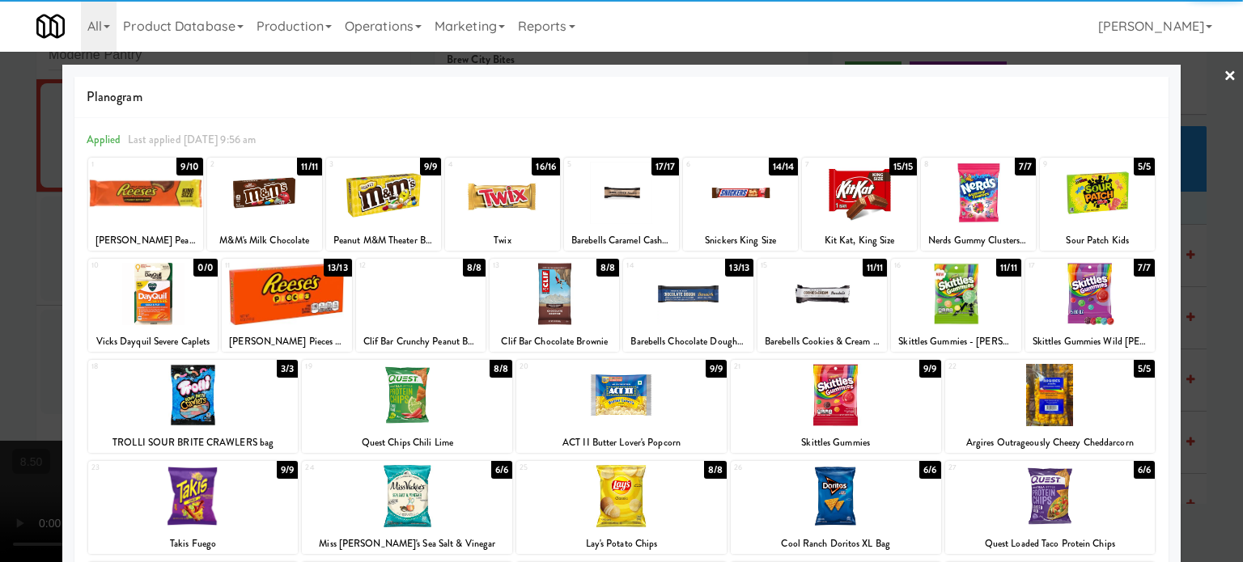
click at [1204, 252] on div at bounding box center [621, 281] width 1243 height 562
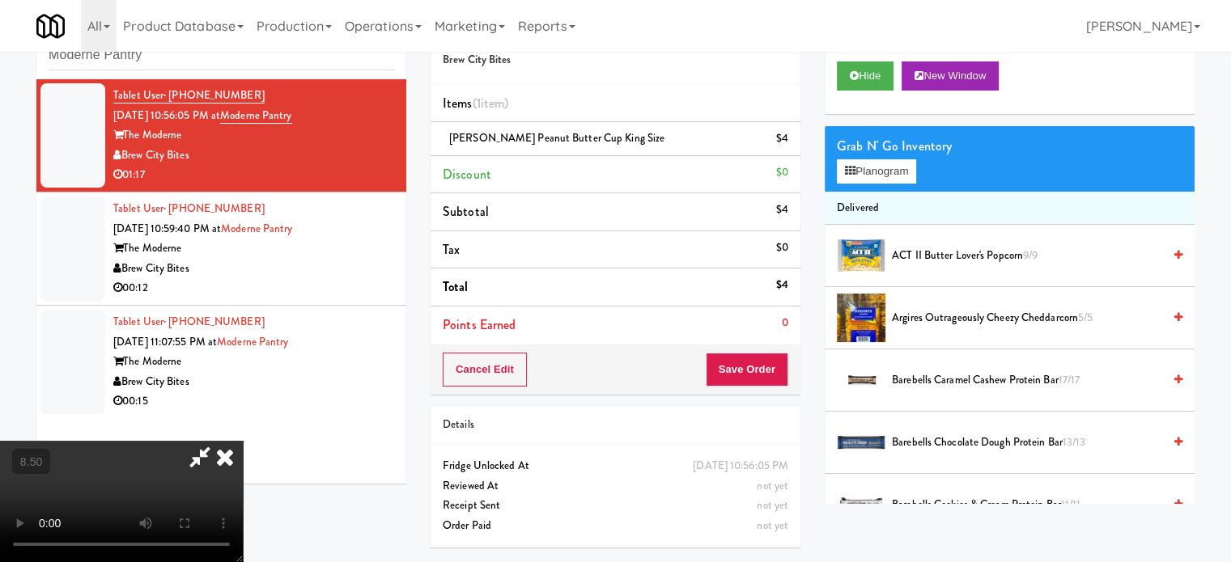
click at [243, 441] on video at bounding box center [121, 501] width 243 height 121
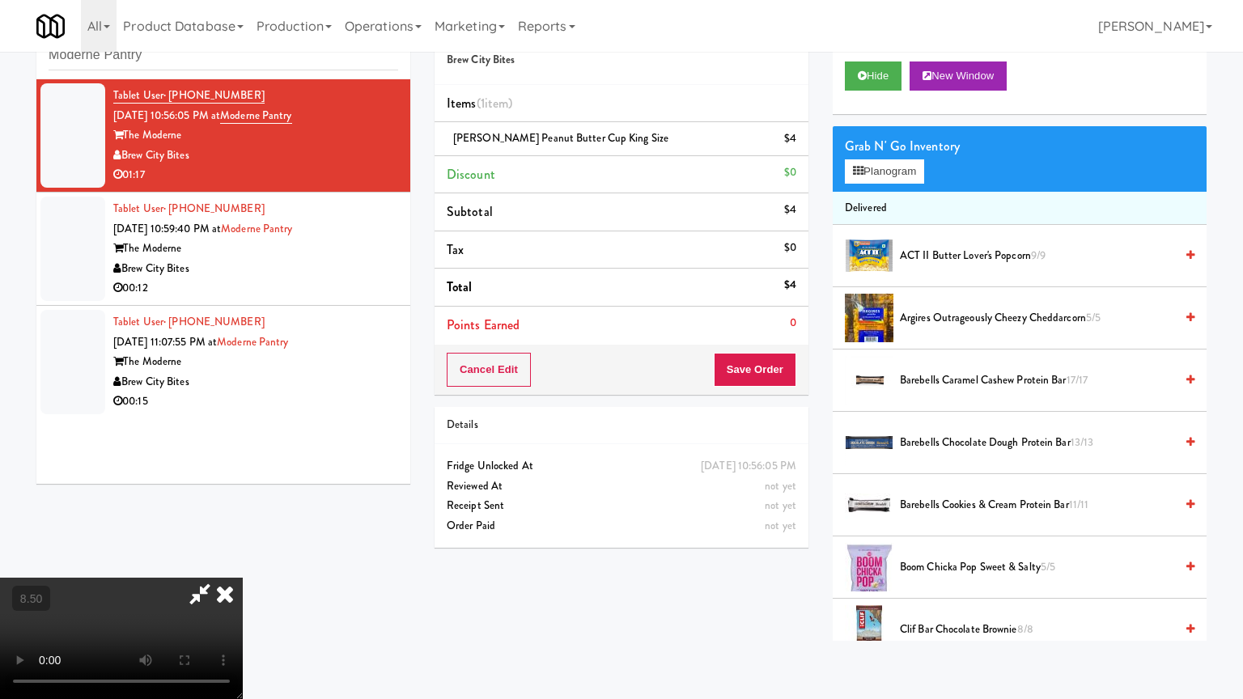
click at [243, 561] on video at bounding box center [121, 638] width 243 height 121
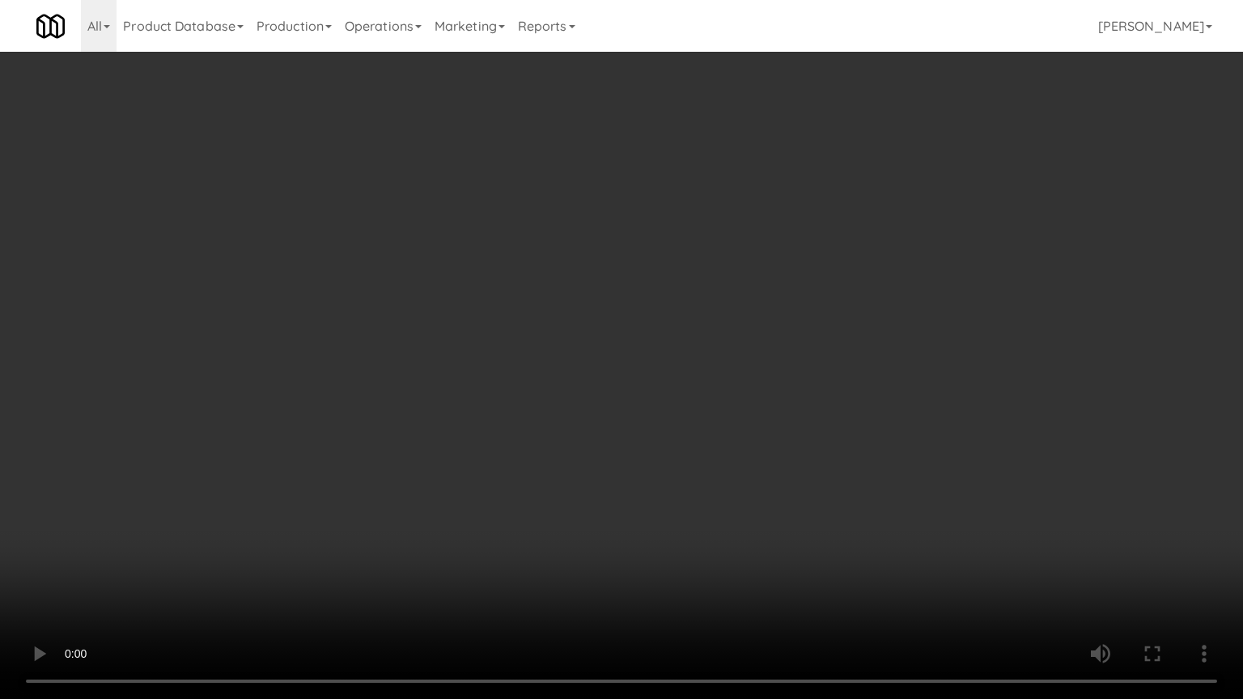
click at [595, 396] on video at bounding box center [621, 349] width 1243 height 699
drag, startPoint x: 595, startPoint y: 396, endPoint x: 605, endPoint y: 391, distance: 11.6
click at [595, 396] on video at bounding box center [621, 349] width 1243 height 699
click at [625, 391] on video at bounding box center [621, 349] width 1243 height 699
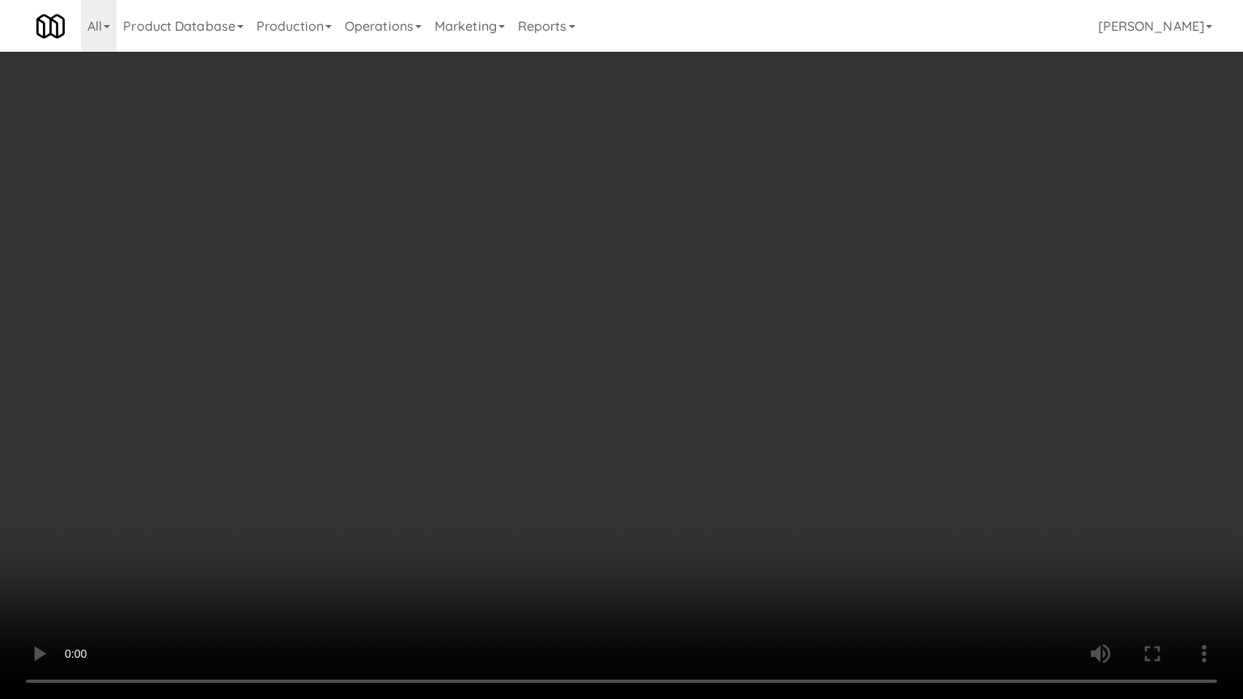
click at [763, 395] on video at bounding box center [621, 349] width 1243 height 699
click at [754, 401] on video at bounding box center [621, 349] width 1243 height 699
click at [981, 423] on video at bounding box center [621, 349] width 1243 height 699
click at [777, 418] on video at bounding box center [621, 349] width 1243 height 699
click at [776, 416] on video at bounding box center [621, 349] width 1243 height 699
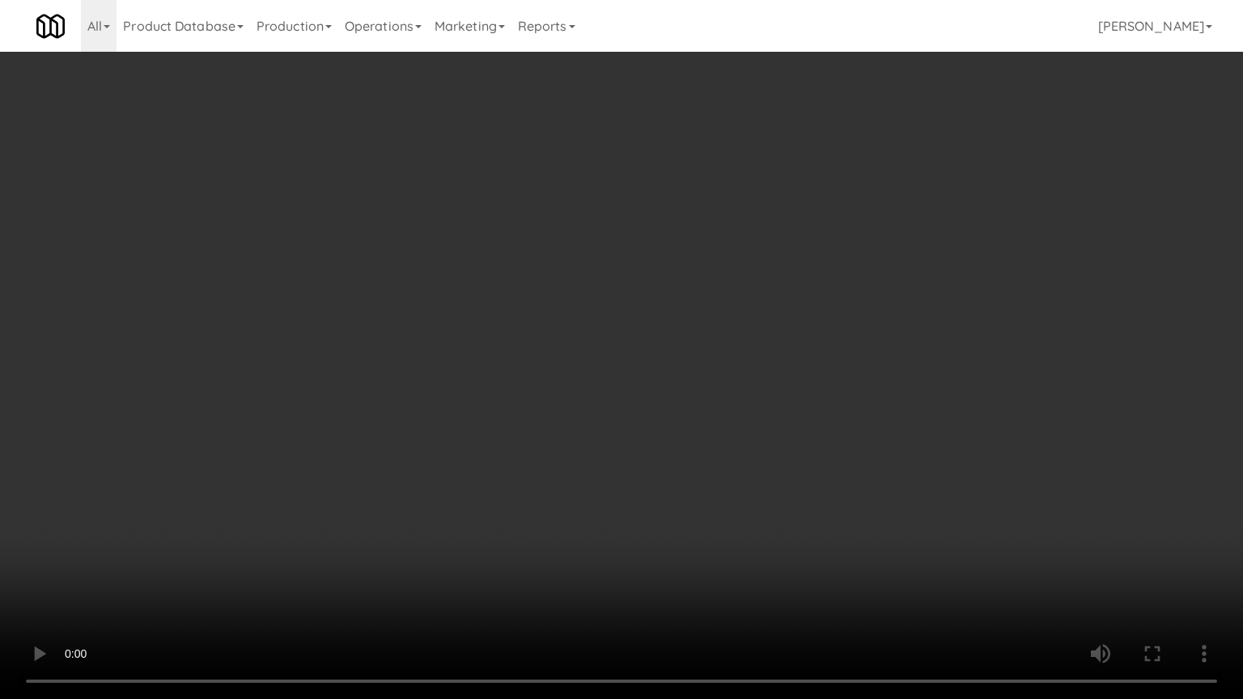
click at [767, 413] on video at bounding box center [621, 349] width 1243 height 699
click at [713, 403] on video at bounding box center [621, 349] width 1243 height 699
click at [652, 405] on video at bounding box center [621, 349] width 1243 height 699
click at [775, 411] on video at bounding box center [621, 349] width 1243 height 699
click at [718, 406] on video at bounding box center [621, 349] width 1243 height 699
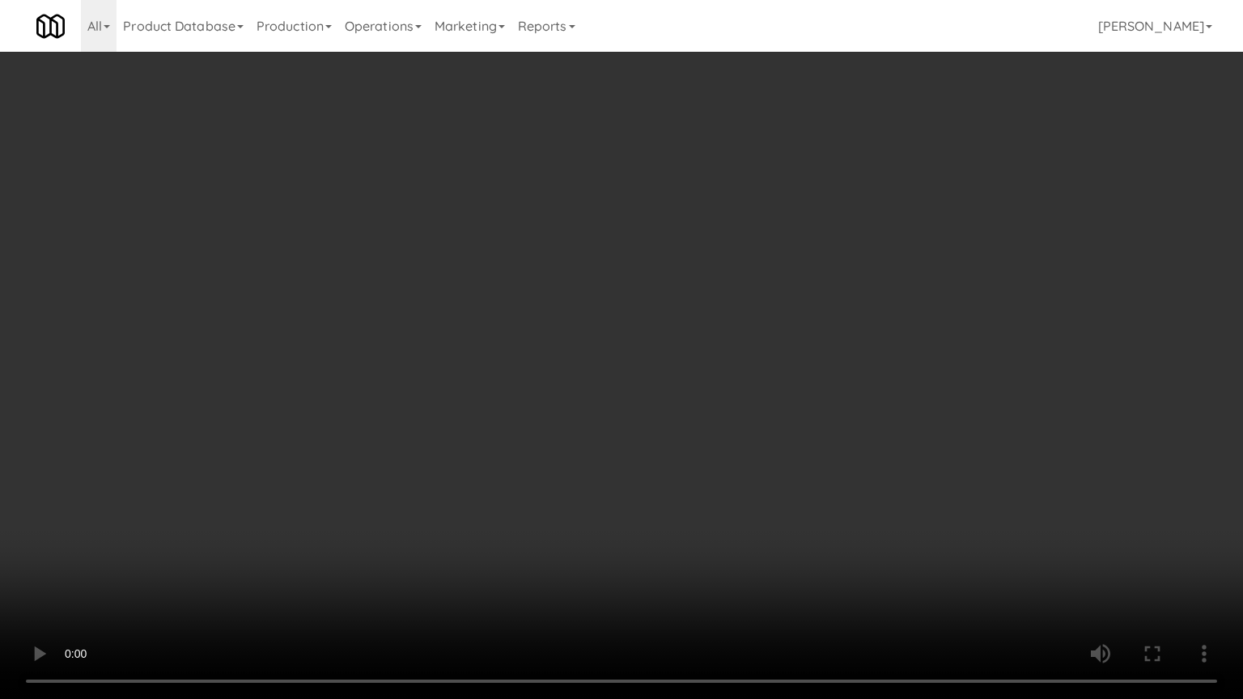
click at [732, 398] on video at bounding box center [621, 349] width 1243 height 699
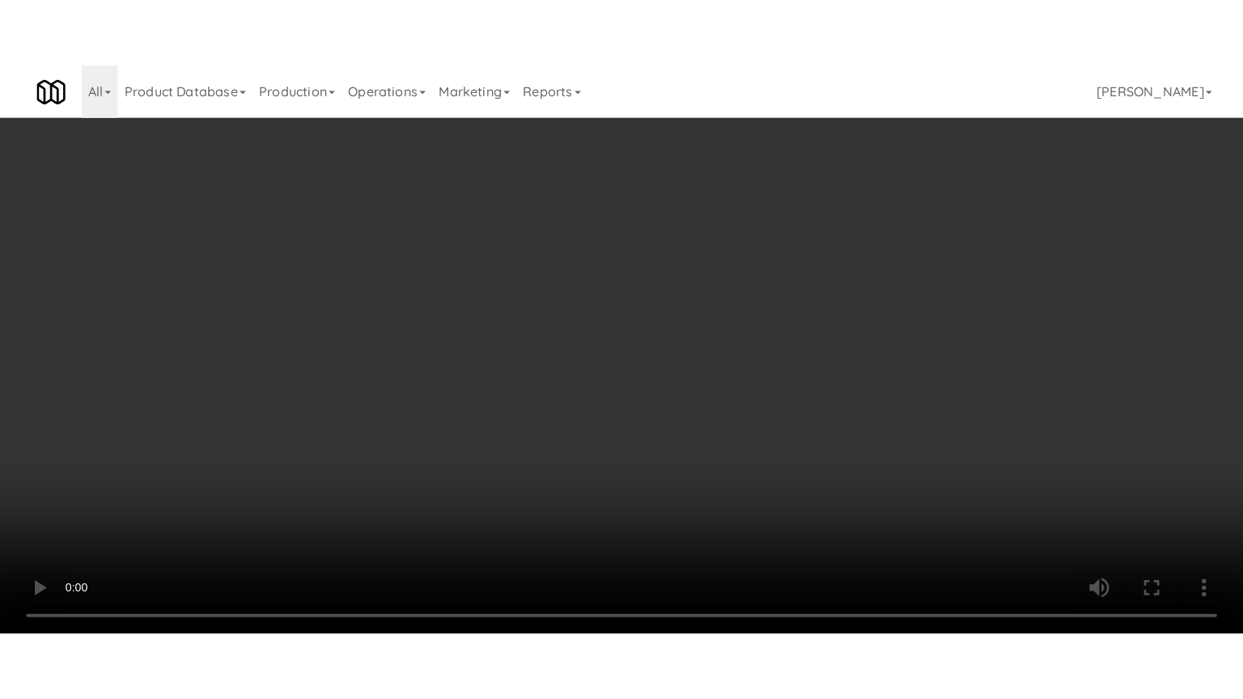
scroll to position [1771, 0]
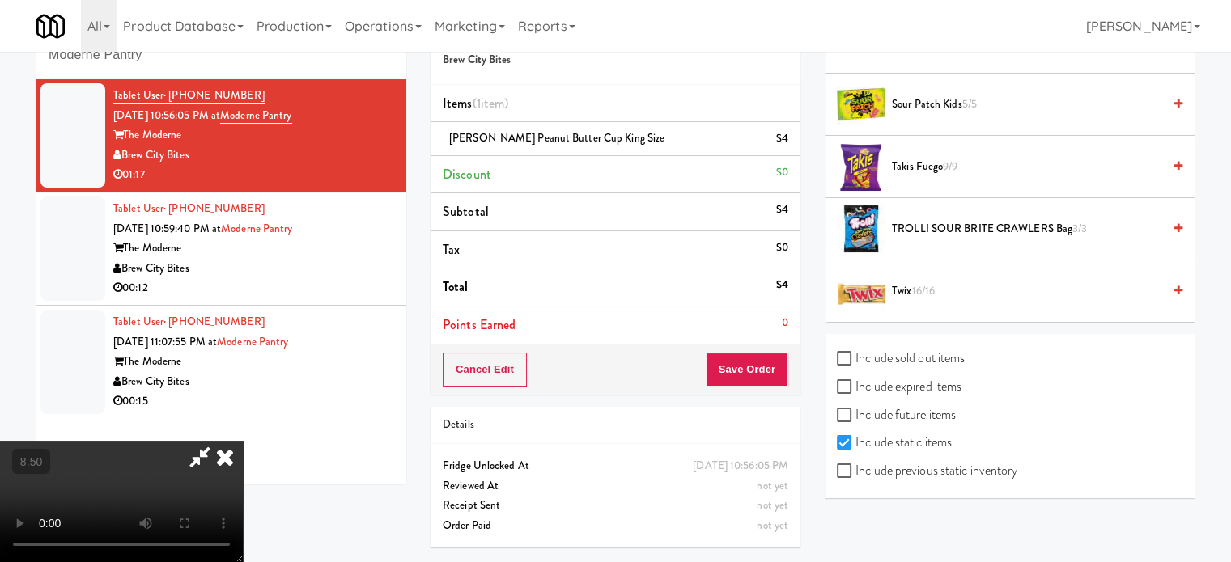
click at [934, 283] on span "16/16" at bounding box center [922, 290] width 23 height 15
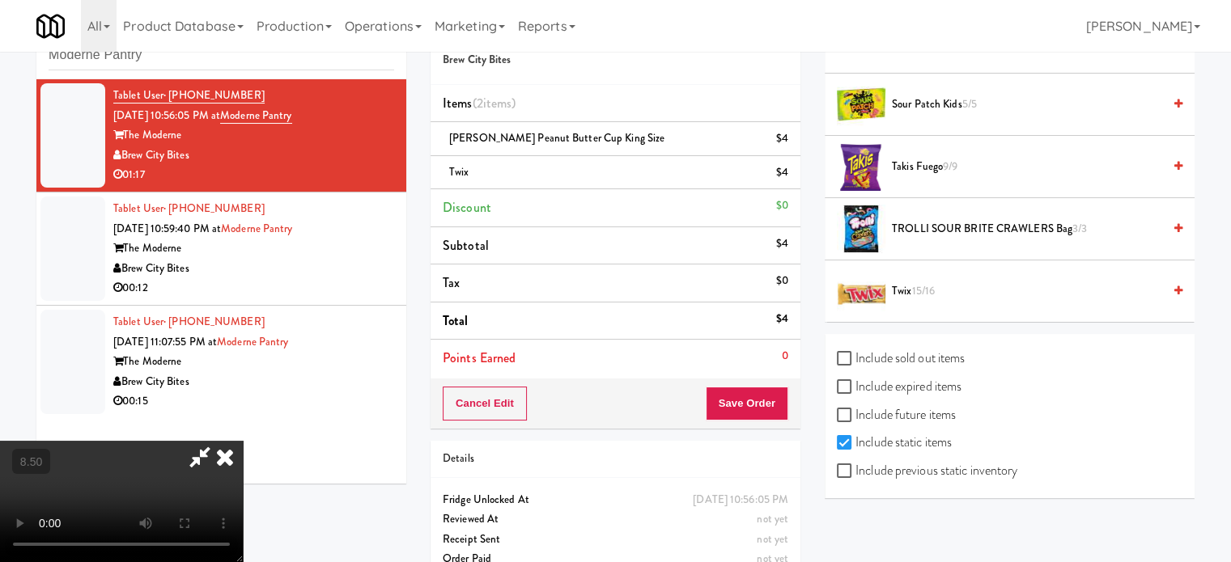
click at [243, 441] on video at bounding box center [121, 501] width 243 height 121
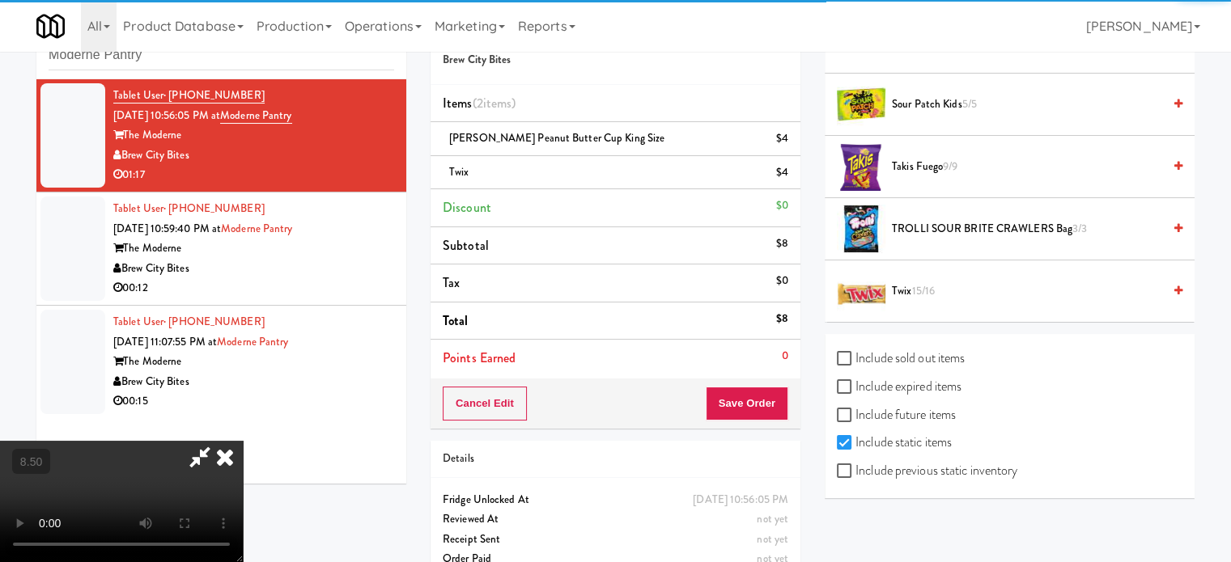
click at [243, 441] on video at bounding box center [121, 501] width 243 height 121
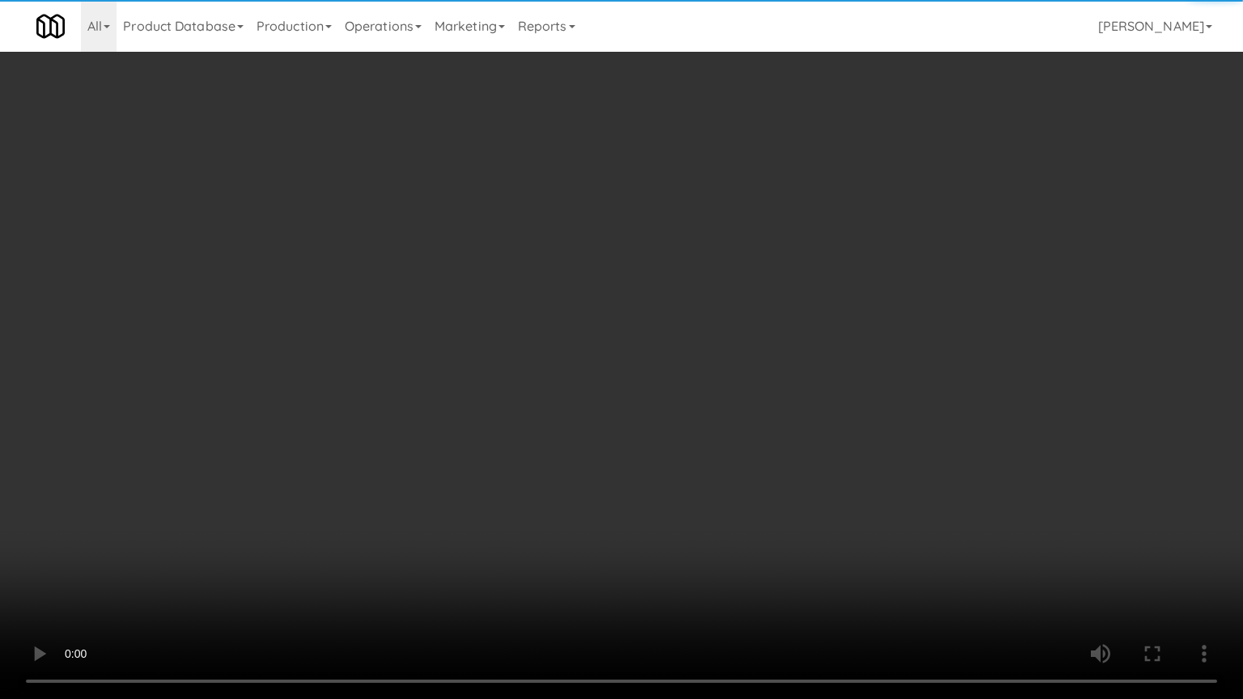
drag, startPoint x: 467, startPoint y: 364, endPoint x: 499, endPoint y: 331, distance: 46.3
click at [468, 361] on video at bounding box center [621, 349] width 1243 height 699
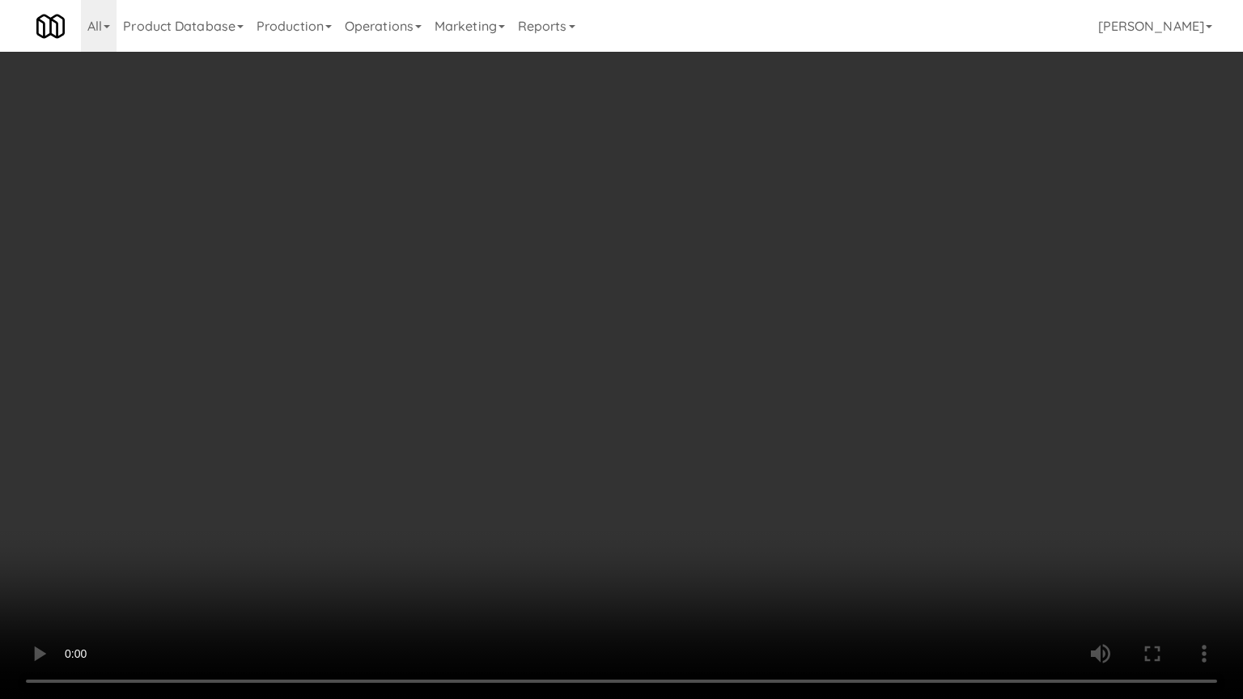
click at [498, 319] on video at bounding box center [621, 349] width 1243 height 699
drag, startPoint x: 507, startPoint y: 319, endPoint x: 524, endPoint y: 311, distance: 18.8
click at [507, 319] on video at bounding box center [621, 349] width 1243 height 699
click at [530, 307] on video at bounding box center [621, 349] width 1243 height 699
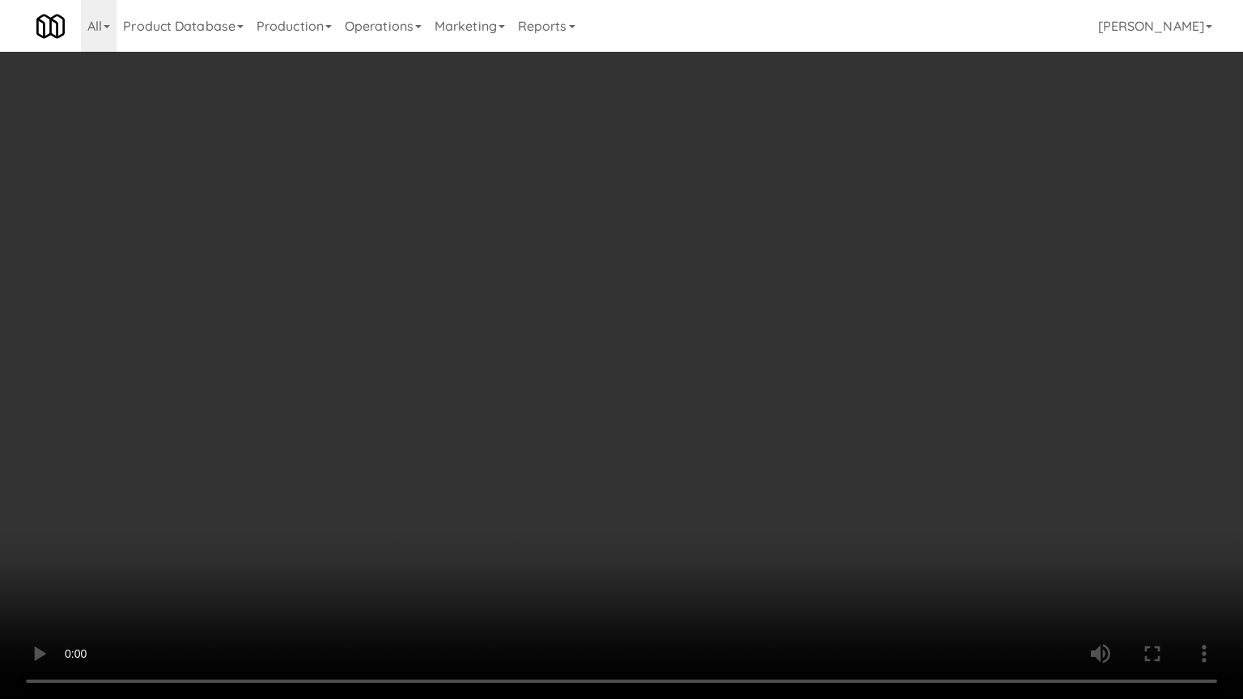
click at [587, 301] on video at bounding box center [621, 349] width 1243 height 699
click at [528, 204] on video at bounding box center [621, 349] width 1243 height 699
click at [607, 184] on video at bounding box center [621, 349] width 1243 height 699
drag, startPoint x: 489, startPoint y: 521, endPoint x: 521, endPoint y: 460, distance: 68.4
click at [490, 518] on video at bounding box center [621, 349] width 1243 height 699
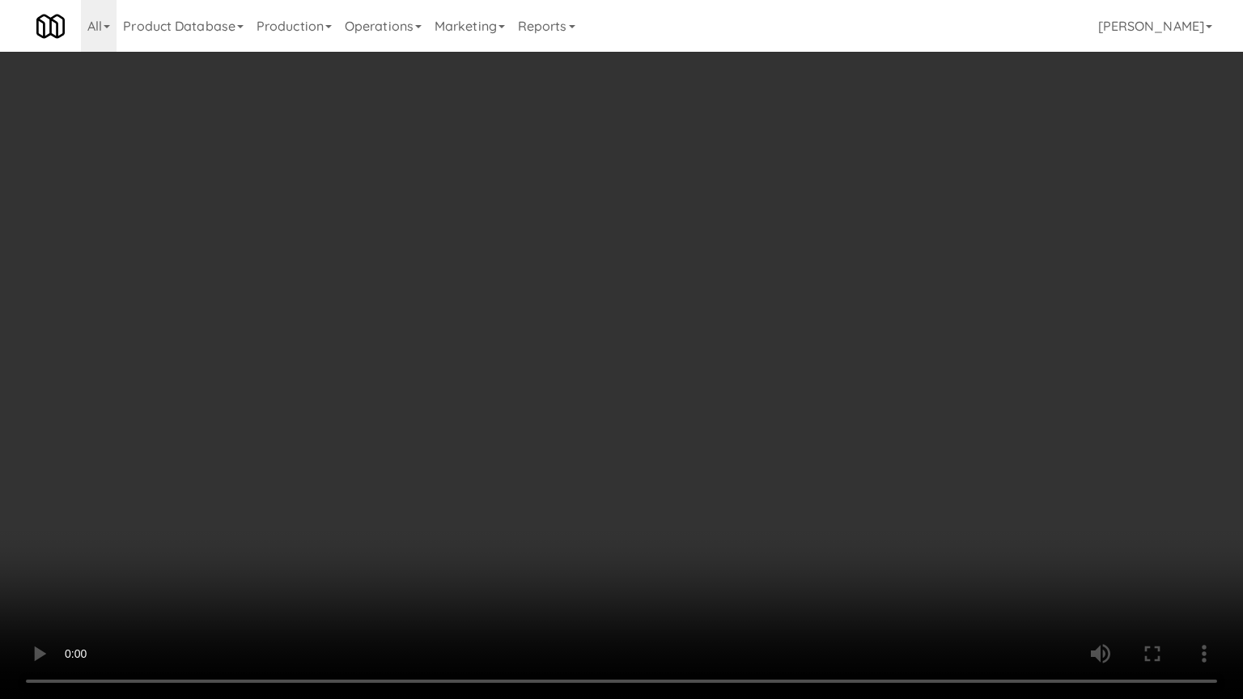
click at [544, 417] on video at bounding box center [621, 349] width 1243 height 699
click at [550, 417] on video at bounding box center [621, 349] width 1243 height 699
click at [557, 413] on video at bounding box center [621, 349] width 1243 height 699
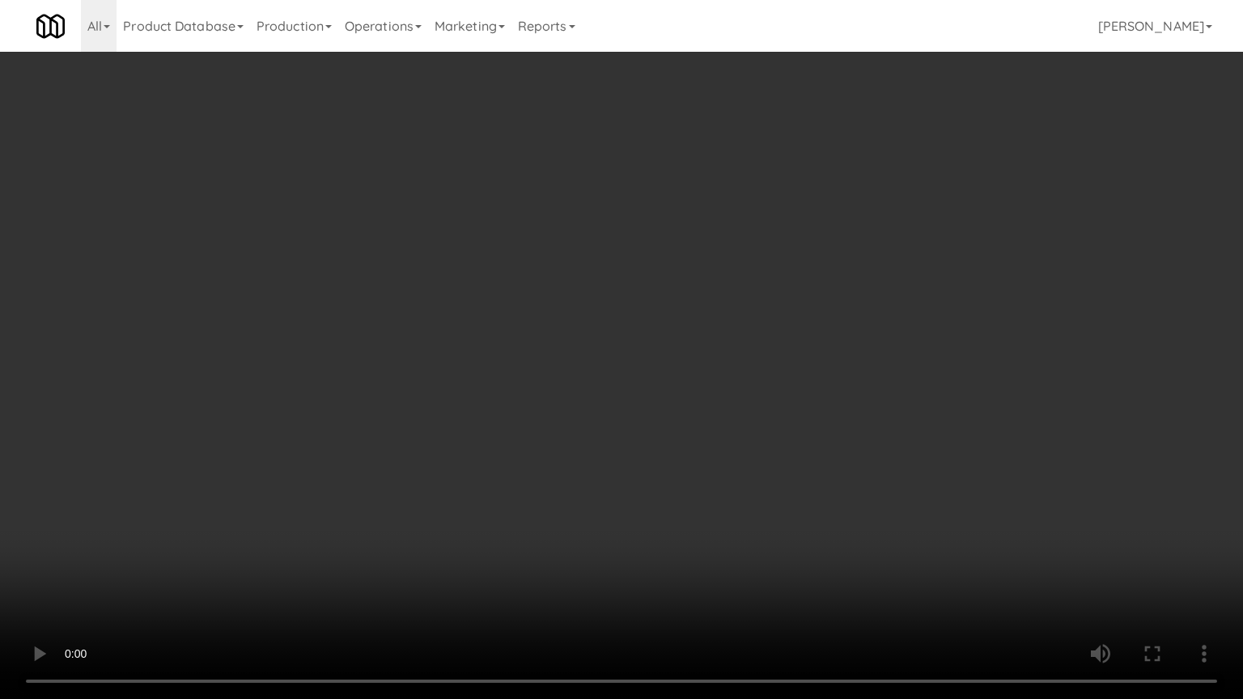
click at [557, 413] on video at bounding box center [621, 349] width 1243 height 699
click at [449, 482] on video at bounding box center [621, 349] width 1243 height 699
click at [523, 400] on video at bounding box center [621, 349] width 1243 height 699
click at [524, 400] on video at bounding box center [621, 349] width 1243 height 699
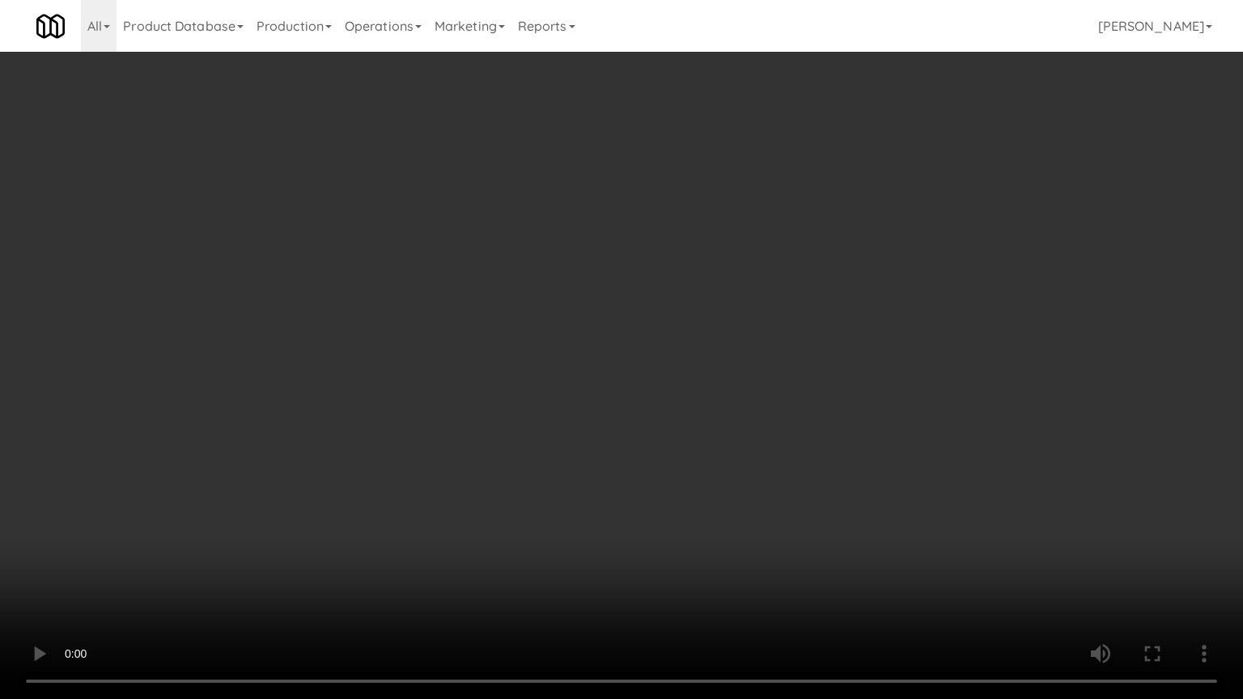
click at [525, 396] on video at bounding box center [621, 349] width 1243 height 699
click at [417, 500] on video at bounding box center [621, 349] width 1243 height 699
click at [450, 439] on video at bounding box center [621, 349] width 1243 height 699
click at [534, 435] on video at bounding box center [621, 349] width 1243 height 699
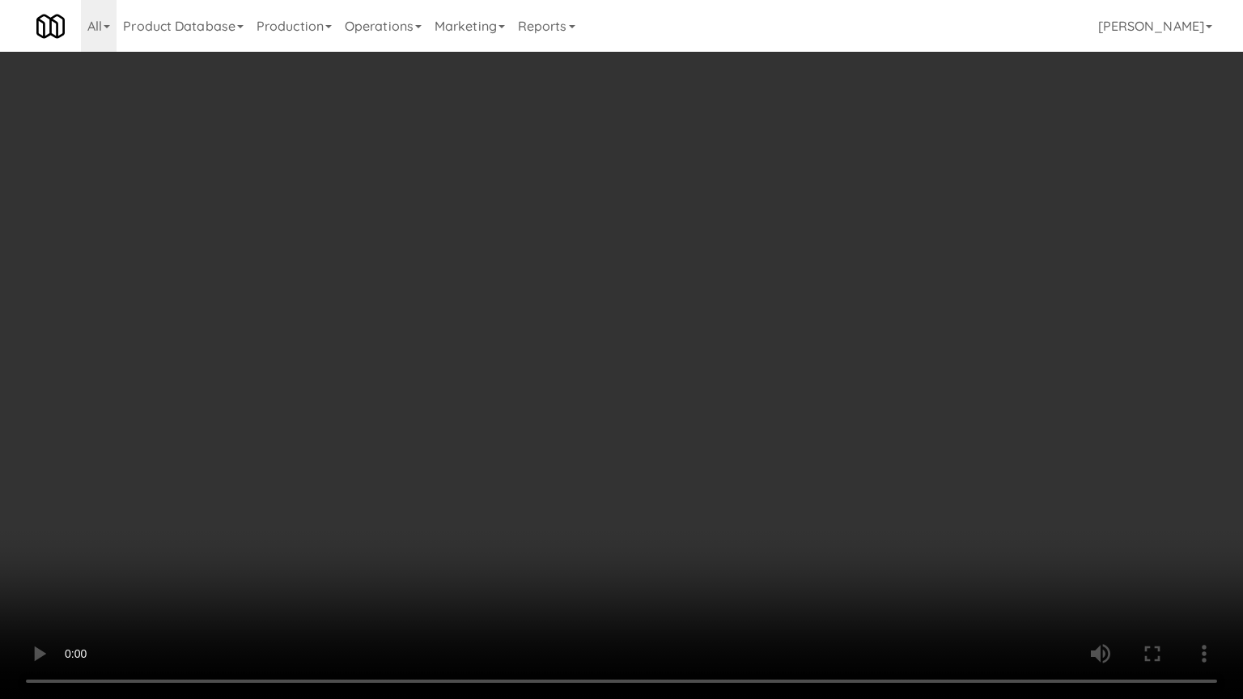
click at [534, 435] on video at bounding box center [621, 349] width 1243 height 699
click at [579, 441] on video at bounding box center [621, 349] width 1243 height 699
click at [574, 441] on video at bounding box center [621, 349] width 1243 height 699
click at [606, 451] on video at bounding box center [621, 349] width 1243 height 699
drag, startPoint x: 606, startPoint y: 450, endPoint x: 622, endPoint y: 443, distance: 17.4
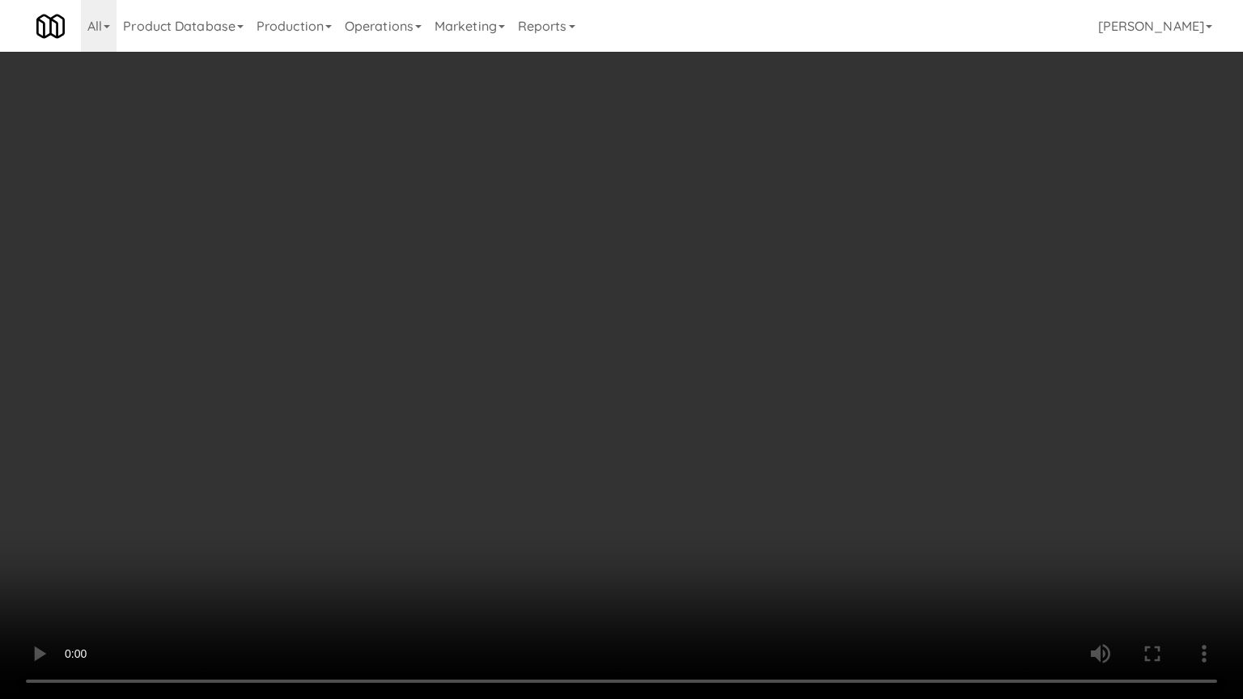
click at [608, 450] on video at bounding box center [621, 349] width 1243 height 699
click at [622, 443] on video at bounding box center [621, 349] width 1243 height 699
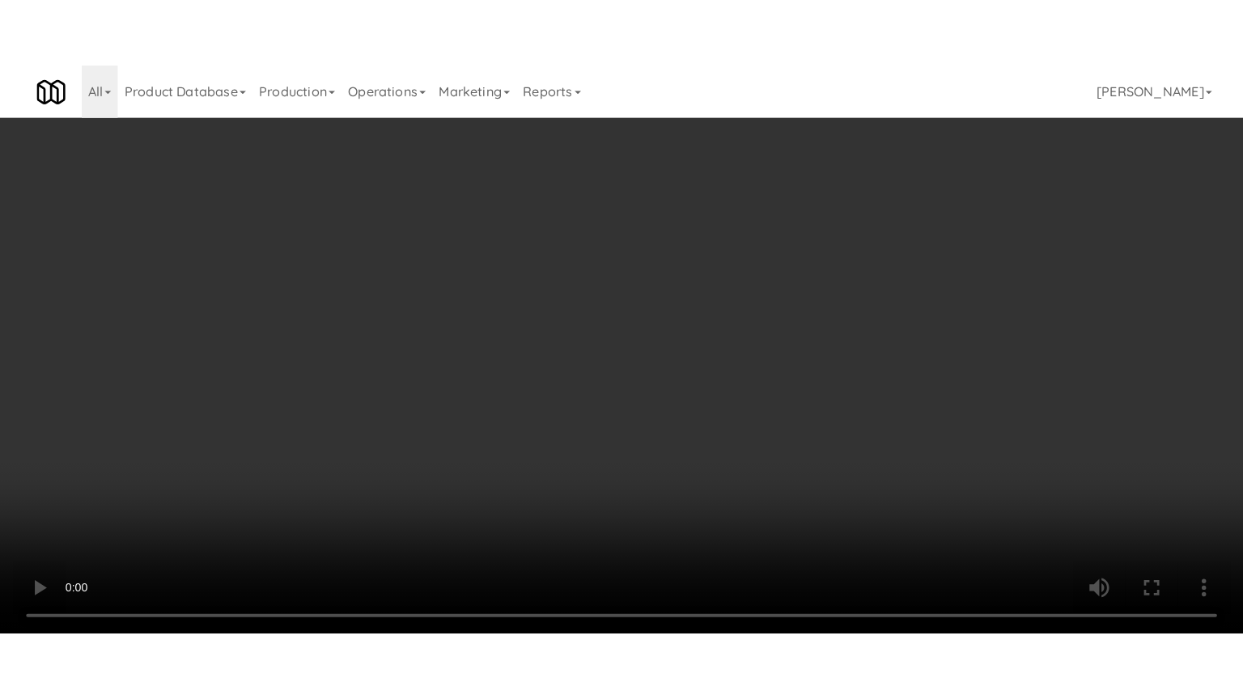
scroll to position [1771, 0]
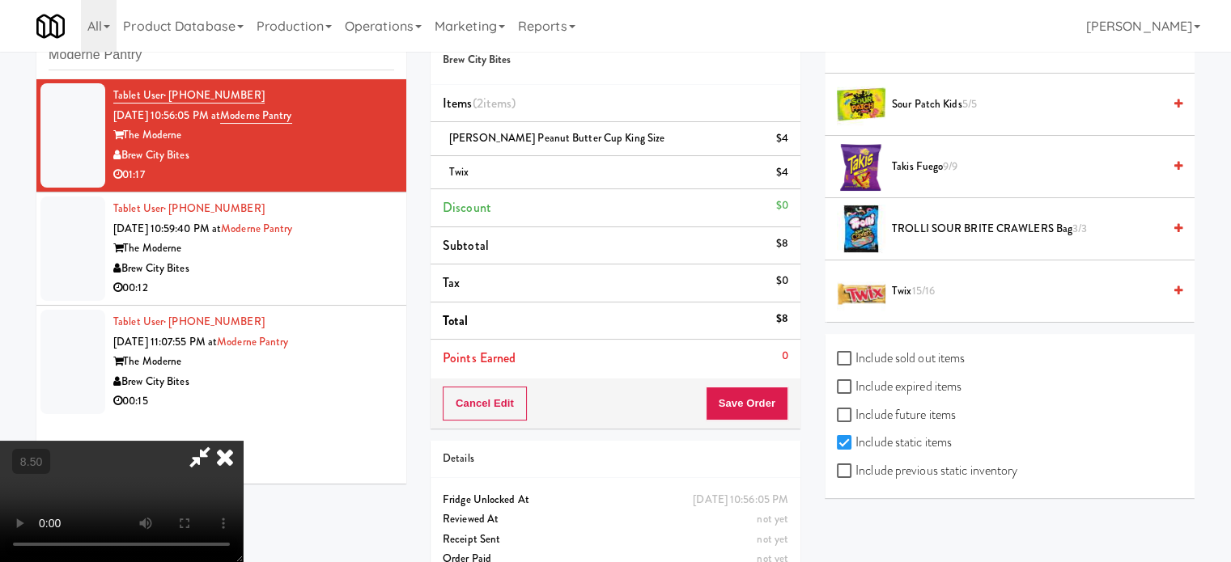
click at [909, 290] on span "Twix 15/16" at bounding box center [1027, 292] width 270 height 20
click at [243, 441] on video at bounding box center [121, 501] width 243 height 121
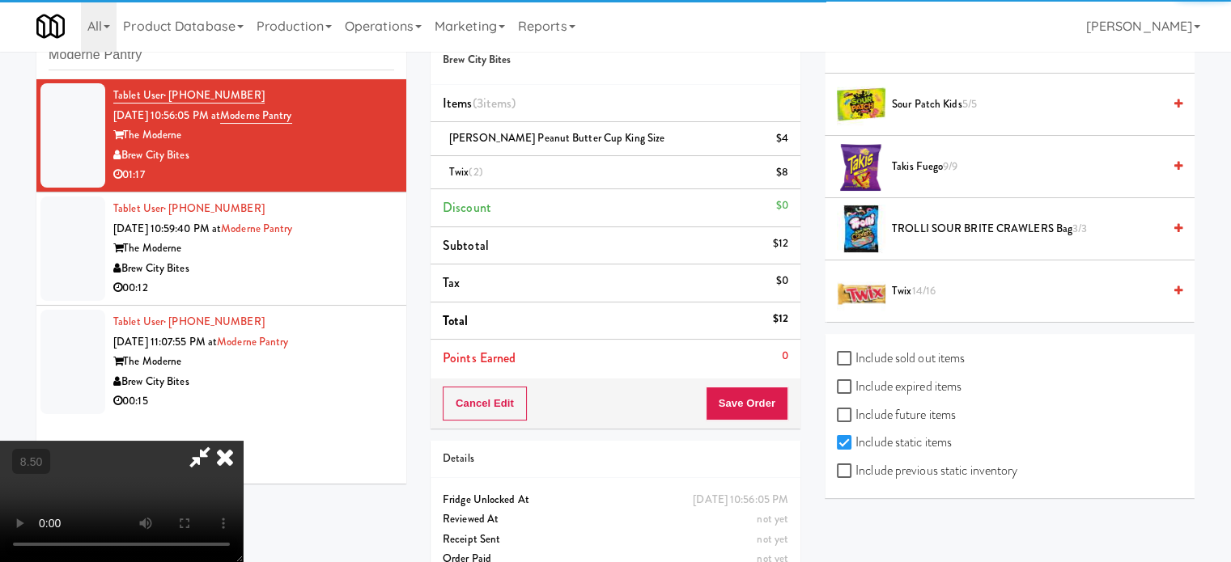
click at [243, 441] on video at bounding box center [121, 501] width 243 height 121
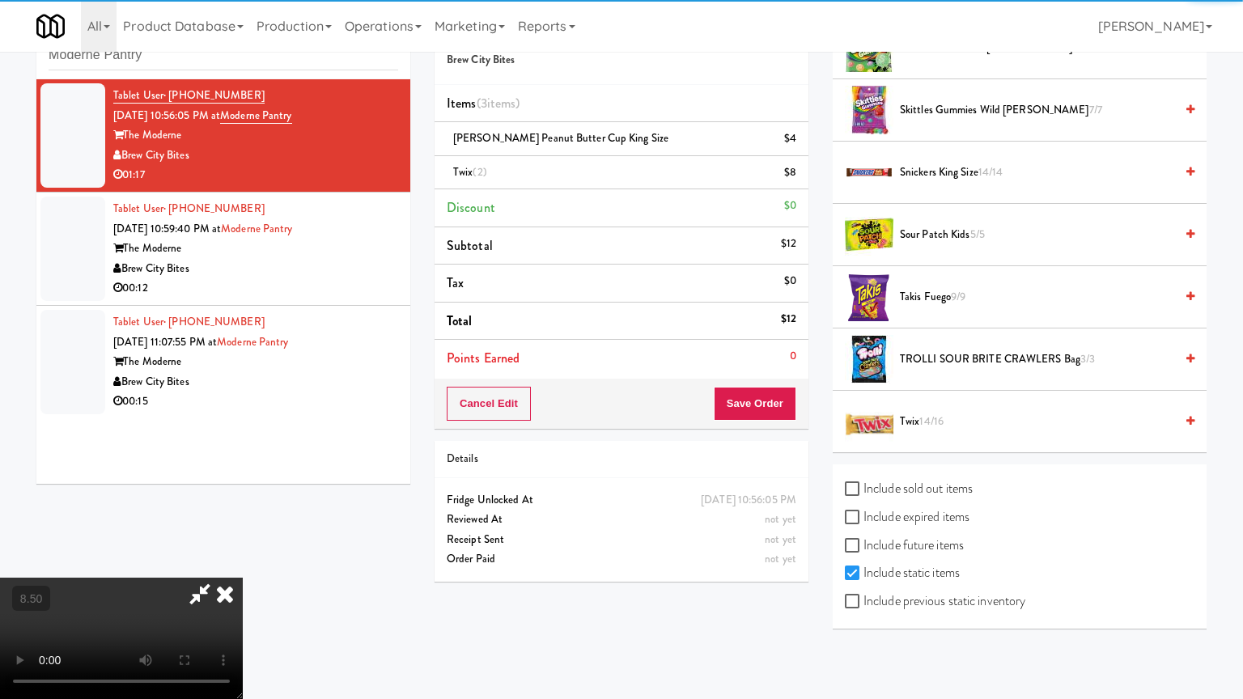
click at [243, 561] on video at bounding box center [121, 638] width 243 height 121
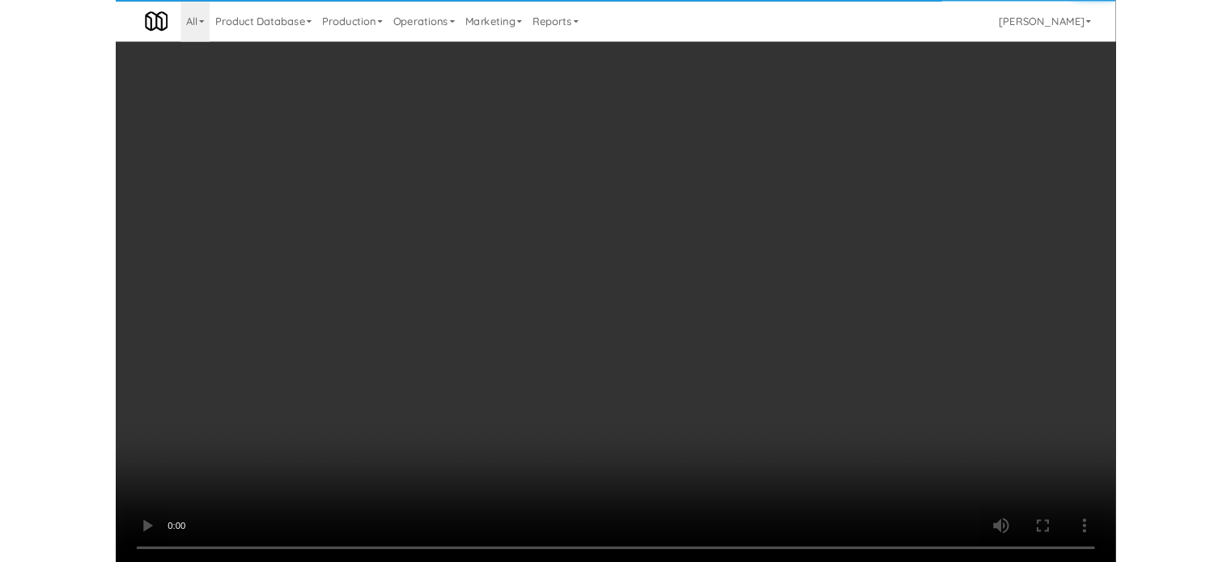
scroll to position [1634, 0]
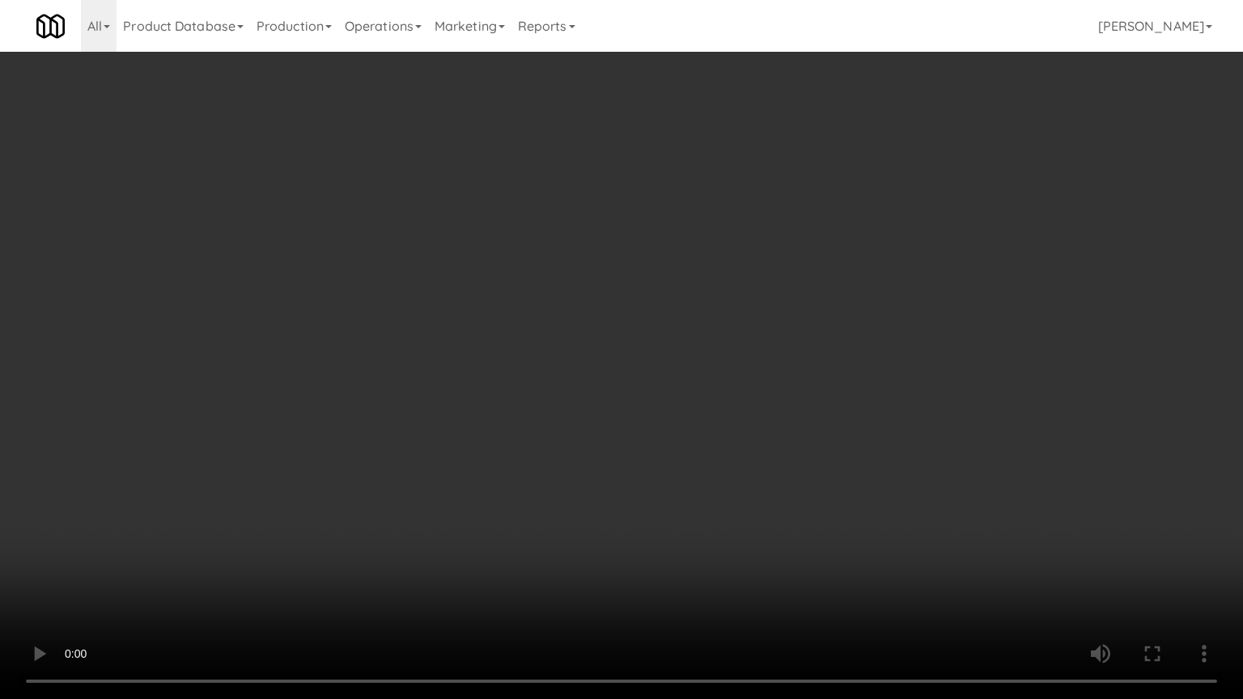
click at [543, 442] on video at bounding box center [621, 349] width 1243 height 699
click at [291, 534] on video at bounding box center [621, 349] width 1243 height 699
click at [544, 332] on video at bounding box center [621, 349] width 1243 height 699
click at [545, 332] on video at bounding box center [621, 349] width 1243 height 699
click at [544, 332] on video at bounding box center [621, 349] width 1243 height 699
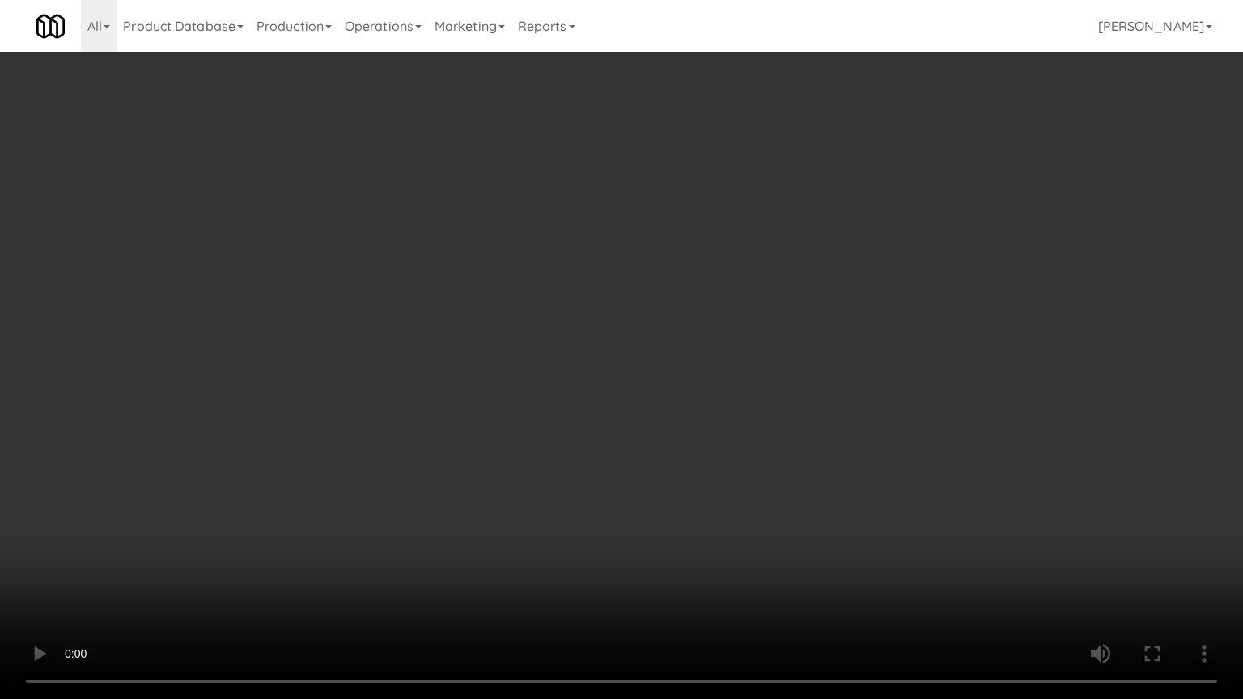
click at [544, 332] on video at bounding box center [621, 349] width 1243 height 699
click at [544, 330] on video at bounding box center [621, 349] width 1243 height 699
click at [553, 328] on video at bounding box center [621, 349] width 1243 height 699
click at [614, 561] on video at bounding box center [621, 349] width 1243 height 699
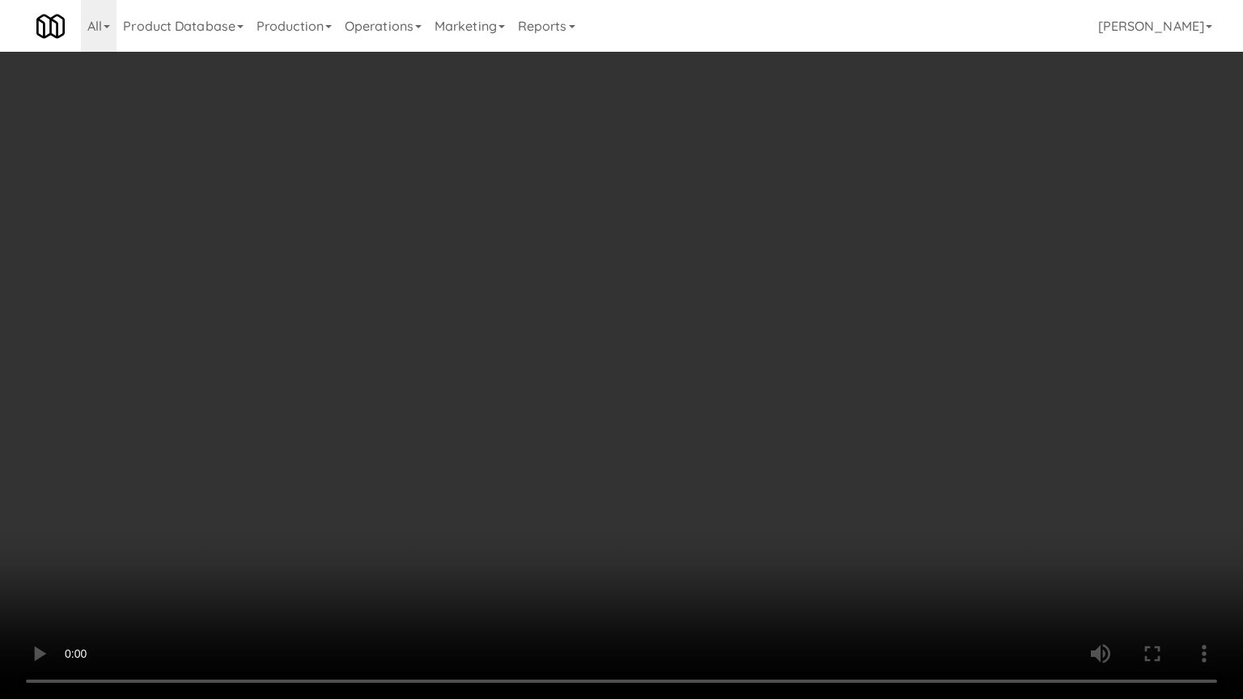
click at [581, 502] on video at bounding box center [621, 349] width 1243 height 699
click at [574, 485] on video at bounding box center [621, 349] width 1243 height 699
click at [578, 482] on video at bounding box center [621, 349] width 1243 height 699
click at [578, 481] on video at bounding box center [621, 349] width 1243 height 699
click at [725, 460] on video at bounding box center [621, 349] width 1243 height 699
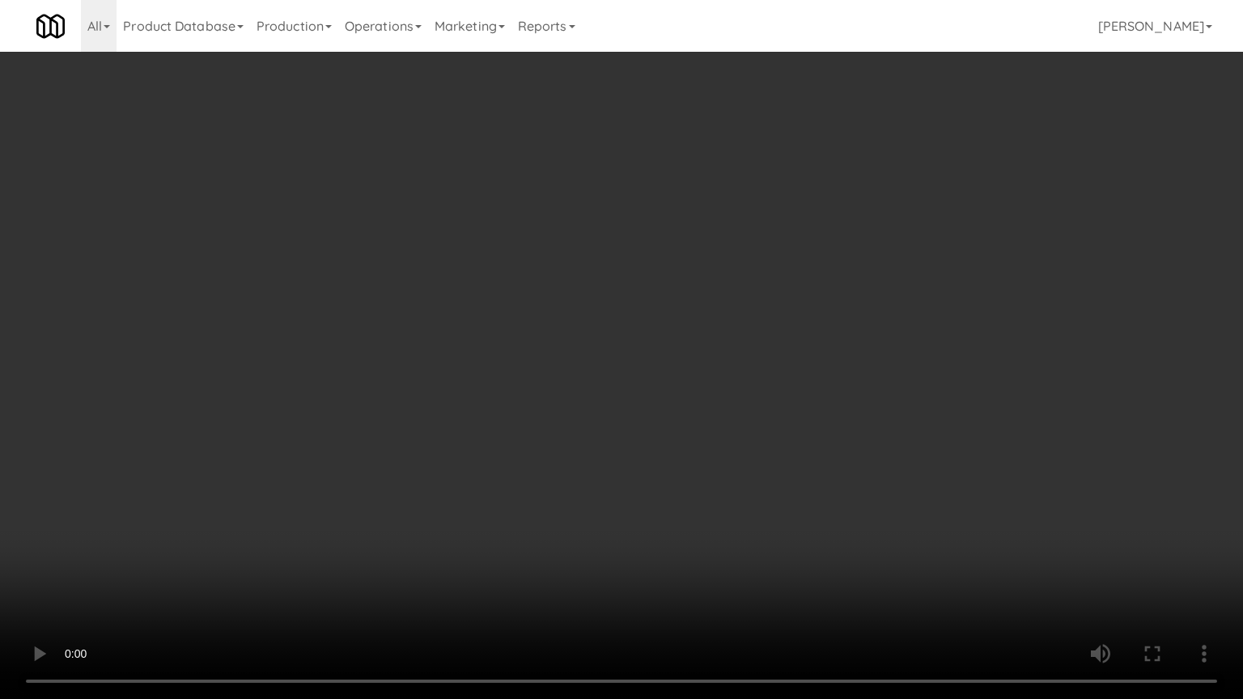
click at [722, 451] on video at bounding box center [621, 349] width 1243 height 699
drag, startPoint x: 722, startPoint y: 451, endPoint x: 819, endPoint y: 303, distance: 176.4
click at [723, 446] on video at bounding box center [621, 349] width 1243 height 699
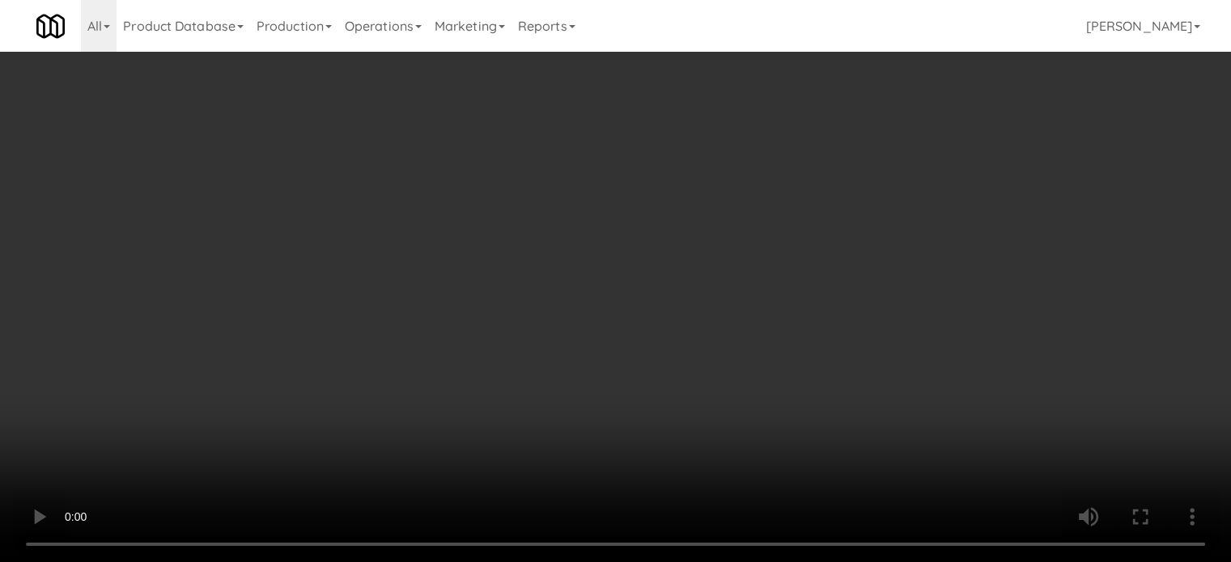
click at [790, 180] on icon at bounding box center [790, 178] width 8 height 11
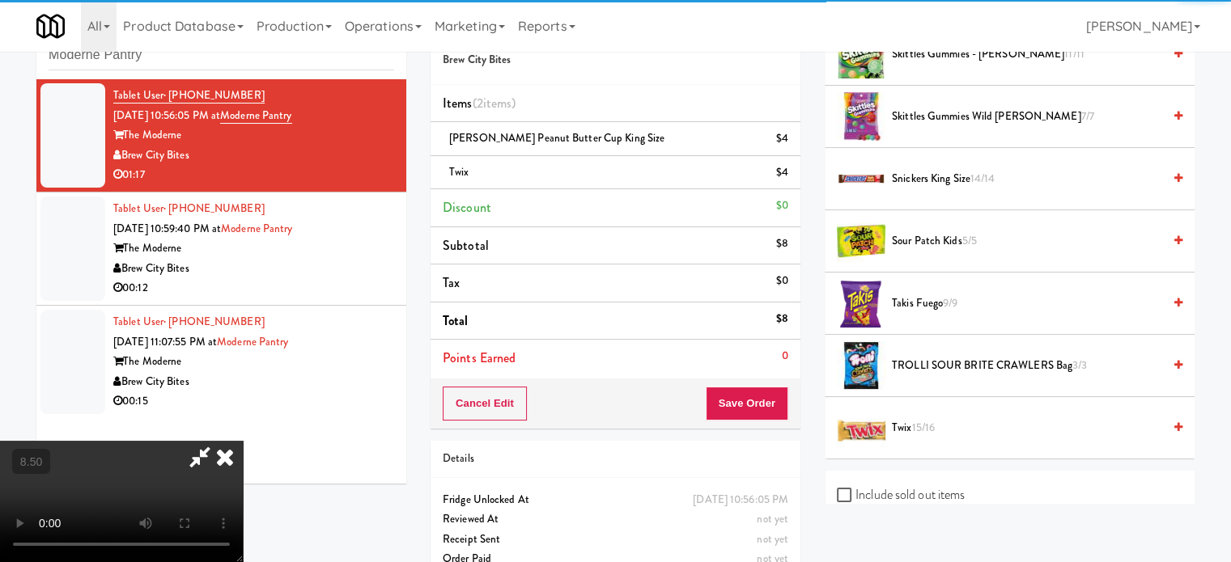
click at [929, 180] on span "Snickers King Size 14/14" at bounding box center [1027, 179] width 270 height 20
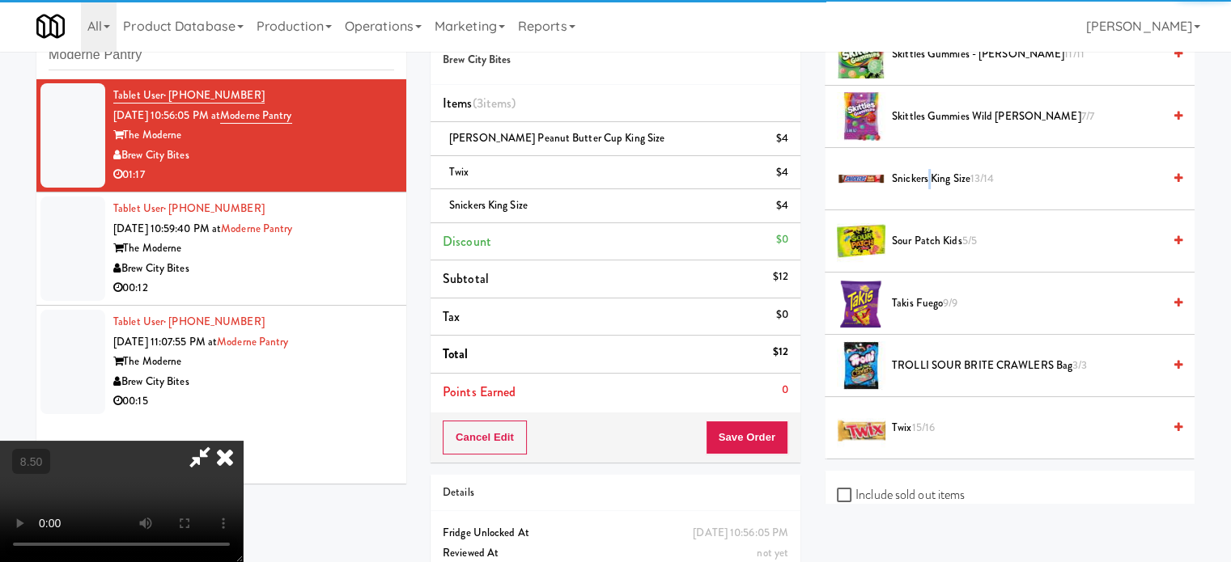
click at [243, 441] on video at bounding box center [121, 501] width 243 height 121
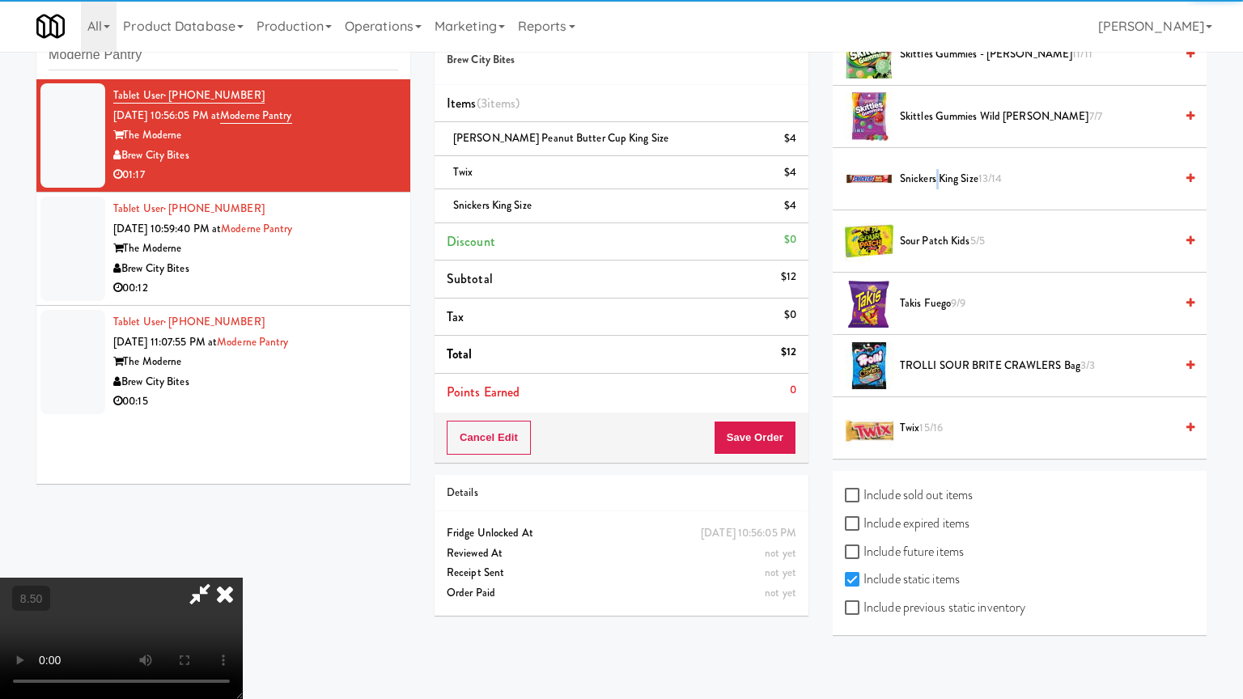
click at [243, 561] on video at bounding box center [121, 638] width 243 height 121
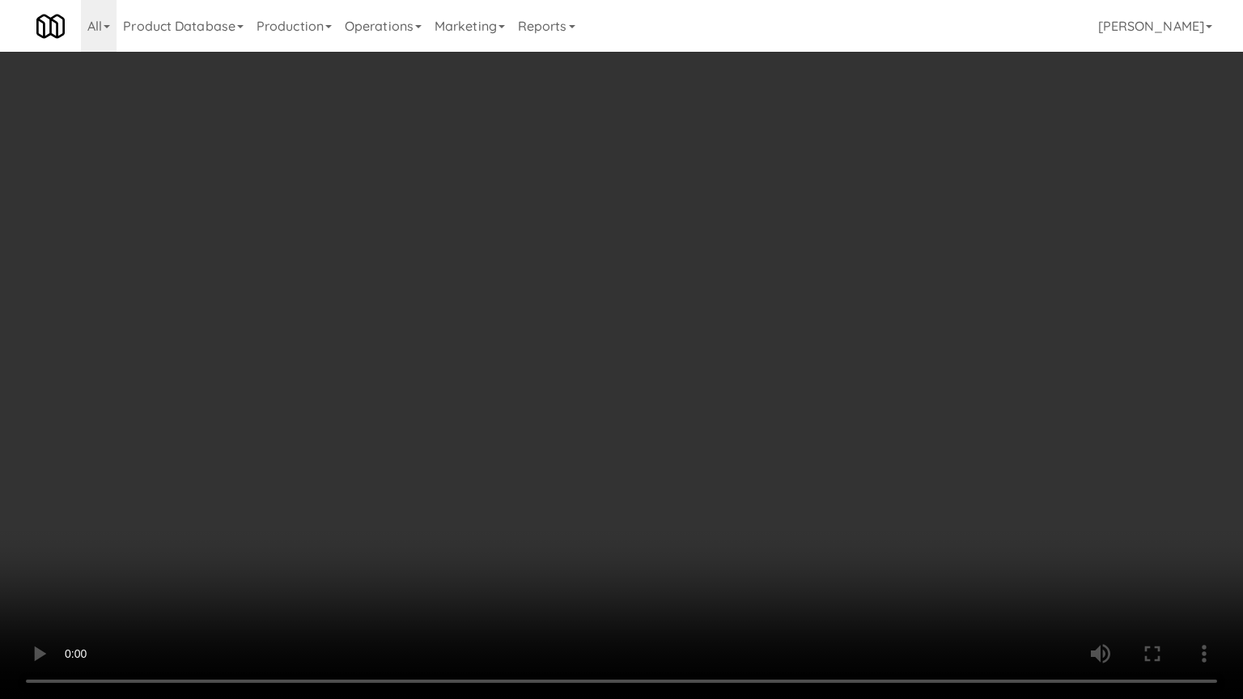
click at [573, 318] on video at bounding box center [621, 349] width 1243 height 699
click at [634, 330] on video at bounding box center [621, 349] width 1243 height 699
click at [569, 333] on video at bounding box center [621, 349] width 1243 height 699
click at [574, 321] on video at bounding box center [621, 349] width 1243 height 699
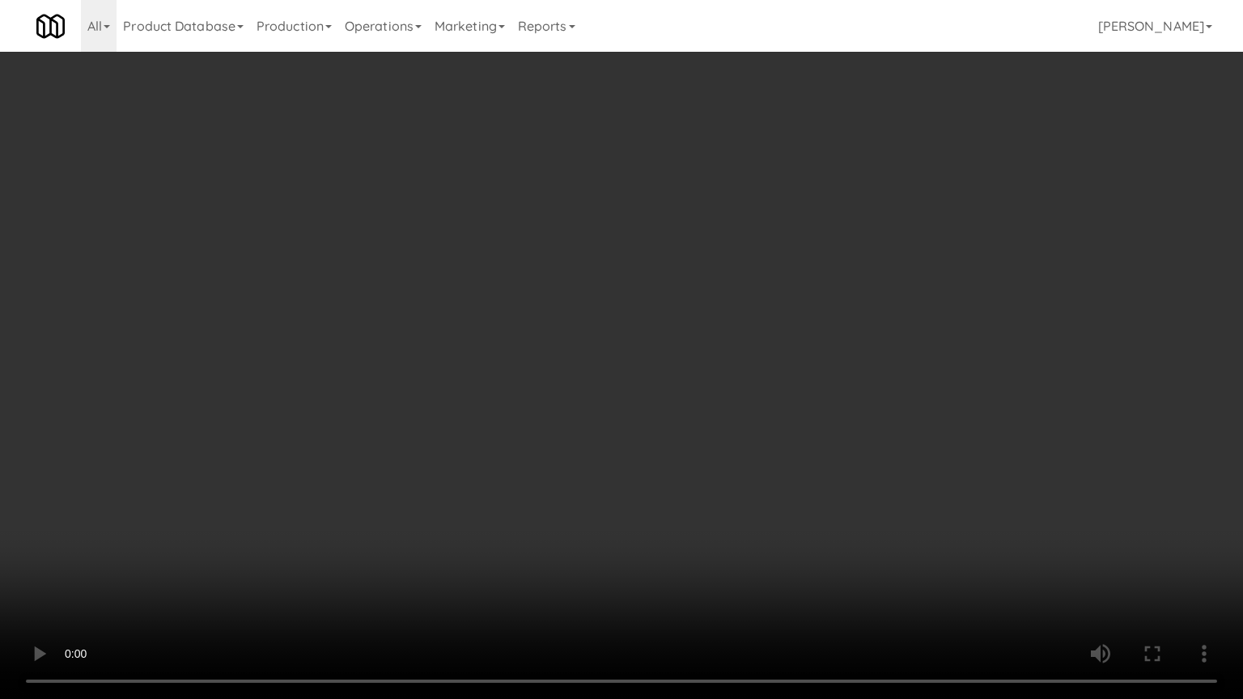
click at [574, 320] on video at bounding box center [621, 349] width 1243 height 699
click at [589, 335] on video at bounding box center [621, 349] width 1243 height 699
click at [566, 337] on video at bounding box center [621, 349] width 1243 height 699
click at [600, 345] on video at bounding box center [621, 349] width 1243 height 699
click at [573, 345] on video at bounding box center [621, 349] width 1243 height 699
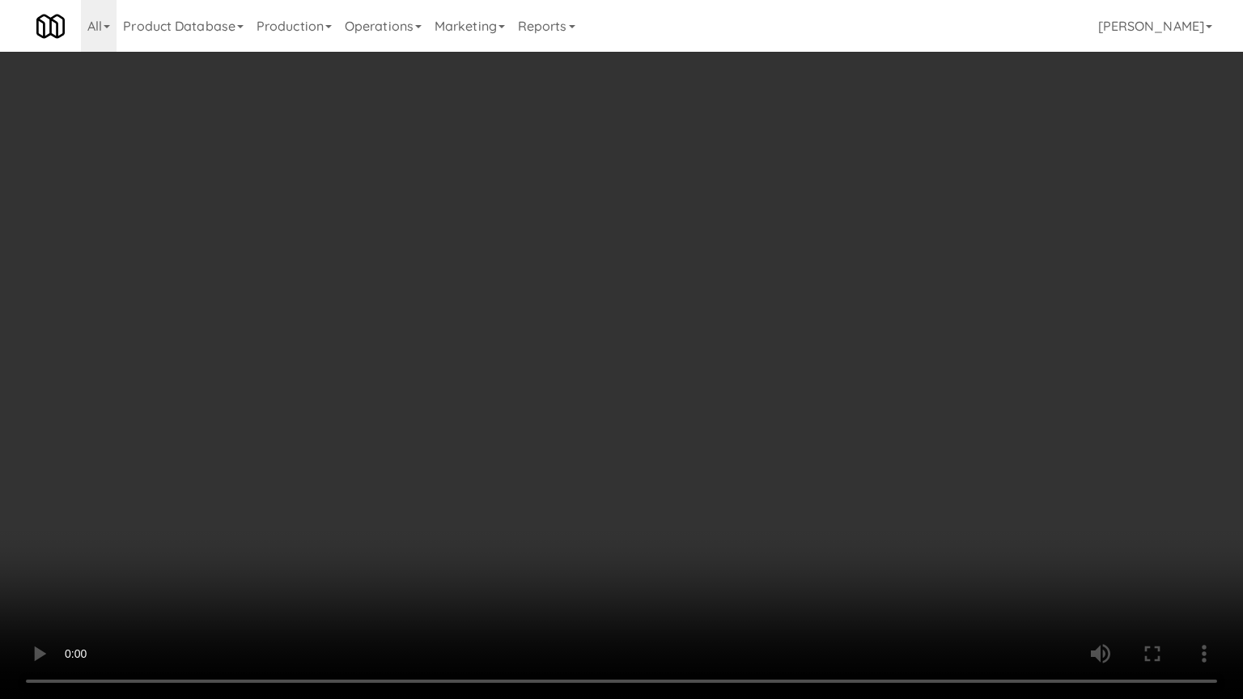
click at [581, 355] on video at bounding box center [621, 349] width 1243 height 699
click at [566, 358] on video at bounding box center [621, 349] width 1243 height 699
click at [627, 365] on video at bounding box center [621, 349] width 1243 height 699
click at [555, 358] on video at bounding box center [621, 349] width 1243 height 699
drag, startPoint x: 557, startPoint y: 356, endPoint x: 926, endPoint y: 169, distance: 412.8
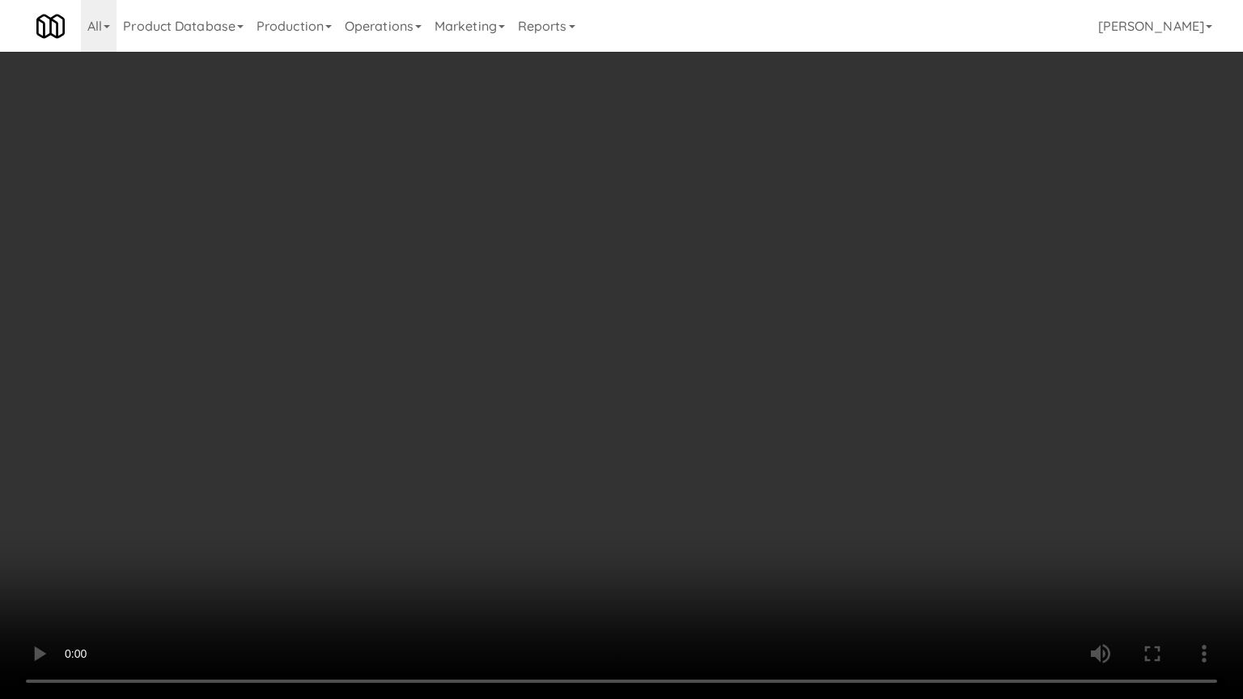
click at [563, 353] on video at bounding box center [621, 349] width 1243 height 699
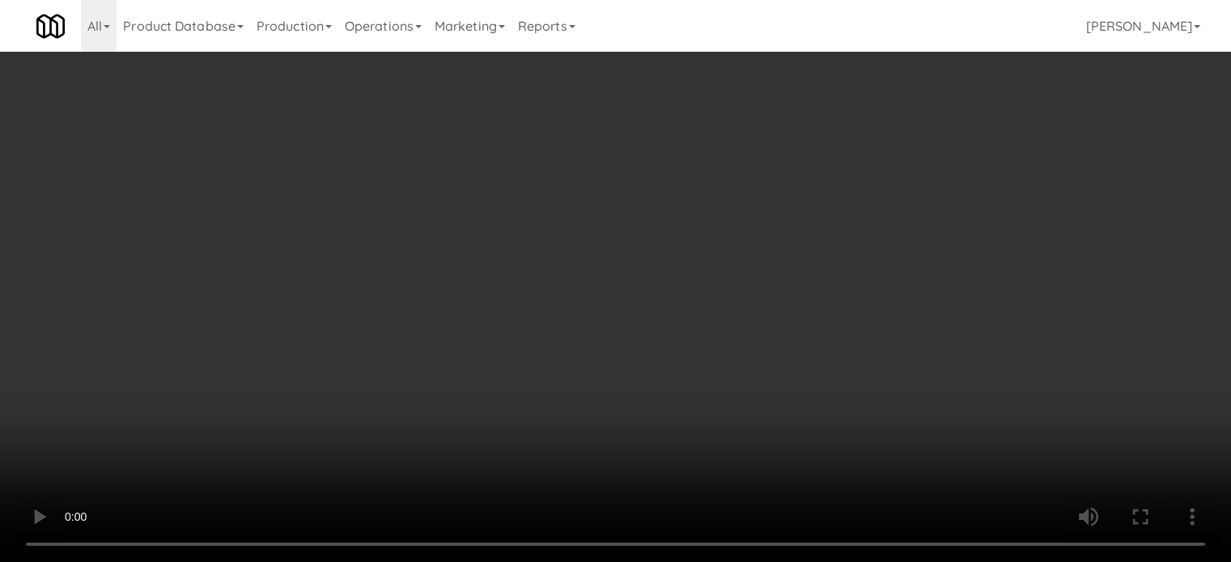
scroll to position [16, 0]
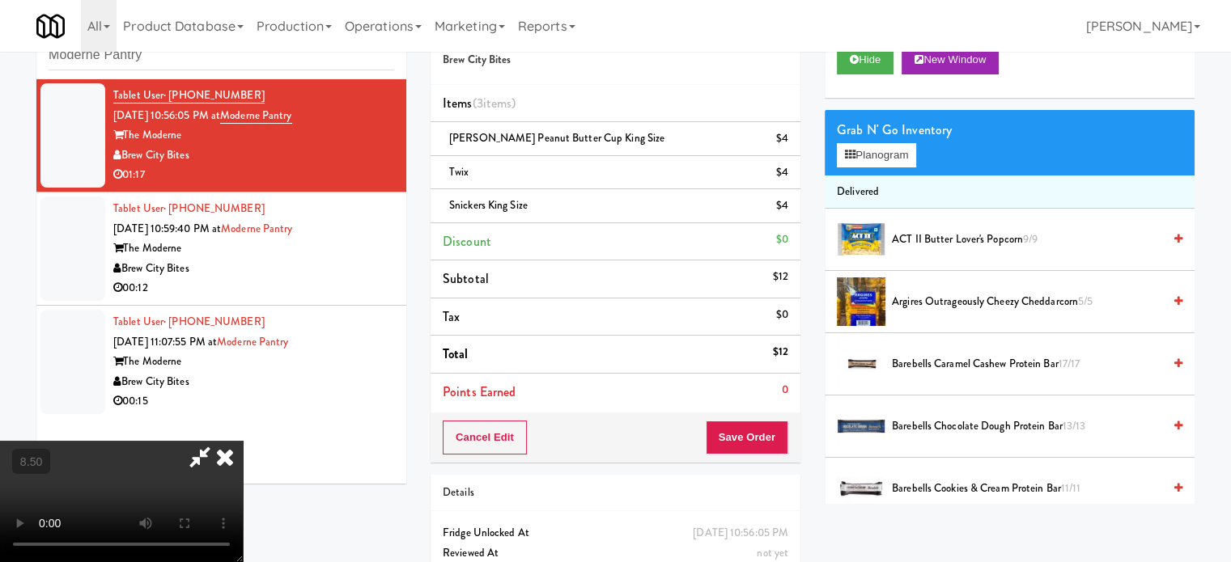
click at [915, 238] on span "ACT II Butter Lover's Popcorn 9/9" at bounding box center [1027, 240] width 270 height 20
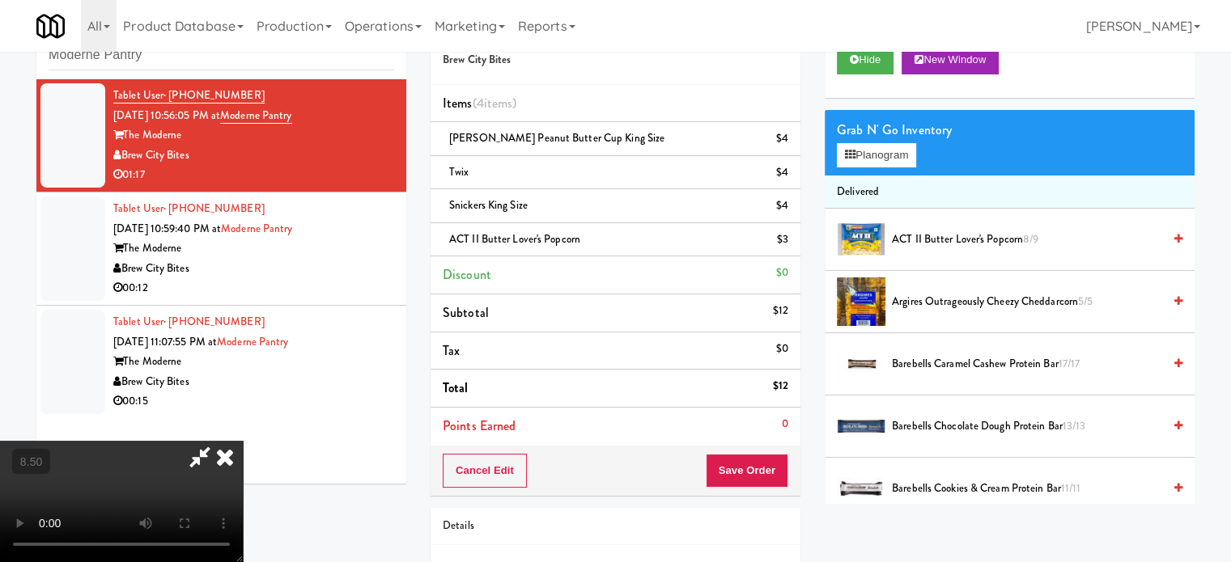
click at [243, 441] on video at bounding box center [121, 501] width 243 height 121
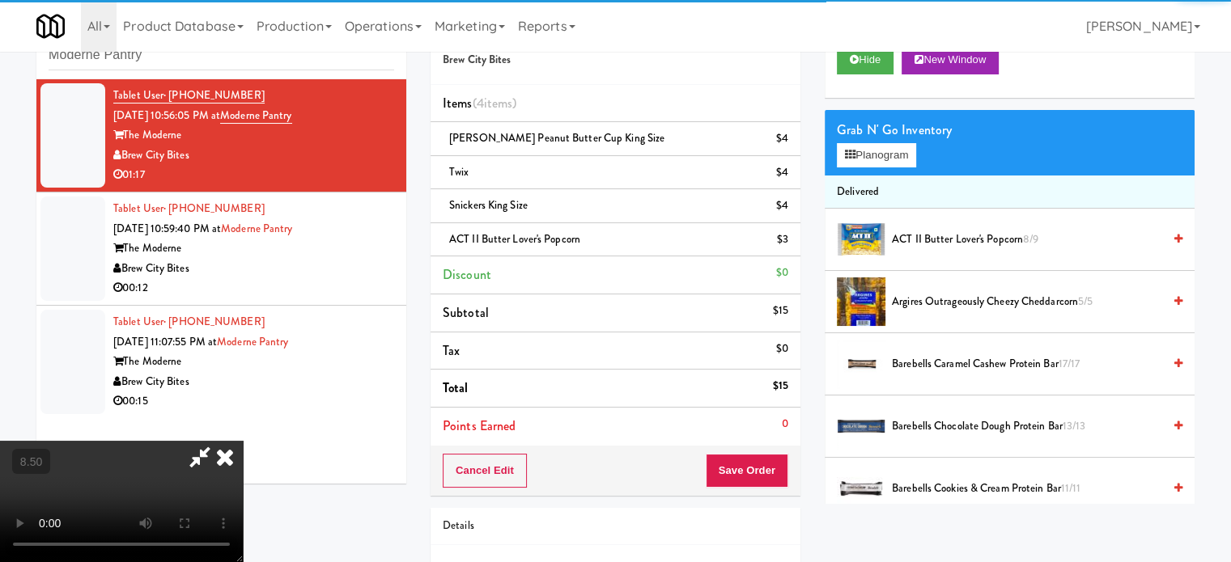
click at [243, 441] on video at bounding box center [121, 501] width 243 height 121
drag, startPoint x: 418, startPoint y: 398, endPoint x: 573, endPoint y: 269, distance: 201.6
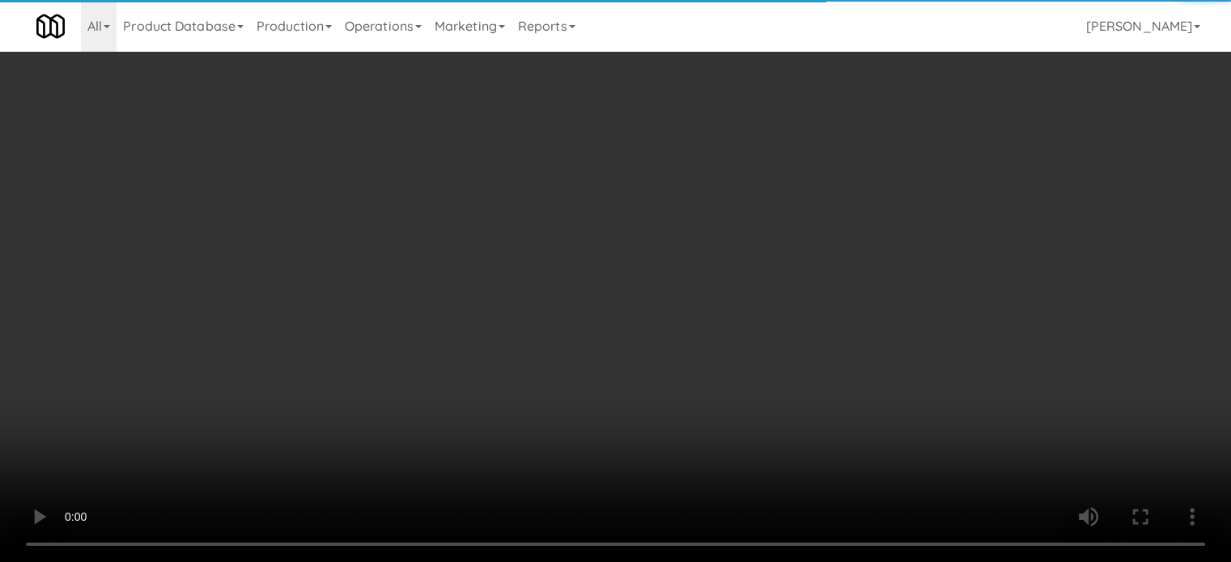
click at [423, 394] on video at bounding box center [615, 281] width 1231 height 562
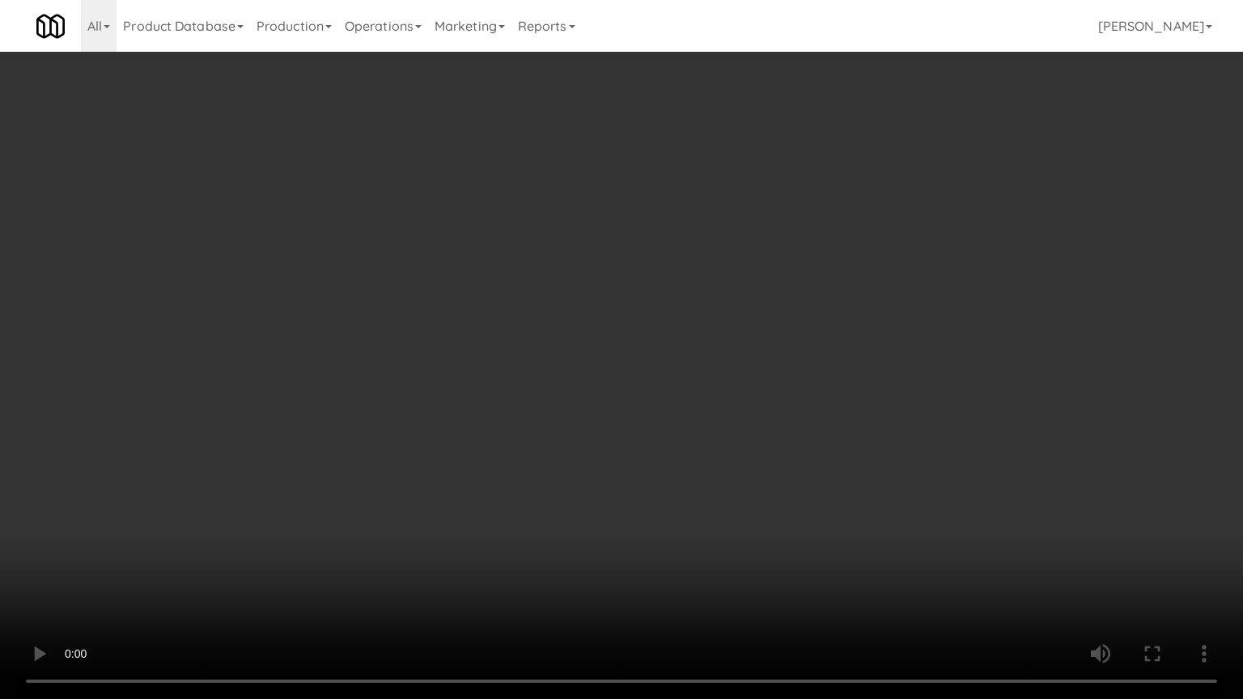
click at [643, 303] on video at bounding box center [621, 349] width 1243 height 699
click at [664, 324] on video at bounding box center [621, 349] width 1243 height 699
click at [701, 337] on video at bounding box center [621, 349] width 1243 height 699
drag, startPoint x: 701, startPoint y: 337, endPoint x: 751, endPoint y: 337, distance: 49.4
click at [730, 337] on video at bounding box center [621, 349] width 1243 height 699
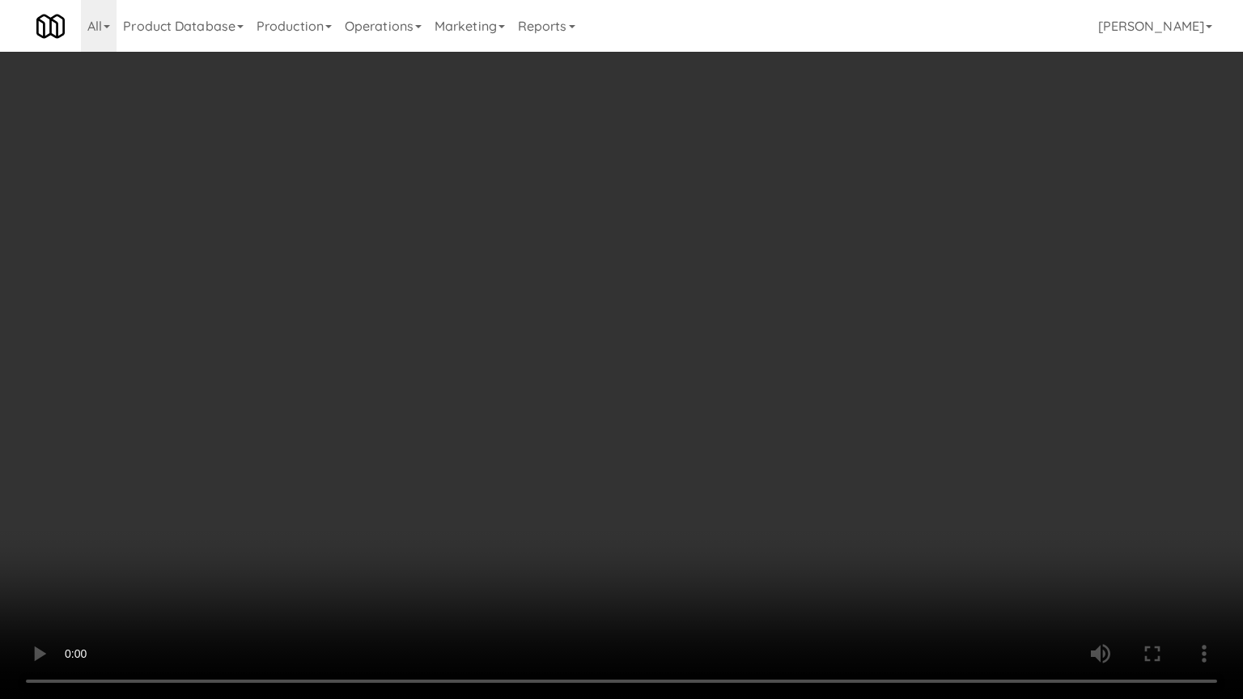
click at [708, 359] on video at bounding box center [621, 349] width 1243 height 699
click at [659, 362] on video at bounding box center [621, 349] width 1243 height 699
click at [619, 353] on video at bounding box center [621, 349] width 1243 height 699
click at [618, 353] on video at bounding box center [621, 349] width 1243 height 699
click at [625, 349] on video at bounding box center [621, 349] width 1243 height 699
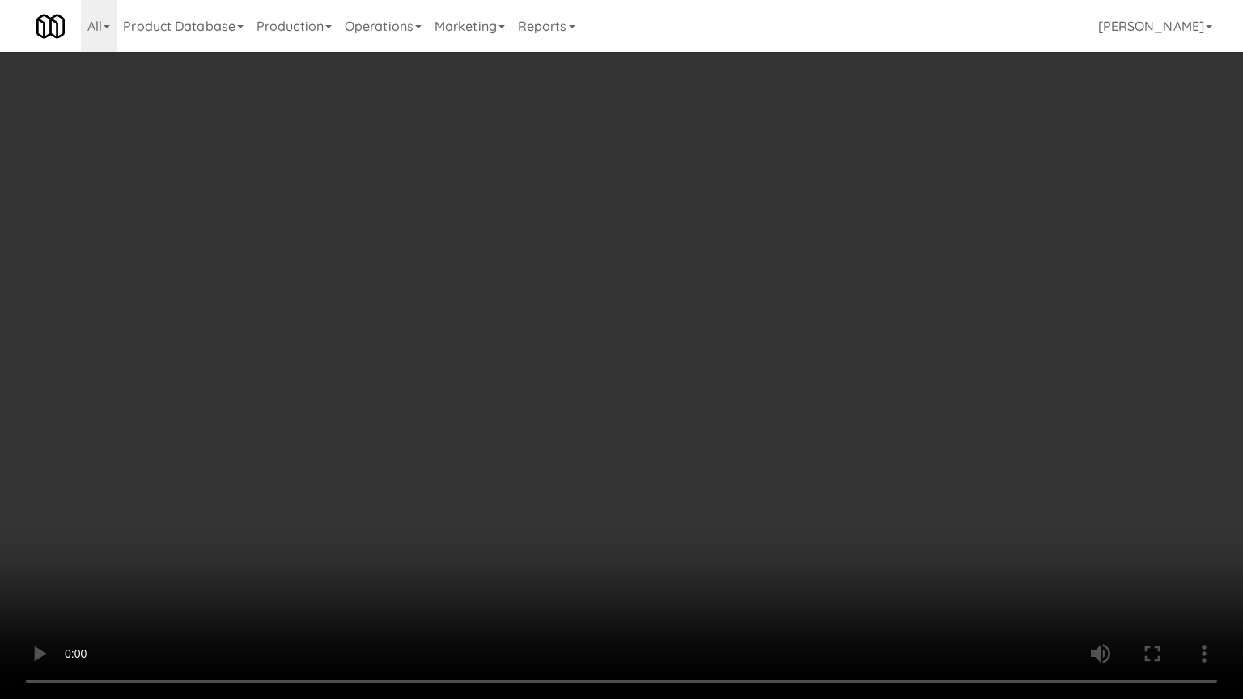
click at [626, 347] on video at bounding box center [621, 349] width 1243 height 699
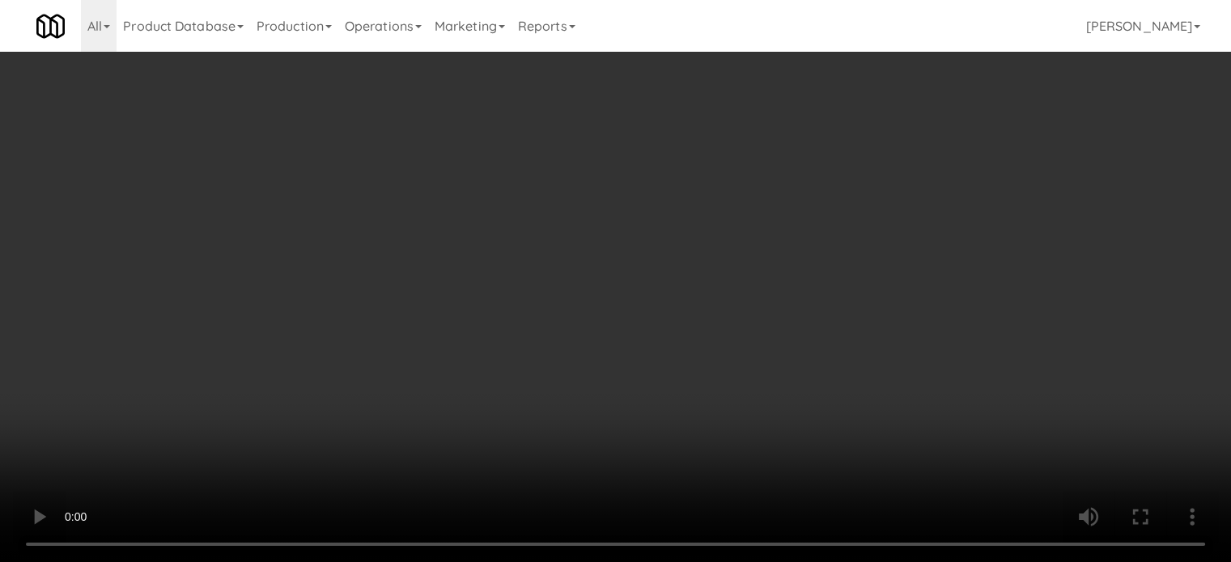
scroll to position [0, 0]
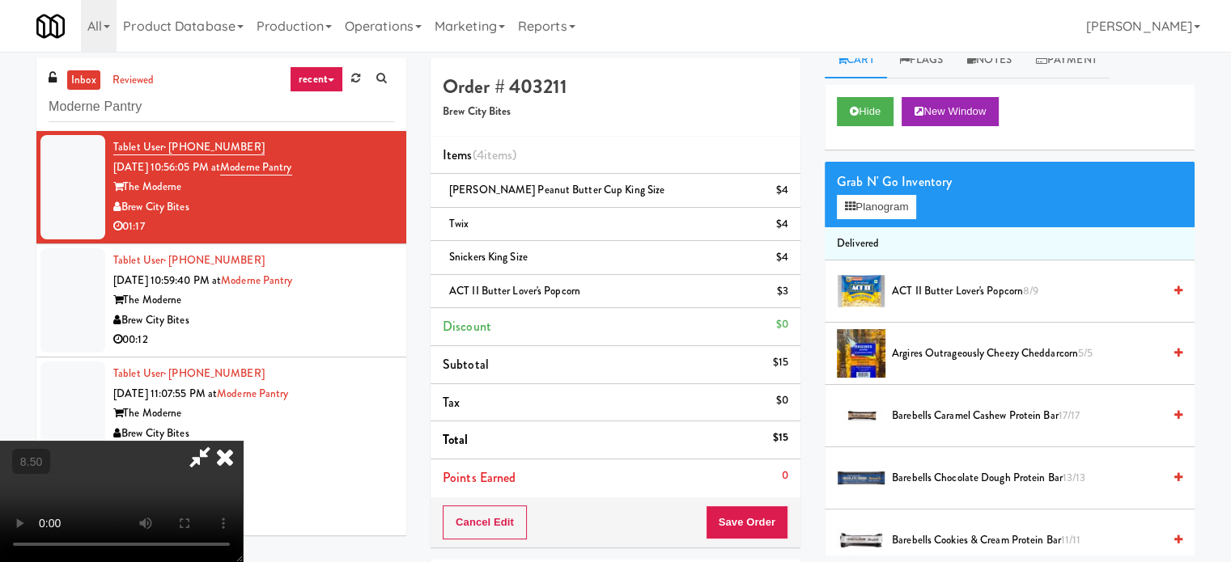
click at [243, 441] on icon at bounding box center [225, 457] width 36 height 32
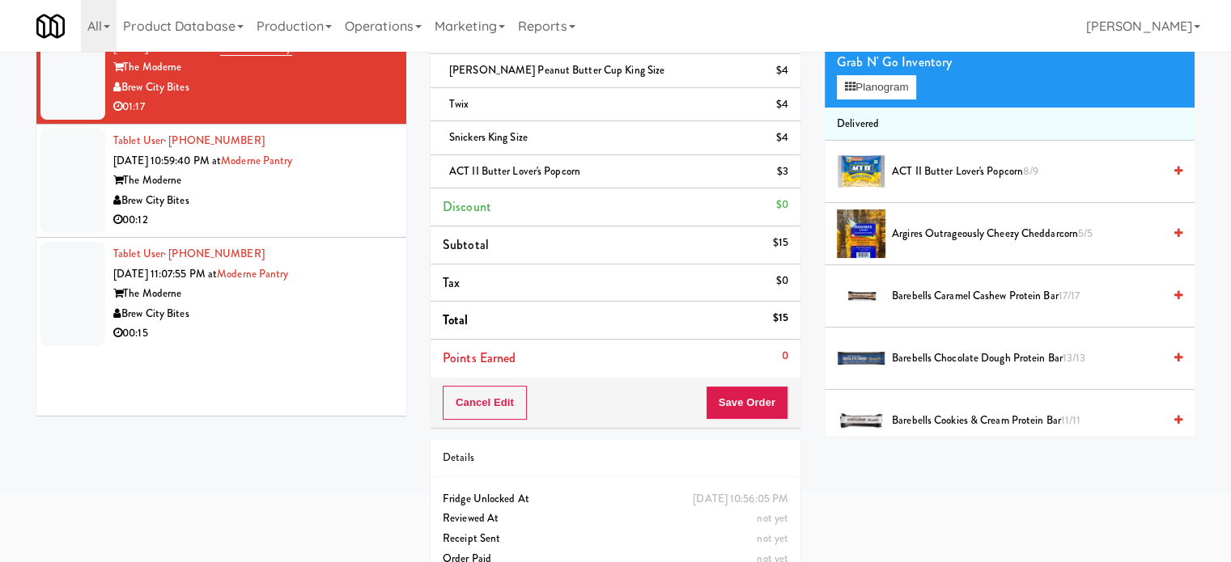
scroll to position [148, 0]
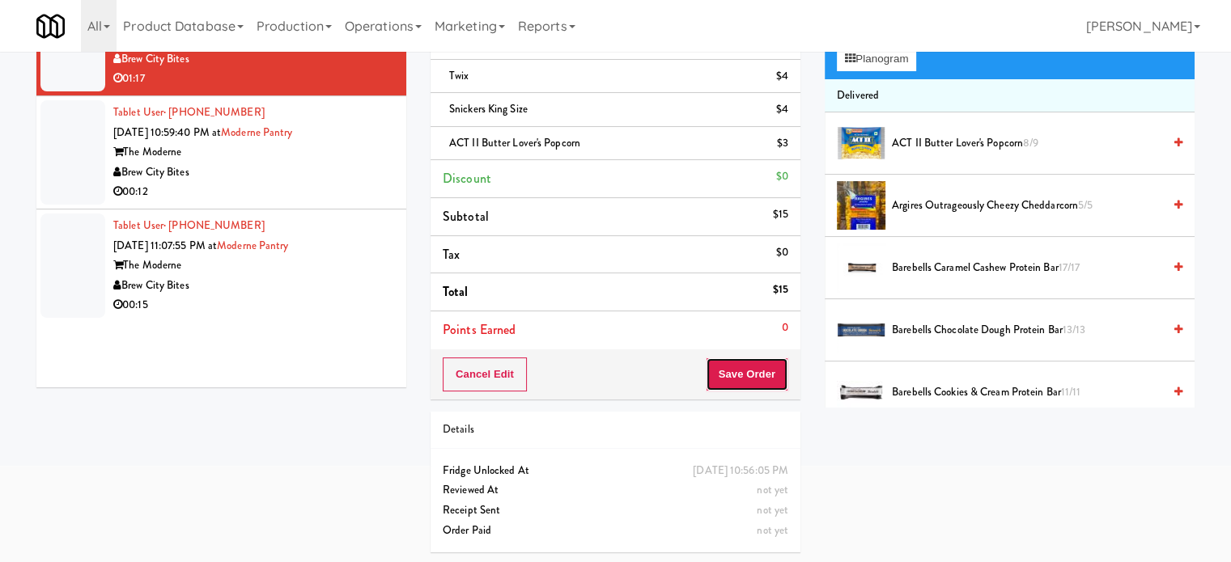
click at [755, 372] on button "Save Order" at bounding box center [747, 375] width 83 height 34
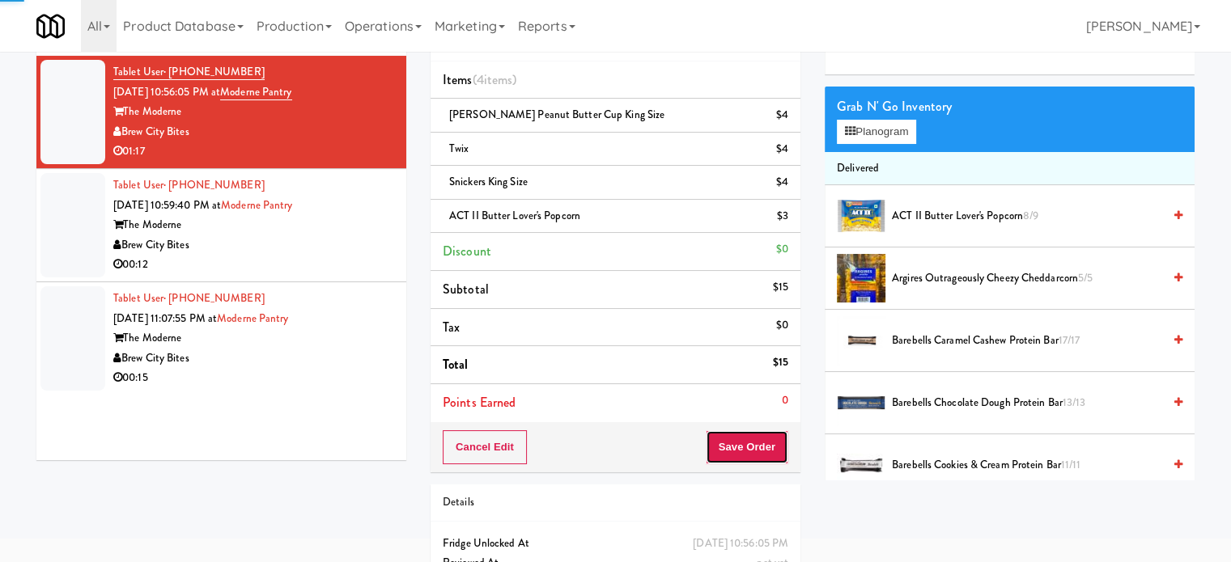
scroll to position [0, 0]
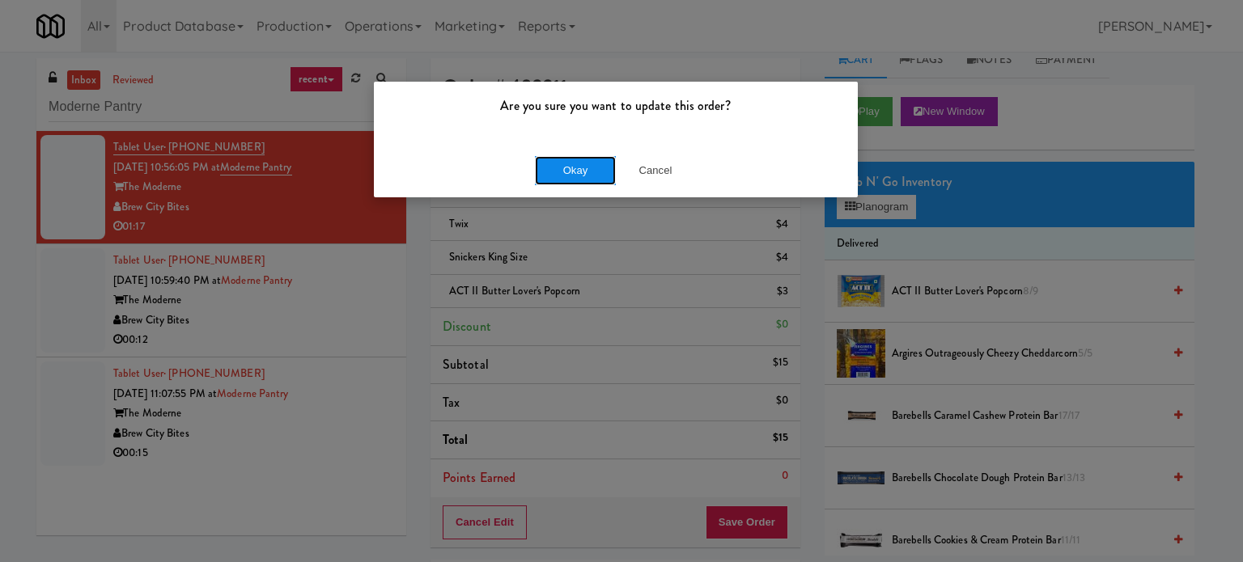
click at [580, 176] on button "Okay" at bounding box center [575, 170] width 81 height 29
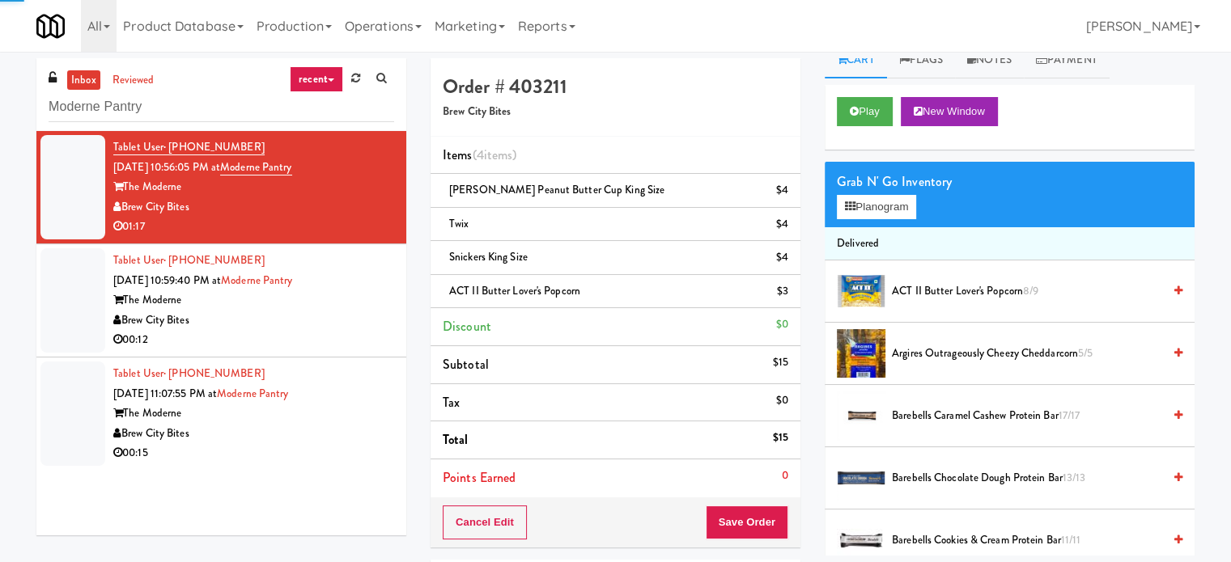
drag, startPoint x: 309, startPoint y: 333, endPoint x: 407, endPoint y: 315, distance: 99.6
click at [311, 333] on div "00:12" at bounding box center [253, 340] width 281 height 20
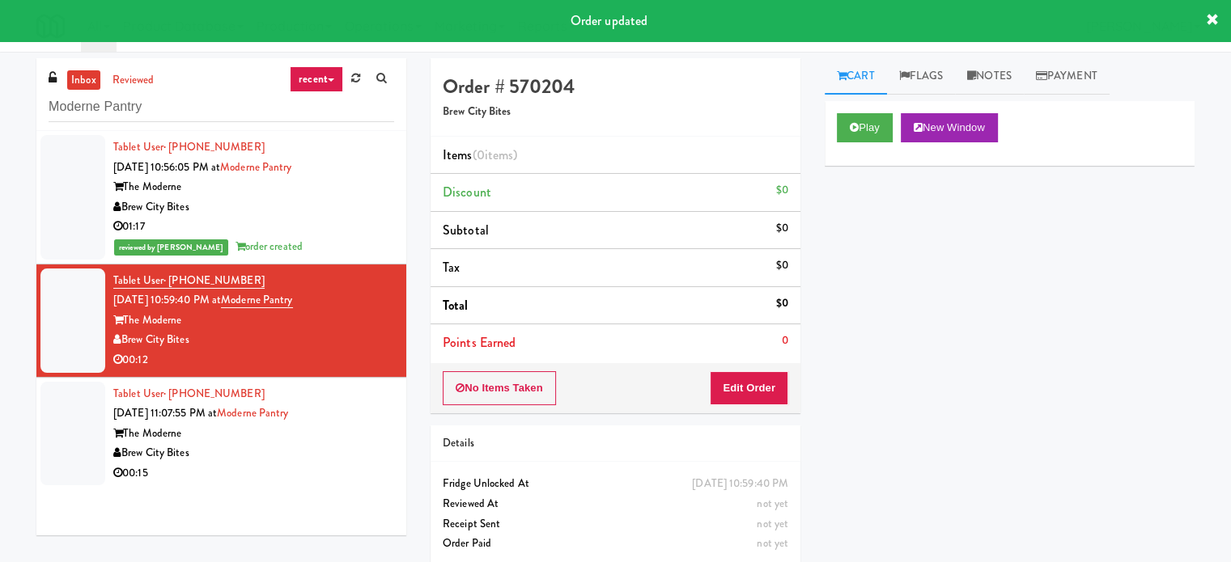
click at [335, 242] on div "reviewed by Jenet R order created" at bounding box center [253, 247] width 281 height 20
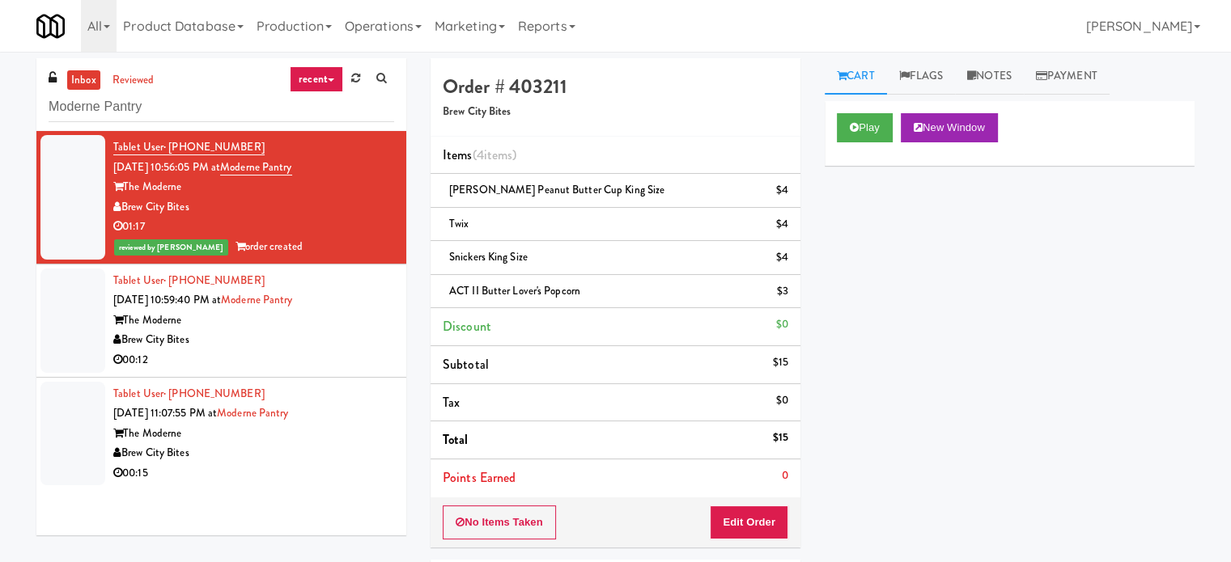
click at [282, 342] on div "Brew City Bites" at bounding box center [253, 340] width 281 height 20
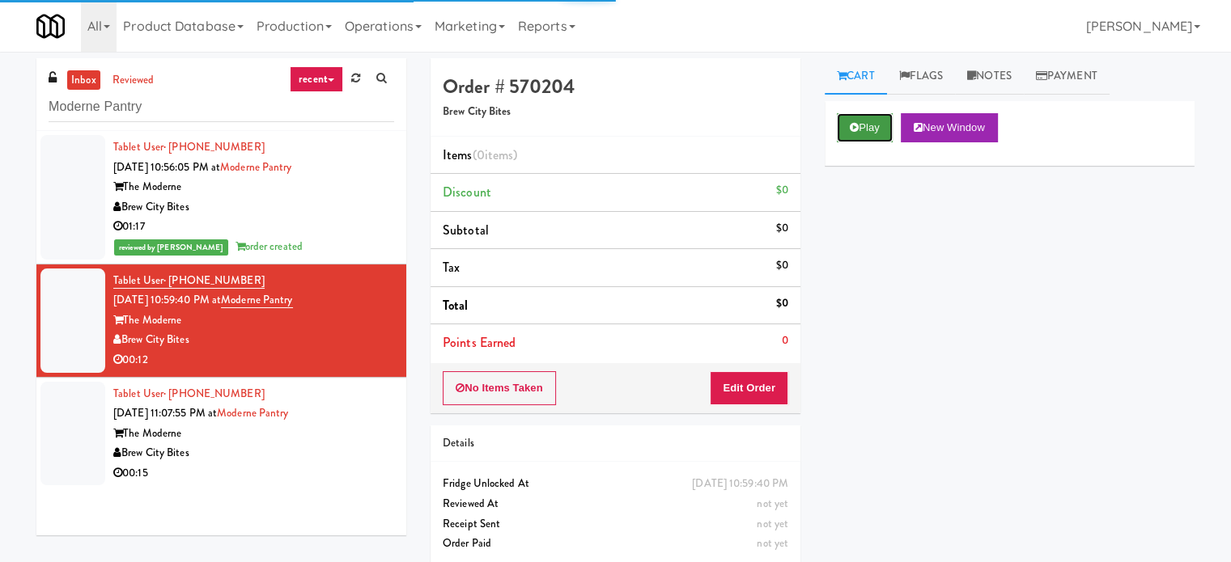
click at [861, 125] on button "Play" at bounding box center [865, 127] width 56 height 29
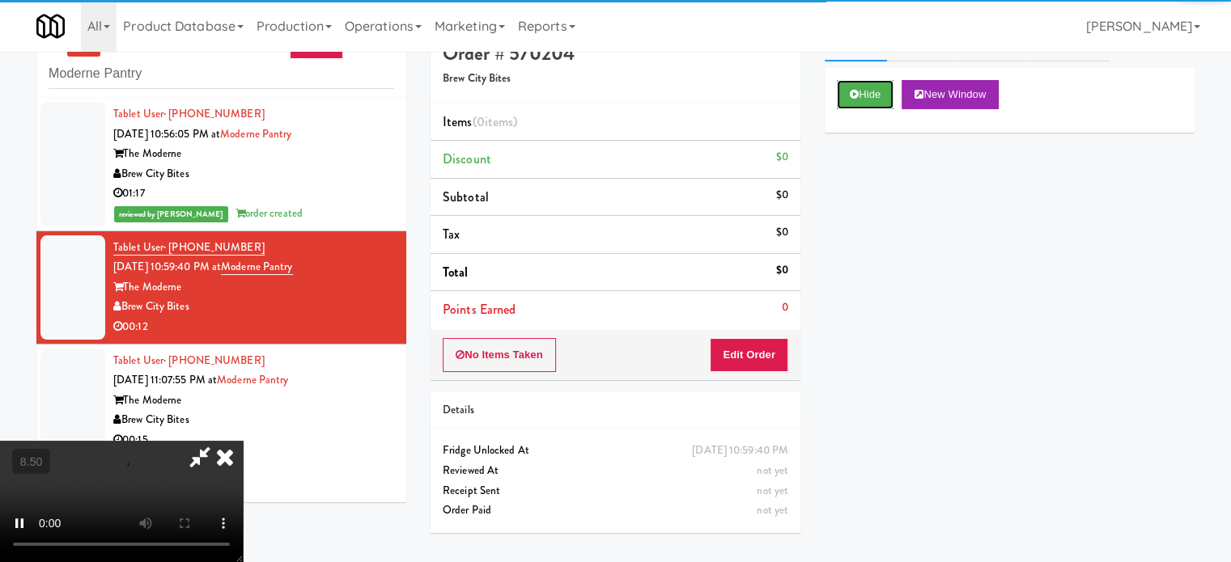
scroll to position [52, 0]
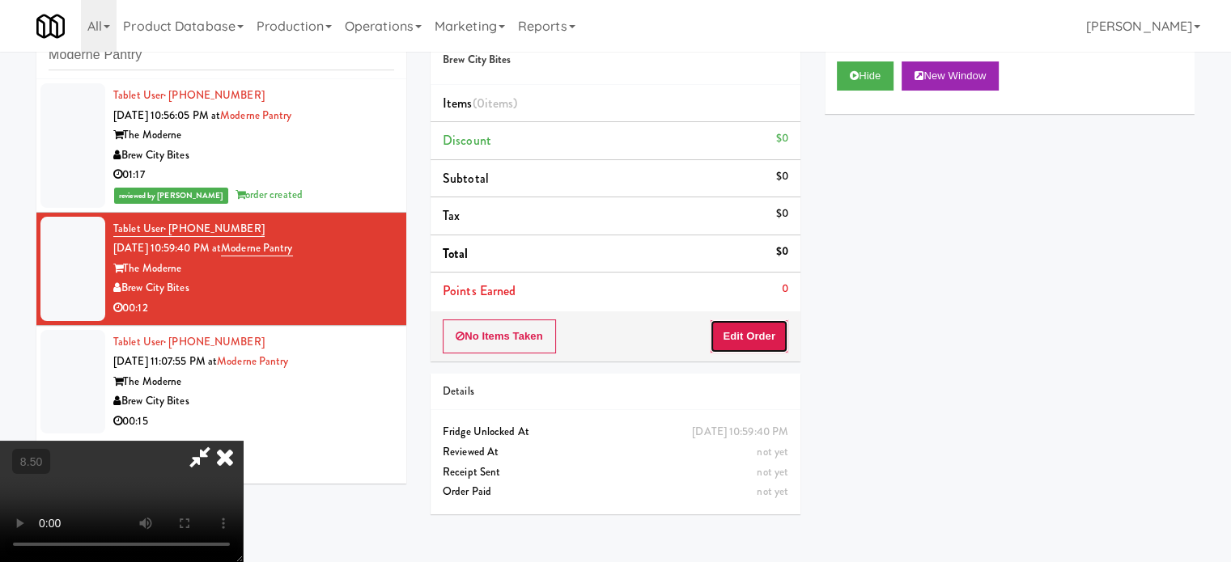
click at [782, 333] on button "Edit Order" at bounding box center [749, 337] width 78 height 34
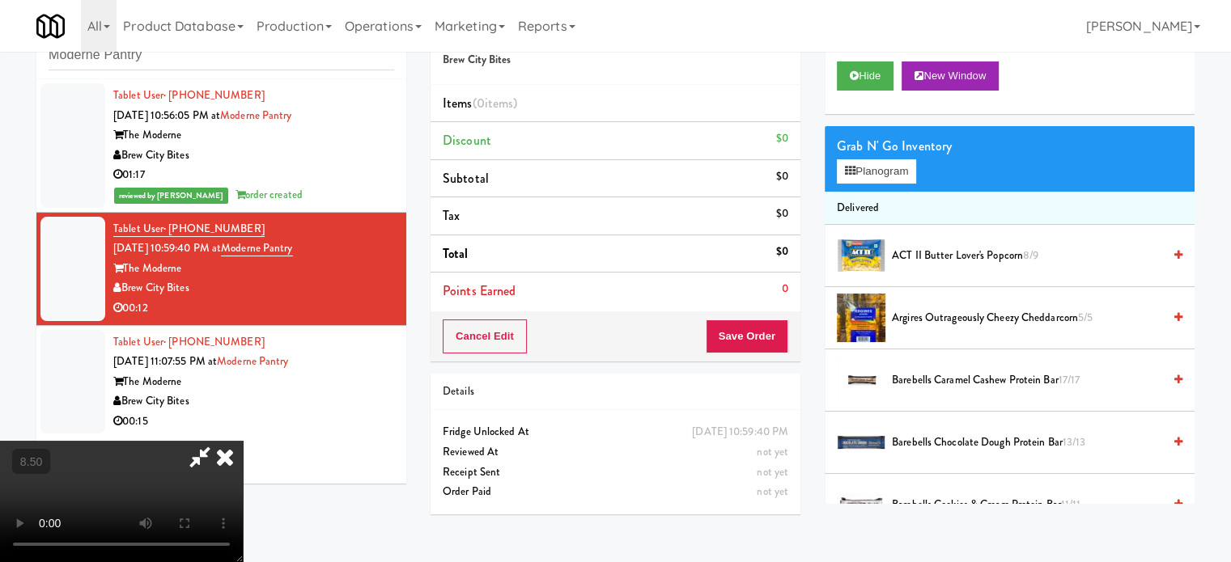
click at [243, 441] on video at bounding box center [121, 501] width 243 height 121
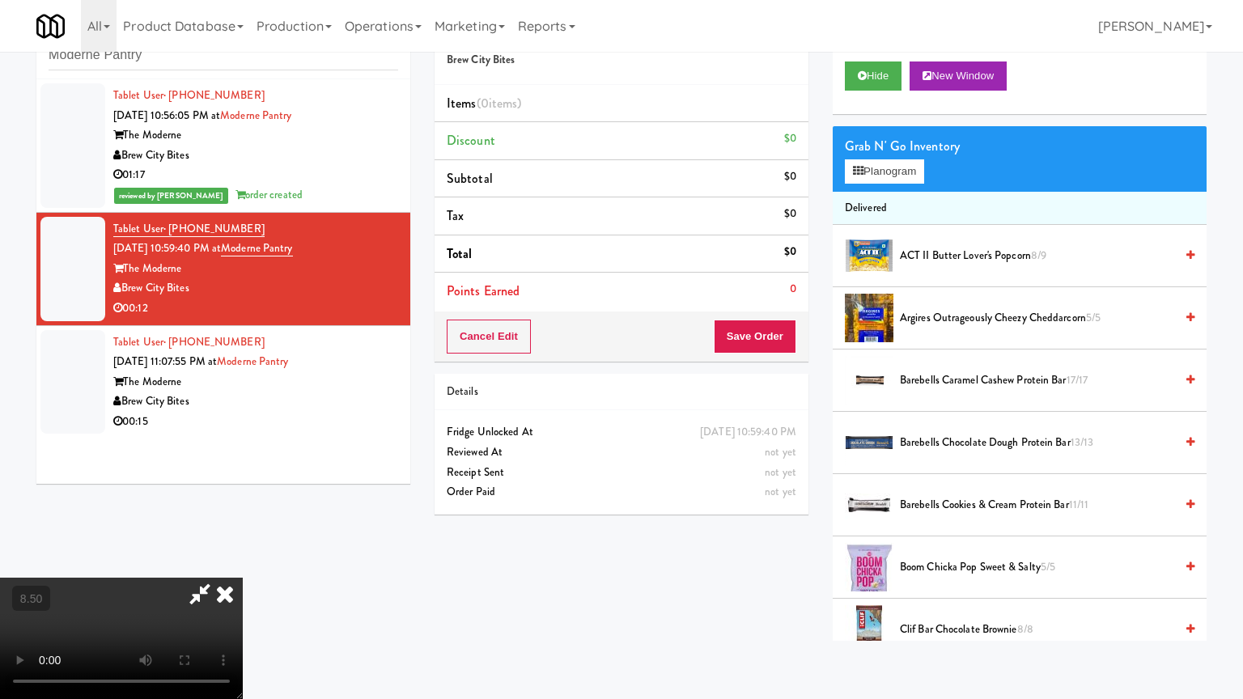
click at [243, 561] on video at bounding box center [121, 638] width 243 height 121
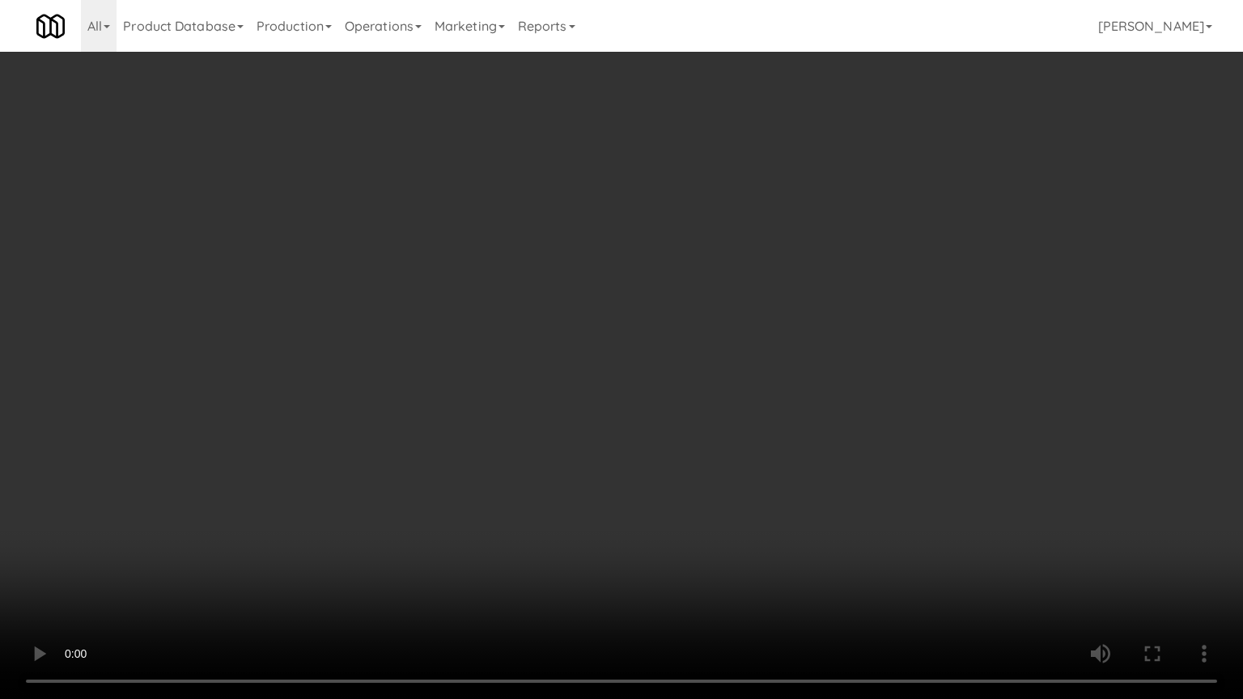
click at [599, 376] on video at bounding box center [621, 349] width 1243 height 699
click at [600, 352] on video at bounding box center [621, 349] width 1243 height 699
click at [553, 359] on video at bounding box center [621, 349] width 1243 height 699
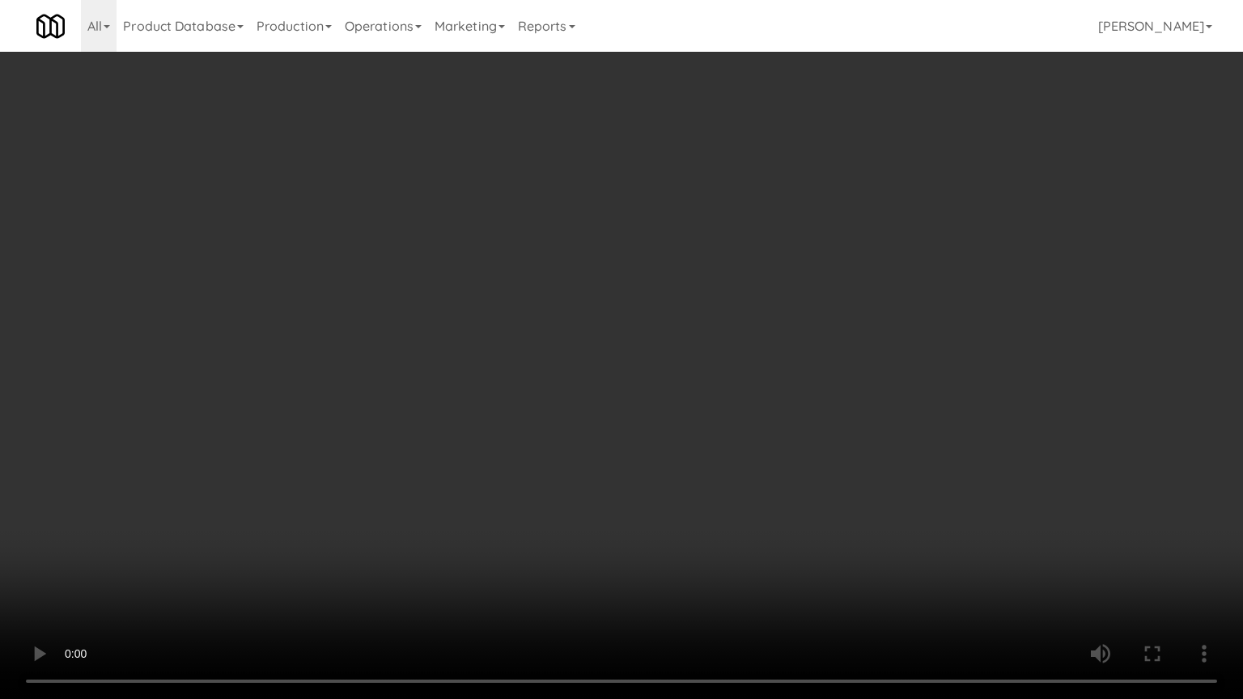
click at [644, 366] on video at bounding box center [621, 349] width 1243 height 699
click at [634, 371] on video at bounding box center [621, 349] width 1243 height 699
click at [646, 358] on video at bounding box center [621, 349] width 1243 height 699
drag, startPoint x: 637, startPoint y: 363, endPoint x: 650, endPoint y: 354, distance: 15.7
click at [638, 363] on video at bounding box center [621, 349] width 1243 height 699
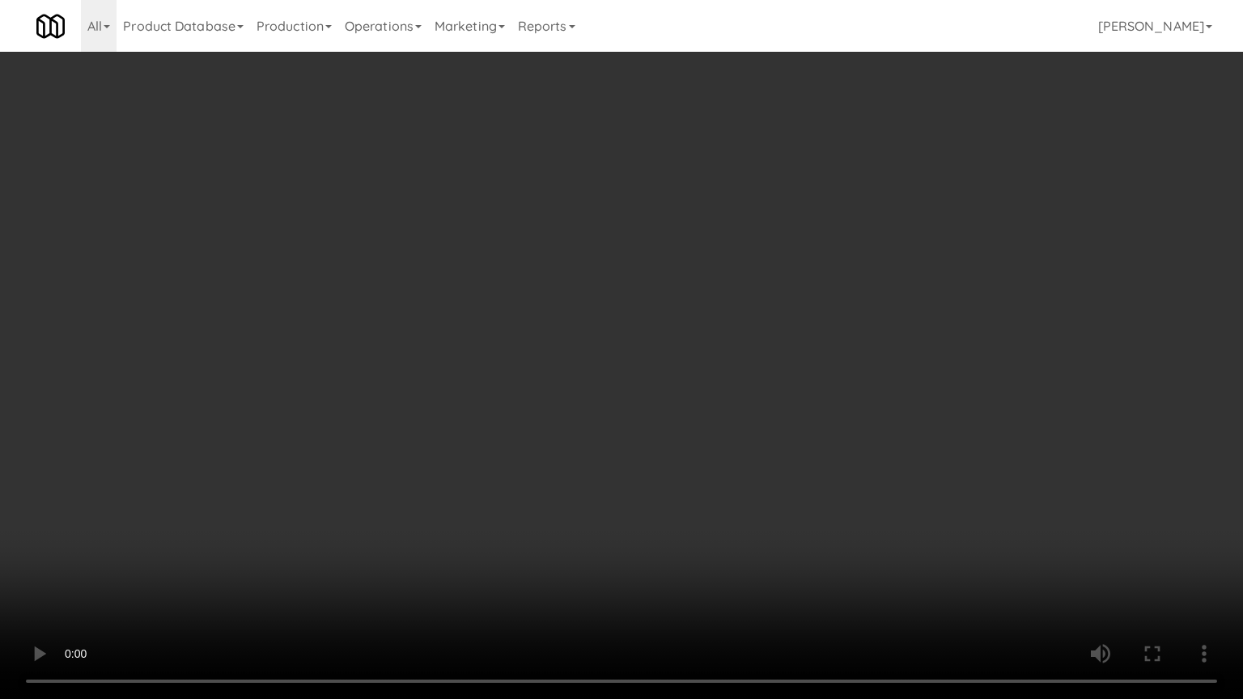
click at [653, 354] on video at bounding box center [621, 349] width 1243 height 699
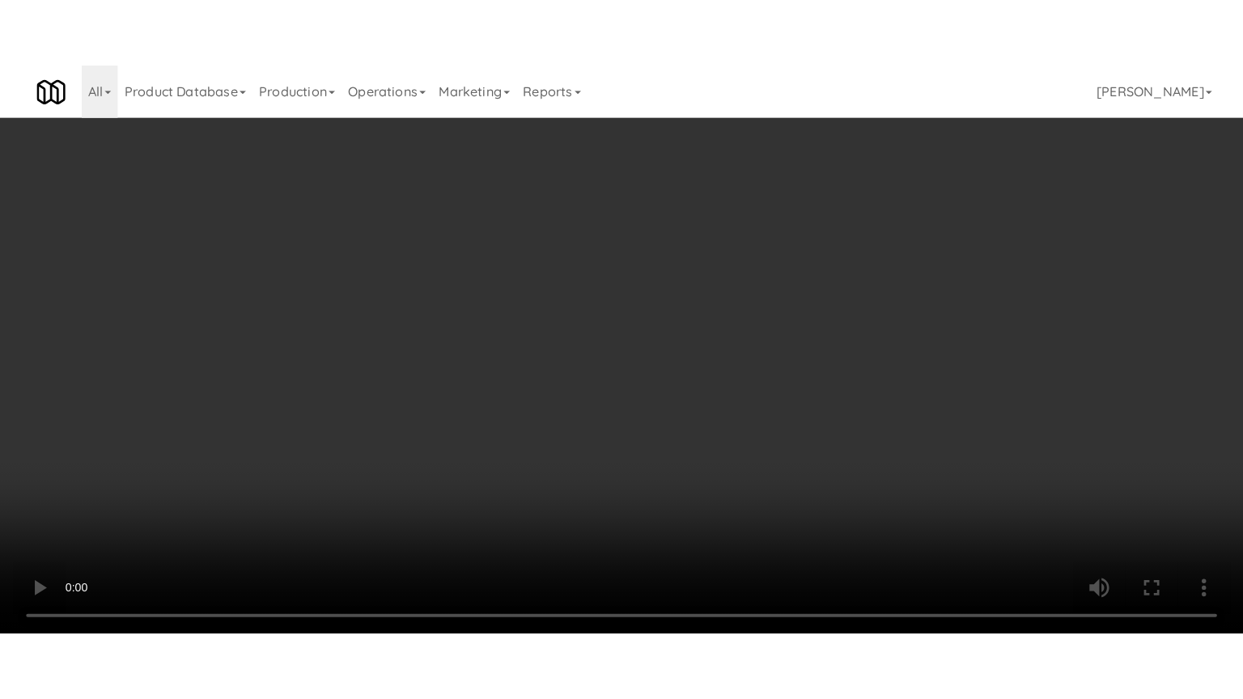
scroll to position [1771, 0]
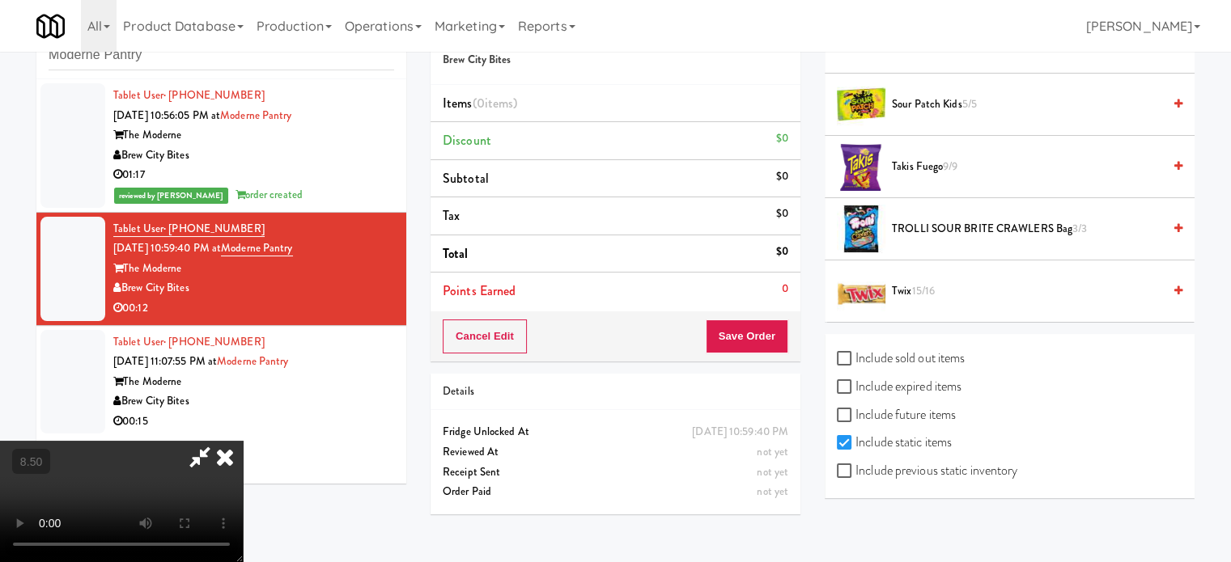
click at [934, 287] on span "15/16" at bounding box center [922, 290] width 23 height 15
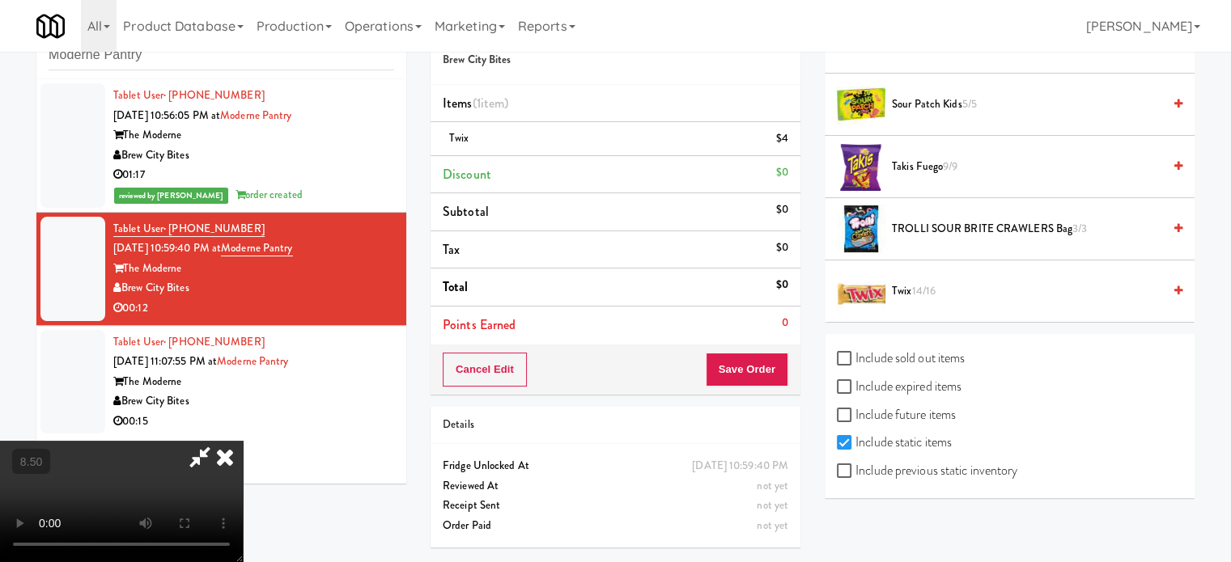
click at [243, 441] on video at bounding box center [121, 501] width 243 height 121
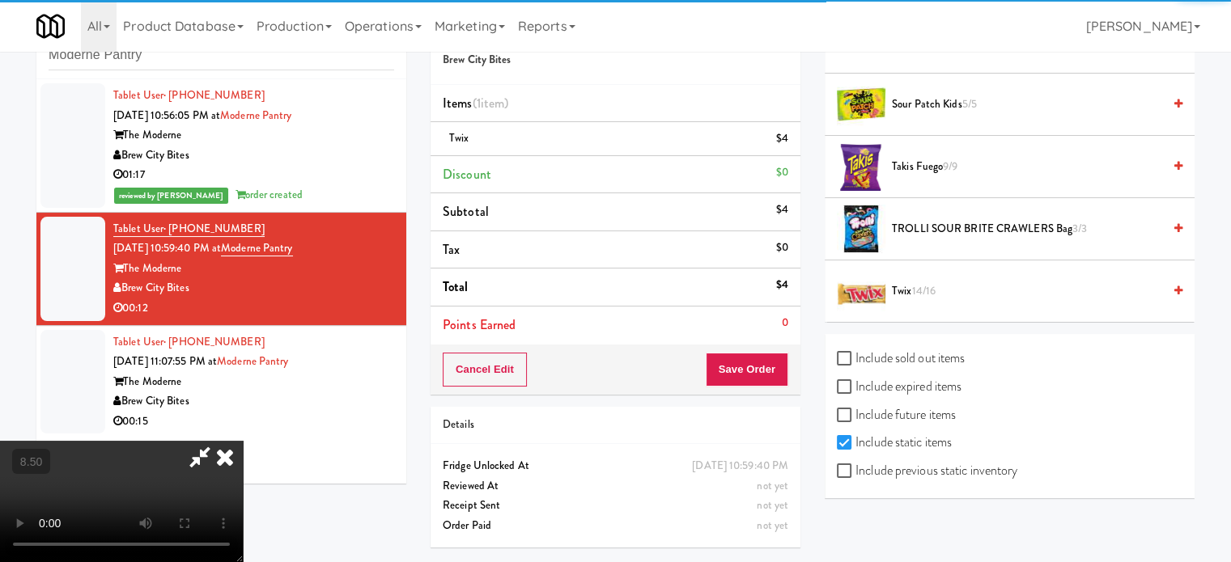
click at [243, 441] on video at bounding box center [121, 501] width 243 height 121
drag, startPoint x: 404, startPoint y: 438, endPoint x: 459, endPoint y: 353, distance: 101.2
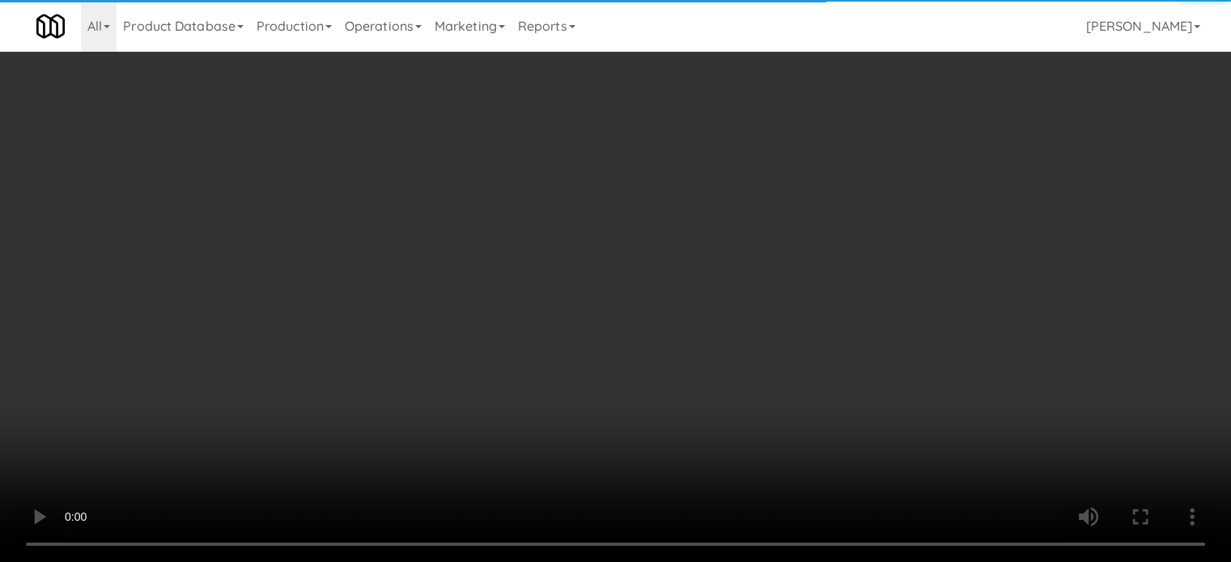
click at [405, 435] on video at bounding box center [615, 281] width 1231 height 562
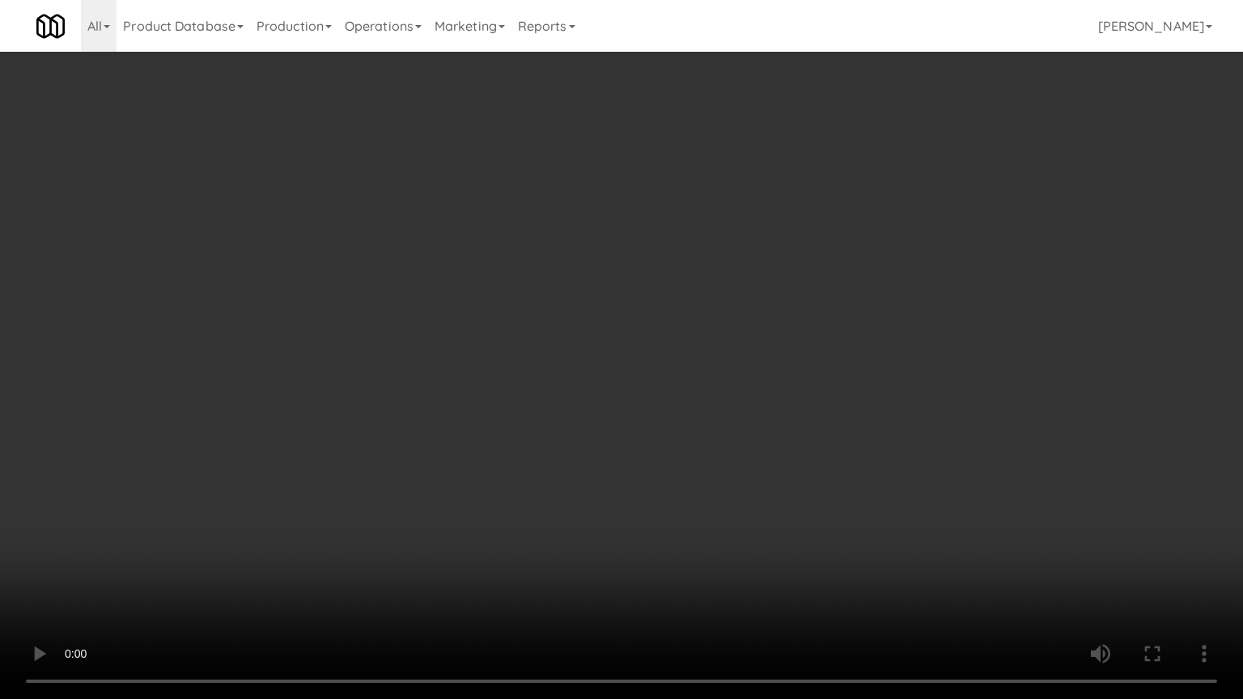
click at [488, 375] on video at bounding box center [621, 349] width 1243 height 699
click at [492, 371] on video at bounding box center [621, 349] width 1243 height 699
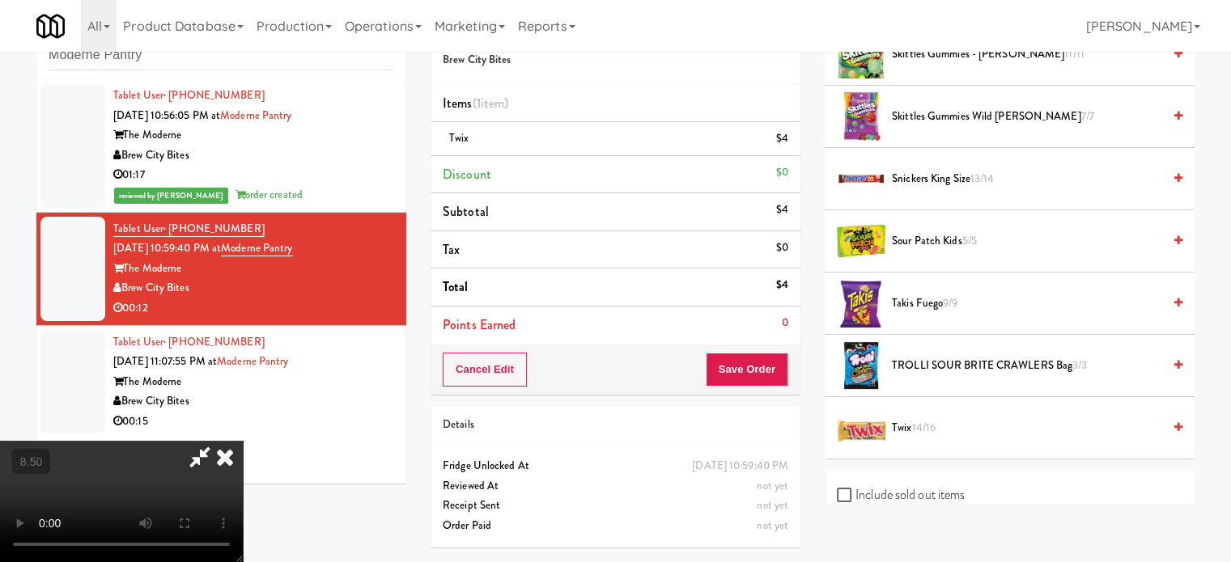
click at [243, 441] on icon at bounding box center [225, 457] width 36 height 32
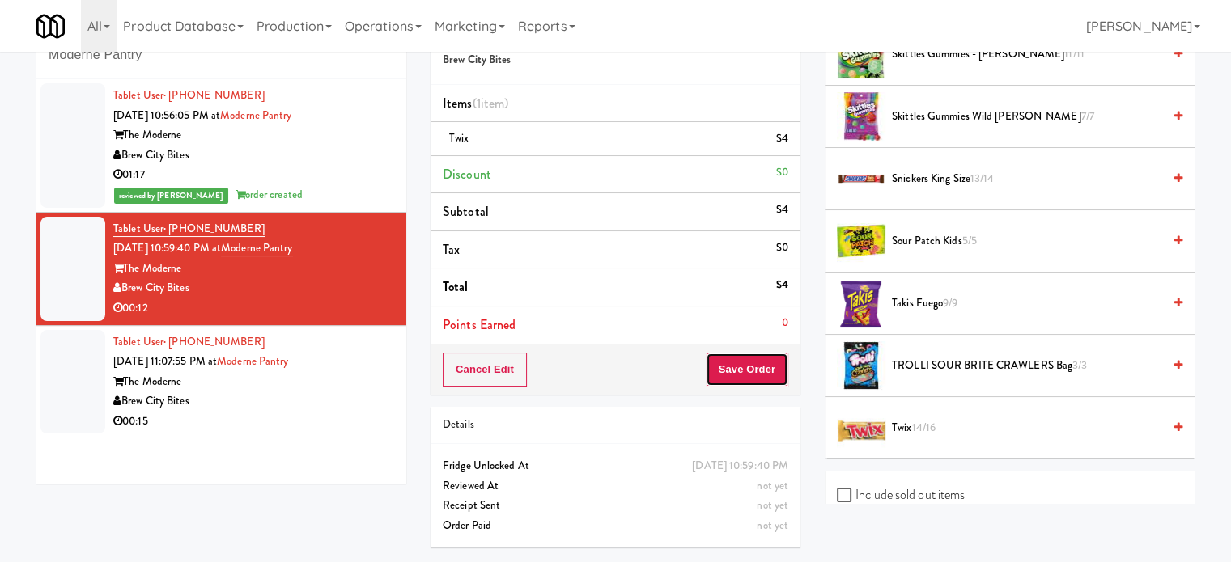
click at [715, 358] on button "Save Order" at bounding box center [747, 370] width 83 height 34
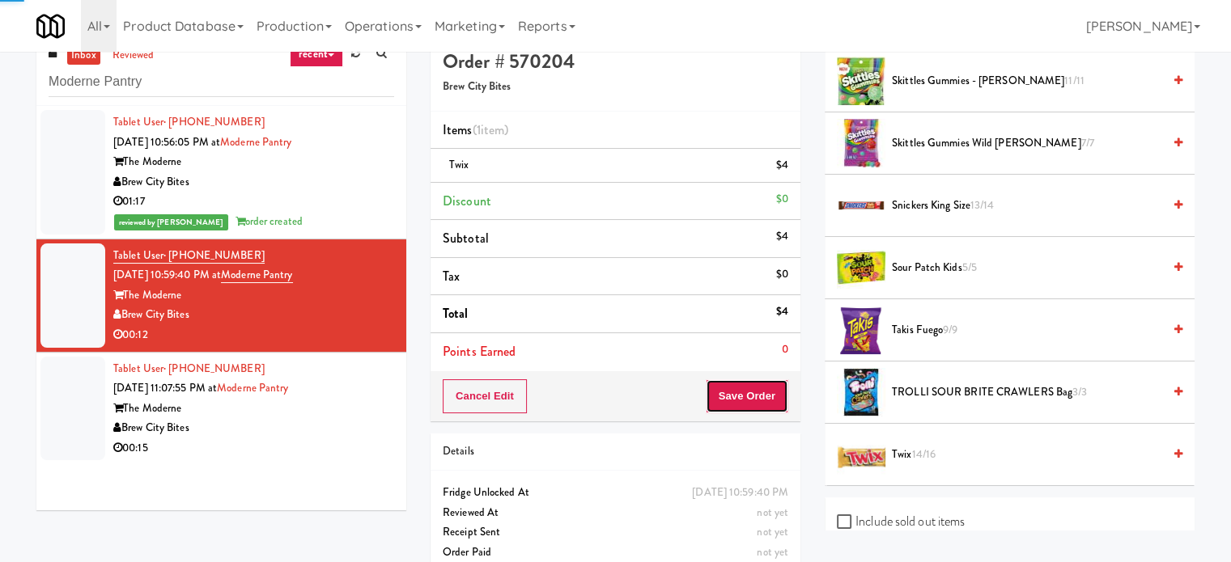
scroll to position [0, 0]
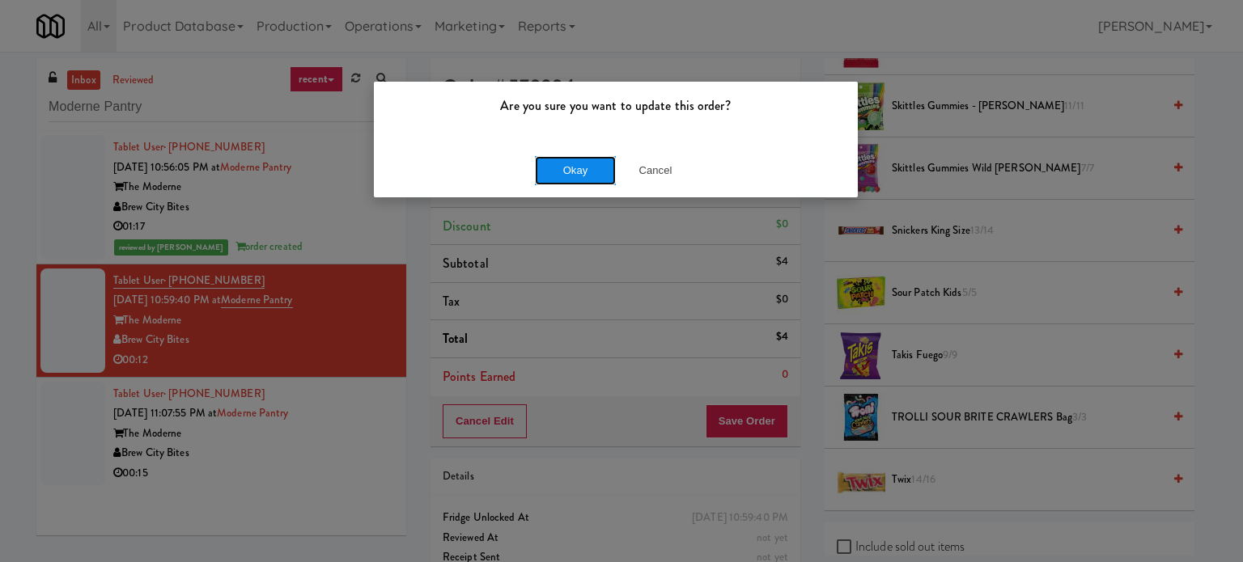
click at [574, 159] on button "Okay" at bounding box center [575, 170] width 81 height 29
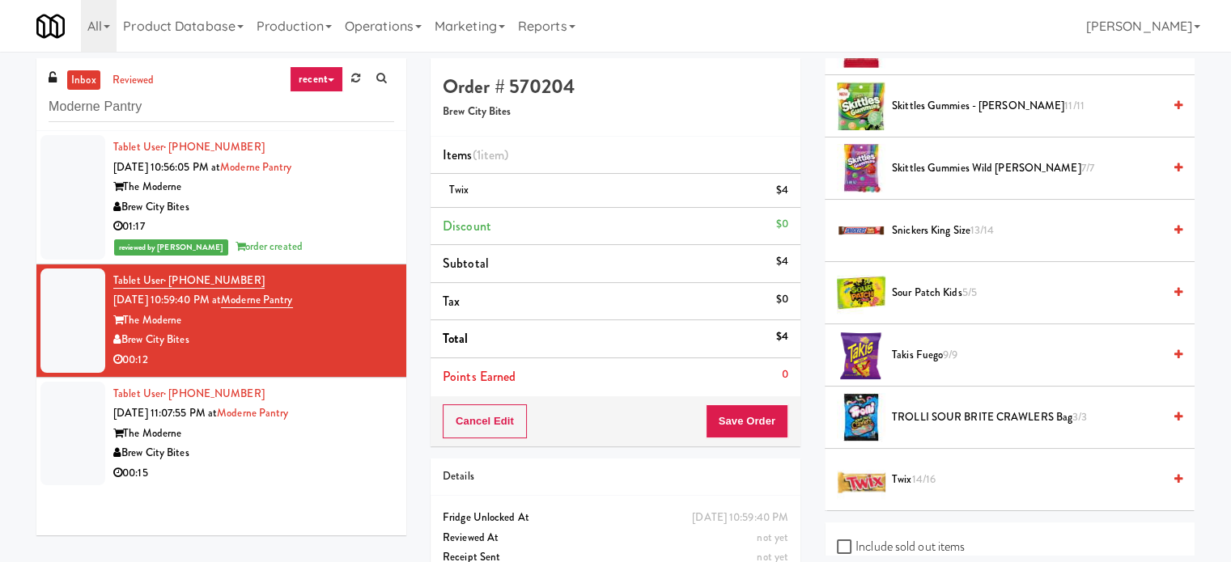
click at [282, 476] on div "00:15" at bounding box center [253, 474] width 281 height 20
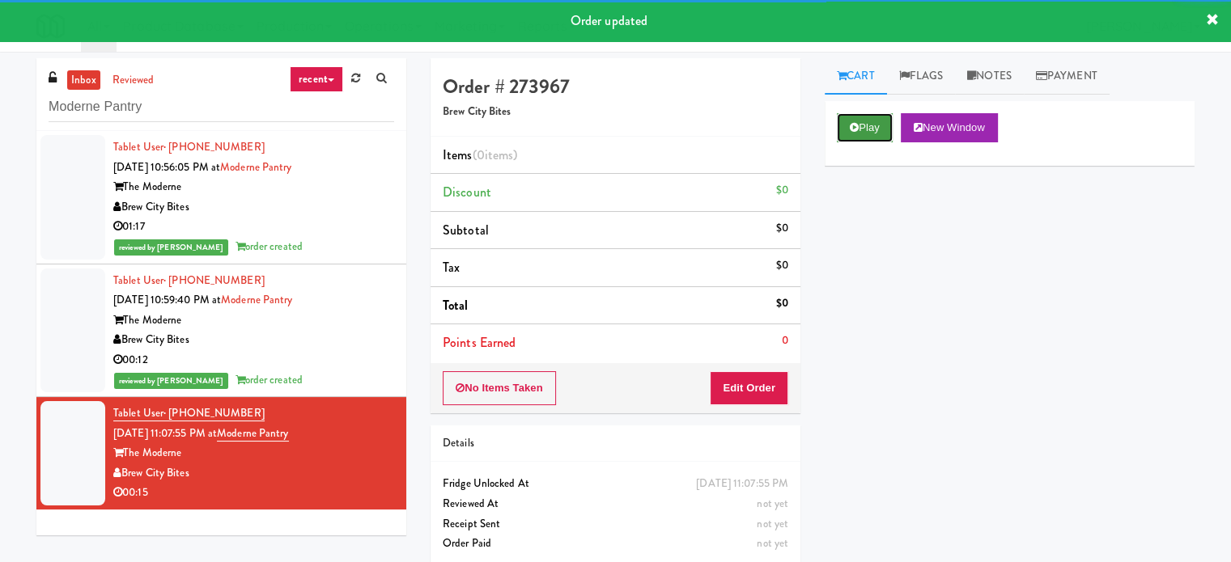
drag, startPoint x: 875, startPoint y: 127, endPoint x: 867, endPoint y: 138, distance: 13.5
click at [875, 125] on button "Play" at bounding box center [865, 127] width 56 height 29
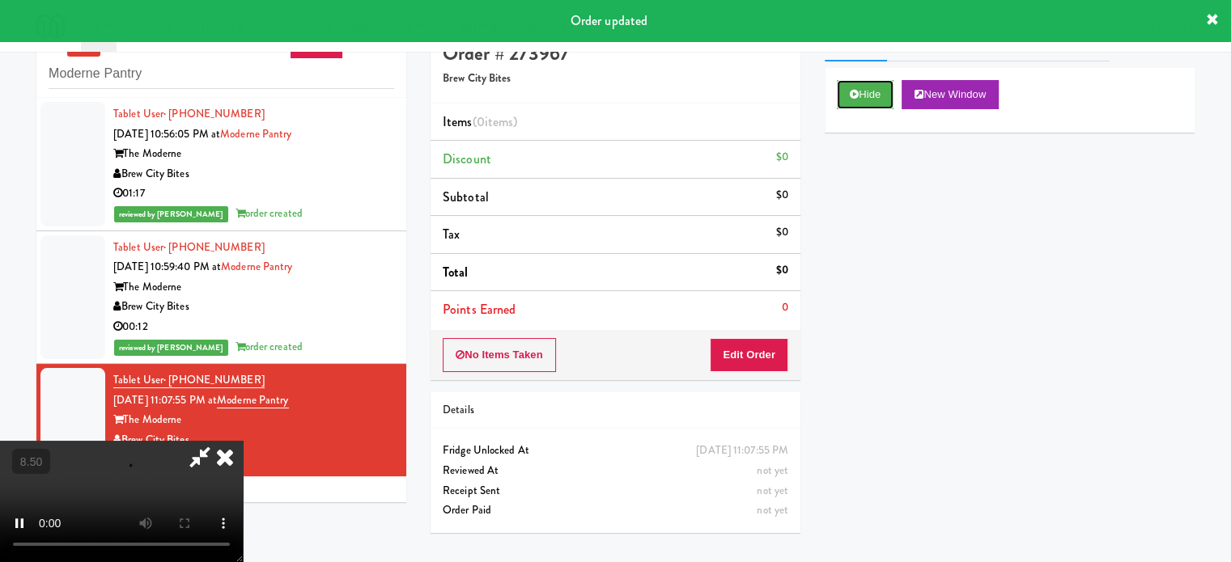
scroll to position [52, 0]
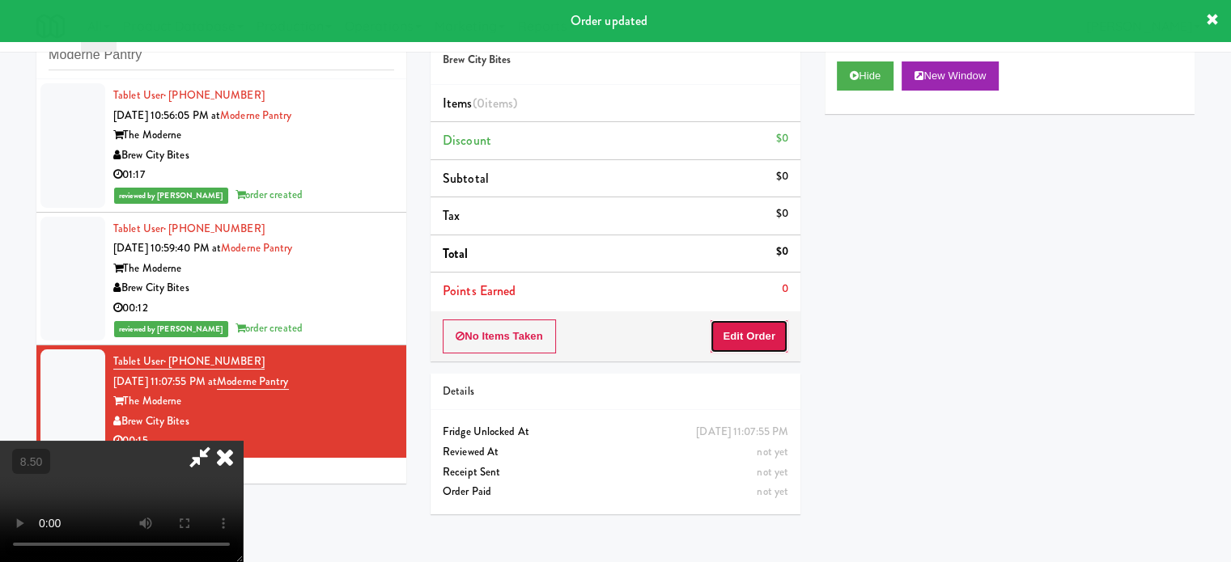
click at [766, 350] on button "Edit Order" at bounding box center [749, 337] width 78 height 34
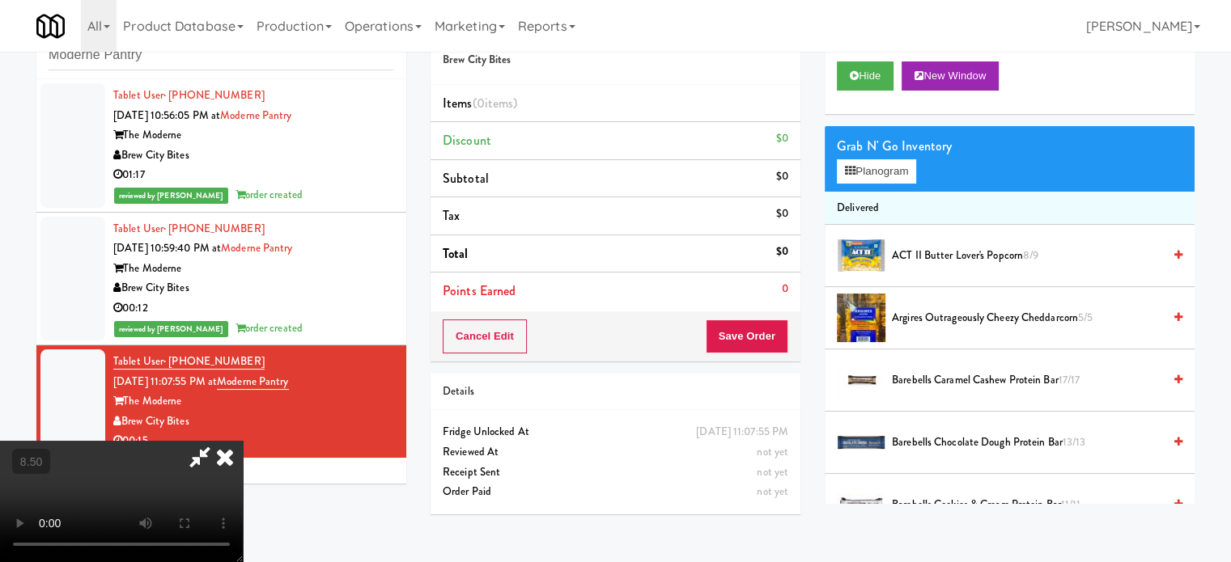
click at [243, 441] on video at bounding box center [121, 501] width 243 height 121
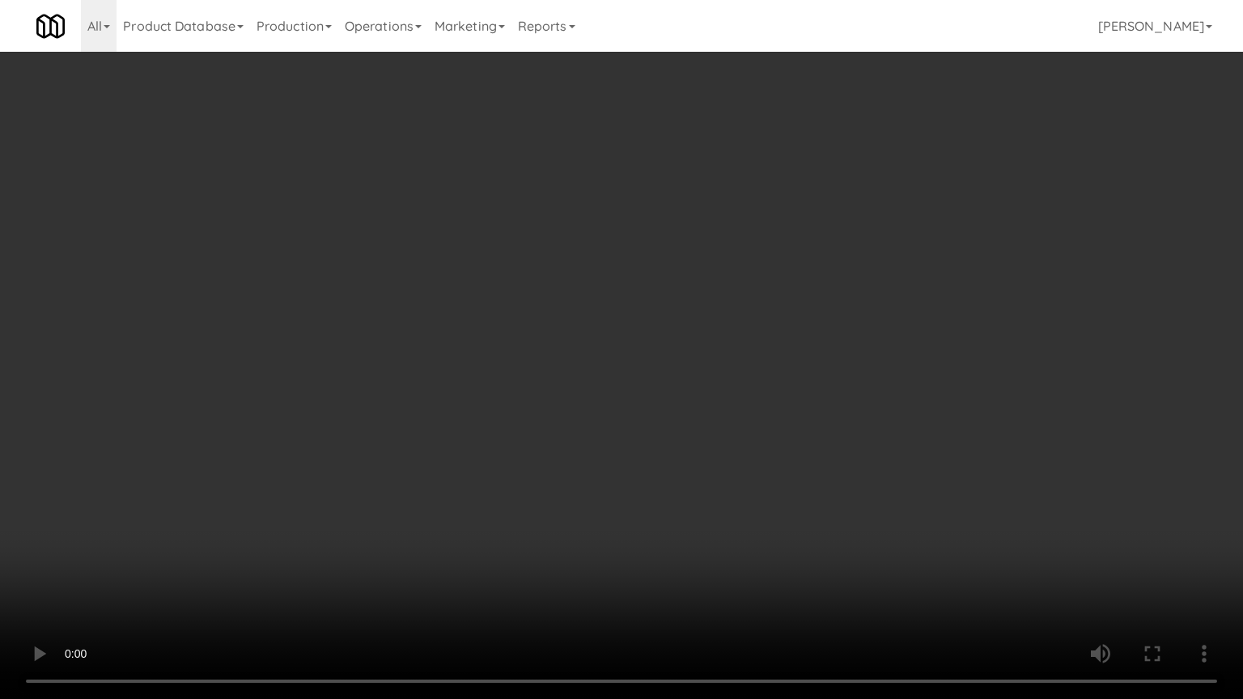
click at [320, 494] on video at bounding box center [621, 349] width 1243 height 699
click at [511, 337] on video at bounding box center [621, 349] width 1243 height 699
click at [521, 337] on video at bounding box center [621, 349] width 1243 height 699
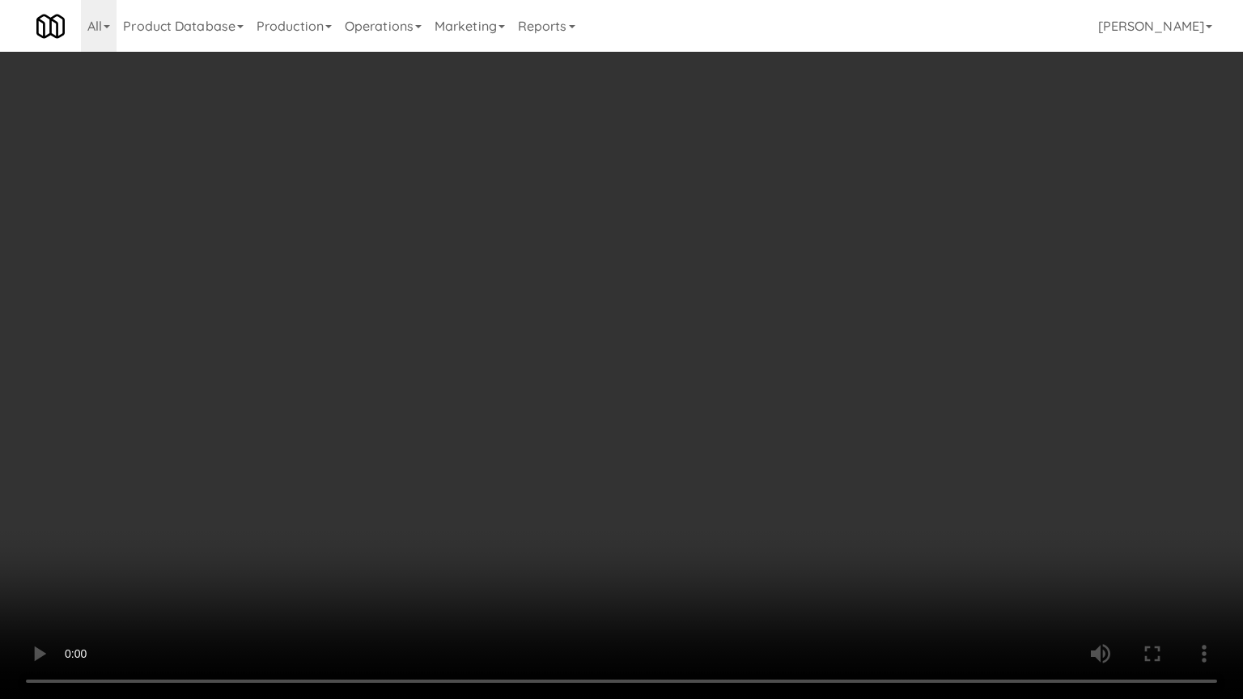
click at [521, 337] on video at bounding box center [621, 349] width 1243 height 699
click at [644, 344] on video at bounding box center [621, 349] width 1243 height 699
click at [641, 345] on video at bounding box center [621, 349] width 1243 height 699
click at [728, 354] on video at bounding box center [621, 349] width 1243 height 699
click at [655, 362] on video at bounding box center [621, 349] width 1243 height 699
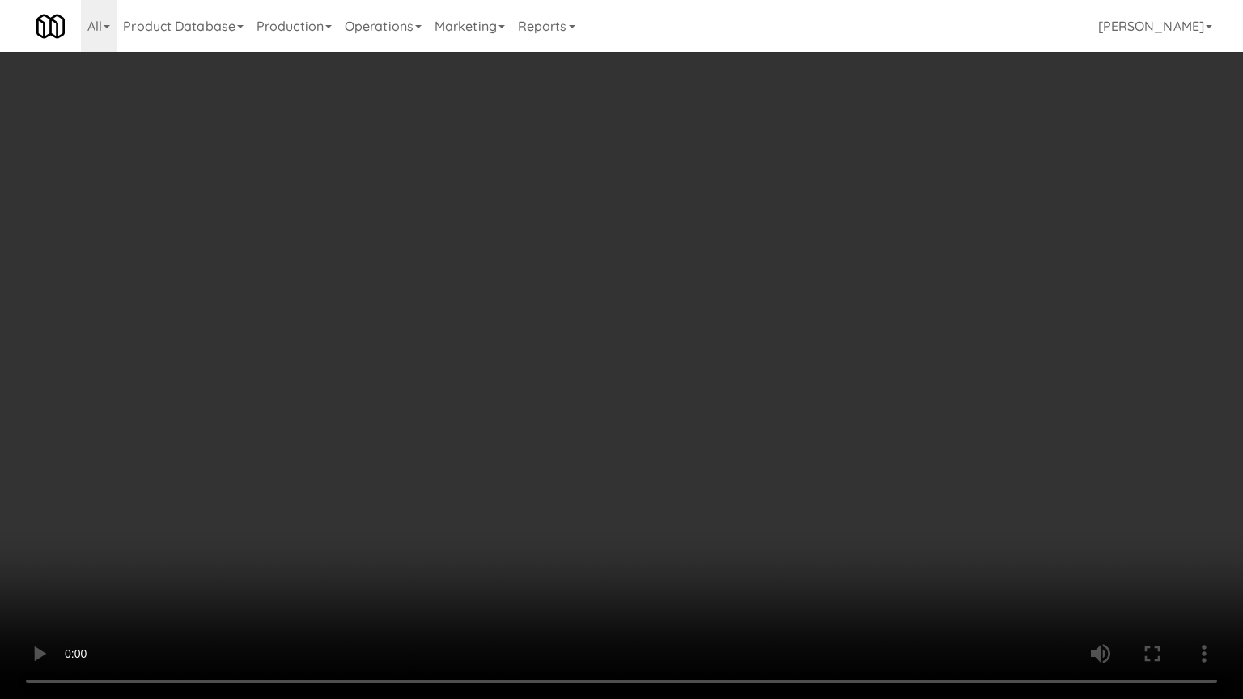
click at [694, 370] on video at bounding box center [621, 349] width 1243 height 699
click at [693, 373] on video at bounding box center [621, 349] width 1243 height 699
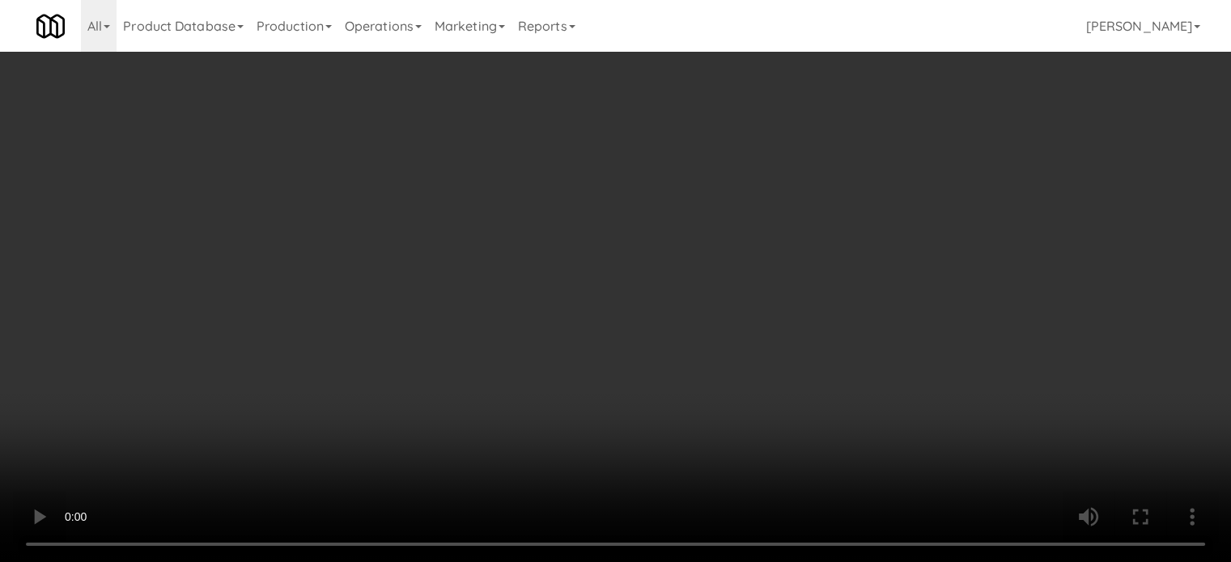
click at [693, 275] on video at bounding box center [615, 281] width 1231 height 562
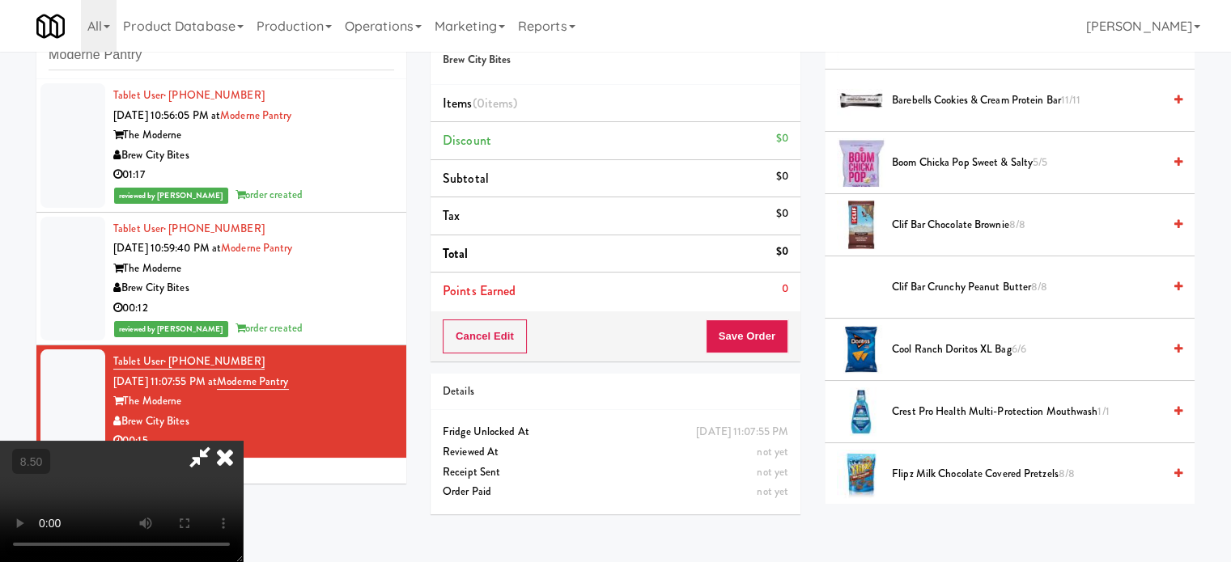
scroll to position [809, 0]
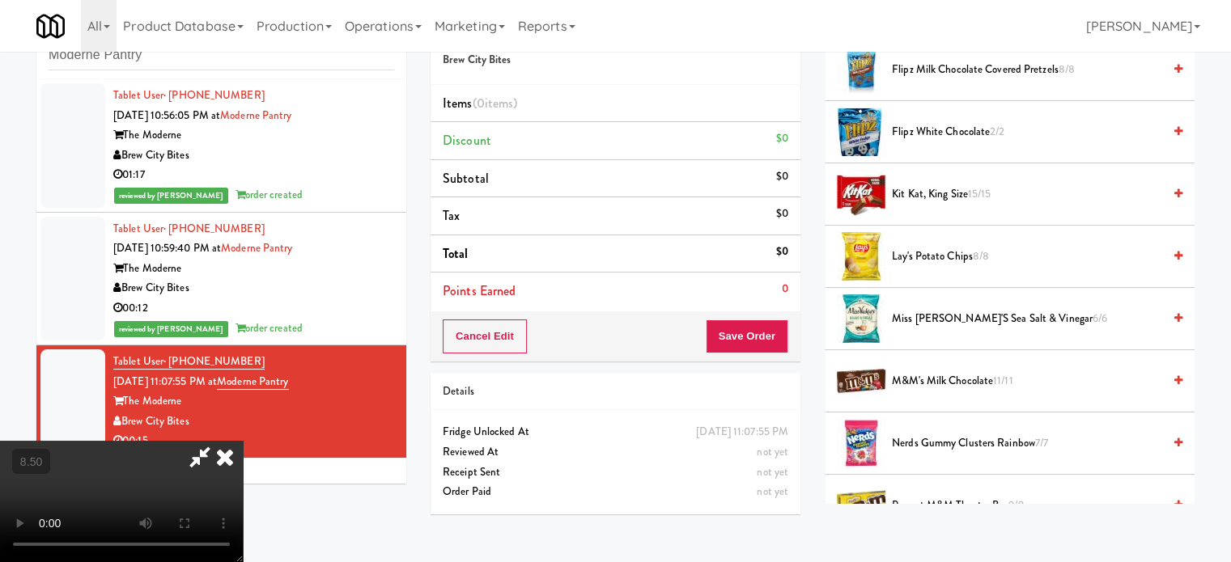
click at [974, 253] on span "8/8" at bounding box center [980, 255] width 16 height 15
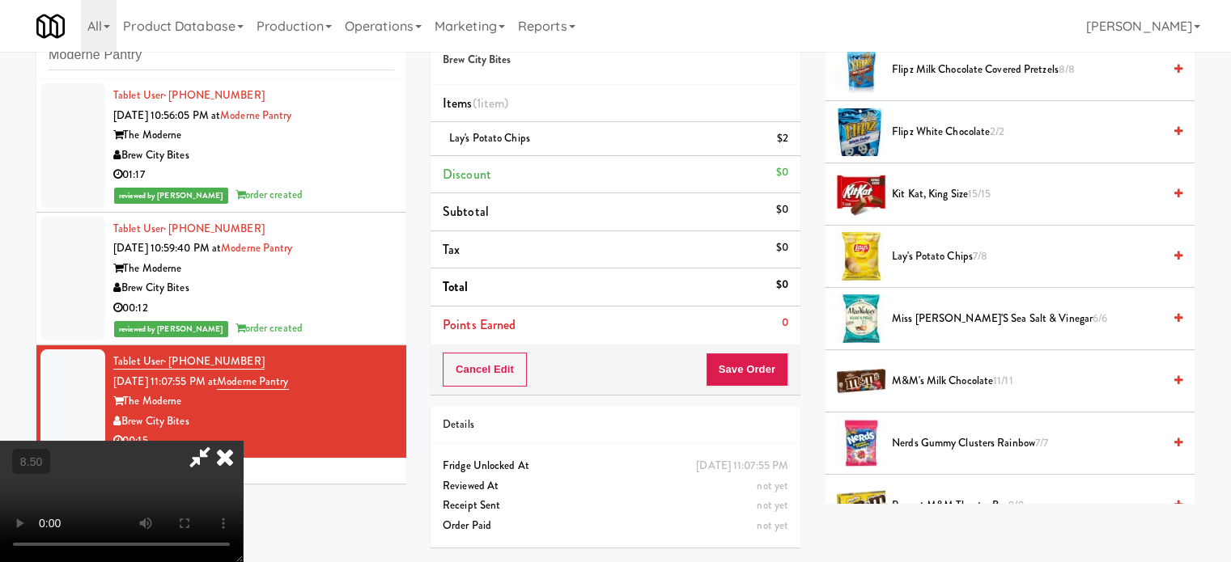
drag, startPoint x: 359, startPoint y: 372, endPoint x: 369, endPoint y: 364, distance: 12.6
click at [243, 441] on video at bounding box center [121, 501] width 243 height 121
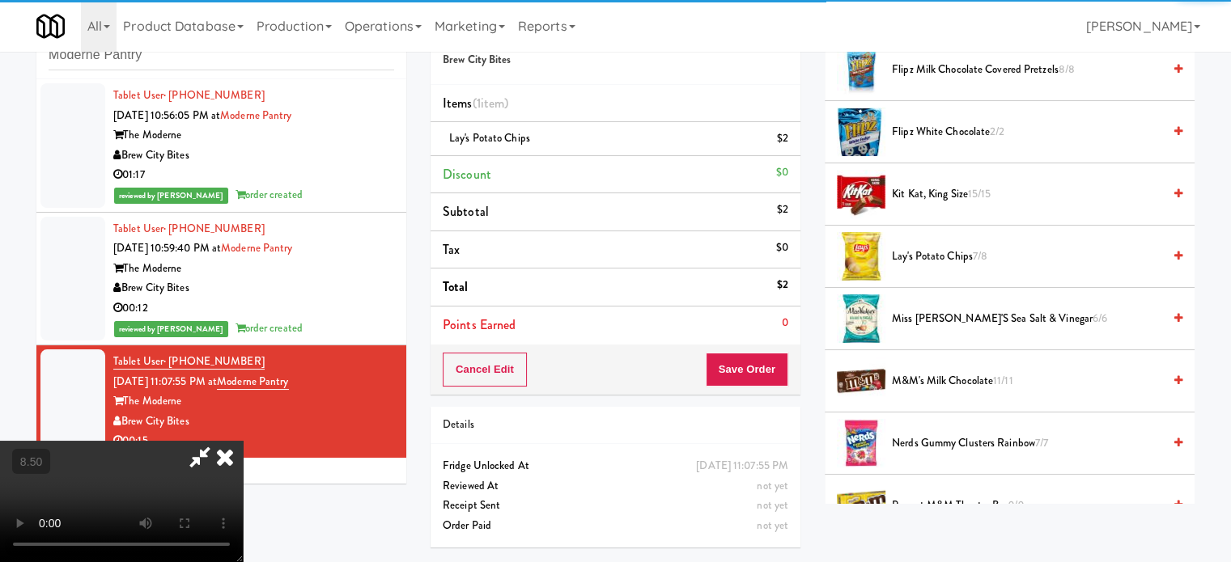
click at [243, 441] on video at bounding box center [121, 501] width 243 height 121
click at [243, 460] on video at bounding box center [121, 501] width 243 height 121
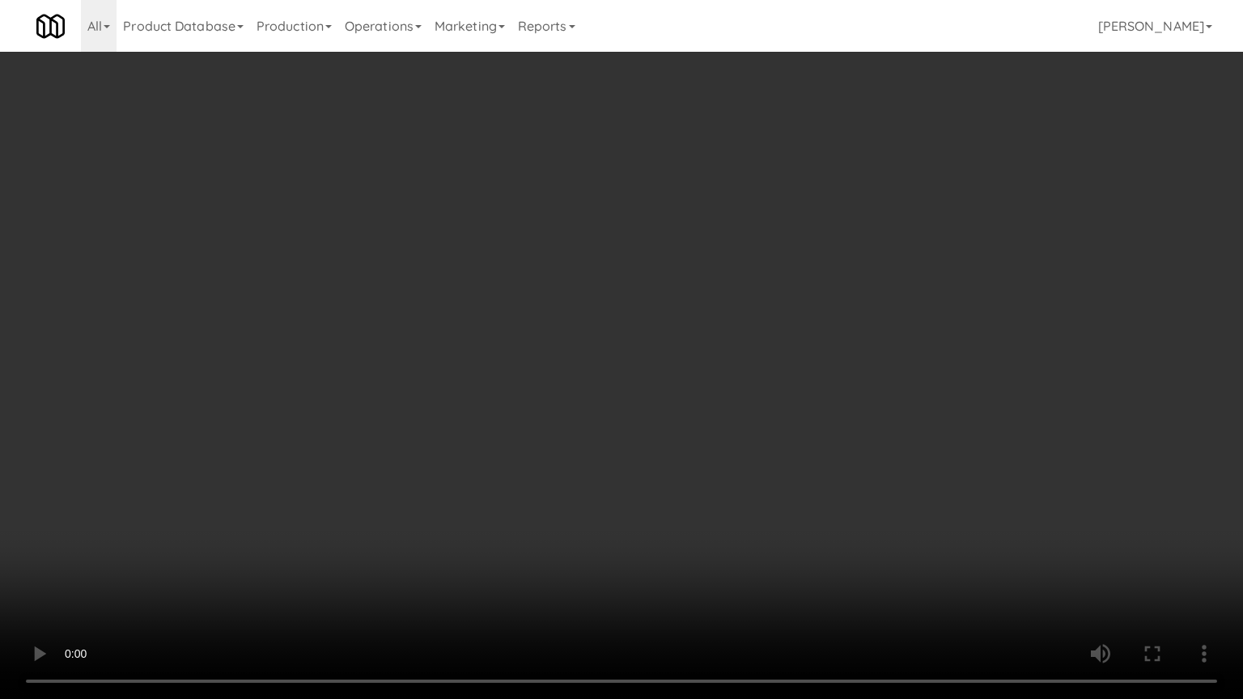
click at [600, 293] on video at bounding box center [621, 349] width 1243 height 699
click at [600, 298] on video at bounding box center [621, 349] width 1243 height 699
click at [637, 278] on video at bounding box center [621, 349] width 1243 height 699
click at [634, 277] on video at bounding box center [621, 349] width 1243 height 699
click at [634, 274] on video at bounding box center [621, 349] width 1243 height 699
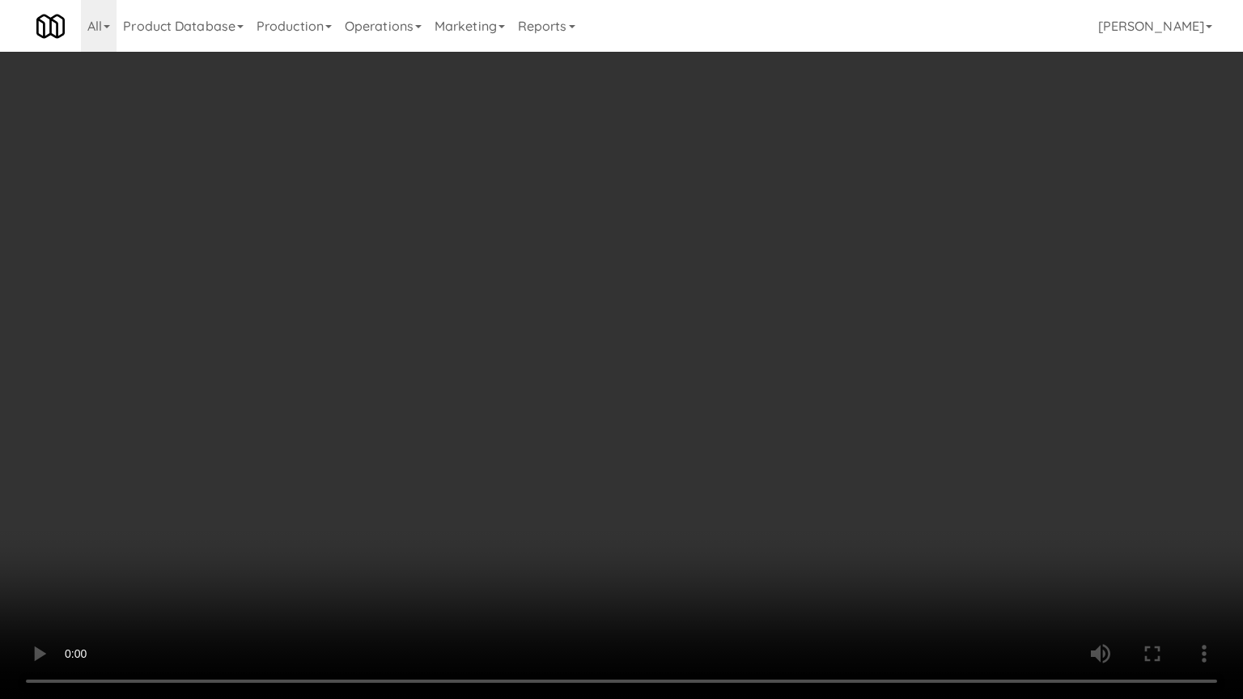
drag, startPoint x: 632, startPoint y: 287, endPoint x: 697, endPoint y: 278, distance: 66.1
click at [637, 287] on video at bounding box center [621, 349] width 1243 height 699
click at [697, 278] on video at bounding box center [621, 349] width 1243 height 699
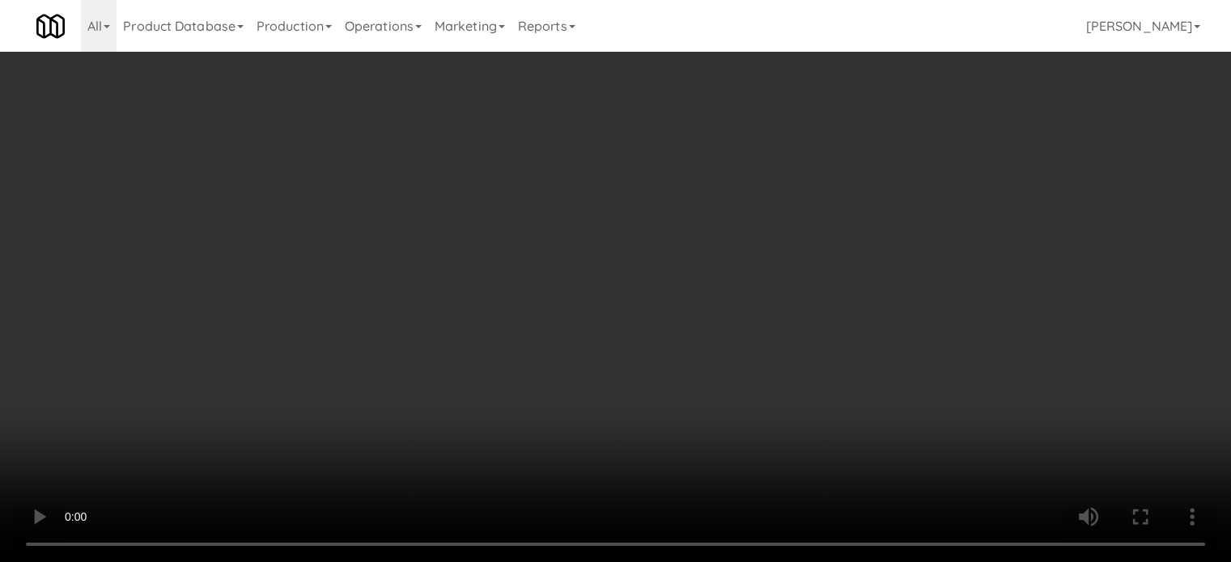
scroll to position [1214, 0]
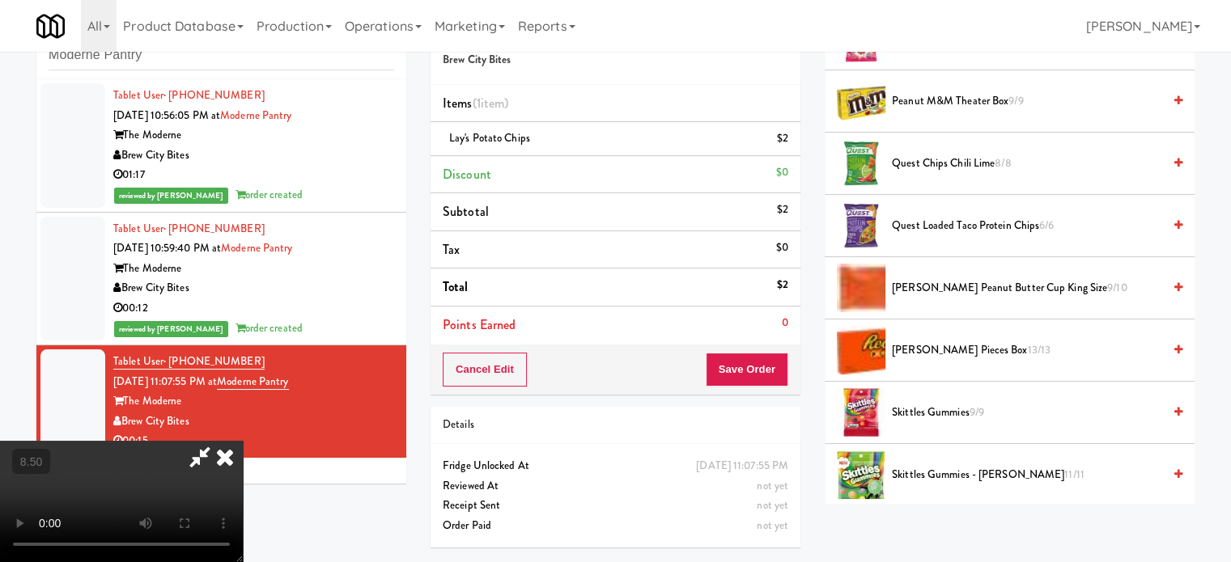
click at [932, 350] on span "Reese's Pieces Box 13/13" at bounding box center [1027, 351] width 270 height 20
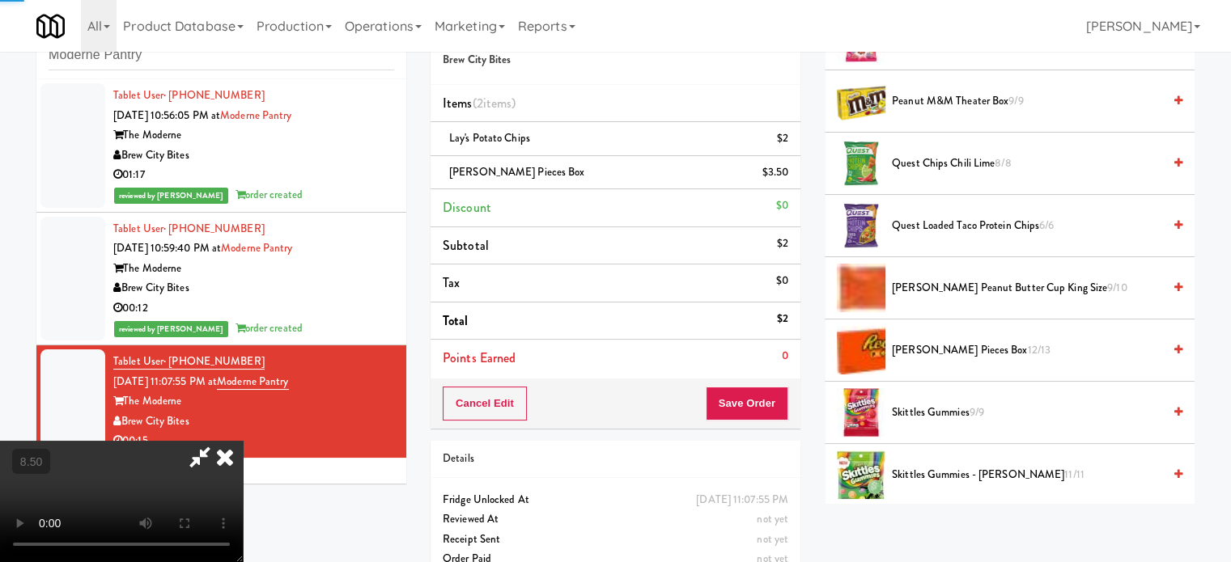
click at [243, 441] on video at bounding box center [121, 501] width 243 height 121
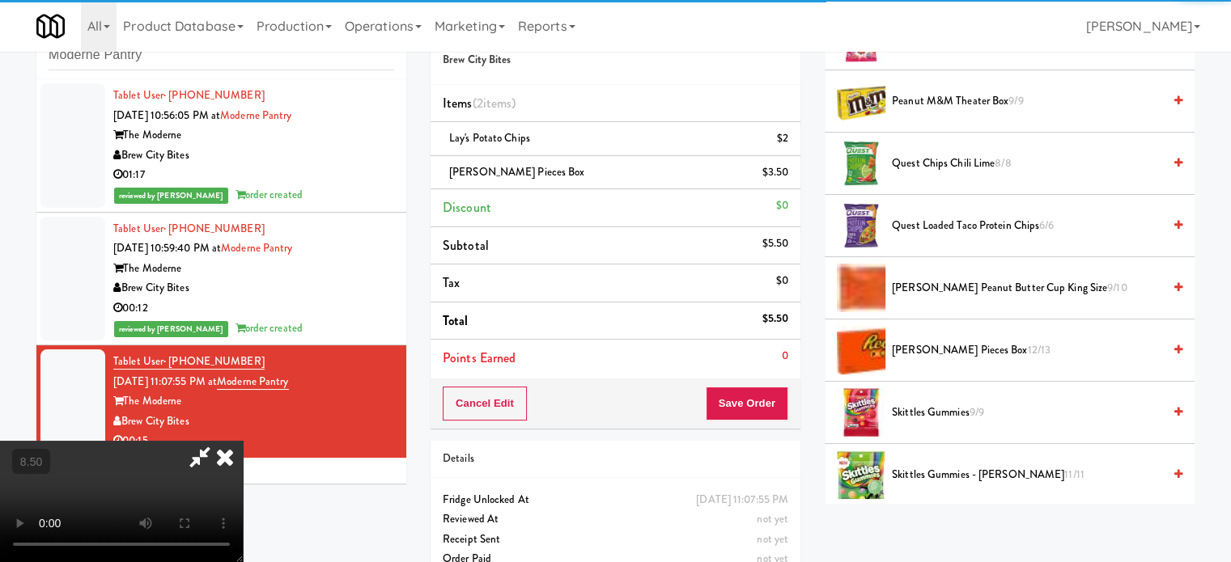
click at [243, 441] on video at bounding box center [121, 501] width 243 height 121
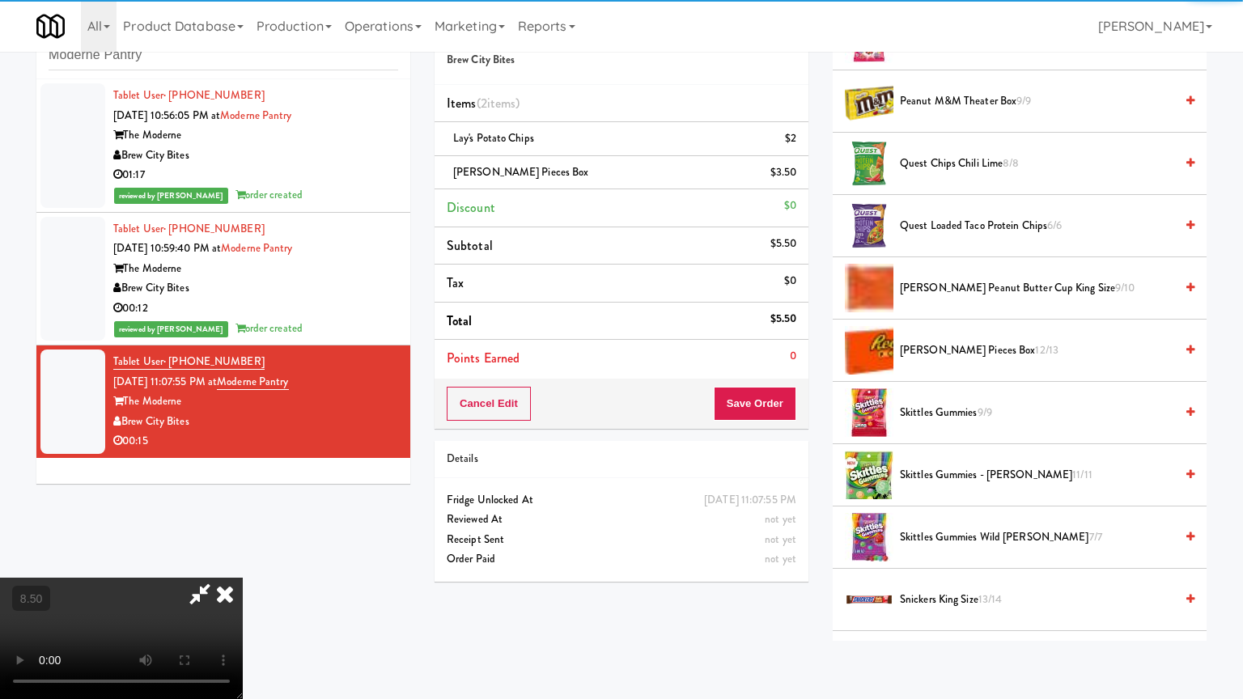
click at [243, 561] on video at bounding box center [121, 638] width 243 height 121
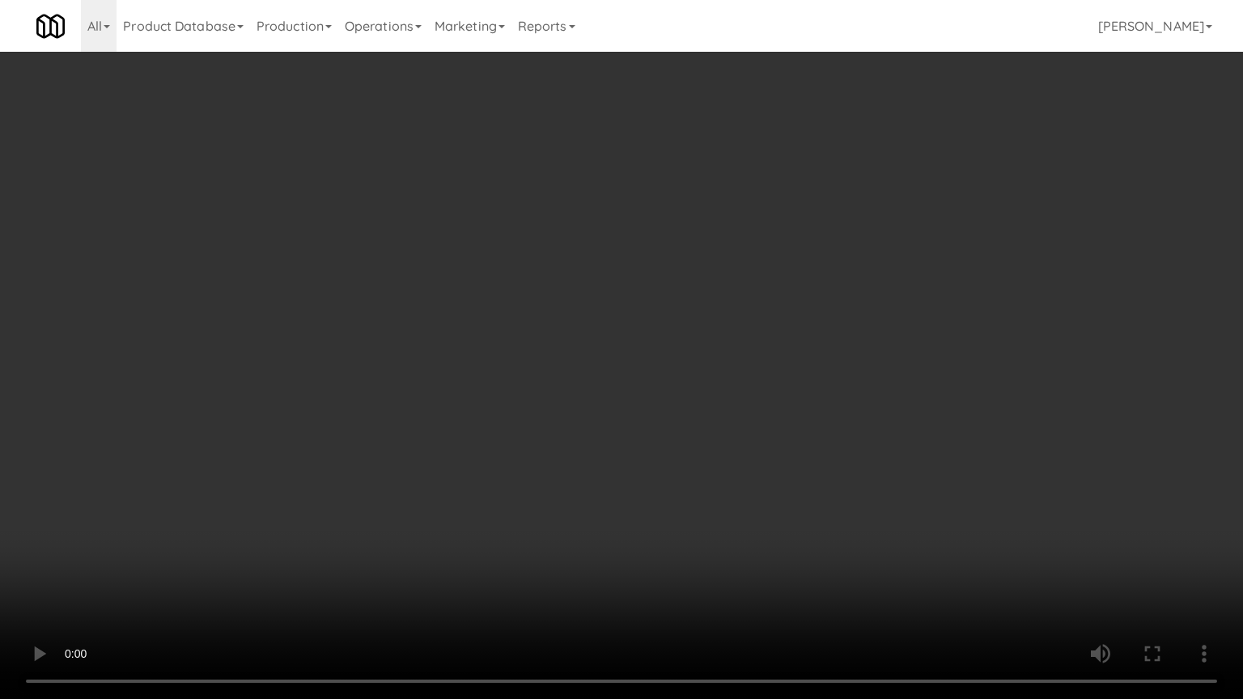
click at [489, 358] on video at bounding box center [621, 349] width 1243 height 699
click at [489, 359] on video at bounding box center [621, 349] width 1243 height 699
drag, startPoint x: 502, startPoint y: 411, endPoint x: 506, endPoint y: 340, distance: 71.4
click at [501, 409] on video at bounding box center [621, 349] width 1243 height 699
click at [508, 335] on video at bounding box center [621, 349] width 1243 height 699
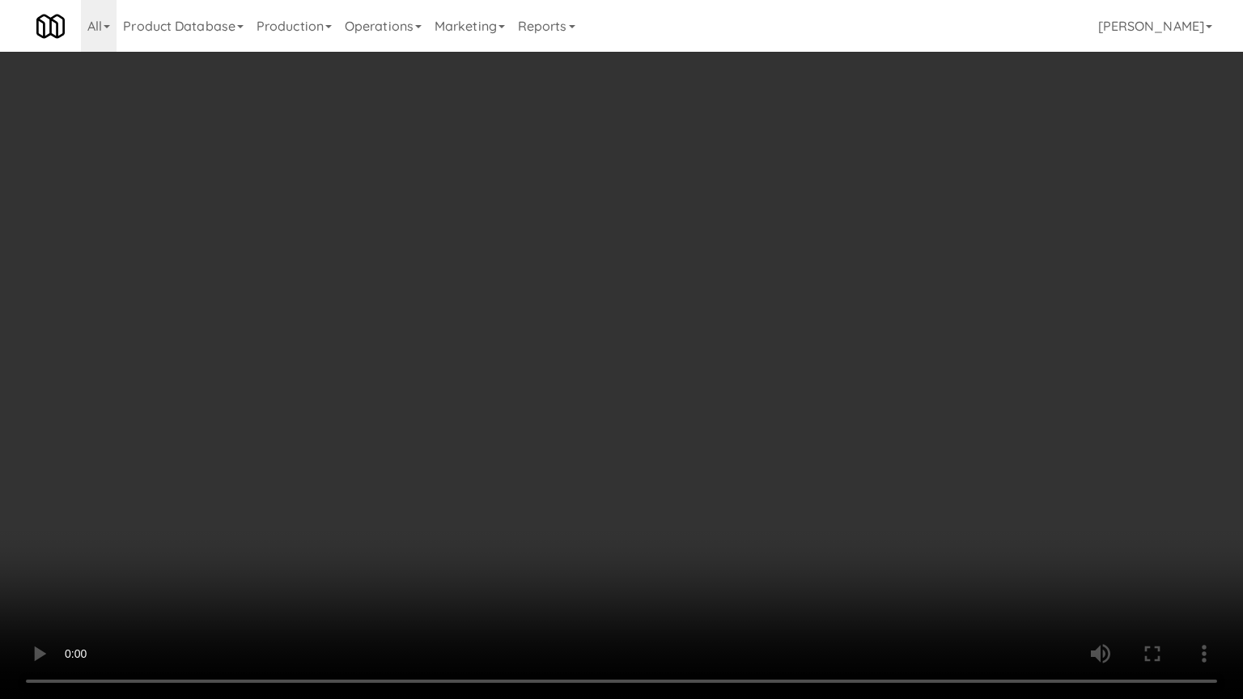
click at [508, 335] on video at bounding box center [621, 349] width 1243 height 699
click at [574, 307] on video at bounding box center [621, 349] width 1243 height 699
click at [576, 320] on video at bounding box center [621, 349] width 1243 height 699
click at [587, 330] on video at bounding box center [621, 349] width 1243 height 699
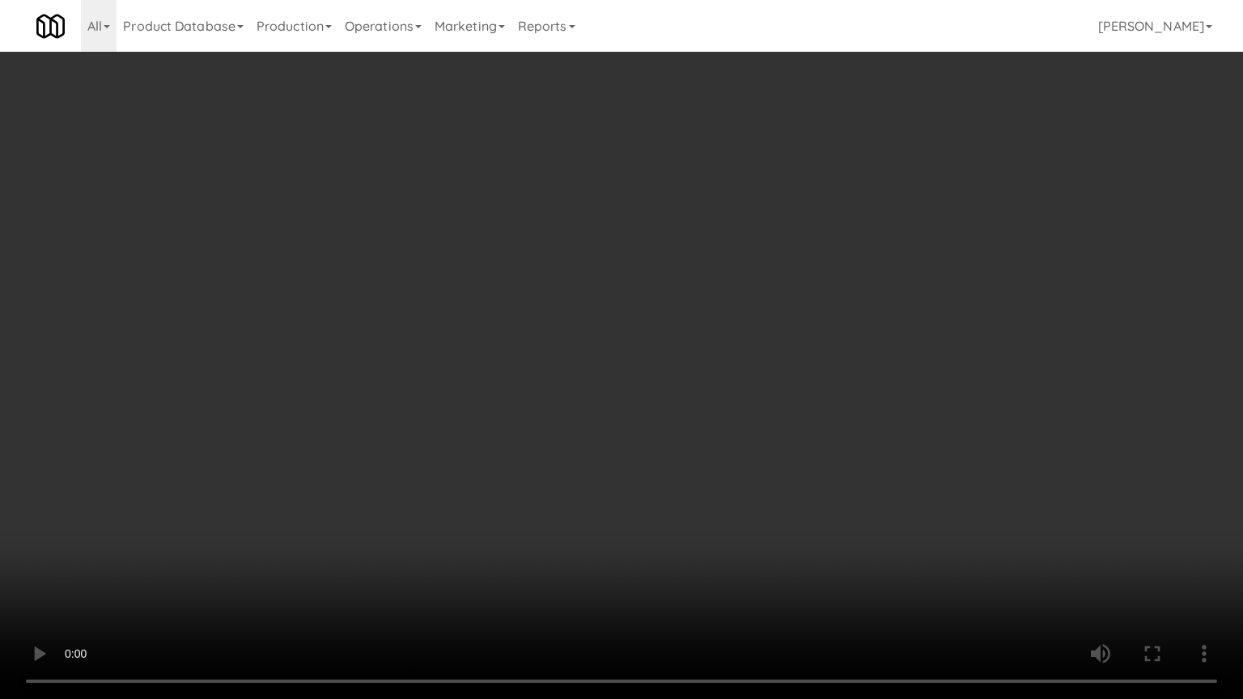
click at [587, 326] on video at bounding box center [621, 349] width 1243 height 699
click at [588, 330] on video at bounding box center [621, 349] width 1243 height 699
click at [650, 337] on video at bounding box center [621, 349] width 1243 height 699
click at [650, 338] on video at bounding box center [621, 349] width 1243 height 699
click at [699, 355] on video at bounding box center [621, 349] width 1243 height 699
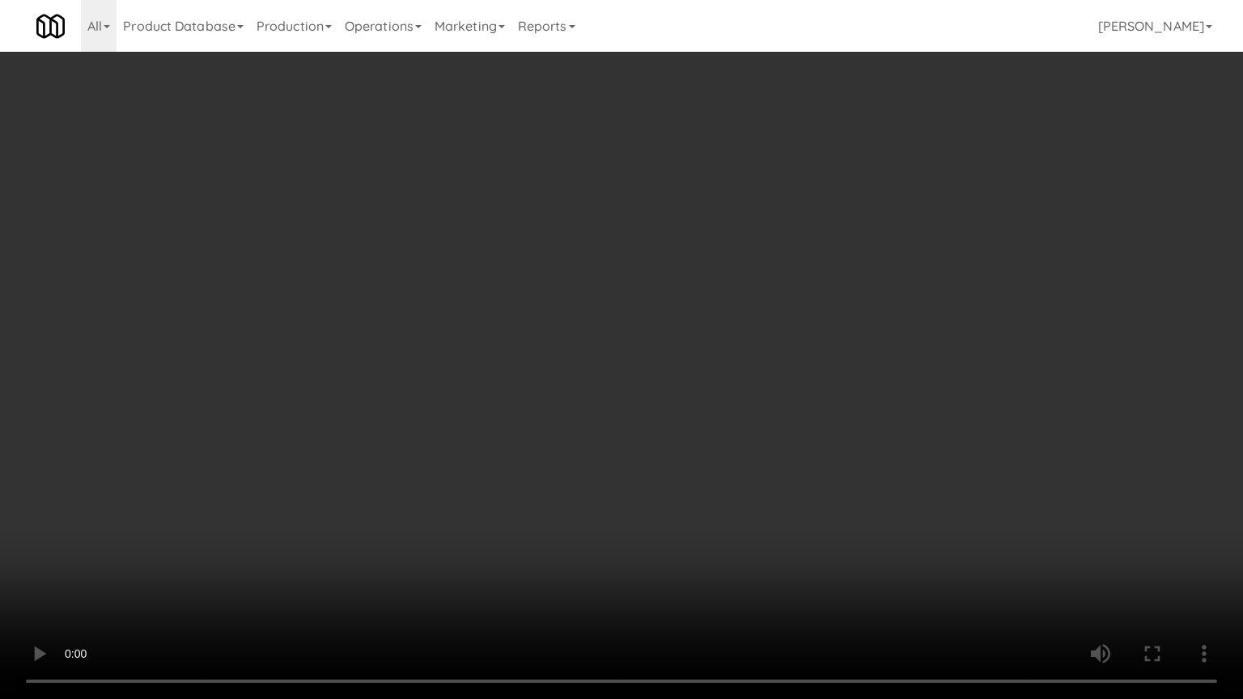
drag, startPoint x: 677, startPoint y: 292, endPoint x: 712, endPoint y: 236, distance: 65.8
click at [677, 294] on video at bounding box center [621, 349] width 1243 height 699
click at [718, 232] on video at bounding box center [621, 349] width 1243 height 699
click at [718, 234] on video at bounding box center [621, 349] width 1243 height 699
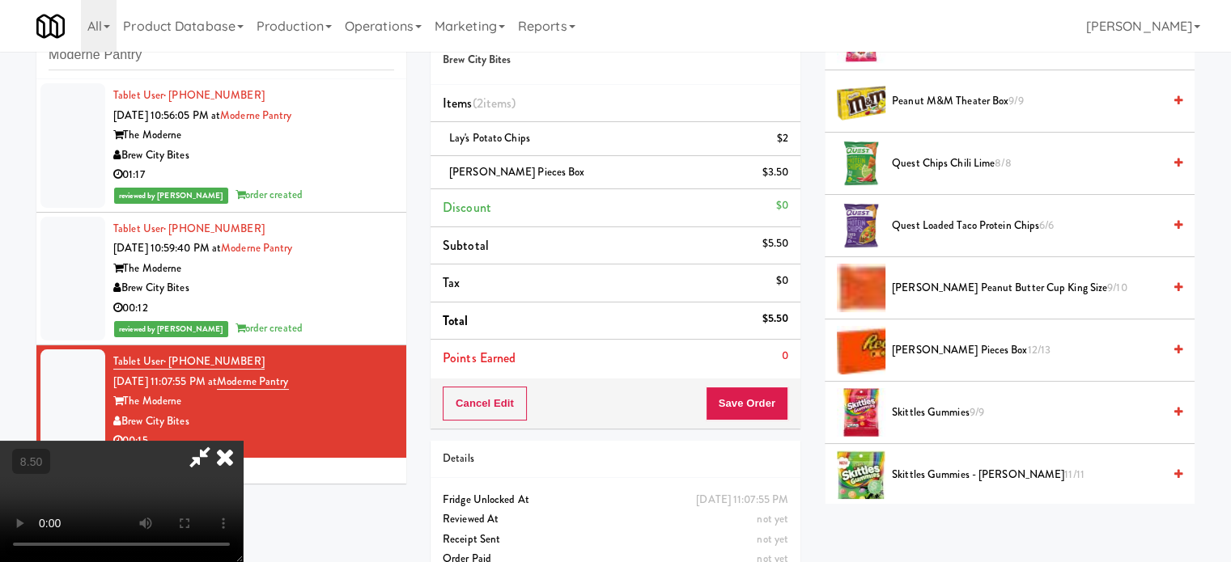
click at [243, 441] on icon at bounding box center [225, 457] width 36 height 32
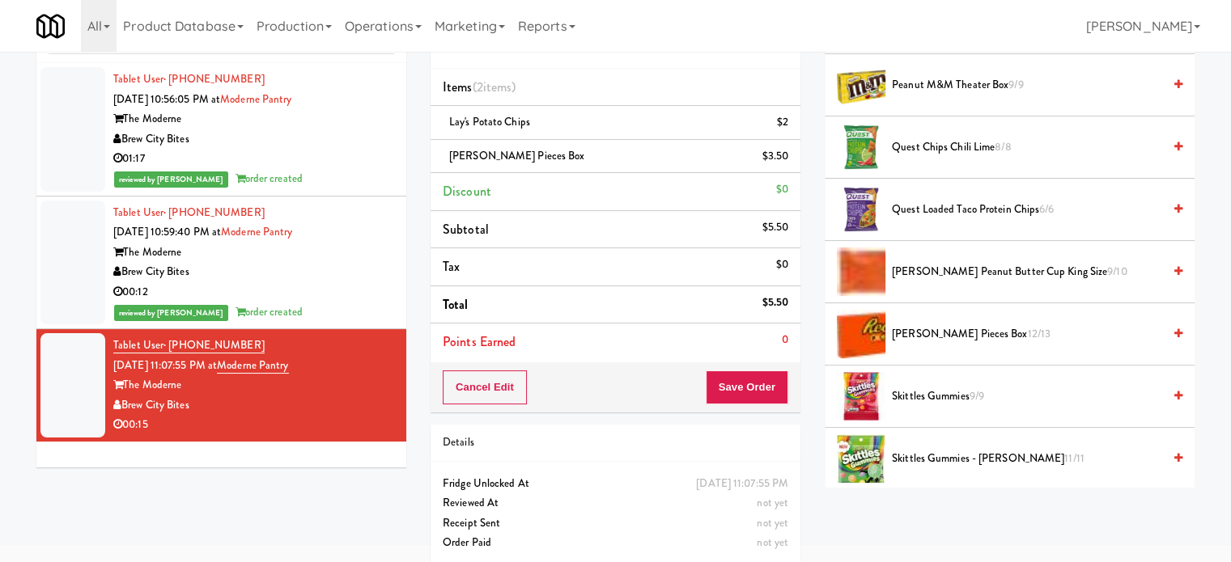
scroll to position [81, 0]
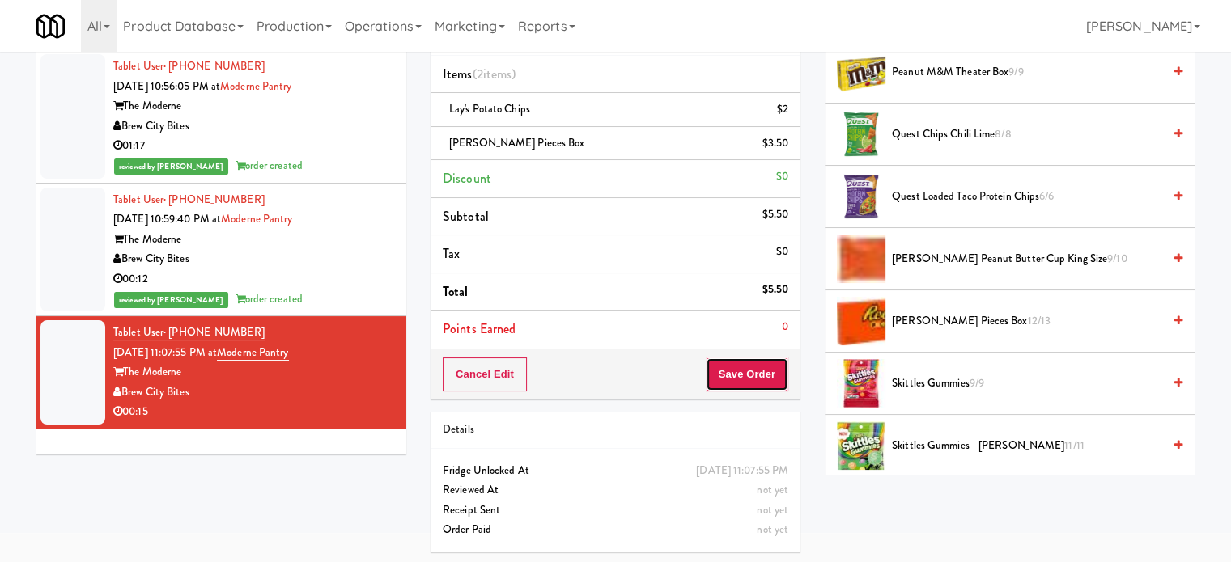
click at [735, 371] on button "Save Order" at bounding box center [747, 375] width 83 height 34
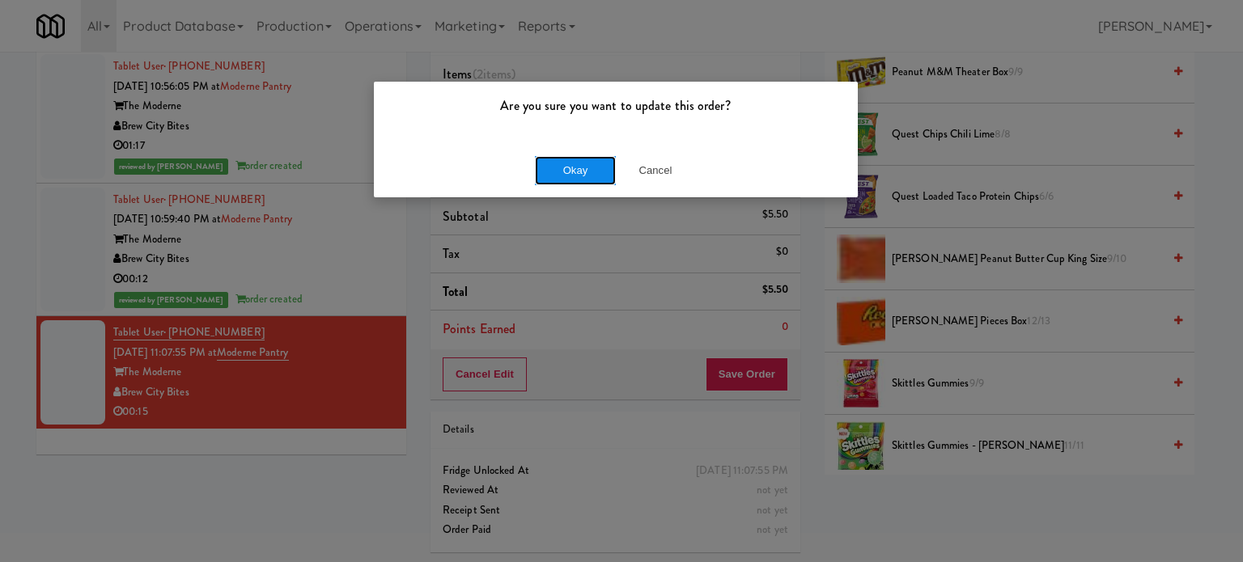
click at [575, 162] on button "Okay" at bounding box center [575, 170] width 81 height 29
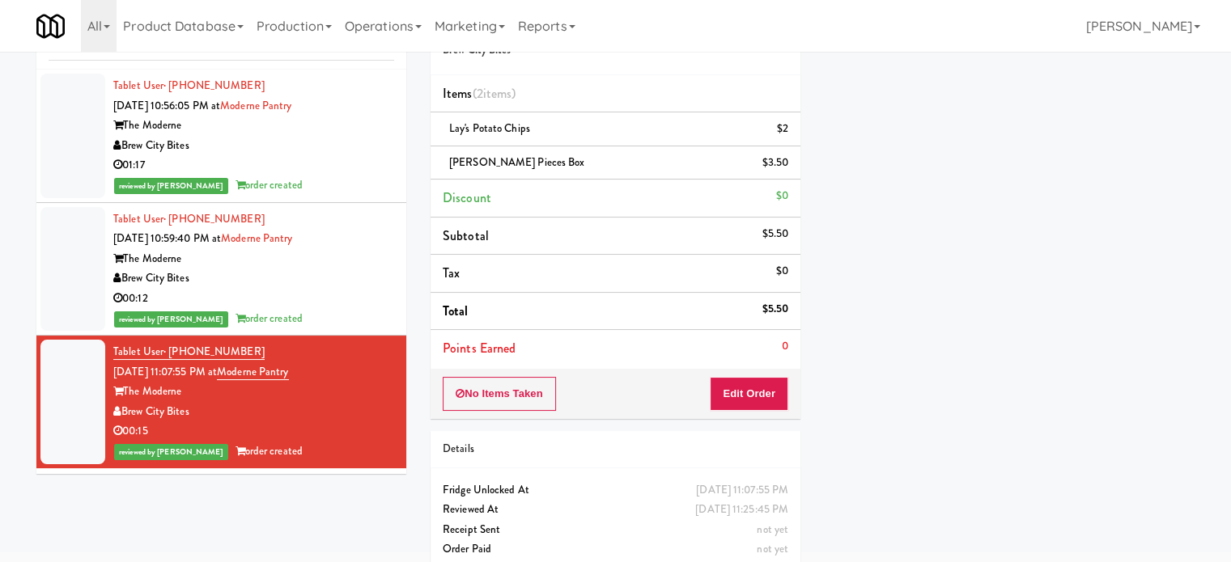
scroll to position [0, 0]
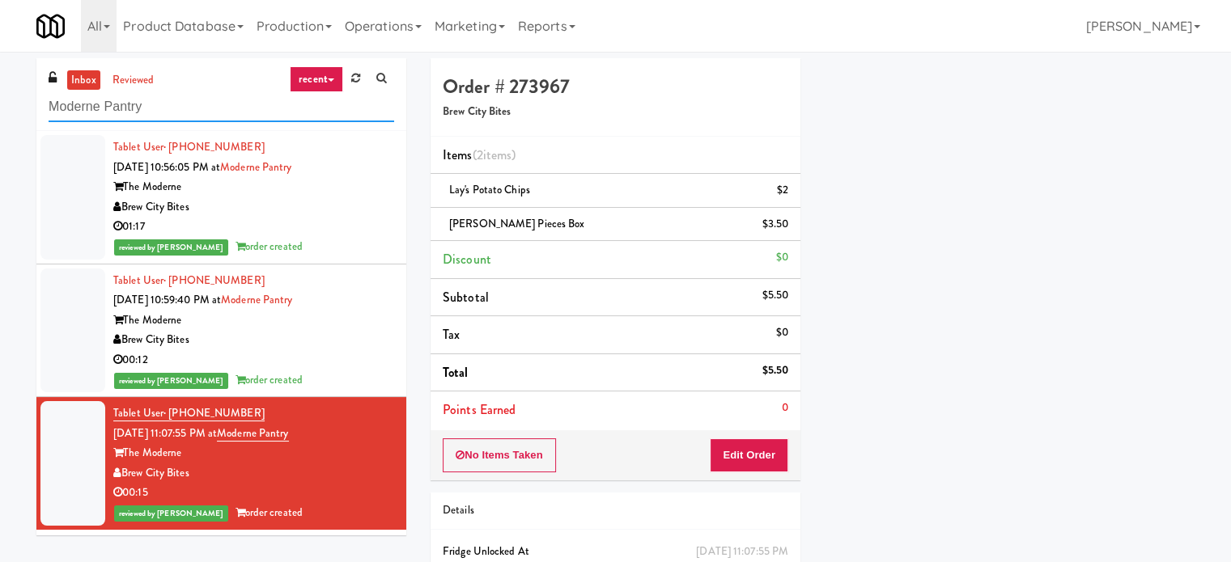
click at [180, 109] on input "Moderne Pantry" at bounding box center [221, 107] width 345 height 30
paste input "IKEA CDC Mississauga"
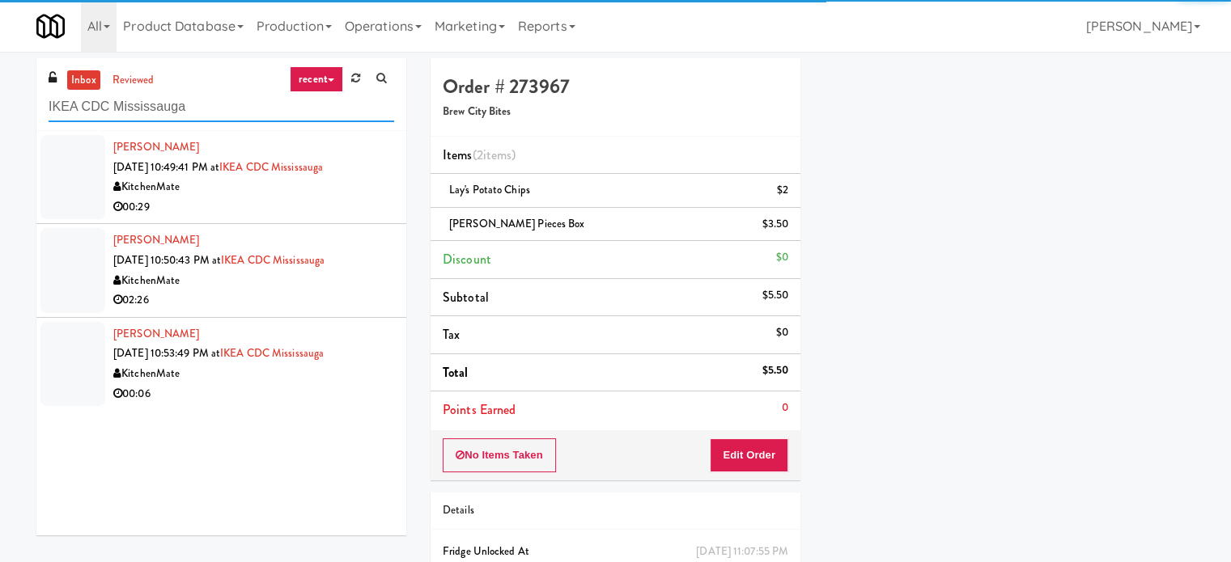
type input "IKEA CDC Mississauga"
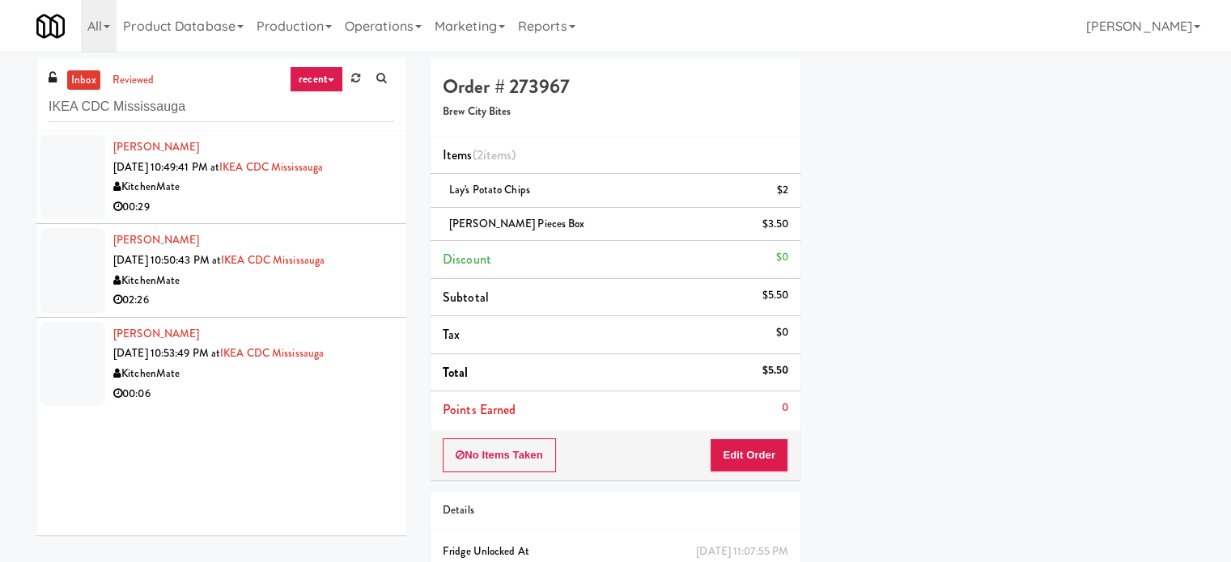
click at [288, 200] on div "00:29" at bounding box center [253, 207] width 281 height 20
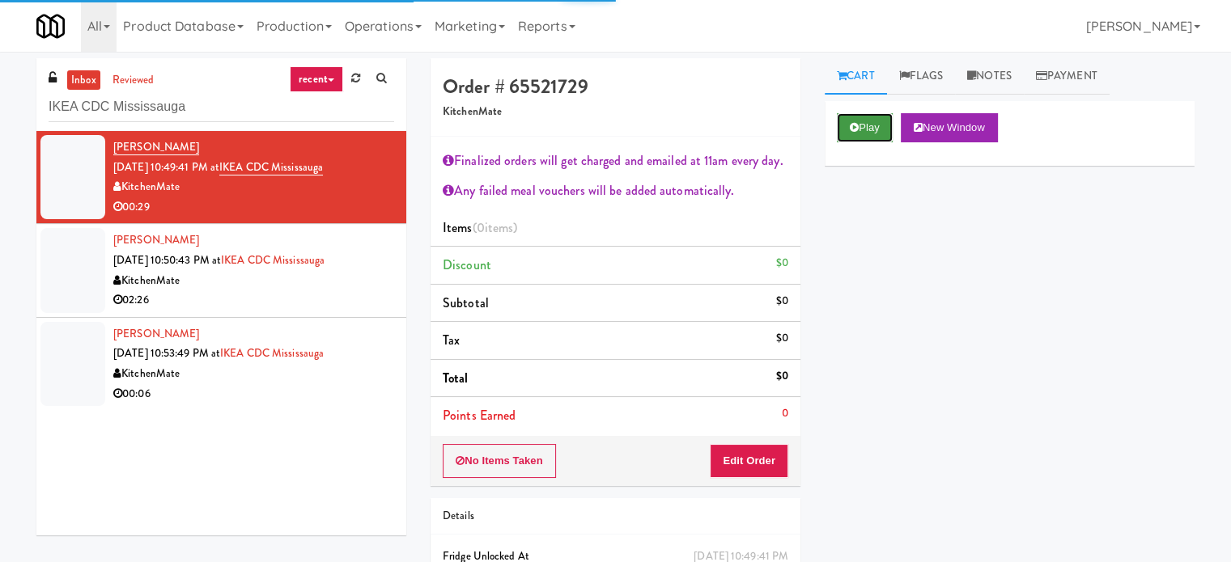
click at [867, 136] on button "Play" at bounding box center [865, 127] width 56 height 29
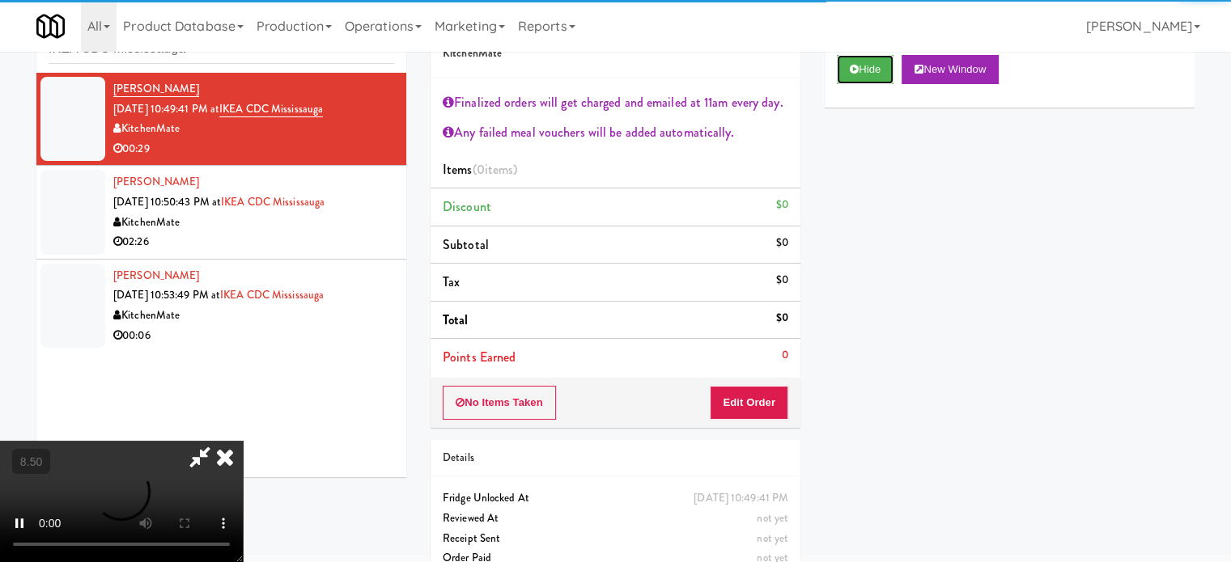
scroll to position [87, 0]
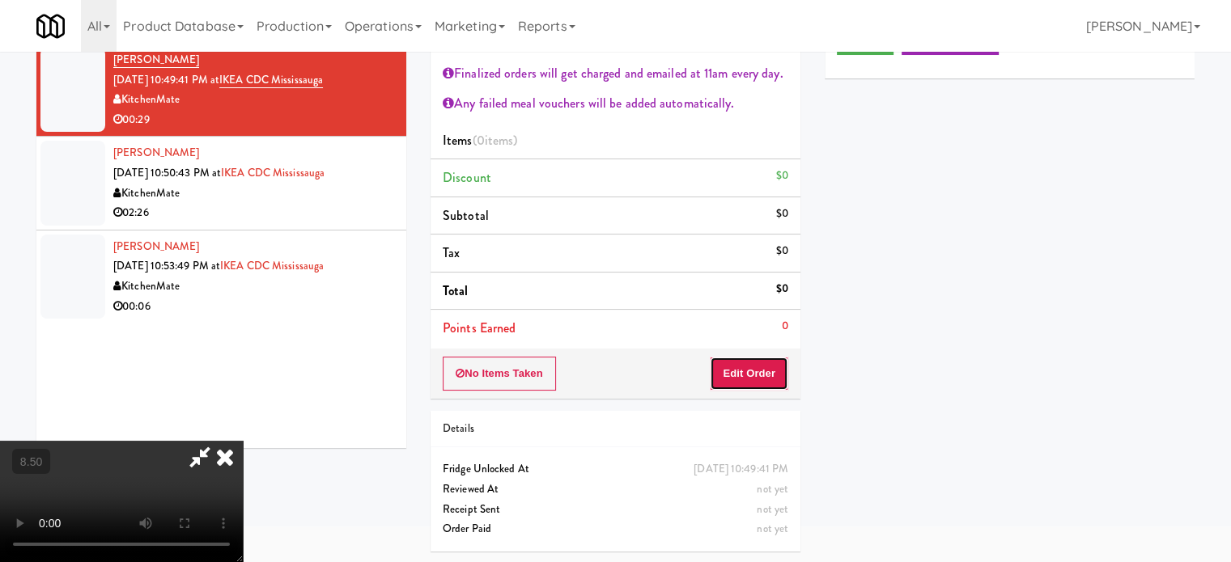
click at [731, 366] on button "Edit Order" at bounding box center [749, 374] width 78 height 34
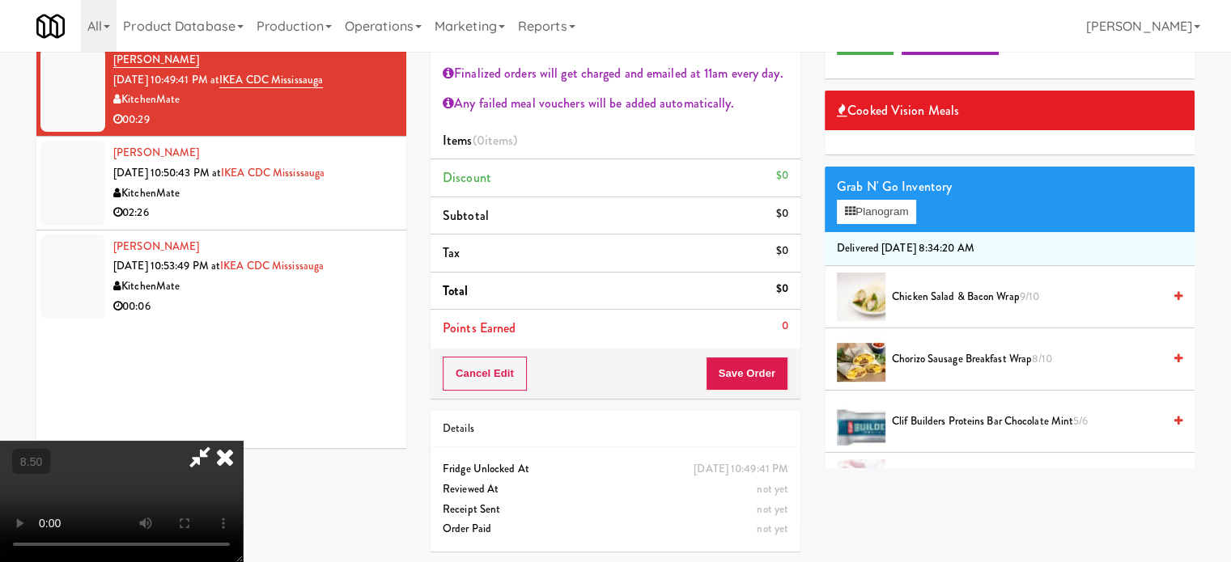
click at [243, 441] on video at bounding box center [121, 501] width 243 height 121
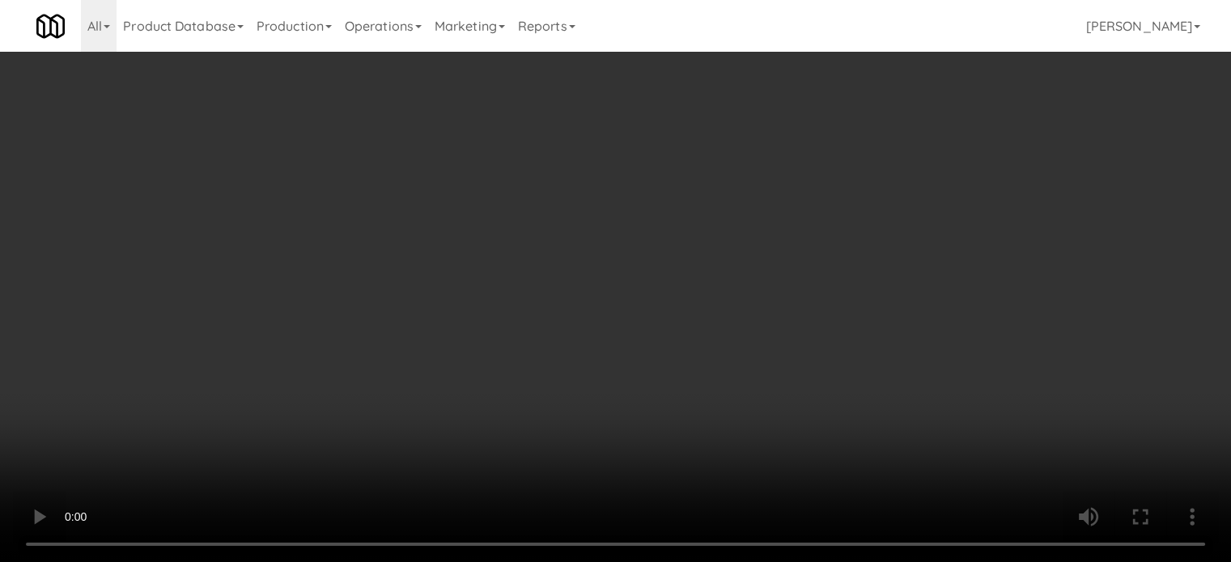
scroll to position [52, 0]
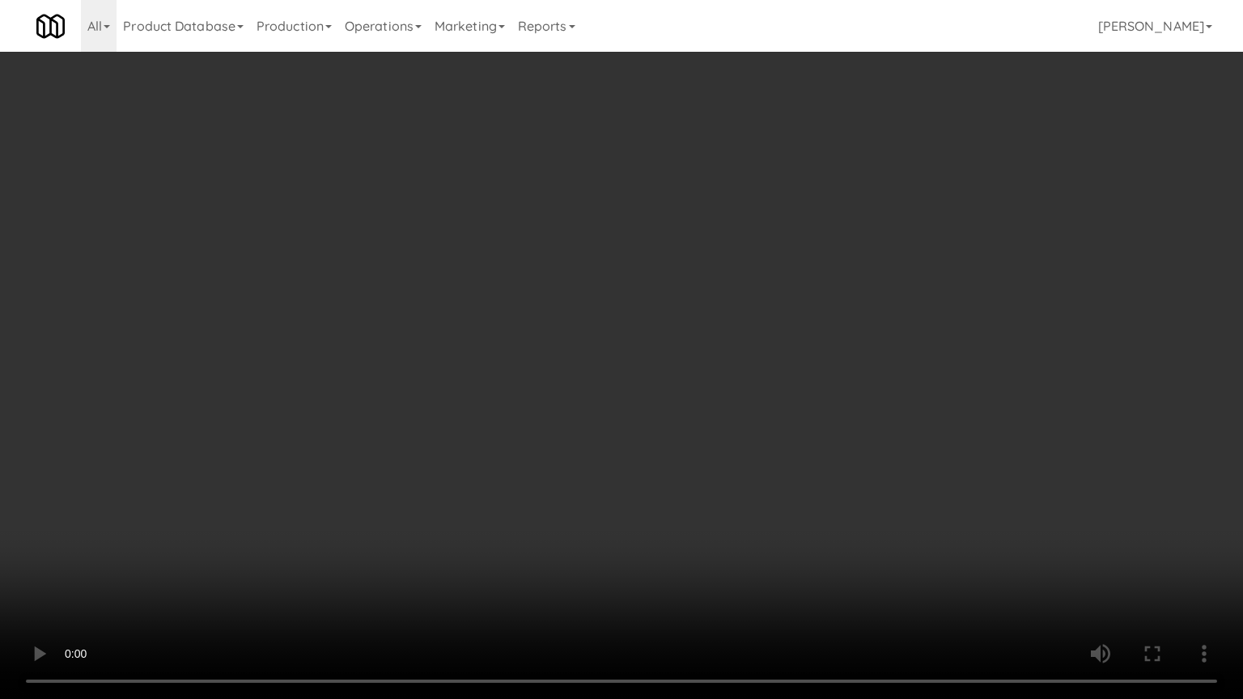
click at [581, 394] on video at bounding box center [621, 349] width 1243 height 699
click at [526, 443] on video at bounding box center [621, 349] width 1243 height 699
click at [589, 345] on video at bounding box center [621, 349] width 1243 height 699
click at [667, 352] on video at bounding box center [621, 349] width 1243 height 699
drag, startPoint x: 706, startPoint y: 389, endPoint x: 710, endPoint y: 380, distance: 10.1
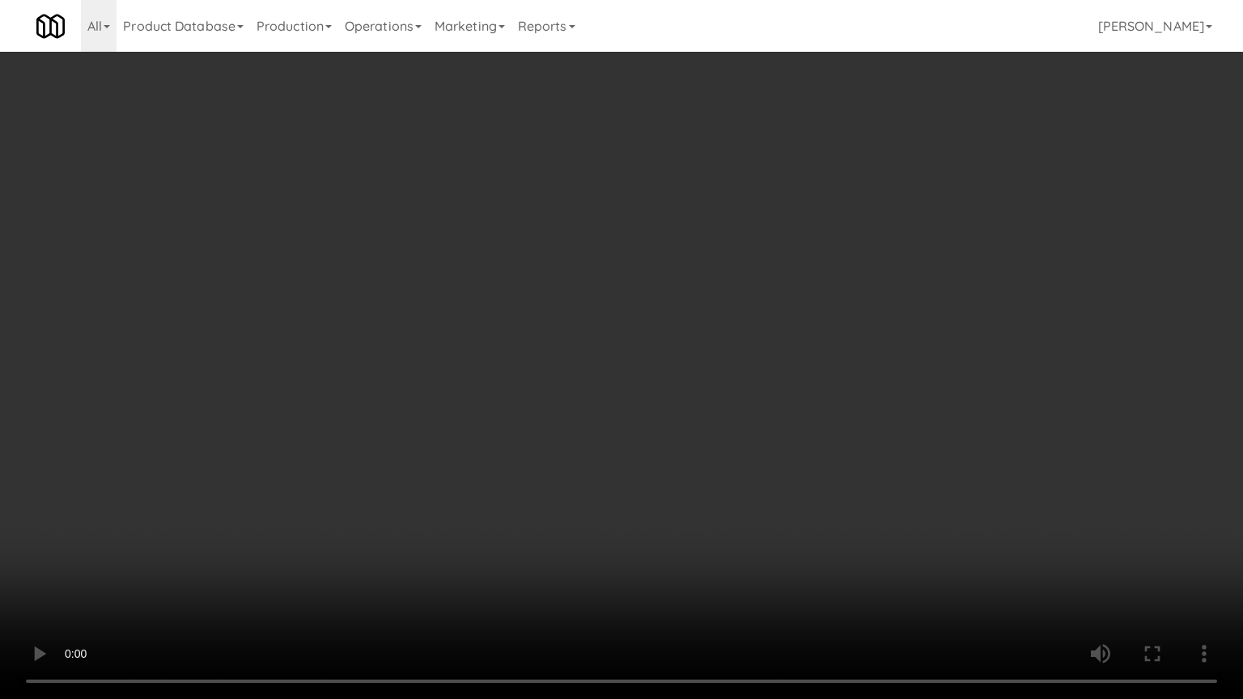
click at [706, 389] on video at bounding box center [621, 349] width 1243 height 699
drag, startPoint x: 693, startPoint y: 379, endPoint x: 722, endPoint y: 311, distance: 73.9
click at [693, 376] on video at bounding box center [621, 349] width 1243 height 699
click at [715, 333] on video at bounding box center [621, 349] width 1243 height 699
click at [714, 333] on video at bounding box center [621, 349] width 1243 height 699
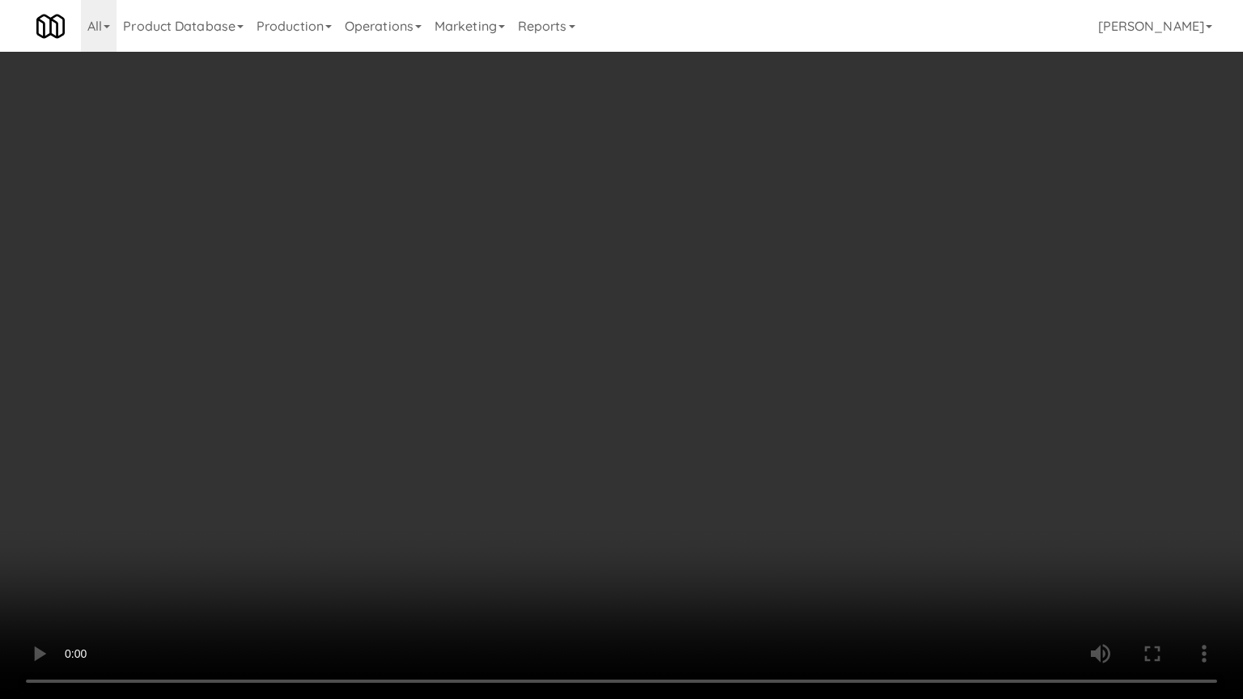
click at [822, 316] on video at bounding box center [621, 349] width 1243 height 699
click at [749, 324] on video at bounding box center [621, 349] width 1243 height 699
click at [862, 326] on video at bounding box center [621, 349] width 1243 height 699
click at [727, 333] on video at bounding box center [621, 349] width 1243 height 699
click at [731, 327] on video at bounding box center [621, 349] width 1243 height 699
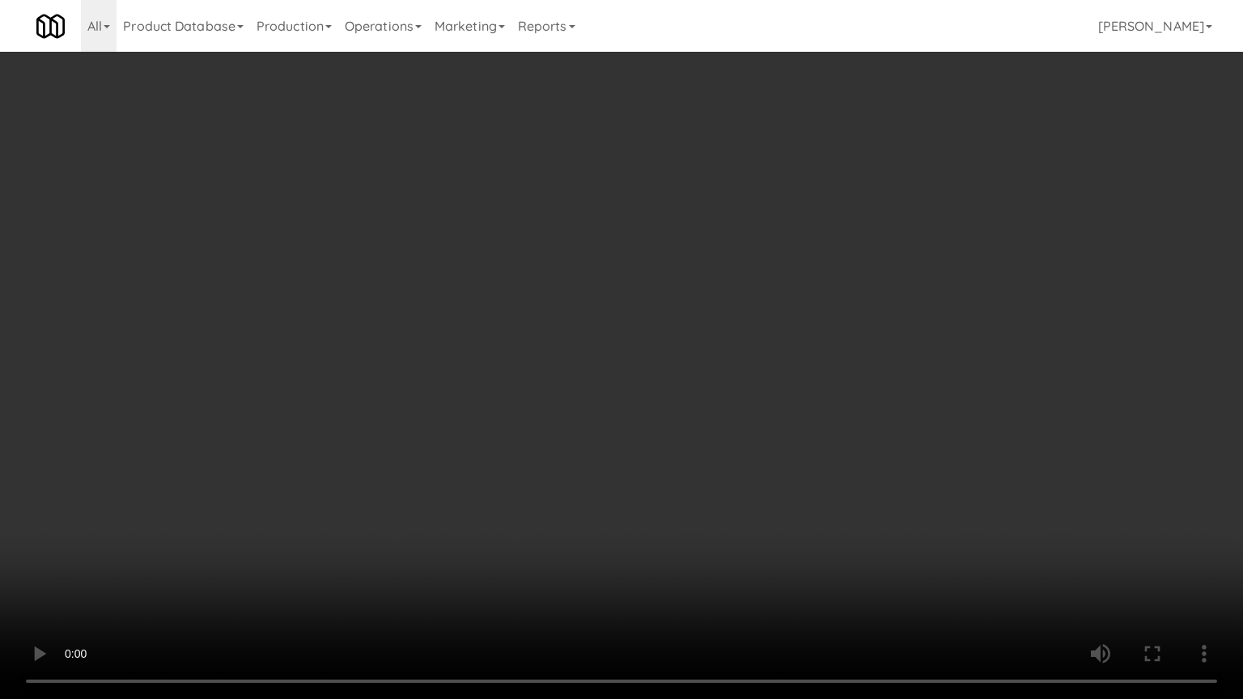
drag, startPoint x: 731, startPoint y: 327, endPoint x: 757, endPoint y: 317, distance: 27.7
click at [734, 327] on video at bounding box center [621, 349] width 1243 height 699
click at [757, 316] on video at bounding box center [621, 349] width 1243 height 699
click at [756, 316] on video at bounding box center [621, 349] width 1243 height 699
click at [787, 259] on video at bounding box center [621, 349] width 1243 height 699
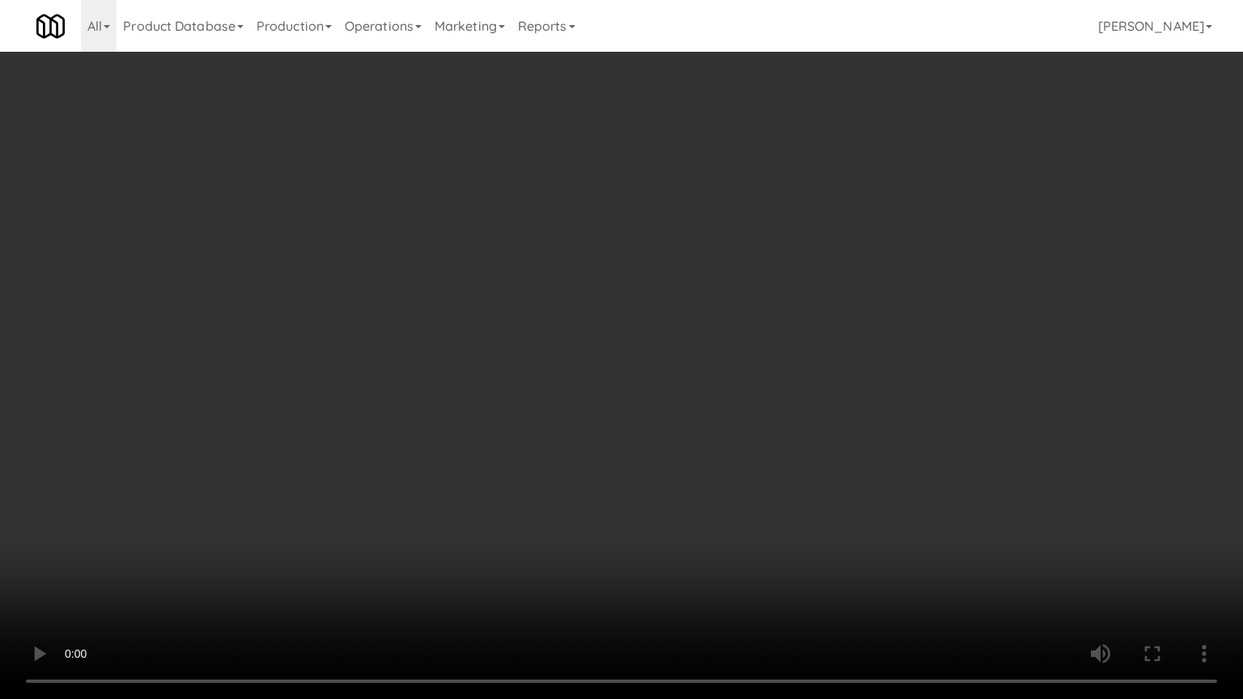
click at [703, 303] on video at bounding box center [621, 349] width 1243 height 699
click at [711, 296] on video at bounding box center [621, 349] width 1243 height 699
click at [777, 311] on video at bounding box center [621, 349] width 1243 height 699
click at [738, 311] on video at bounding box center [621, 349] width 1243 height 699
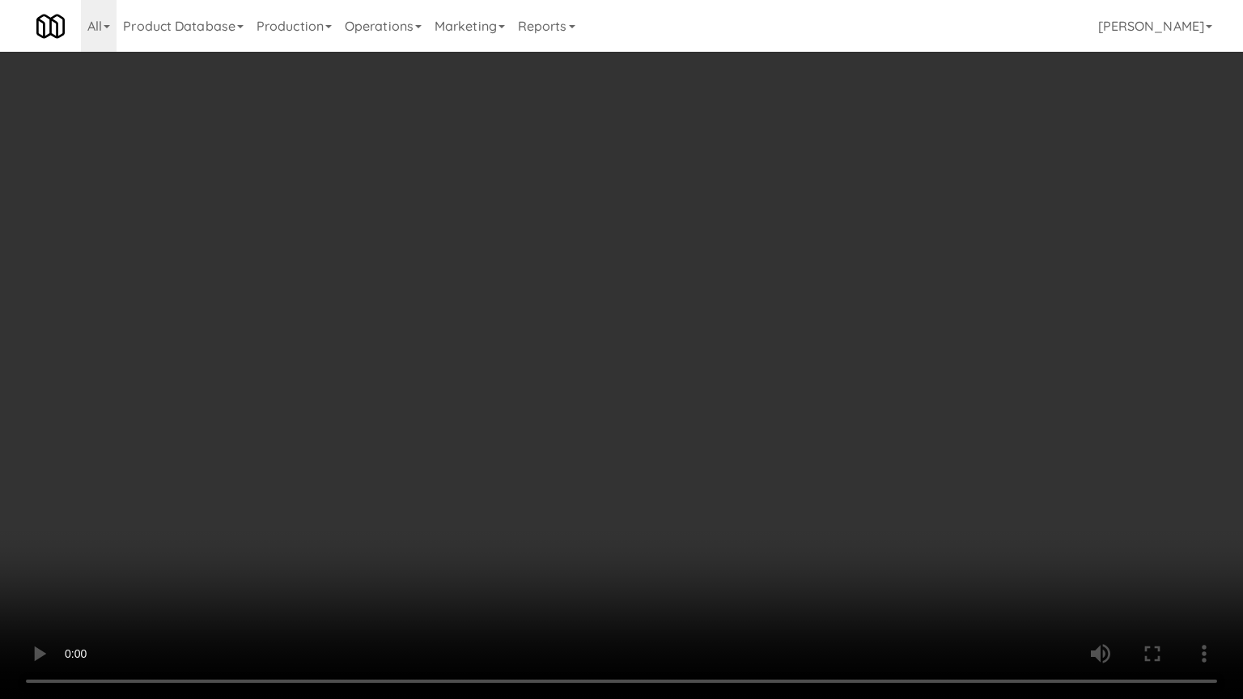
click at [743, 300] on video at bounding box center [621, 349] width 1243 height 699
click at [745, 295] on video at bounding box center [621, 349] width 1243 height 699
click at [744, 300] on video at bounding box center [621, 349] width 1243 height 699
drag, startPoint x: 747, startPoint y: 294, endPoint x: 1047, endPoint y: 159, distance: 328.8
click at [756, 294] on video at bounding box center [621, 349] width 1243 height 699
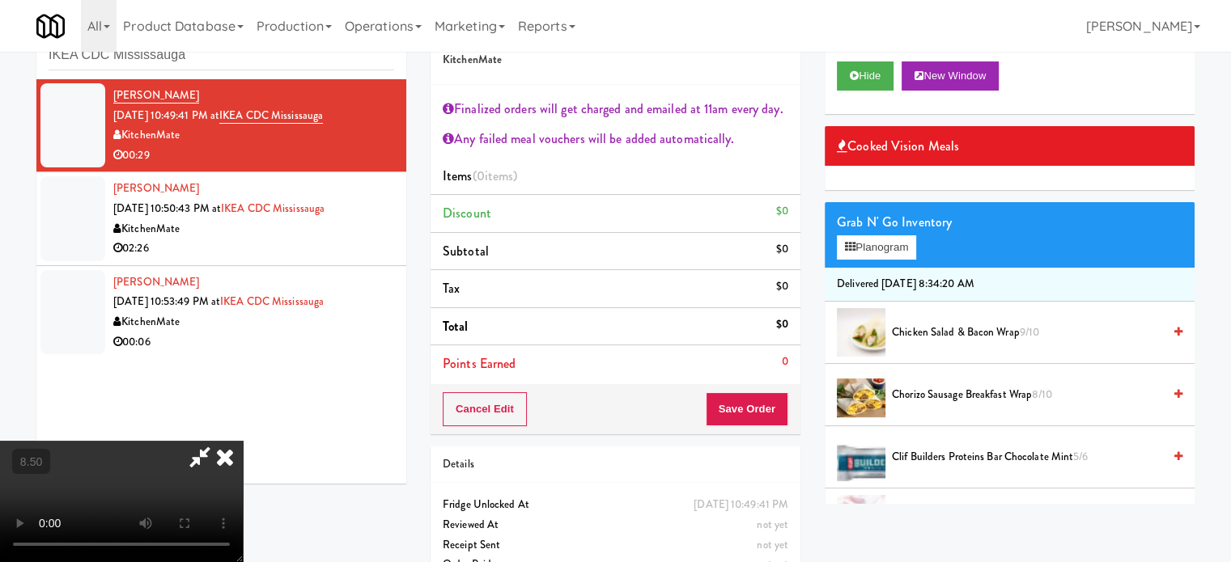
click at [954, 332] on span "Chicken Salad & Bacon Wrap 9/10" at bounding box center [1027, 333] width 270 height 20
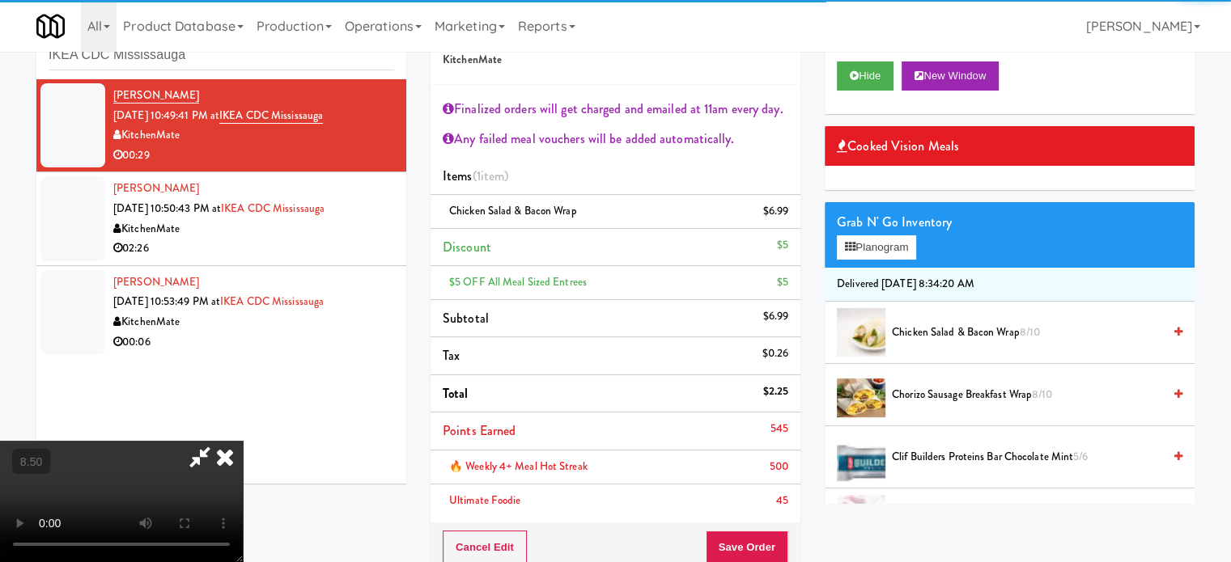
click at [952, 391] on span "Chorizo Sausage Breakfast Wrap 8/10" at bounding box center [1027, 395] width 270 height 20
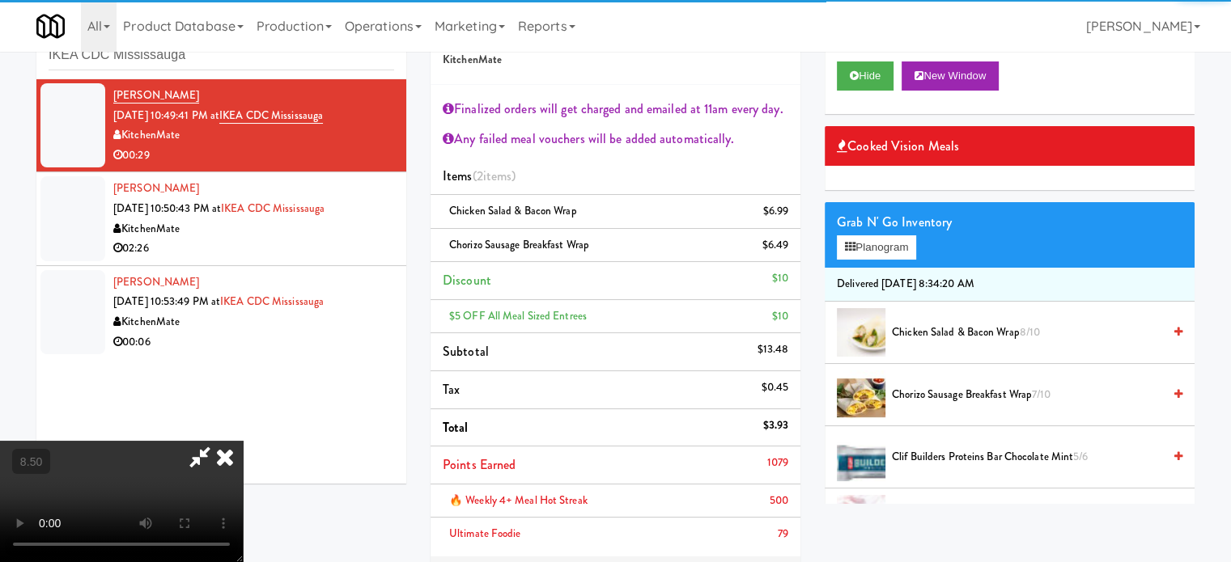
click at [243, 441] on icon at bounding box center [225, 457] width 36 height 32
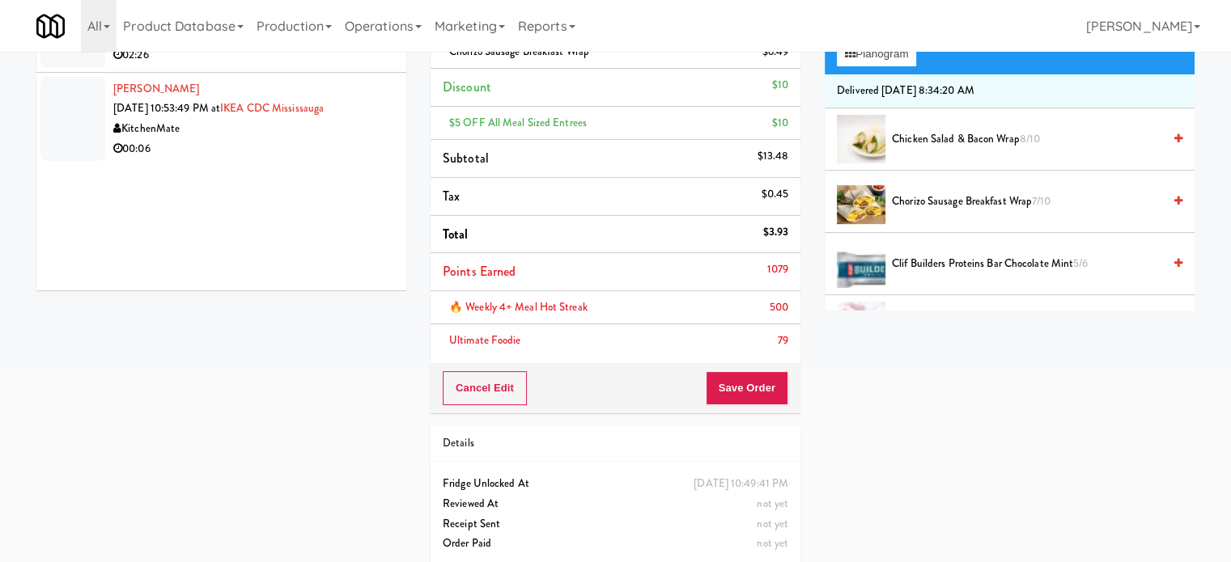
scroll to position [259, 0]
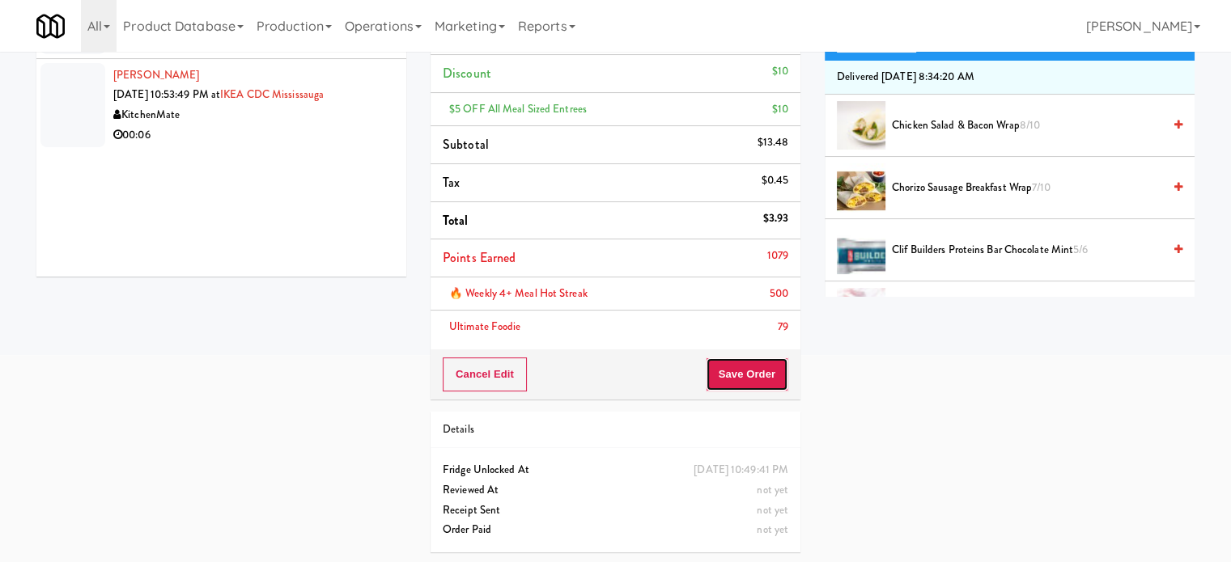
click at [754, 374] on button "Save Order" at bounding box center [747, 375] width 83 height 34
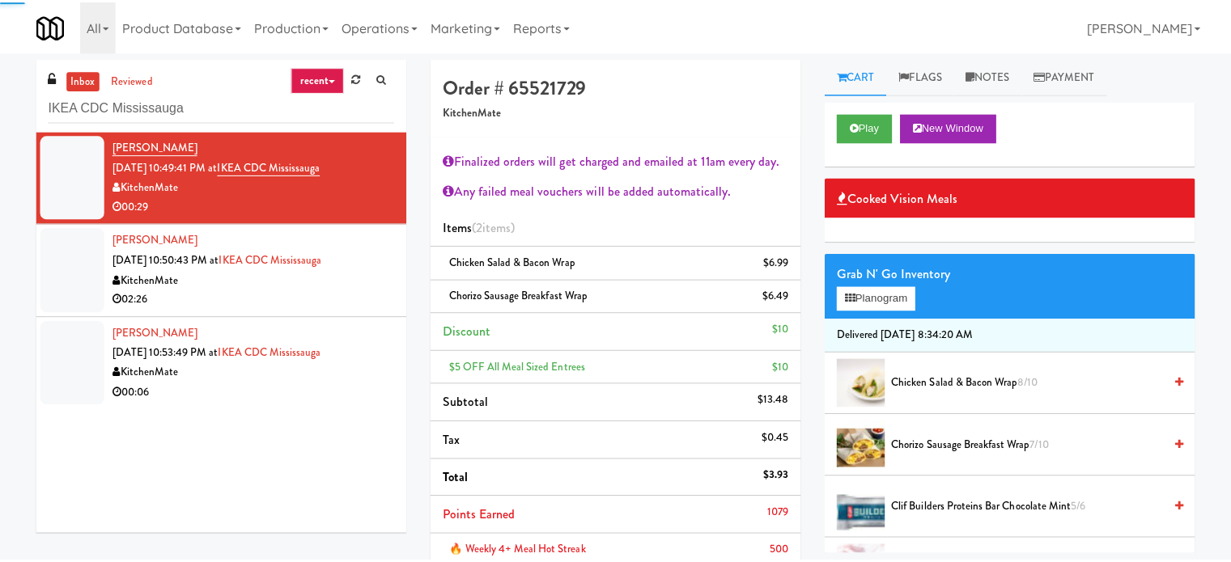
scroll to position [0, 0]
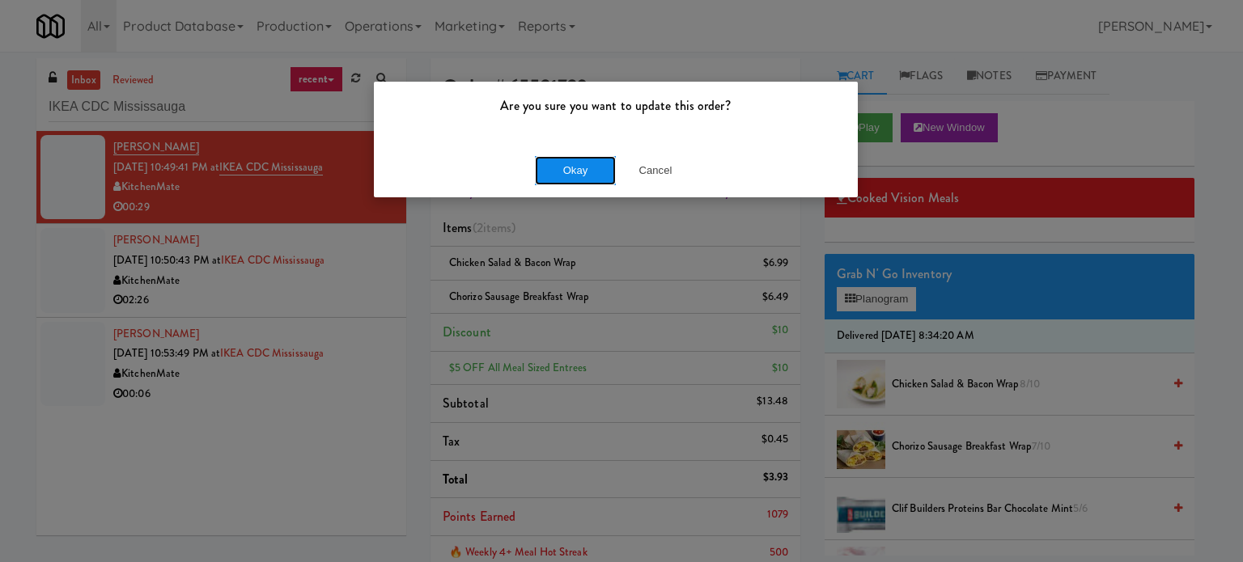
click at [584, 176] on button "Okay" at bounding box center [575, 170] width 81 height 29
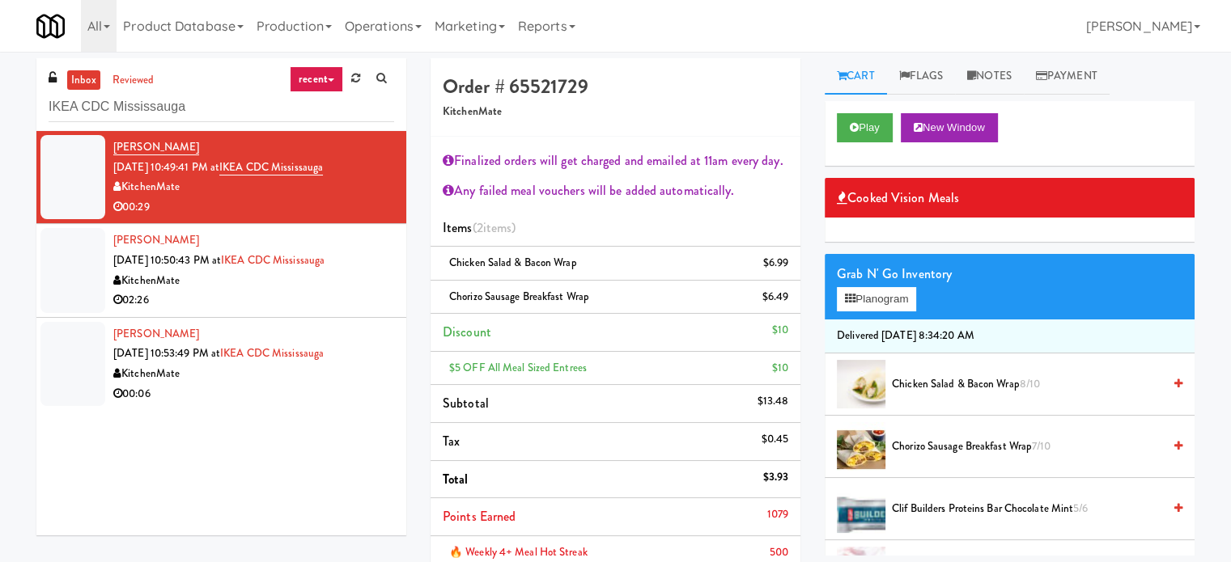
drag, startPoint x: 328, startPoint y: 310, endPoint x: 378, endPoint y: 297, distance: 51.0
click at [330, 310] on div "02:26" at bounding box center [253, 300] width 281 height 20
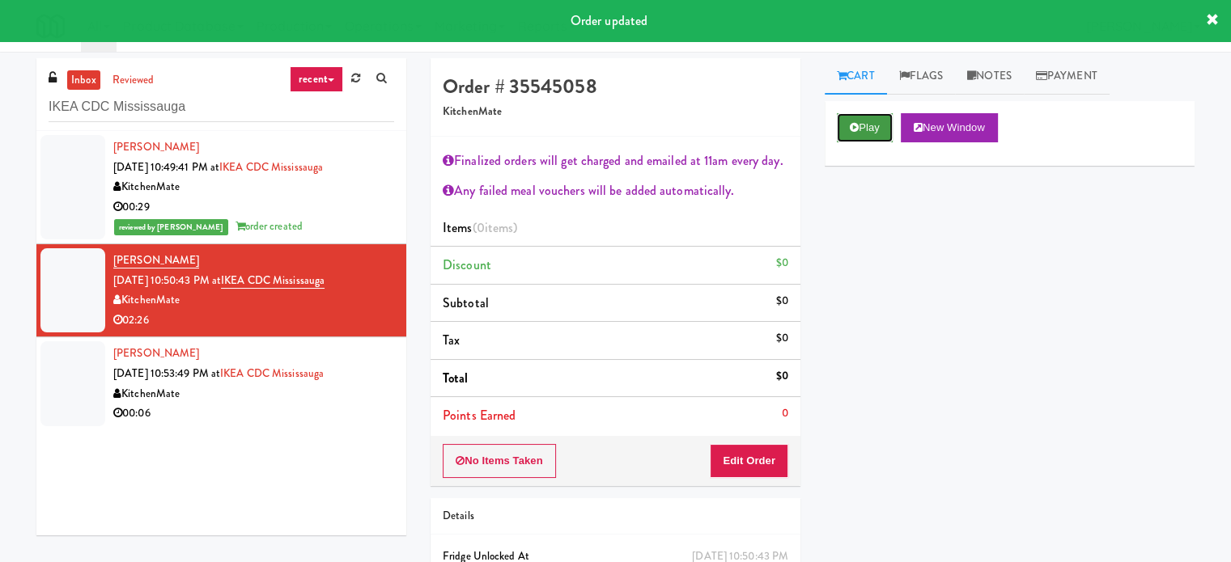
click at [881, 131] on button "Play" at bounding box center [865, 127] width 56 height 29
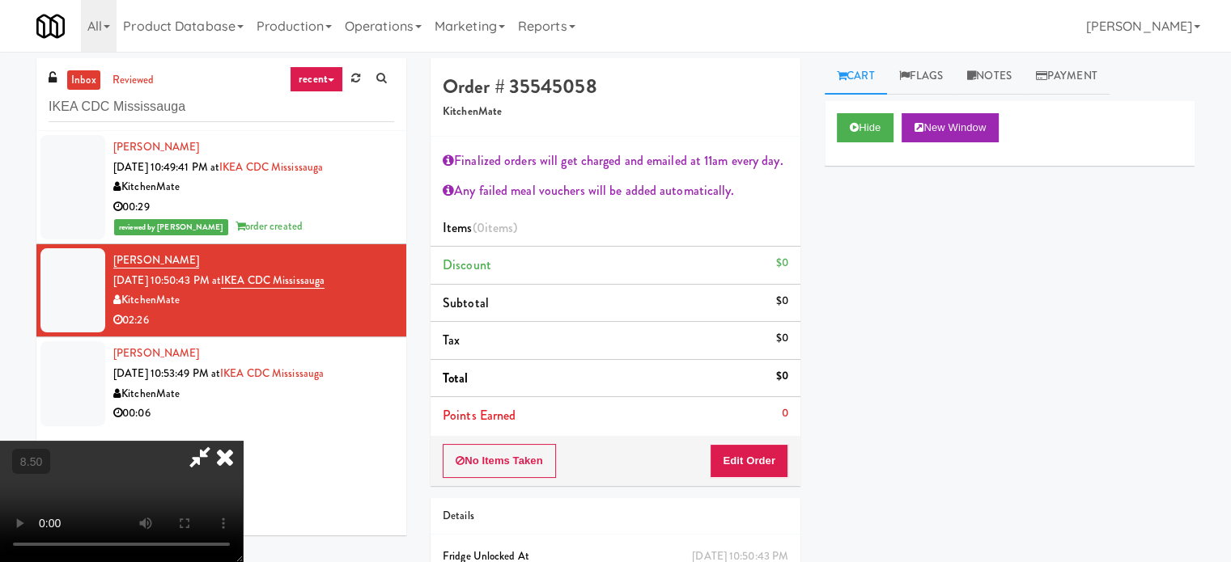
click at [243, 441] on video at bounding box center [121, 501] width 243 height 121
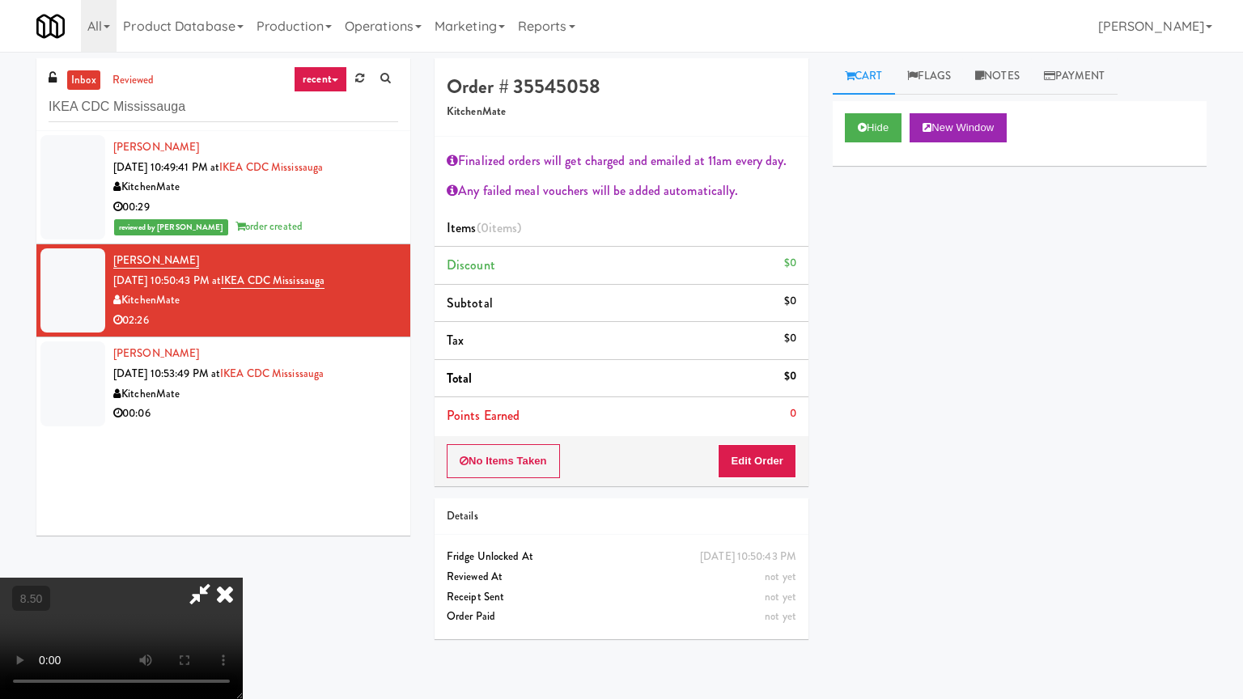
click at [243, 561] on video at bounding box center [121, 638] width 243 height 121
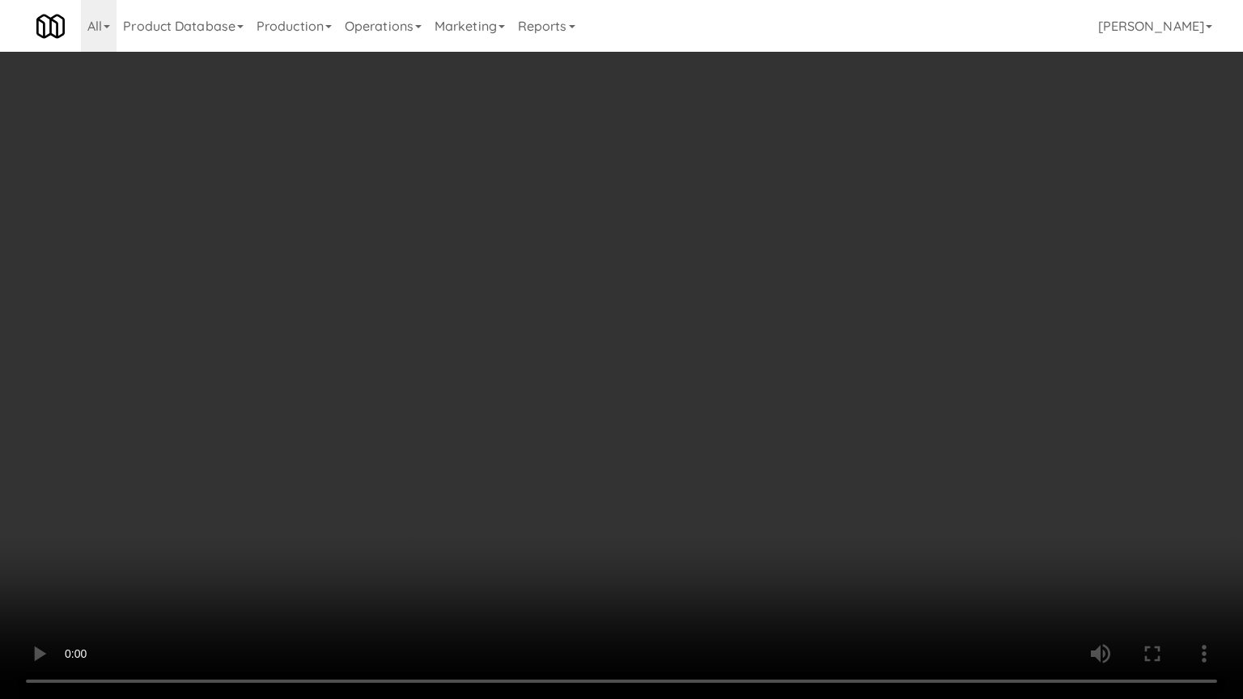
click at [579, 398] on video at bounding box center [621, 349] width 1243 height 699
click at [699, 375] on video at bounding box center [621, 349] width 1243 height 699
click at [689, 380] on video at bounding box center [621, 349] width 1243 height 699
click at [688, 379] on video at bounding box center [621, 349] width 1243 height 699
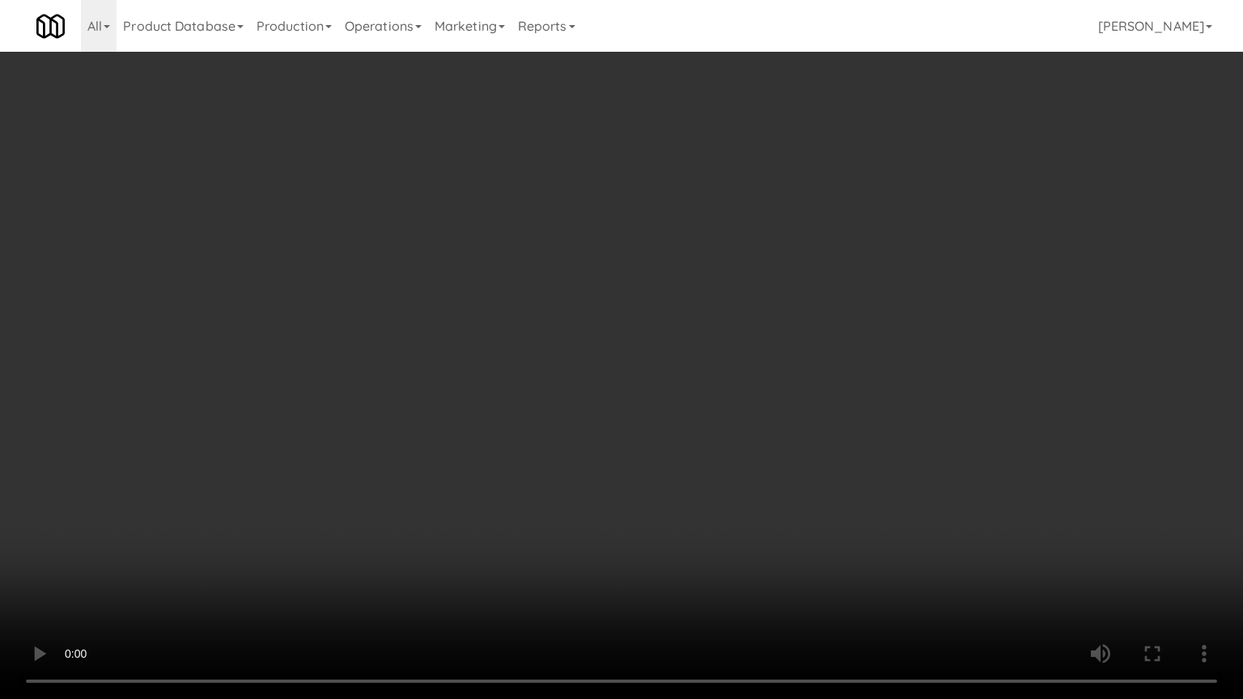
click at [689, 379] on video at bounding box center [621, 349] width 1243 height 699
drag, startPoint x: 687, startPoint y: 347, endPoint x: 696, endPoint y: 343, distance: 9.8
click at [689, 347] on video at bounding box center [621, 349] width 1243 height 699
click at [696, 343] on video at bounding box center [621, 349] width 1243 height 699
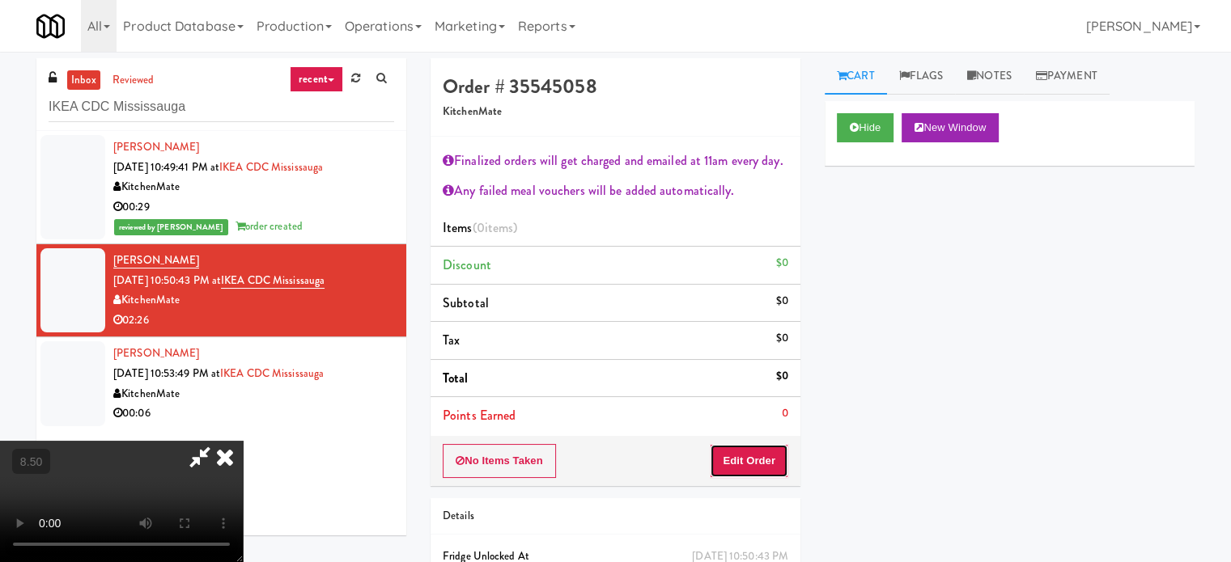
click at [769, 464] on button "Edit Order" at bounding box center [749, 461] width 78 height 34
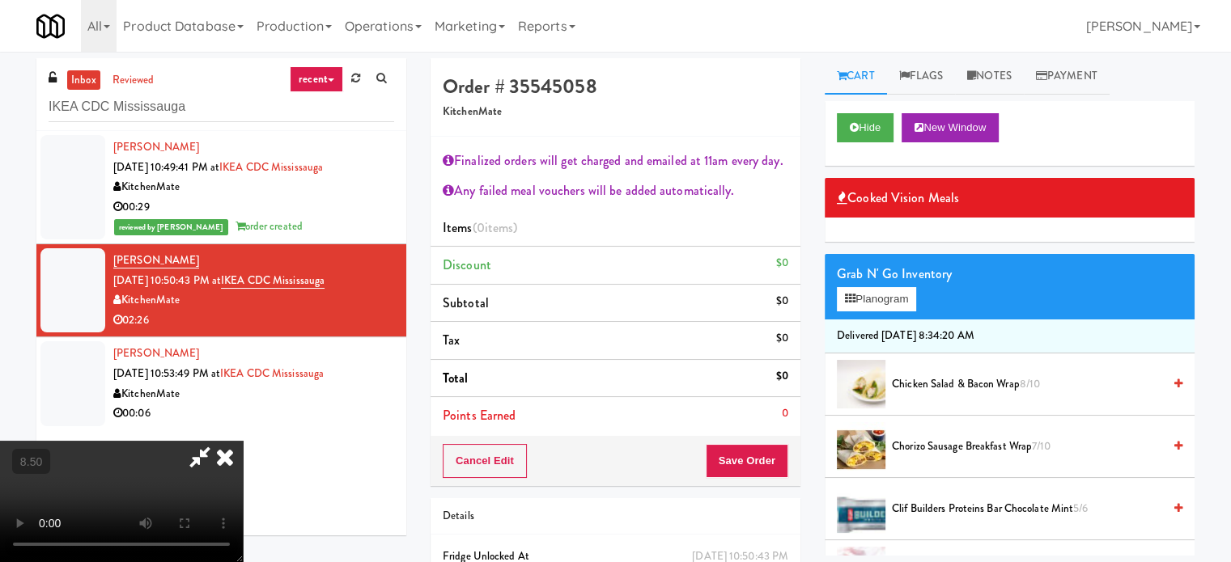
click at [919, 444] on span "Chorizo Sausage Breakfast Wrap 7/10" at bounding box center [1027, 447] width 270 height 20
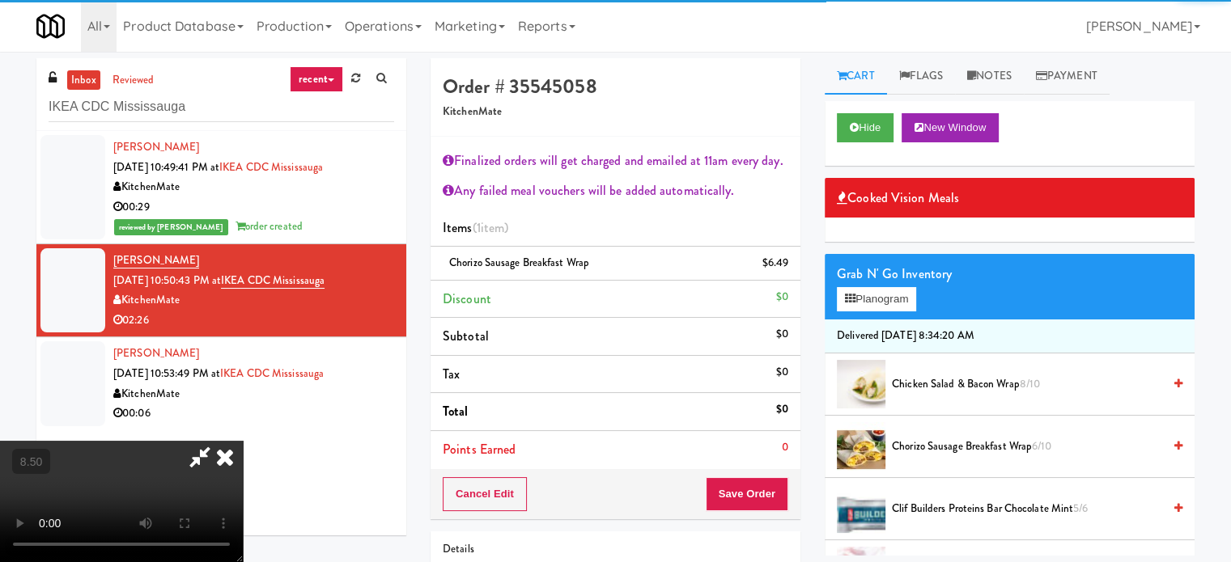
scroll to position [405, 0]
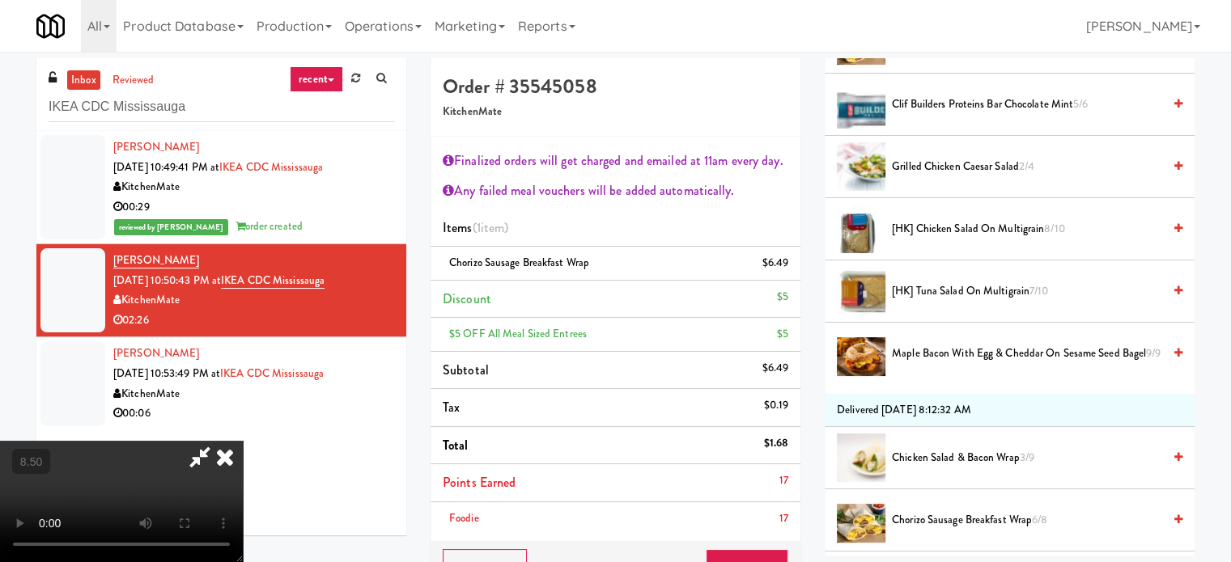
click at [974, 166] on span "Grilled Chicken Caesar Salad 2/4" at bounding box center [1027, 167] width 270 height 20
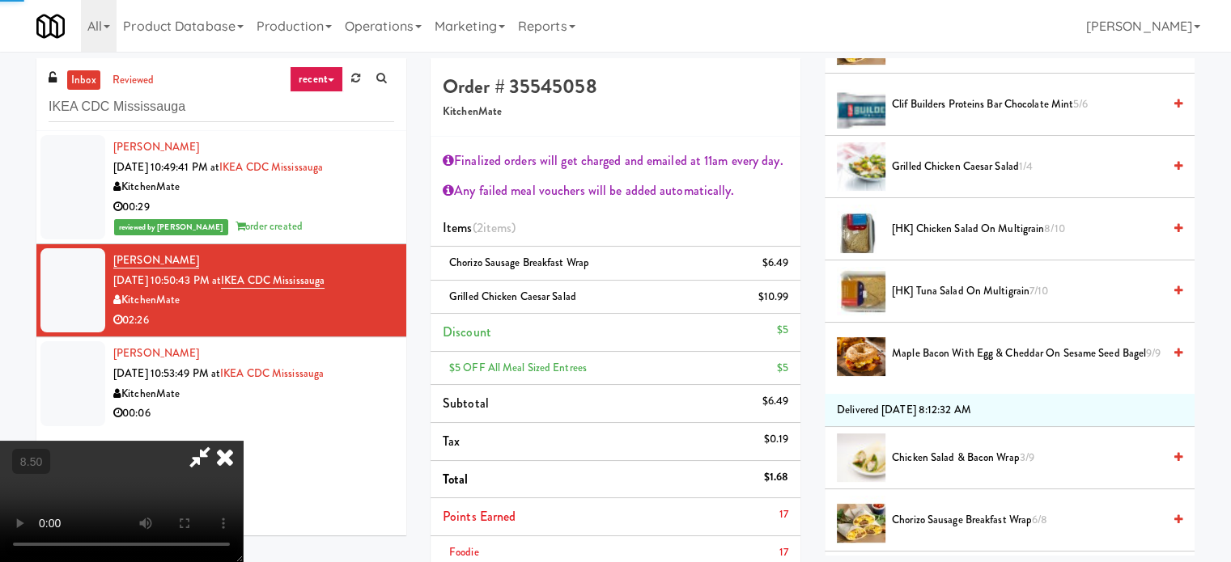
scroll to position [0, 0]
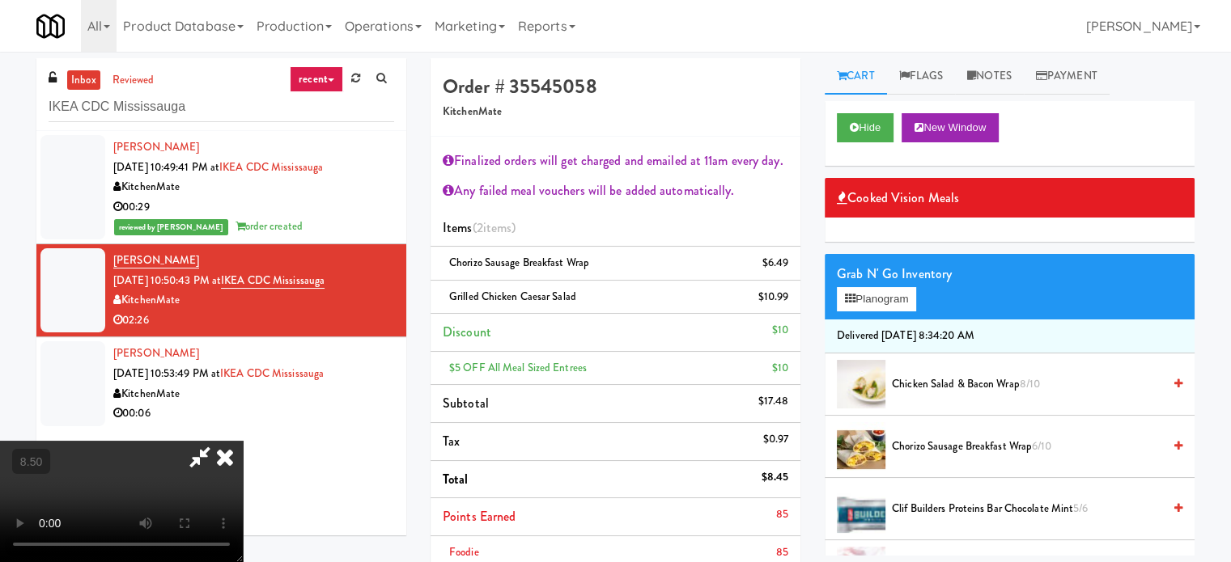
click at [243, 441] on video at bounding box center [121, 501] width 243 height 121
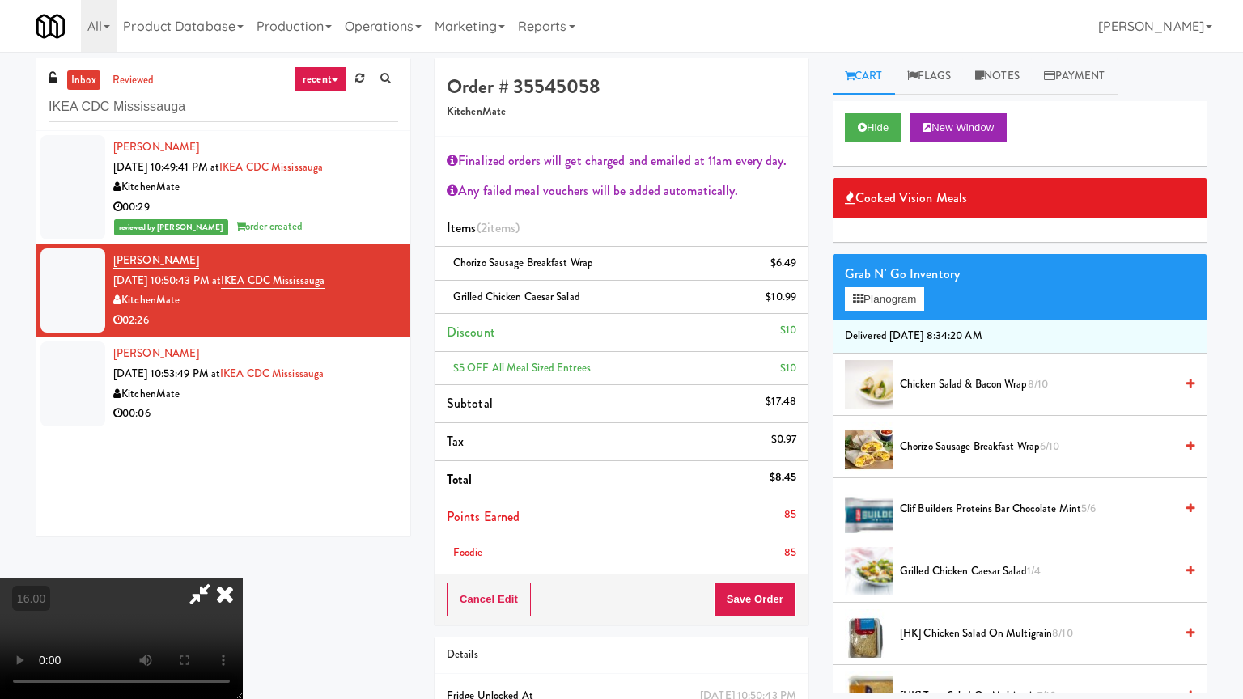
click at [243, 561] on video at bounding box center [121, 638] width 243 height 121
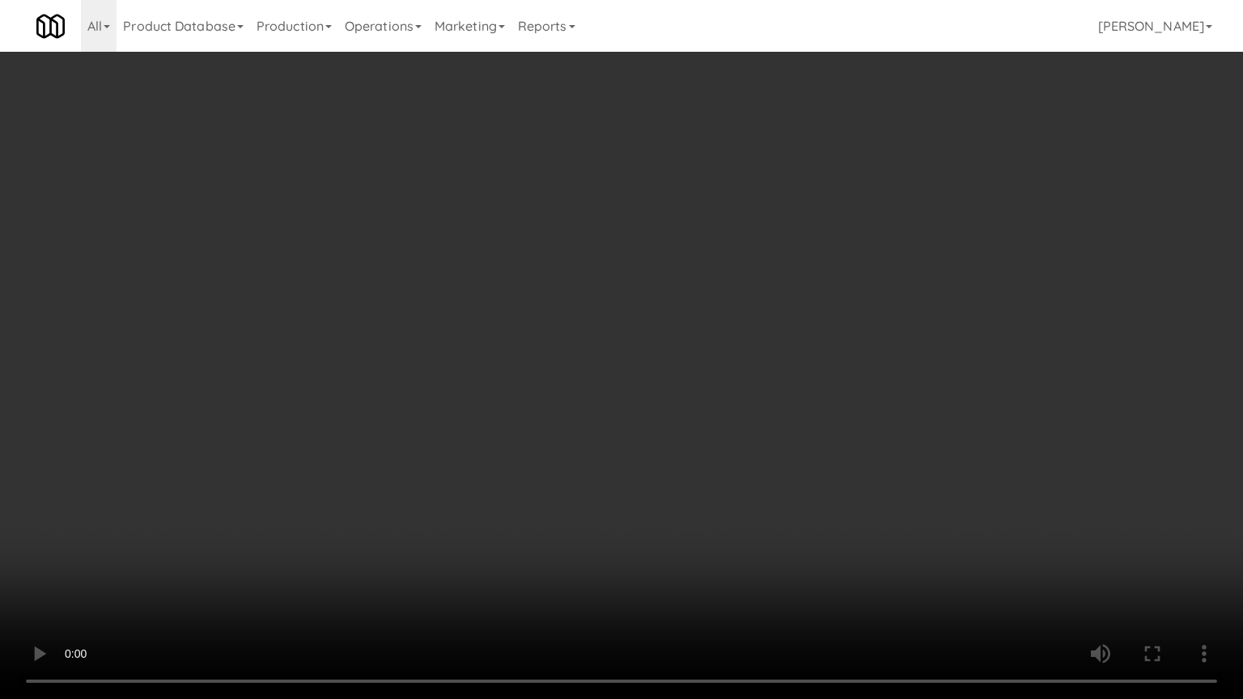
click at [661, 375] on video at bounding box center [621, 349] width 1243 height 699
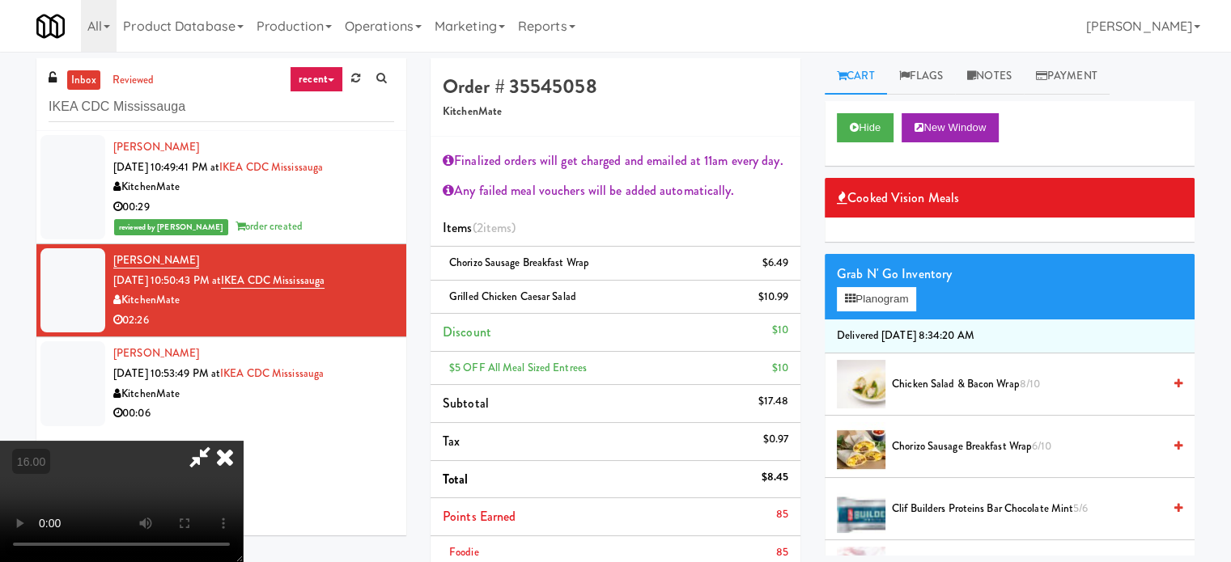
click at [243, 441] on icon at bounding box center [225, 457] width 36 height 32
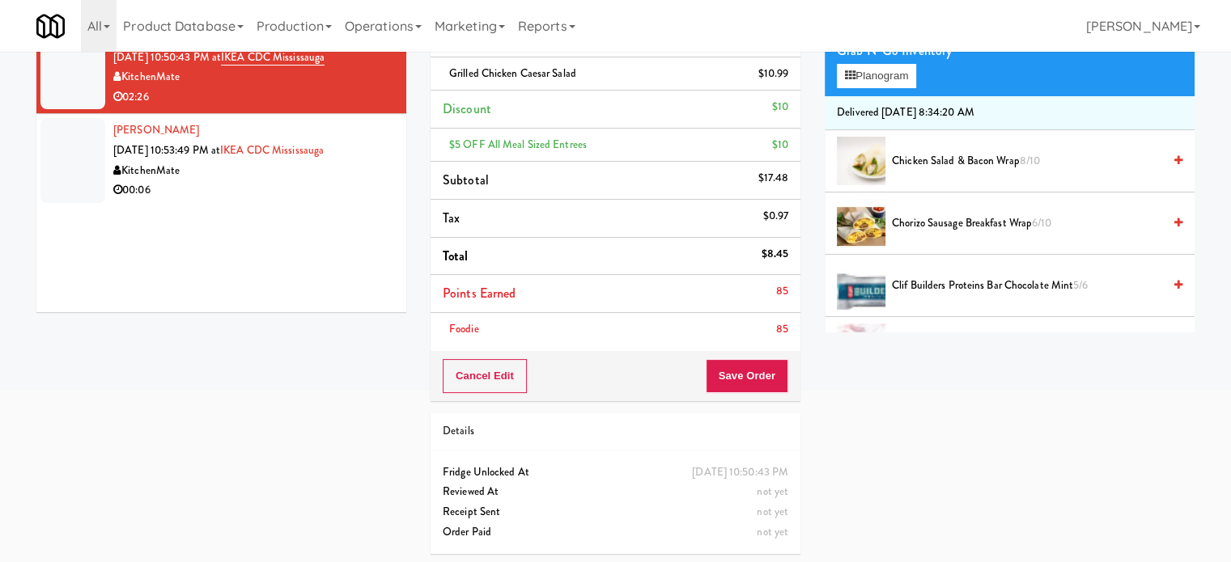
scroll to position [225, 0]
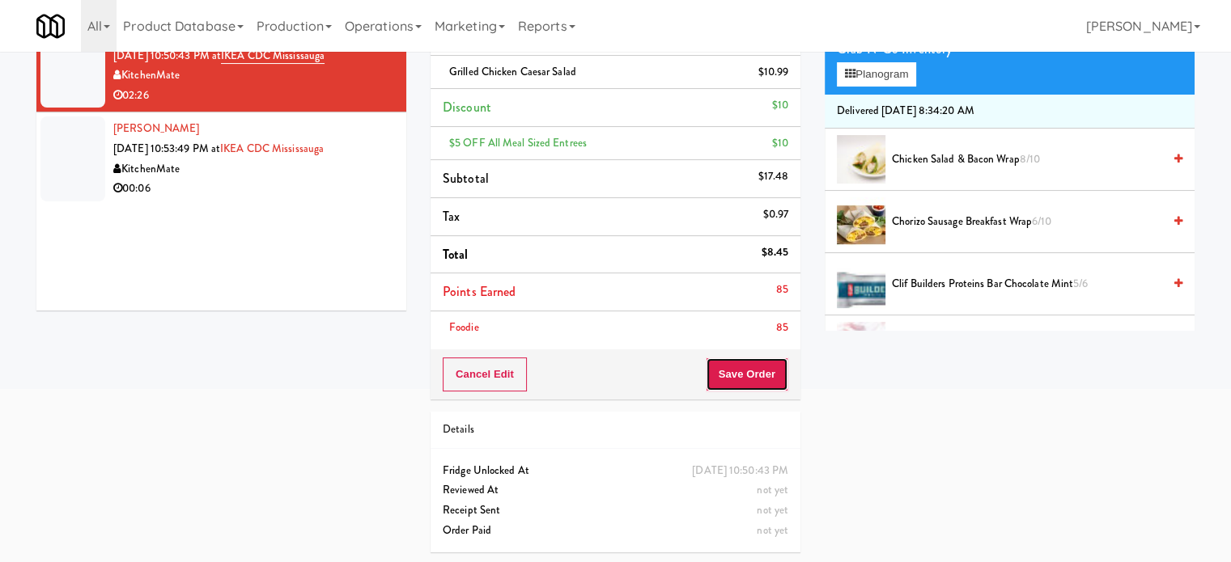
click at [738, 375] on button "Save Order" at bounding box center [747, 375] width 83 height 34
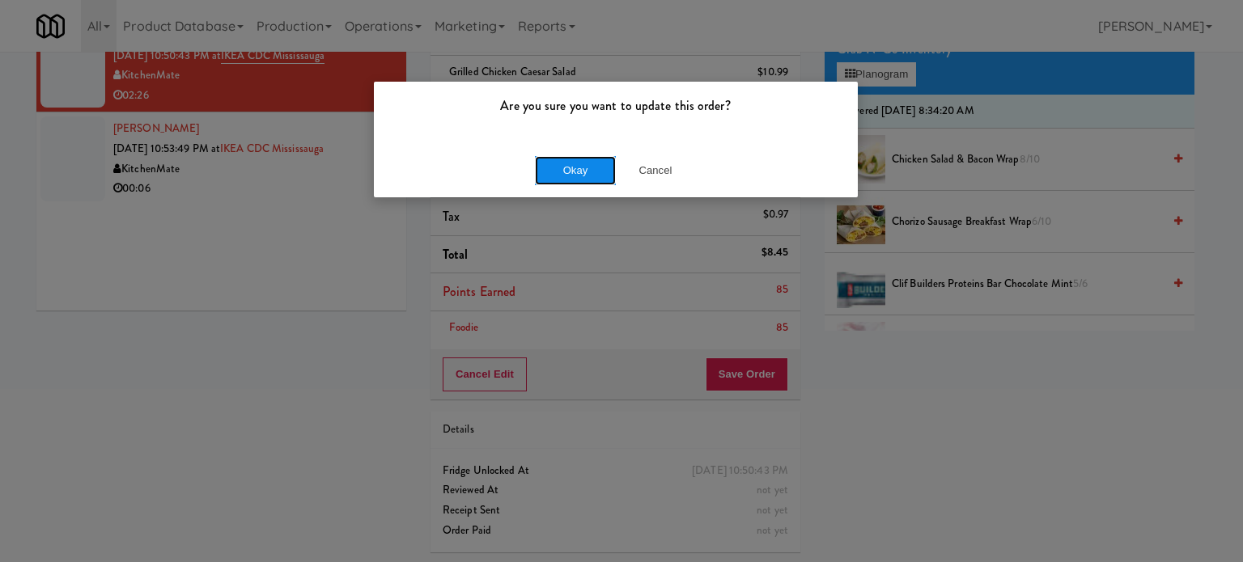
click at [592, 172] on button "Okay" at bounding box center [575, 170] width 81 height 29
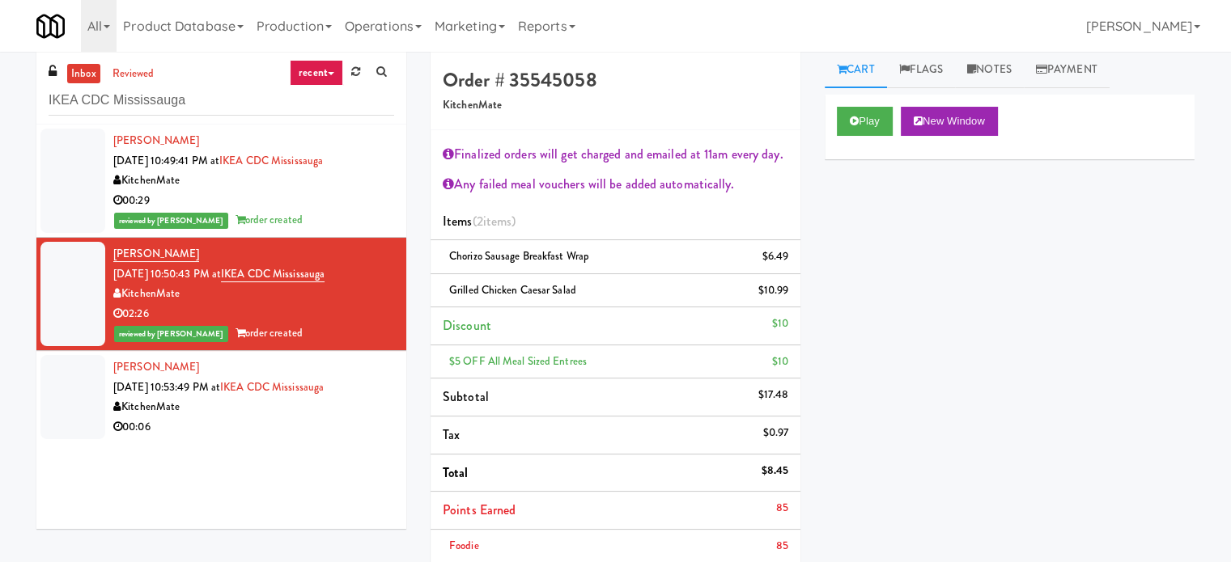
scroll to position [0, 0]
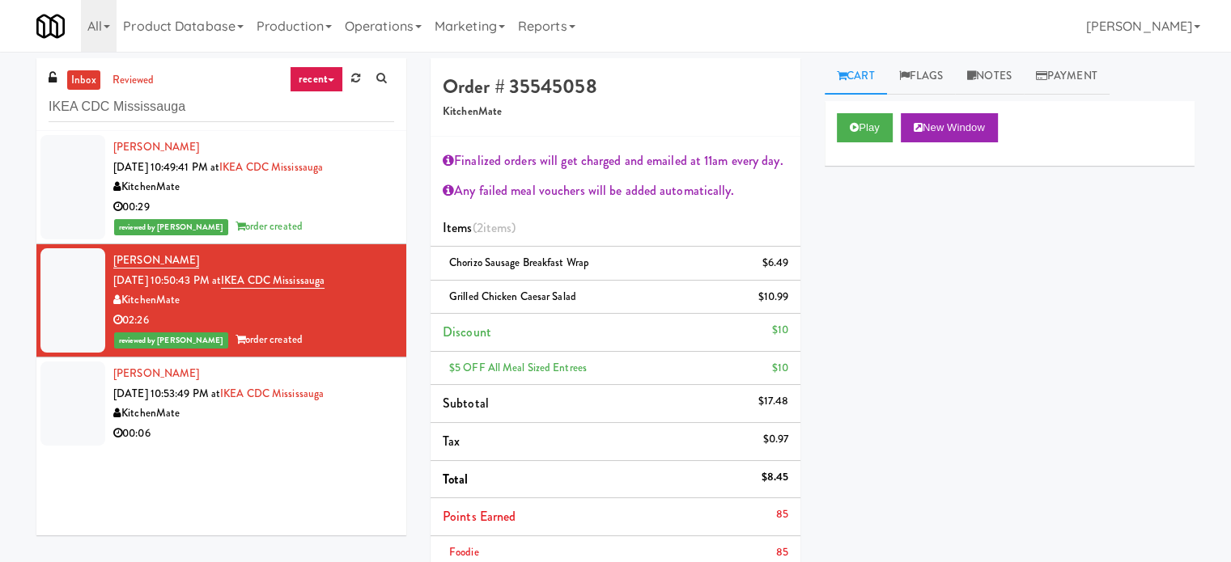
drag, startPoint x: 230, startPoint y: 434, endPoint x: 392, endPoint y: 381, distance: 170.4
click at [243, 429] on div "00:06" at bounding box center [253, 434] width 281 height 20
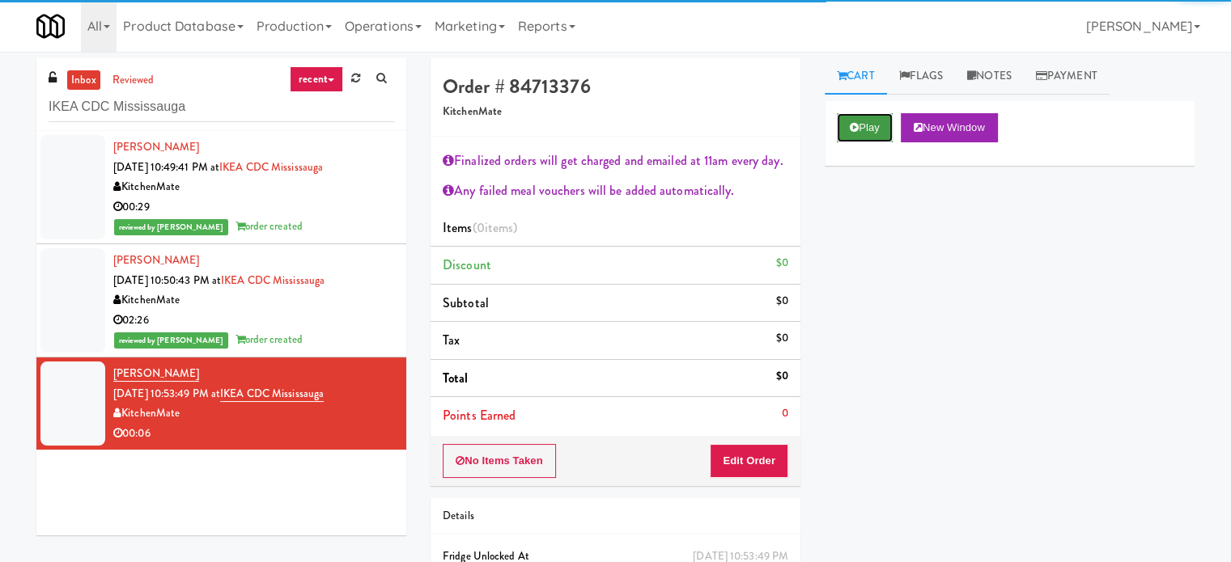
click at [870, 130] on button "Play" at bounding box center [865, 127] width 56 height 29
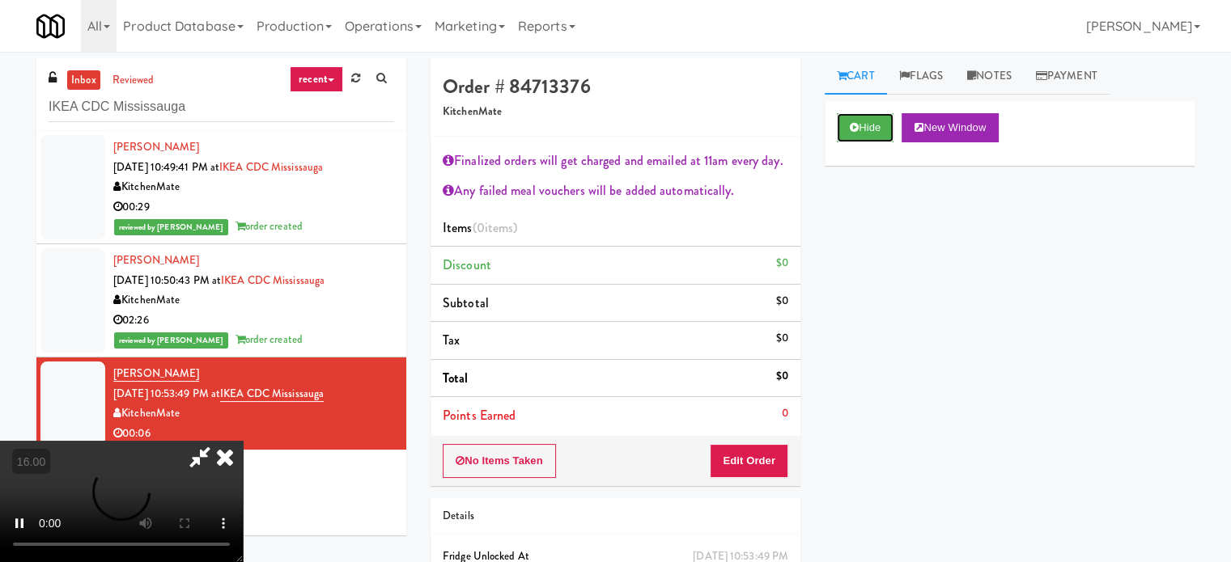
scroll to position [87, 0]
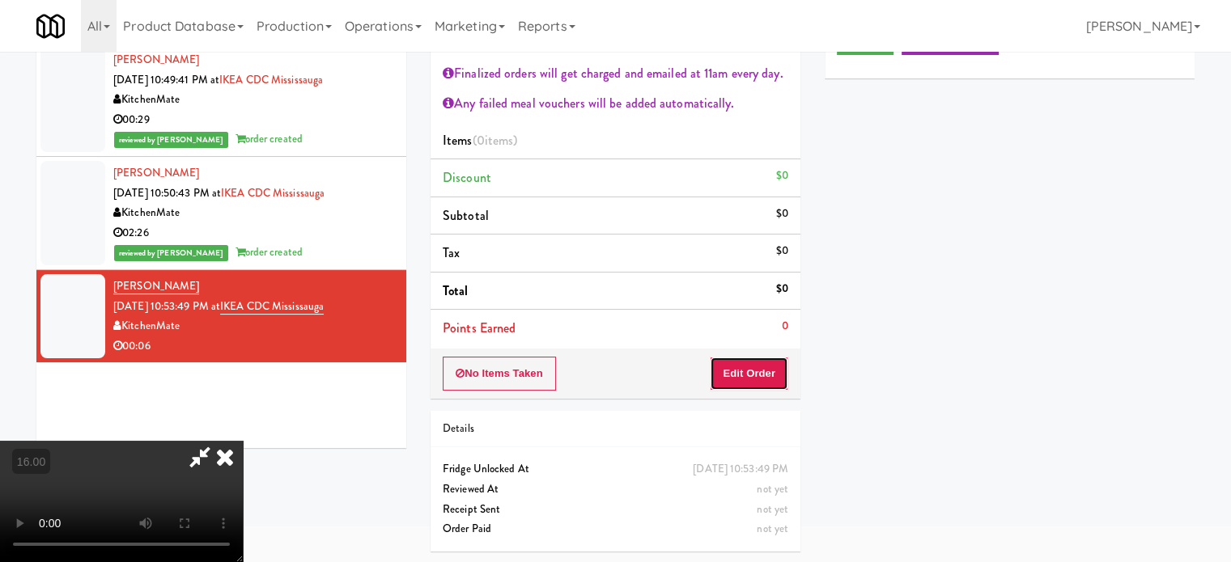
click at [752, 362] on button "Edit Order" at bounding box center [749, 374] width 78 height 34
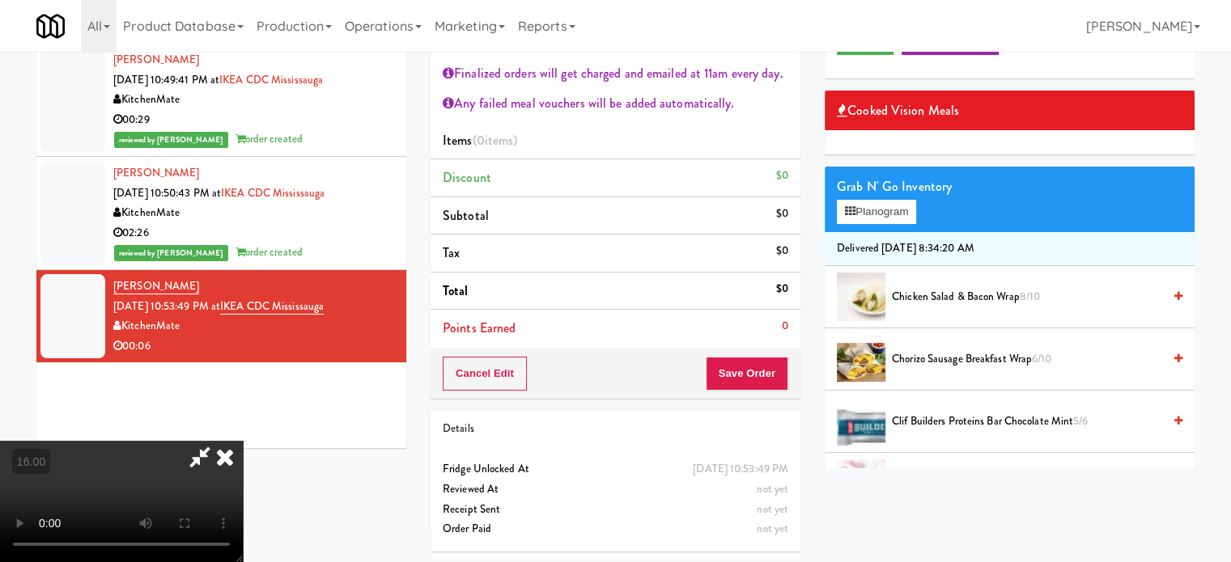
click at [243, 441] on video at bounding box center [121, 501] width 243 height 121
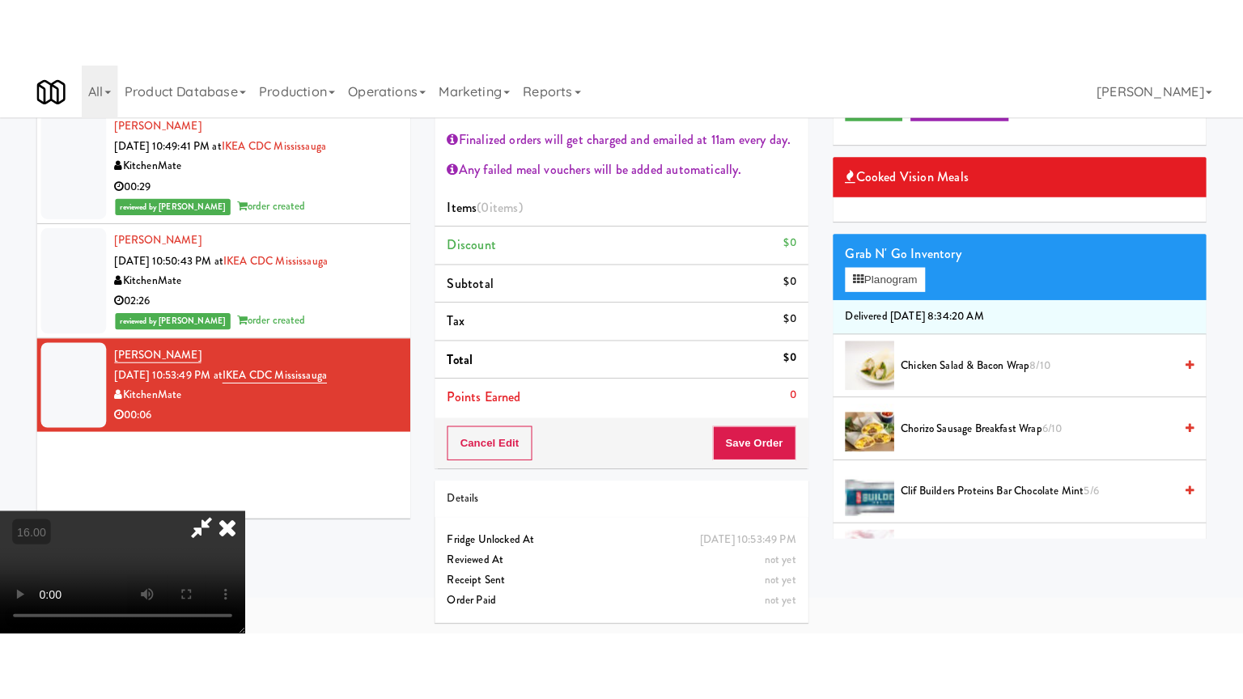
scroll to position [52, 0]
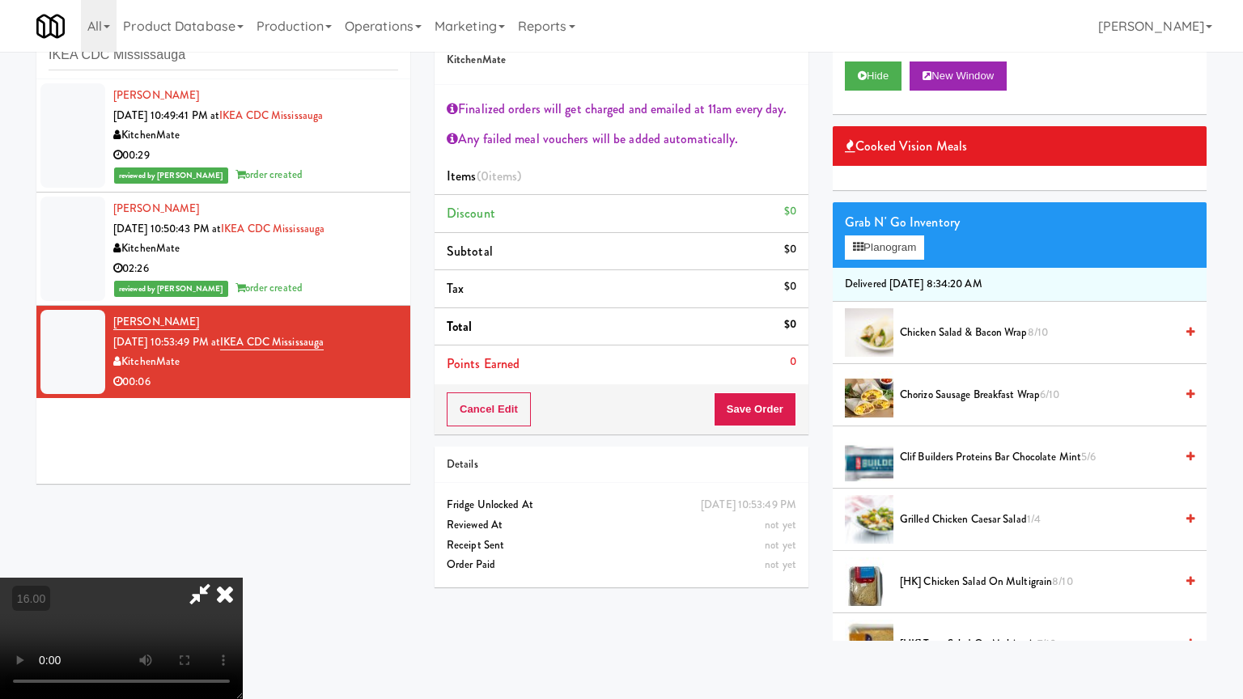
click at [243, 561] on video at bounding box center [121, 638] width 243 height 121
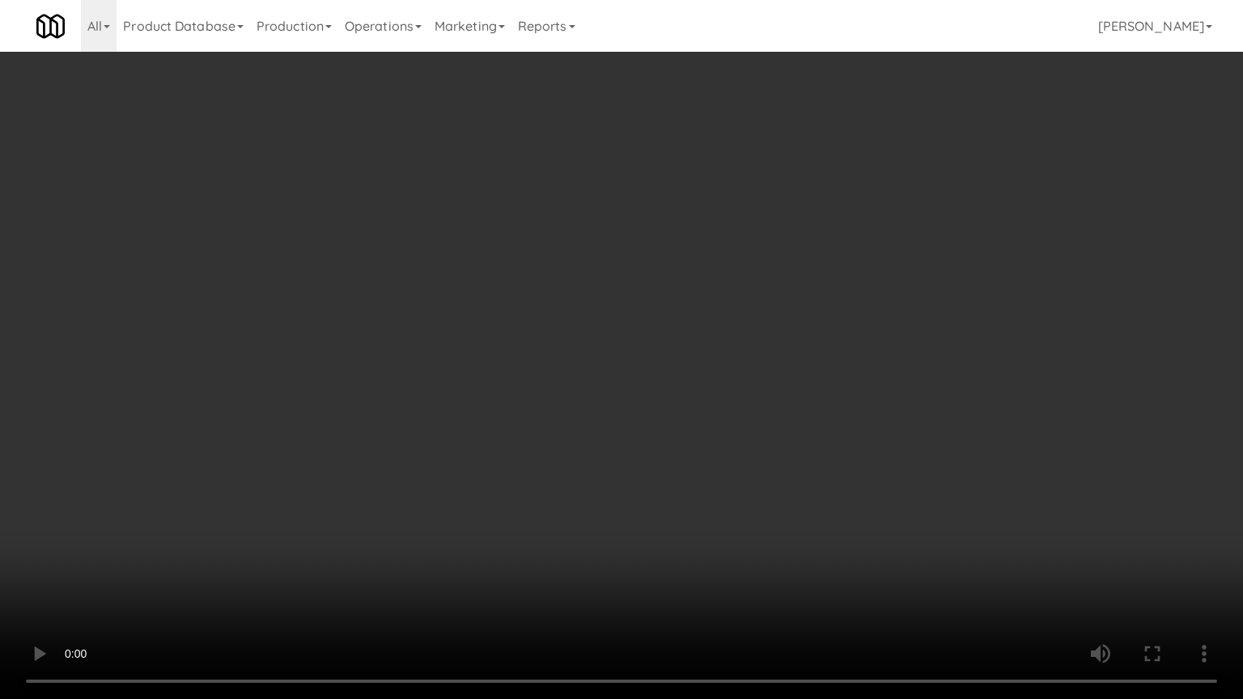
drag, startPoint x: 468, startPoint y: 460, endPoint x: 477, endPoint y: 456, distance: 10.2
click at [468, 461] on video at bounding box center [621, 349] width 1243 height 699
click at [497, 450] on video at bounding box center [621, 349] width 1243 height 699
click at [494, 450] on video at bounding box center [621, 349] width 1243 height 699
click at [588, 456] on video at bounding box center [621, 349] width 1243 height 699
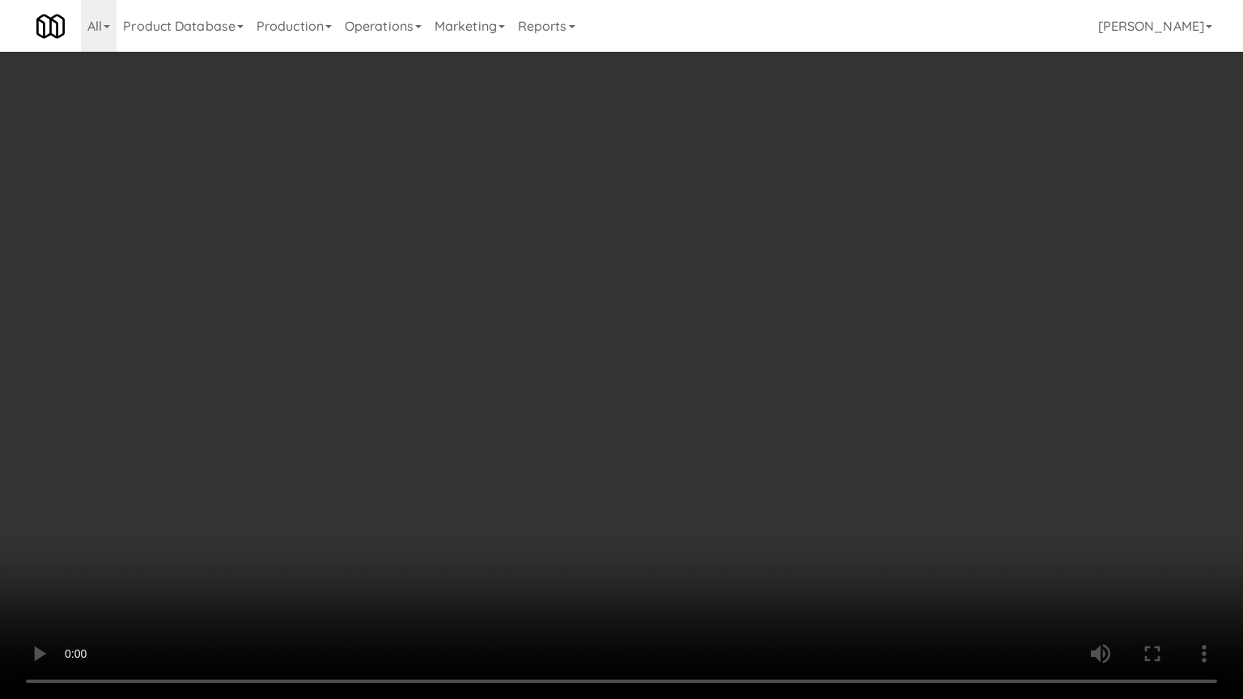
drag, startPoint x: 576, startPoint y: 452, endPoint x: 617, endPoint y: 405, distance: 62.6
click at [576, 451] on video at bounding box center [621, 349] width 1243 height 699
click at [624, 394] on video at bounding box center [621, 349] width 1243 height 699
drag, startPoint x: 589, startPoint y: 376, endPoint x: 610, endPoint y: 357, distance: 28.6
click at [592, 374] on video at bounding box center [621, 349] width 1243 height 699
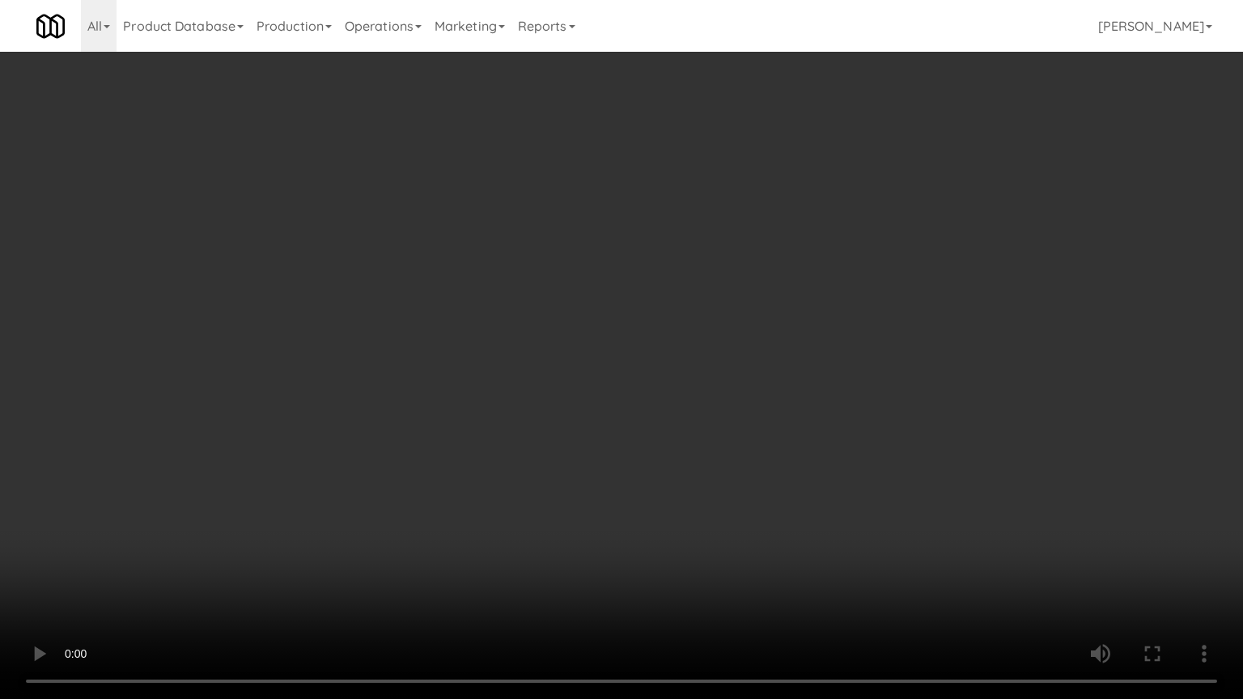
click at [610, 357] on video at bounding box center [621, 349] width 1243 height 699
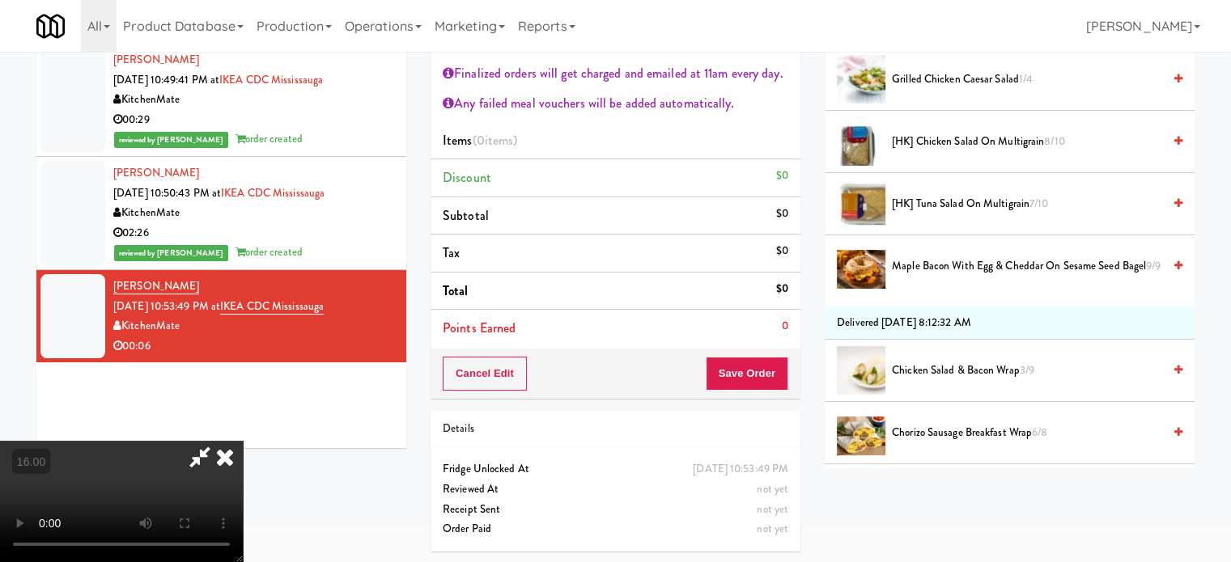
scroll to position [0, 0]
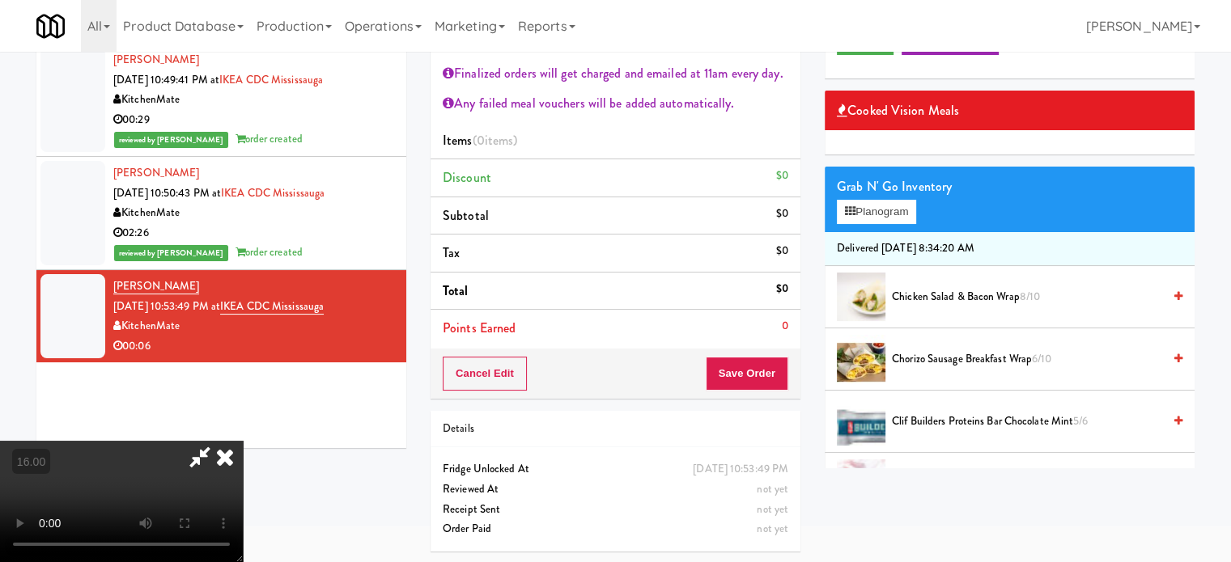
click at [928, 362] on span "Chorizo Sausage Breakfast Wrap 6/10" at bounding box center [1027, 360] width 270 height 20
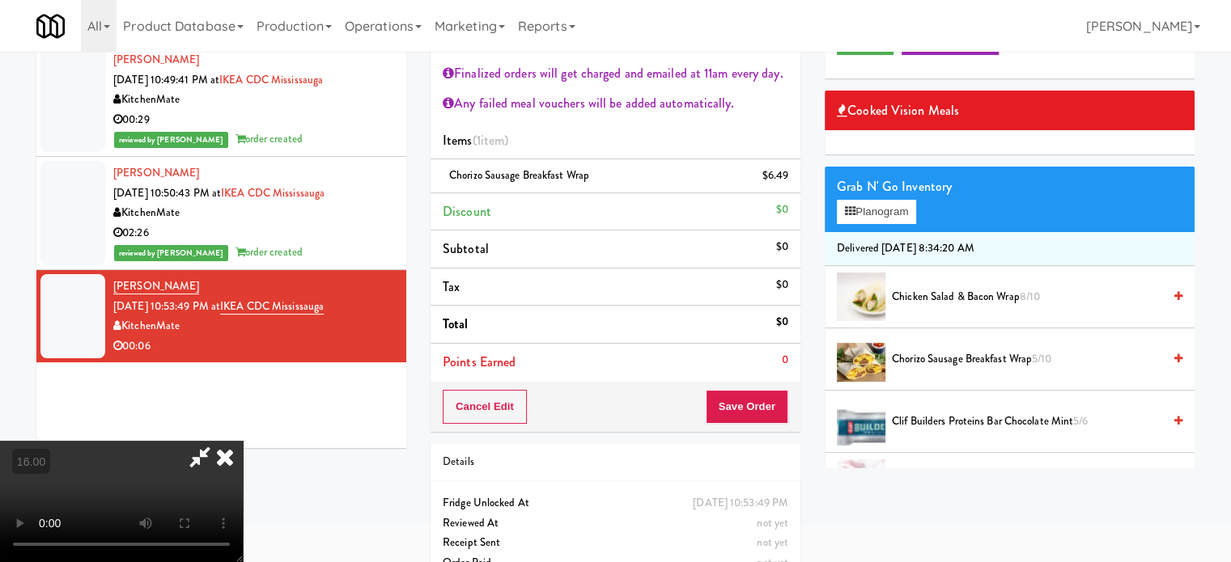
click at [243, 441] on video at bounding box center [121, 501] width 243 height 121
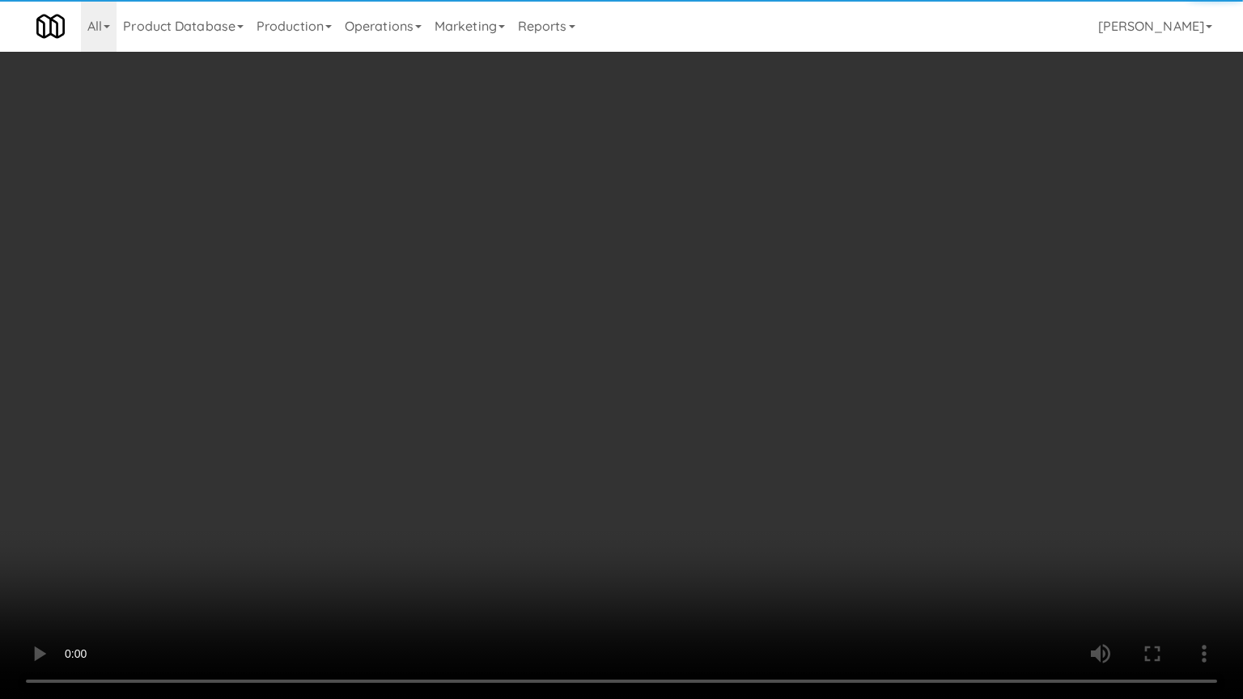
click at [521, 258] on video at bounding box center [621, 349] width 1243 height 699
click at [525, 259] on video at bounding box center [621, 349] width 1243 height 699
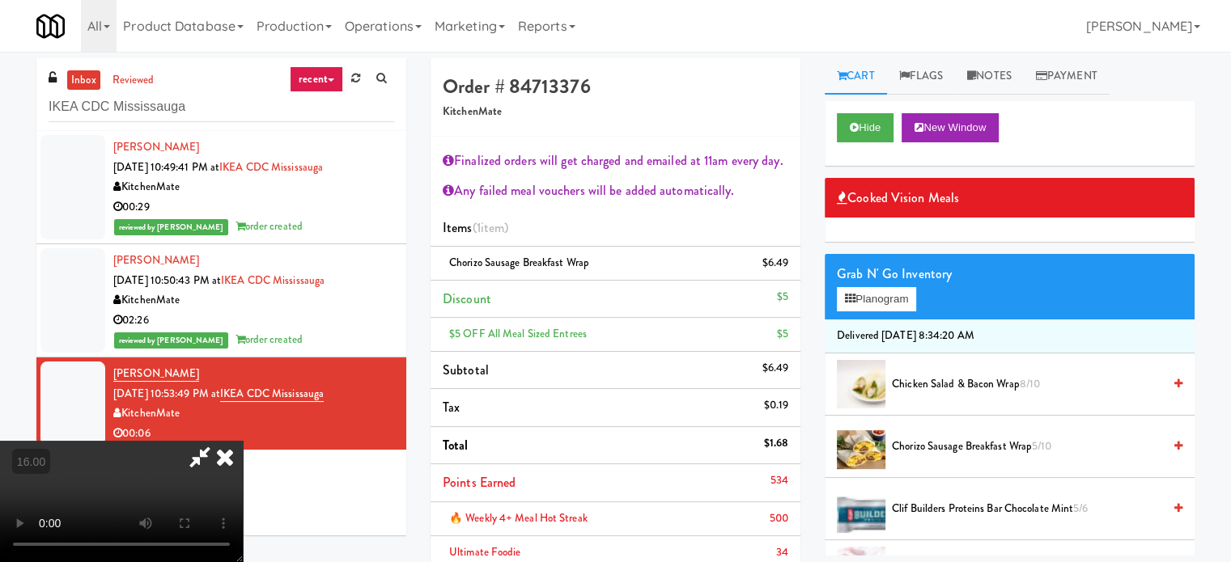
drag, startPoint x: 706, startPoint y: 78, endPoint x: 716, endPoint y: 90, distance: 14.9
click at [243, 441] on icon at bounding box center [225, 457] width 36 height 32
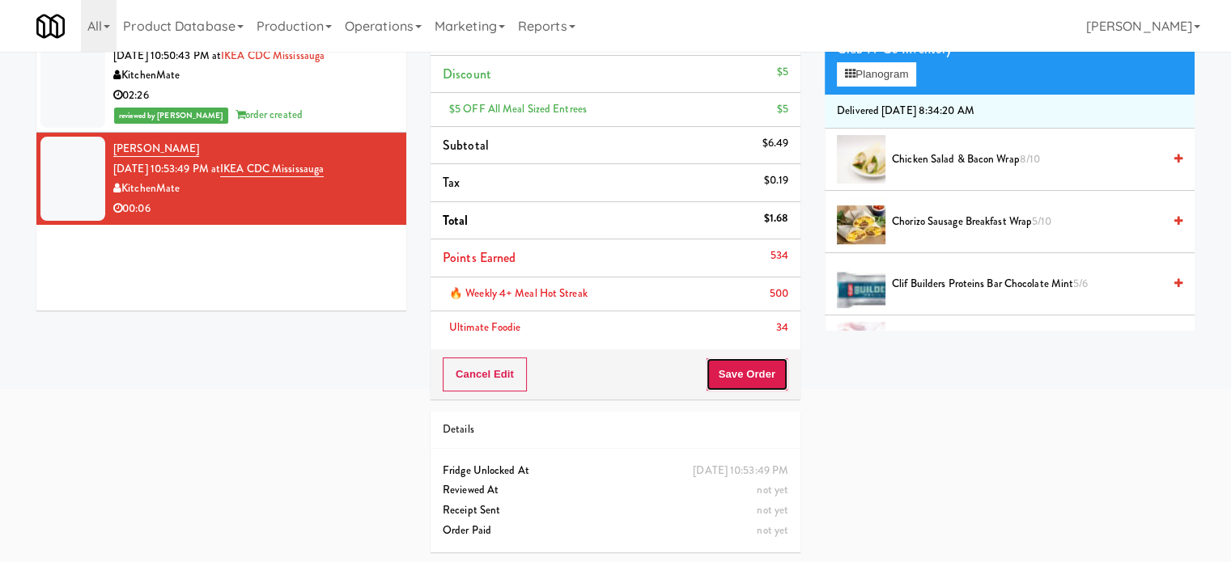
click at [740, 379] on button "Save Order" at bounding box center [747, 375] width 83 height 34
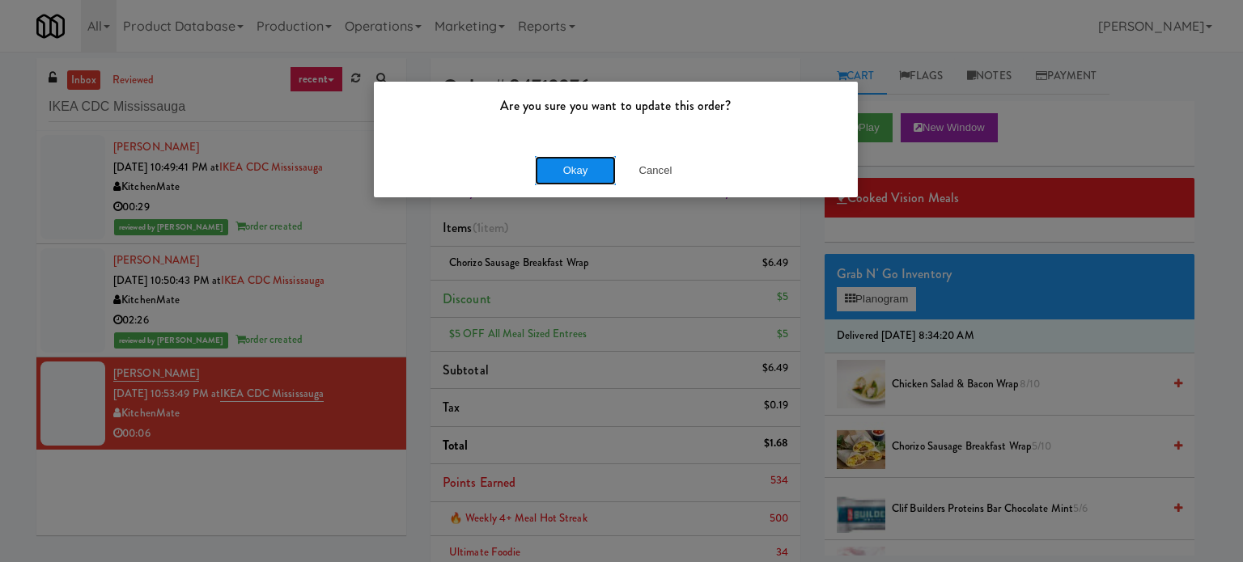
click at [583, 161] on button "Okay" at bounding box center [575, 170] width 81 height 29
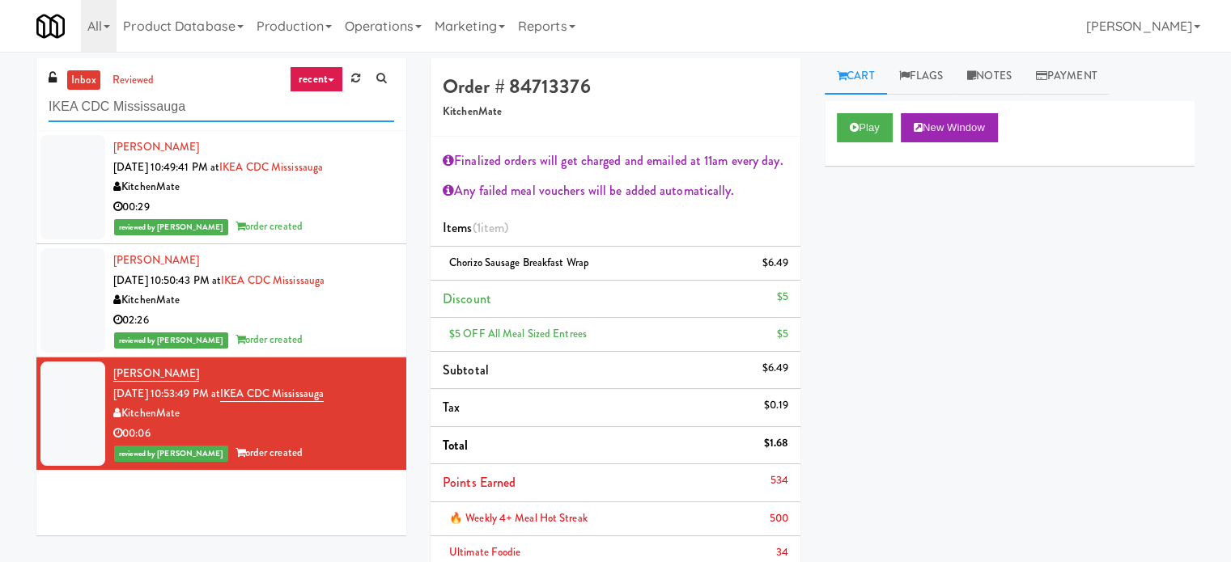
click at [187, 110] on input "IKEA CDC Mississauga" at bounding box center [221, 107] width 345 height 30
paste input "[PERSON_NAME] - Cooler - Right"
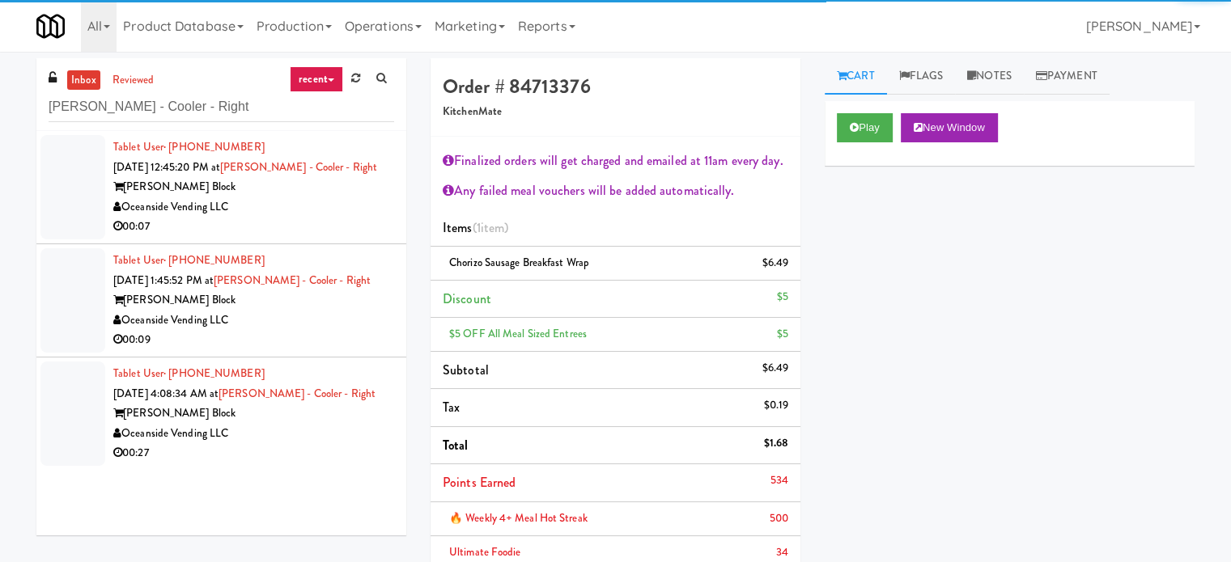
drag, startPoint x: 323, startPoint y: 217, endPoint x: 786, endPoint y: 164, distance: 466.6
click at [331, 219] on div "00:07" at bounding box center [253, 227] width 281 height 20
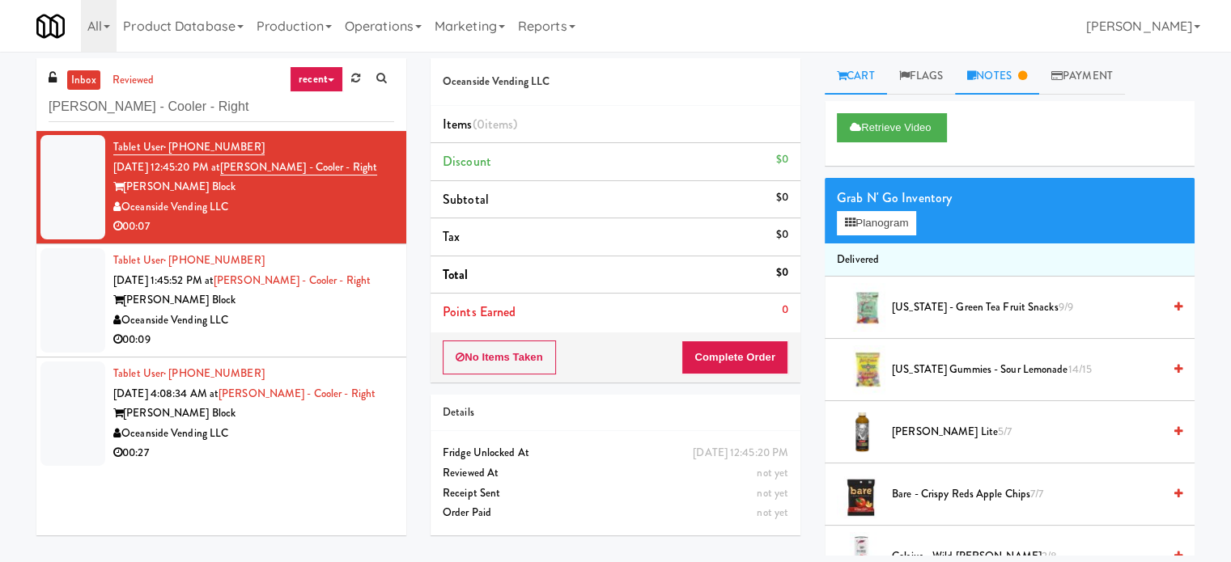
click at [1023, 68] on link "Notes" at bounding box center [997, 76] width 84 height 36
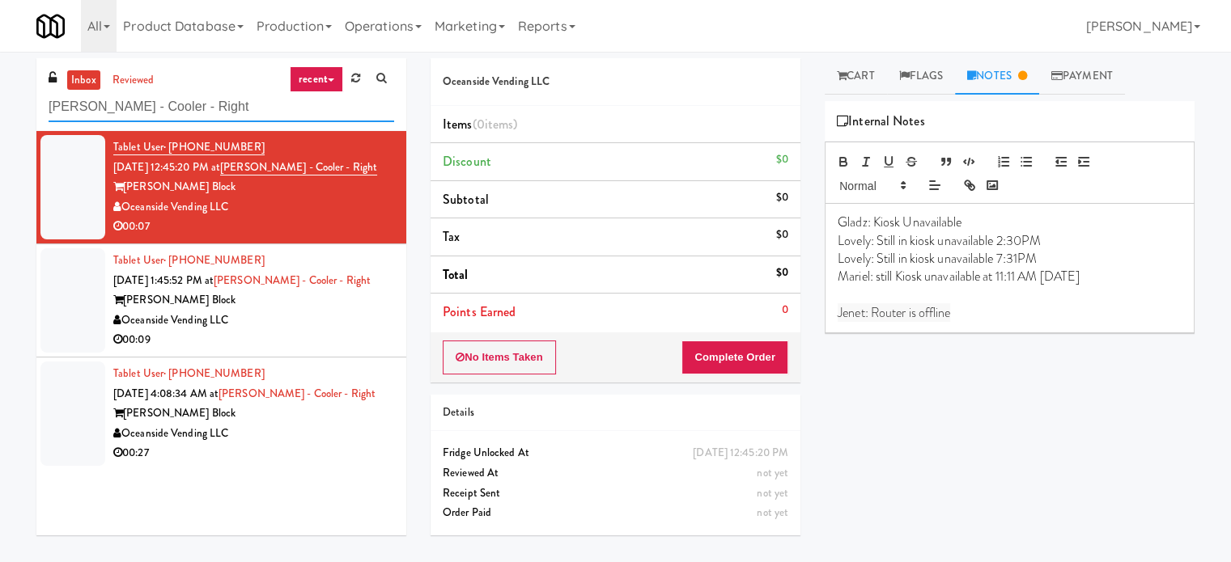
click at [236, 100] on input "[PERSON_NAME] - Cooler - Right" at bounding box center [221, 107] width 345 height 30
paste input "Eight80 - Main Cooler"
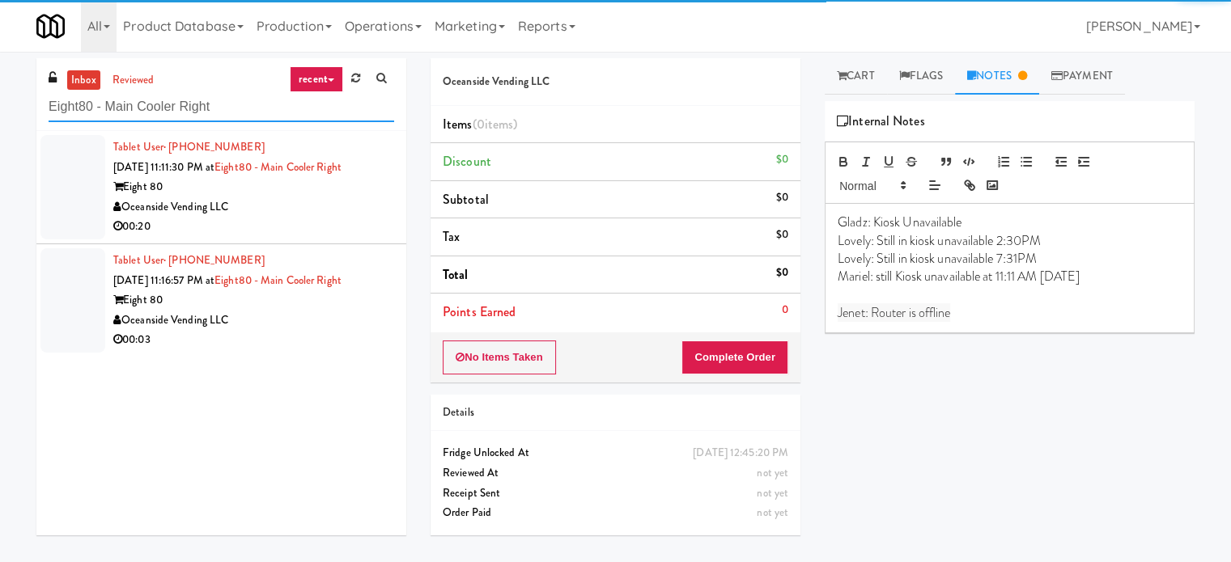
type input "Eight80 - Main Cooler Right"
click at [295, 219] on div "00:20" at bounding box center [253, 227] width 281 height 20
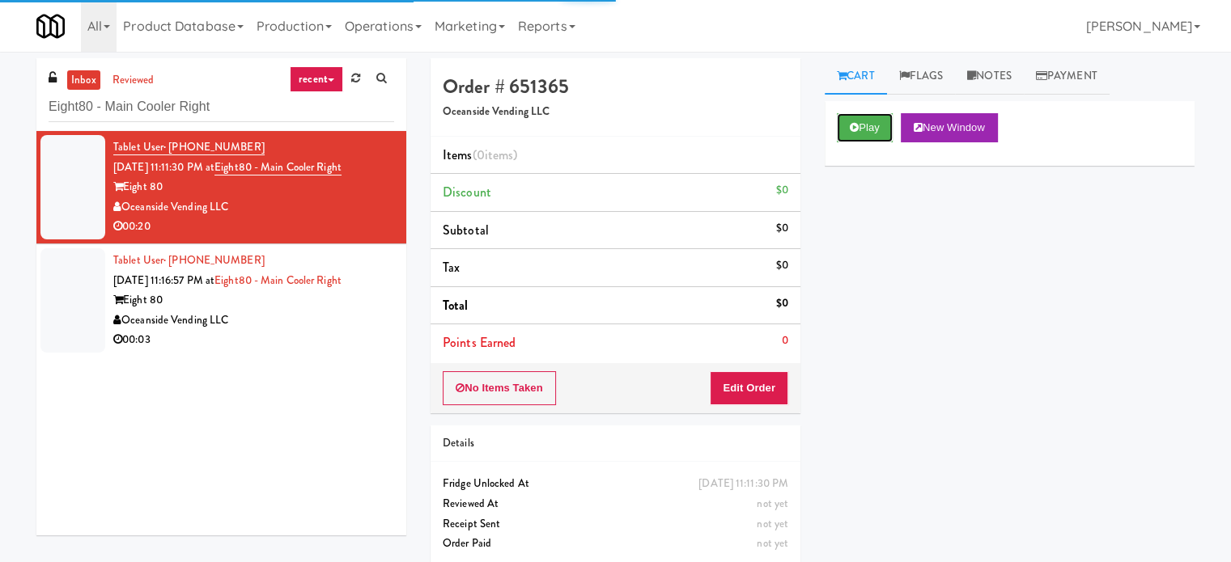
click at [876, 132] on button "Play" at bounding box center [865, 127] width 56 height 29
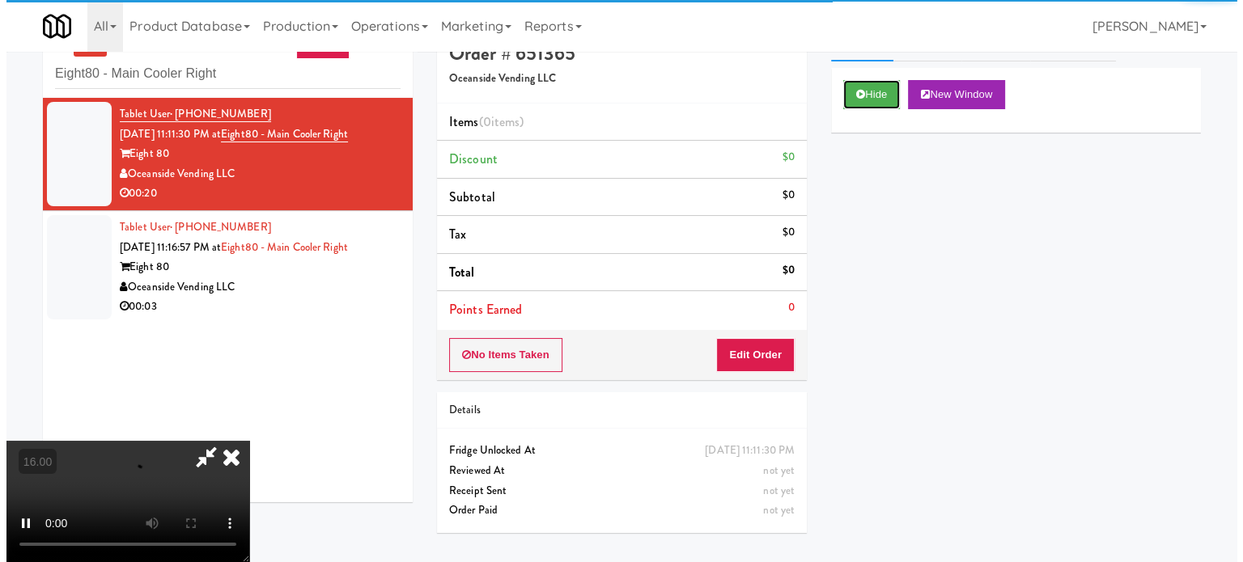
scroll to position [52, 0]
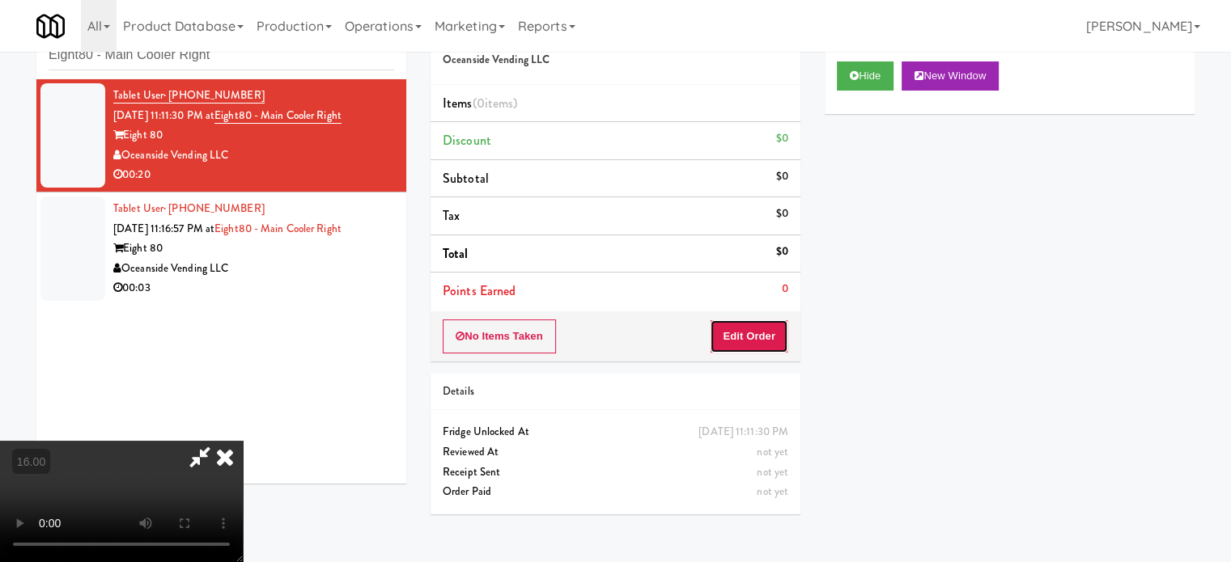
click at [761, 340] on button "Edit Order" at bounding box center [749, 337] width 78 height 34
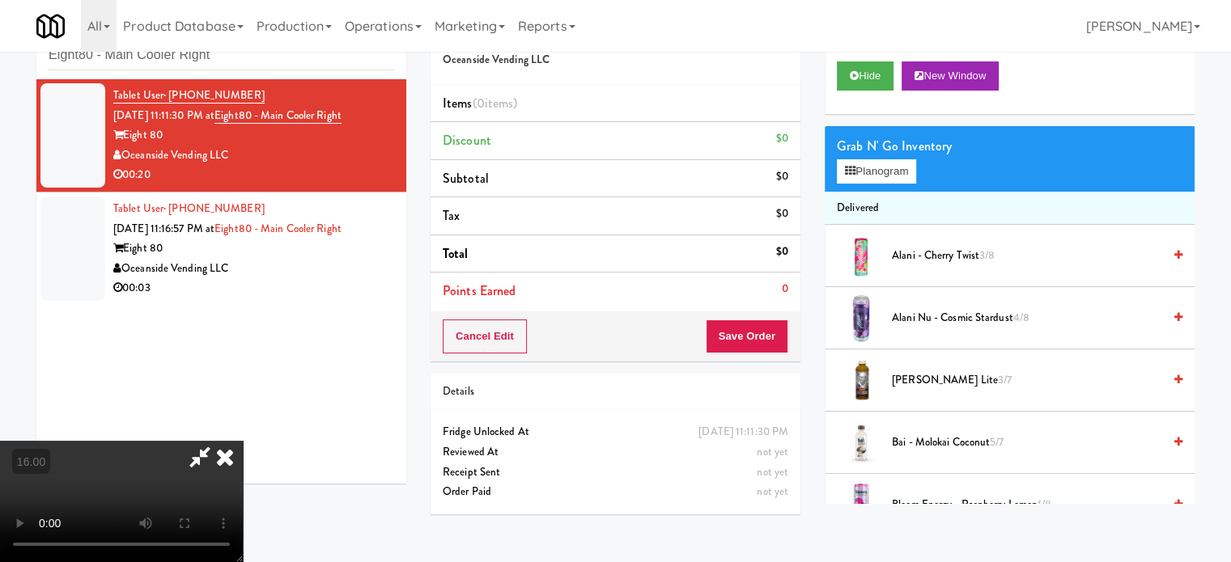
click at [243, 441] on video at bounding box center [121, 501] width 243 height 121
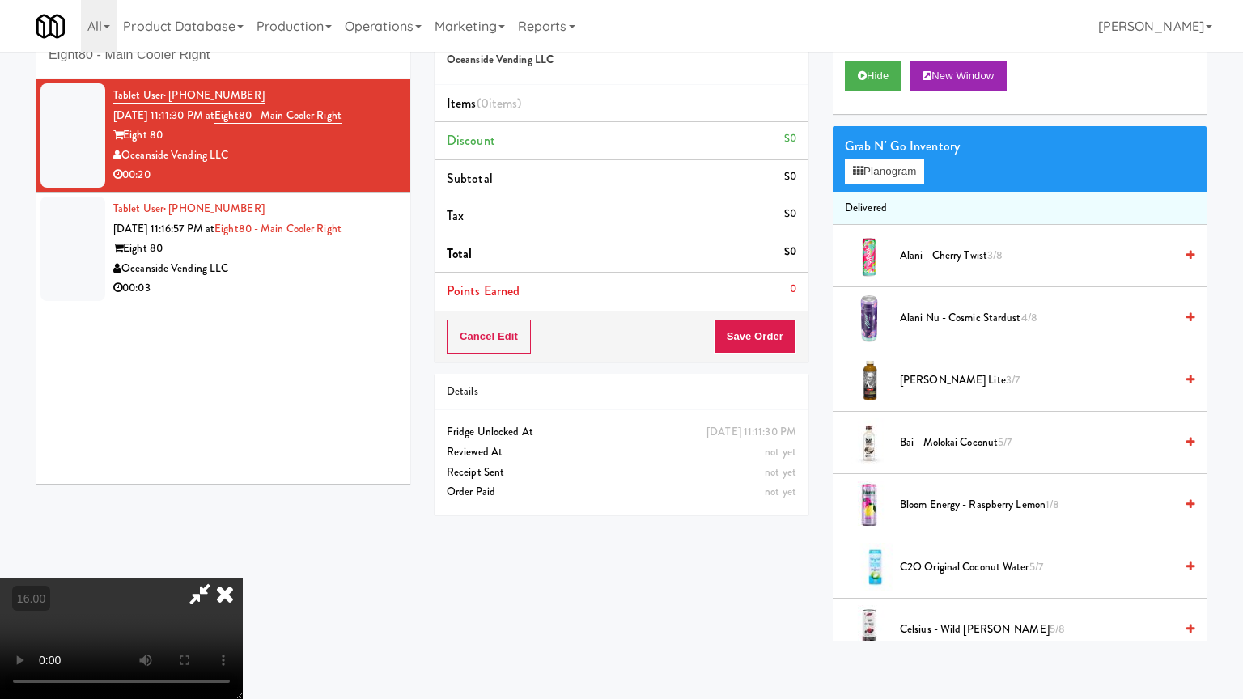
drag, startPoint x: 599, startPoint y: 409, endPoint x: 605, endPoint y: 399, distance: 11.7
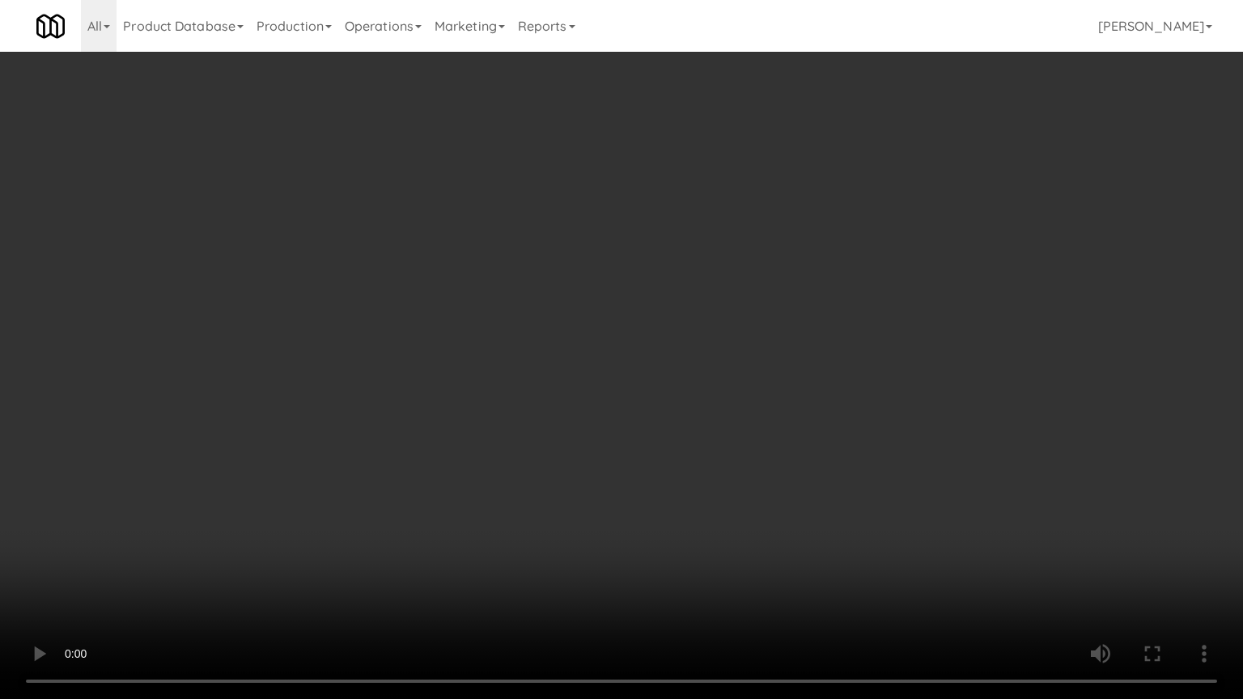
click at [600, 408] on video at bounding box center [621, 349] width 1243 height 699
click at [601, 388] on video at bounding box center [621, 349] width 1243 height 699
click at [636, 340] on video at bounding box center [621, 349] width 1243 height 699
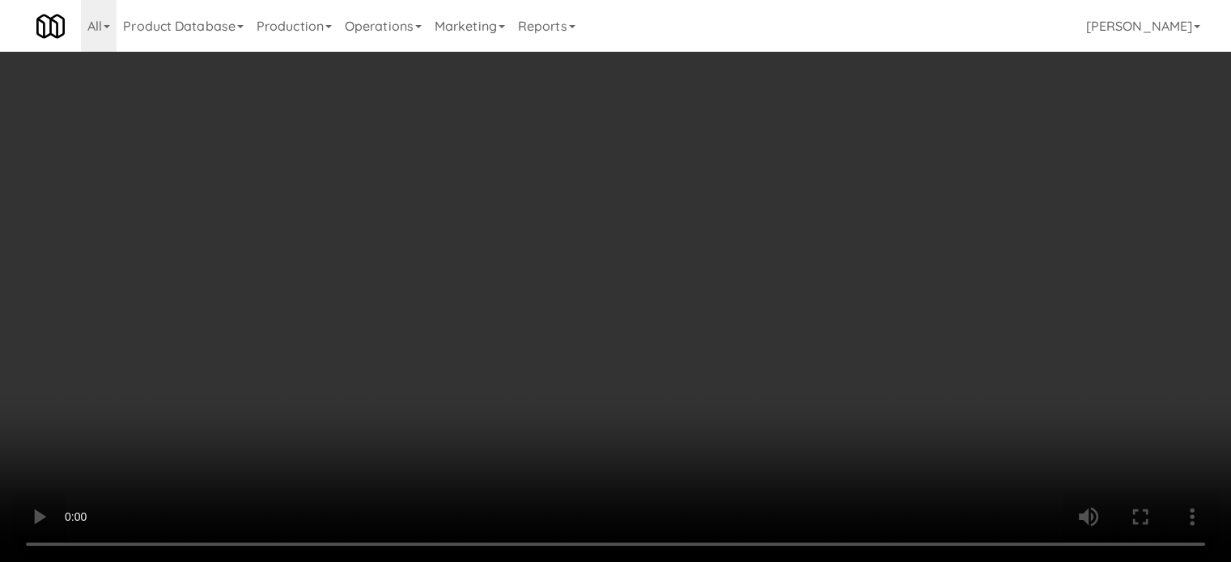
click at [443, 350] on video at bounding box center [615, 281] width 1231 height 562
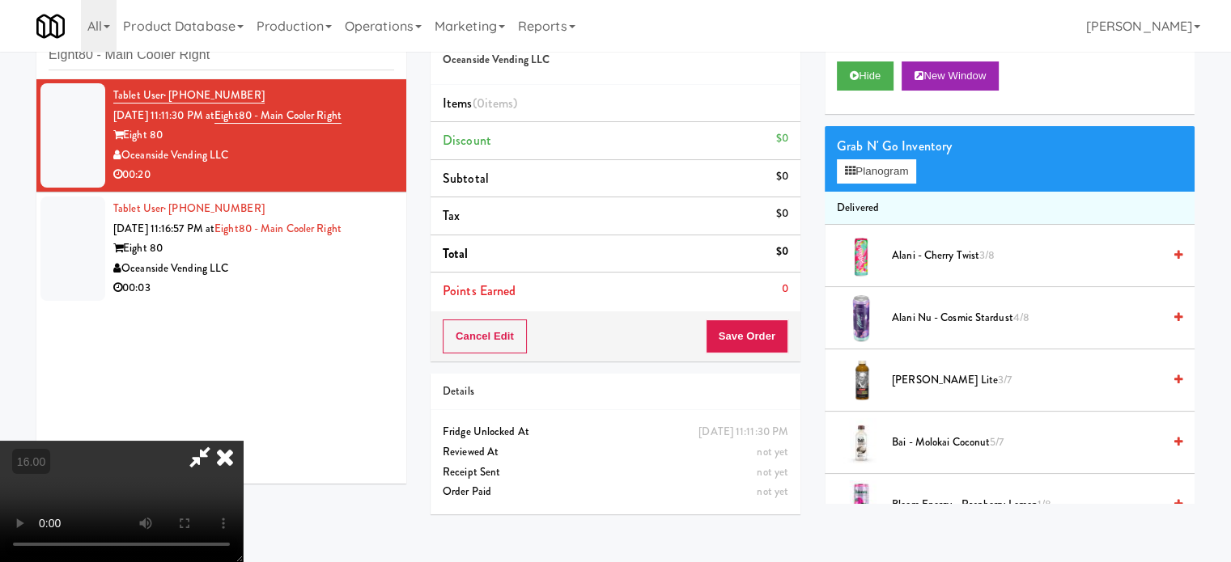
click at [243, 441] on video at bounding box center [121, 501] width 243 height 121
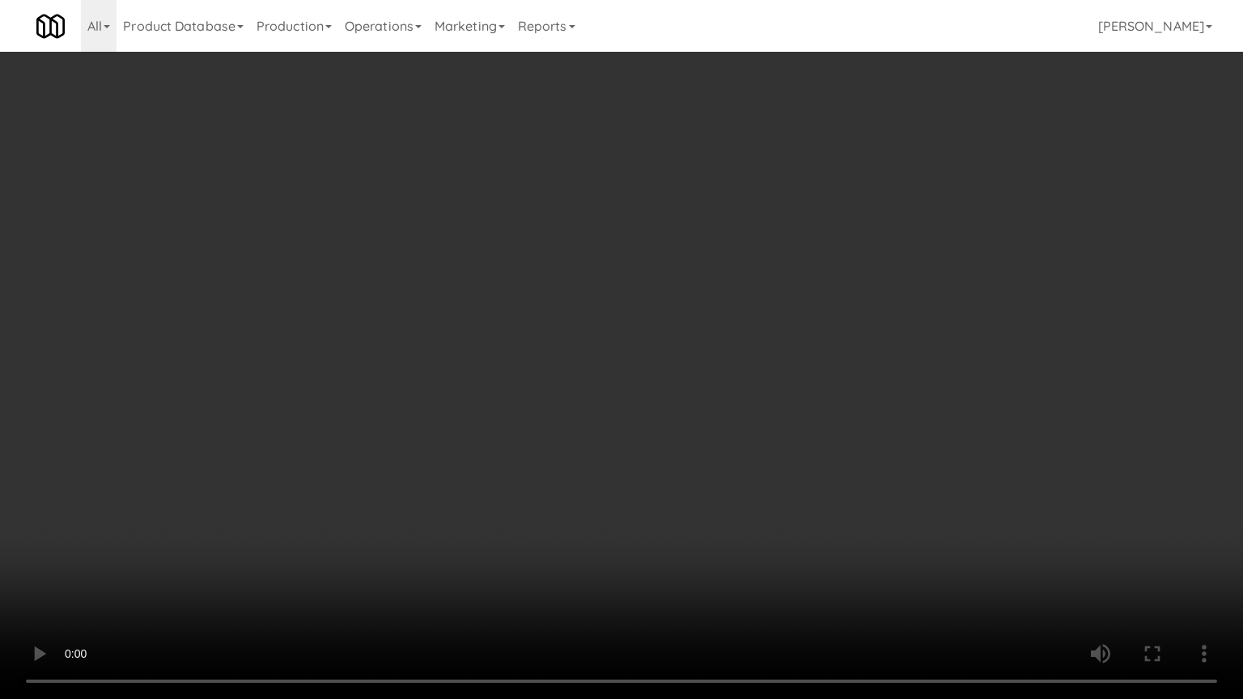
drag, startPoint x: 284, startPoint y: 576, endPoint x: 293, endPoint y: 570, distance: 11.0
click at [284, 561] on video at bounding box center [621, 349] width 1243 height 699
click at [410, 389] on video at bounding box center [621, 349] width 1243 height 699
click at [422, 385] on video at bounding box center [621, 349] width 1243 height 699
click at [439, 375] on video at bounding box center [621, 349] width 1243 height 699
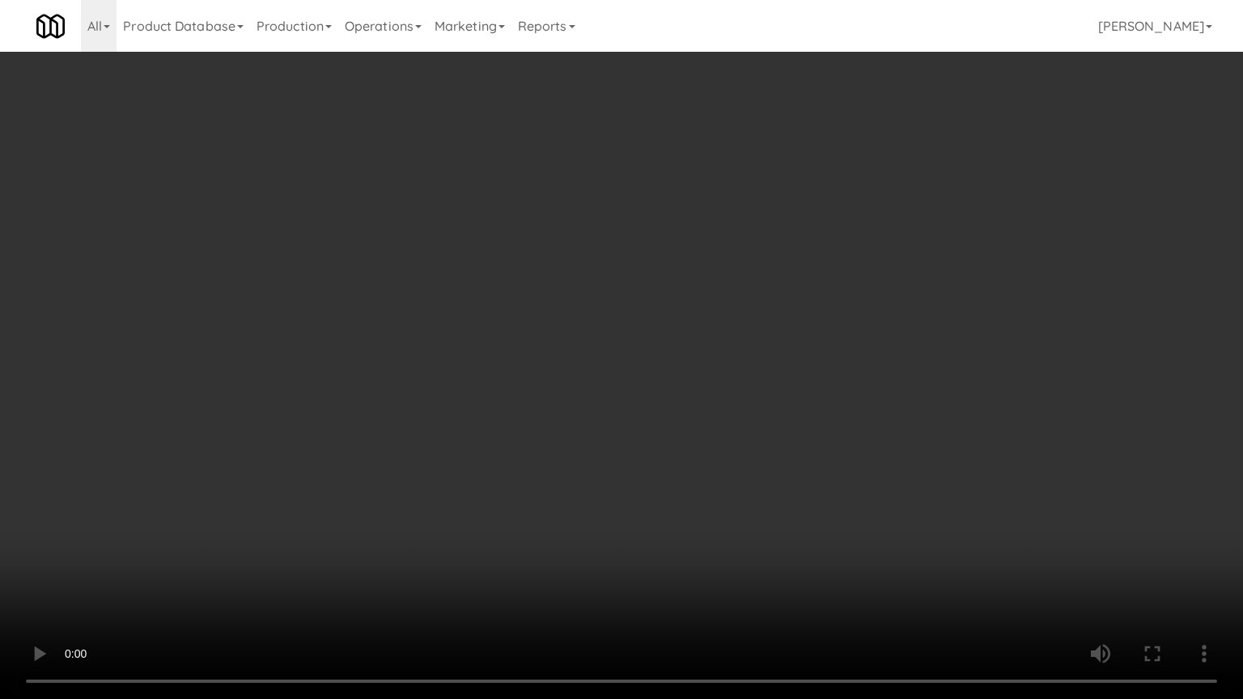
click at [439, 375] on video at bounding box center [621, 349] width 1243 height 699
click at [486, 383] on video at bounding box center [621, 349] width 1243 height 699
click at [492, 383] on video at bounding box center [621, 349] width 1243 height 699
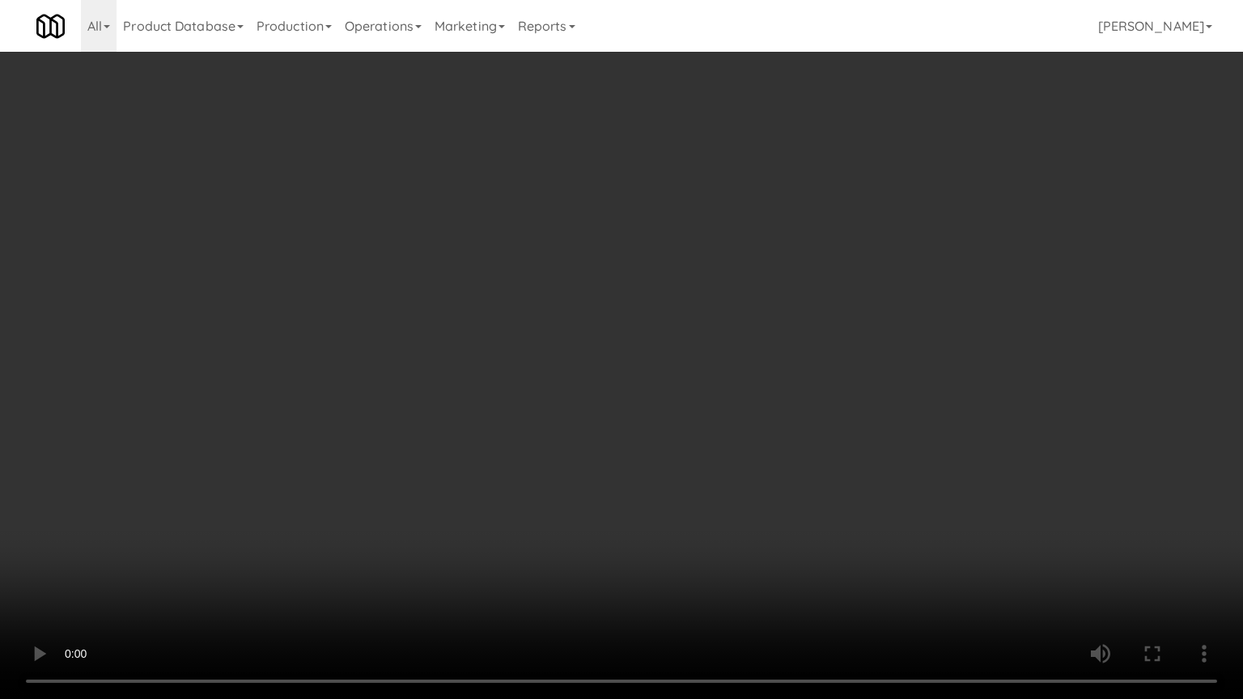
click at [492, 383] on video at bounding box center [621, 349] width 1243 height 699
click at [509, 383] on video at bounding box center [621, 349] width 1243 height 699
click at [526, 369] on video at bounding box center [621, 349] width 1243 height 699
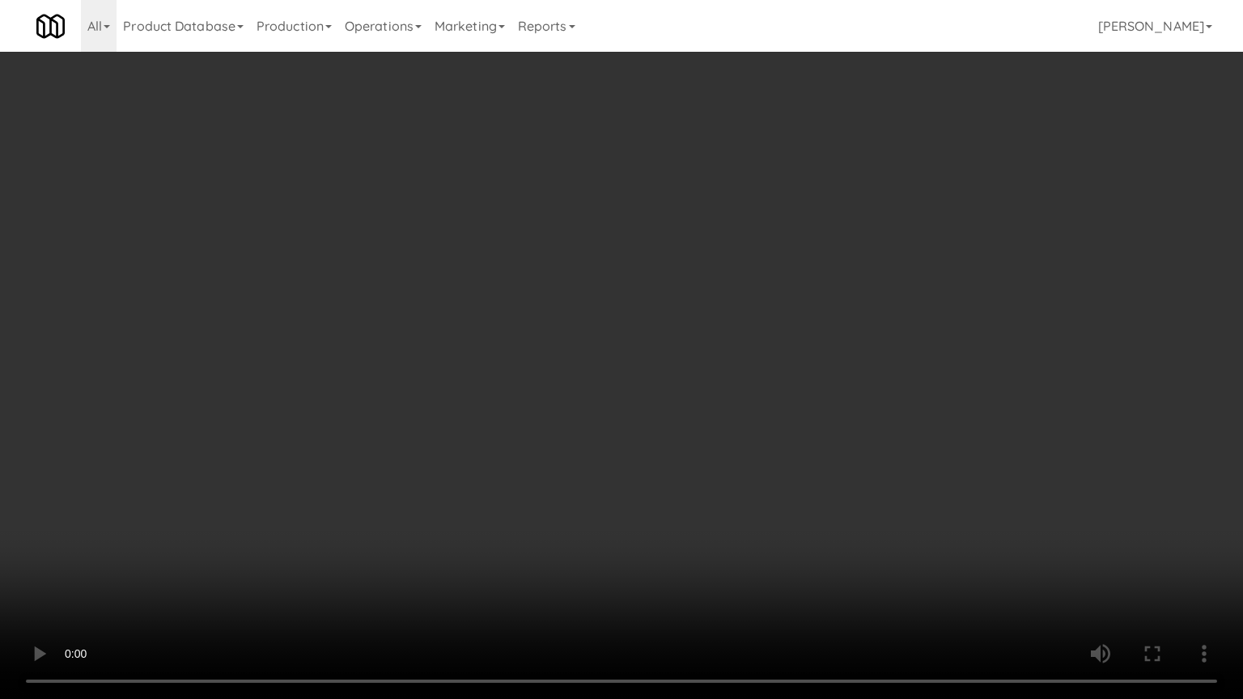
click at [526, 369] on video at bounding box center [621, 349] width 1243 height 699
click at [557, 365] on video at bounding box center [621, 349] width 1243 height 699
click at [562, 364] on video at bounding box center [621, 349] width 1243 height 699
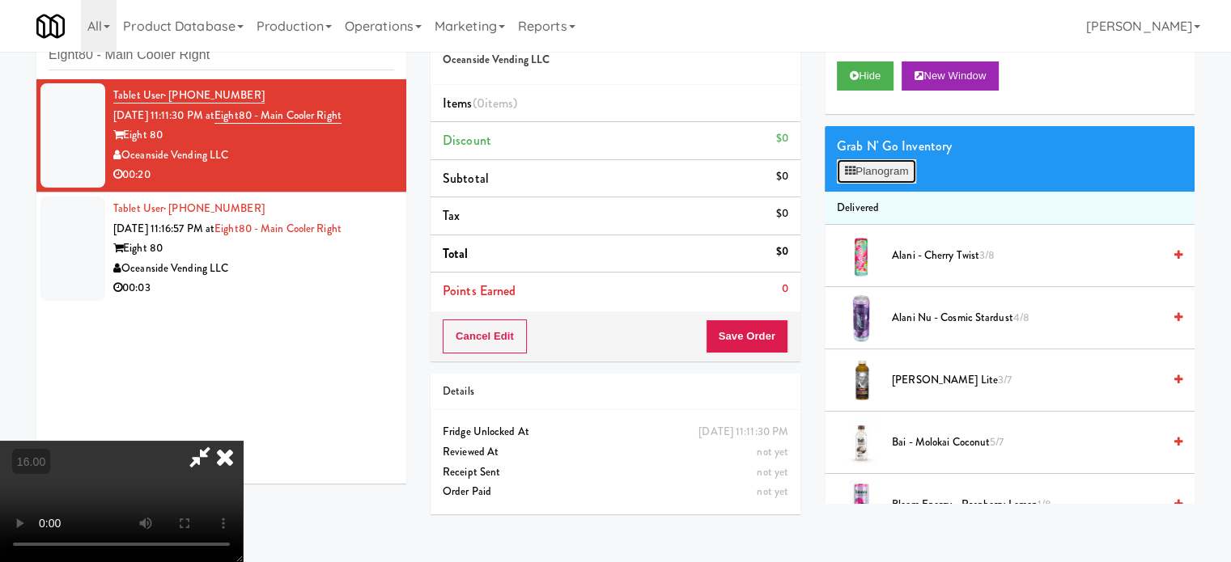
click at [867, 174] on button "Planogram" at bounding box center [876, 171] width 79 height 24
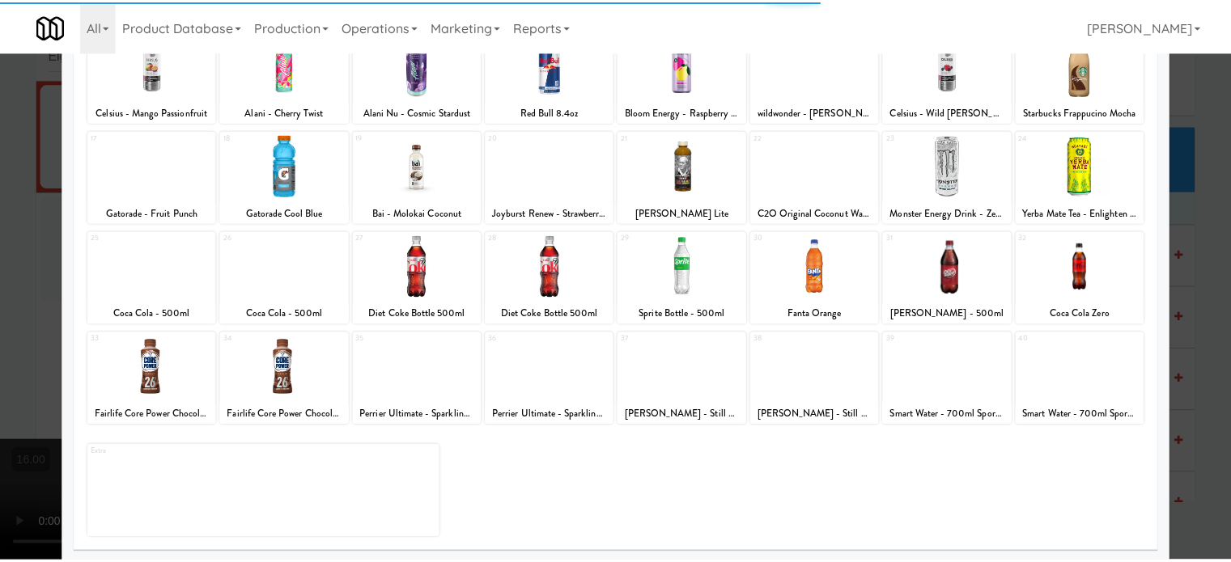
scroll to position [231, 0]
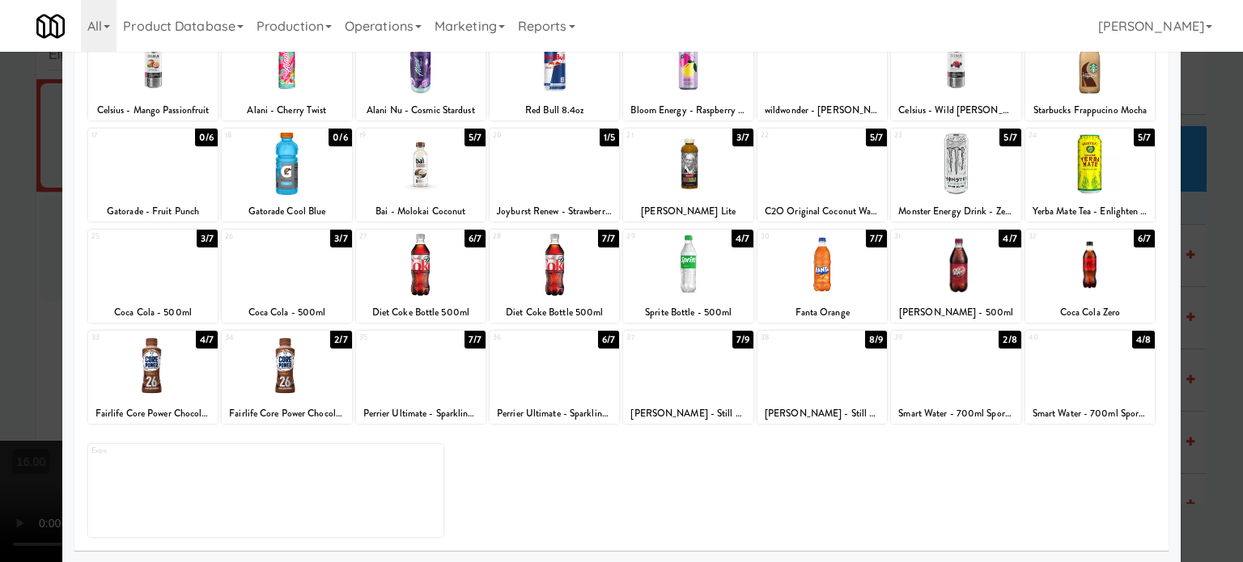
click at [337, 334] on div "2/7" at bounding box center [340, 340] width 21 height 18
click at [867, 239] on div "7/7" at bounding box center [876, 239] width 21 height 18
click at [203, 235] on div "3/7" at bounding box center [207, 239] width 21 height 18
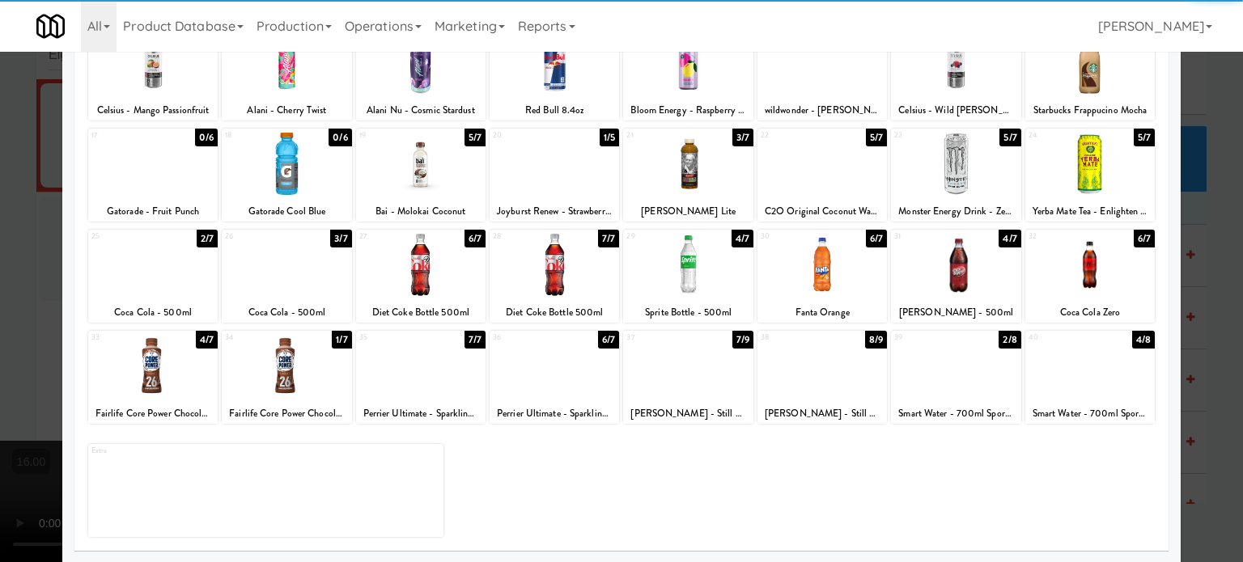
click at [1201, 278] on div at bounding box center [621, 281] width 1243 height 562
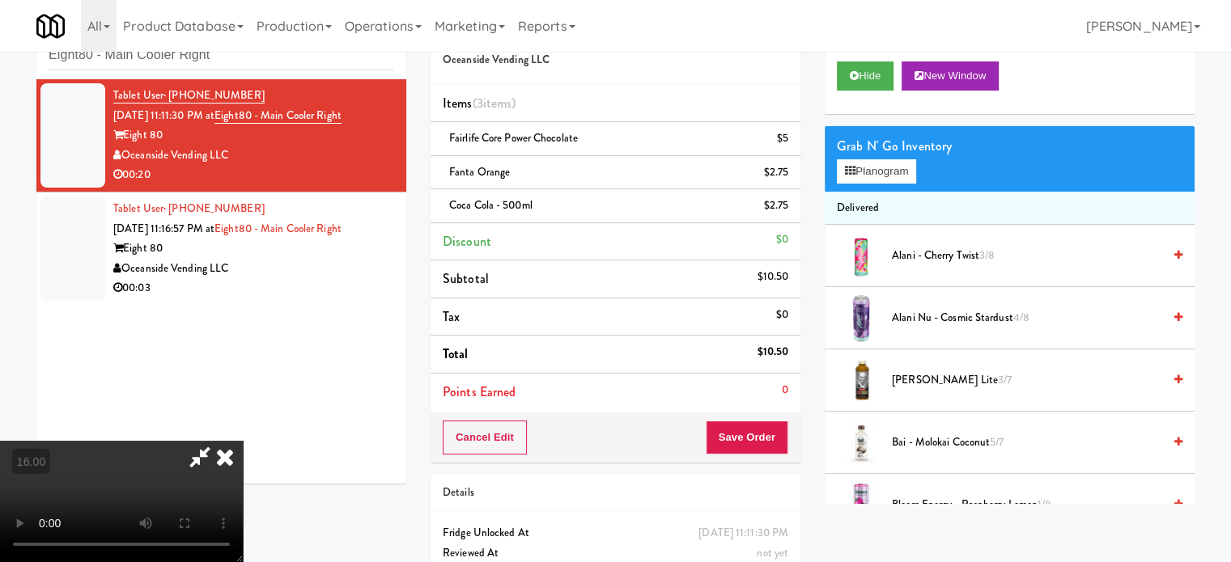
click at [243, 441] on video at bounding box center [121, 501] width 243 height 121
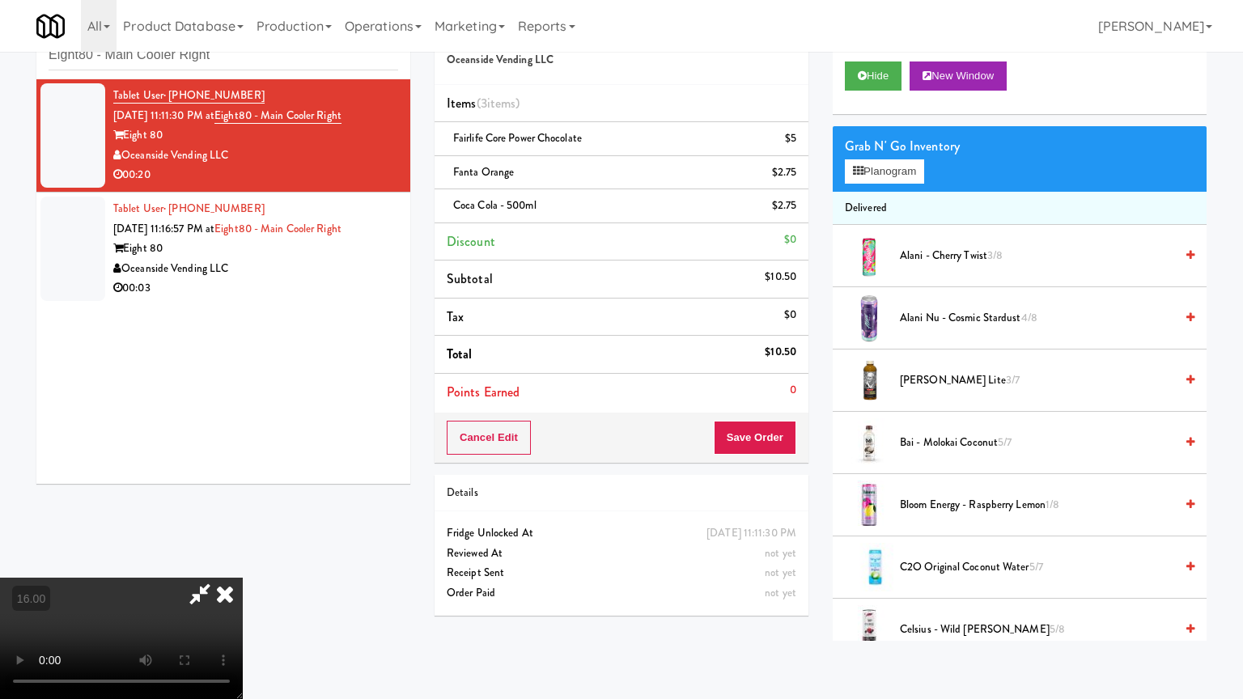
drag, startPoint x: 414, startPoint y: 450, endPoint x: 528, endPoint y: 309, distance: 180.7
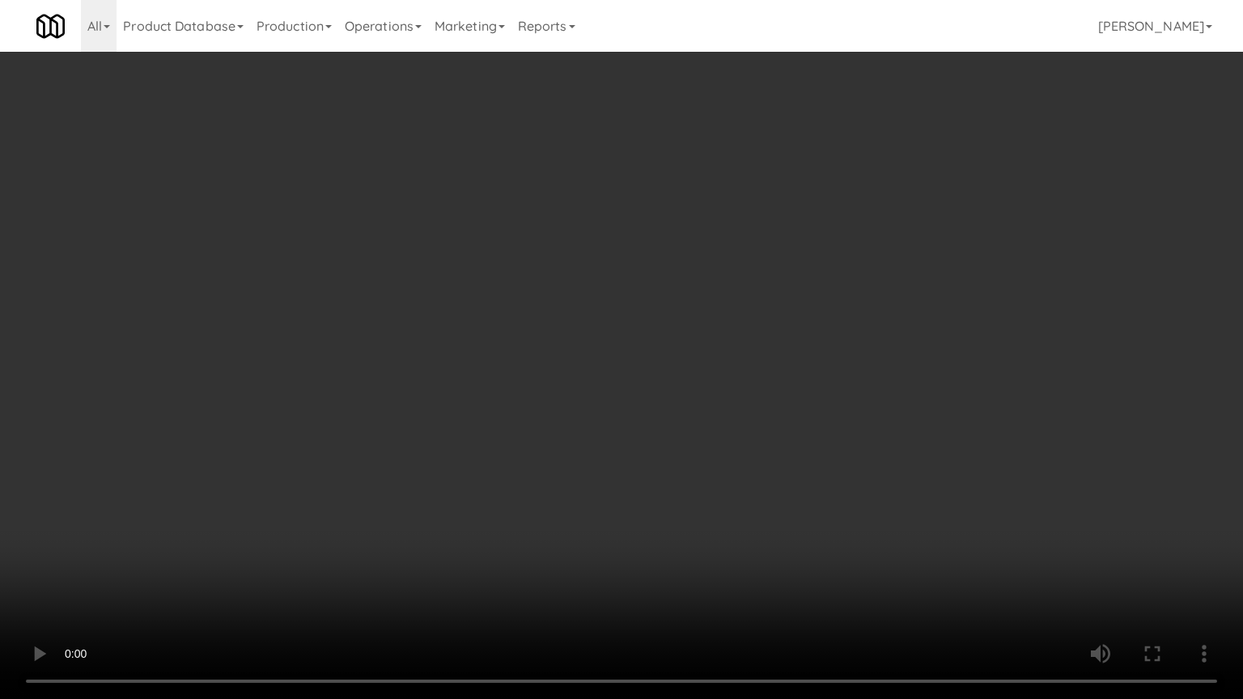
click at [434, 425] on video at bounding box center [621, 349] width 1243 height 699
click at [451, 367] on video at bounding box center [621, 349] width 1243 height 699
click at [477, 374] on video at bounding box center [621, 349] width 1243 height 699
click at [477, 375] on video at bounding box center [621, 349] width 1243 height 699
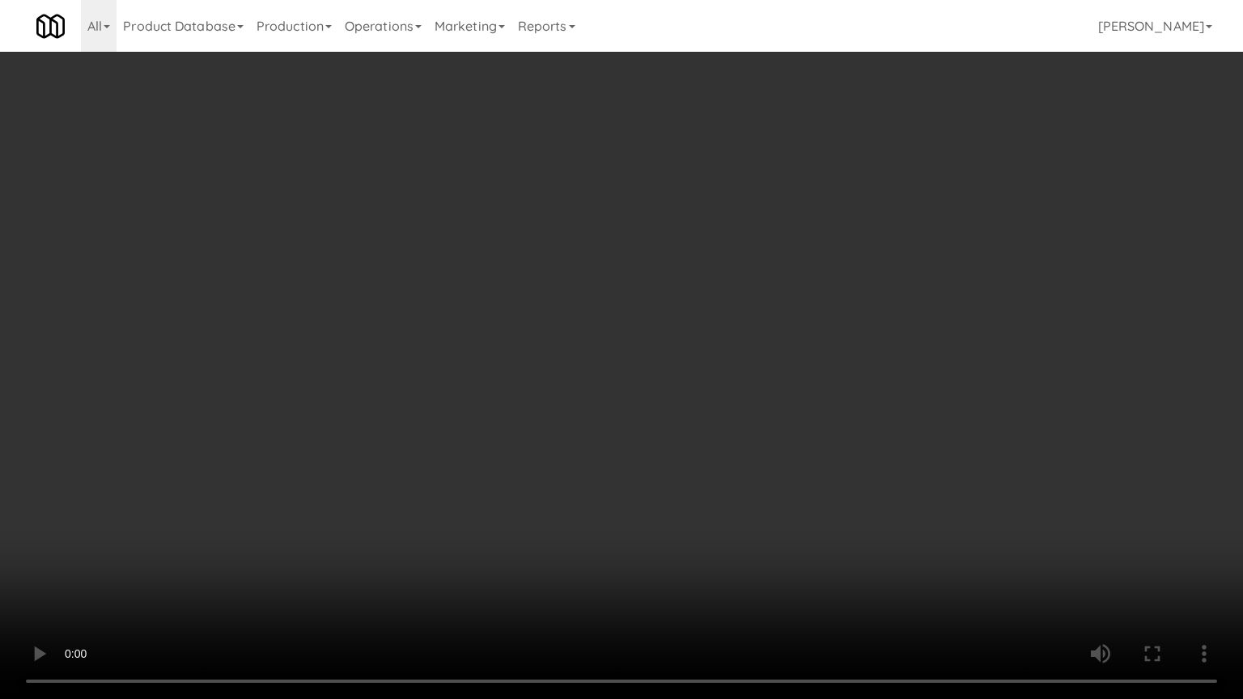
click at [479, 375] on video at bounding box center [621, 349] width 1243 height 699
click at [480, 380] on video at bounding box center [621, 349] width 1243 height 699
click at [495, 398] on video at bounding box center [621, 349] width 1243 height 699
click at [489, 400] on video at bounding box center [621, 349] width 1243 height 699
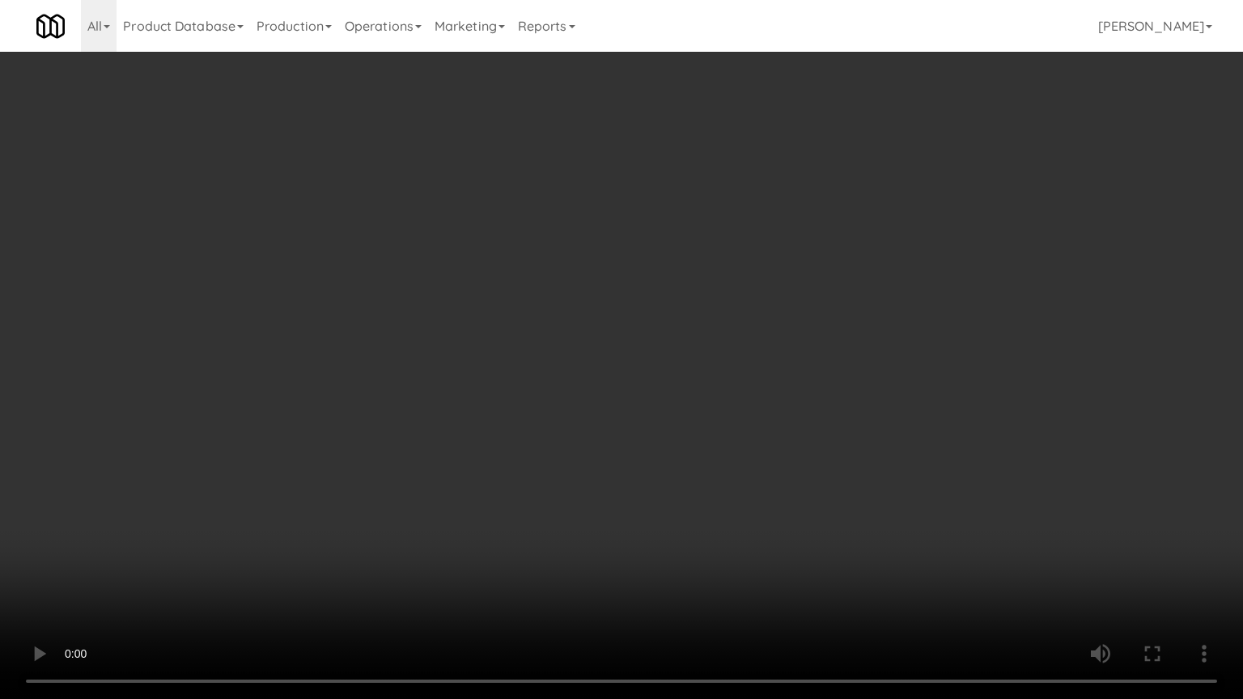
click at [489, 400] on video at bounding box center [621, 349] width 1243 height 699
click at [493, 400] on video at bounding box center [621, 349] width 1243 height 699
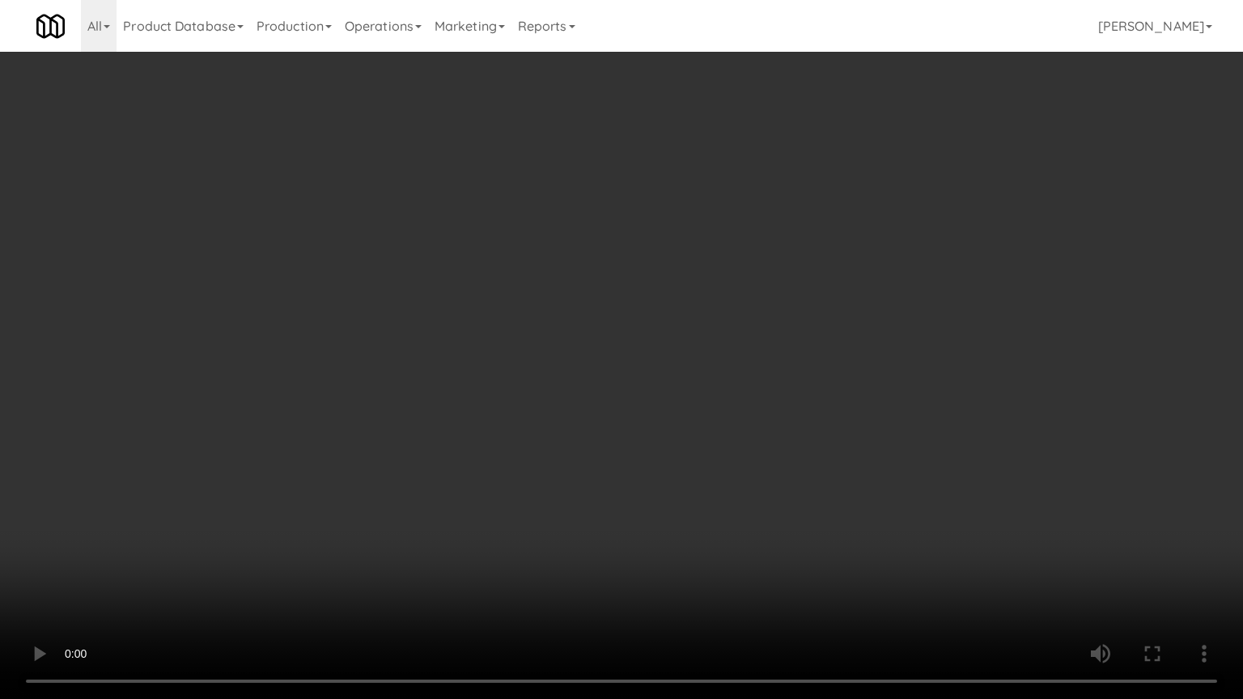
click at [524, 381] on video at bounding box center [621, 349] width 1243 height 699
click at [532, 381] on video at bounding box center [621, 349] width 1243 height 699
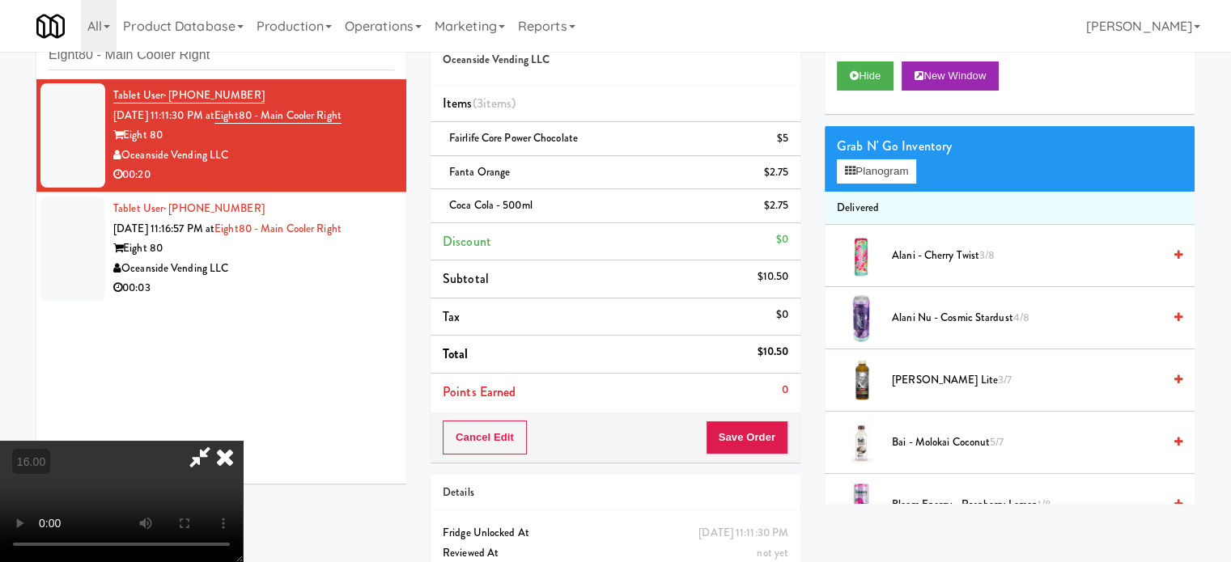
click at [243, 441] on icon at bounding box center [225, 457] width 36 height 32
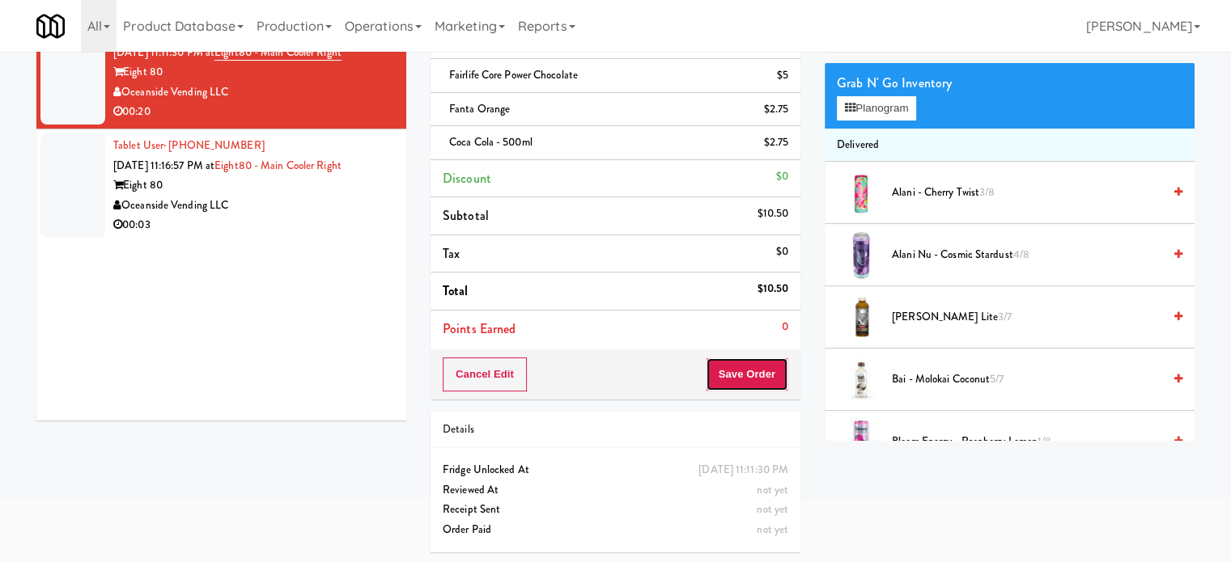
click at [748, 368] on button "Save Order" at bounding box center [747, 375] width 83 height 34
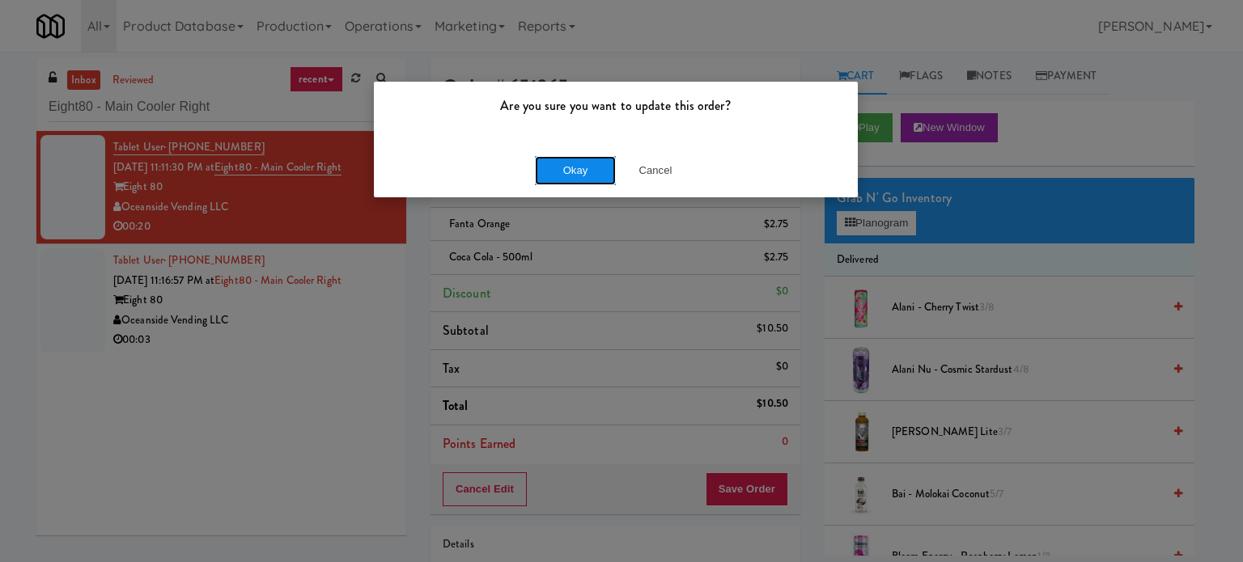
click at [569, 172] on button "Okay" at bounding box center [575, 170] width 81 height 29
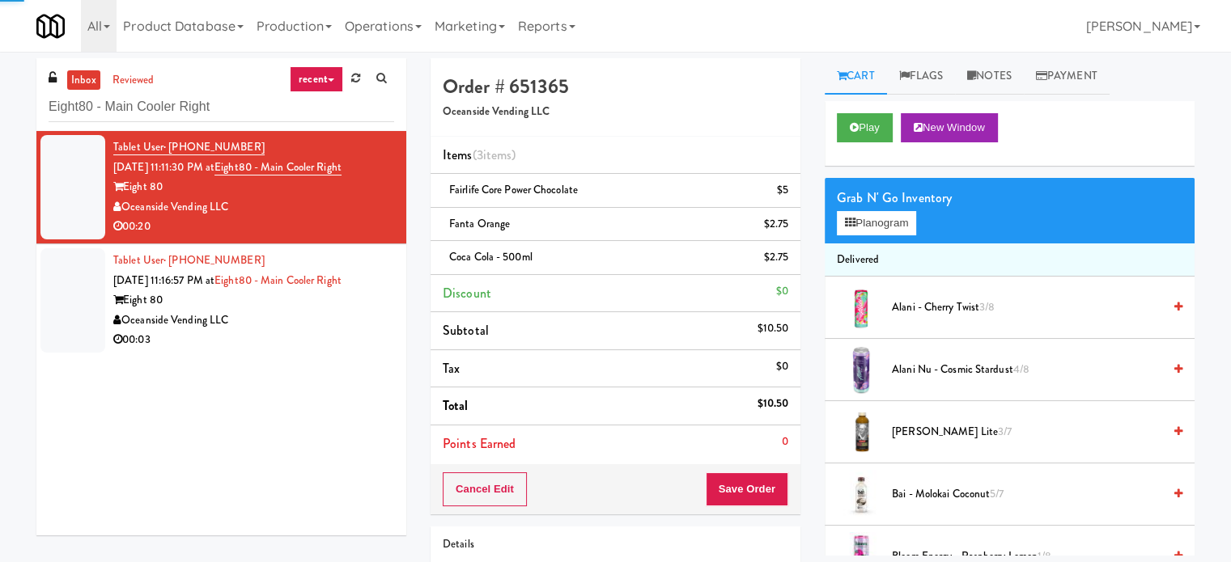
click at [282, 330] on div "00:03" at bounding box center [253, 340] width 281 height 20
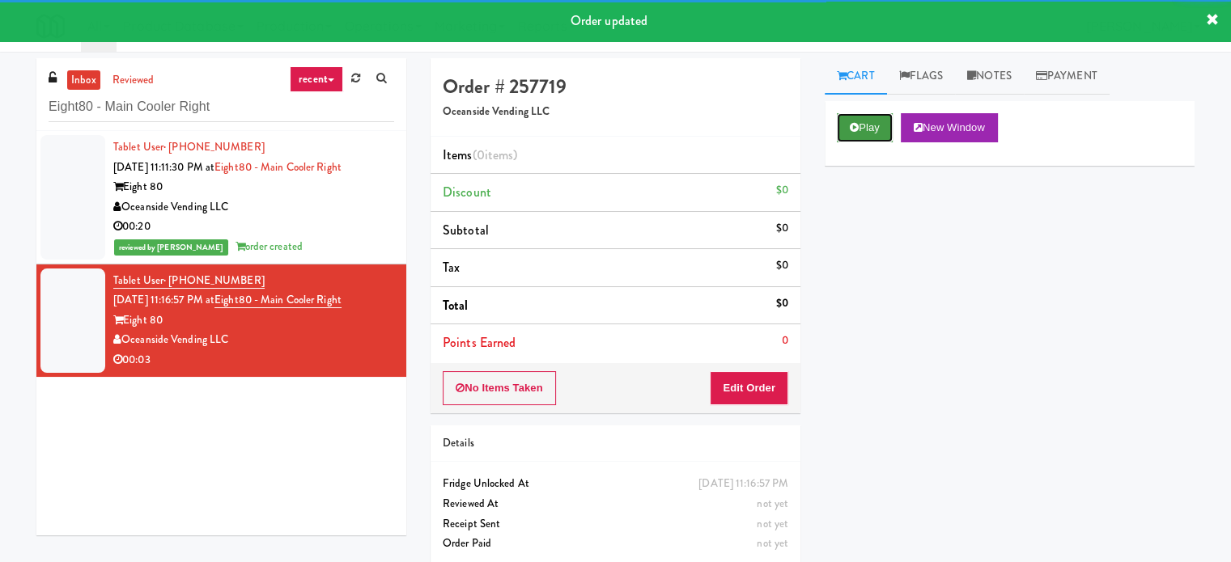
click at [871, 129] on button "Play" at bounding box center [865, 127] width 56 height 29
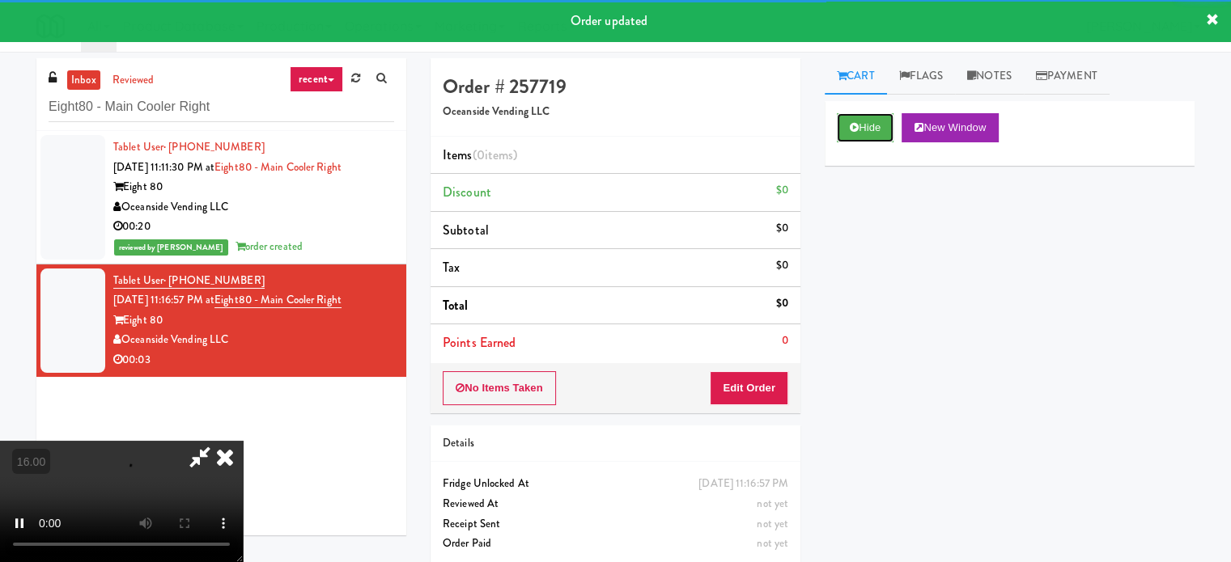
scroll to position [52, 0]
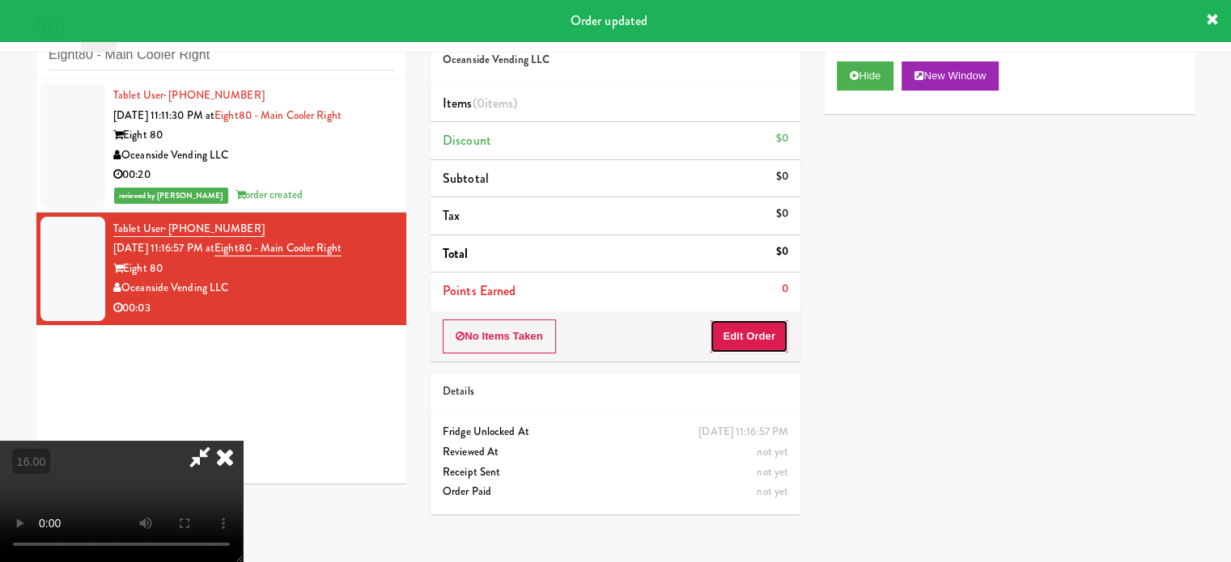
click at [757, 341] on button "Edit Order" at bounding box center [749, 337] width 78 height 34
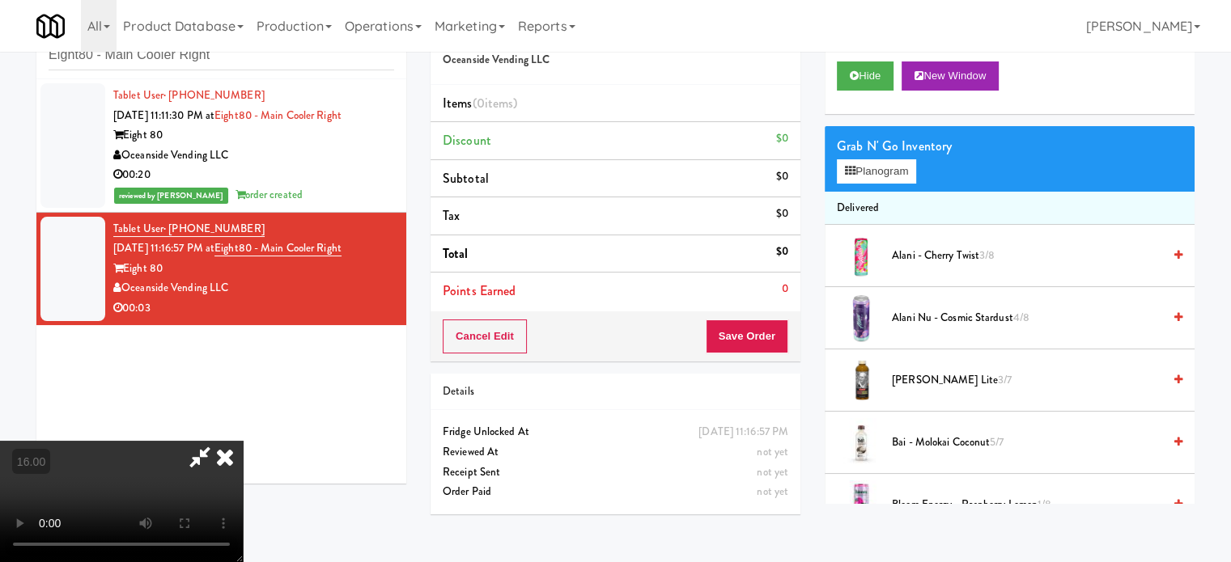
click at [243, 441] on video at bounding box center [121, 501] width 243 height 121
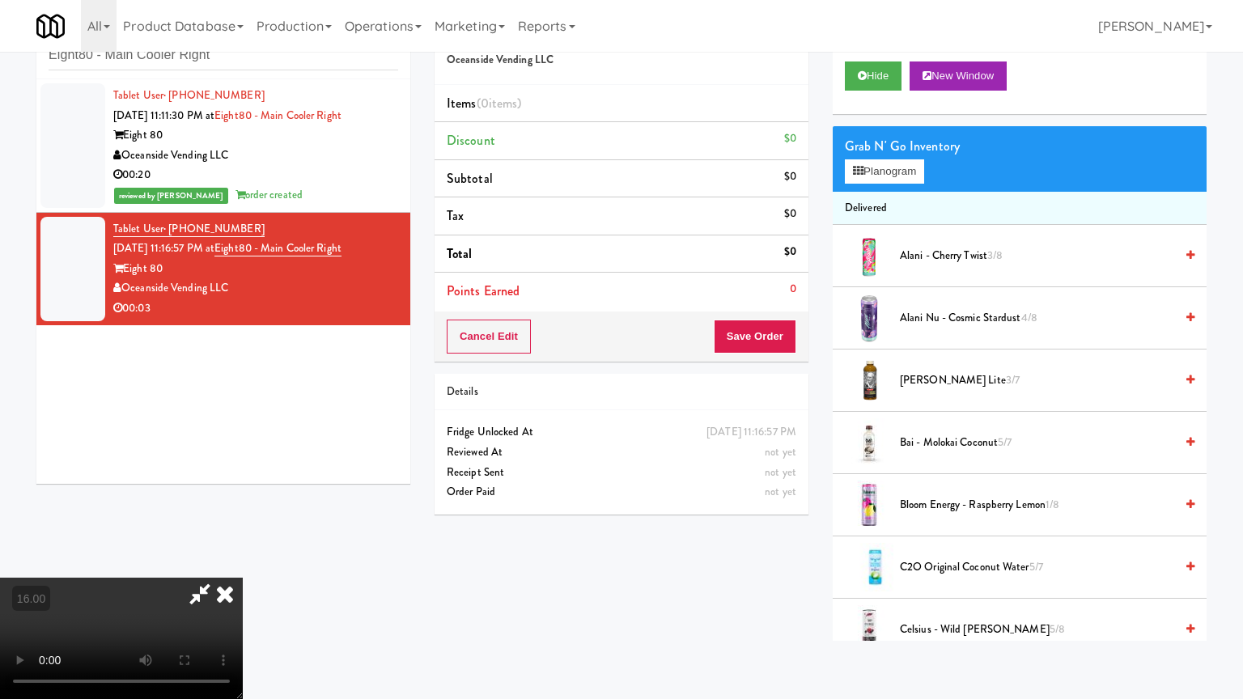
click at [243, 561] on video at bounding box center [121, 638] width 243 height 121
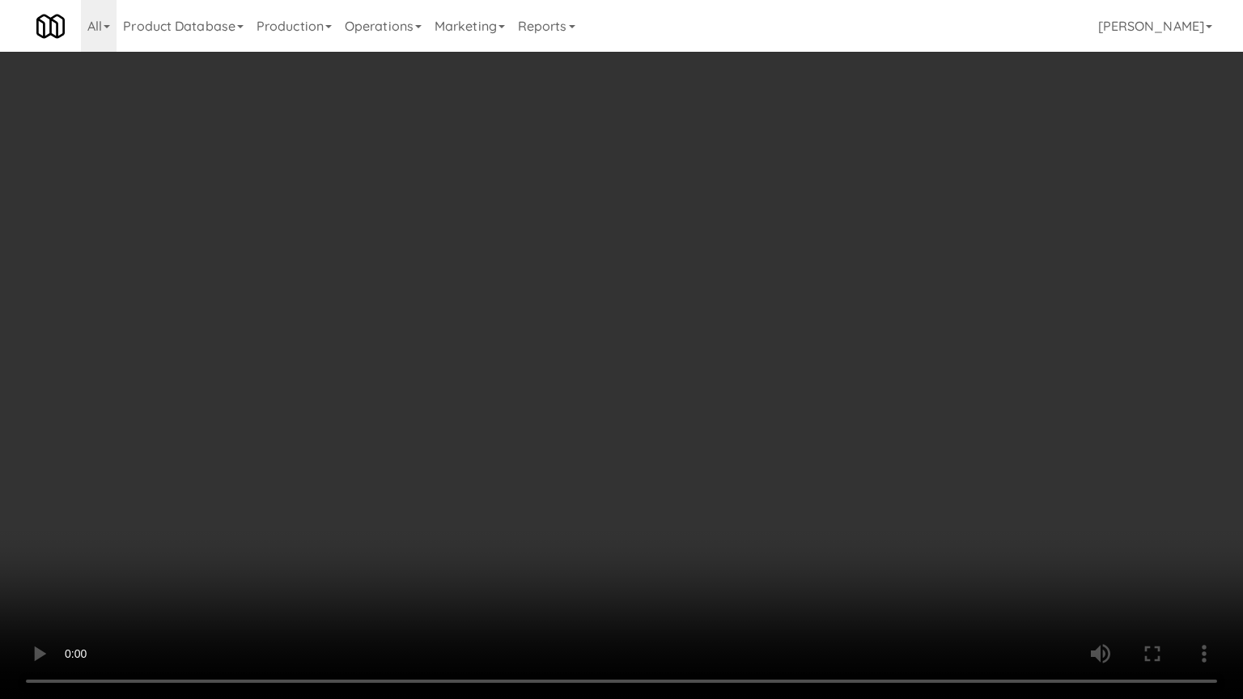
click at [567, 398] on video at bounding box center [621, 349] width 1243 height 699
click at [604, 412] on video at bounding box center [621, 349] width 1243 height 699
click at [544, 406] on video at bounding box center [621, 349] width 1243 height 699
click at [572, 414] on video at bounding box center [621, 349] width 1243 height 699
click at [567, 414] on video at bounding box center [621, 349] width 1243 height 699
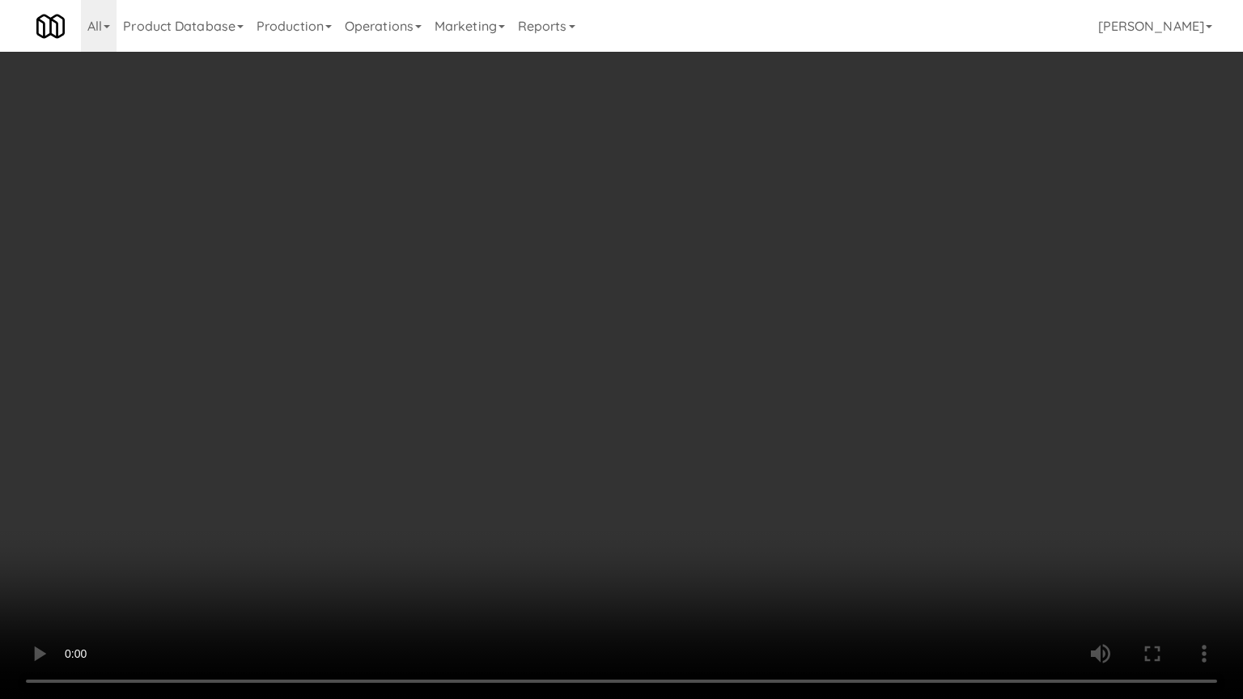
click at [583, 411] on video at bounding box center [621, 349] width 1243 height 699
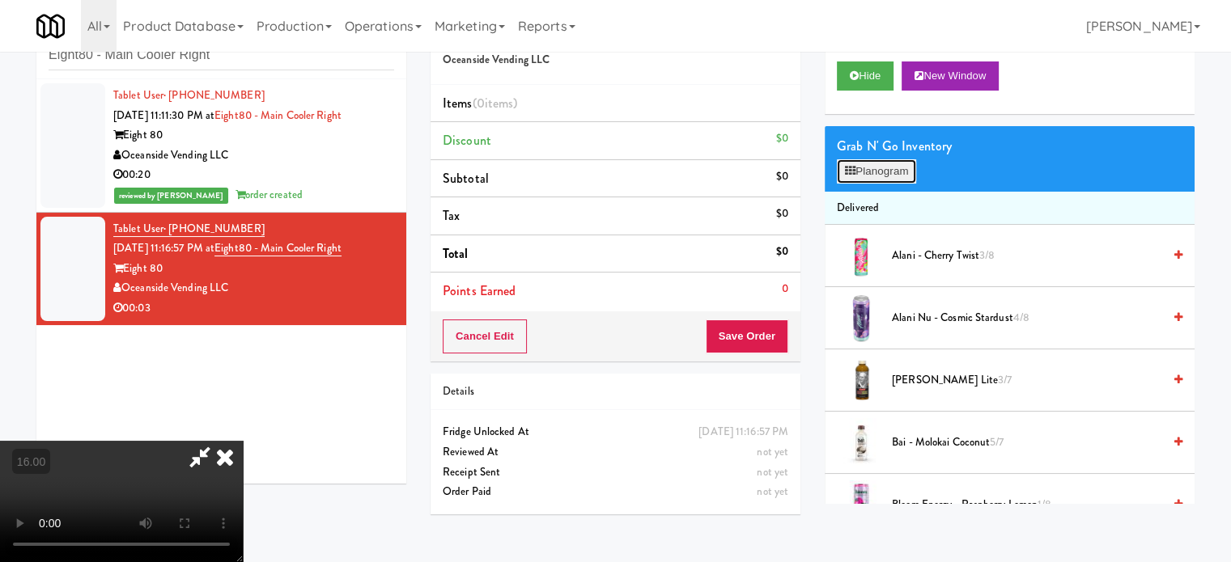
click at [885, 176] on button "Planogram" at bounding box center [876, 171] width 79 height 24
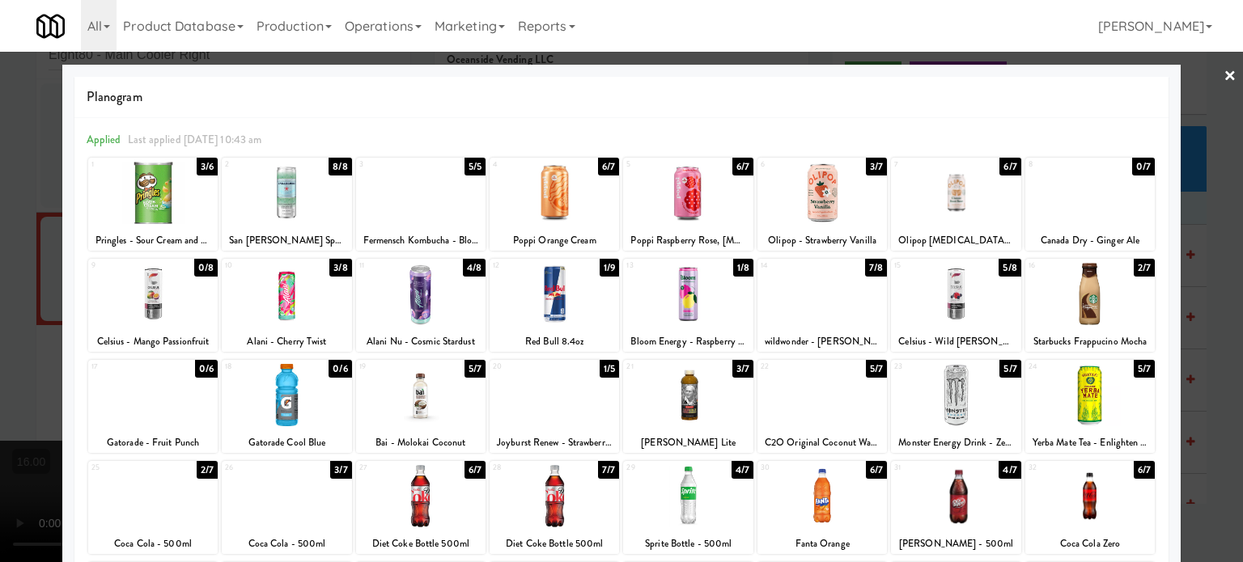
click at [738, 265] on div "1/8" at bounding box center [743, 268] width 20 height 18
click at [1184, 290] on div at bounding box center [621, 281] width 1243 height 562
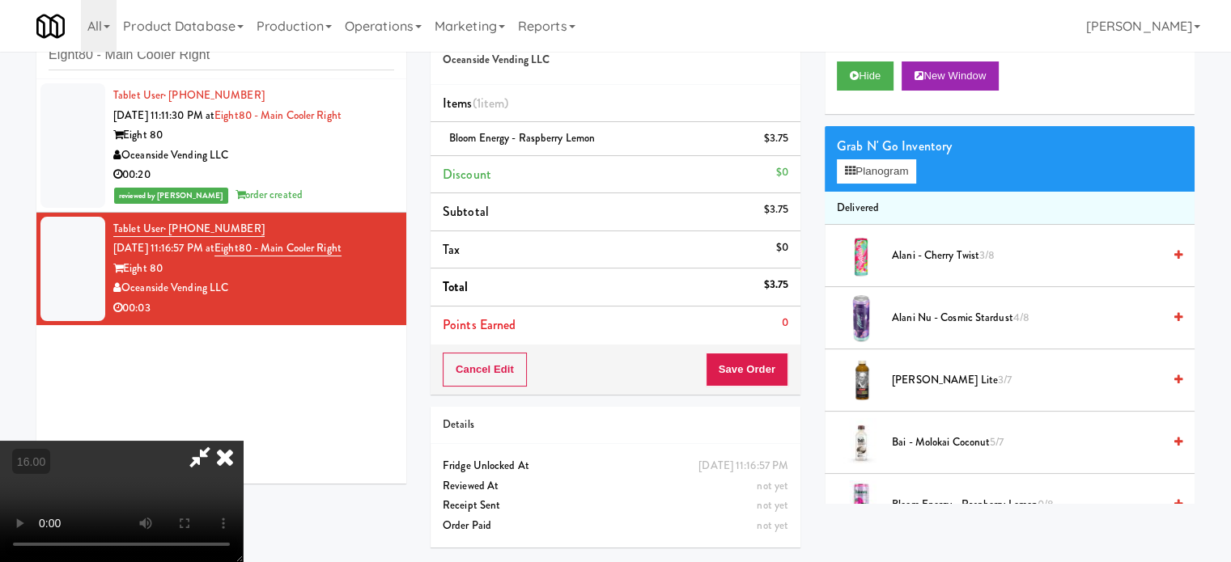
click at [243, 441] on video at bounding box center [121, 501] width 243 height 121
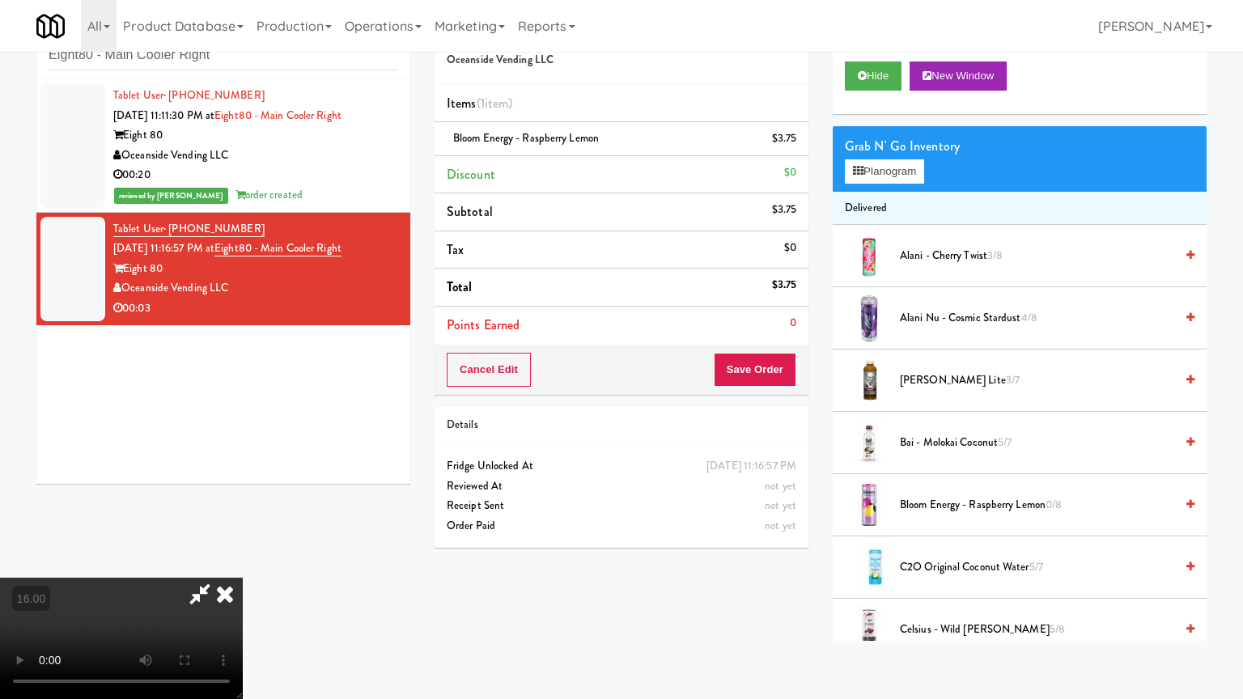
drag, startPoint x: 557, startPoint y: 345, endPoint x: 788, endPoint y: 295, distance: 236.6
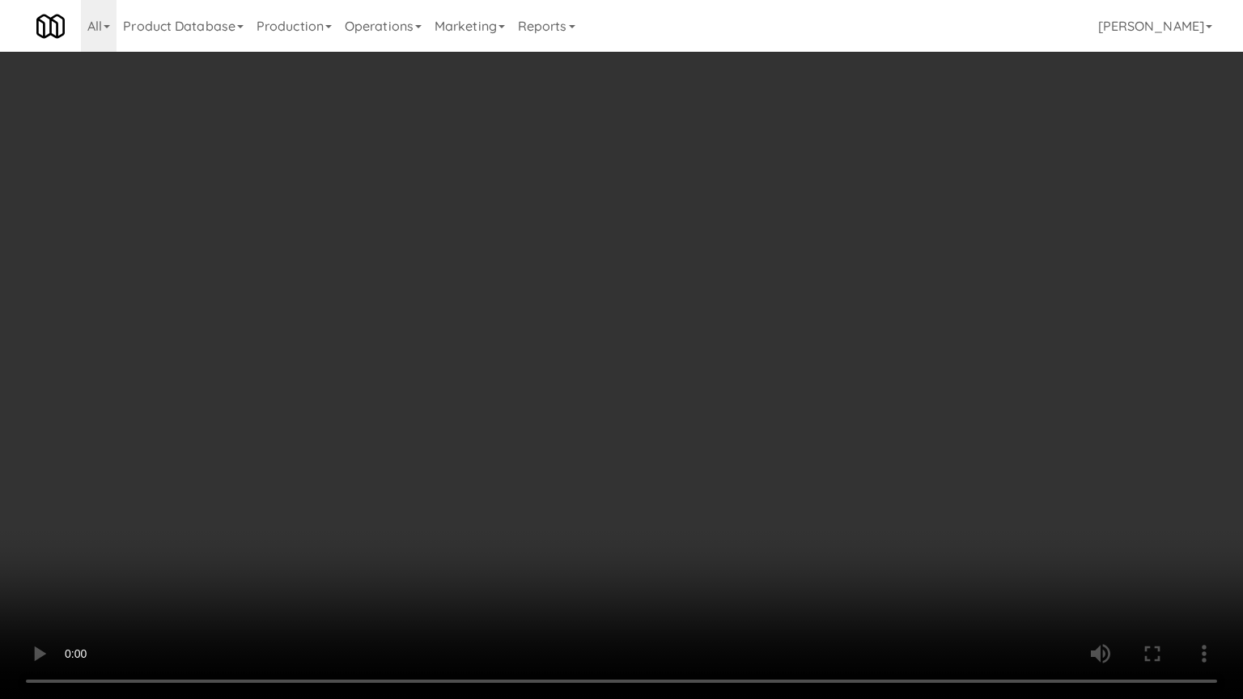
click at [560, 345] on video at bounding box center [621, 349] width 1243 height 699
click at [673, 358] on video at bounding box center [621, 349] width 1243 height 699
click at [680, 352] on video at bounding box center [621, 349] width 1243 height 699
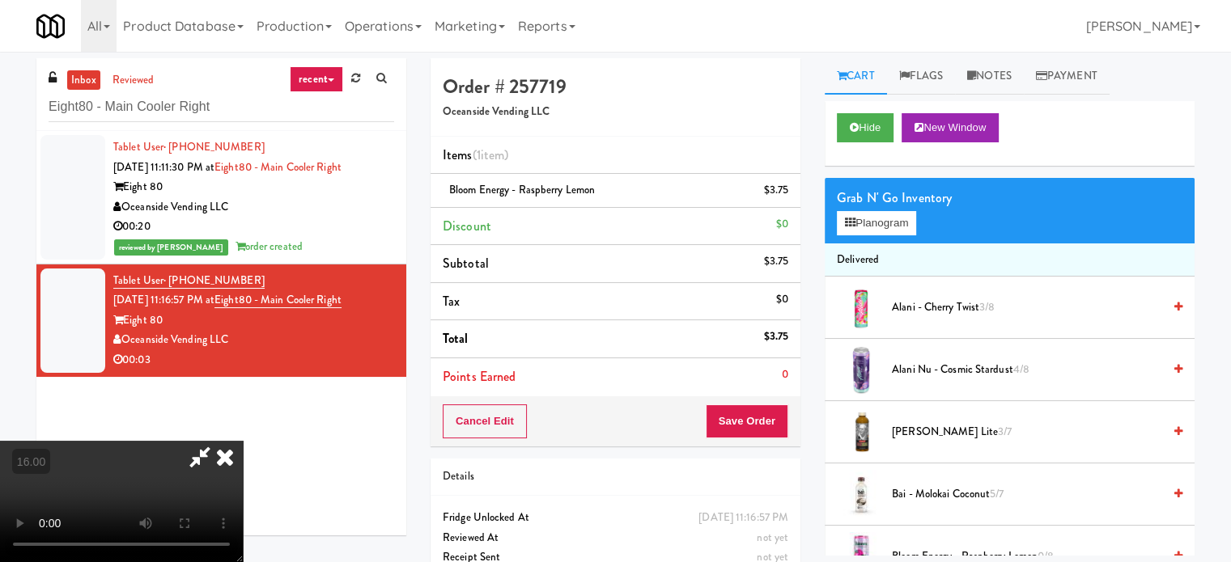
click at [243, 441] on icon at bounding box center [225, 457] width 36 height 32
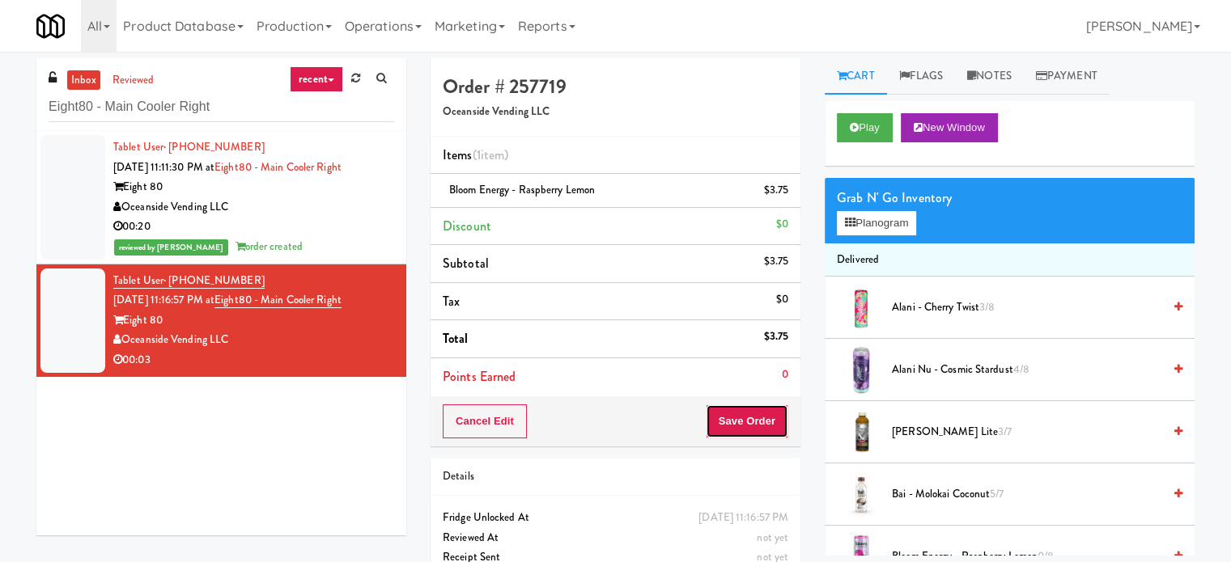
click at [756, 424] on button "Save Order" at bounding box center [747, 422] width 83 height 34
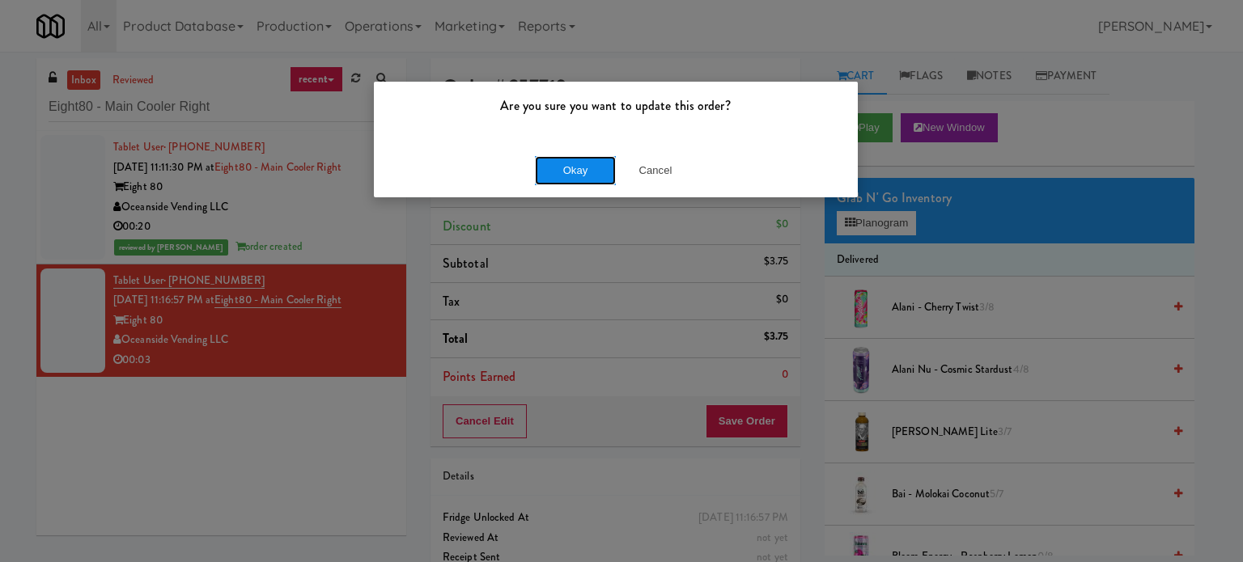
click at [585, 162] on button "Okay" at bounding box center [575, 170] width 81 height 29
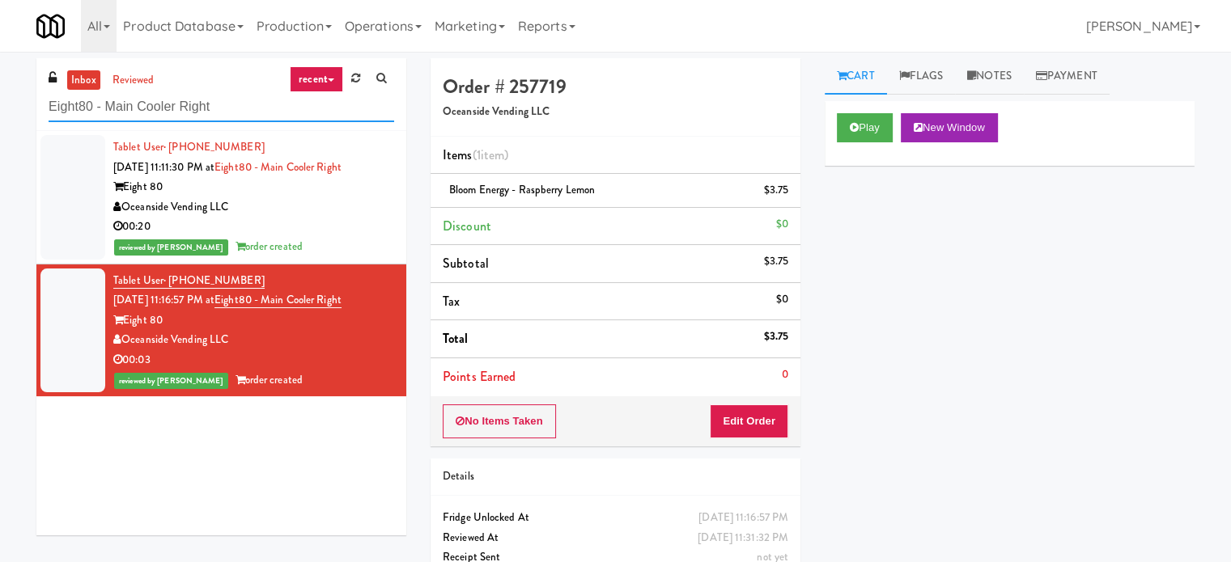
click at [224, 110] on input "Eight80 - Main Cooler Right" at bounding box center [221, 107] width 345 height 30
paste input "Staff Dormitory"
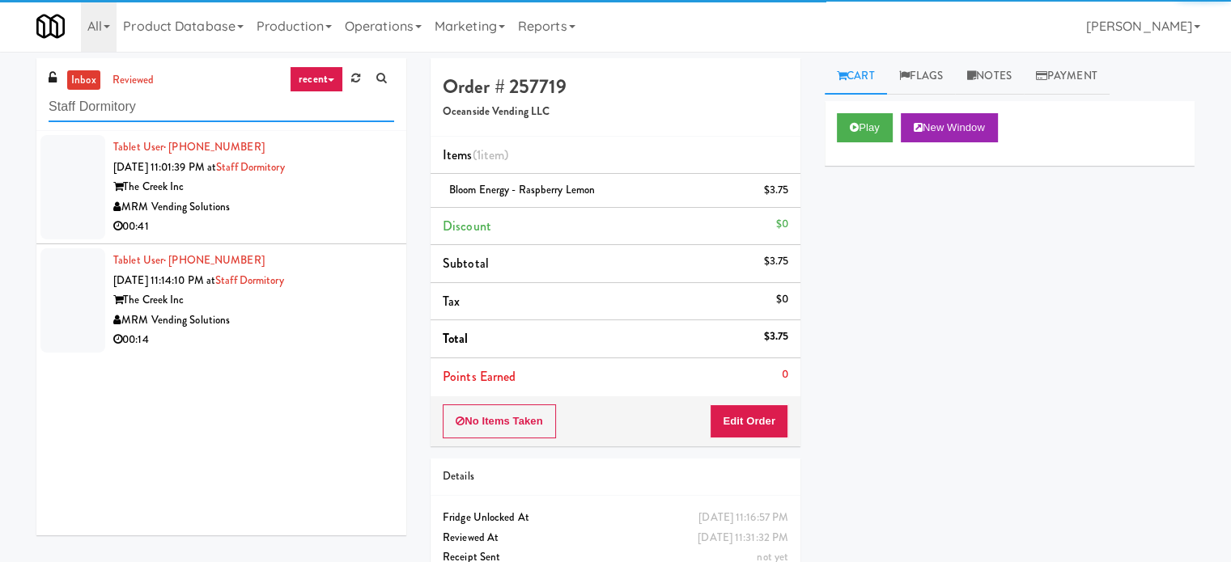
type input "Staff Dormitory"
drag, startPoint x: 298, startPoint y: 222, endPoint x: 798, endPoint y: 178, distance: 501.9
click at [301, 222] on div "00:41" at bounding box center [253, 227] width 281 height 20
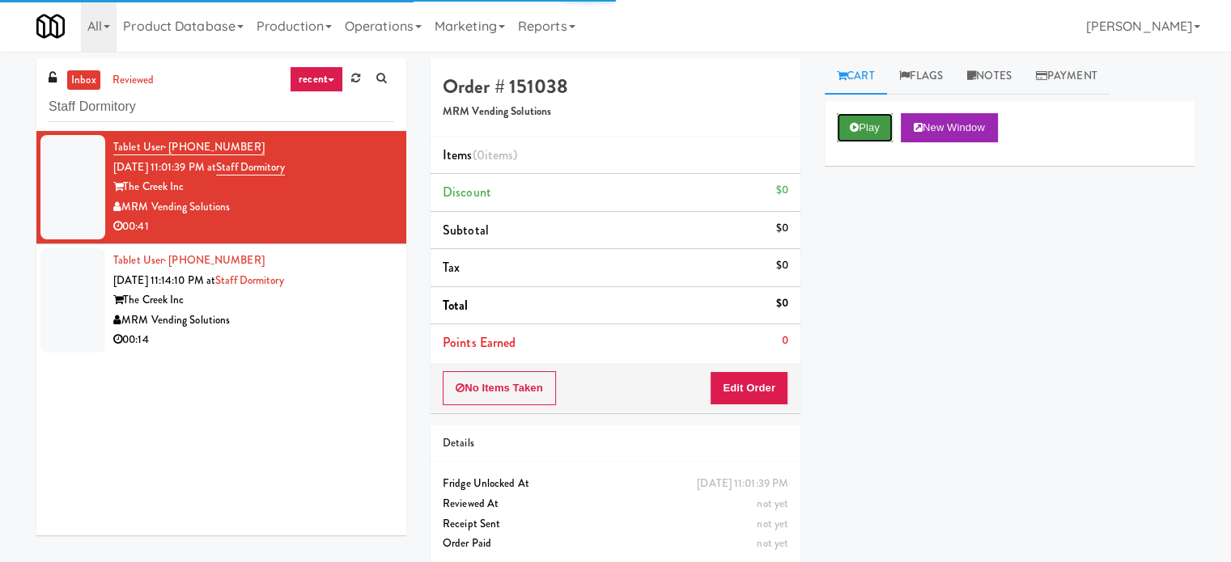
click at [879, 123] on button "Play" at bounding box center [865, 127] width 56 height 29
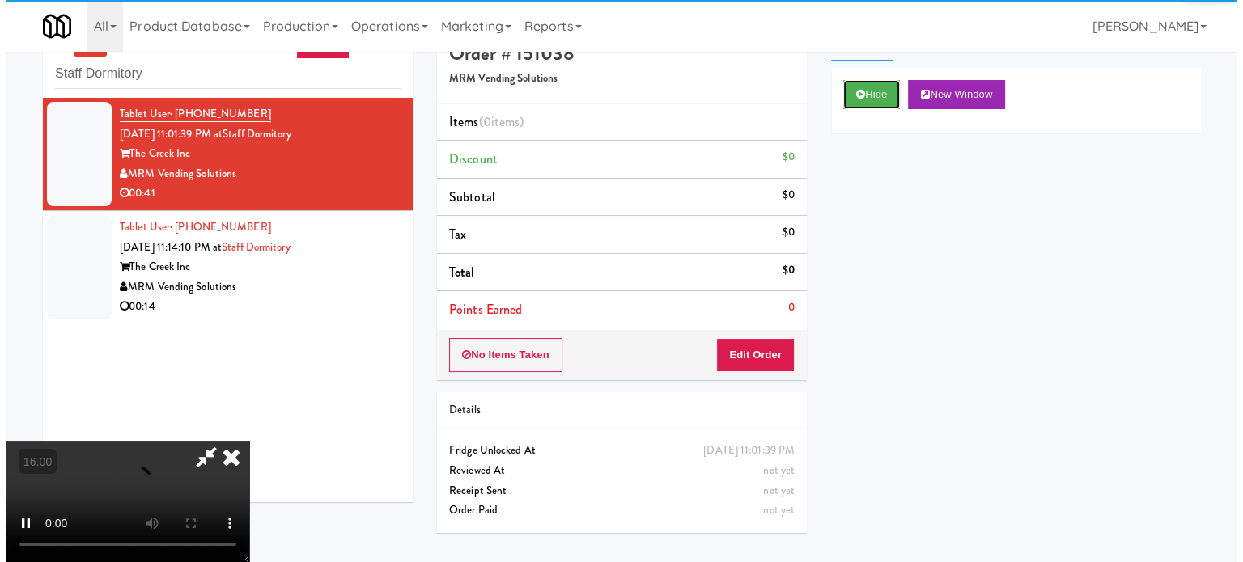
scroll to position [52, 0]
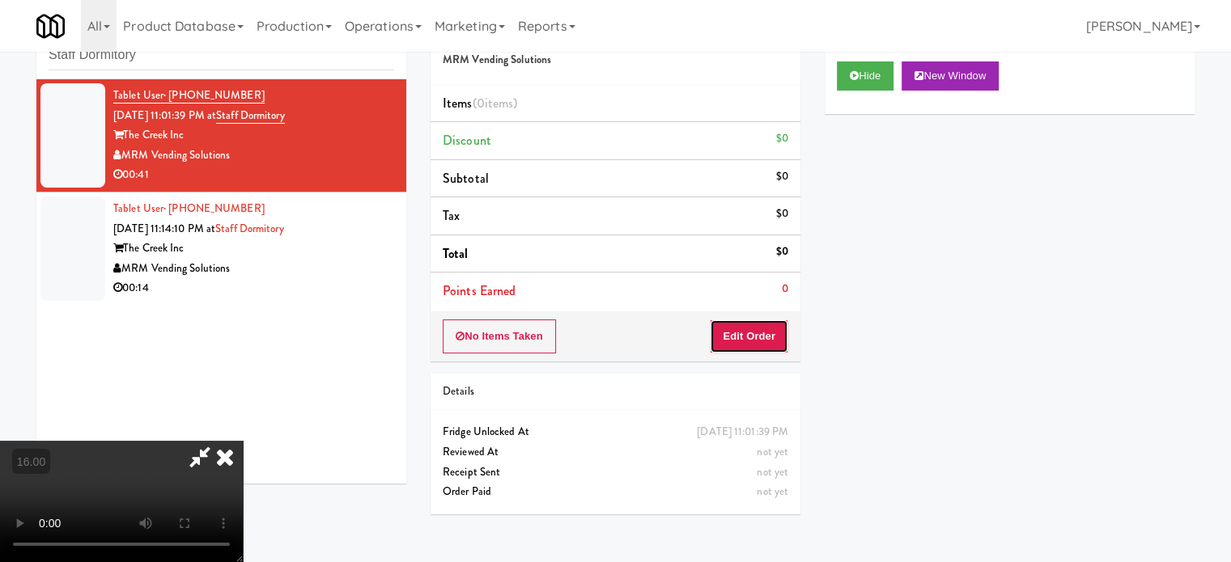
click at [762, 330] on button "Edit Order" at bounding box center [749, 337] width 78 height 34
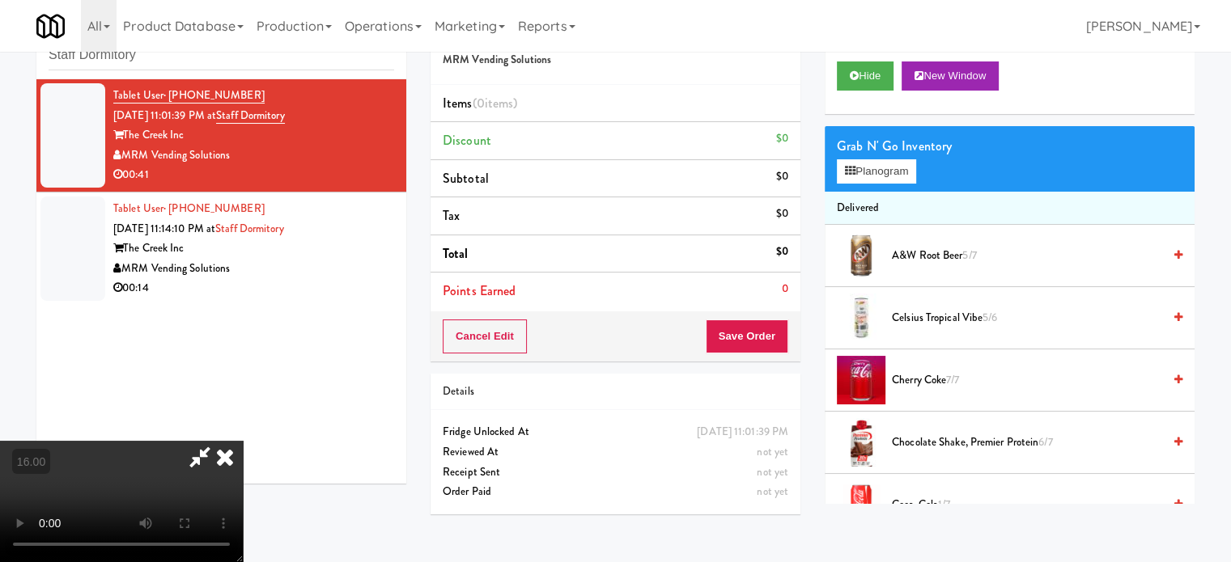
click at [243, 441] on video at bounding box center [121, 501] width 243 height 121
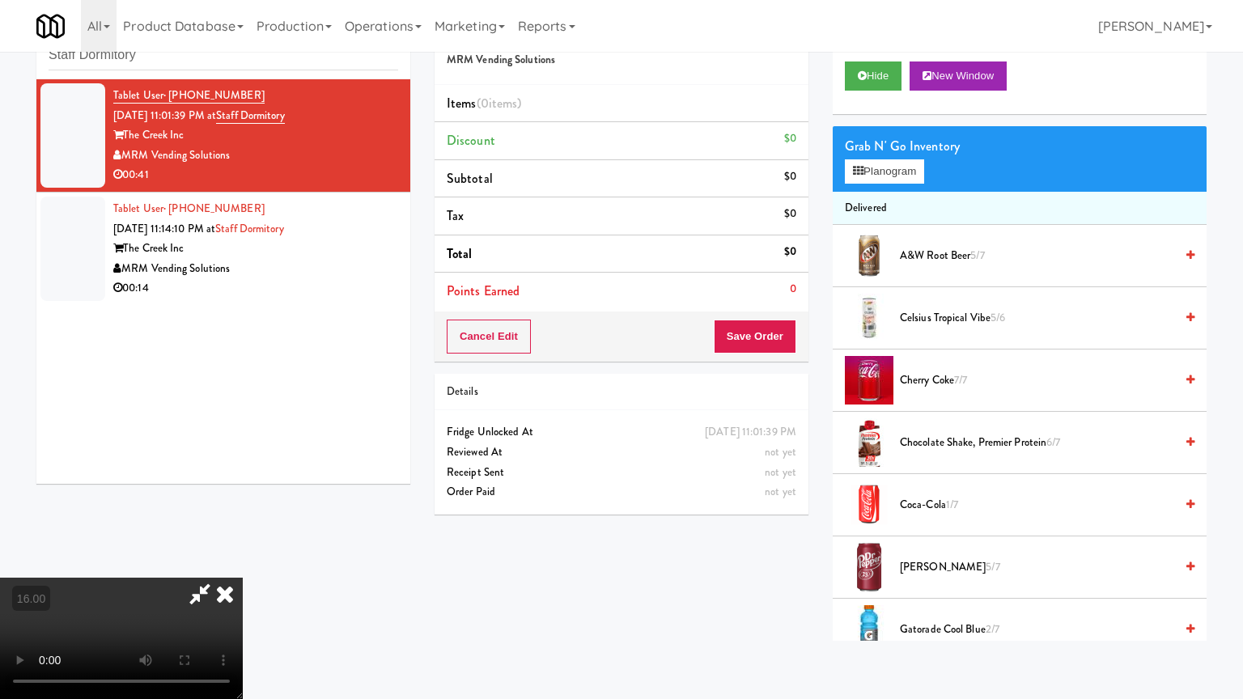
click at [243, 561] on video at bounding box center [121, 638] width 243 height 121
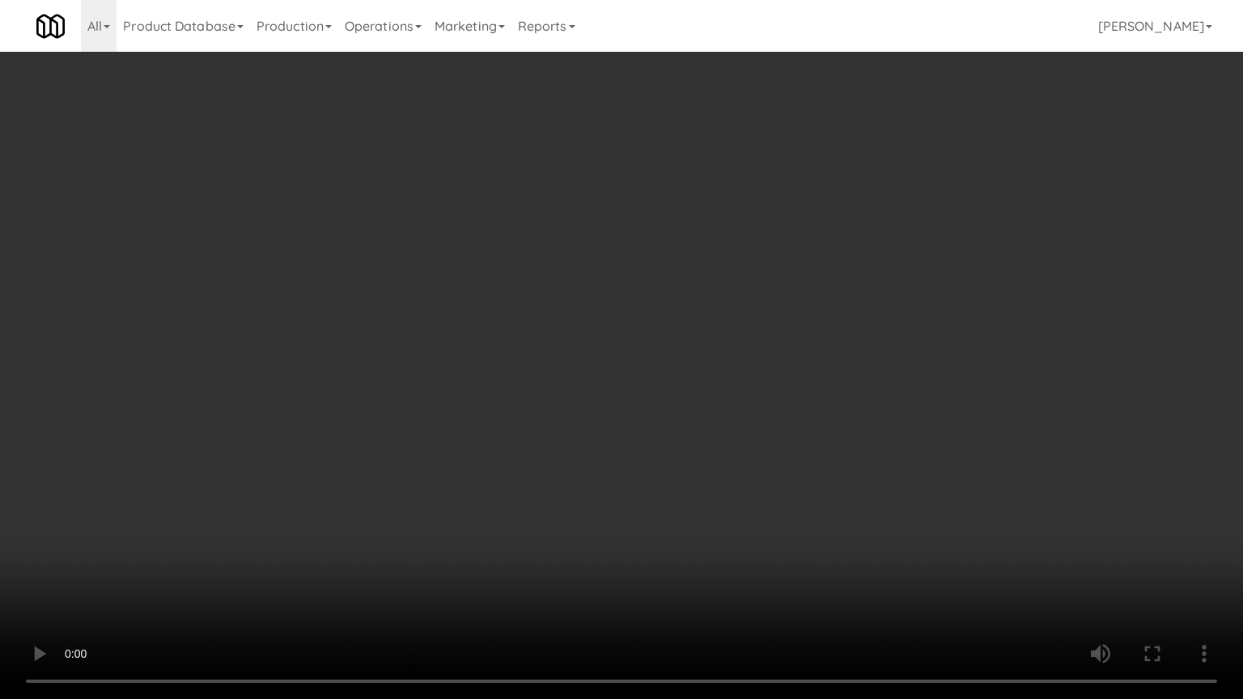
click at [638, 345] on video at bounding box center [621, 349] width 1243 height 699
click at [694, 355] on video at bounding box center [621, 349] width 1243 height 699
click at [669, 359] on video at bounding box center [621, 349] width 1243 height 699
click at [683, 362] on video at bounding box center [621, 349] width 1243 height 699
click at [644, 369] on video at bounding box center [621, 349] width 1243 height 699
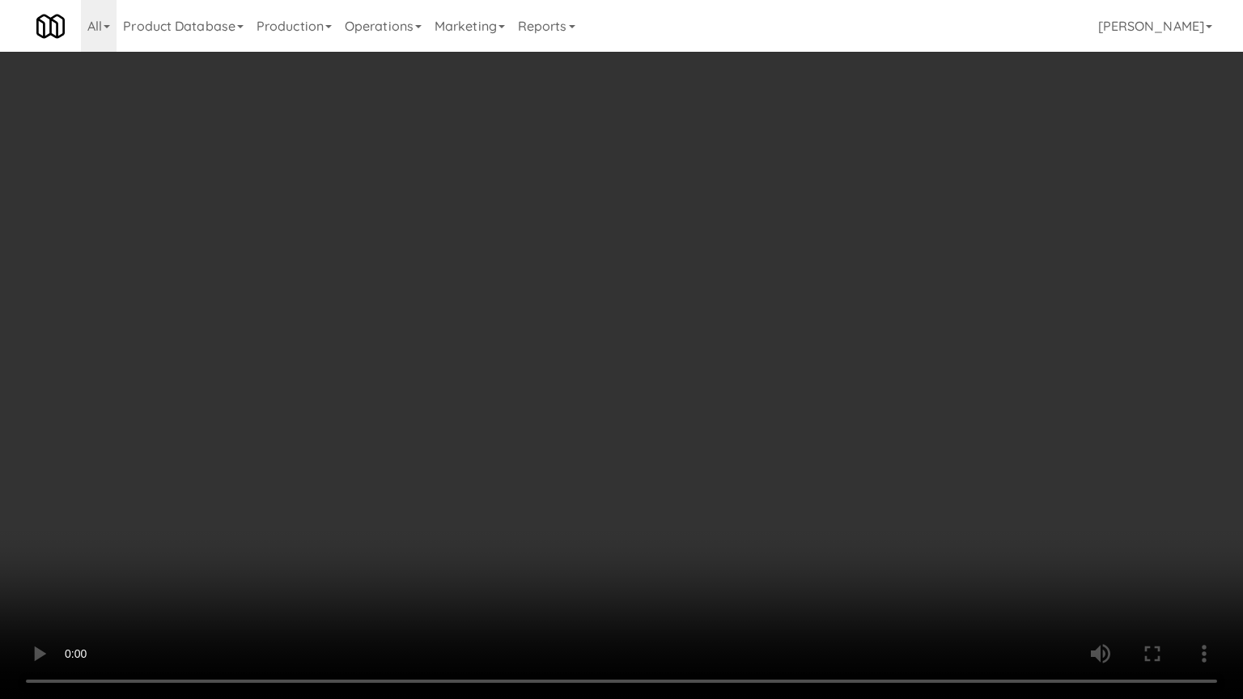
click at [650, 392] on video at bounding box center [621, 349] width 1243 height 699
click at [662, 388] on video at bounding box center [621, 349] width 1243 height 699
click at [660, 388] on video at bounding box center [621, 349] width 1243 height 699
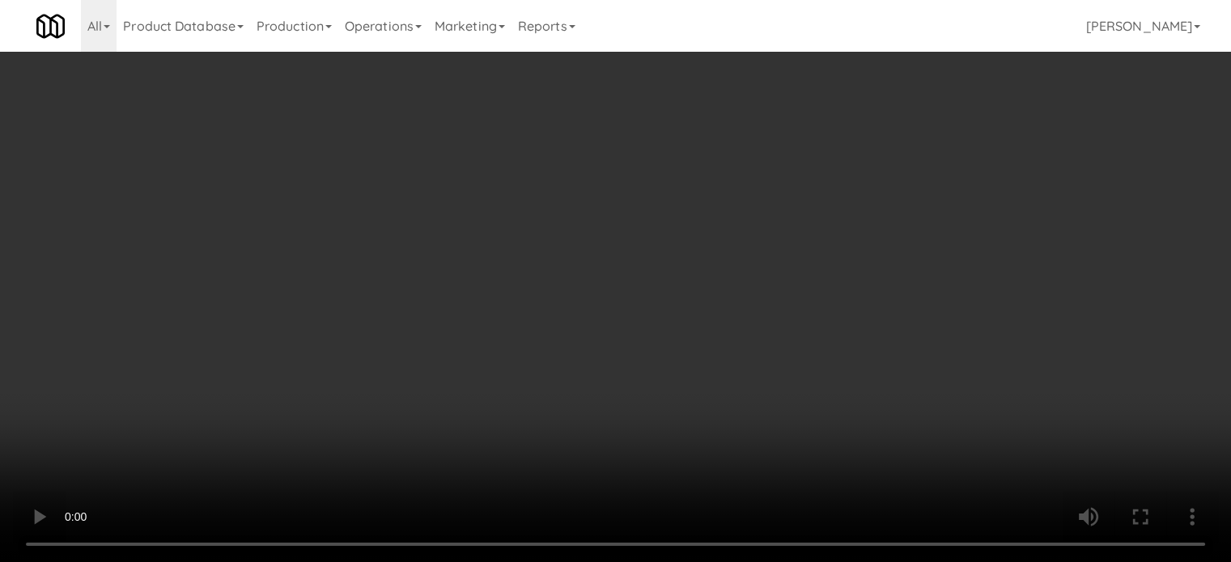
click at [696, 284] on video at bounding box center [615, 281] width 1231 height 562
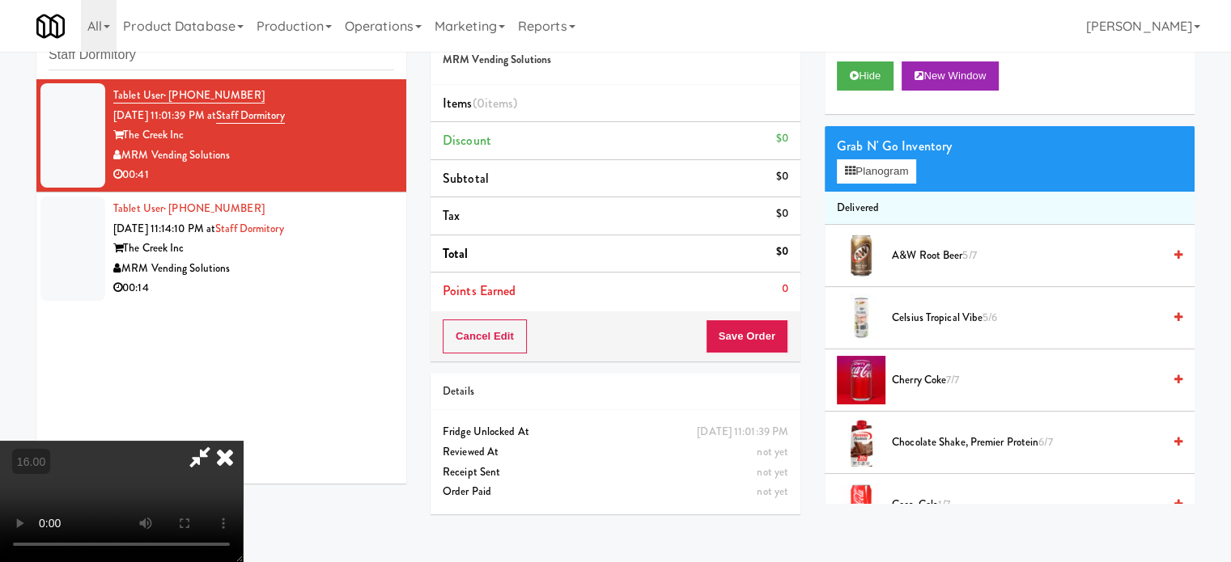
click at [243, 441] on video at bounding box center [121, 501] width 243 height 121
drag, startPoint x: 570, startPoint y: 294, endPoint x: 579, endPoint y: 372, distance: 79.1
click at [243, 441] on video at bounding box center [121, 501] width 243 height 121
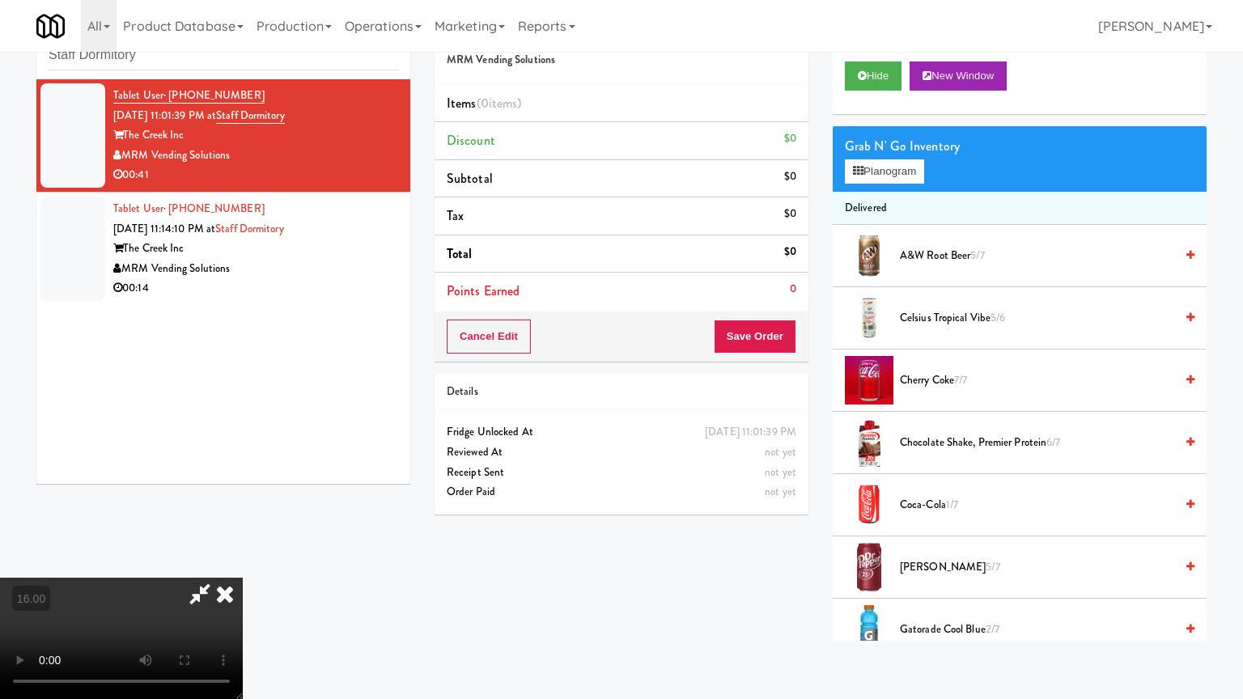
click at [243, 561] on video at bounding box center [121, 638] width 243 height 121
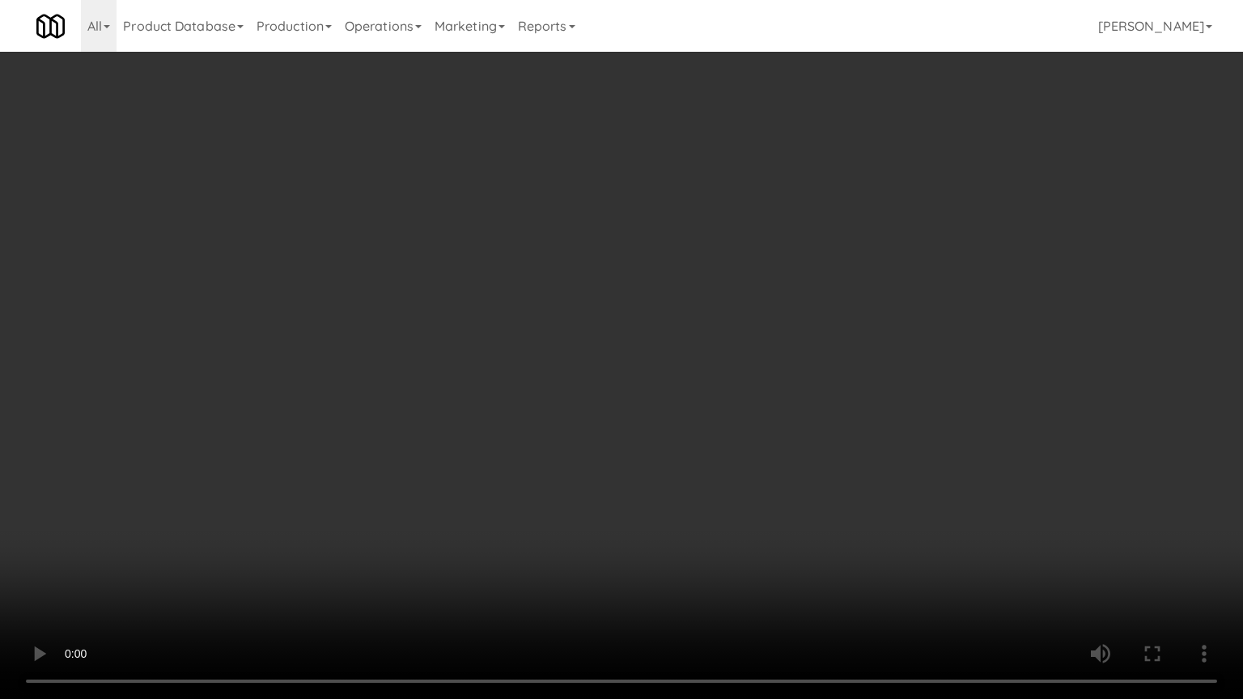
click at [589, 352] on video at bounding box center [621, 349] width 1243 height 699
click at [588, 353] on video at bounding box center [621, 349] width 1243 height 699
click at [592, 361] on video at bounding box center [621, 349] width 1243 height 699
click at [583, 362] on video at bounding box center [621, 349] width 1243 height 699
click at [643, 372] on video at bounding box center [621, 349] width 1243 height 699
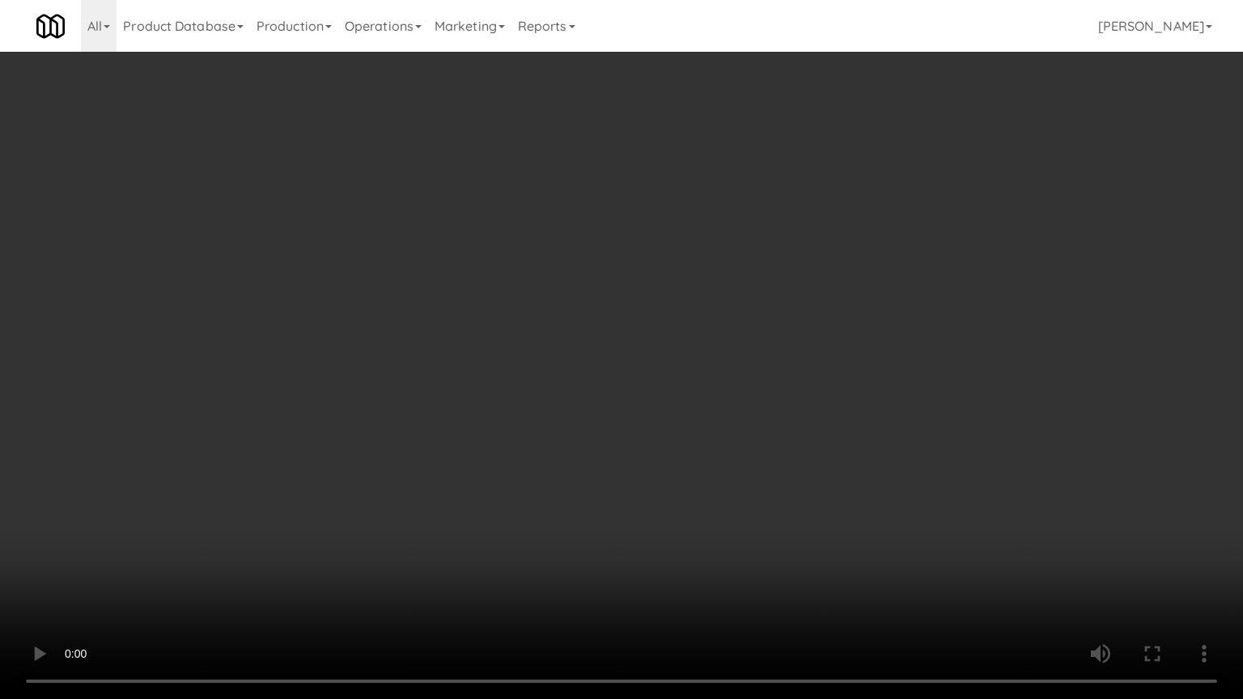
drag, startPoint x: 557, startPoint y: 359, endPoint x: 578, endPoint y: 338, distance: 29.2
click at [558, 358] on video at bounding box center [621, 349] width 1243 height 699
click at [595, 314] on video at bounding box center [621, 349] width 1243 height 699
click at [586, 314] on video at bounding box center [621, 349] width 1243 height 699
click at [612, 337] on video at bounding box center [621, 349] width 1243 height 699
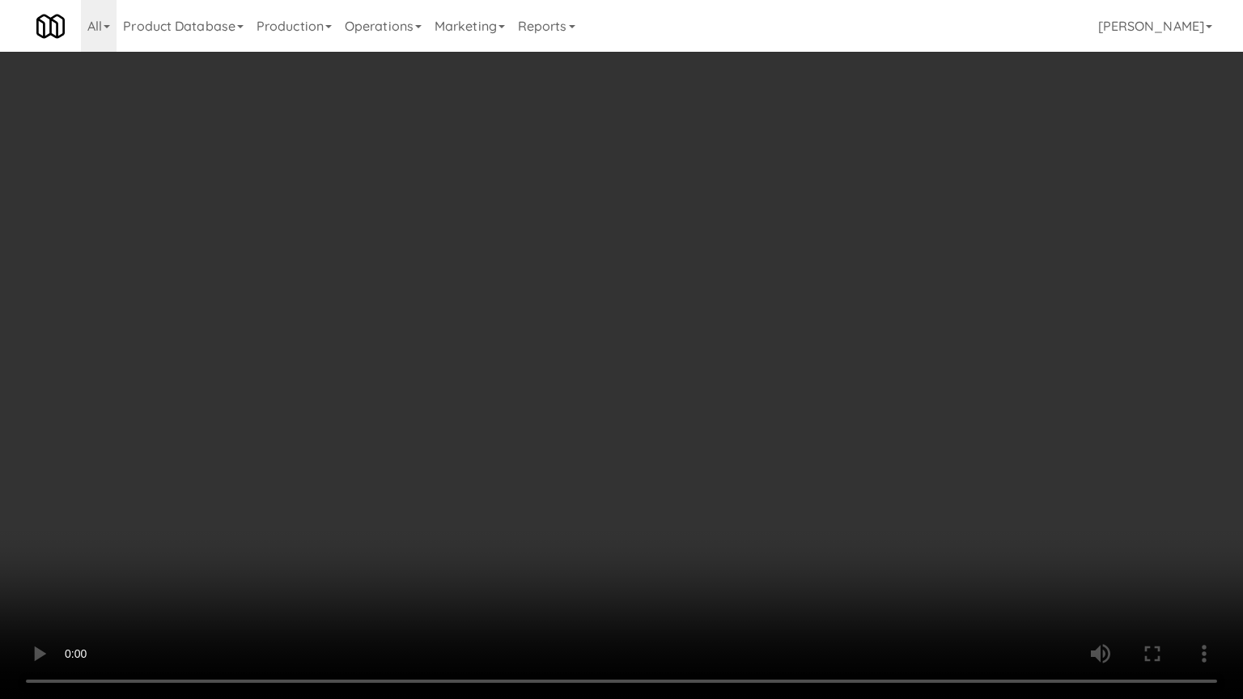
drag, startPoint x: 601, startPoint y: 413, endPoint x: 612, endPoint y: 410, distance: 11.8
click at [603, 412] on video at bounding box center [621, 349] width 1243 height 699
click at [612, 410] on video at bounding box center [621, 349] width 1243 height 699
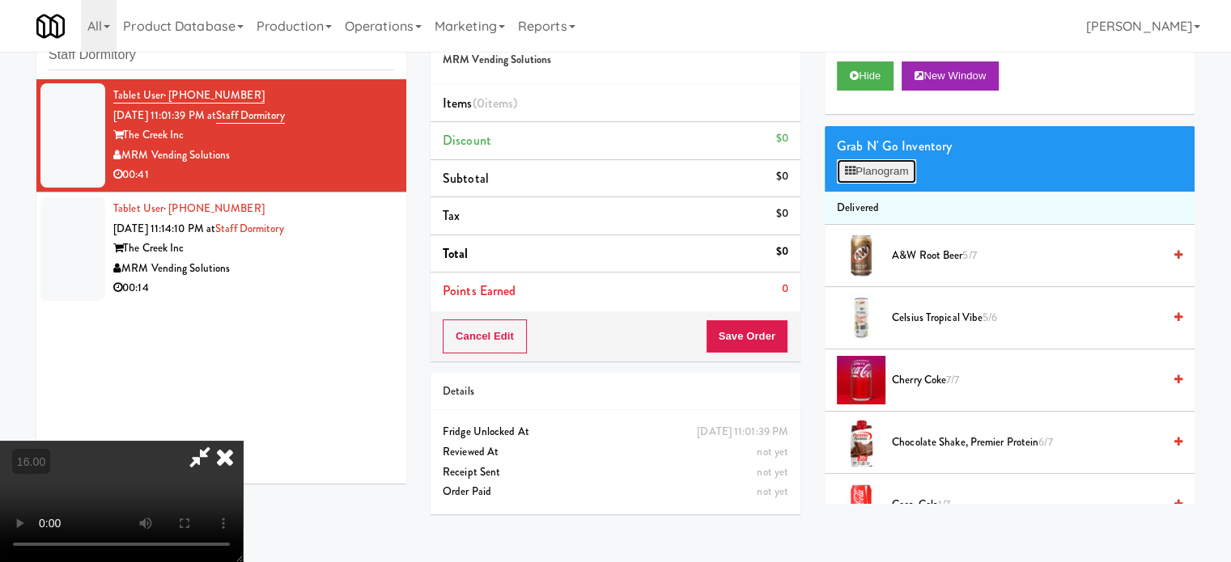
click at [869, 180] on button "Planogram" at bounding box center [876, 171] width 79 height 24
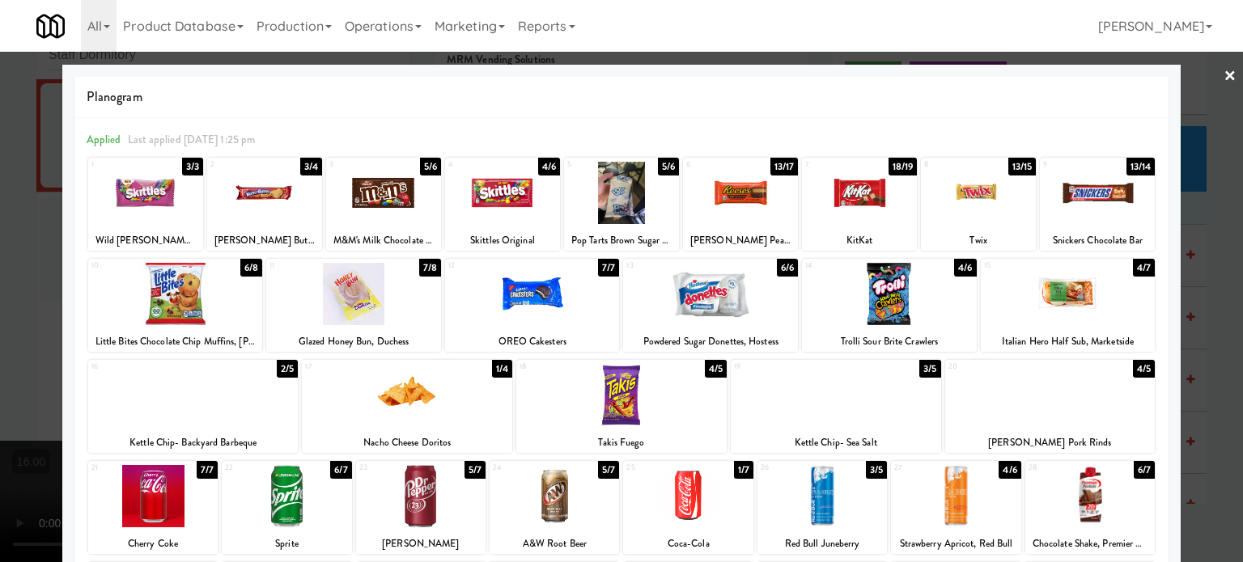
click at [427, 164] on div "5/6" at bounding box center [430, 167] width 21 height 18
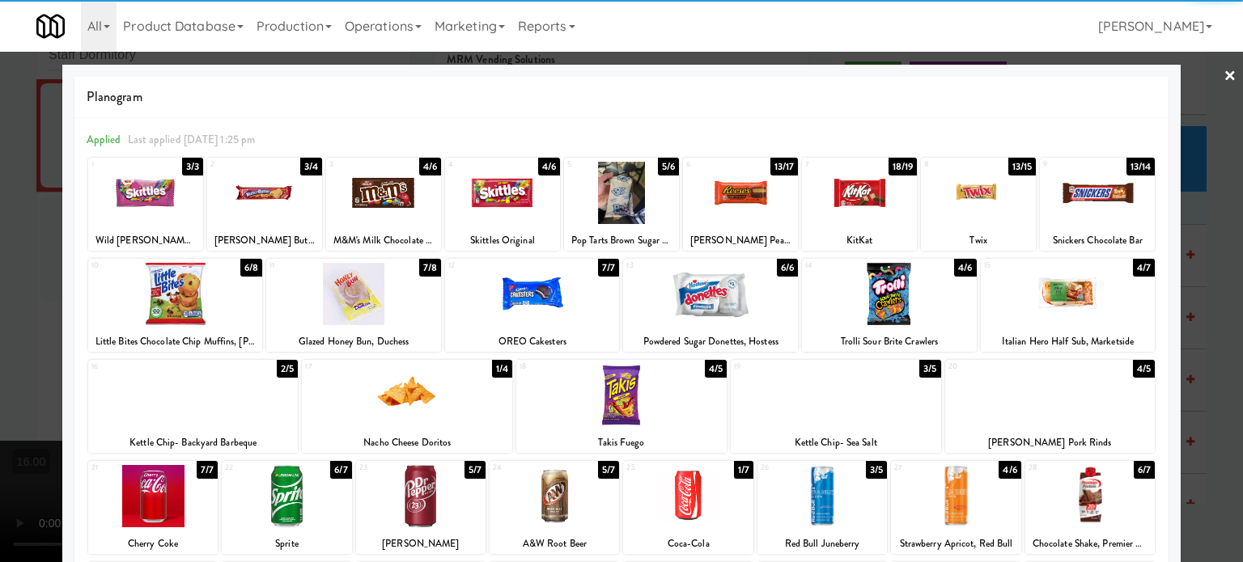
click at [543, 163] on div "4/6" at bounding box center [549, 167] width 22 height 18
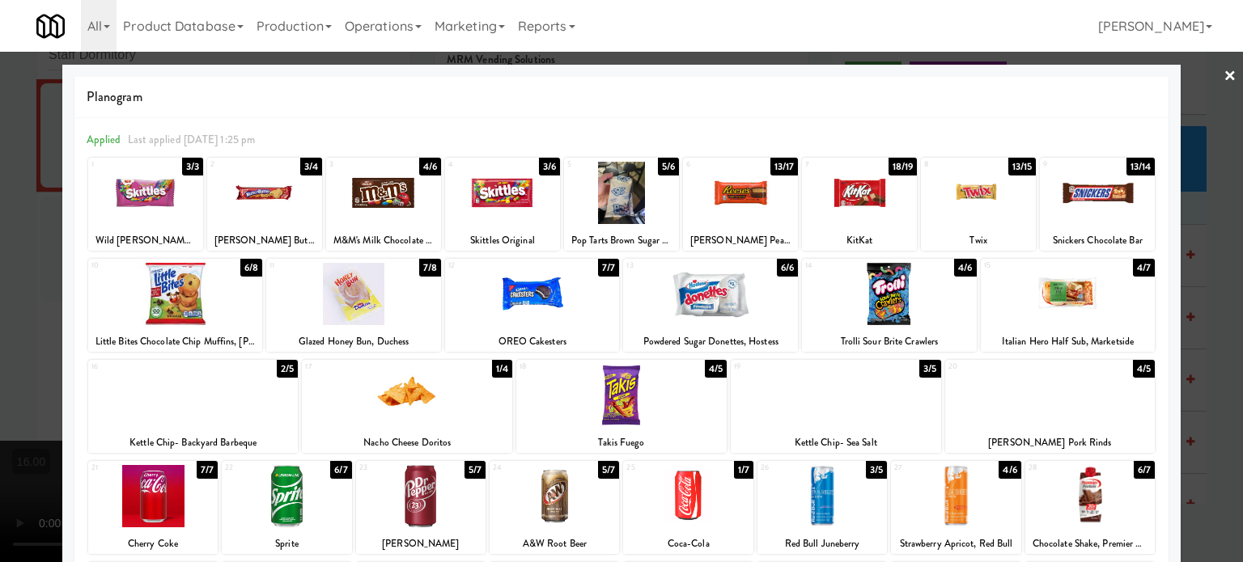
click at [1210, 230] on div at bounding box center [621, 281] width 1243 height 562
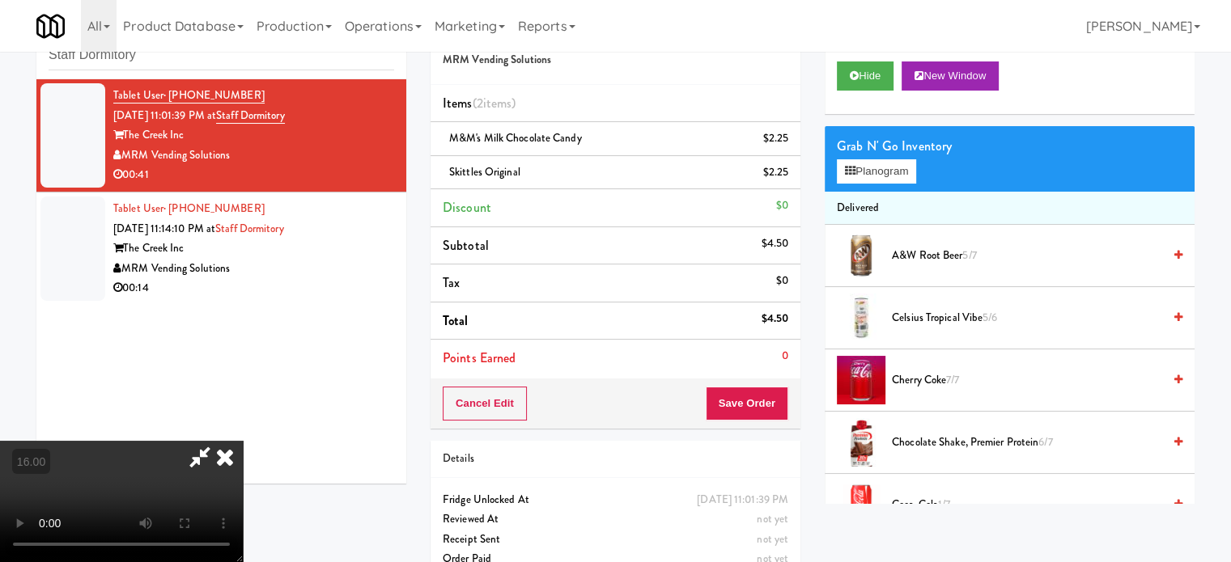
click at [243, 441] on video at bounding box center [121, 501] width 243 height 121
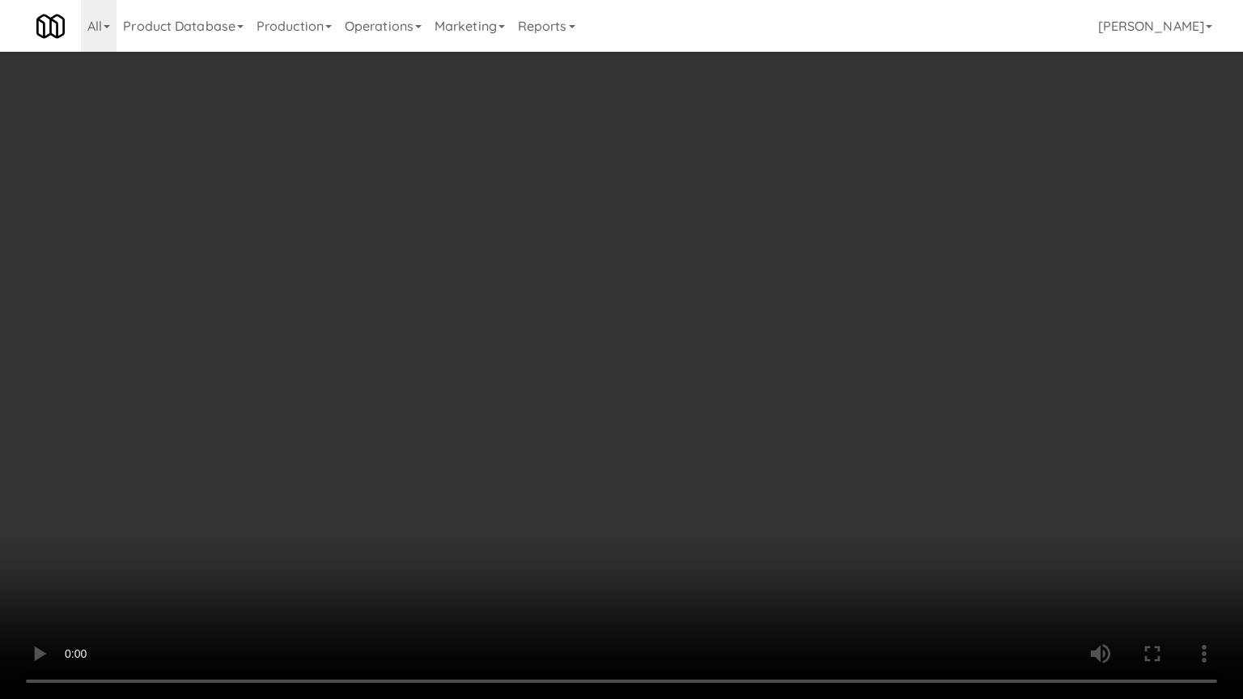
click at [574, 430] on video at bounding box center [621, 349] width 1243 height 699
drag, startPoint x: 608, startPoint y: 347, endPoint x: 610, endPoint y: 355, distance: 8.3
click at [610, 355] on video at bounding box center [621, 349] width 1243 height 699
click at [610, 357] on video at bounding box center [621, 349] width 1243 height 699
click at [592, 373] on video at bounding box center [621, 349] width 1243 height 699
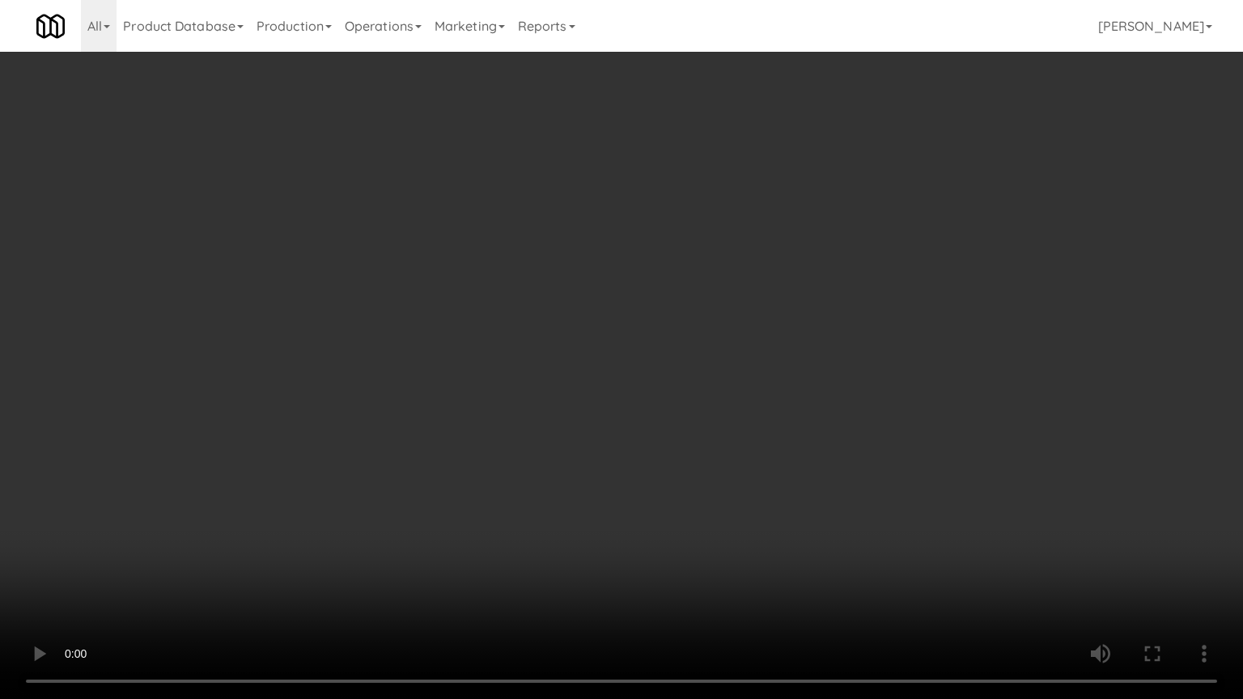
click at [592, 373] on video at bounding box center [621, 349] width 1243 height 699
click at [591, 373] on video at bounding box center [621, 349] width 1243 height 699
click at [591, 371] on video at bounding box center [621, 349] width 1243 height 699
click at [592, 371] on video at bounding box center [621, 349] width 1243 height 699
click at [593, 371] on video at bounding box center [621, 349] width 1243 height 699
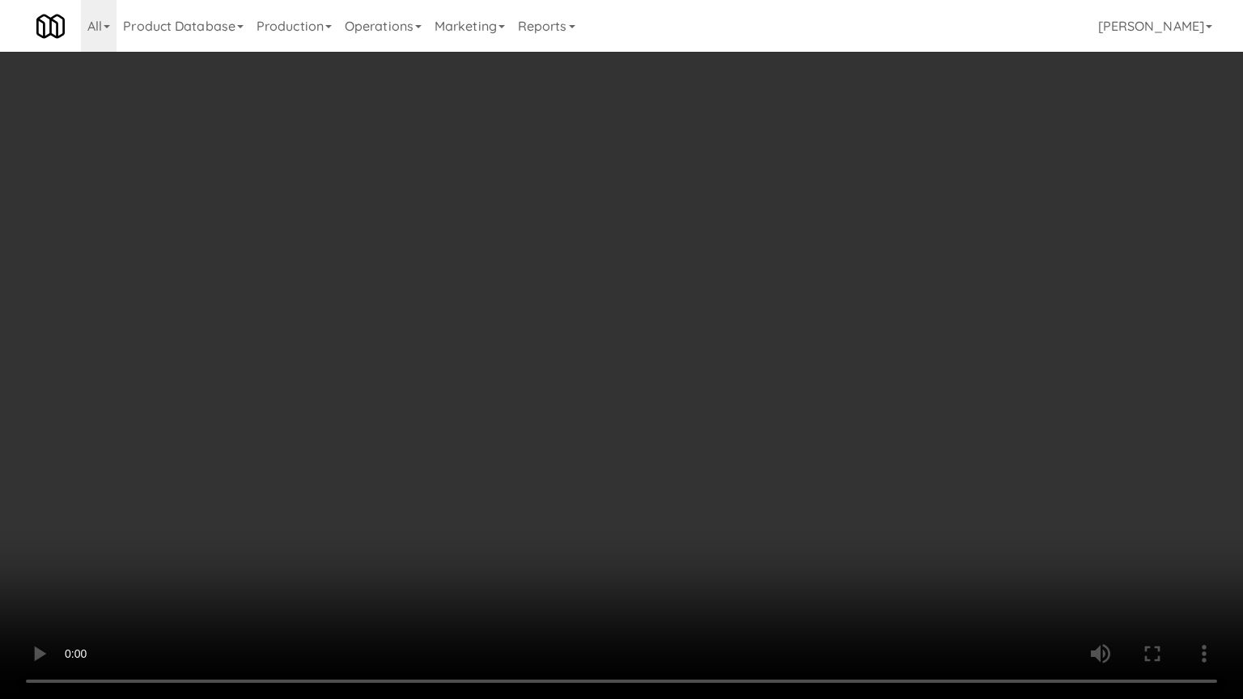
click at [598, 372] on video at bounding box center [621, 349] width 1243 height 699
click at [737, 366] on video at bounding box center [621, 349] width 1243 height 699
drag, startPoint x: 427, startPoint y: 523, endPoint x: 495, endPoint y: 422, distance: 121.2
click at [434, 514] on video at bounding box center [621, 349] width 1243 height 699
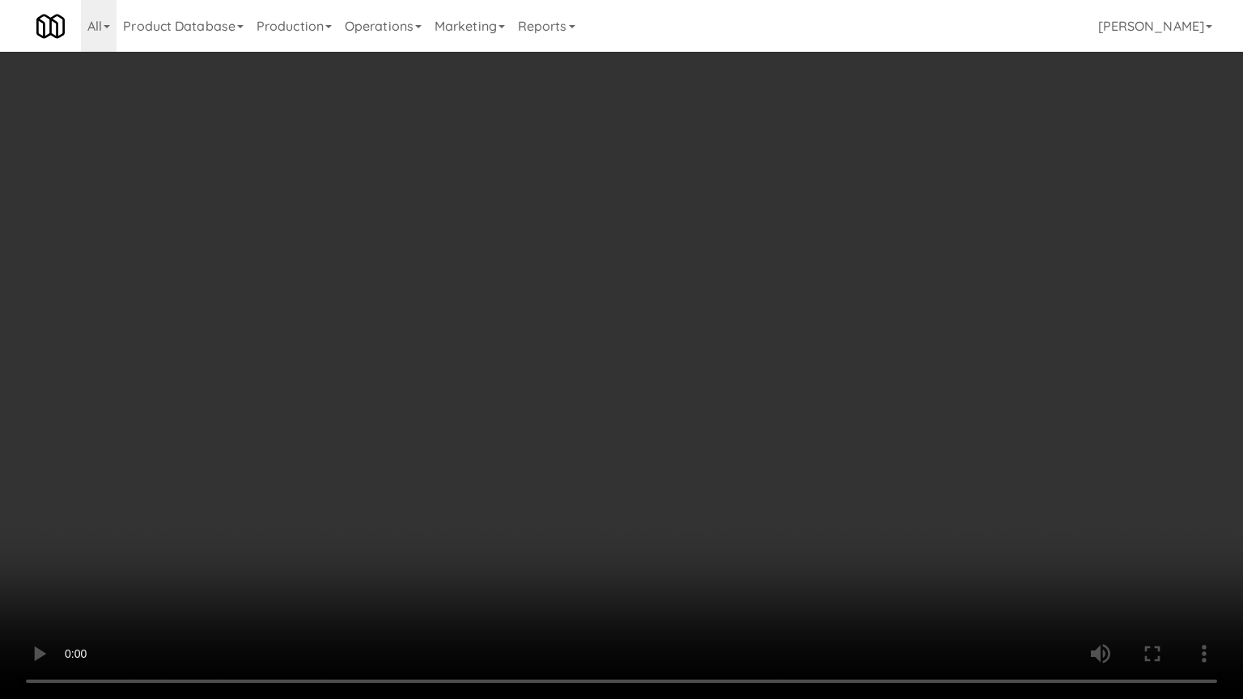
click at [498, 358] on video at bounding box center [621, 349] width 1243 height 699
click at [497, 357] on video at bounding box center [621, 349] width 1243 height 699
click at [497, 356] on video at bounding box center [621, 349] width 1243 height 699
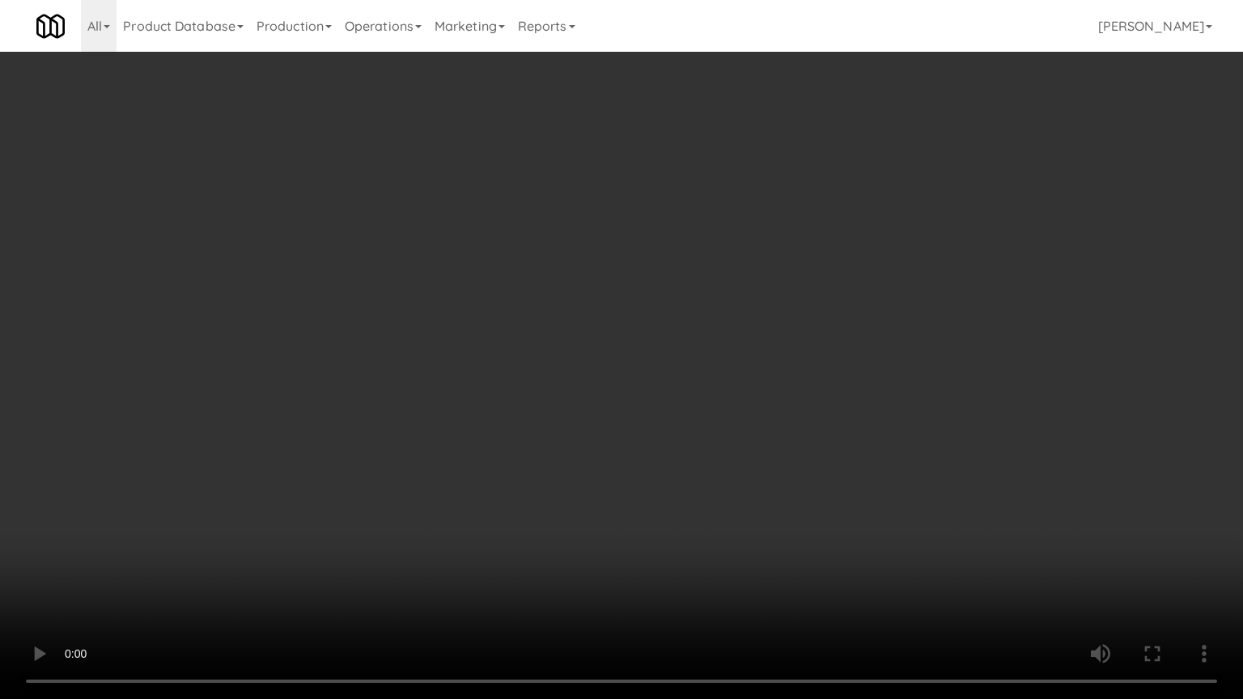
click at [497, 358] on video at bounding box center [621, 349] width 1243 height 699
click at [541, 371] on video at bounding box center [621, 349] width 1243 height 699
click at [542, 371] on video at bounding box center [621, 349] width 1243 height 699
click at [600, 343] on video at bounding box center [621, 349] width 1243 height 699
click at [602, 344] on video at bounding box center [621, 349] width 1243 height 699
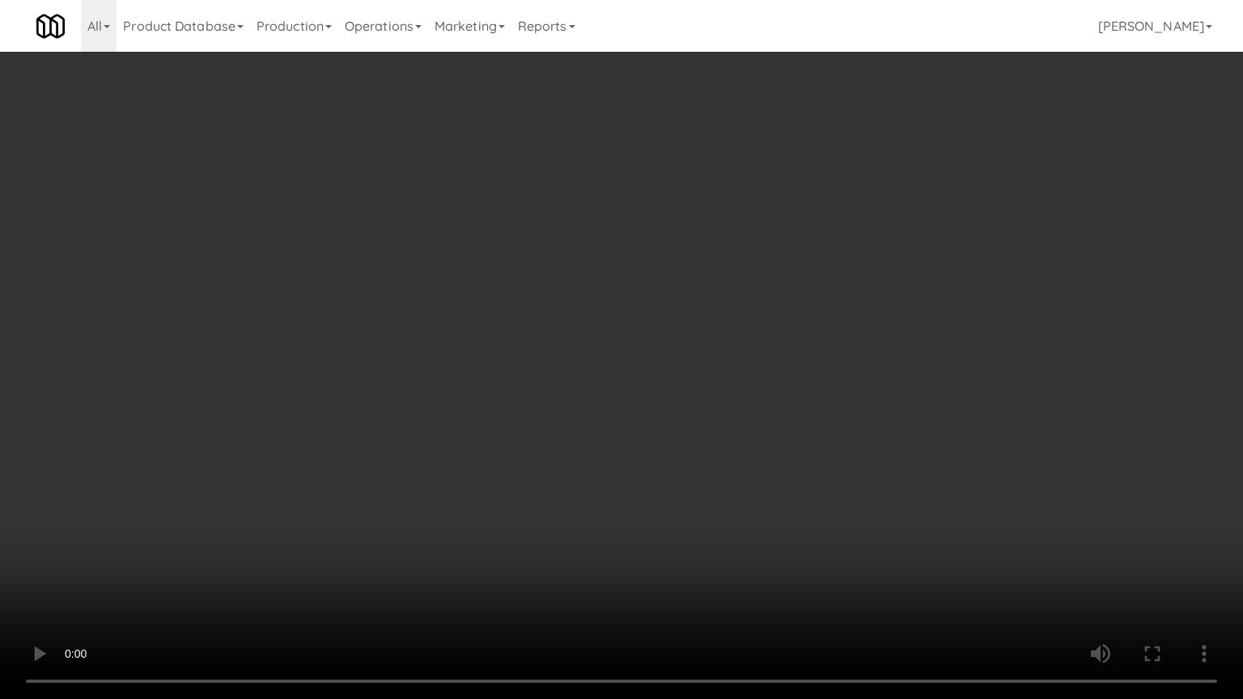
click at [602, 344] on video at bounding box center [621, 349] width 1243 height 699
click at [600, 344] on video at bounding box center [621, 349] width 1243 height 699
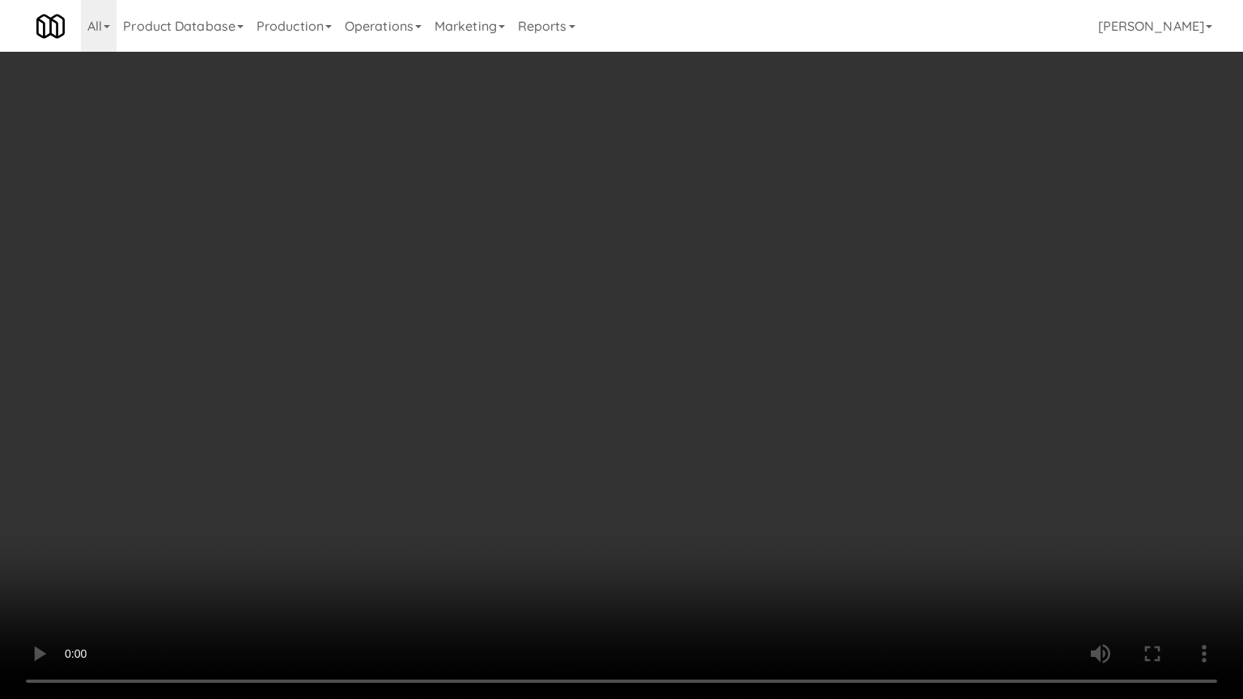
click at [598, 344] on video at bounding box center [621, 349] width 1243 height 699
click at [595, 343] on video at bounding box center [621, 349] width 1243 height 699
click at [594, 343] on video at bounding box center [621, 349] width 1243 height 699
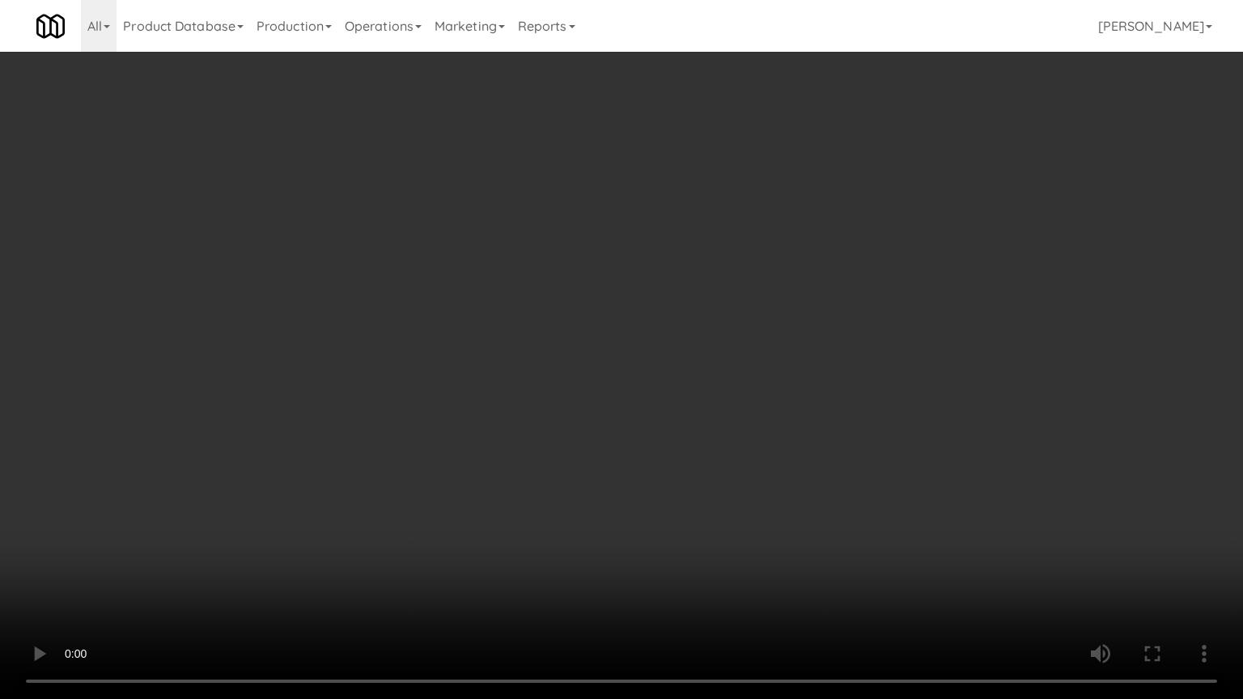
click at [594, 343] on video at bounding box center [621, 349] width 1243 height 699
click at [592, 343] on video at bounding box center [621, 349] width 1243 height 699
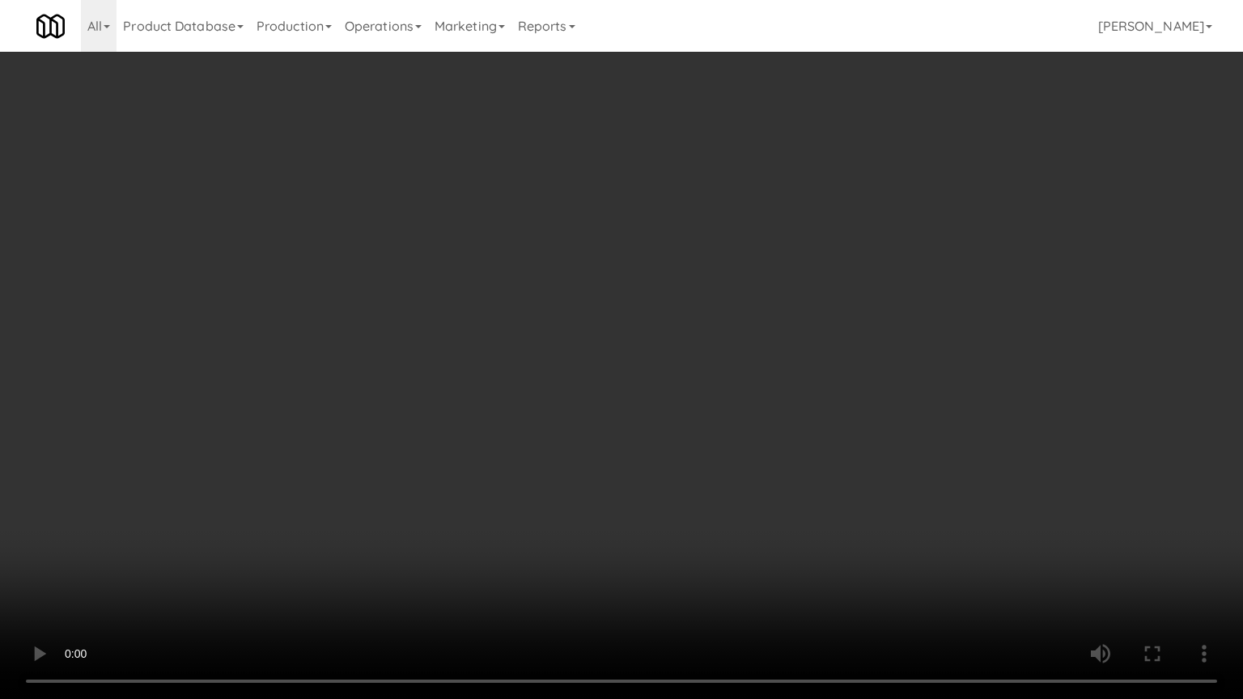
click at [591, 344] on video at bounding box center [621, 349] width 1243 height 699
click at [605, 333] on video at bounding box center [621, 349] width 1243 height 699
click at [605, 332] on video at bounding box center [621, 349] width 1243 height 699
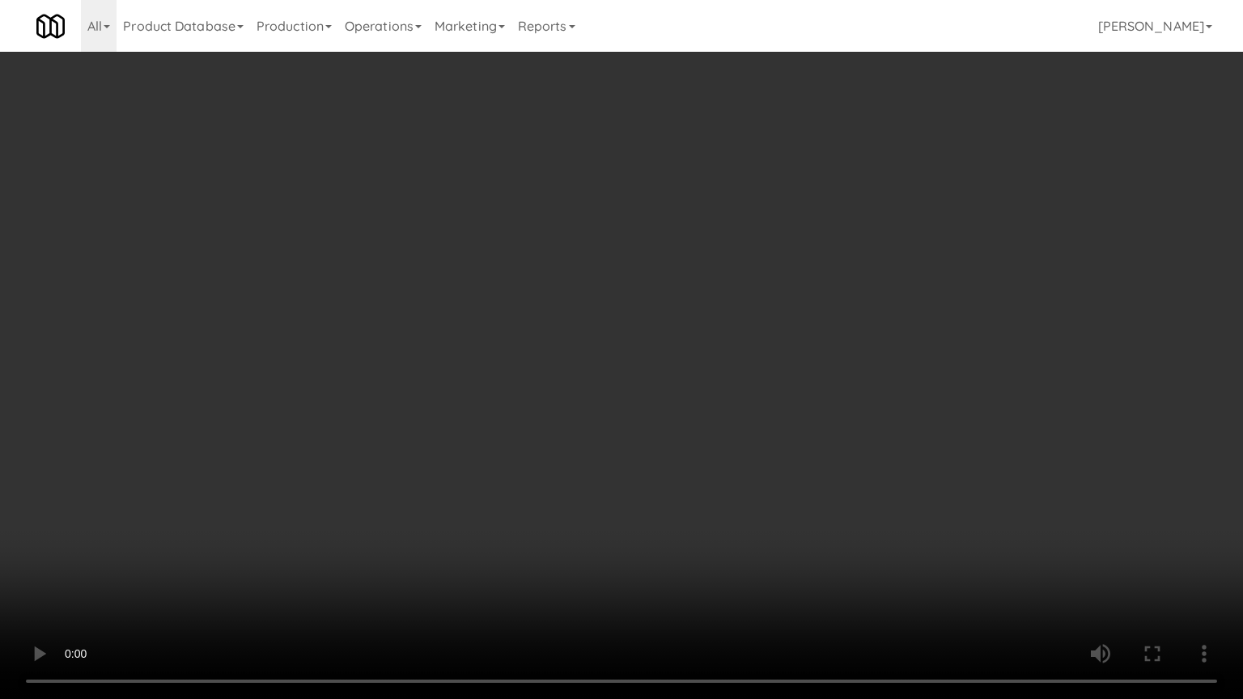
click at [616, 332] on video at bounding box center [621, 349] width 1243 height 699
click at [611, 332] on video at bounding box center [621, 349] width 1243 height 699
click at [599, 337] on video at bounding box center [621, 349] width 1243 height 699
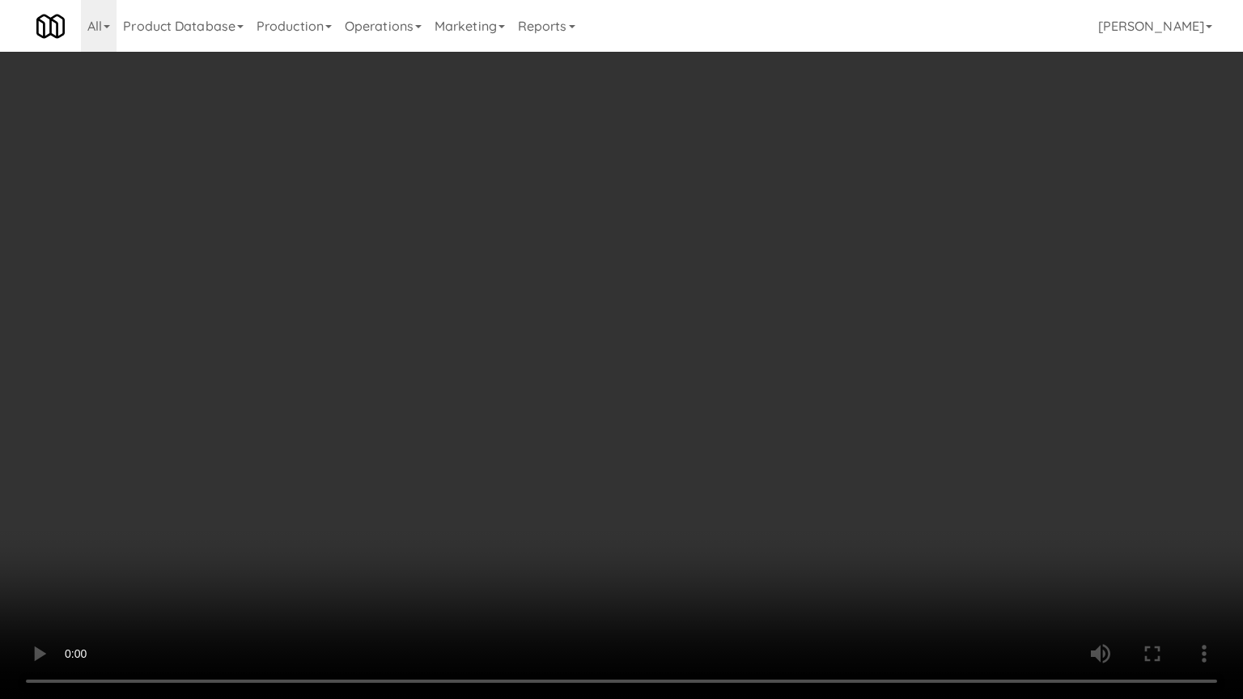
click at [599, 337] on video at bounding box center [621, 349] width 1243 height 699
click at [597, 337] on video at bounding box center [621, 349] width 1243 height 699
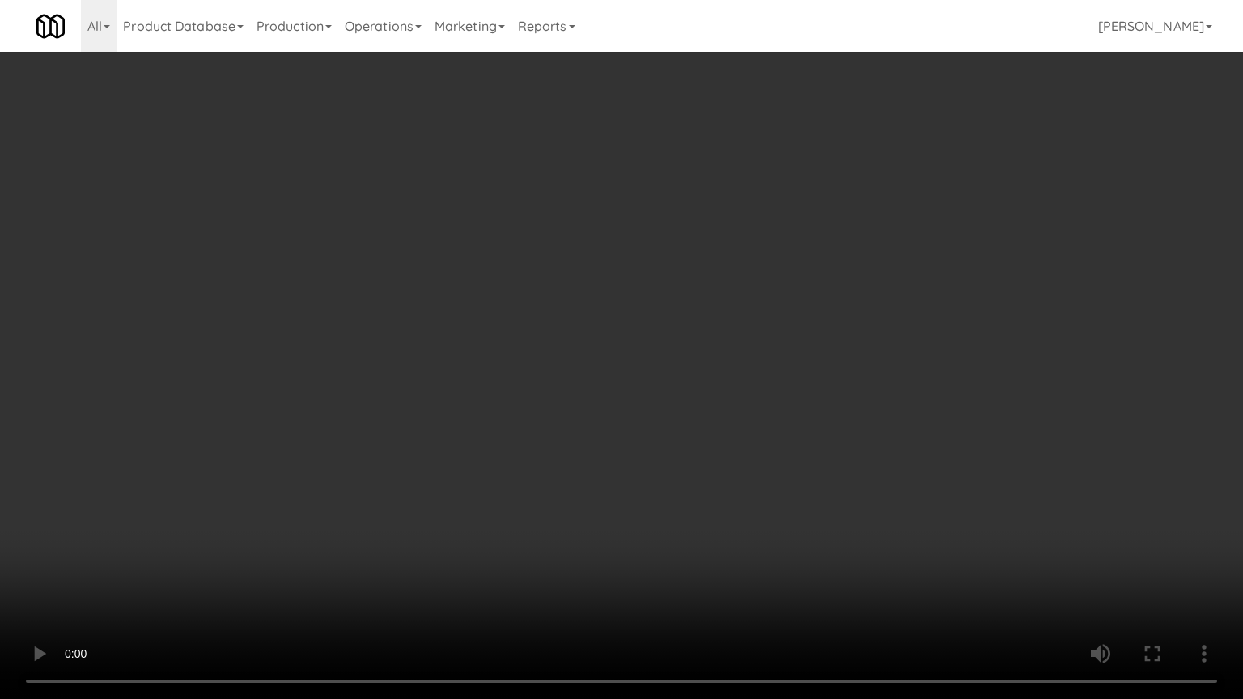
click at [597, 337] on video at bounding box center [621, 349] width 1243 height 699
click at [556, 348] on video at bounding box center [621, 349] width 1243 height 699
click at [557, 354] on video at bounding box center [621, 349] width 1243 height 699
click at [558, 357] on video at bounding box center [621, 349] width 1243 height 699
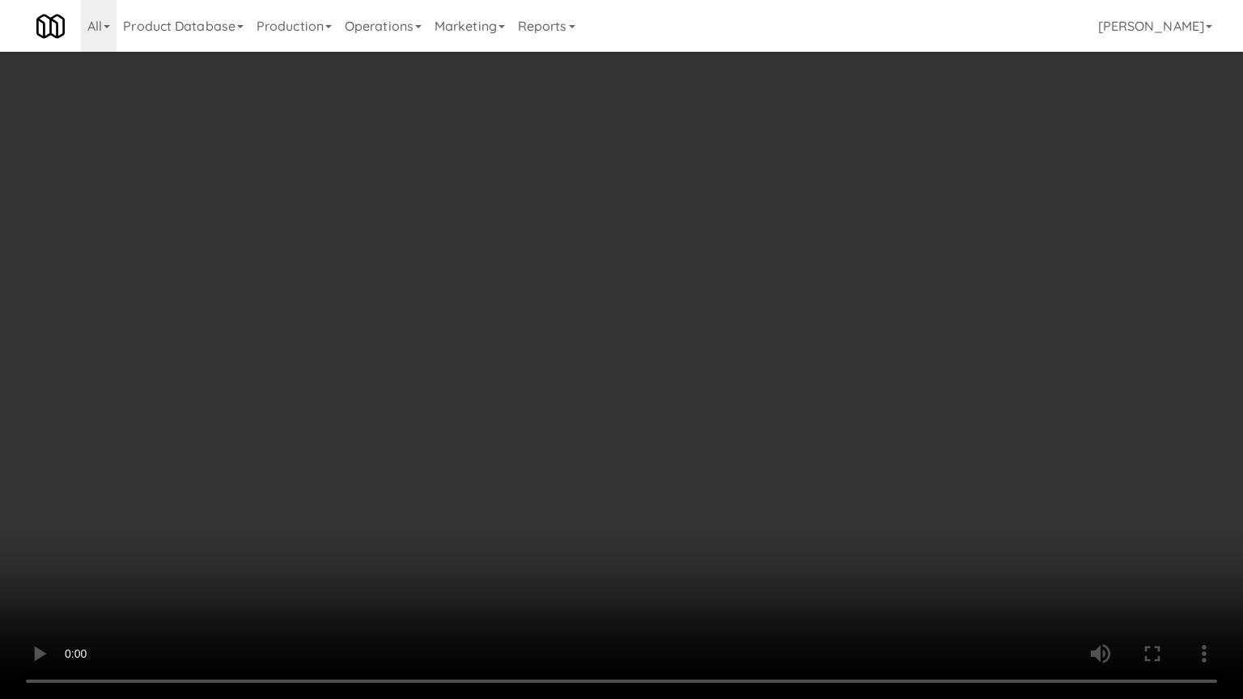
click at [557, 355] on video at bounding box center [621, 349] width 1243 height 699
drag, startPoint x: 605, startPoint y: 350, endPoint x: 725, endPoint y: 231, distance: 168.8
click at [607, 350] on video at bounding box center [621, 349] width 1243 height 699
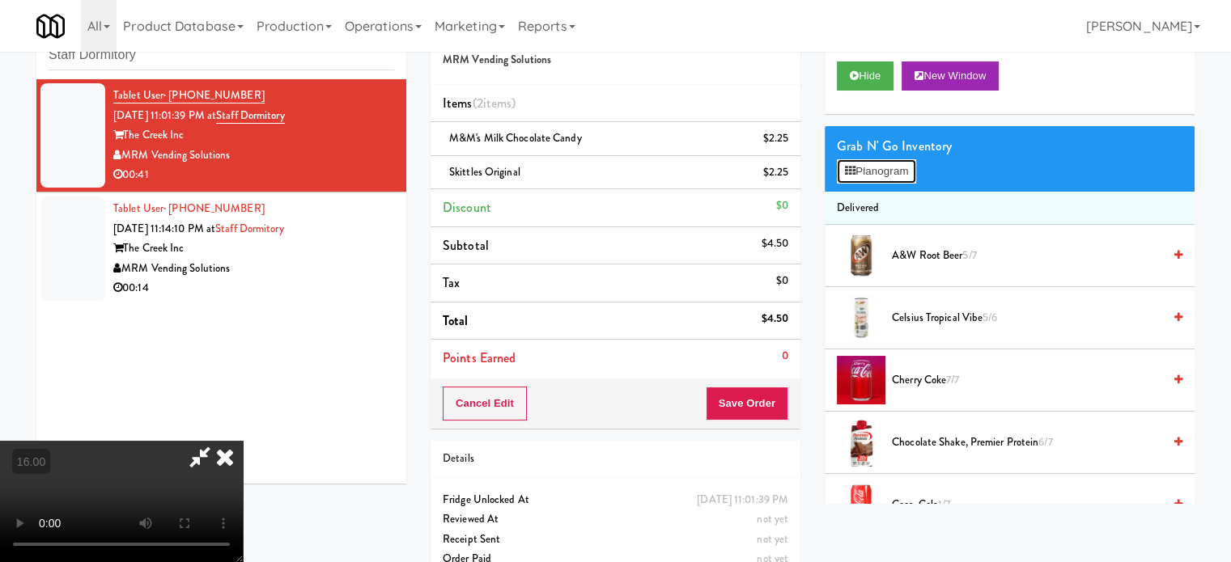
click at [878, 175] on button "Planogram" at bounding box center [876, 171] width 79 height 24
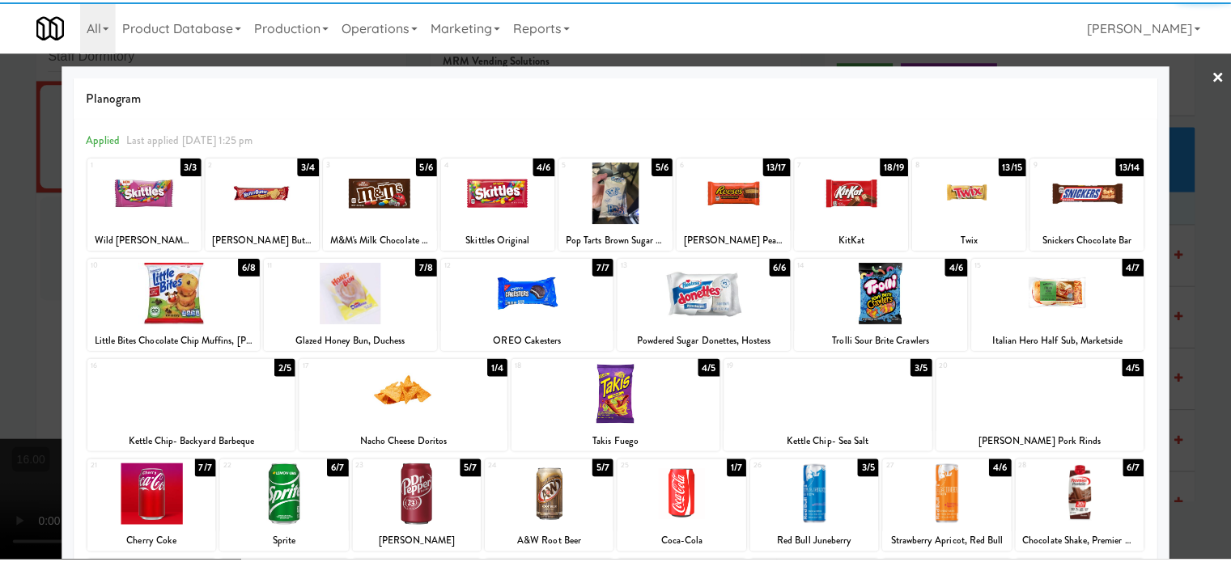
scroll to position [231, 0]
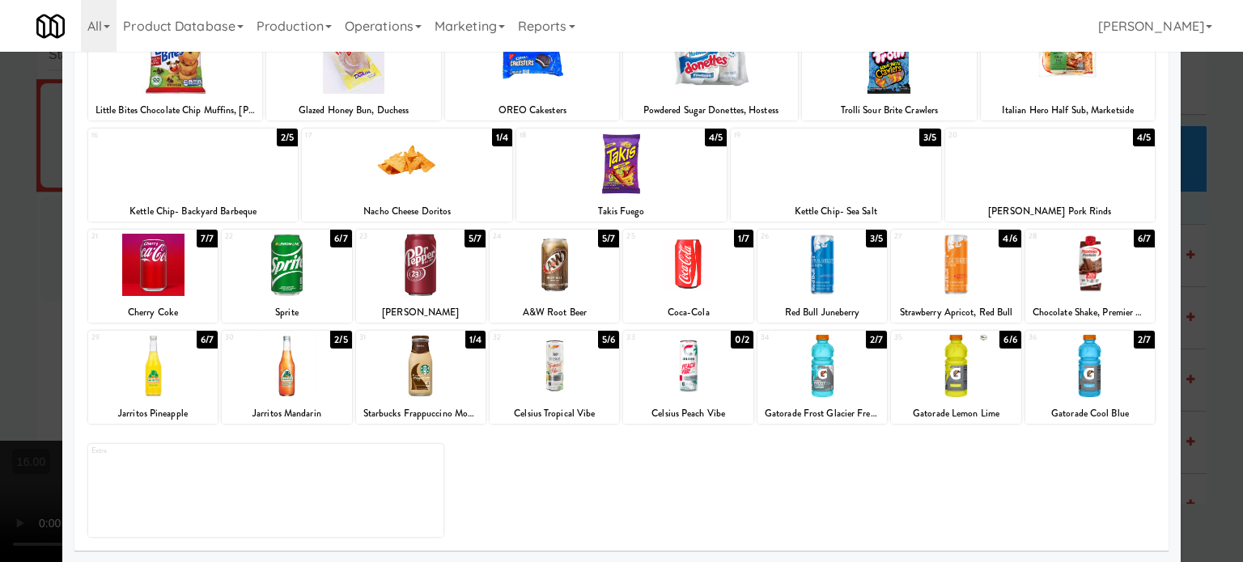
click at [1136, 345] on div "2/7" at bounding box center [1143, 340] width 21 height 18
click at [1195, 341] on div at bounding box center [621, 281] width 1243 height 562
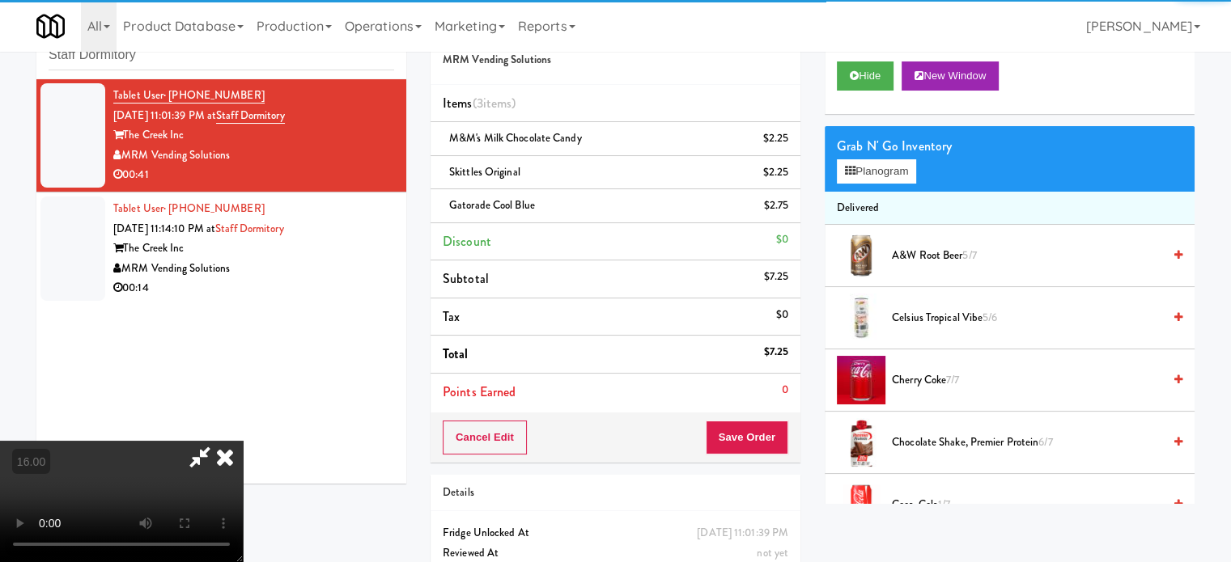
click at [243, 441] on video at bounding box center [121, 501] width 243 height 121
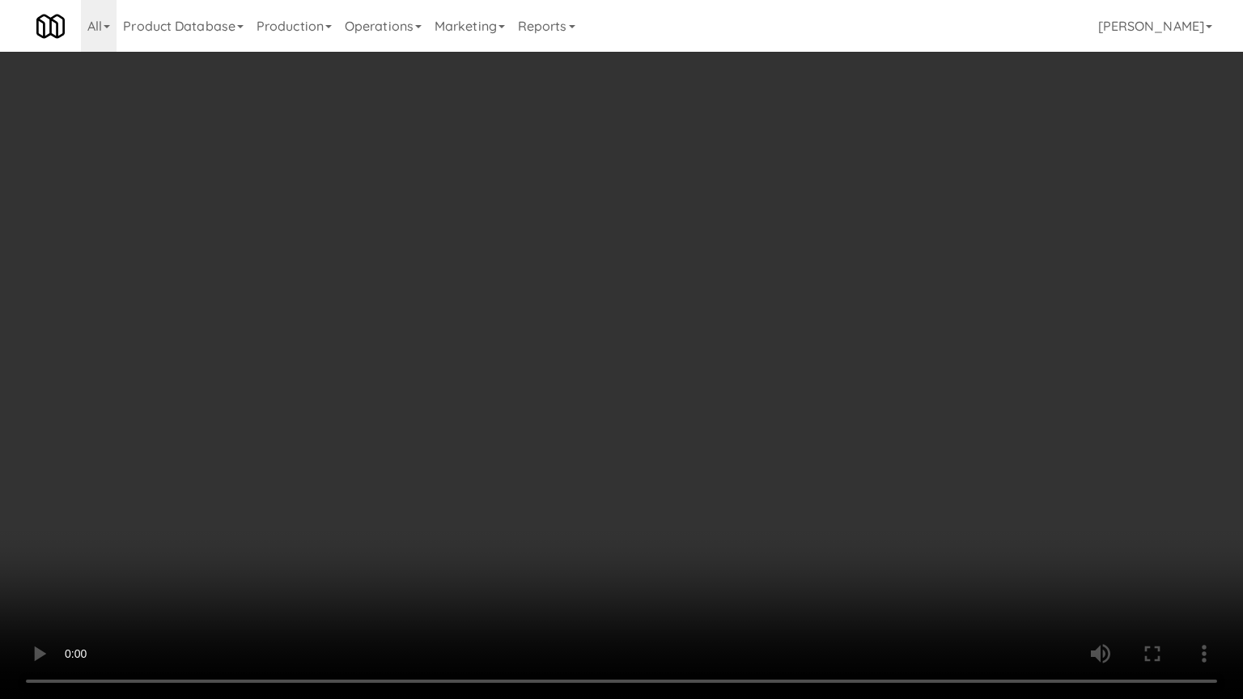
click at [645, 408] on video at bounding box center [621, 349] width 1243 height 699
click at [647, 404] on video at bounding box center [621, 349] width 1243 height 699
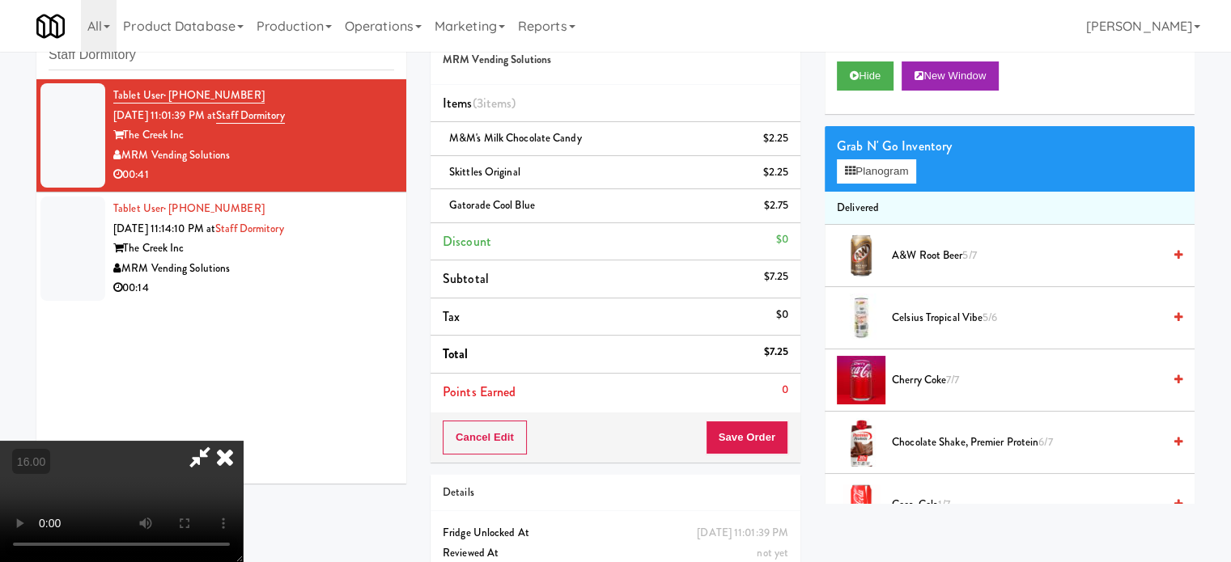
click at [243, 441] on icon at bounding box center [225, 457] width 36 height 32
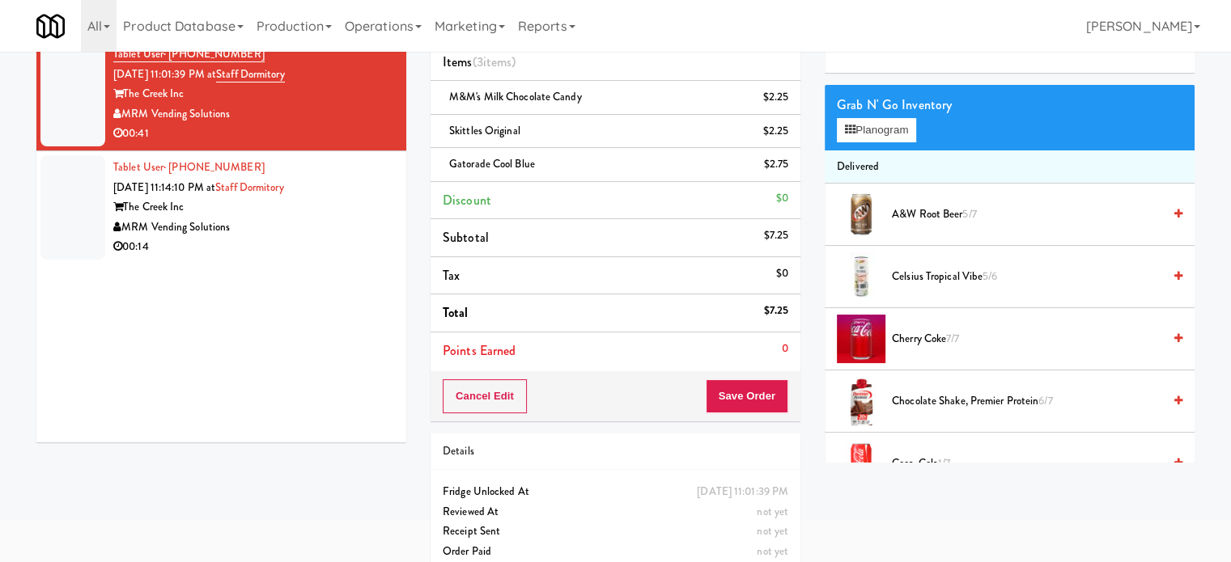
scroll to position [115, 0]
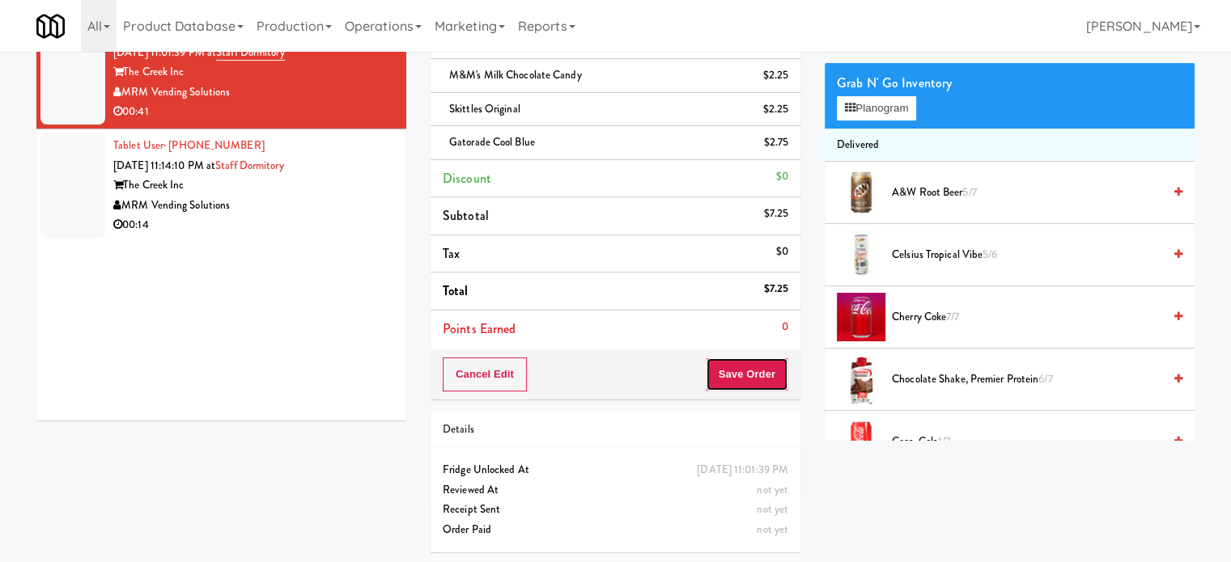
click at [757, 377] on button "Save Order" at bounding box center [747, 375] width 83 height 34
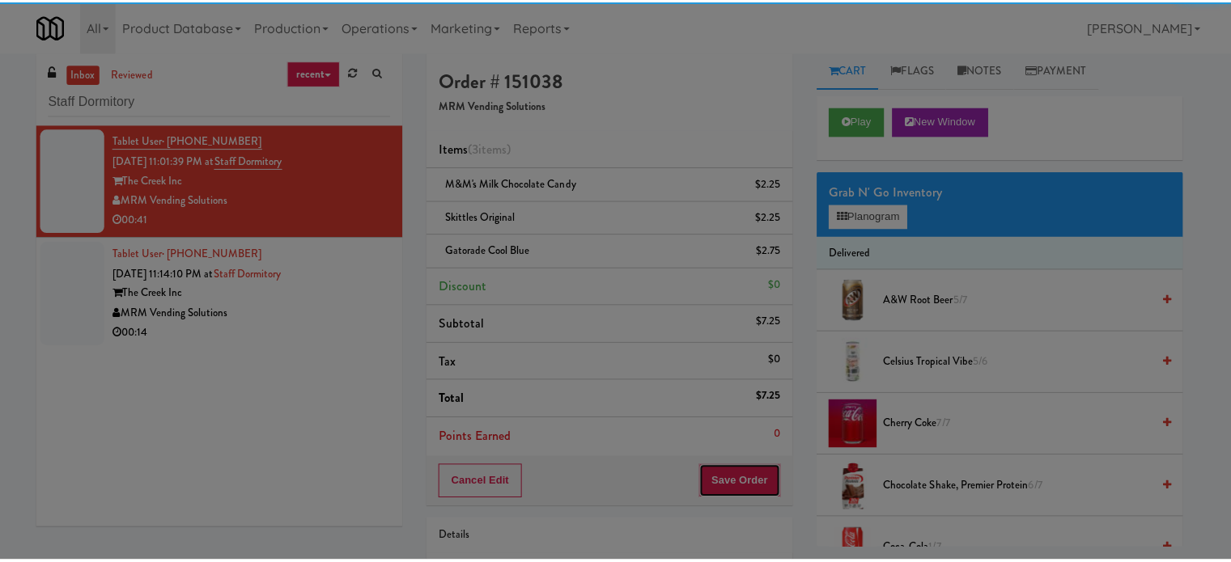
scroll to position [0, 0]
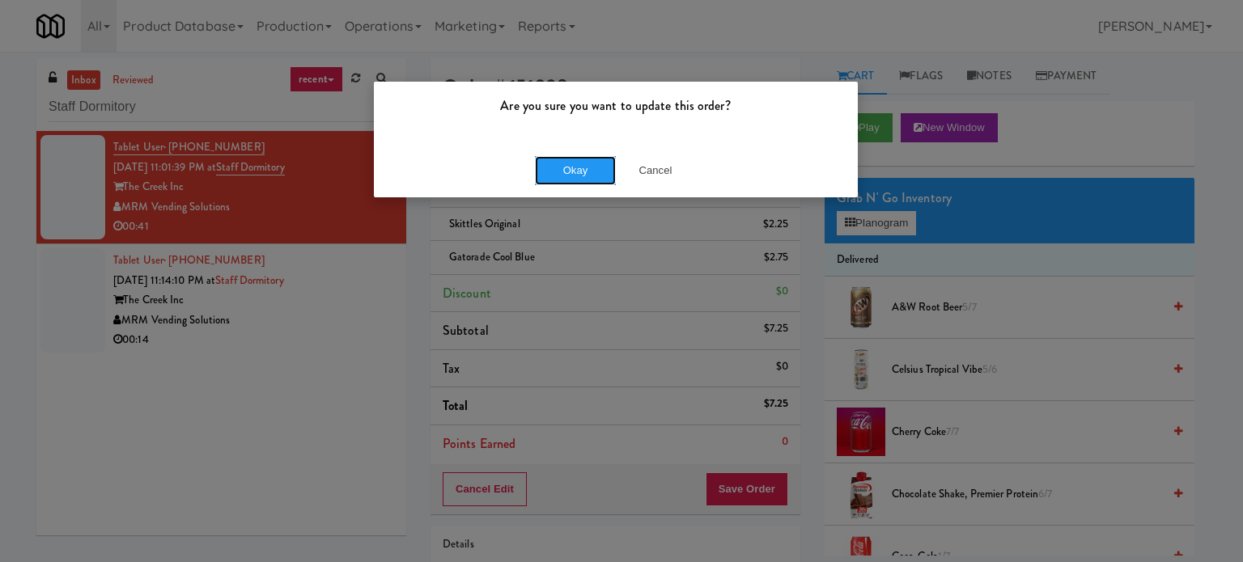
drag, startPoint x: 580, startPoint y: 161, endPoint x: 671, endPoint y: 180, distance: 92.7
click at [580, 160] on button "Okay" at bounding box center [575, 170] width 81 height 29
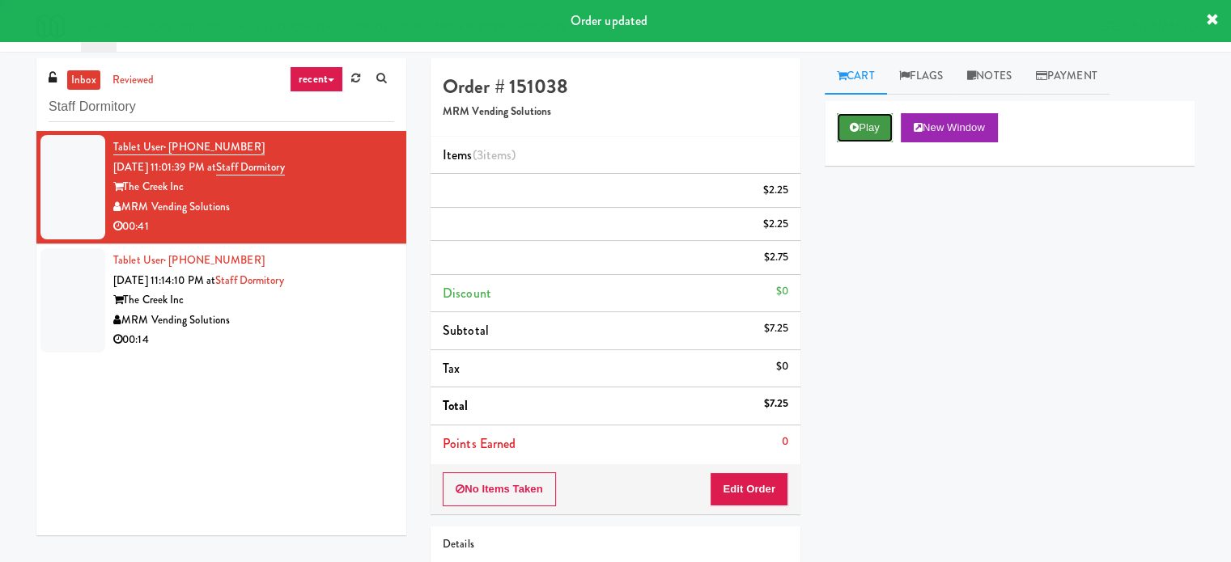
click at [886, 128] on button "Play" at bounding box center [865, 127] width 56 height 29
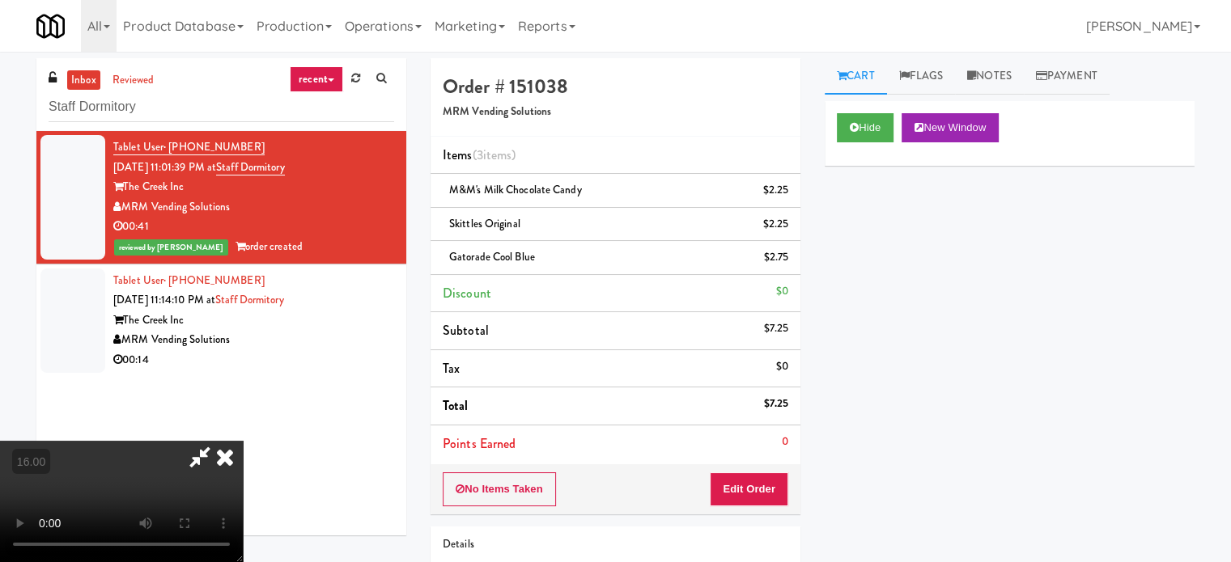
click at [243, 441] on video at bounding box center [121, 501] width 243 height 121
drag, startPoint x: 482, startPoint y: 395, endPoint x: 476, endPoint y: 377, distance: 18.9
click at [243, 441] on video at bounding box center [121, 501] width 243 height 121
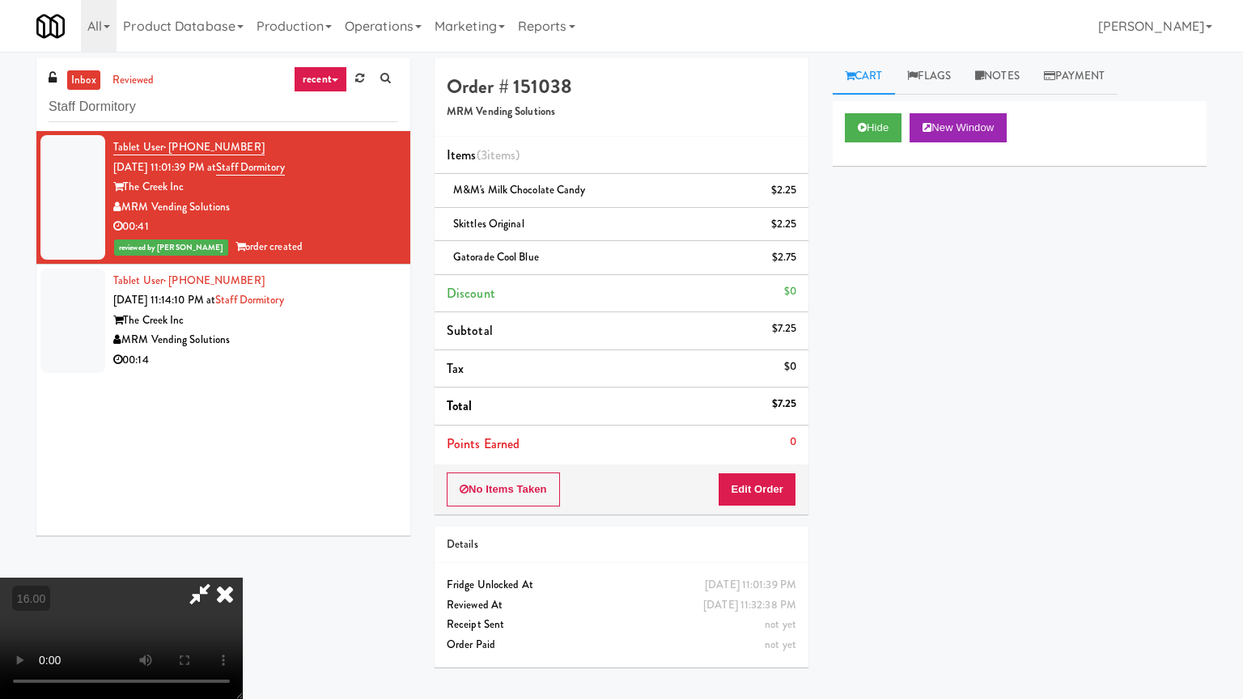
click at [243, 561] on video at bounding box center [121, 638] width 243 height 121
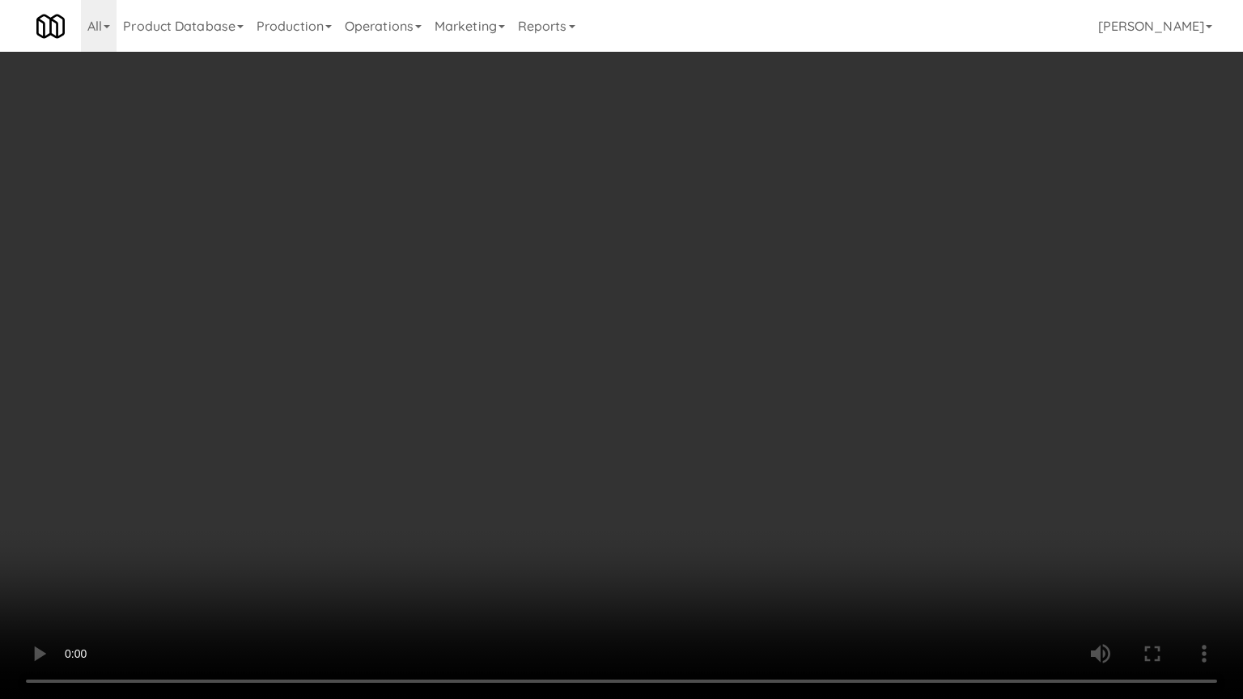
click at [505, 270] on video at bounding box center [621, 349] width 1243 height 699
click at [563, 317] on video at bounding box center [621, 349] width 1243 height 699
click at [561, 318] on video at bounding box center [621, 349] width 1243 height 699
click at [559, 342] on video at bounding box center [621, 349] width 1243 height 699
click at [544, 359] on video at bounding box center [621, 349] width 1243 height 699
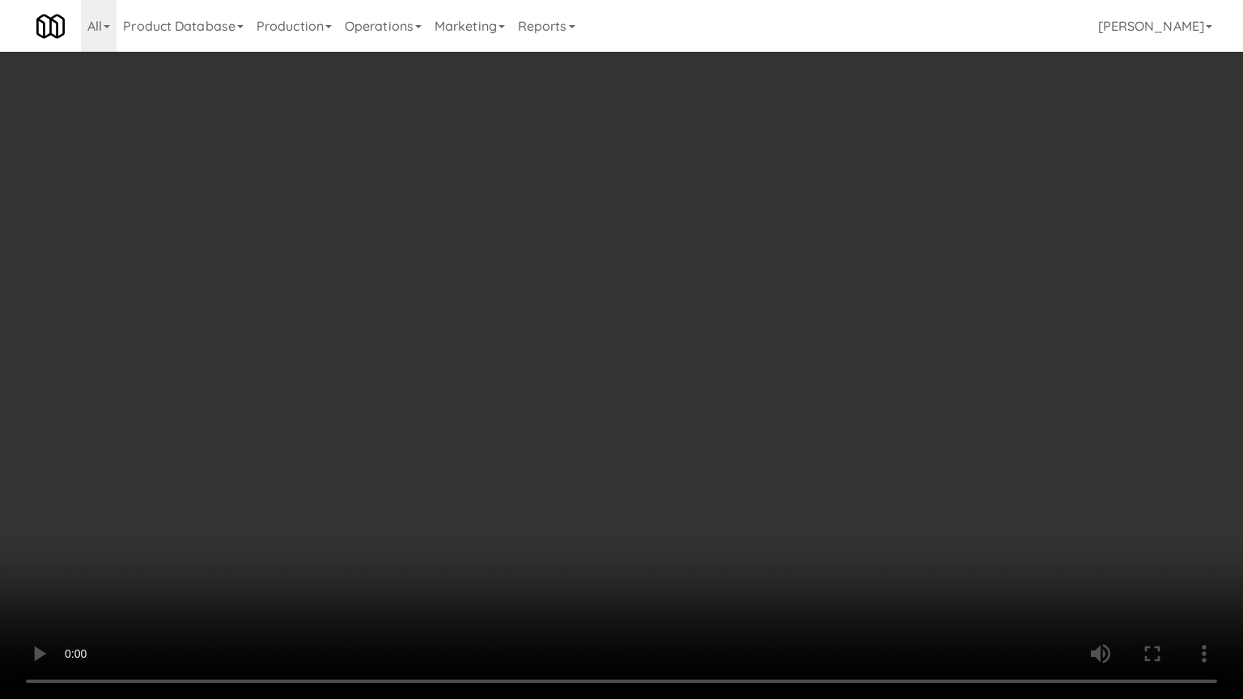
click at [544, 360] on video at bounding box center [621, 349] width 1243 height 699
click at [541, 361] on video at bounding box center [621, 349] width 1243 height 699
click at [540, 362] on video at bounding box center [621, 349] width 1243 height 699
click at [542, 356] on video at bounding box center [621, 349] width 1243 height 699
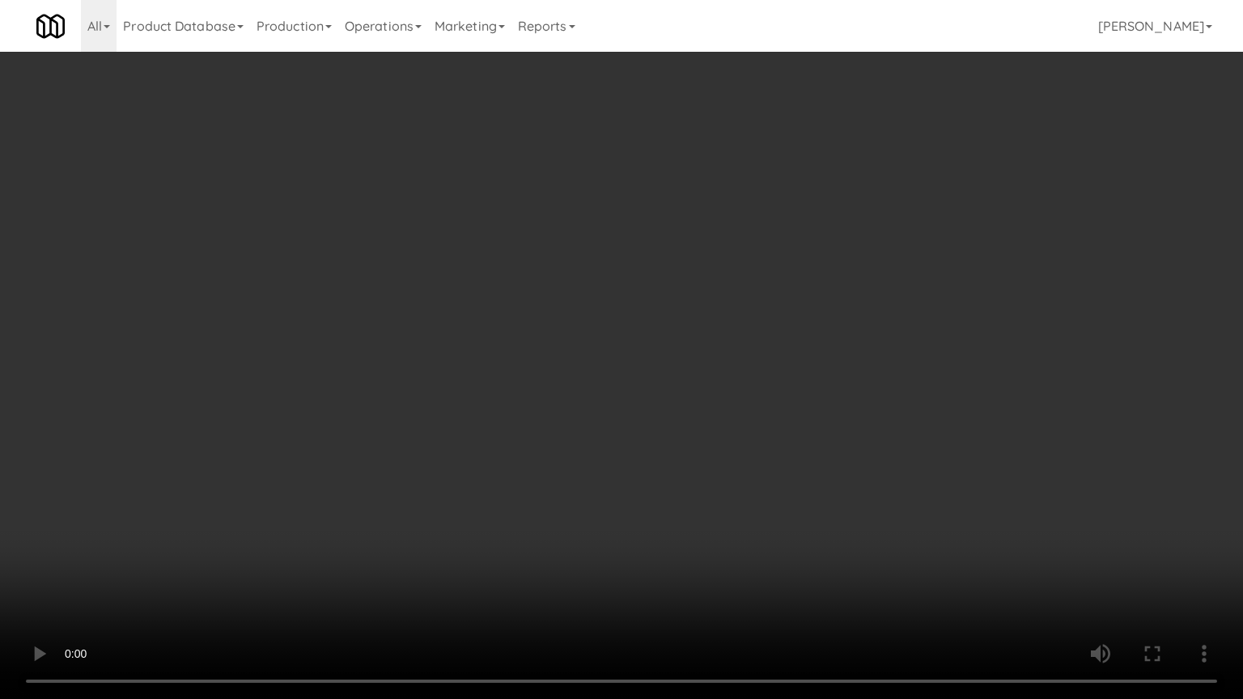
click at [459, 313] on video at bounding box center [621, 349] width 1243 height 699
click at [457, 306] on video at bounding box center [621, 349] width 1243 height 699
click at [459, 308] on video at bounding box center [621, 349] width 1243 height 699
click at [459, 322] on video at bounding box center [621, 349] width 1243 height 699
click at [466, 329] on video at bounding box center [621, 349] width 1243 height 699
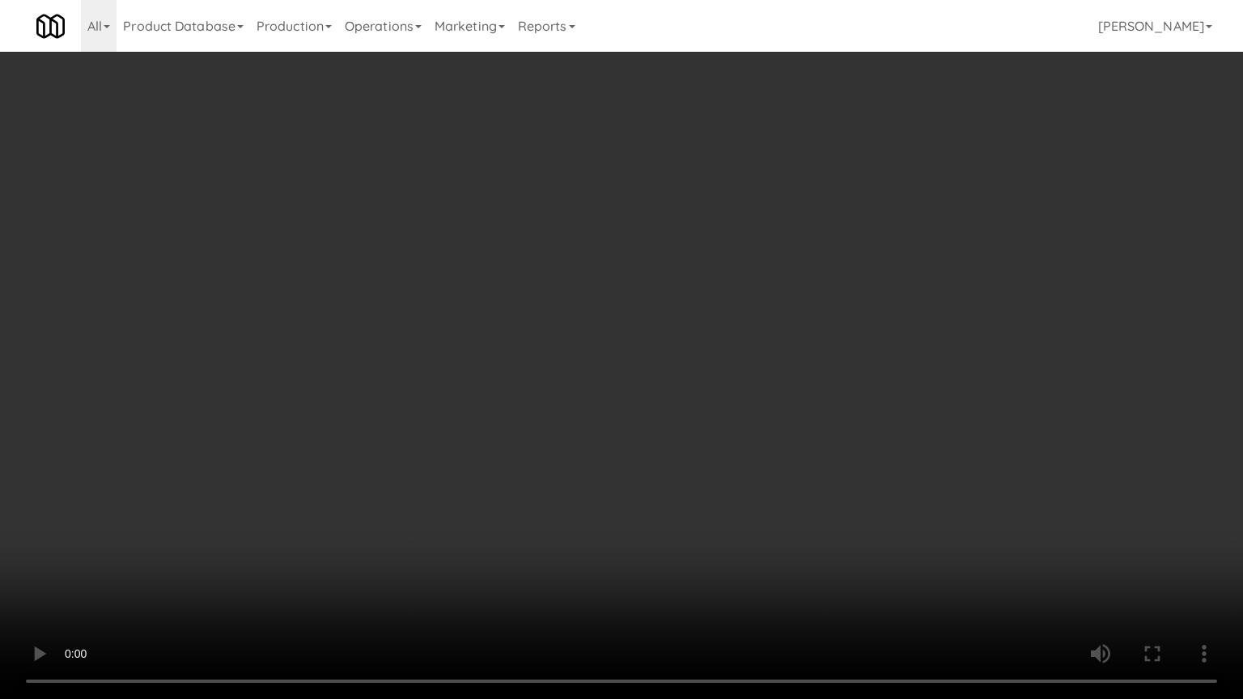
click at [528, 314] on video at bounding box center [621, 349] width 1243 height 699
click at [529, 315] on video at bounding box center [621, 349] width 1243 height 699
click at [532, 328] on video at bounding box center [621, 349] width 1243 height 699
click at [533, 324] on video at bounding box center [621, 349] width 1243 height 699
click at [531, 311] on video at bounding box center [621, 349] width 1243 height 699
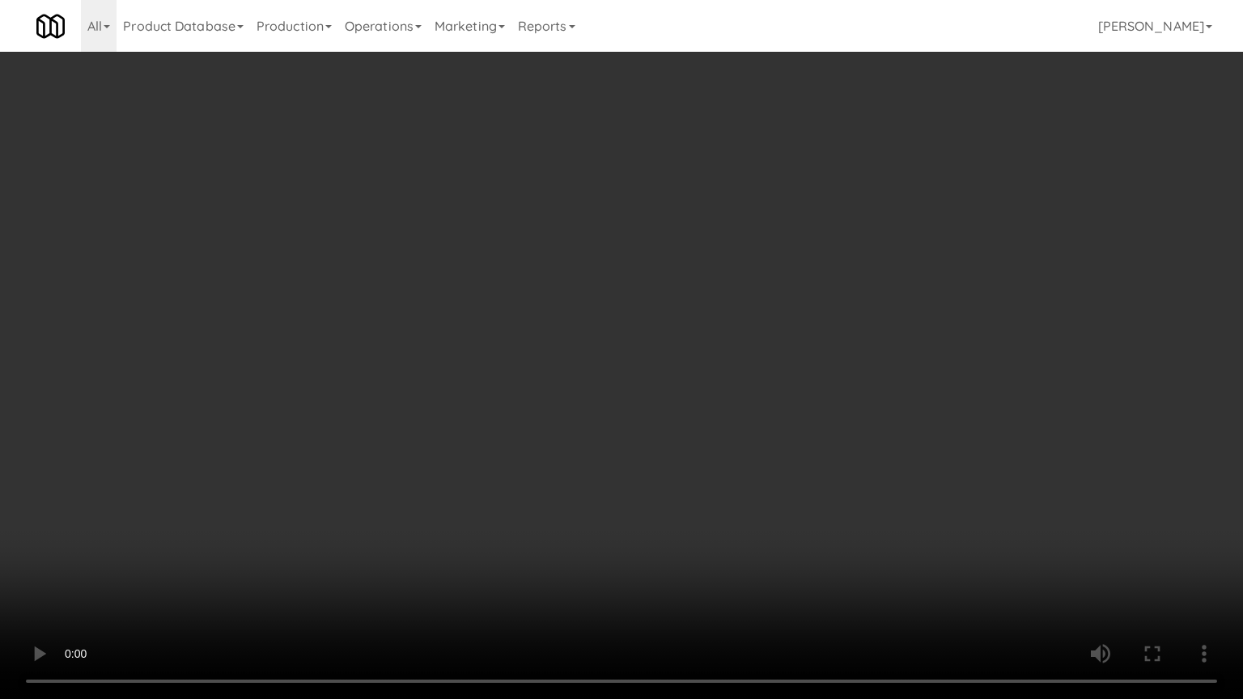
click at [531, 311] on video at bounding box center [621, 349] width 1243 height 699
click at [528, 307] on video at bounding box center [621, 349] width 1243 height 699
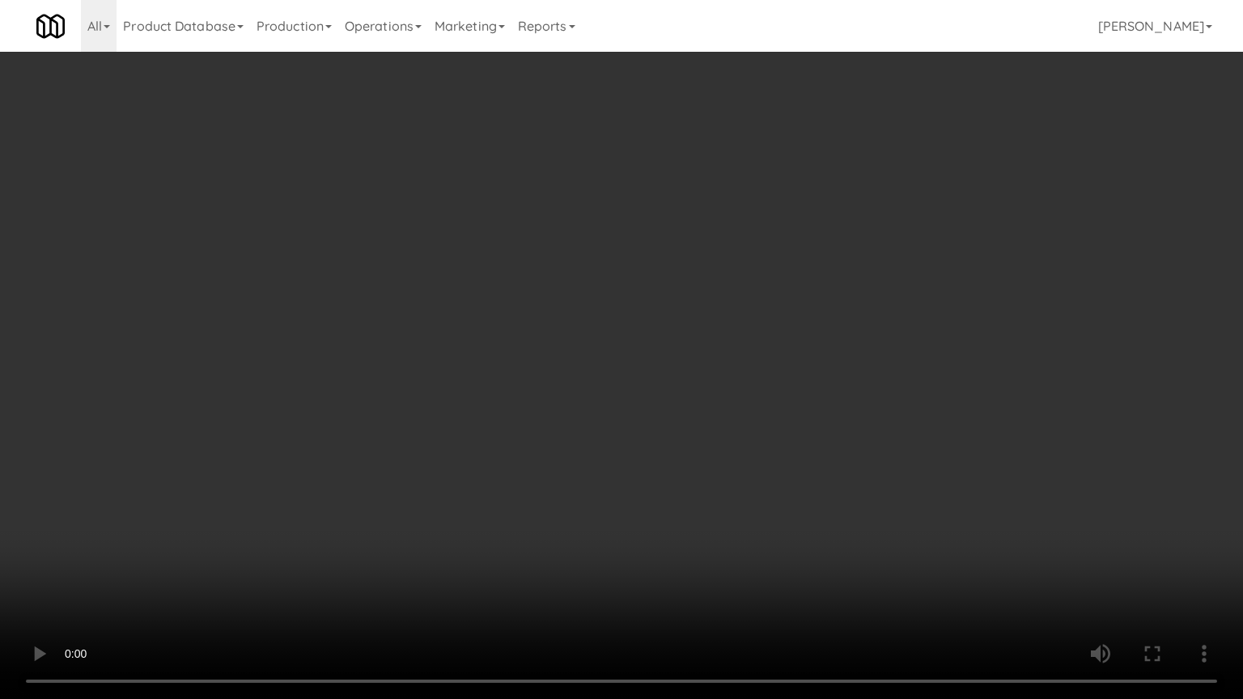
click at [526, 305] on video at bounding box center [621, 349] width 1243 height 699
click at [526, 304] on video at bounding box center [621, 349] width 1243 height 699
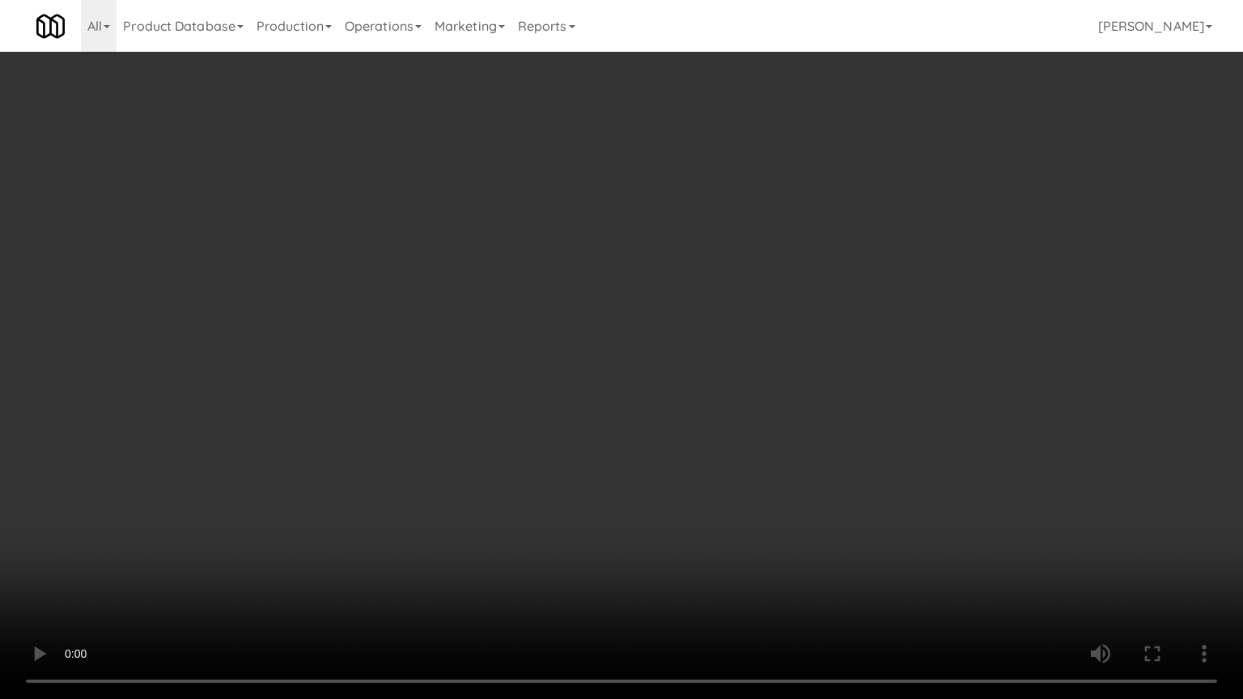
click at [526, 304] on video at bounding box center [621, 349] width 1243 height 699
click at [574, 326] on video at bounding box center [621, 349] width 1243 height 699
click at [571, 324] on video at bounding box center [621, 349] width 1243 height 699
click at [583, 326] on video at bounding box center [621, 349] width 1243 height 699
click at [583, 325] on video at bounding box center [621, 349] width 1243 height 699
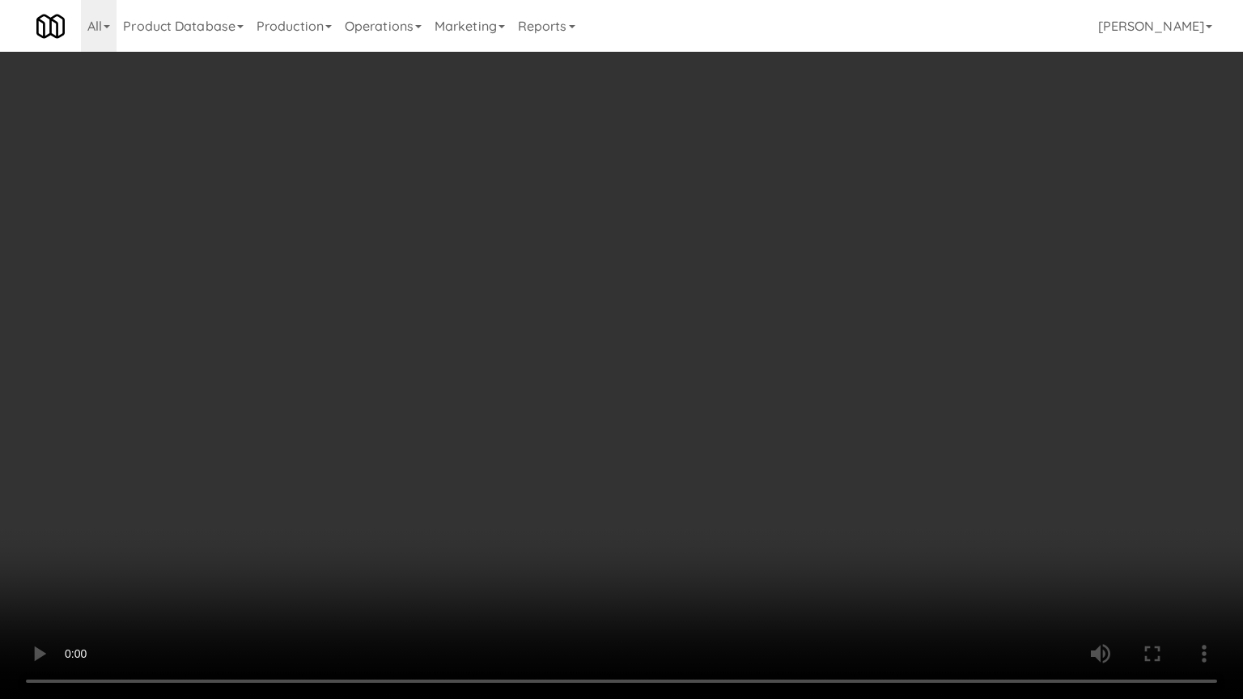
click at [664, 278] on video at bounding box center [621, 349] width 1243 height 699
click at [666, 276] on video at bounding box center [621, 349] width 1243 height 699
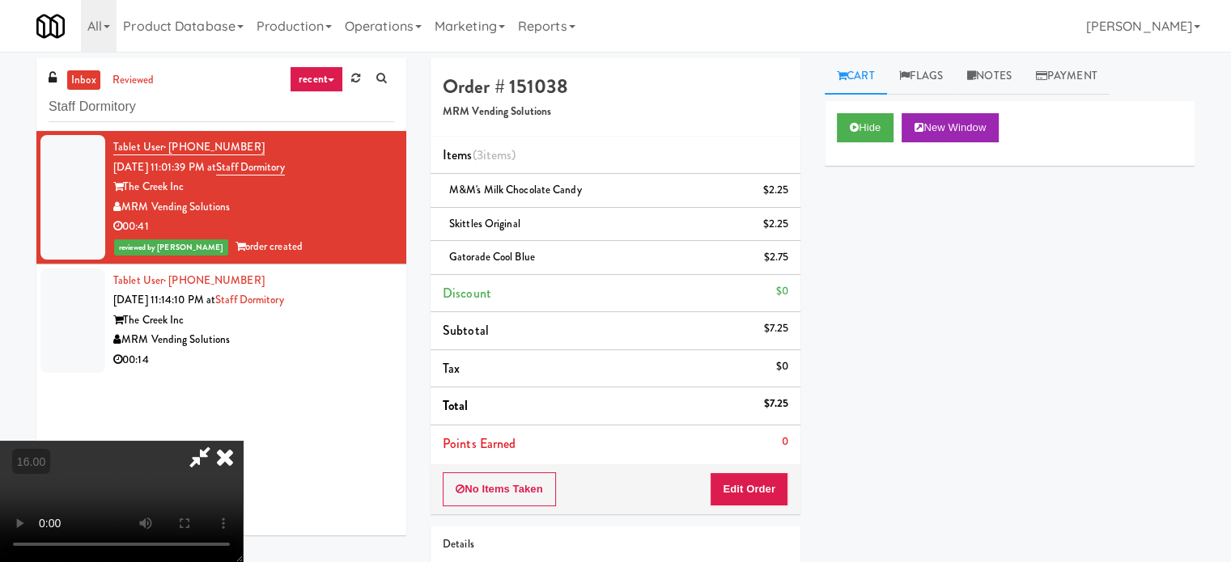
click at [243, 441] on icon at bounding box center [225, 457] width 36 height 32
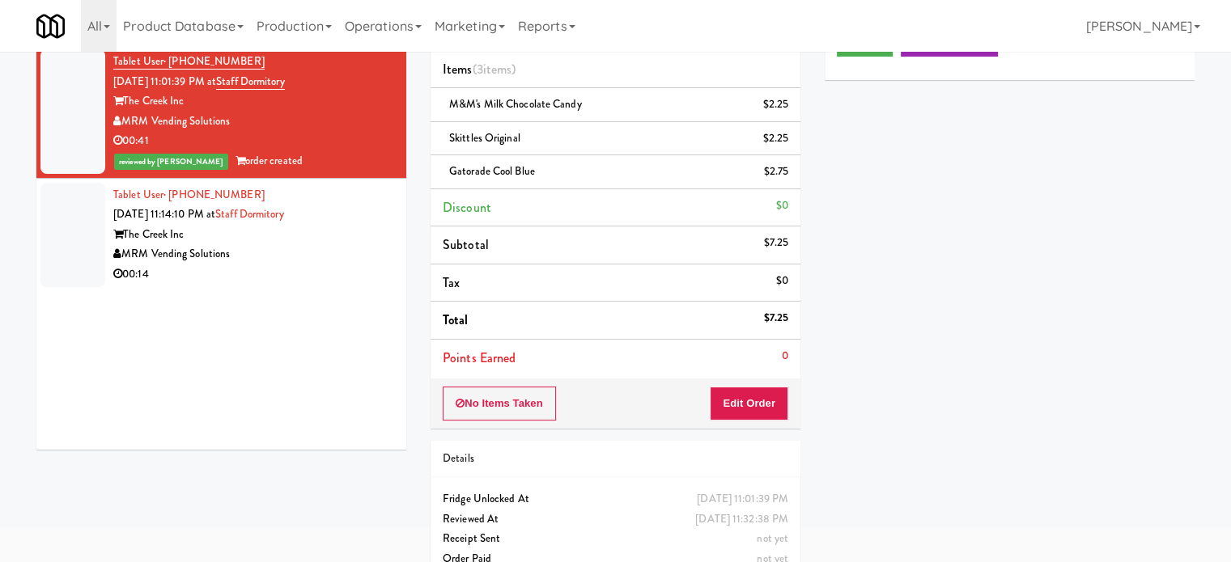
scroll to position [115, 0]
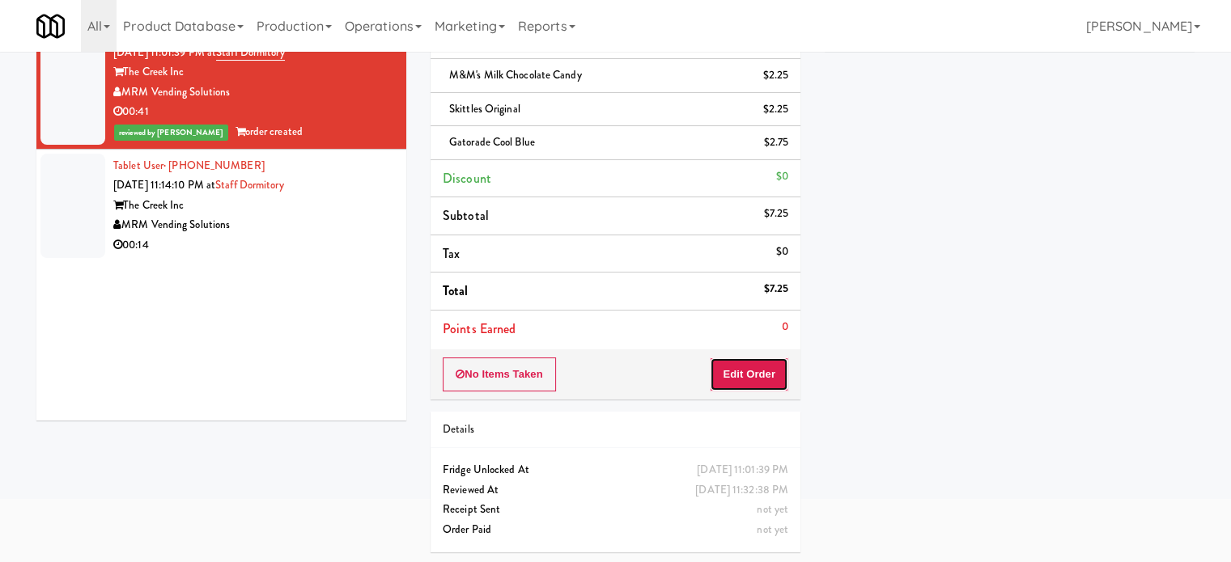
click at [748, 378] on button "Edit Order" at bounding box center [749, 375] width 78 height 34
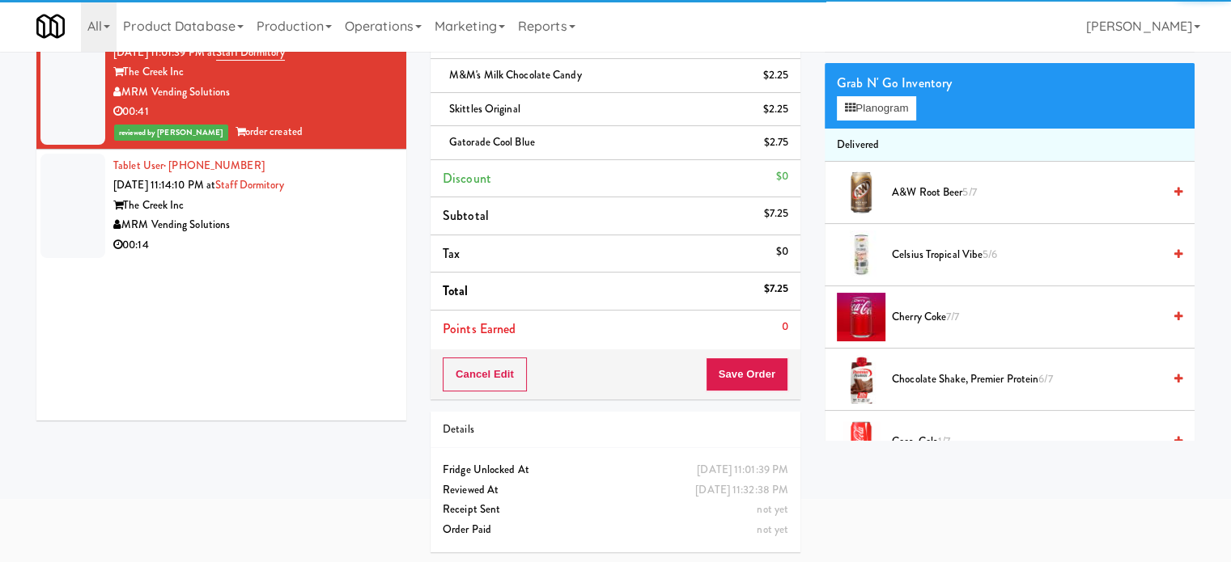
click at [693, 300] on li "Total $7.25" at bounding box center [615, 292] width 370 height 38
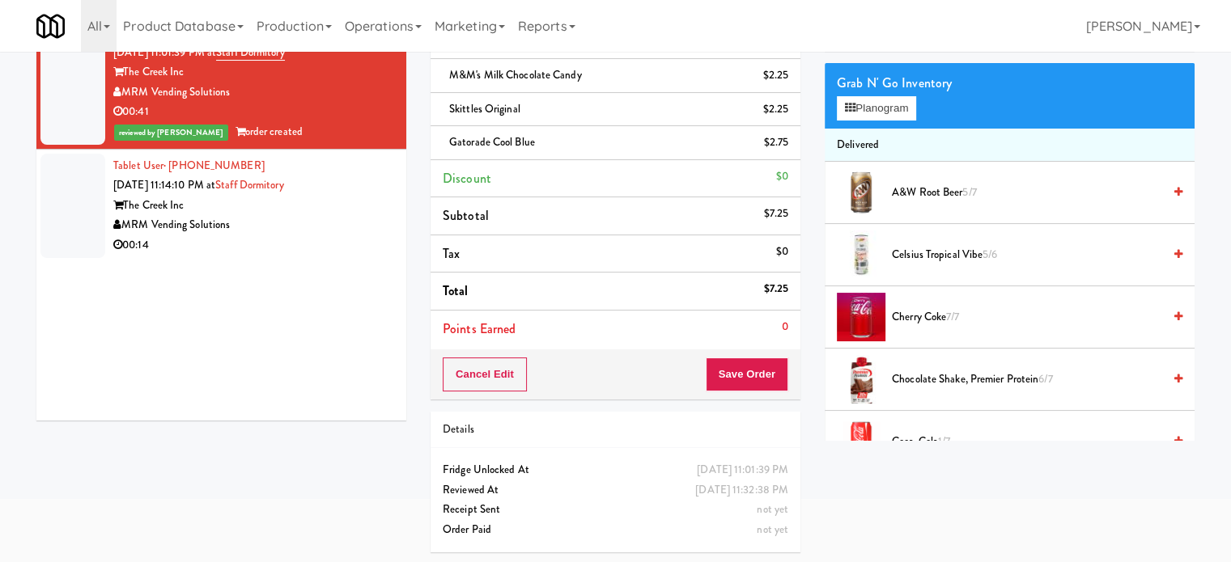
drag, startPoint x: 334, startPoint y: 229, endPoint x: 480, endPoint y: 221, distance: 145.9
click at [335, 229] on div "MRM Vending Solutions" at bounding box center [253, 225] width 281 height 20
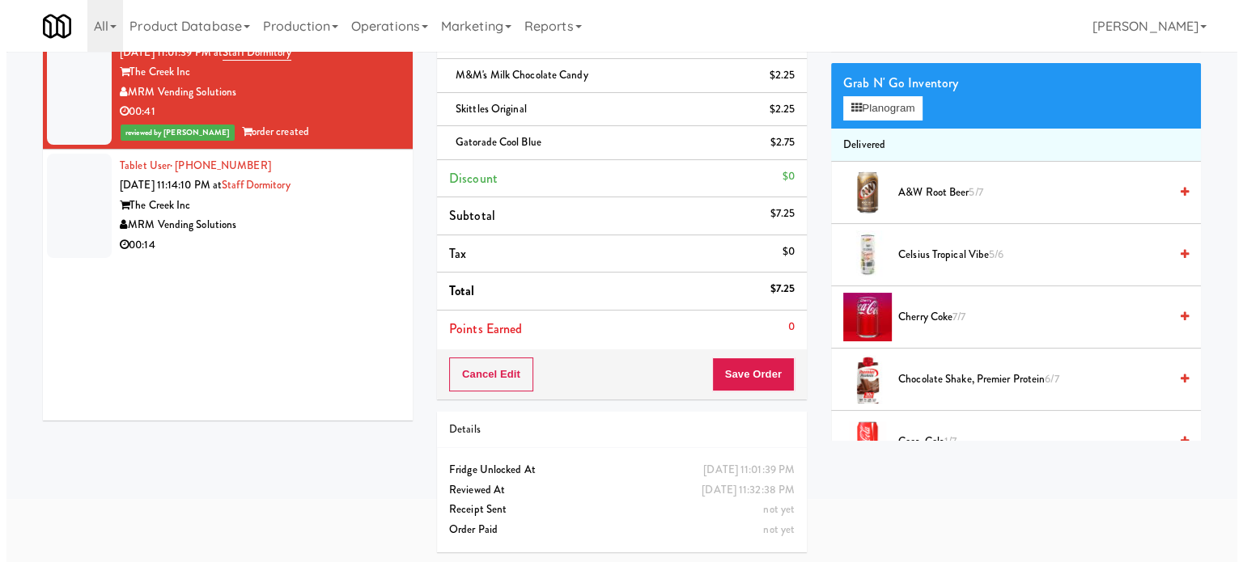
scroll to position [52, 0]
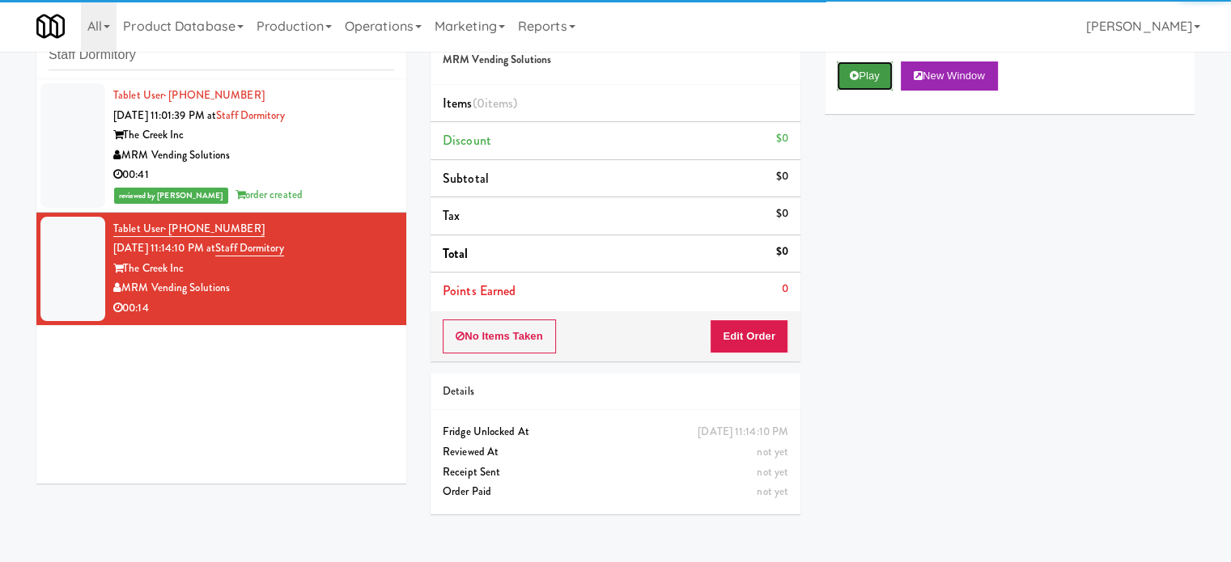
click at [851, 73] on icon at bounding box center [854, 75] width 9 height 11
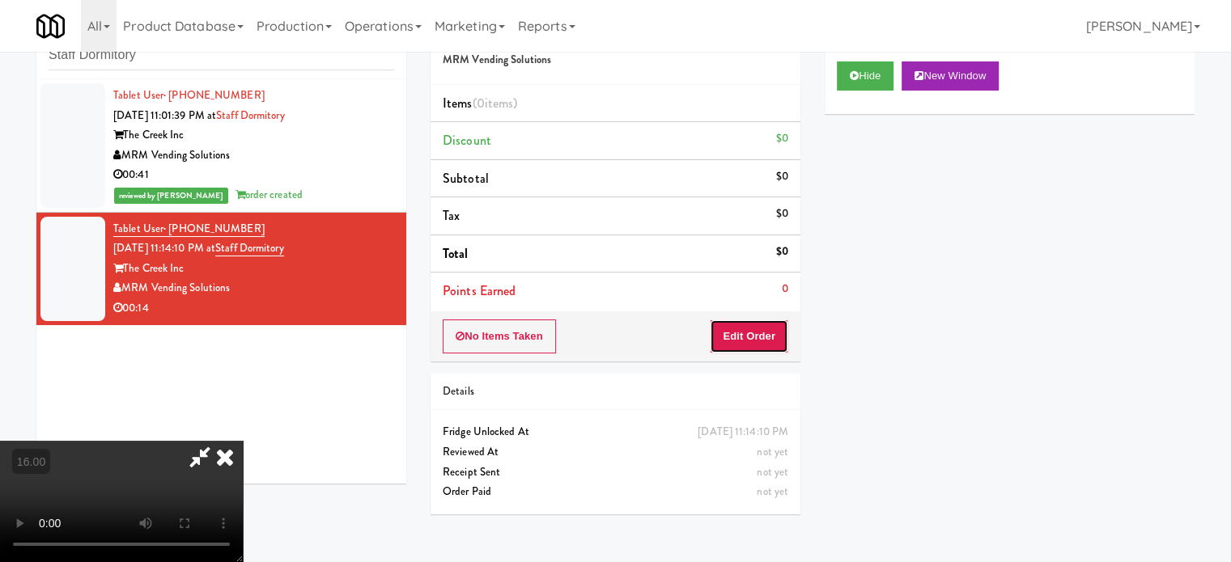
click at [752, 336] on button "Edit Order" at bounding box center [749, 337] width 78 height 34
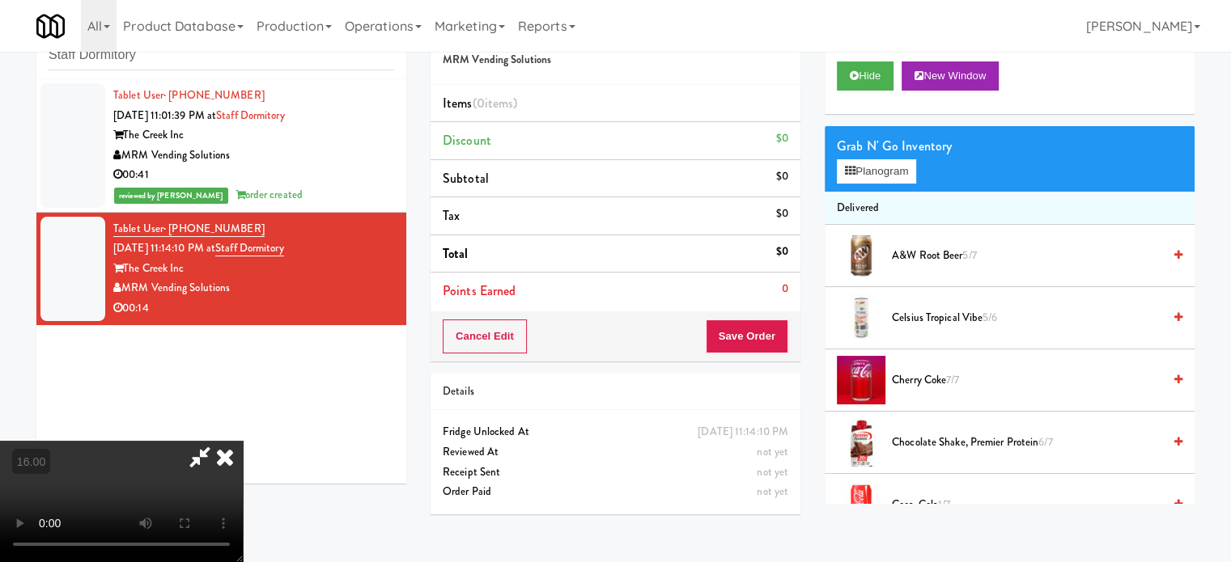
click at [243, 441] on video at bounding box center [121, 501] width 243 height 121
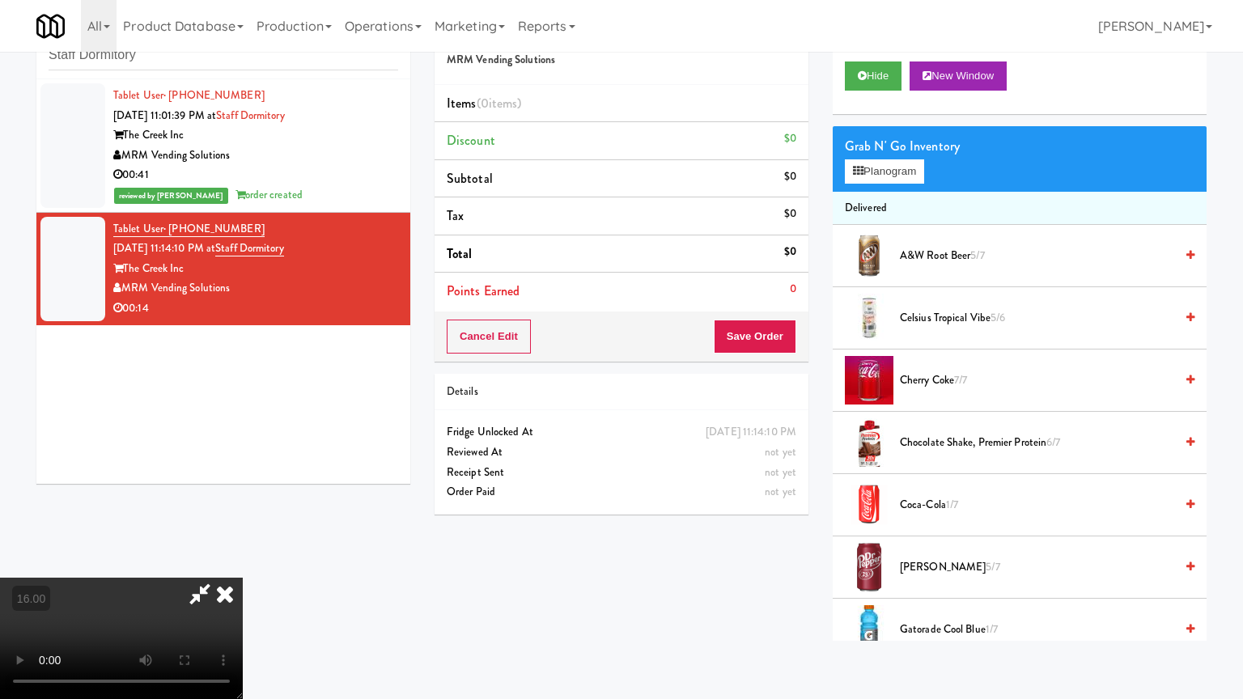
click at [243, 561] on video at bounding box center [121, 638] width 243 height 121
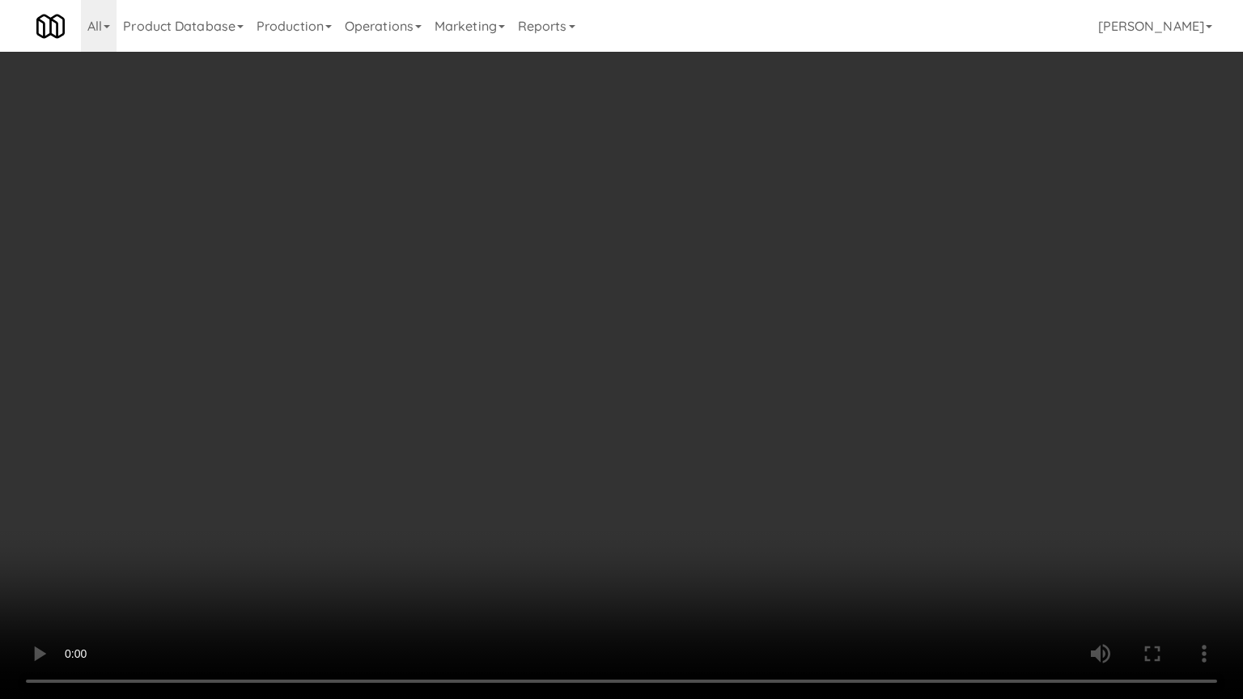
drag, startPoint x: 361, startPoint y: 560, endPoint x: 479, endPoint y: 421, distance: 182.5
click at [371, 553] on video at bounding box center [621, 349] width 1243 height 699
click at [482, 420] on video at bounding box center [621, 349] width 1243 height 699
click at [483, 422] on video at bounding box center [621, 349] width 1243 height 699
drag, startPoint x: 558, startPoint y: 417, endPoint x: 604, endPoint y: 406, distance: 47.5
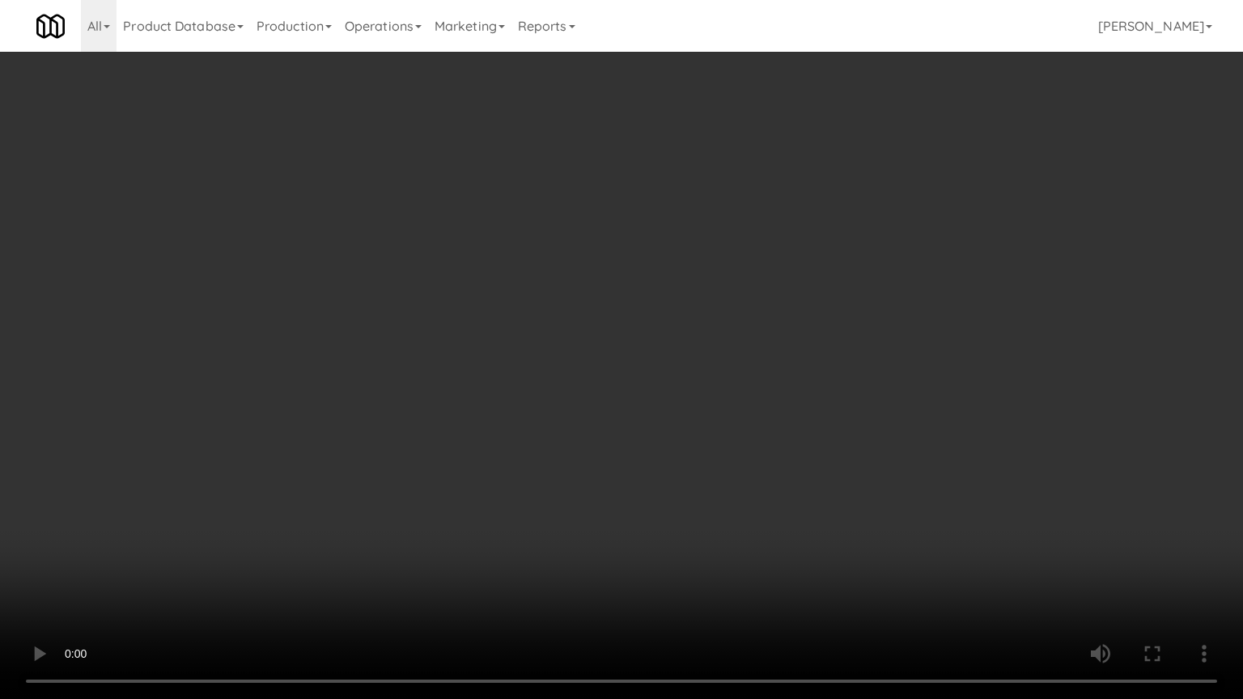
click at [560, 417] on video at bounding box center [621, 349] width 1243 height 699
click at [566, 409] on video at bounding box center [621, 349] width 1243 height 699
click at [568, 408] on video at bounding box center [621, 349] width 1243 height 699
click at [568, 405] on video at bounding box center [621, 349] width 1243 height 699
click at [564, 410] on video at bounding box center [621, 349] width 1243 height 699
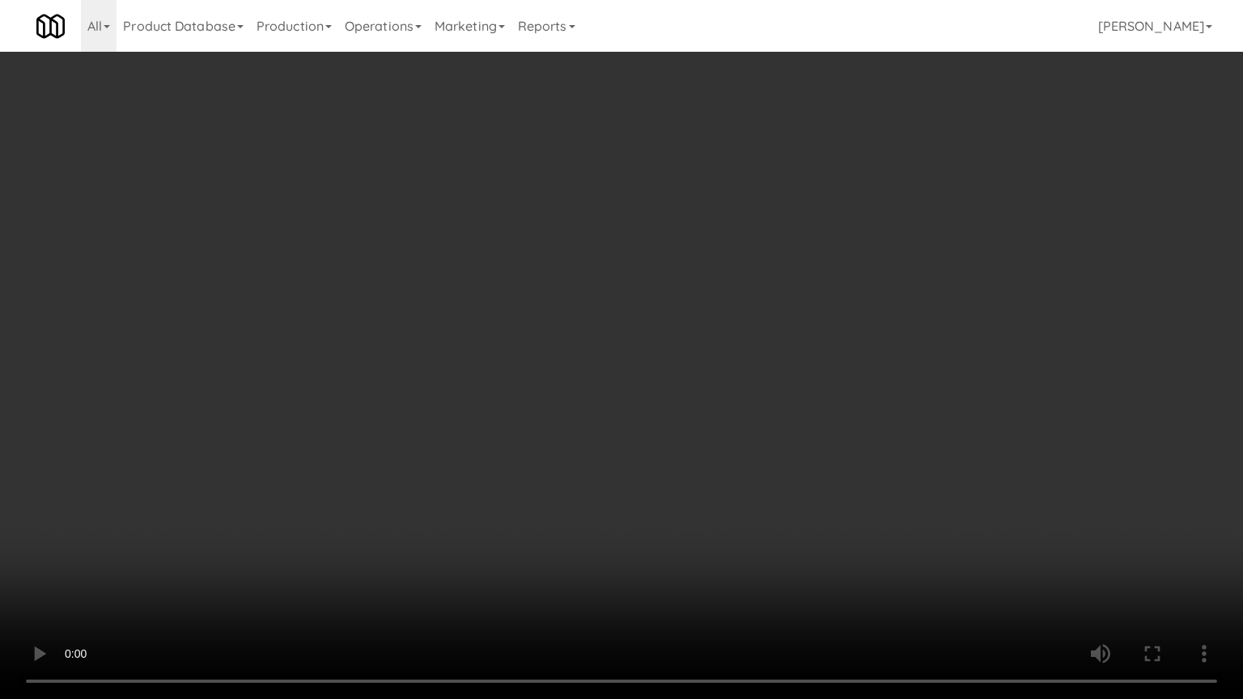
click at [553, 410] on video at bounding box center [621, 349] width 1243 height 699
click at [567, 389] on video at bounding box center [621, 349] width 1243 height 699
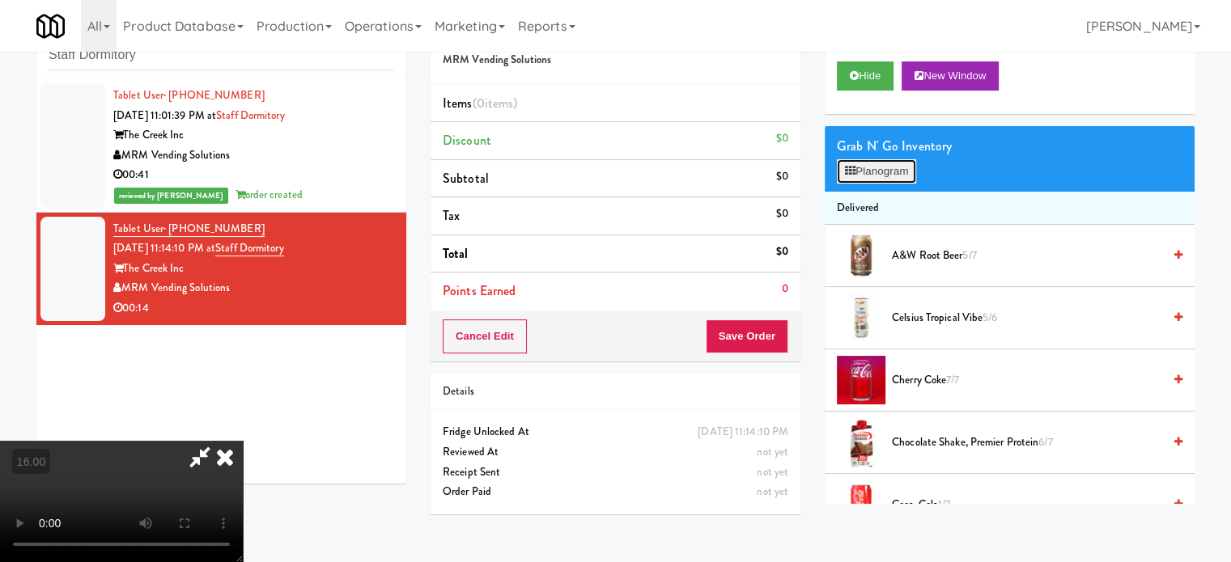
click at [877, 164] on button "Planogram" at bounding box center [876, 171] width 79 height 24
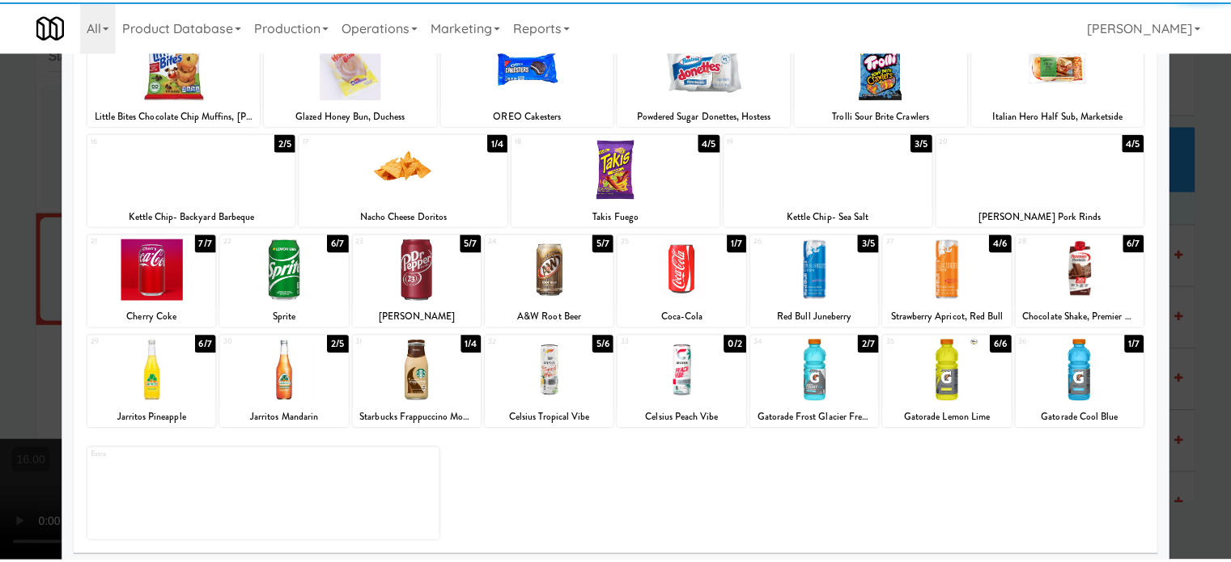
scroll to position [231, 0]
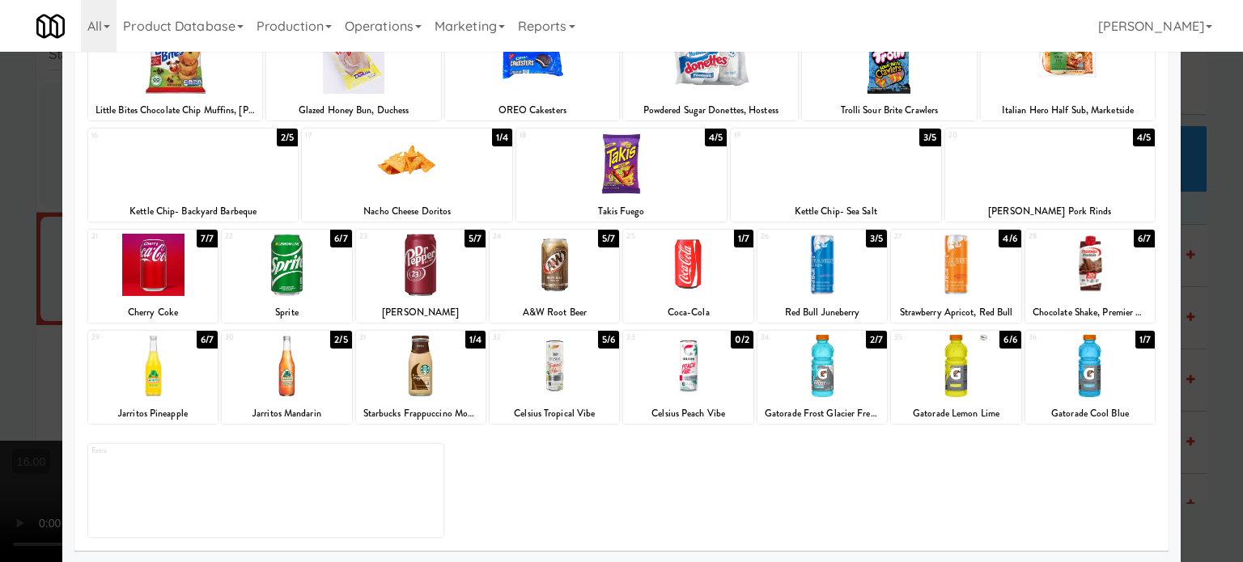
click at [1135, 339] on div "1/7" at bounding box center [1144, 340] width 19 height 18
click at [1201, 358] on div at bounding box center [621, 281] width 1243 height 562
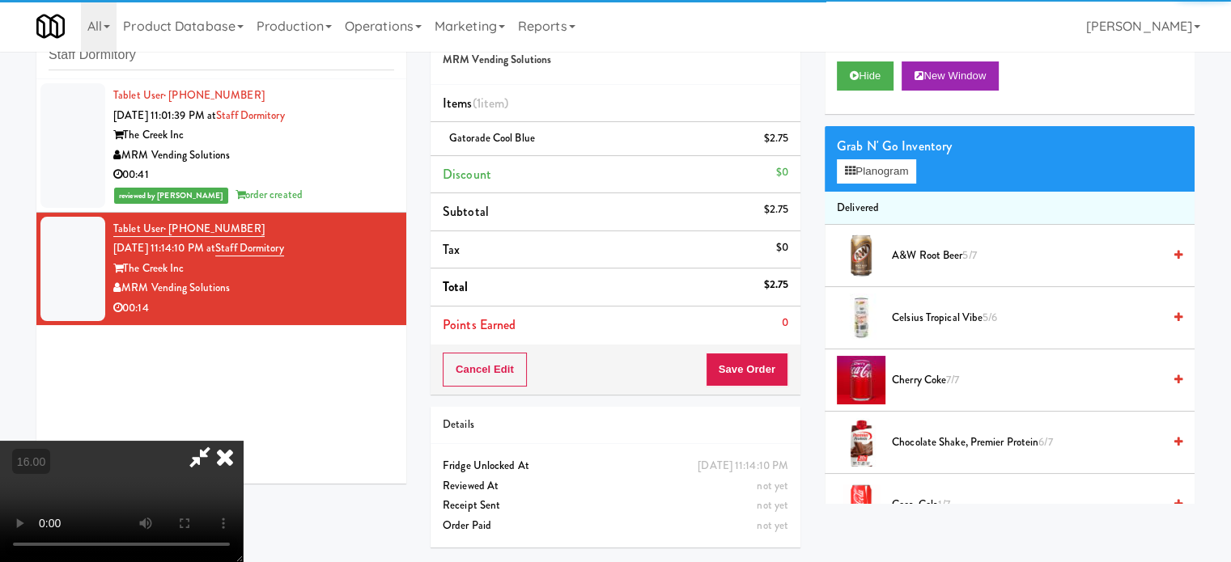
click at [243, 441] on video at bounding box center [121, 501] width 243 height 121
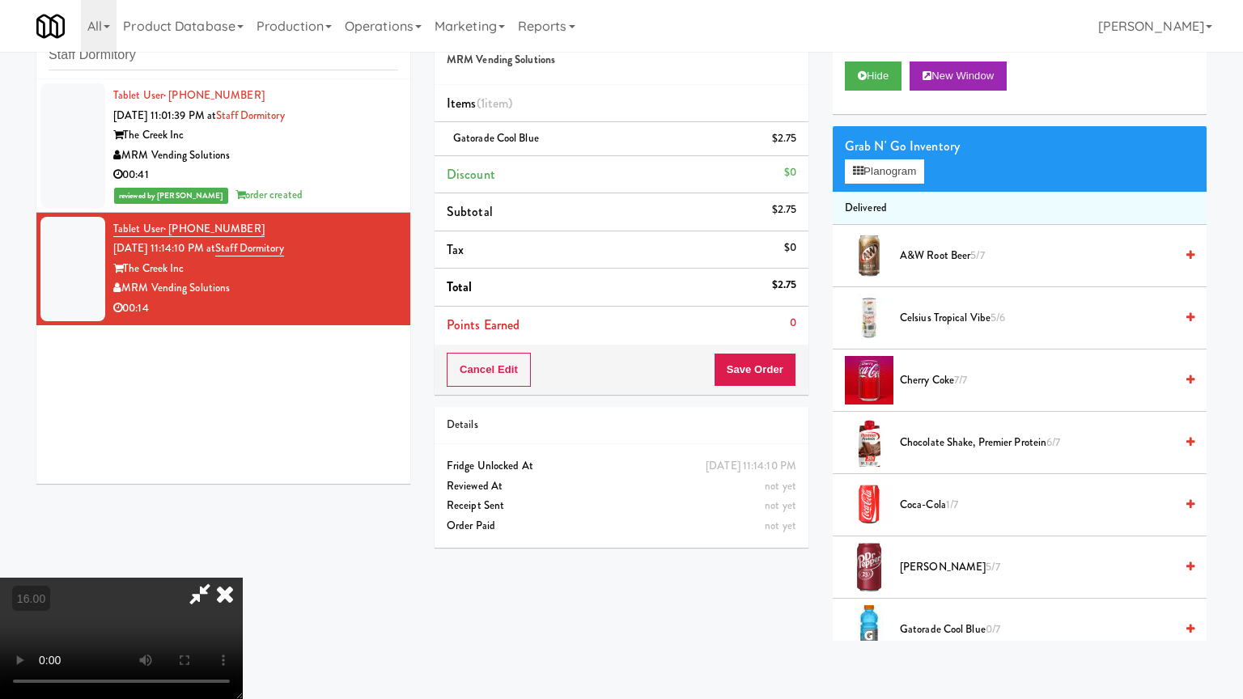
drag, startPoint x: 430, startPoint y: 333, endPoint x: 631, endPoint y: 292, distance: 204.8
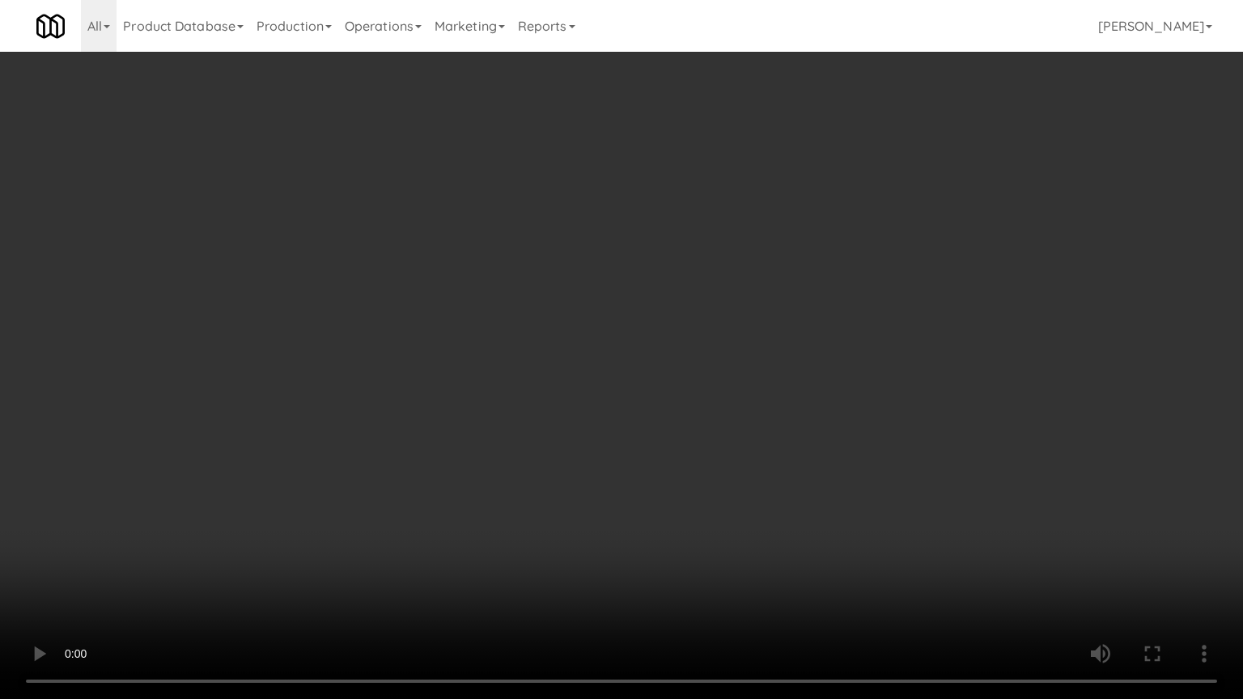
click at [434, 333] on video at bounding box center [621, 349] width 1243 height 699
click at [666, 311] on video at bounding box center [621, 349] width 1243 height 699
click at [634, 324] on video at bounding box center [621, 349] width 1243 height 699
click at [705, 327] on video at bounding box center [621, 349] width 1243 height 699
click at [706, 330] on video at bounding box center [621, 349] width 1243 height 699
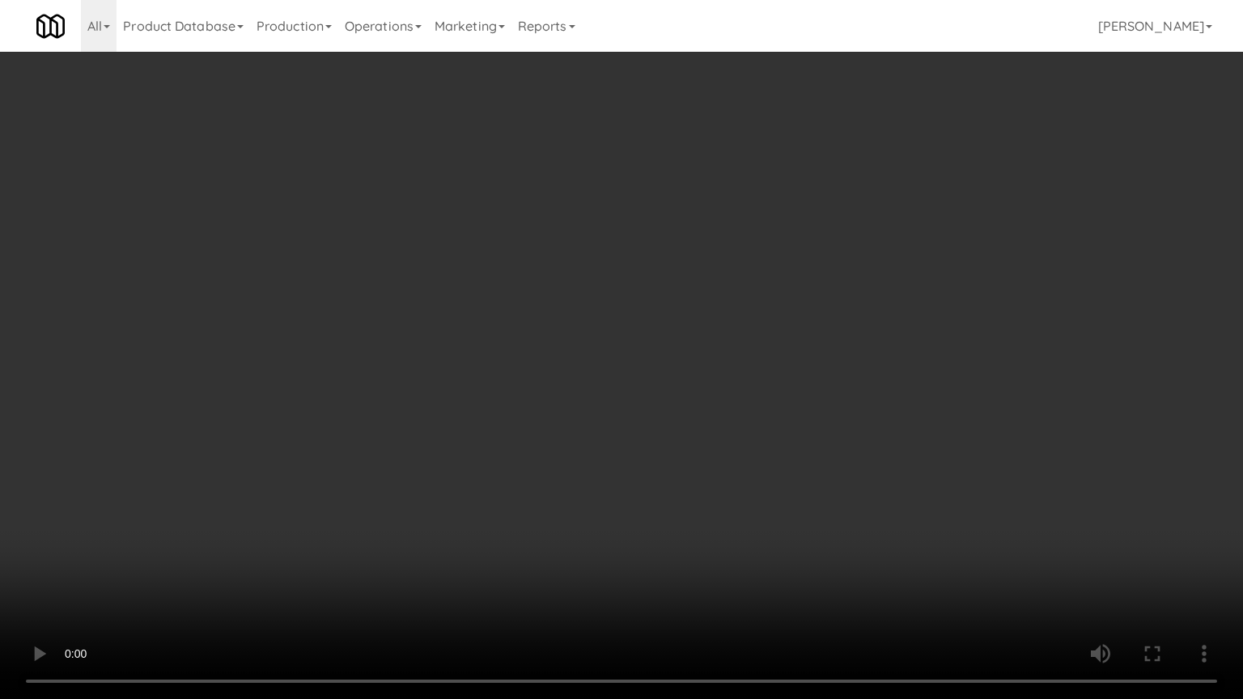
click at [748, 328] on video at bounding box center [621, 349] width 1243 height 699
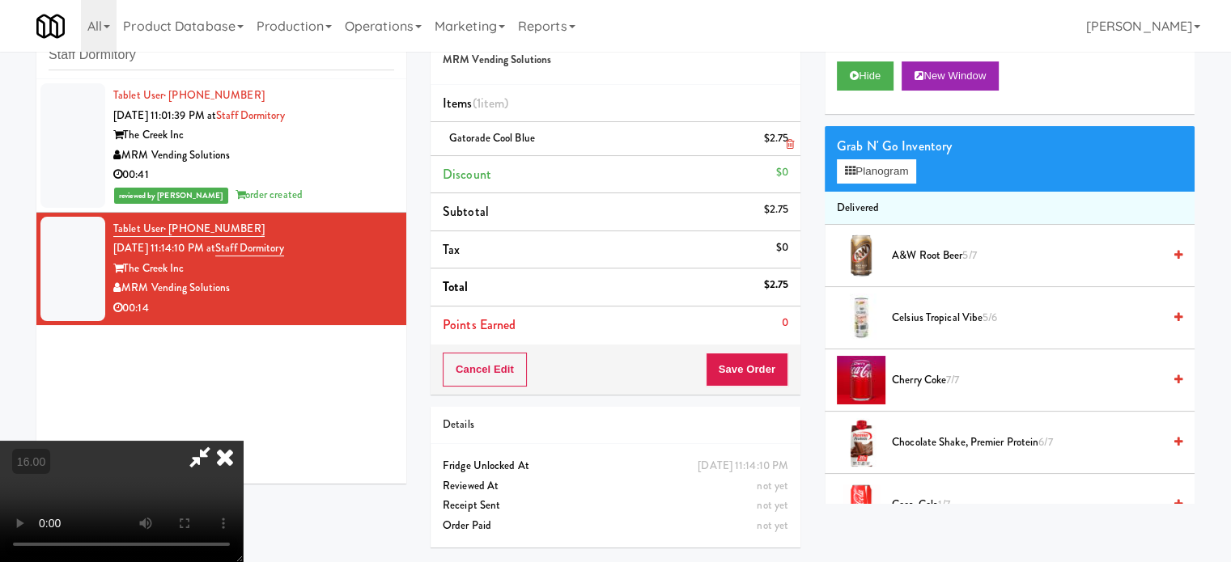
drag, startPoint x: 712, startPoint y: 74, endPoint x: 717, endPoint y: 145, distance: 71.4
click at [243, 441] on icon at bounding box center [225, 457] width 36 height 32
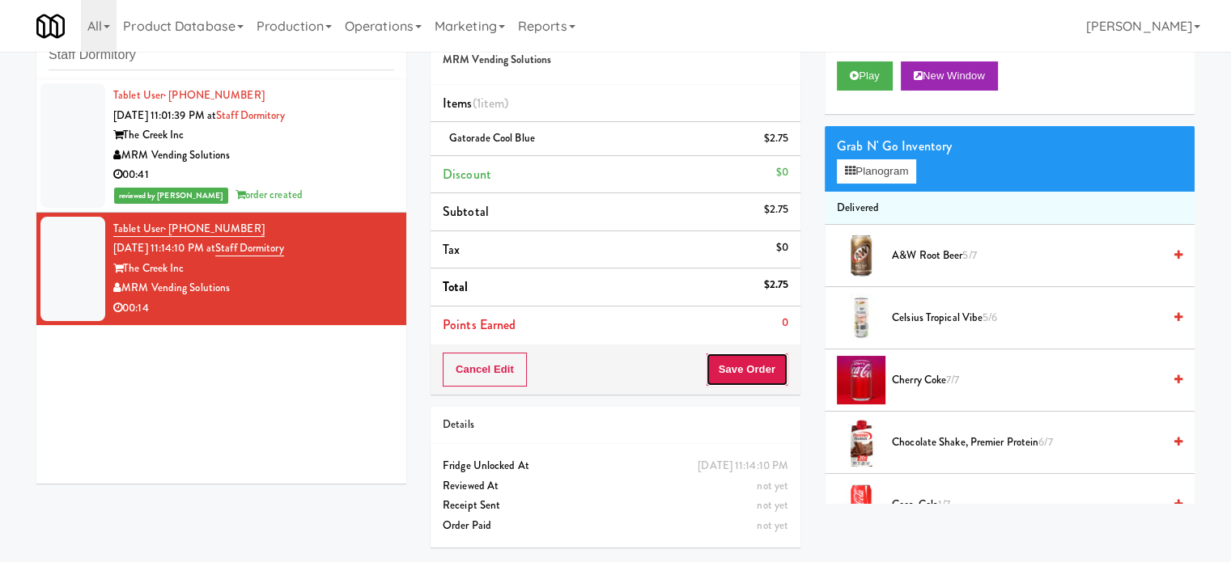
drag, startPoint x: 735, startPoint y: 368, endPoint x: 689, endPoint y: 342, distance: 52.2
click at [735, 368] on button "Save Order" at bounding box center [747, 370] width 83 height 34
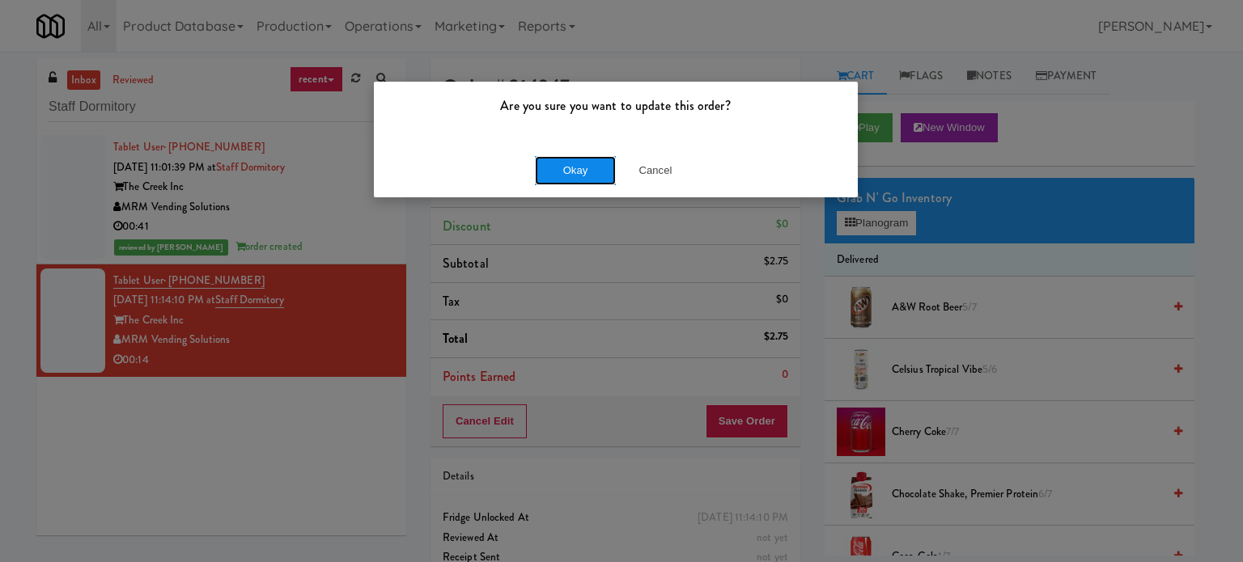
click at [575, 164] on button "Okay" at bounding box center [575, 170] width 81 height 29
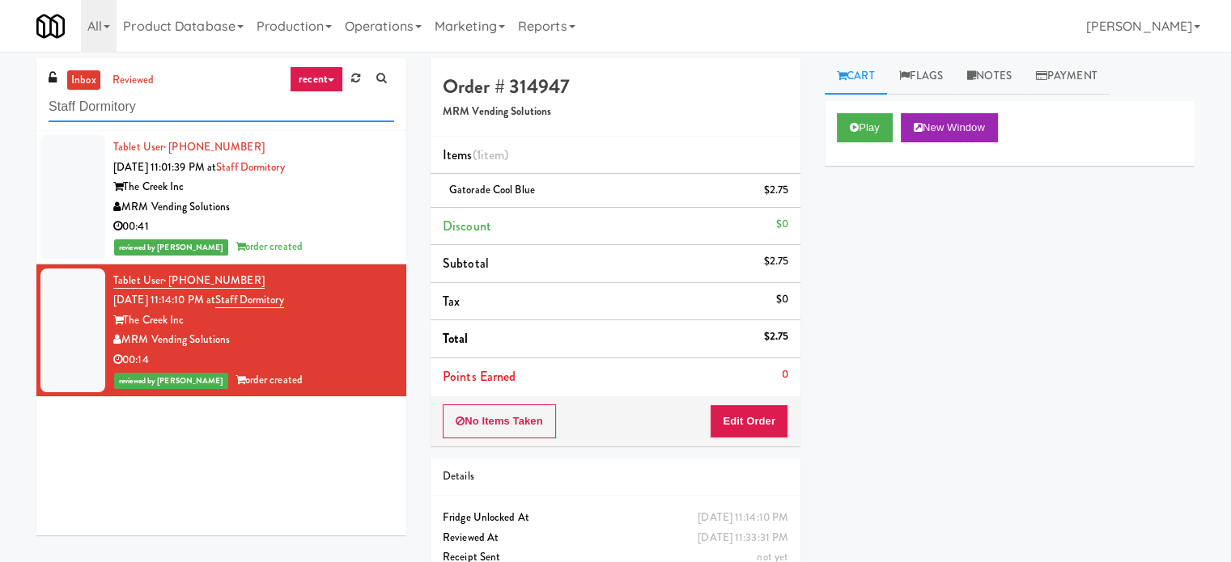
click at [220, 107] on input "Staff Dormitory" at bounding box center [221, 107] width 345 height 30
paste input "Metronome-Cooler"
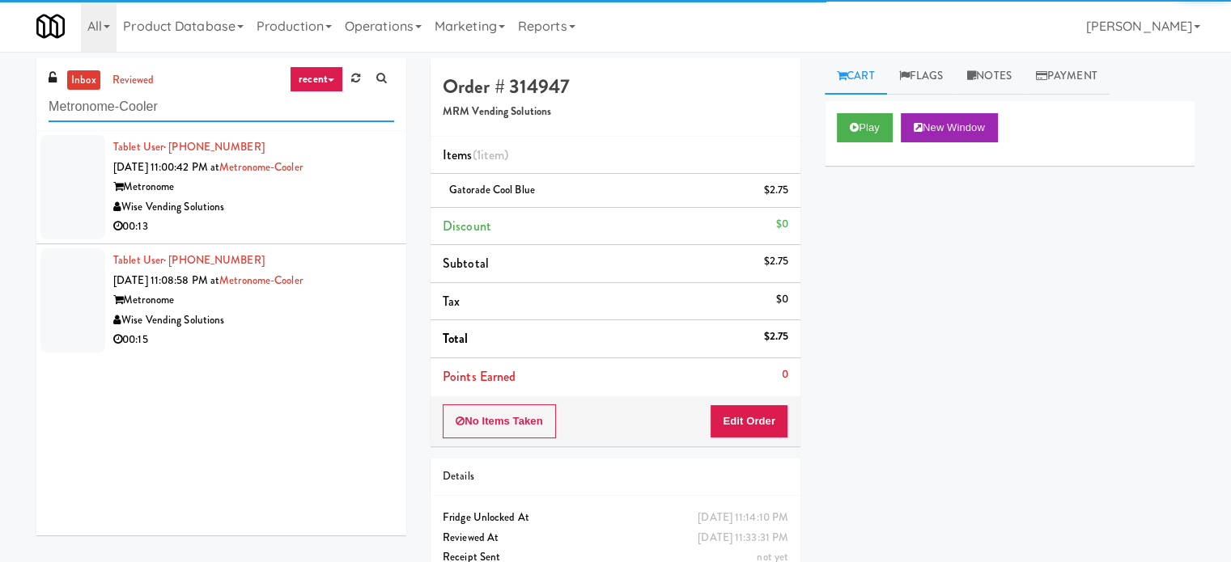
type input "Metronome-Cooler"
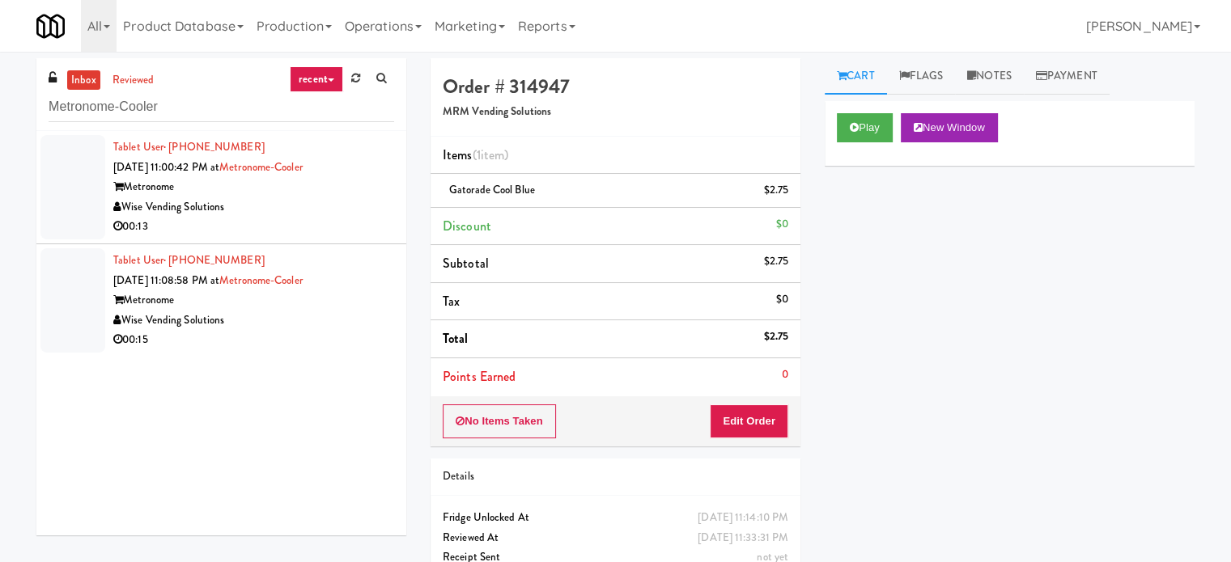
drag, startPoint x: 307, startPoint y: 197, endPoint x: 744, endPoint y: 172, distance: 438.4
click at [319, 202] on div "Wise Vending Solutions" at bounding box center [253, 207] width 281 height 20
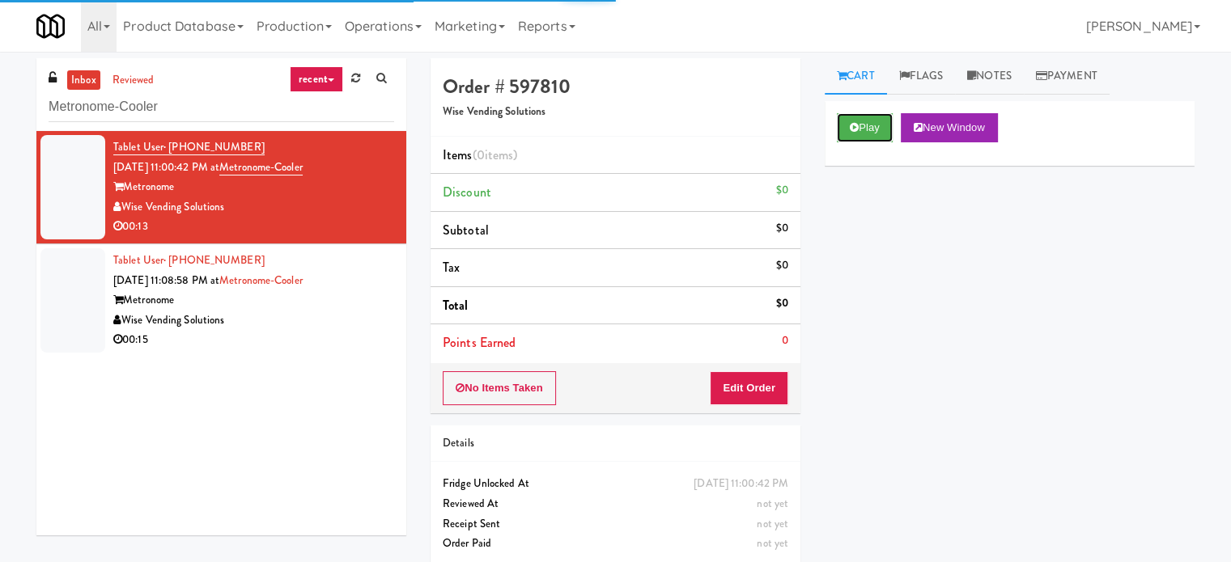
drag, startPoint x: 882, startPoint y: 122, endPoint x: 818, endPoint y: 156, distance: 72.4
click at [883, 122] on button "Play" at bounding box center [865, 127] width 56 height 29
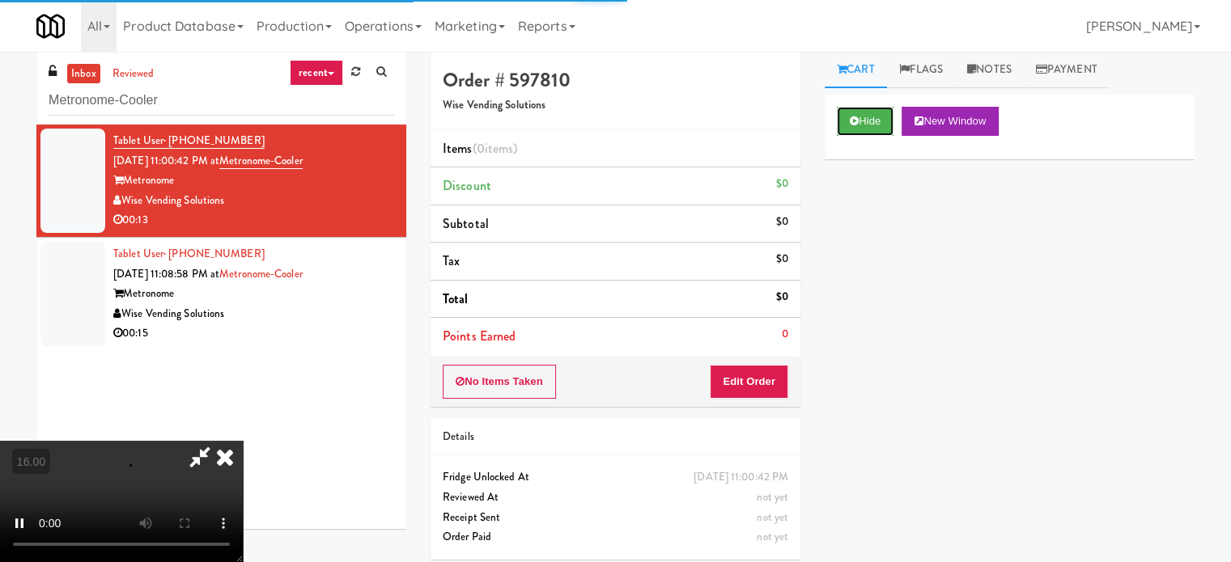
scroll to position [52, 0]
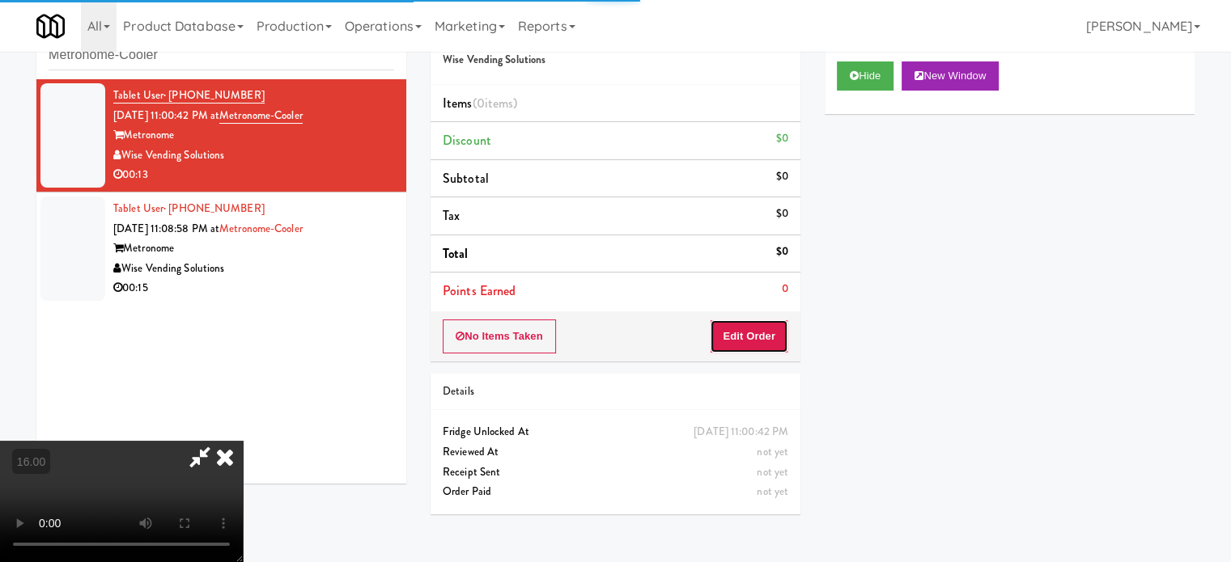
click at [766, 342] on button "Edit Order" at bounding box center [749, 337] width 78 height 34
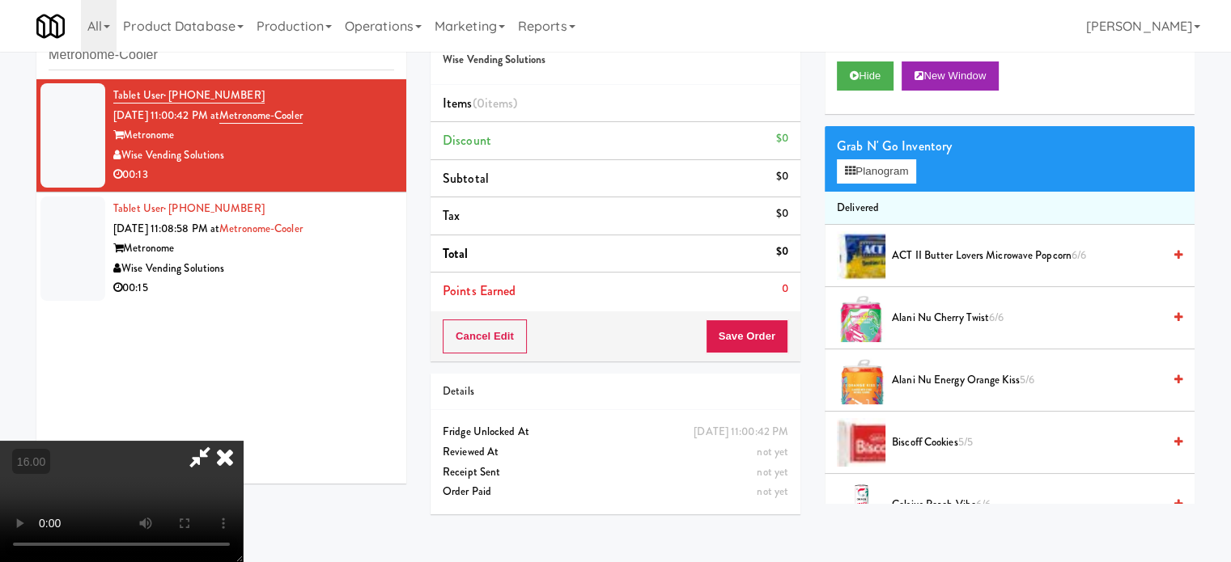
click at [243, 441] on video at bounding box center [121, 501] width 243 height 121
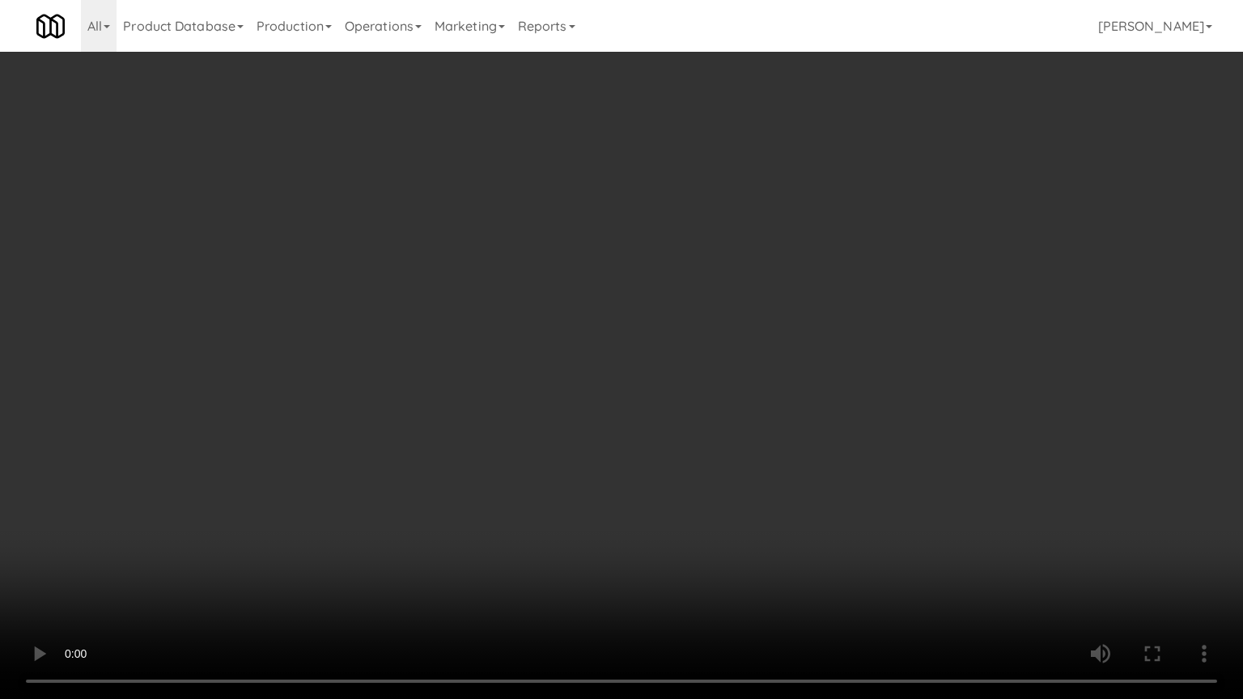
drag, startPoint x: 514, startPoint y: 344, endPoint x: 763, endPoint y: 175, distance: 301.1
click at [516, 342] on video at bounding box center [621, 349] width 1243 height 699
click at [613, 398] on video at bounding box center [621, 349] width 1243 height 699
click at [619, 381] on video at bounding box center [621, 349] width 1243 height 699
click at [586, 363] on video at bounding box center [621, 349] width 1243 height 699
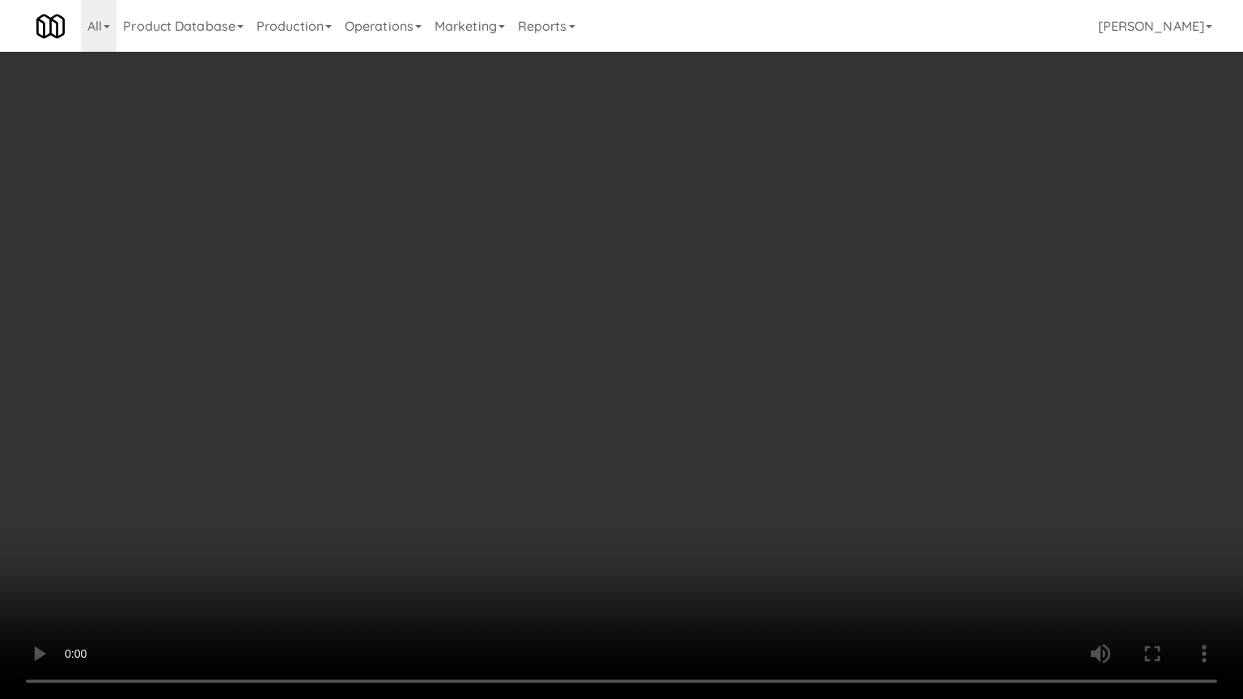
click at [600, 353] on video at bounding box center [621, 349] width 1243 height 699
click at [600, 354] on video at bounding box center [621, 349] width 1243 height 699
click at [763, 381] on video at bounding box center [621, 349] width 1243 height 699
click at [667, 388] on video at bounding box center [621, 349] width 1243 height 699
click at [671, 386] on video at bounding box center [621, 349] width 1243 height 699
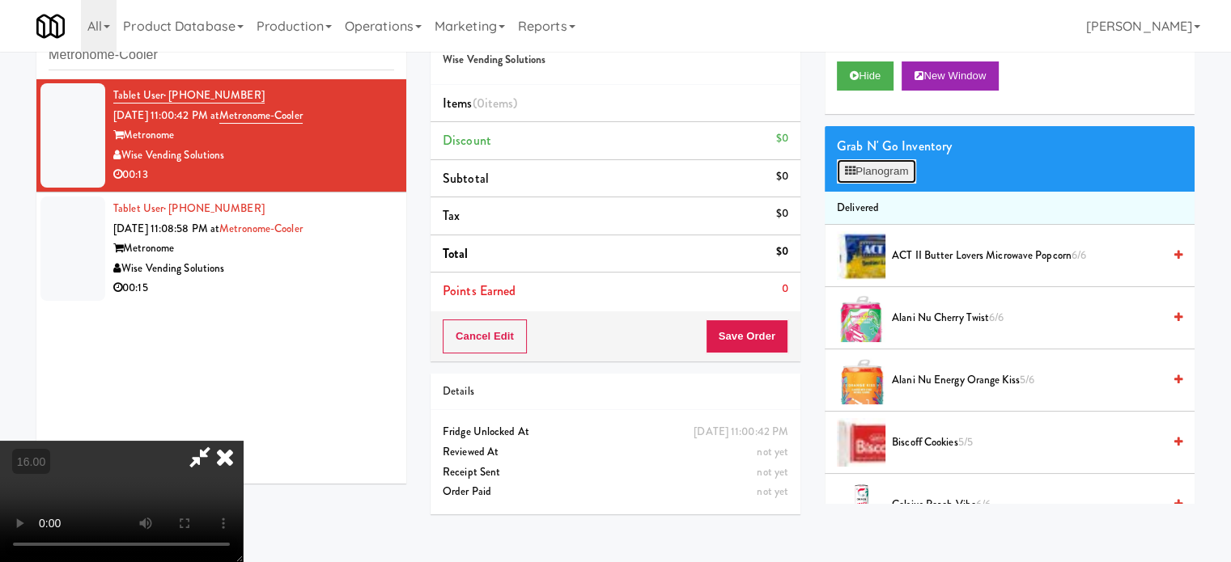
click at [888, 175] on button "Planogram" at bounding box center [876, 171] width 79 height 24
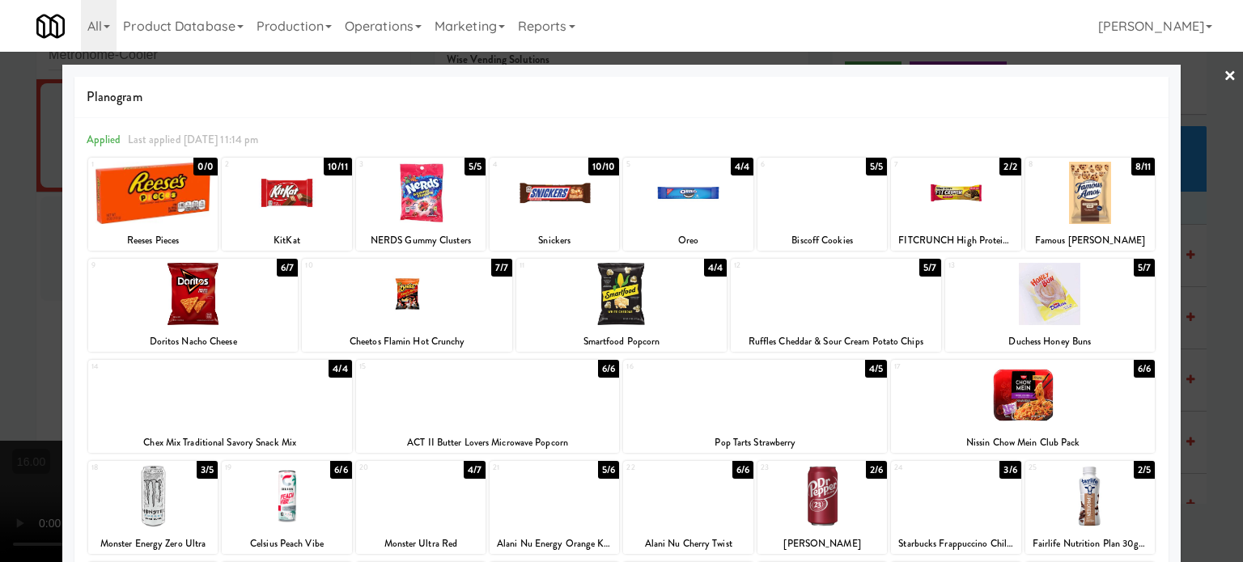
click at [600, 367] on div "6/6" at bounding box center [608, 369] width 21 height 18
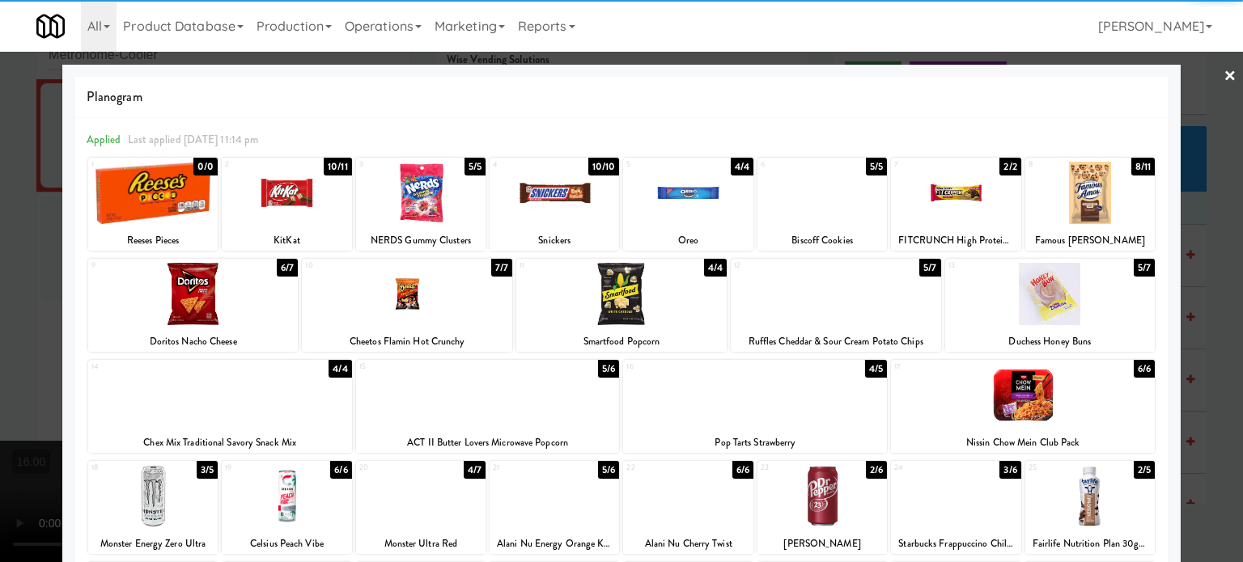
click at [1217, 277] on div at bounding box center [621, 281] width 1243 height 562
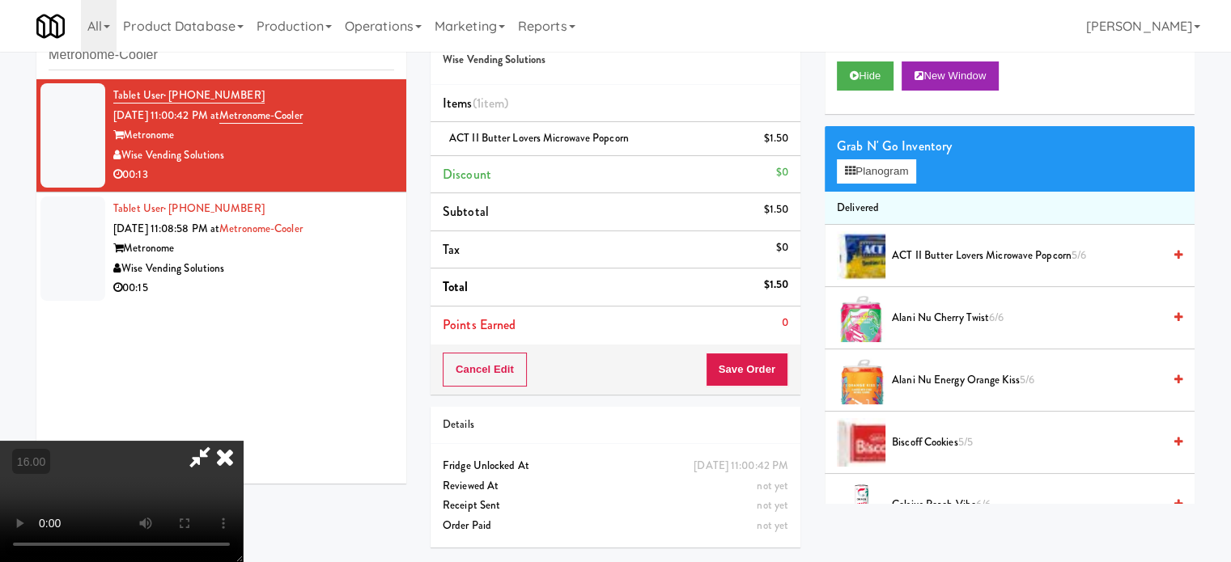
click at [243, 441] on video at bounding box center [121, 501] width 243 height 121
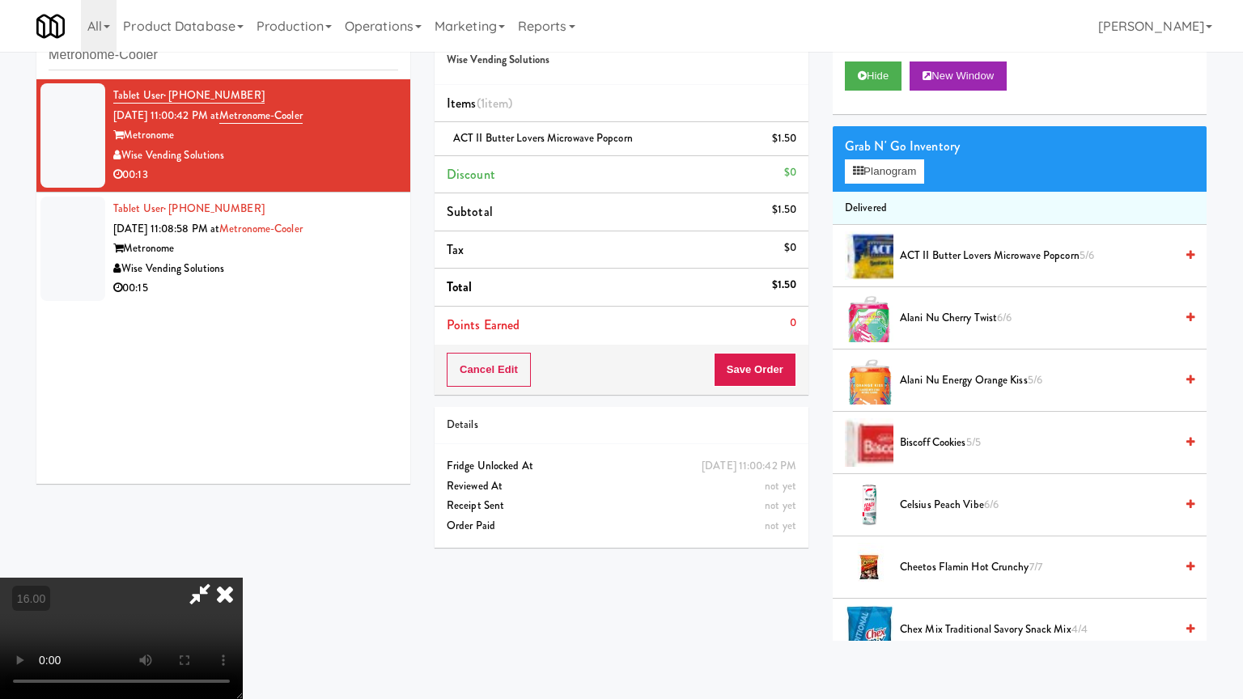
drag, startPoint x: 504, startPoint y: 363, endPoint x: 584, endPoint y: 319, distance: 91.6
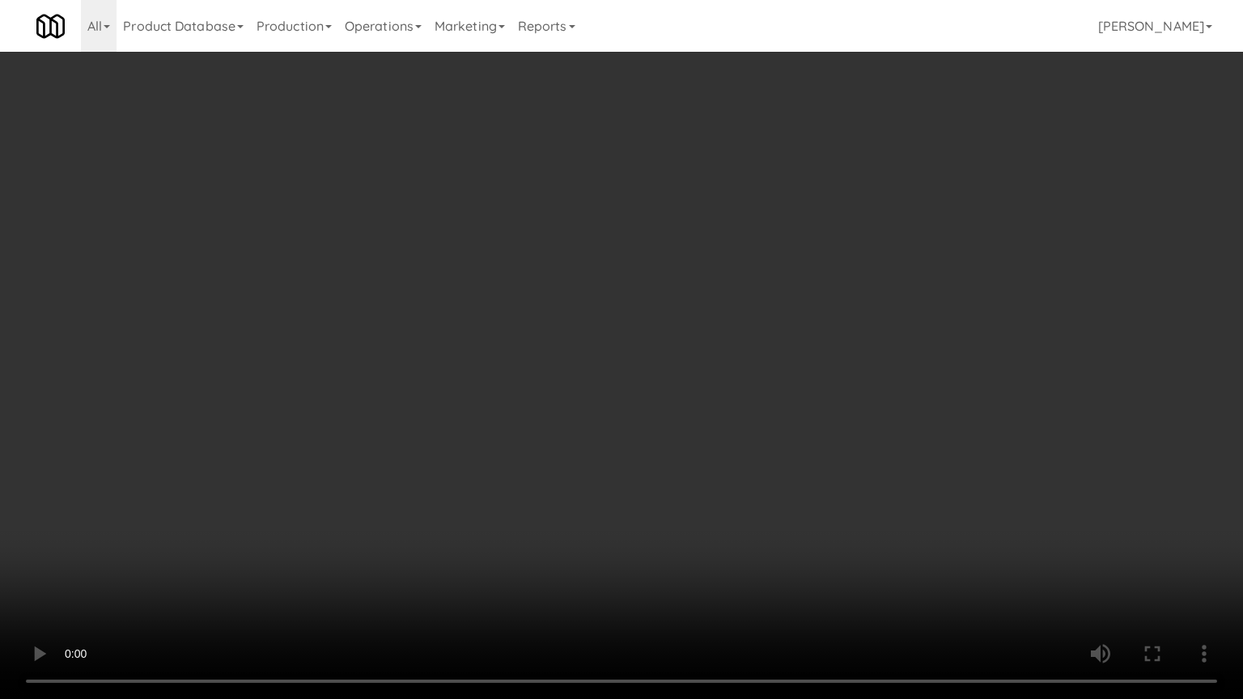
click at [504, 363] on video at bounding box center [621, 349] width 1243 height 699
click at [596, 311] on video at bounding box center [621, 349] width 1243 height 699
click at [628, 315] on video at bounding box center [621, 349] width 1243 height 699
click at [629, 327] on video at bounding box center [621, 349] width 1243 height 699
click at [629, 328] on video at bounding box center [621, 349] width 1243 height 699
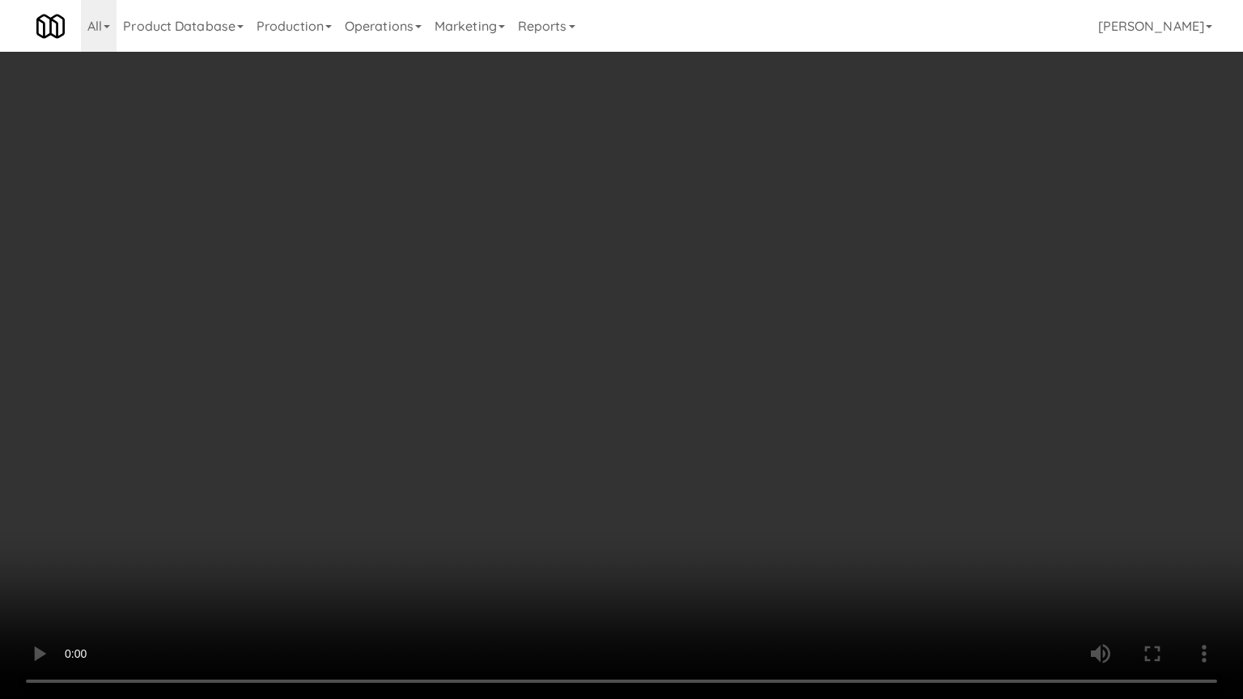
click at [680, 344] on video at bounding box center [621, 349] width 1243 height 699
click at [601, 356] on video at bounding box center [621, 349] width 1243 height 699
click at [693, 370] on video at bounding box center [621, 349] width 1243 height 699
drag, startPoint x: 680, startPoint y: 375, endPoint x: 692, endPoint y: 376, distance: 12.2
click at [689, 376] on video at bounding box center [621, 349] width 1243 height 699
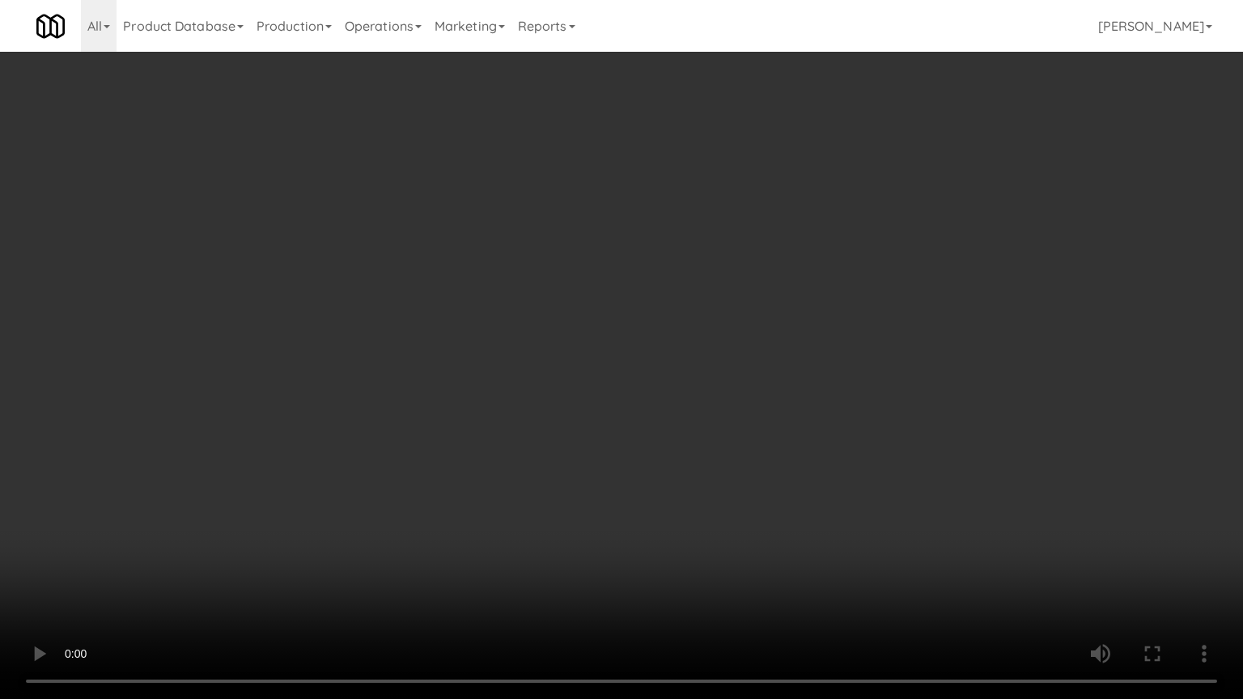
click at [694, 375] on video at bounding box center [621, 349] width 1243 height 699
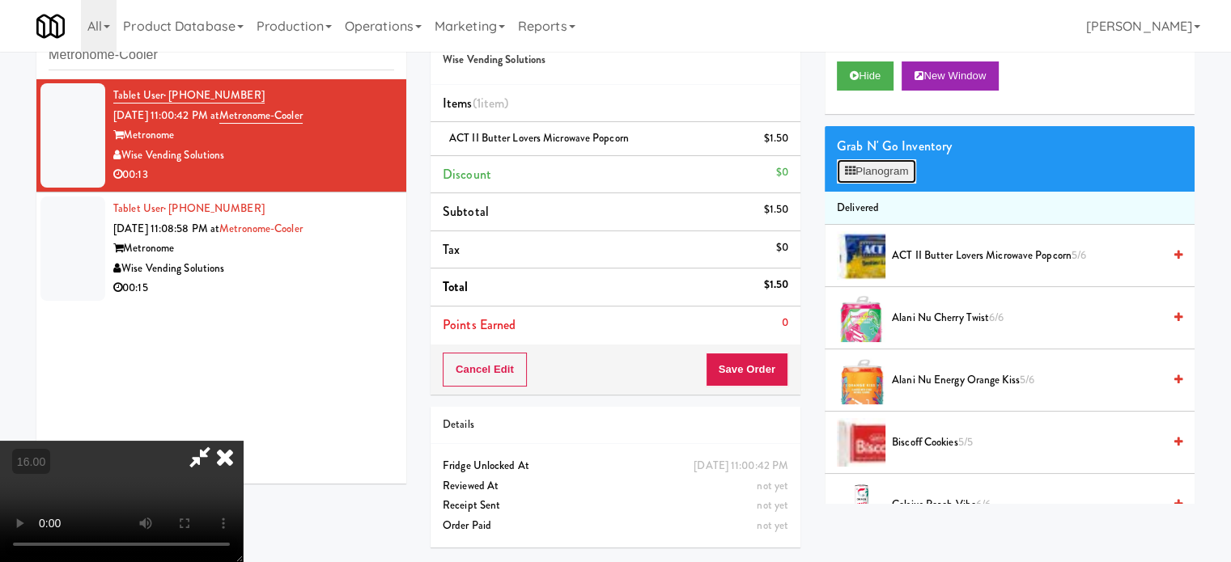
click at [908, 171] on button "Planogram" at bounding box center [876, 171] width 79 height 24
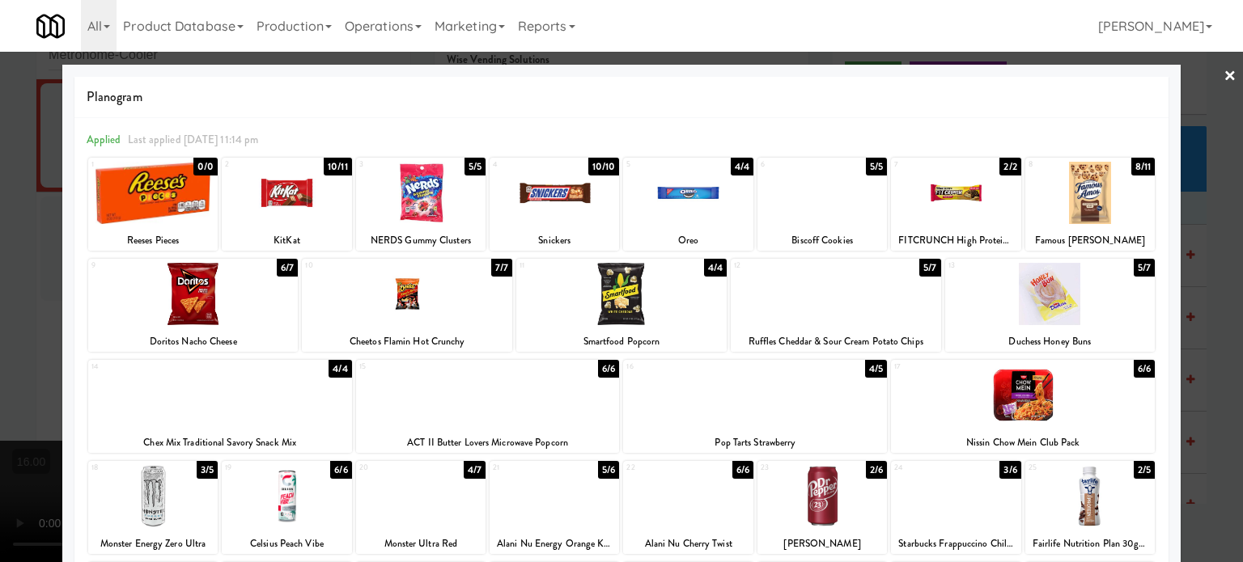
click at [1134, 371] on div "6/6" at bounding box center [1143, 369] width 21 height 18
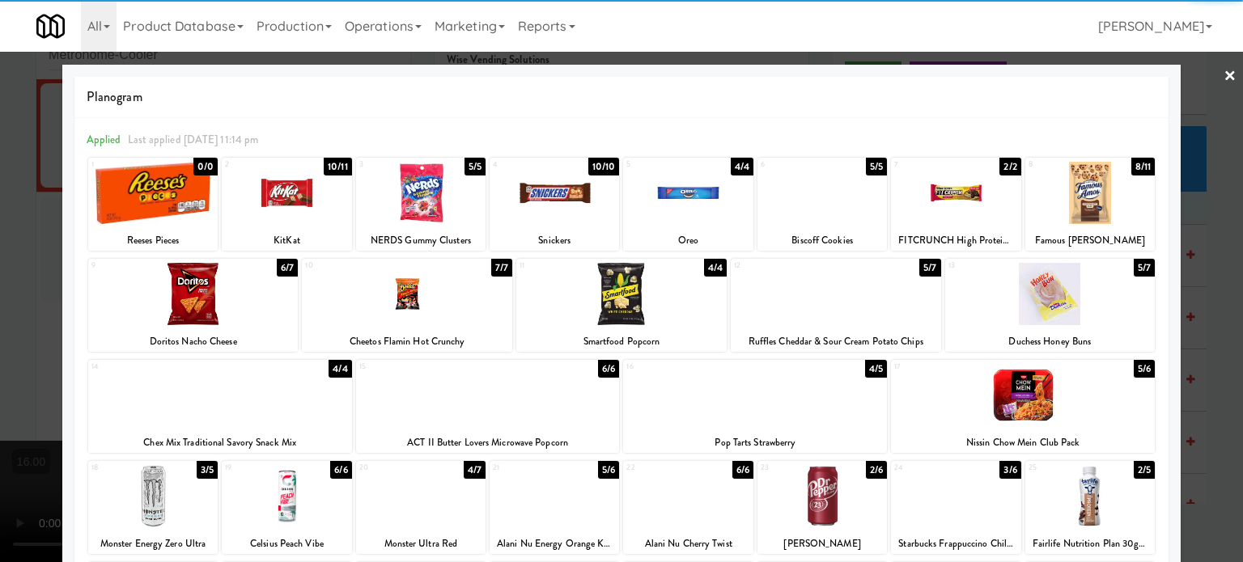
click at [1206, 345] on div at bounding box center [621, 281] width 1243 height 562
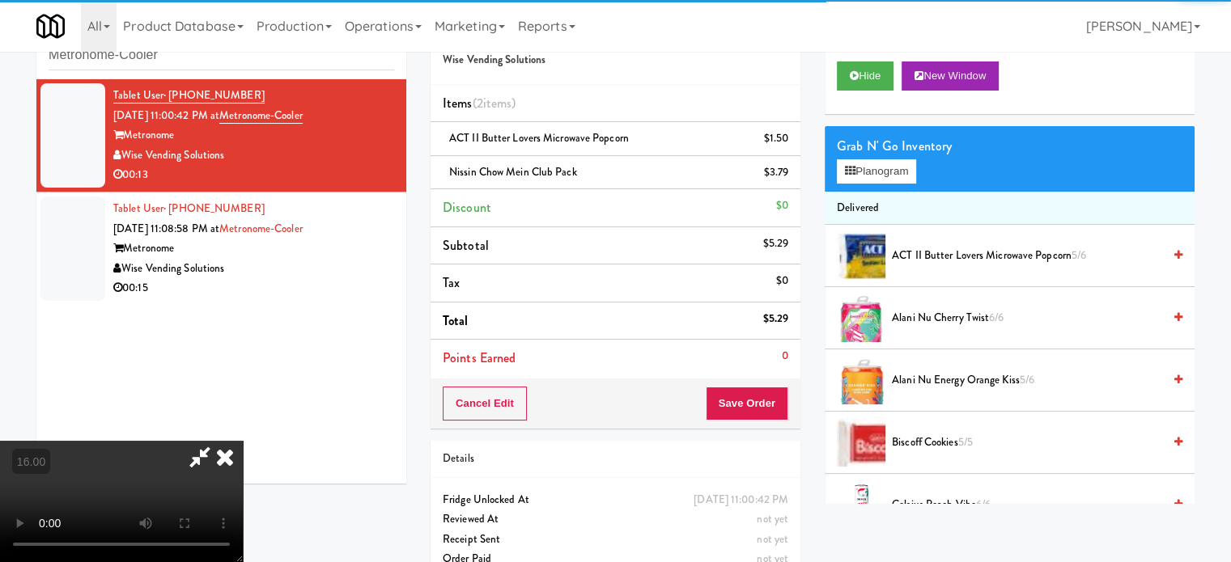
click at [243, 441] on video at bounding box center [121, 501] width 243 height 121
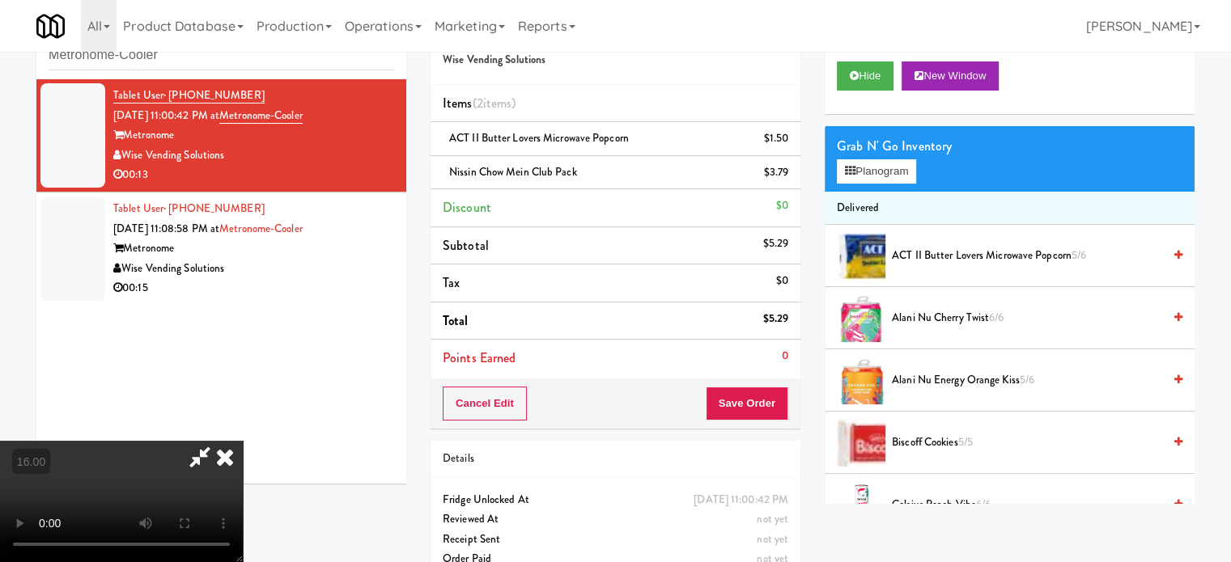
click at [243, 441] on video at bounding box center [121, 501] width 243 height 121
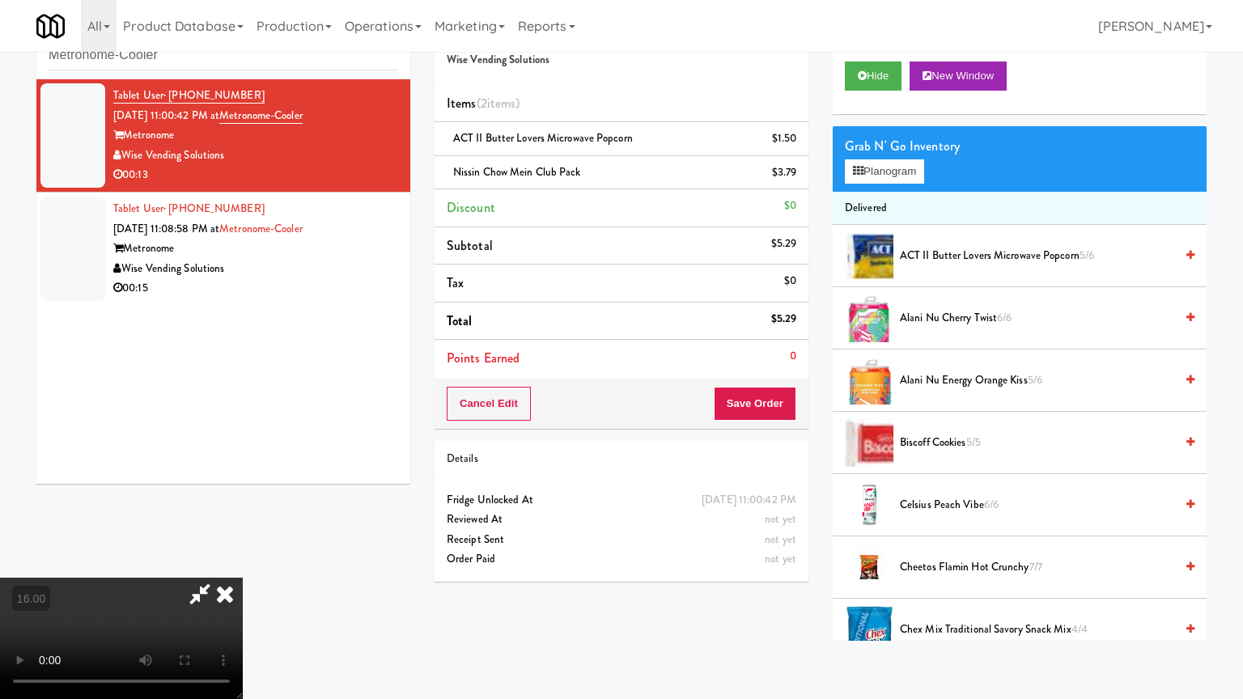
click at [243, 561] on video at bounding box center [121, 638] width 243 height 121
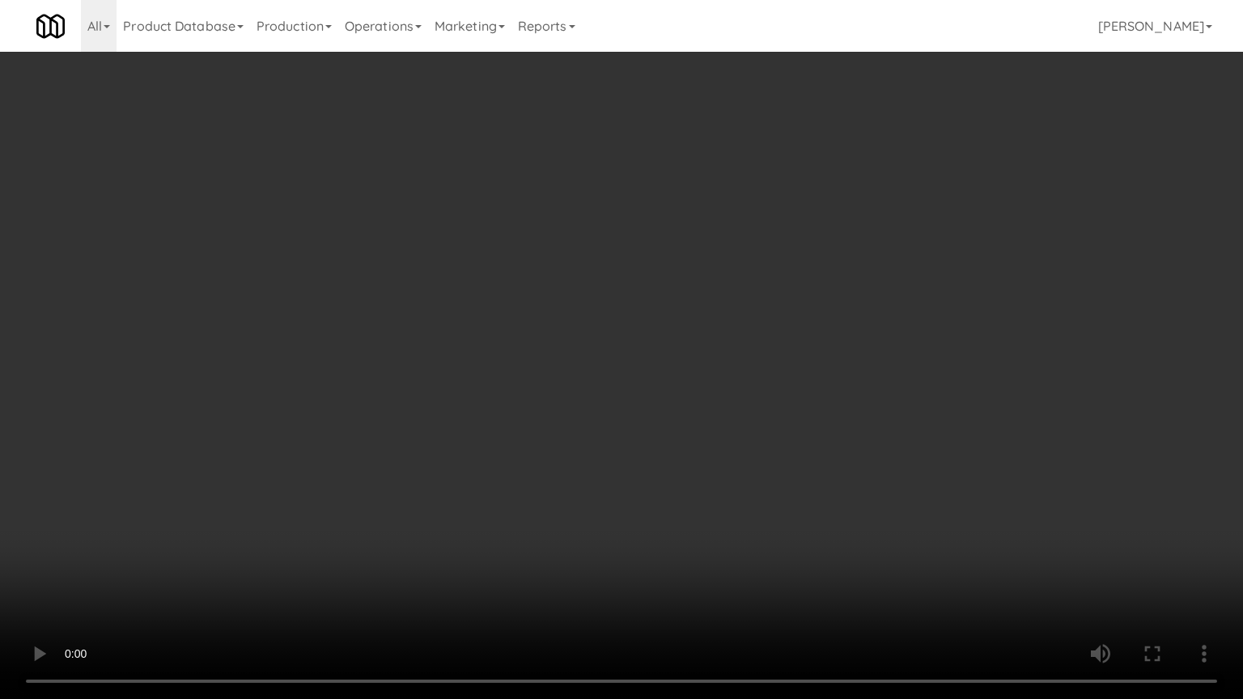
click at [507, 297] on video at bounding box center [621, 349] width 1243 height 699
click at [532, 299] on video at bounding box center [621, 349] width 1243 height 699
click at [557, 278] on video at bounding box center [621, 349] width 1243 height 699
click at [600, 316] on video at bounding box center [621, 349] width 1243 height 699
click at [615, 337] on video at bounding box center [621, 349] width 1243 height 699
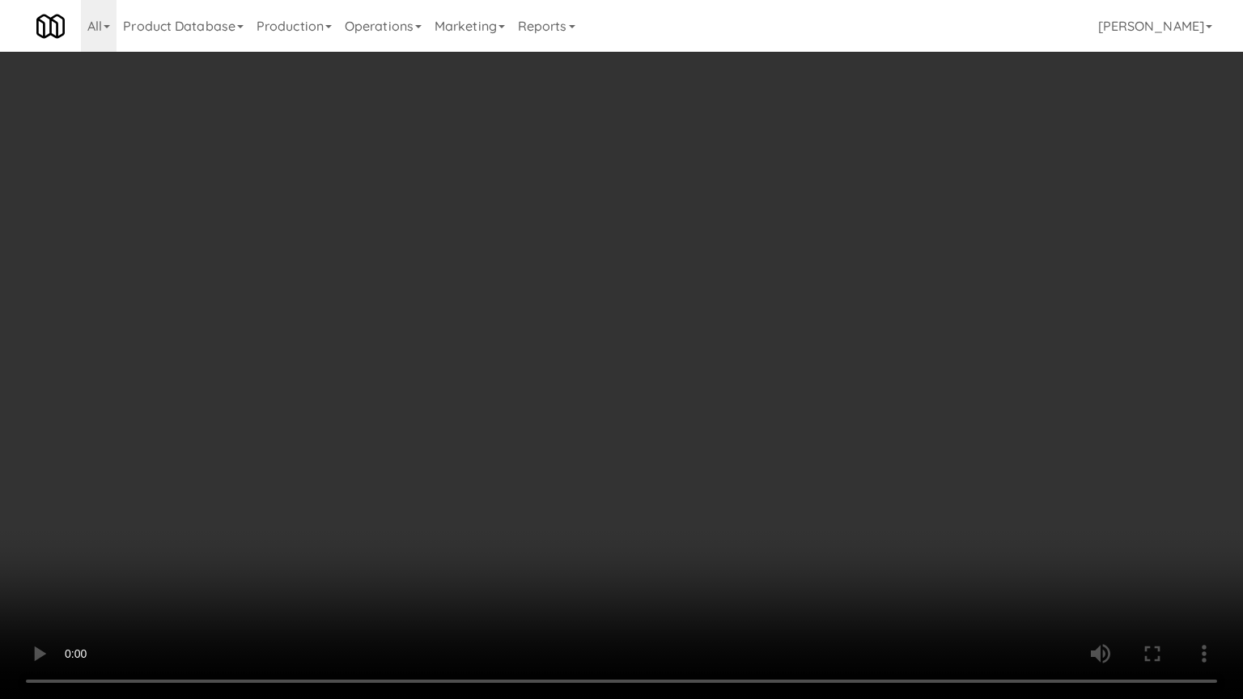
click at [615, 337] on video at bounding box center [621, 349] width 1243 height 699
click at [692, 328] on video at bounding box center [621, 349] width 1243 height 699
click at [589, 328] on video at bounding box center [621, 349] width 1243 height 699
click at [770, 369] on video at bounding box center [621, 349] width 1243 height 699
click at [693, 354] on video at bounding box center [621, 349] width 1243 height 699
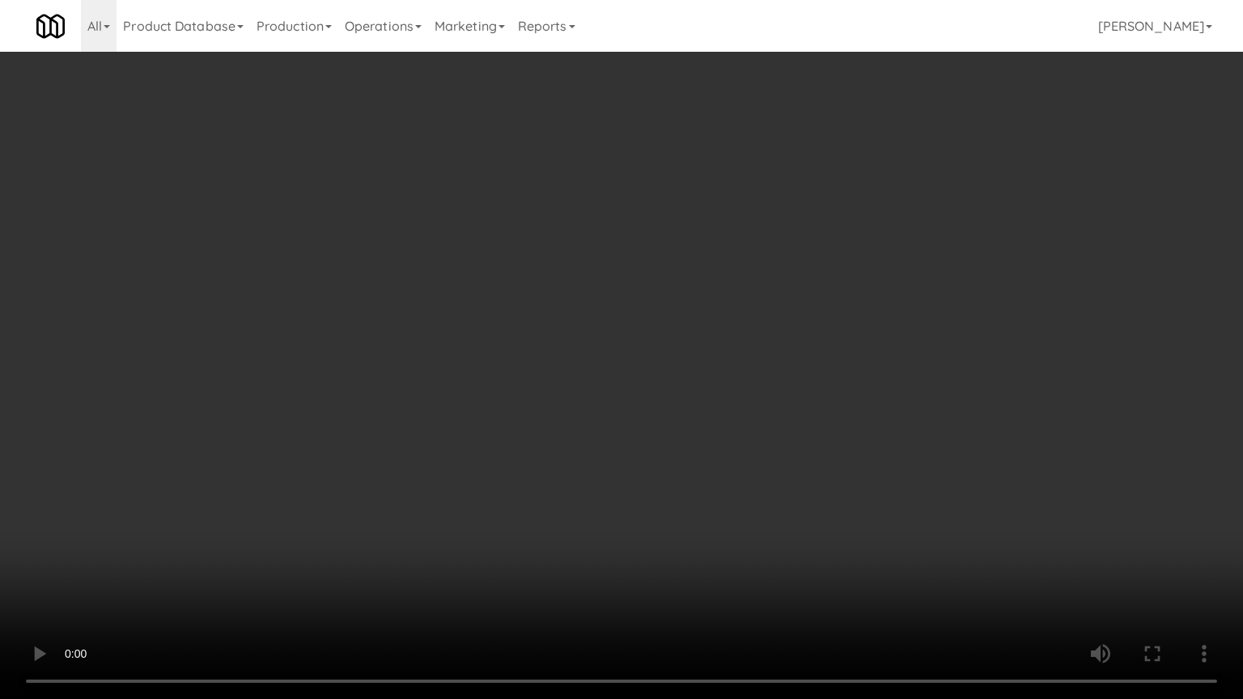
click at [693, 351] on video at bounding box center [621, 349] width 1243 height 699
drag, startPoint x: 697, startPoint y: 346, endPoint x: 699, endPoint y: 362, distance: 15.6
click at [697, 350] on video at bounding box center [621, 349] width 1243 height 699
click at [684, 422] on video at bounding box center [621, 349] width 1243 height 699
click at [630, 424] on video at bounding box center [621, 349] width 1243 height 699
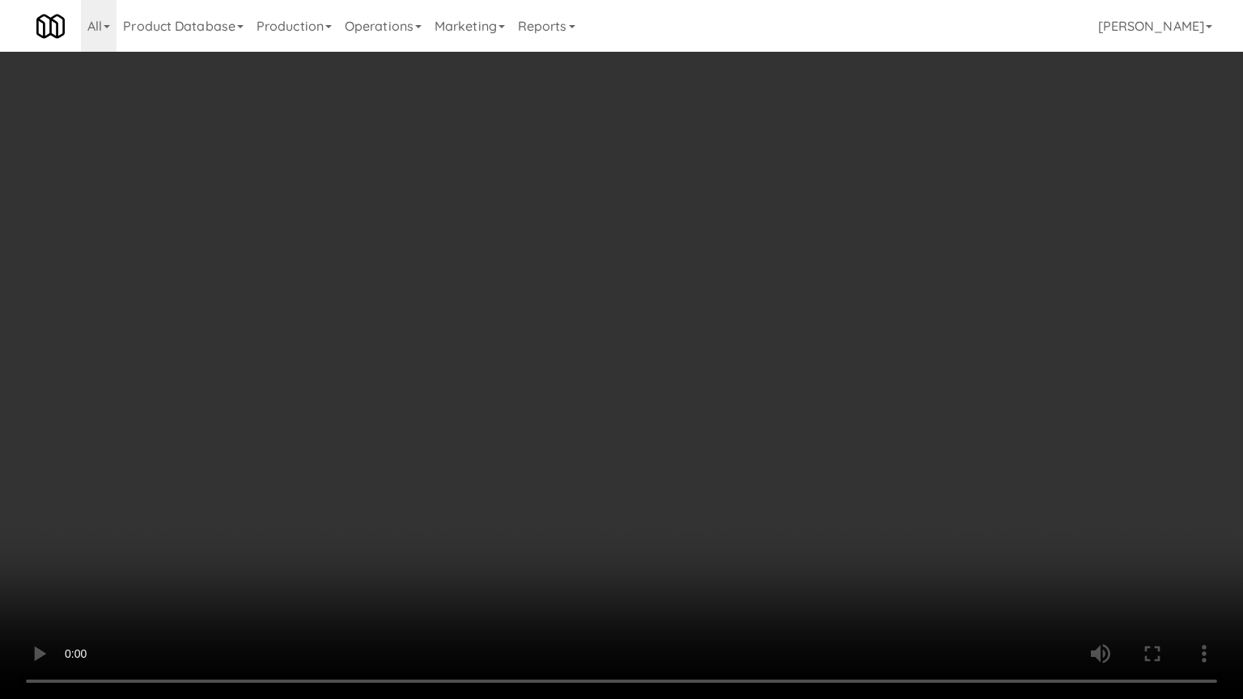
click at [635, 414] on video at bounding box center [621, 349] width 1243 height 699
click at [838, 441] on video at bounding box center [621, 349] width 1243 height 699
click at [712, 416] on video at bounding box center [621, 349] width 1243 height 699
click at [710, 380] on video at bounding box center [621, 349] width 1243 height 699
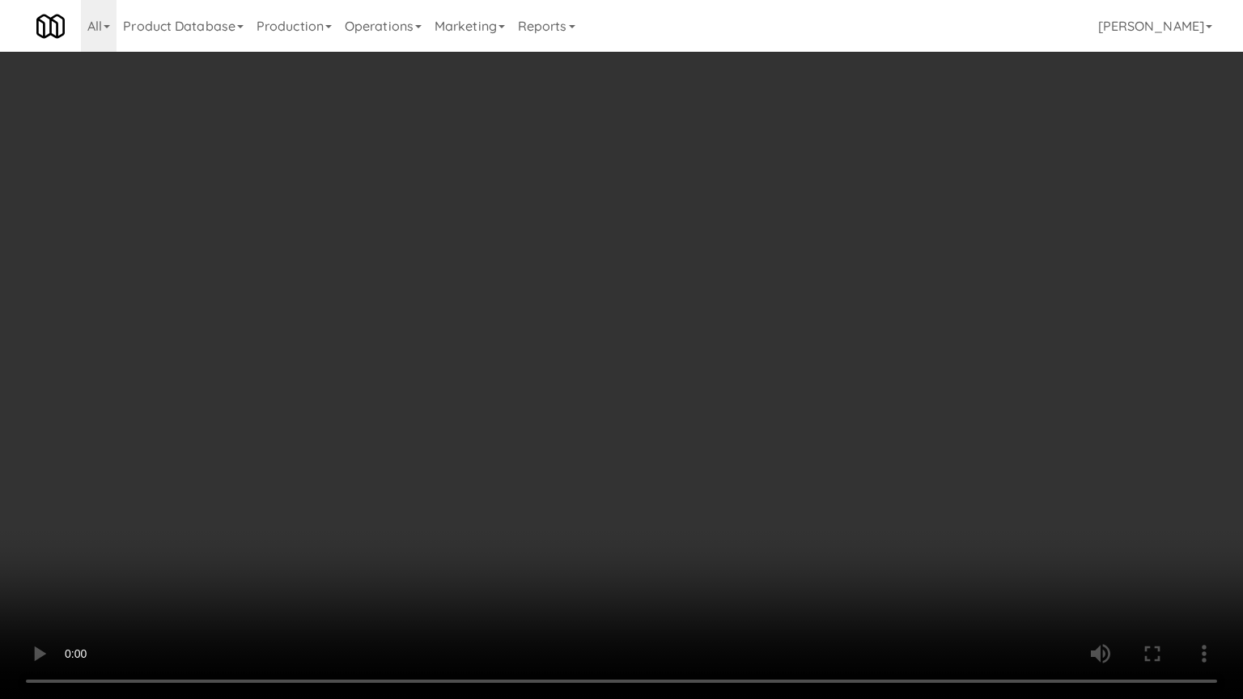
click at [712, 380] on video at bounding box center [621, 349] width 1243 height 699
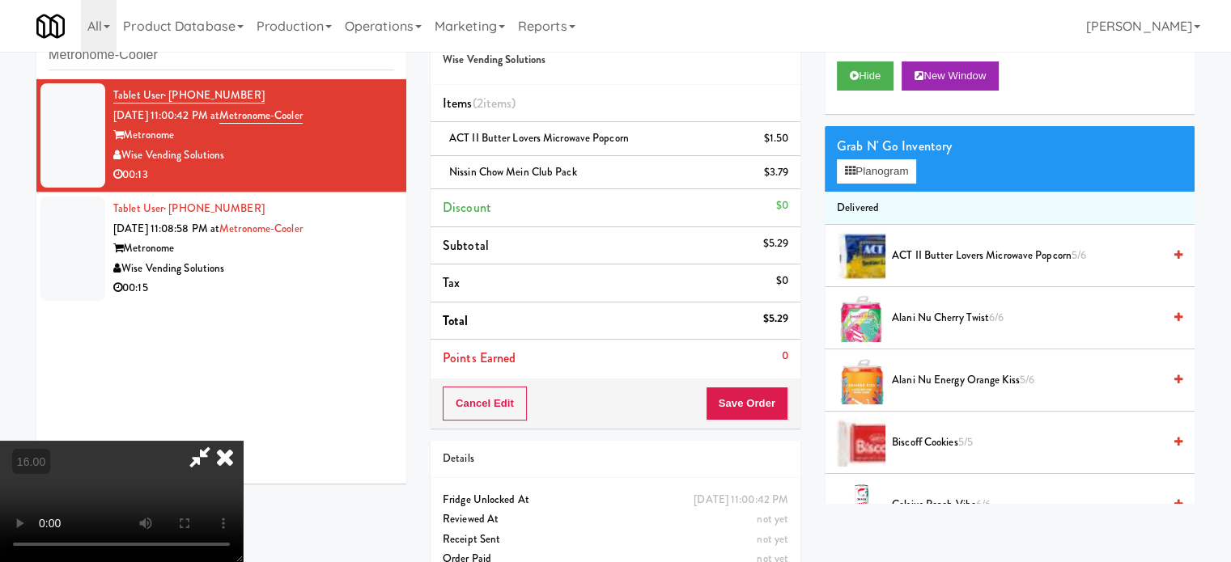
click at [243, 441] on icon at bounding box center [225, 457] width 36 height 32
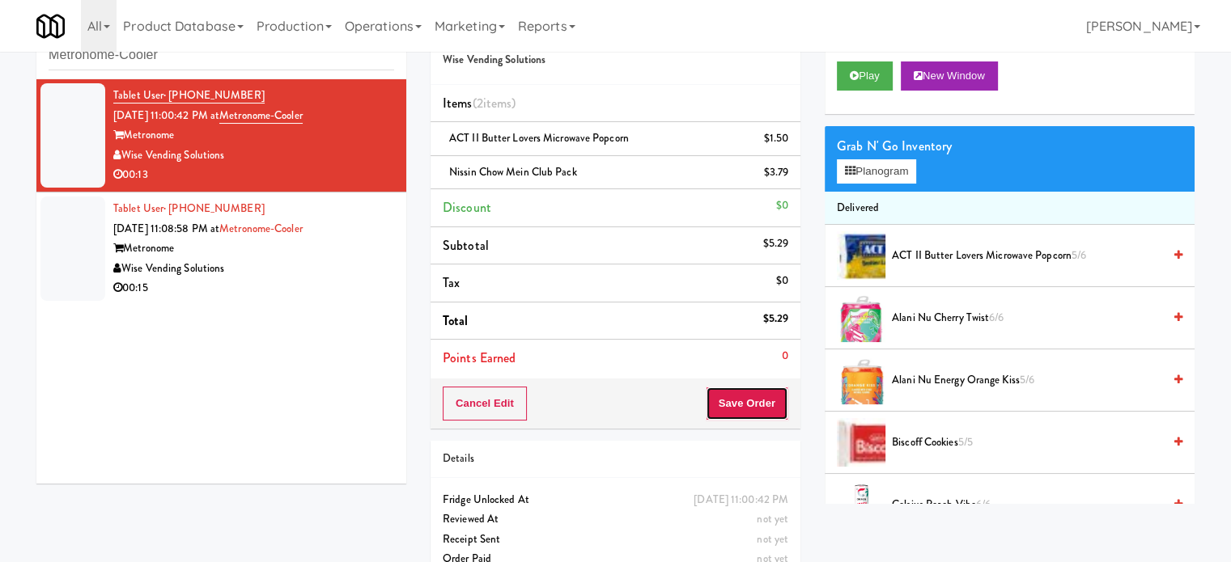
click at [754, 402] on button "Save Order" at bounding box center [747, 404] width 83 height 34
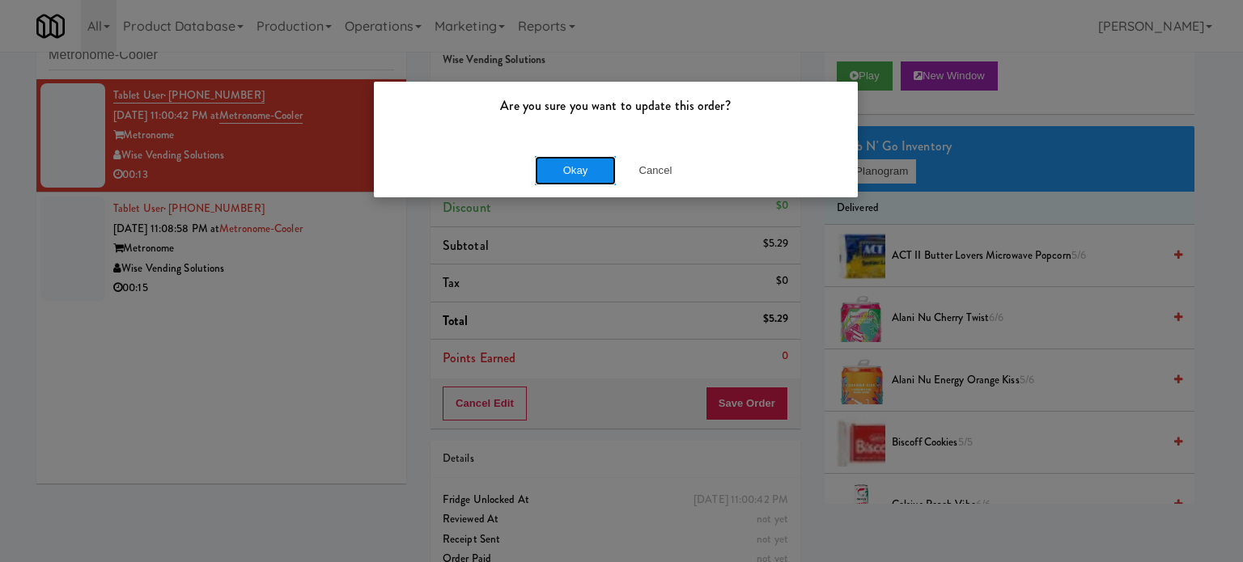
click at [566, 184] on button "Okay" at bounding box center [575, 170] width 81 height 29
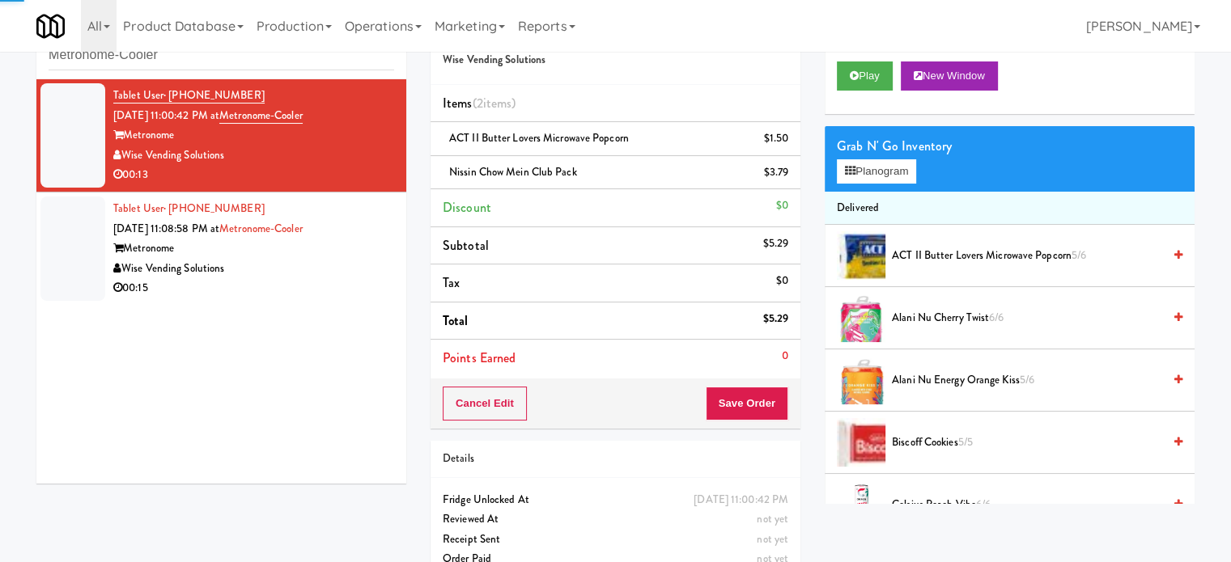
drag, startPoint x: 320, startPoint y: 287, endPoint x: 340, endPoint y: 287, distance: 19.4
click at [328, 287] on div "00:15" at bounding box center [253, 288] width 281 height 20
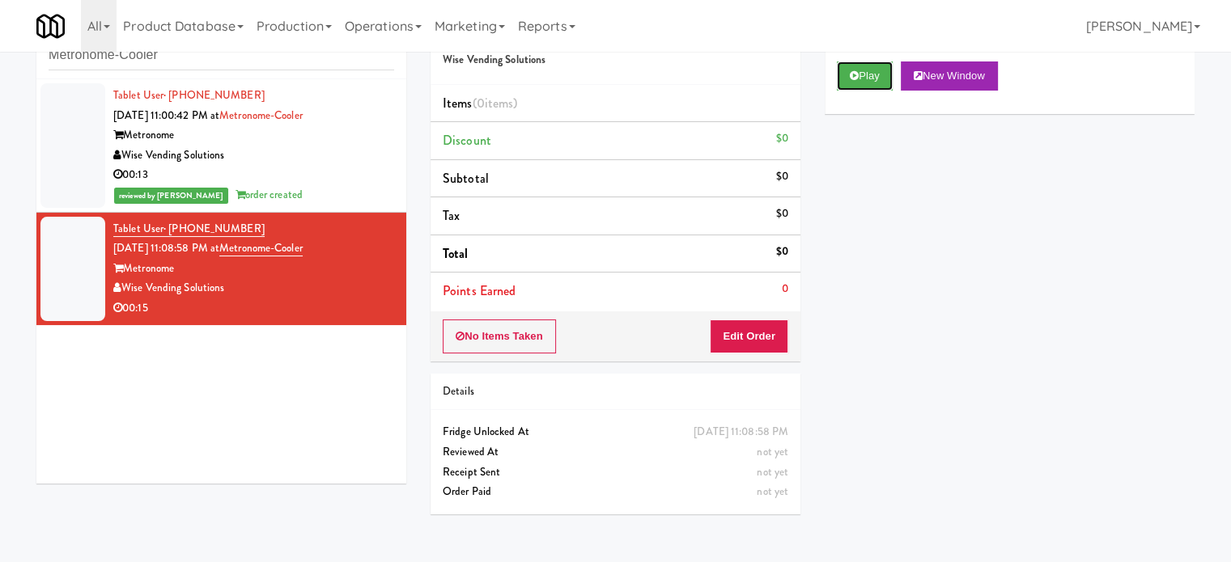
drag, startPoint x: 875, startPoint y: 81, endPoint x: 828, endPoint y: 121, distance: 61.4
click at [875, 83] on button "Play" at bounding box center [865, 75] width 56 height 29
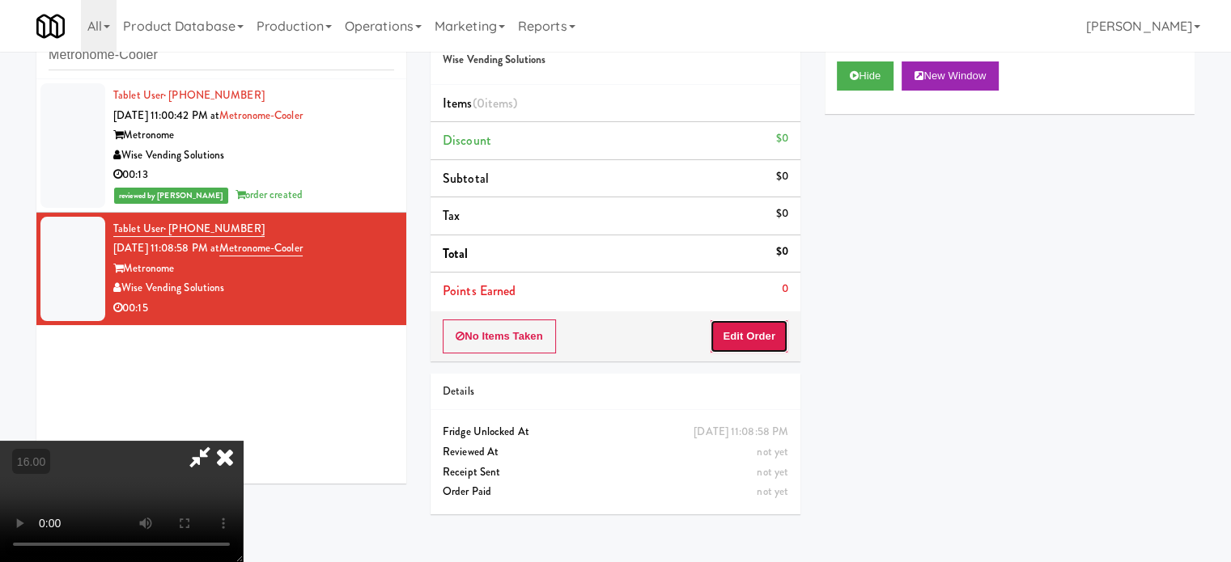
click at [755, 339] on button "Edit Order" at bounding box center [749, 337] width 78 height 34
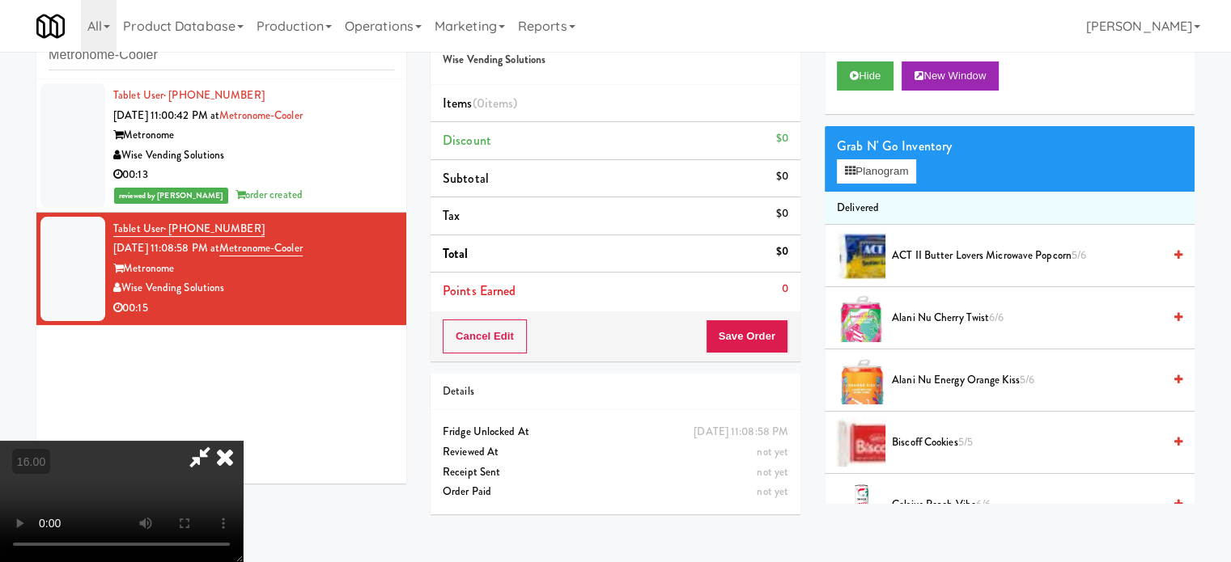
click at [243, 441] on video at bounding box center [121, 501] width 243 height 121
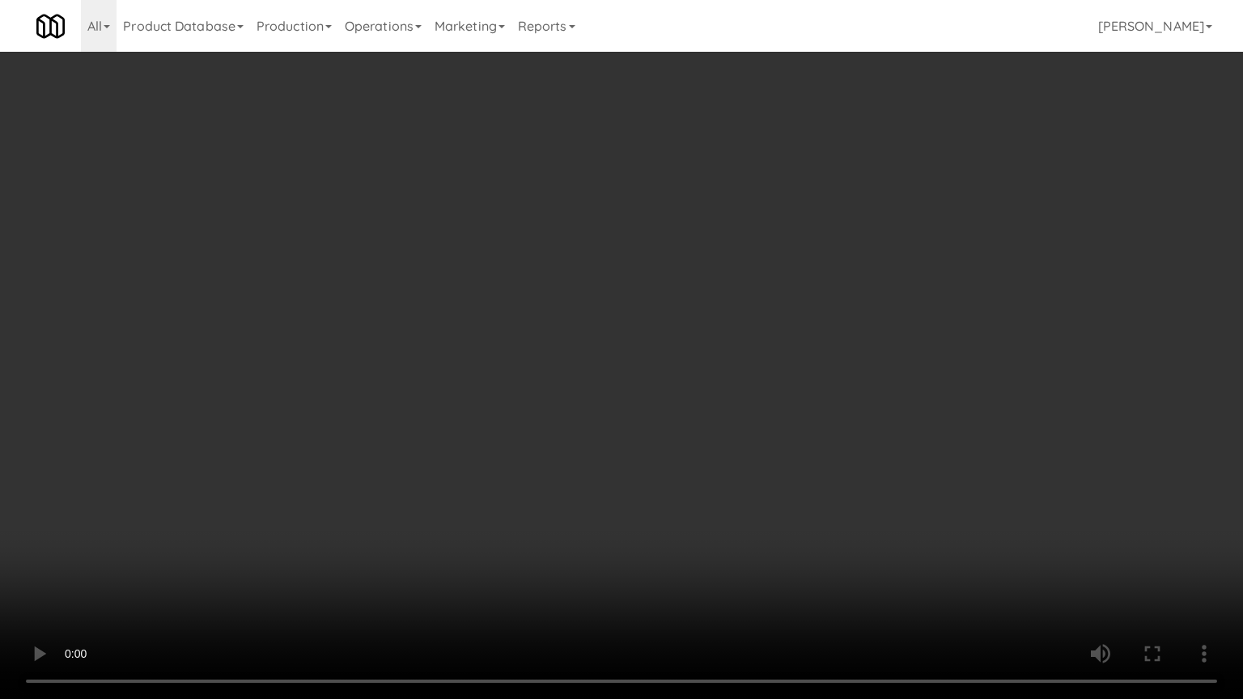
click at [257, 443] on video at bounding box center [621, 349] width 1243 height 699
click at [352, 388] on video at bounding box center [621, 349] width 1243 height 699
click at [473, 343] on video at bounding box center [621, 349] width 1243 height 699
click at [489, 341] on video at bounding box center [621, 349] width 1243 height 699
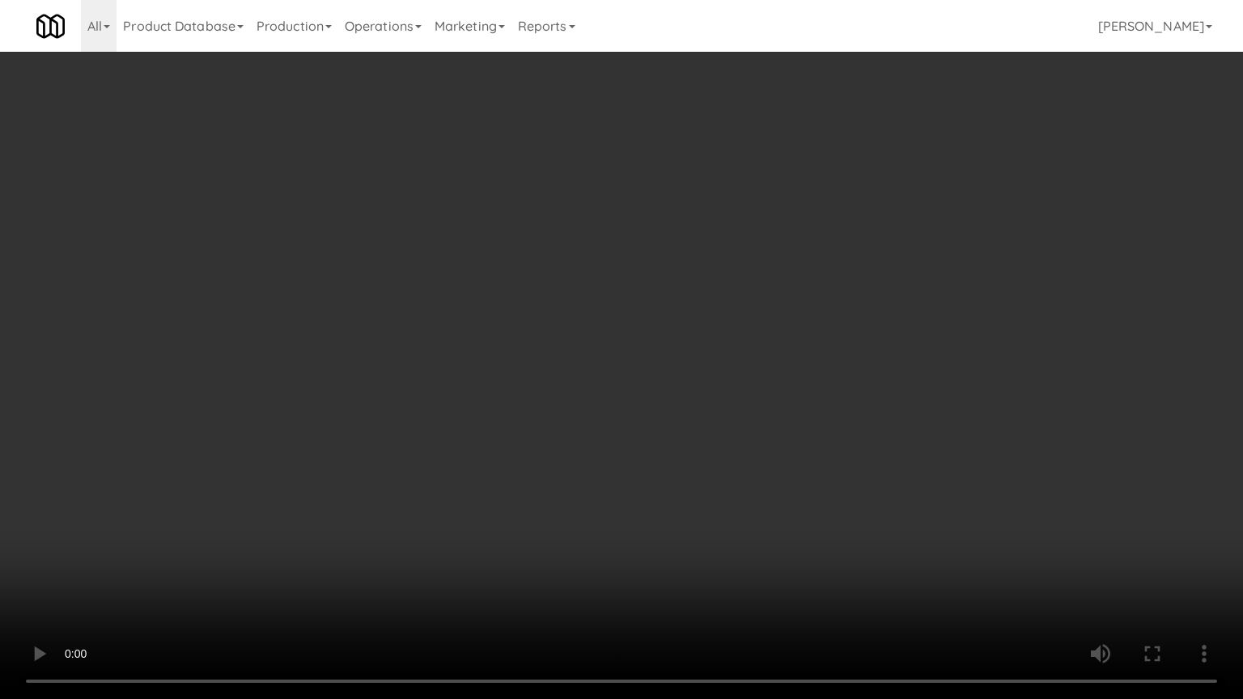
click at [490, 345] on video at bounding box center [621, 349] width 1243 height 699
click at [600, 359] on video at bounding box center [621, 349] width 1243 height 699
drag, startPoint x: 595, startPoint y: 362, endPoint x: 646, endPoint y: 366, distance: 51.9
click at [595, 366] on video at bounding box center [621, 349] width 1243 height 699
click at [649, 369] on video at bounding box center [621, 349] width 1243 height 699
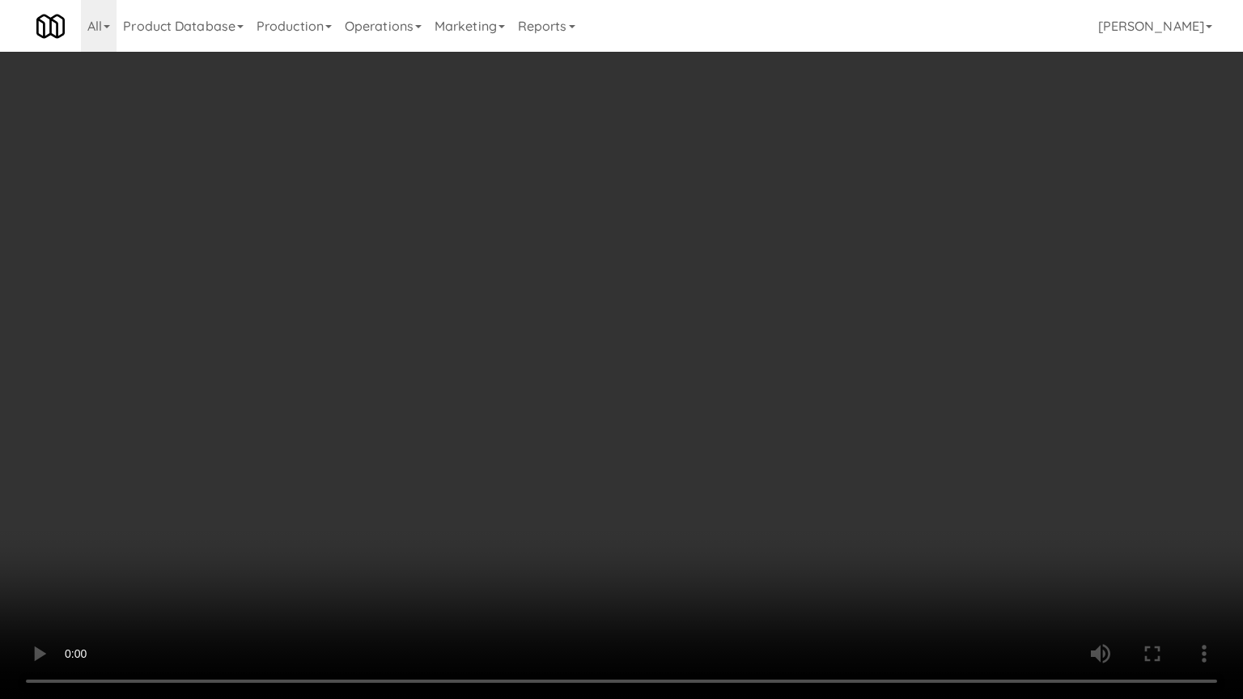
click at [644, 372] on video at bounding box center [621, 349] width 1243 height 699
click at [645, 369] on video at bounding box center [621, 349] width 1243 height 699
click at [648, 369] on video at bounding box center [621, 349] width 1243 height 699
drag, startPoint x: 656, startPoint y: 364, endPoint x: 772, endPoint y: 216, distance: 187.9
click at [661, 362] on video at bounding box center [621, 349] width 1243 height 699
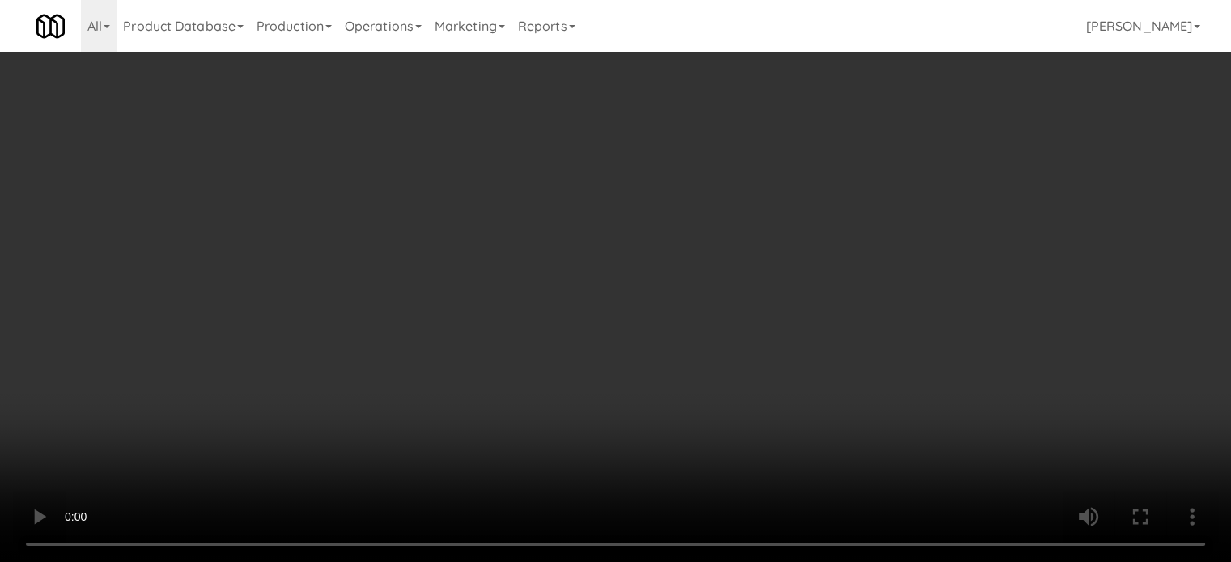
scroll to position [1618, 0]
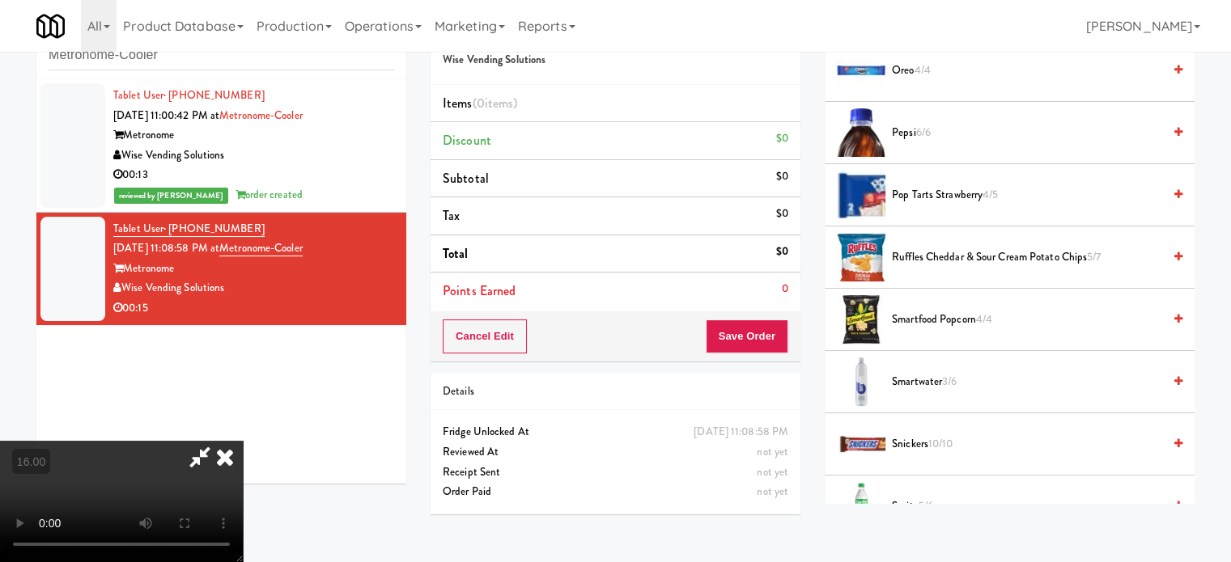
click at [923, 129] on span "6/6" at bounding box center [923, 132] width 15 height 15
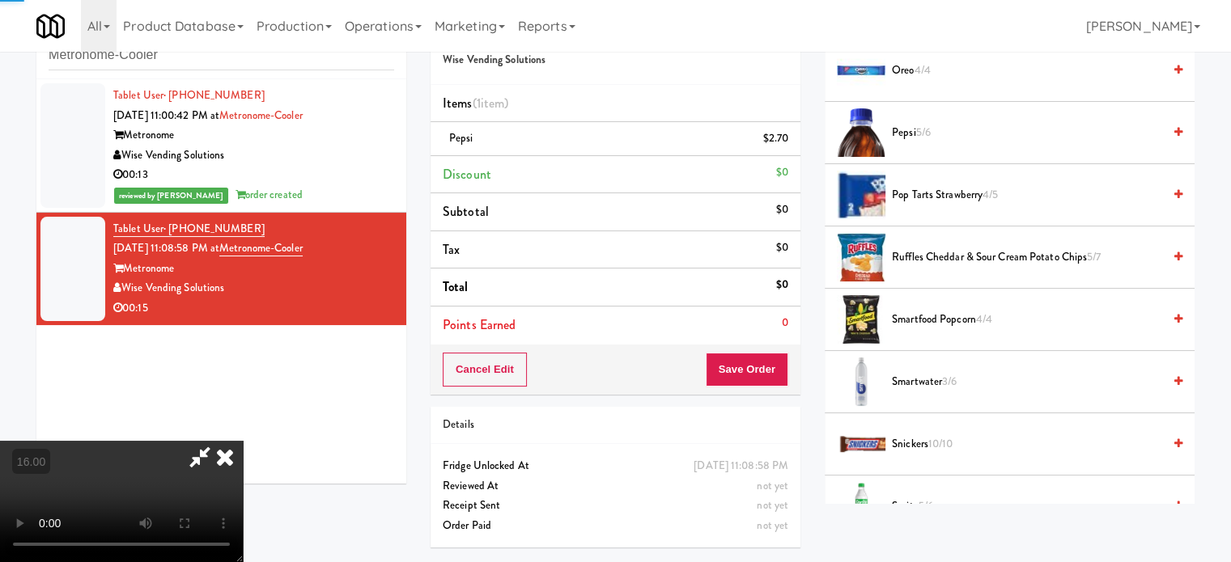
click at [243, 441] on video at bounding box center [121, 501] width 243 height 121
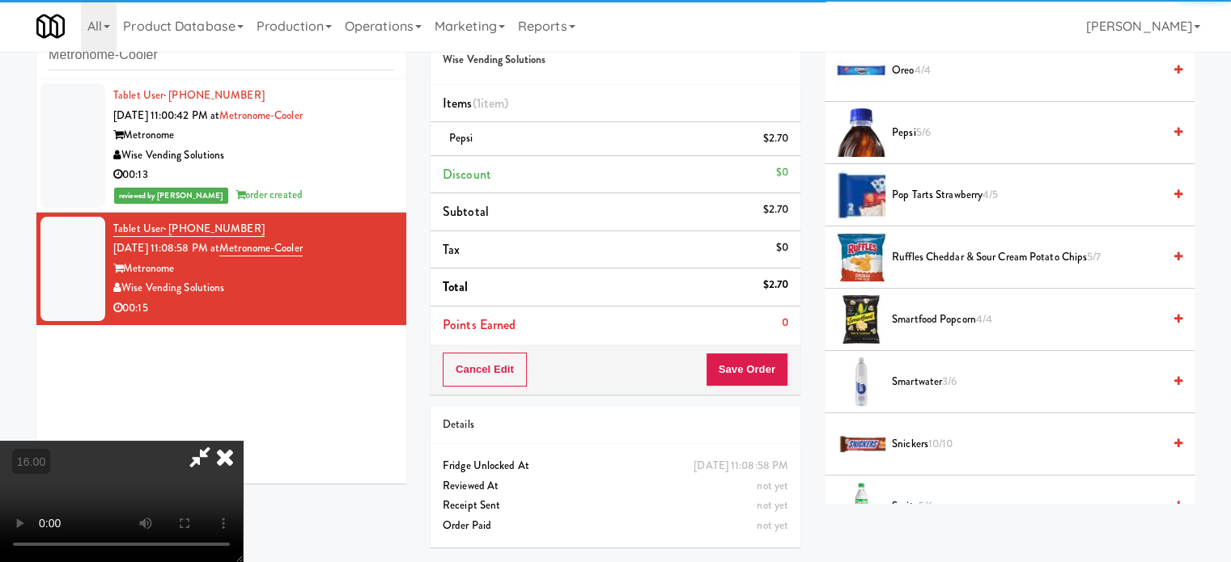
drag, startPoint x: 439, startPoint y: 264, endPoint x: 456, endPoint y: 330, distance: 68.7
click at [243, 441] on video at bounding box center [121, 501] width 243 height 121
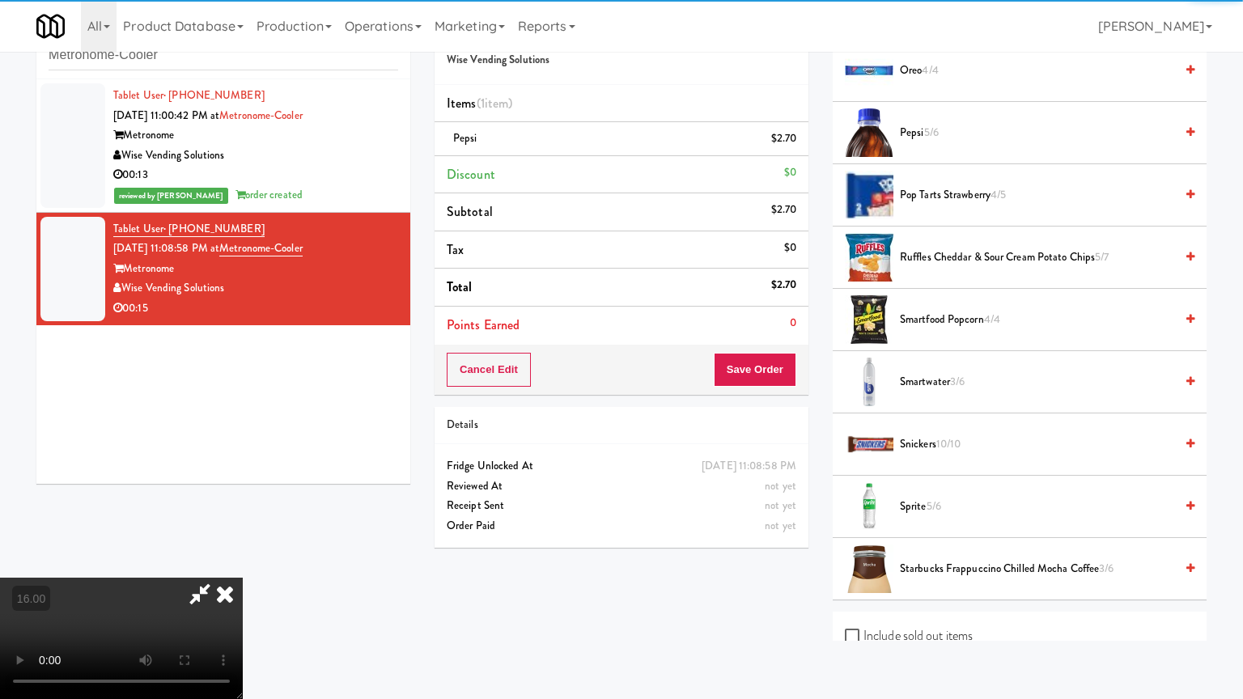
drag, startPoint x: 486, startPoint y: 285, endPoint x: 489, endPoint y: 275, distance: 10.2
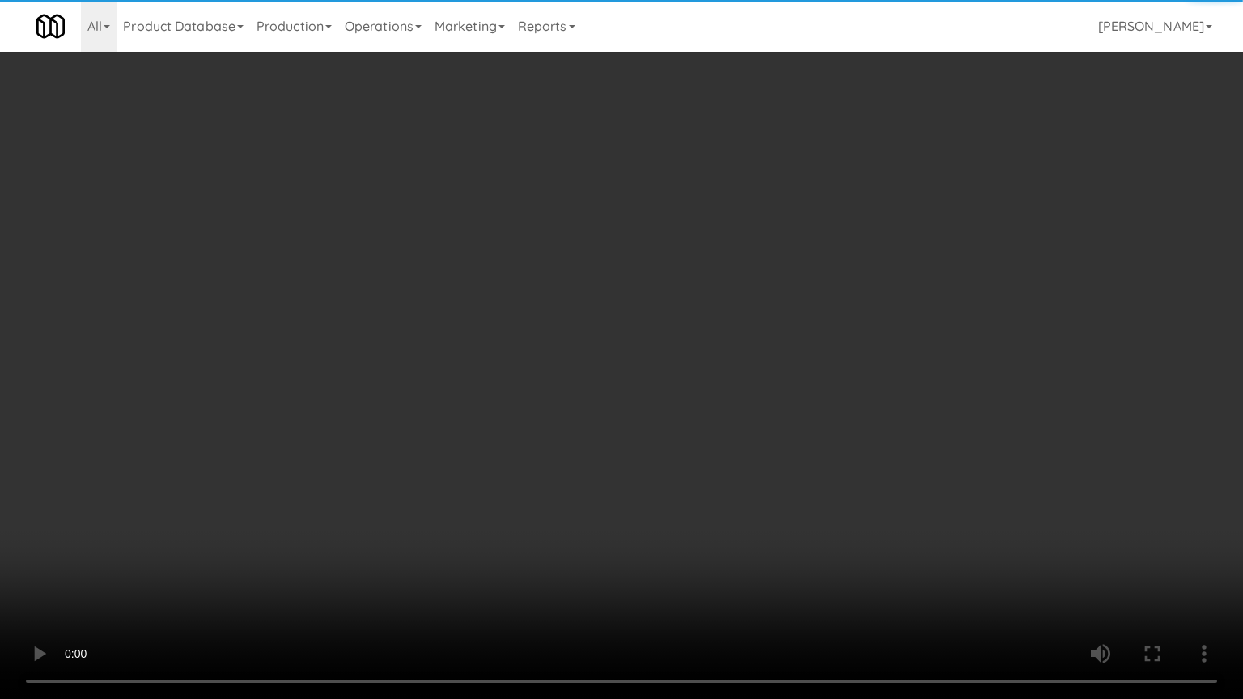
click at [488, 283] on video at bounding box center [621, 349] width 1243 height 699
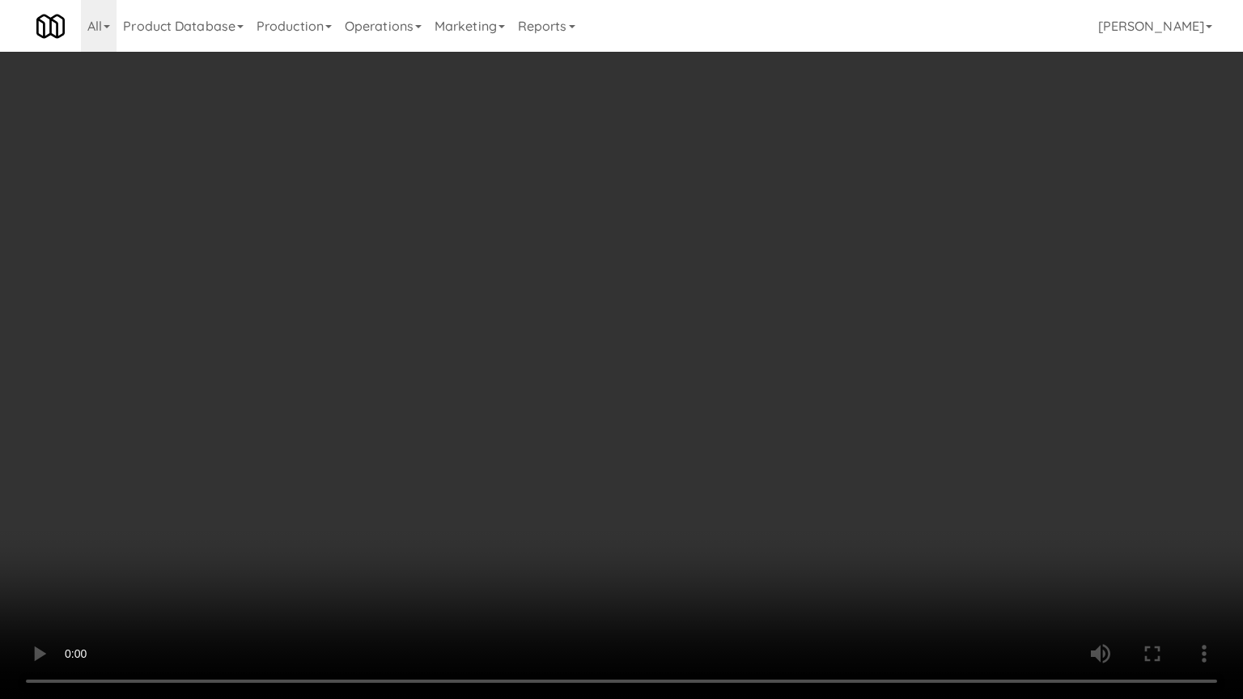
click at [489, 275] on video at bounding box center [621, 349] width 1243 height 699
click at [546, 290] on video at bounding box center [621, 349] width 1243 height 699
click at [608, 290] on video at bounding box center [621, 349] width 1243 height 699
click at [608, 297] on video at bounding box center [621, 349] width 1243 height 699
click at [621, 293] on video at bounding box center [621, 349] width 1243 height 699
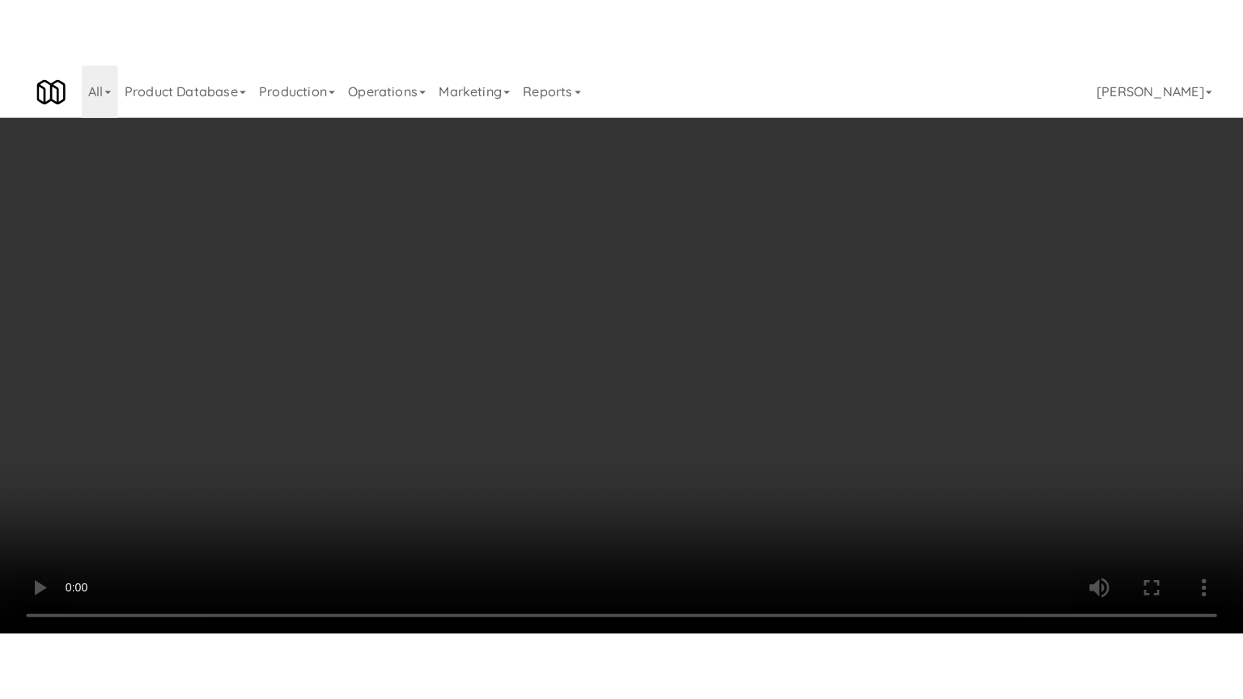
scroll to position [1896, 0]
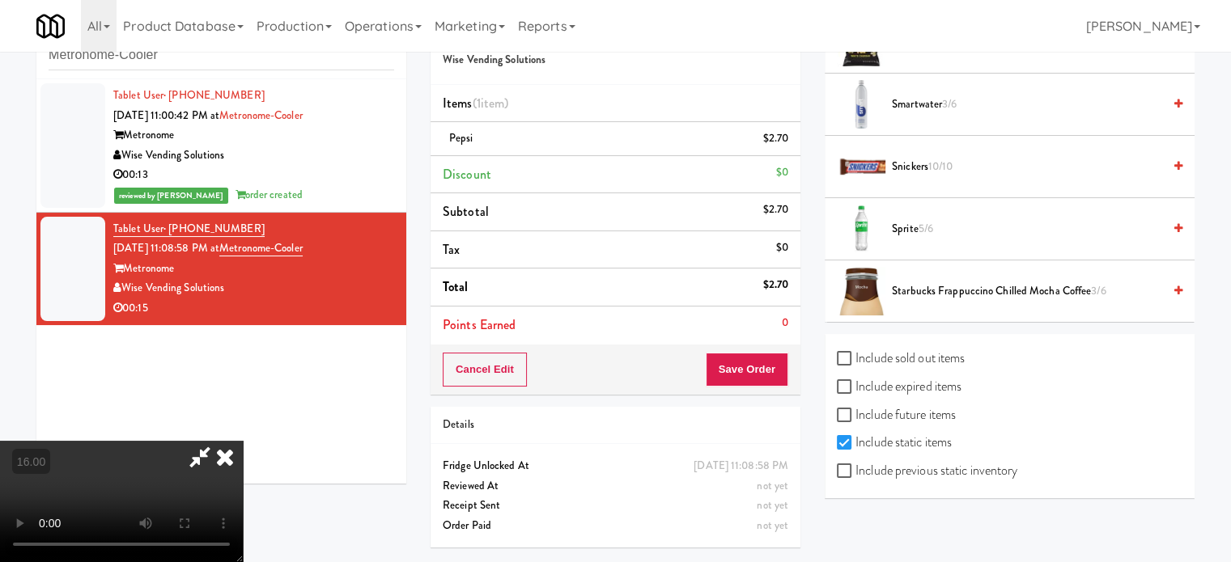
click at [929, 222] on span "5/6" at bounding box center [925, 228] width 15 height 15
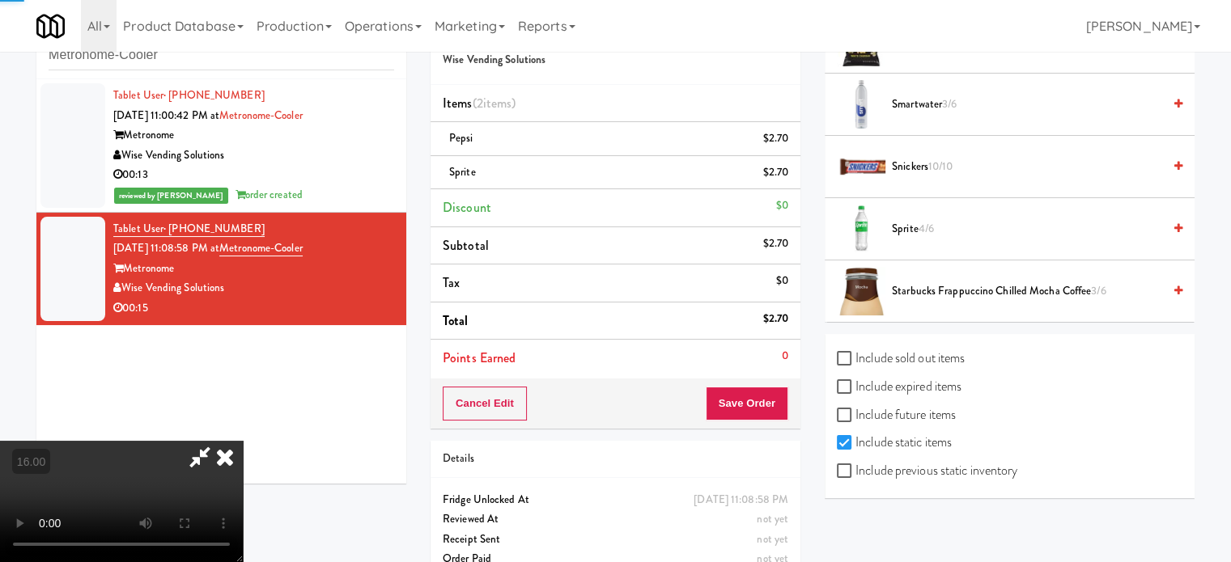
drag, startPoint x: 295, startPoint y: 362, endPoint x: 298, endPoint y: 351, distance: 10.8
click at [243, 441] on video at bounding box center [121, 501] width 243 height 121
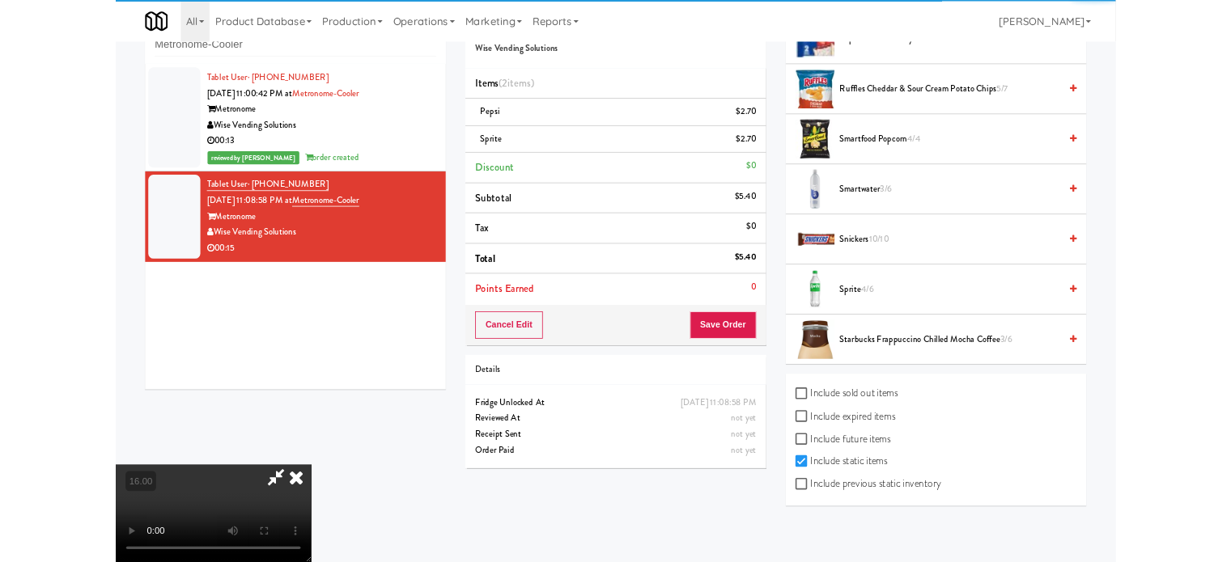
scroll to position [1759, 0]
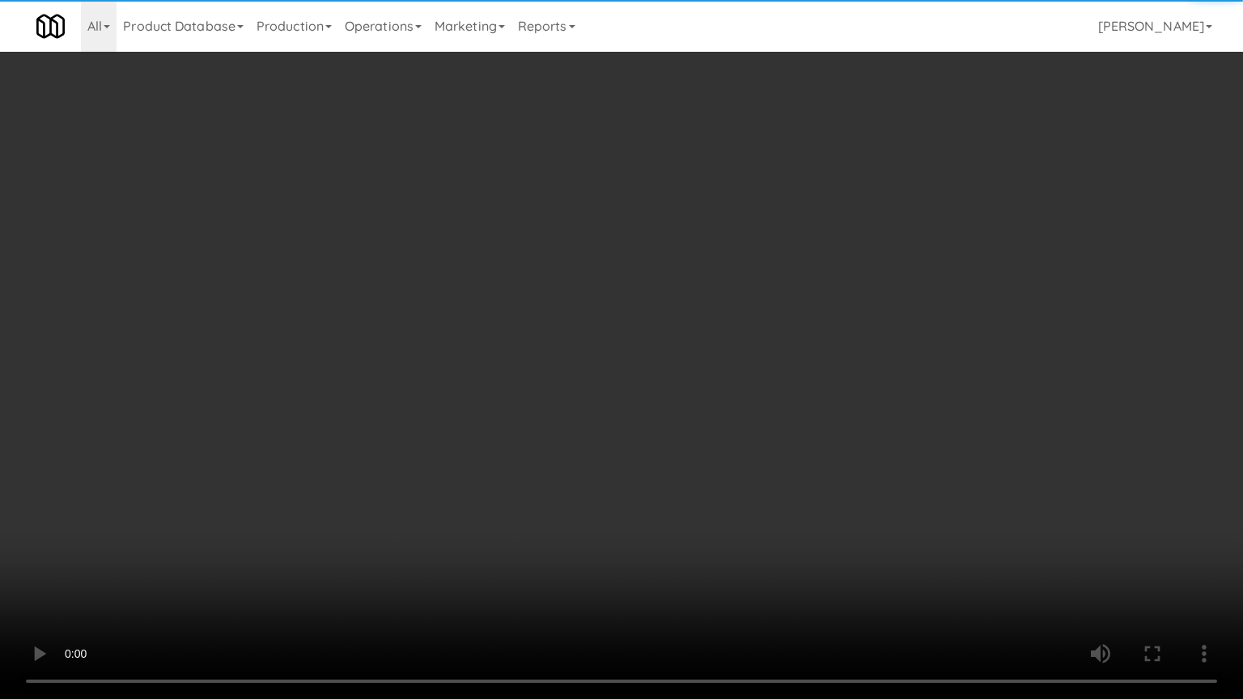
click at [317, 426] on video at bounding box center [621, 349] width 1243 height 699
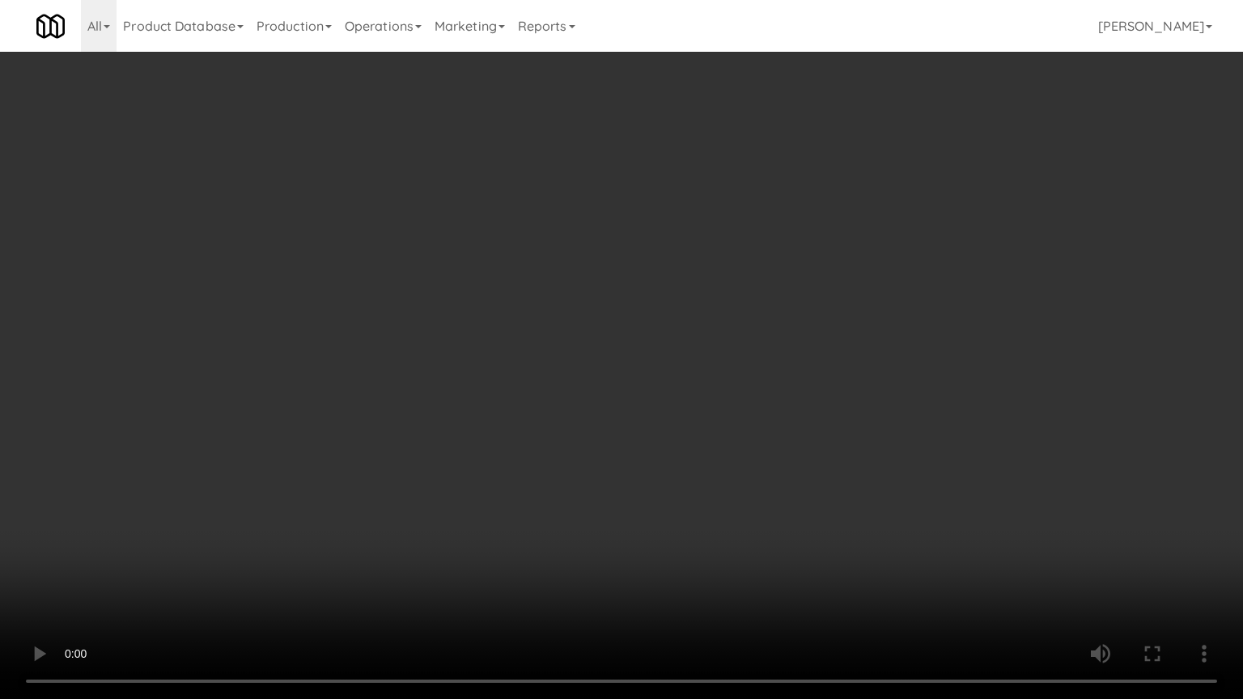
click at [443, 307] on video at bounding box center [621, 349] width 1243 height 699
click at [453, 328] on video at bounding box center [621, 349] width 1243 height 699
click at [543, 342] on video at bounding box center [621, 349] width 1243 height 699
drag, startPoint x: 545, startPoint y: 340, endPoint x: 672, endPoint y: 213, distance: 179.1
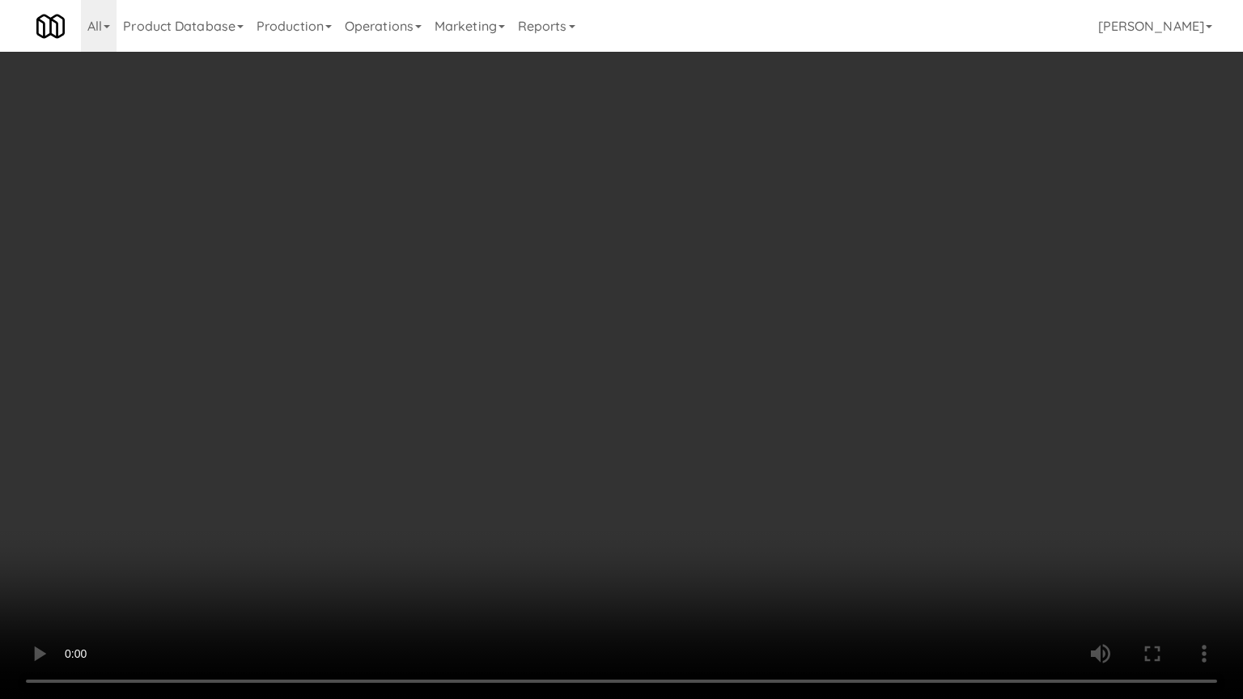
click at [561, 339] on video at bounding box center [621, 349] width 1243 height 699
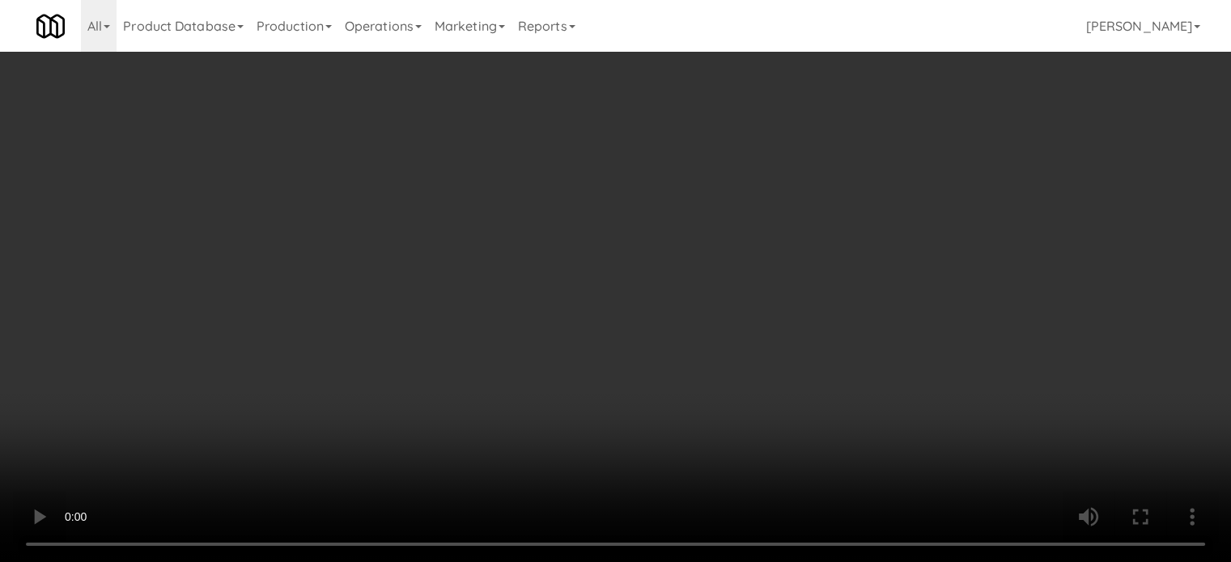
scroll to position [950, 0]
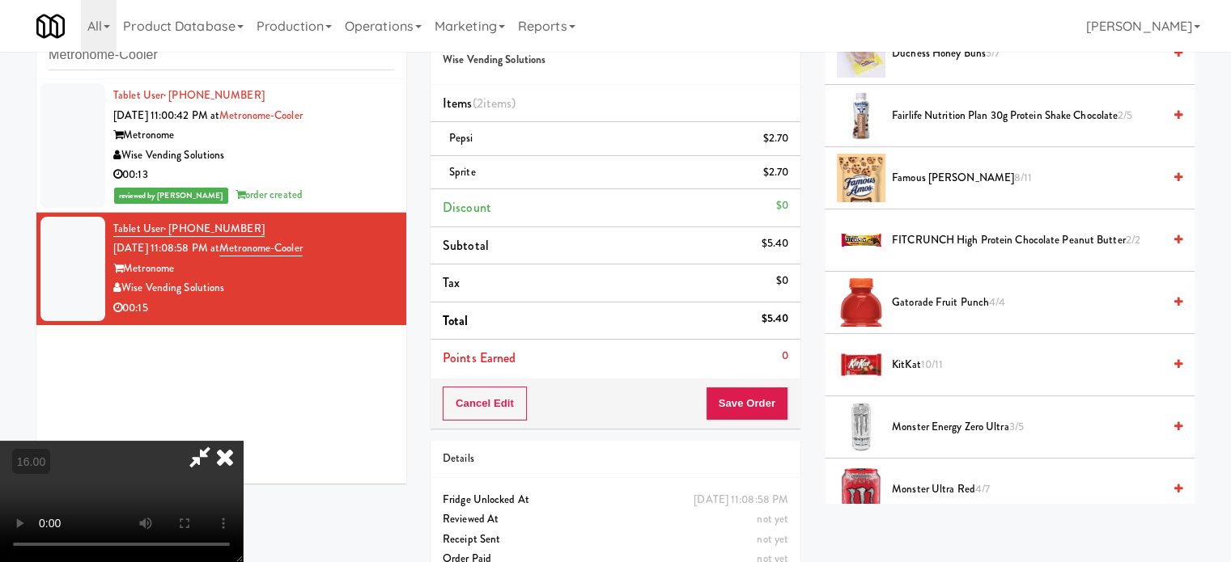
click at [1014, 176] on span "8/11" at bounding box center [1023, 177] width 18 height 15
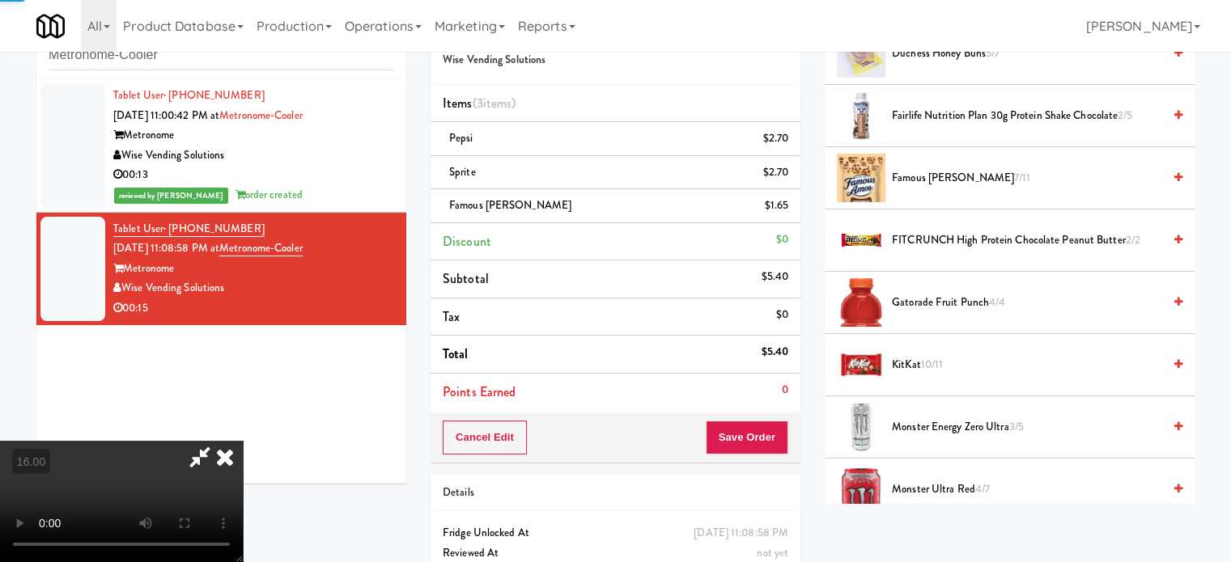
click at [243, 441] on video at bounding box center [121, 501] width 243 height 121
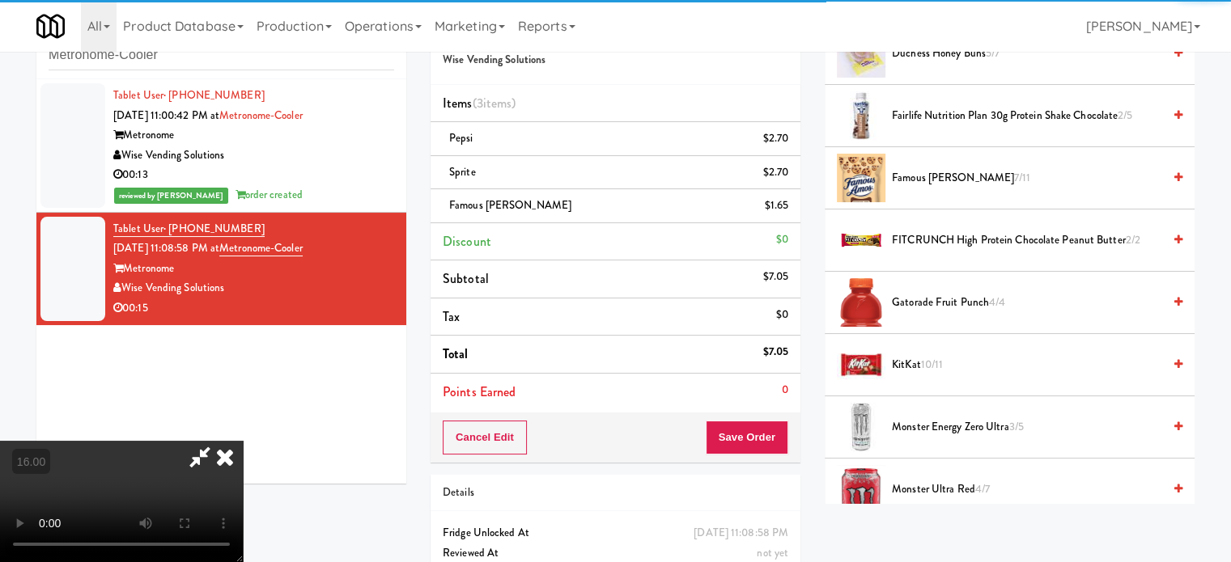
drag, startPoint x: 350, startPoint y: 248, endPoint x: 369, endPoint y: 316, distance: 70.7
click at [243, 441] on video at bounding box center [121, 501] width 243 height 121
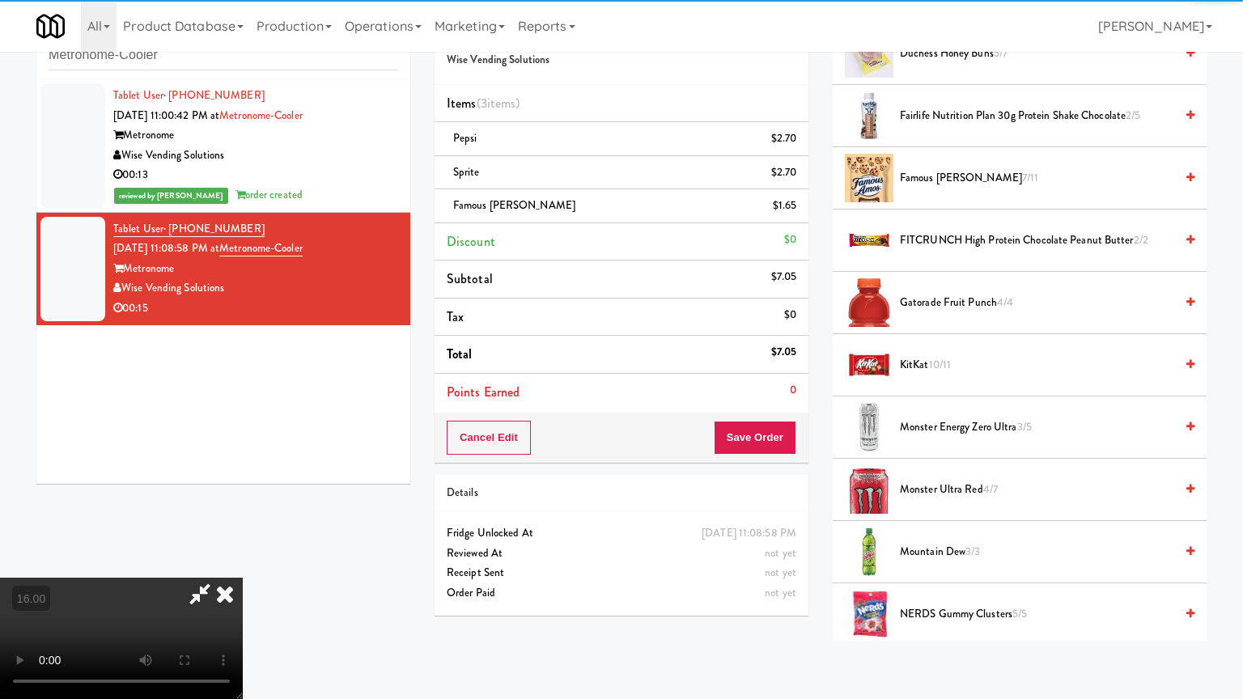
drag, startPoint x: 369, startPoint y: 316, endPoint x: 430, endPoint y: 282, distance: 70.6
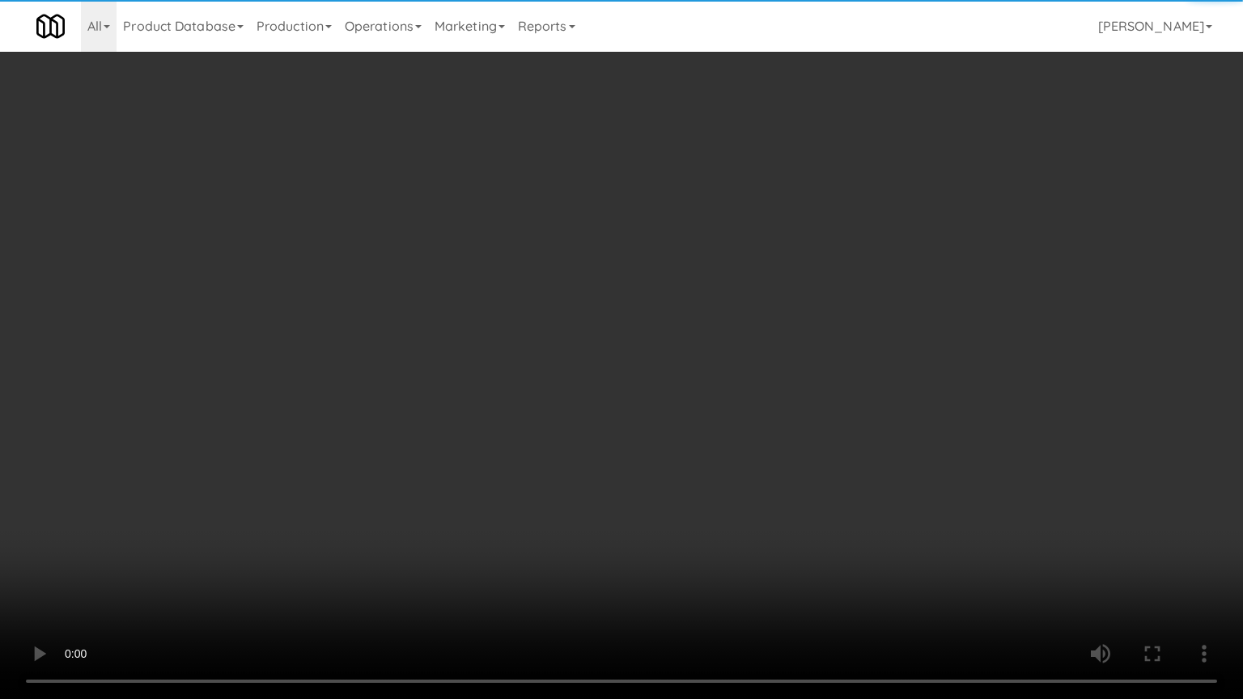
click at [372, 316] on video at bounding box center [621, 349] width 1243 height 699
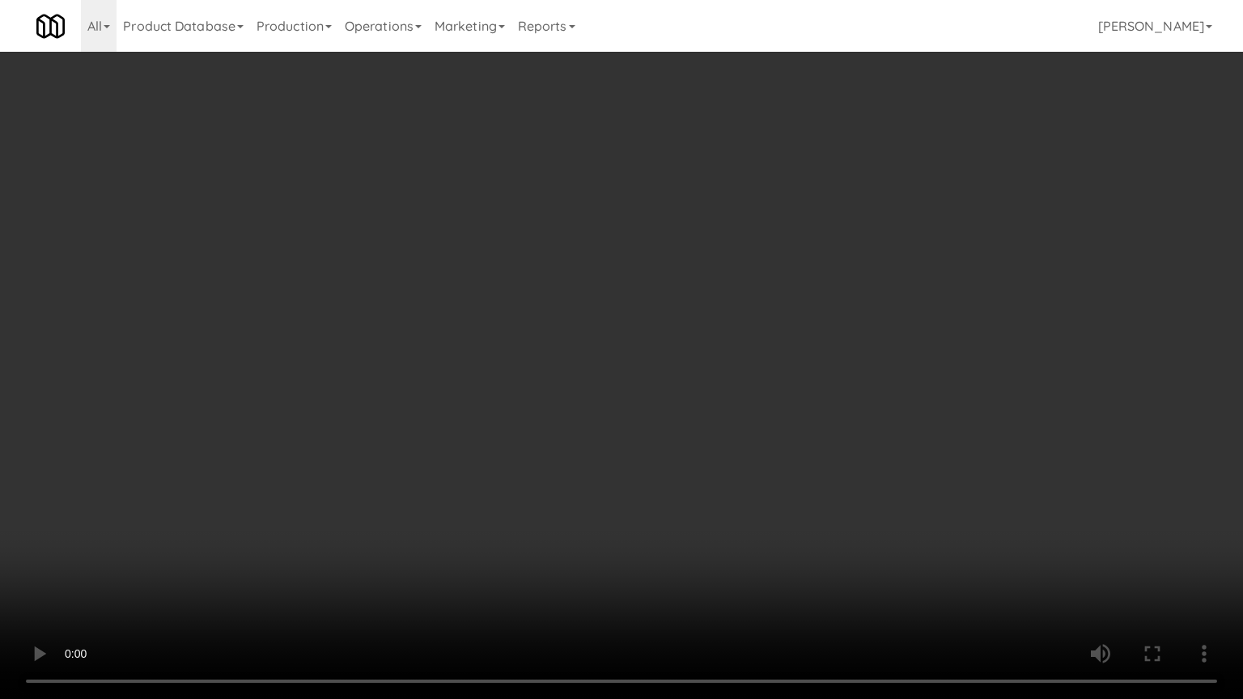
click at [509, 311] on video at bounding box center [621, 349] width 1243 height 699
click at [509, 313] on video at bounding box center [621, 349] width 1243 height 699
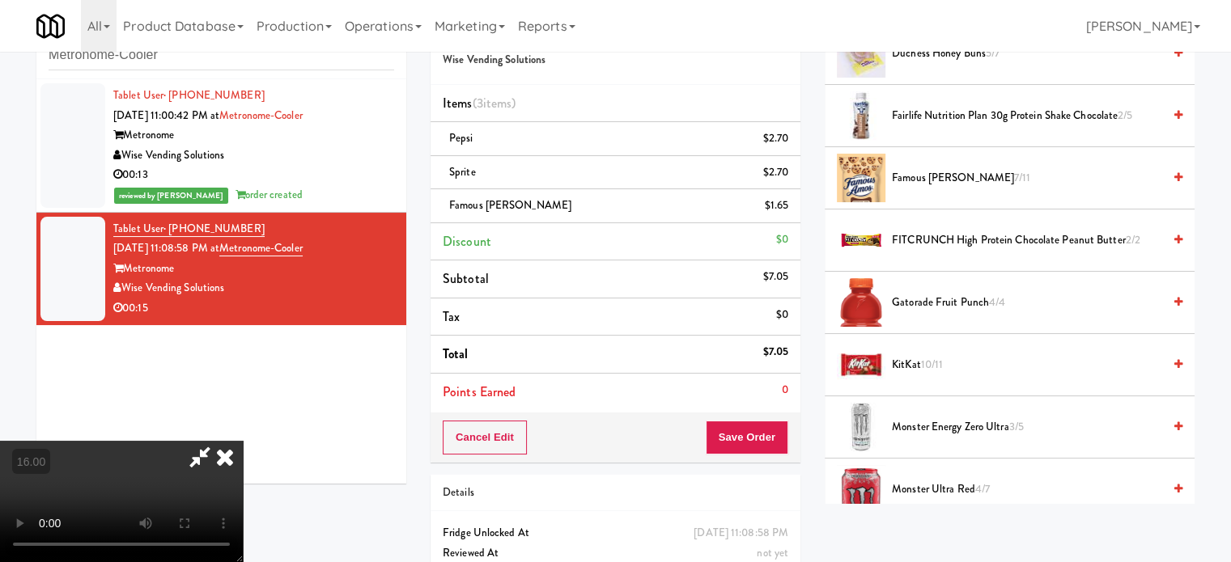
click at [243, 441] on icon at bounding box center [225, 457] width 36 height 32
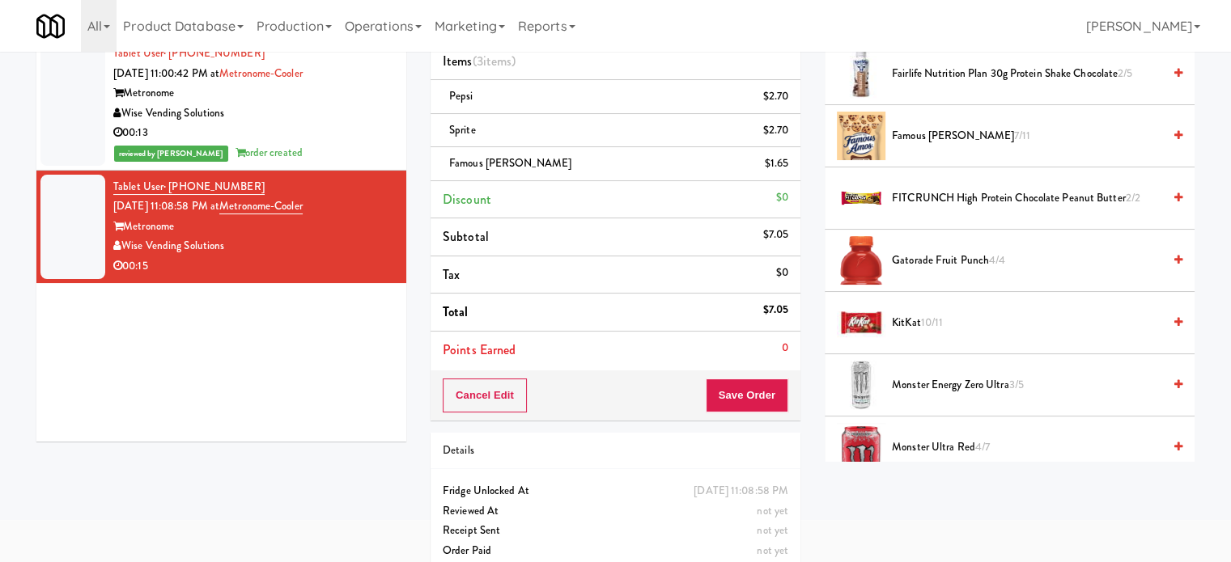
scroll to position [115, 0]
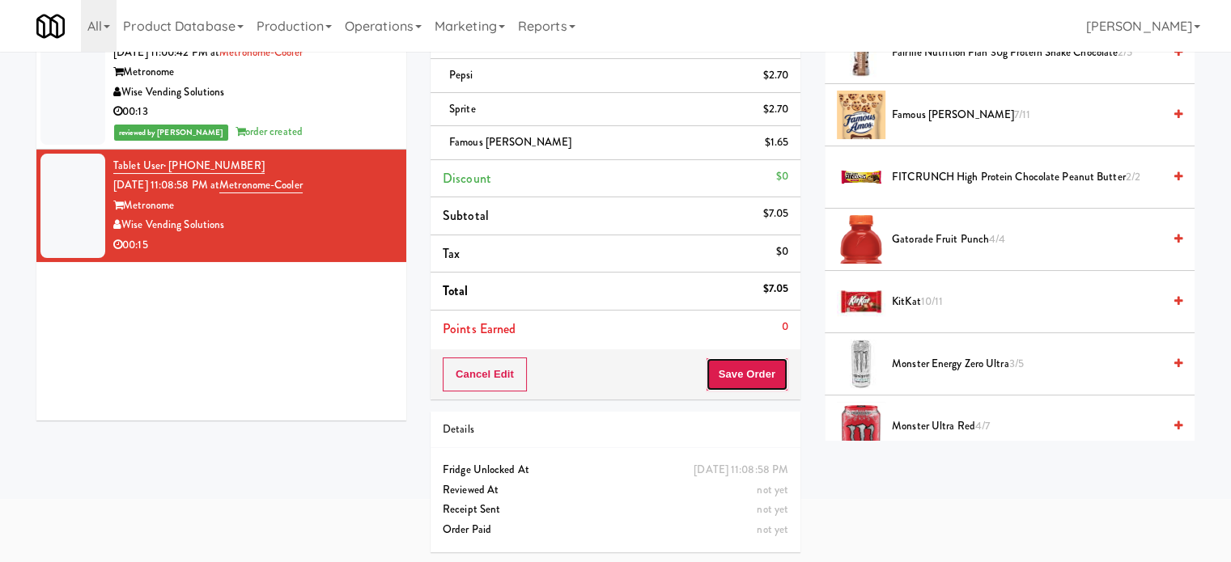
click at [754, 375] on button "Save Order" at bounding box center [747, 375] width 83 height 34
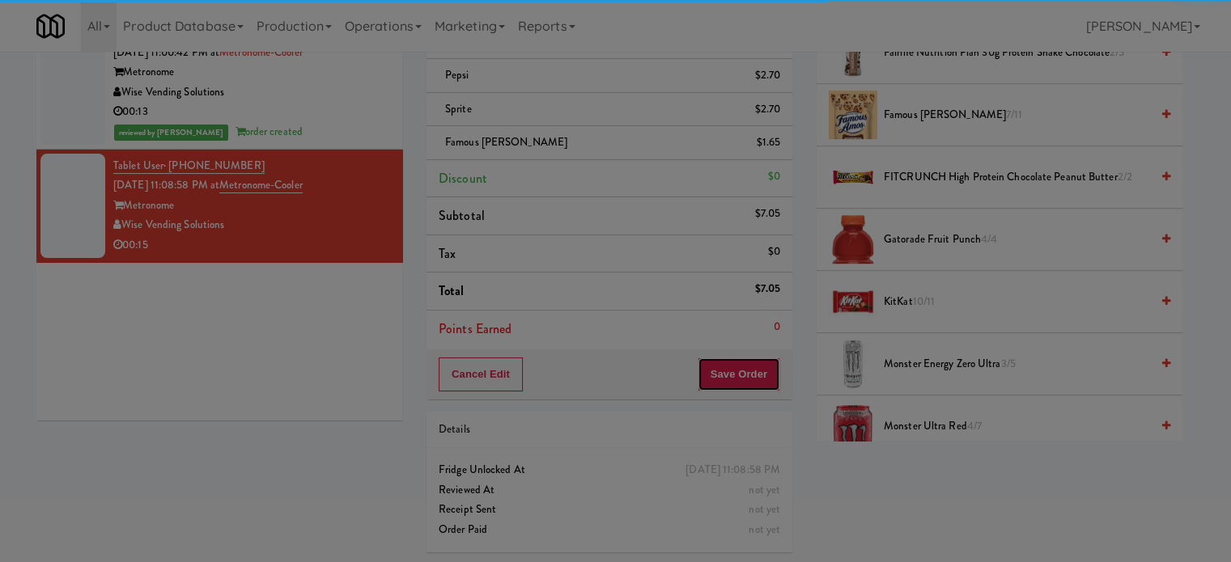
scroll to position [0, 0]
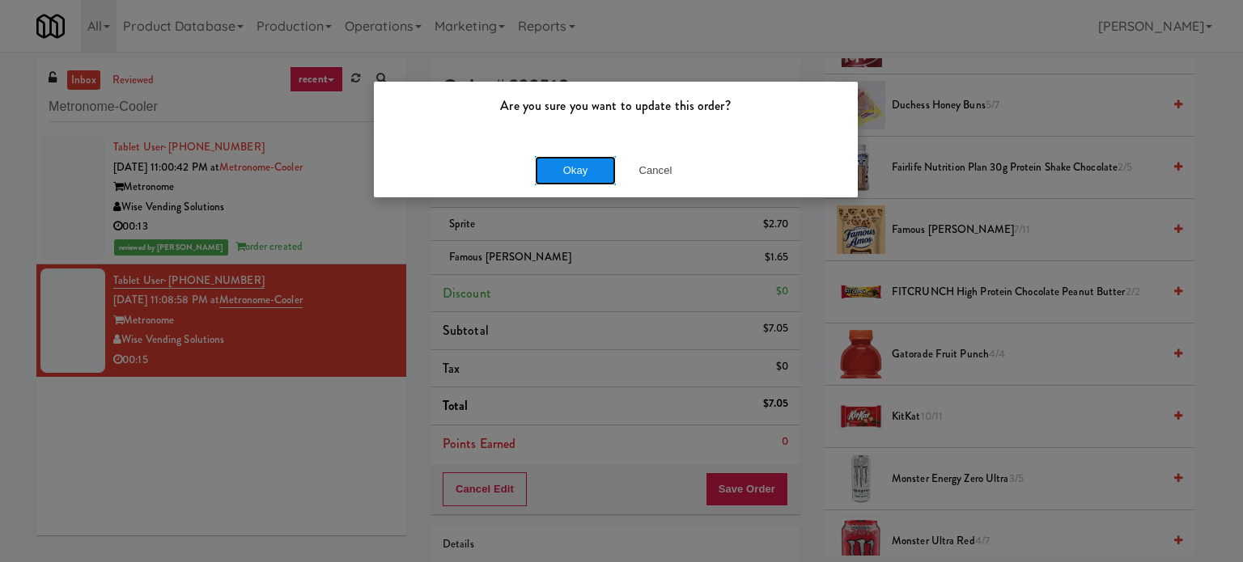
click at [569, 165] on button "Okay" at bounding box center [575, 170] width 81 height 29
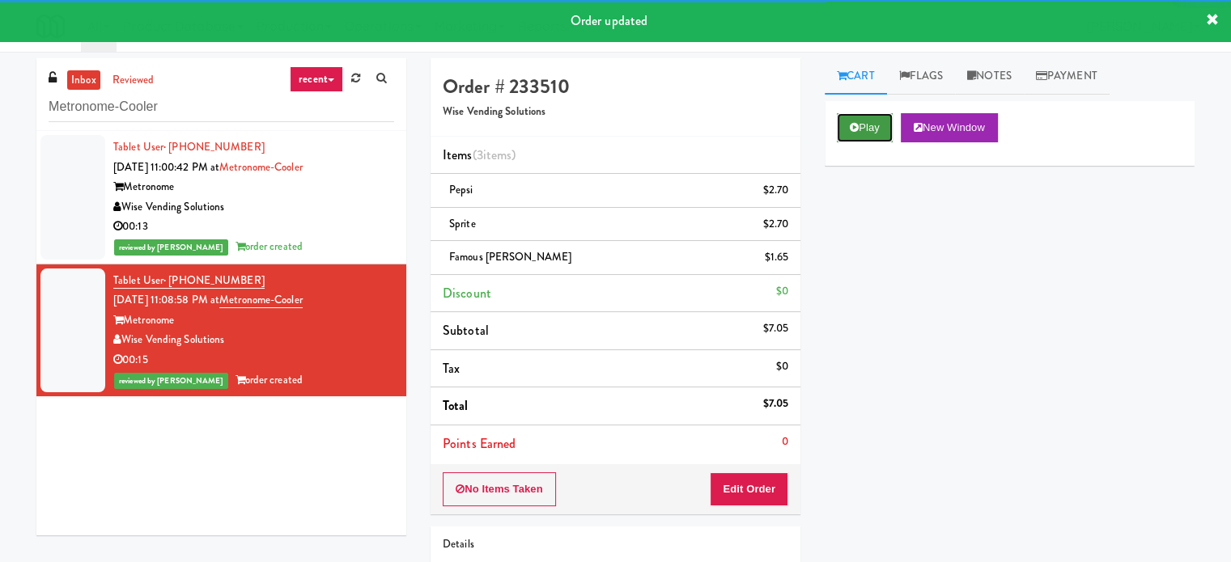
click at [864, 126] on button "Play" at bounding box center [865, 127] width 56 height 29
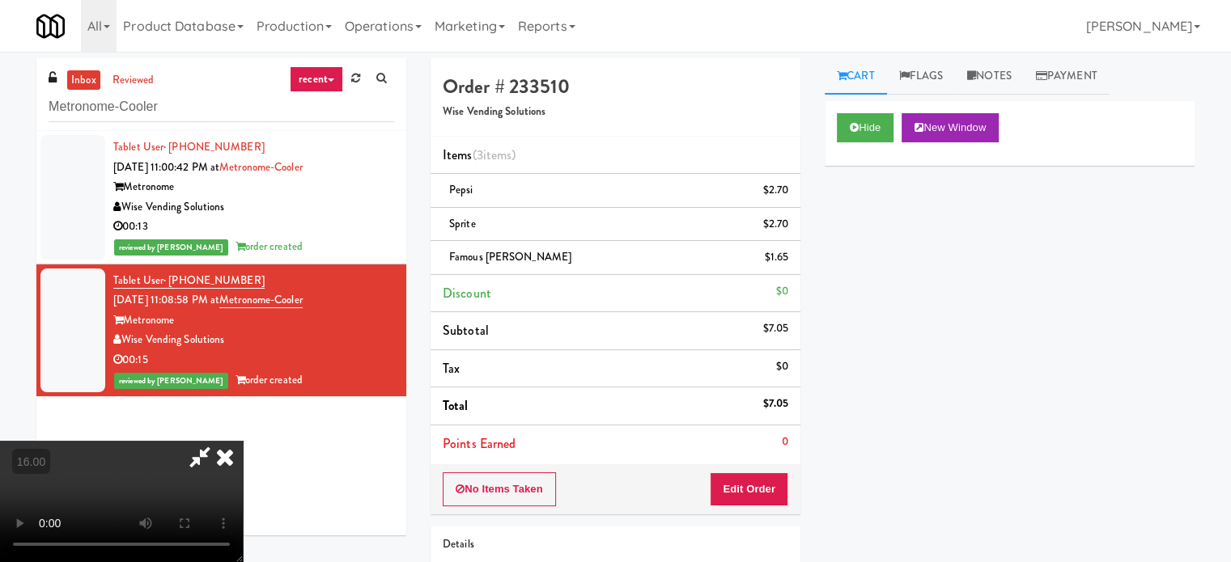
click at [243, 441] on video at bounding box center [121, 501] width 243 height 121
drag, startPoint x: 430, startPoint y: 349, endPoint x: 464, endPoint y: 392, distance: 55.3
click at [243, 441] on video at bounding box center [121, 501] width 243 height 121
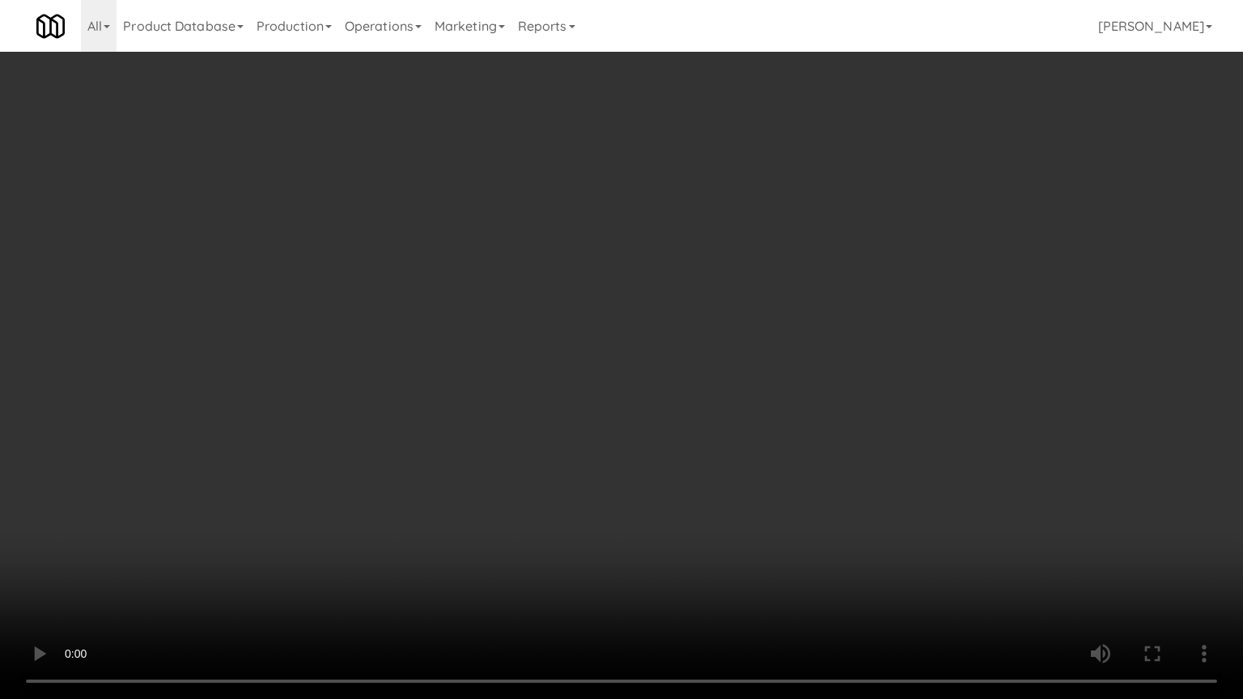
click at [472, 383] on video at bounding box center [621, 349] width 1243 height 699
click at [485, 353] on video at bounding box center [621, 349] width 1243 height 699
click at [539, 350] on video at bounding box center [621, 349] width 1243 height 699
click at [540, 343] on video at bounding box center [621, 349] width 1243 height 699
click at [688, 343] on video at bounding box center [621, 349] width 1243 height 699
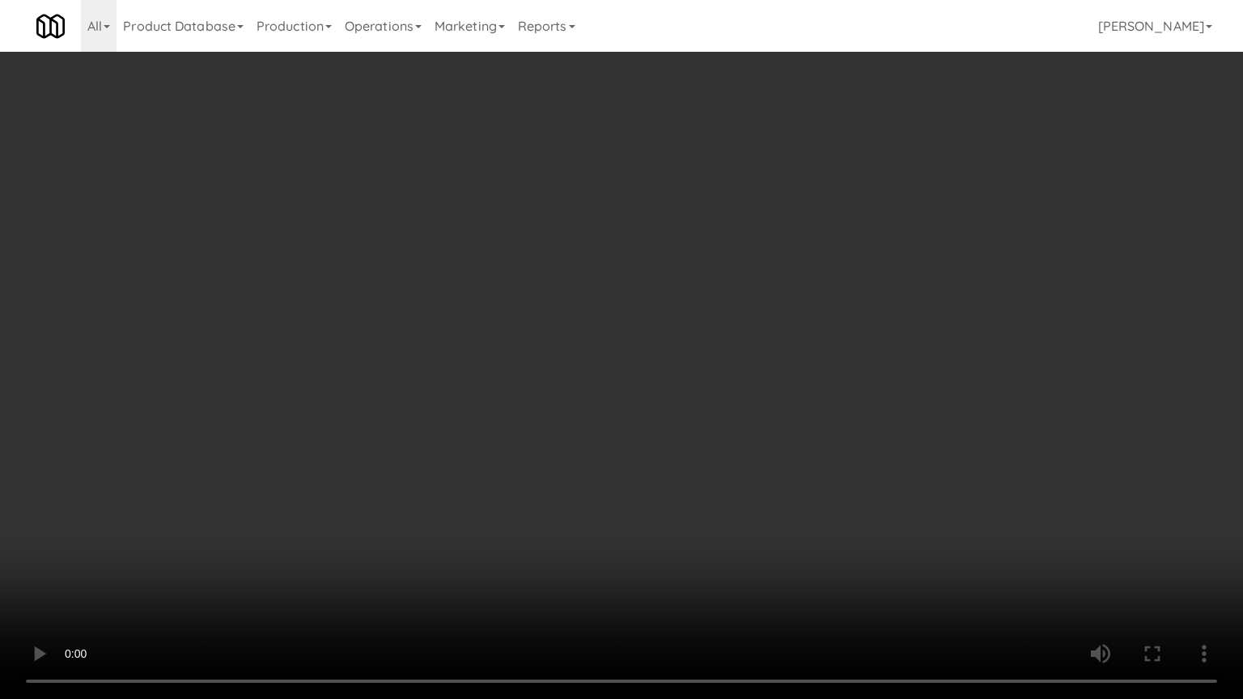
click at [448, 353] on video at bounding box center [621, 349] width 1243 height 699
click at [336, 422] on video at bounding box center [621, 349] width 1243 height 699
click at [371, 421] on video at bounding box center [621, 349] width 1243 height 699
click at [441, 419] on video at bounding box center [621, 349] width 1243 height 699
click at [443, 421] on video at bounding box center [621, 349] width 1243 height 699
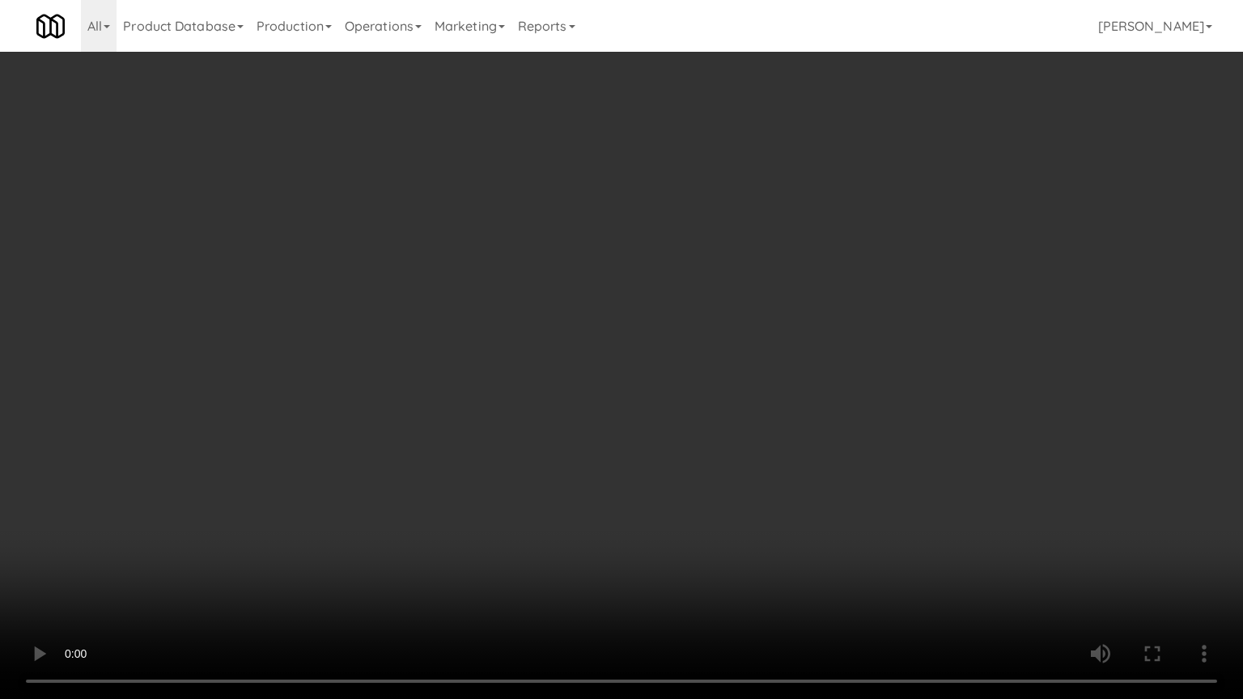
click at [523, 420] on video at bounding box center [621, 349] width 1243 height 699
click at [507, 423] on video at bounding box center [621, 349] width 1243 height 699
click at [513, 413] on video at bounding box center [621, 349] width 1243 height 699
click at [528, 410] on video at bounding box center [621, 349] width 1243 height 699
click at [583, 424] on video at bounding box center [621, 349] width 1243 height 699
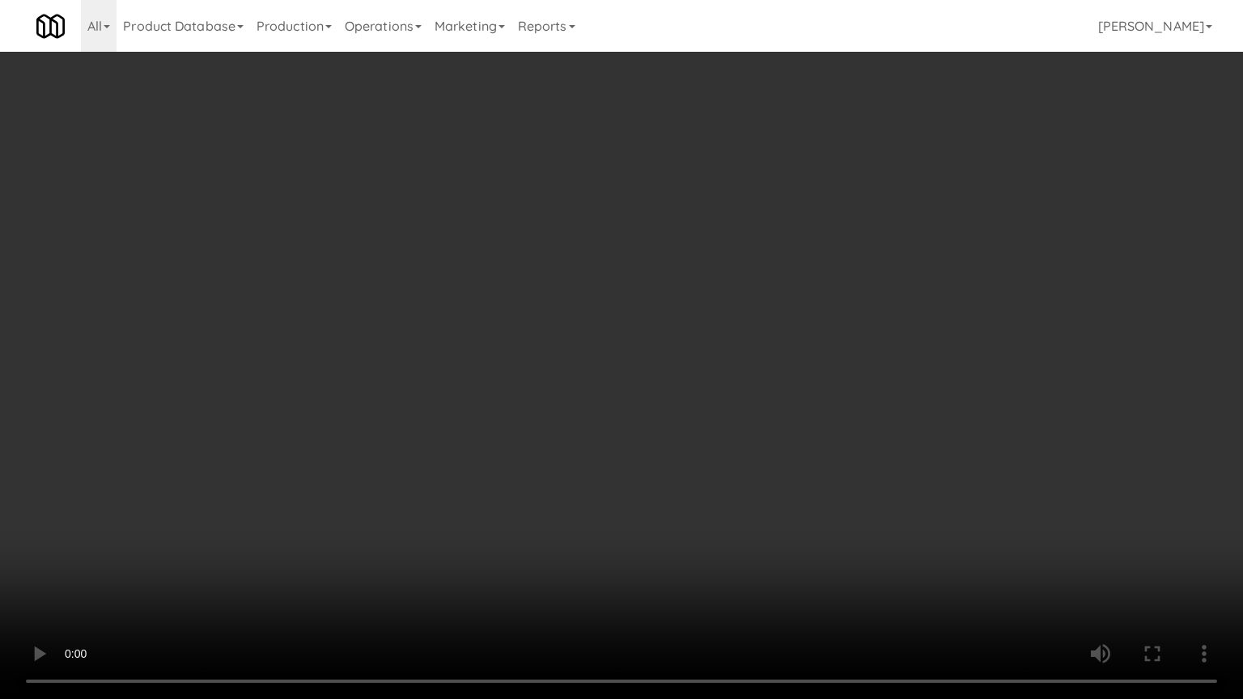
click at [579, 426] on video at bounding box center [621, 349] width 1243 height 699
click at [658, 412] on video at bounding box center [621, 349] width 1243 height 699
click at [586, 419] on video at bounding box center [621, 349] width 1243 height 699
click at [569, 411] on video at bounding box center [621, 349] width 1243 height 699
click at [617, 306] on video at bounding box center [621, 349] width 1243 height 699
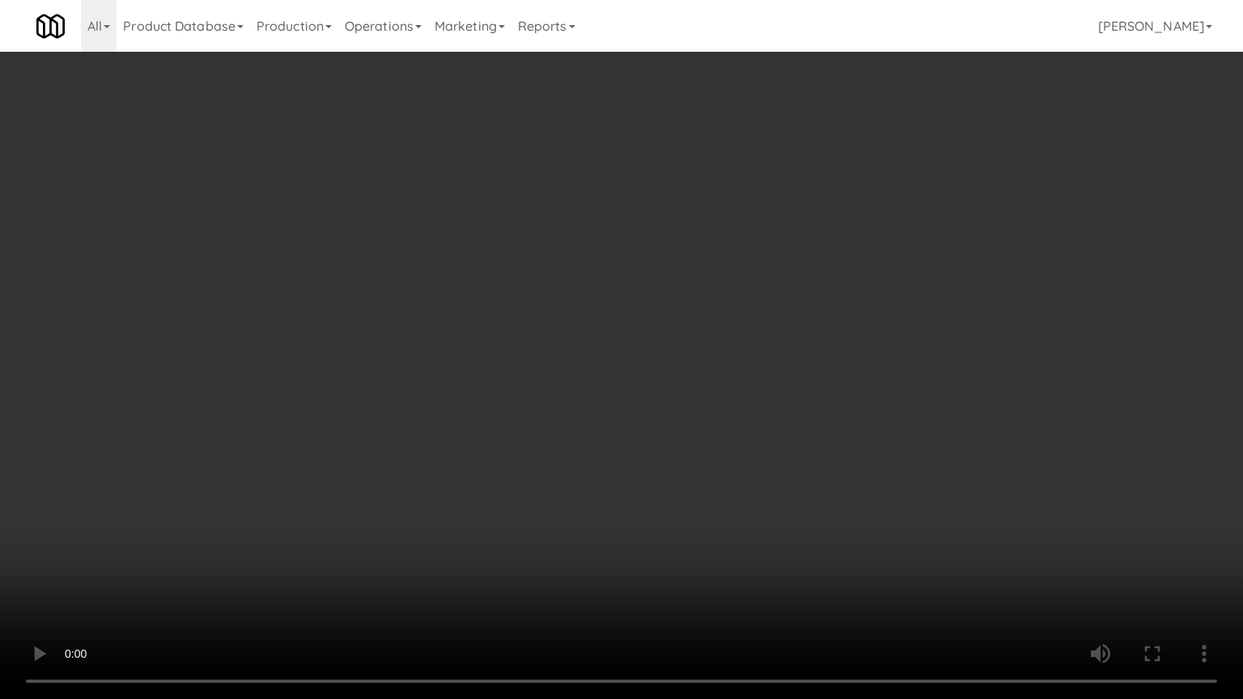
click at [617, 311] on video at bounding box center [621, 349] width 1243 height 699
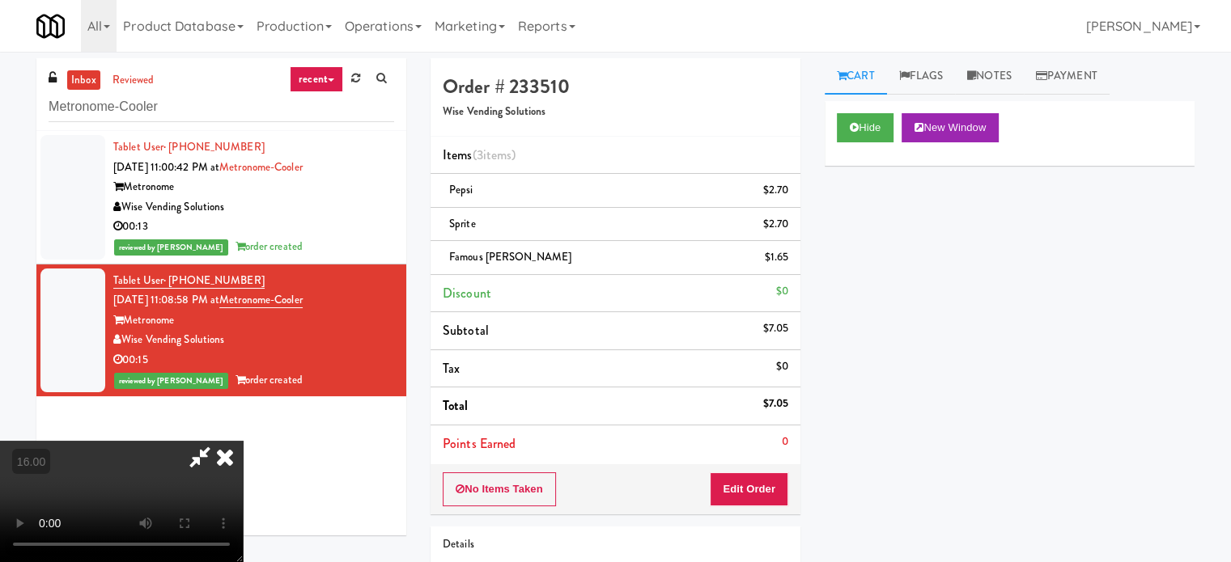
click at [243, 441] on icon at bounding box center [225, 457] width 36 height 32
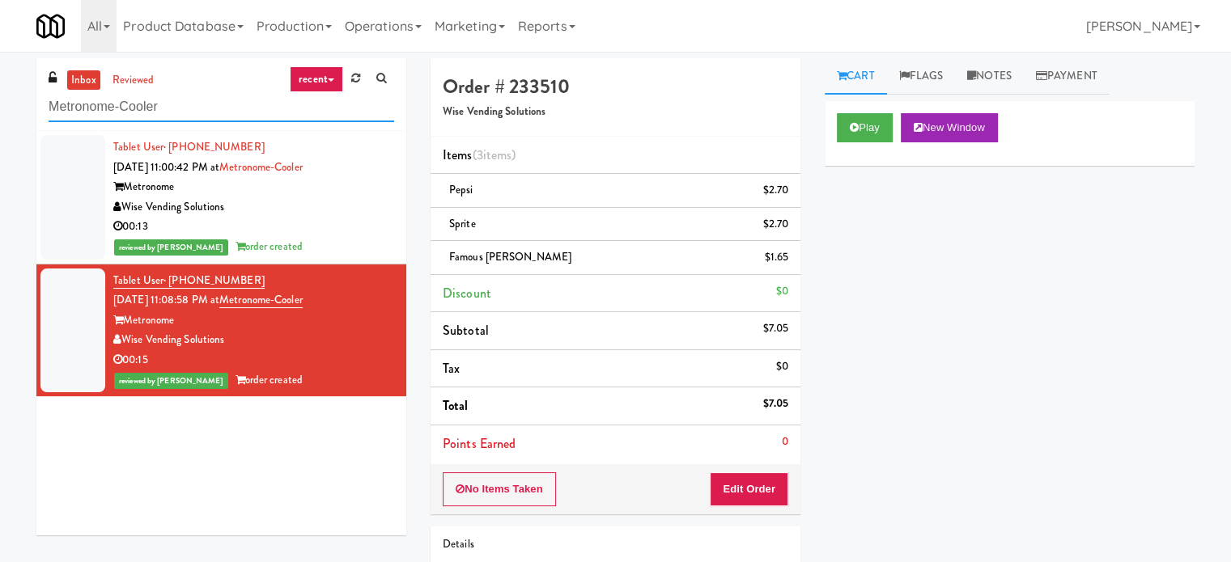
click at [214, 107] on input "Metronome-Cooler" at bounding box center [221, 107] width 345 height 30
paste input "Gurnick Academy SJ Student Lounge"
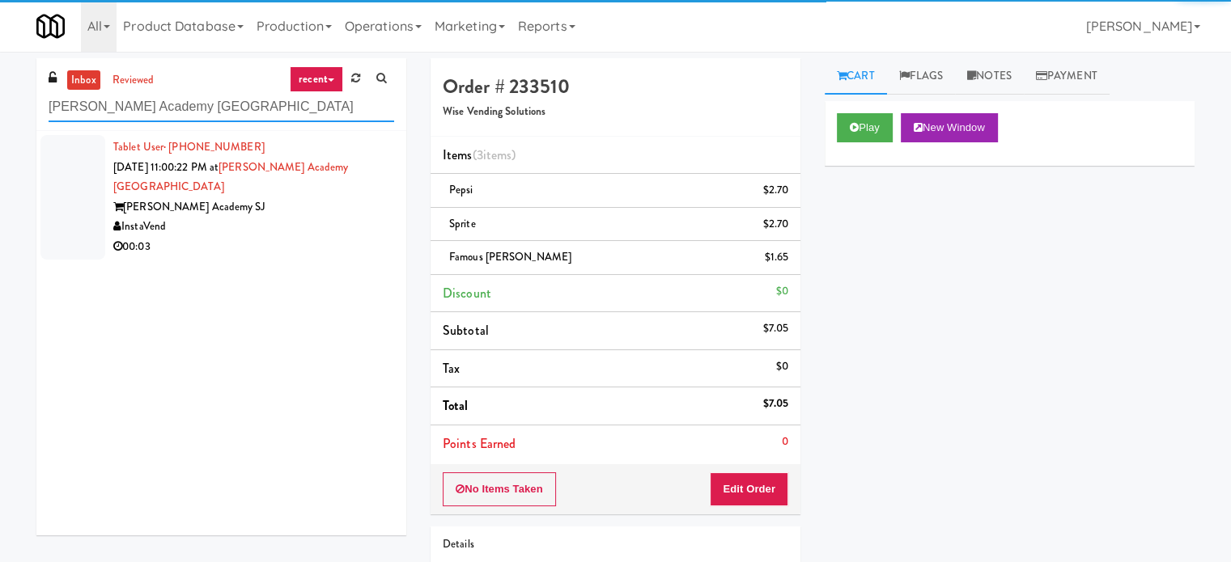
type input "Gurnick Academy SJ Student Lounge"
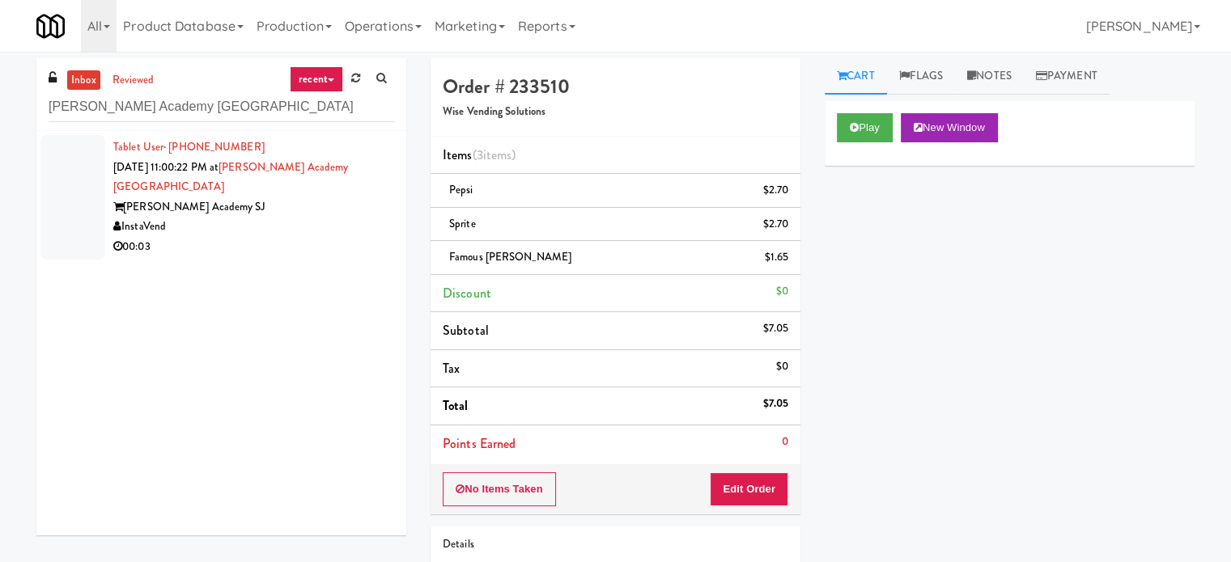
click at [263, 214] on div "Gurnick Academy SJ" at bounding box center [253, 207] width 281 height 20
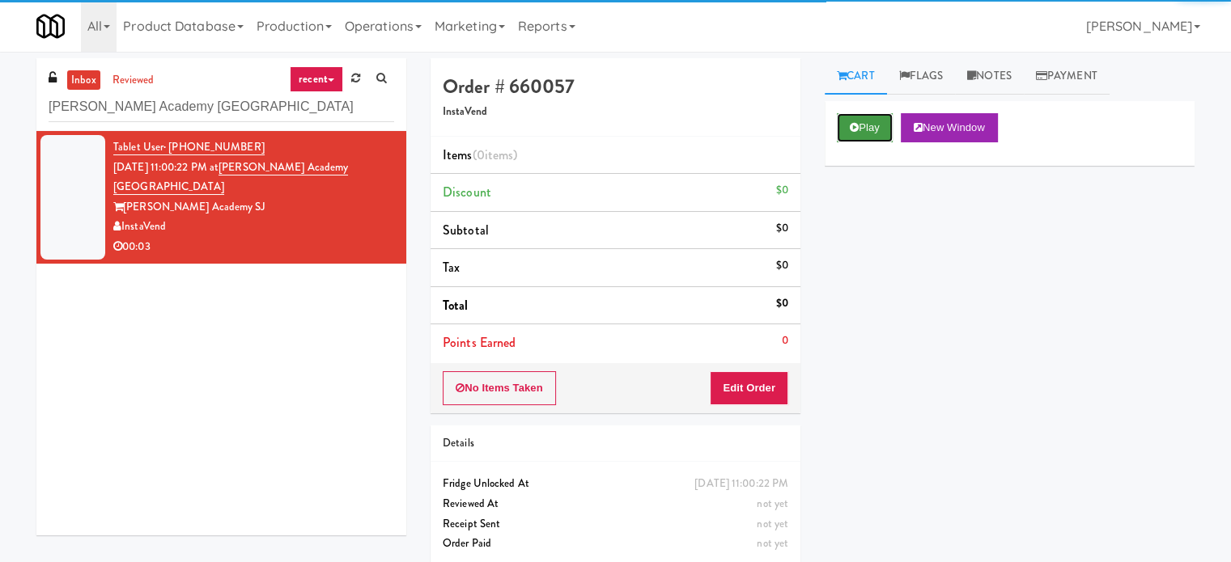
drag, startPoint x: 875, startPoint y: 132, endPoint x: 857, endPoint y: 142, distance: 21.0
click at [875, 130] on button "Play" at bounding box center [865, 127] width 56 height 29
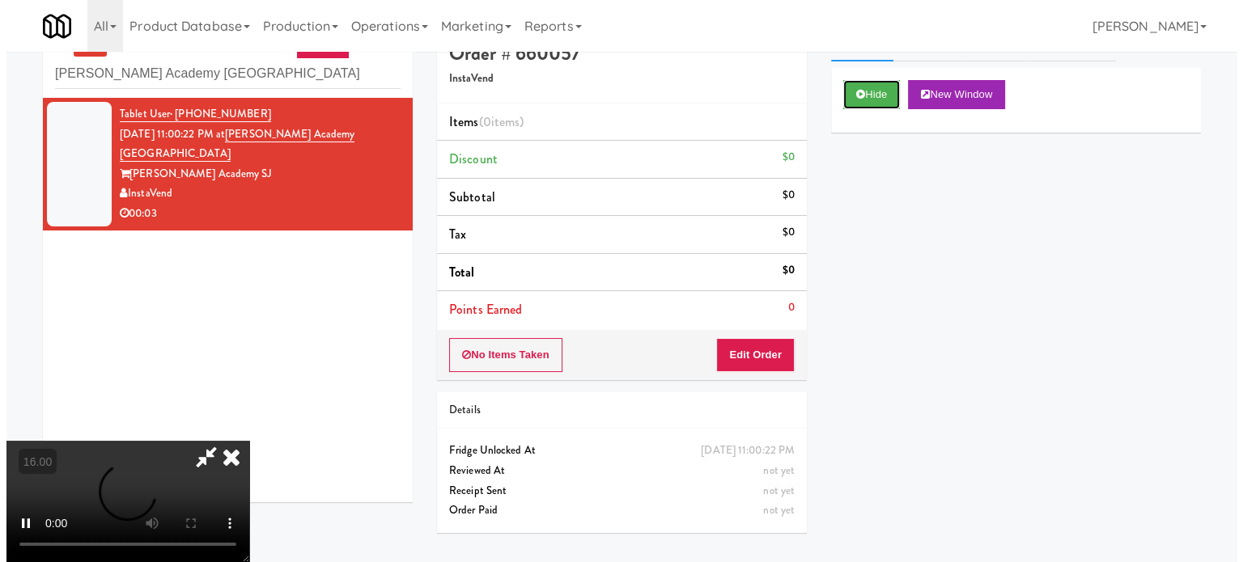
scroll to position [52, 0]
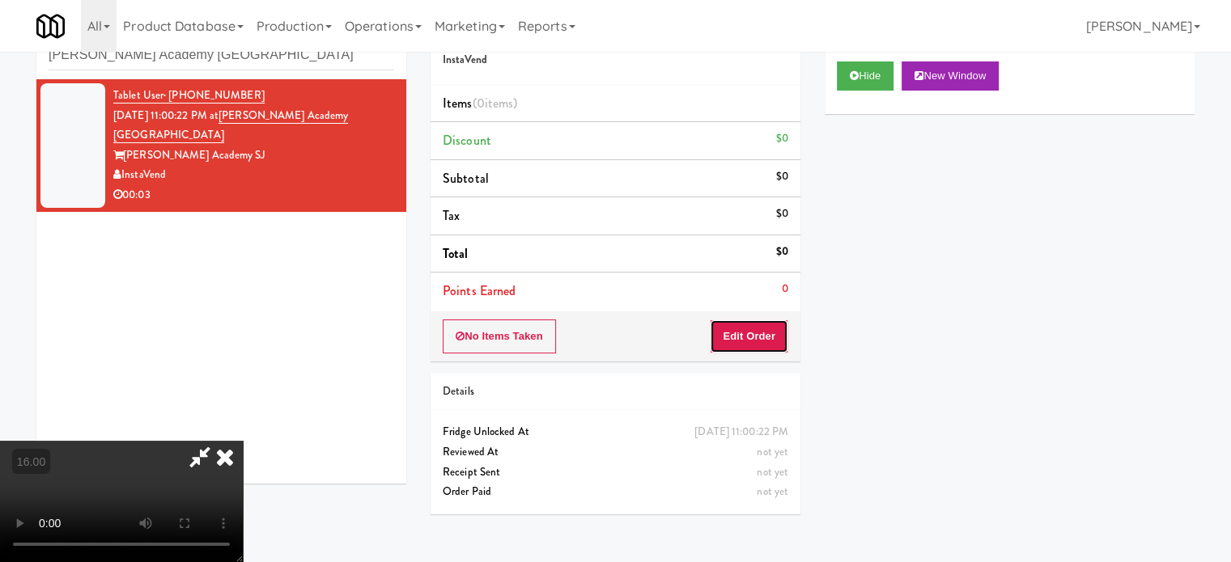
click at [765, 336] on button "Edit Order" at bounding box center [749, 337] width 78 height 34
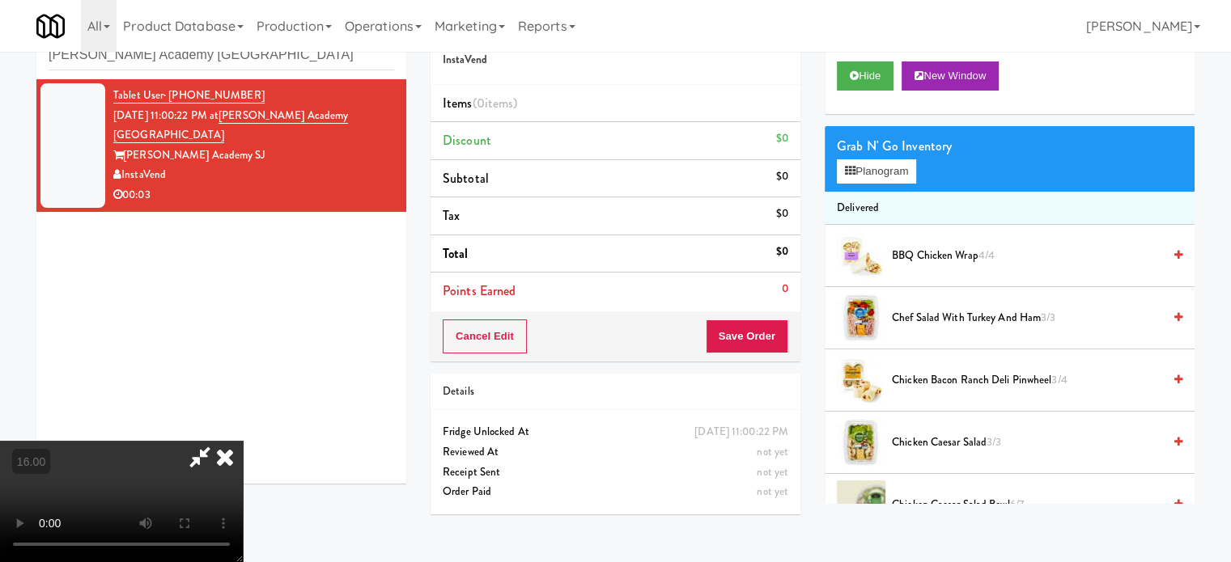
click at [243, 441] on video at bounding box center [121, 501] width 243 height 121
click at [243, 441] on icon at bounding box center [225, 457] width 36 height 32
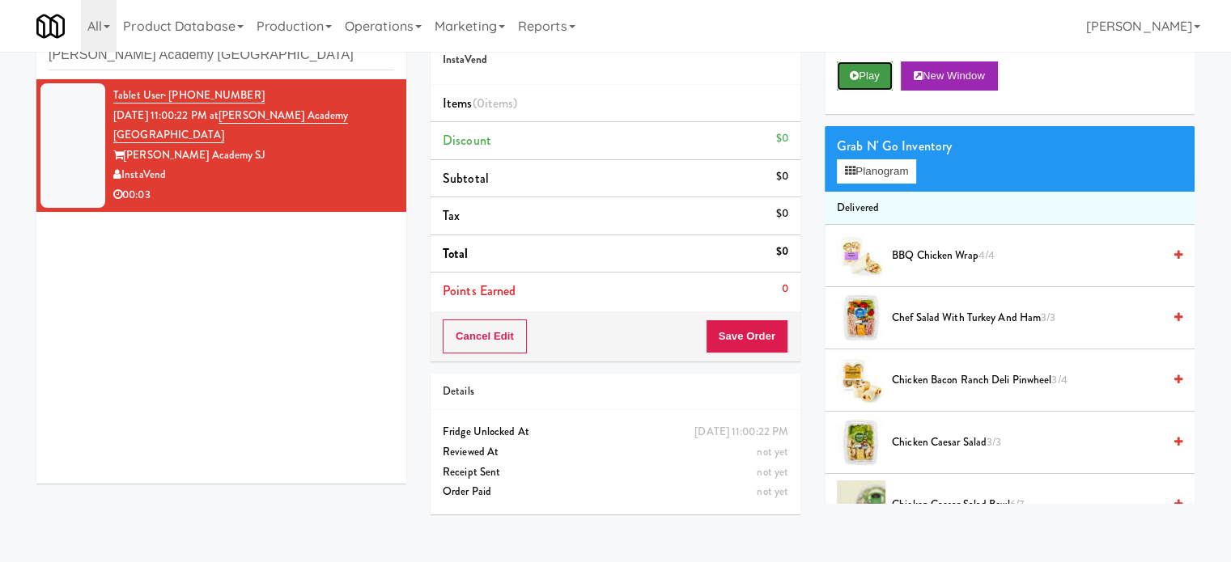
click at [881, 74] on button "Play" at bounding box center [865, 75] width 56 height 29
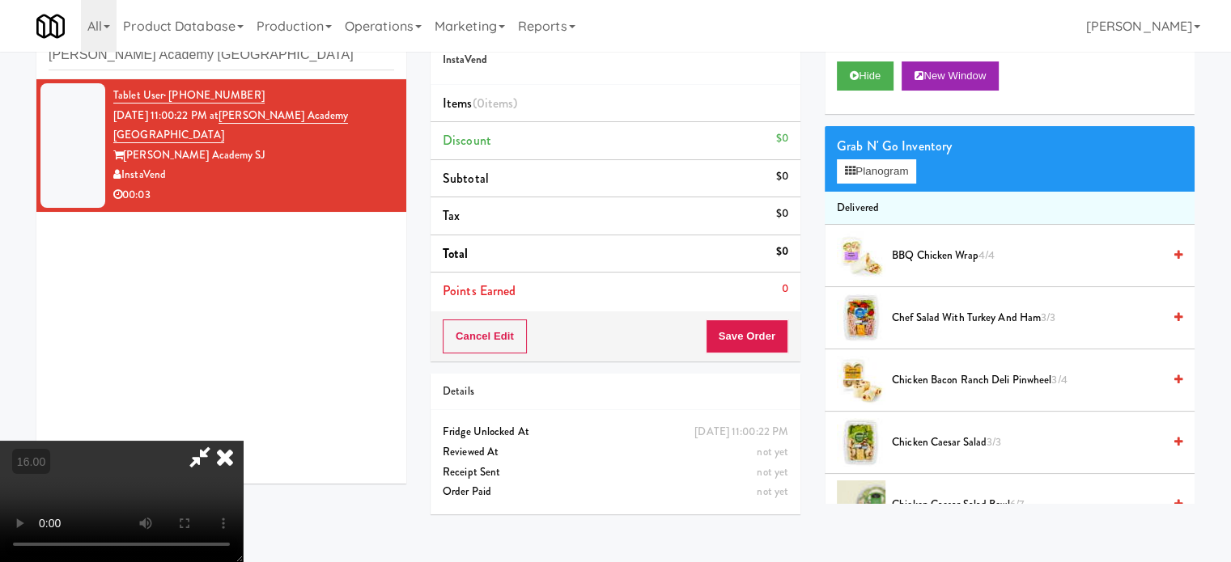
drag, startPoint x: 437, startPoint y: 345, endPoint x: 464, endPoint y: 341, distance: 27.1
click at [243, 441] on video at bounding box center [121, 501] width 243 height 121
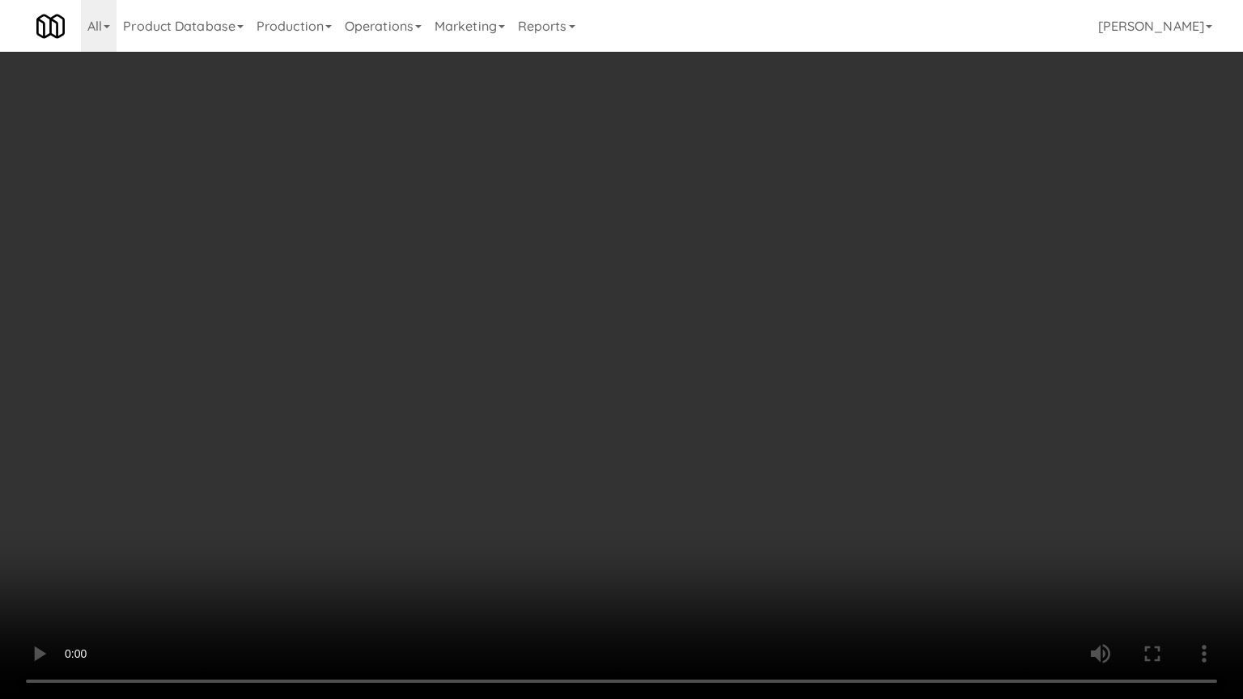
click at [595, 385] on video at bounding box center [621, 349] width 1243 height 699
click at [547, 359] on video at bounding box center [621, 349] width 1243 height 699
click at [553, 354] on video at bounding box center [621, 349] width 1243 height 699
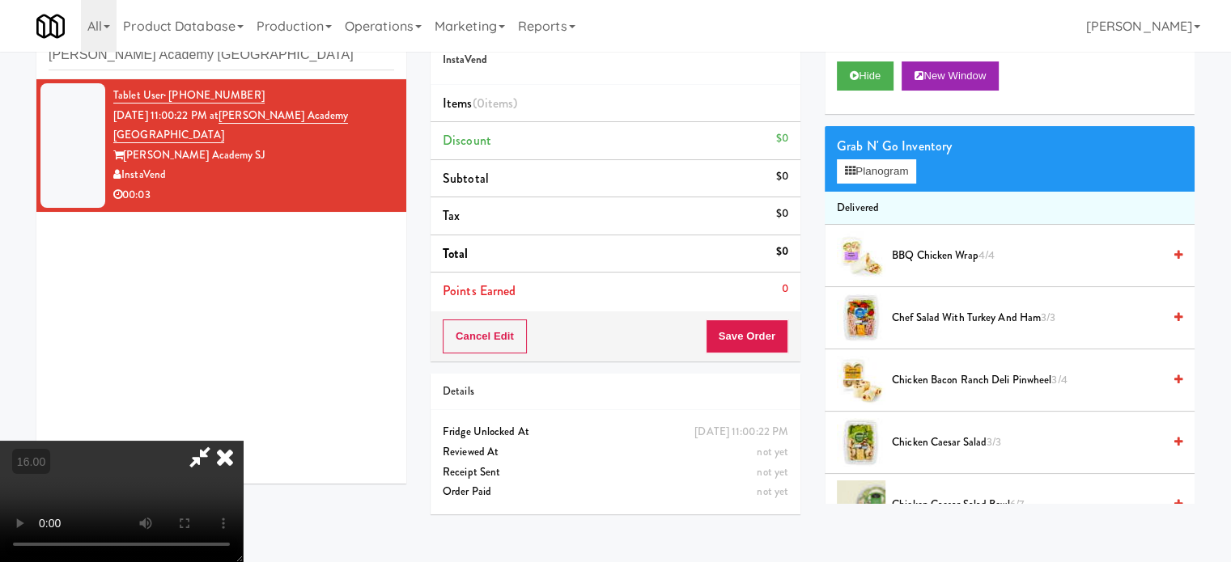
click at [243, 441] on video at bounding box center [121, 501] width 243 height 121
drag, startPoint x: 307, startPoint y: 373, endPoint x: 350, endPoint y: 449, distance: 87.3
click at [243, 441] on video at bounding box center [121, 501] width 243 height 121
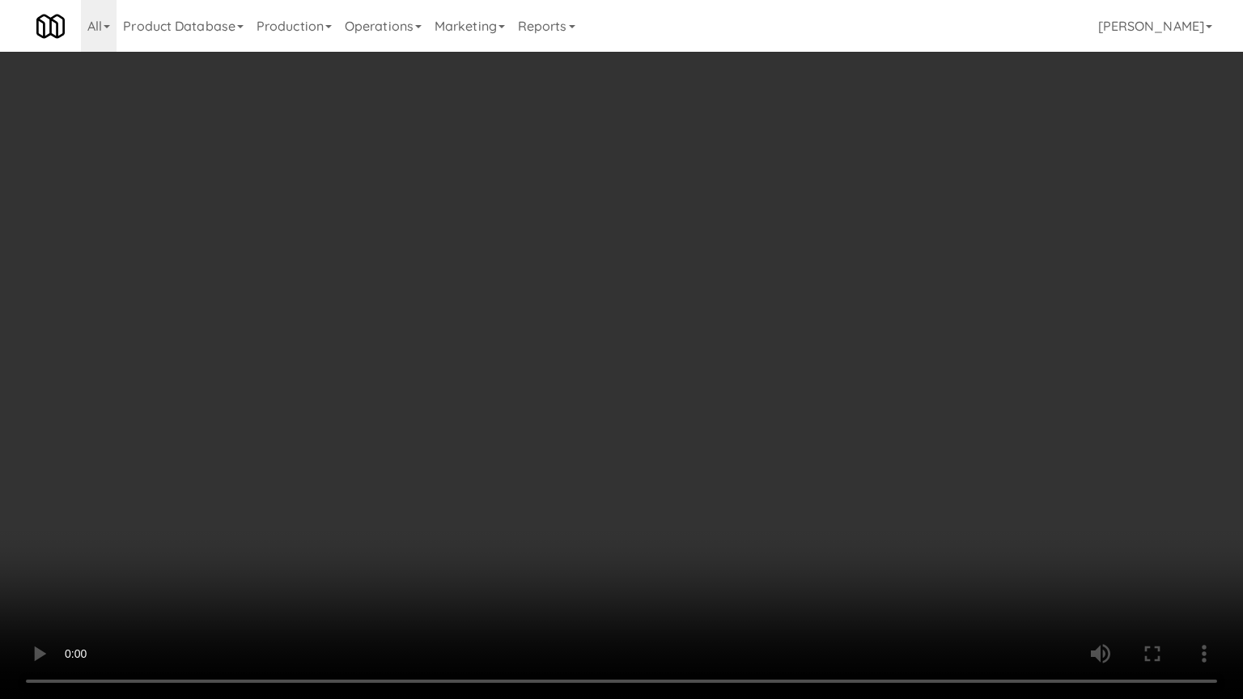
drag, startPoint x: 359, startPoint y: 456, endPoint x: 369, endPoint y: 447, distance: 13.2
click at [359, 456] on video at bounding box center [621, 349] width 1243 height 699
click at [371, 443] on video at bounding box center [621, 349] width 1243 height 699
click at [370, 440] on video at bounding box center [621, 349] width 1243 height 699
click at [373, 437] on video at bounding box center [621, 349] width 1243 height 699
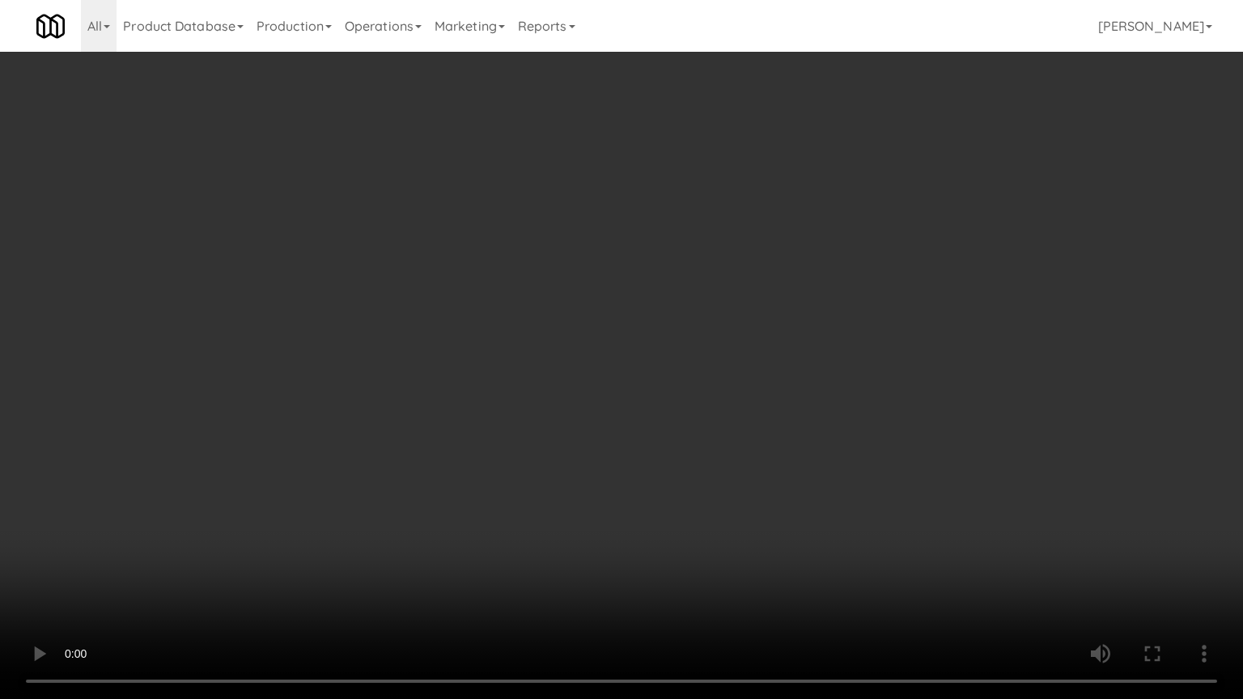
drag, startPoint x: 876, startPoint y: 275, endPoint x: 864, endPoint y: 261, distance: 19.0
click at [874, 273] on video at bounding box center [621, 349] width 1243 height 699
click at [845, 243] on video at bounding box center [621, 349] width 1243 height 699
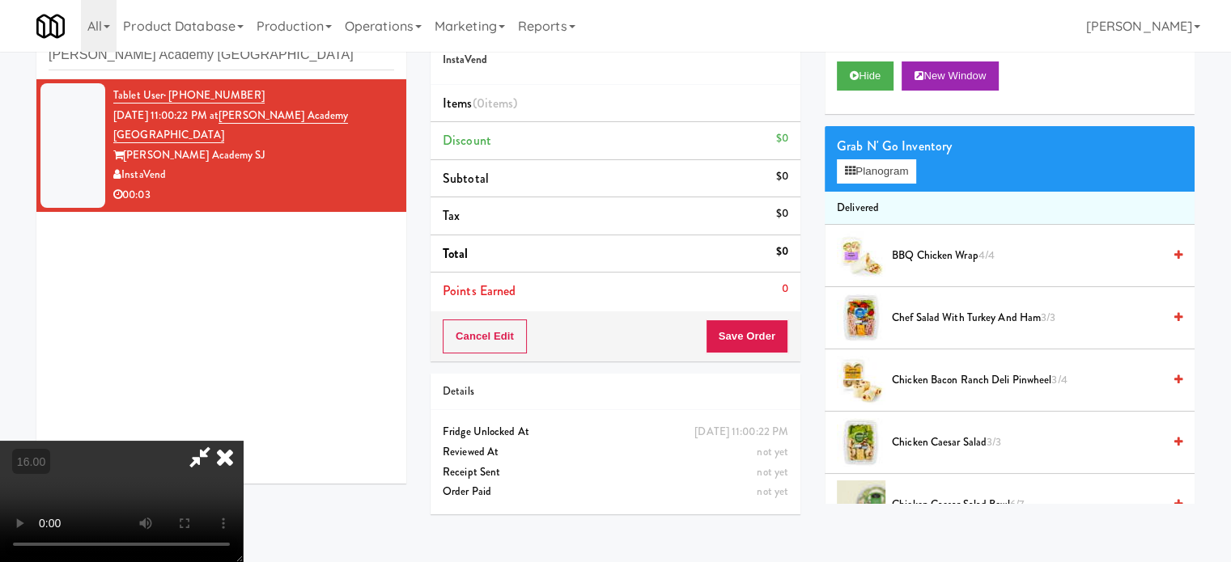
click at [243, 441] on video at bounding box center [121, 501] width 243 height 121
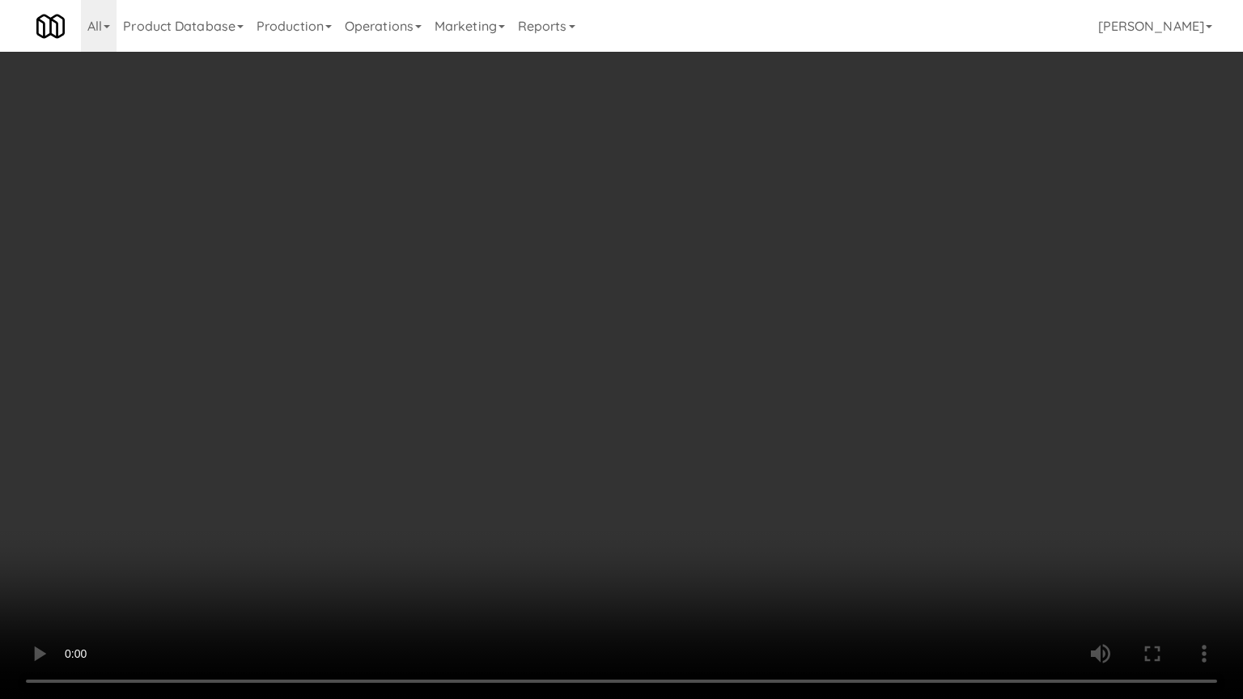
drag, startPoint x: 570, startPoint y: 434, endPoint x: 625, endPoint y: 340, distance: 109.5
click at [570, 434] on video at bounding box center [621, 349] width 1243 height 699
drag, startPoint x: 388, startPoint y: 447, endPoint x: 600, endPoint y: 316, distance: 249.2
click at [391, 447] on video at bounding box center [621, 349] width 1243 height 699
click at [600, 312] on video at bounding box center [621, 349] width 1243 height 699
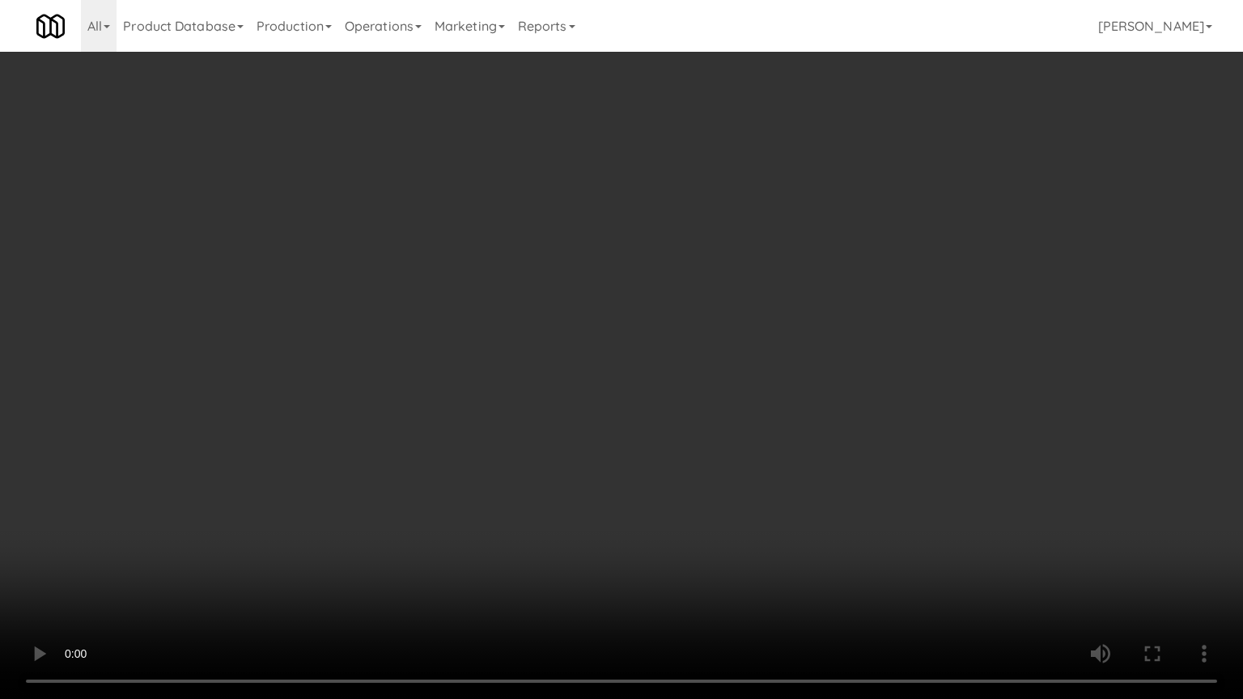
drag, startPoint x: 550, startPoint y: 430, endPoint x: 560, endPoint y: 424, distance: 11.7
click at [552, 430] on video at bounding box center [621, 349] width 1243 height 699
drag, startPoint x: 458, startPoint y: 411, endPoint x: 511, endPoint y: 378, distance: 62.2
click at [460, 410] on video at bounding box center [621, 349] width 1243 height 699
click at [604, 316] on video at bounding box center [621, 349] width 1243 height 699
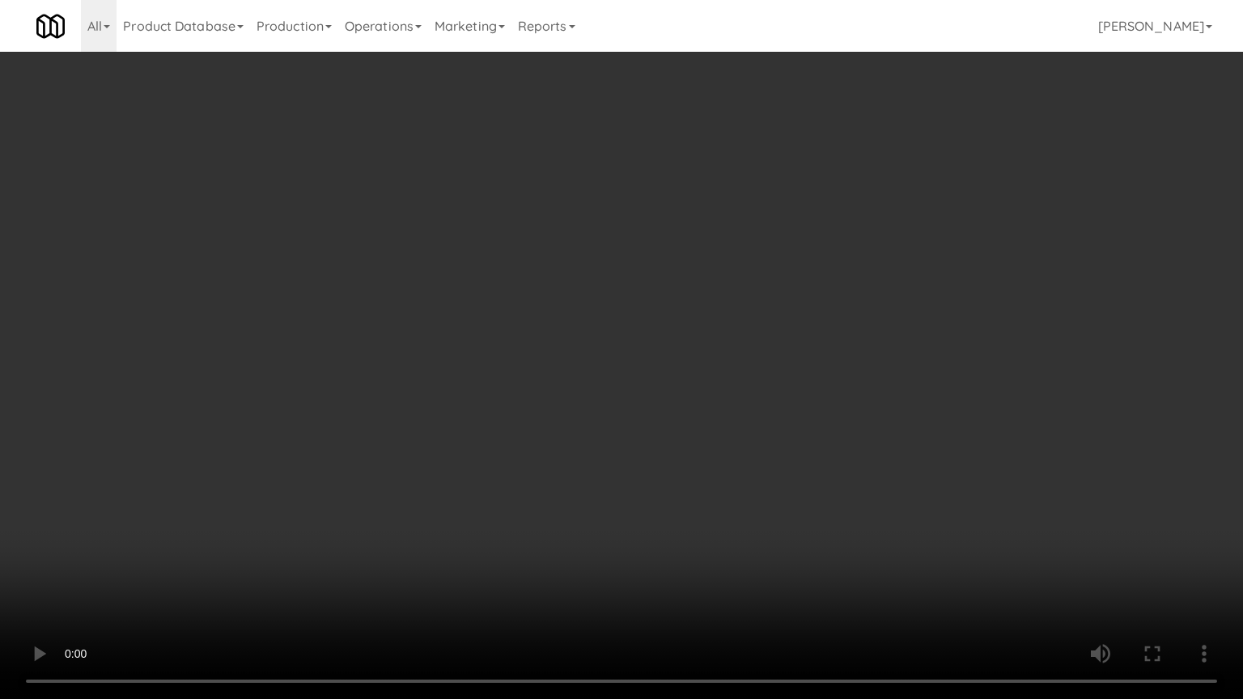
click at [604, 322] on video at bounding box center [621, 349] width 1243 height 699
click at [626, 327] on video at bounding box center [621, 349] width 1243 height 699
click at [604, 324] on video at bounding box center [621, 349] width 1243 height 699
click at [617, 324] on video at bounding box center [621, 349] width 1243 height 699
click at [605, 330] on video at bounding box center [621, 349] width 1243 height 699
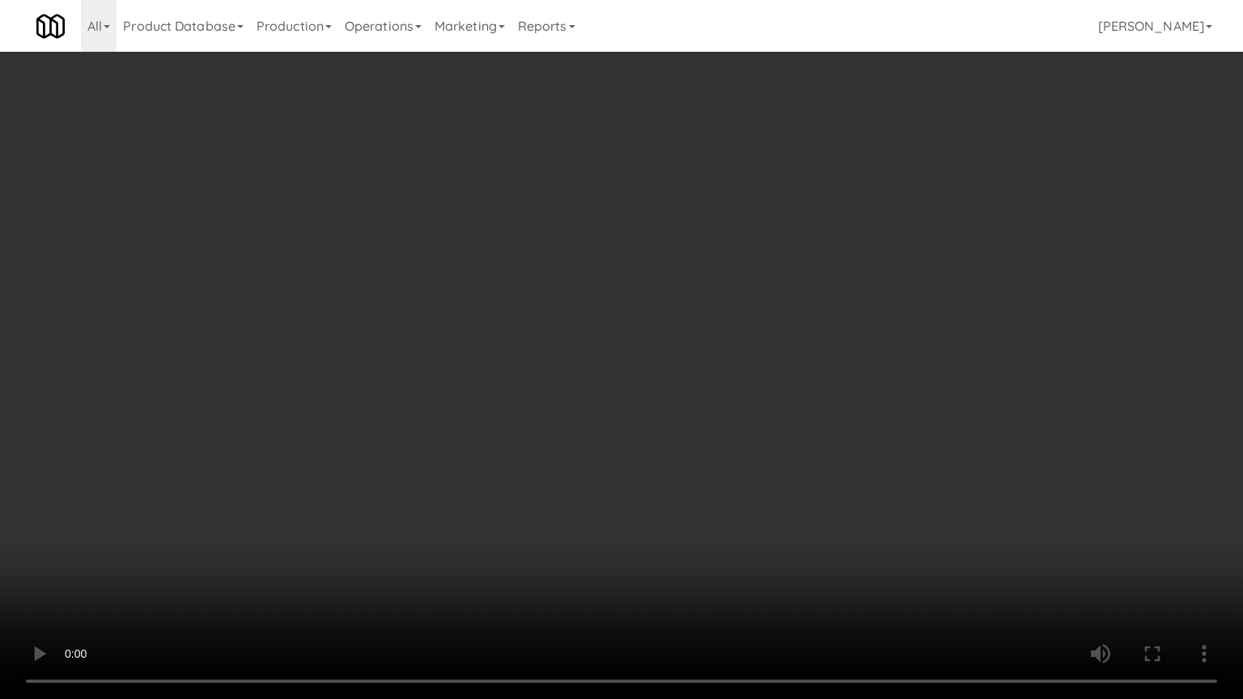
click at [611, 331] on video at bounding box center [621, 349] width 1243 height 699
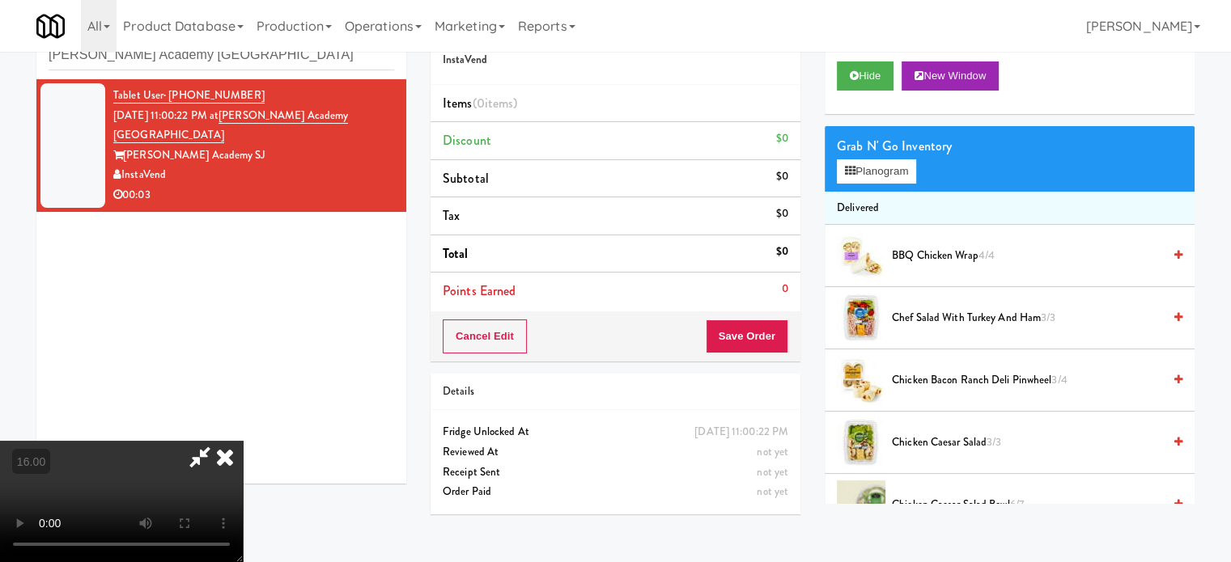
click at [243, 441] on video at bounding box center [121, 501] width 243 height 121
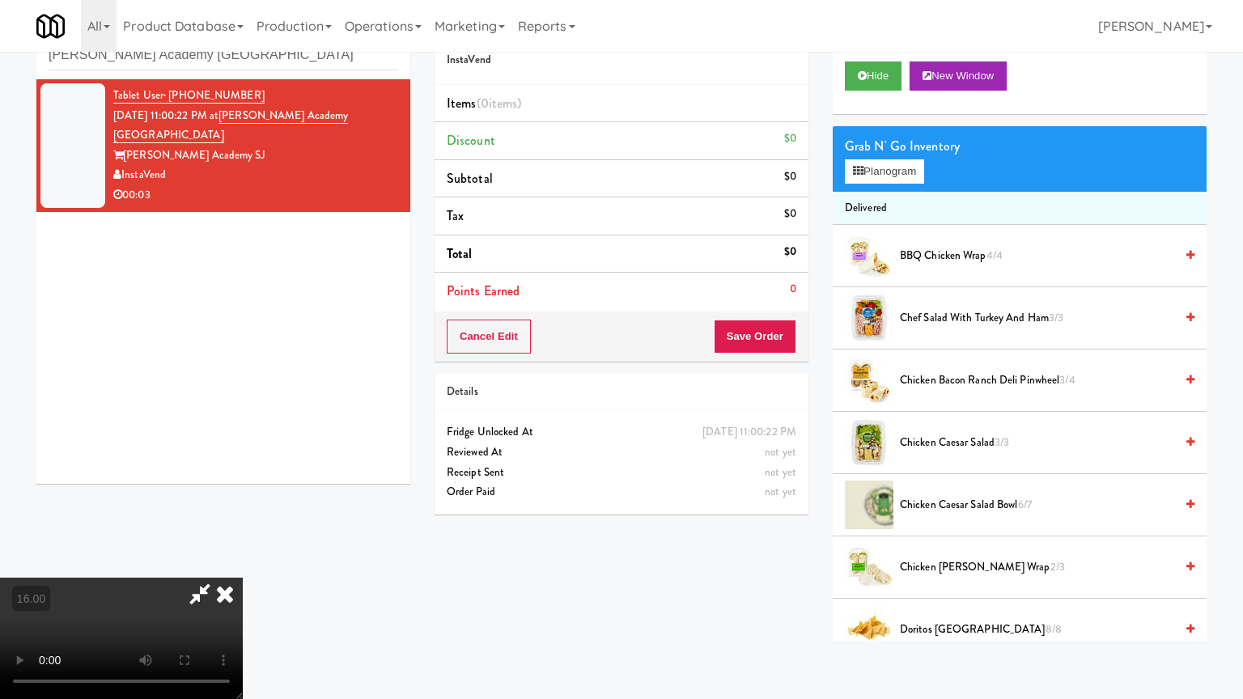
click at [243, 561] on video at bounding box center [121, 638] width 243 height 121
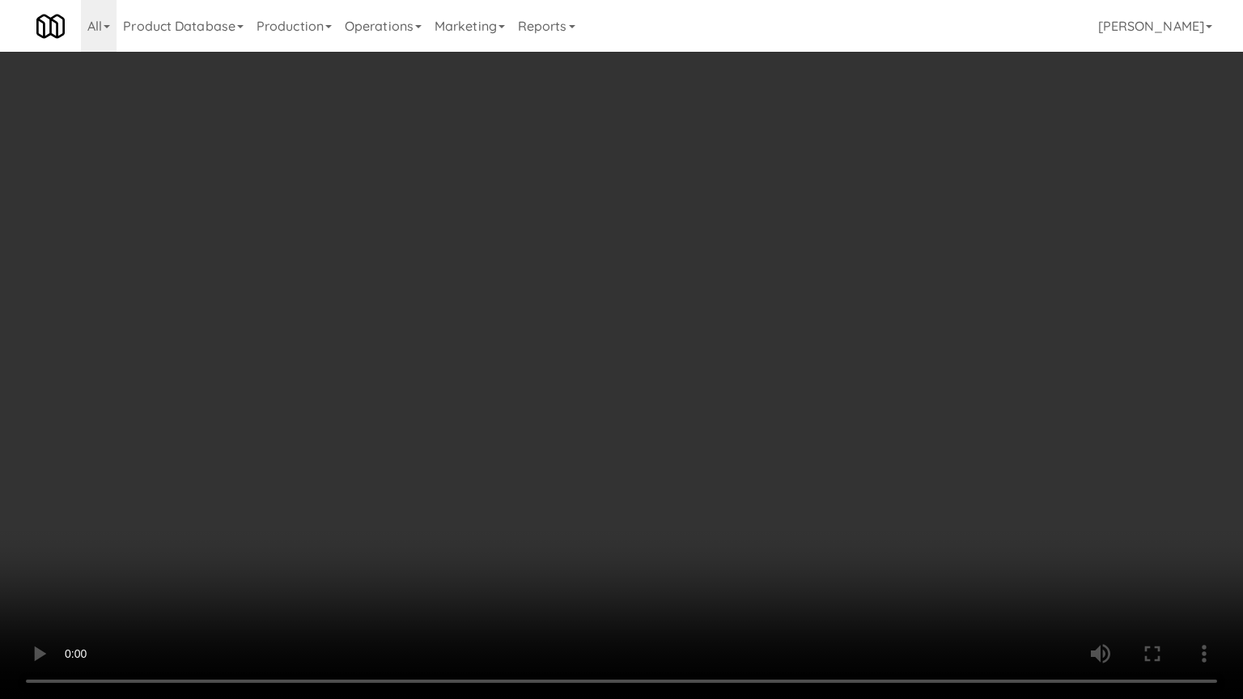
click at [631, 409] on video at bounding box center [621, 349] width 1243 height 699
click at [579, 401] on video at bounding box center [621, 349] width 1243 height 699
click at [472, 436] on video at bounding box center [621, 349] width 1243 height 699
drag, startPoint x: 514, startPoint y: 428, endPoint x: 544, endPoint y: 361, distance: 73.9
click
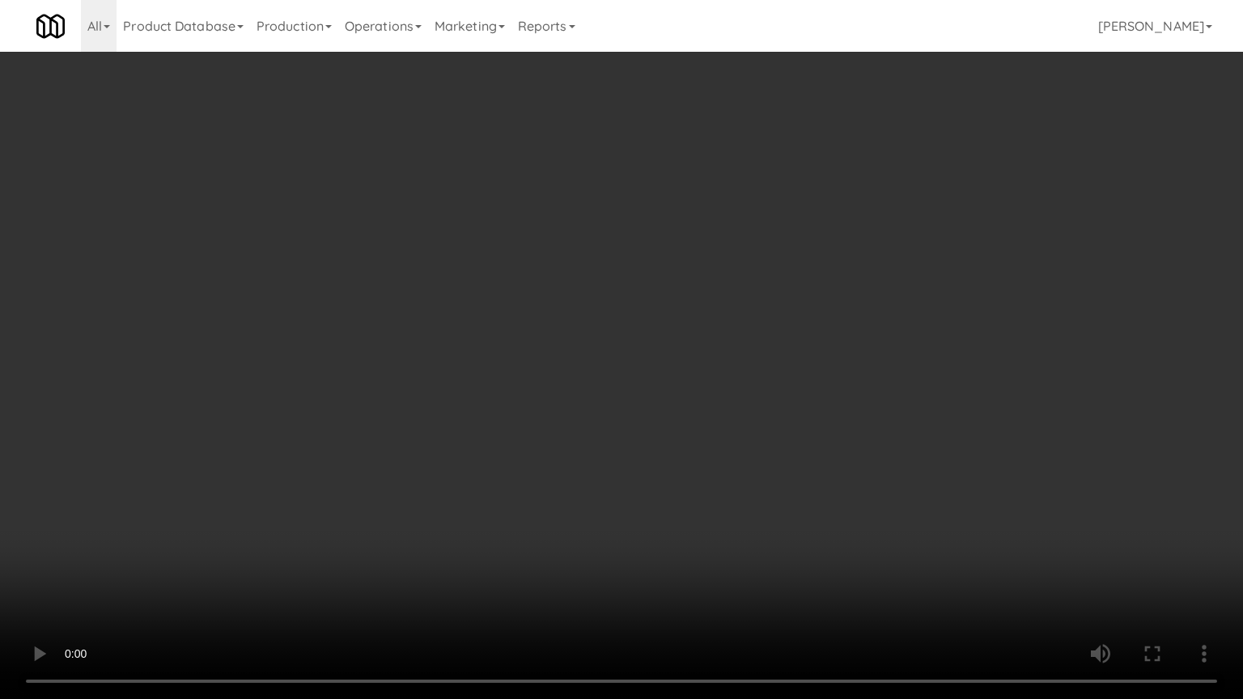
drag, startPoint x: 550, startPoint y: 437, endPoint x: 571, endPoint y: 436, distance: 21.1
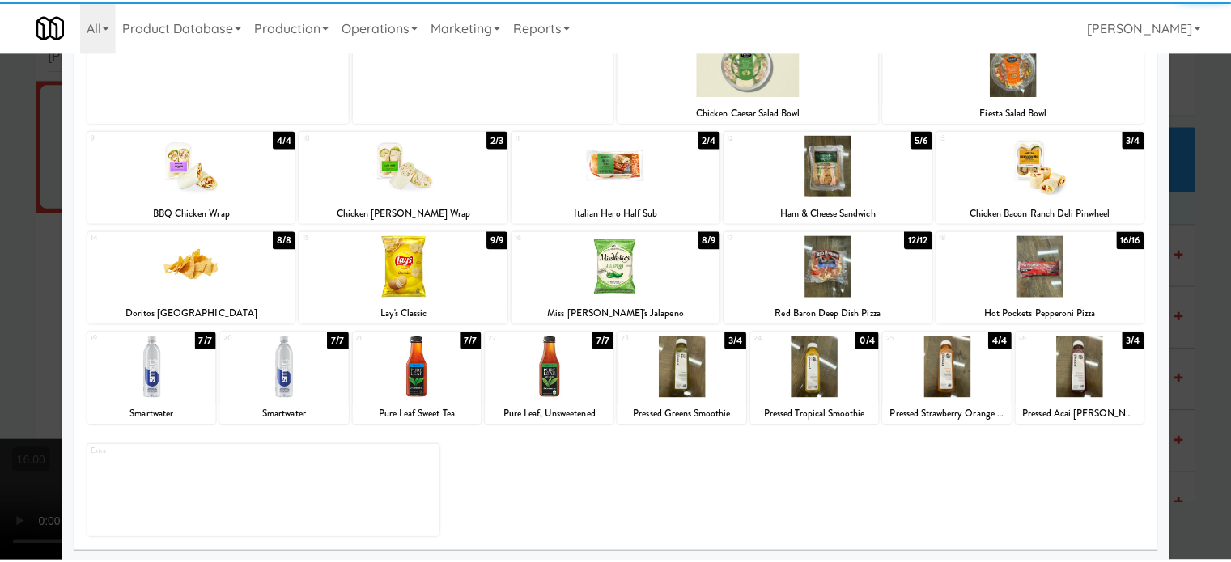
scroll to position [231, 0]
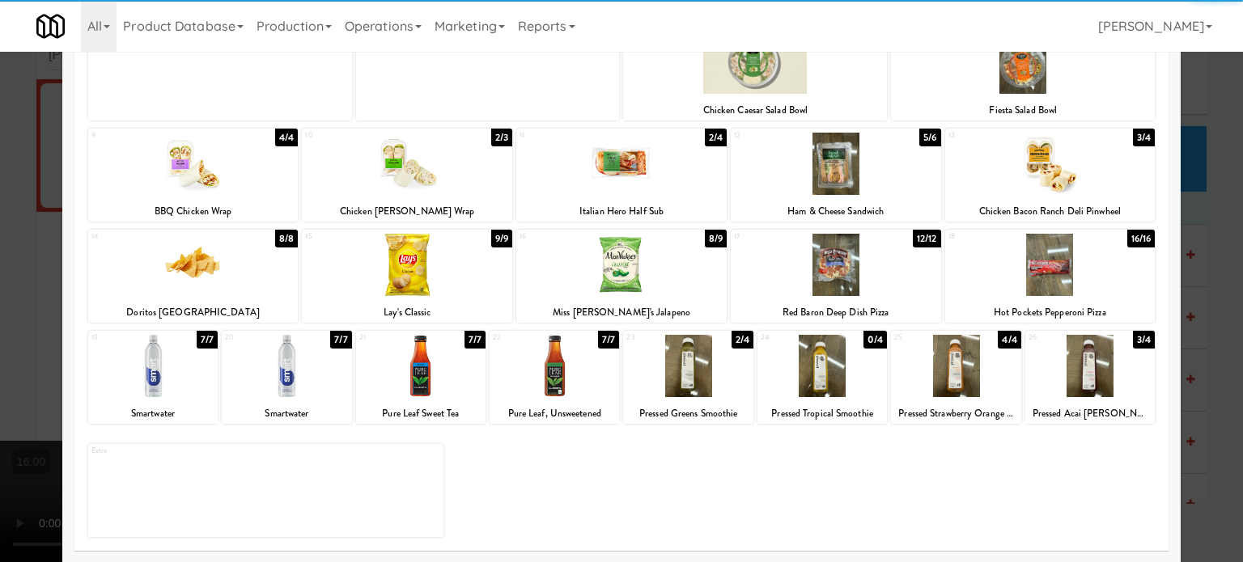
drag, startPoint x: 1214, startPoint y: 324, endPoint x: 1201, endPoint y: 326, distance: 13.8
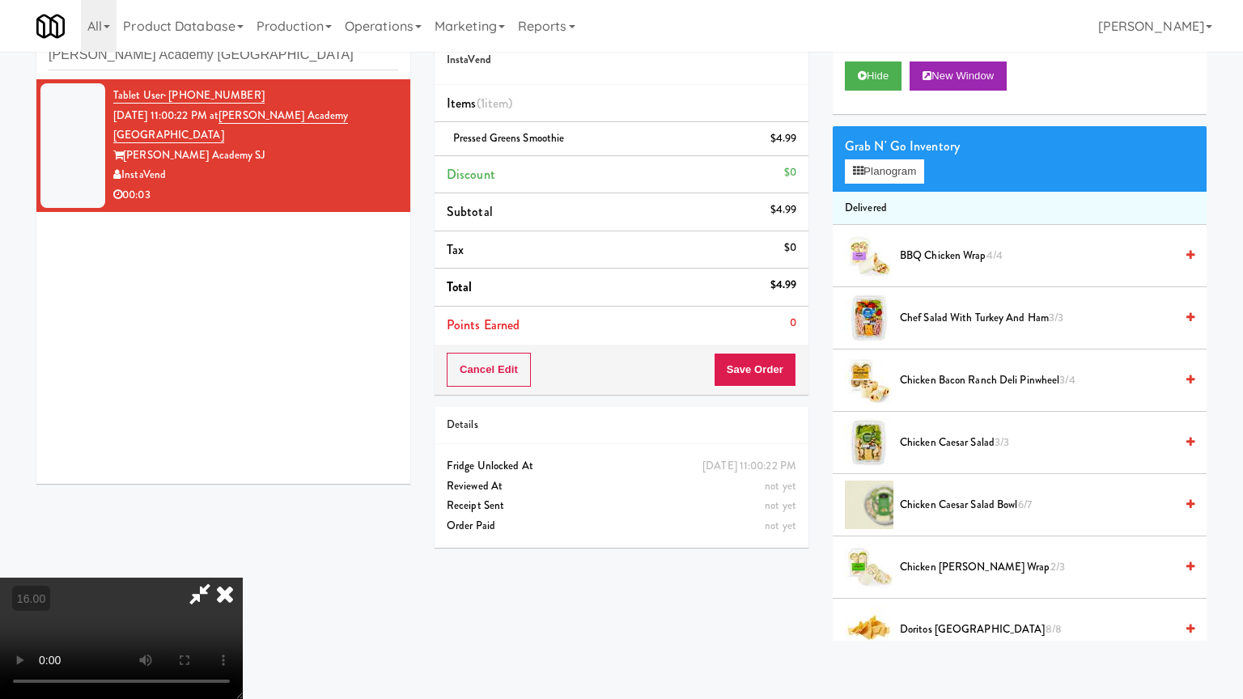
drag, startPoint x: 706, startPoint y: 413, endPoint x: 728, endPoint y: 278, distance: 137.0
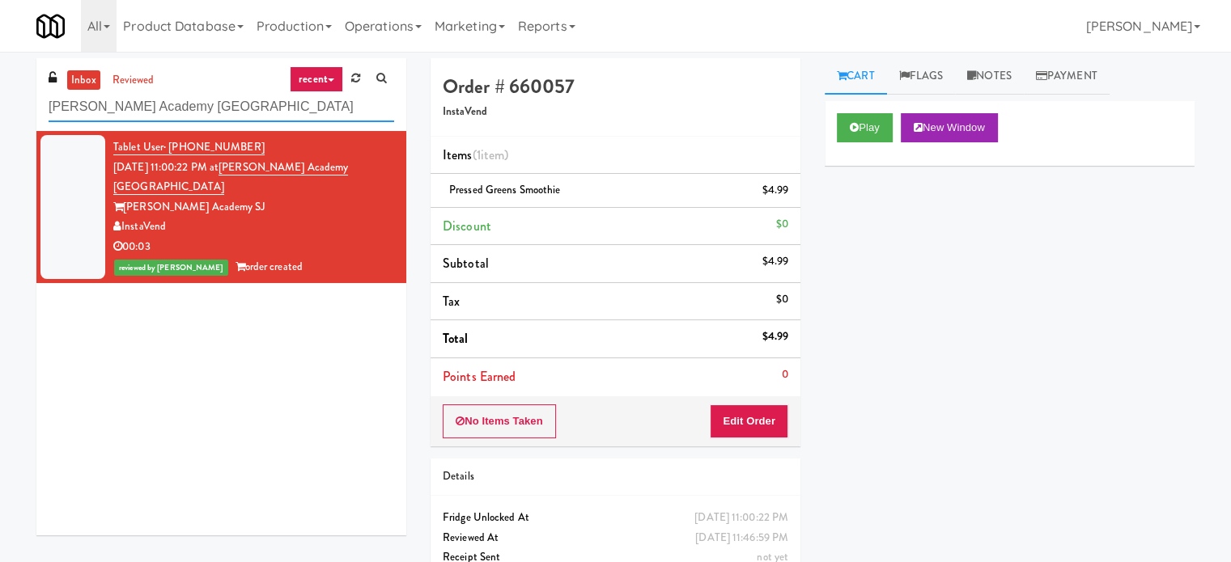
paste input "Capital Plaza - Combo"
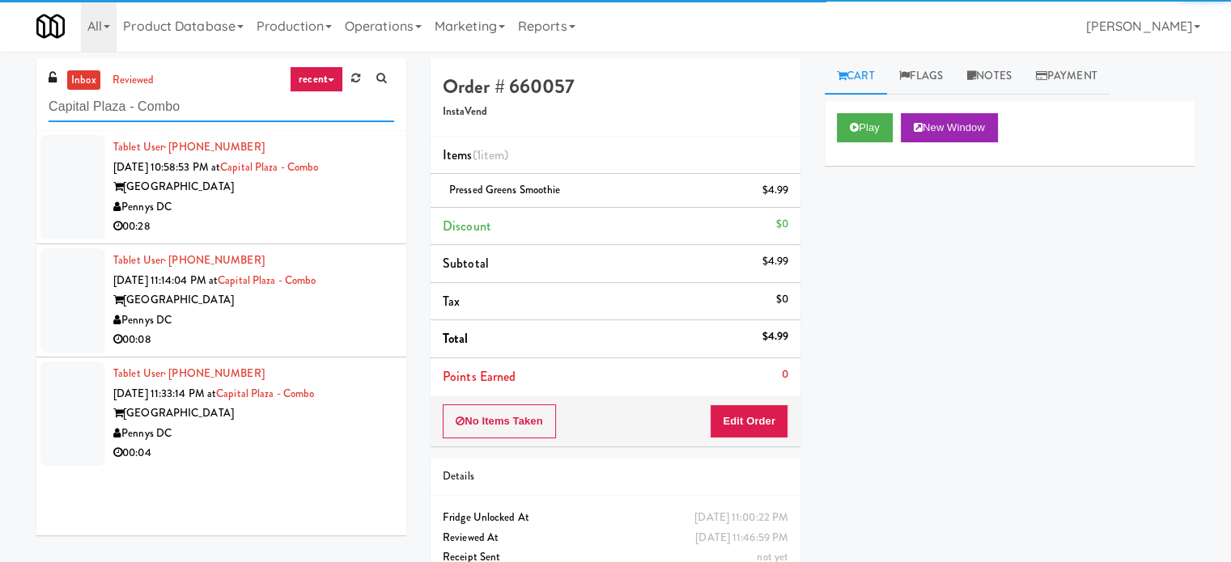
type input "Capital Plaza - Combo"
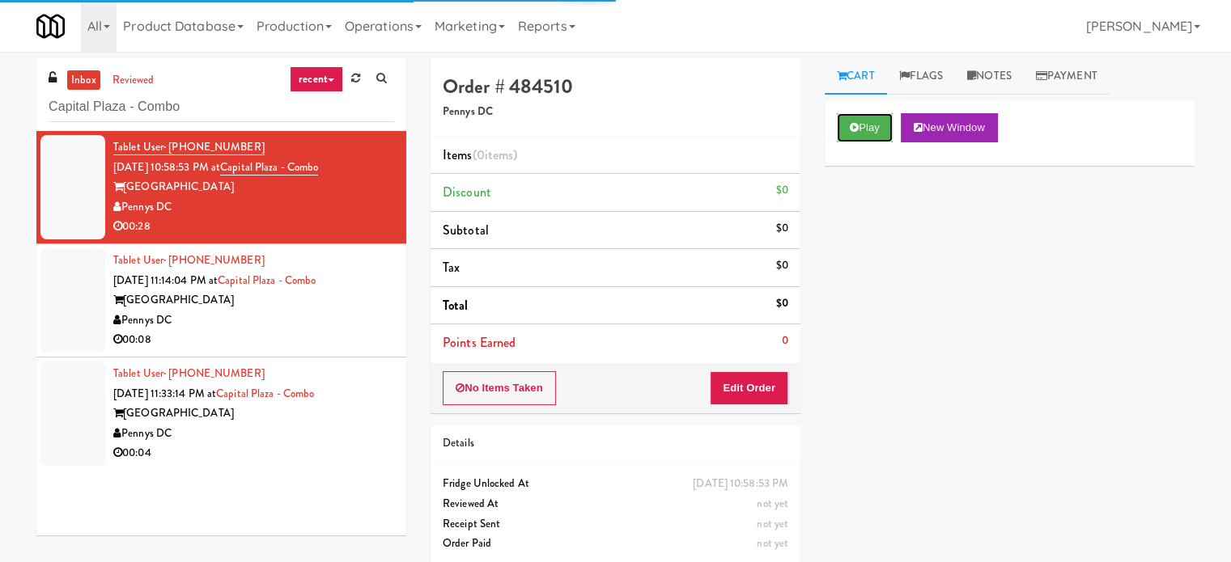
drag, startPoint x: 850, startPoint y: 138, endPoint x: 788, endPoint y: 173, distance: 71.4
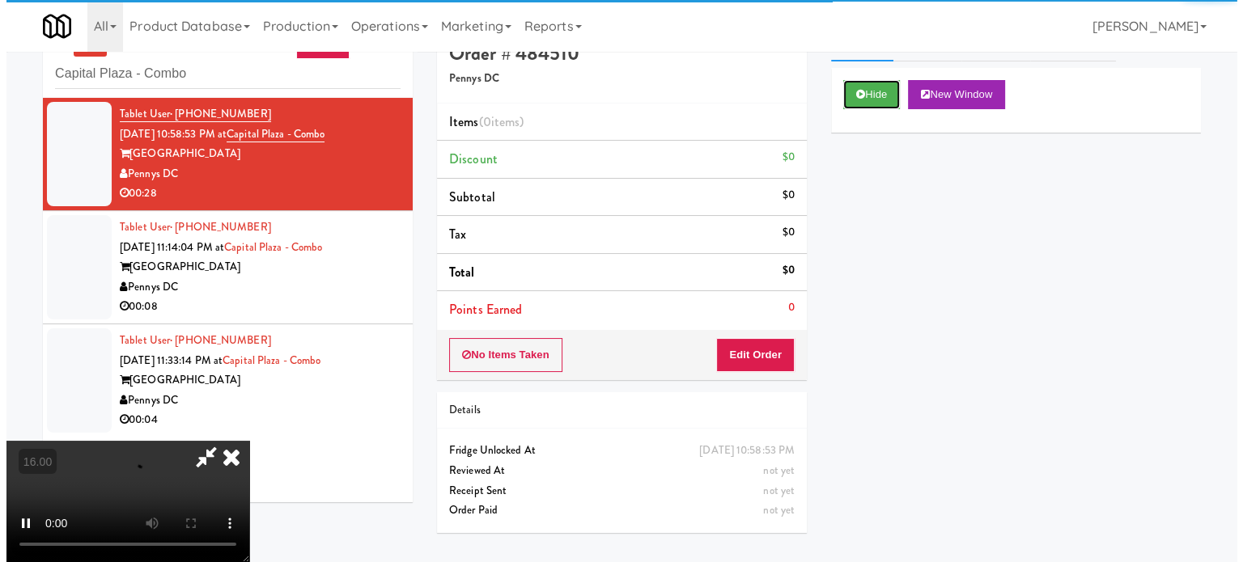
scroll to position [52, 0]
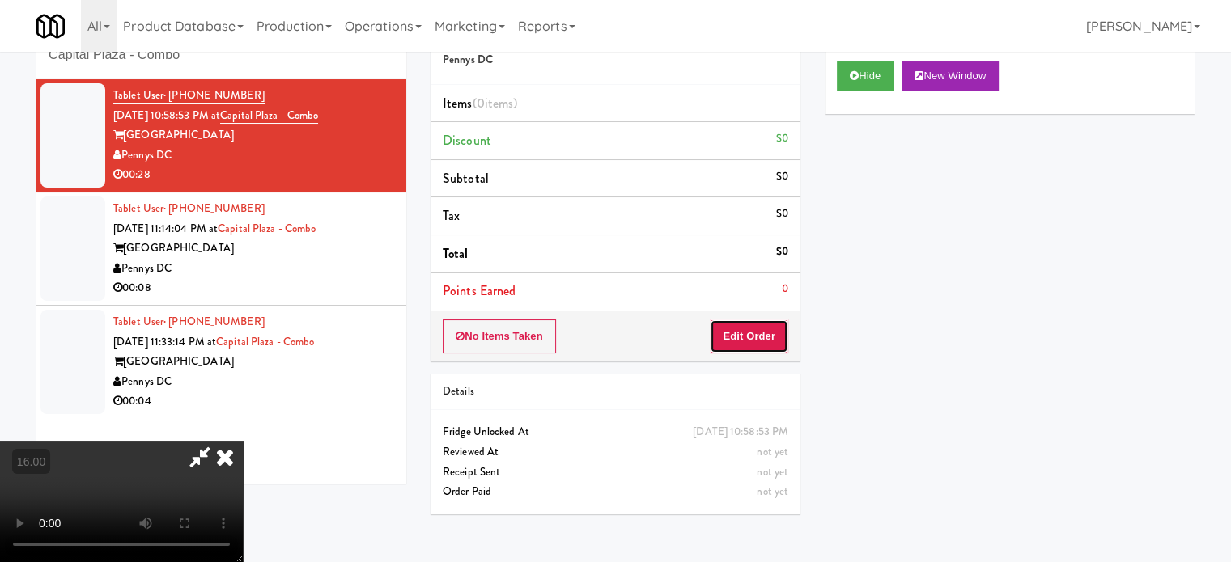
drag, startPoint x: 752, startPoint y: 352, endPoint x: 702, endPoint y: 304, distance: 68.7
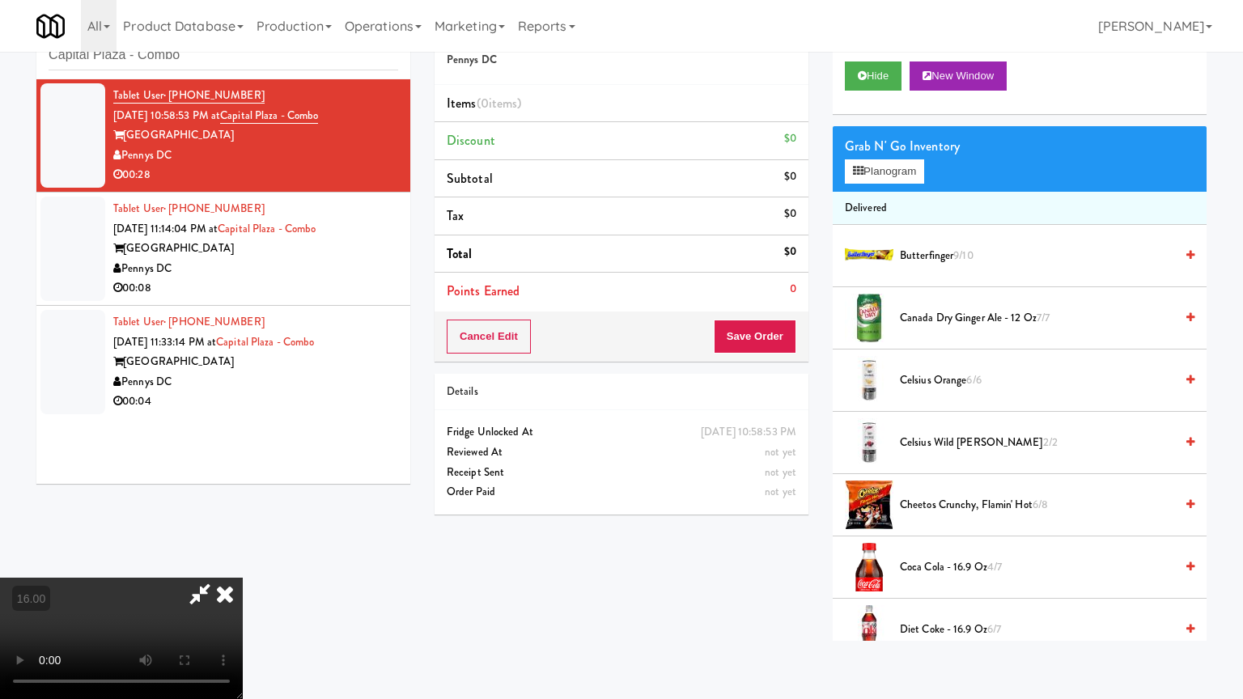
drag, startPoint x: 705, startPoint y: 389, endPoint x: 773, endPoint y: 265, distance: 141.6
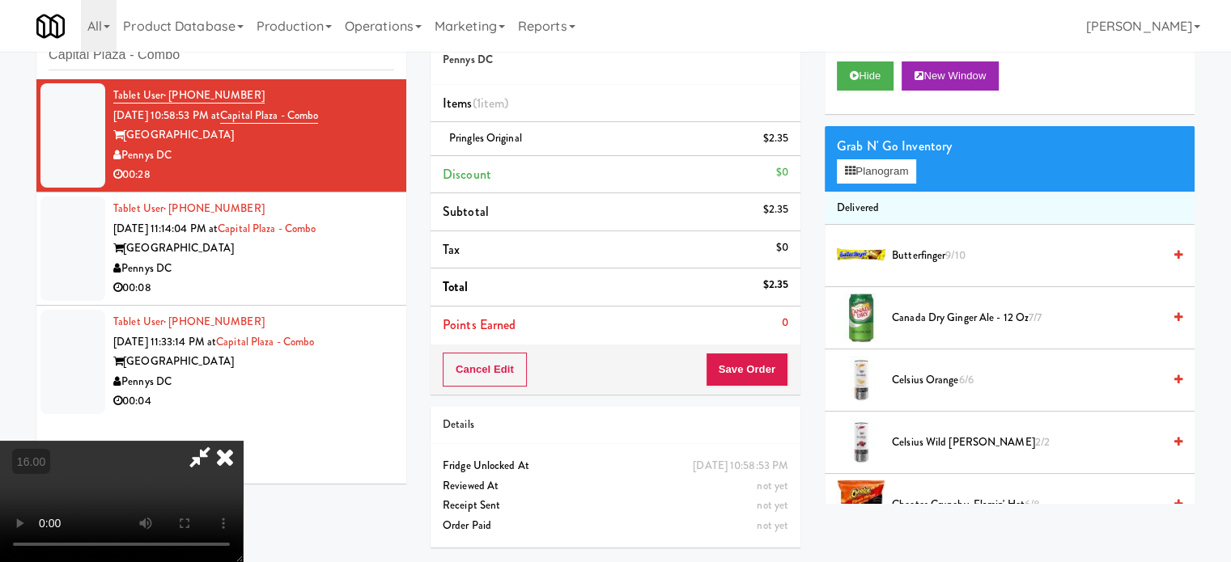
drag, startPoint x: 492, startPoint y: 348, endPoint x: 655, endPoint y: 379, distance: 166.4
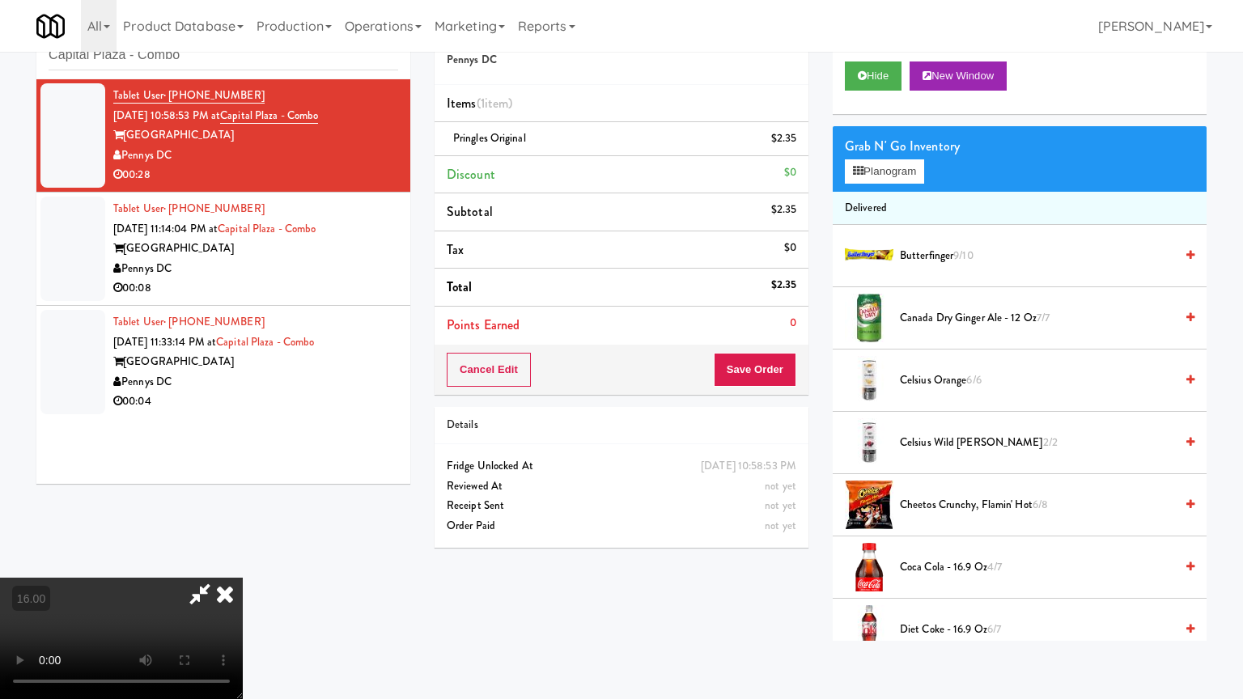
drag, startPoint x: 729, startPoint y: 359, endPoint x: 858, endPoint y: 329, distance: 132.1
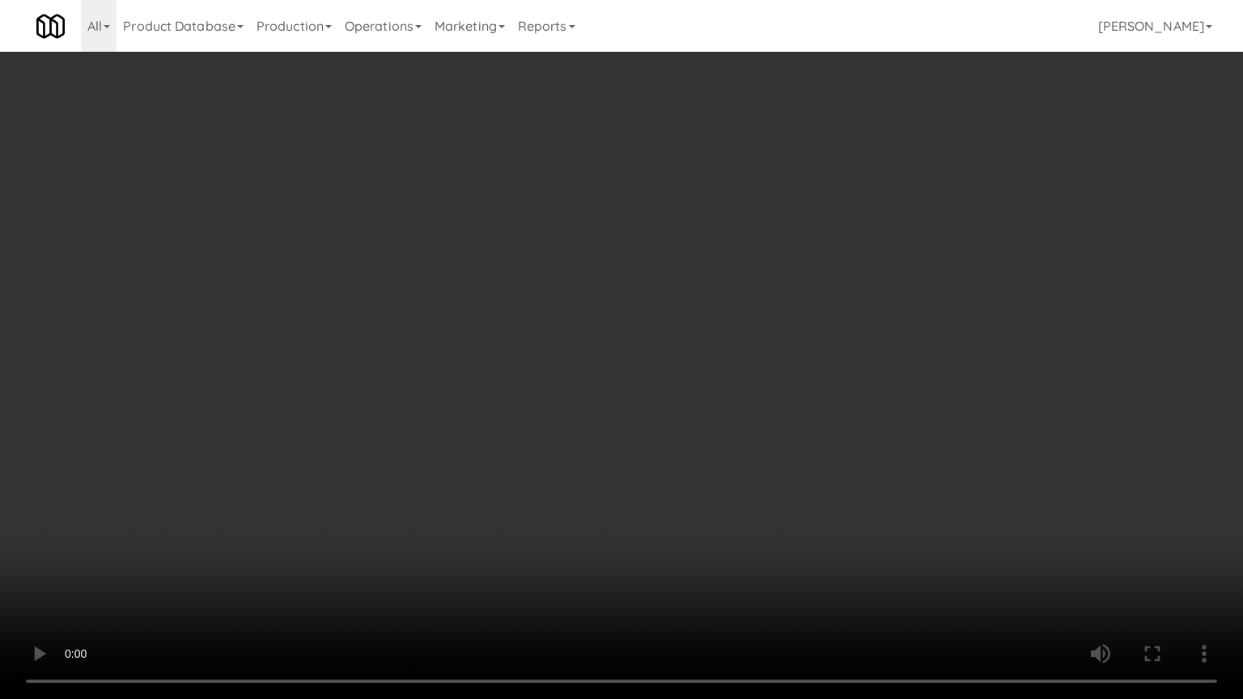
drag, startPoint x: 759, startPoint y: 324, endPoint x: 765, endPoint y: 189, distance: 135.2
drag, startPoint x: 673, startPoint y: 278, endPoint x: 681, endPoint y: 270, distance: 10.9
drag, startPoint x: 694, startPoint y: 258, endPoint x: 715, endPoint y: 253, distance: 21.6
drag, startPoint x: 841, startPoint y: 278, endPoint x: 1015, endPoint y: 167, distance: 206.0
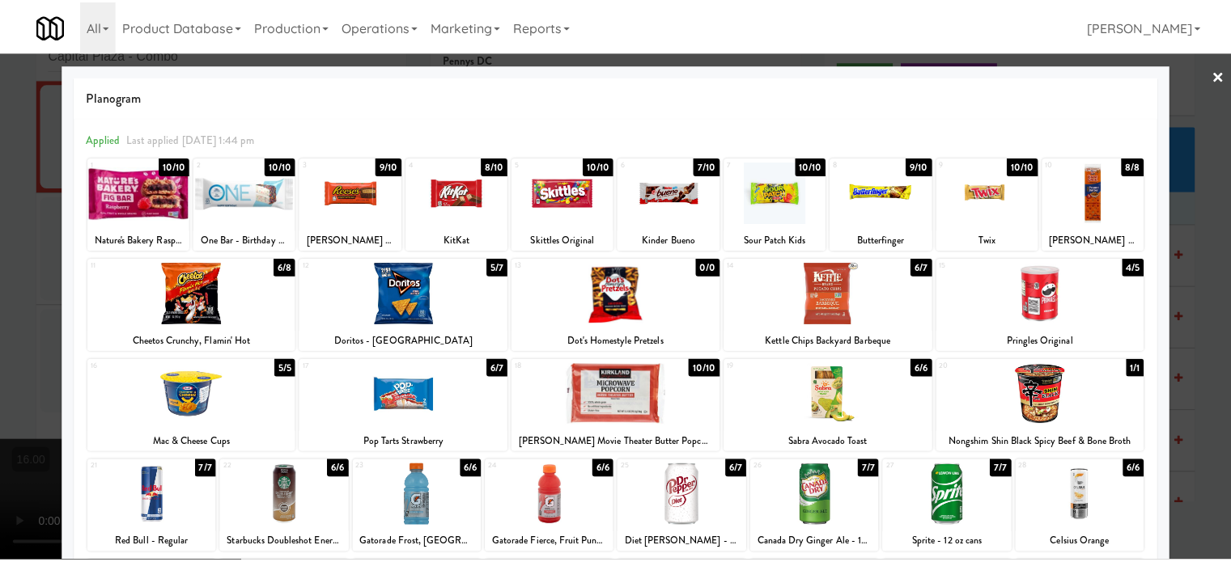
scroll to position [231, 0]
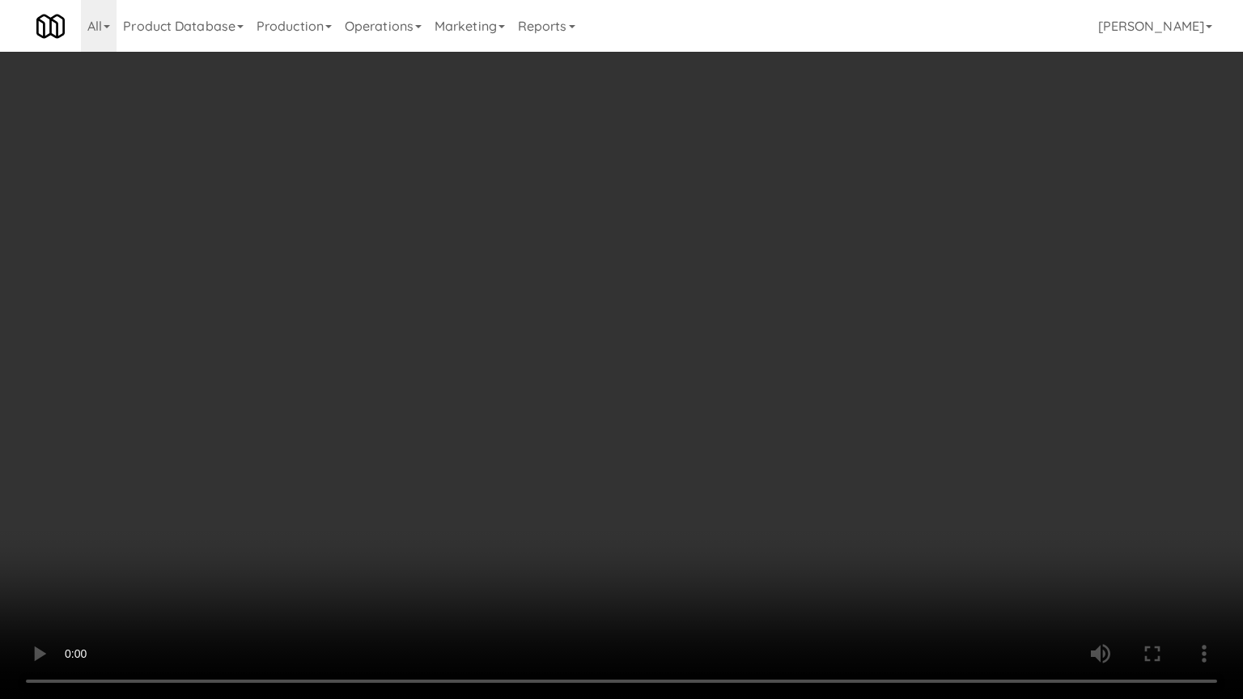
drag, startPoint x: 417, startPoint y: 372, endPoint x: 706, endPoint y: 290, distance: 299.6
drag, startPoint x: 743, startPoint y: 255, endPoint x: 731, endPoint y: 268, distance: 17.2
drag, startPoint x: 686, startPoint y: 291, endPoint x: 698, endPoint y: 282, distance: 15.5
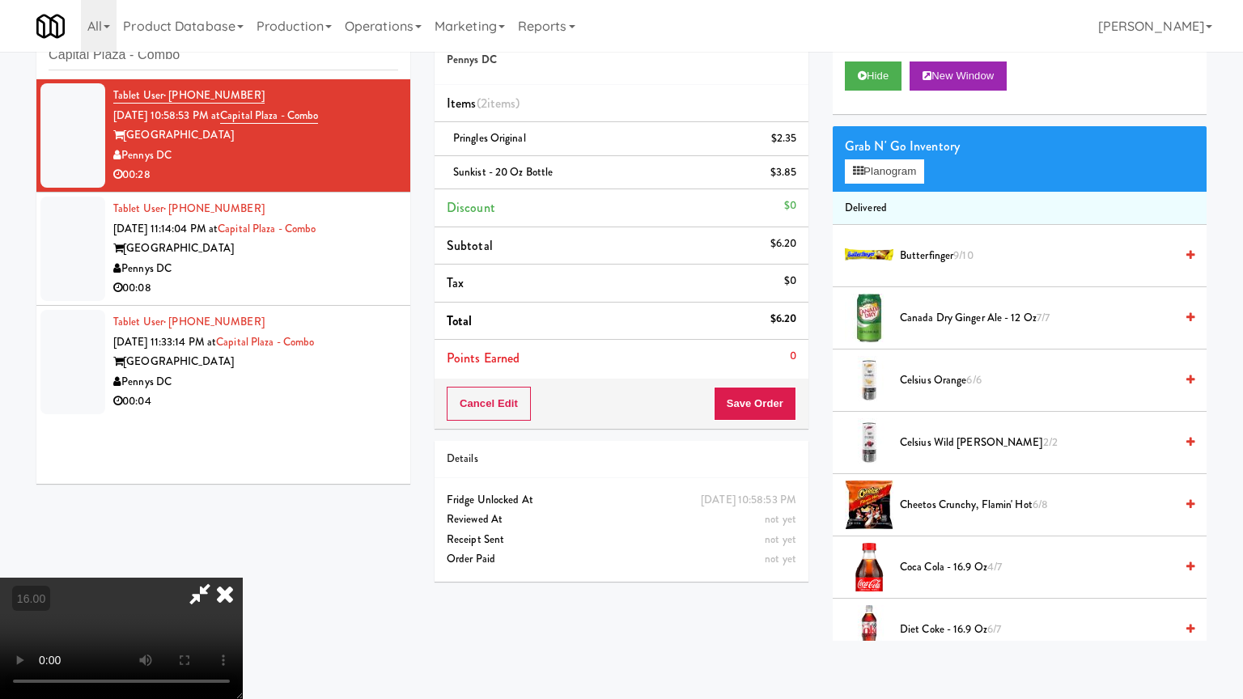
drag, startPoint x: 697, startPoint y: 292, endPoint x: 708, endPoint y: 284, distance: 13.3
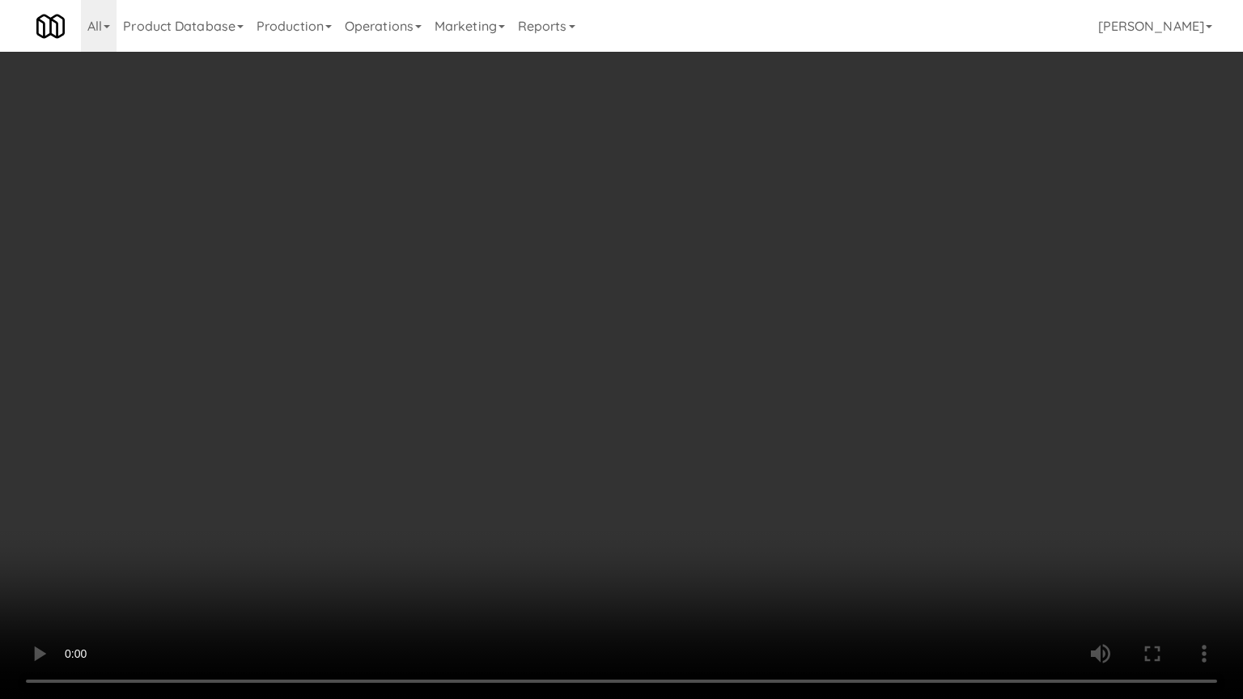
drag, startPoint x: 716, startPoint y: 270, endPoint x: 732, endPoint y: 258, distance: 20.2
drag, startPoint x: 661, startPoint y: 269, endPoint x: 668, endPoint y: 262, distance: 9.7
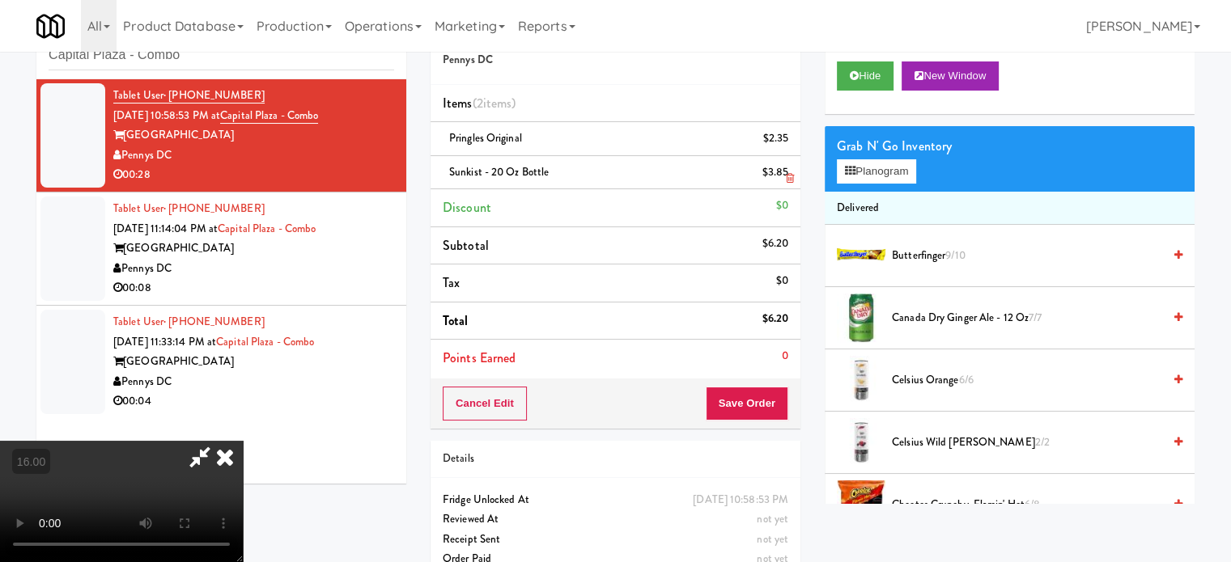
drag, startPoint x: 722, startPoint y: 164, endPoint x: 605, endPoint y: 167, distance: 116.5
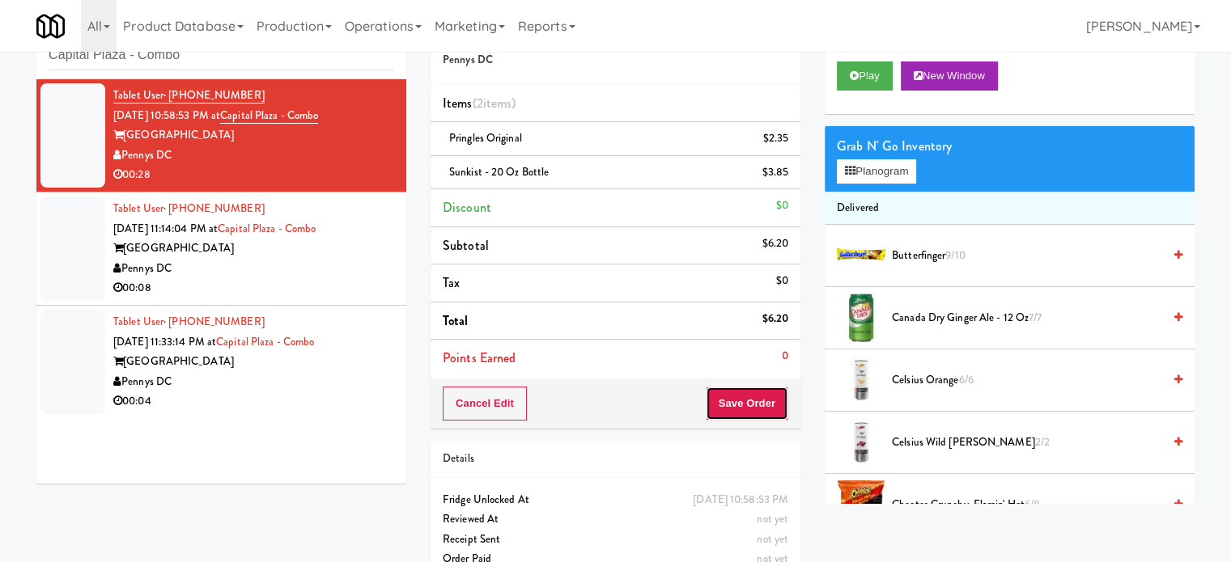
drag, startPoint x: 767, startPoint y: 418, endPoint x: 689, endPoint y: 337, distance: 112.7
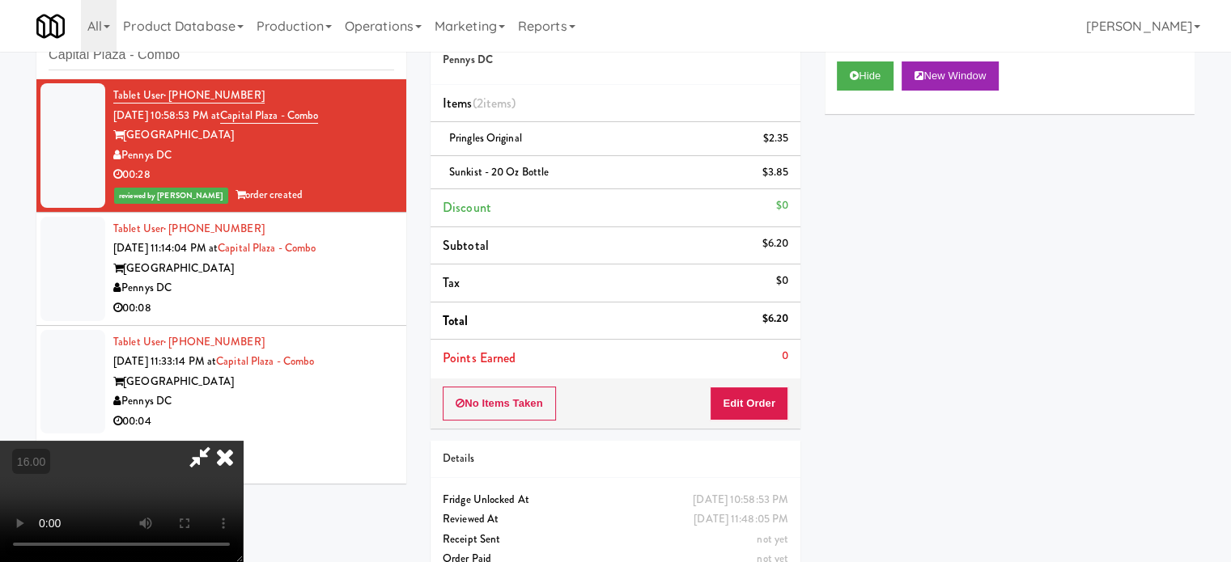
drag, startPoint x: 384, startPoint y: 422, endPoint x: 363, endPoint y: 392, distance: 35.9
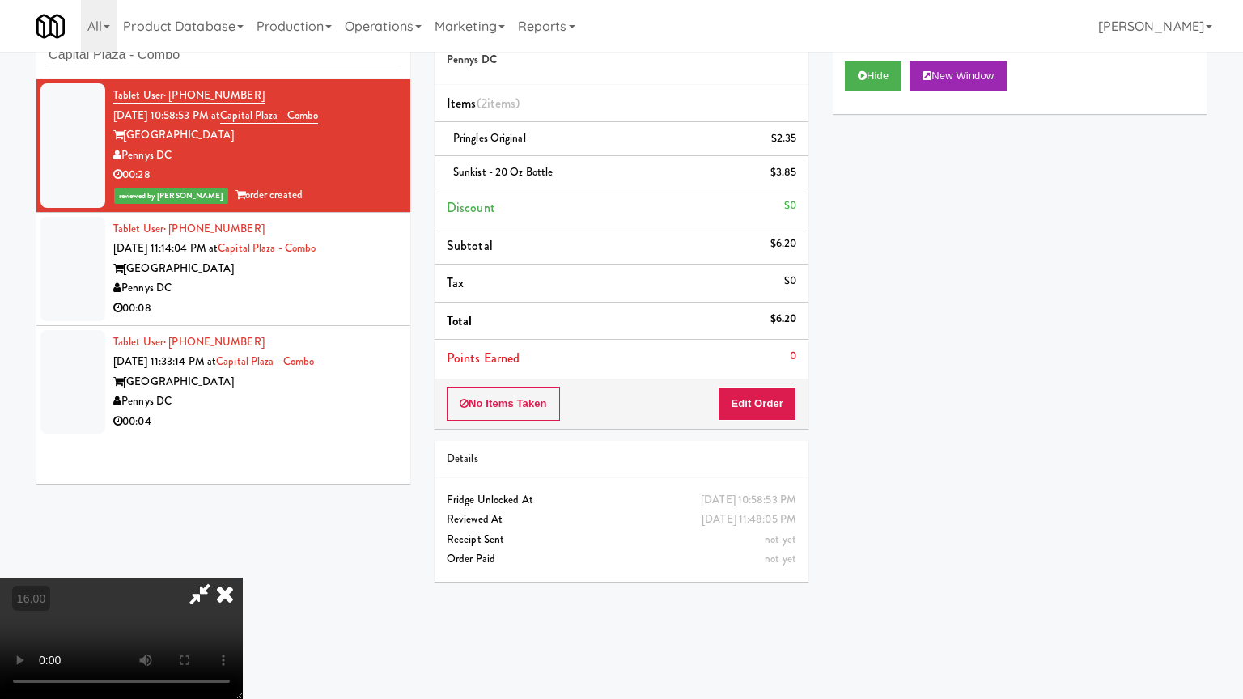
drag, startPoint x: 644, startPoint y: 298, endPoint x: 652, endPoint y: 290, distance: 10.9
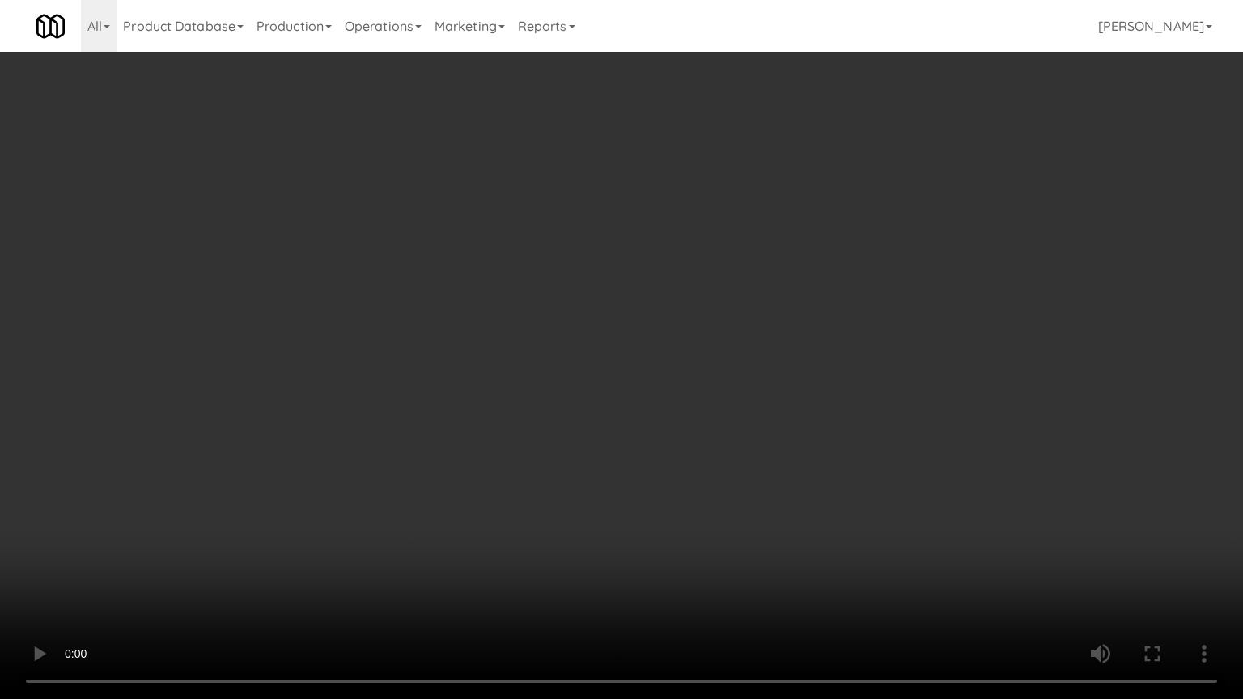
drag, startPoint x: 652, startPoint y: 290, endPoint x: 683, endPoint y: 294, distance: 31.0
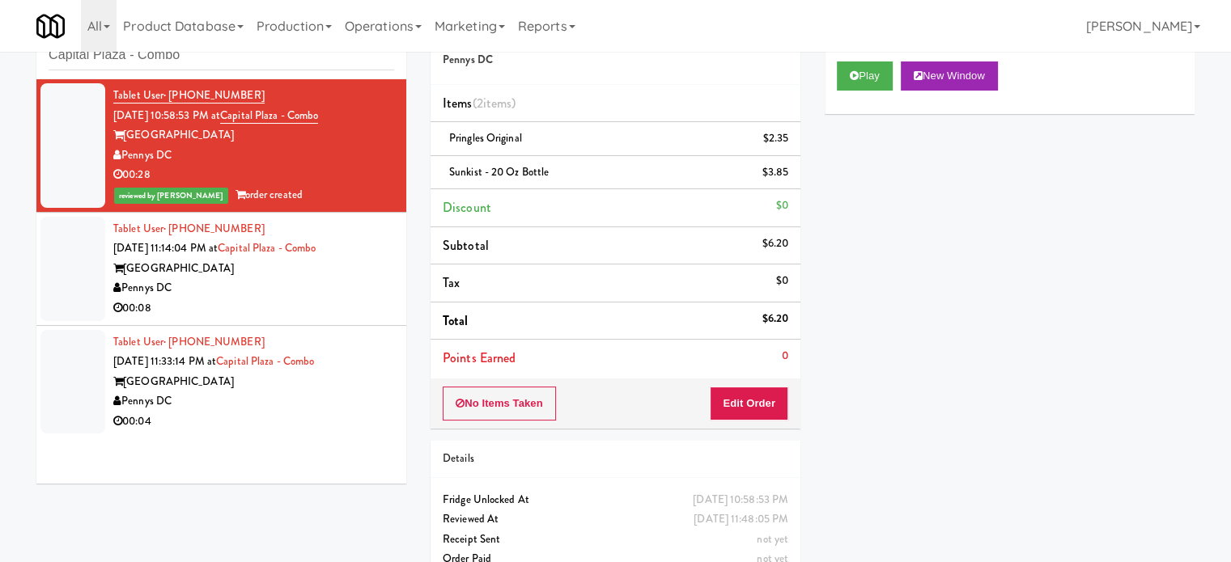
drag, startPoint x: 313, startPoint y: 297, endPoint x: 422, endPoint y: 265, distance: 112.9
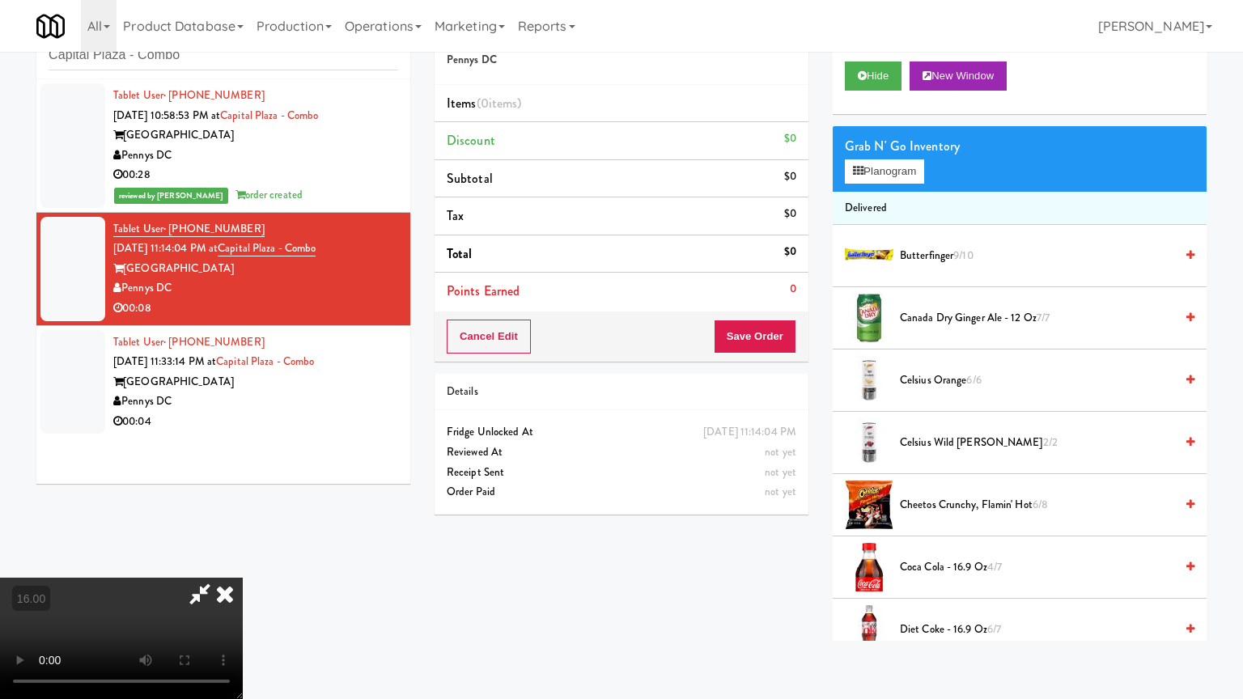
drag, startPoint x: 631, startPoint y: 406, endPoint x: 980, endPoint y: 233, distance: 389.3
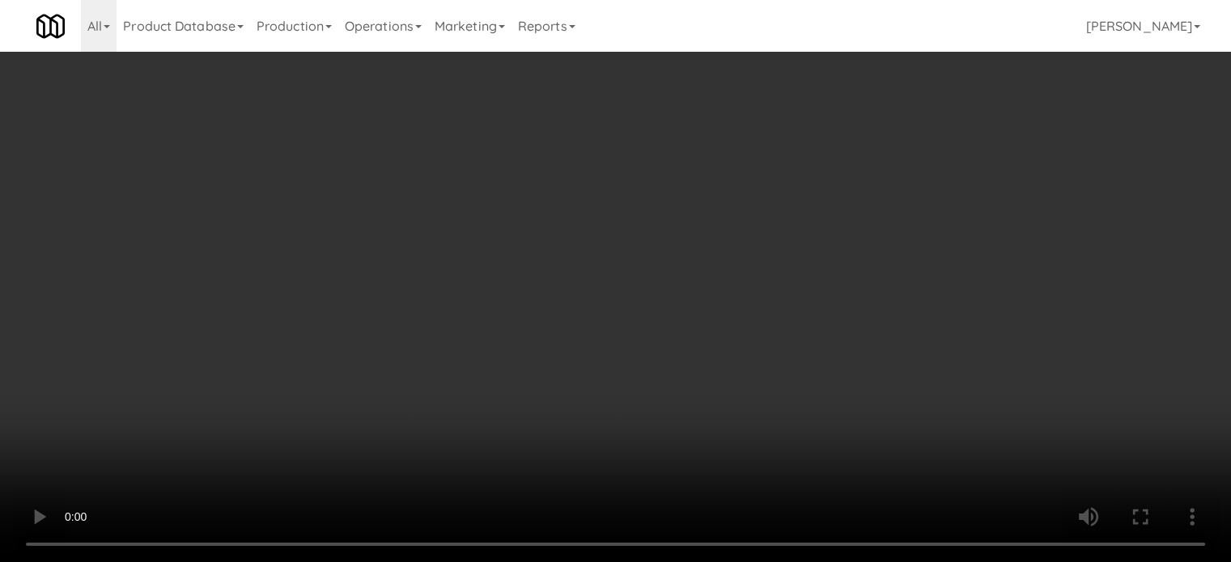
scroll to position [405, 0]
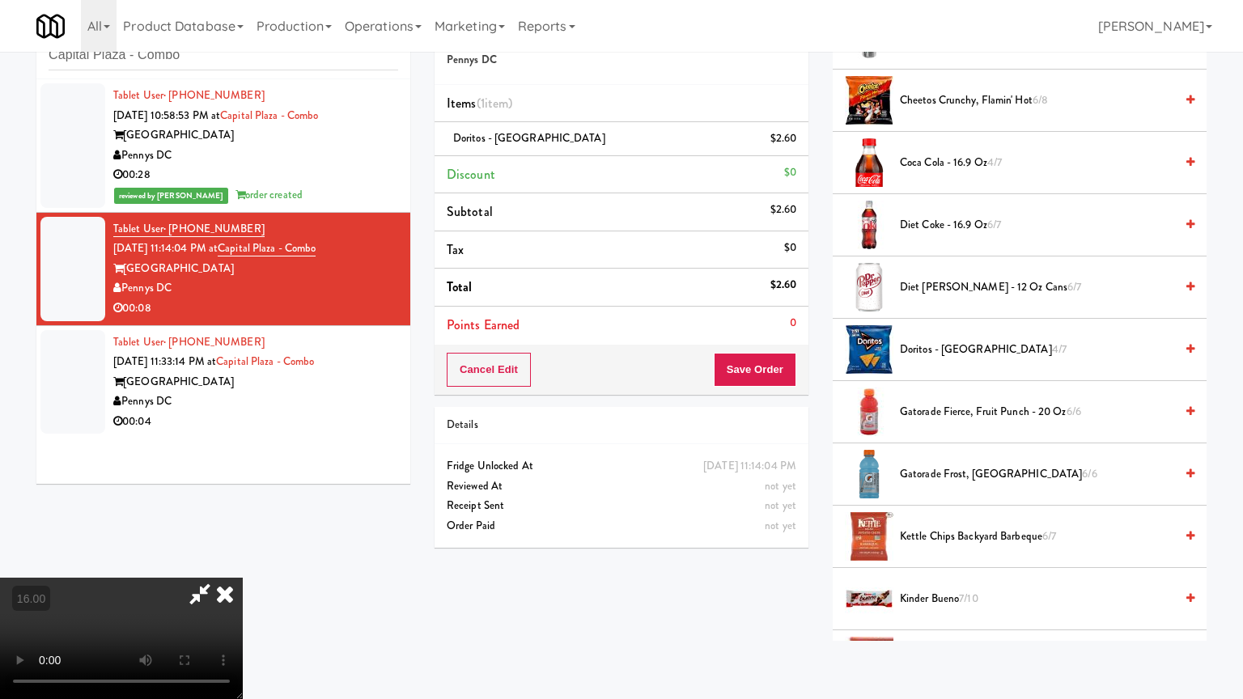
drag, startPoint x: 566, startPoint y: 366, endPoint x: 651, endPoint y: 197, distance: 189.2
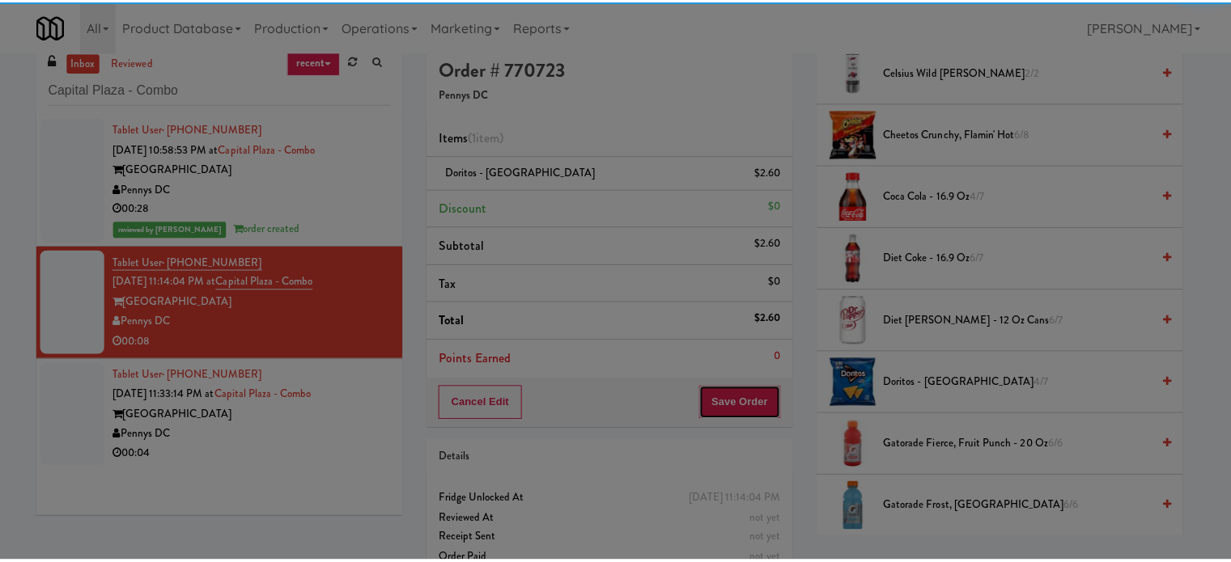
scroll to position [0, 0]
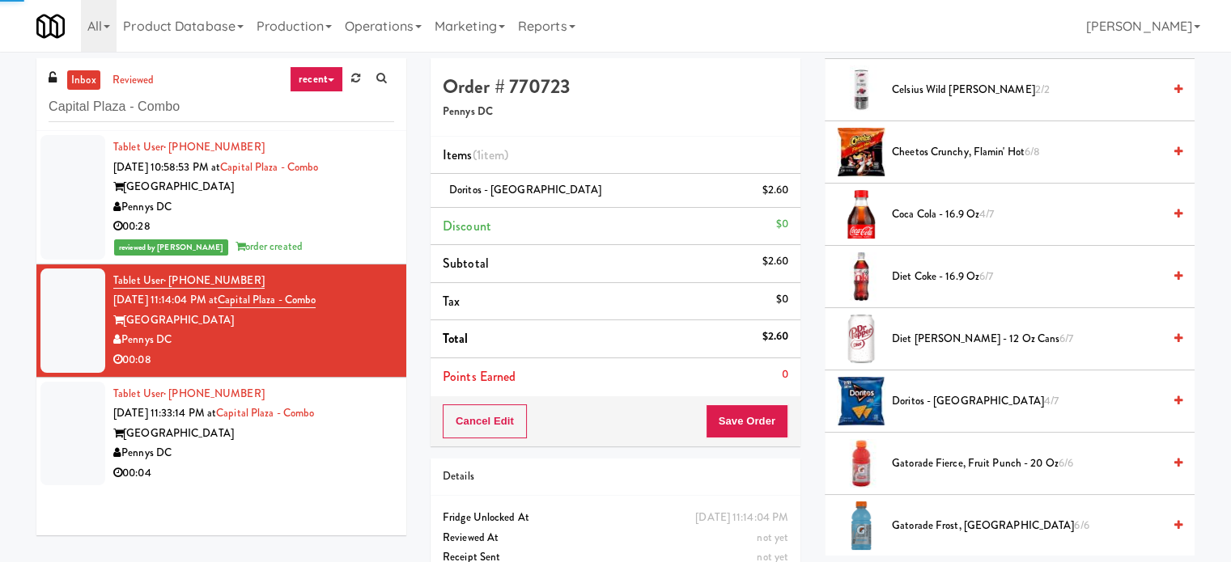
drag, startPoint x: 325, startPoint y: 445, endPoint x: 886, endPoint y: 278, distance: 585.2
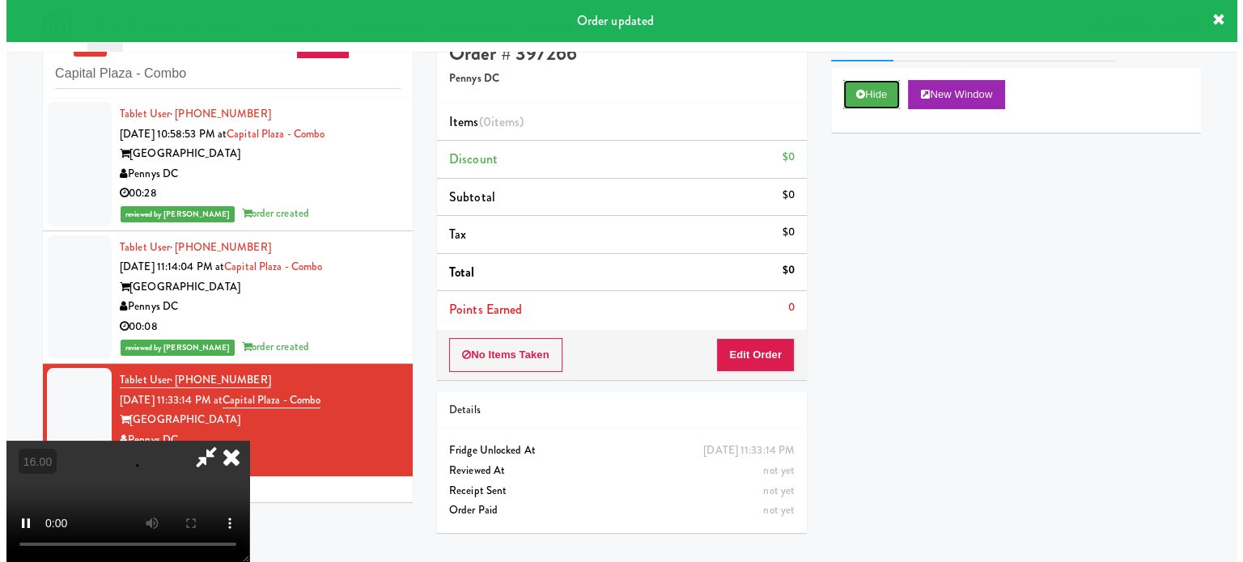
scroll to position [52, 0]
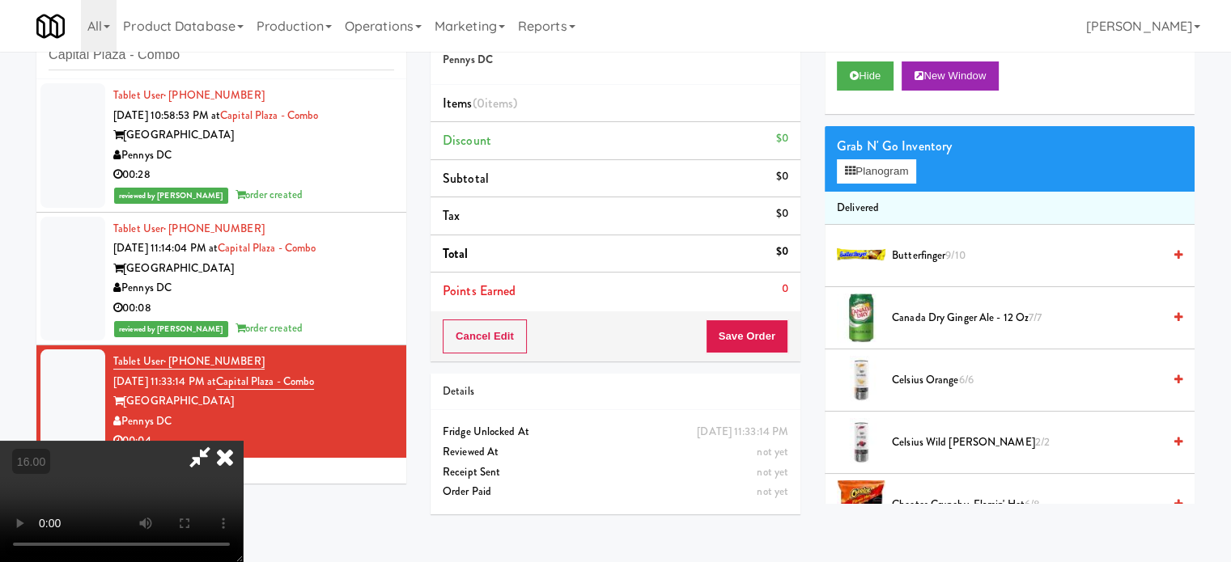
drag, startPoint x: 443, startPoint y: 359, endPoint x: 449, endPoint y: 349, distance: 11.9
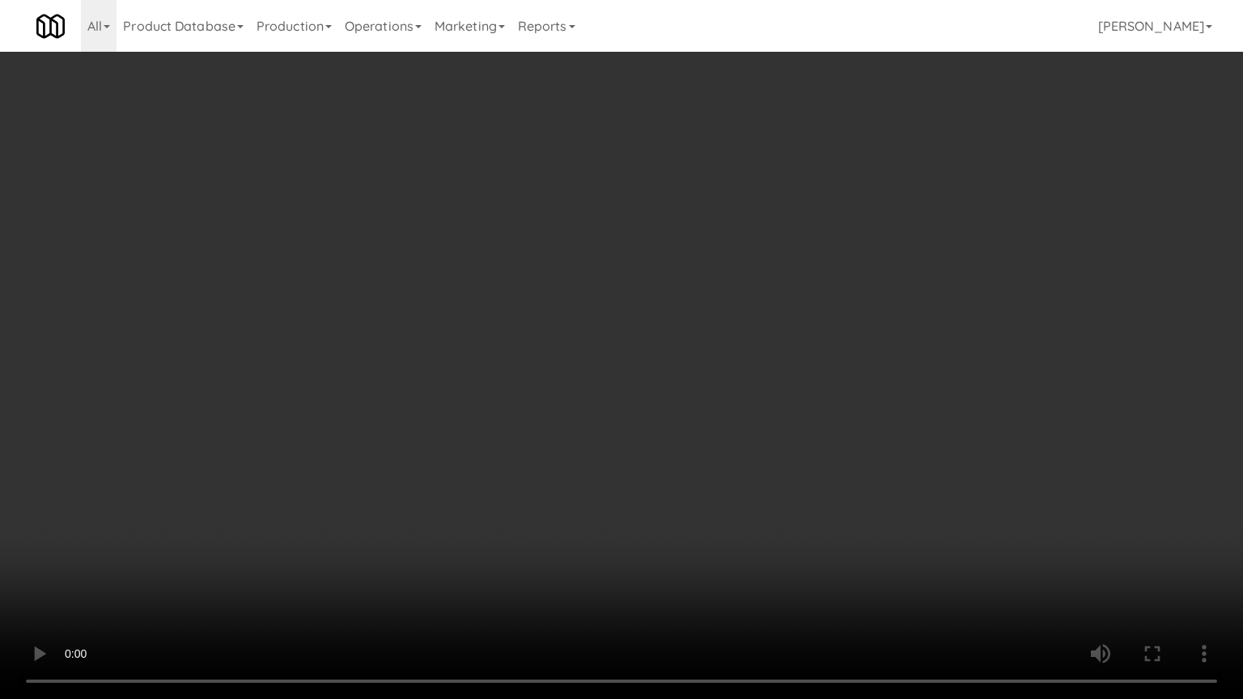
drag, startPoint x: 629, startPoint y: 368, endPoint x: 642, endPoint y: 362, distance: 15.2
drag, startPoint x: 666, startPoint y: 346, endPoint x: 934, endPoint y: 222, distance: 295.8
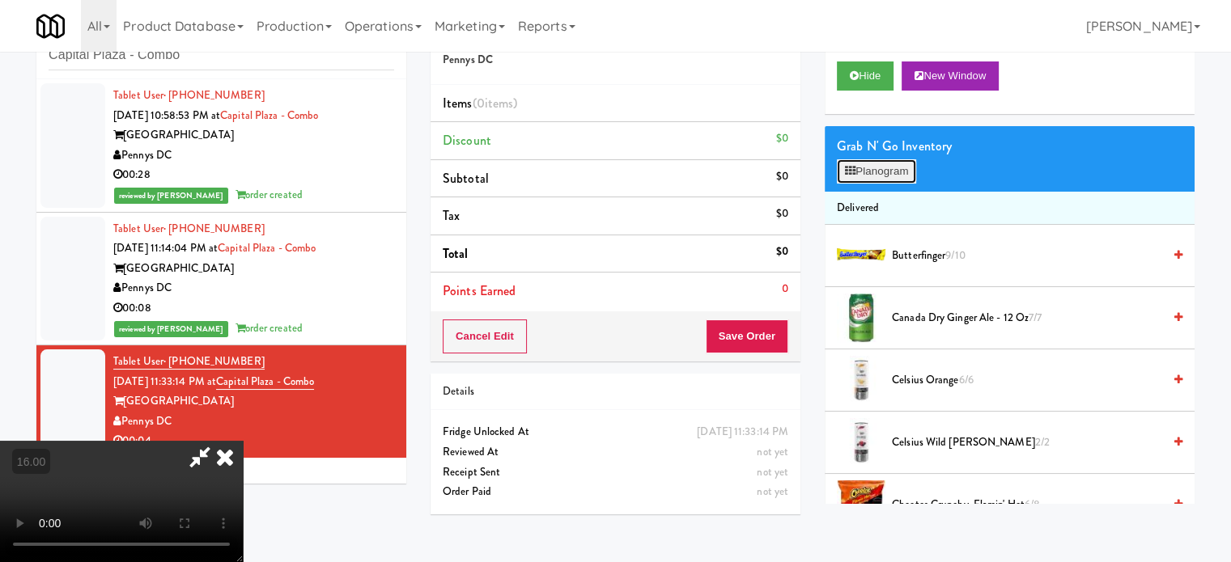
drag, startPoint x: 898, startPoint y: 176, endPoint x: 854, endPoint y: 188, distance: 46.1
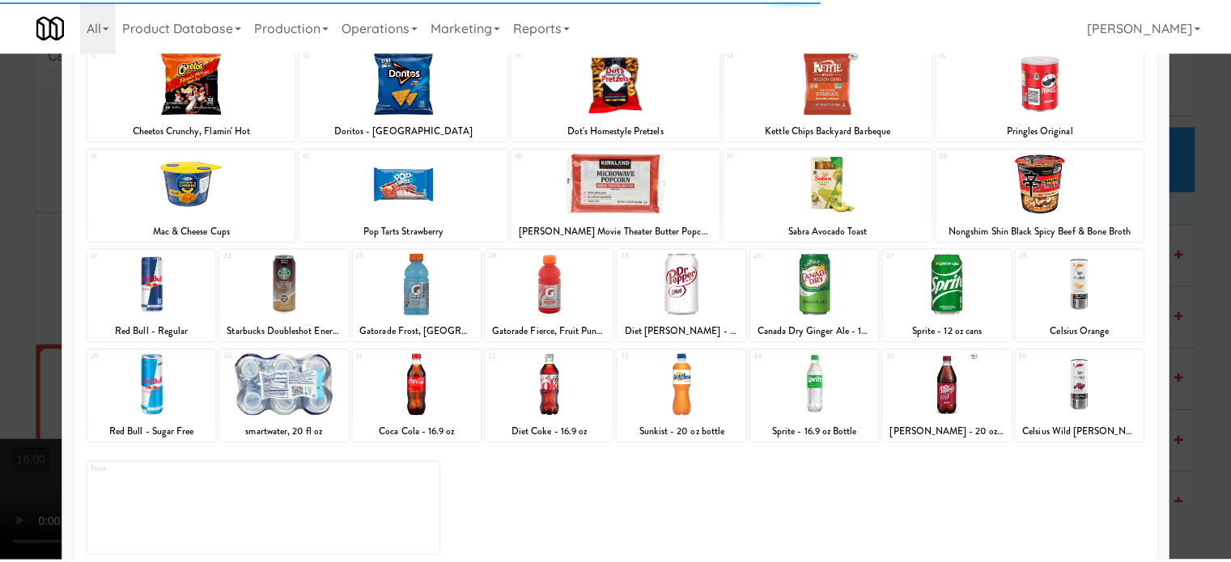
scroll to position [231, 0]
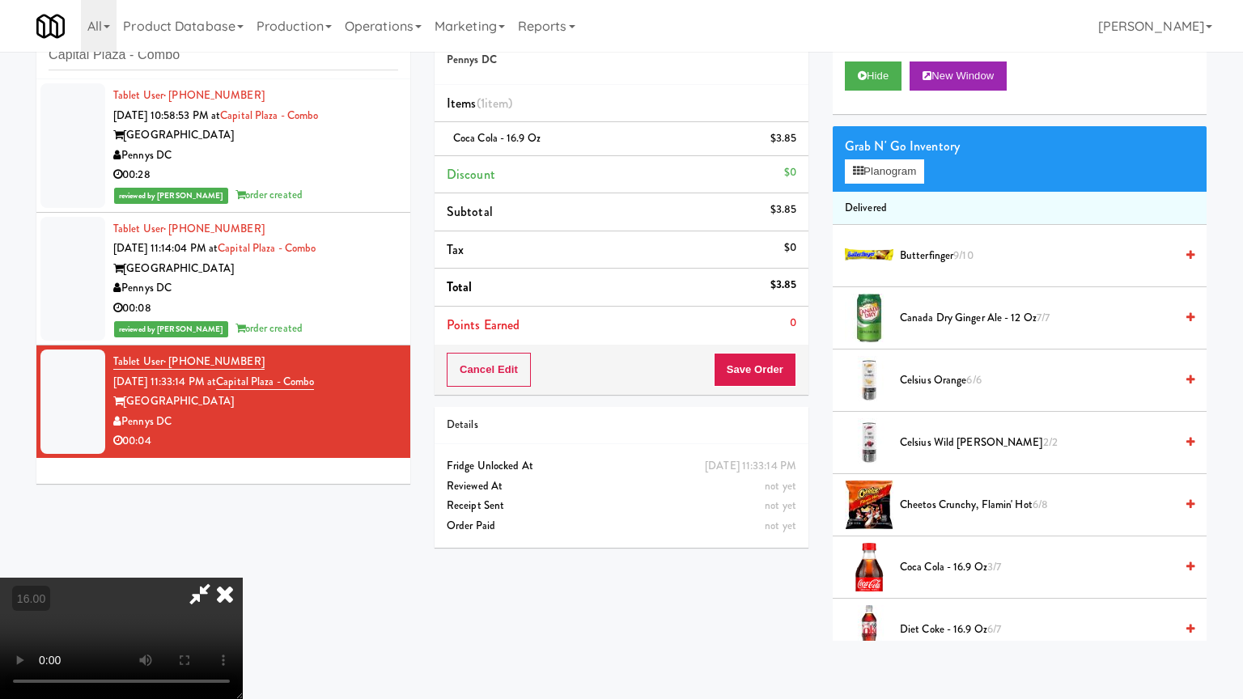
drag, startPoint x: 443, startPoint y: 354, endPoint x: 579, endPoint y: 265, distance: 162.7
